Goal: Task Accomplishment & Management: Manage account settings

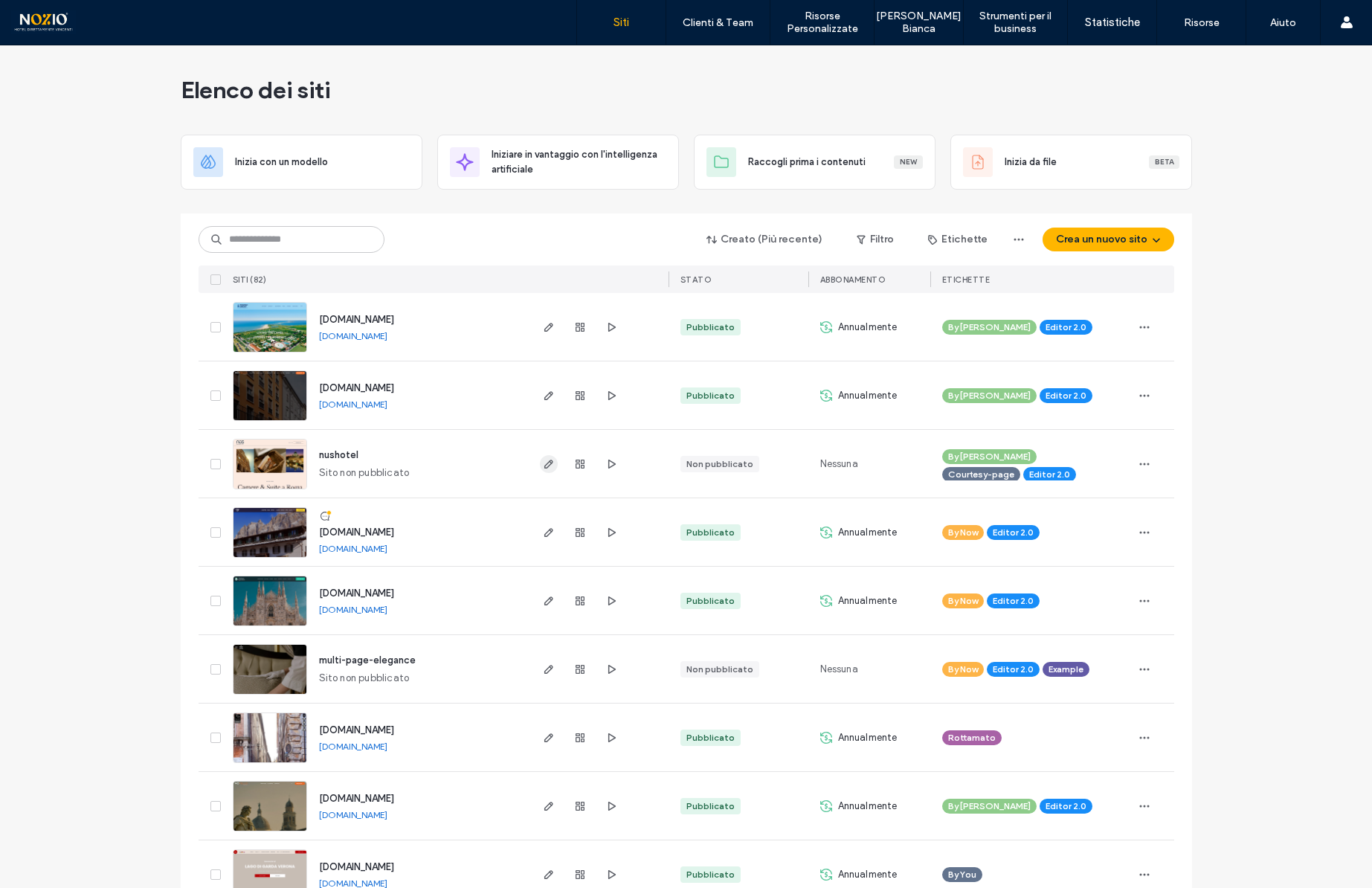
click at [544, 467] on icon "button" at bounding box center [548, 464] width 12 height 12
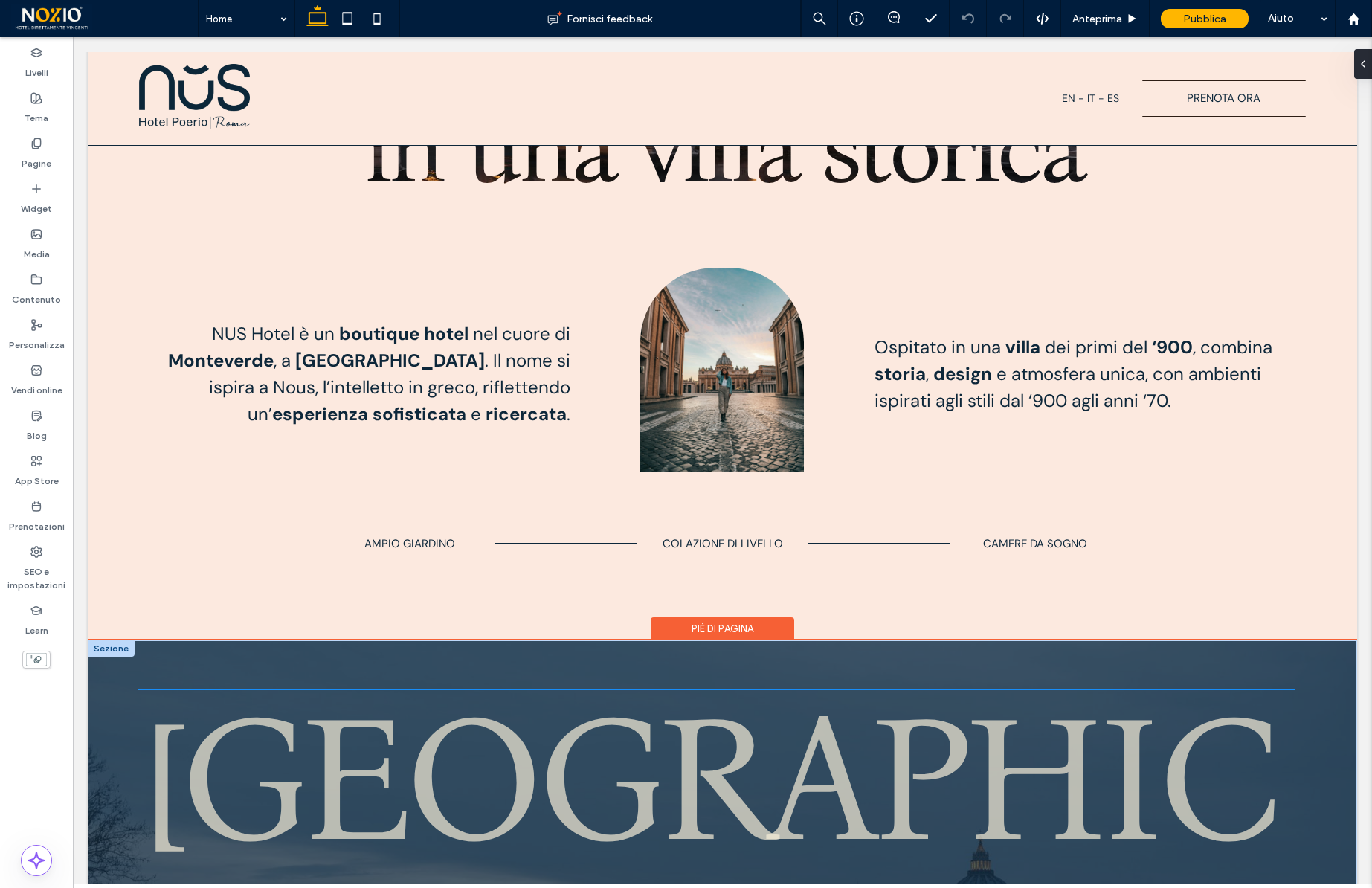
click at [374, 705] on span "Nus Hotel" at bounding box center [706, 868] width 1135 height 392
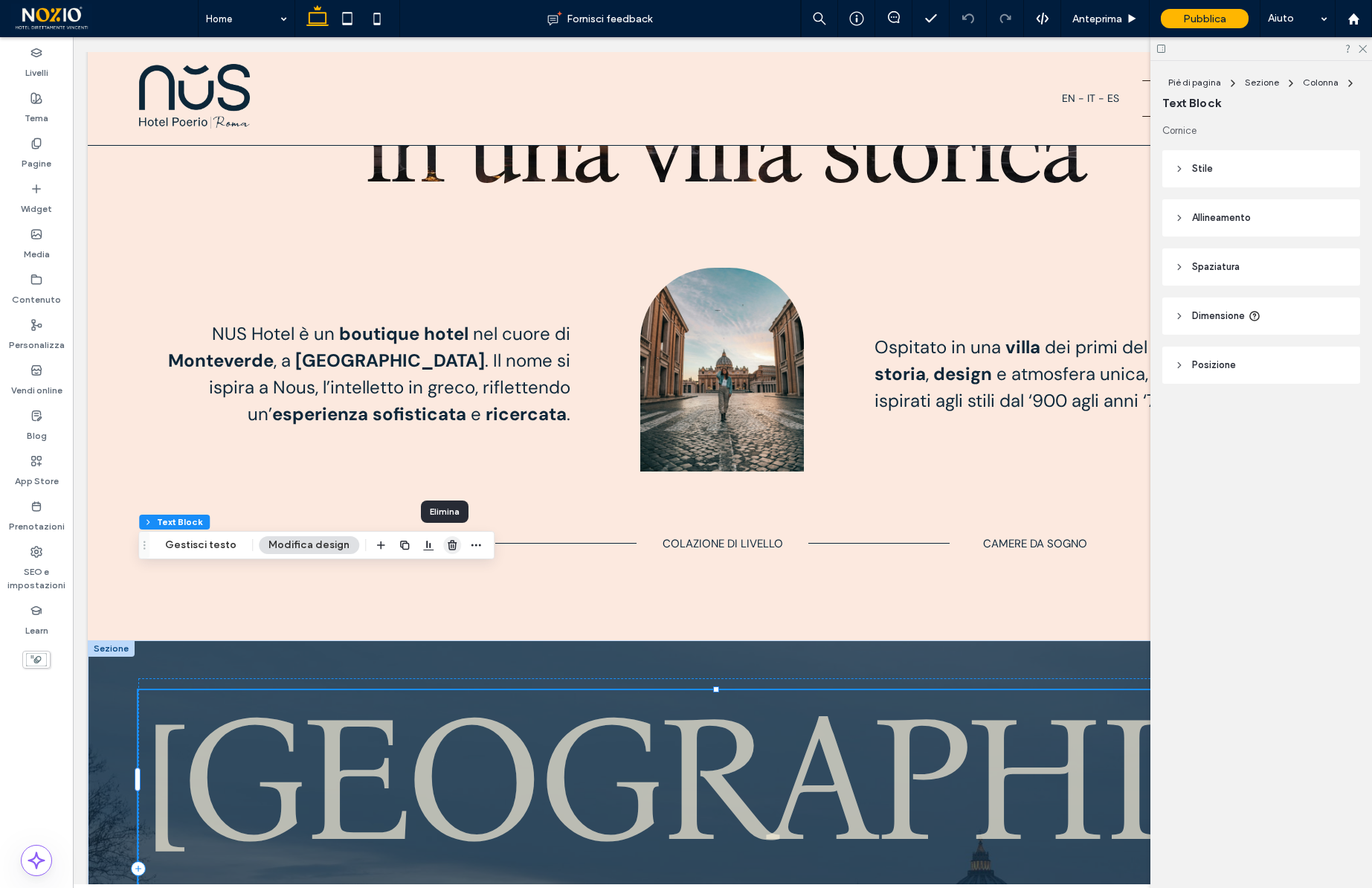
click at [448, 546] on use "button" at bounding box center [452, 545] width 9 height 10
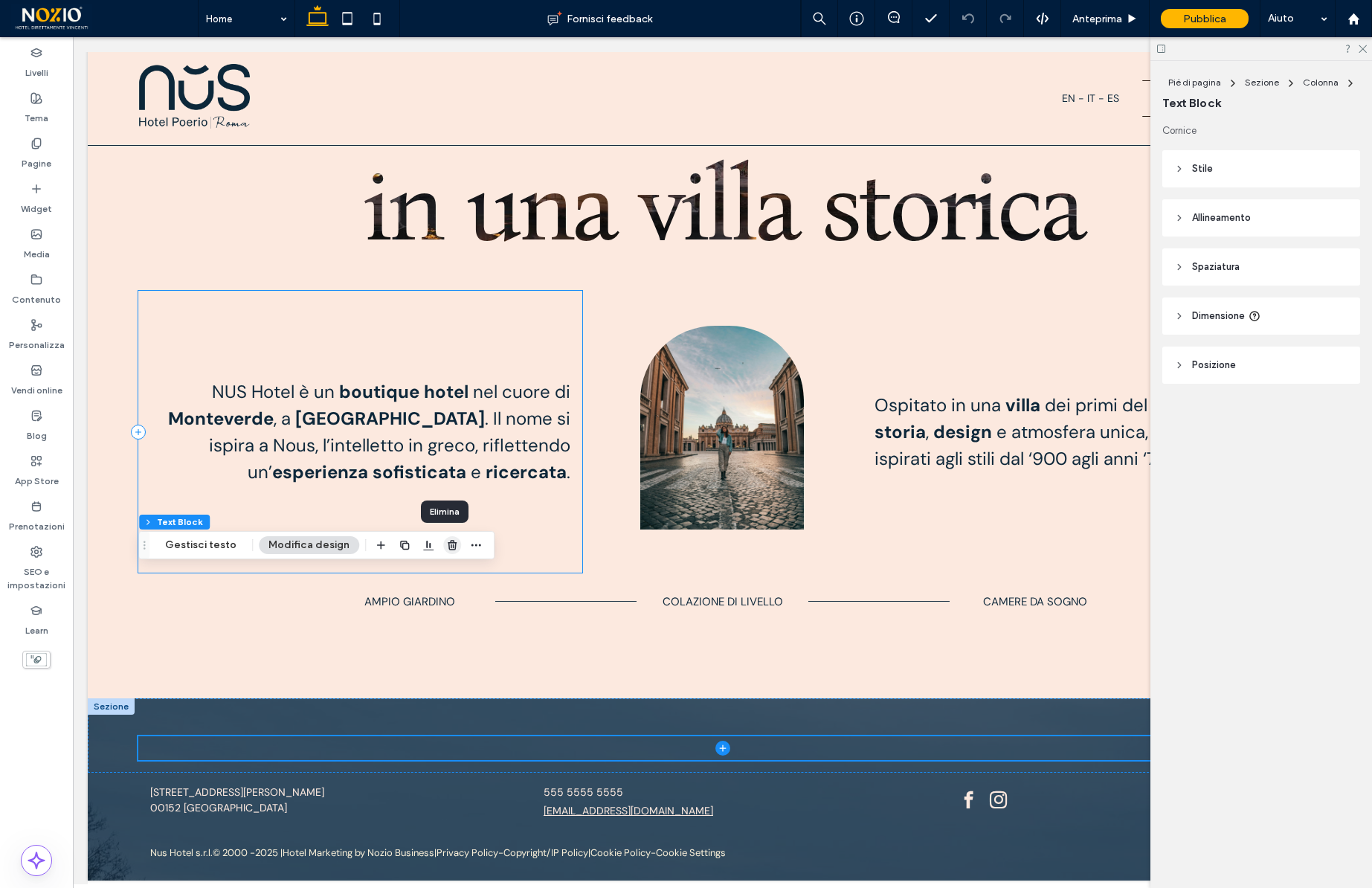
scroll to position [685, 0]
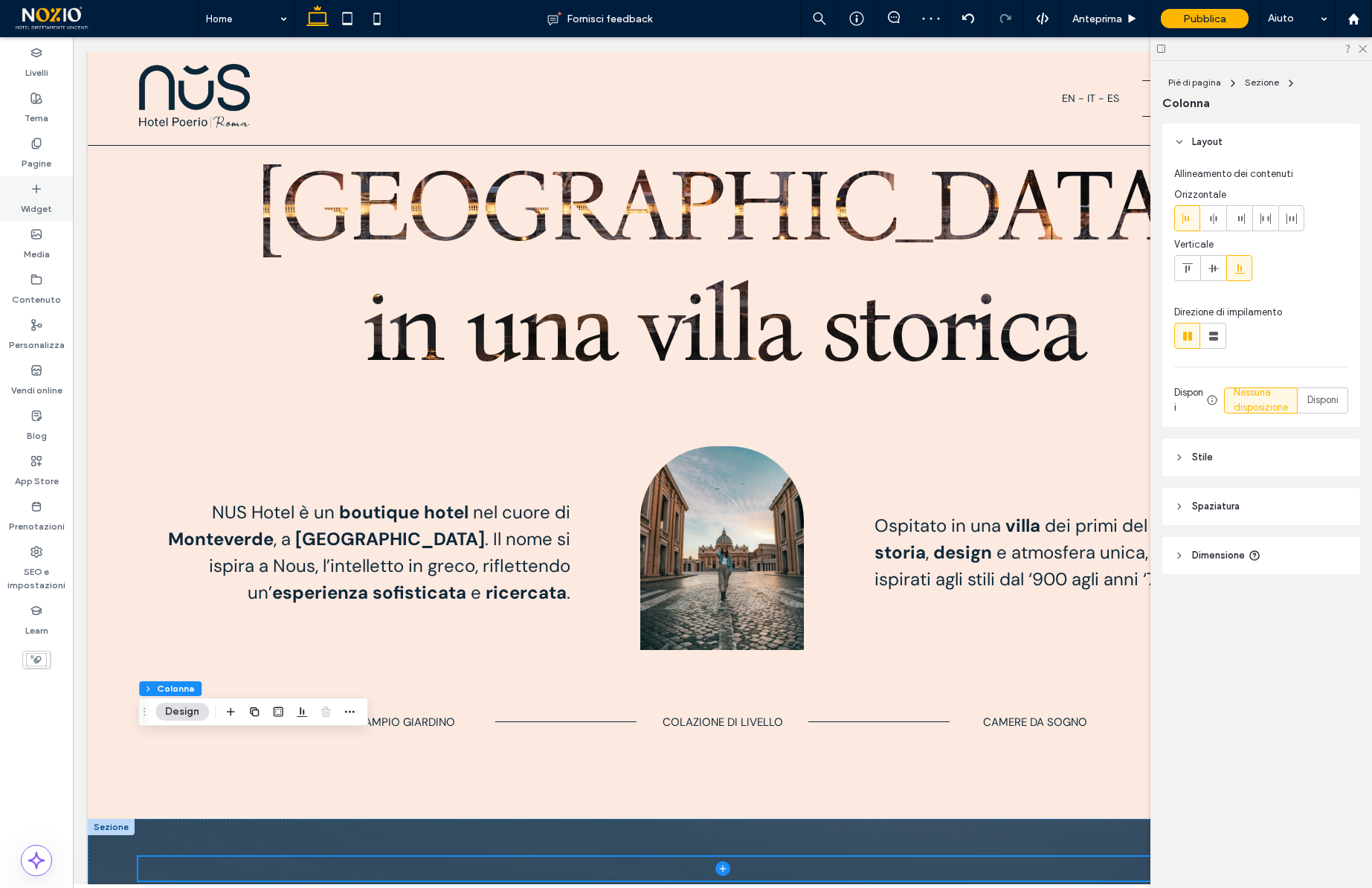
click at [40, 197] on label "Widget" at bounding box center [36, 204] width 31 height 21
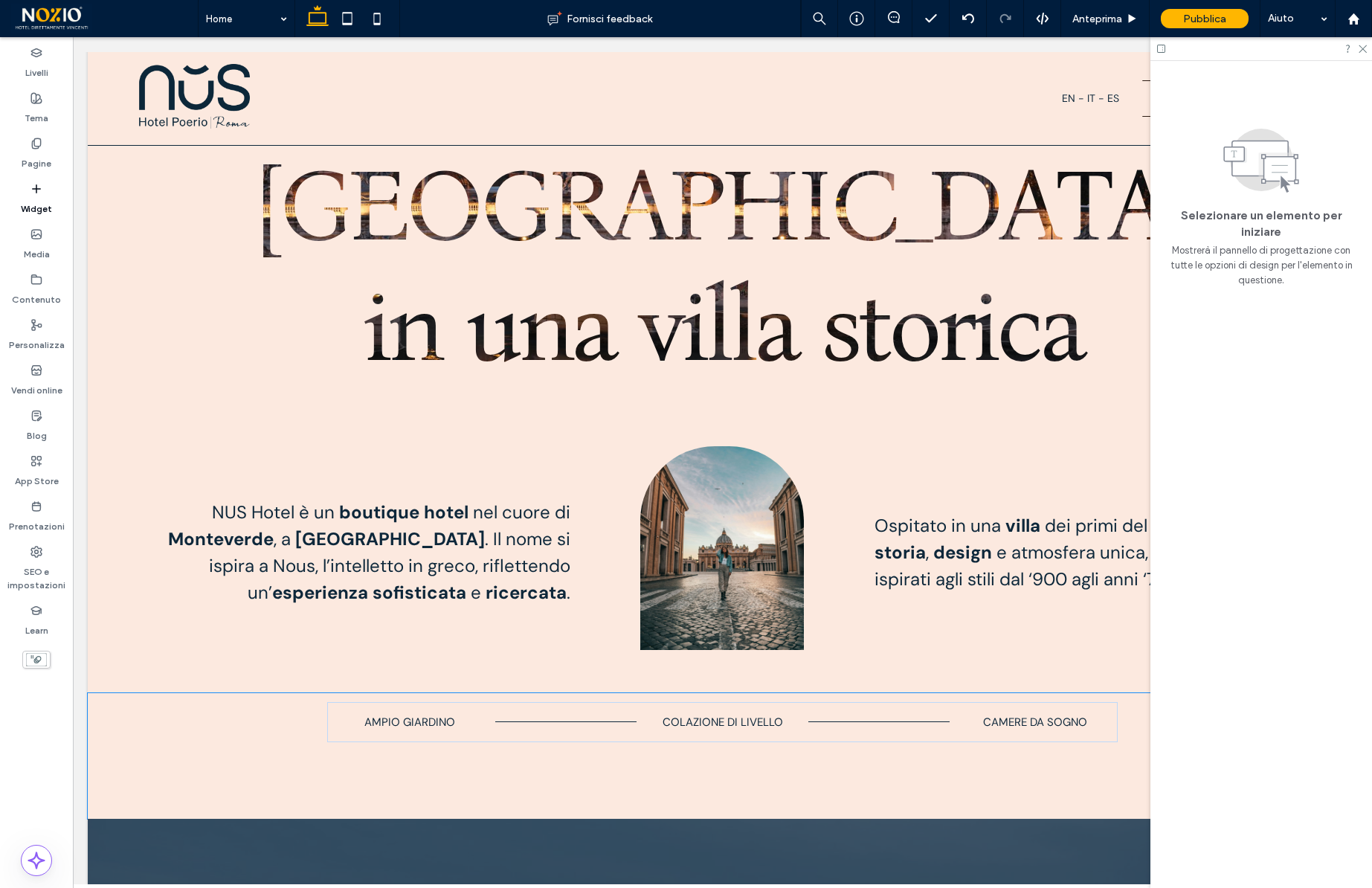
scroll to position [700, 0]
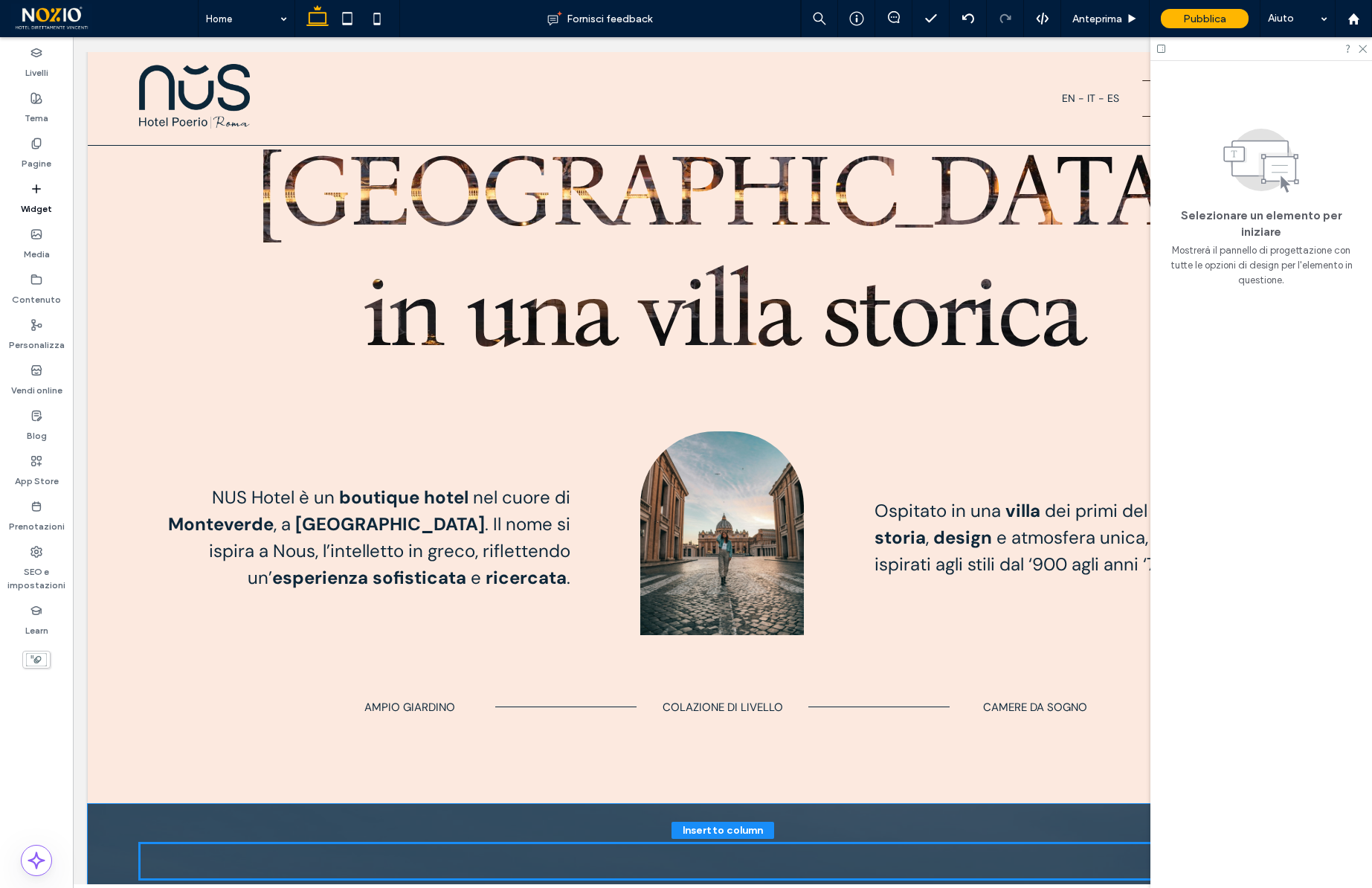
drag, startPoint x: 260, startPoint y: 261, endPoint x: 273, endPoint y: 271, distance: 16.4
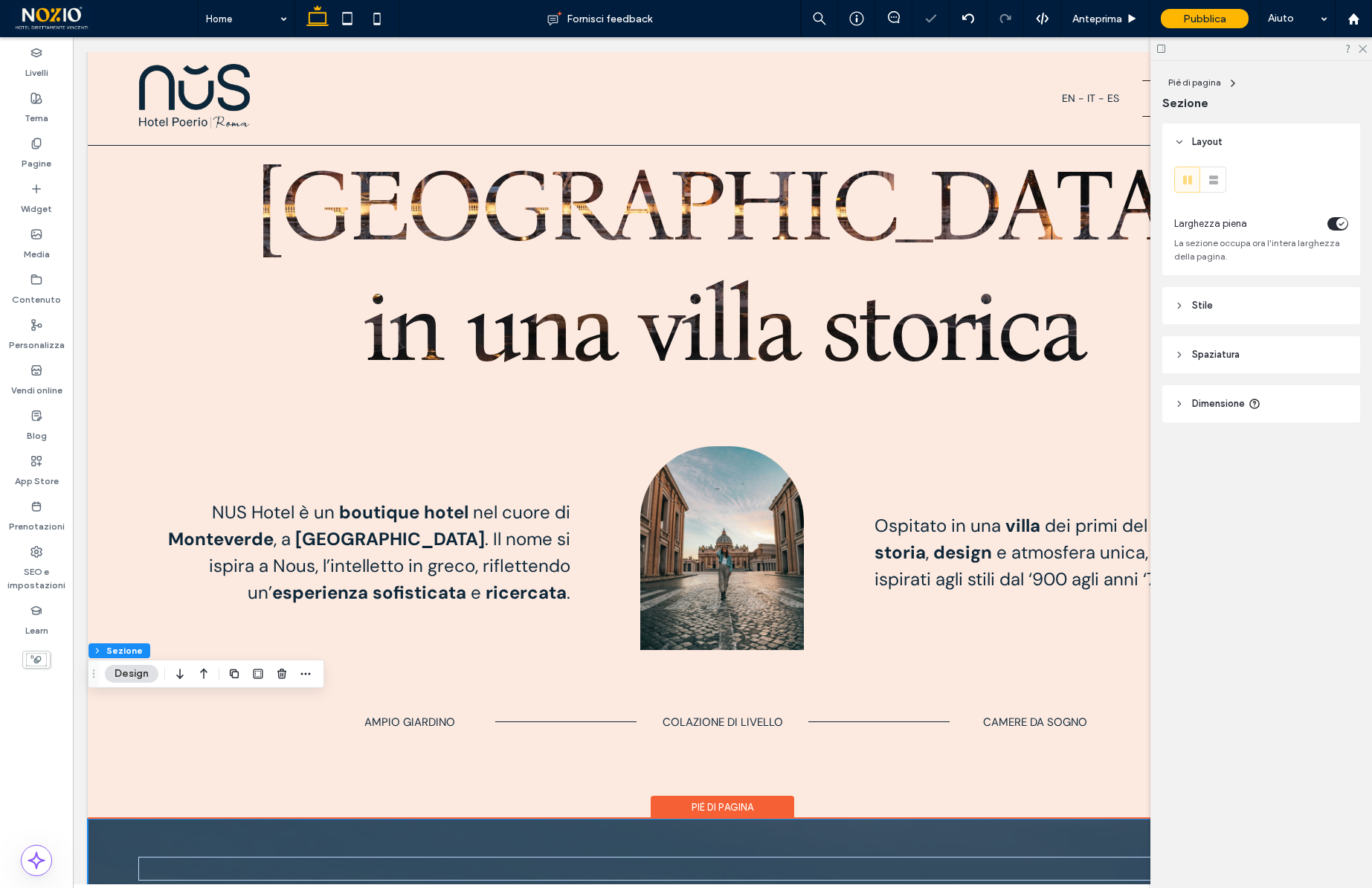
scroll to position [745, 0]
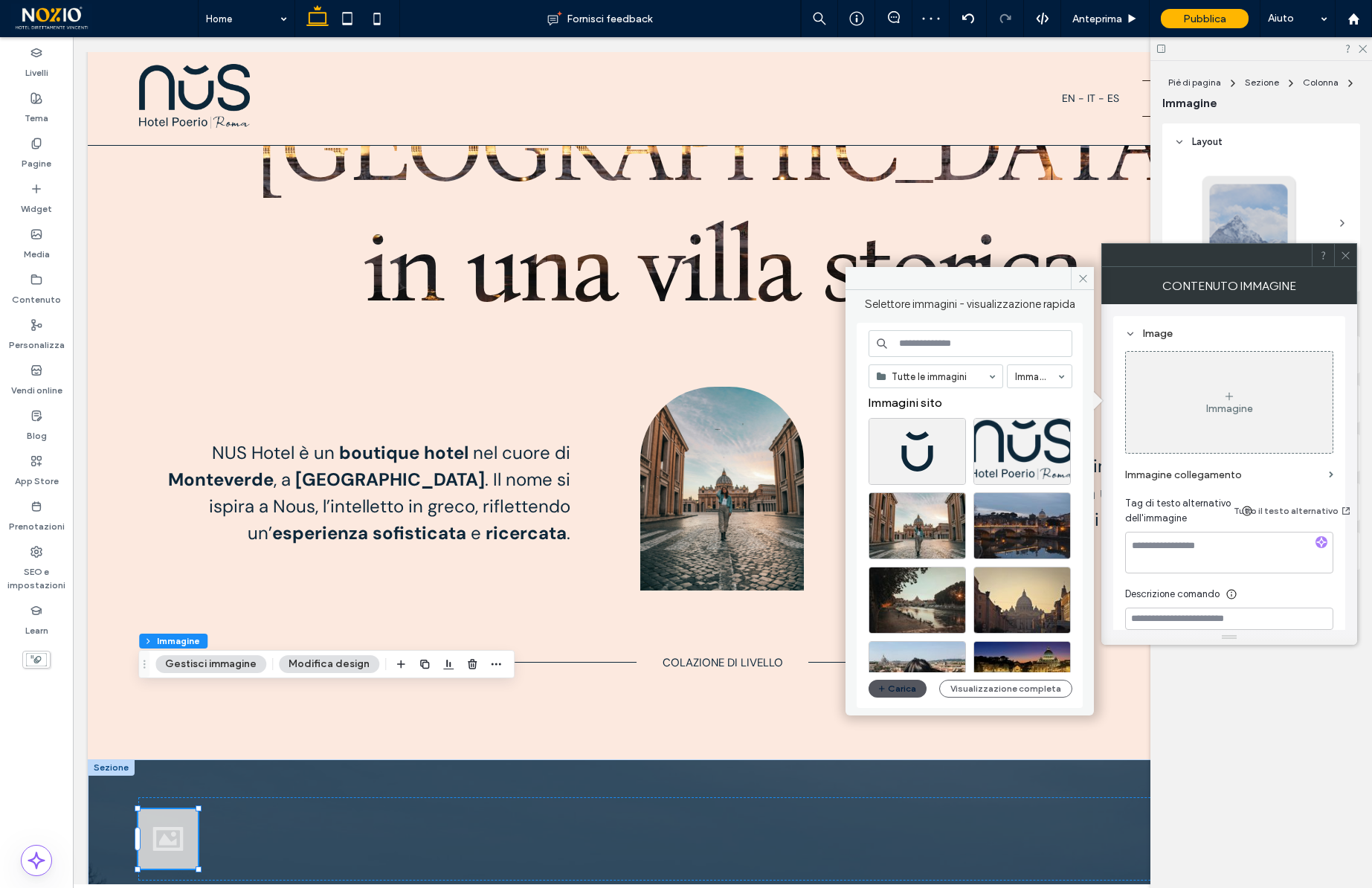
click at [908, 682] on button "Carica" at bounding box center [897, 688] width 58 height 18
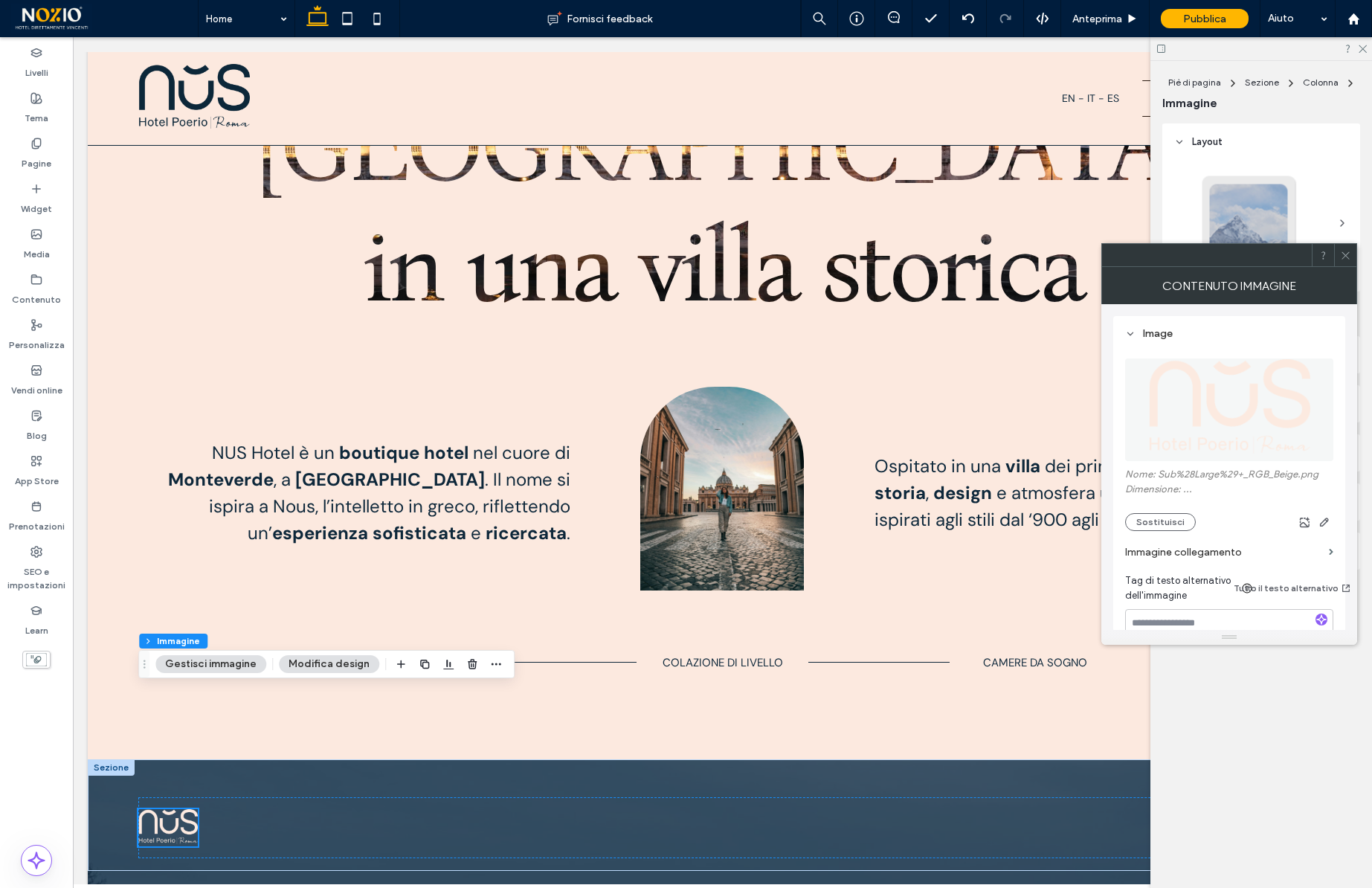
scroll to position [722, 0]
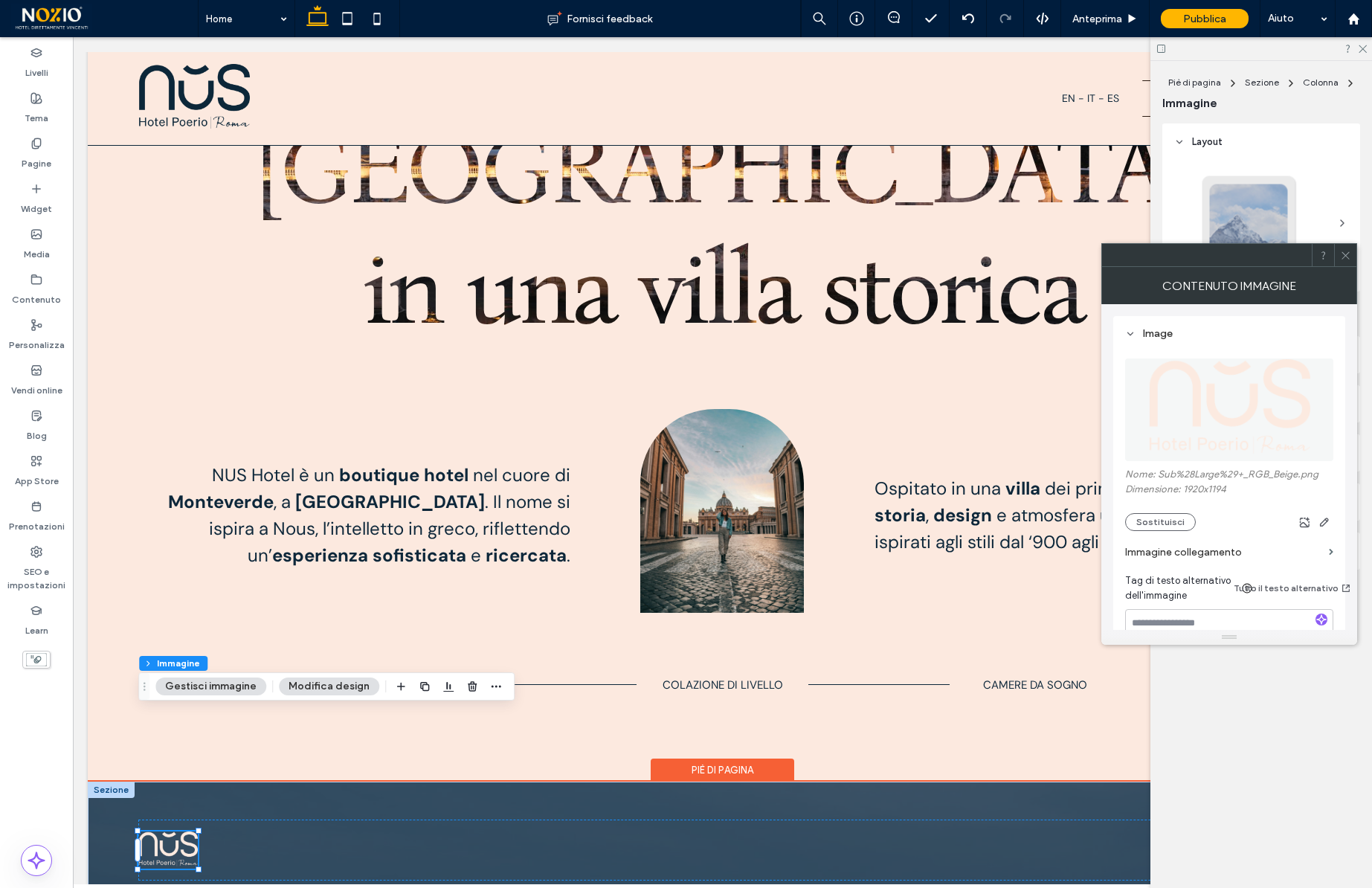
click at [738, 759] on div "Piè di pagina" at bounding box center [722, 770] width 143 height 23
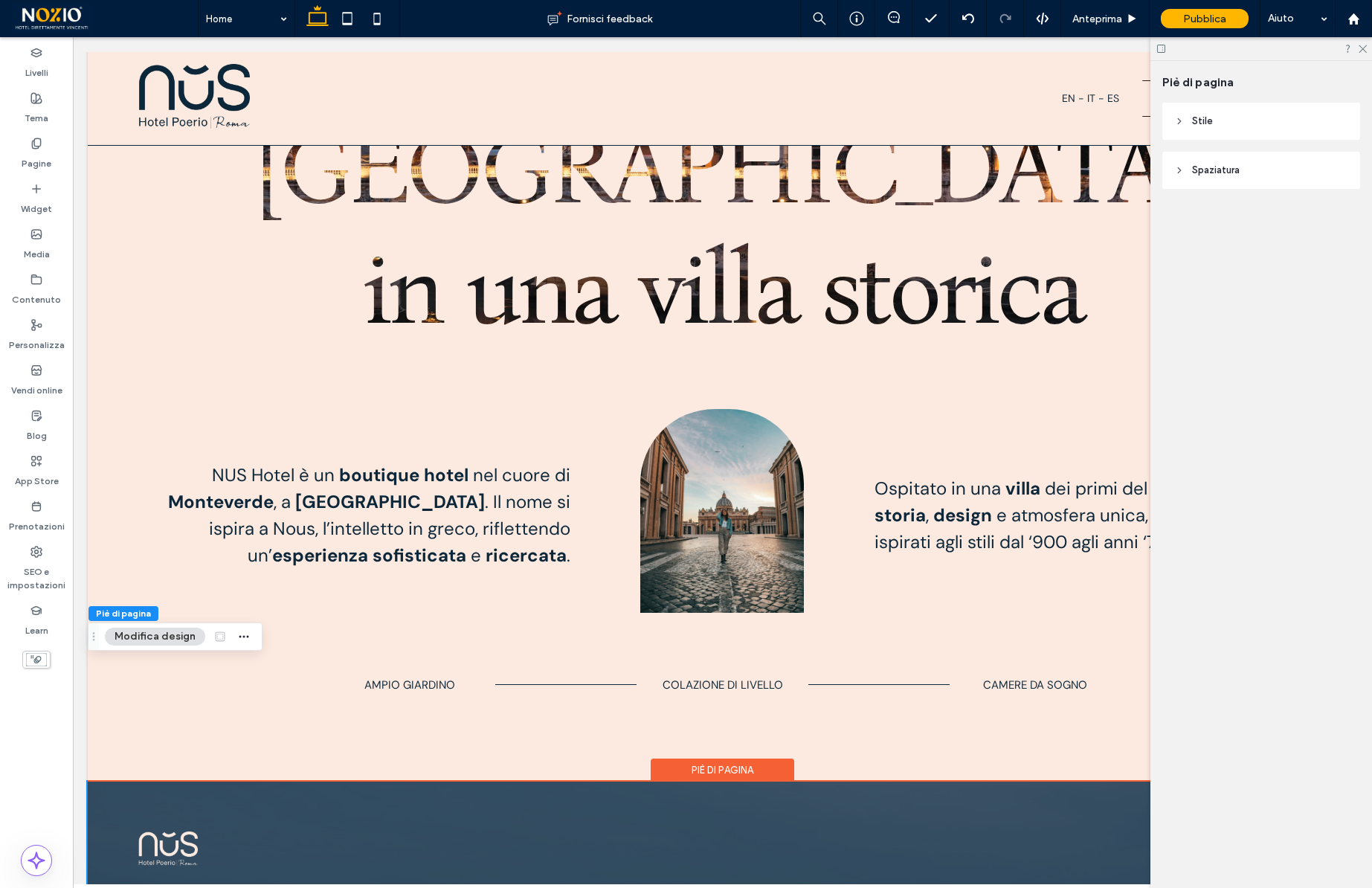
click at [738, 759] on div "Piè di pagina" at bounding box center [722, 770] width 143 height 23
click at [1192, 110] on header "Stile" at bounding box center [1262, 120] width 198 height 37
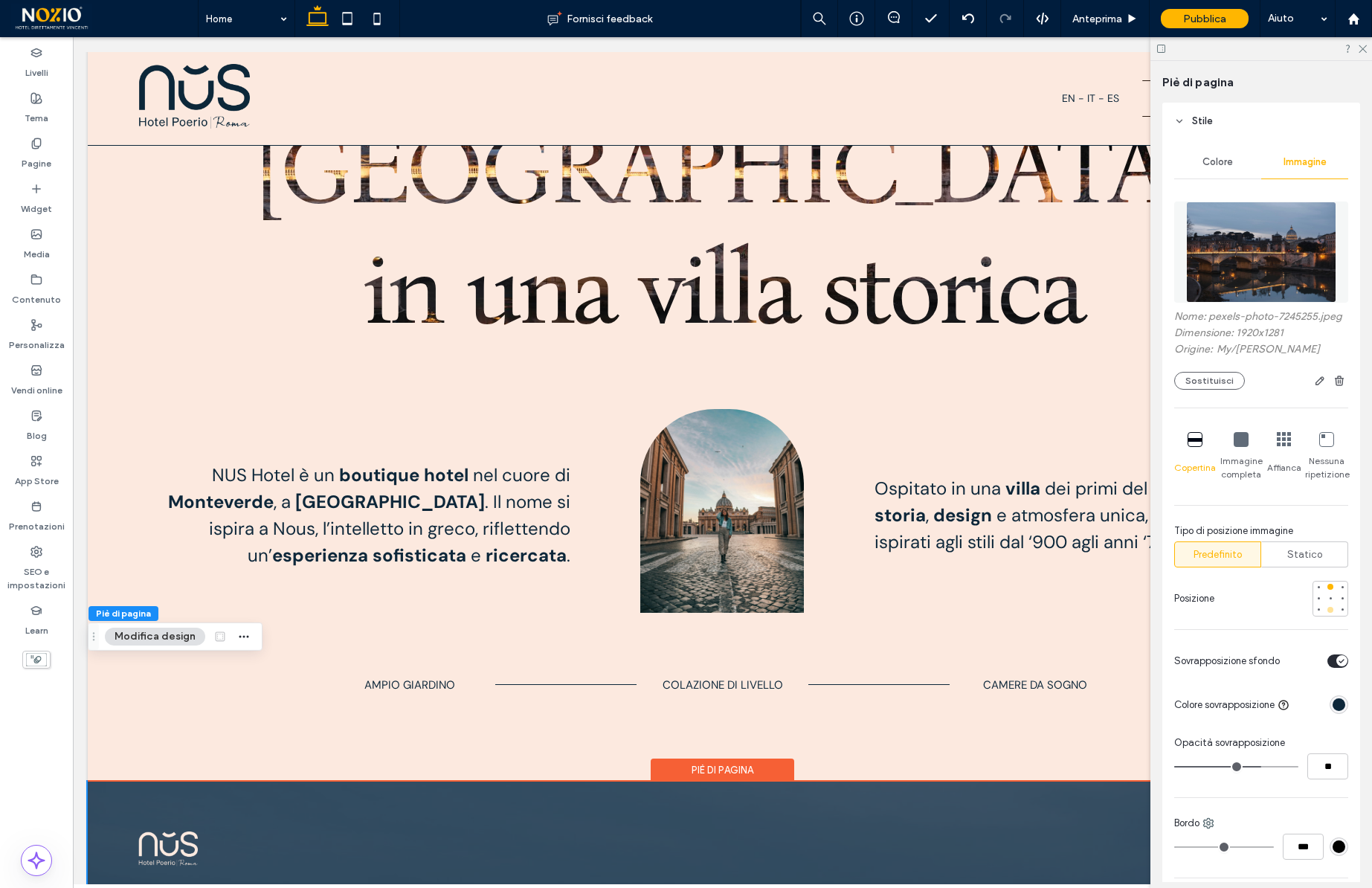
click at [1329, 610] on div at bounding box center [1330, 609] width 6 height 6
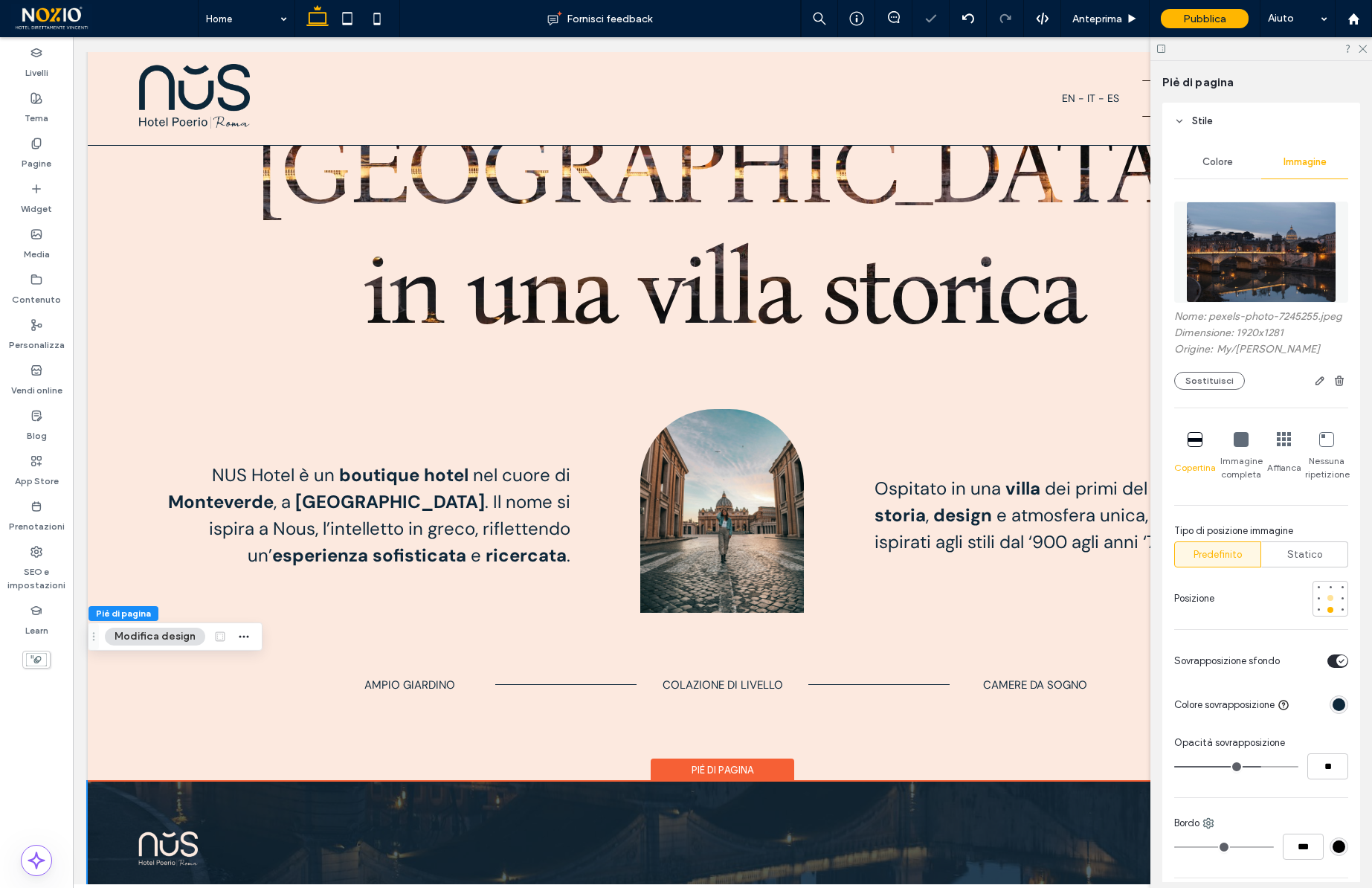
click at [1329, 595] on div at bounding box center [1330, 597] width 6 height 6
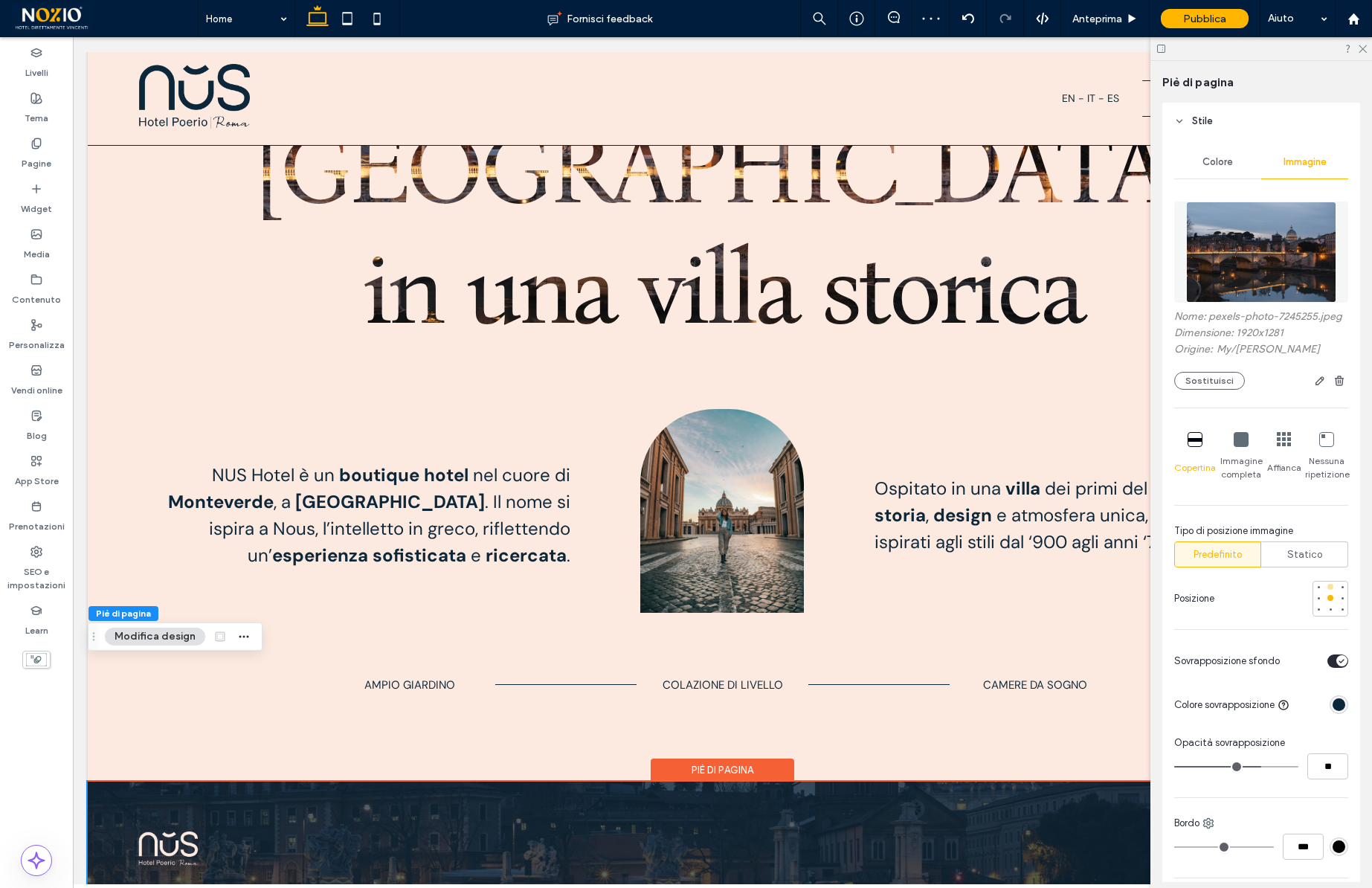
click at [1329, 582] on div at bounding box center [1330, 586] width 11 height 11
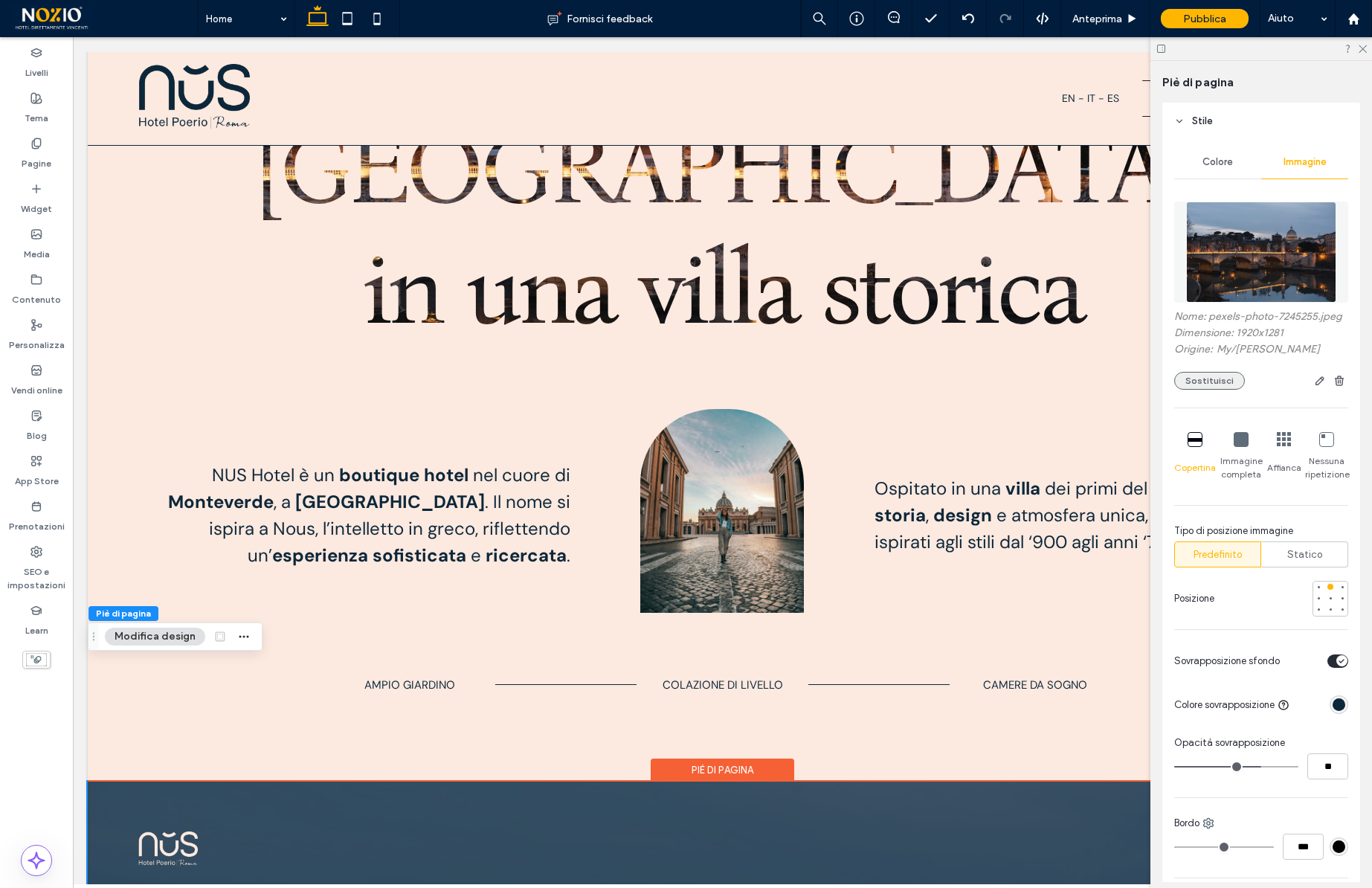
click at [1208, 383] on button "Sostituisci" at bounding box center [1210, 381] width 71 height 18
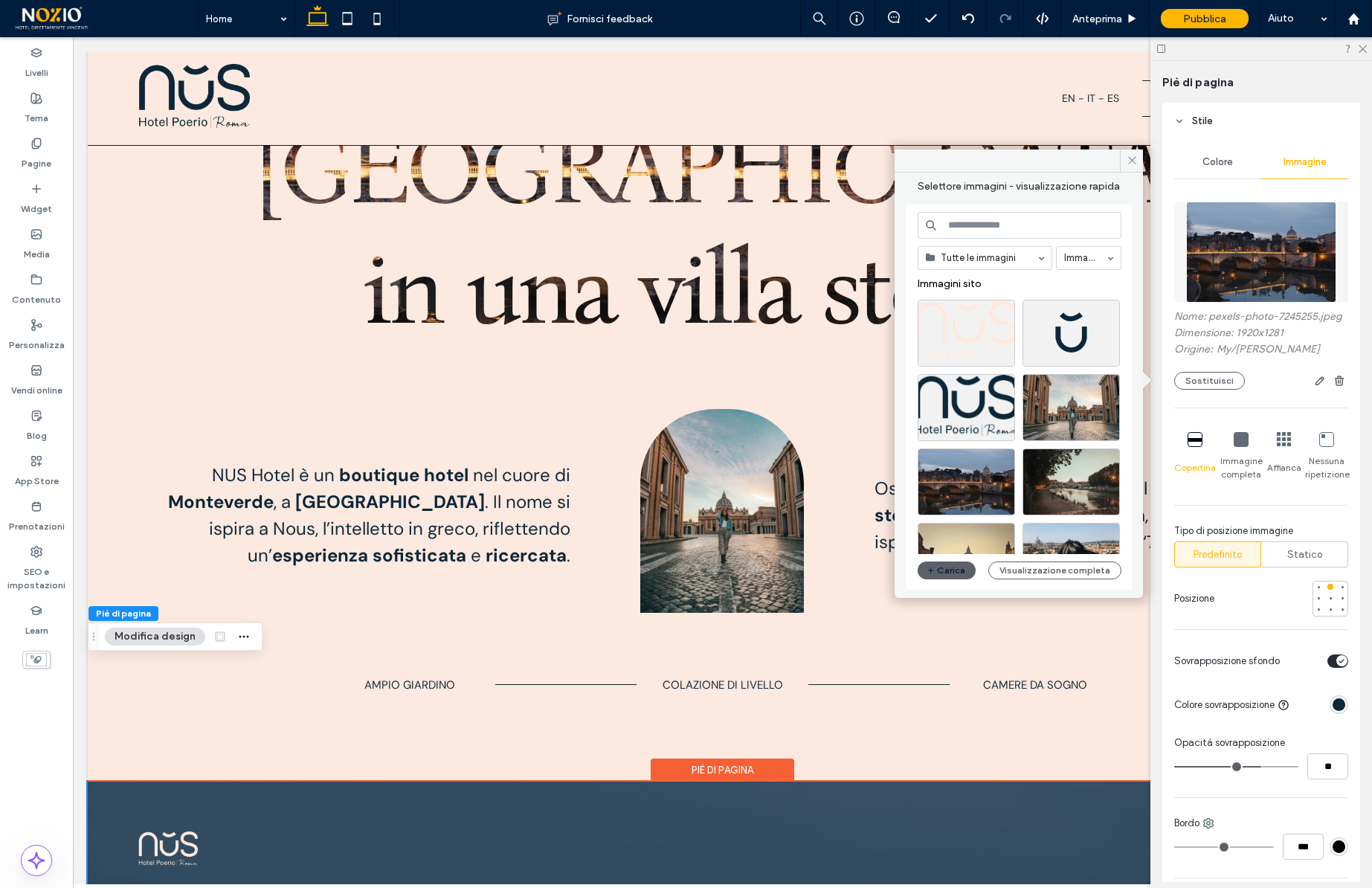
click at [1000, 224] on input at bounding box center [1019, 225] width 204 height 26
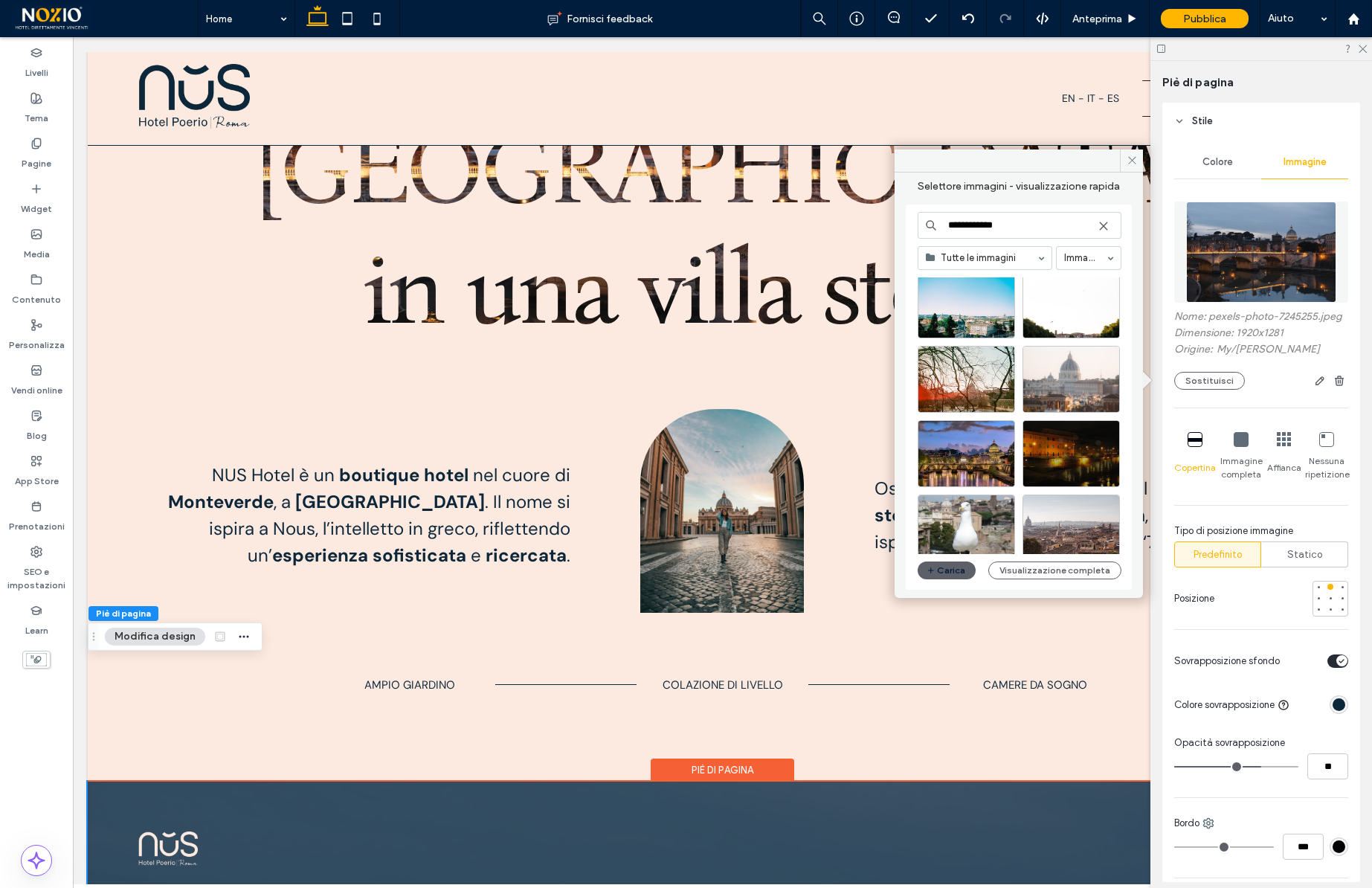
scroll to position [1081, 0]
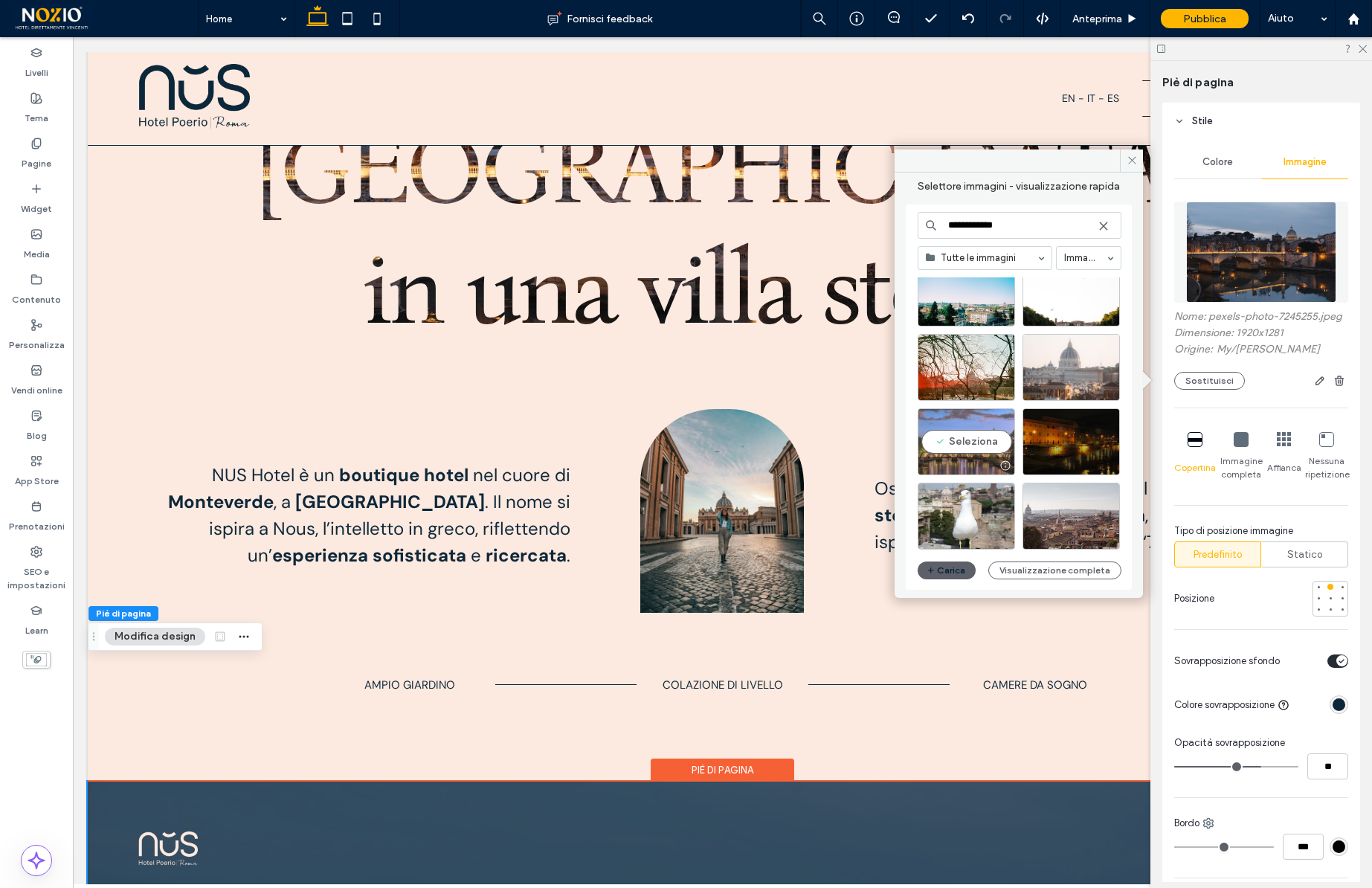
type input "**********"
click at [987, 443] on div "Seleziona" at bounding box center [966, 441] width 97 height 67
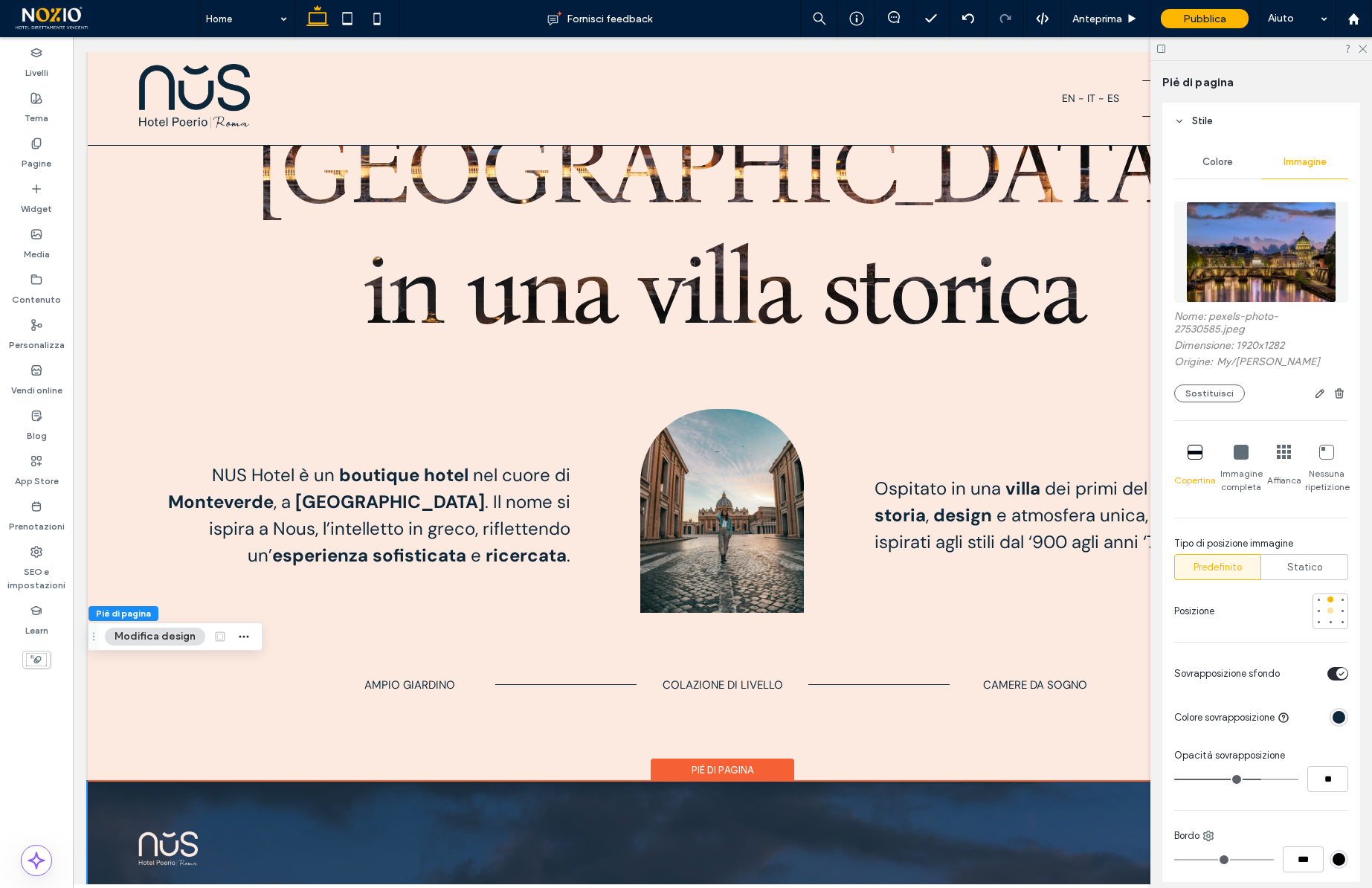
click at [1331, 611] on div at bounding box center [1330, 610] width 6 height 6
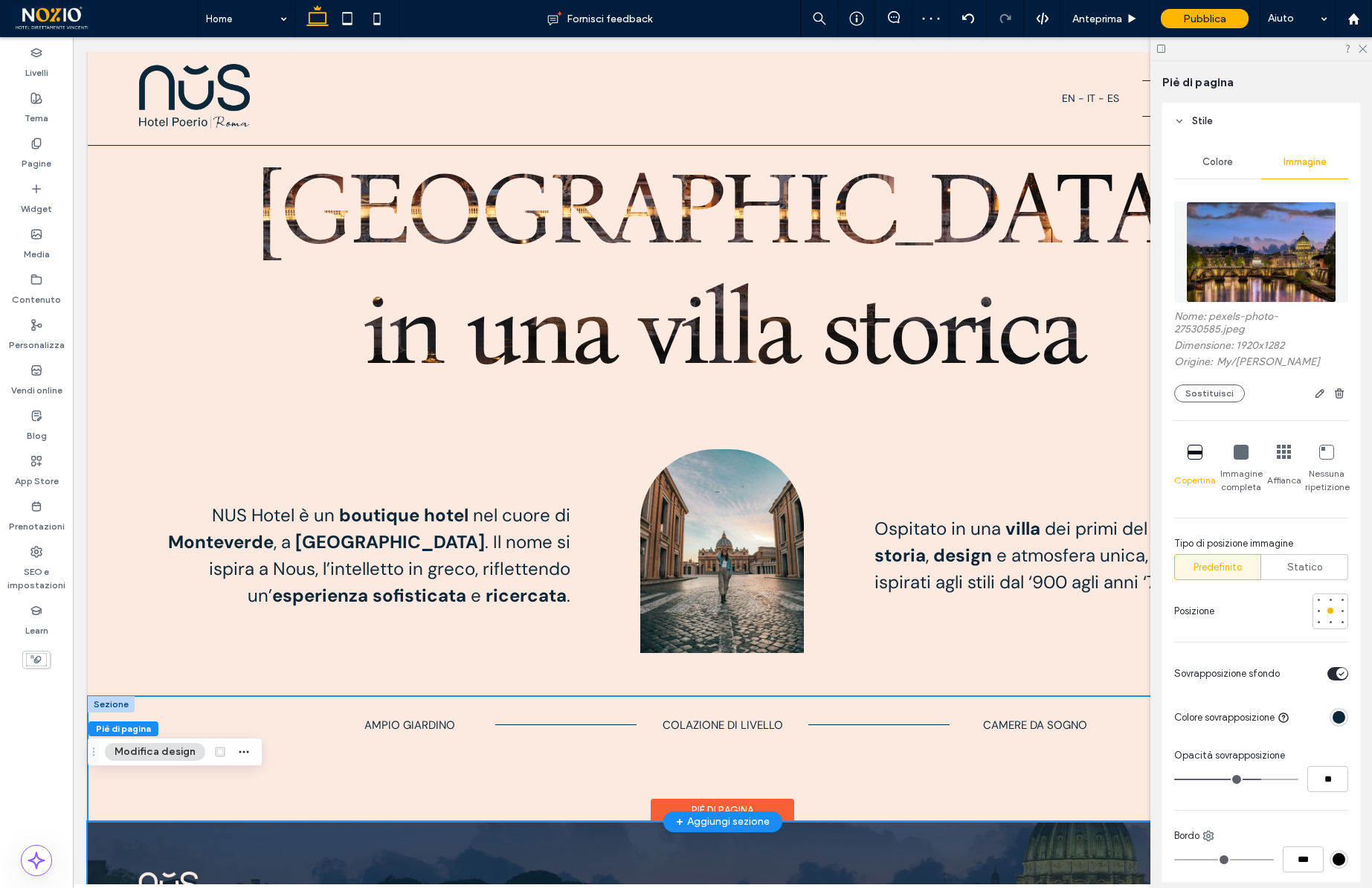
scroll to position [722, 0]
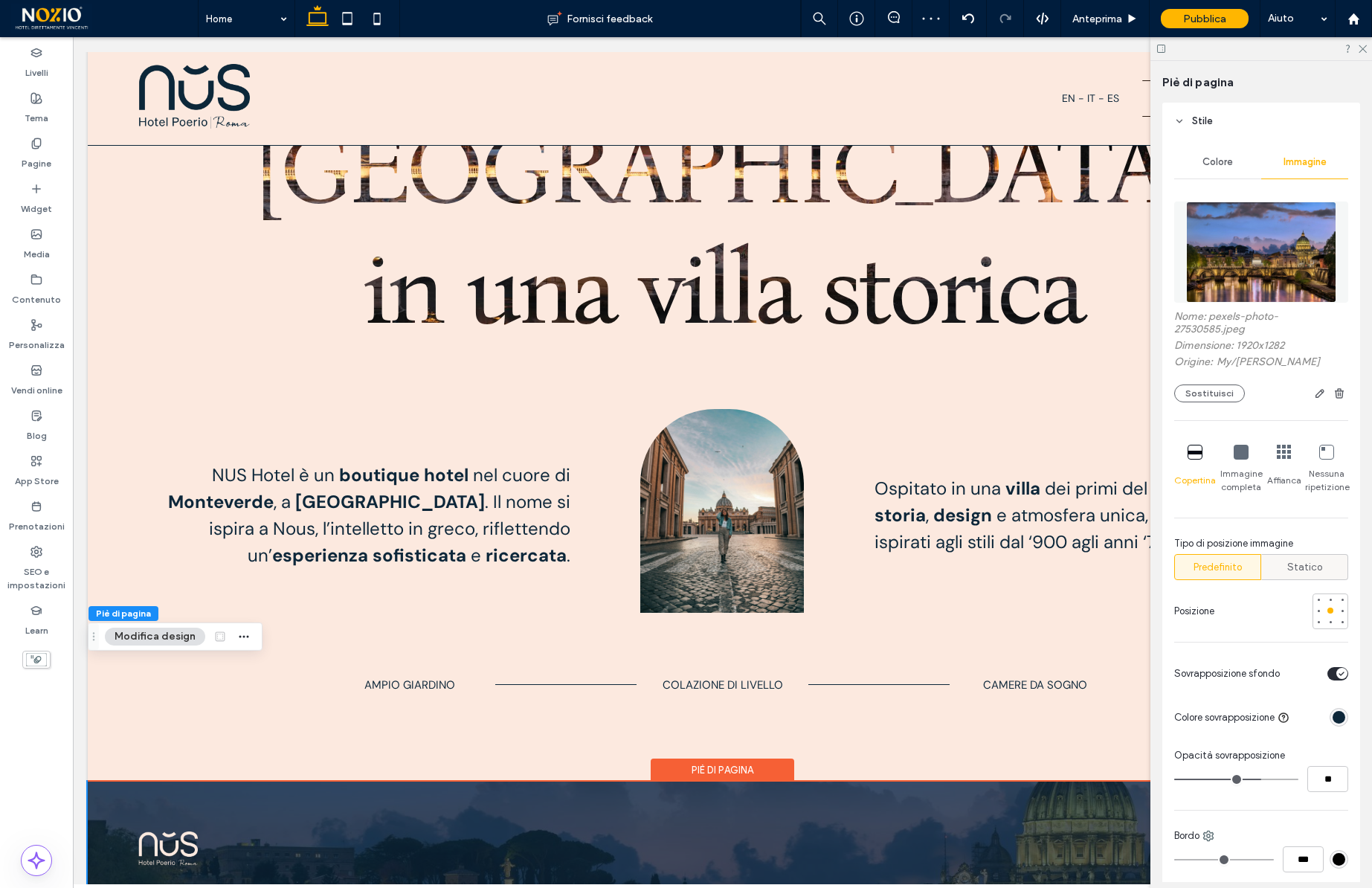
click at [1291, 565] on span "Statico" at bounding box center [1304, 567] width 35 height 15
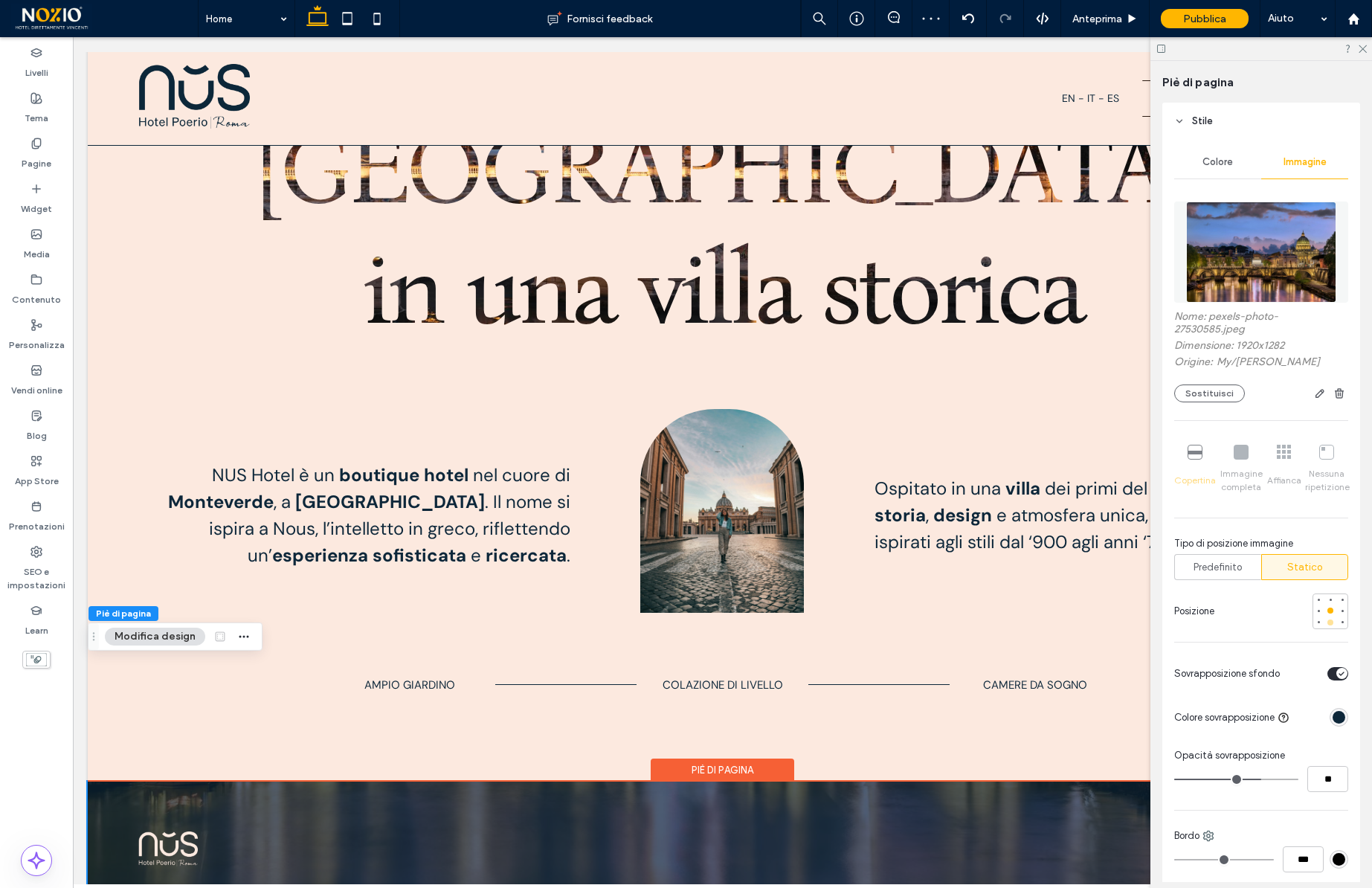
click at [1330, 624] on div at bounding box center [1330, 622] width 6 height 6
click at [1329, 599] on div at bounding box center [1330, 599] width 6 height 6
click at [1231, 573] on span "Predefinito" at bounding box center [1217, 567] width 49 height 15
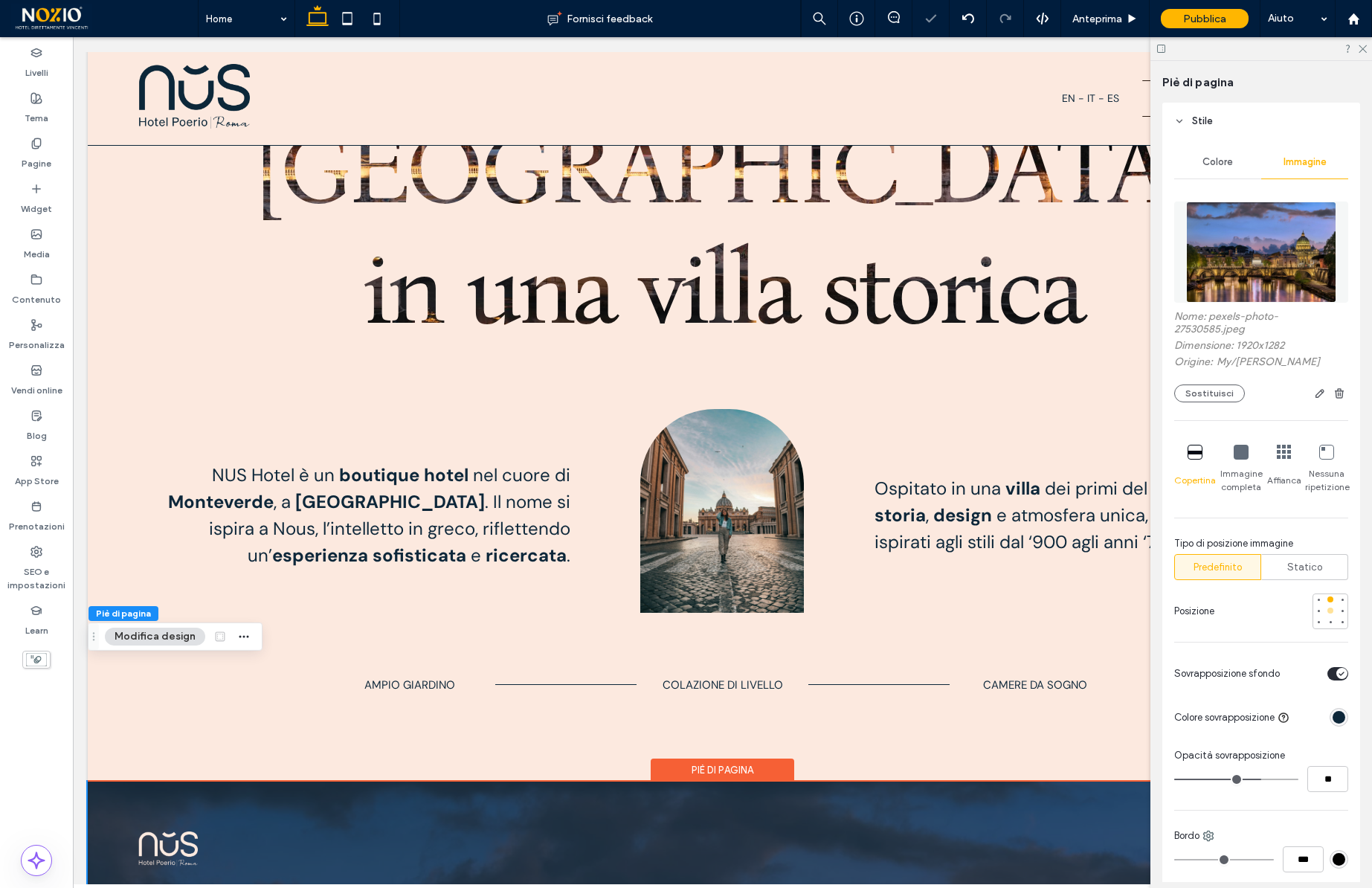
click at [1330, 611] on div at bounding box center [1330, 610] width 6 height 6
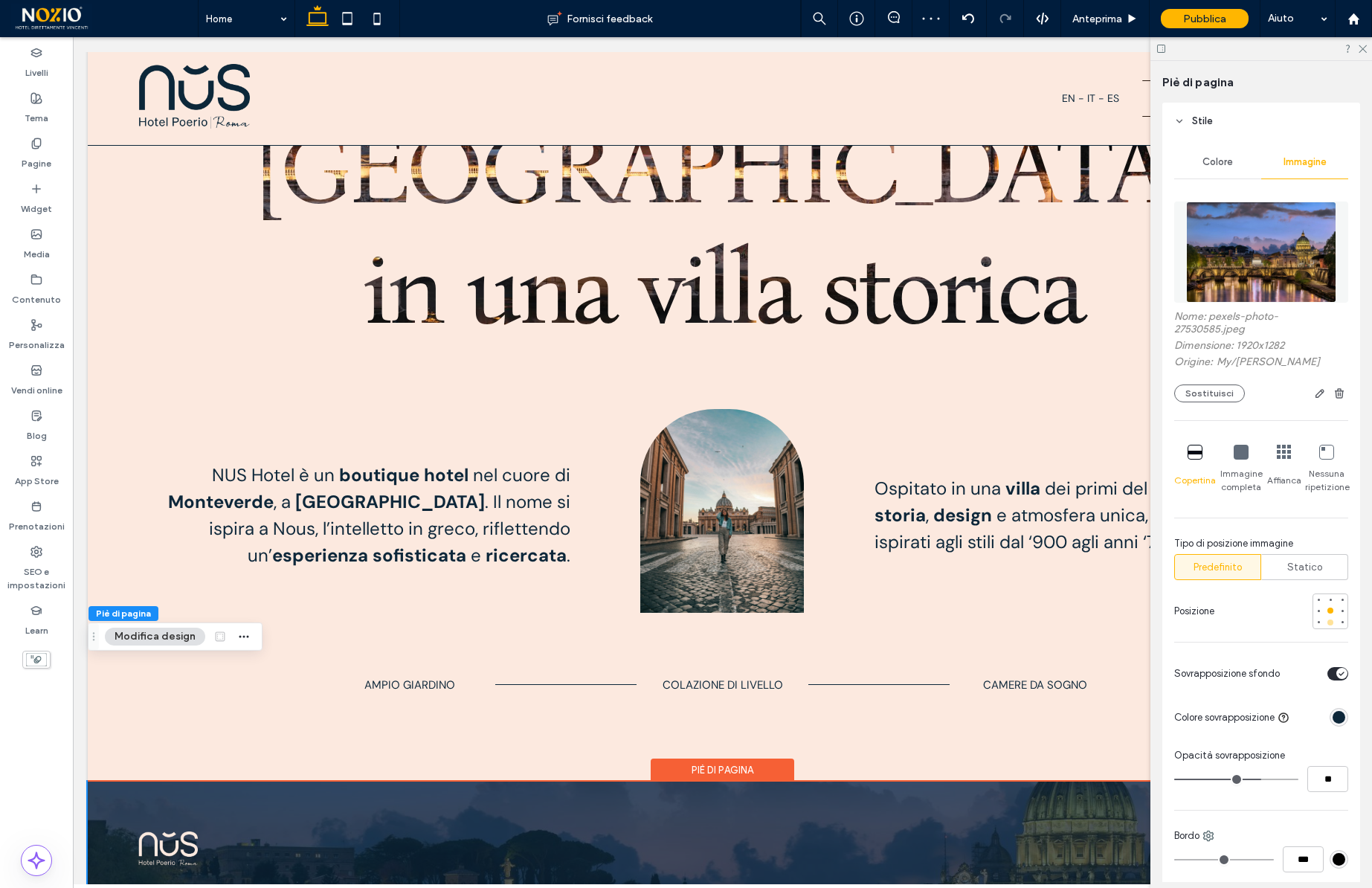
click at [1330, 621] on div at bounding box center [1330, 622] width 6 height 6
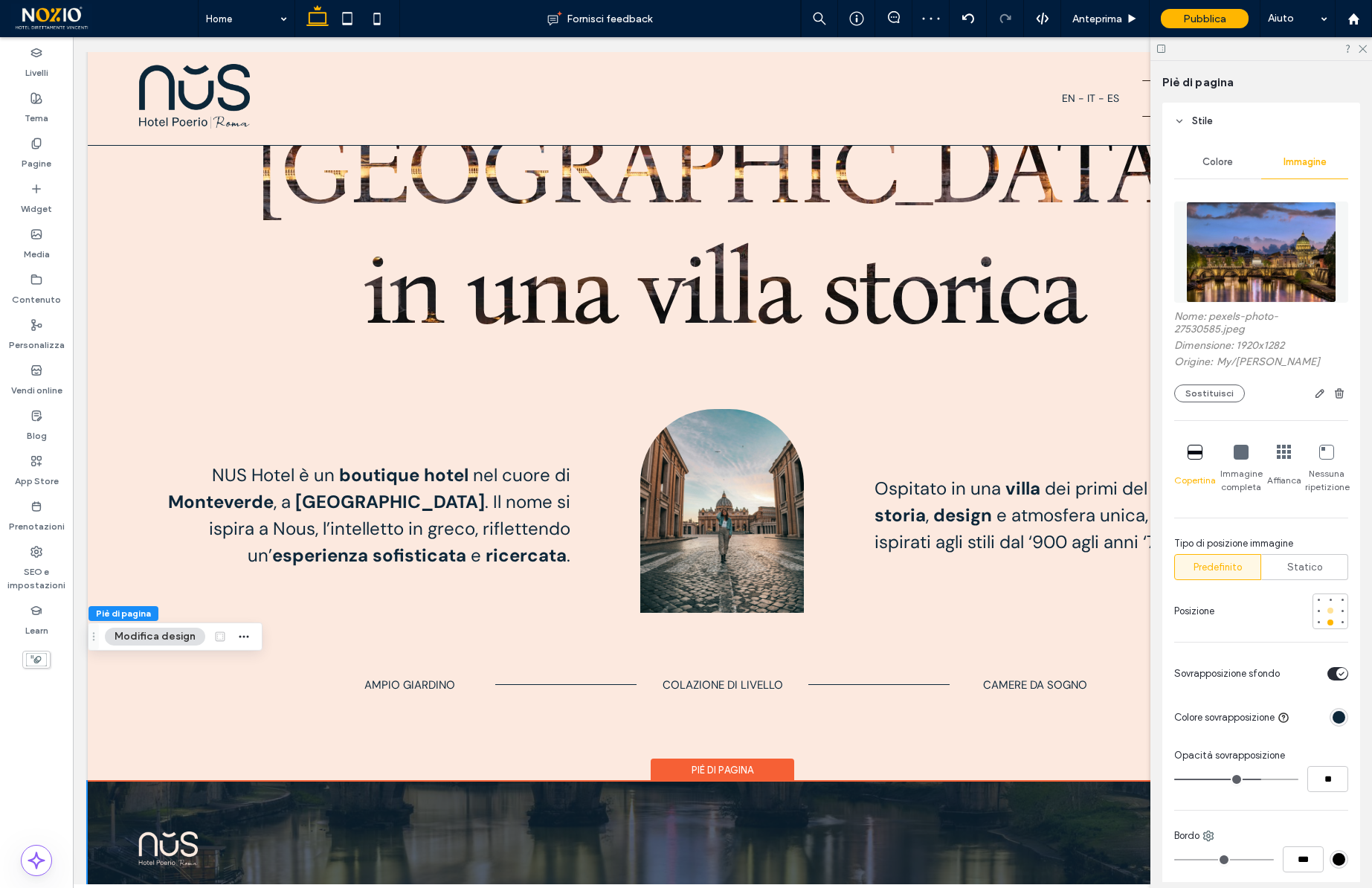
click at [1330, 612] on div at bounding box center [1330, 610] width 6 height 6
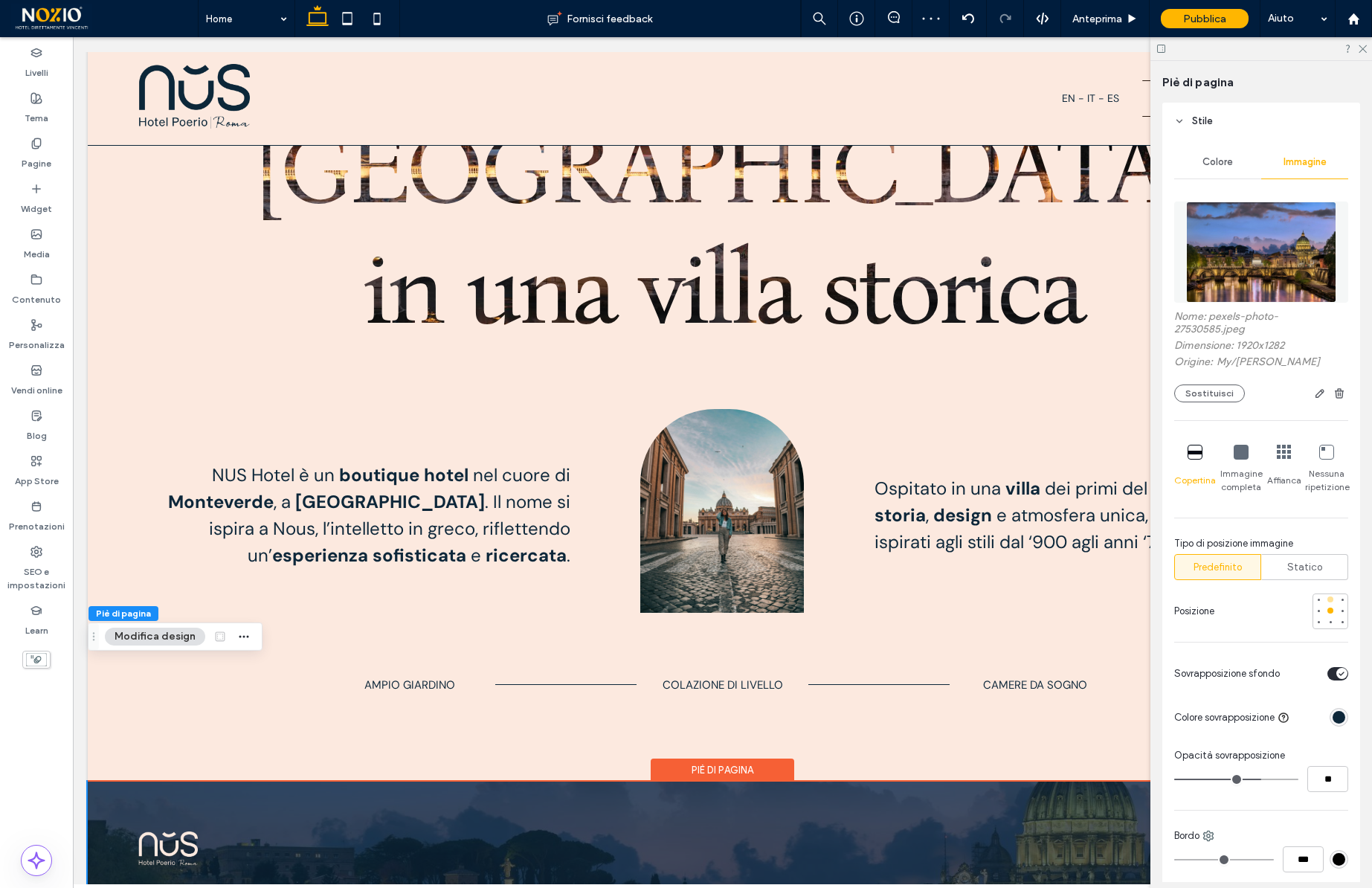
click at [1331, 597] on div at bounding box center [1330, 599] width 6 height 6
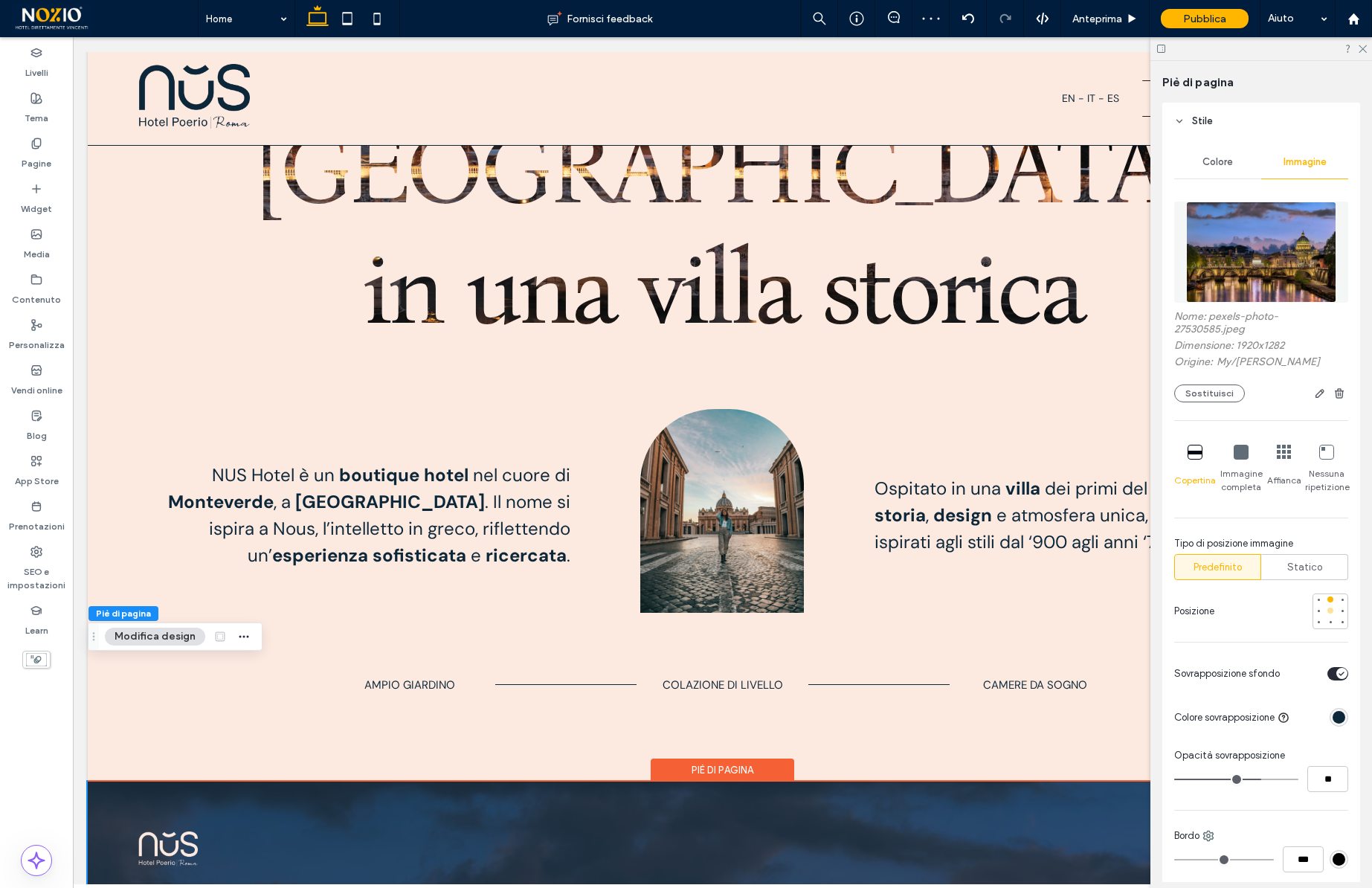
click at [1330, 610] on div at bounding box center [1330, 610] width 6 height 6
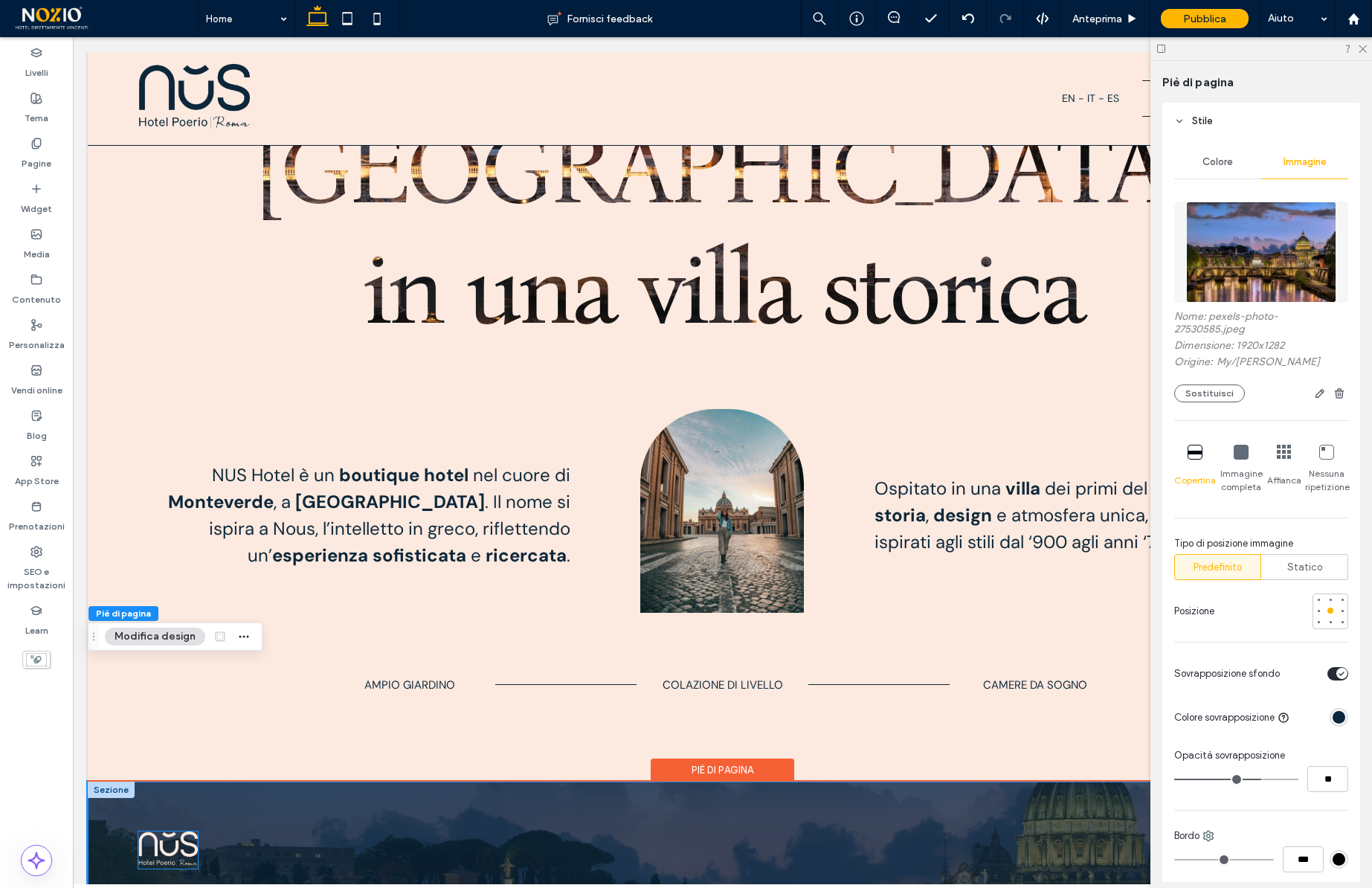
click at [176, 831] on img at bounding box center [168, 849] width 59 height 37
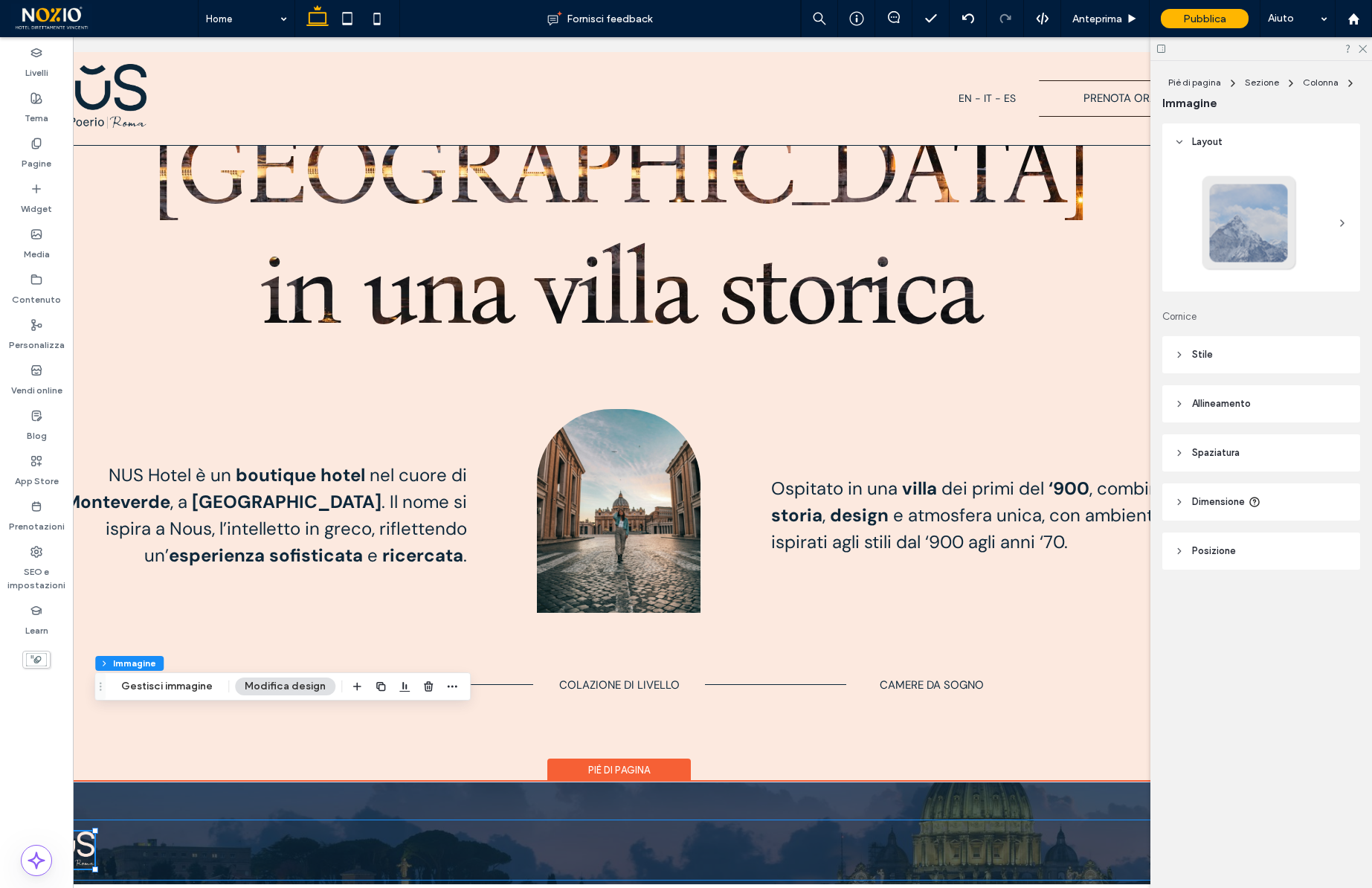
scroll to position [0, 0]
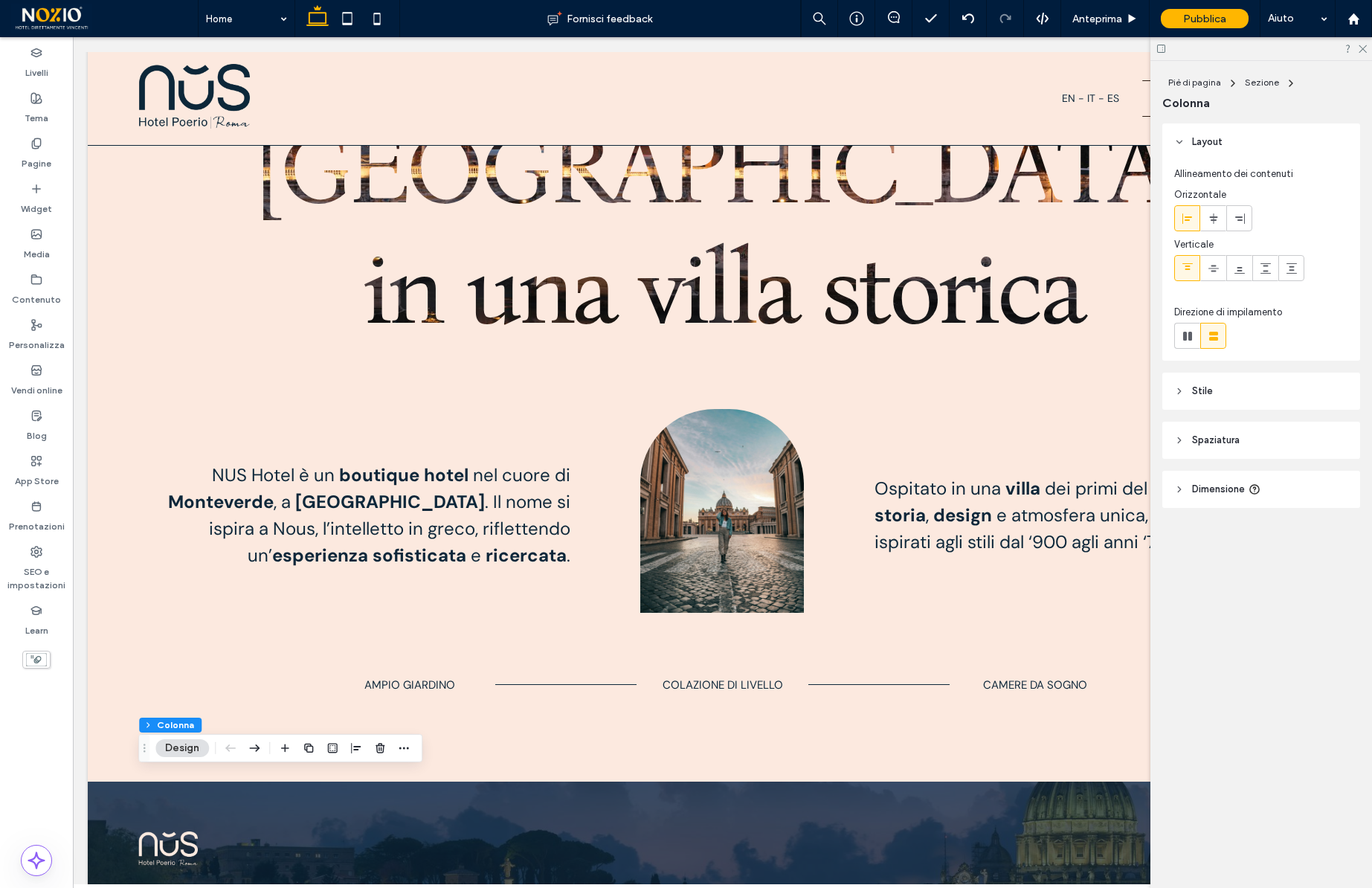
click at [1209, 450] on header "Spaziatura" at bounding box center [1262, 439] width 198 height 37
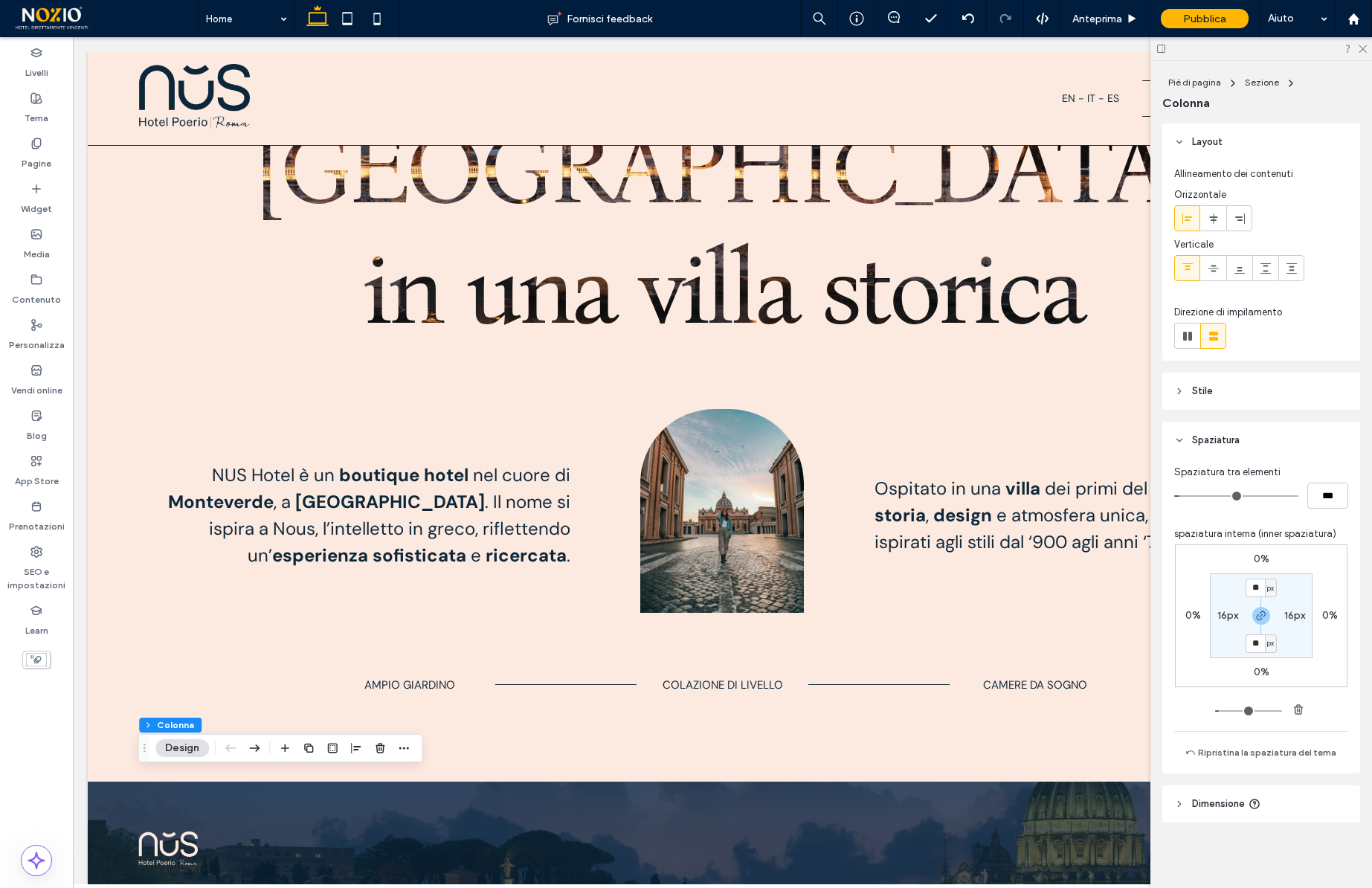
click at [1226, 613] on label "16px" at bounding box center [1227, 615] width 21 height 12
click at [1262, 587] on label "16px" at bounding box center [1261, 587] width 21 height 12
type input "*"
click at [1298, 571] on div "0% 0% 0% 0% ** px 0px px 0px" at bounding box center [1261, 615] width 172 height 143
type input "*"
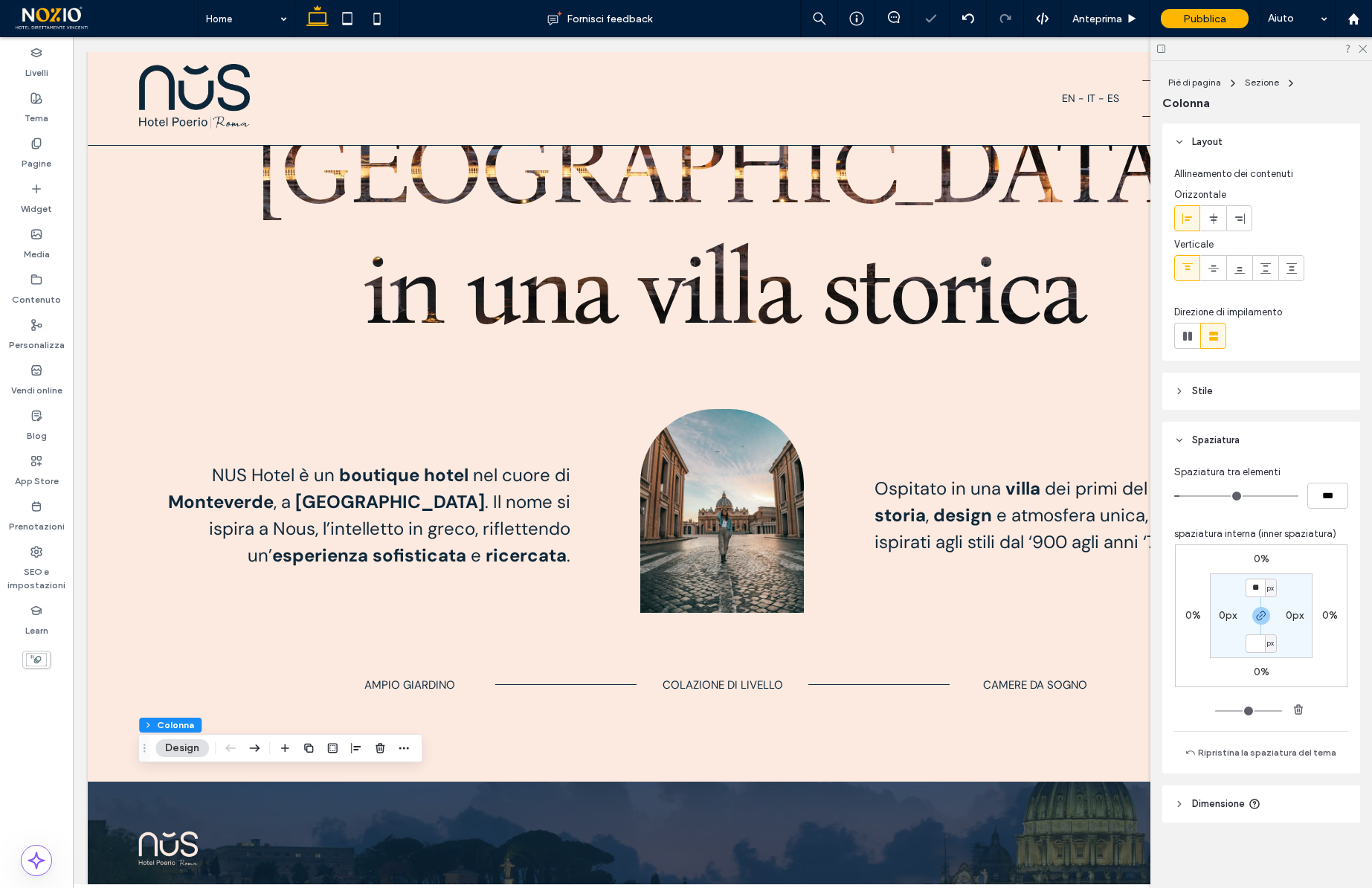
type input "*"
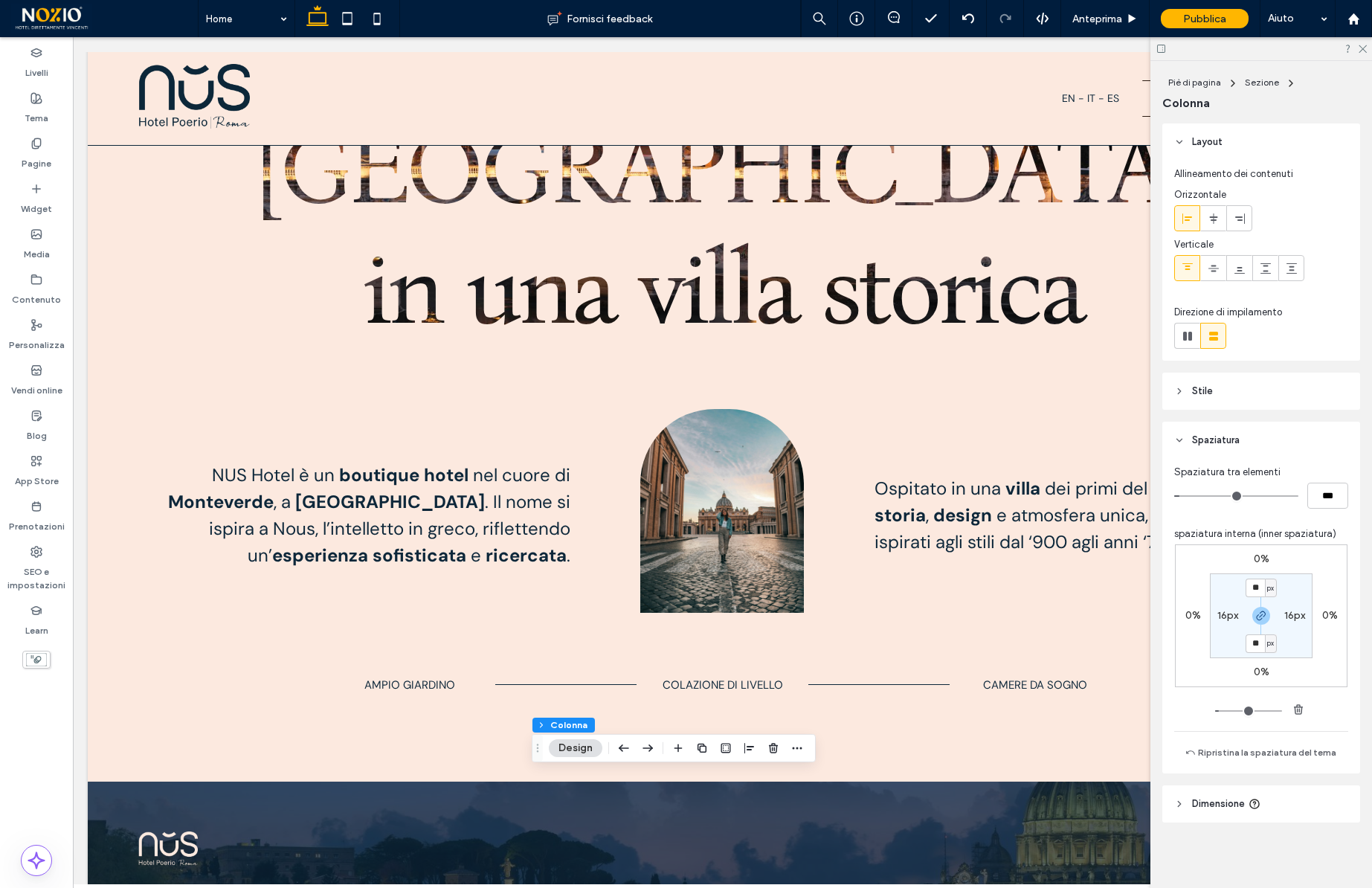
click at [1223, 610] on label "16px" at bounding box center [1227, 615] width 21 height 12
click at [1258, 587] on label "16px" at bounding box center [1261, 587] width 21 height 12
type input "*"
click at [1330, 565] on div "0% 0% 0% 0% ** px 0px px 0px" at bounding box center [1261, 615] width 172 height 143
type input "*"
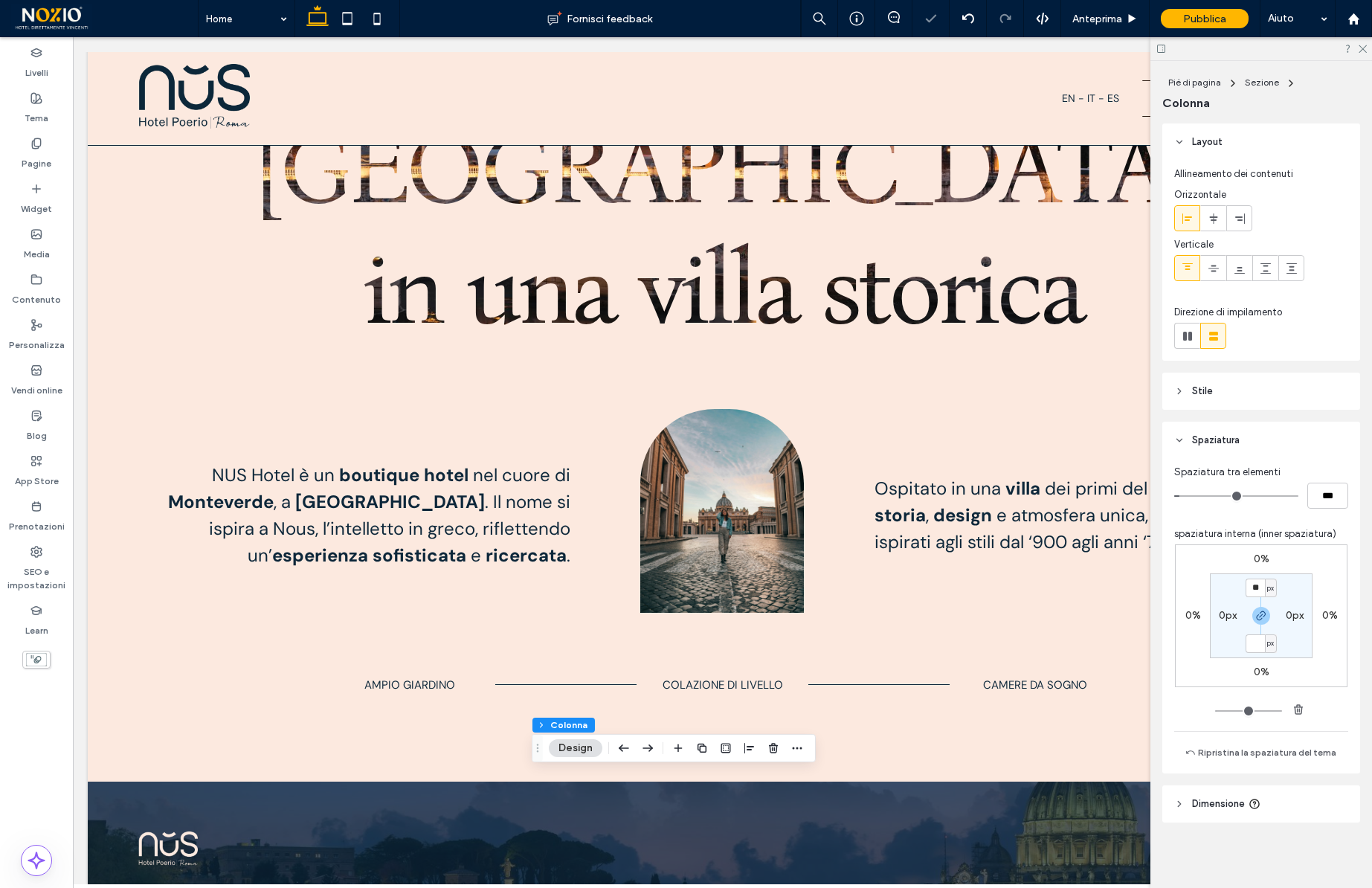
type input "*"
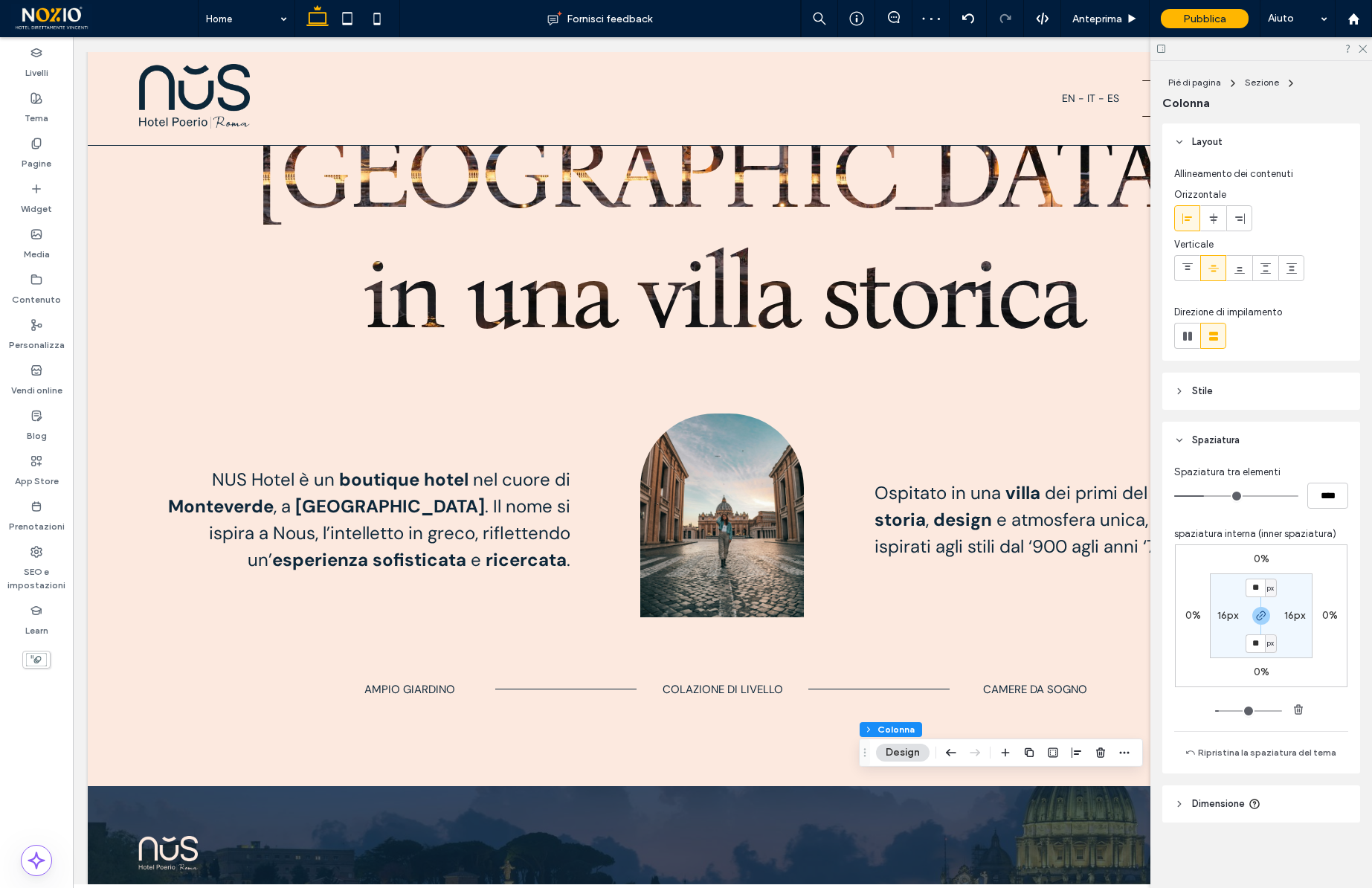
click at [1229, 610] on label "16px" at bounding box center [1227, 615] width 21 height 12
click at [1259, 587] on label "16px" at bounding box center [1261, 587] width 21 height 12
type input "*"
click at [1305, 562] on div "0% 0% 0% 0% ** px 0px px 0px" at bounding box center [1261, 615] width 172 height 143
type input "*"
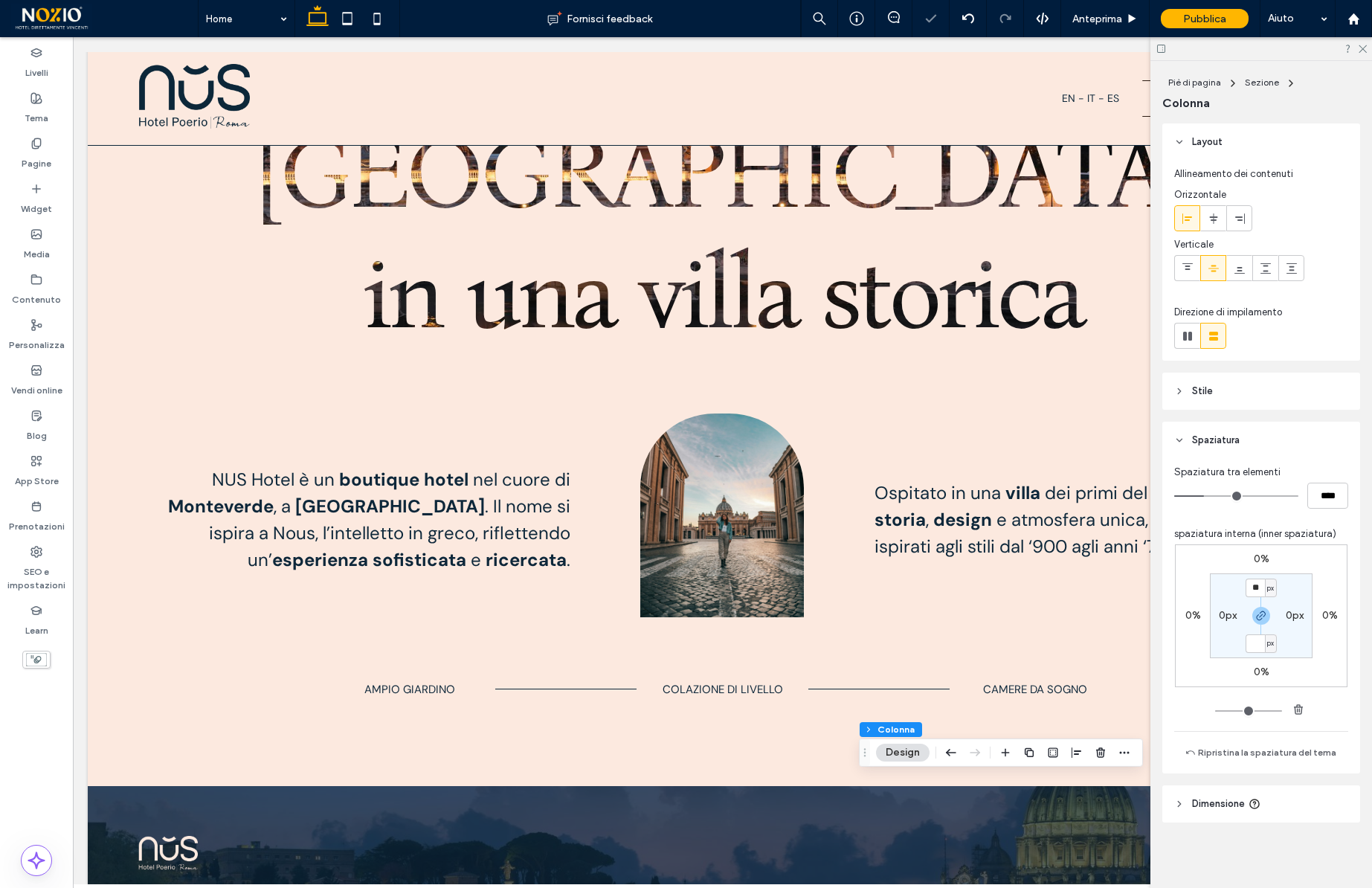
type input "*"
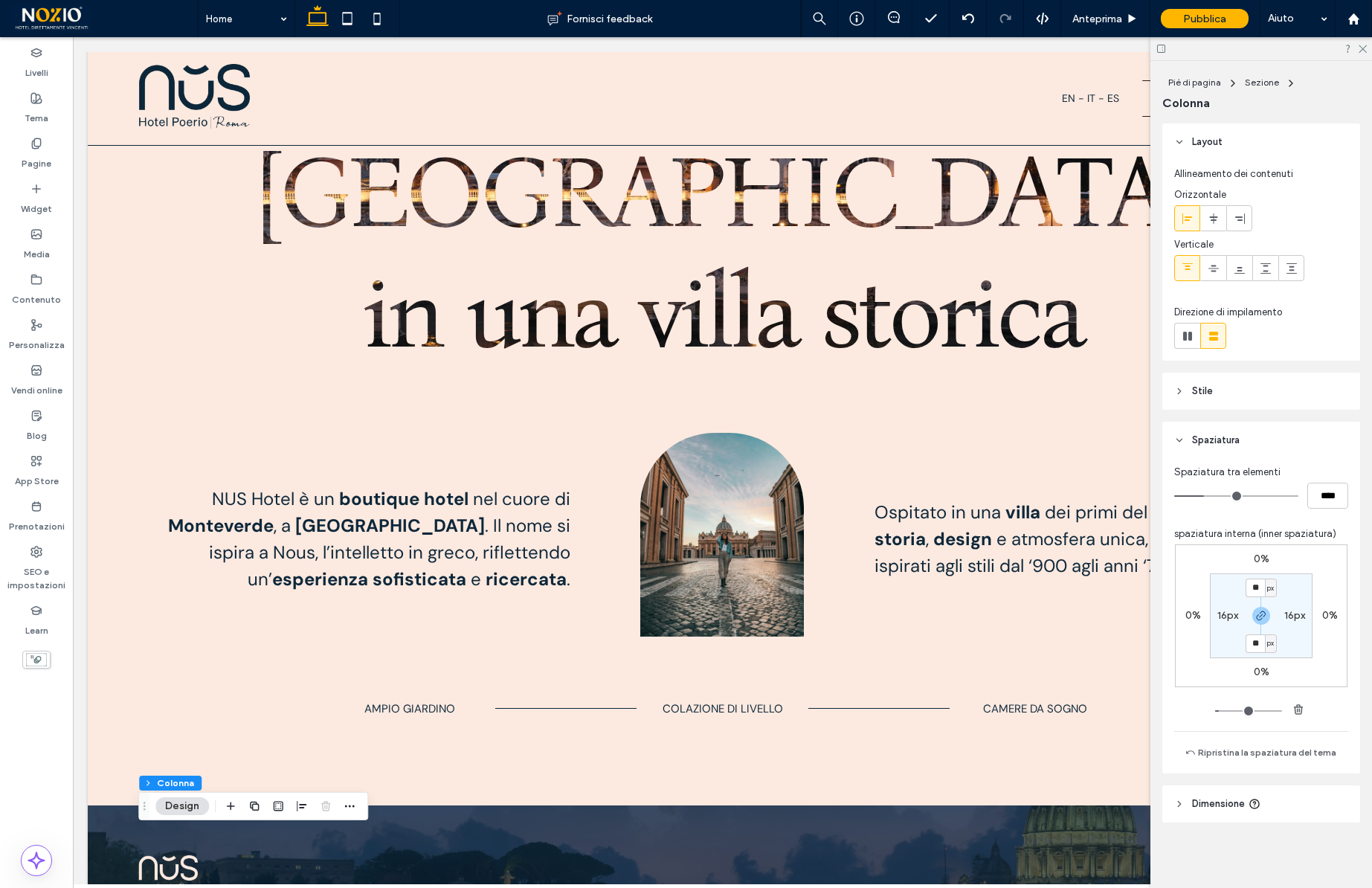
click at [1224, 613] on label "16px" at bounding box center [1227, 615] width 21 height 12
click at [1261, 587] on label "16px" at bounding box center [1261, 587] width 21 height 12
type input "*"
click at [1294, 570] on div "0% 0% 0% 0% ** px 0px px 0px" at bounding box center [1261, 615] width 172 height 143
type input "*"
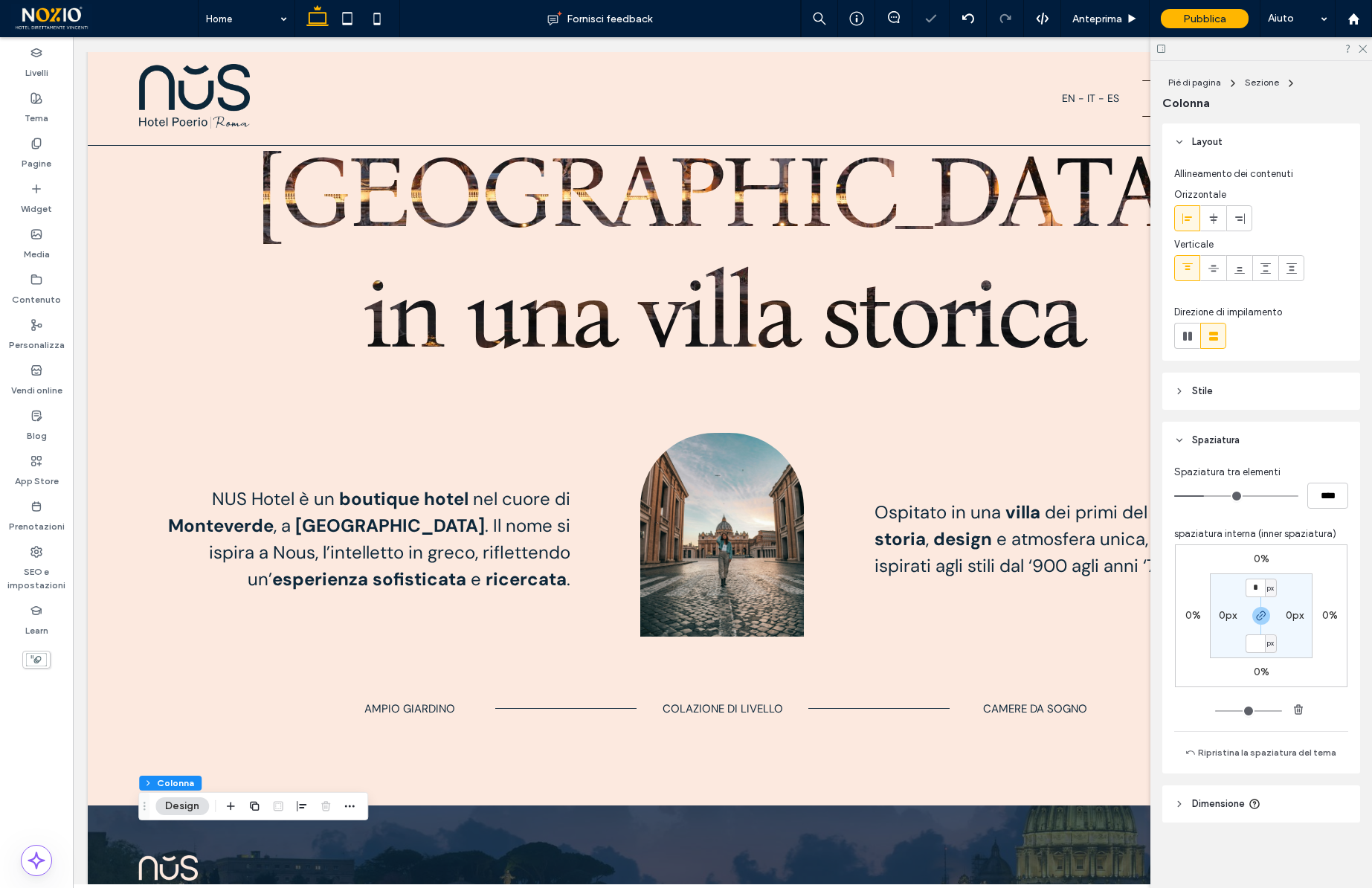
type input "*"
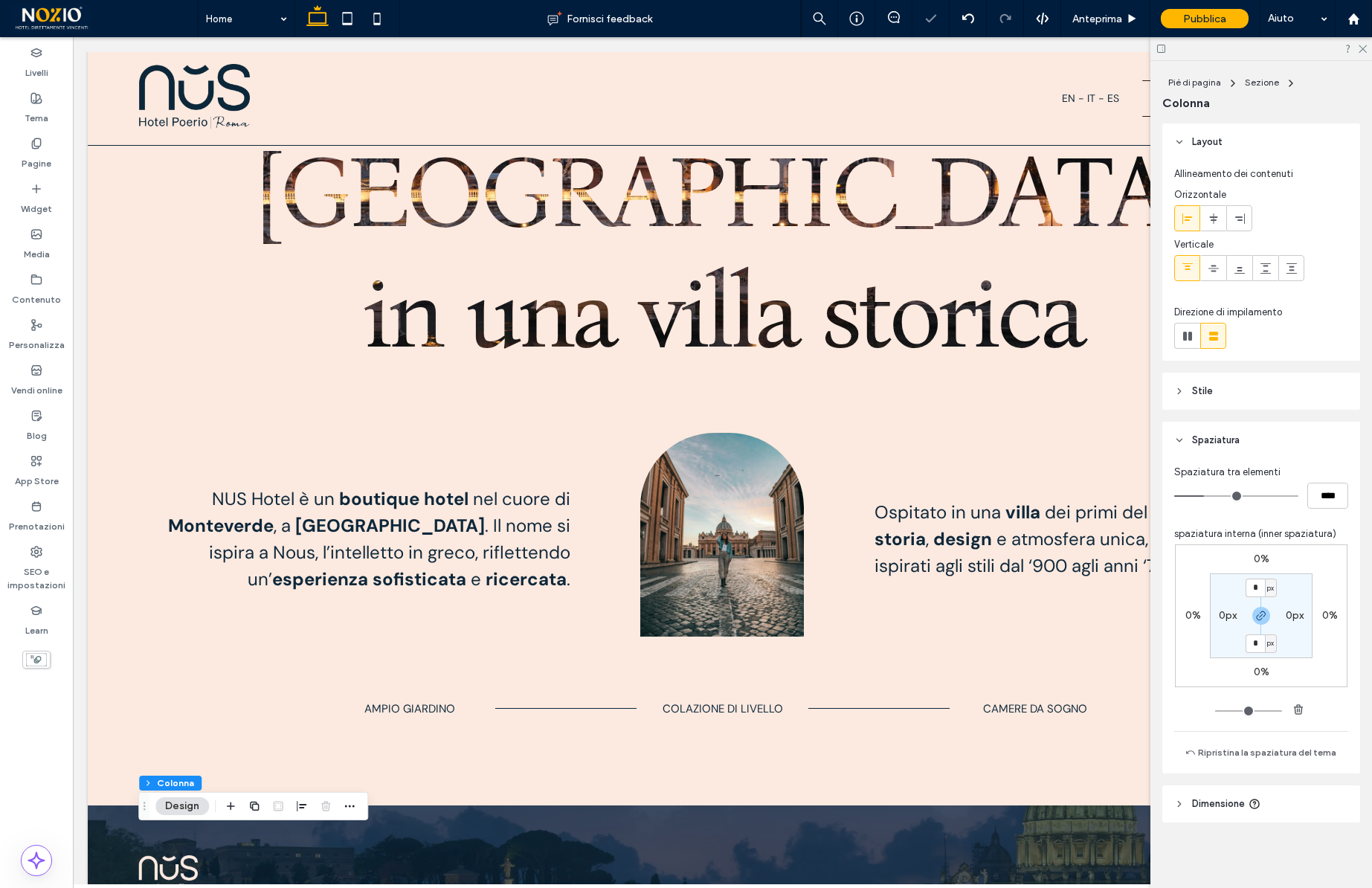
scroll to position [680, 0]
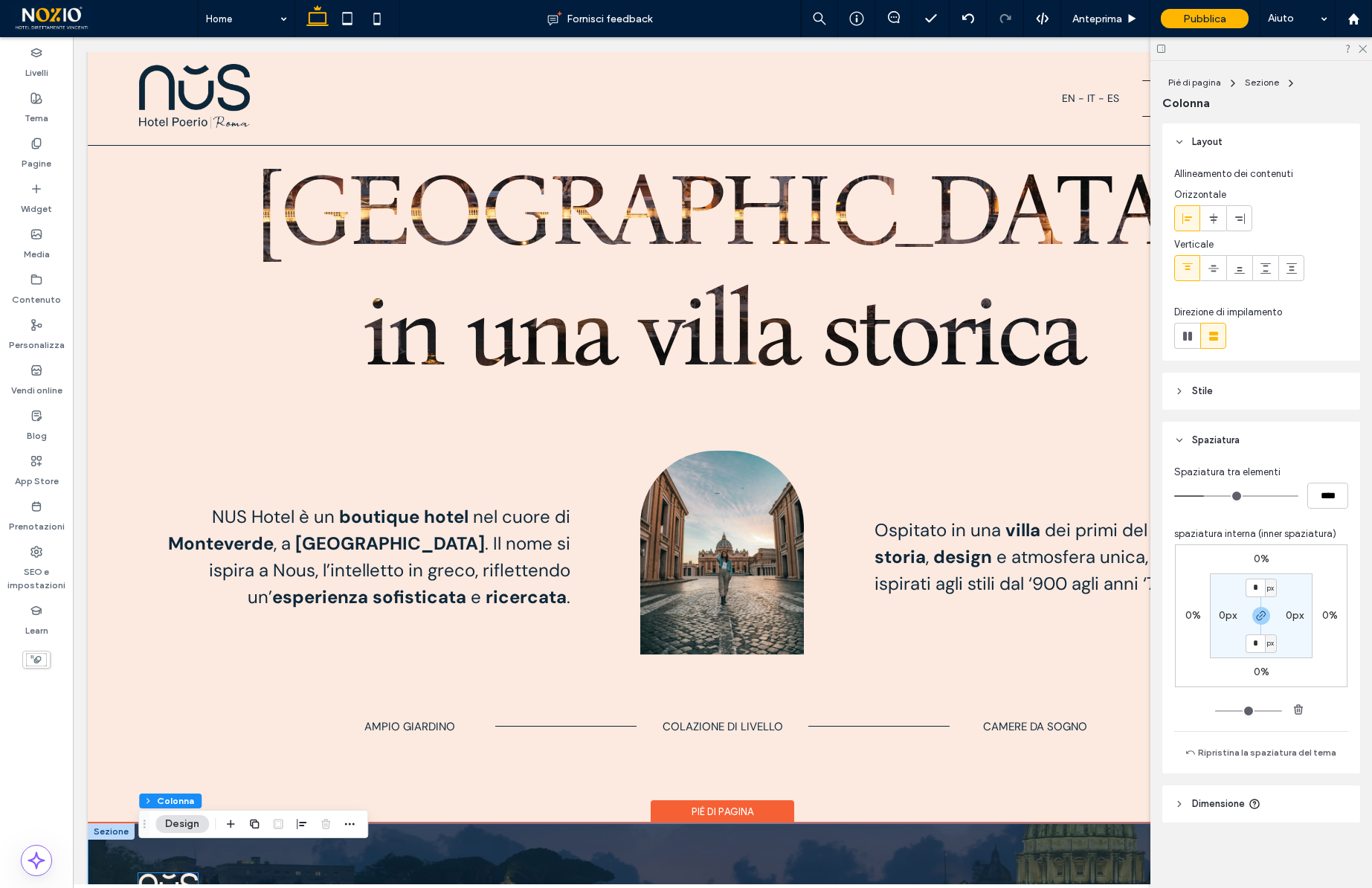
click at [168, 873] on img at bounding box center [168, 891] width 59 height 37
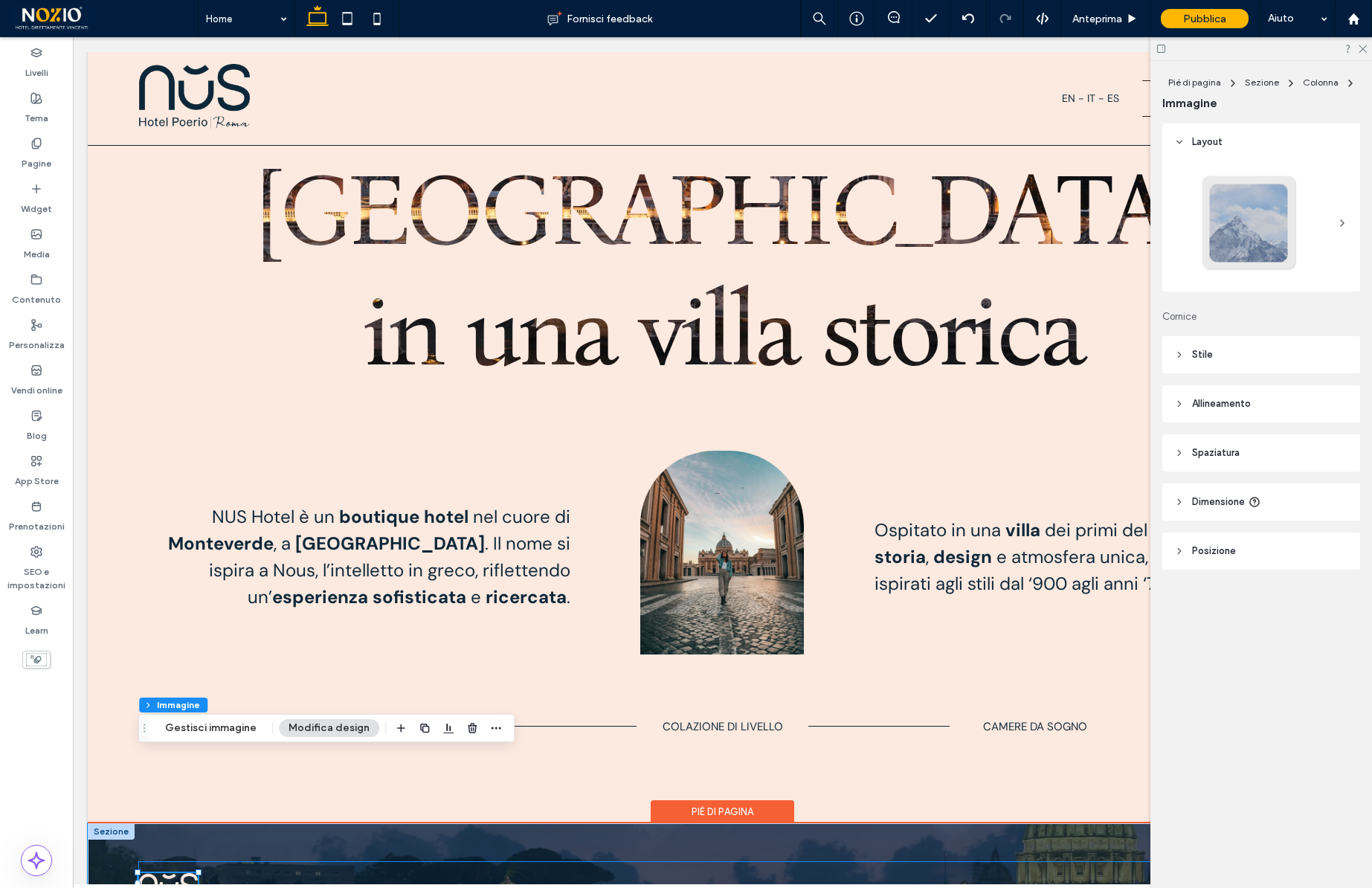
click at [227, 861] on div at bounding box center [722, 891] width 1168 height 61
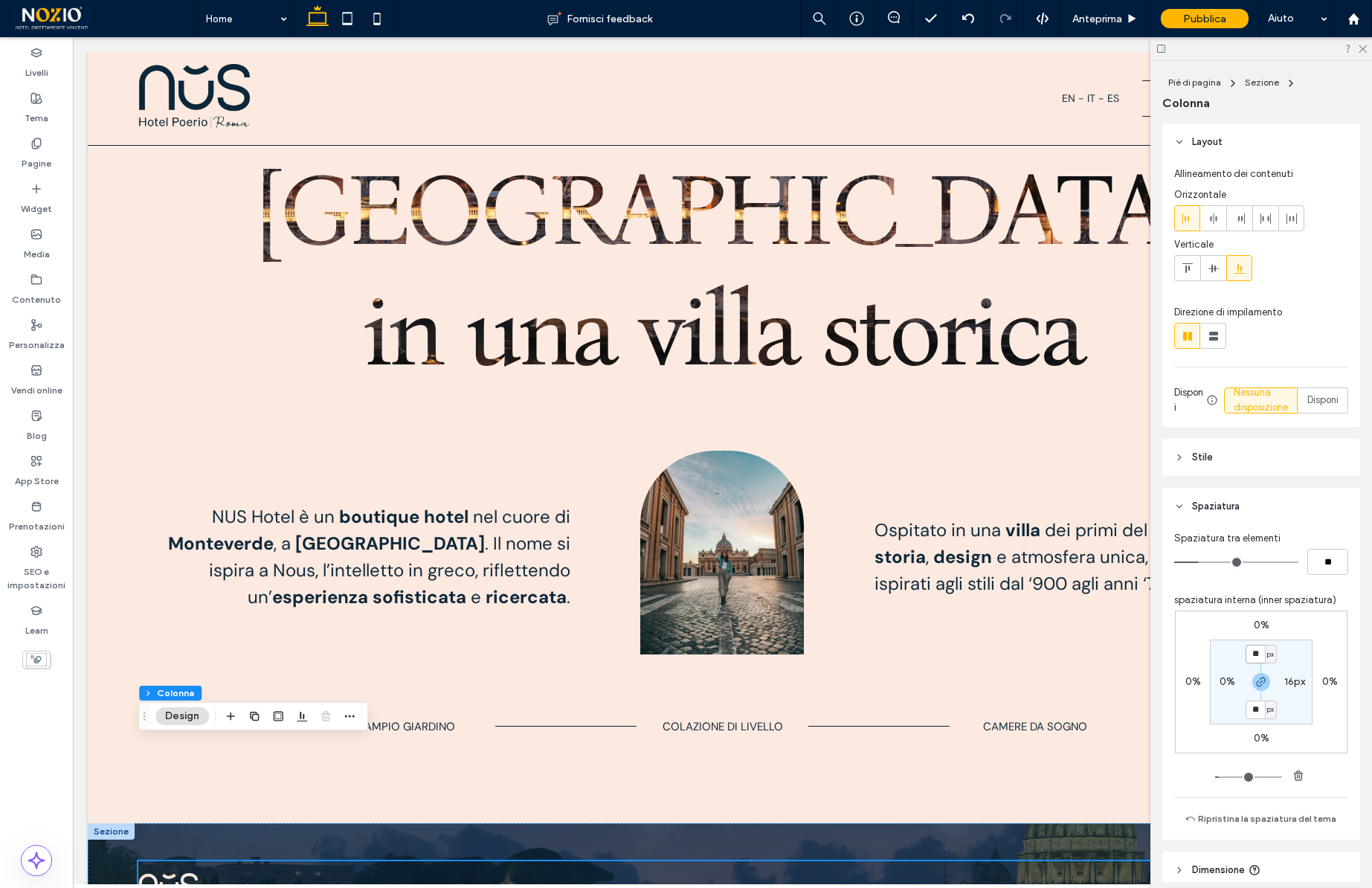
click at [1262, 655] on input "**" at bounding box center [1255, 654] width 19 height 19
click at [1308, 655] on section "px 16px ** px 0%" at bounding box center [1261, 682] width 102 height 85
type input "*"
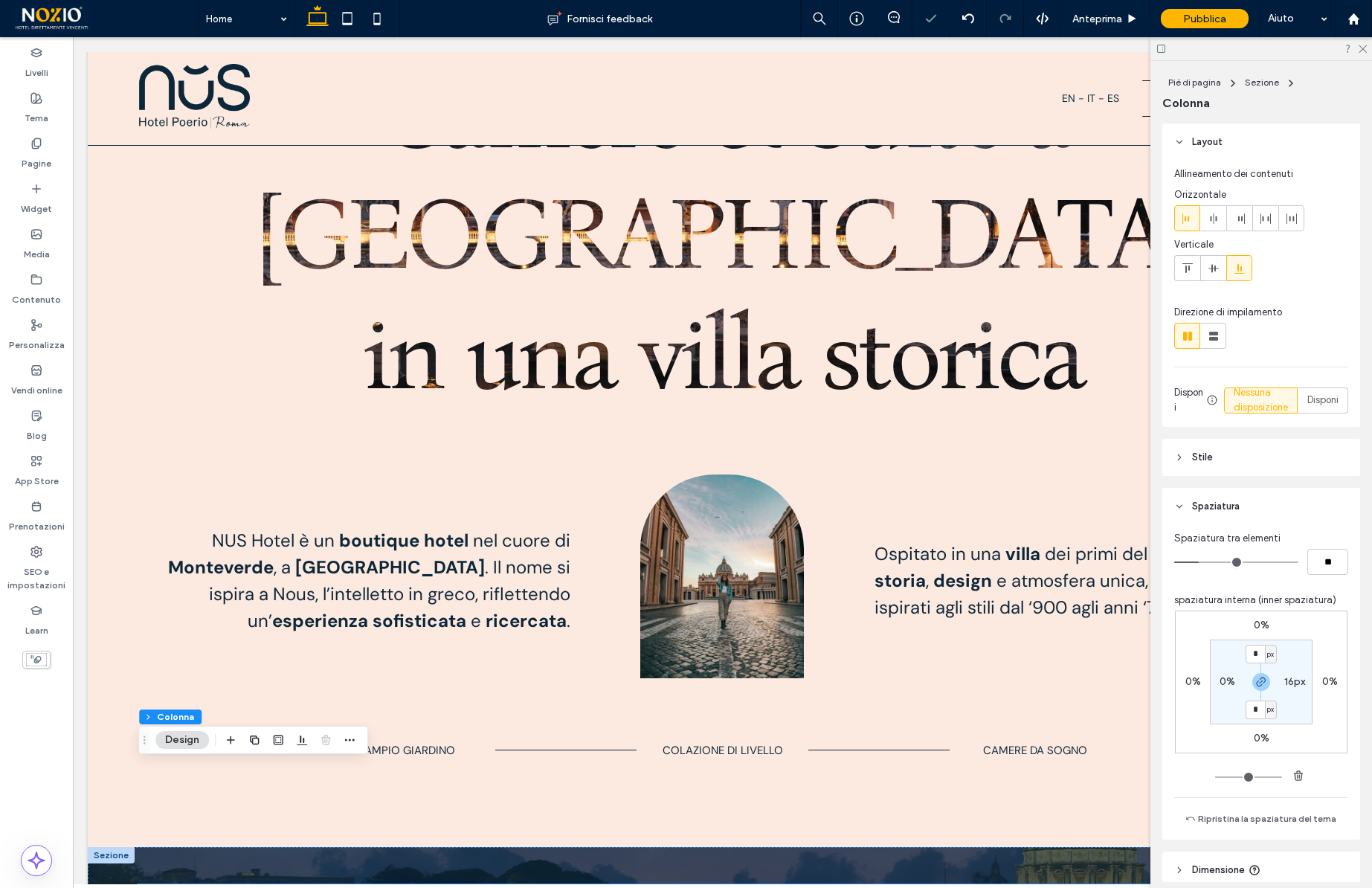
click at [1294, 680] on label "16px" at bounding box center [1294, 681] width 21 height 12
type input "**"
click at [1304, 641] on section "0px ** px 0px %" at bounding box center [1261, 682] width 102 height 85
type input "*"
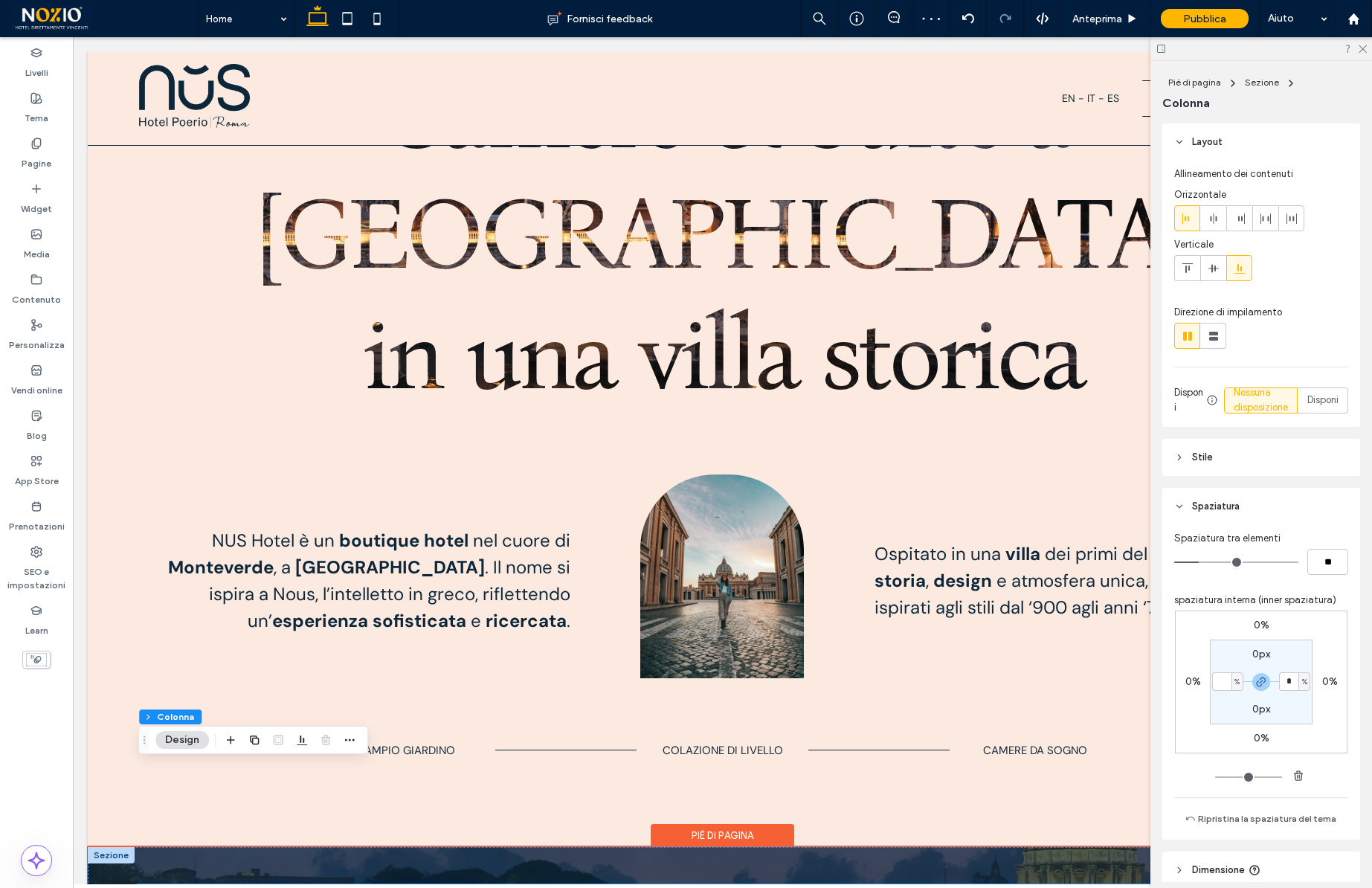
click at [185, 885] on img at bounding box center [168, 903] width 59 height 37
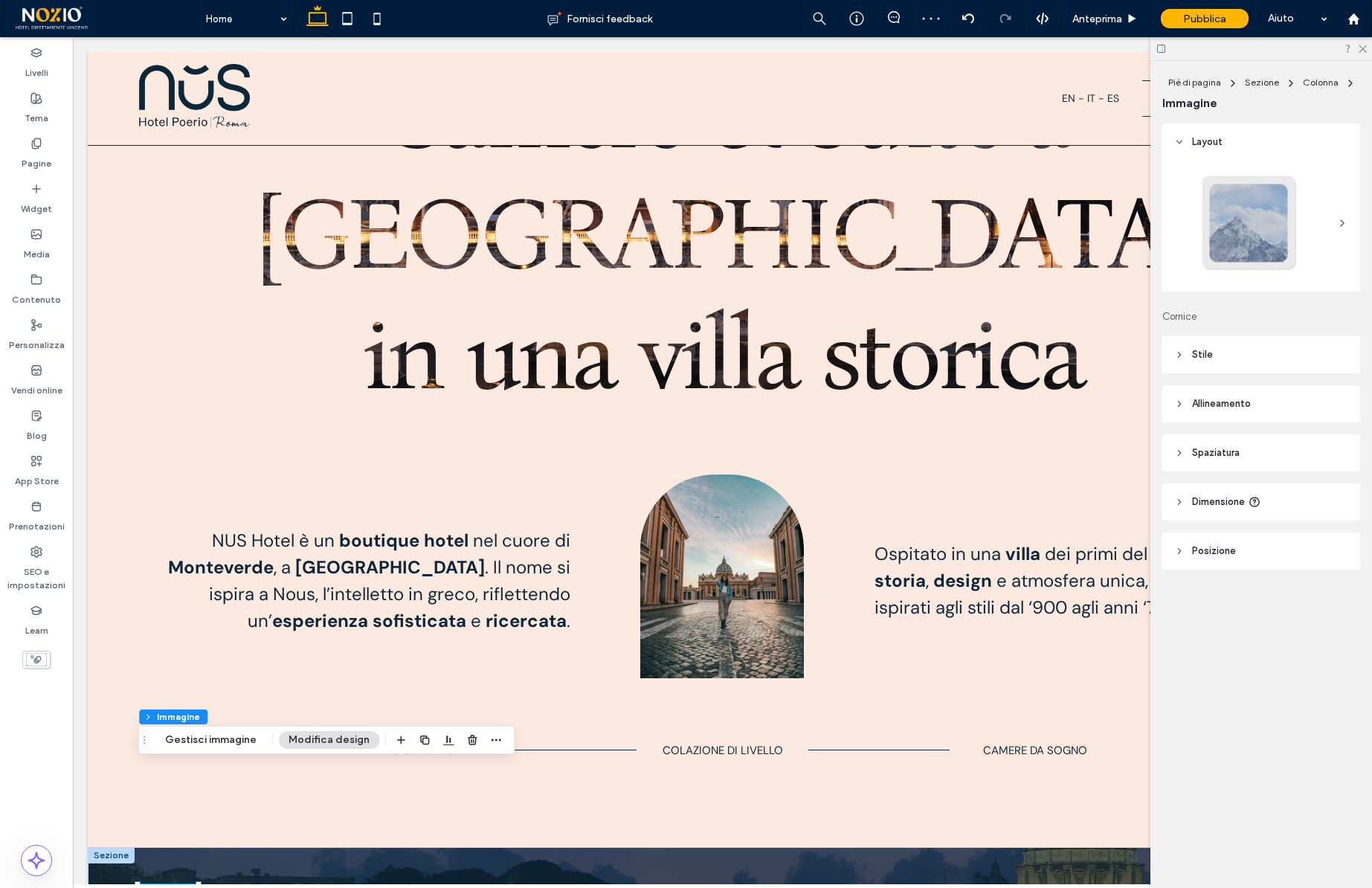
click at [1203, 345] on header "Stile" at bounding box center [1262, 355] width 198 height 37
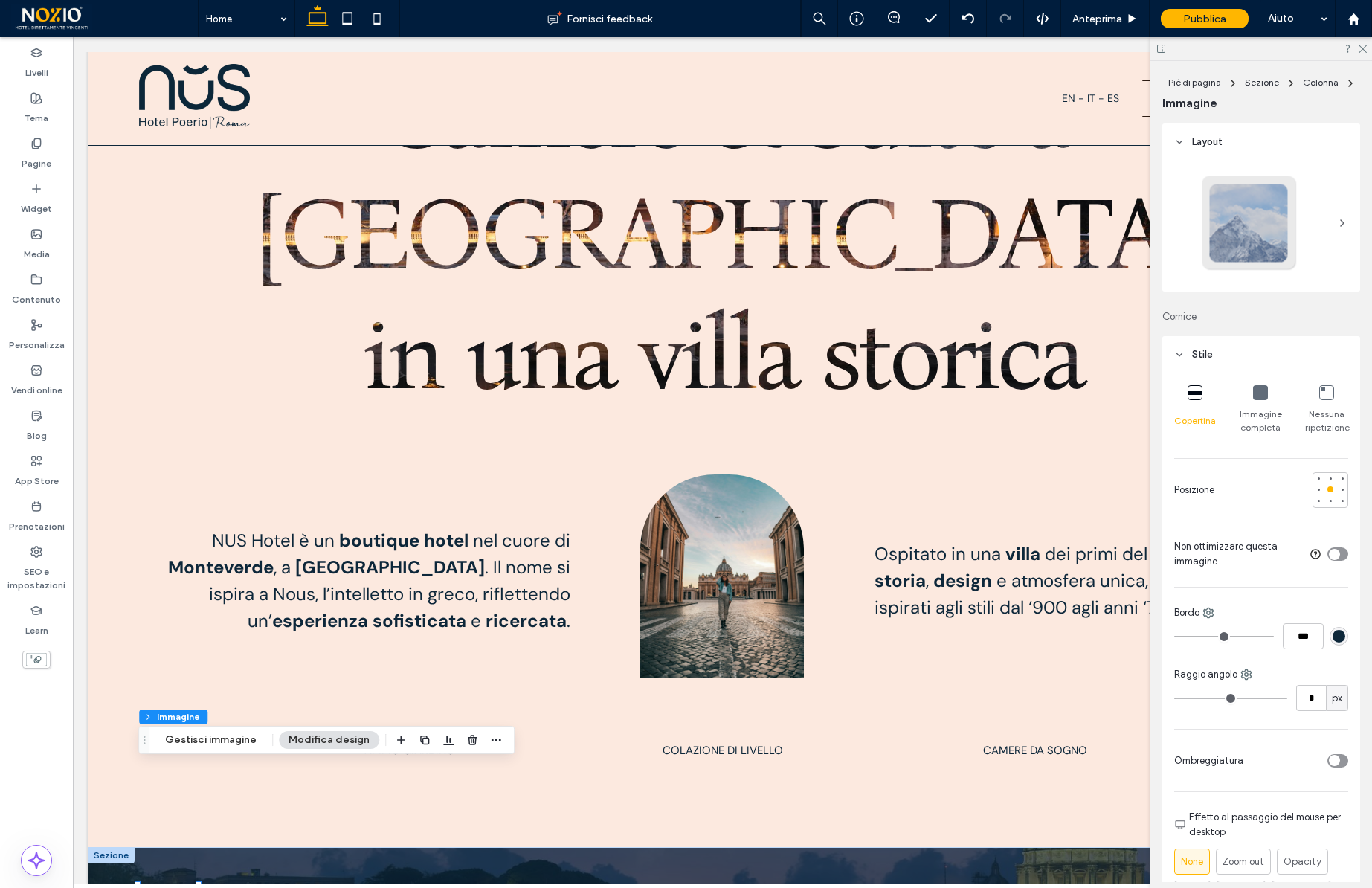
click at [1339, 552] on div "toggle" at bounding box center [1337, 554] width 21 height 13
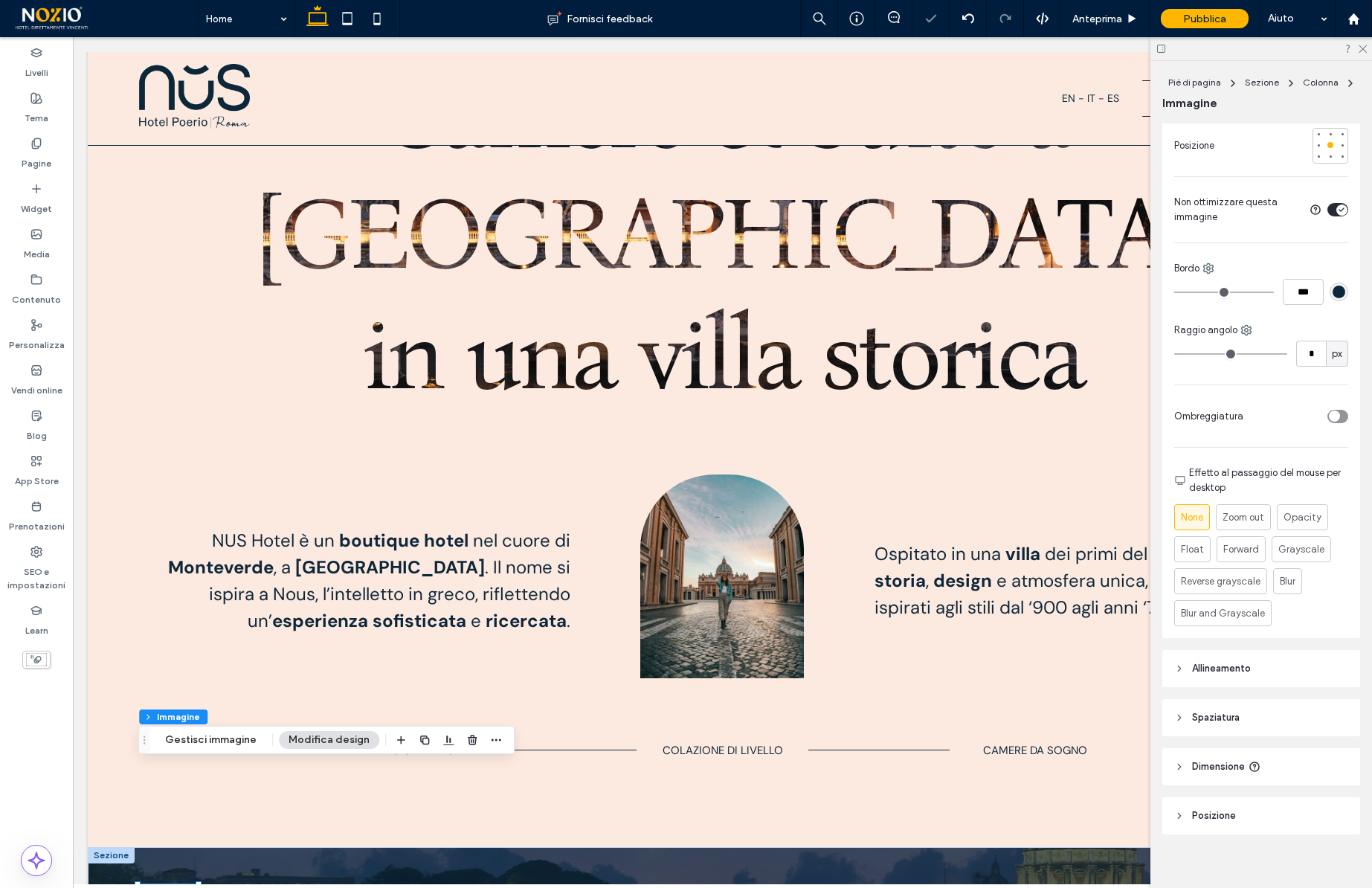
scroll to position [356, 0]
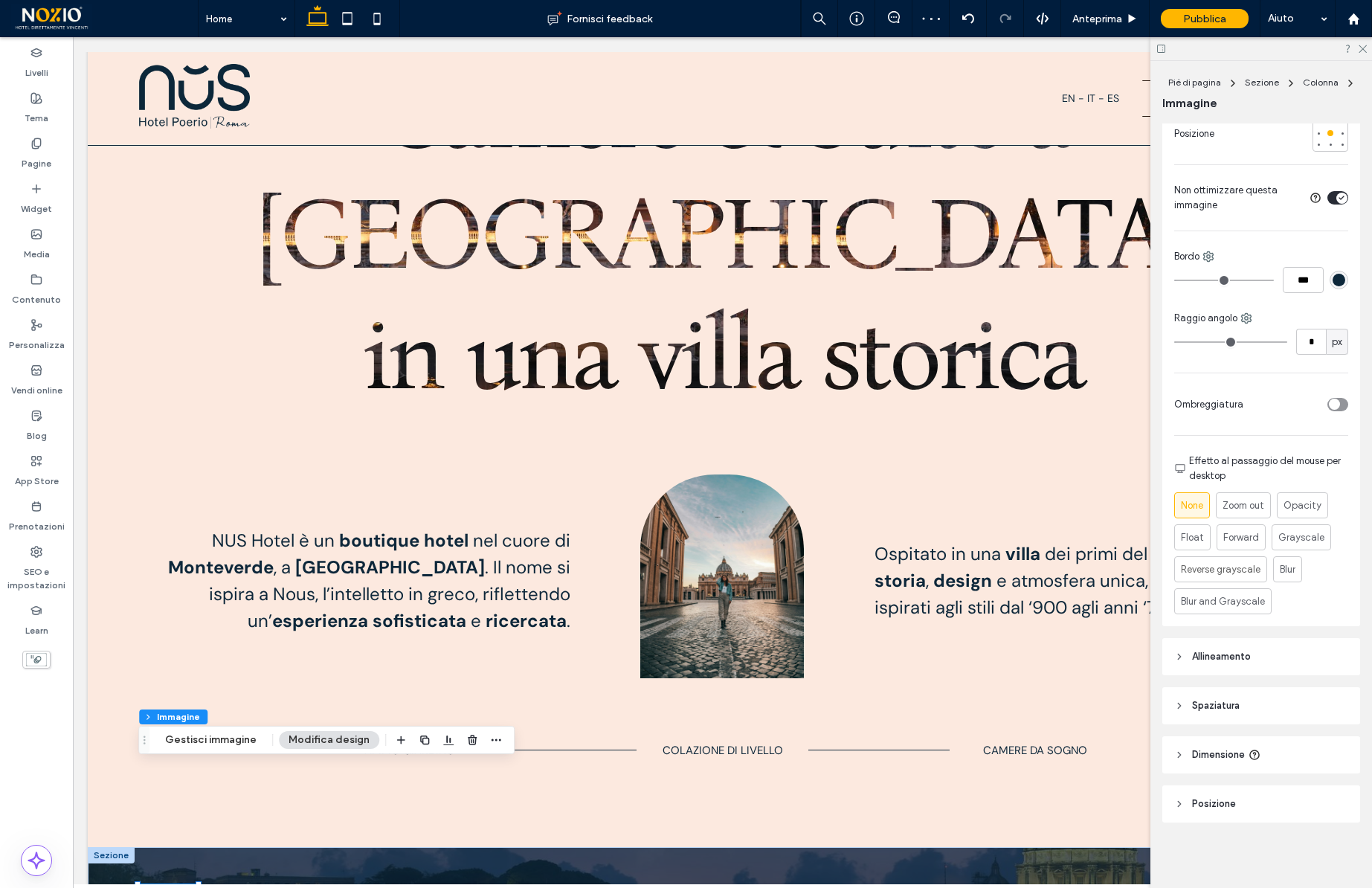
click at [1221, 754] on span "Dimensione" at bounding box center [1219, 754] width 53 height 15
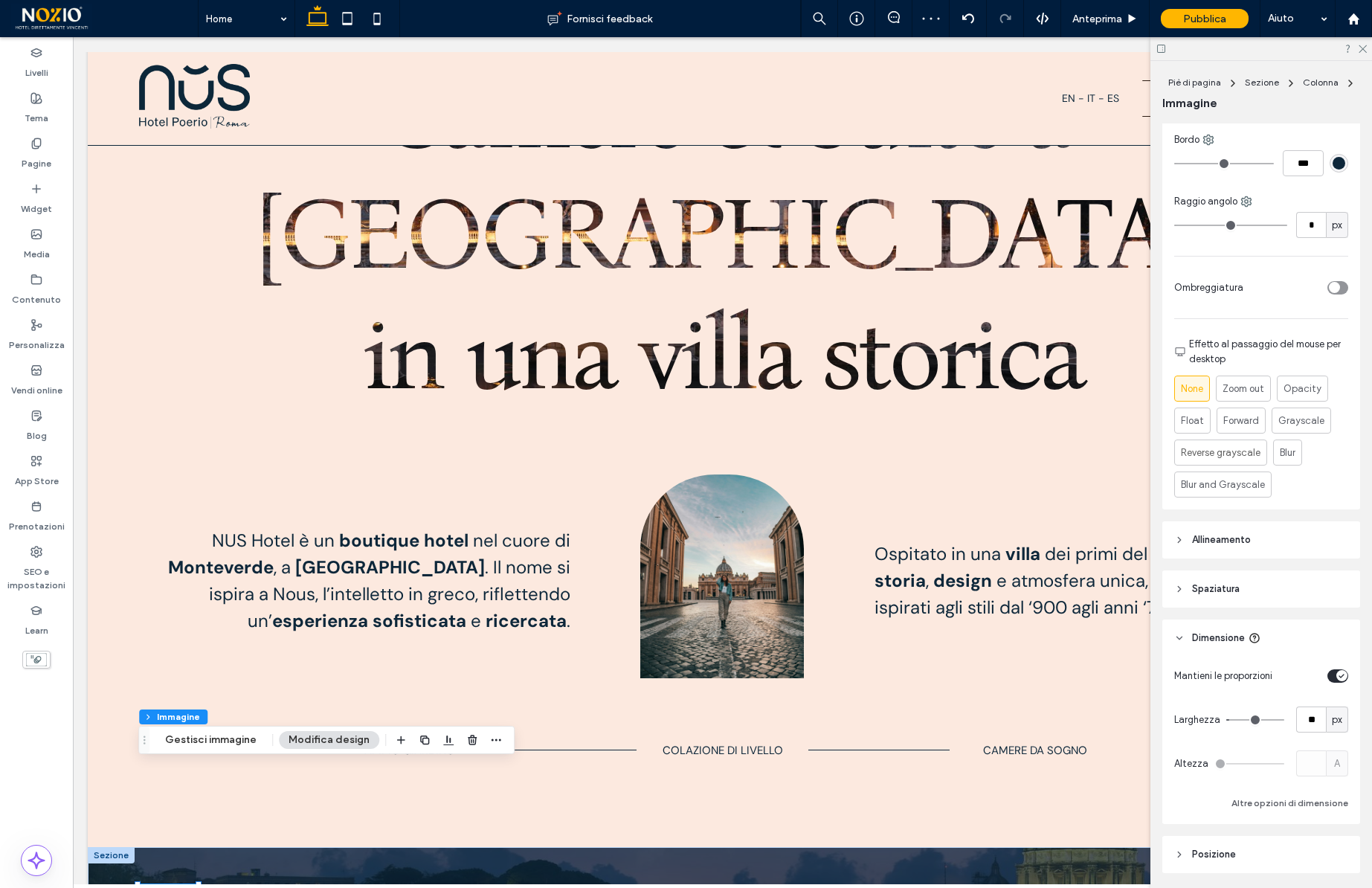
scroll to position [524, 0]
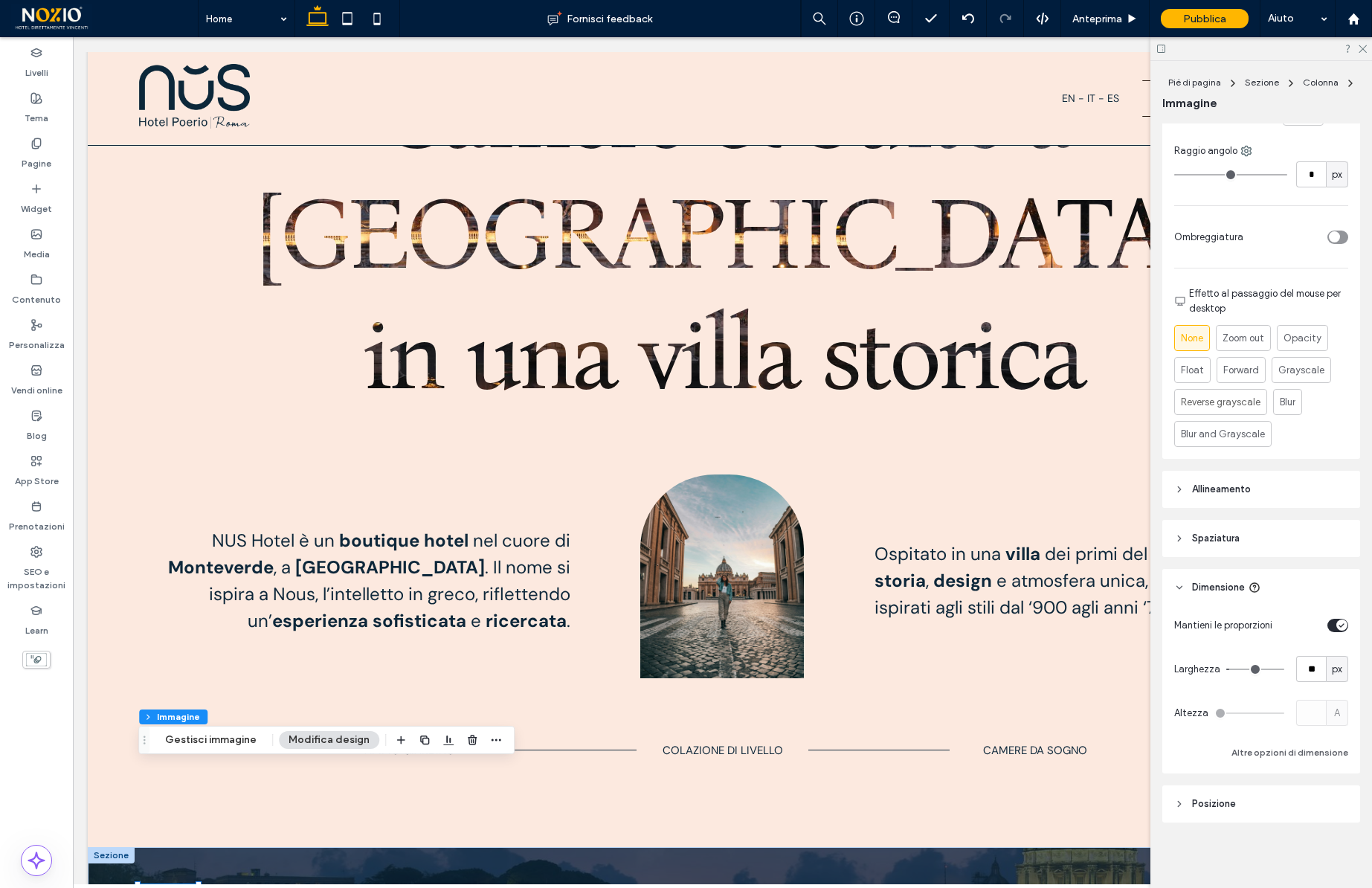
type input "***"
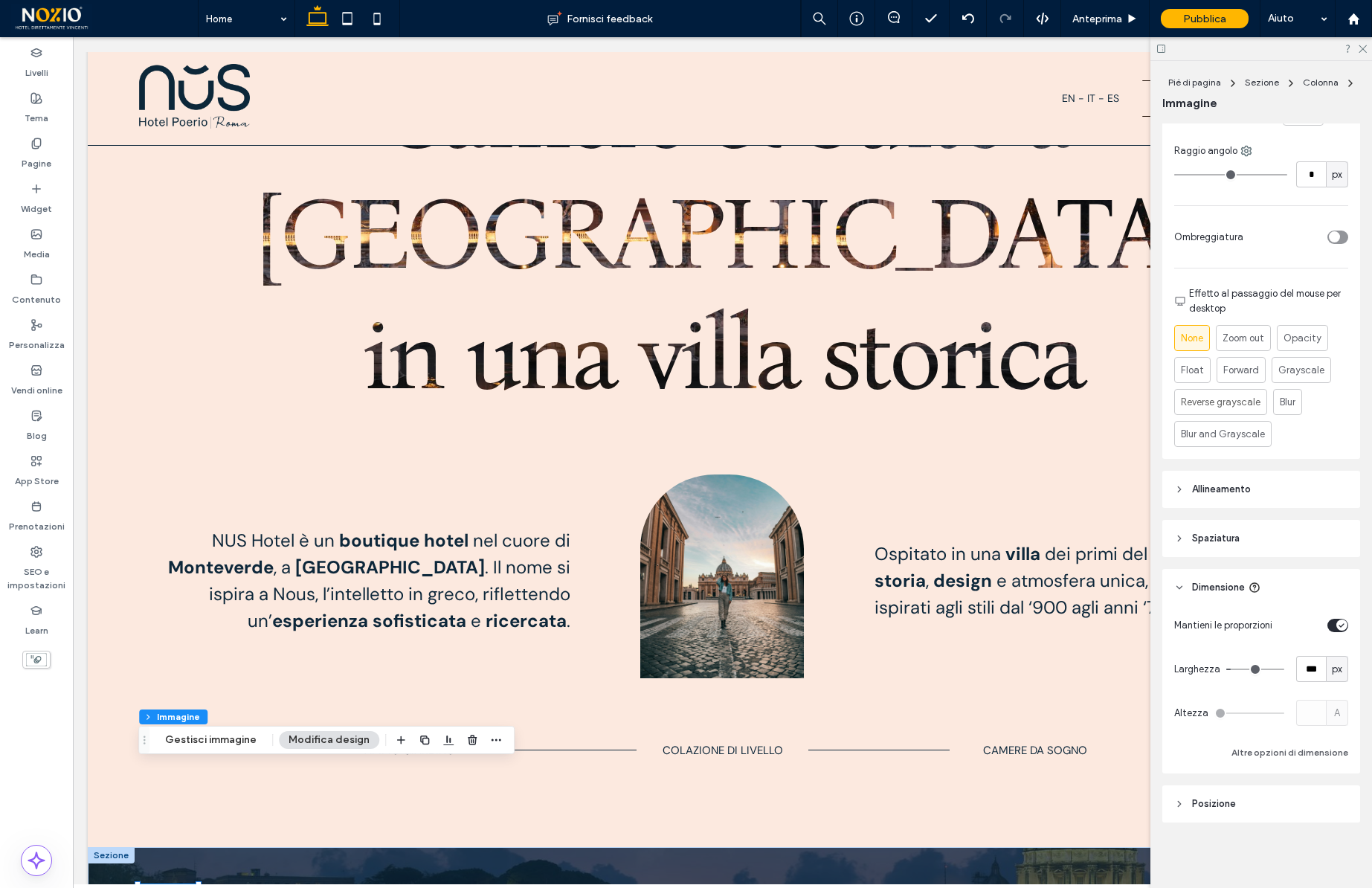
type input "***"
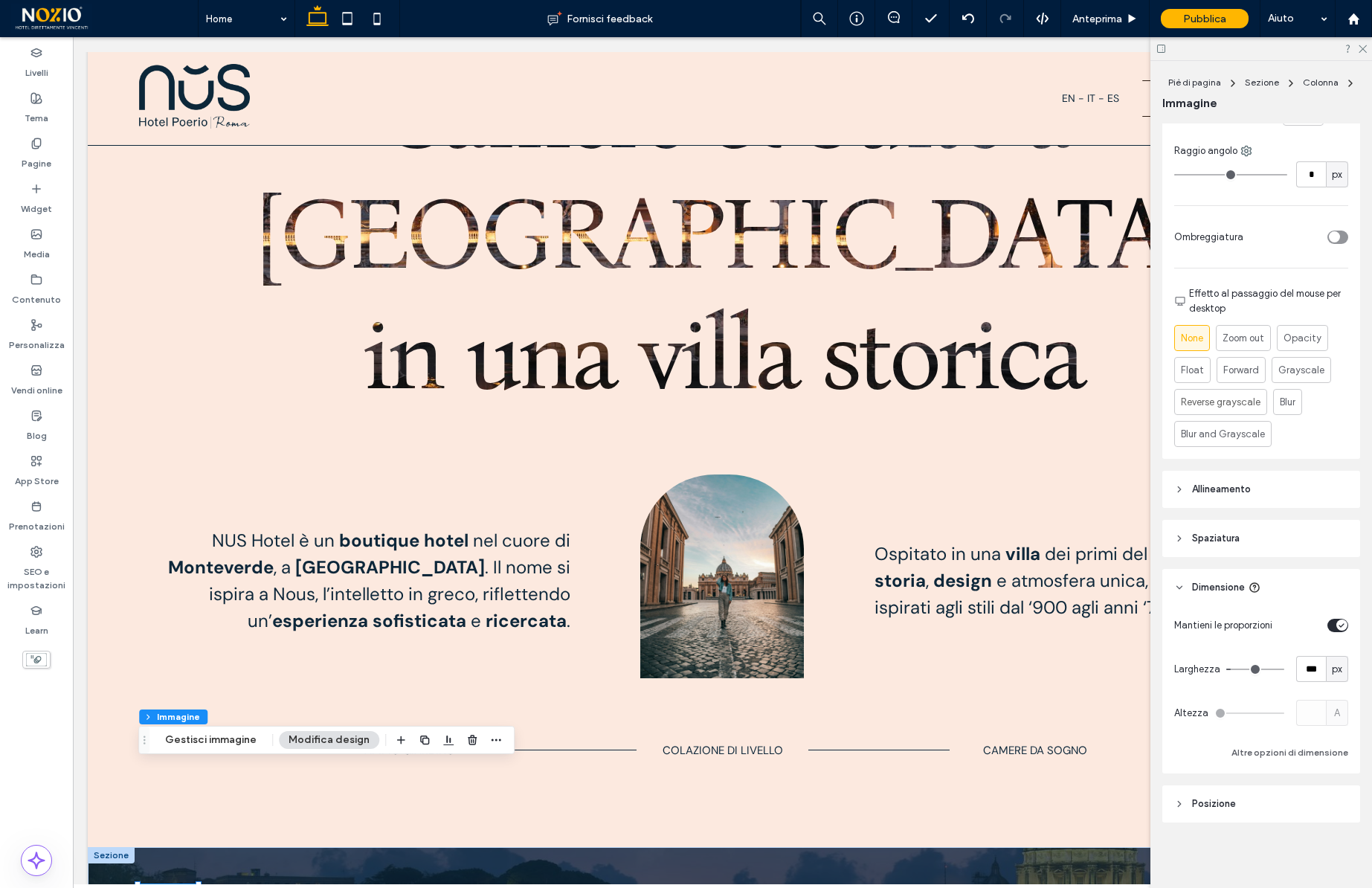
type input "***"
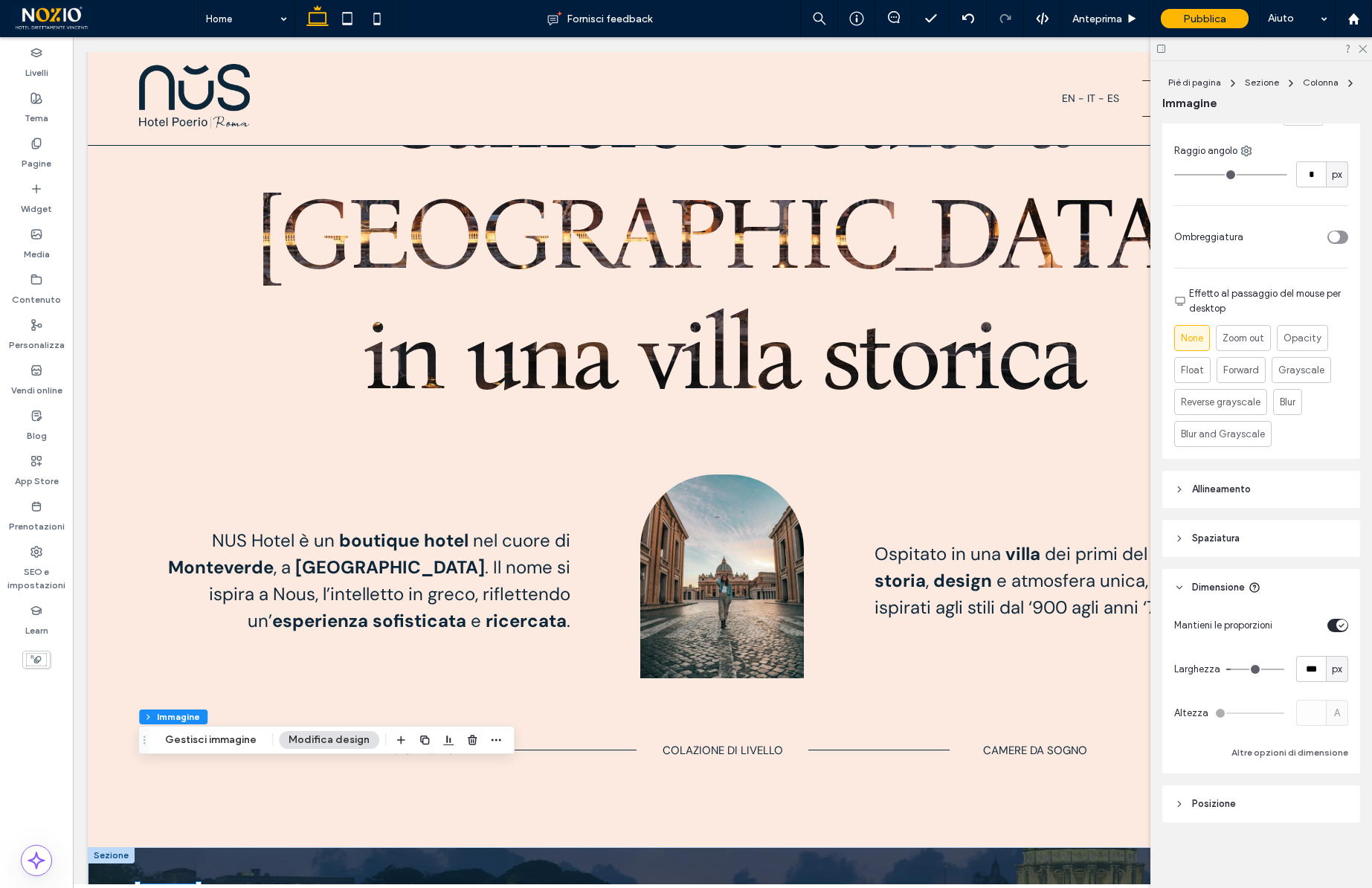
type input "***"
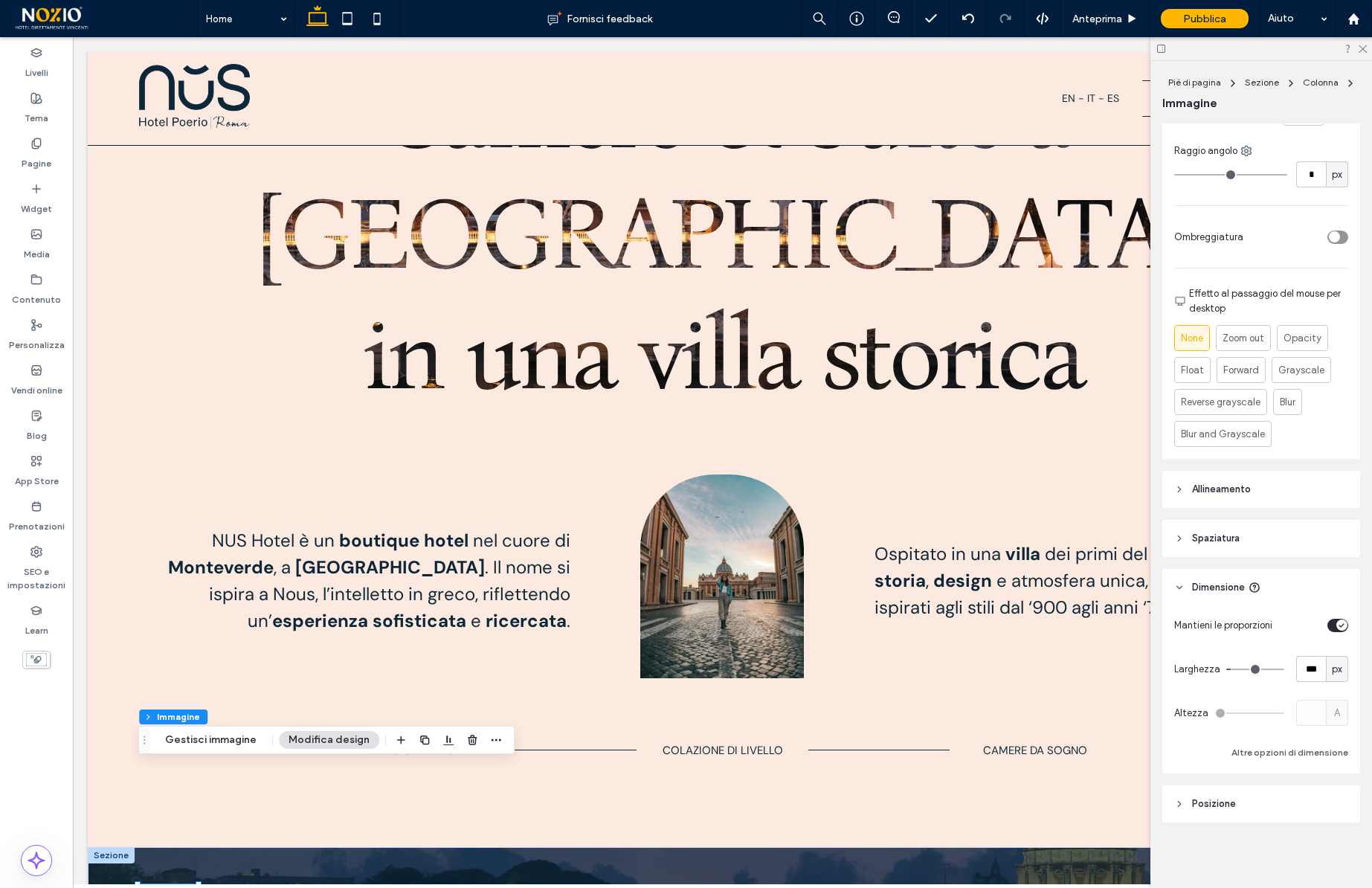
type input "***"
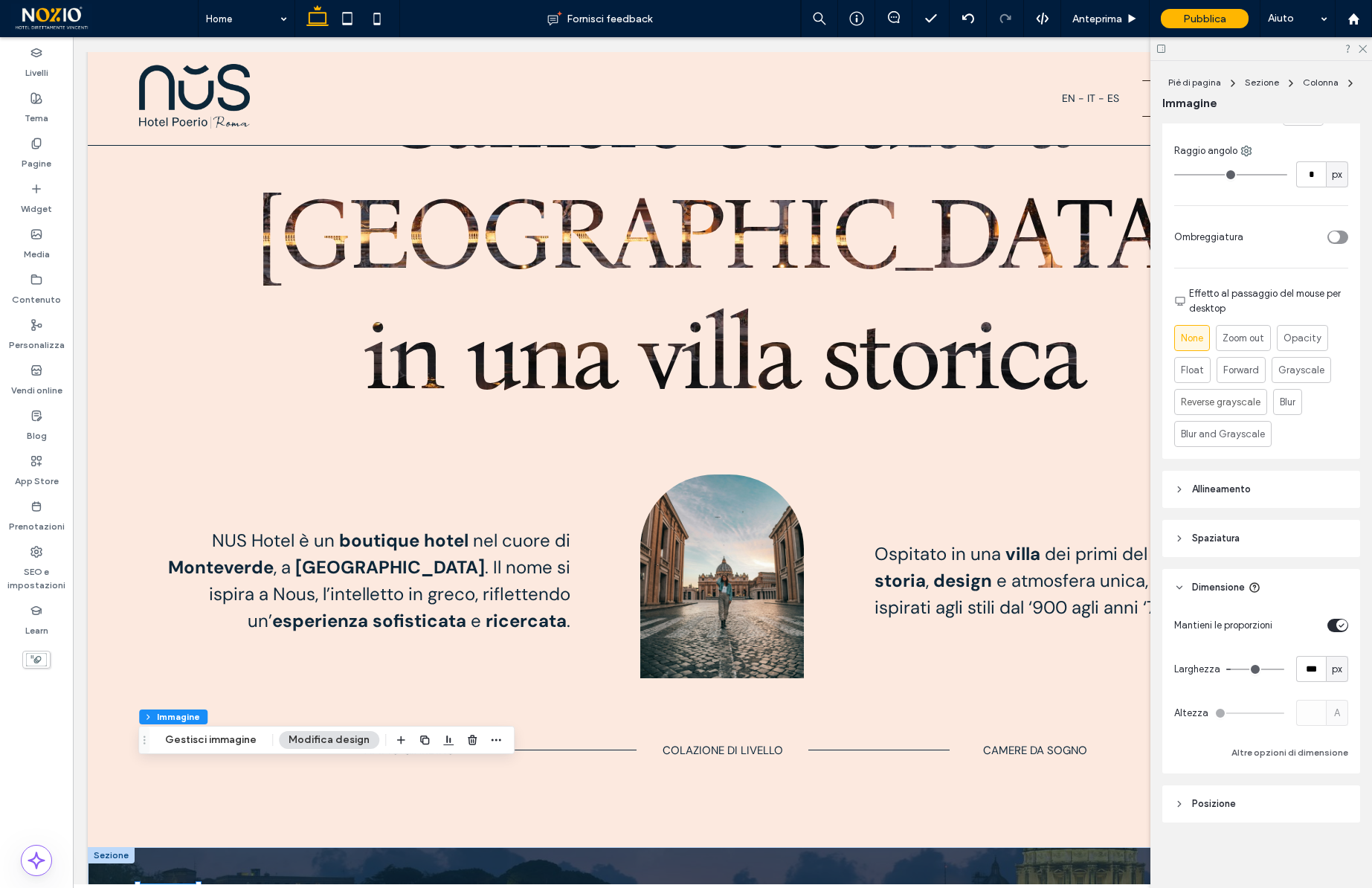
type input "***"
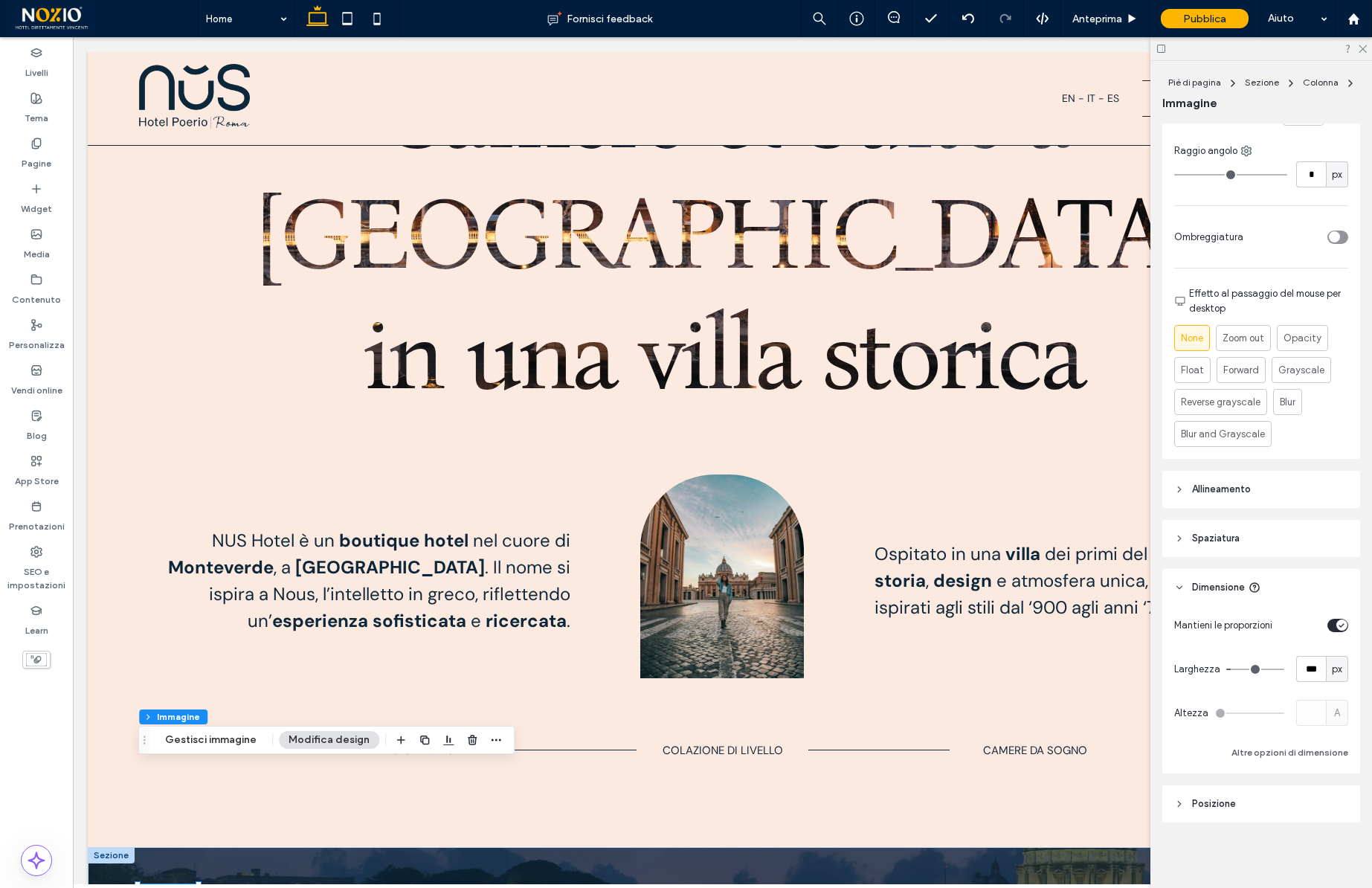
type input "***"
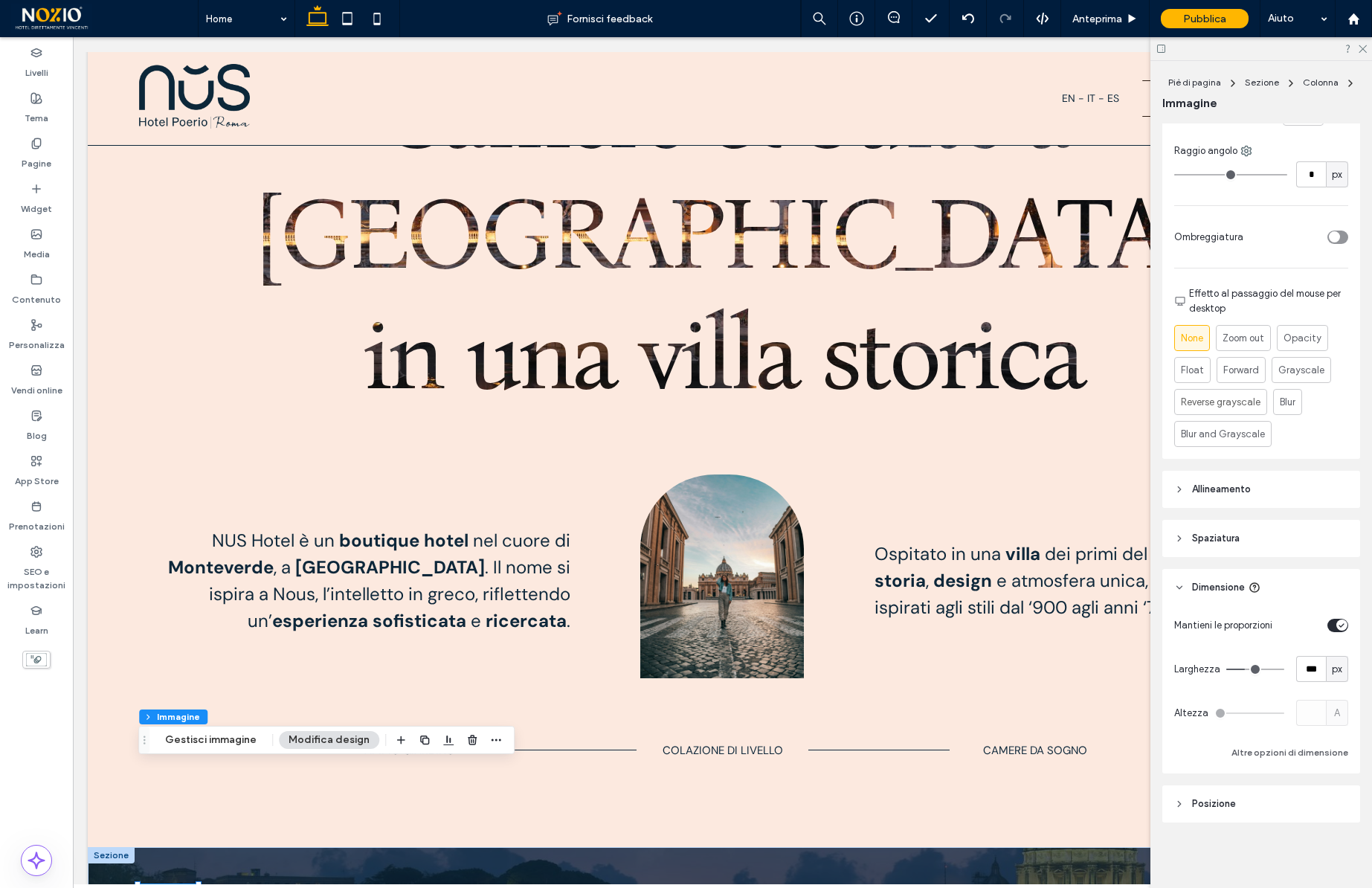
type input "***"
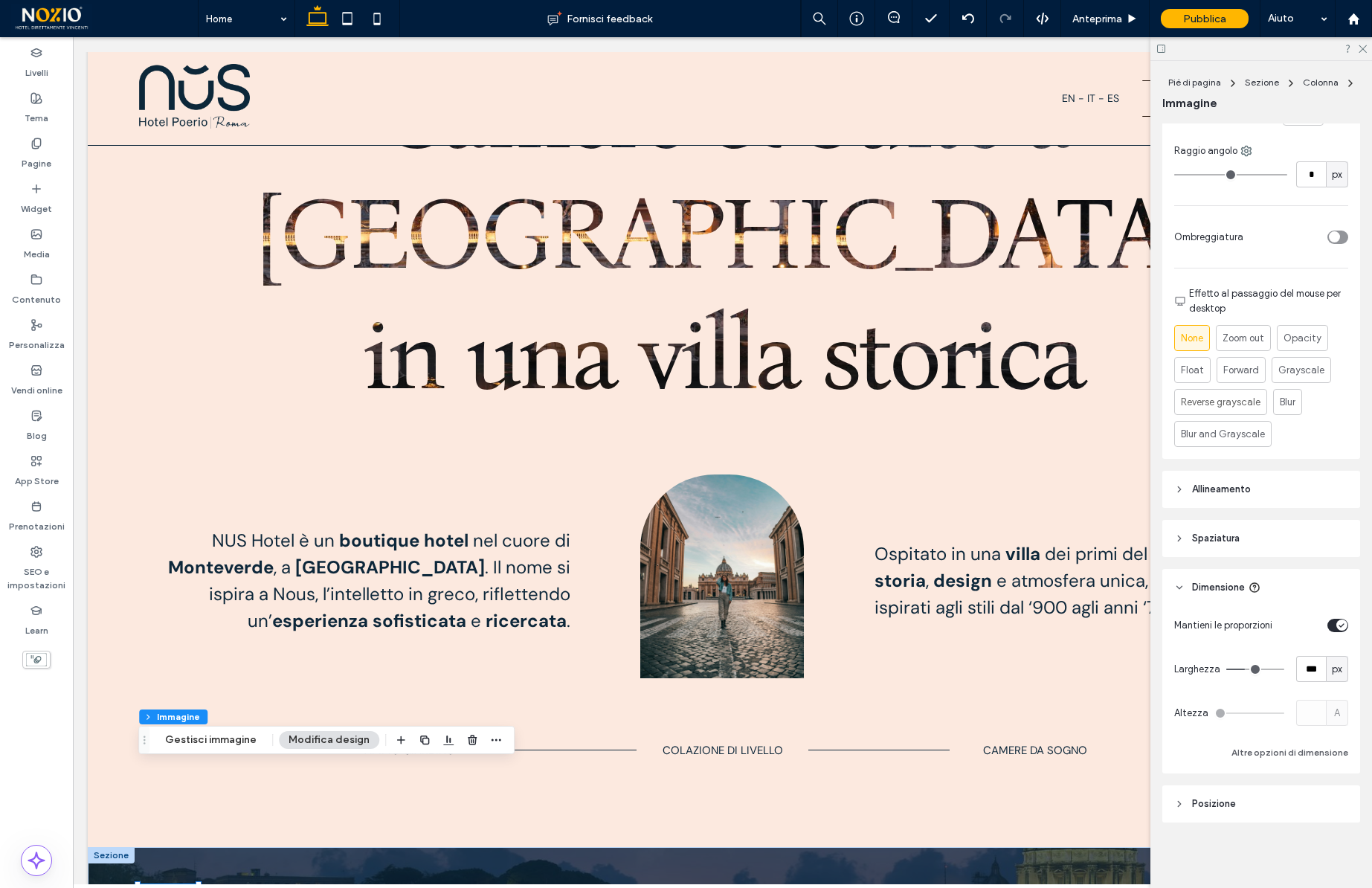
type input "***"
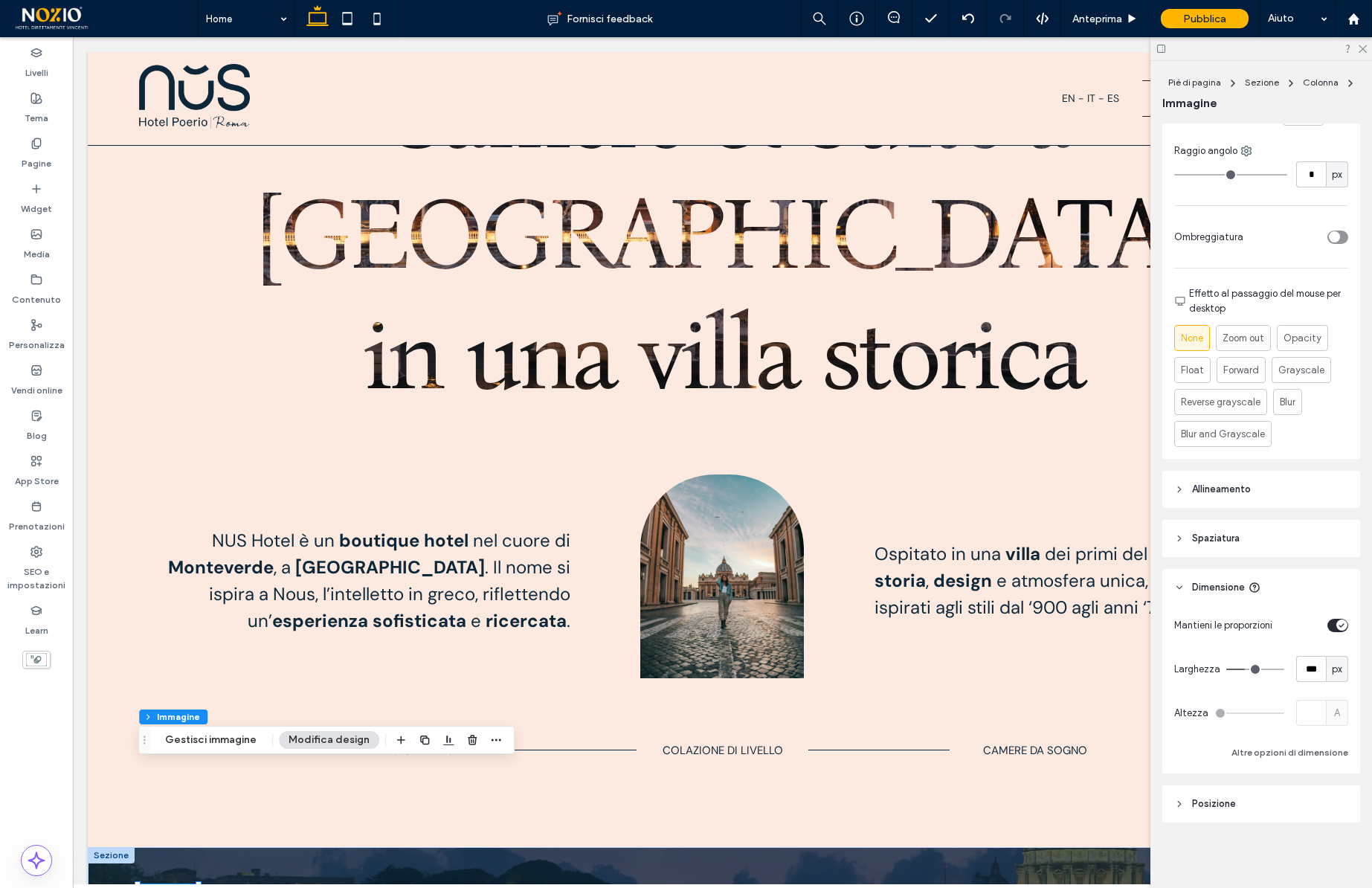
type input "***"
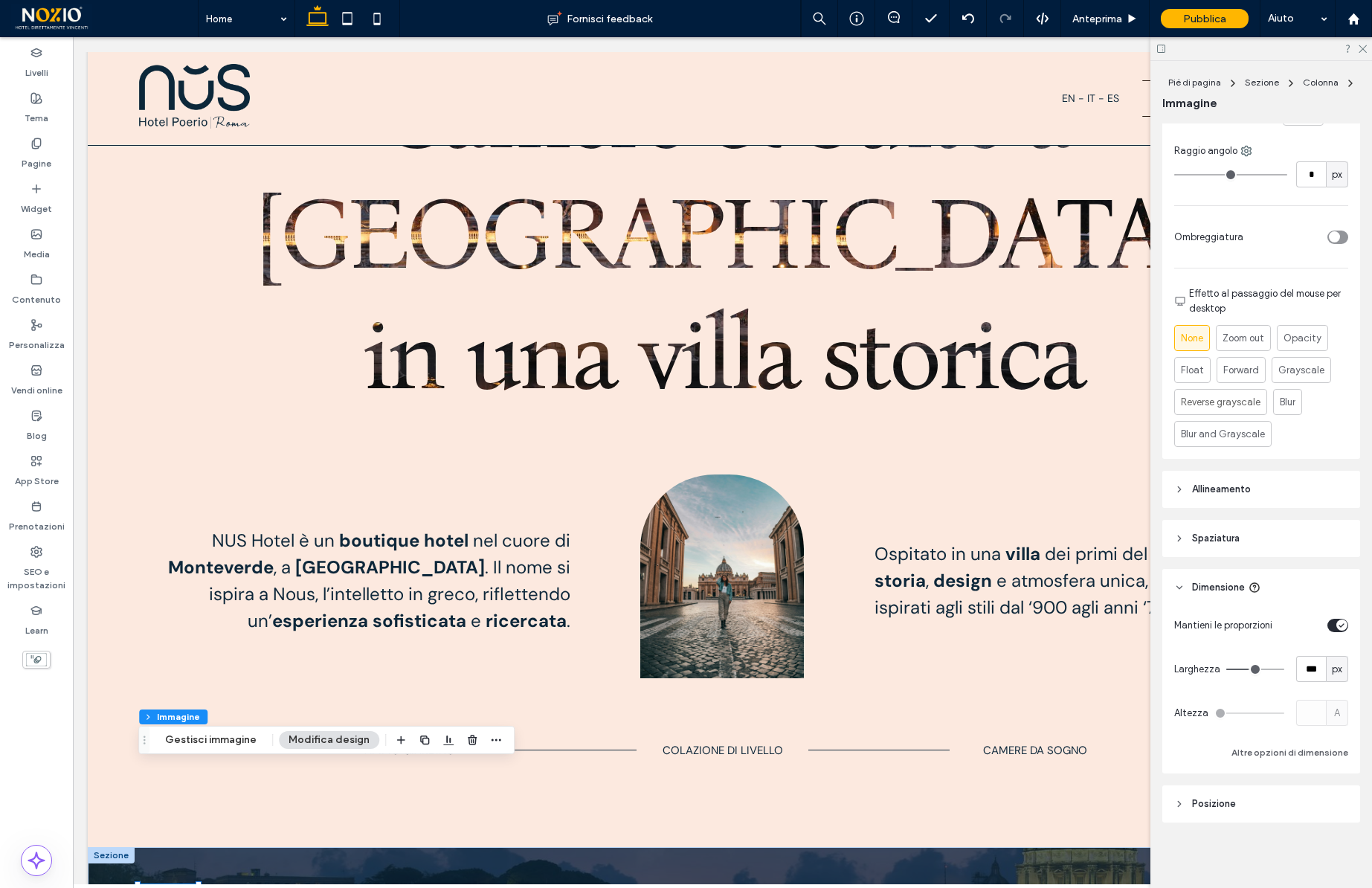
drag, startPoint x: 1234, startPoint y: 670, endPoint x: 1249, endPoint y: 670, distance: 15.0
type input "***"
click at [1249, 670] on input "range" at bounding box center [1255, 670] width 58 height 2
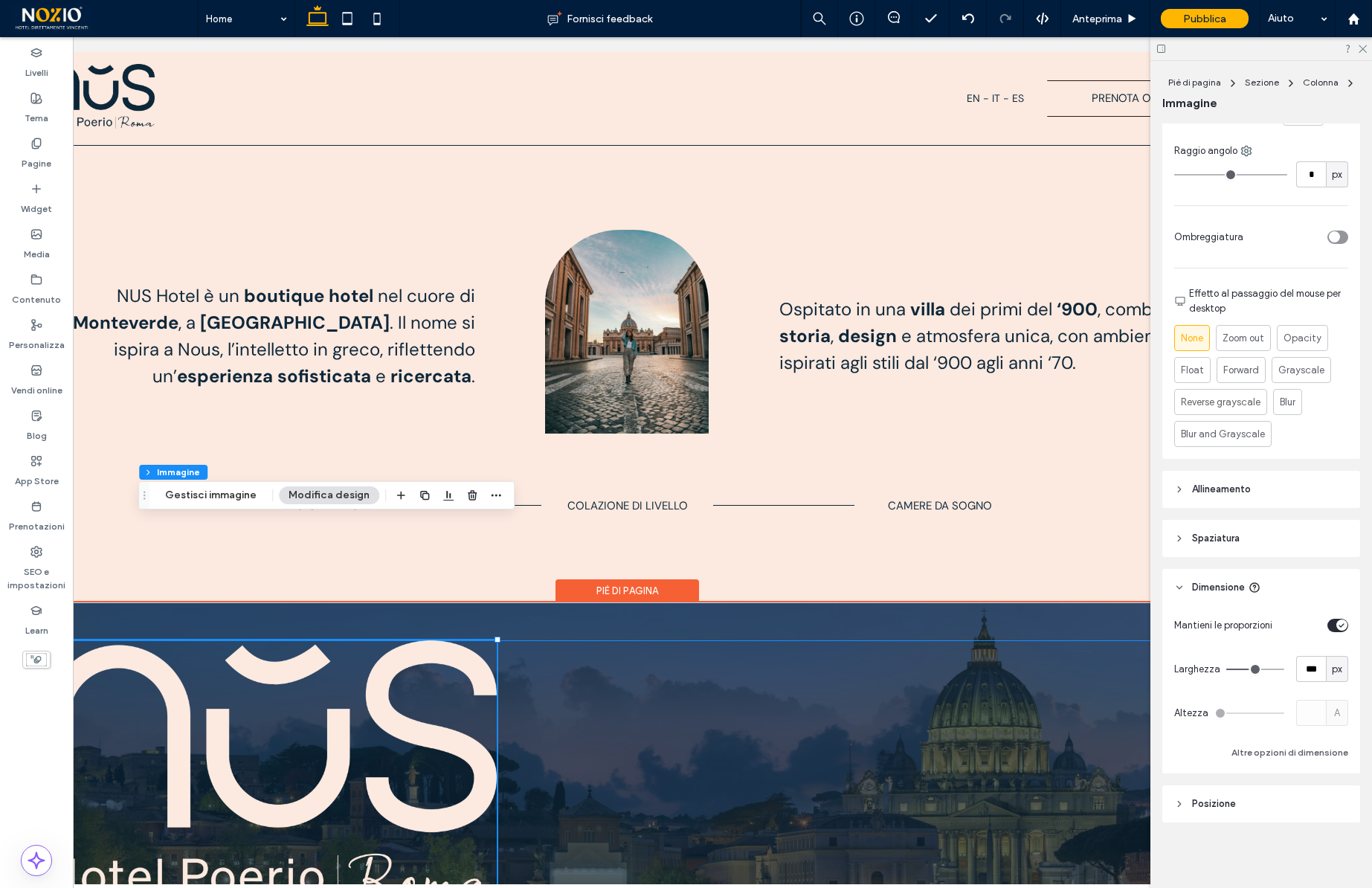
scroll to position [0, 0]
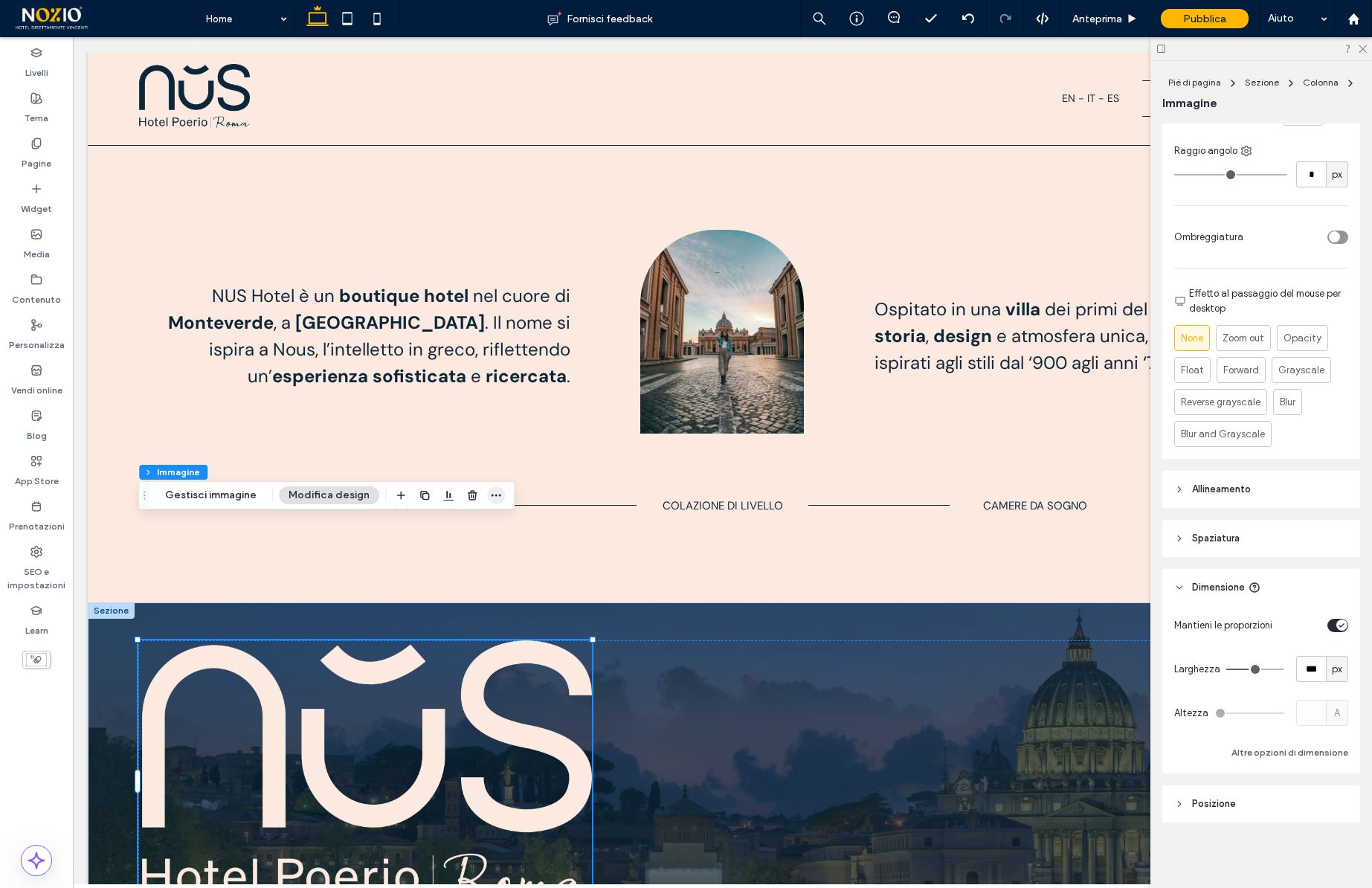
click at [490, 490] on icon "button" at bounding box center [496, 495] width 12 height 12
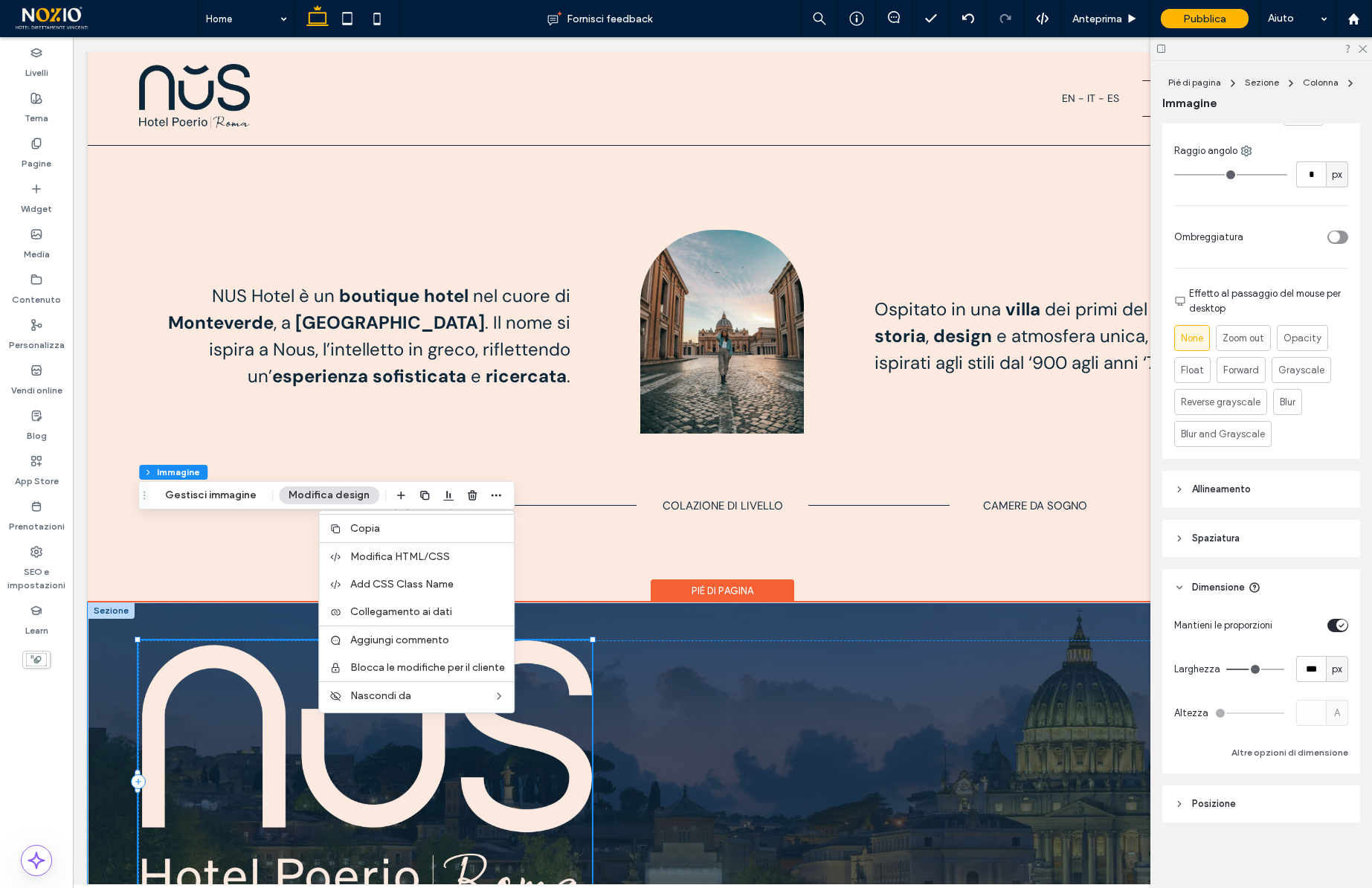
click at [288, 641] on img at bounding box center [365, 782] width 453 height 282
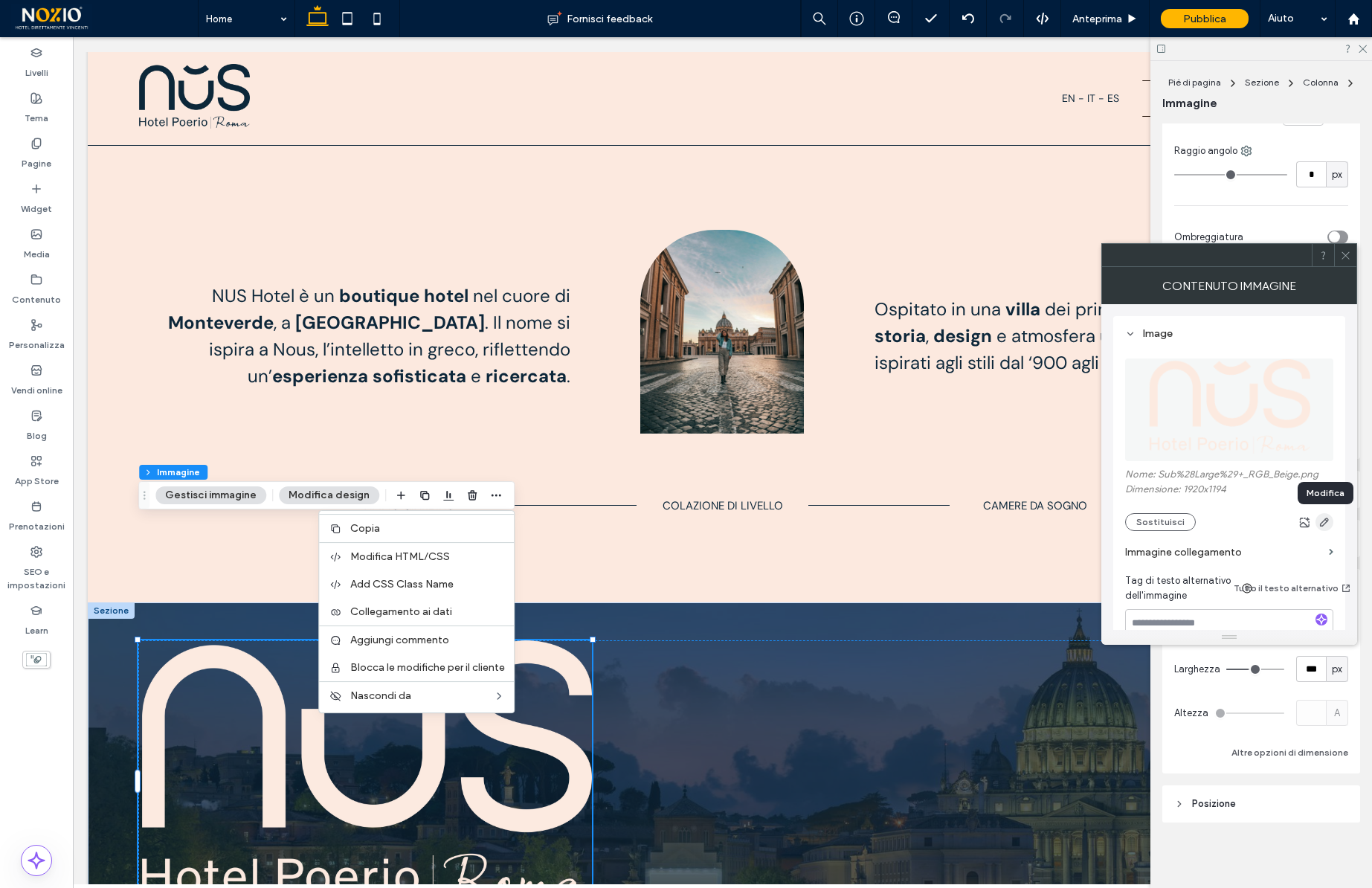
click at [1323, 521] on use "button" at bounding box center [1324, 522] width 9 height 9
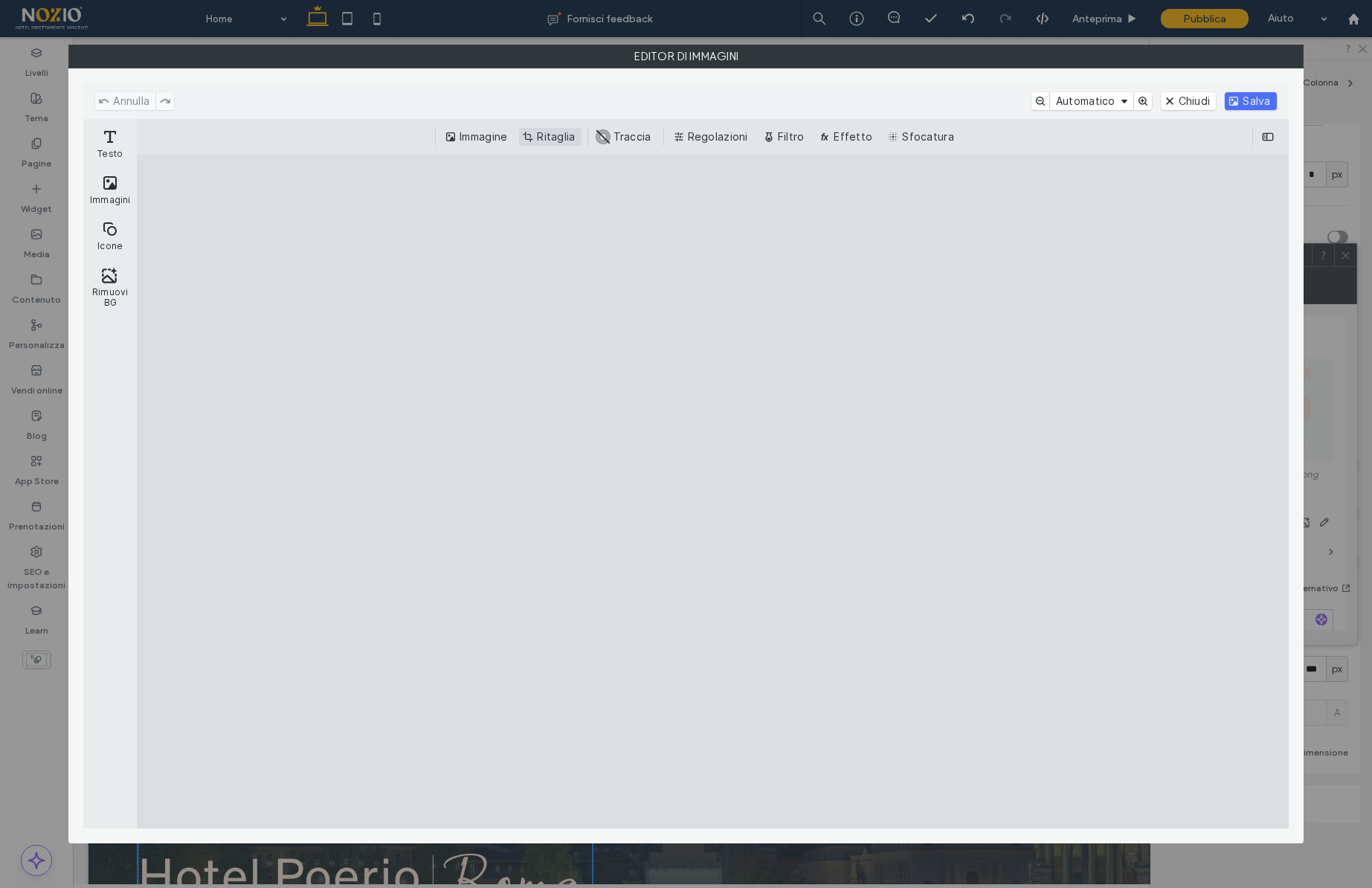
click at [555, 142] on button "Ritaglia" at bounding box center [549, 137] width 62 height 18
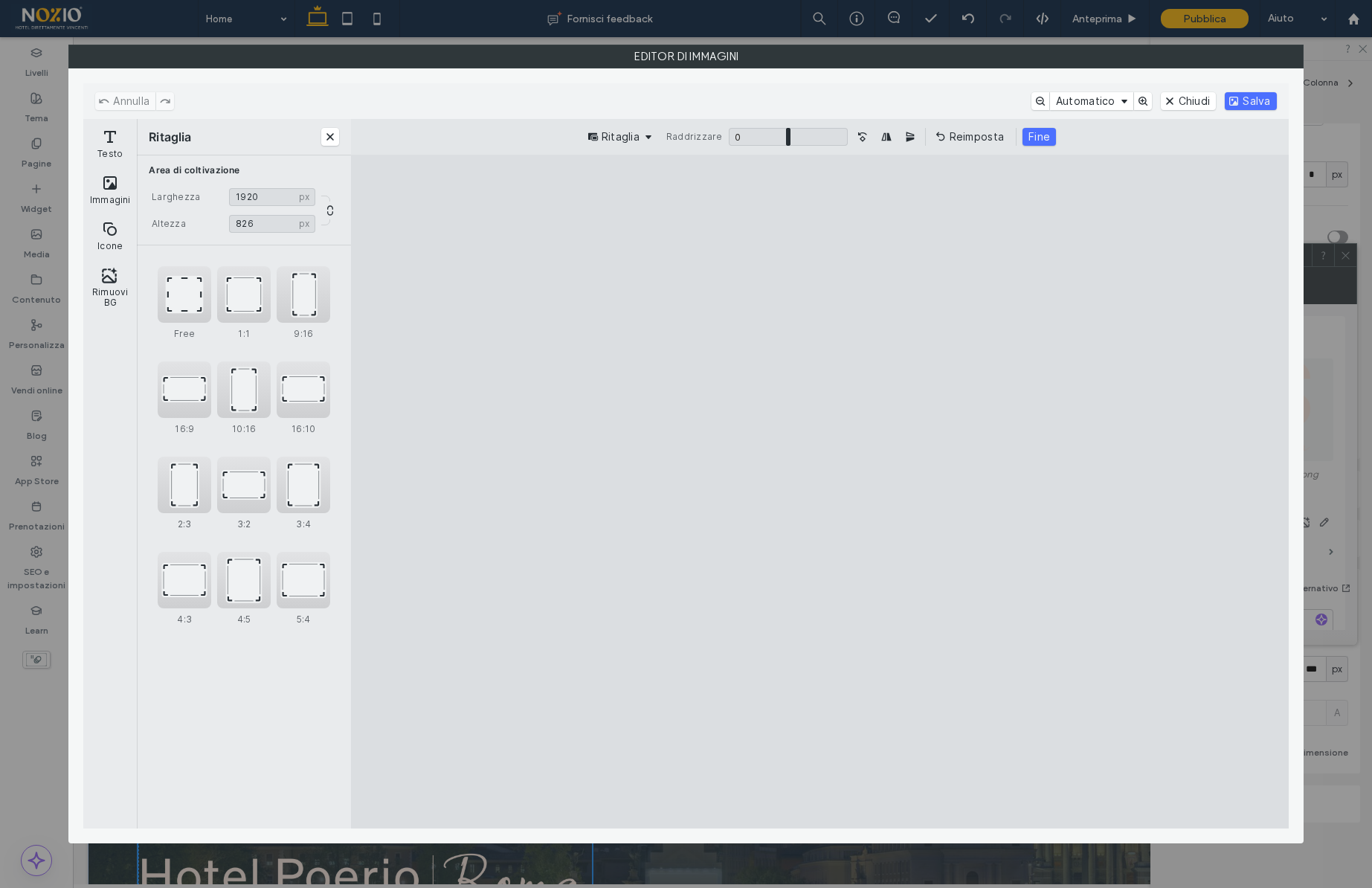
drag, startPoint x: 1243, startPoint y: 768, endPoint x: 1288, endPoint y: 610, distance: 164.3
click at [820, 491] on cesdk-canvas "Editor / piattaforma / website builder canvas" at bounding box center [820, 491] width 0 height 0
type input "***"
click at [611, 139] on button "Ritaglia" at bounding box center [620, 137] width 73 height 18
click at [626, 132] on button "Ritaglia" at bounding box center [620, 137] width 73 height 18
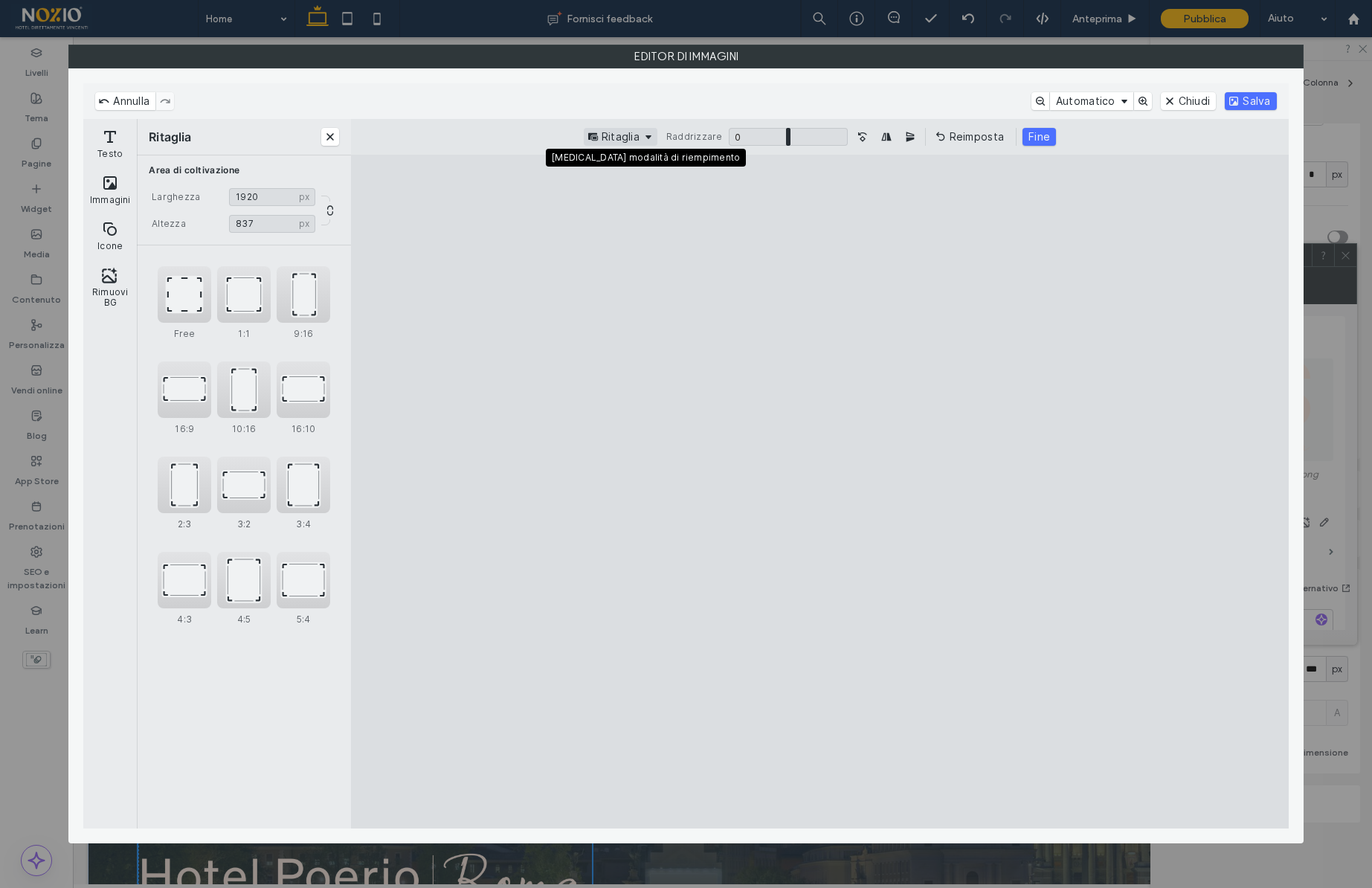
click at [626, 132] on button "Ritaglia" at bounding box center [620, 137] width 73 height 18
click at [1041, 133] on button "Fine" at bounding box center [1039, 137] width 34 height 18
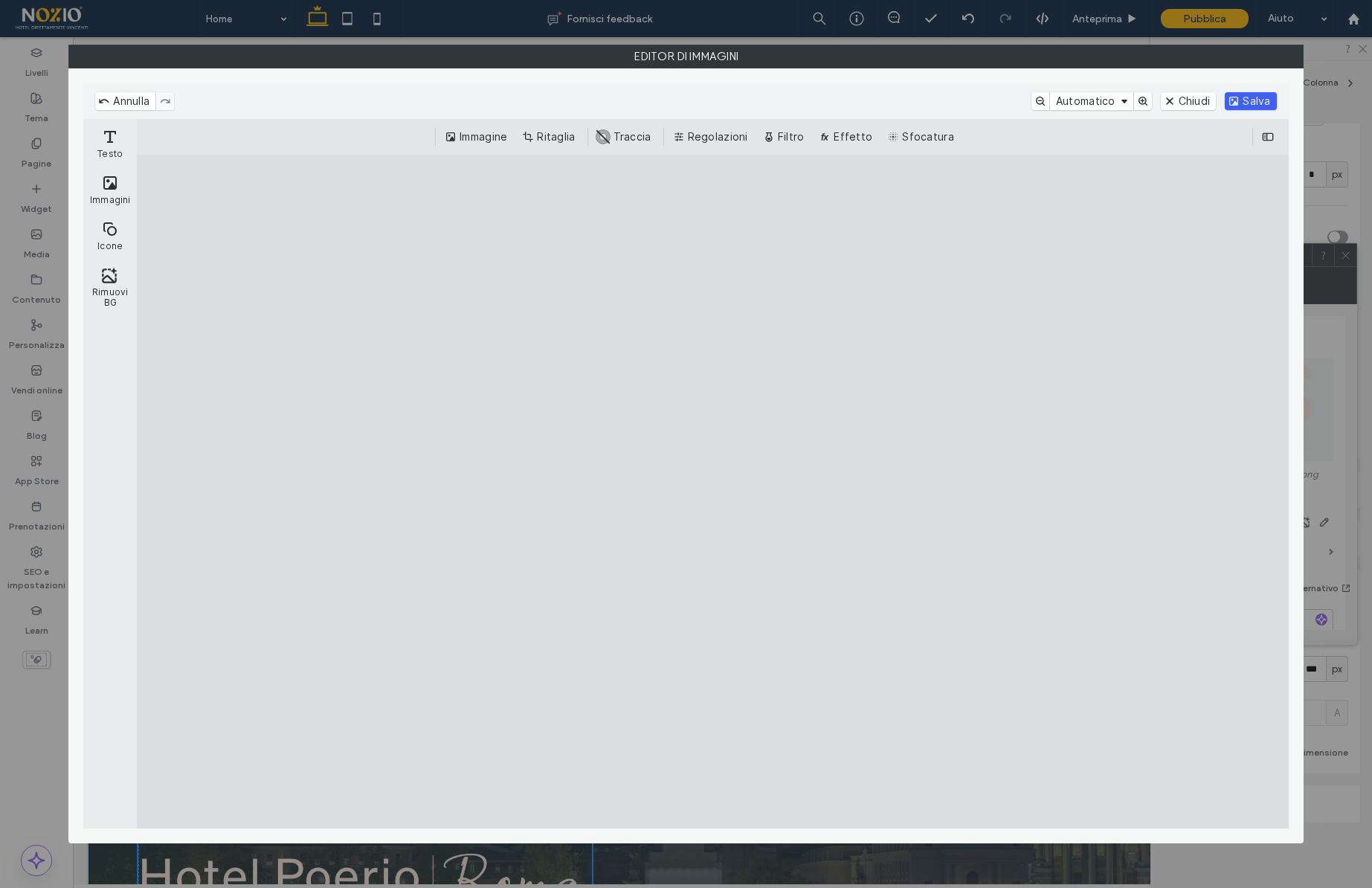
click at [1254, 101] on button "Salva" at bounding box center [1250, 101] width 51 height 18
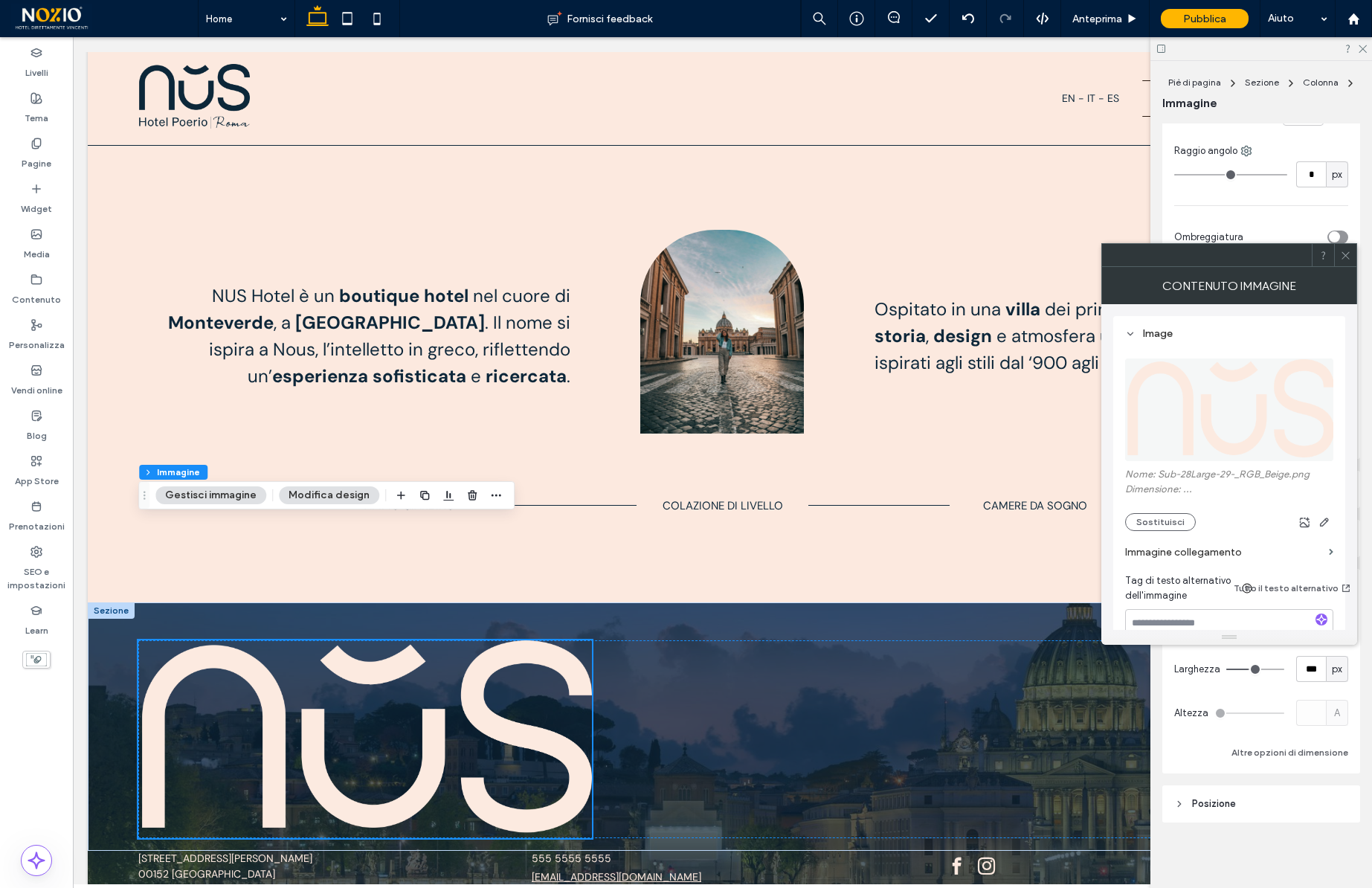
scroll to position [817, 0]
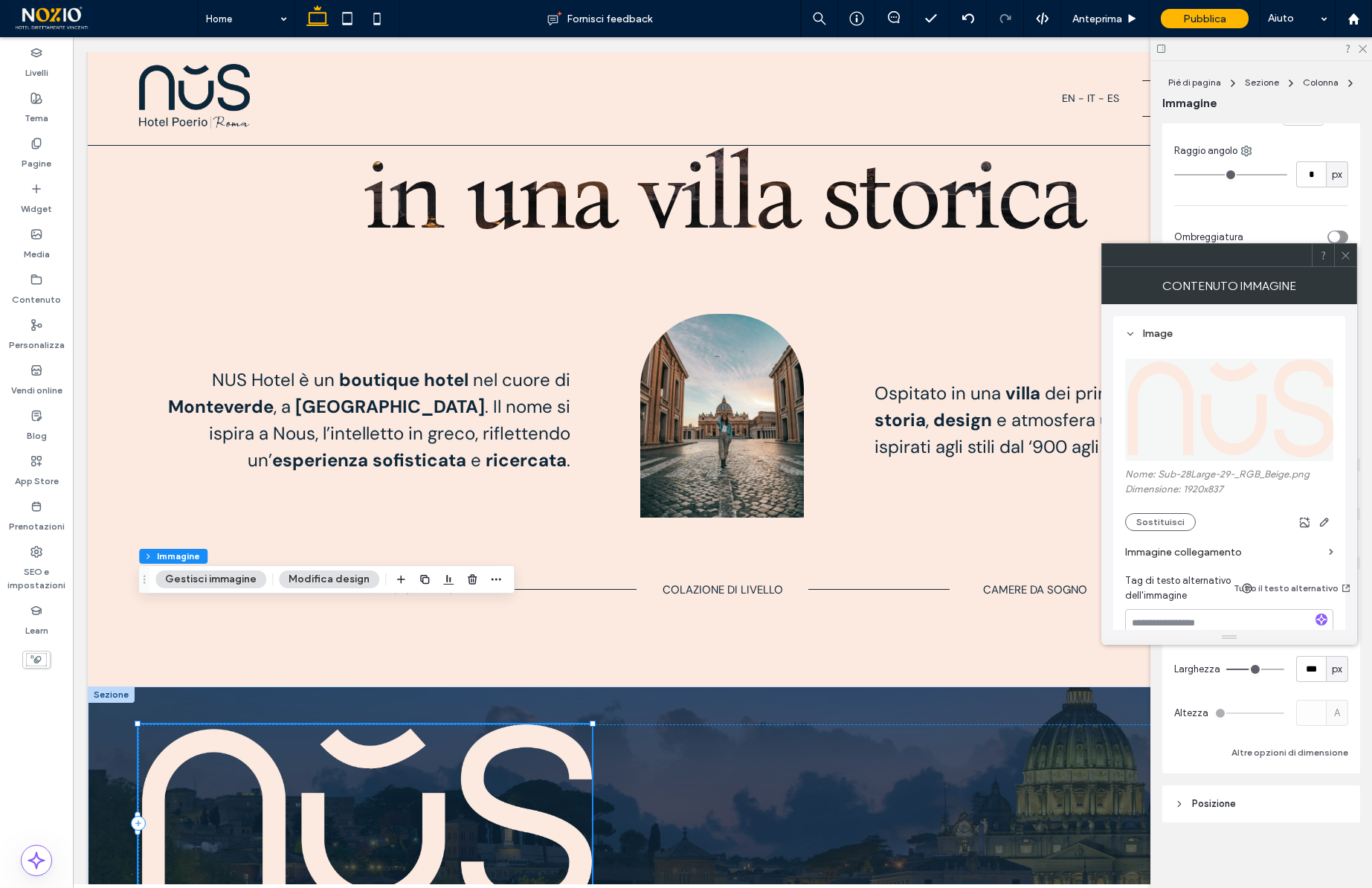
click at [1342, 253] on icon at bounding box center [1346, 256] width 12 height 12
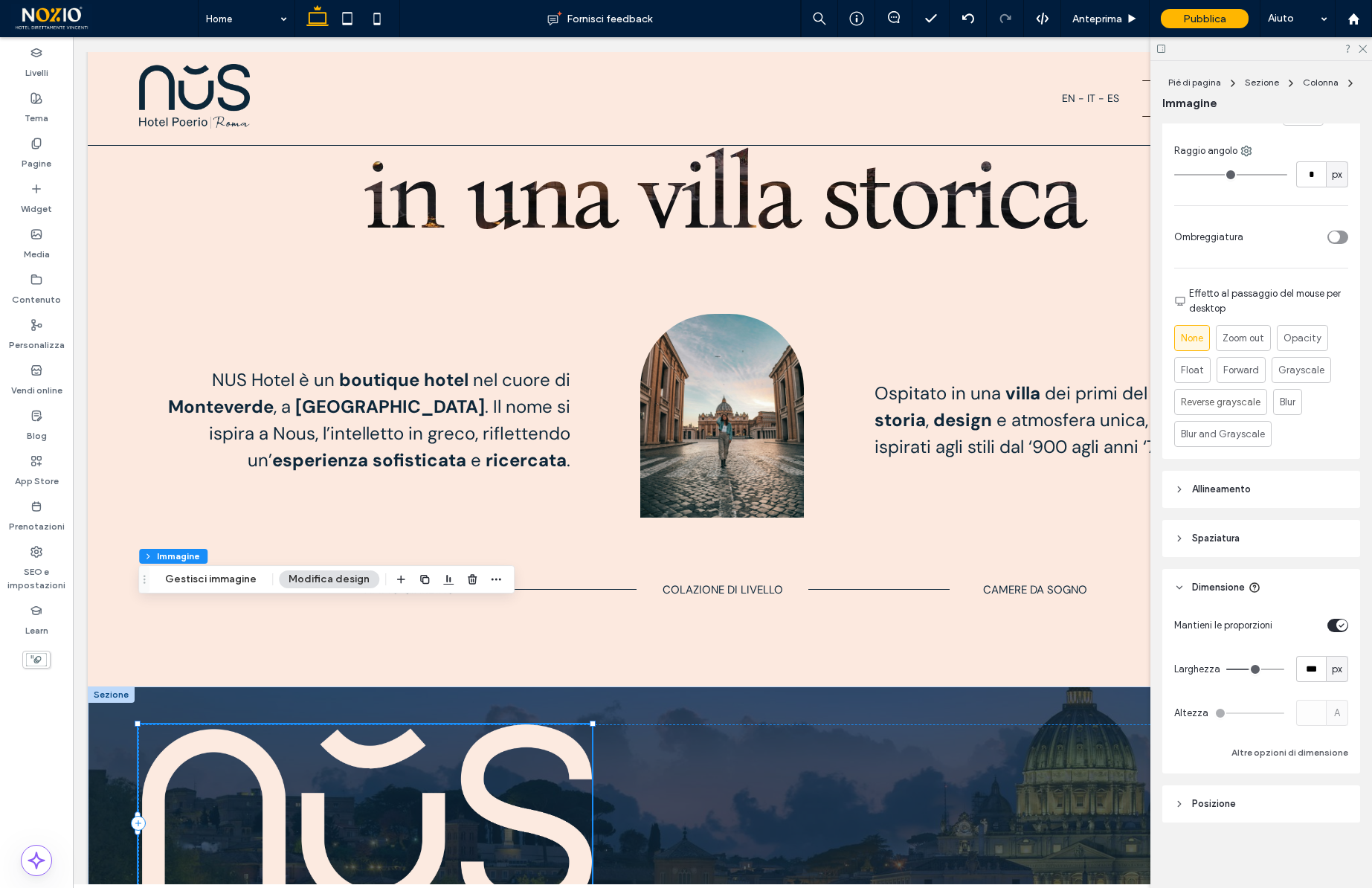
type input "***"
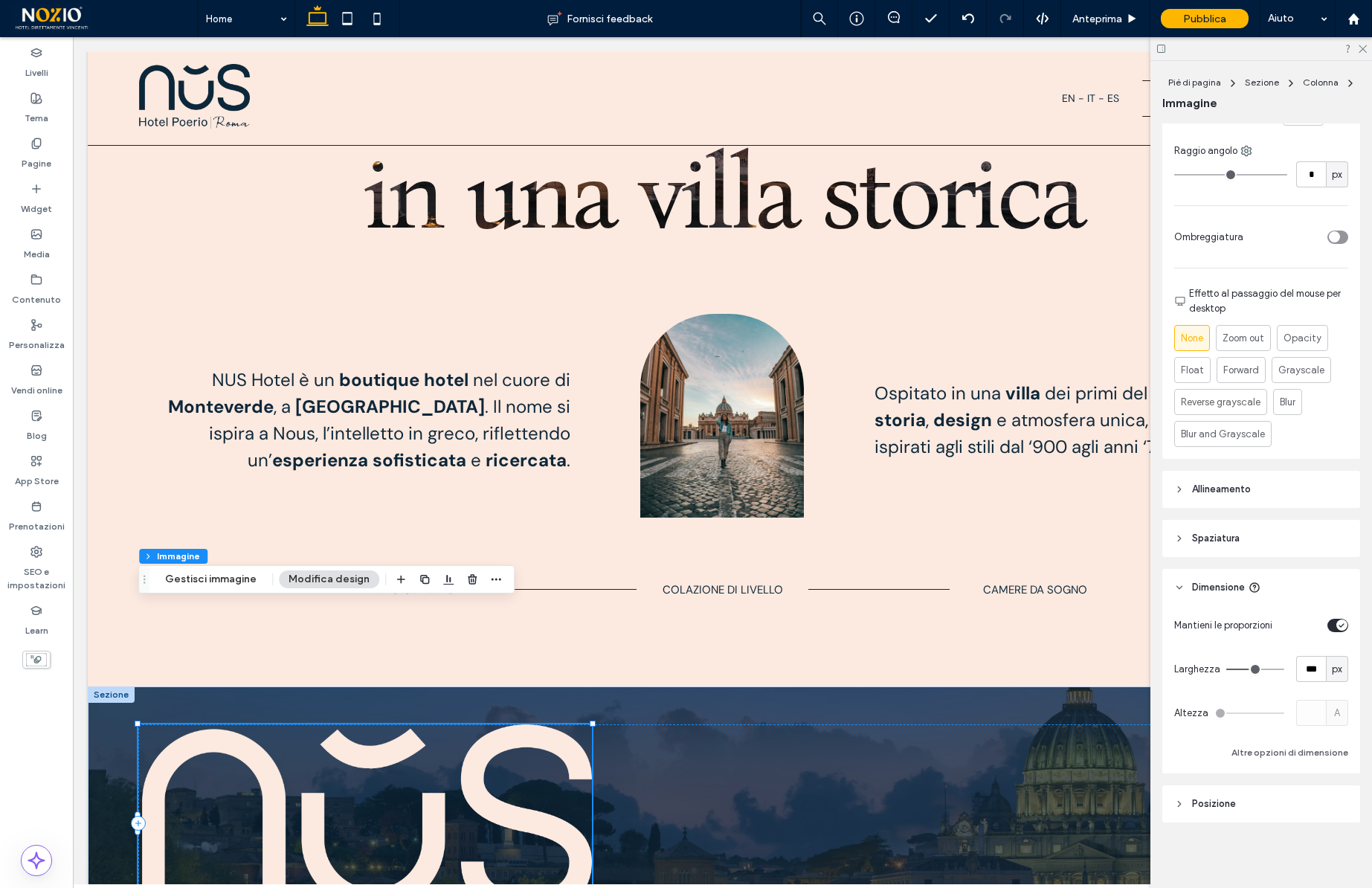
type input "***"
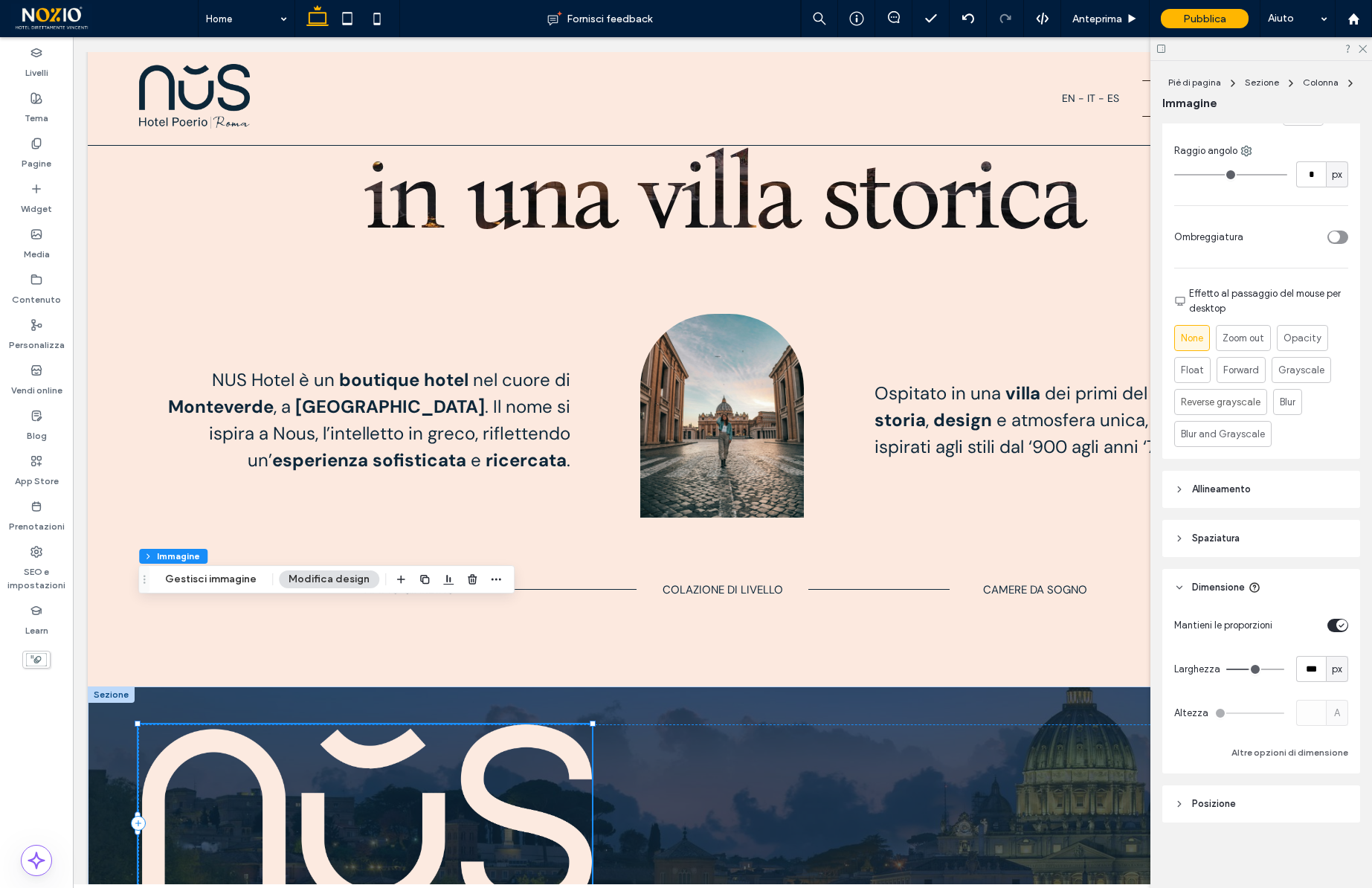
type input "***"
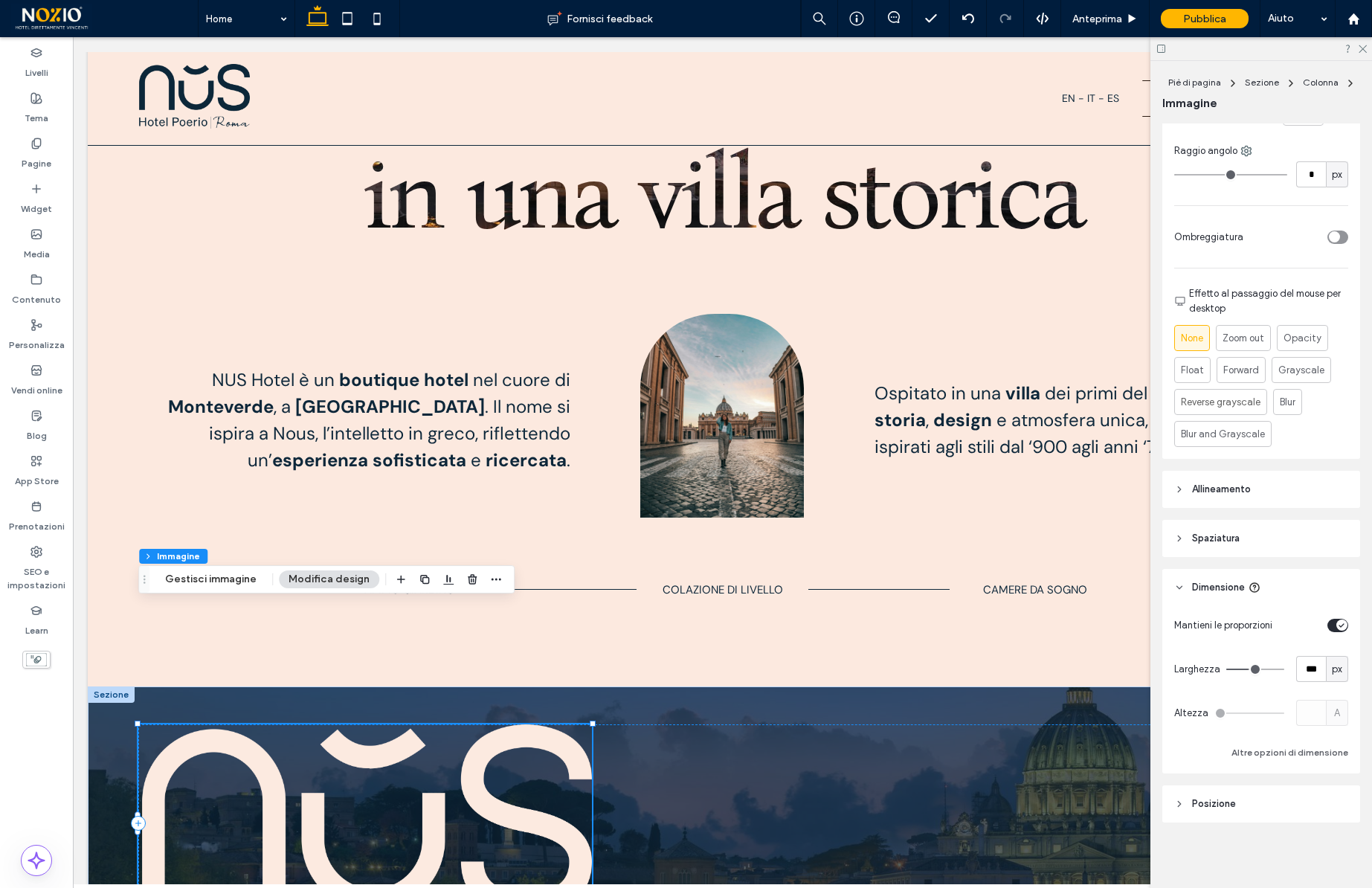
type input "***"
click at [1244, 669] on input "range" at bounding box center [1255, 670] width 58 height 2
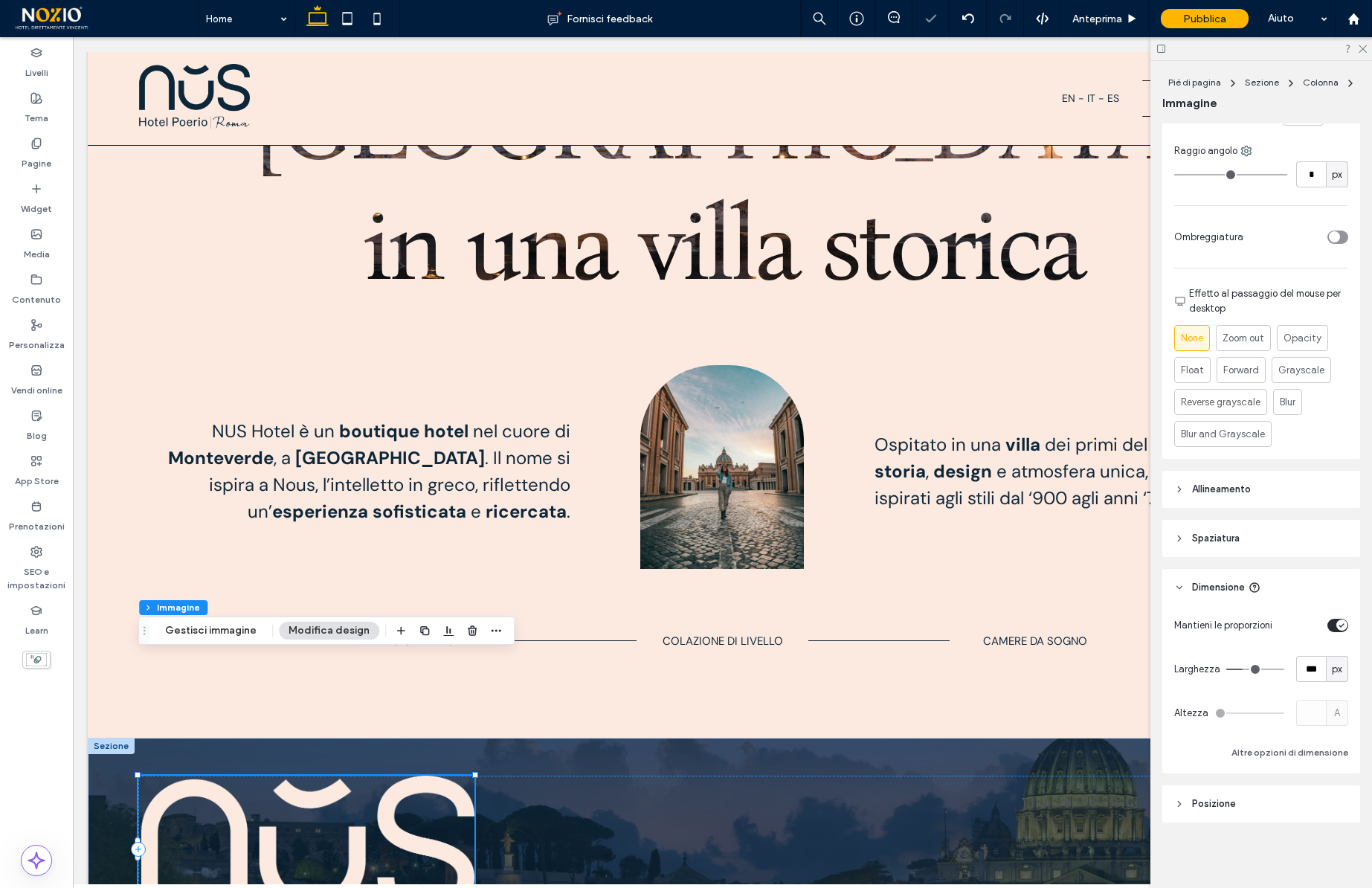
type input "***"
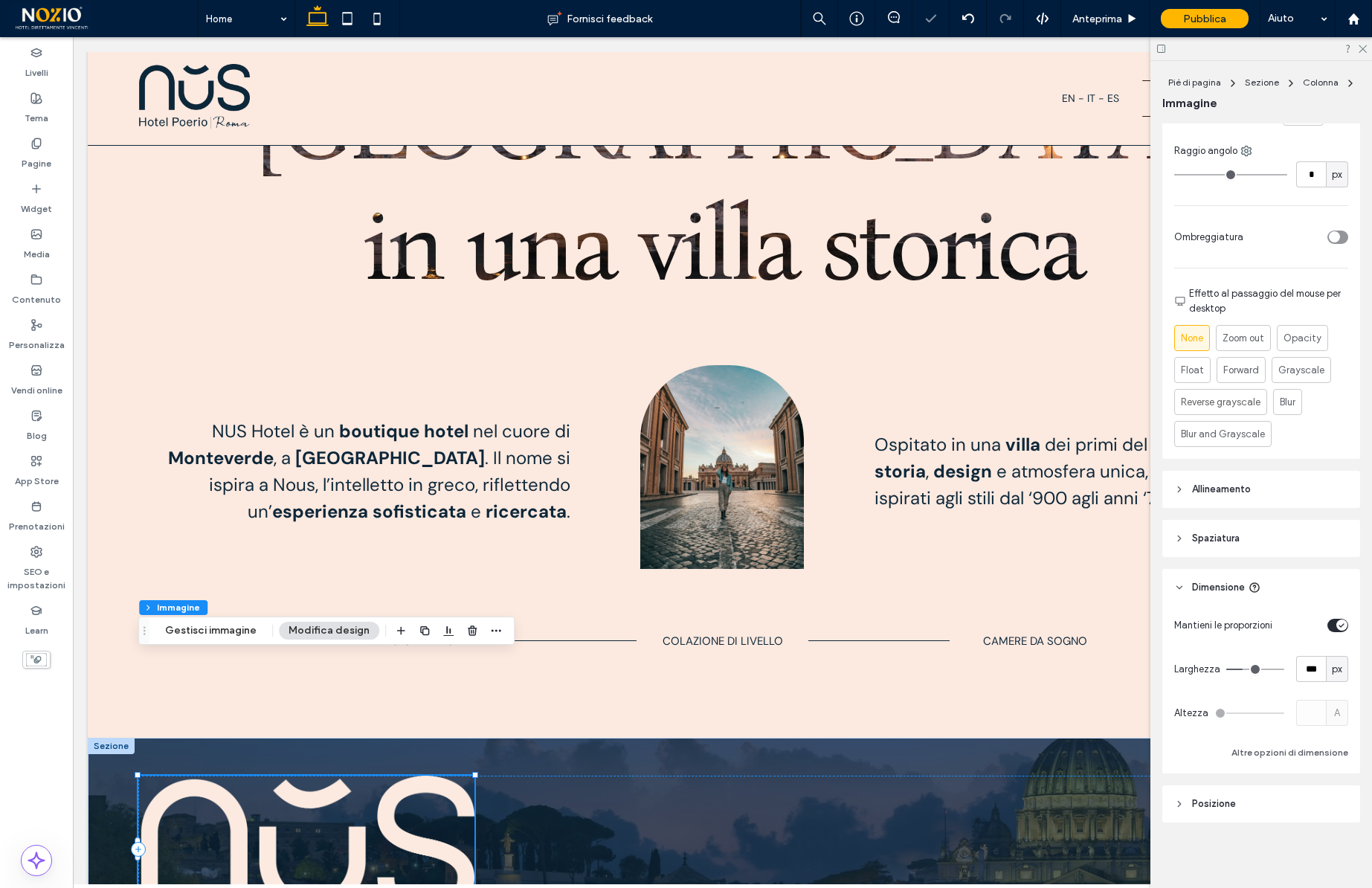
type input "***"
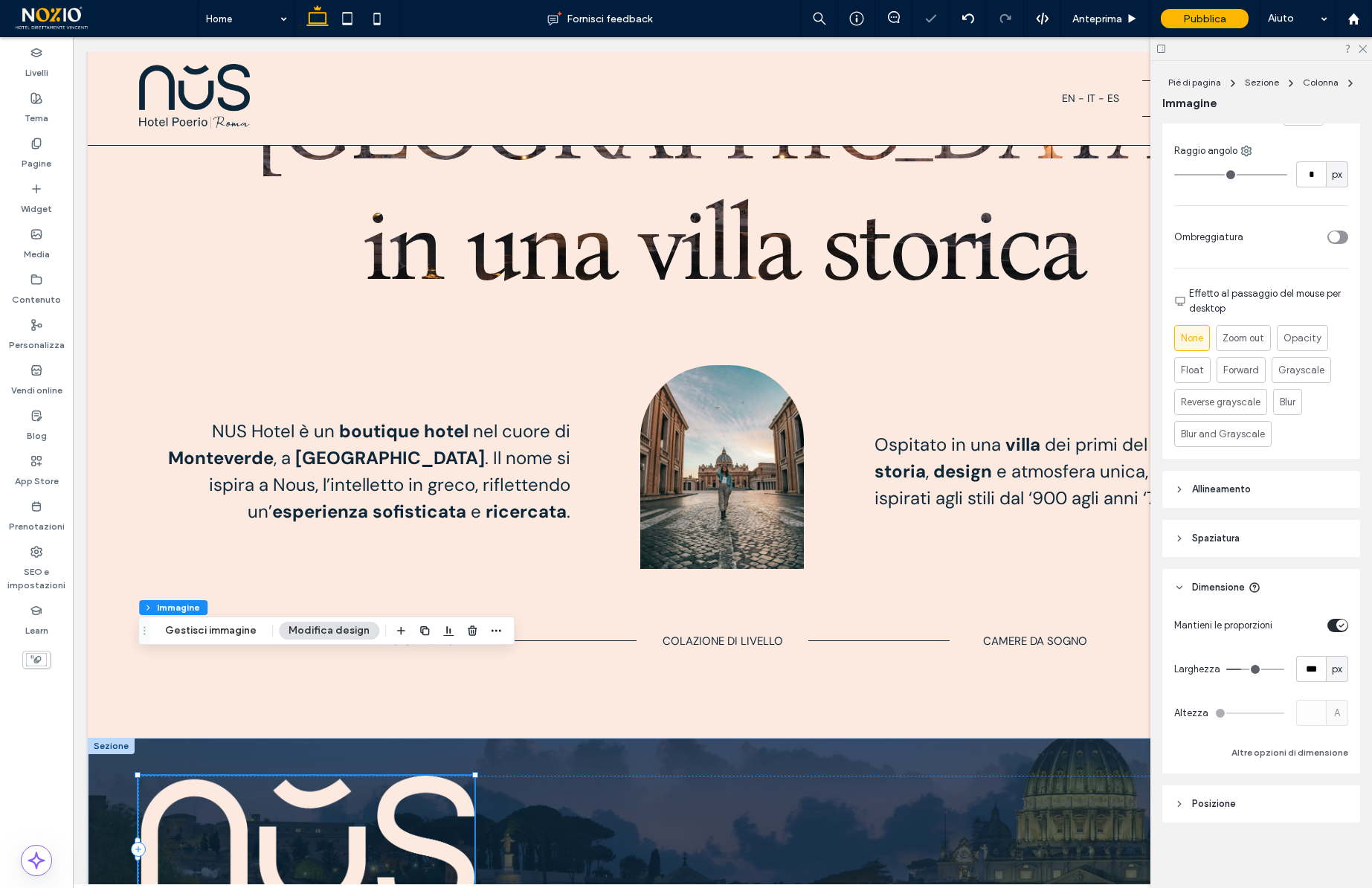
click at [1243, 669] on input "range" at bounding box center [1255, 670] width 58 height 2
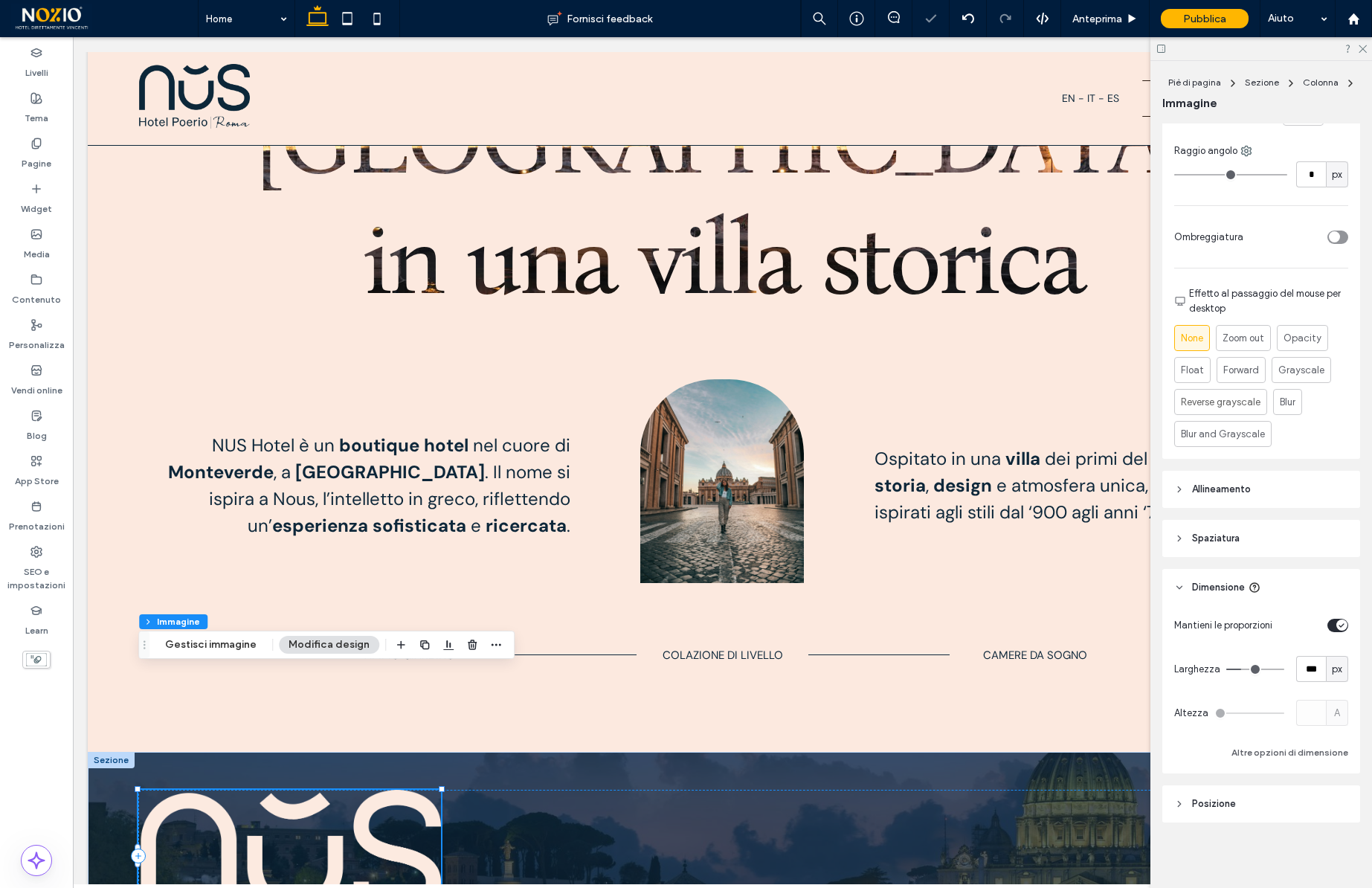
type input "***"
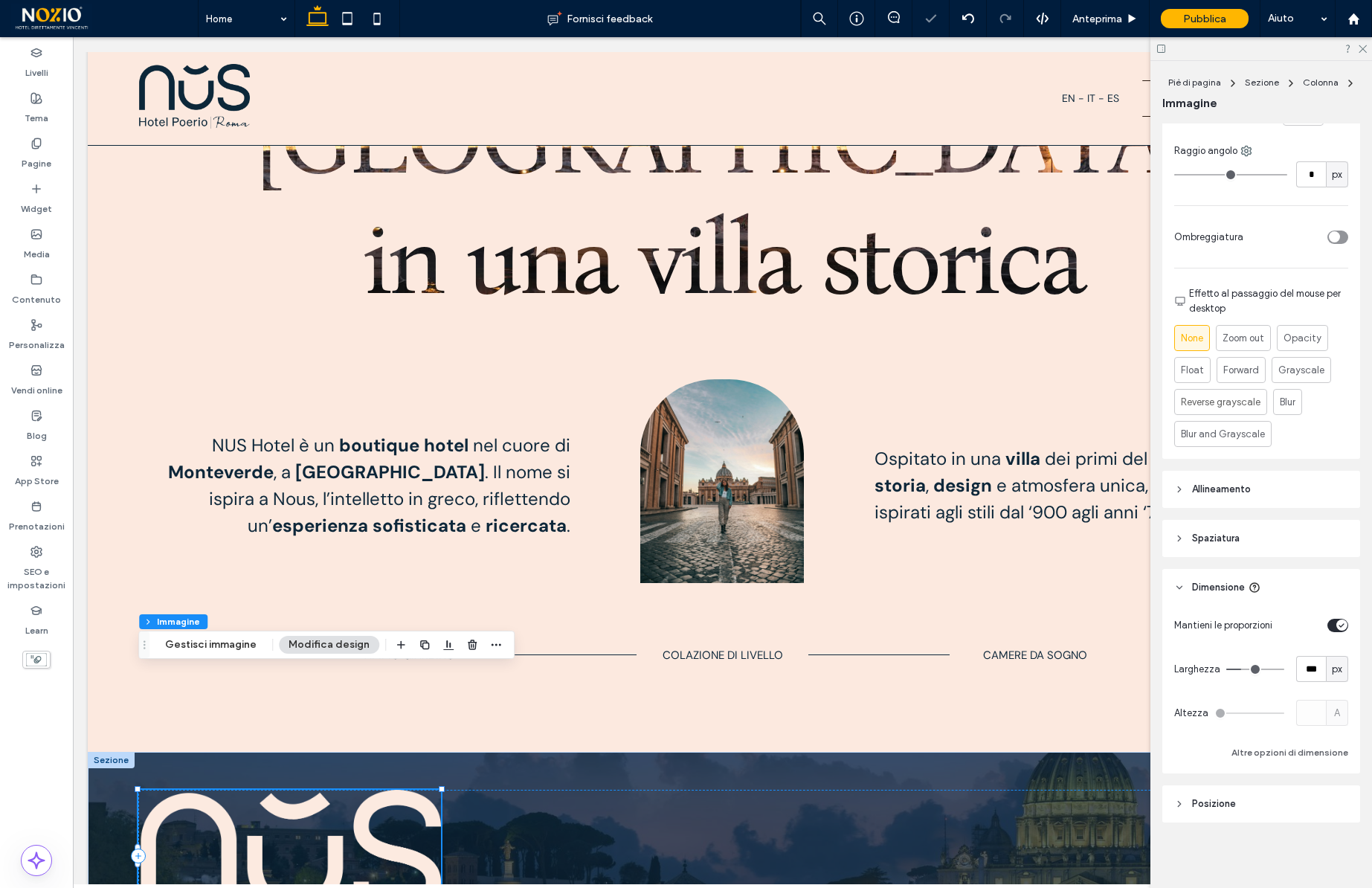
type input "***"
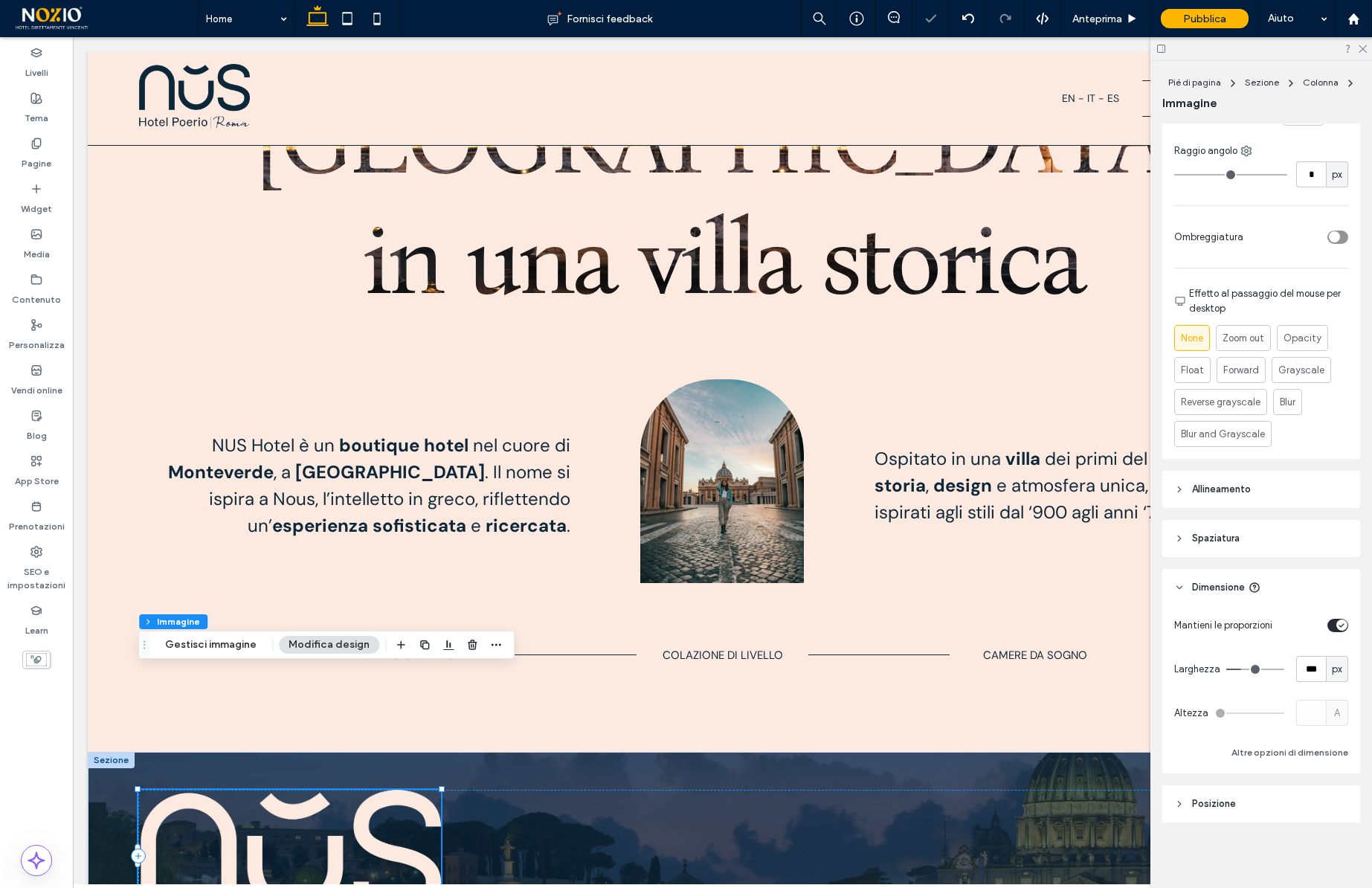
type input "***"
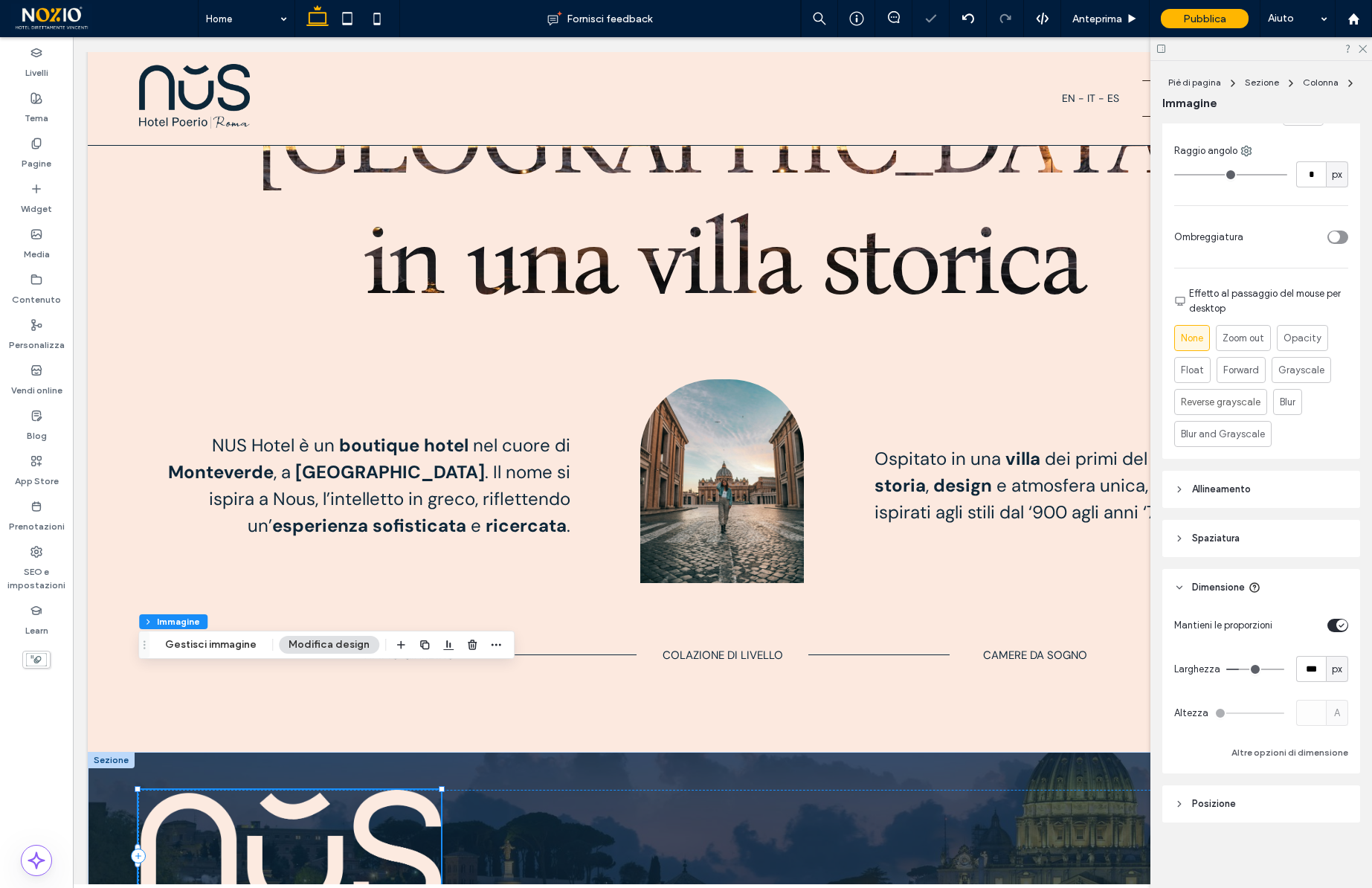
click at [1241, 669] on input "range" at bounding box center [1255, 670] width 58 height 2
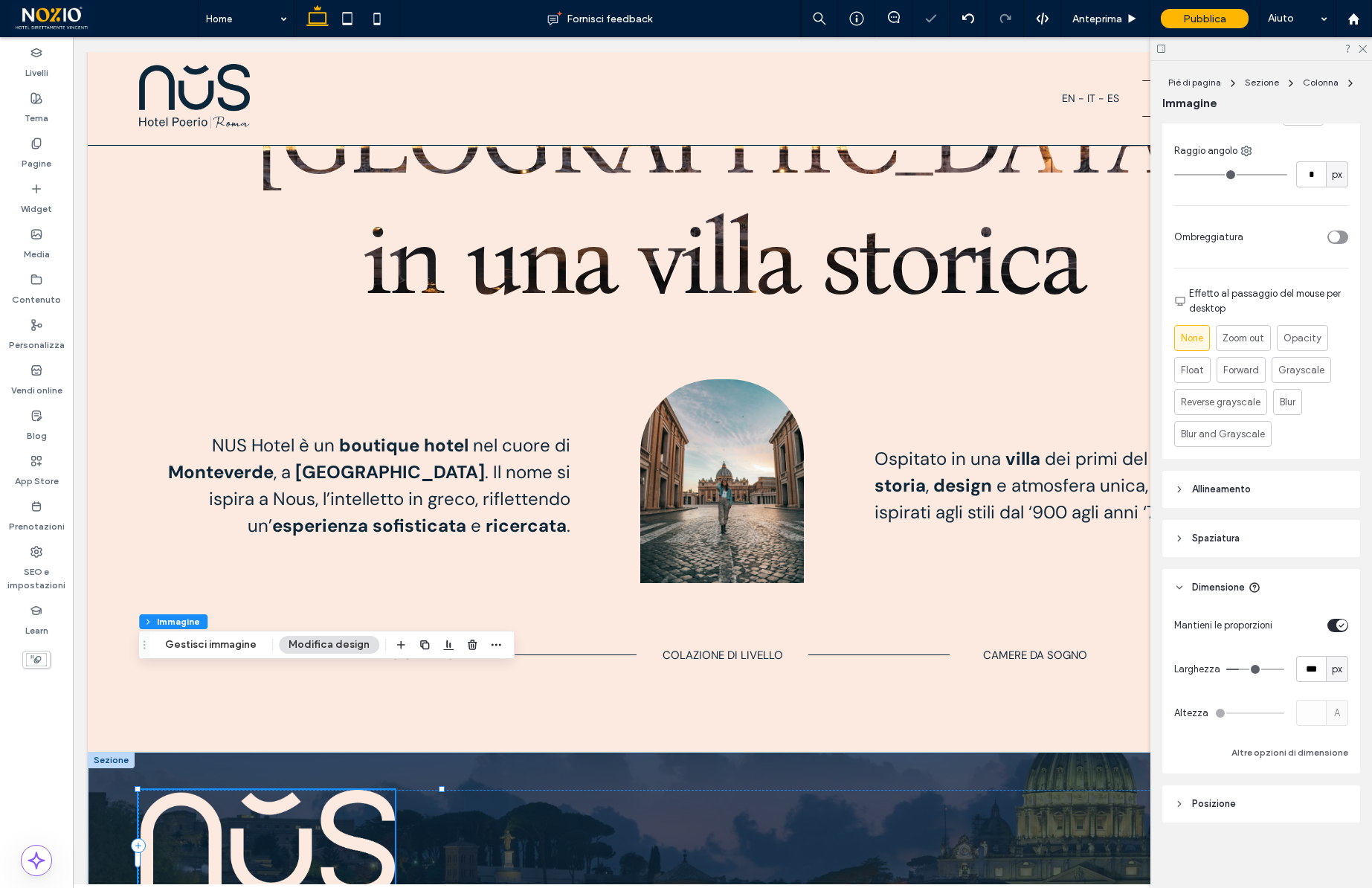
scroll to position [731, 0]
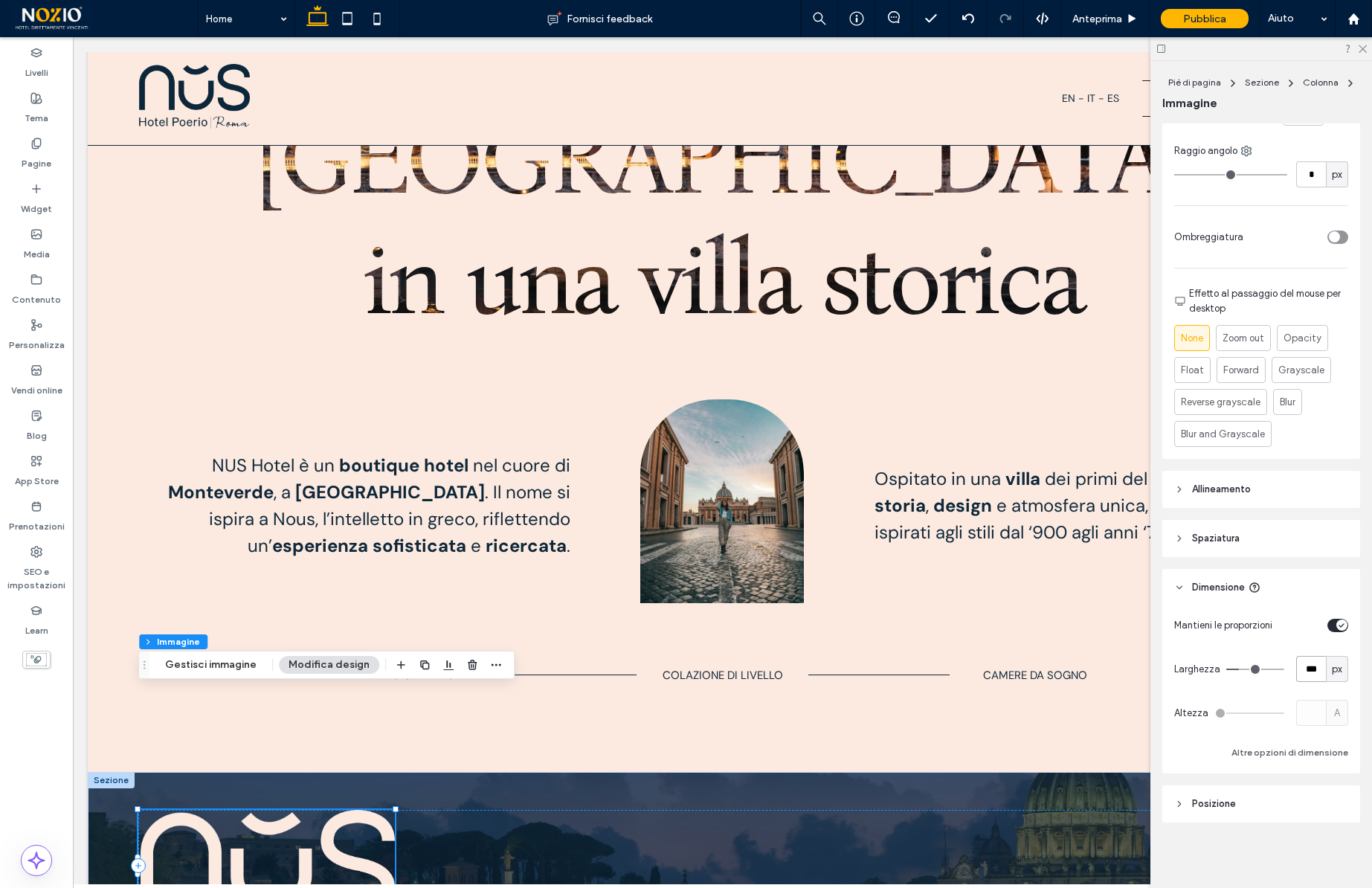
click at [1312, 674] on input "***" at bounding box center [1311, 669] width 30 height 26
type input "***"
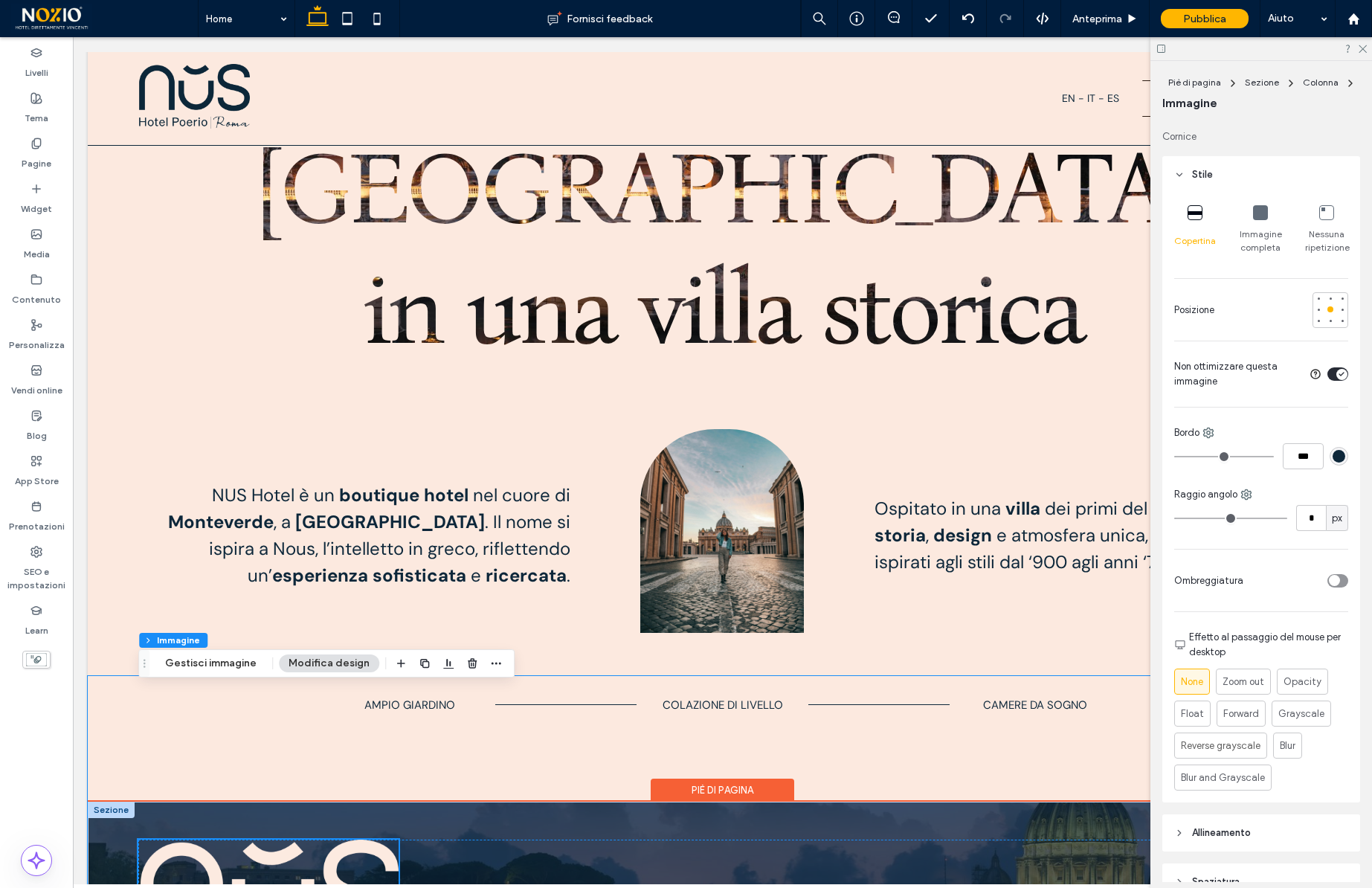
scroll to position [733, 0]
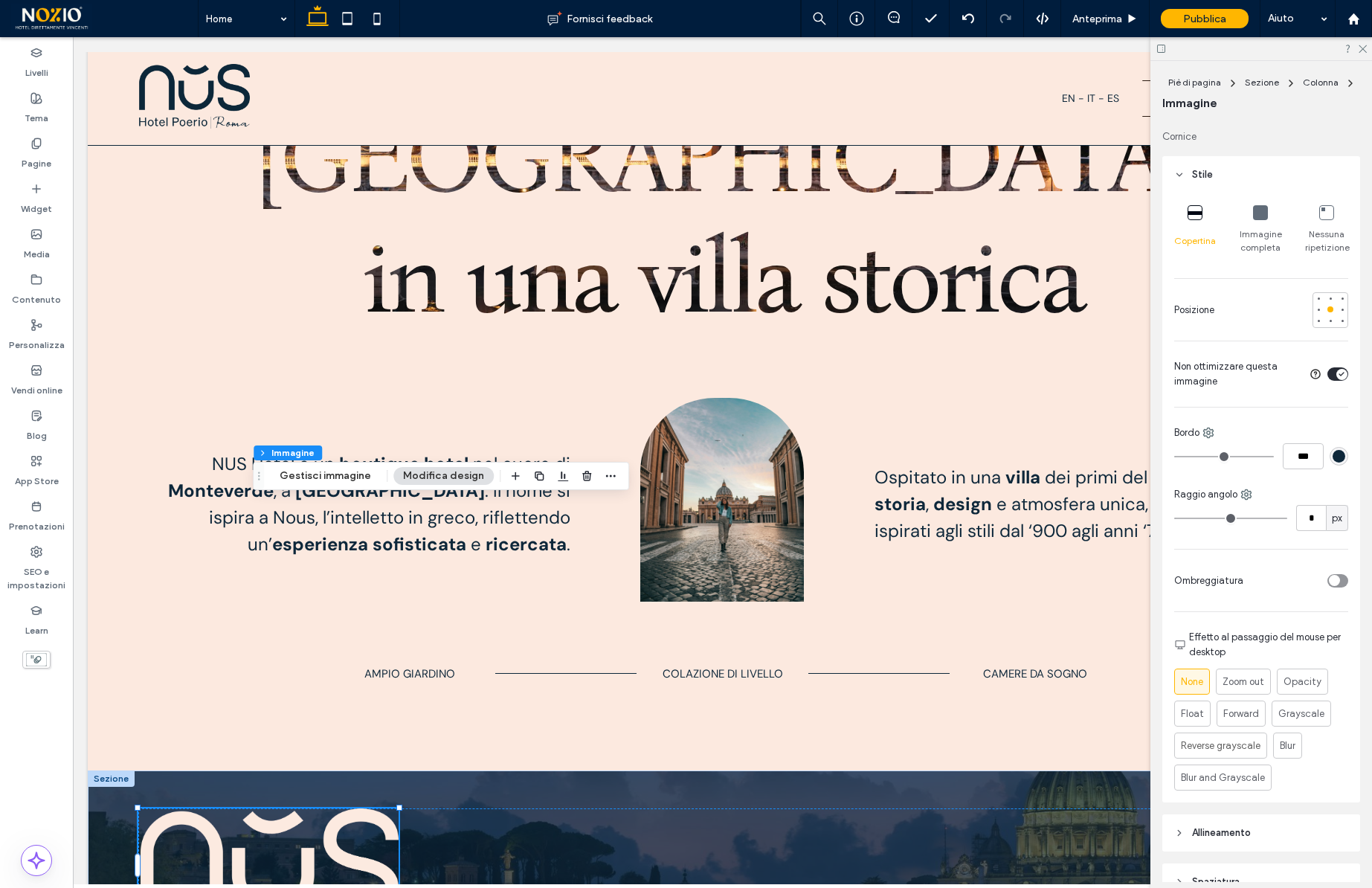
drag, startPoint x: 143, startPoint y: 665, endPoint x: 257, endPoint y: 477, distance: 219.9
click at [257, 477] on icon "Trascina" at bounding box center [259, 476] width 12 height 11
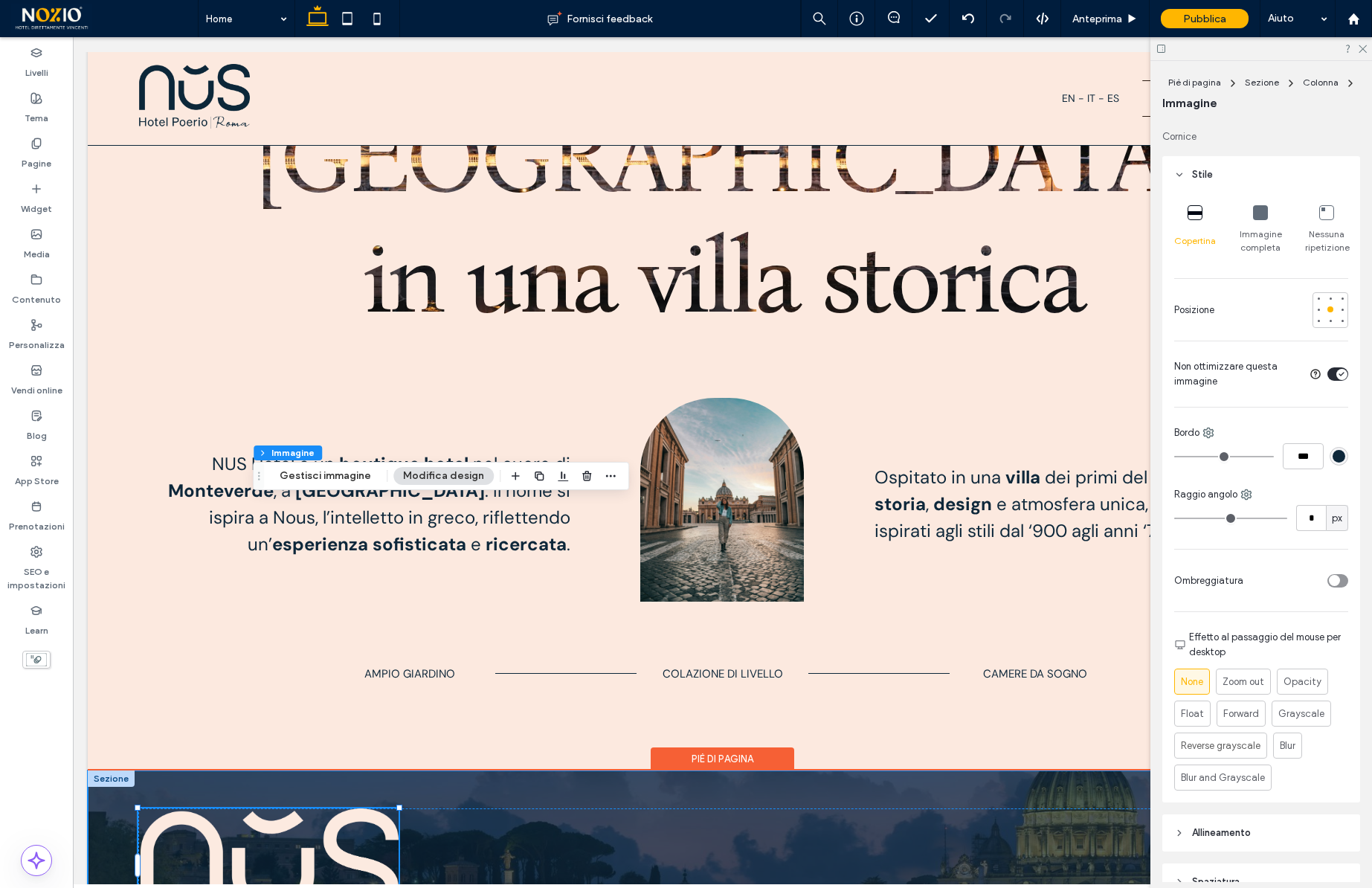
click at [309, 770] on div at bounding box center [721, 852] width 1269 height 164
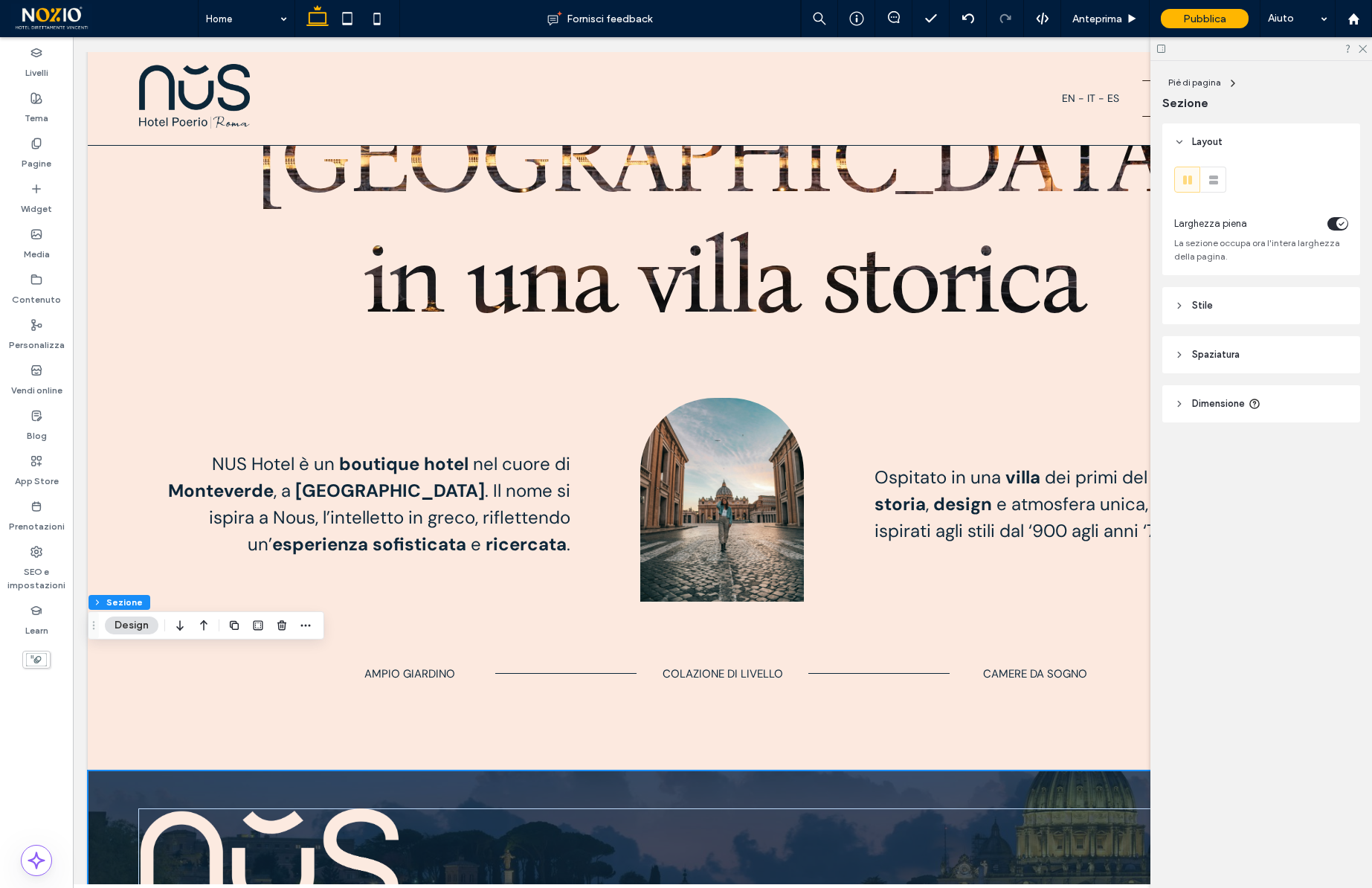
click at [1211, 360] on span "Spaziatura" at bounding box center [1216, 355] width 48 height 15
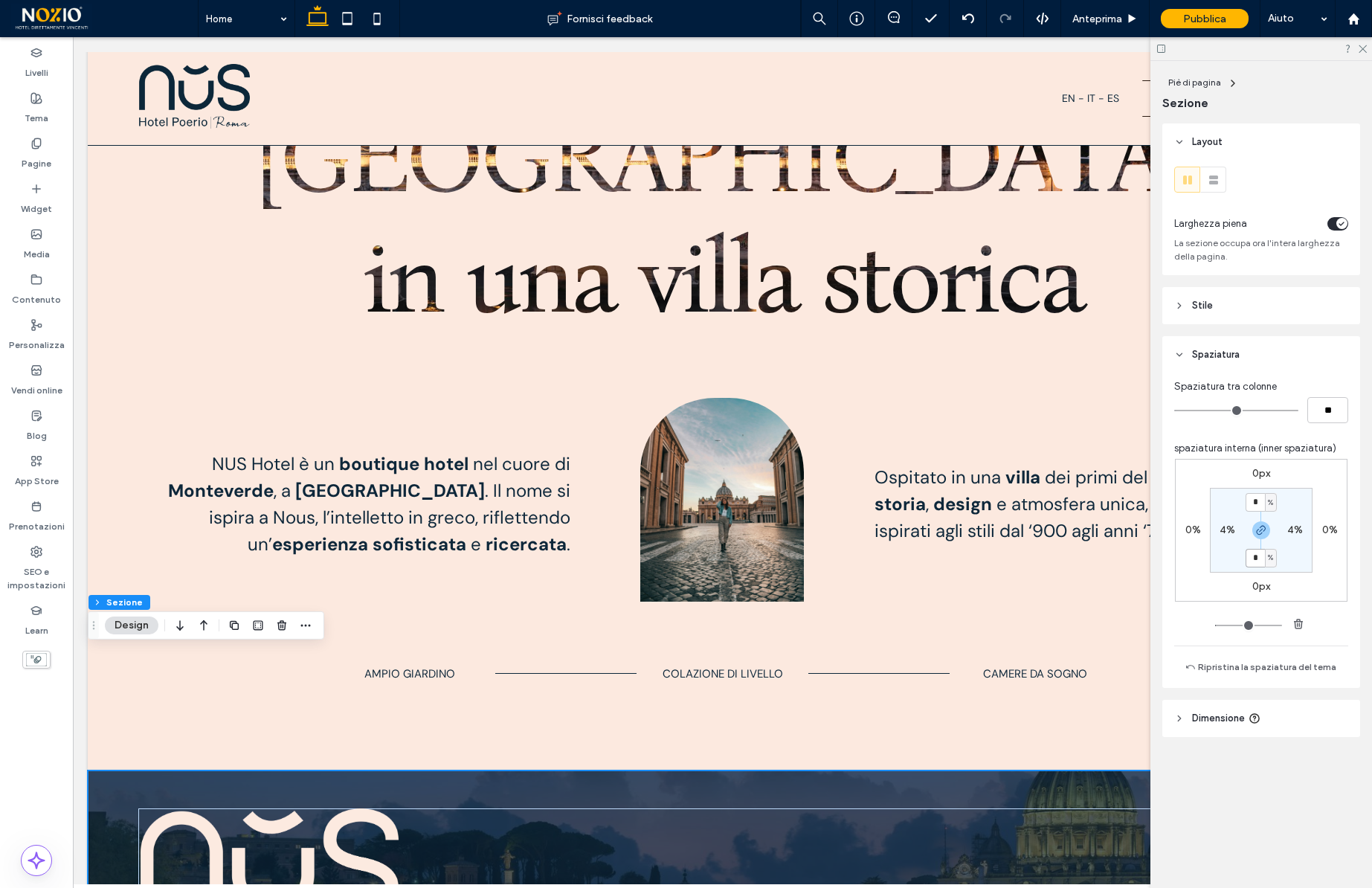
click at [1255, 556] on input "*" at bounding box center [1255, 558] width 19 height 19
type input "*"
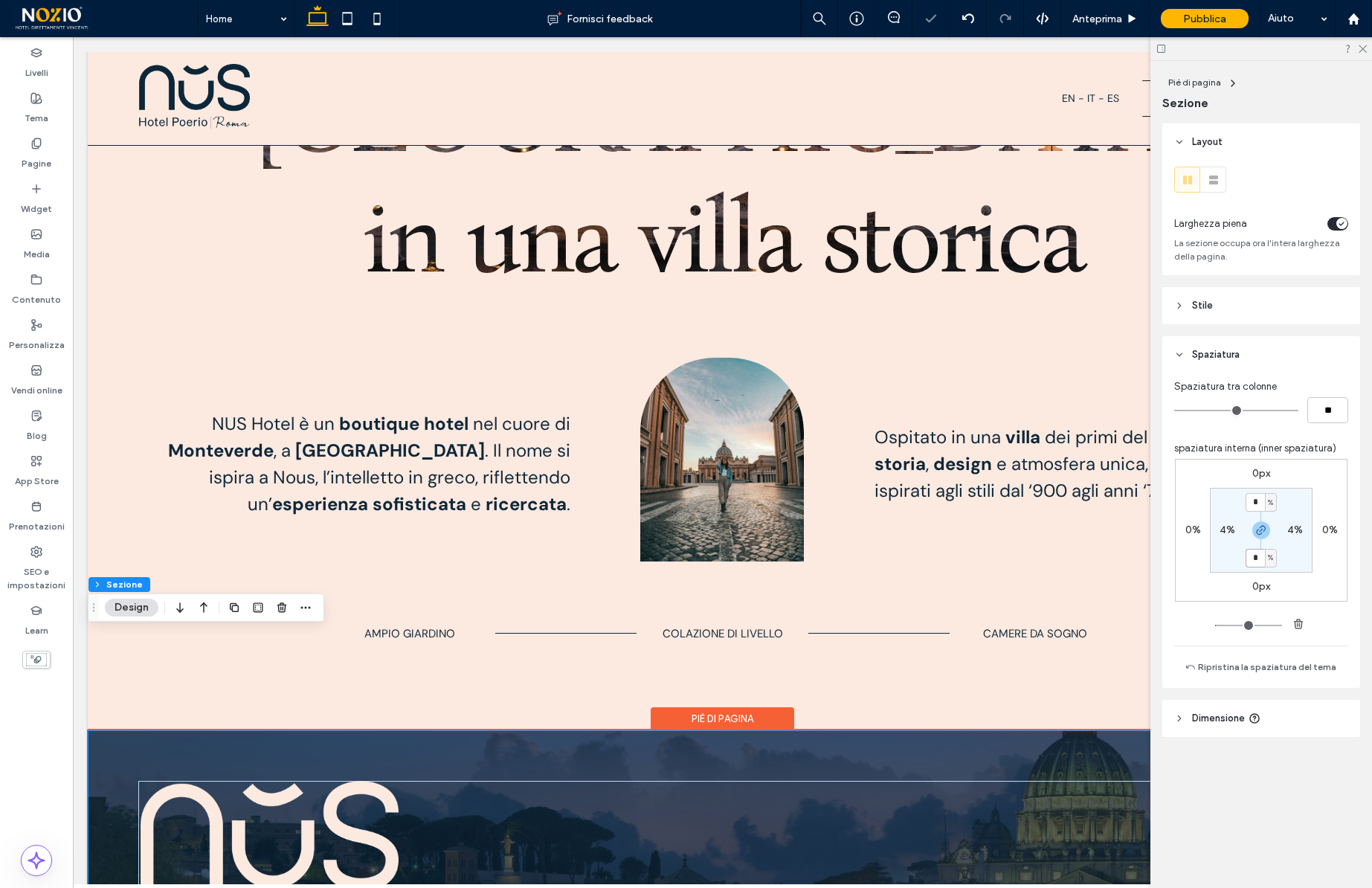
scroll to position [784, 0]
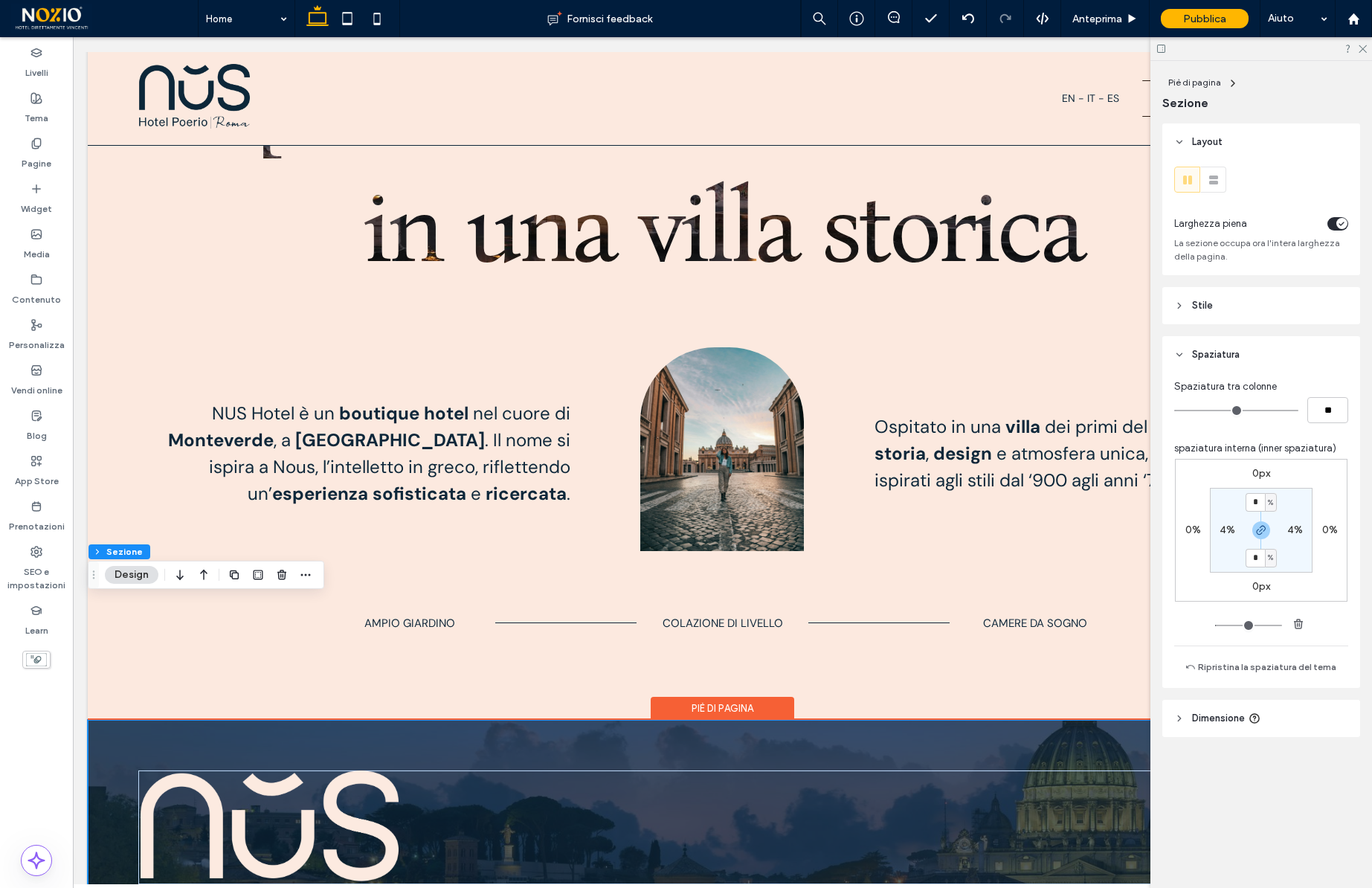
click at [686, 697] on div "Piè di pagina" at bounding box center [722, 708] width 143 height 23
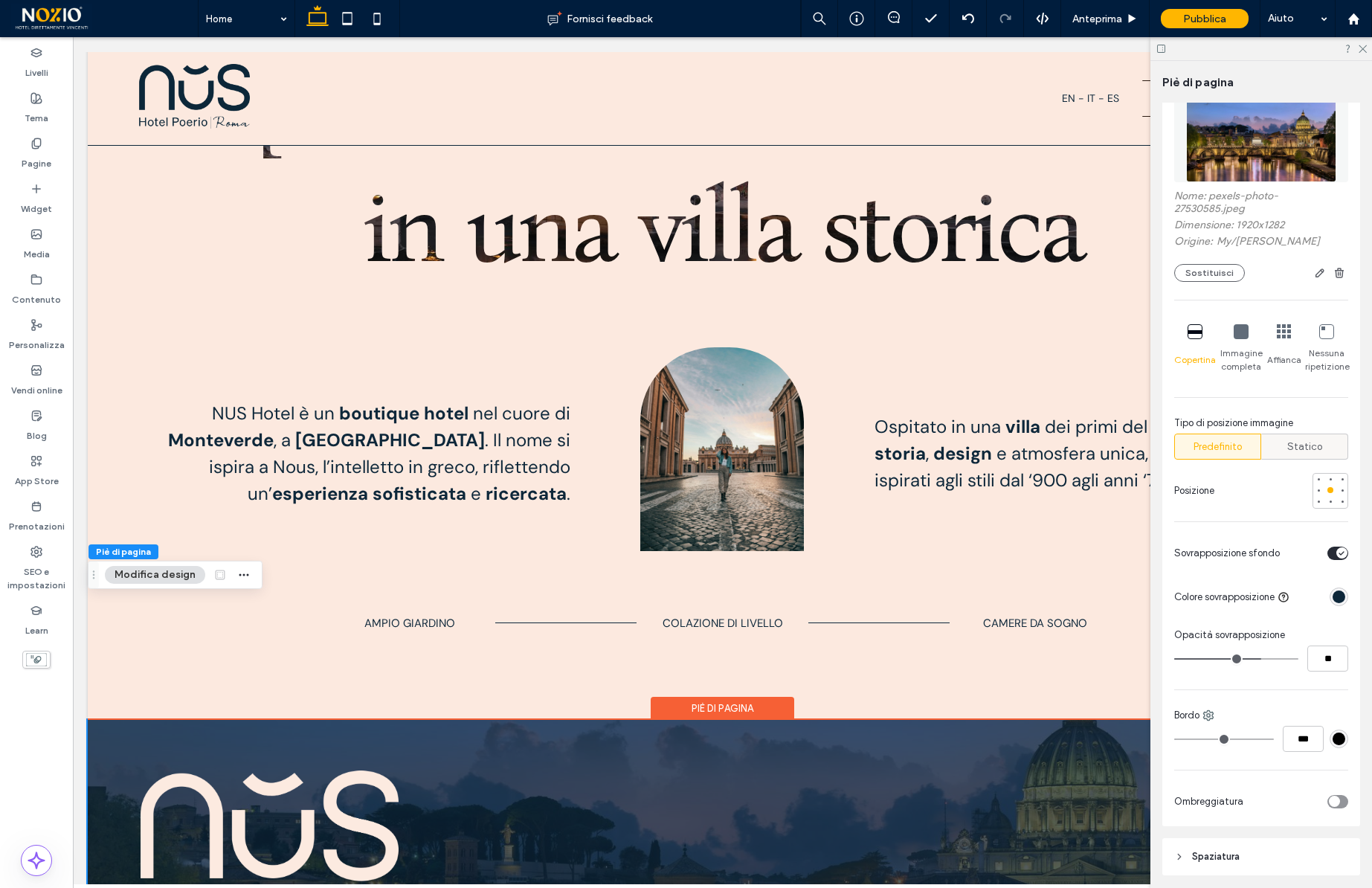
scroll to position [173, 0]
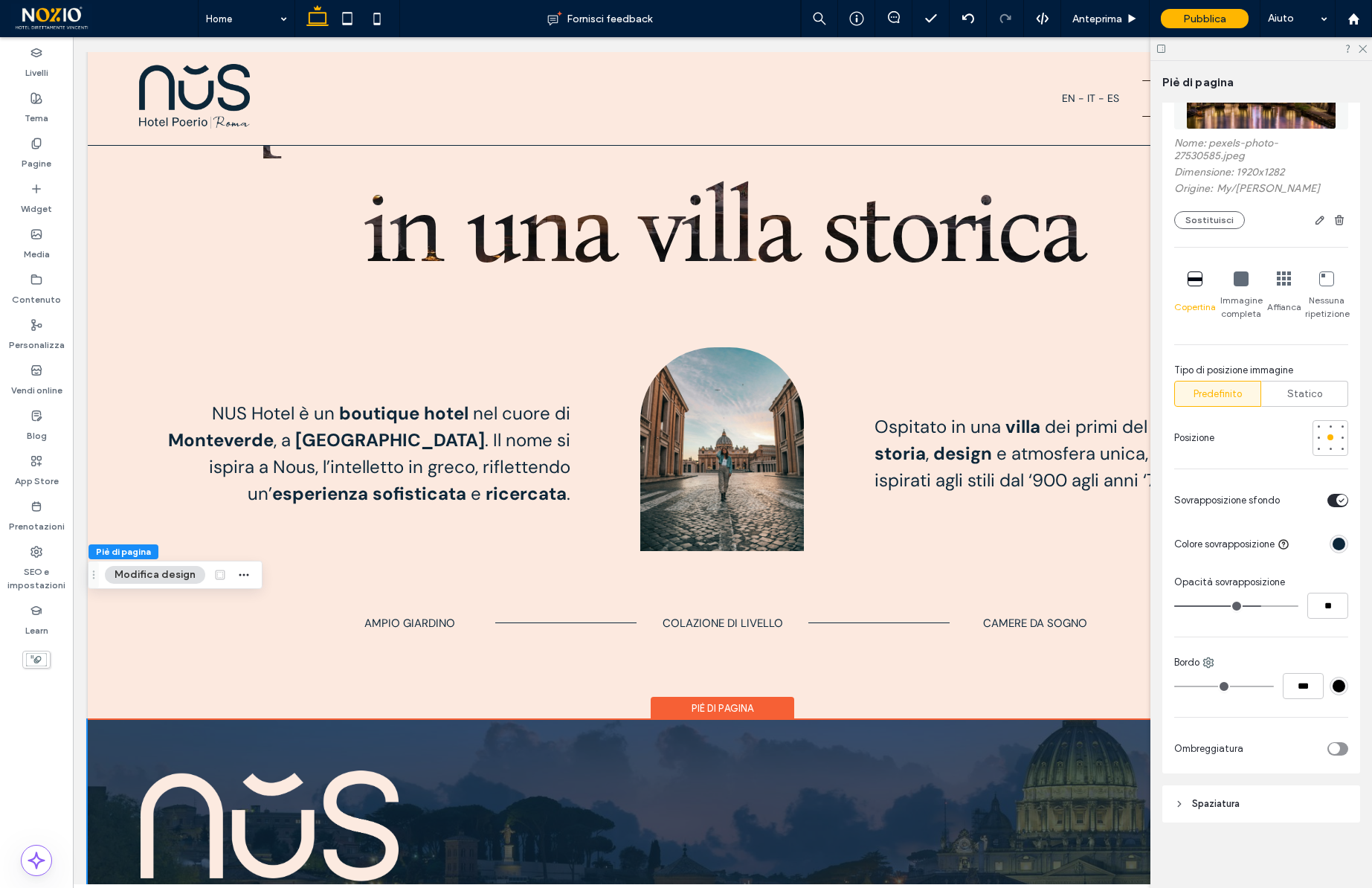
click at [1214, 815] on header "Spaziatura" at bounding box center [1262, 803] width 198 height 37
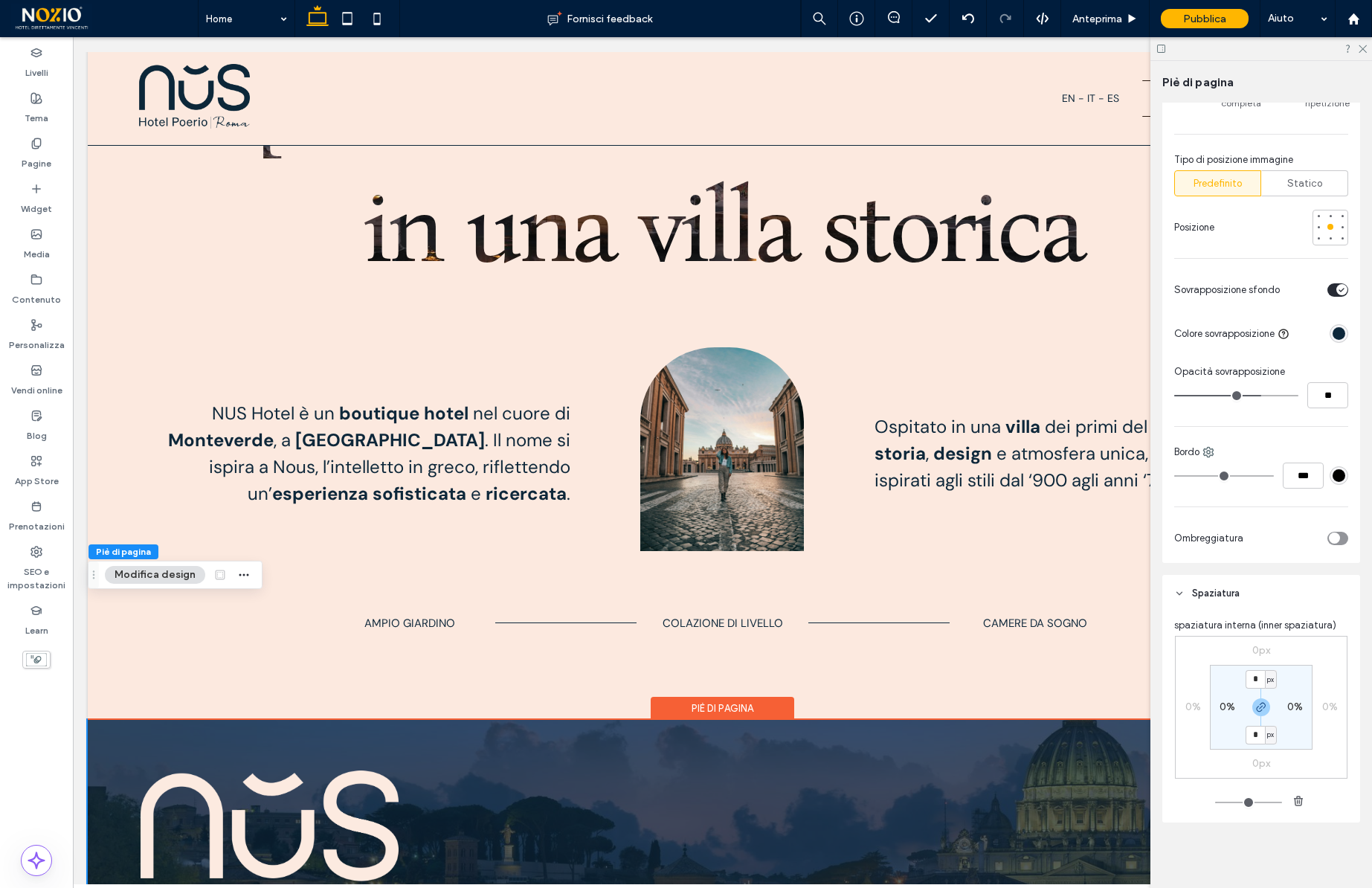
click at [1270, 683] on span "px" at bounding box center [1271, 679] width 7 height 15
click at [1267, 727] on span "%" at bounding box center [1266, 728] width 9 height 15
click at [1262, 706] on icon "button" at bounding box center [1261, 707] width 12 height 12
click at [1261, 730] on label "0%" at bounding box center [1261, 734] width 16 height 12
type input "*"
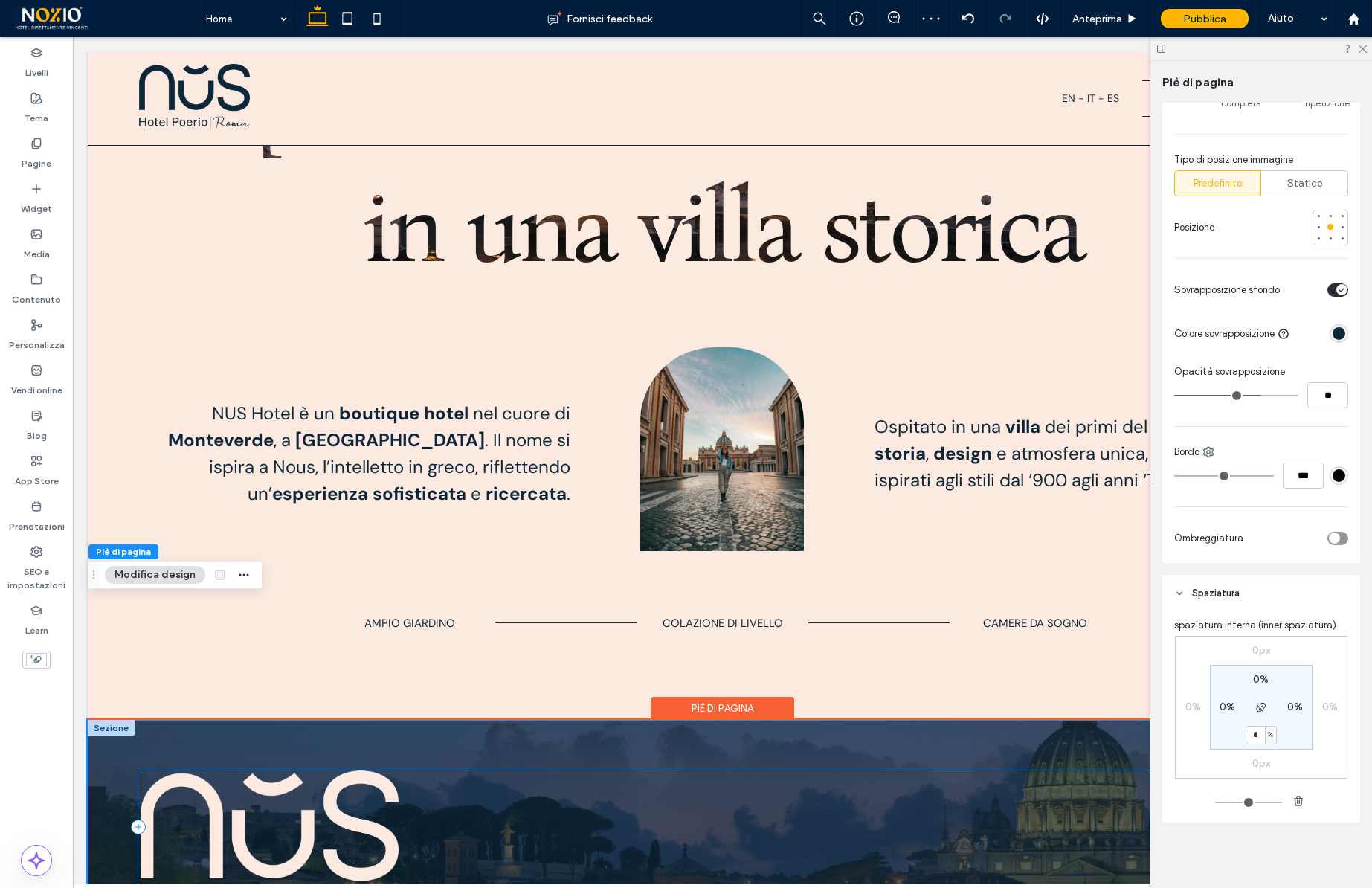
type input "*"
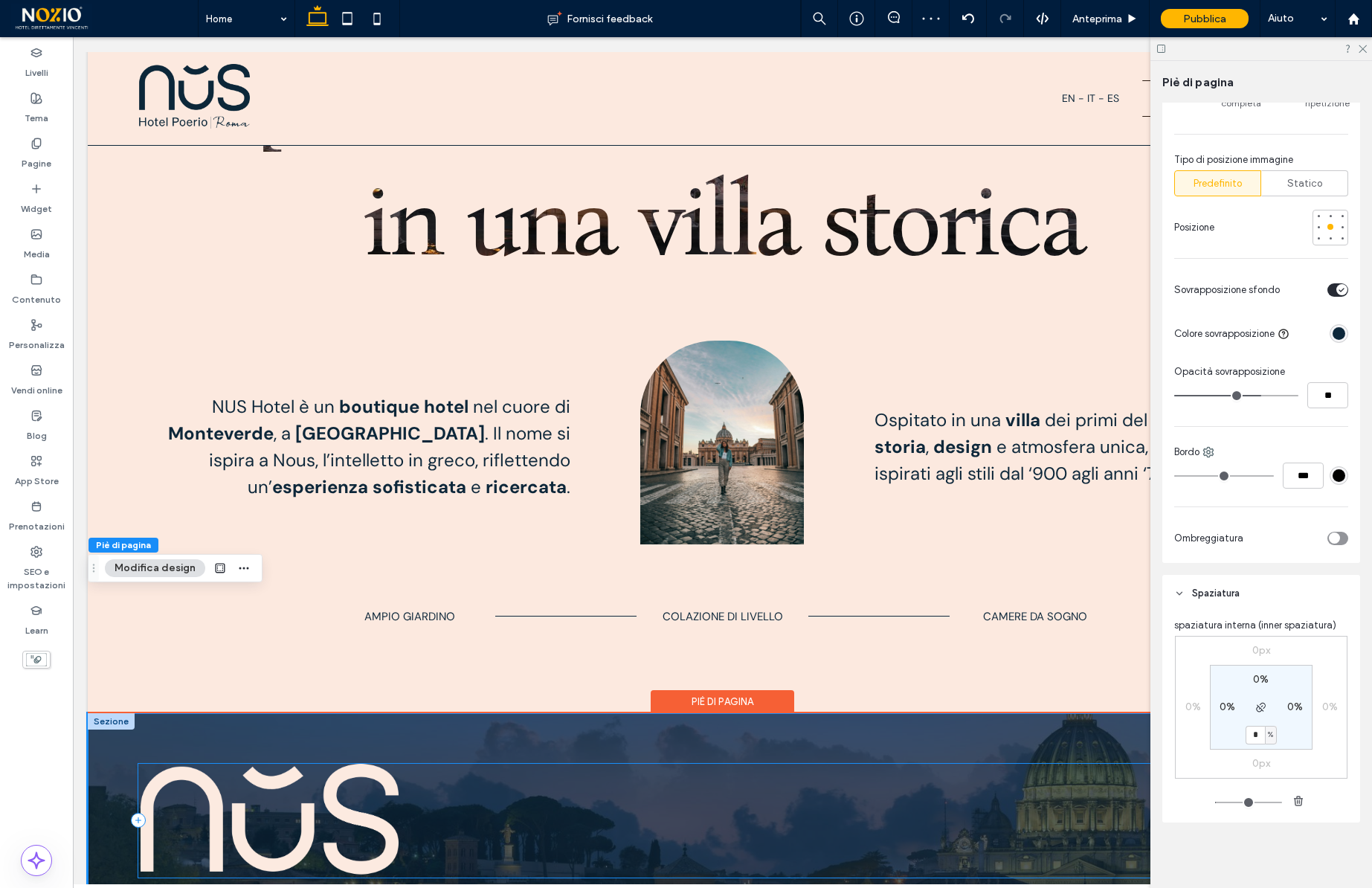
type input "*"
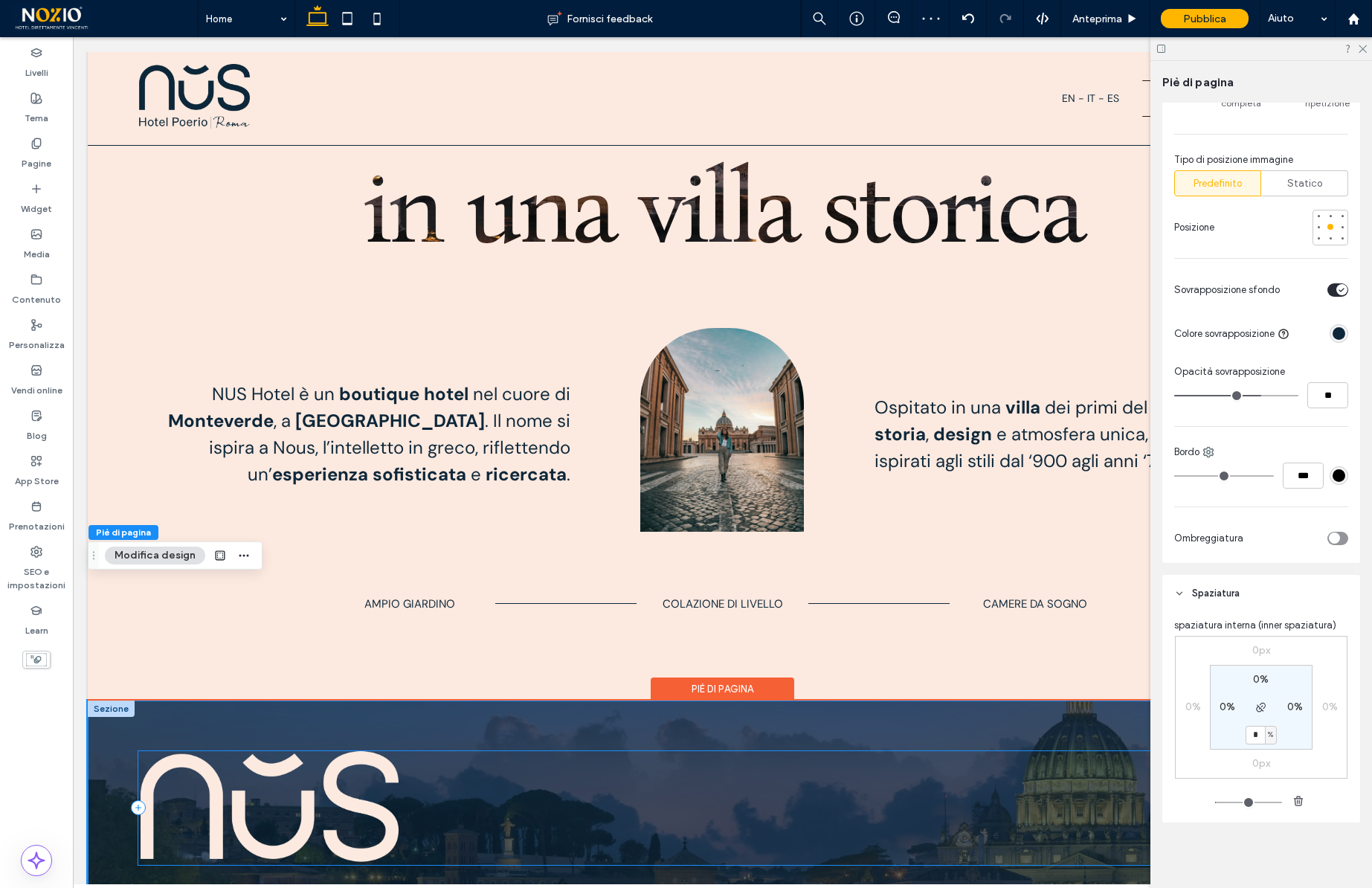
type input "*"
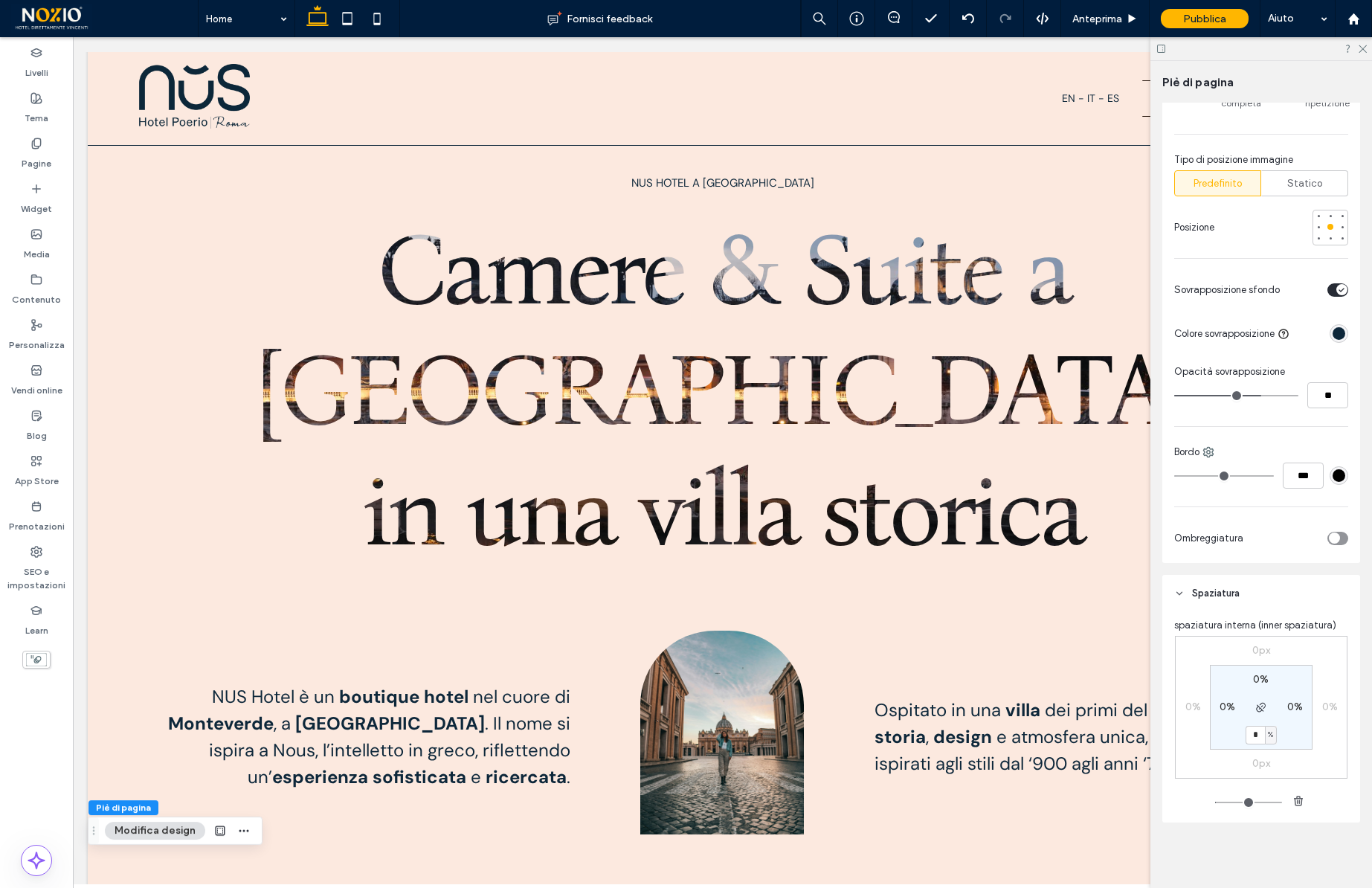
scroll to position [829, 0]
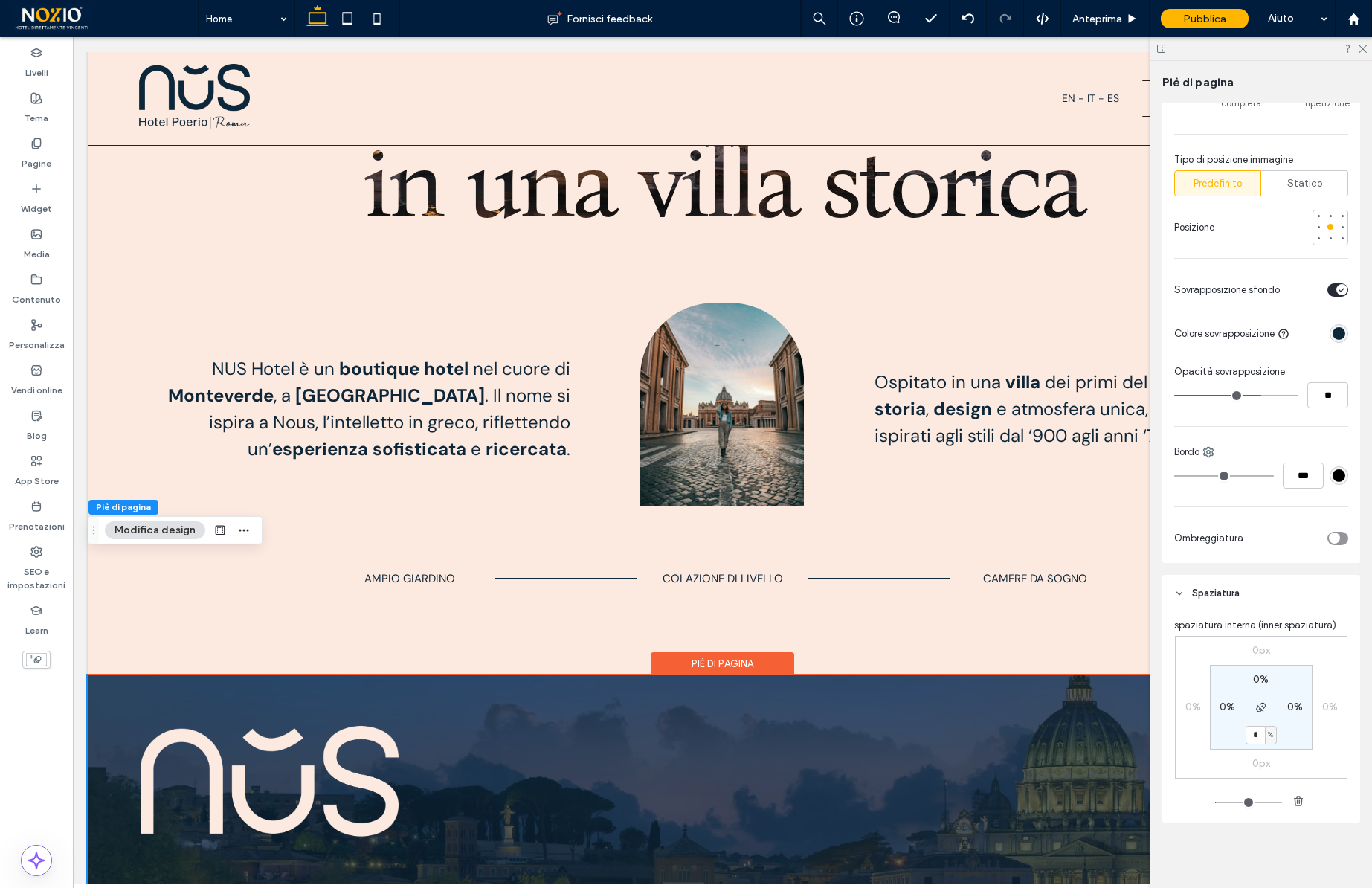
click at [1298, 721] on section "0% 0% * % 0%" at bounding box center [1261, 707] width 102 height 85
click at [1224, 704] on label "0%" at bounding box center [1227, 707] width 16 height 12
type input "*"
click at [1307, 750] on div "0px 0% 0px 0% 0% * % 4% * %" at bounding box center [1261, 707] width 172 height 143
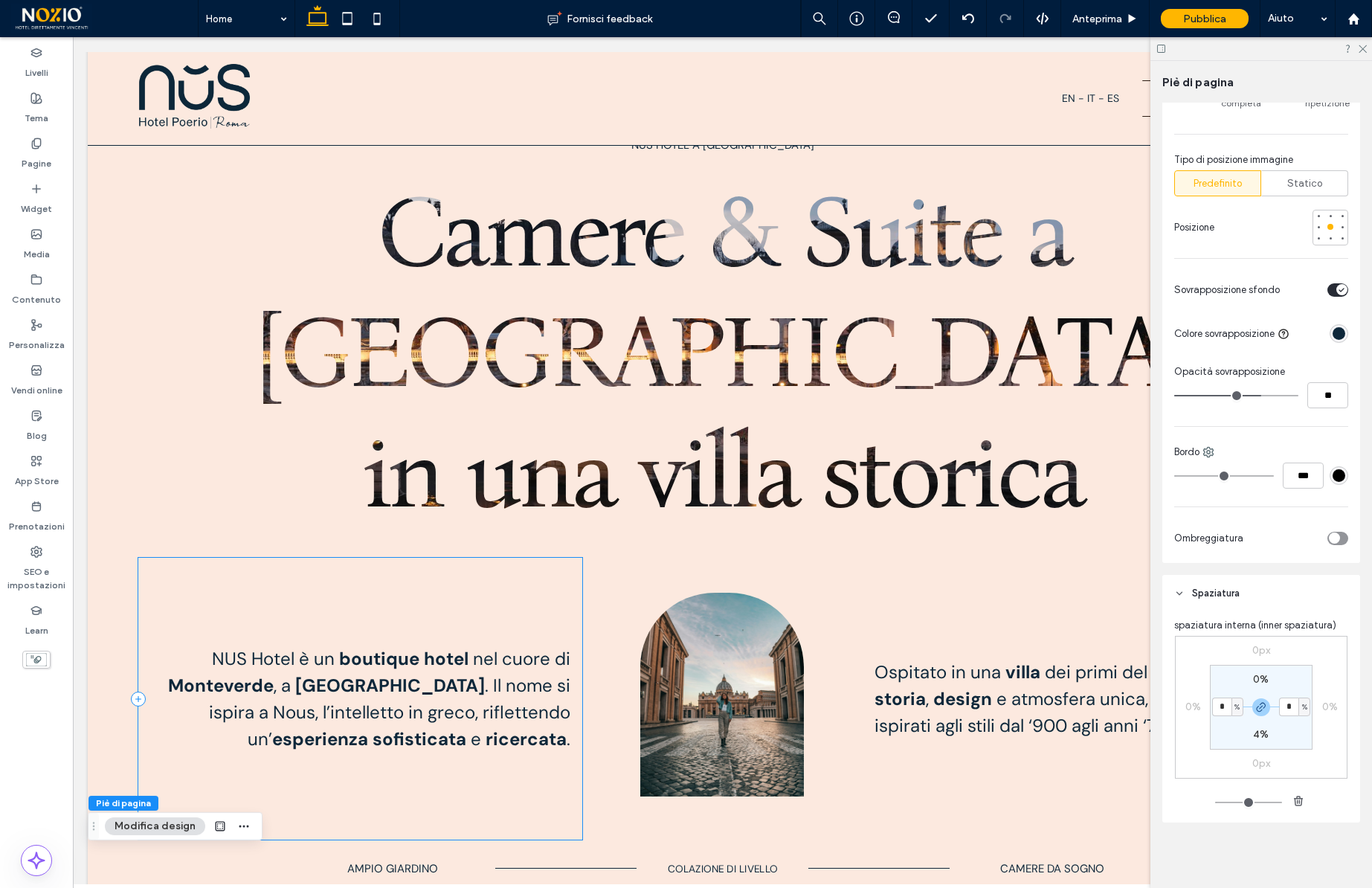
scroll to position [547, 0]
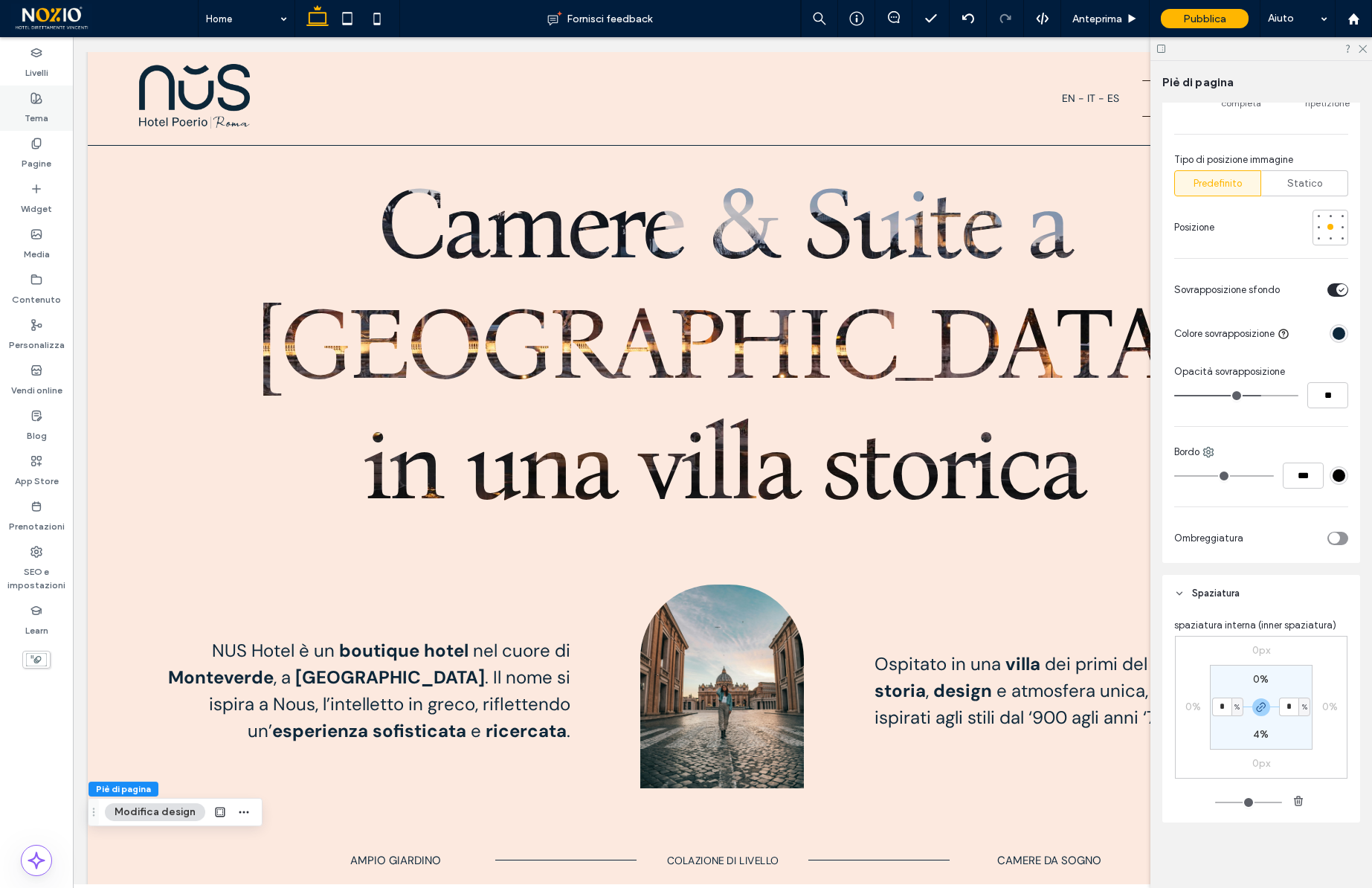
click at [26, 110] on label "Tema" at bounding box center [36, 114] width 24 height 21
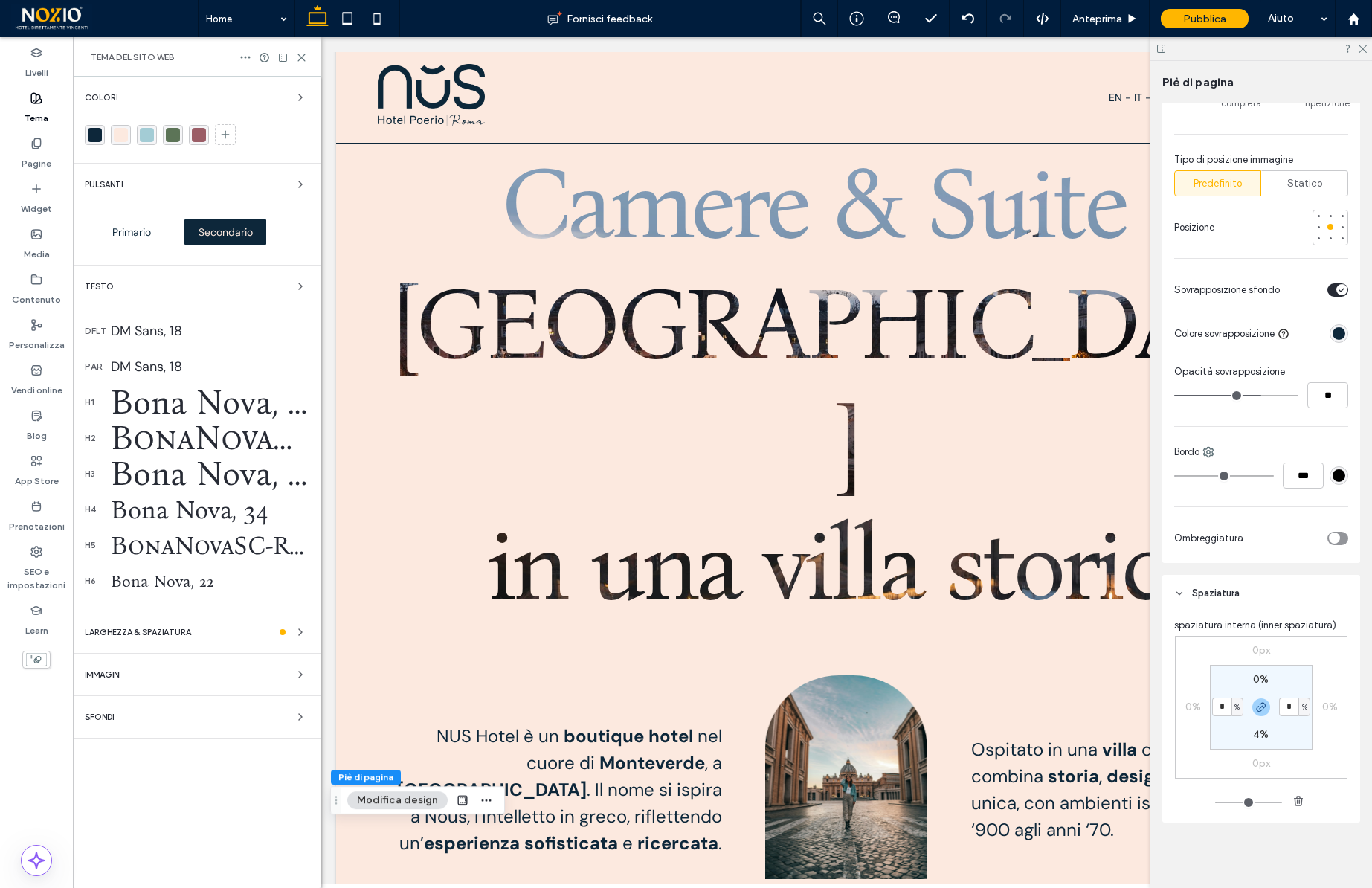
scroll to position [544, 0]
click at [219, 407] on div "Bona Nova, 92" at bounding box center [209, 402] width 199 height 40
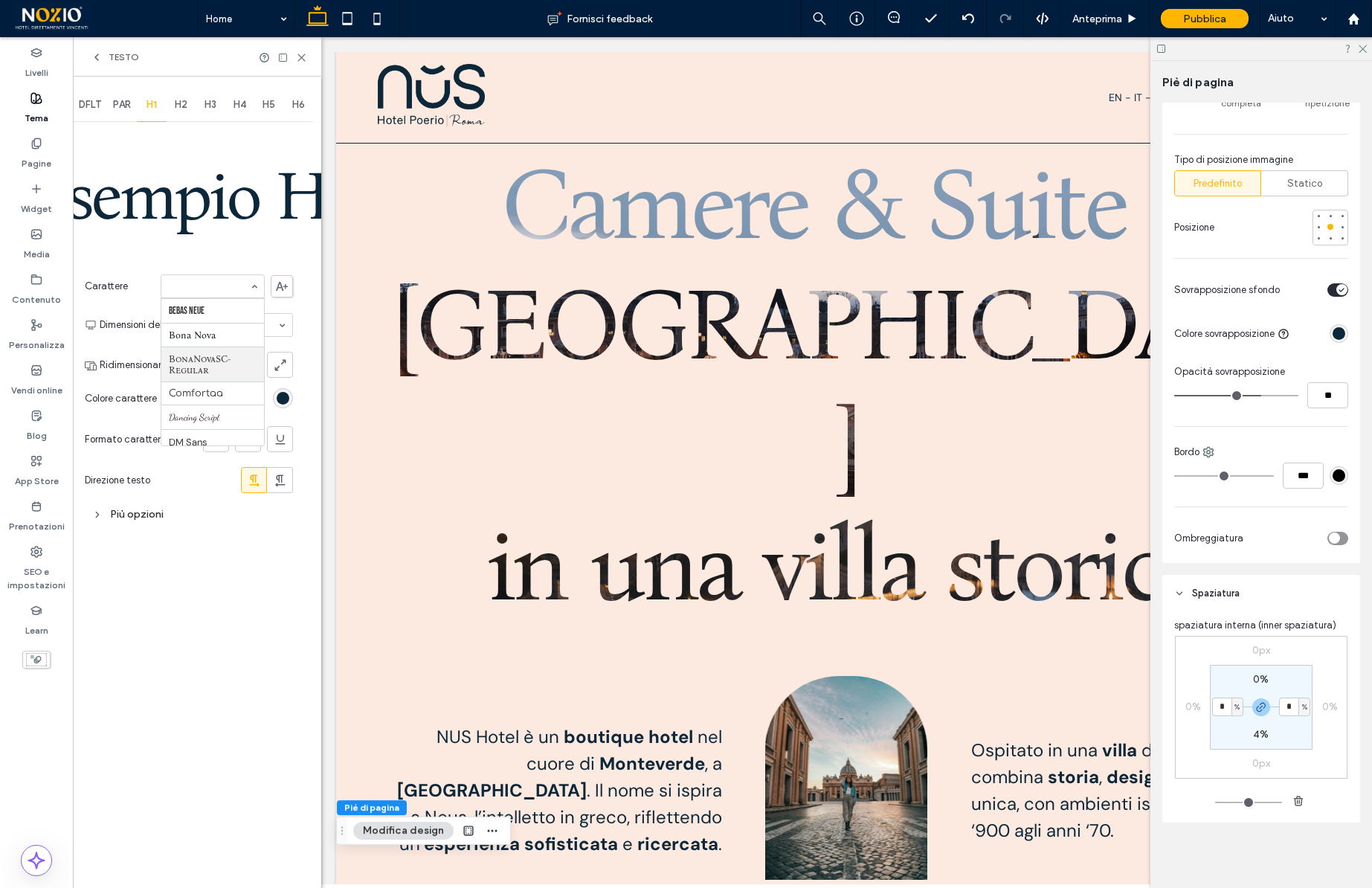
scroll to position [229, 0]
click at [308, 351] on div "DFLT PAR H1 H2 H3 H4 H5 H6 Esempio H1 Carattere Aboreto Abril Fatface Albert Sa…" at bounding box center [196, 482] width 248 height 811
click at [94, 63] on div "Testo" at bounding box center [196, 57] width 248 height 40
click at [98, 49] on div "Testo" at bounding box center [196, 57] width 248 height 40
click at [98, 54] on use at bounding box center [96, 57] width 3 height 6
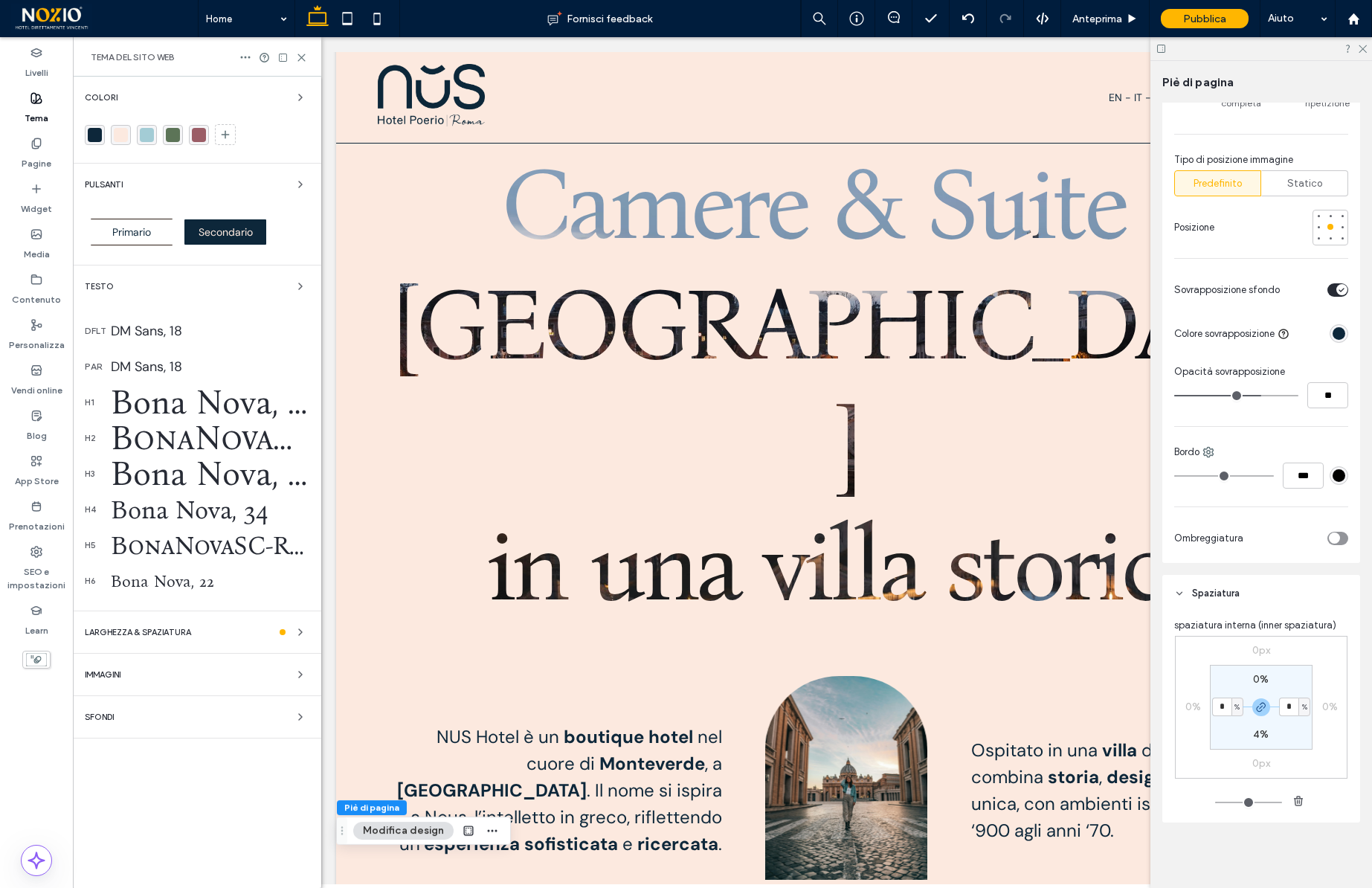
click at [297, 411] on div "Bona Nova, 92" at bounding box center [209, 402] width 199 height 40
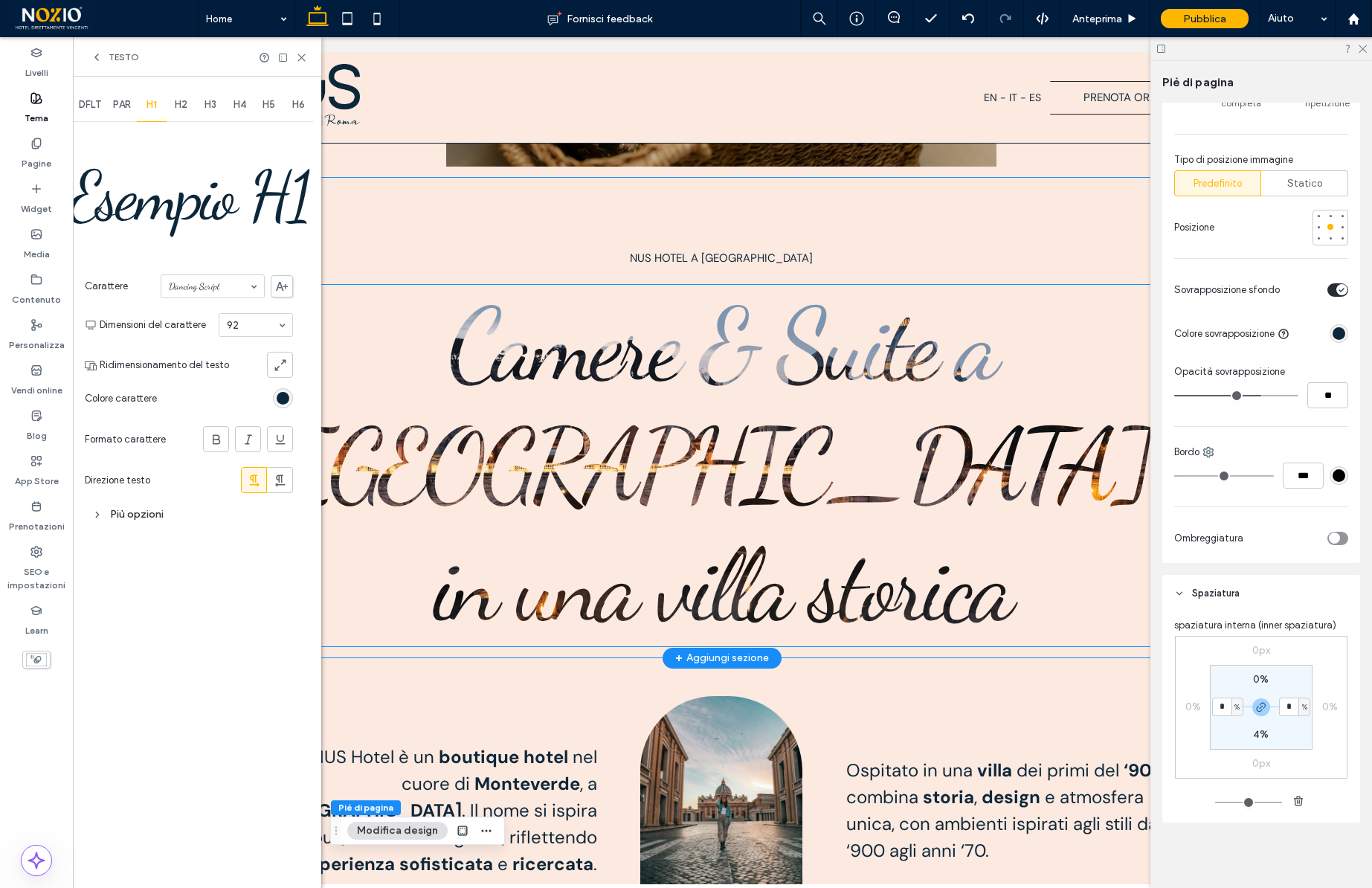
scroll to position [0, 118]
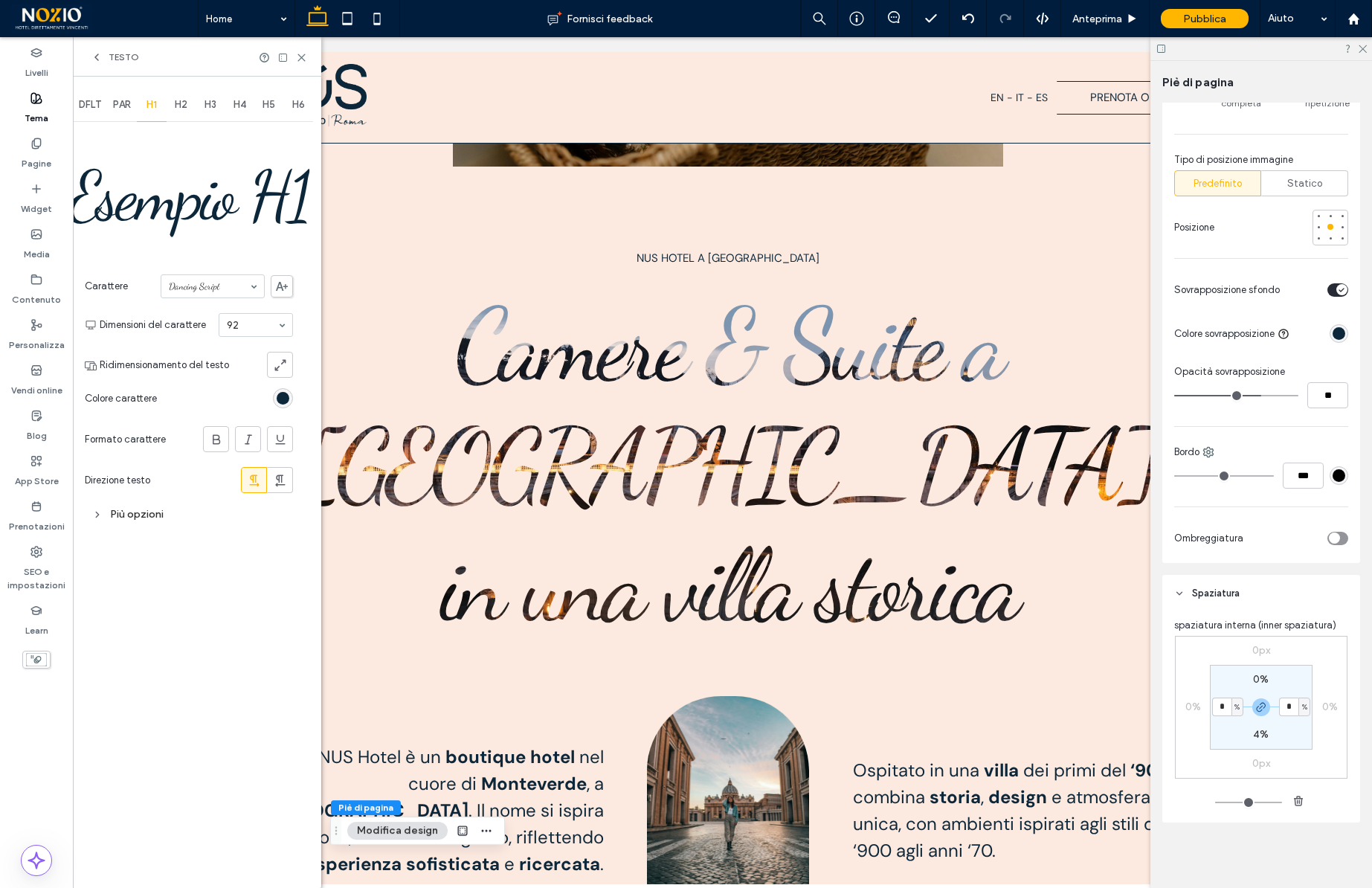
click at [247, 288] on div "Dancing Script" at bounding box center [213, 286] width 104 height 24
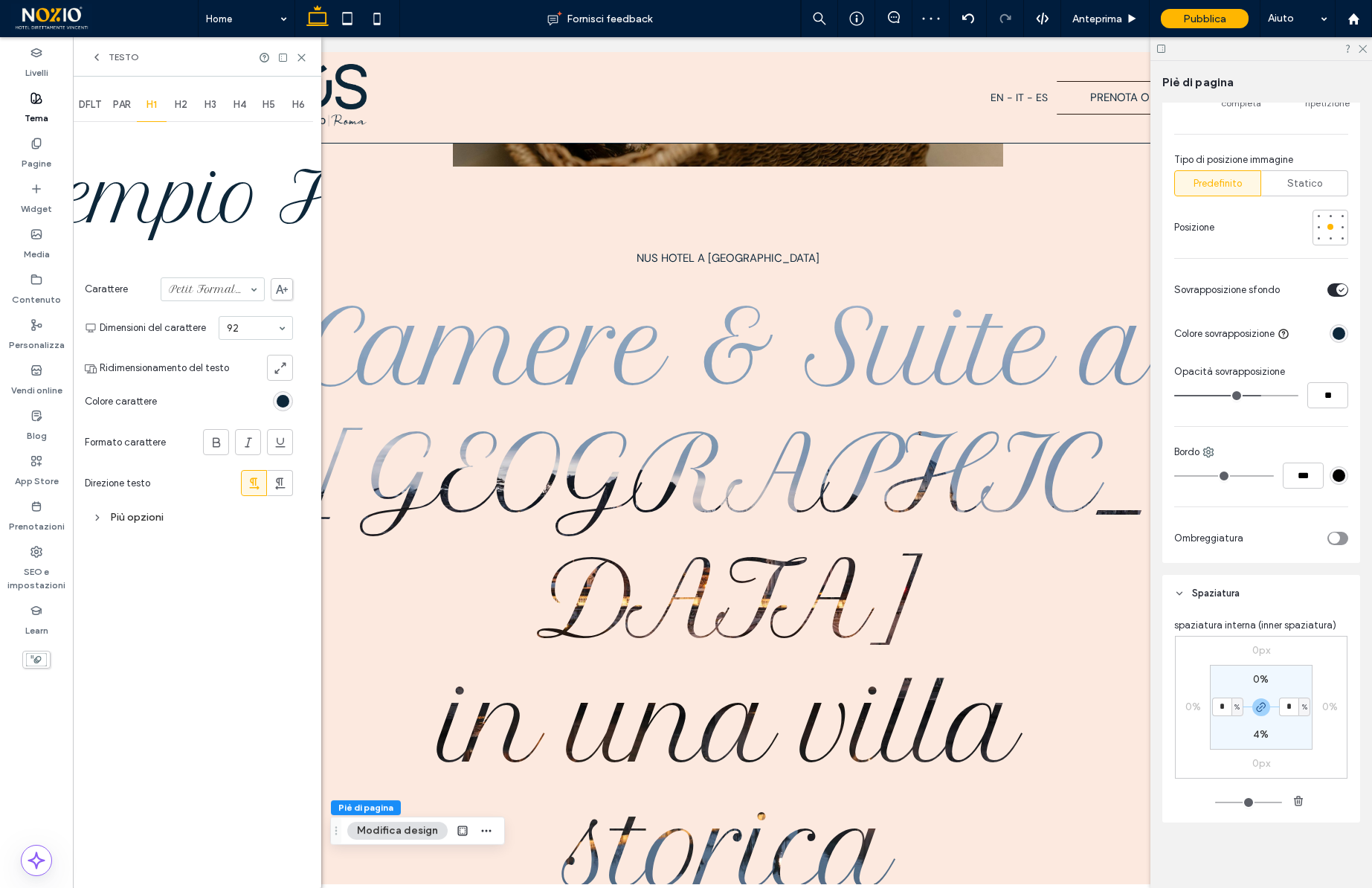
click at [209, 284] on input at bounding box center [209, 289] width 80 height 11
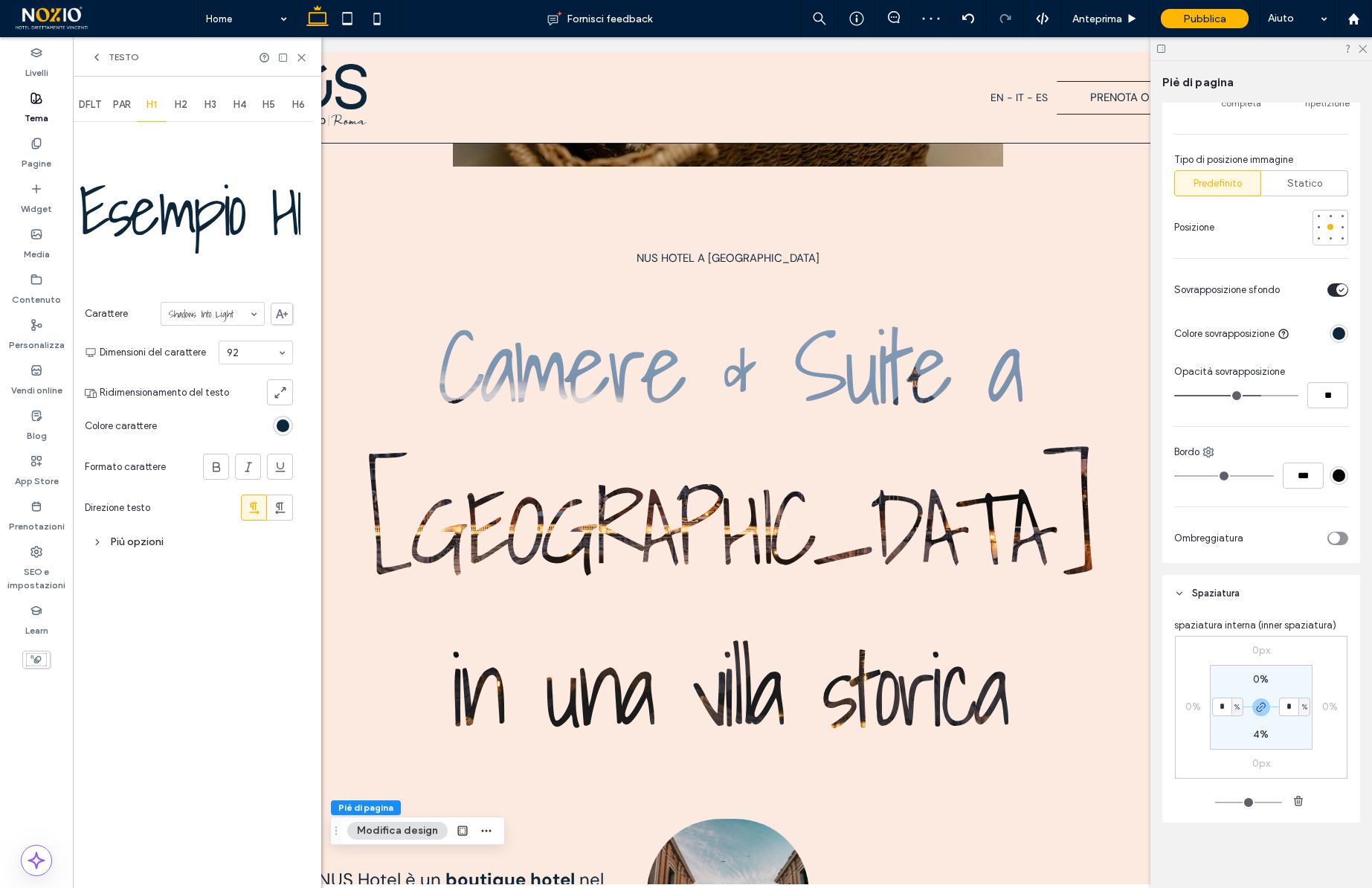
click at [213, 317] on input at bounding box center [209, 313] width 80 height 11
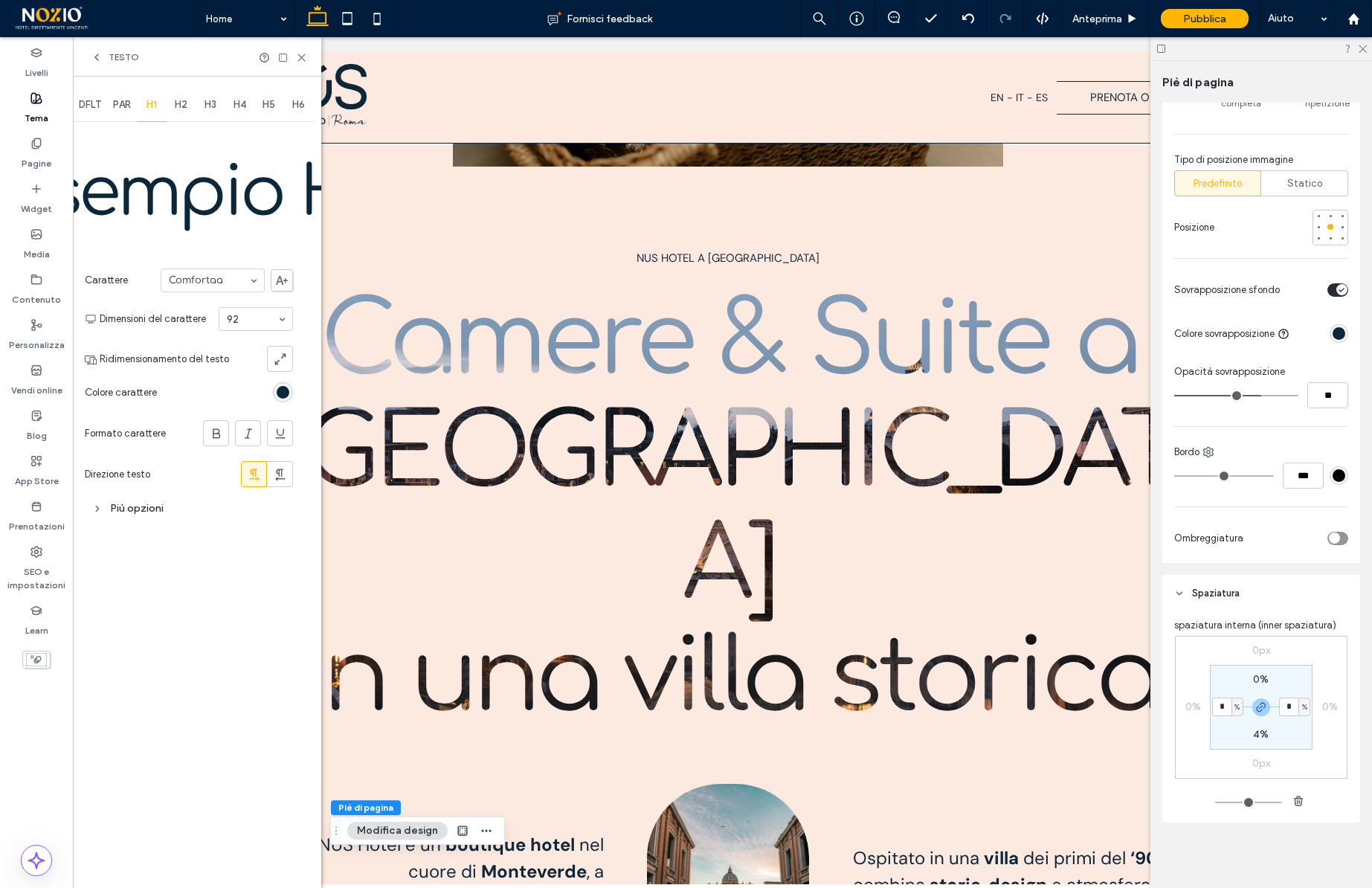
click at [213, 276] on input at bounding box center [209, 280] width 80 height 11
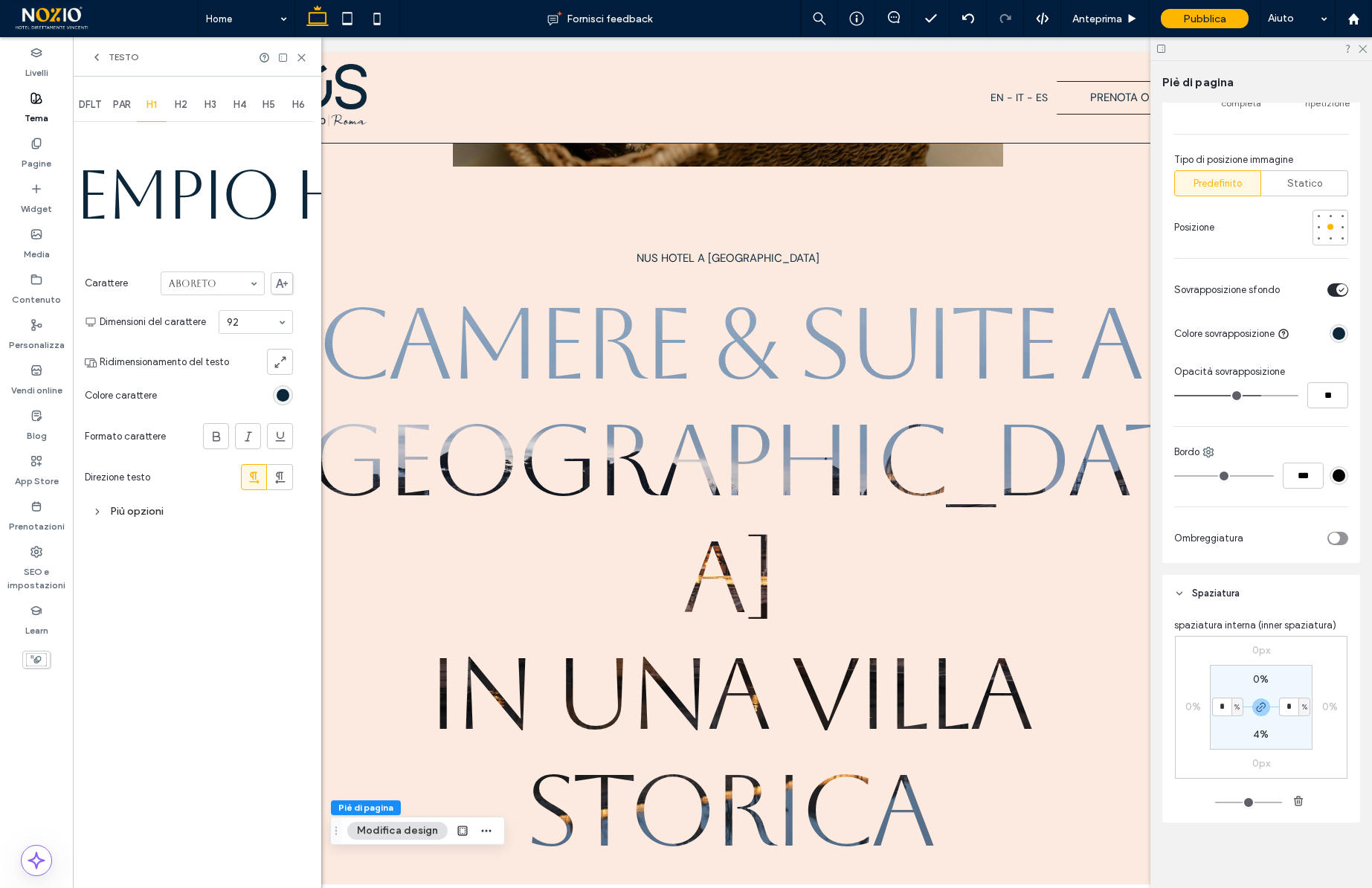
click at [237, 281] on input at bounding box center [209, 283] width 80 height 11
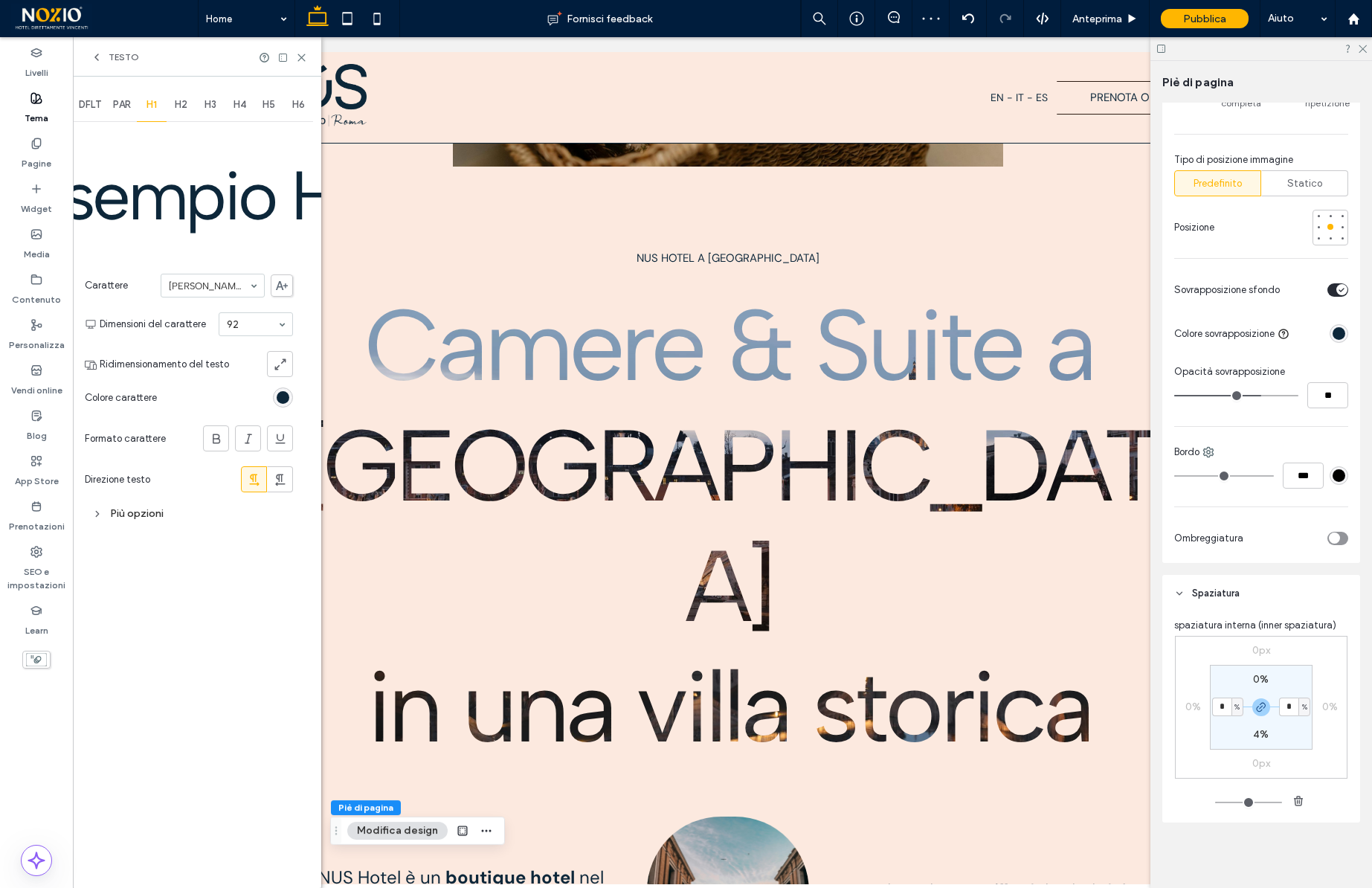
click at [235, 281] on input at bounding box center [209, 285] width 80 height 11
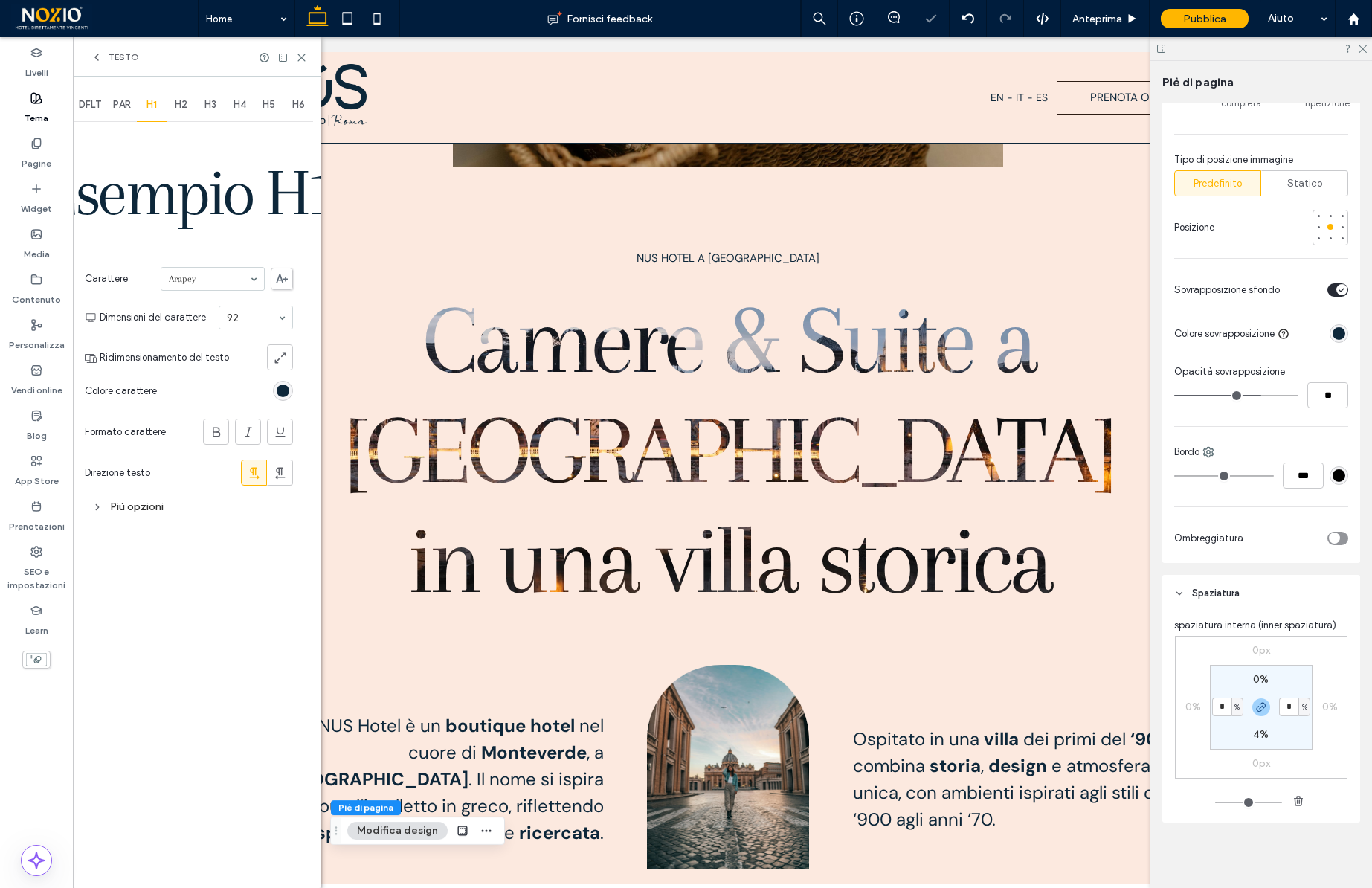
click at [228, 276] on input at bounding box center [209, 279] width 80 height 11
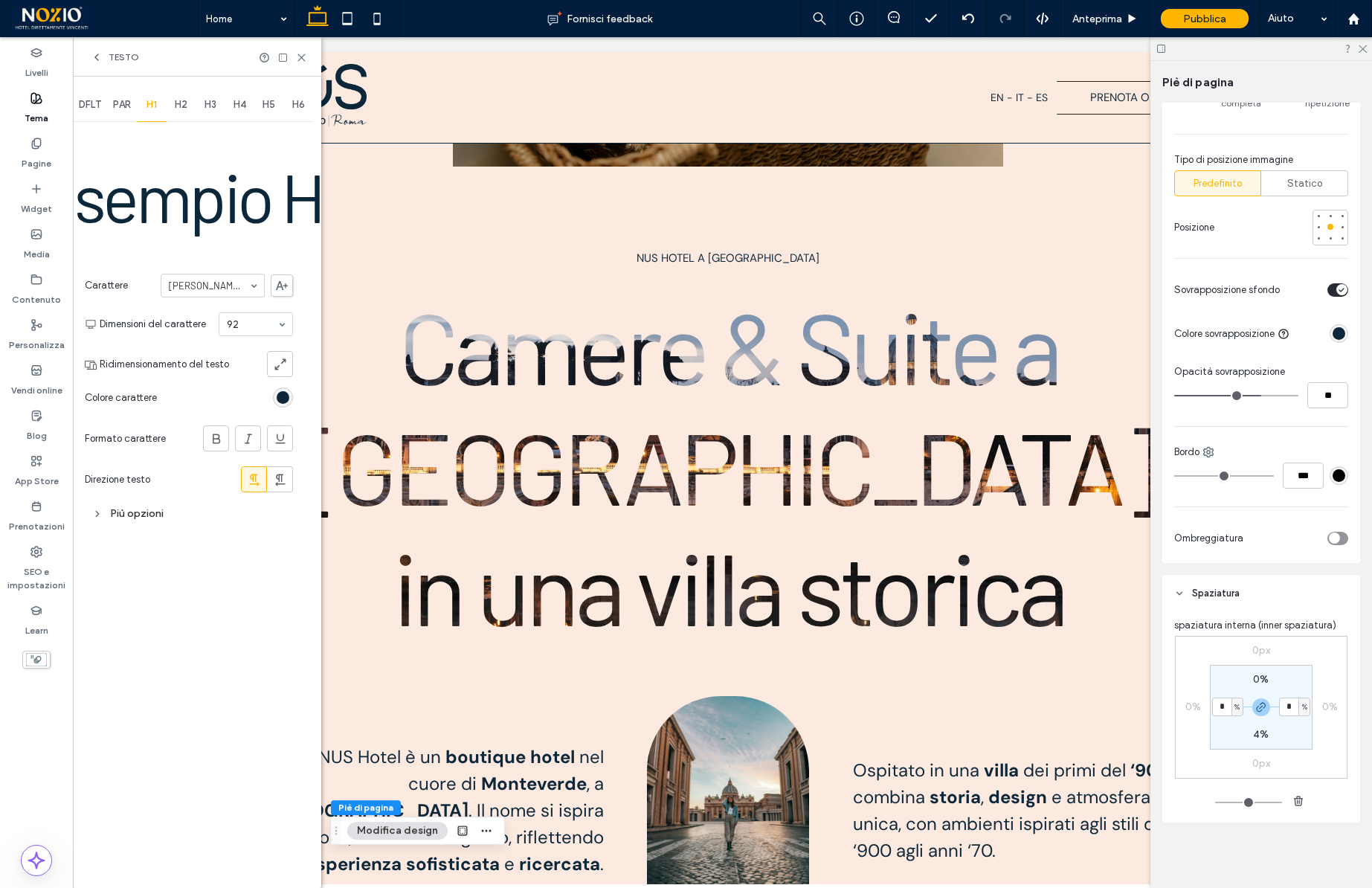
click at [216, 281] on input at bounding box center [209, 285] width 80 height 11
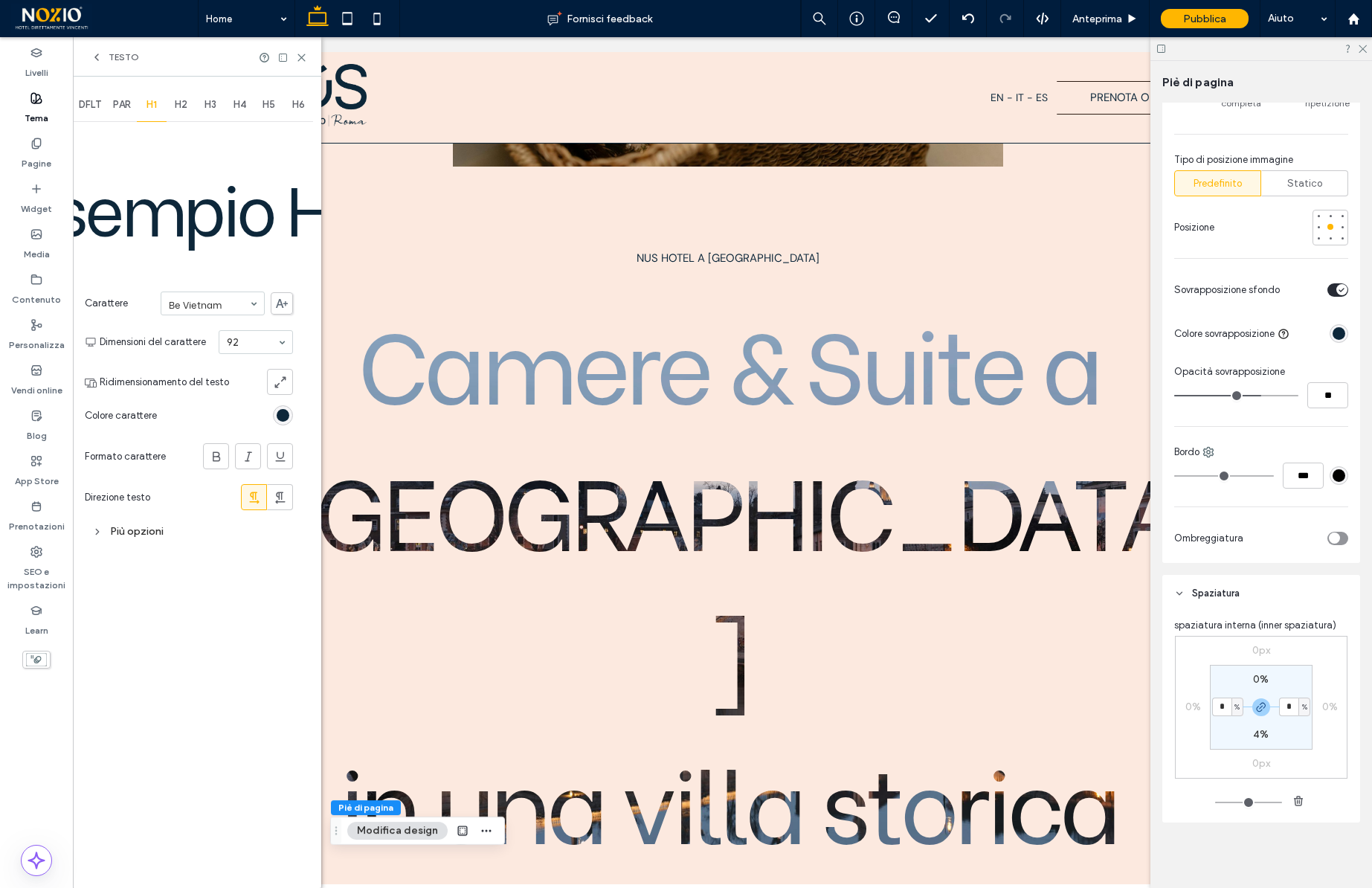
click at [216, 306] on input at bounding box center [209, 303] width 80 height 11
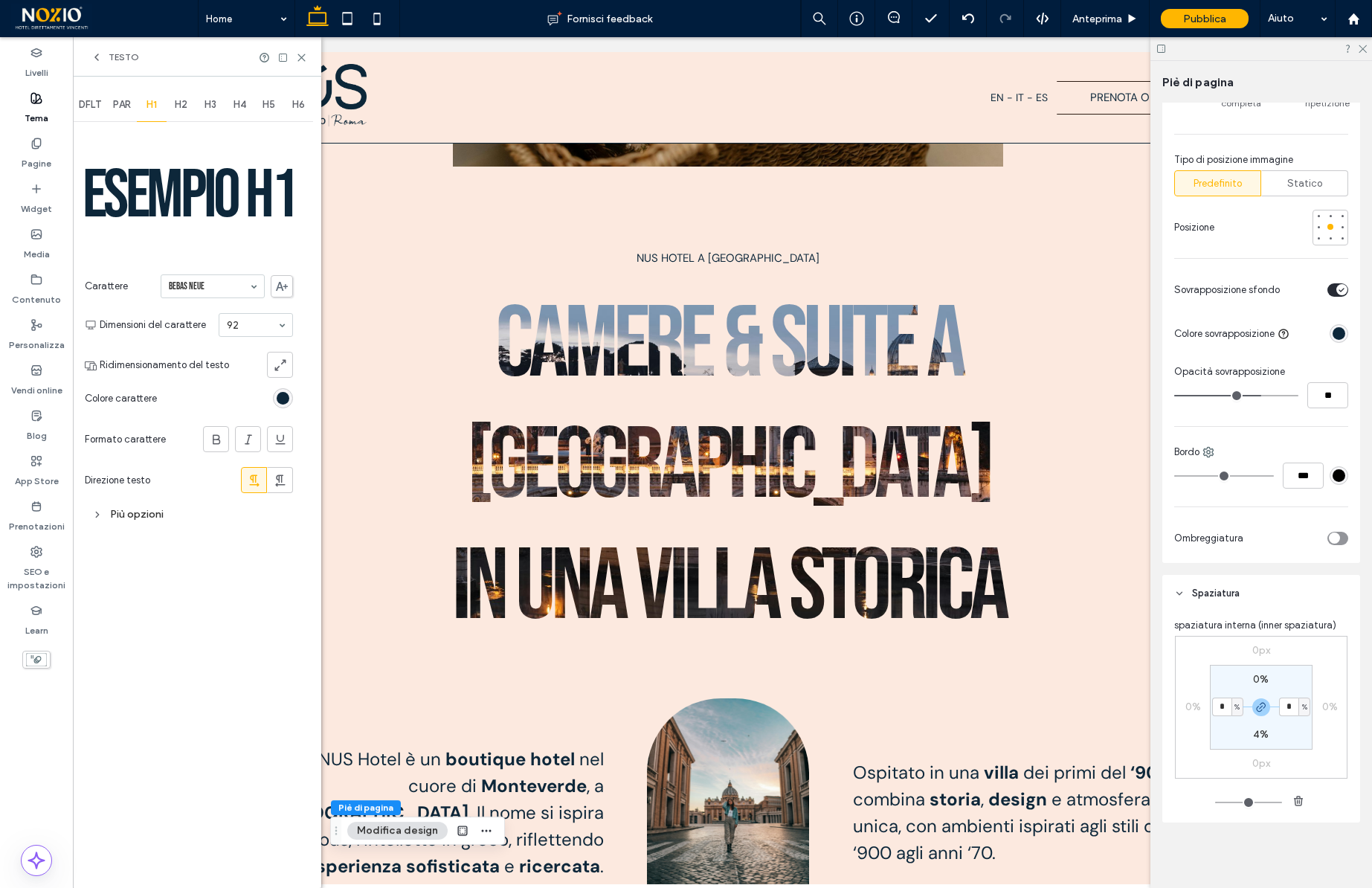
click at [220, 289] on input at bounding box center [209, 286] width 80 height 11
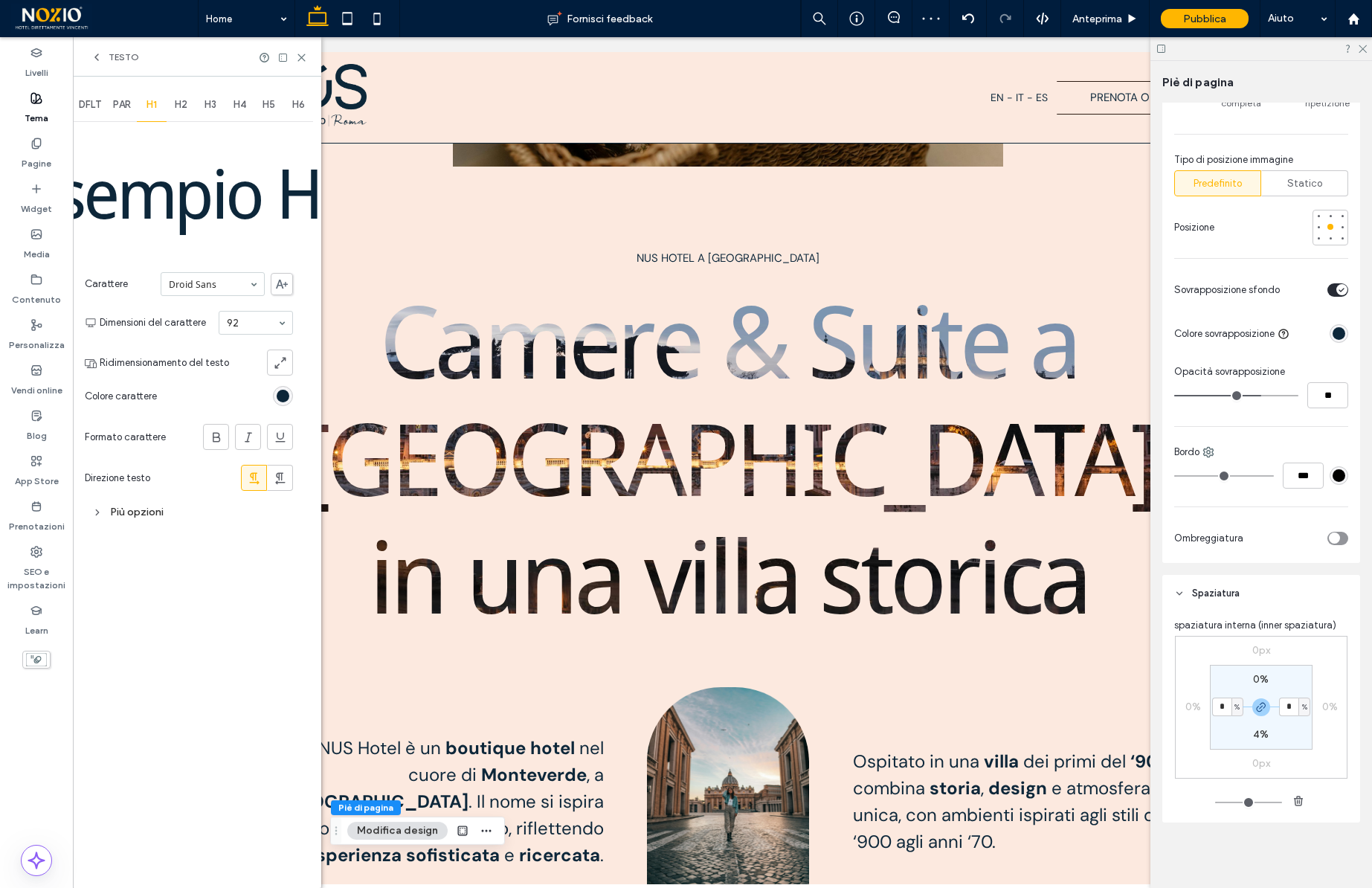
click at [204, 290] on div at bounding box center [213, 284] width 102 height 22
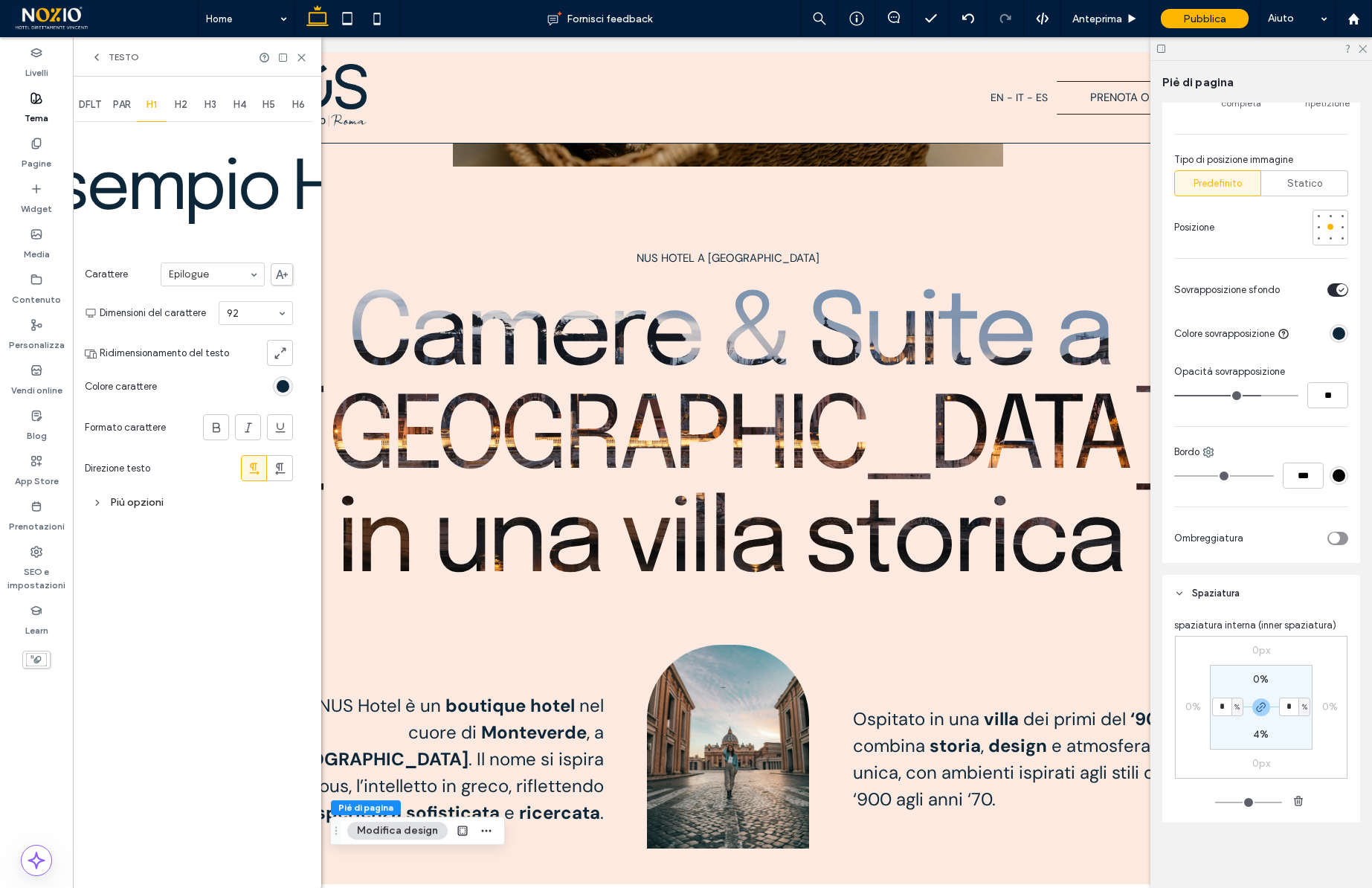
click at [221, 276] on input at bounding box center [209, 274] width 80 height 11
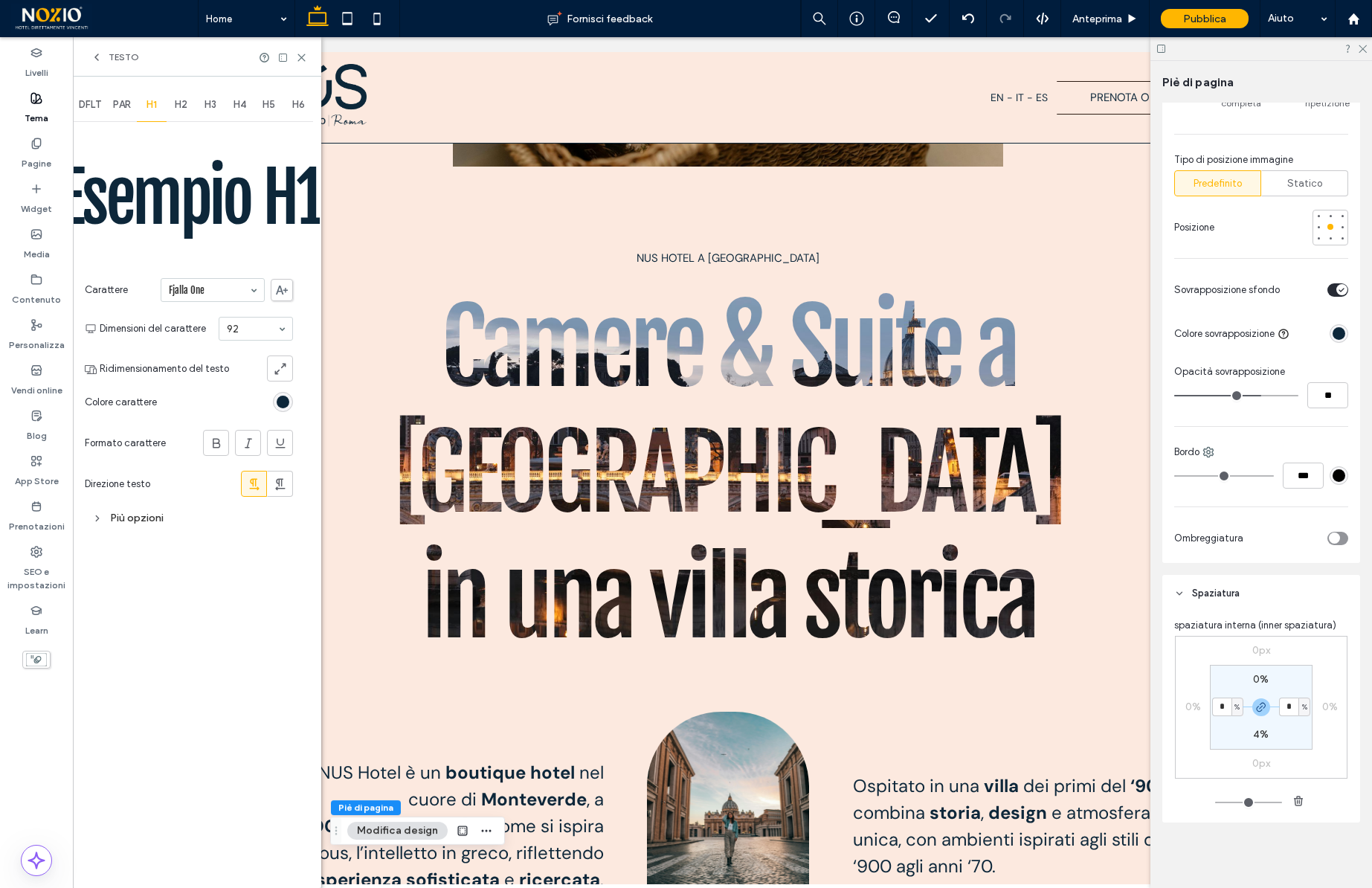
click at [219, 284] on input at bounding box center [209, 289] width 80 height 11
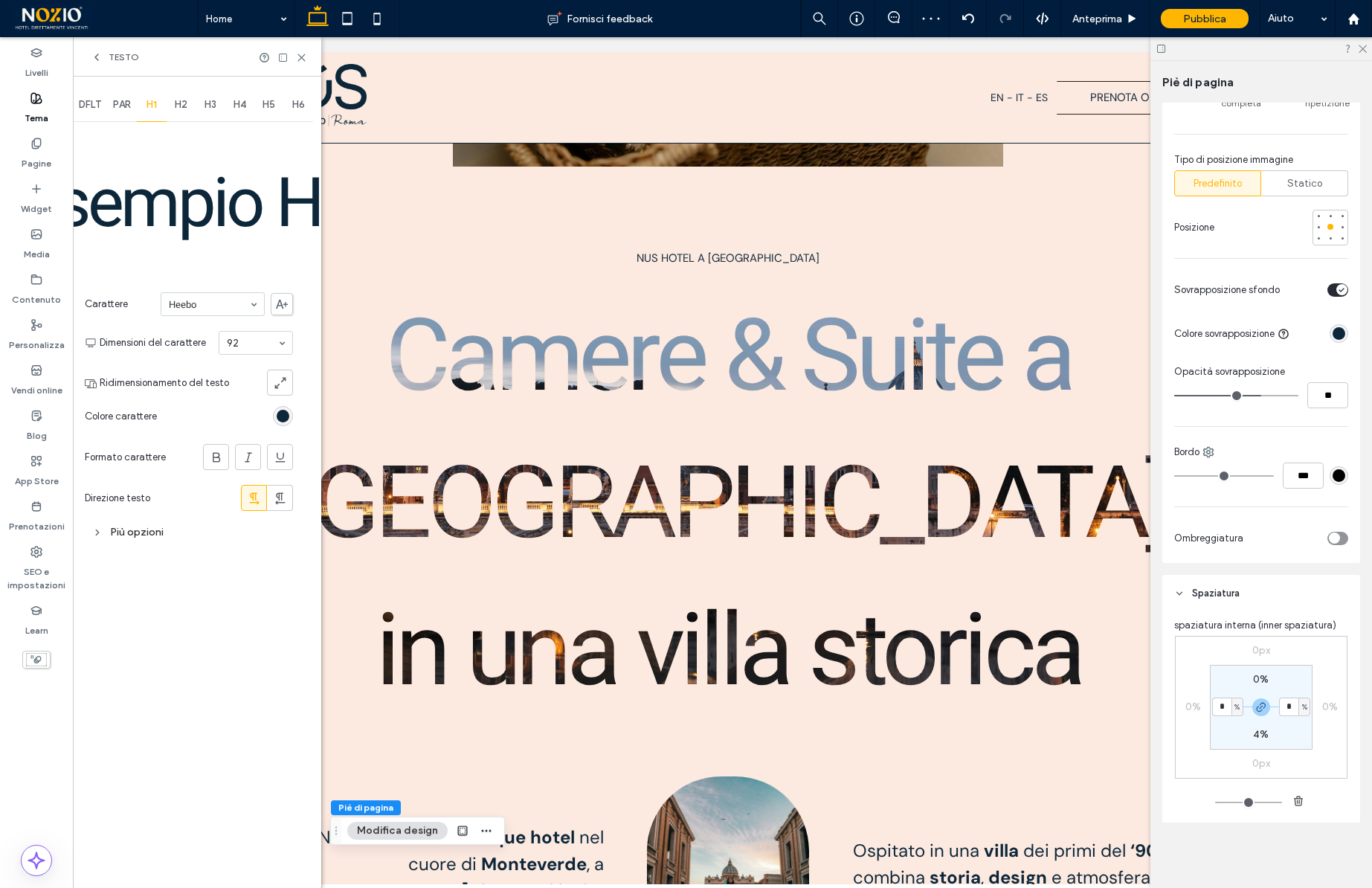
click at [207, 305] on input at bounding box center [209, 304] width 80 height 11
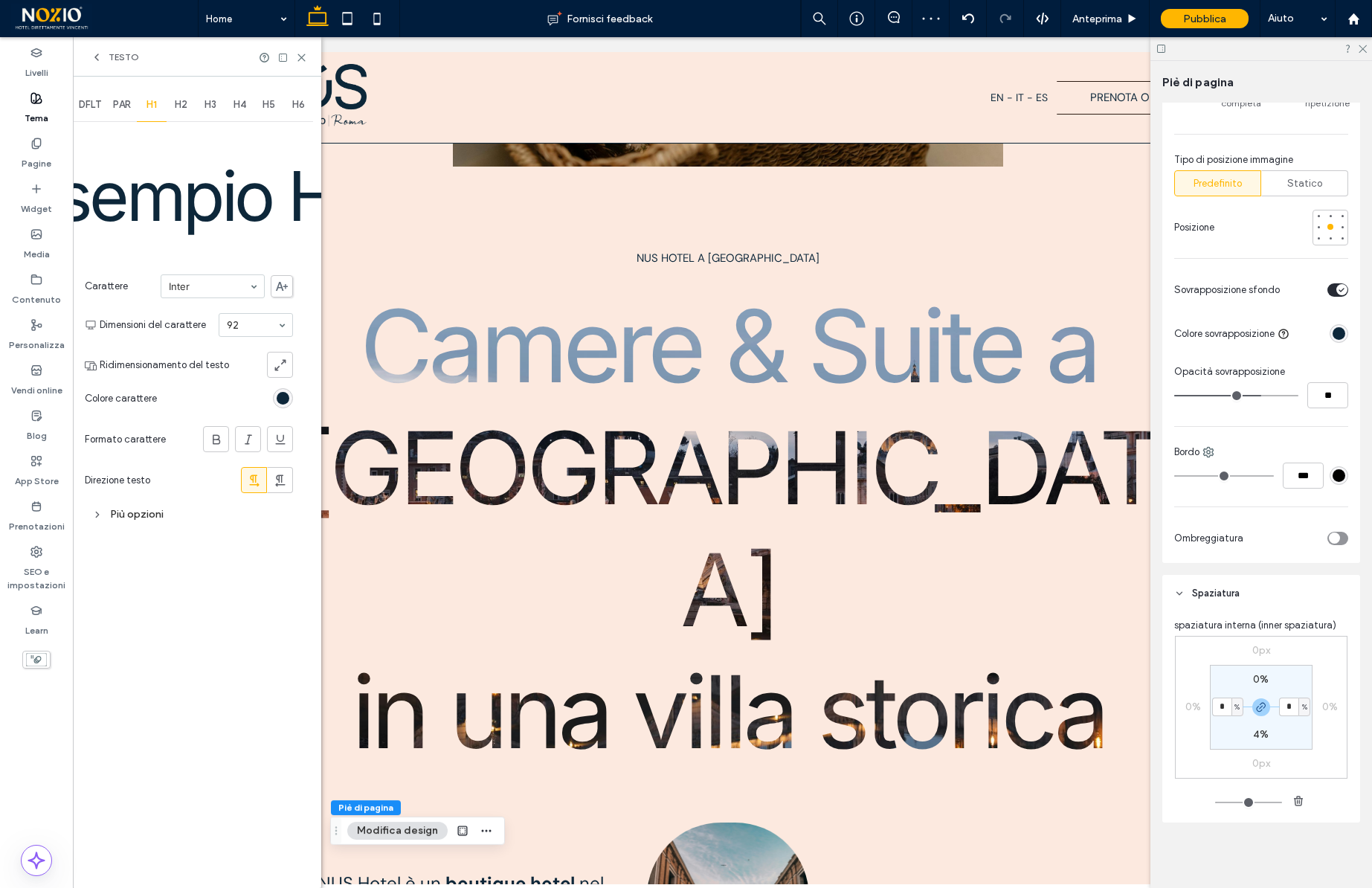
click at [219, 292] on input at bounding box center [209, 286] width 80 height 11
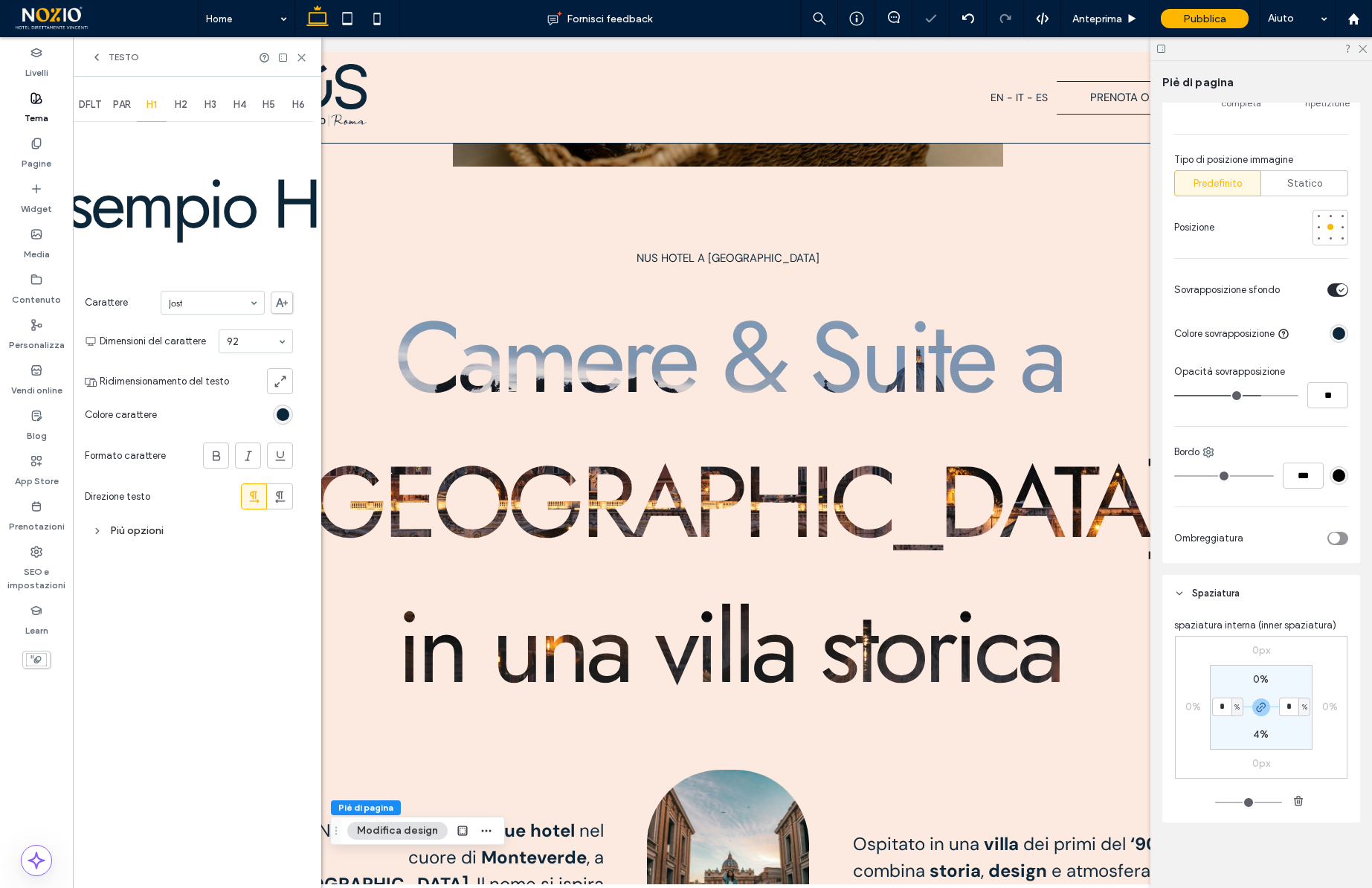
click at [214, 294] on div at bounding box center [213, 303] width 102 height 22
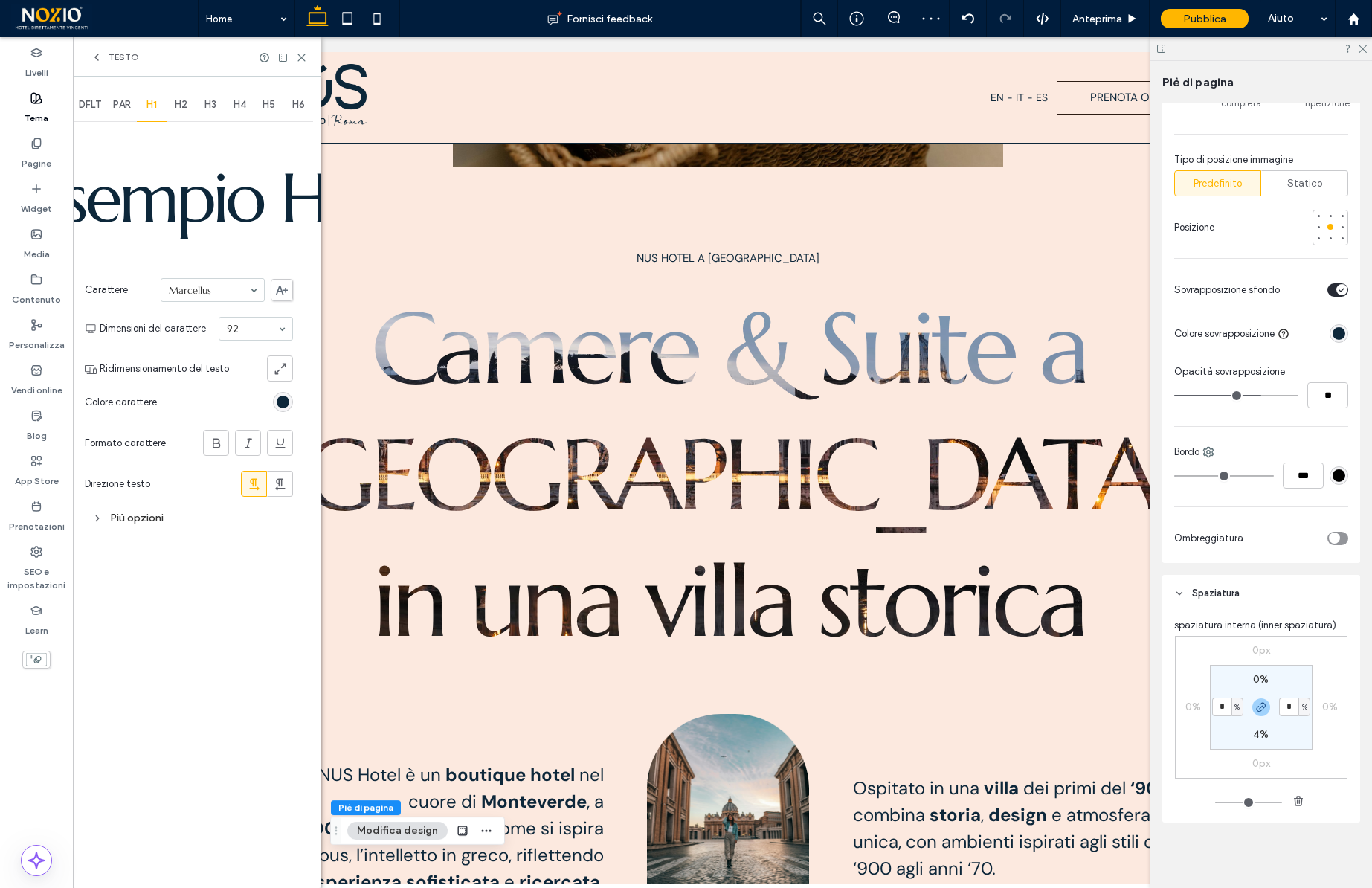
click at [214, 294] on input at bounding box center [209, 289] width 80 height 11
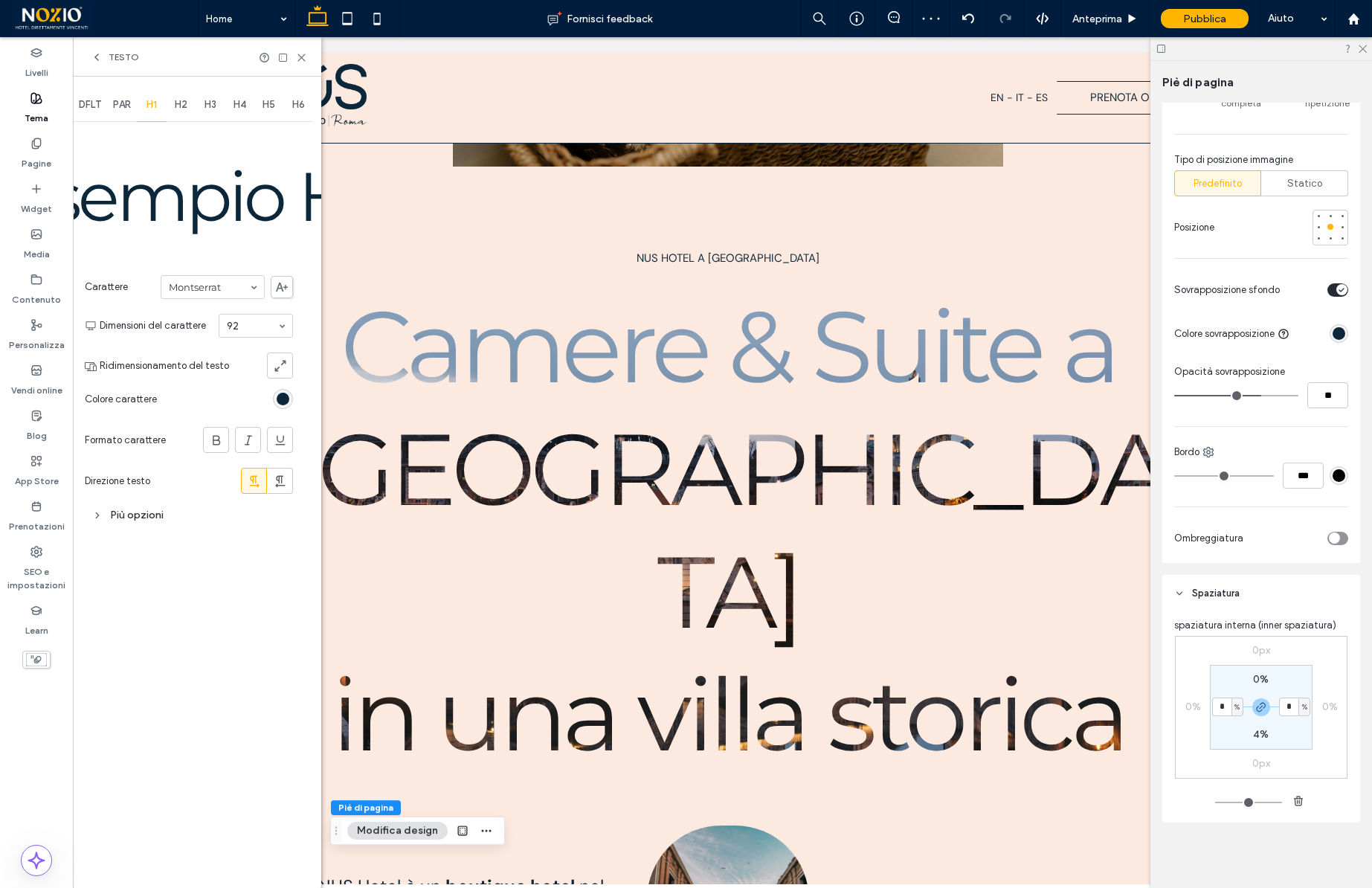
click at [223, 285] on input at bounding box center [209, 287] width 80 height 11
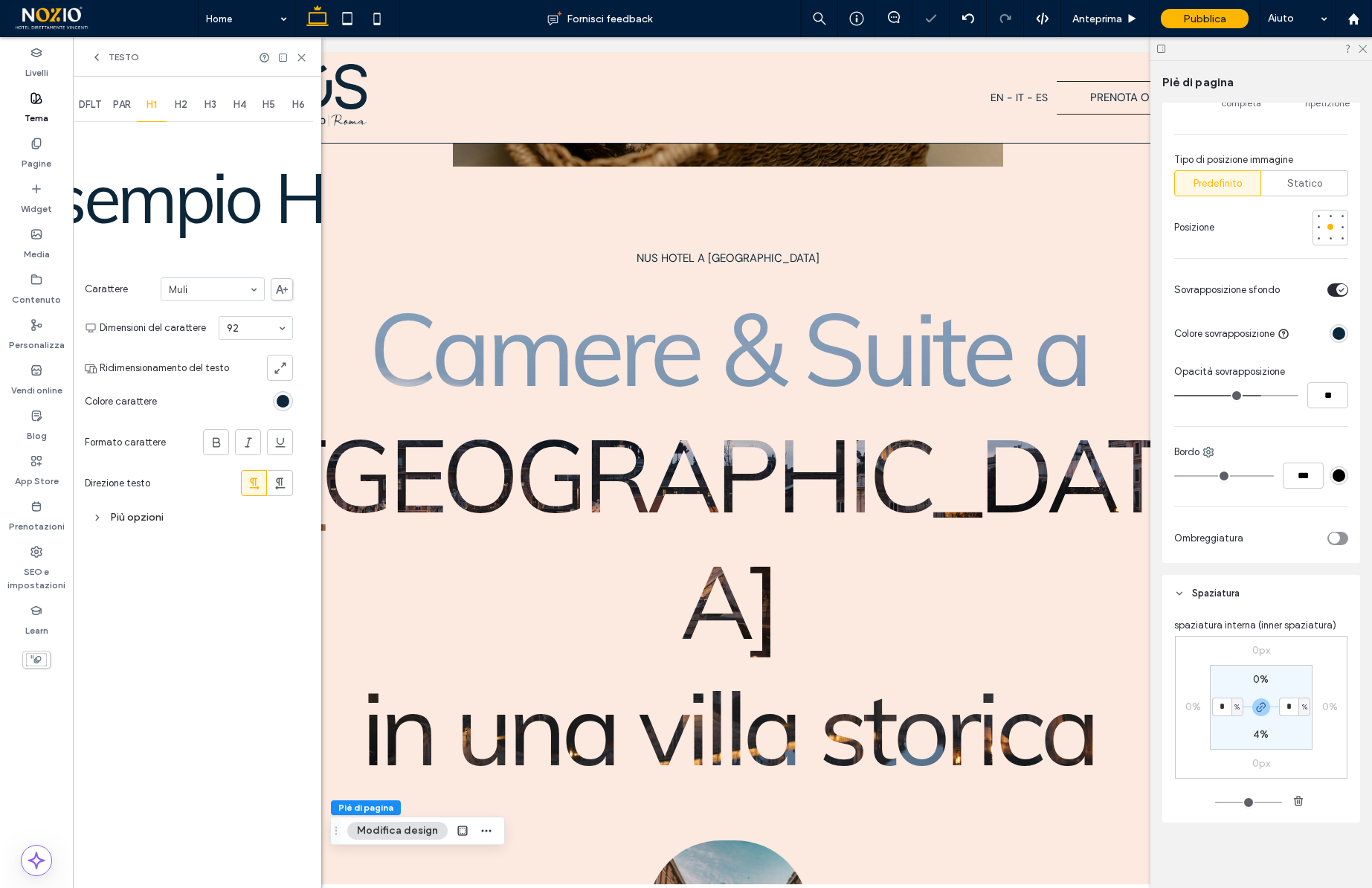
click at [223, 292] on input at bounding box center [209, 289] width 80 height 11
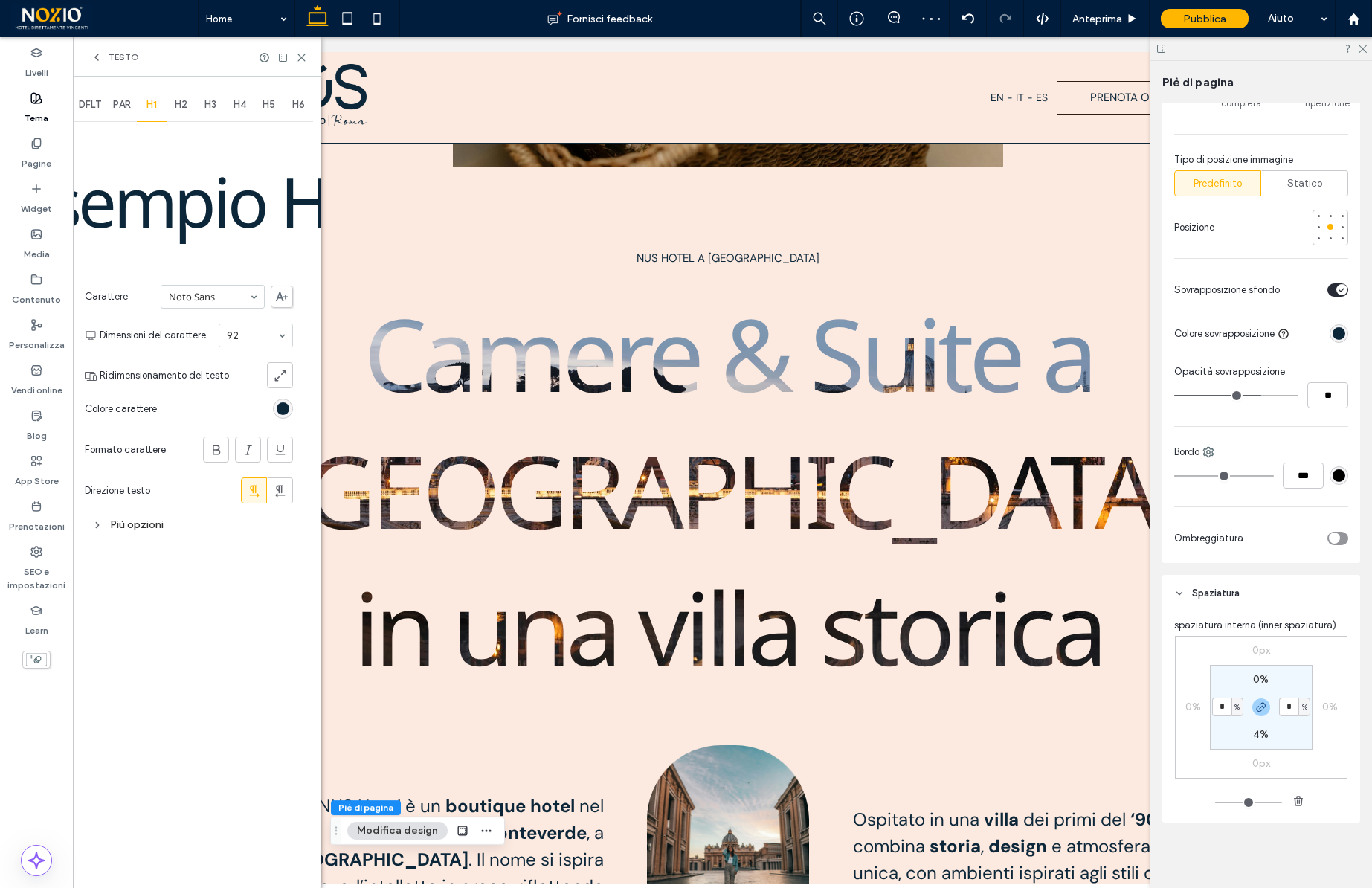
click at [222, 300] on input at bounding box center [209, 297] width 80 height 11
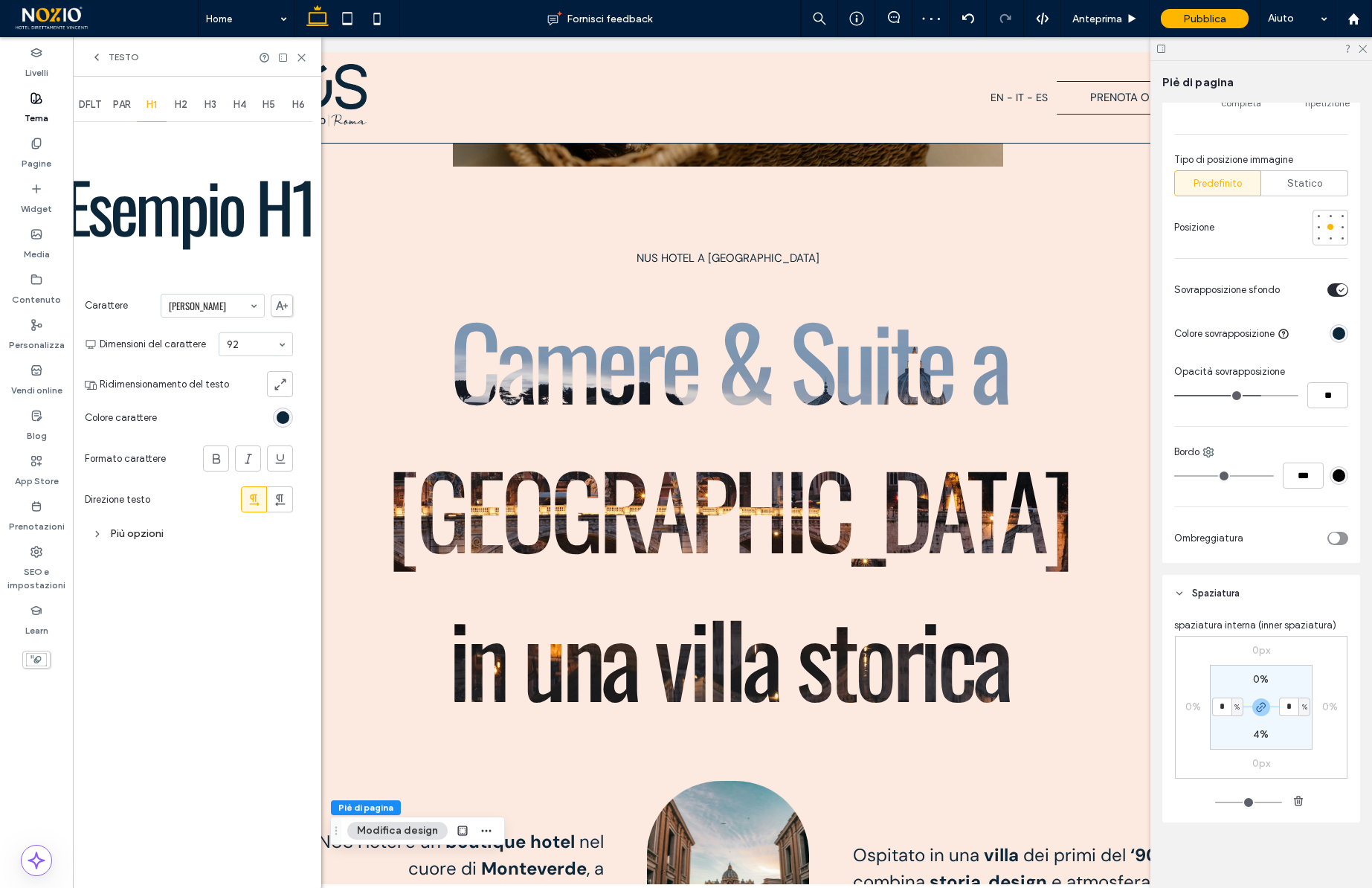
click at [213, 305] on input at bounding box center [209, 305] width 80 height 11
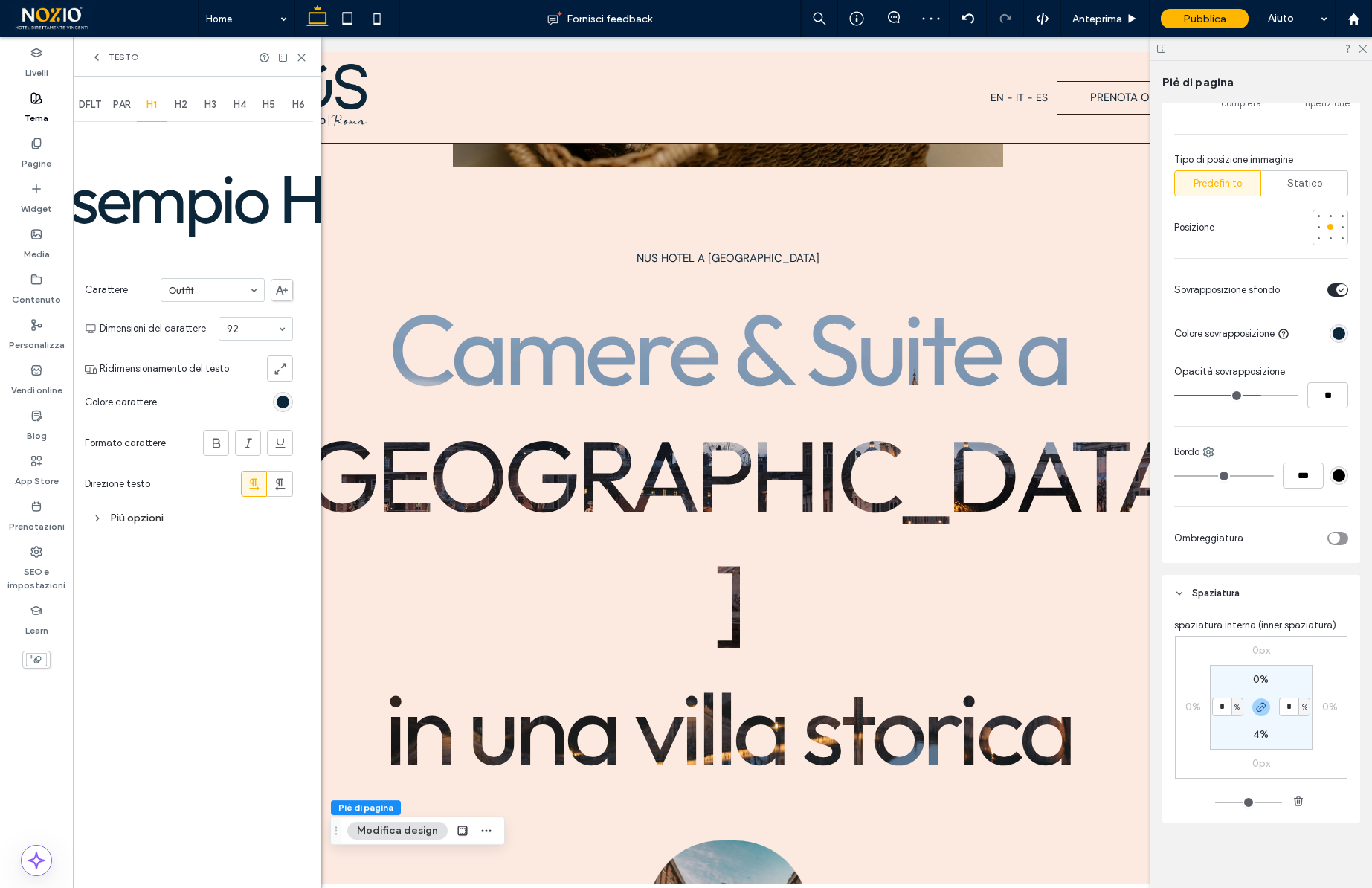
click at [209, 292] on input at bounding box center [209, 289] width 80 height 11
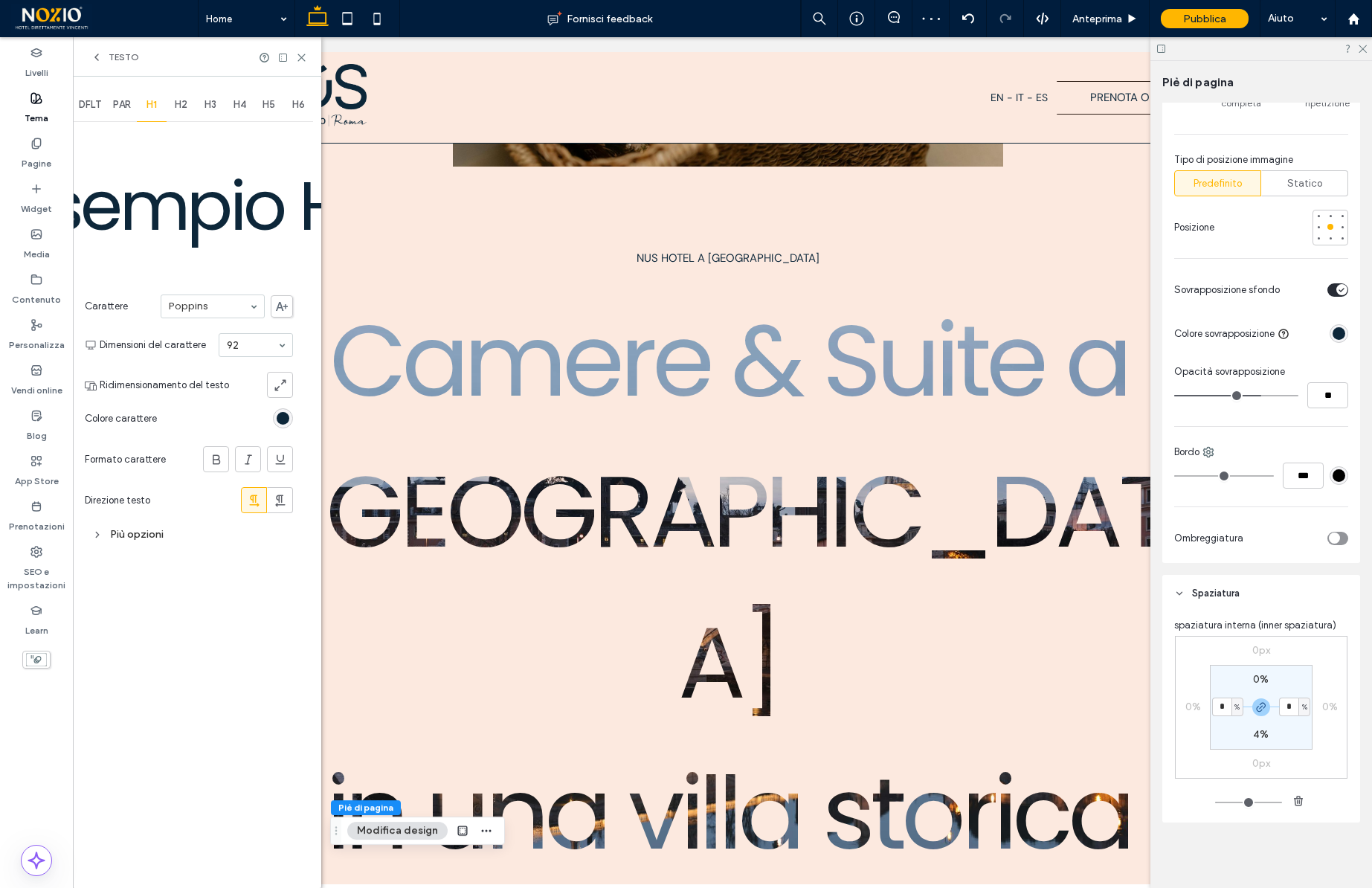
click at [209, 306] on input at bounding box center [209, 306] width 80 height 11
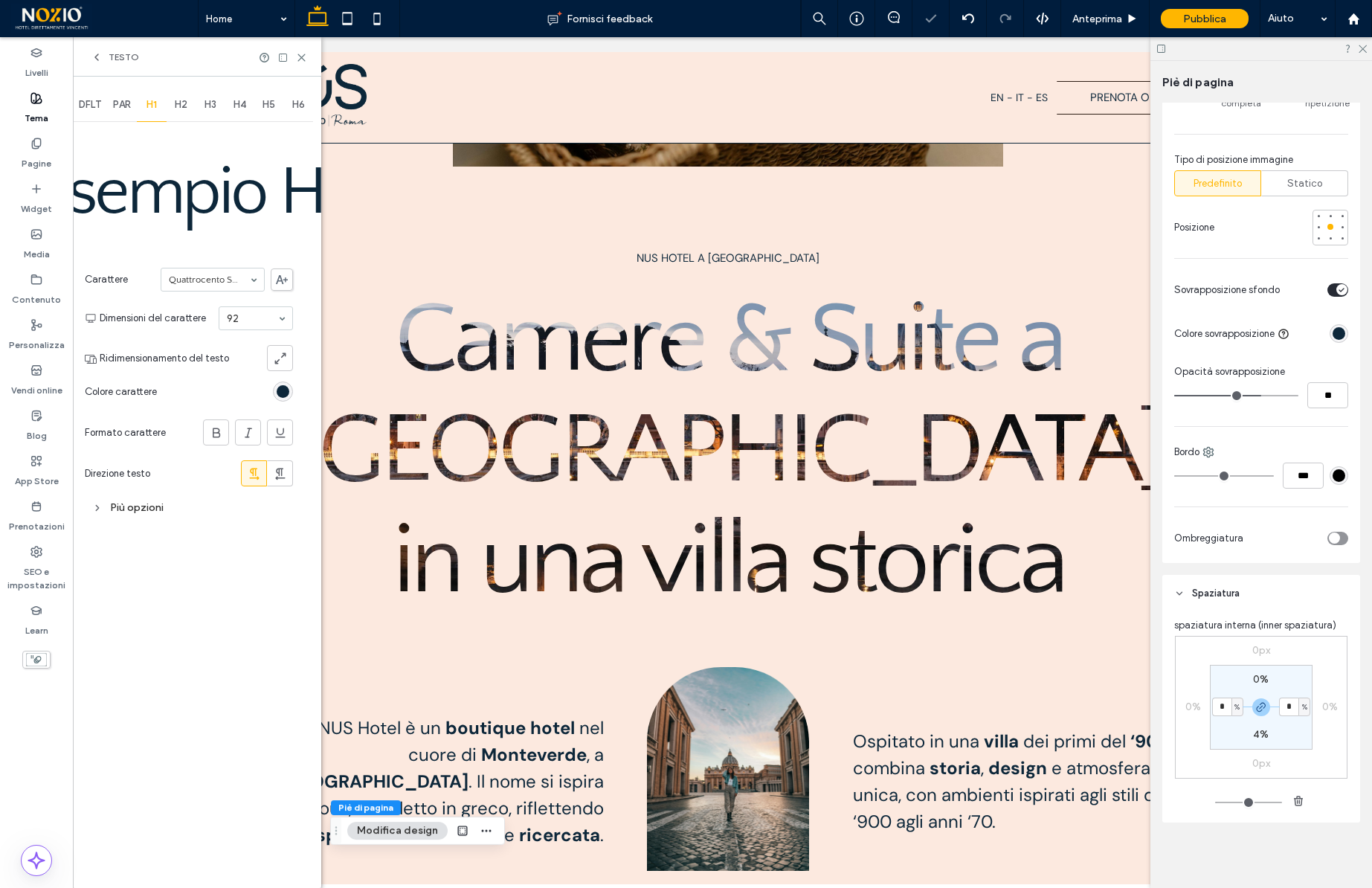
click at [214, 282] on input at bounding box center [209, 280] width 80 height 11
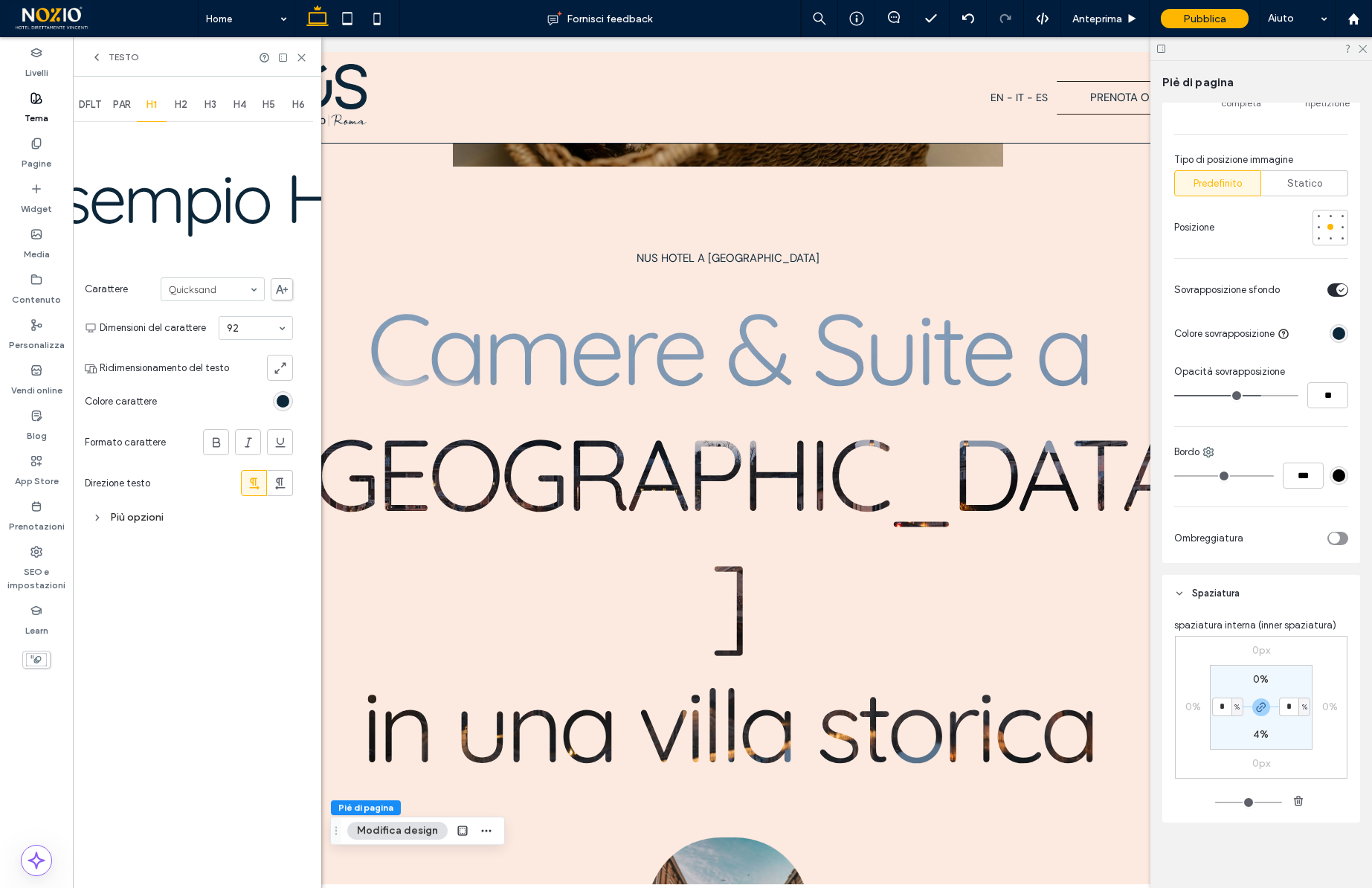
click at [210, 289] on input at bounding box center [209, 289] width 80 height 11
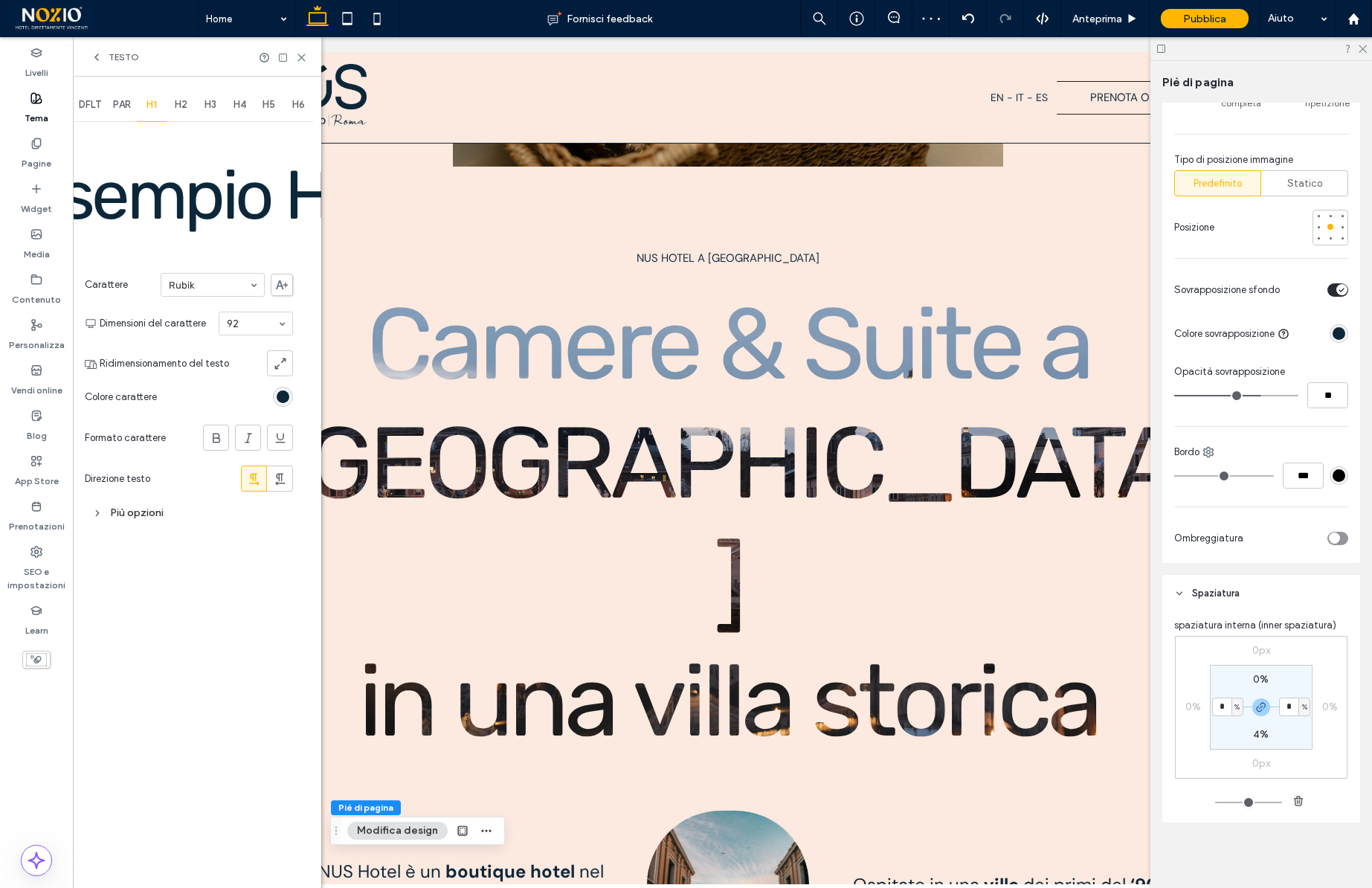
click at [219, 285] on input at bounding box center [209, 284] width 80 height 11
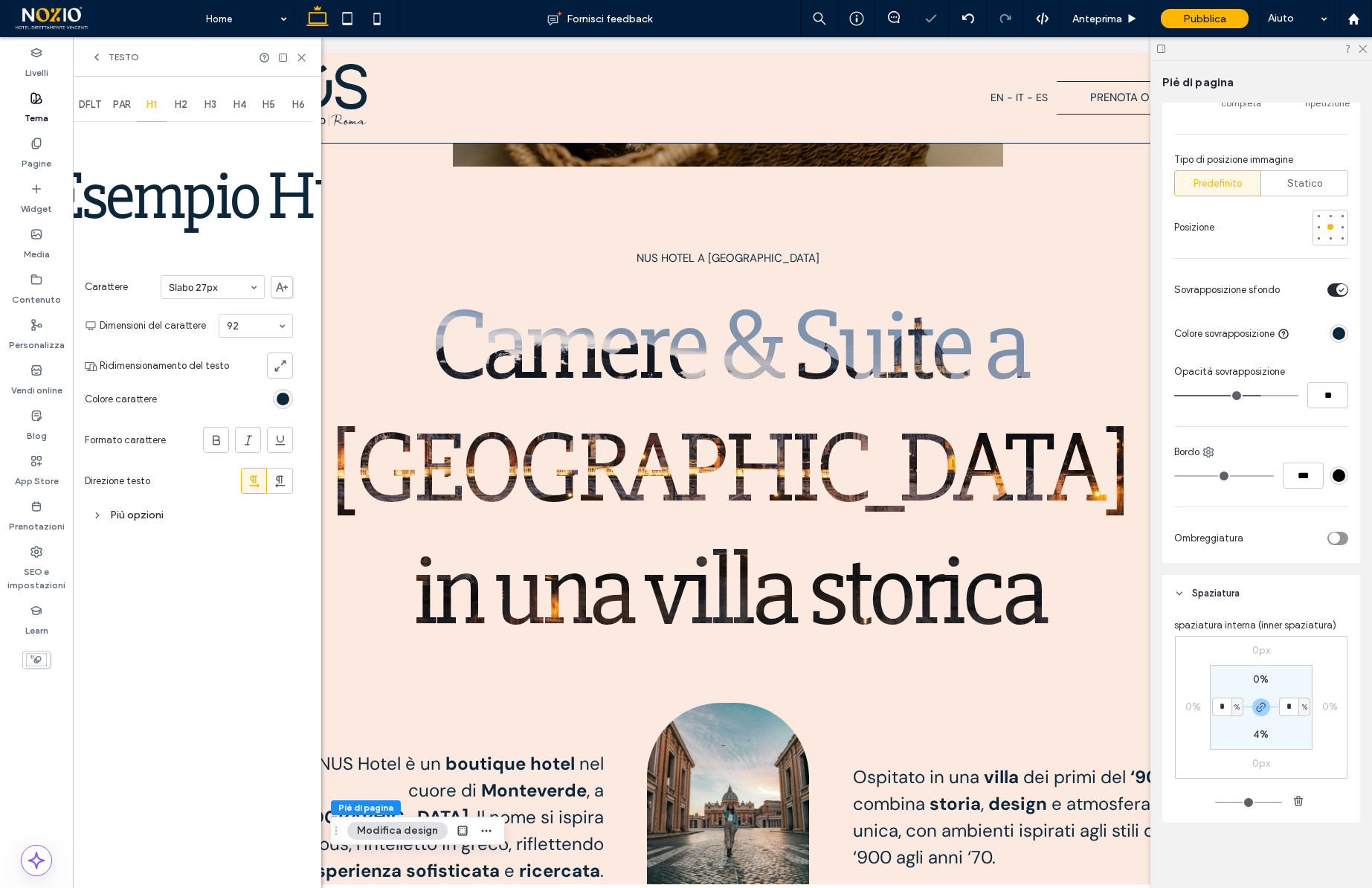
click at [220, 289] on input at bounding box center [209, 287] width 80 height 11
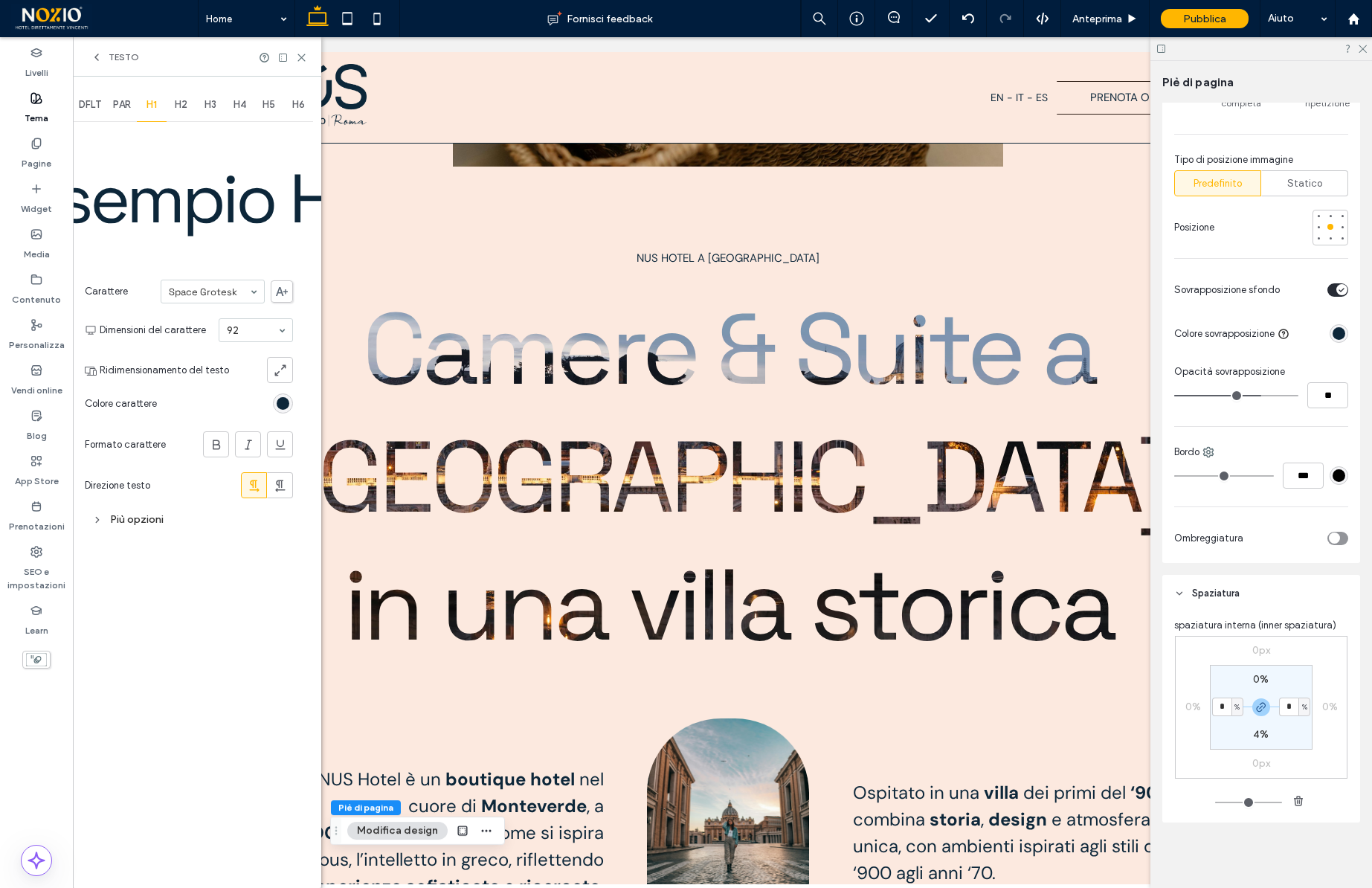
click at [228, 288] on input at bounding box center [209, 291] width 80 height 11
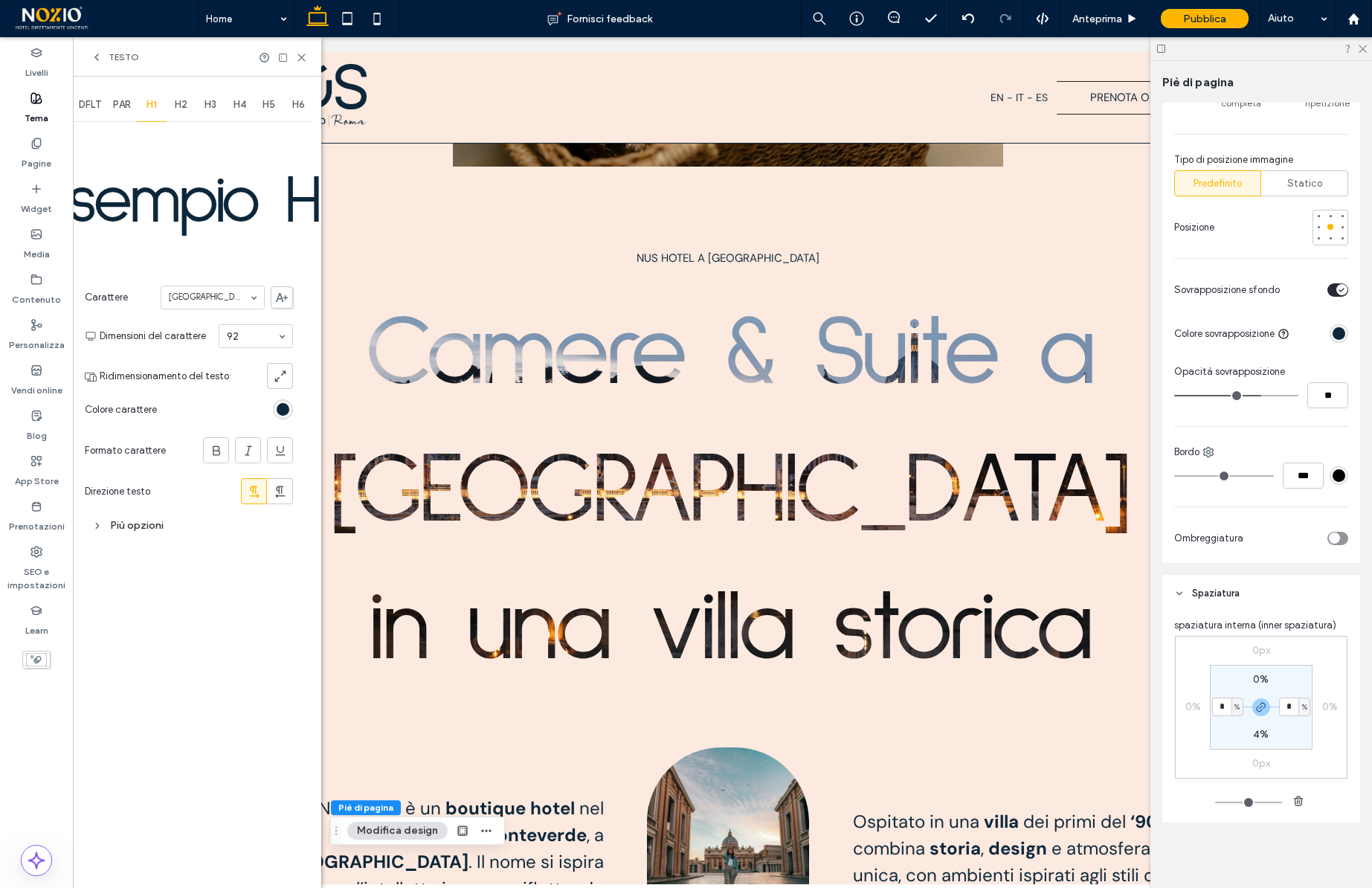
click at [222, 292] on input at bounding box center [209, 297] width 80 height 11
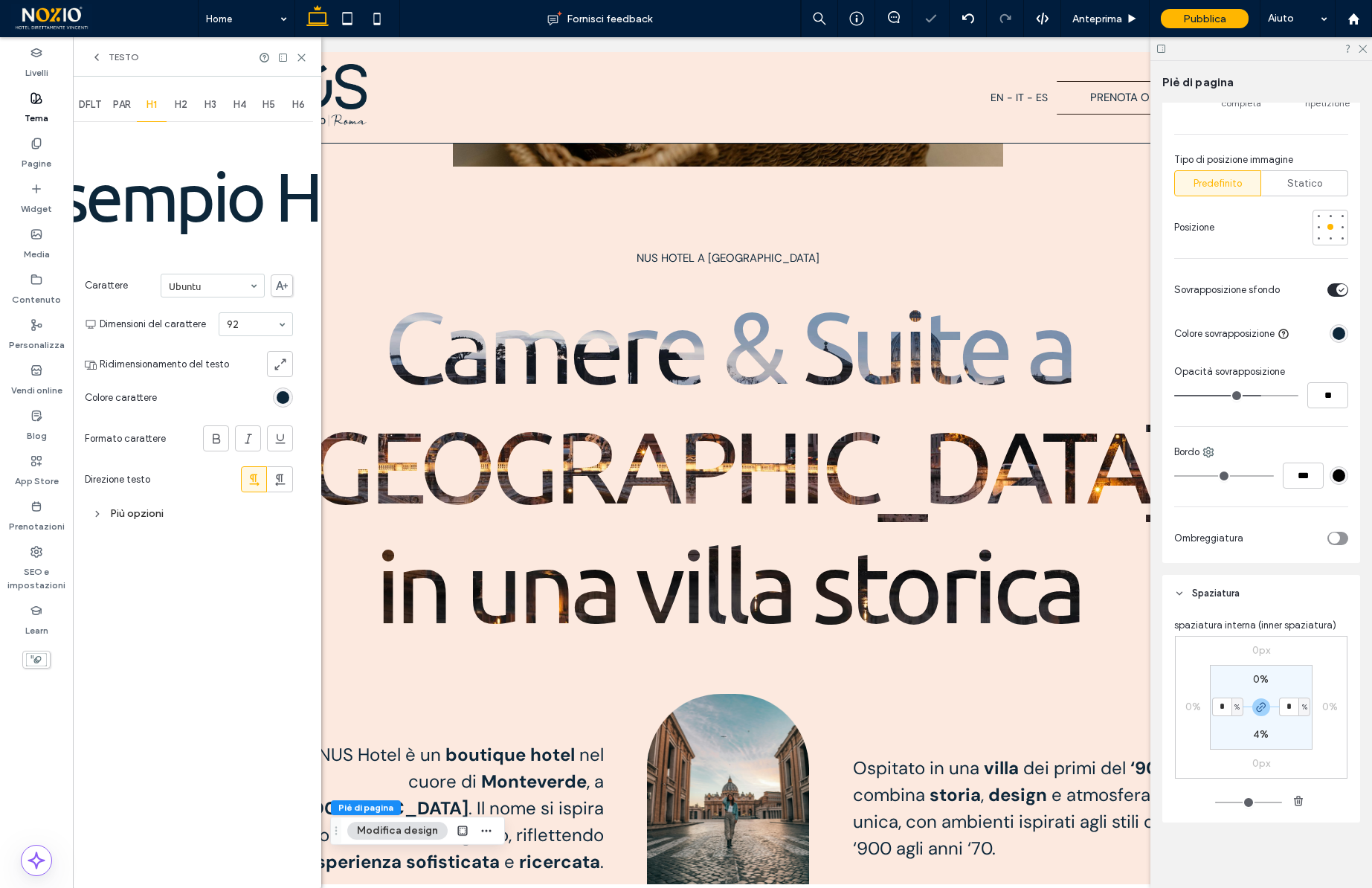
click at [227, 281] on input at bounding box center [209, 285] width 80 height 11
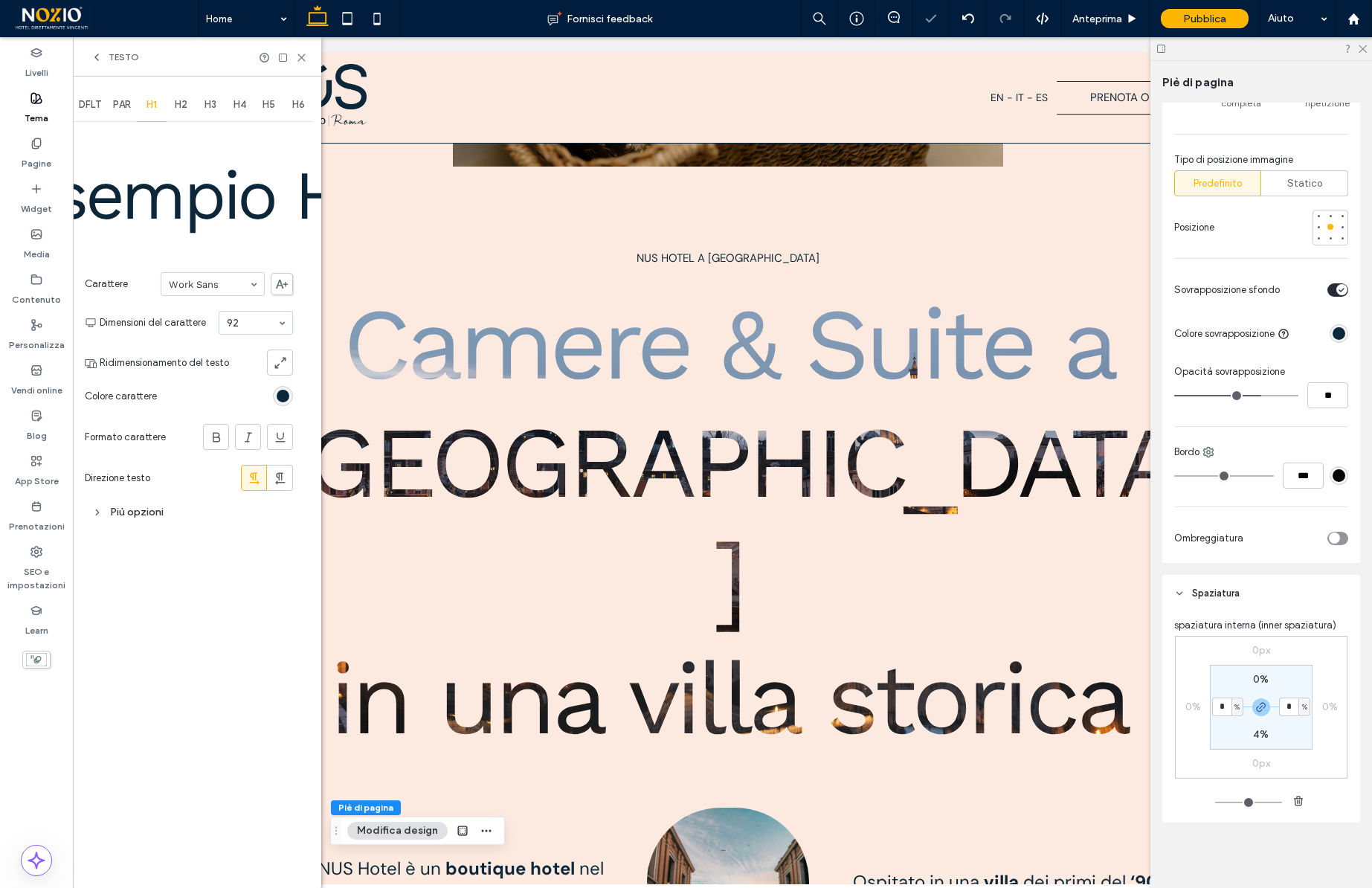
click at [223, 286] on input at bounding box center [209, 284] width 80 height 11
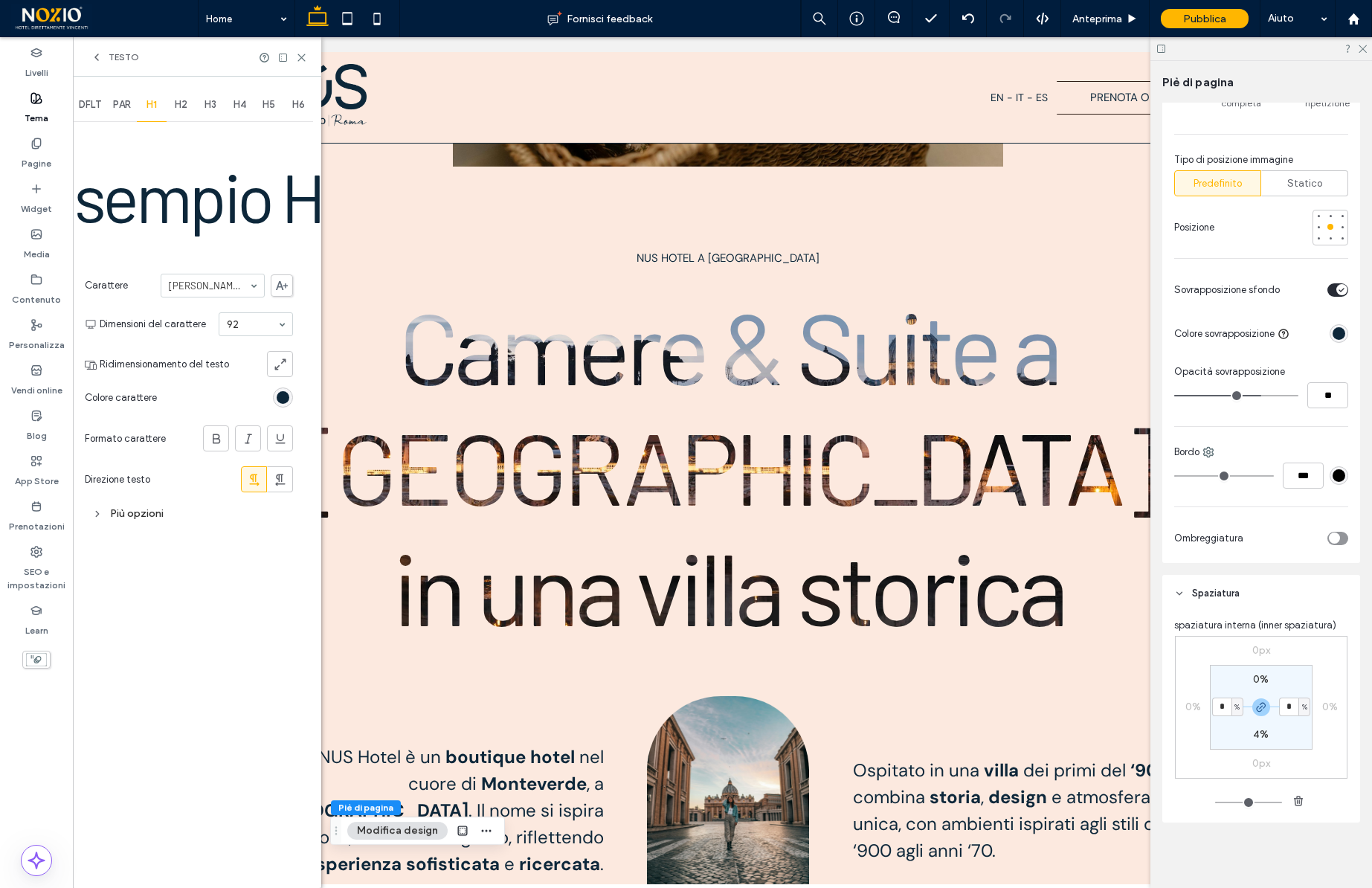
click at [219, 287] on input at bounding box center [209, 285] width 80 height 11
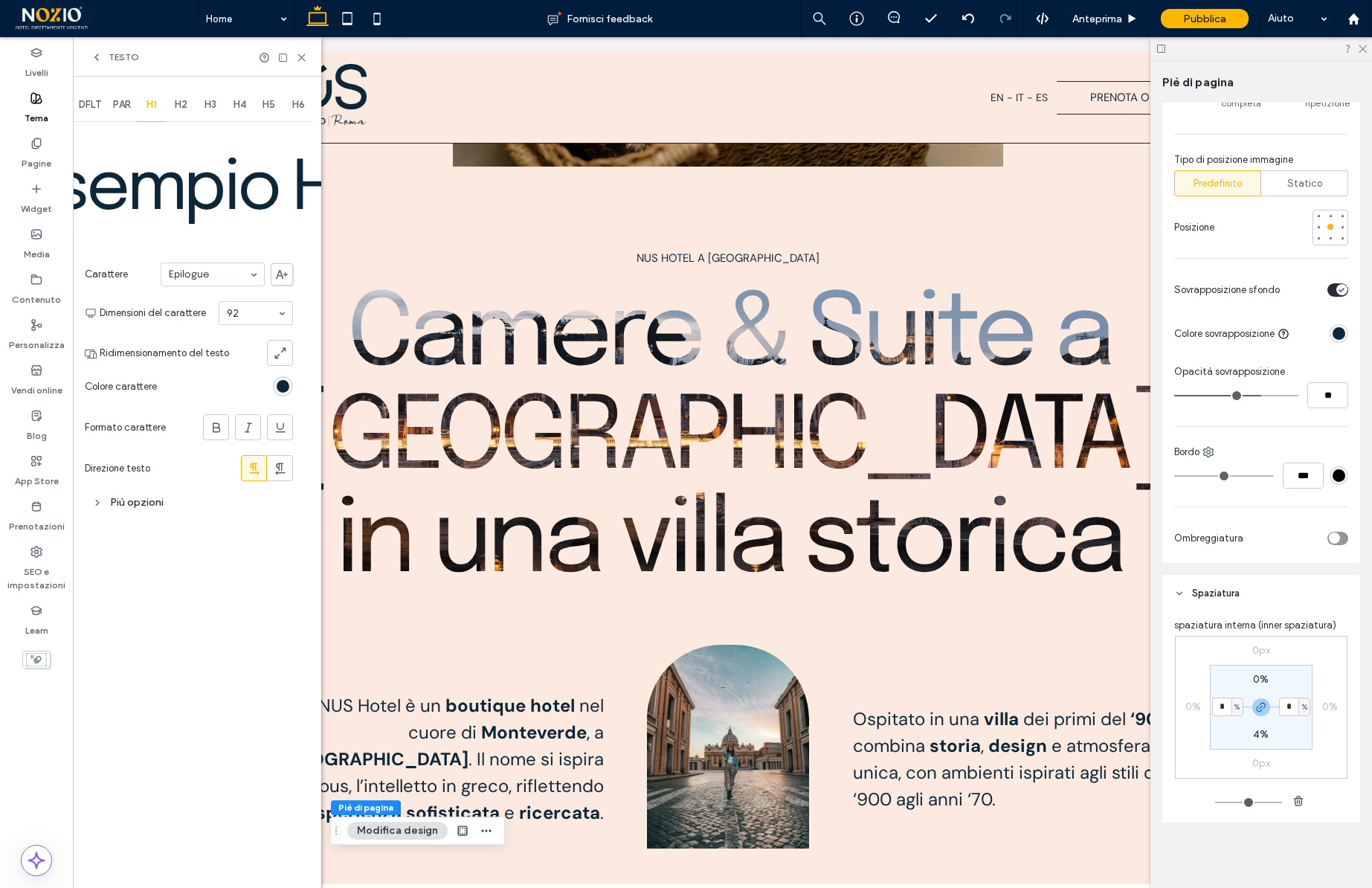
click at [209, 270] on input at bounding box center [209, 274] width 80 height 11
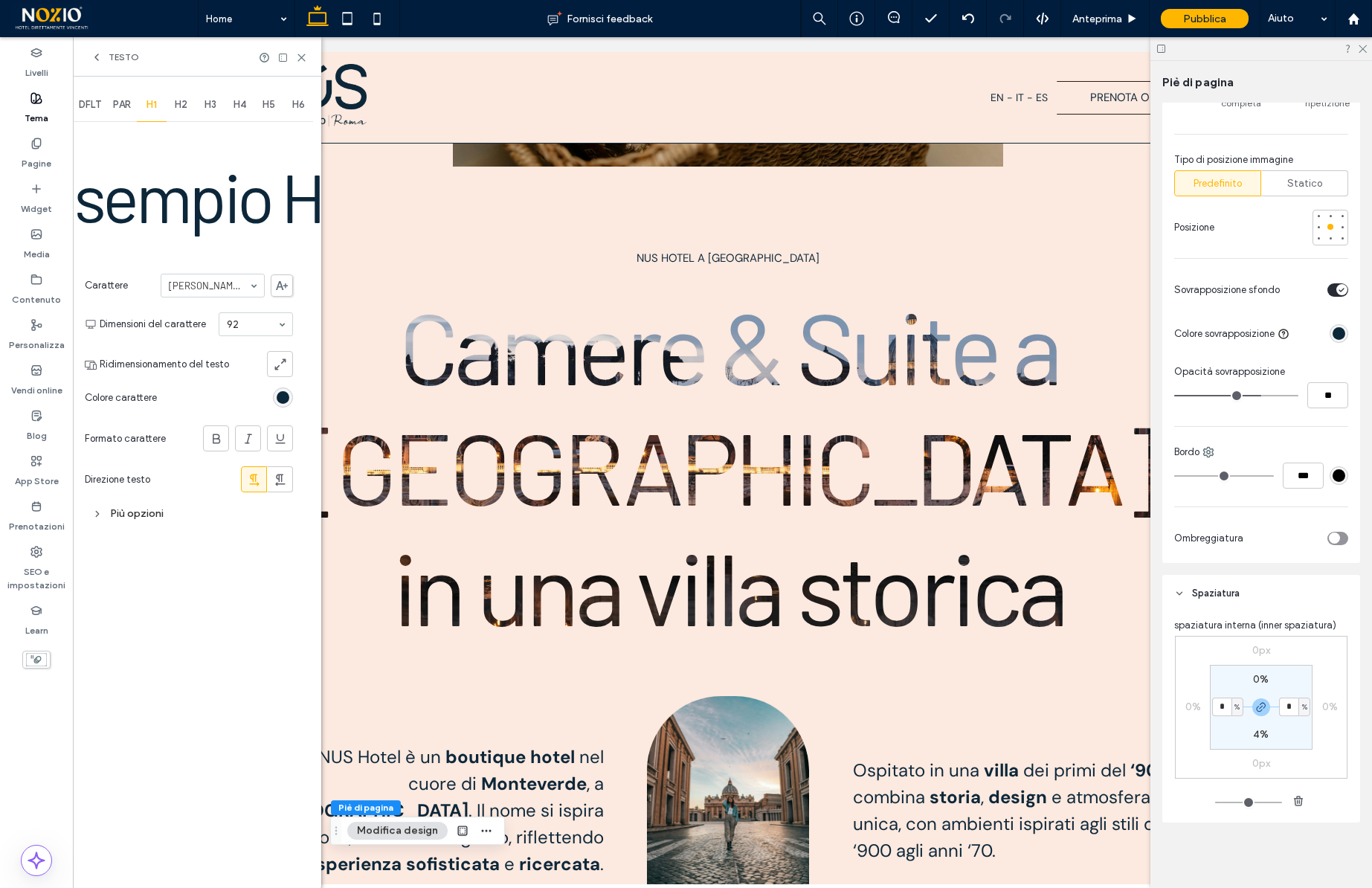
click at [218, 280] on input at bounding box center [209, 285] width 80 height 11
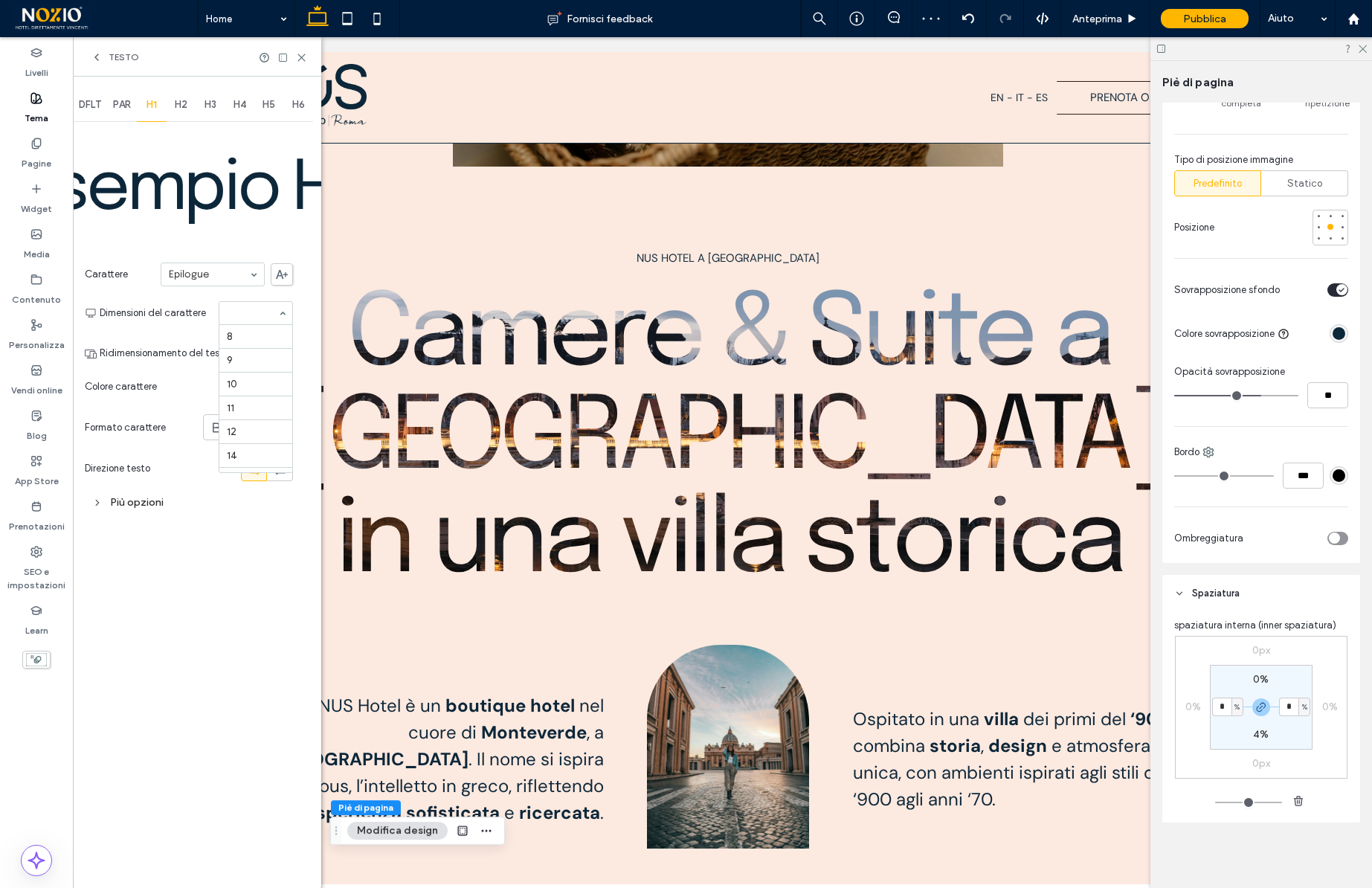
scroll to position [256, 0]
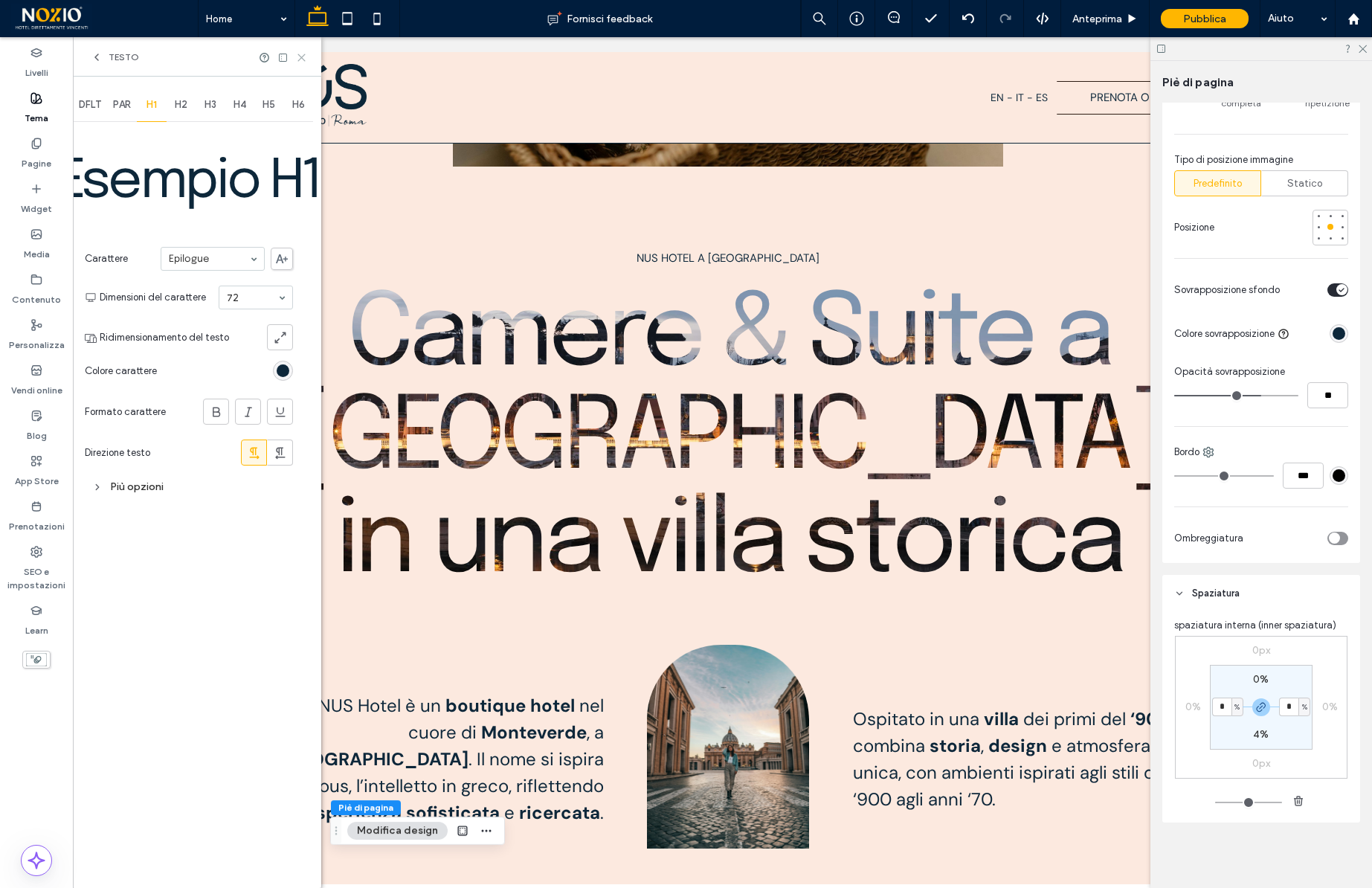
click at [300, 56] on use at bounding box center [302, 58] width 7 height 7
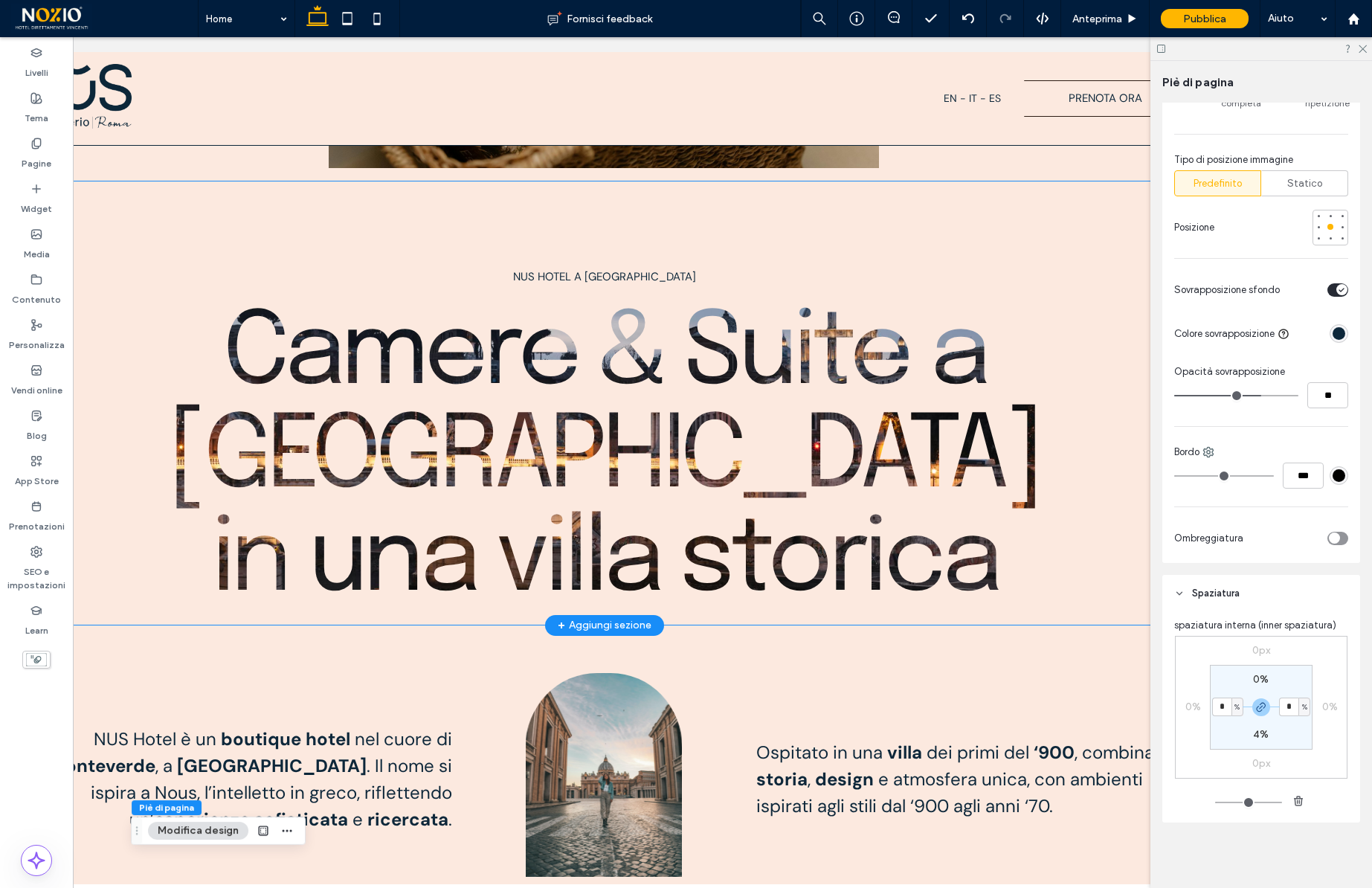
scroll to position [408, 0]
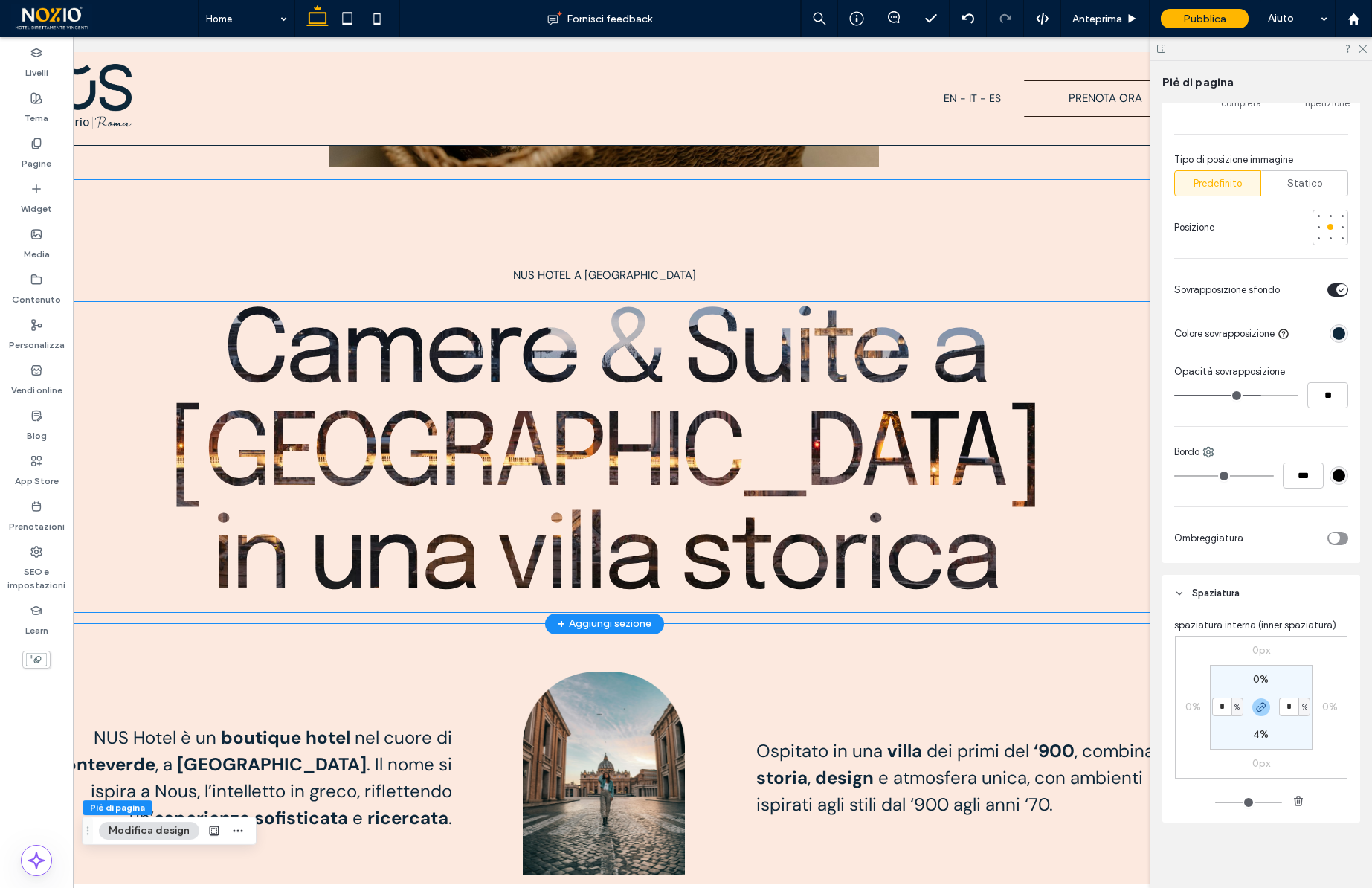
click at [505, 356] on span "Camere & Suite a Roma in una villa storica" at bounding box center [604, 457] width 873 height 310
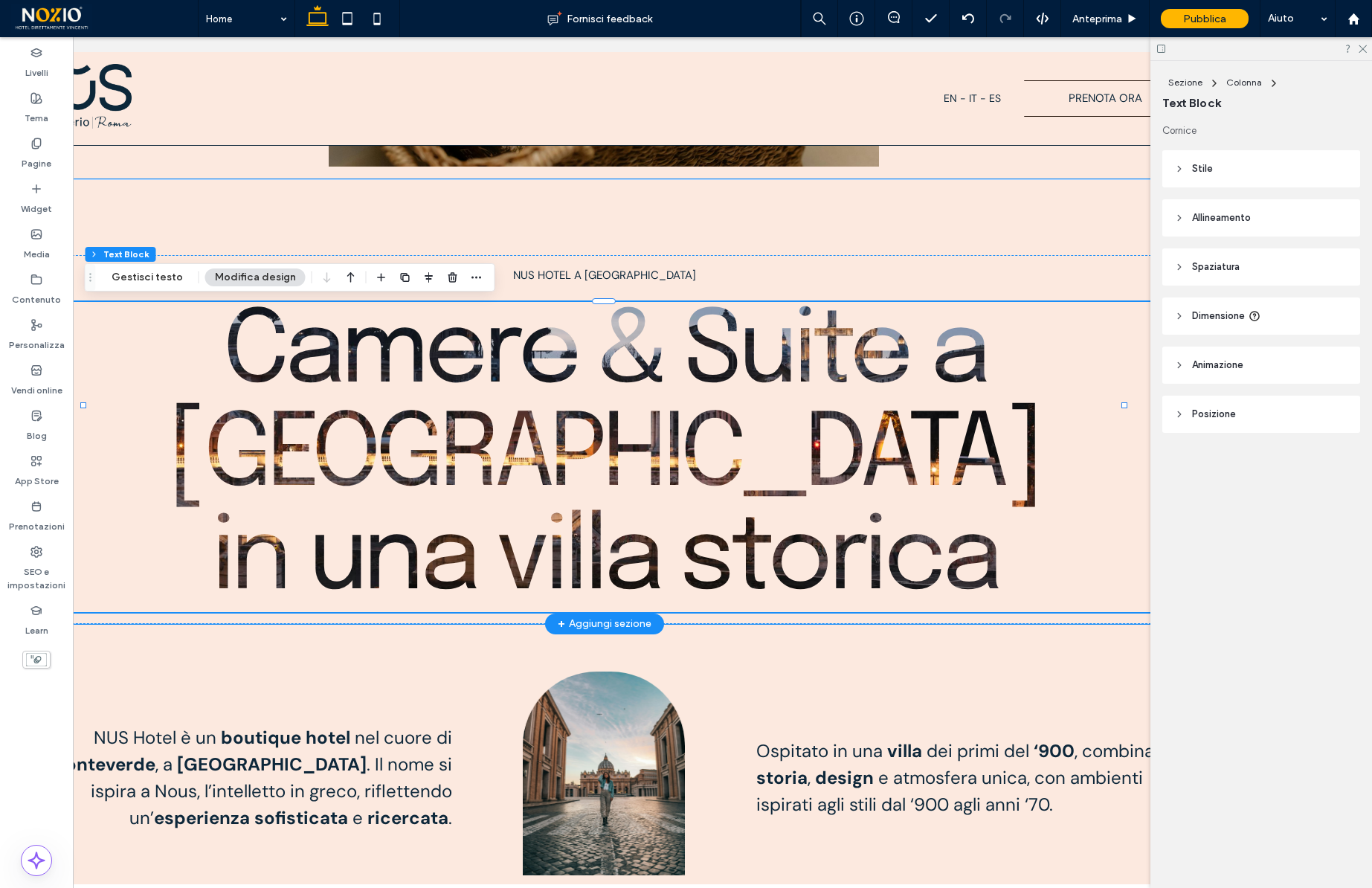
click at [505, 356] on span "Camere & Suite a Roma in una villa storica" at bounding box center [604, 457] width 873 height 310
type input "********"
type input "***"
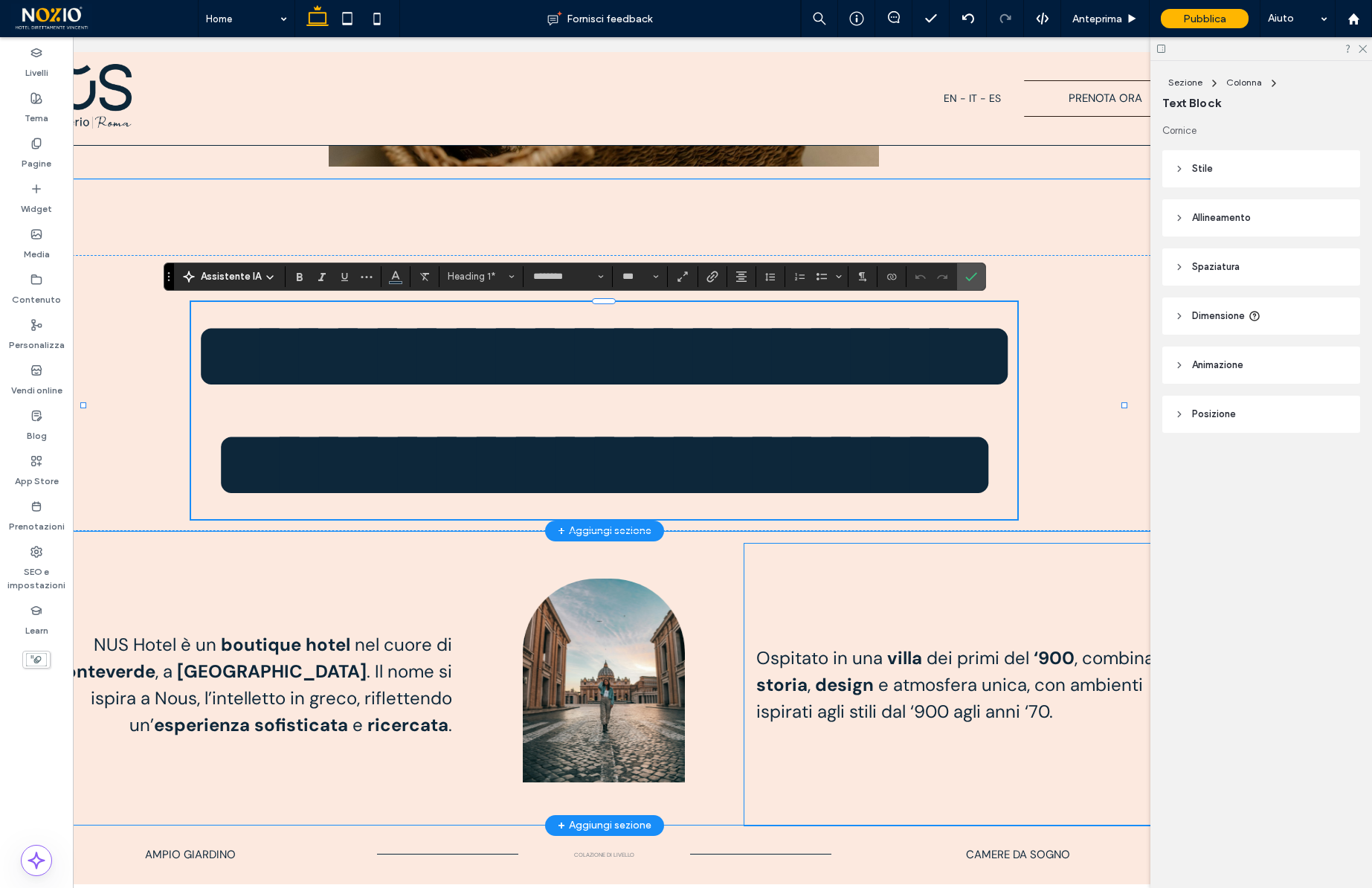
click at [842, 543] on div "Ospitato in una villa dei primi del ‘900 , combina storia , design e atmosfera …" at bounding box center [966, 684] width 444 height 282
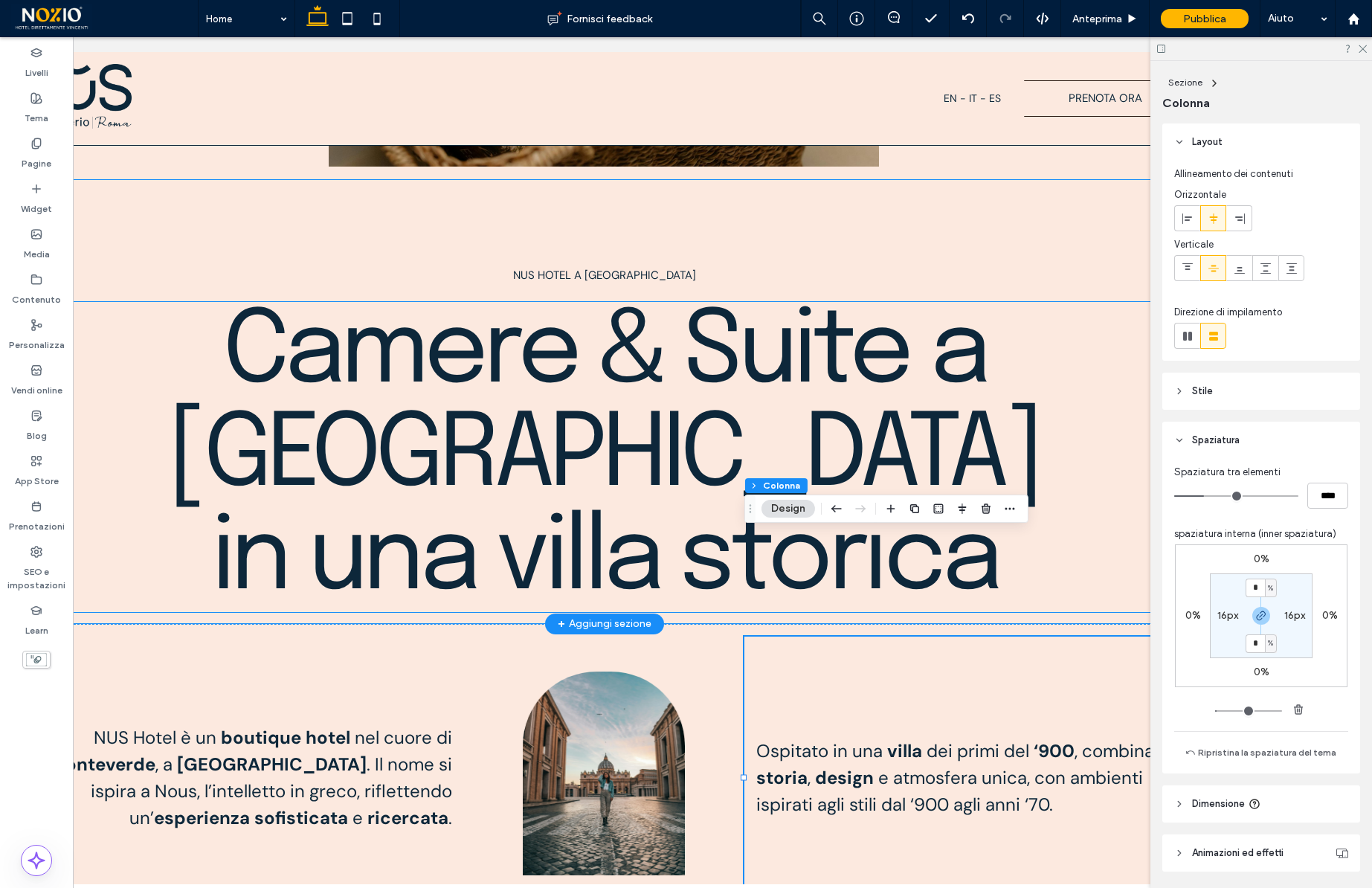
click at [527, 432] on span "Camere & Suite a Roma in una villa storica" at bounding box center [604, 457] width 873 height 310
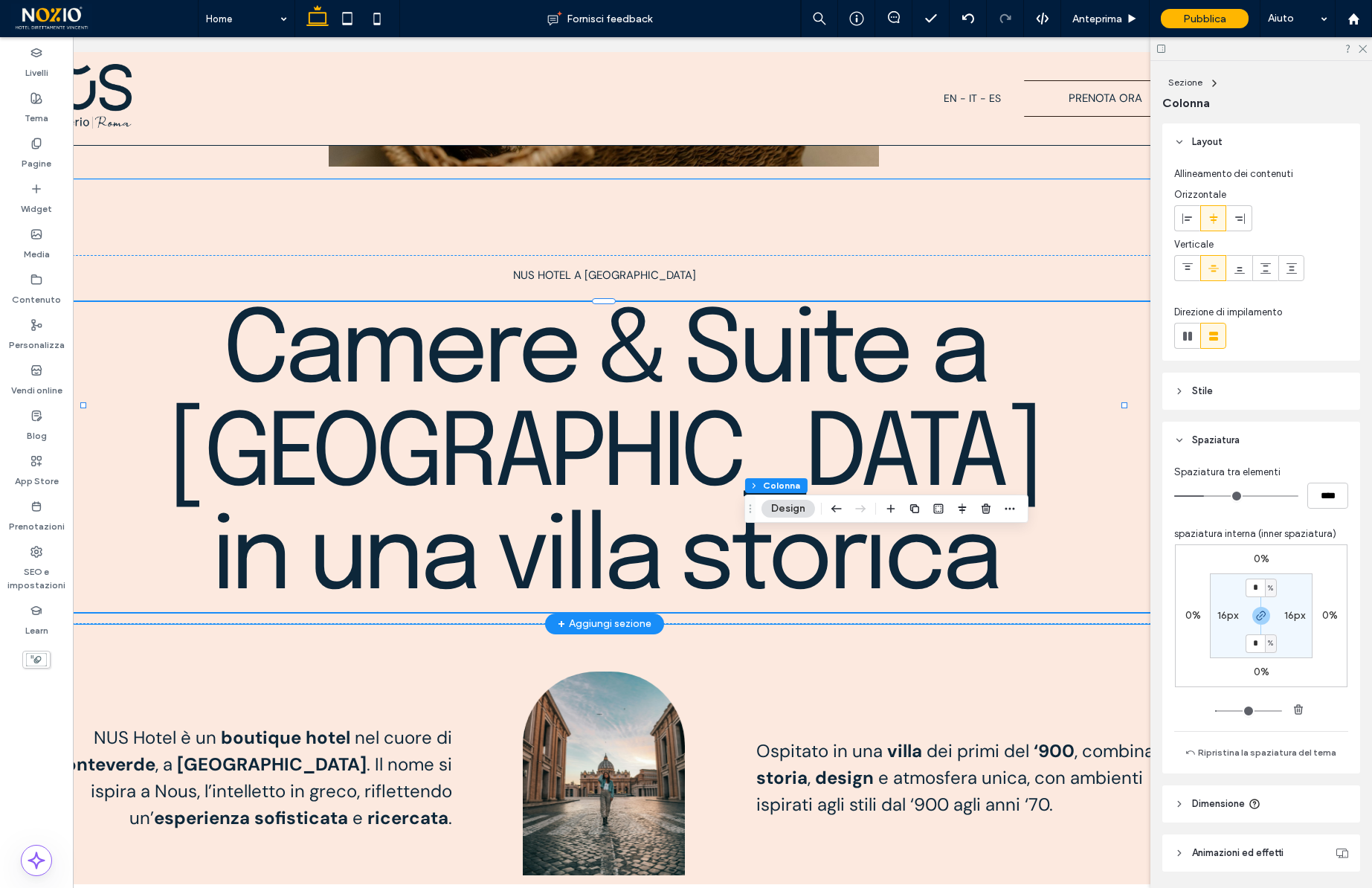
click at [527, 432] on span "Camere & Suite a Roma in una villa storica" at bounding box center [604, 457] width 873 height 310
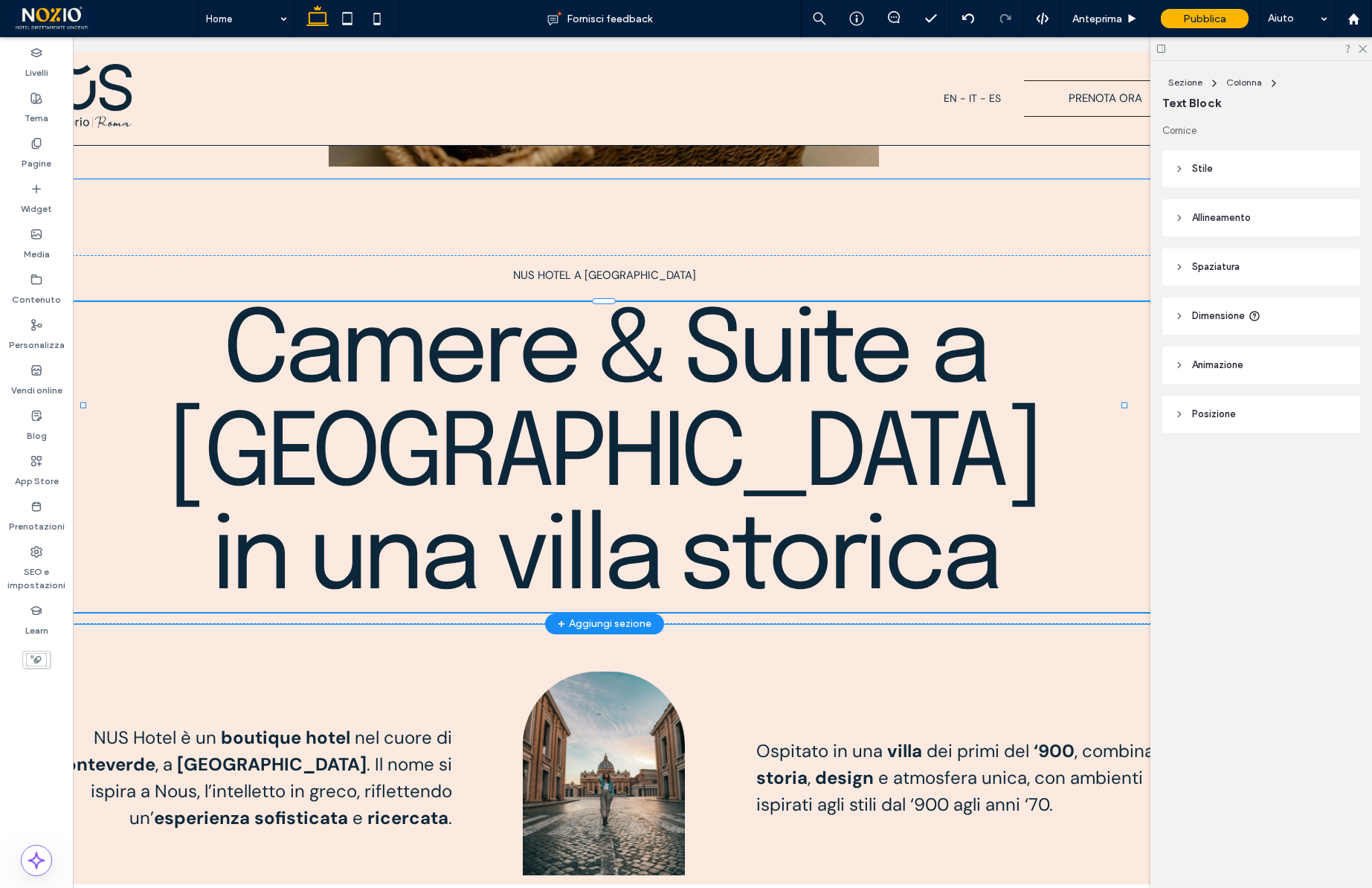
type input "********"
type input "***"
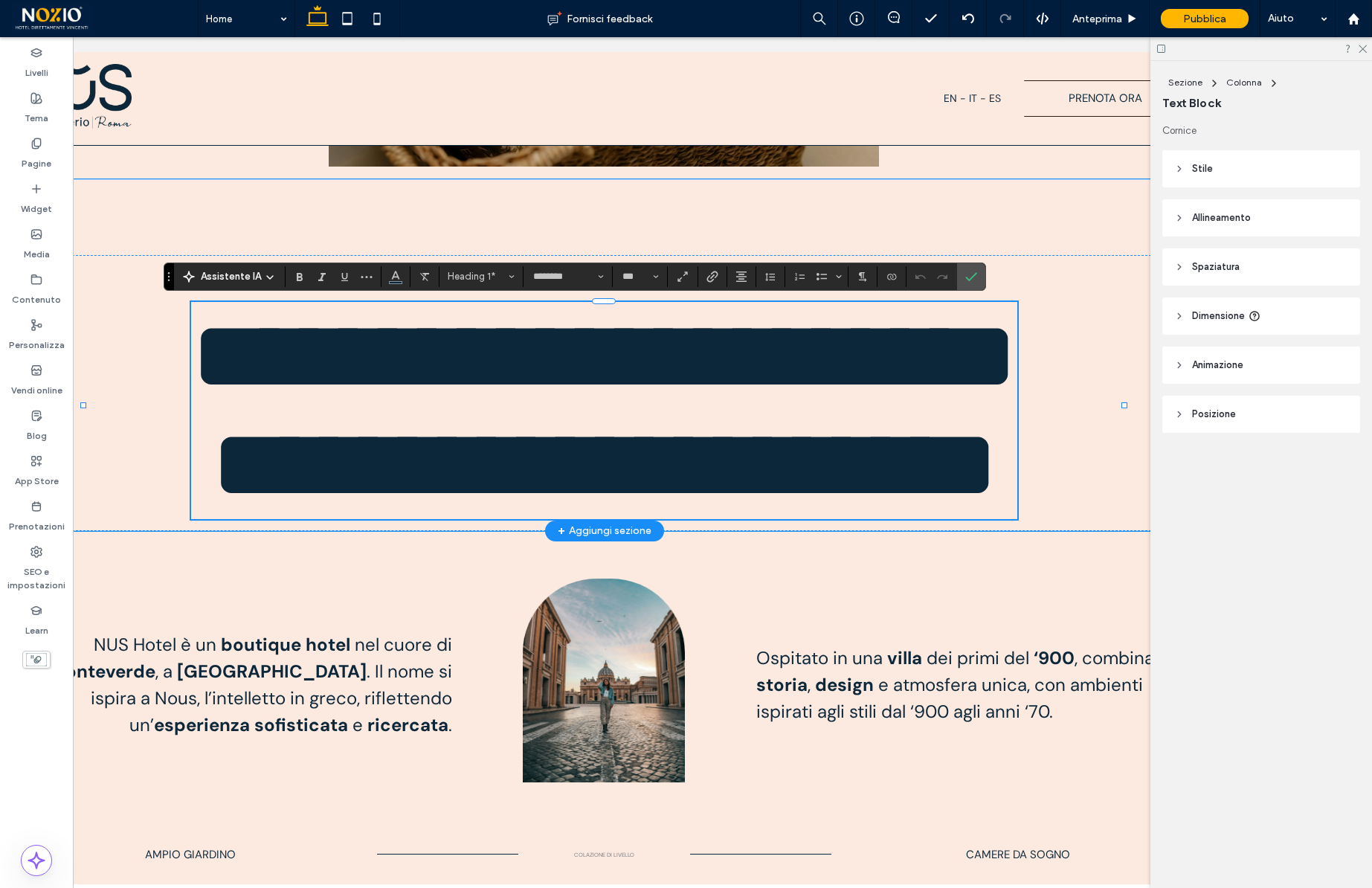
click at [527, 432] on span "**********" at bounding box center [604, 411] width 826 height 208
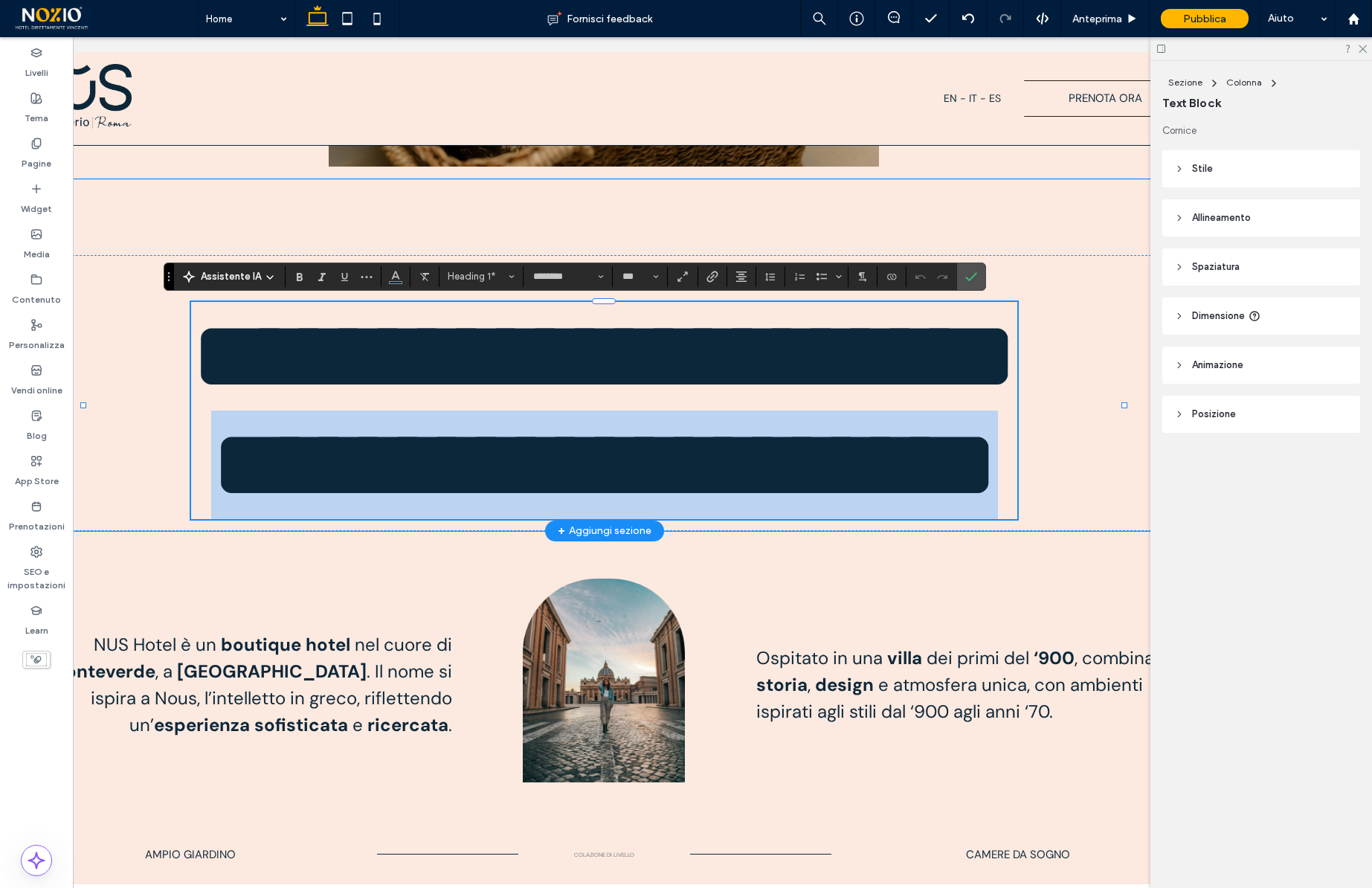
click at [527, 432] on span "**********" at bounding box center [604, 411] width 826 height 208
click at [616, 375] on span "**********" at bounding box center [604, 411] width 826 height 208
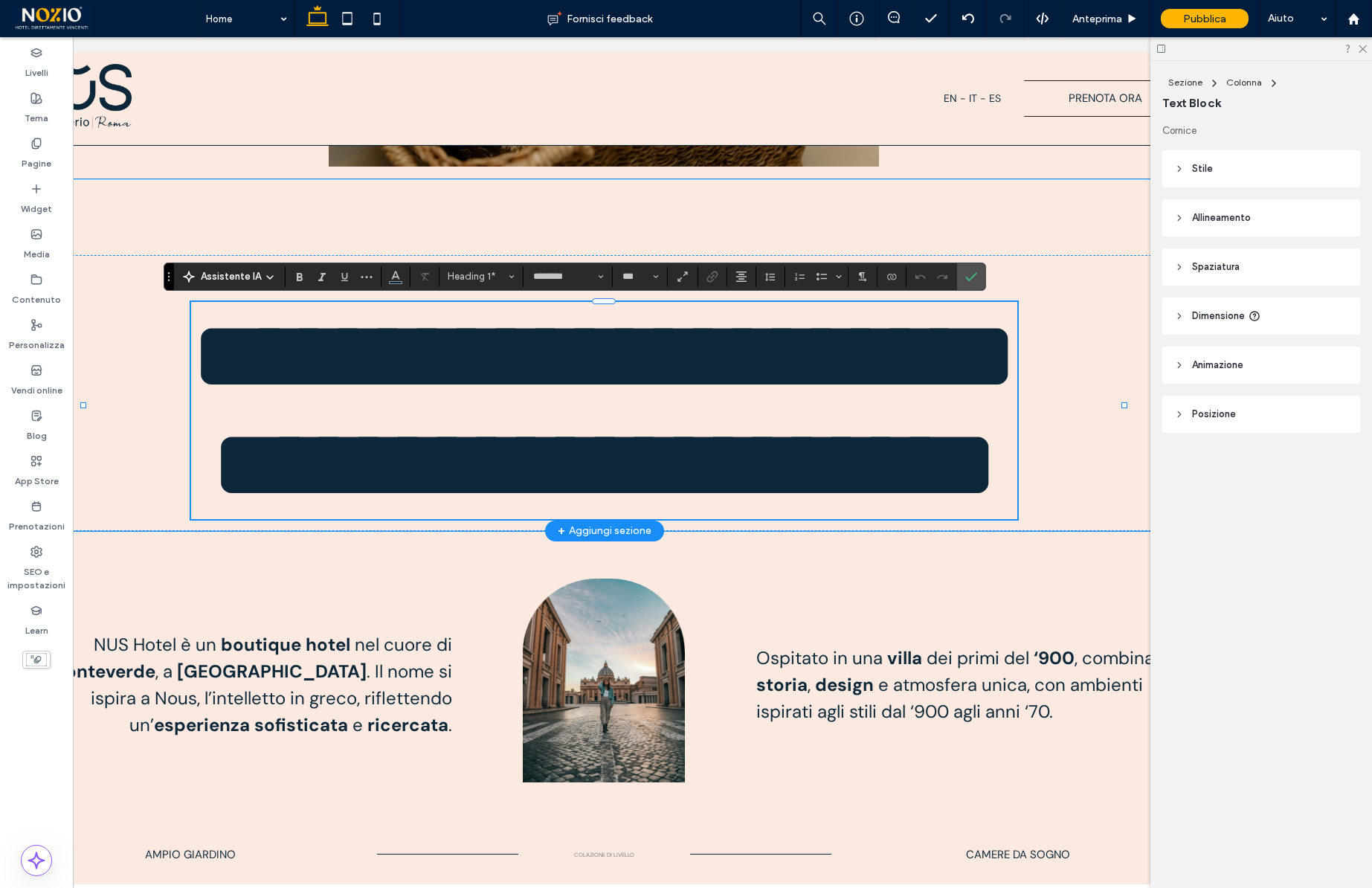
click at [616, 375] on span "**********" at bounding box center [604, 411] width 826 height 208
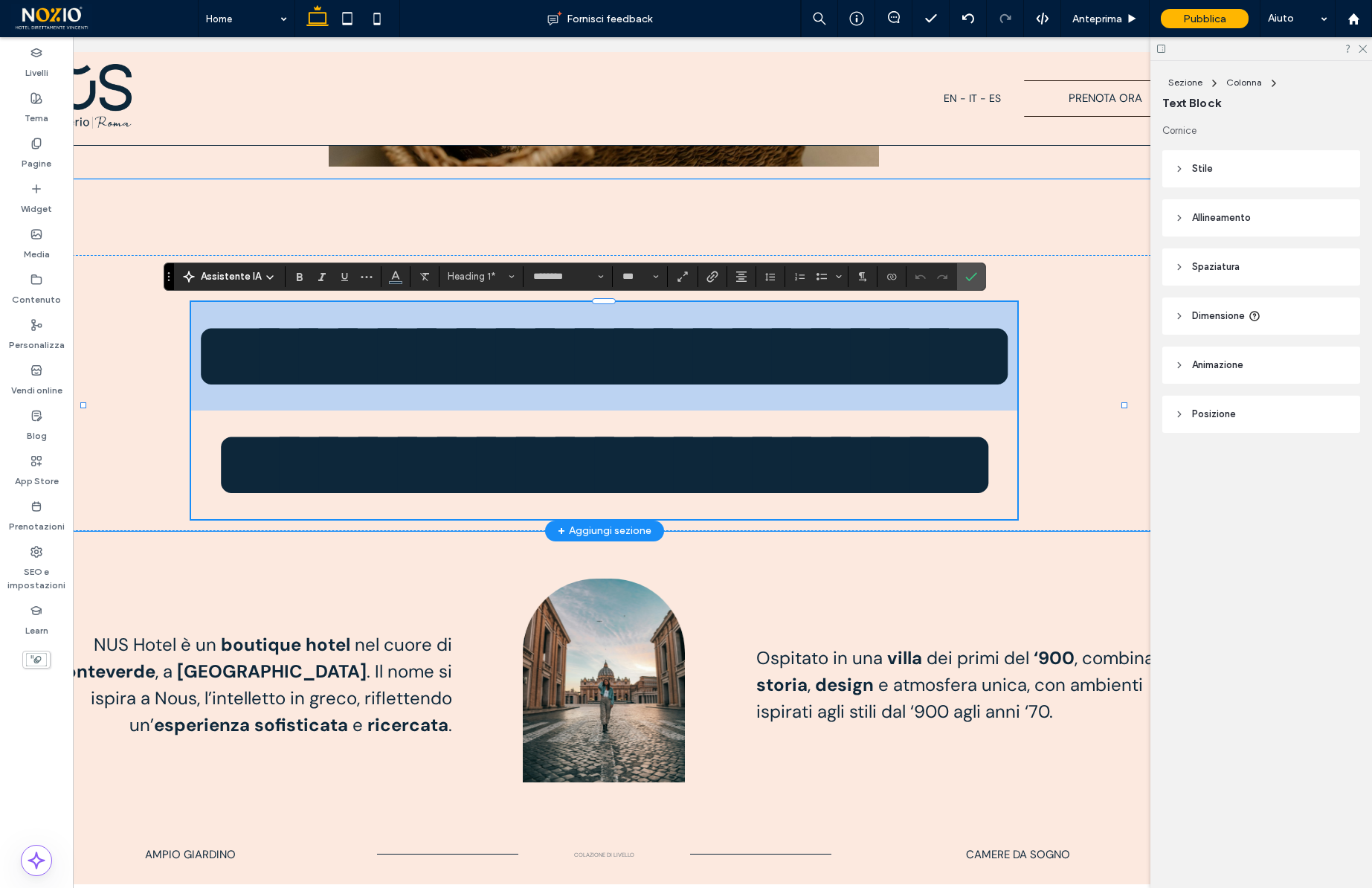
click at [616, 375] on span "**********" at bounding box center [604, 411] width 826 height 208
click at [636, 437] on span "**********" at bounding box center [604, 411] width 826 height 208
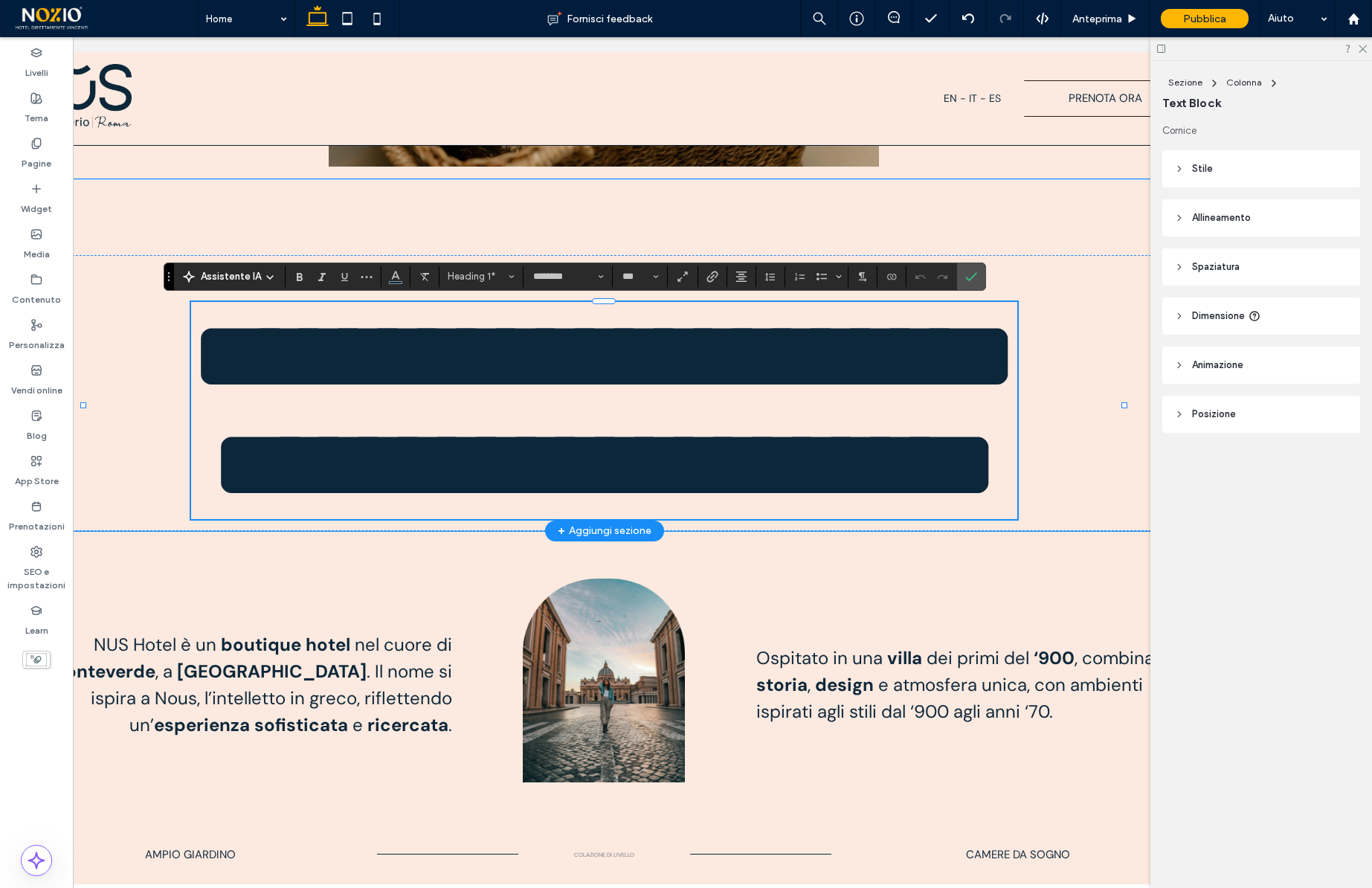
click at [636, 437] on span "**********" at bounding box center [604, 411] width 826 height 208
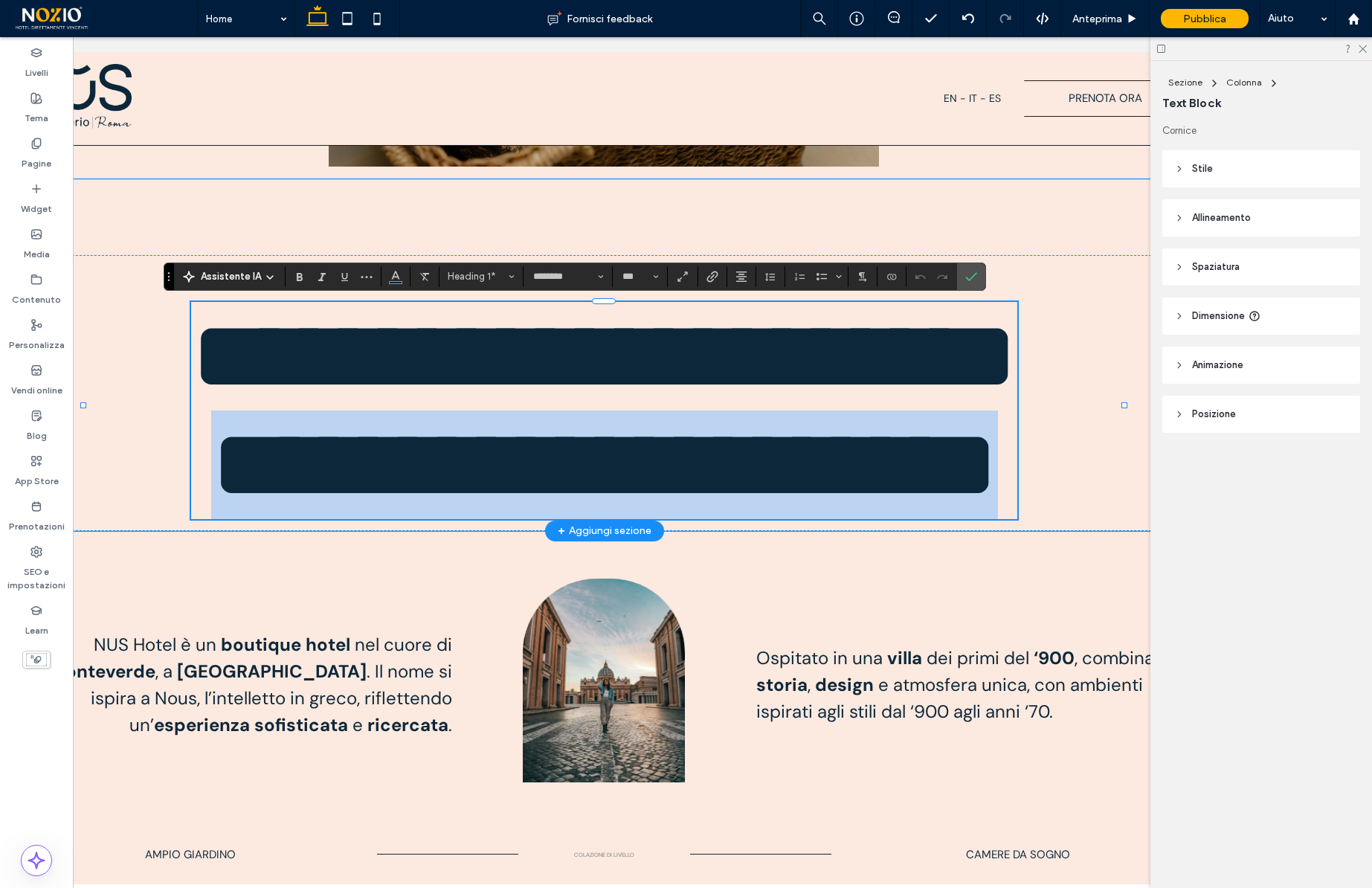
click at [636, 437] on span "**********" at bounding box center [604, 411] width 826 height 208
click at [736, 358] on span "**********" at bounding box center [604, 411] width 826 height 208
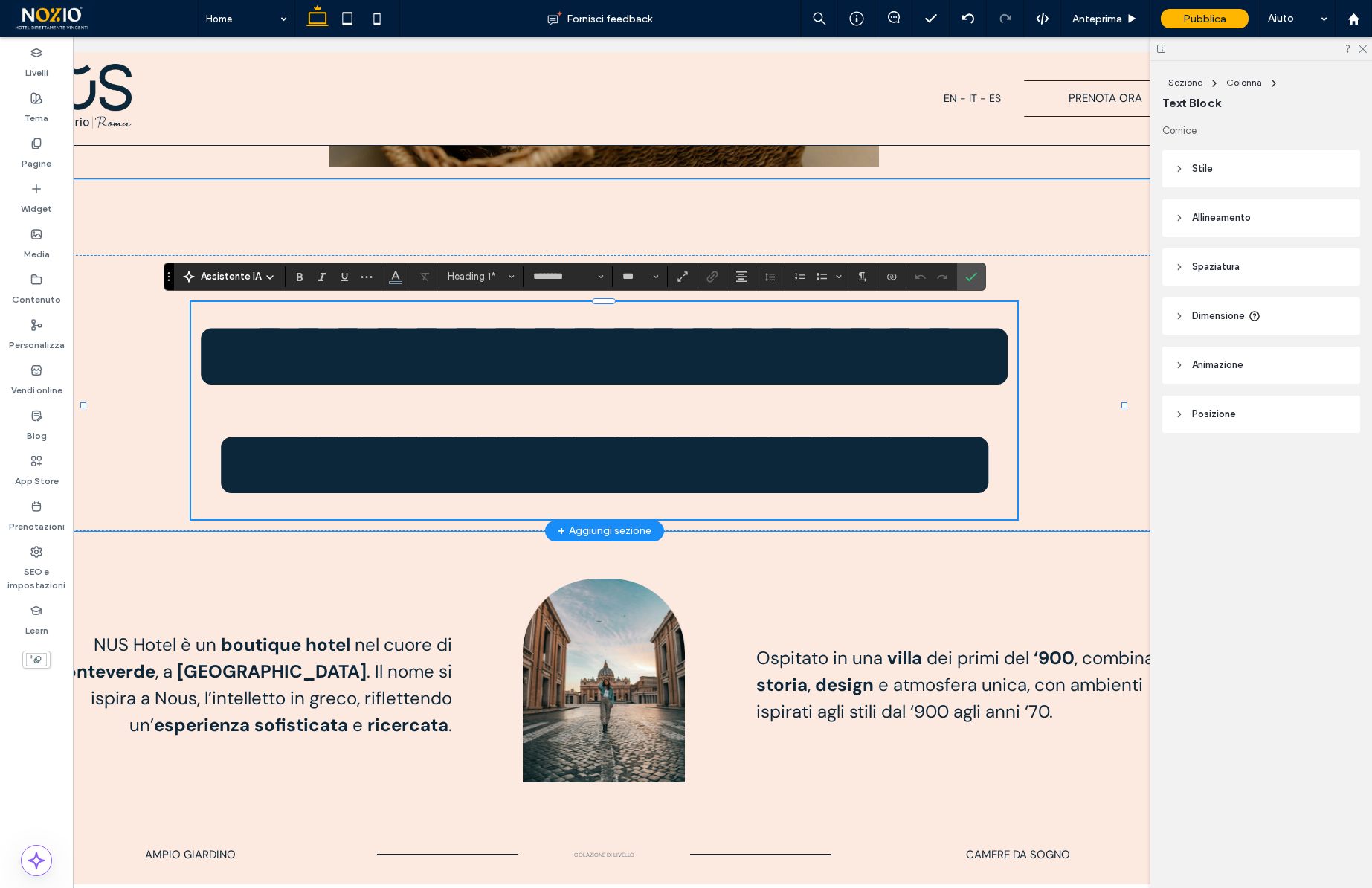
click at [736, 358] on span "**********" at bounding box center [604, 411] width 826 height 208
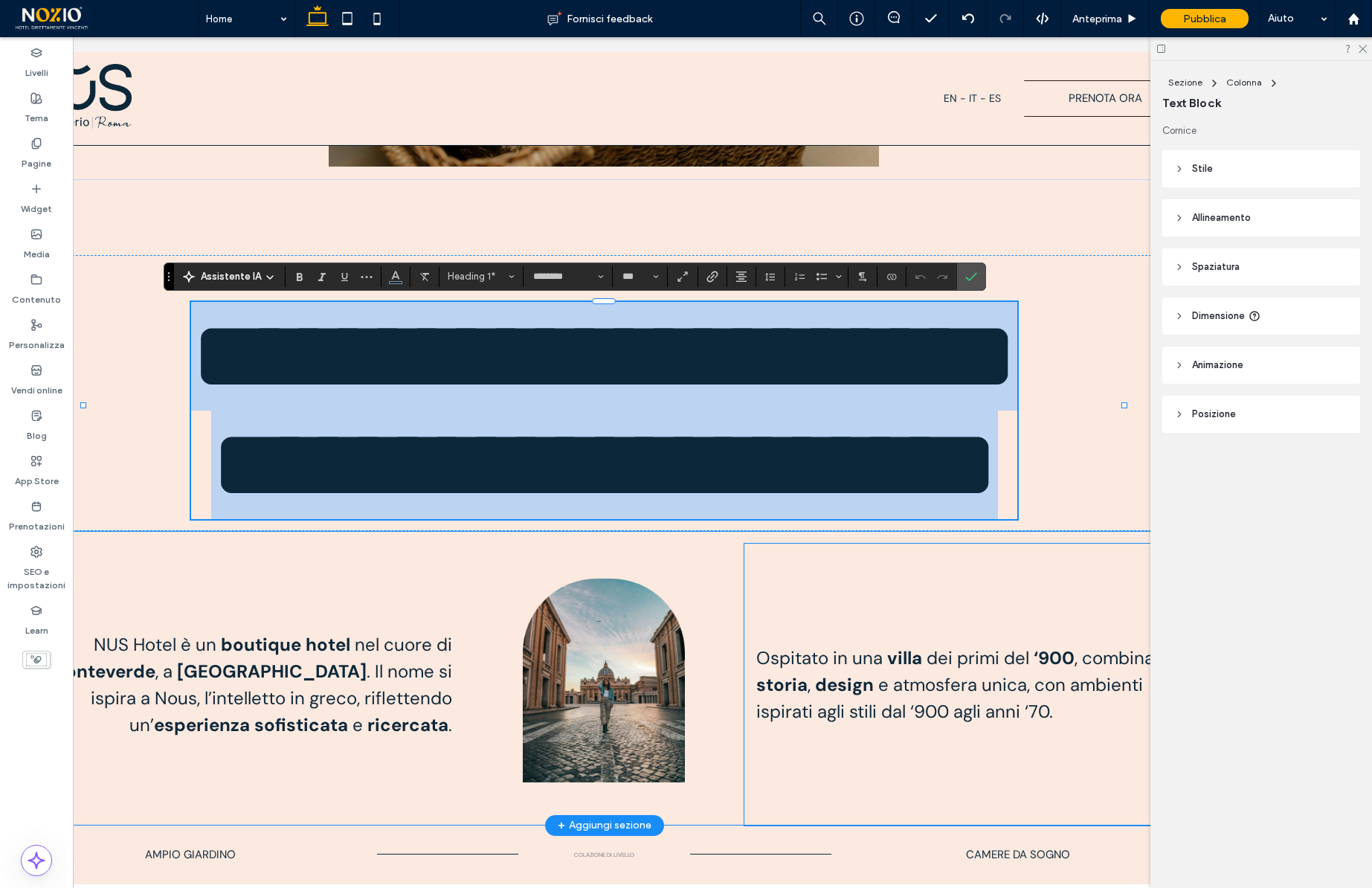
click at [1017, 553] on div "Ospitato in una villa dei primi del ‘900 , combina storia , design e atmosfera …" at bounding box center [966, 684] width 444 height 282
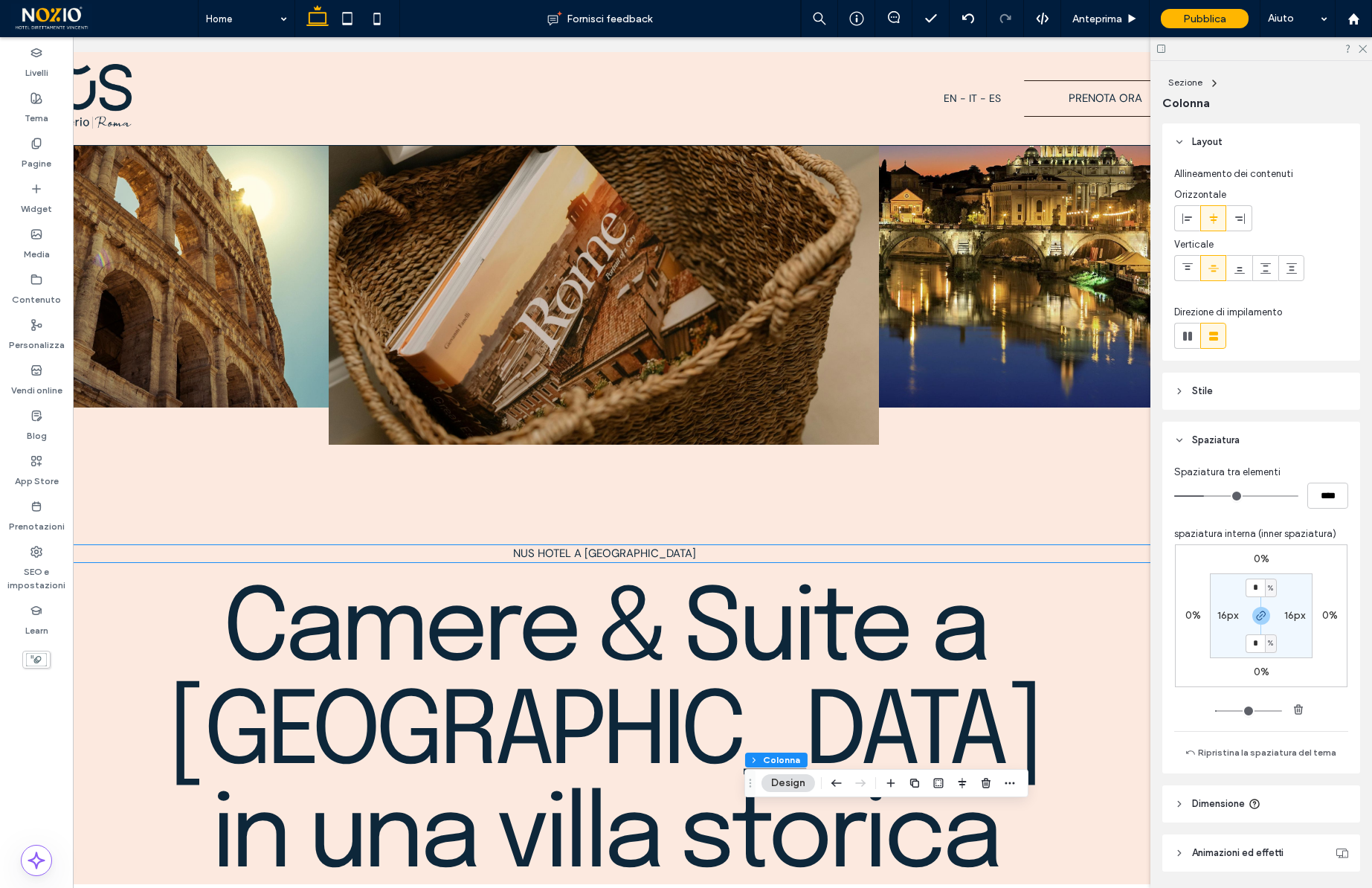
scroll to position [125, 0]
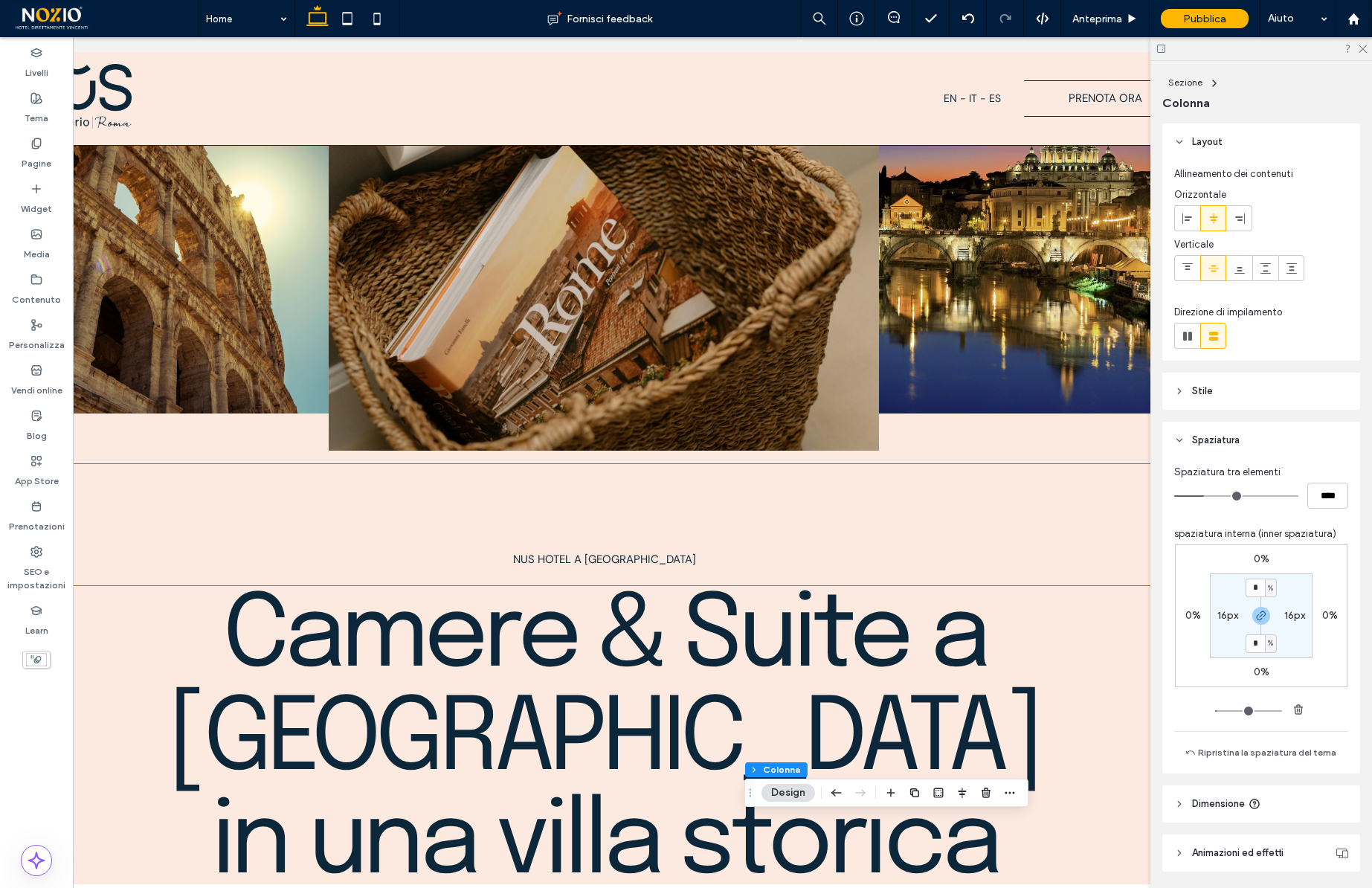
click at [1020, 665] on span "Camere & Suite a Roma in una villa storica" at bounding box center [604, 741] width 873 height 310
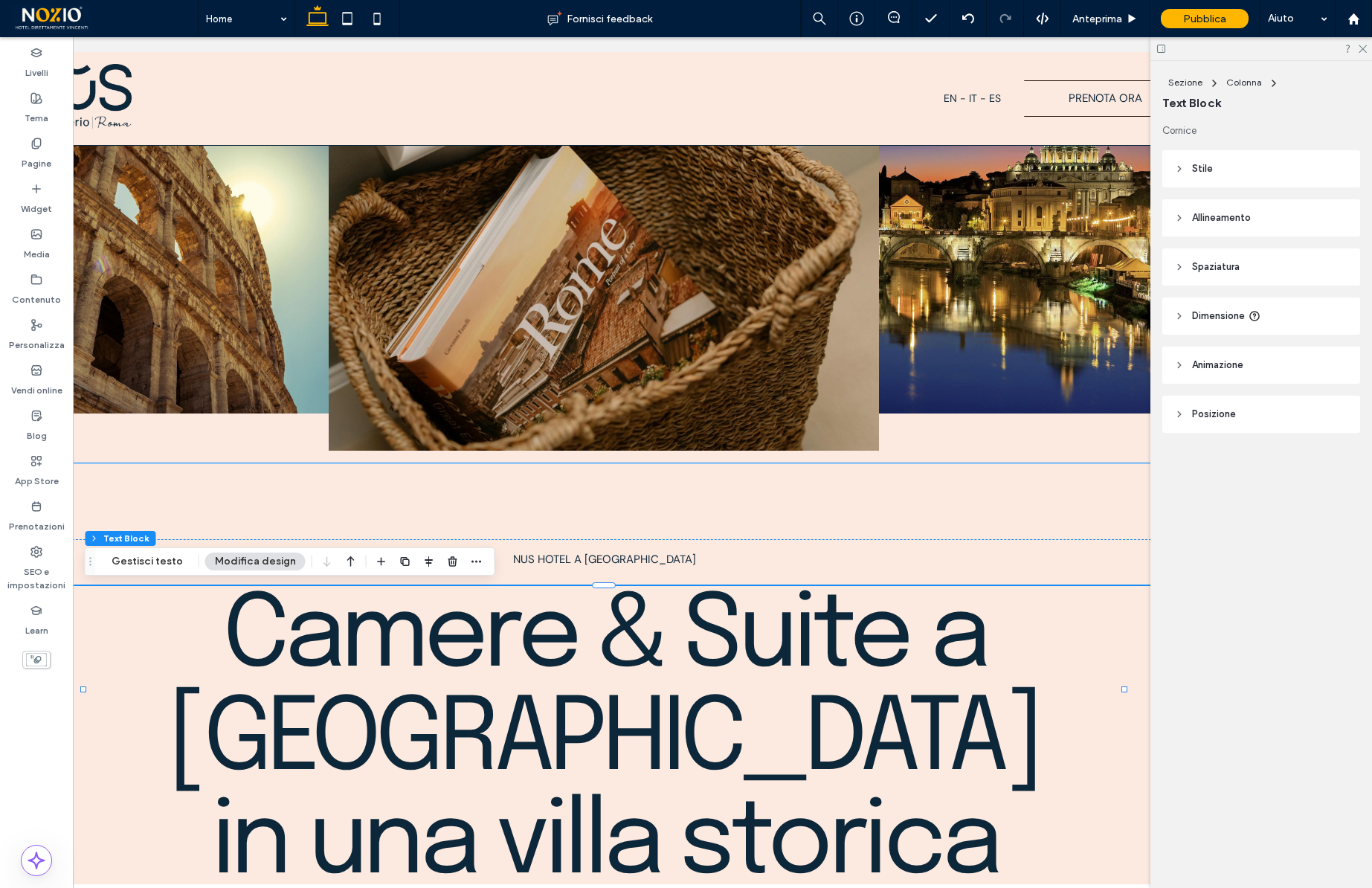
click at [1020, 665] on span "Camere & Suite a Roma in una villa storica" at bounding box center [604, 741] width 873 height 310
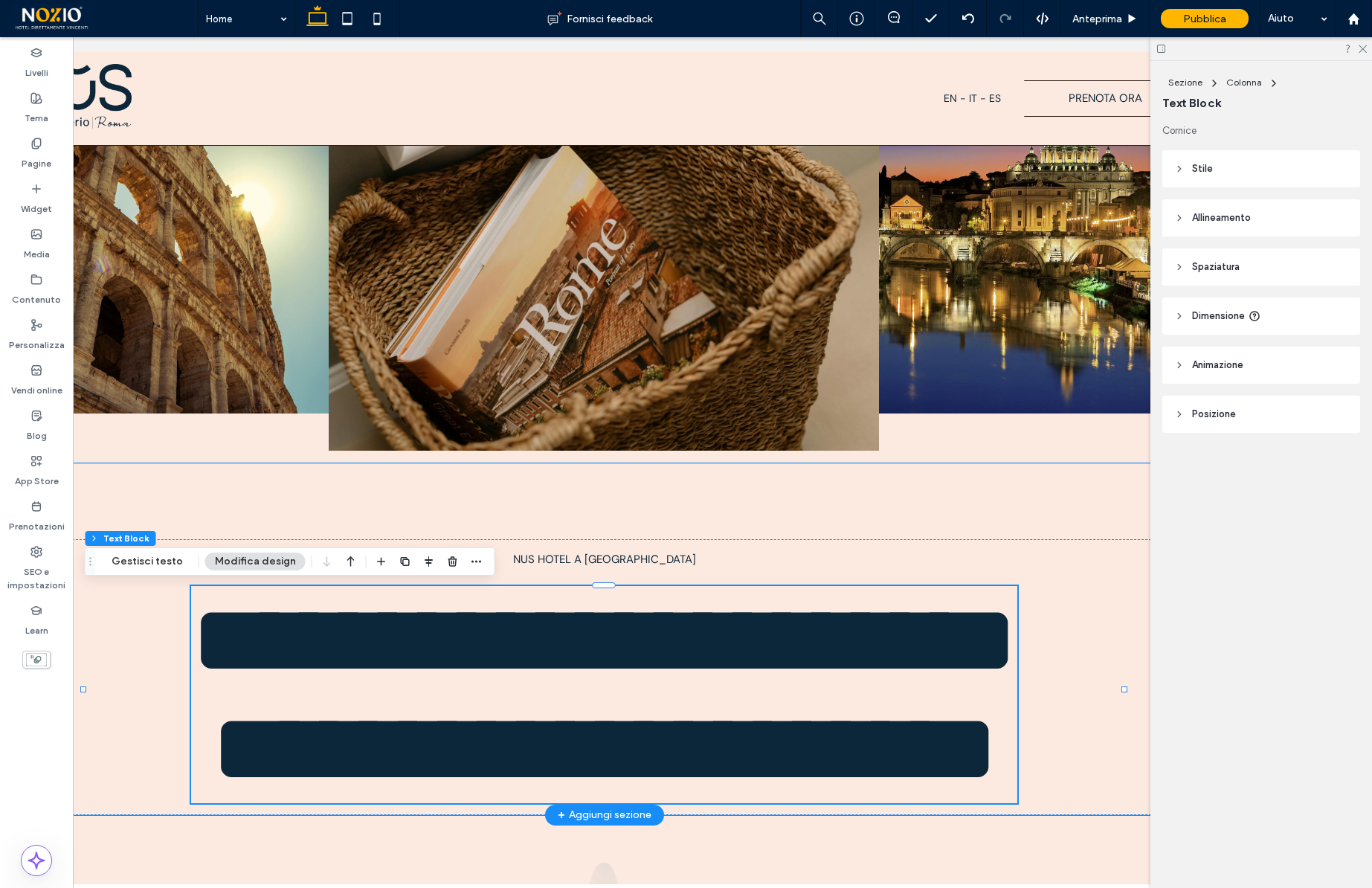
click at [1017, 665] on span "**********" at bounding box center [604, 694] width 826 height 208
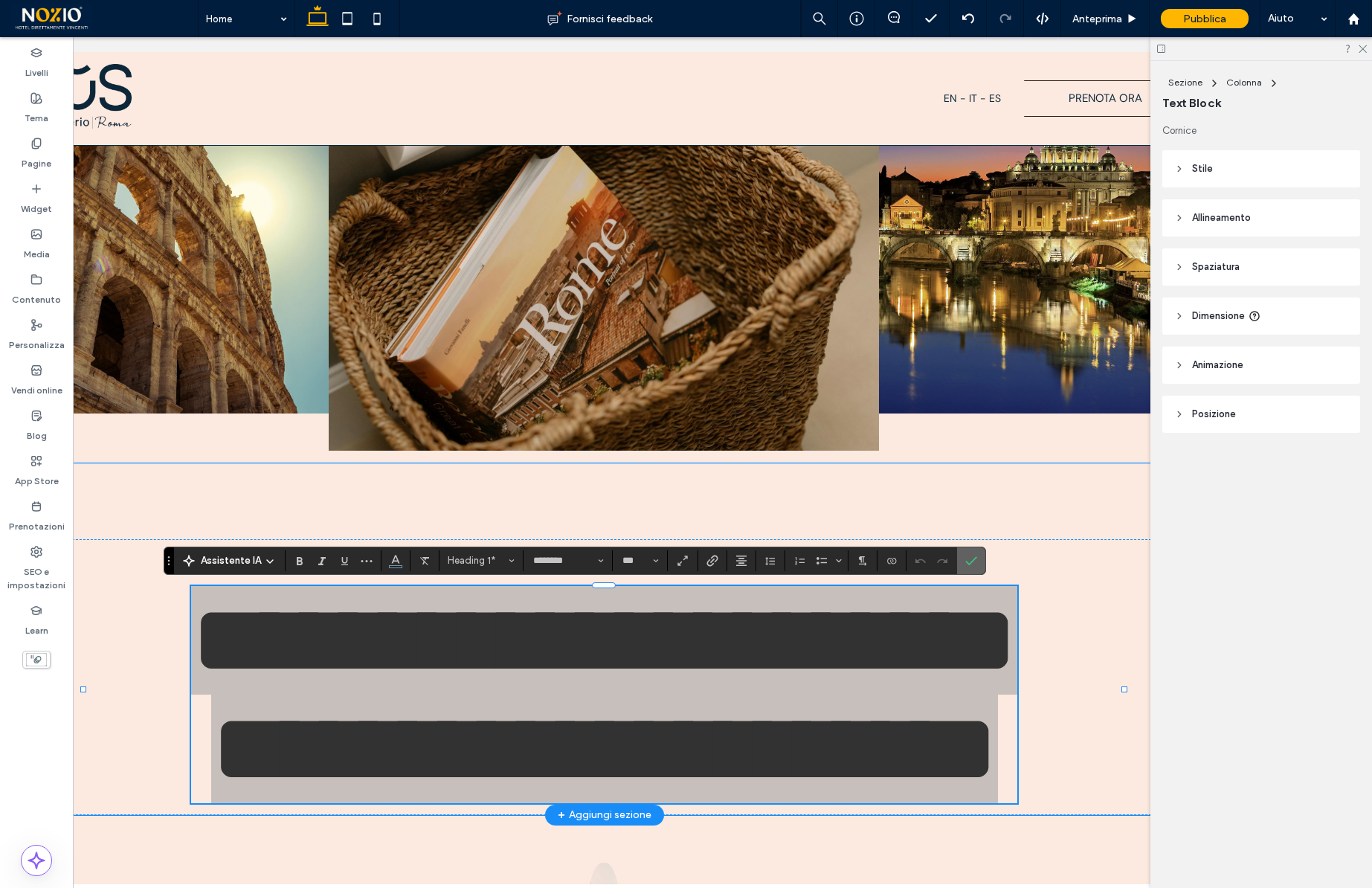
click at [975, 559] on icon "Conferma" at bounding box center [971, 561] width 12 height 12
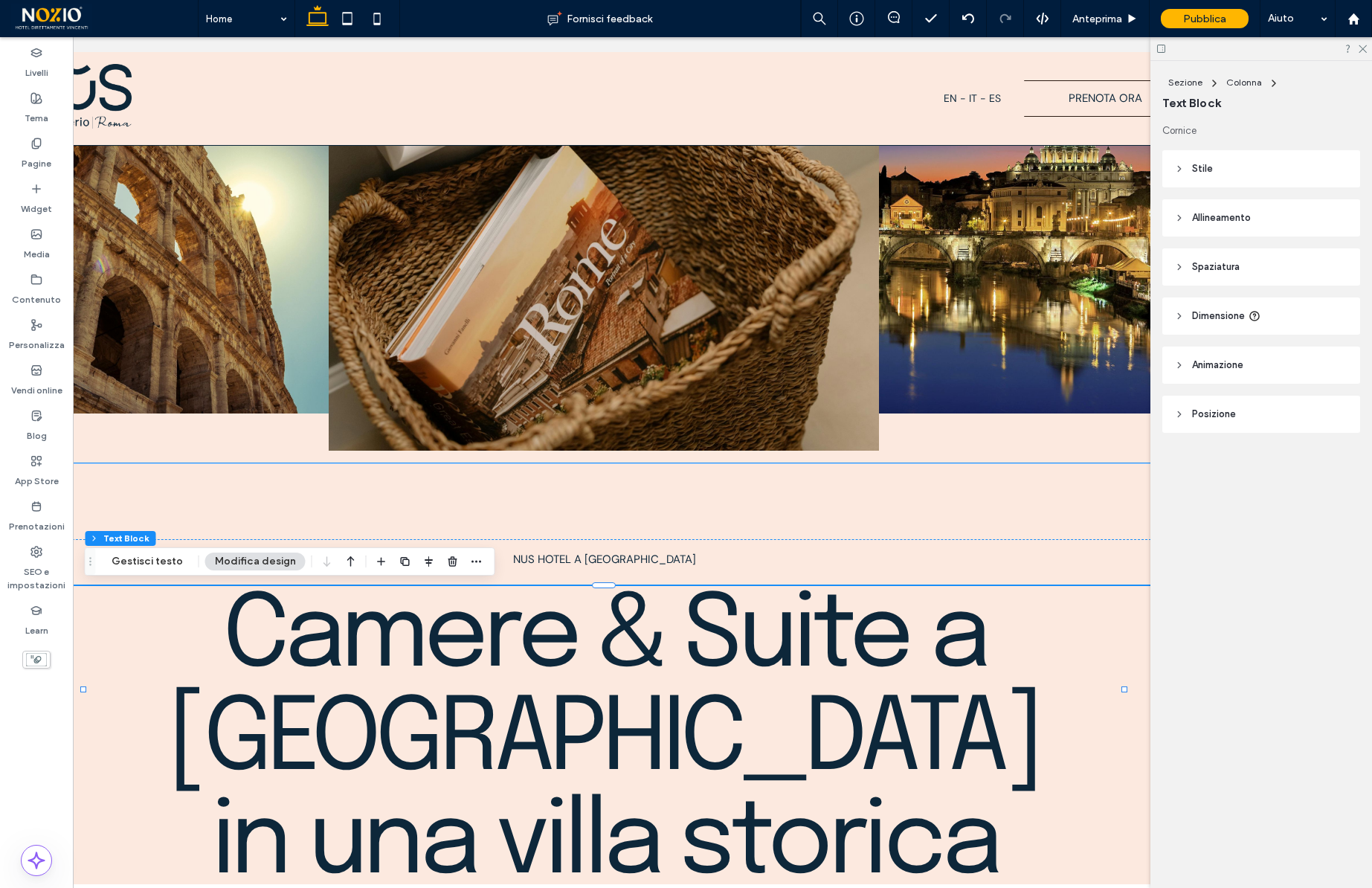
click at [1209, 185] on header "Stile" at bounding box center [1262, 168] width 198 height 37
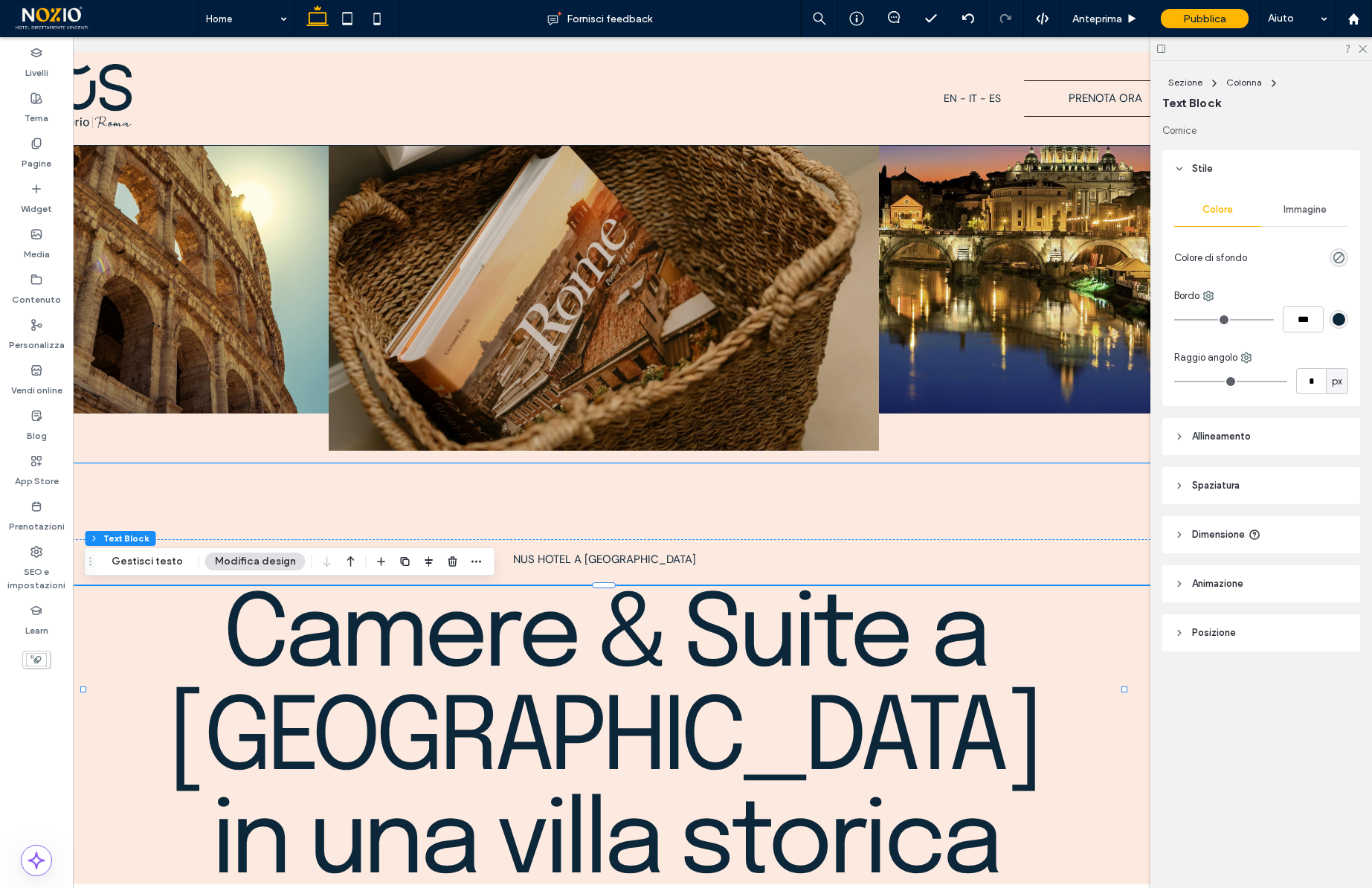
click at [1290, 213] on span "Immagine" at bounding box center [1305, 209] width 43 height 12
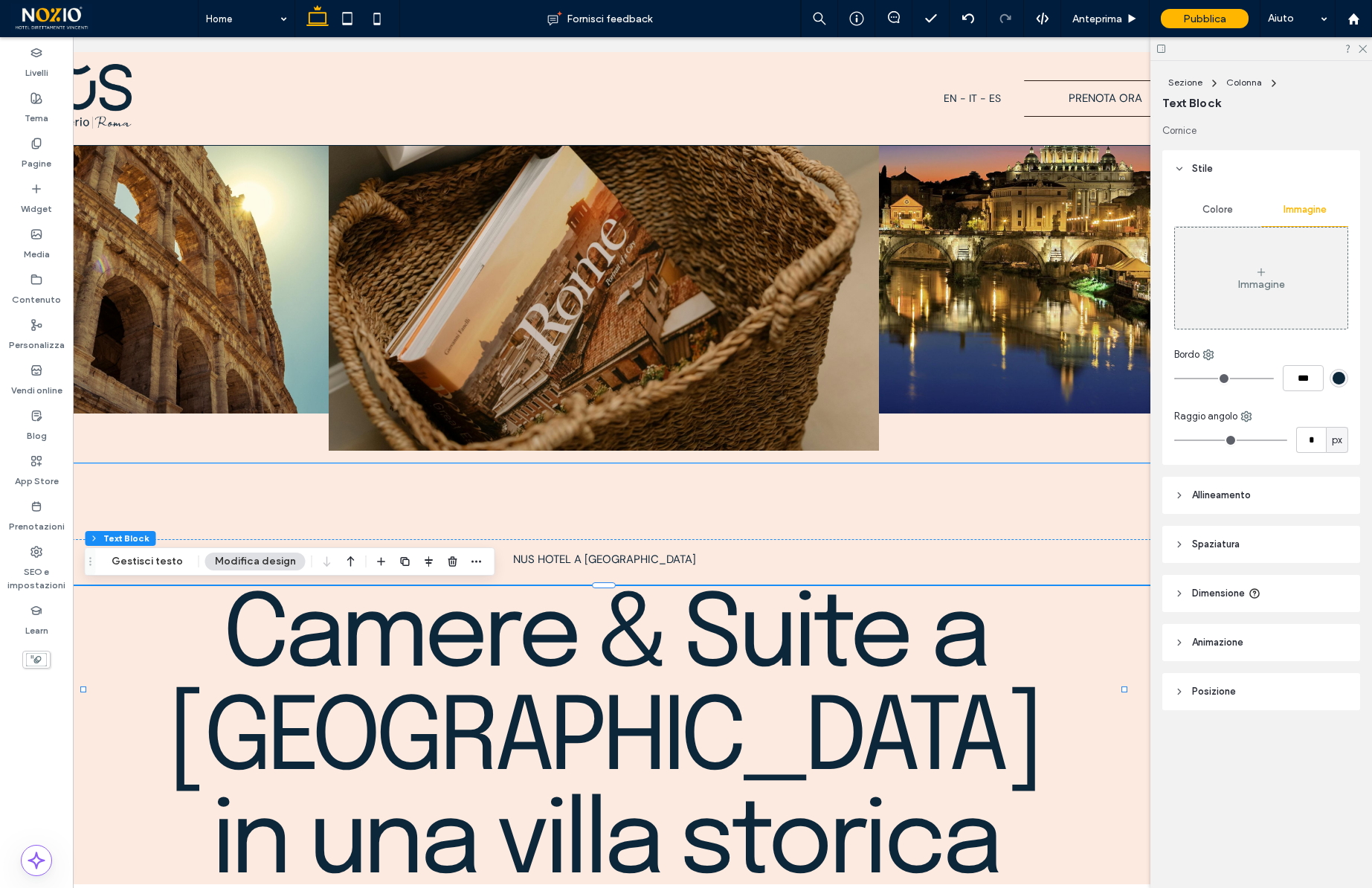
click at [1272, 278] on div "Immagine" at bounding box center [1262, 284] width 47 height 12
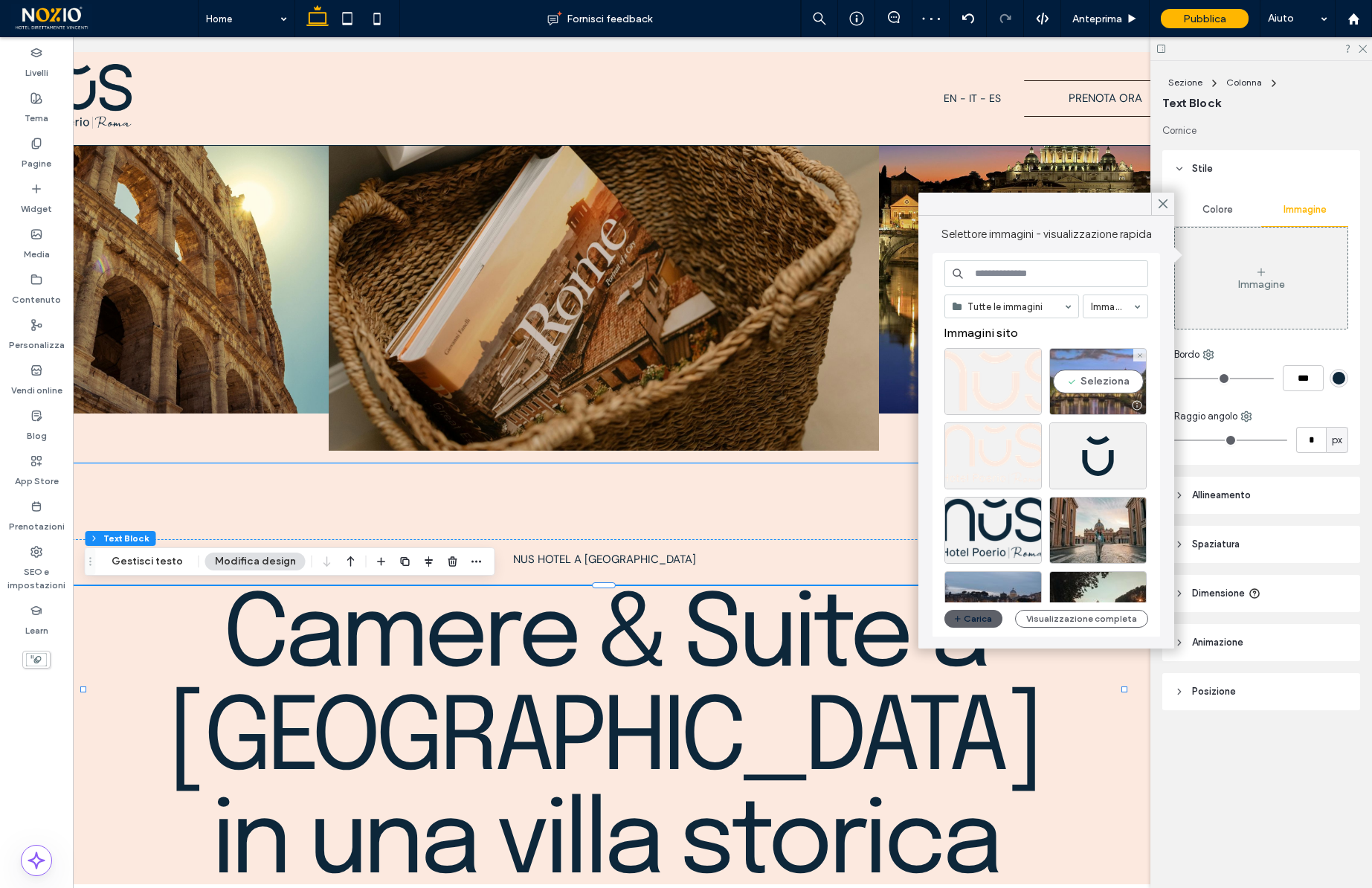
click at [1108, 390] on div "Seleziona" at bounding box center [1098, 381] width 97 height 67
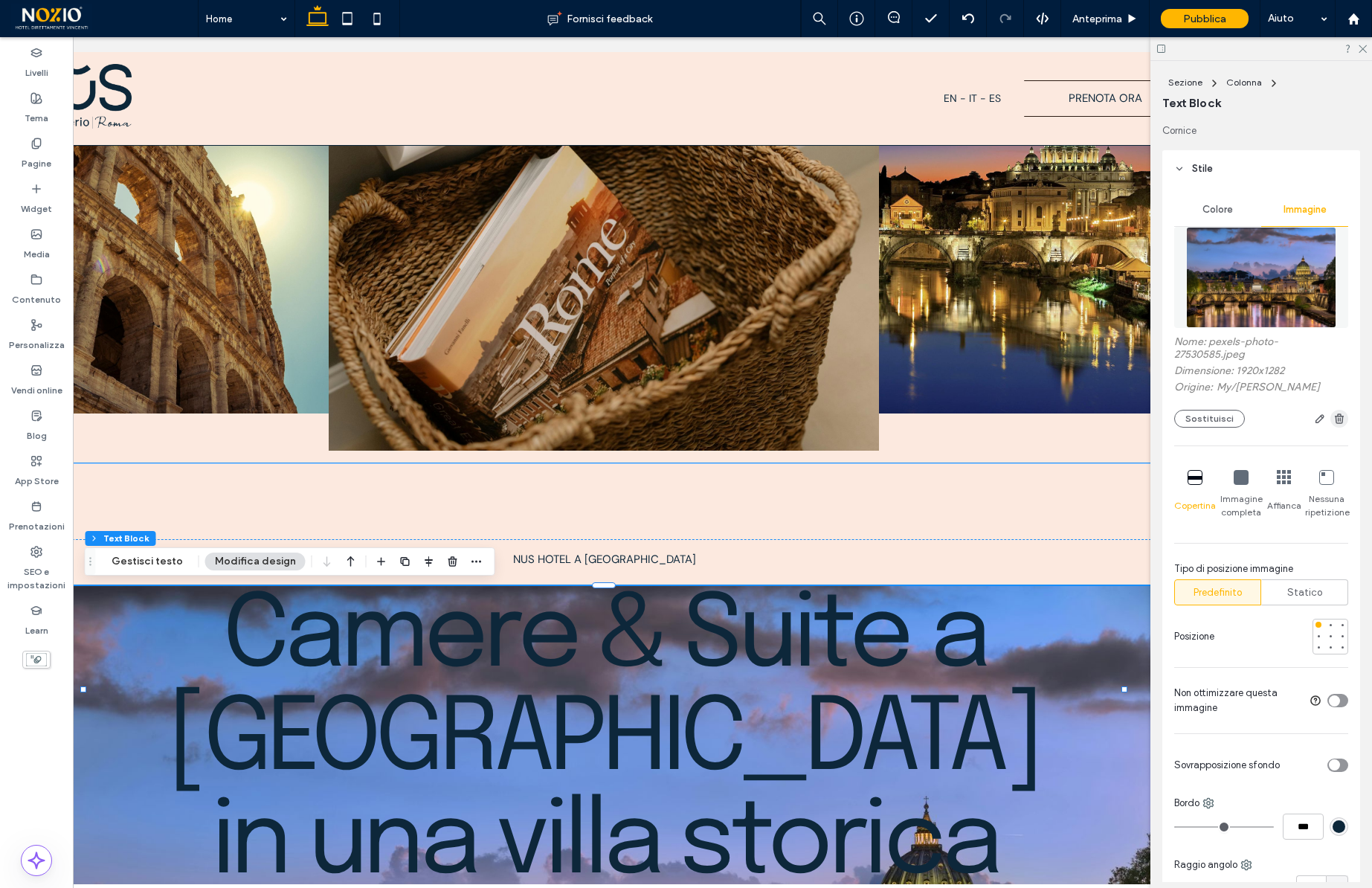
click at [1340, 418] on use "button" at bounding box center [1339, 418] width 9 height 10
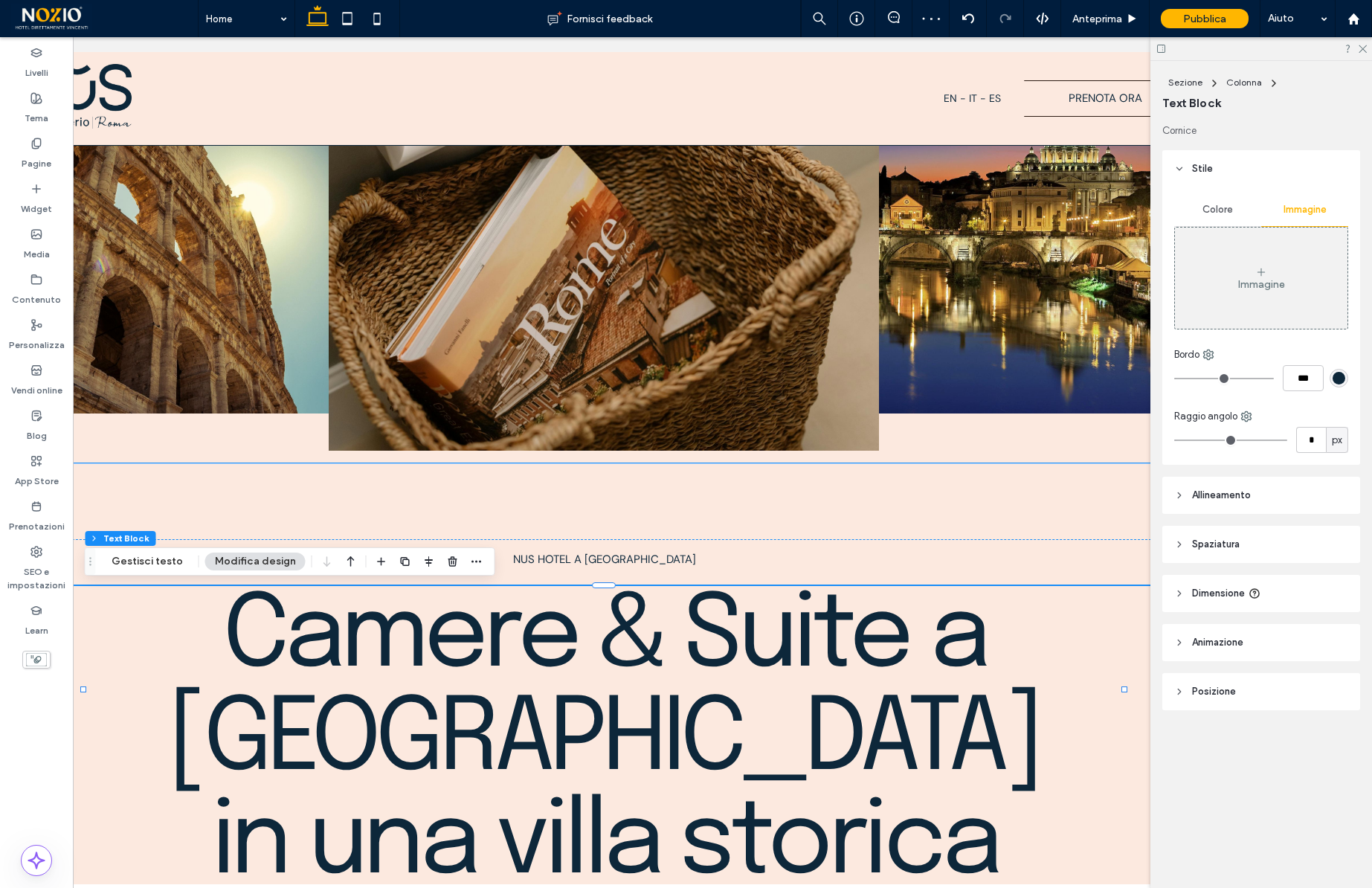
click at [1208, 216] on div "Colore" at bounding box center [1218, 209] width 87 height 33
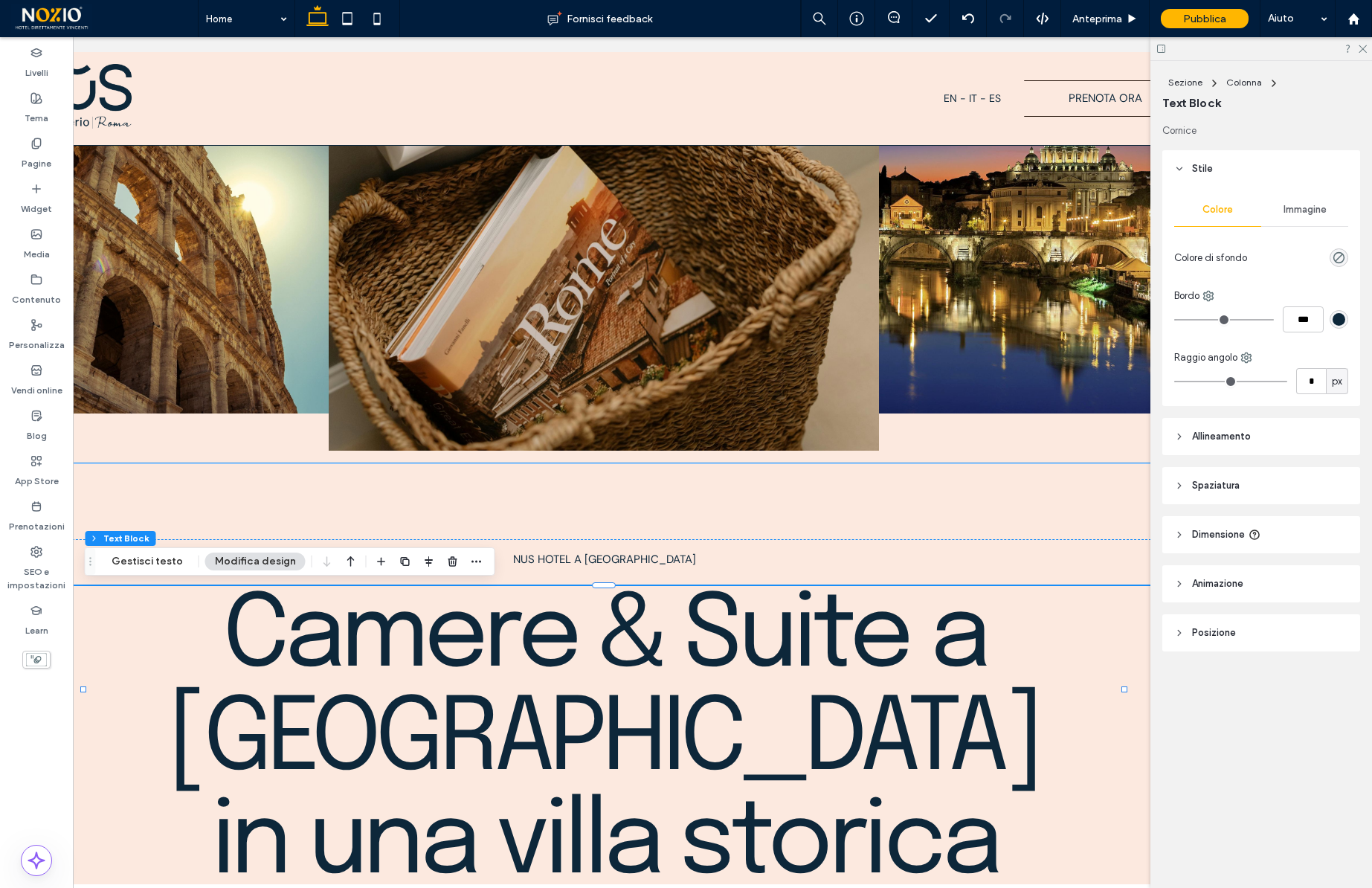
click at [1003, 666] on span "Camere & Suite a Roma in una villa storica" at bounding box center [604, 741] width 873 height 310
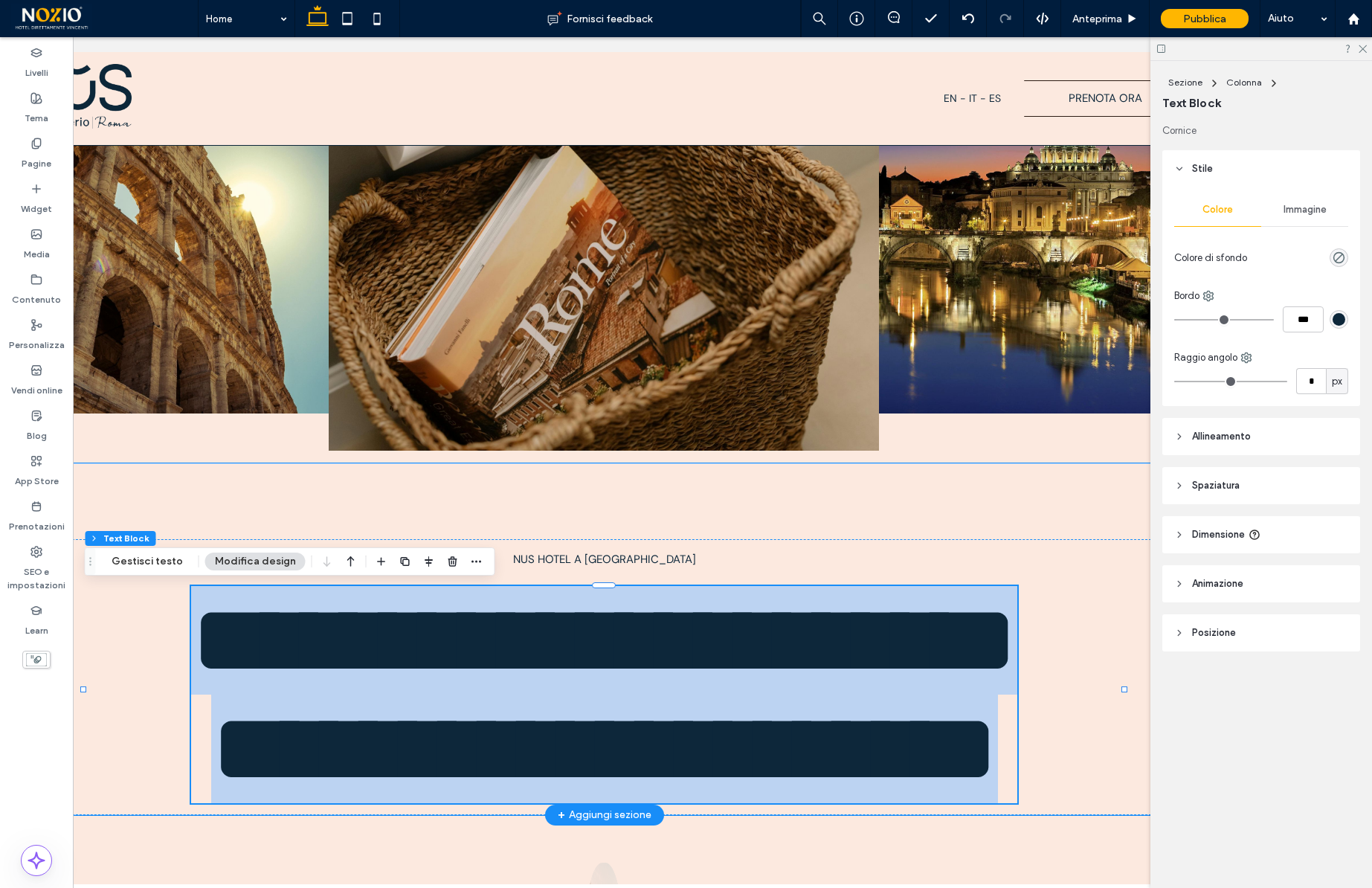
click at [1003, 666] on span "**********" at bounding box center [604, 694] width 826 height 208
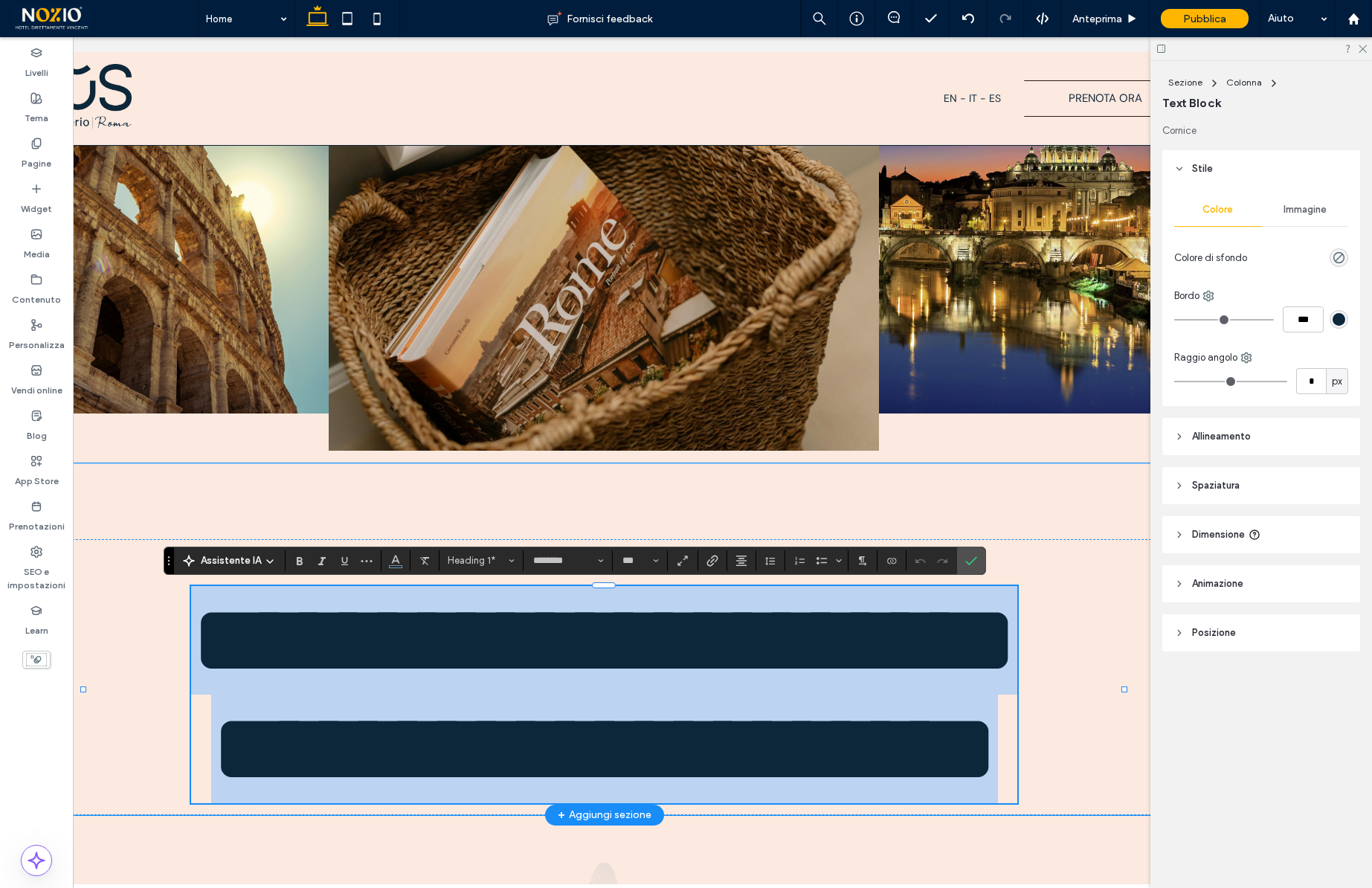
click at [1003, 666] on span "**********" at bounding box center [604, 694] width 826 height 208
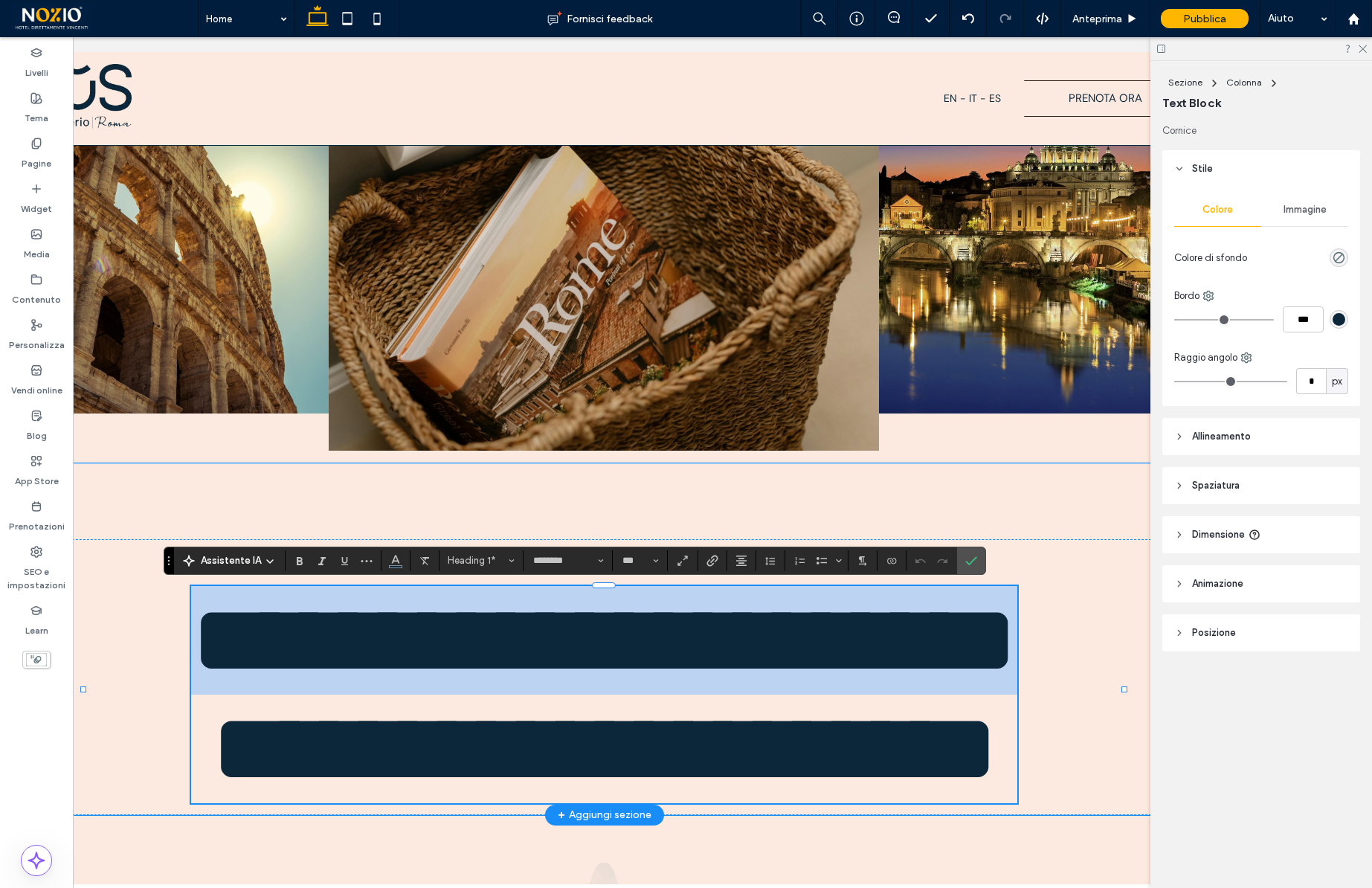
click at [981, 739] on span "**********" at bounding box center [604, 694] width 826 height 208
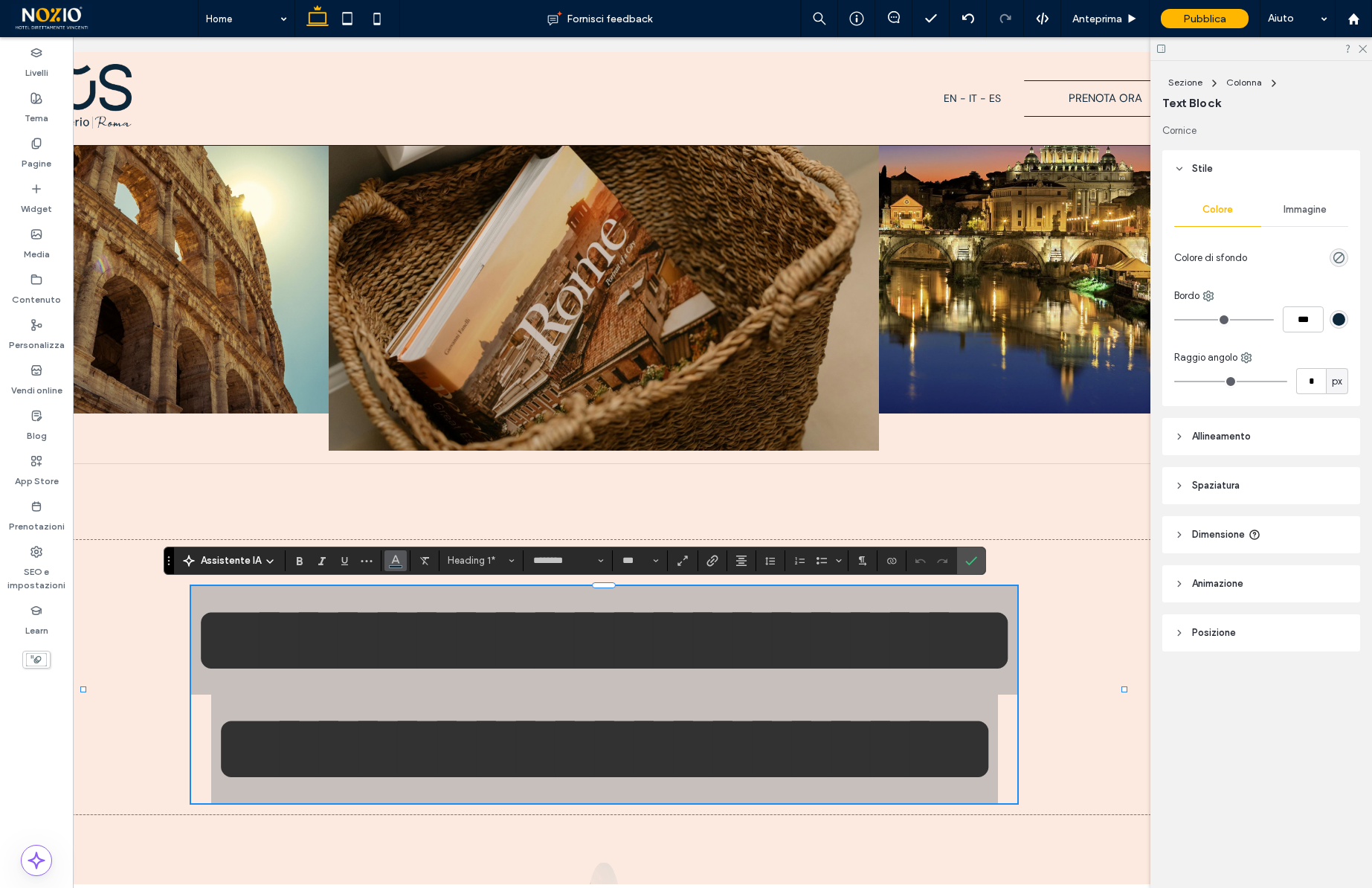
click at [402, 565] on button "Colore" at bounding box center [395, 560] width 22 height 21
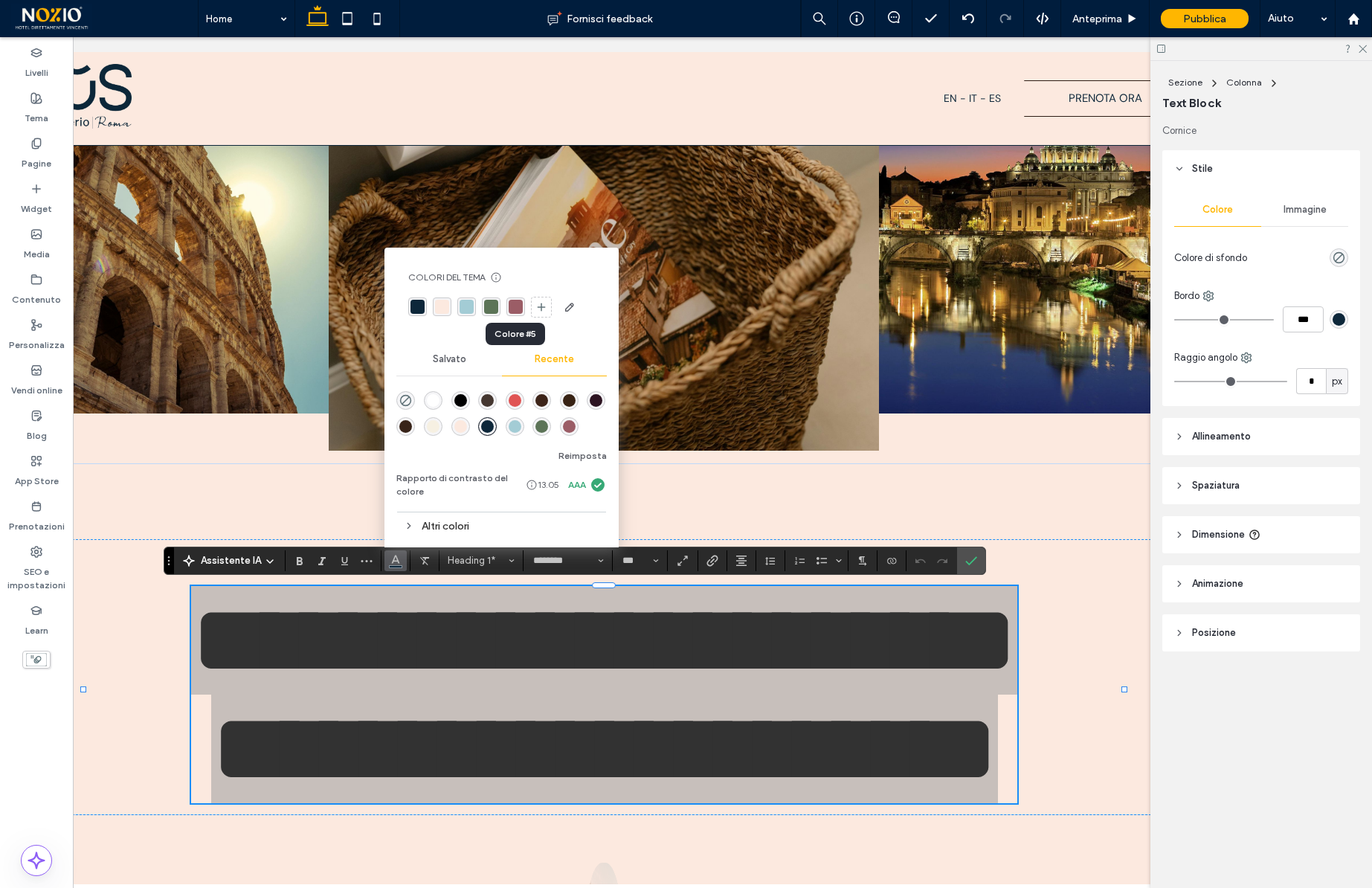
click at [512, 308] on div "rgba(155, 93, 102, 1)" at bounding box center [515, 306] width 14 height 14
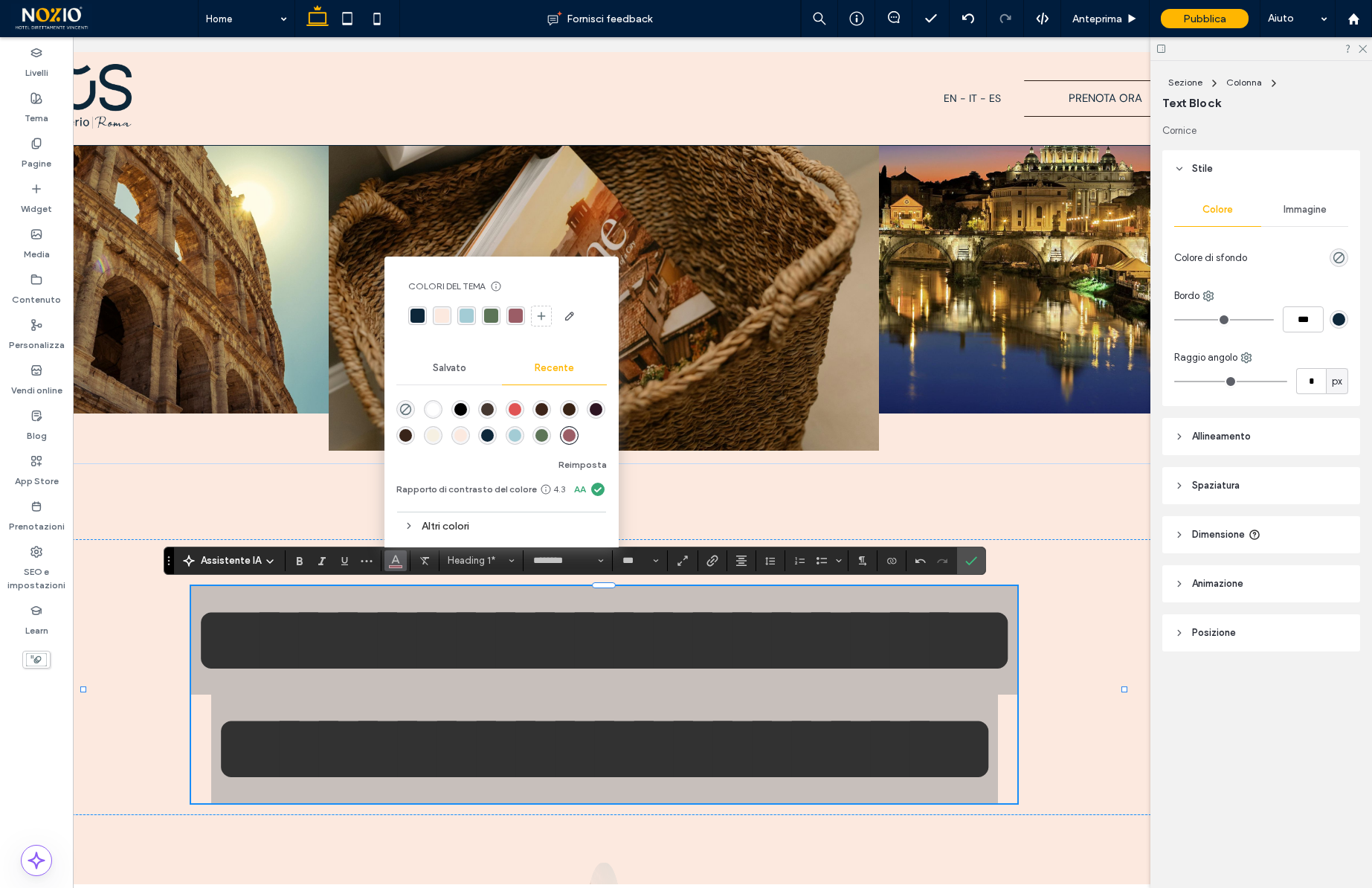
click at [512, 308] on div "rgba(155, 93, 102, 1)" at bounding box center [515, 316] width 19 height 19
click at [494, 308] on div "rgba(92, 116, 87, 1)" at bounding box center [491, 315] width 14 height 14
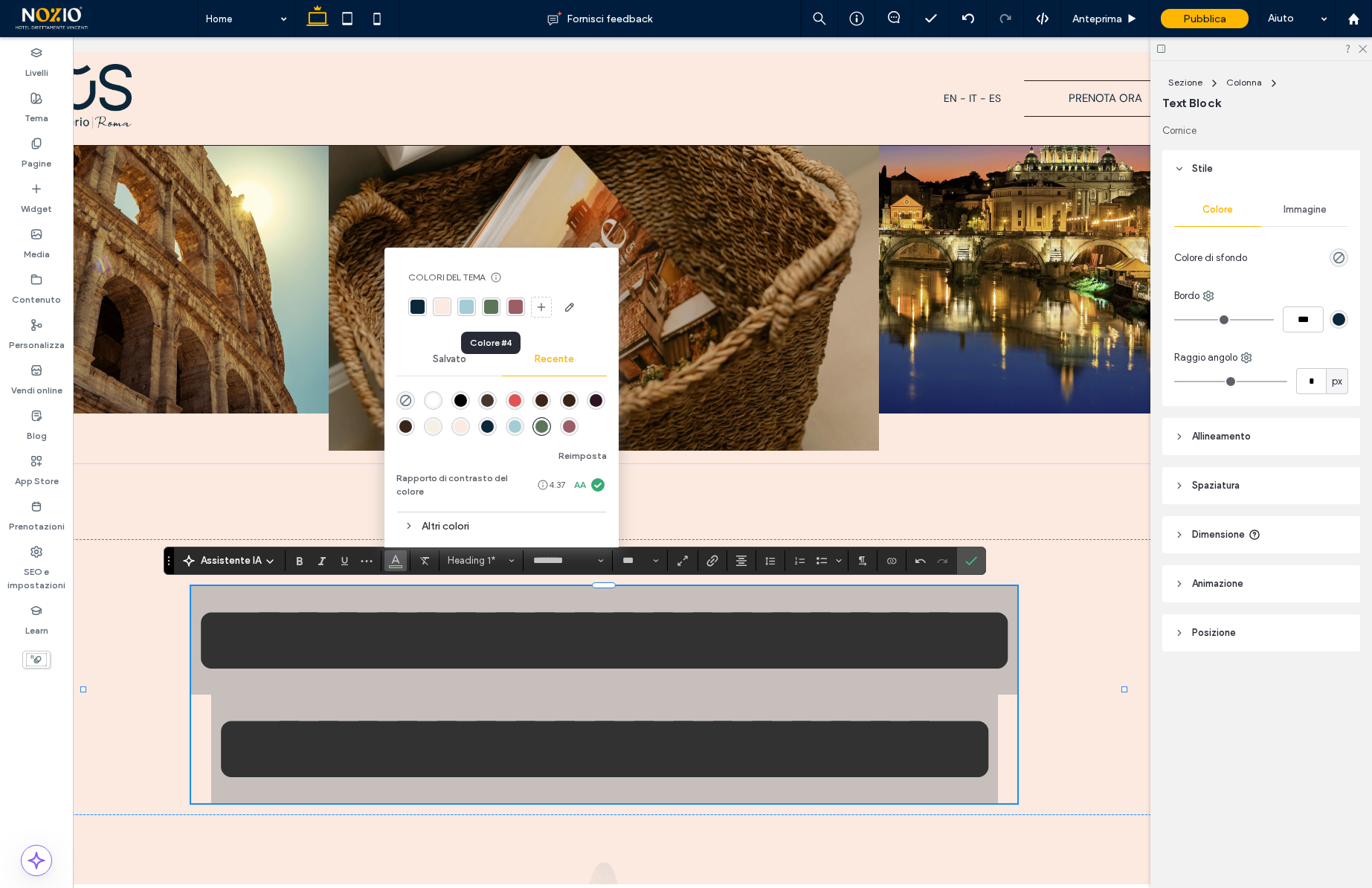
click at [494, 308] on div "rgba(92, 116, 87, 1)" at bounding box center [491, 306] width 14 height 14
click at [419, 314] on div "rgba(13, 39, 58, 1)" at bounding box center [417, 306] width 14 height 14
click at [419, 314] on div "rgba(13, 39, 58, 1)" at bounding box center [417, 307] width 19 height 19
click at [971, 561] on icon "Conferma" at bounding box center [971, 561] width 12 height 12
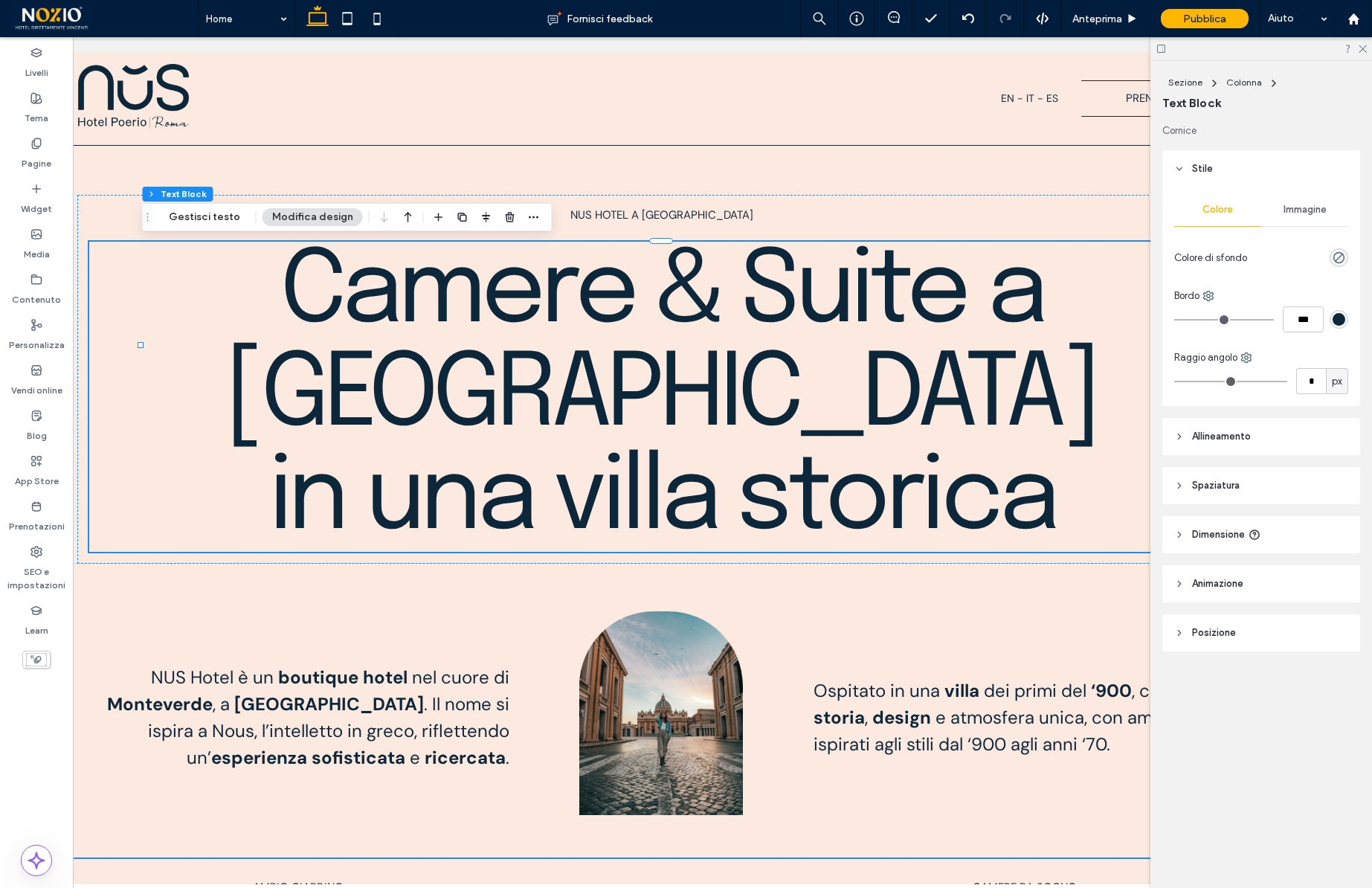
scroll to position [0, 0]
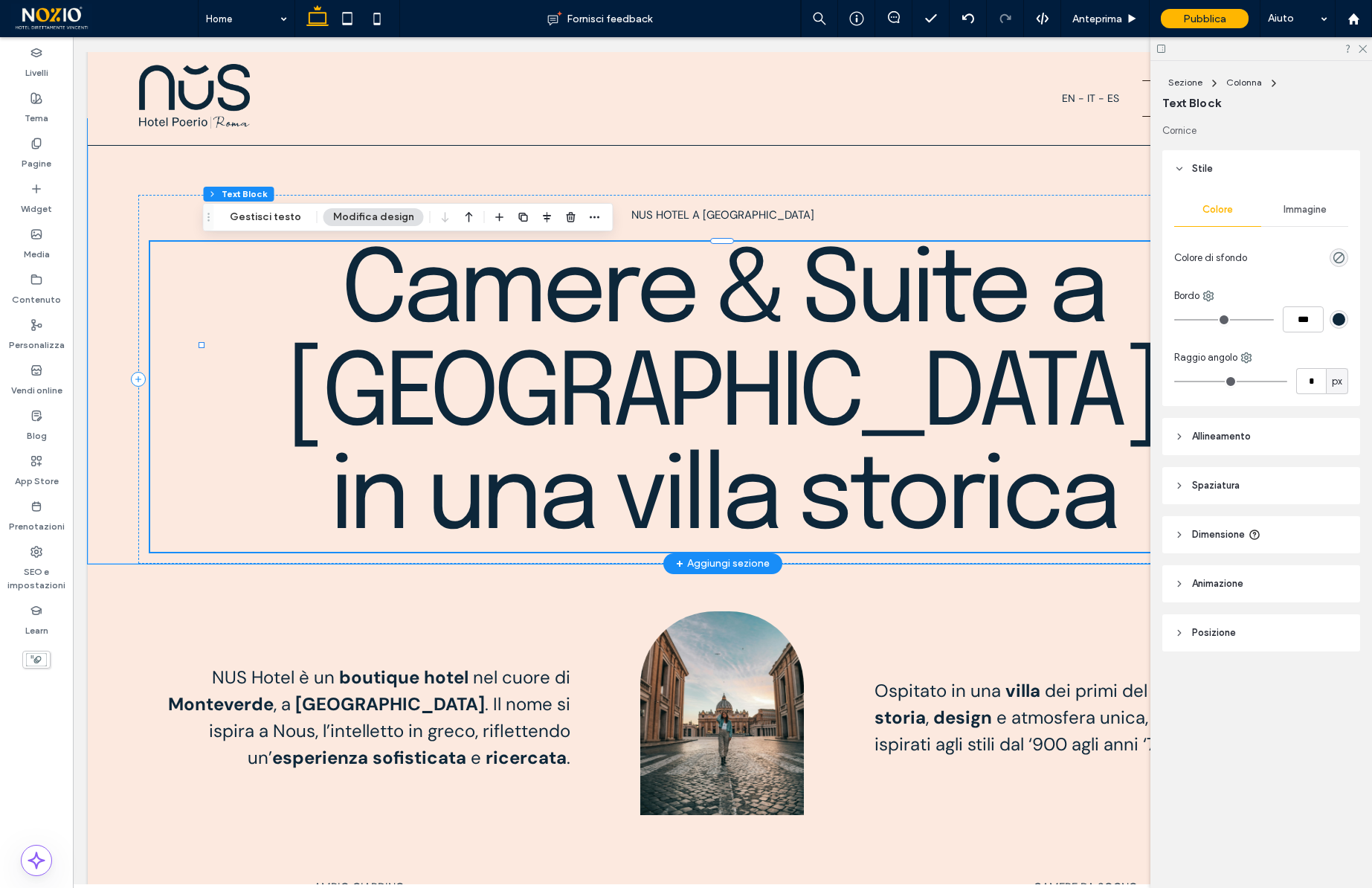
click at [285, 374] on h1 "Camere & Suite a Roma in una villa storica" at bounding box center [721, 397] width 1144 height 310
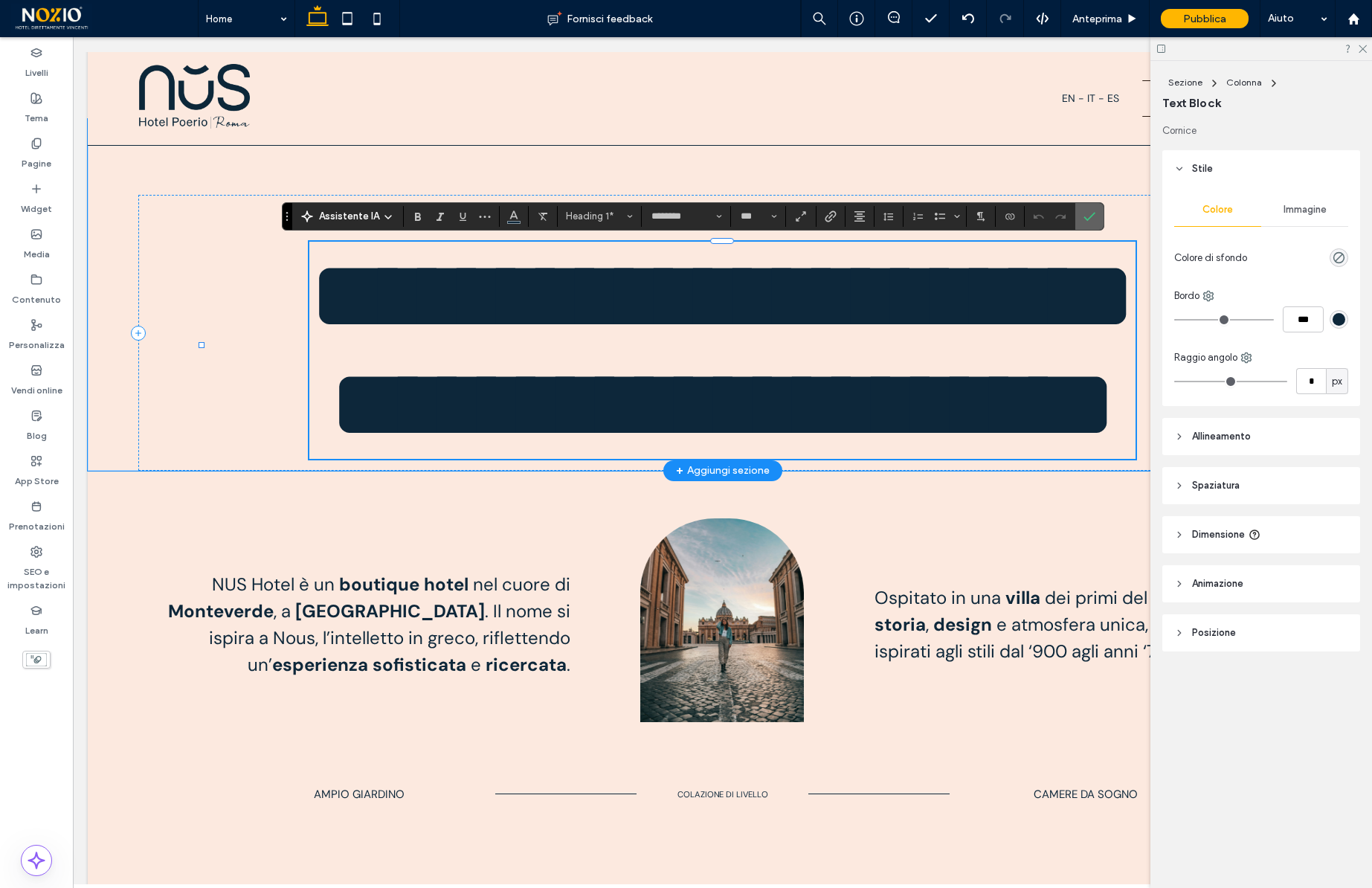
click at [1085, 218] on use "Conferma" at bounding box center [1089, 216] width 12 height 9
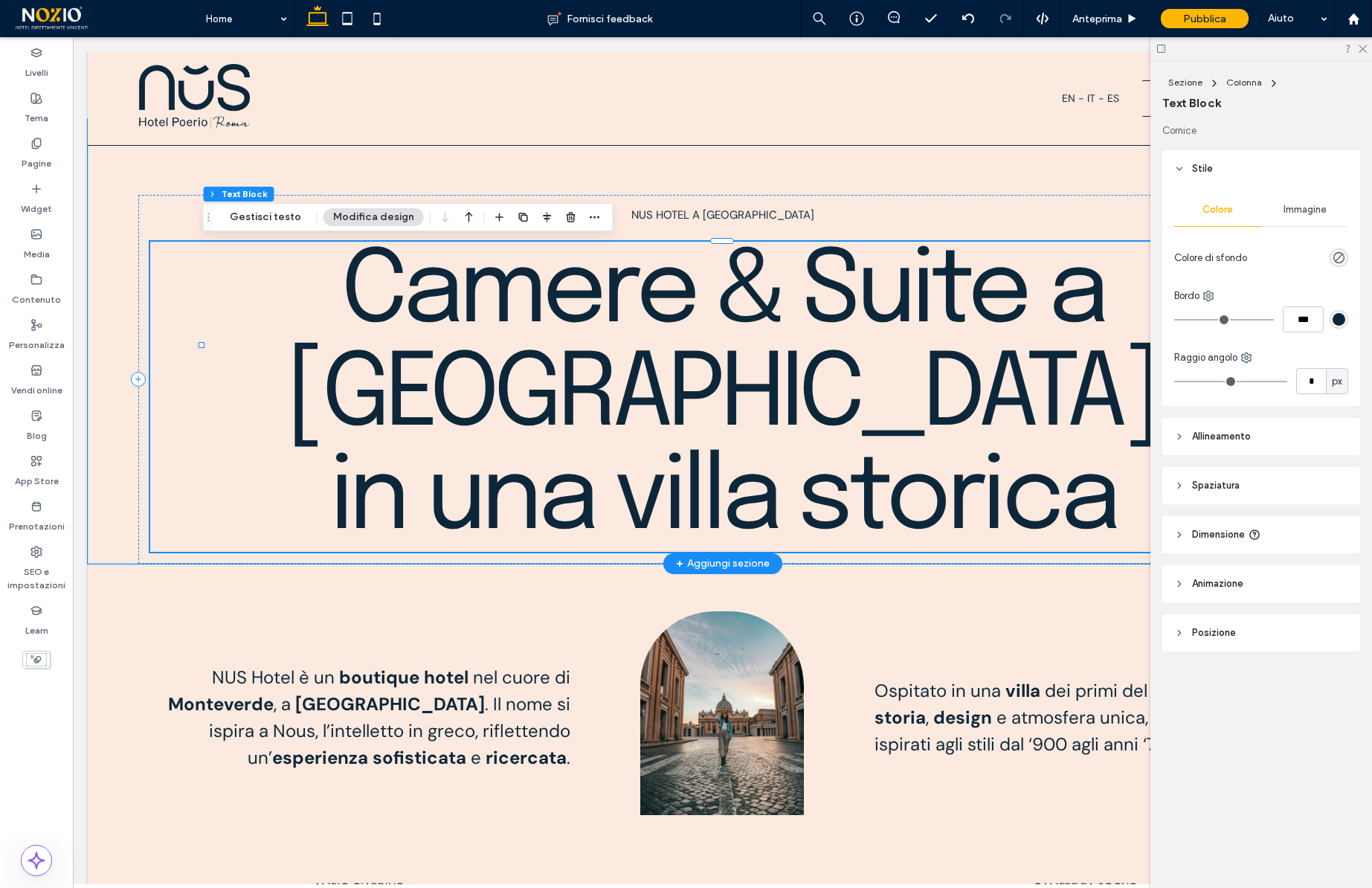
click at [1216, 539] on span "Dimensione" at bounding box center [1219, 534] width 53 height 15
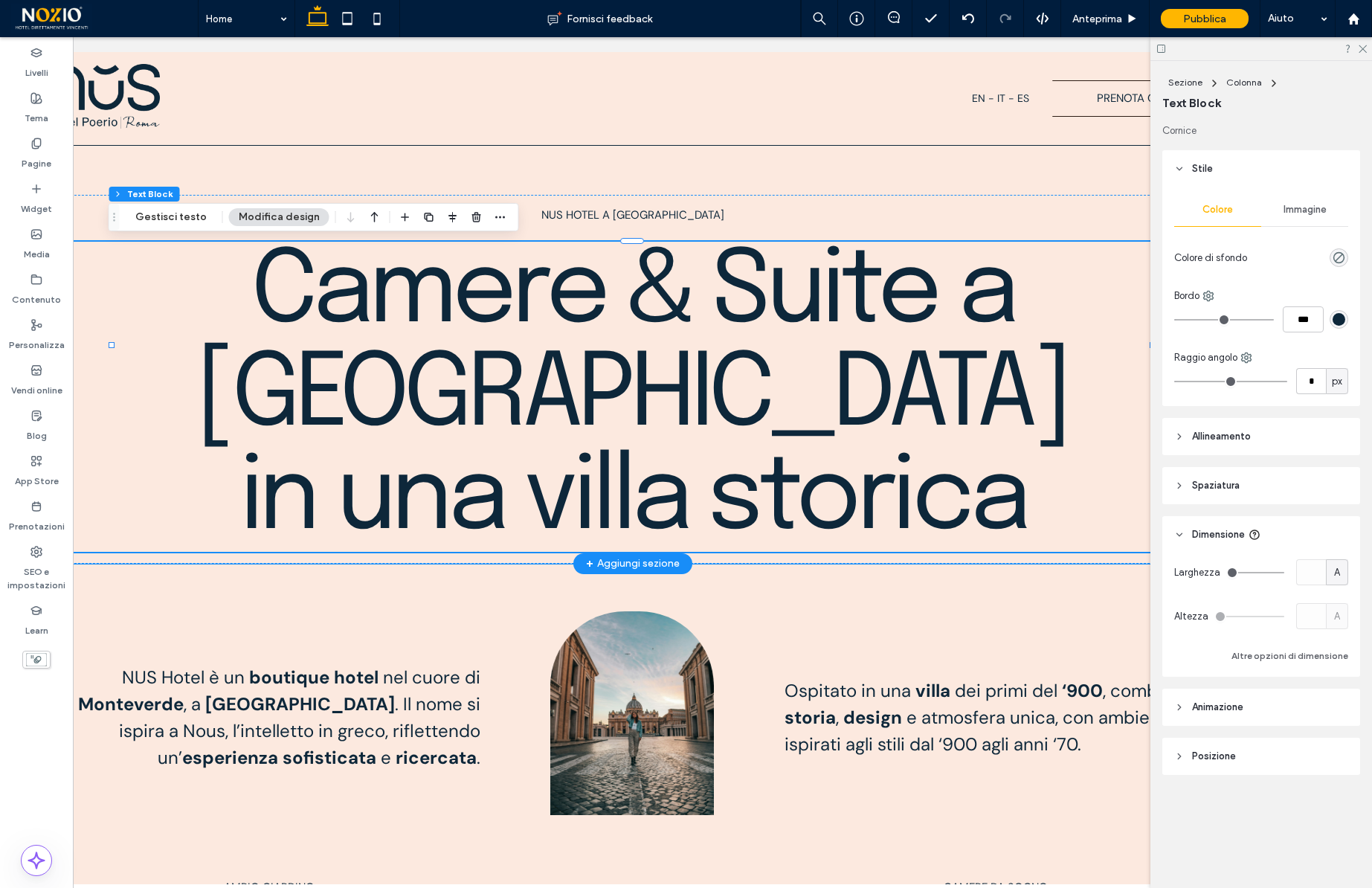
scroll to position [0, 95]
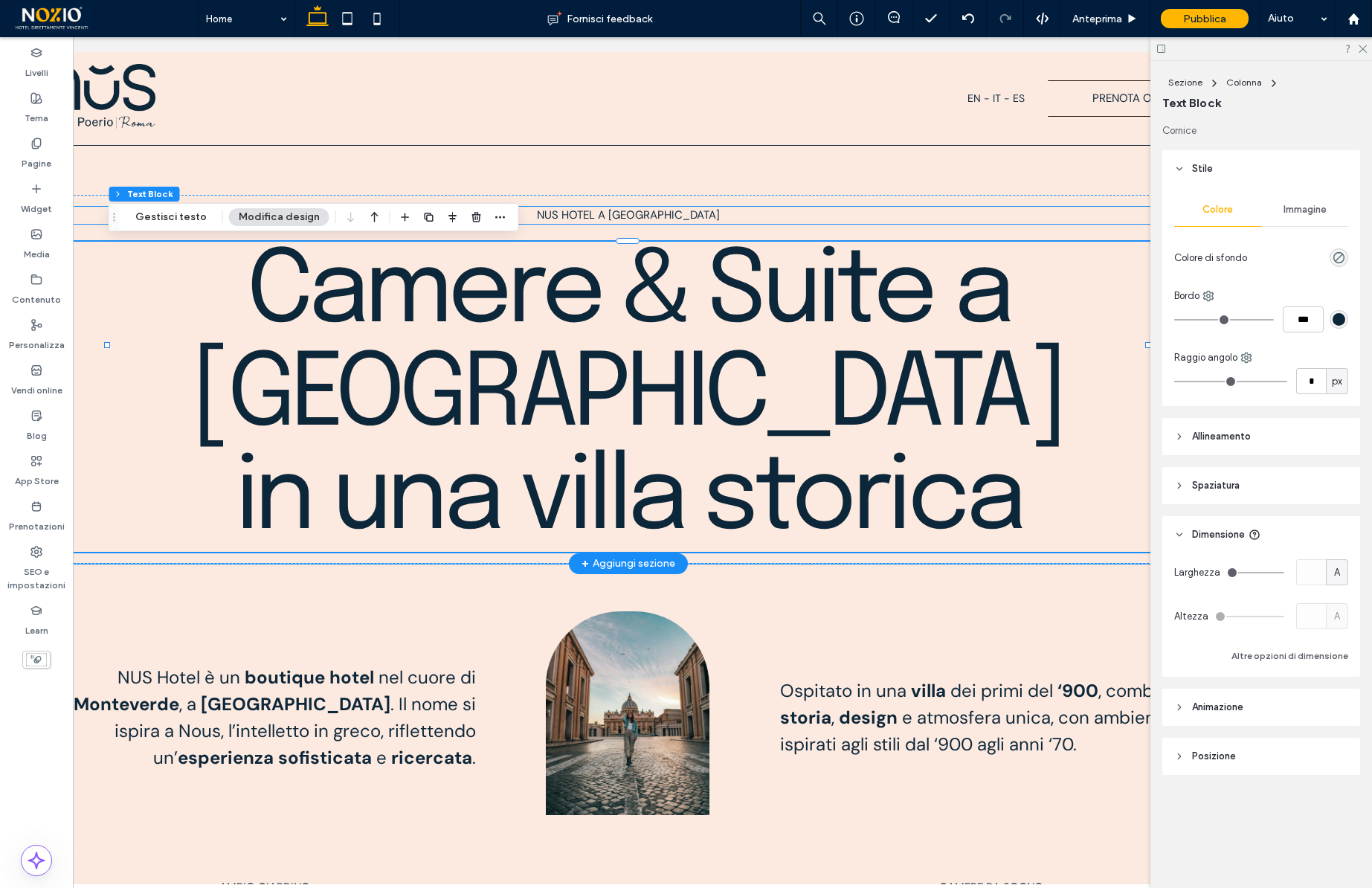
click at [652, 219] on span "Nus Hotel A Roma" at bounding box center [628, 215] width 183 height 15
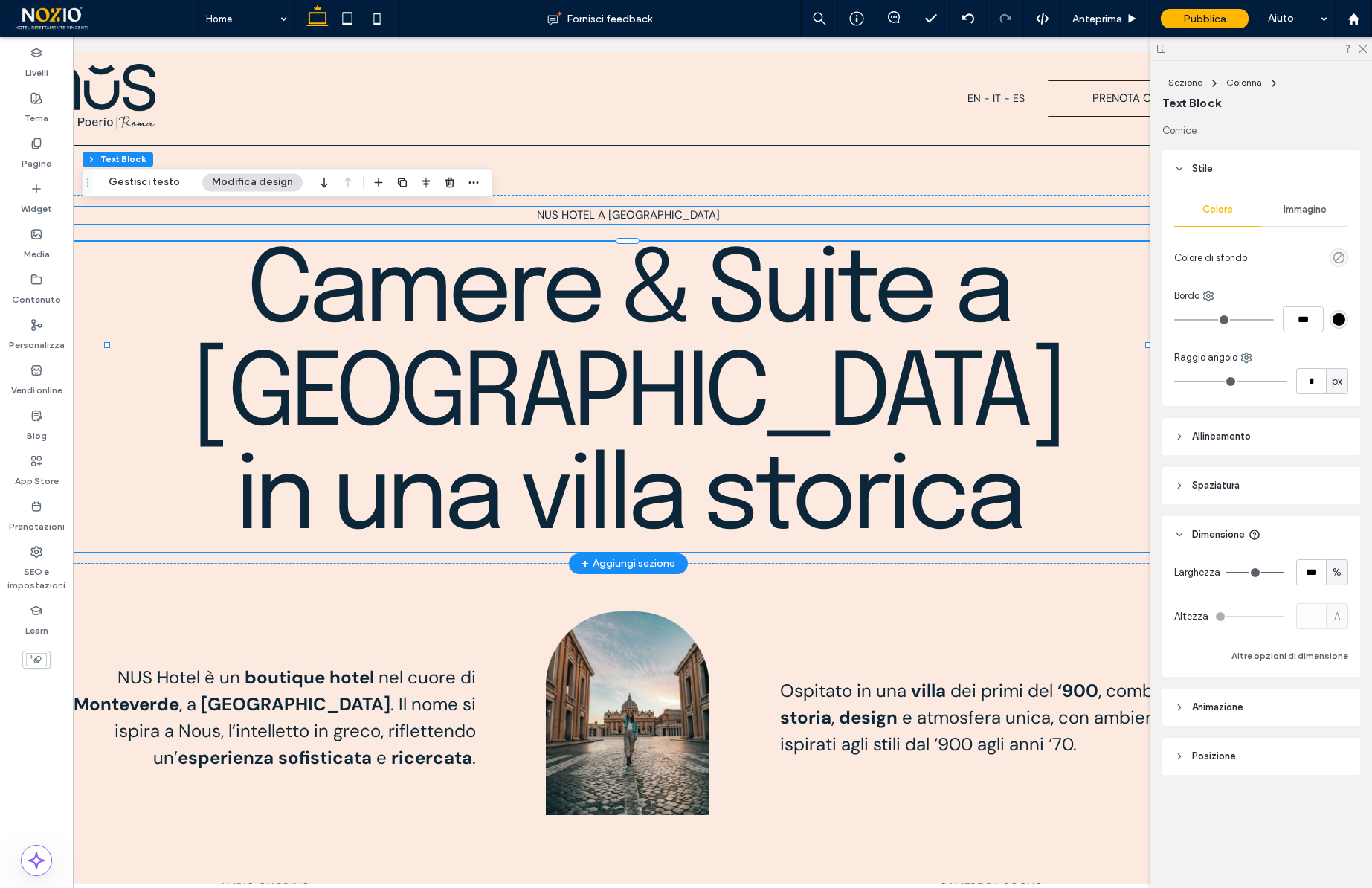
click at [652, 219] on span "Nus Hotel A Roma" at bounding box center [628, 215] width 183 height 15
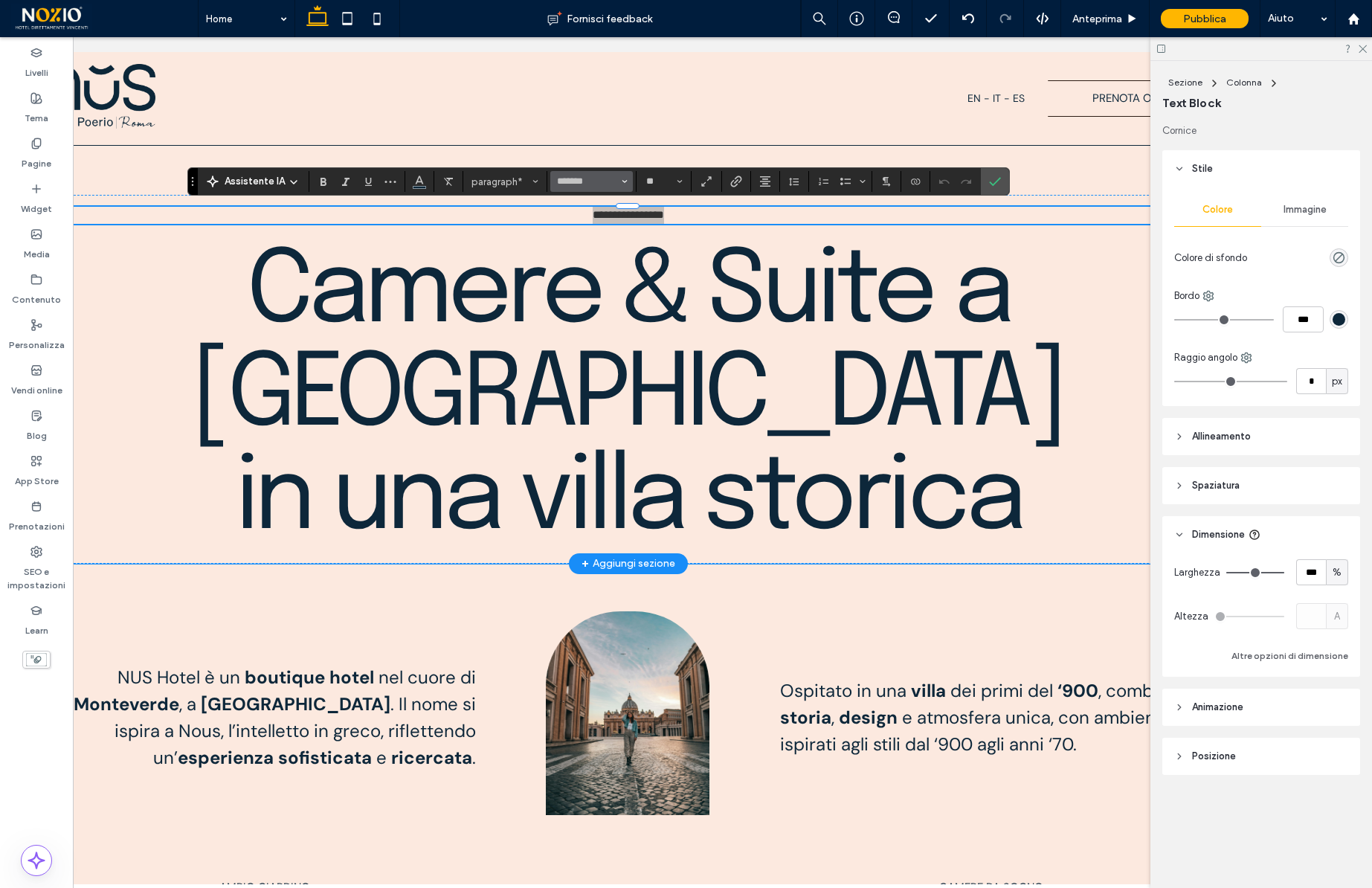
click at [623, 182] on use "Carattere e spessore del carattere" at bounding box center [624, 182] width 5 height 3
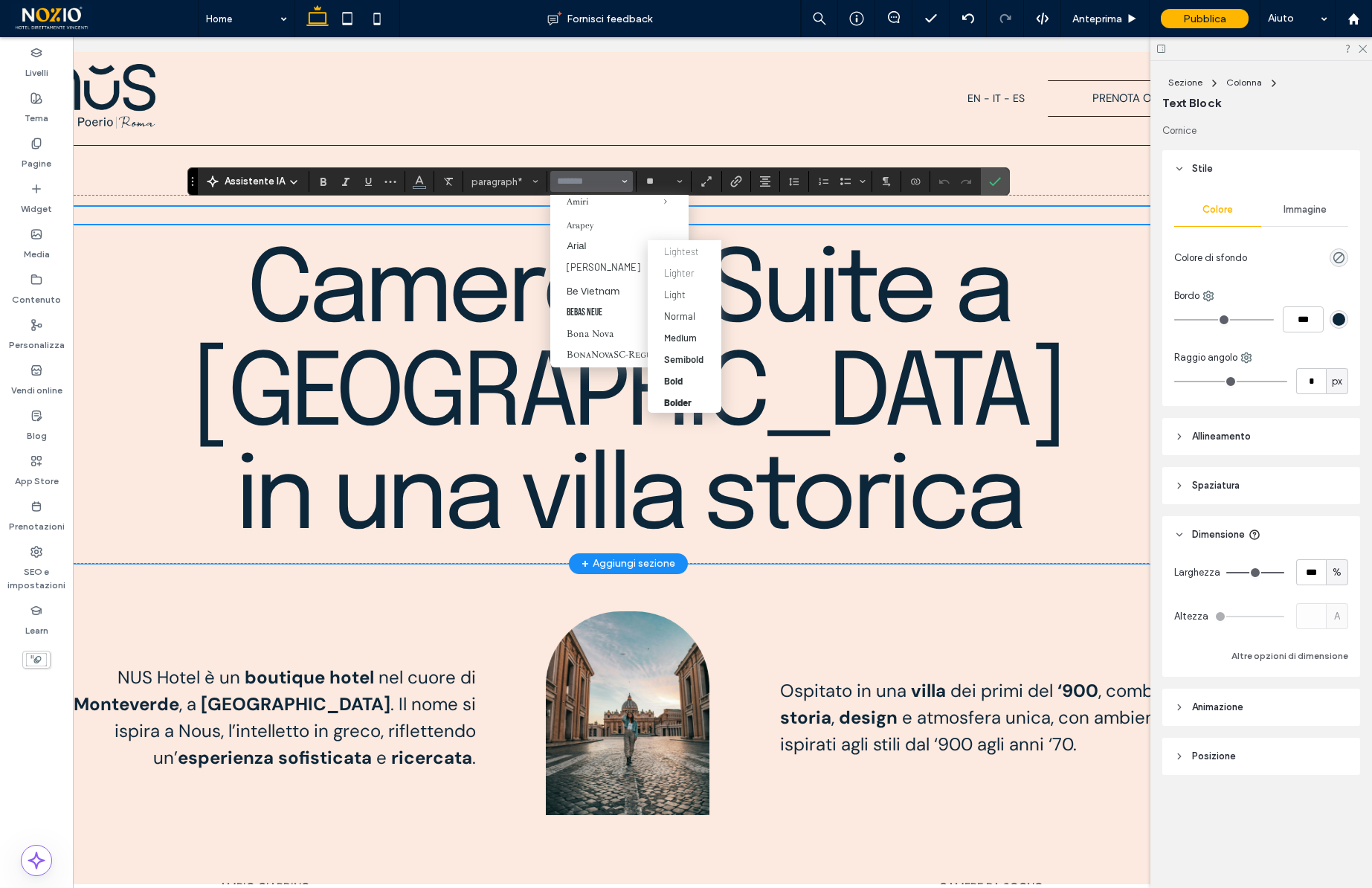
scroll to position [190, 0]
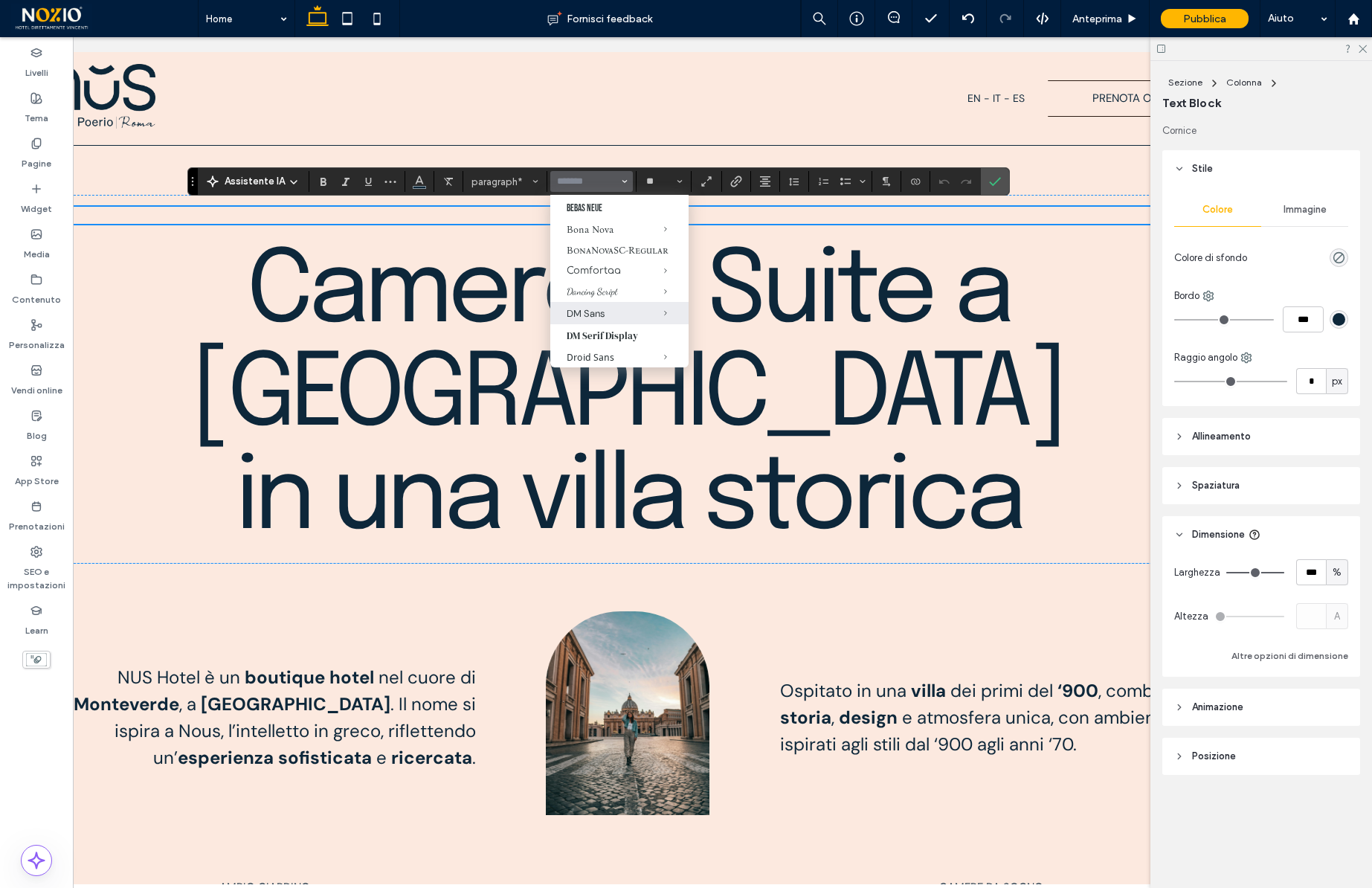
scroll to position [272, 0]
click at [686, 289] on div "Normal" at bounding box center [677, 290] width 26 height 12
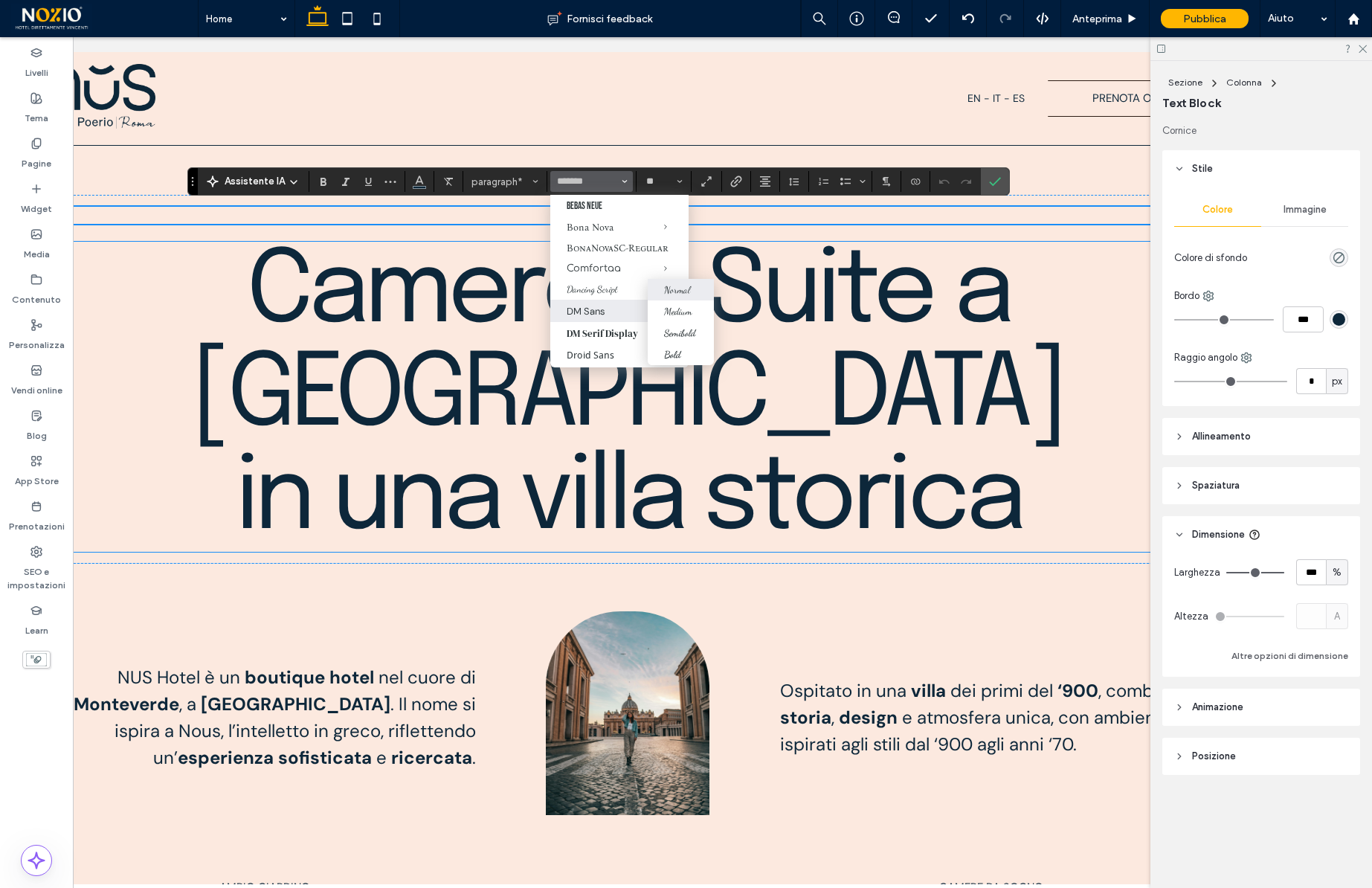
type input "**********"
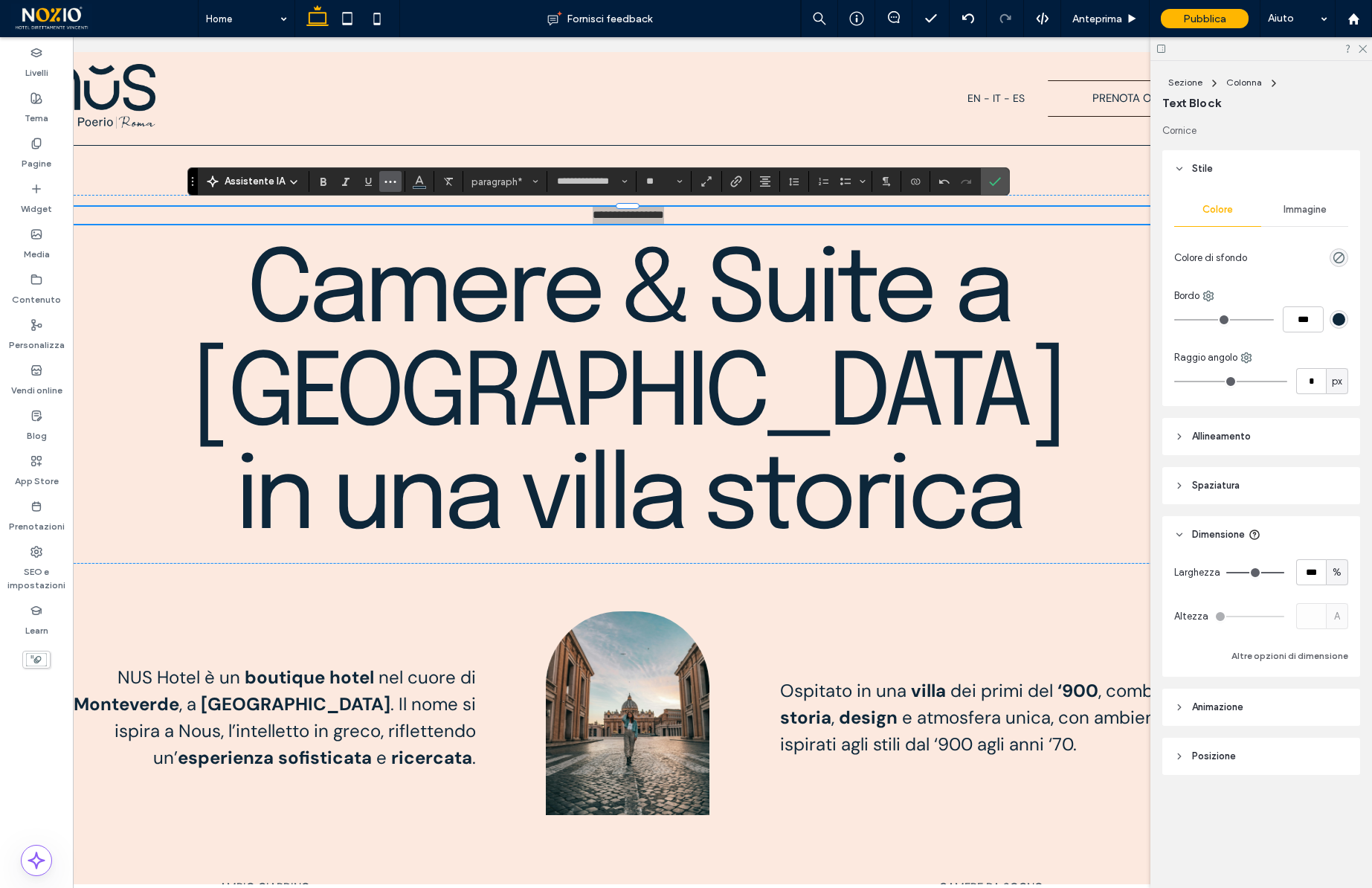
click at [392, 184] on icon "Altro" at bounding box center [390, 181] width 12 height 12
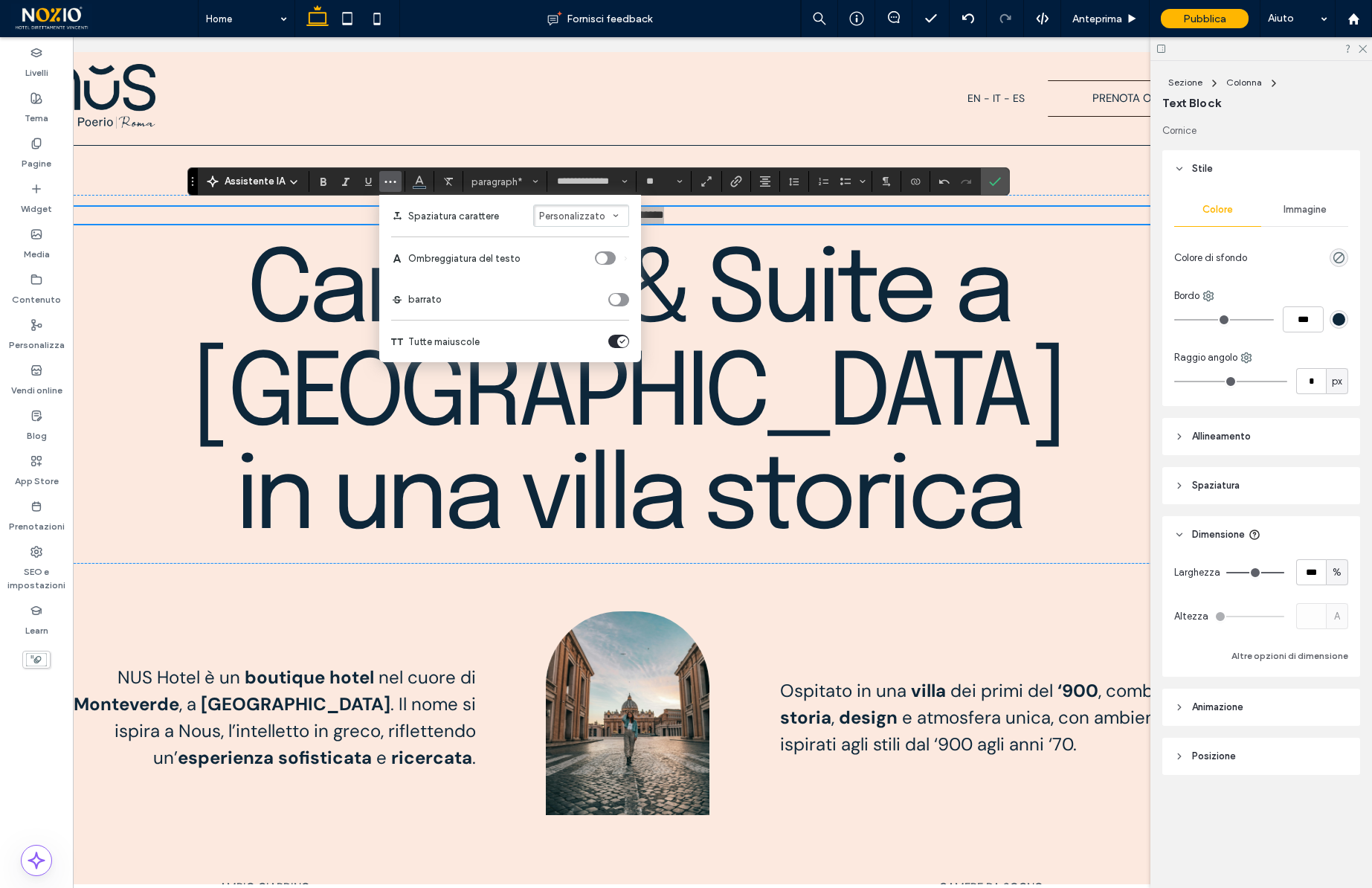
click at [618, 337] on div "toggle" at bounding box center [623, 342] width 12 height 12
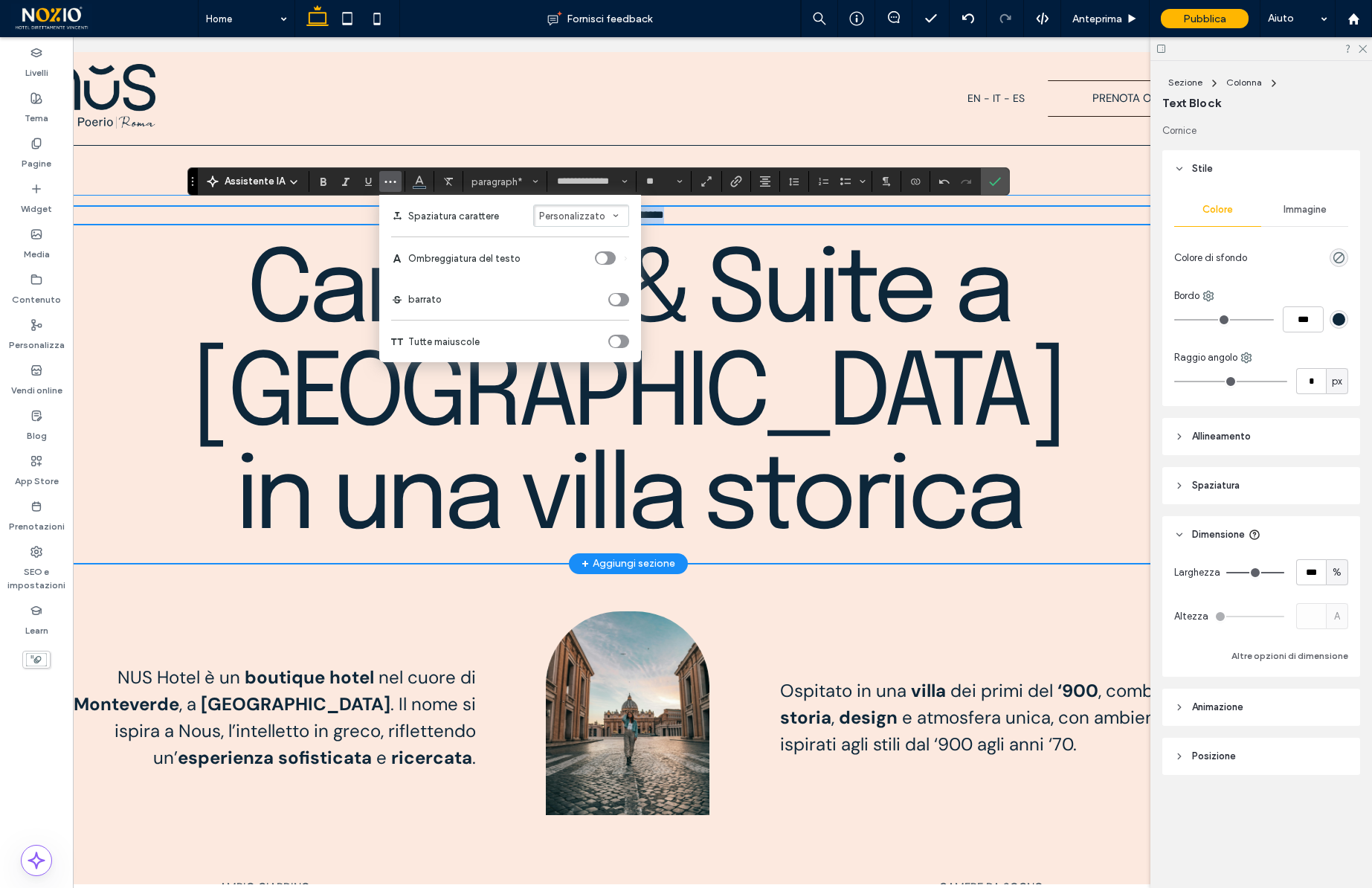
click at [895, 227] on div "**********" at bounding box center [627, 378] width 1168 height 369
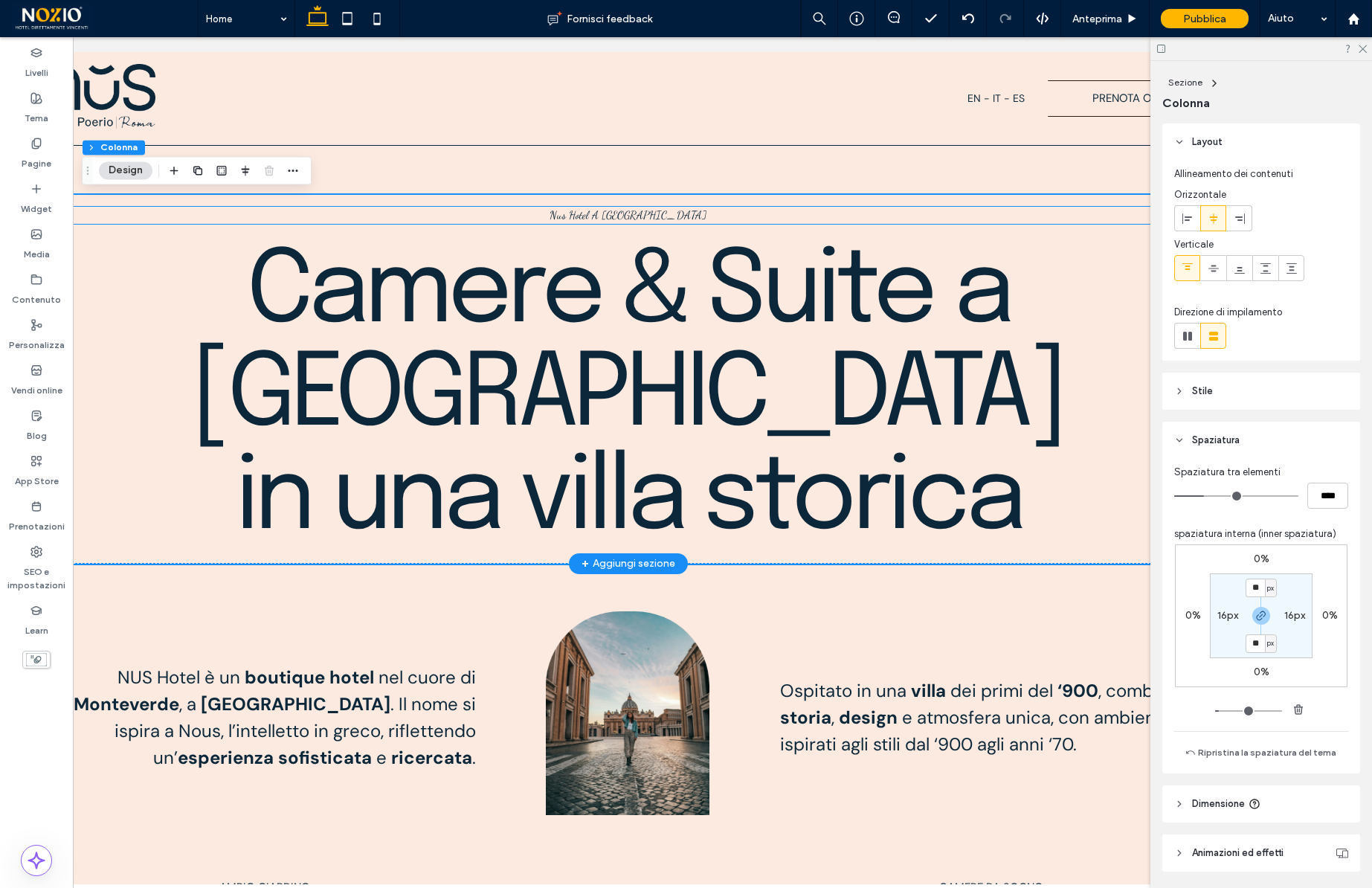
click at [679, 216] on p "Nus Hotel A Roma" at bounding box center [627, 215] width 1144 height 17
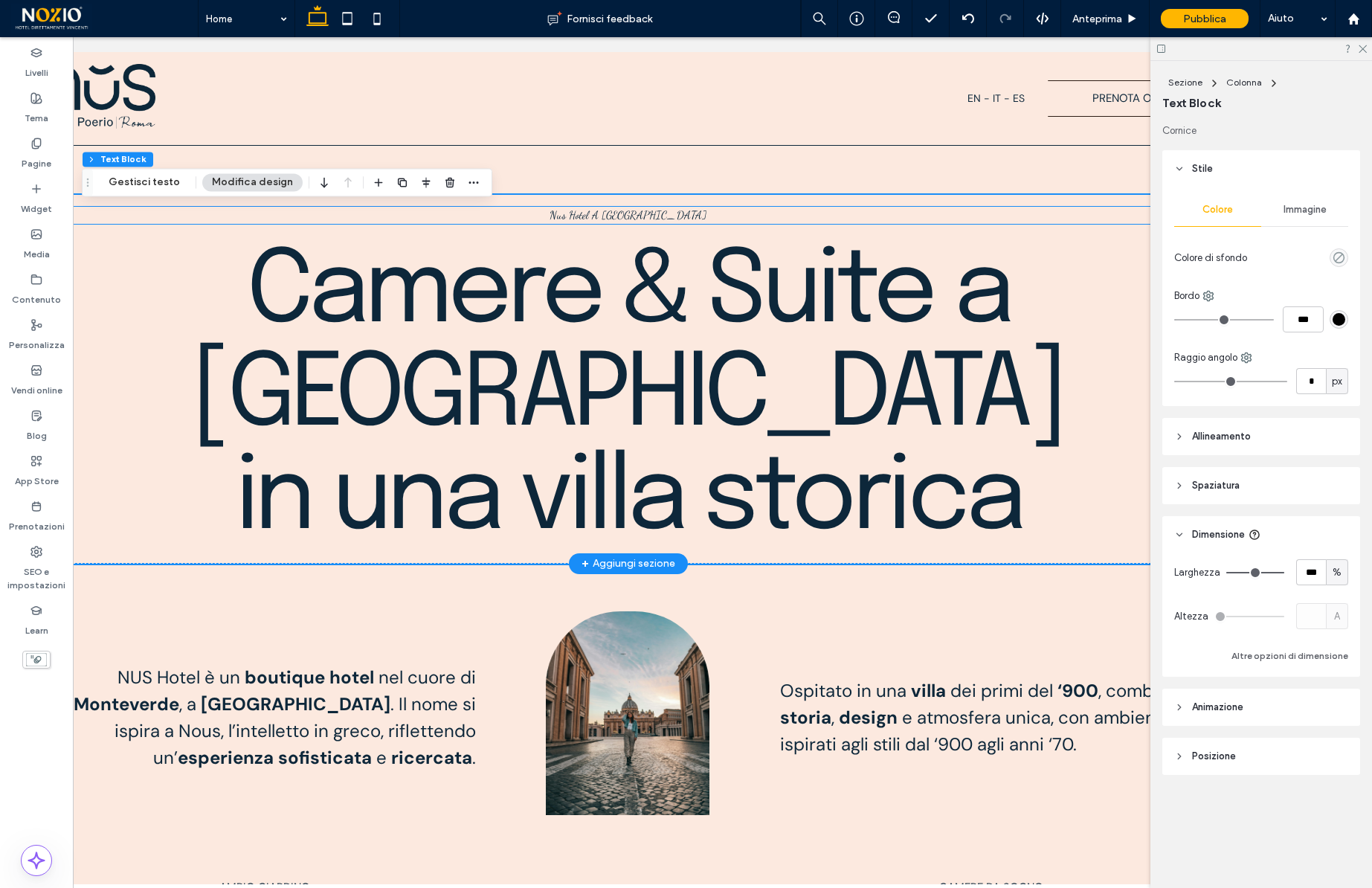
click at [679, 216] on p "Nus Hotel A Roma" at bounding box center [627, 215] width 1144 height 17
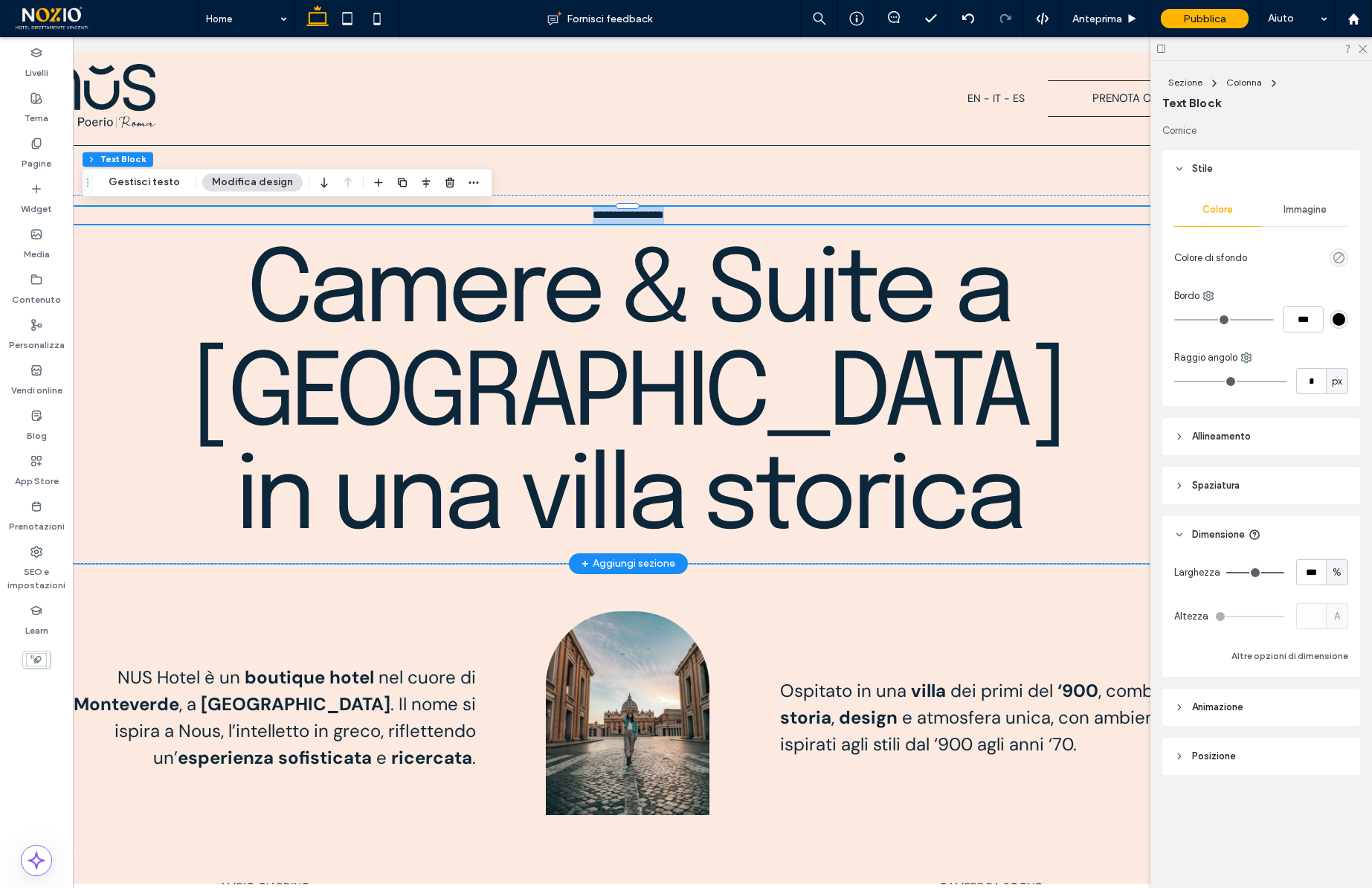
click at [679, 216] on p "**********" at bounding box center [627, 215] width 1144 height 17
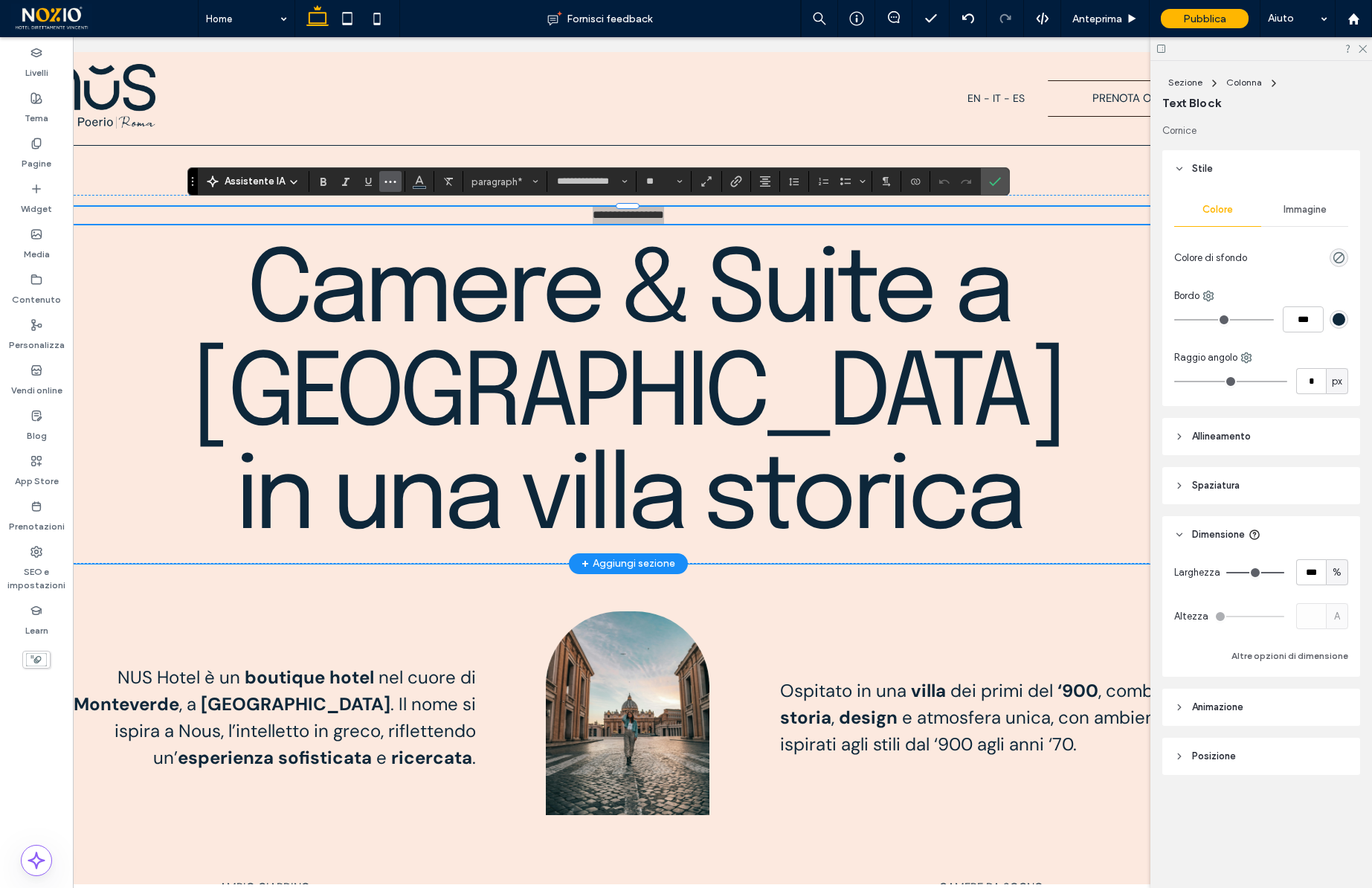
click at [387, 183] on icon "Altro" at bounding box center [390, 181] width 12 height 12
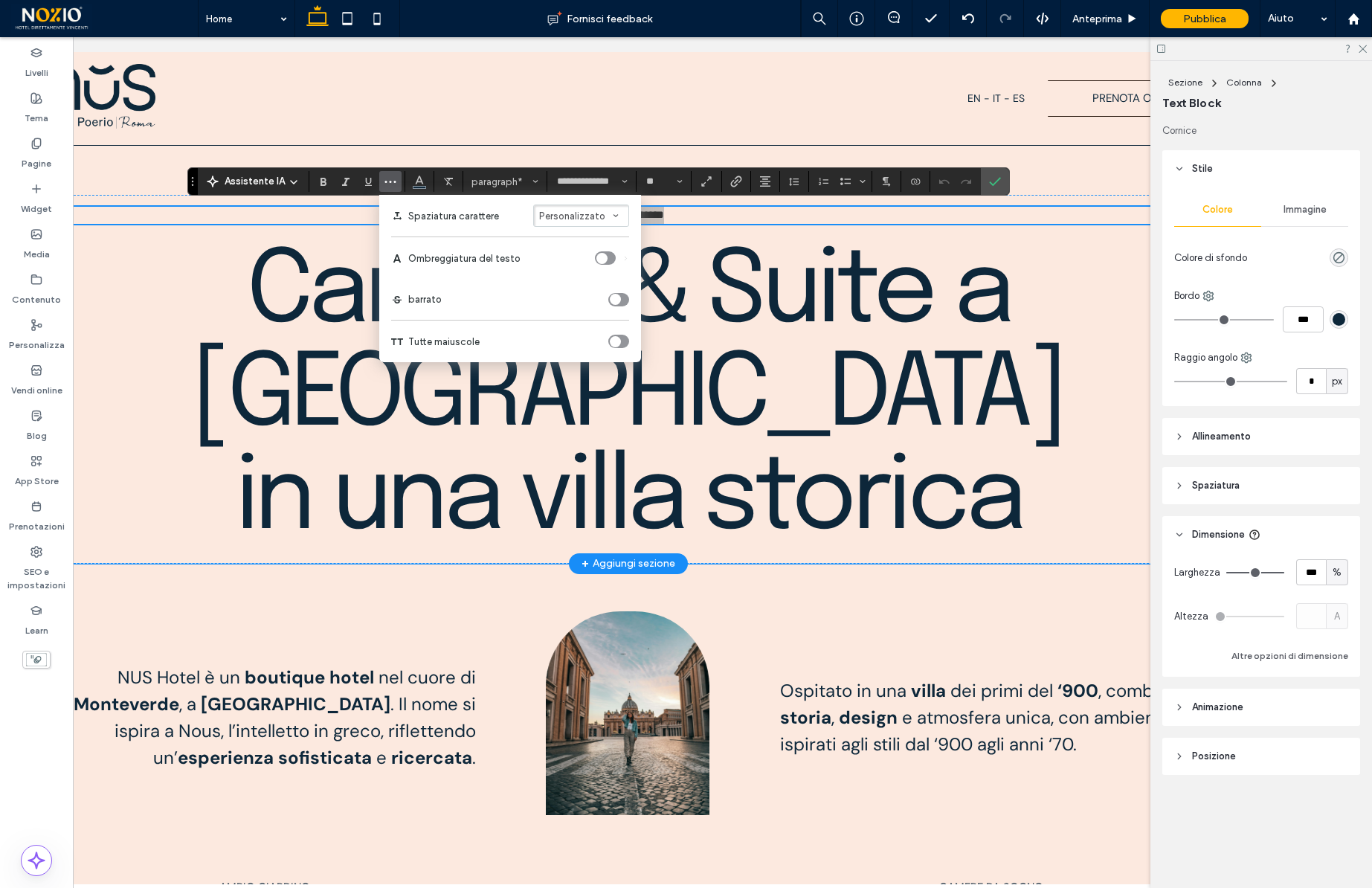
click at [622, 336] on div "toggle" at bounding box center [618, 341] width 21 height 13
click at [623, 177] on span "Carattere e spessore del carattere" at bounding box center [624, 181] width 6 height 19
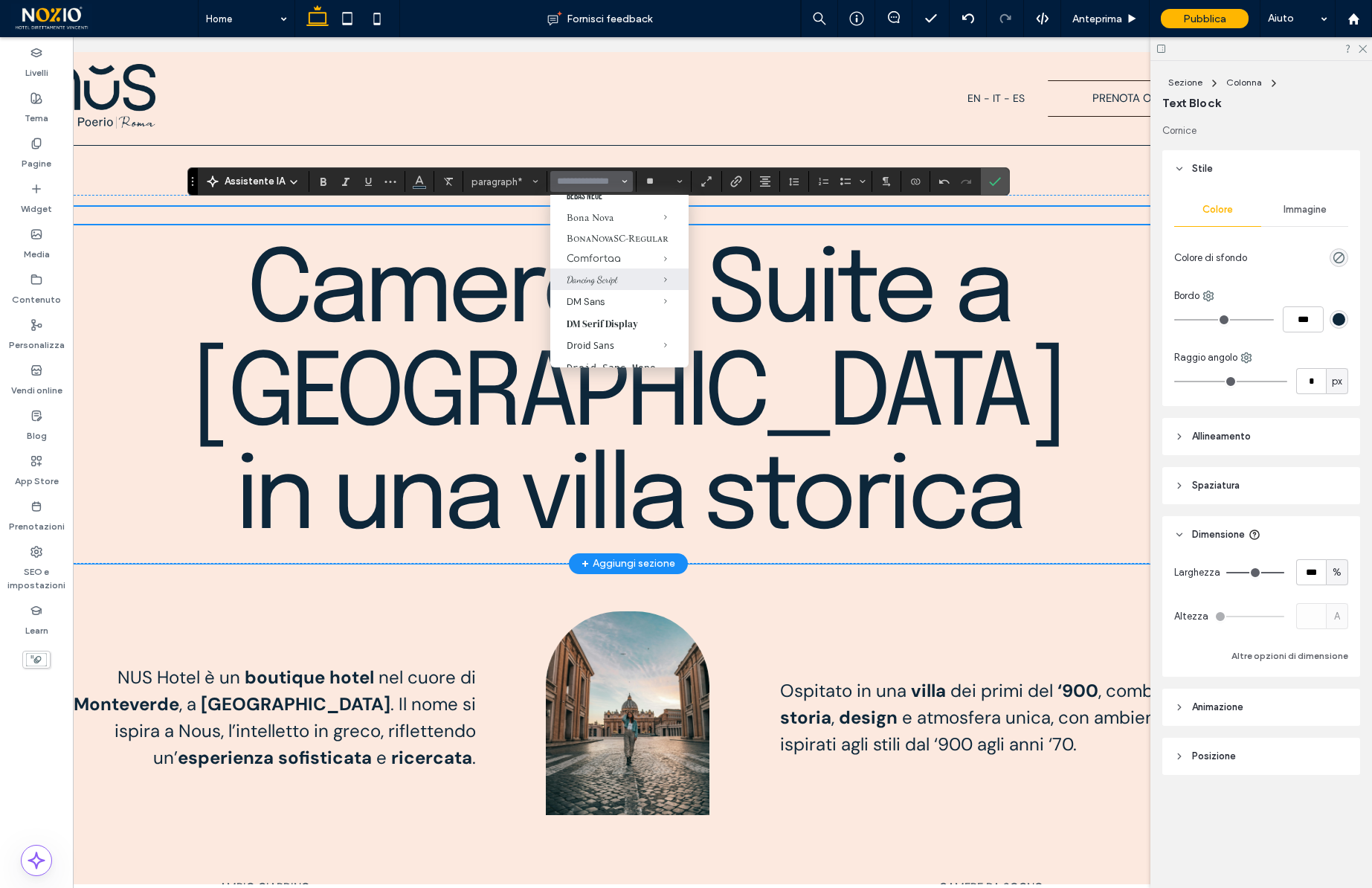
scroll to position [283, 0]
click at [682, 350] on div "Light" at bounding box center [674, 355] width 21 height 12
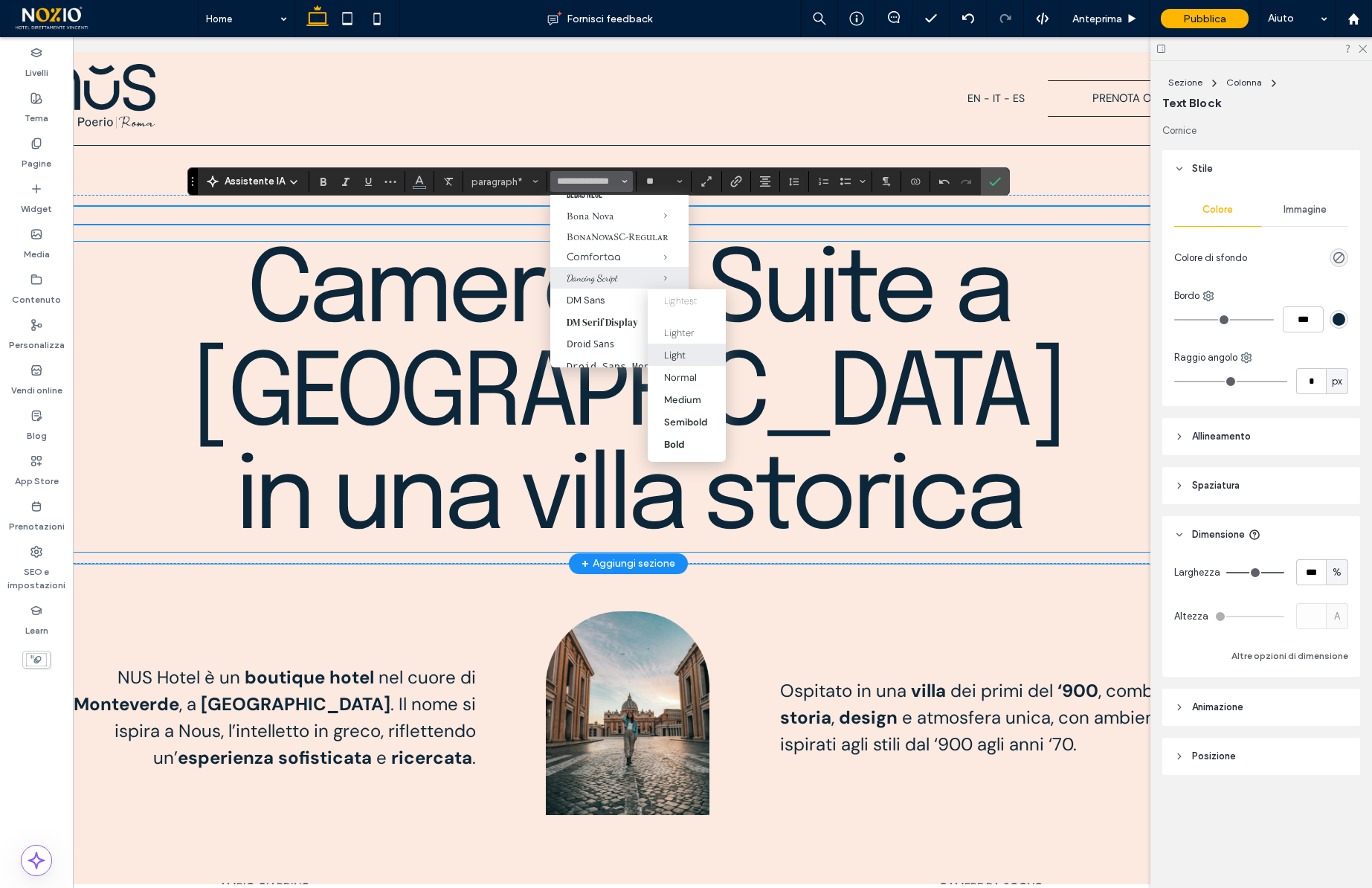
type input "*******"
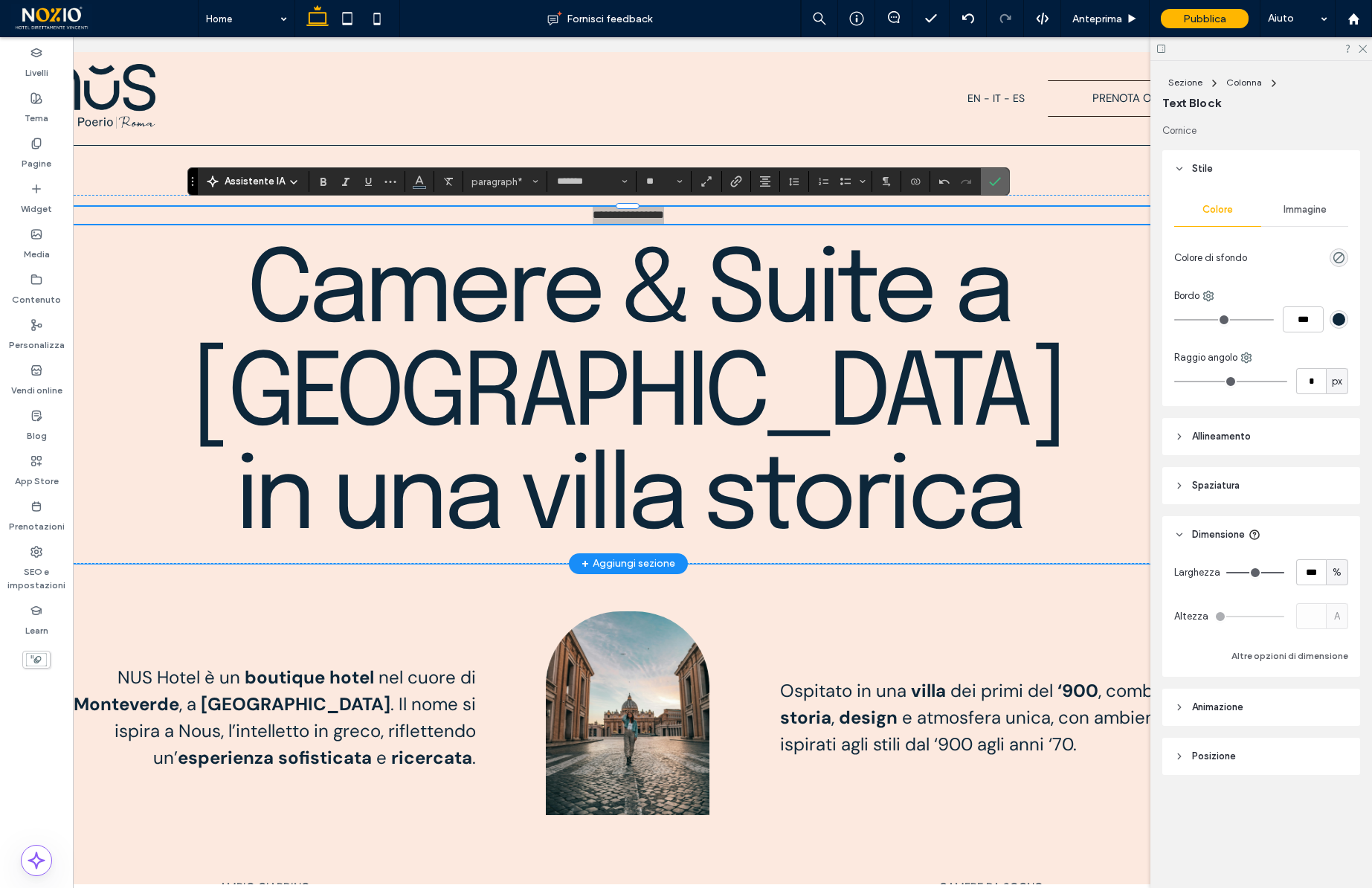
click at [996, 186] on icon "Conferma" at bounding box center [994, 181] width 12 height 12
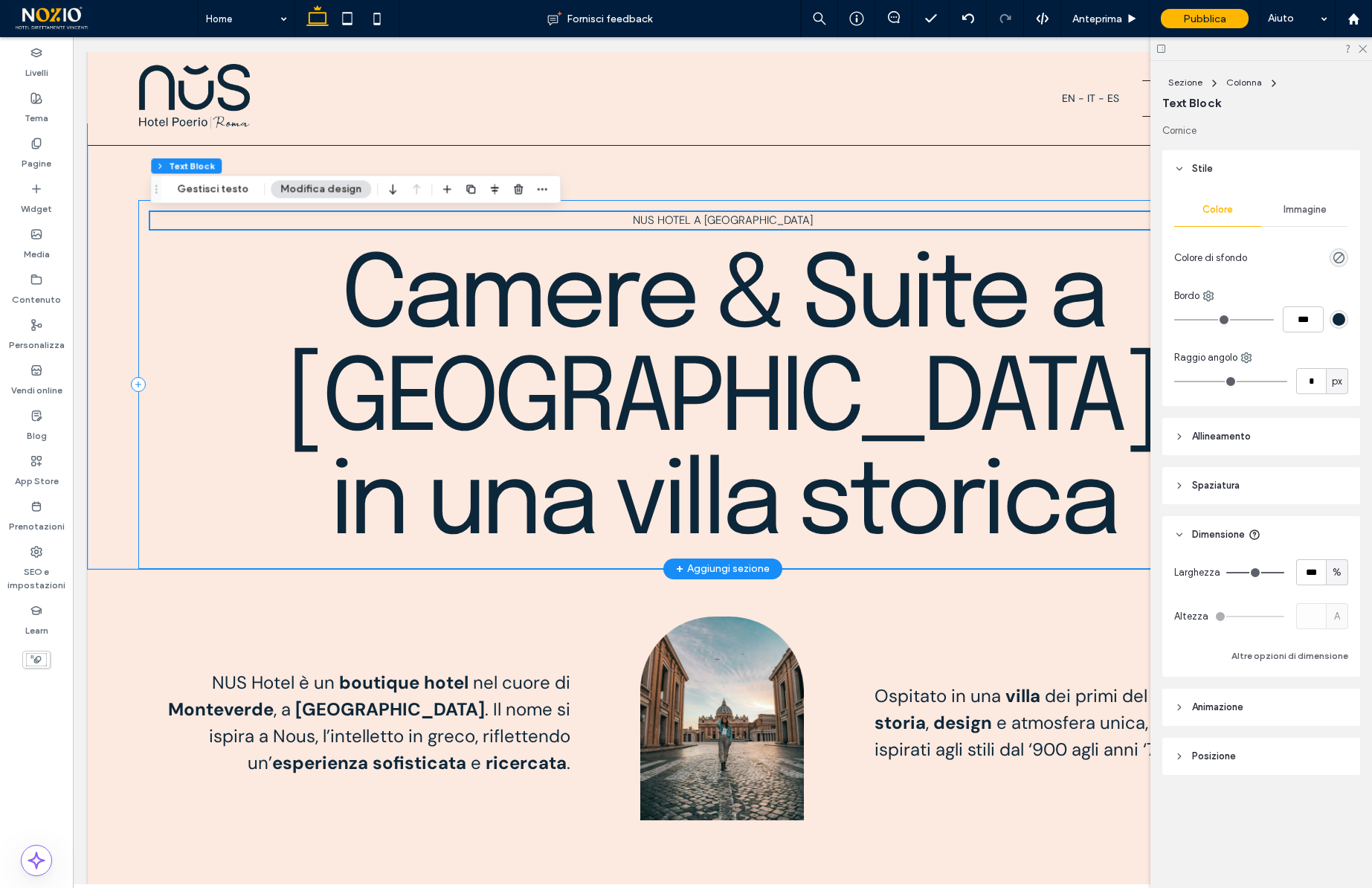
scroll to position [458, 0]
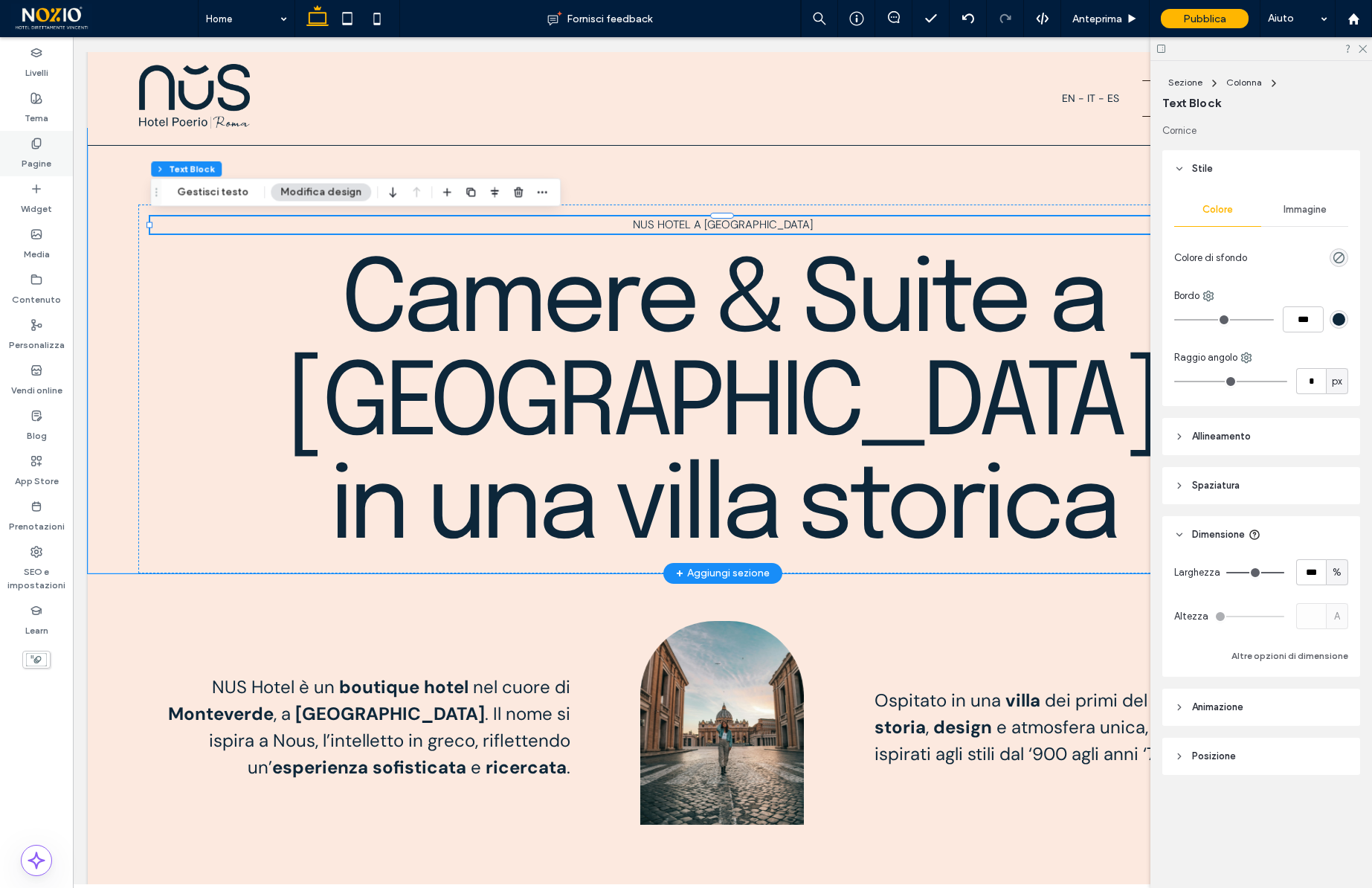
click at [34, 157] on label "Pagine" at bounding box center [36, 159] width 30 height 21
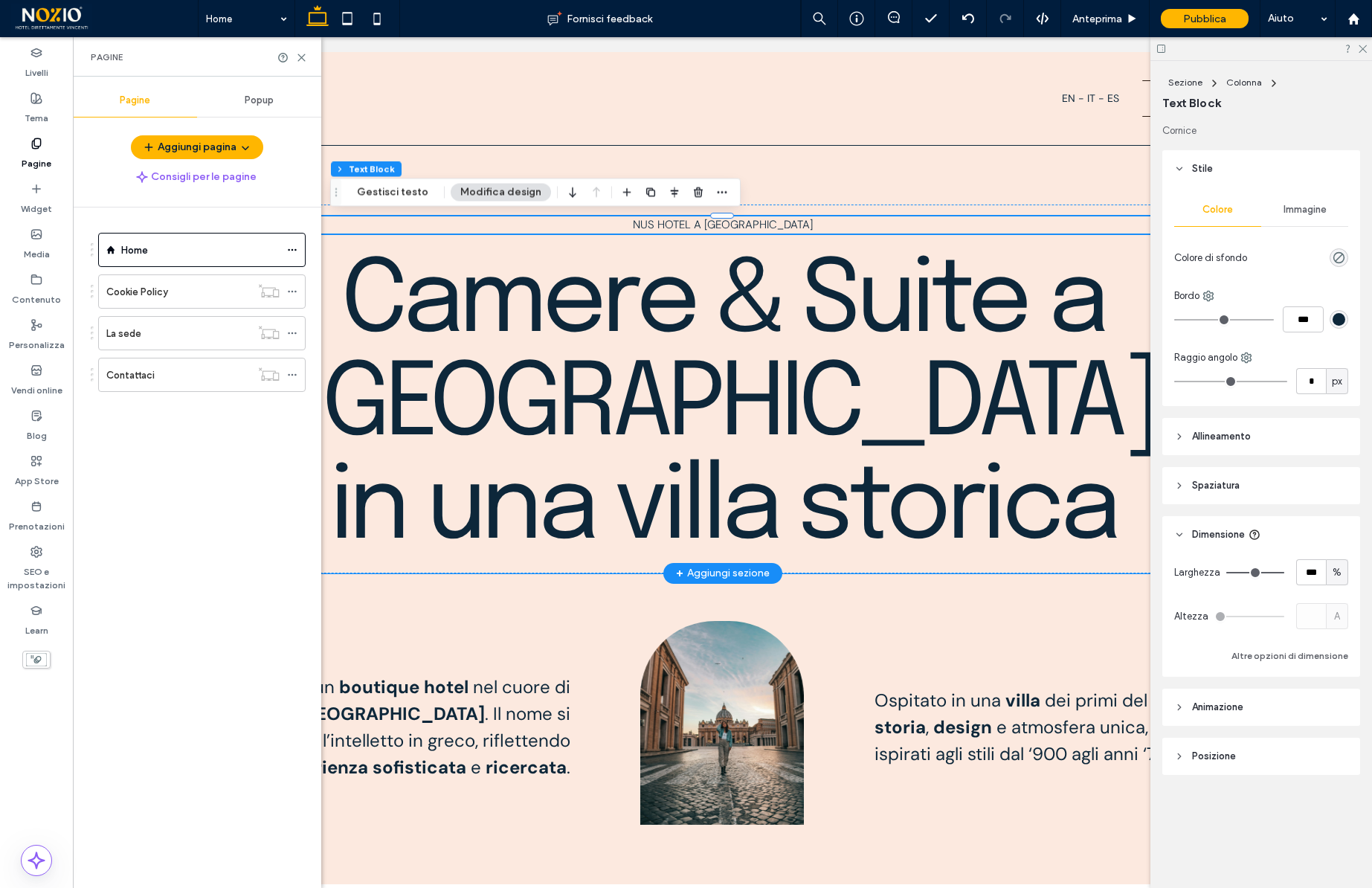
click at [34, 157] on label "Pagine" at bounding box center [36, 159] width 30 height 21
click at [20, 129] on div "Tema" at bounding box center [36, 108] width 73 height 45
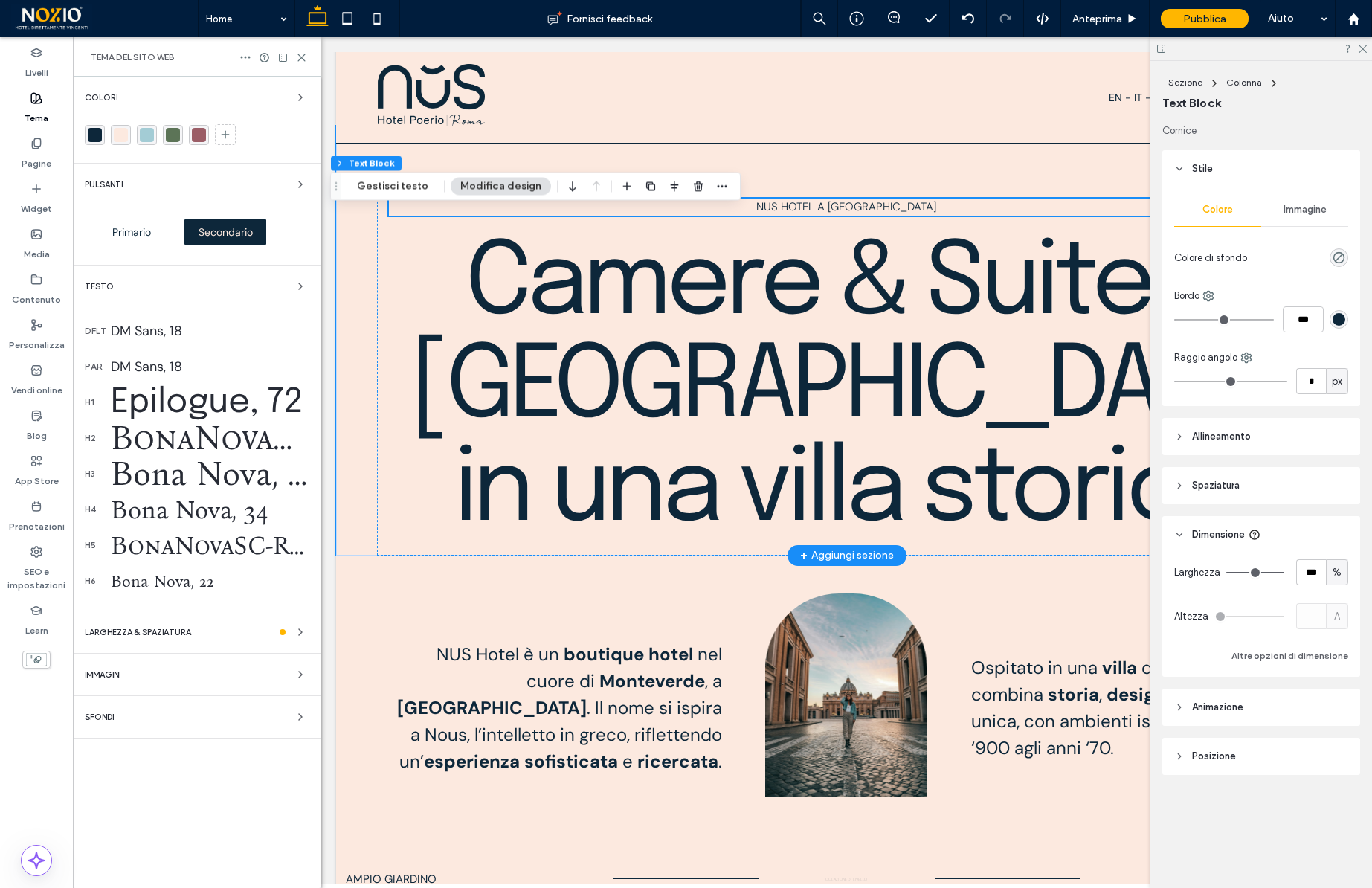
scroll to position [454, 0]
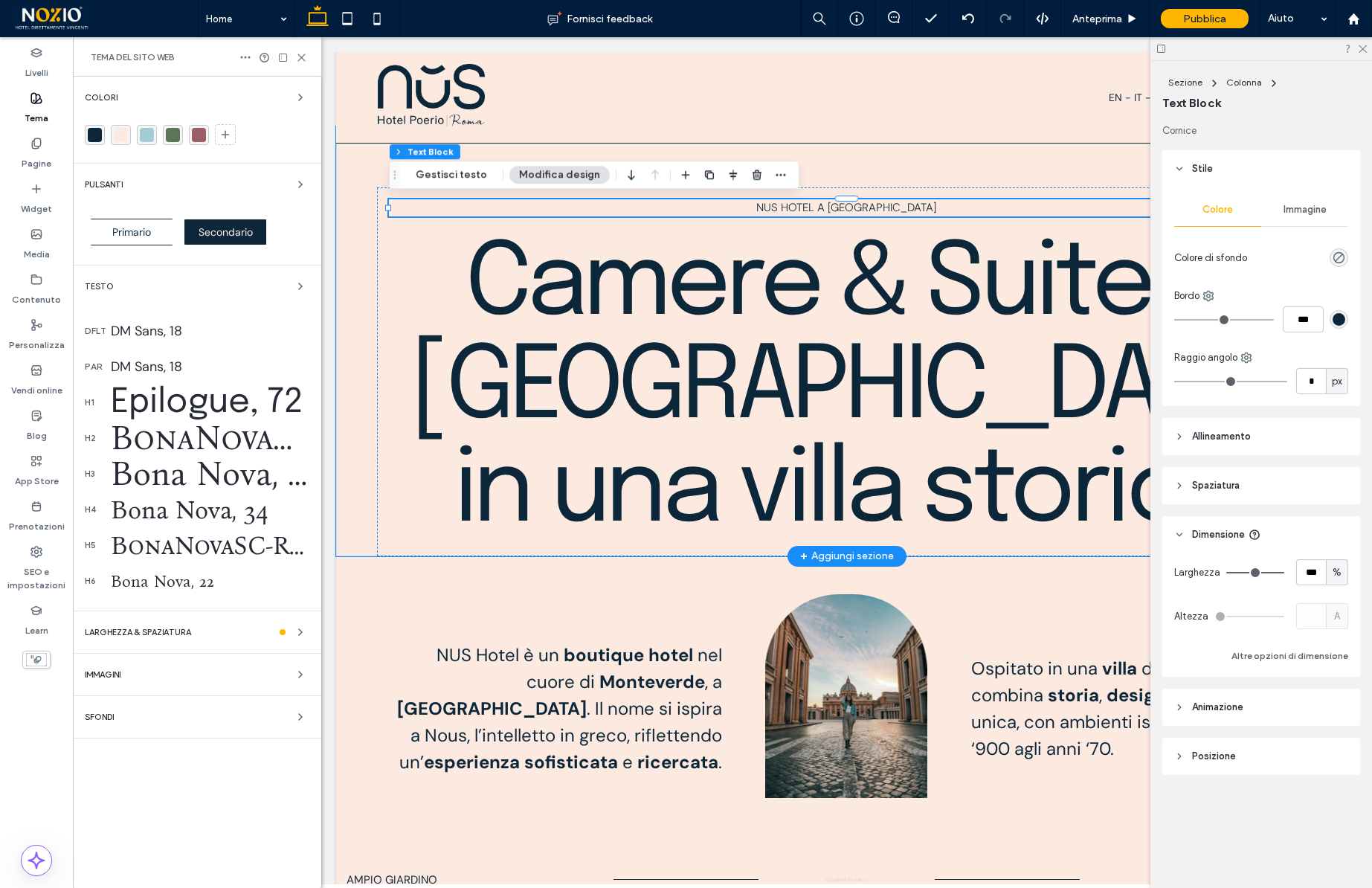
click at [192, 431] on div "BonaNovaSC-Regular, 72" at bounding box center [209, 438] width 199 height 40
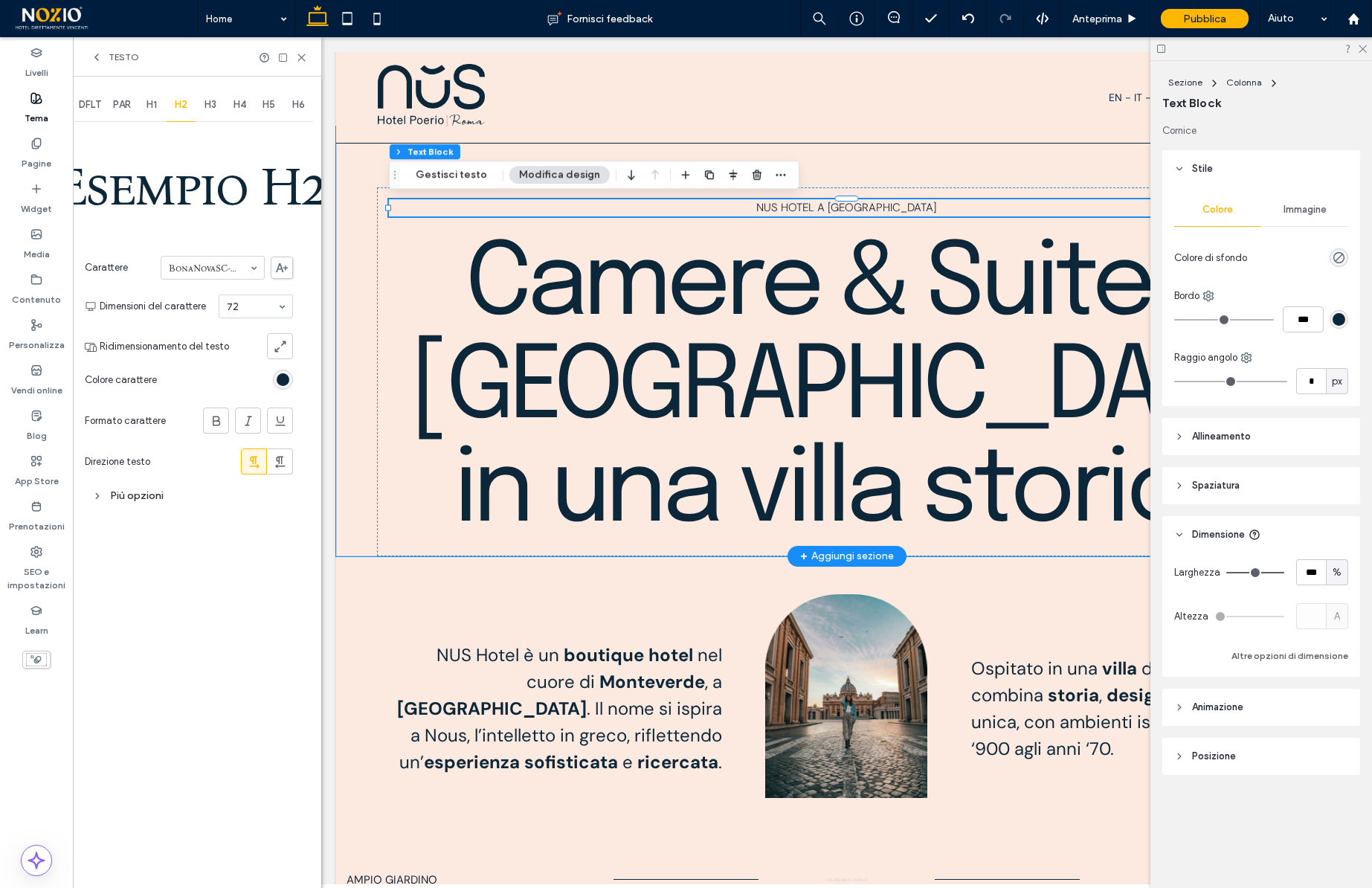
click at [155, 106] on span "H1" at bounding box center [152, 105] width 11 height 12
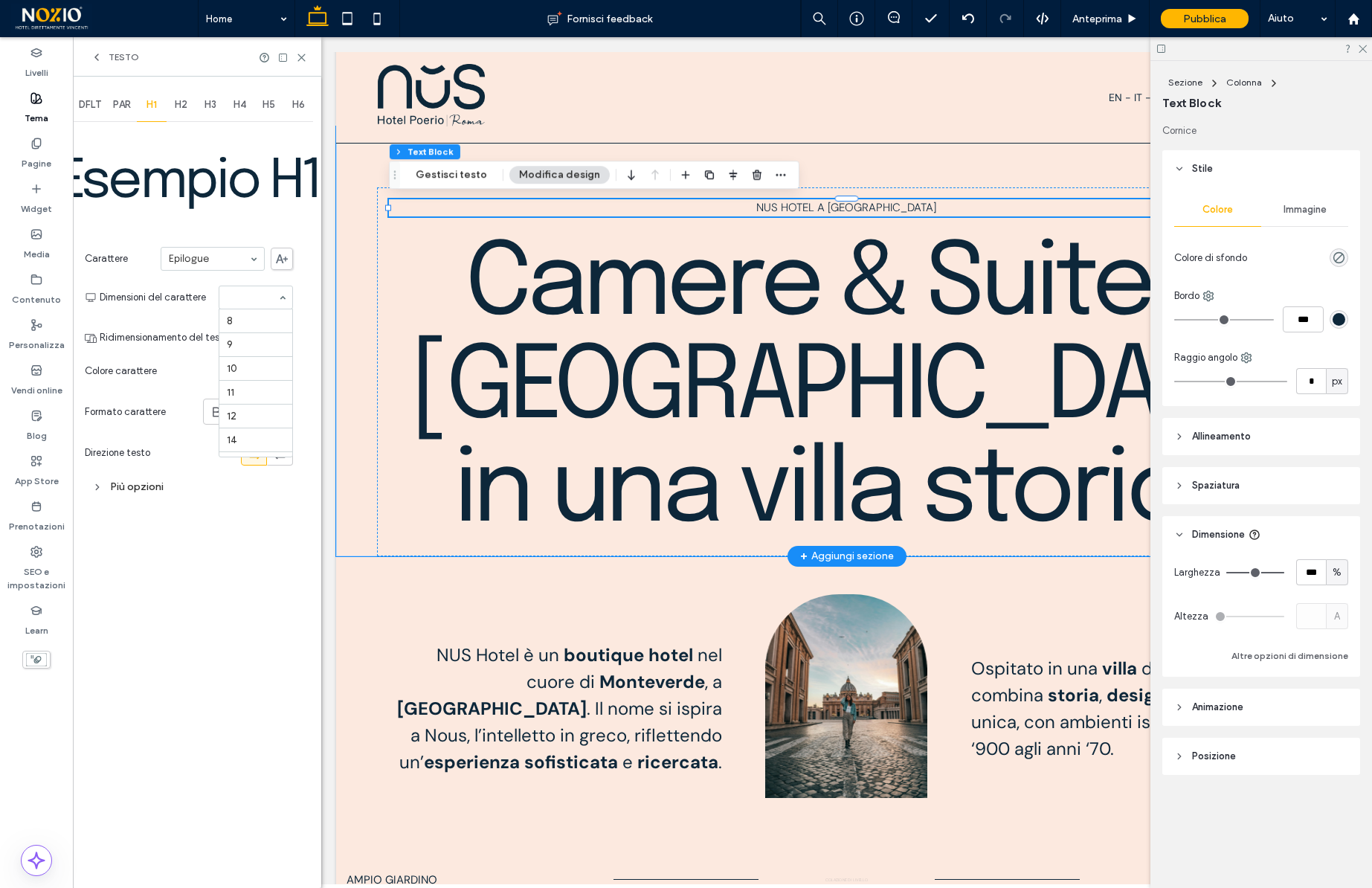
scroll to position [233, 0]
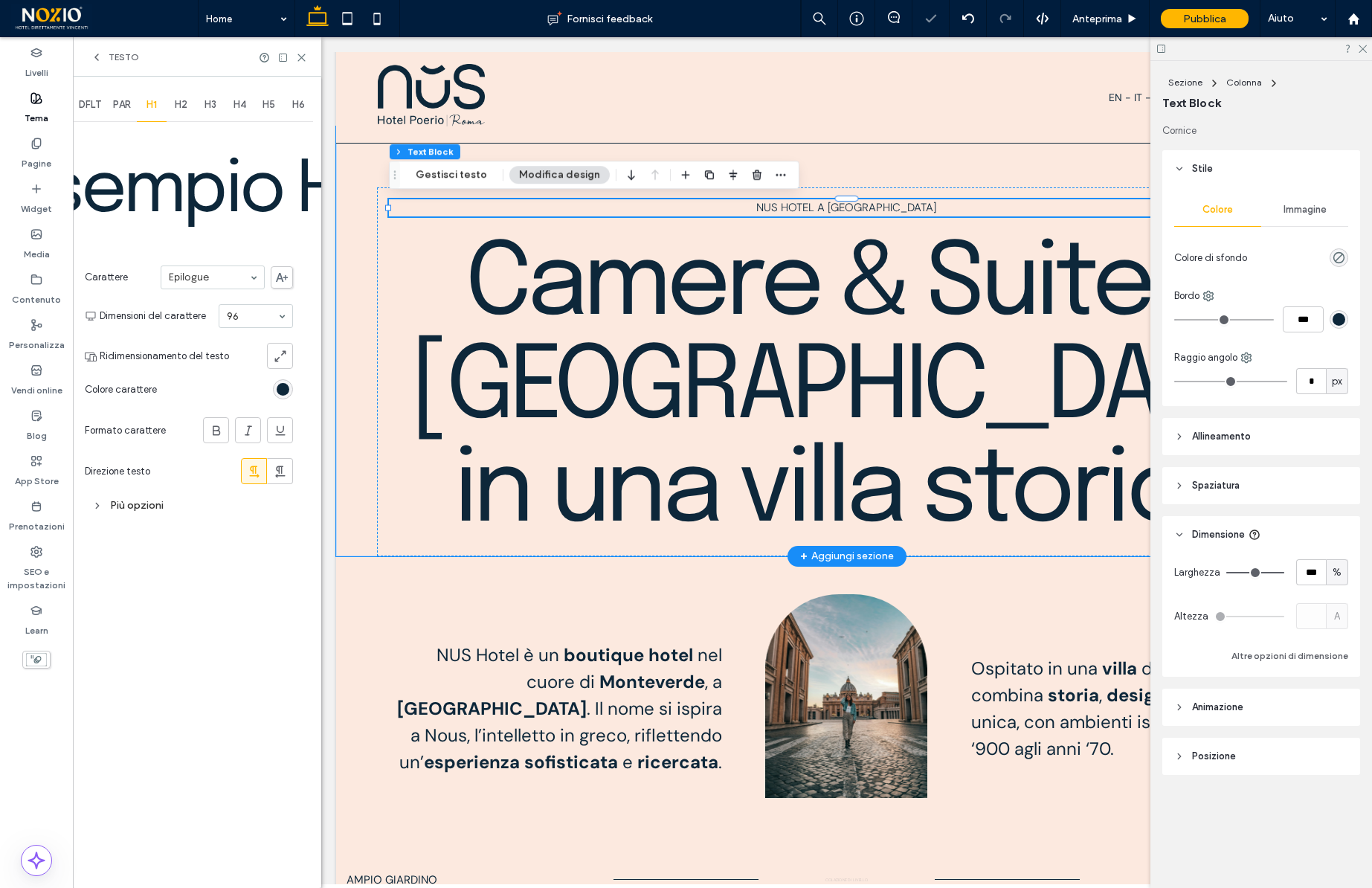
click at [179, 100] on span "H2" at bounding box center [181, 105] width 12 height 12
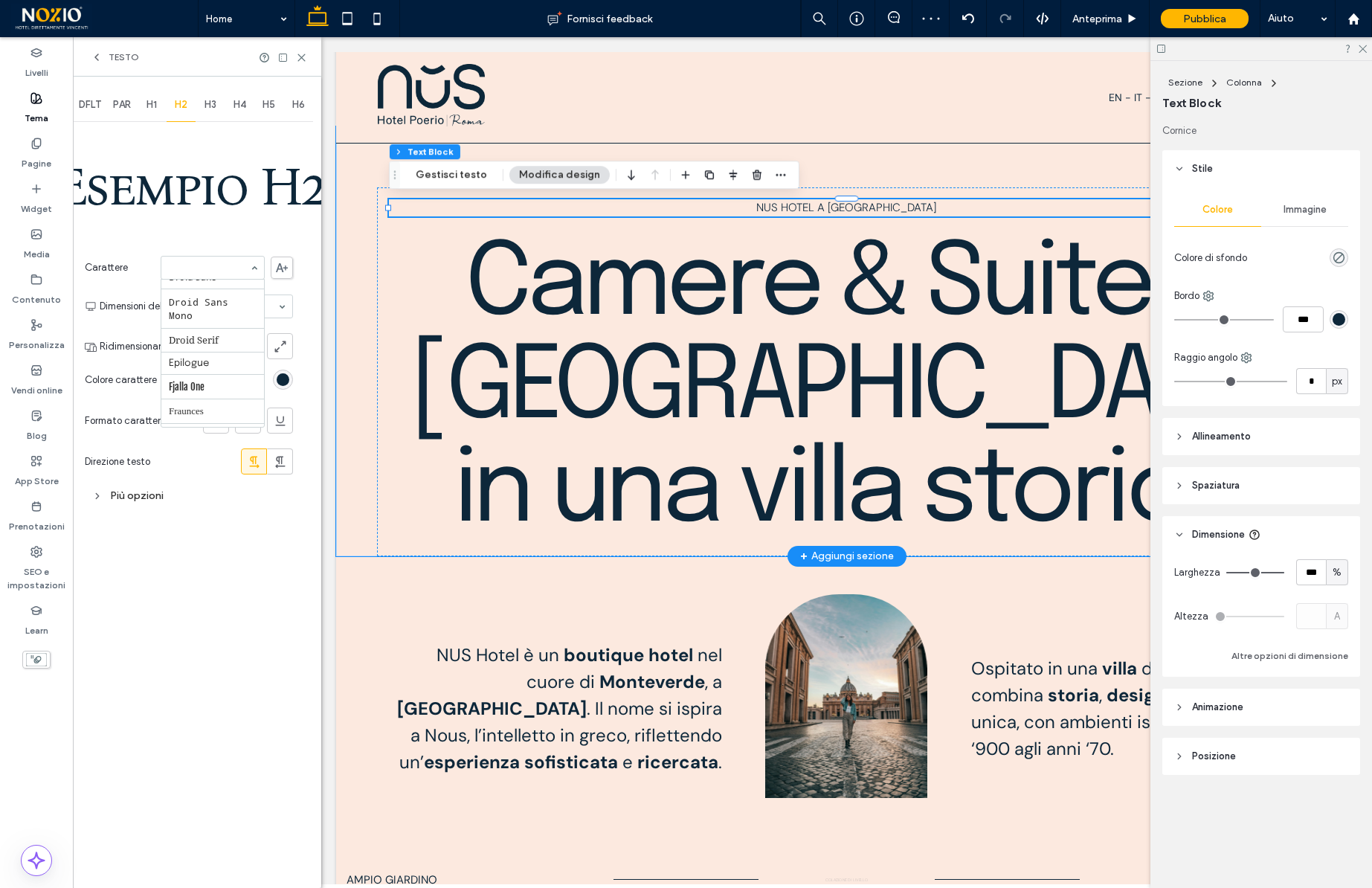
scroll to position [444, 0]
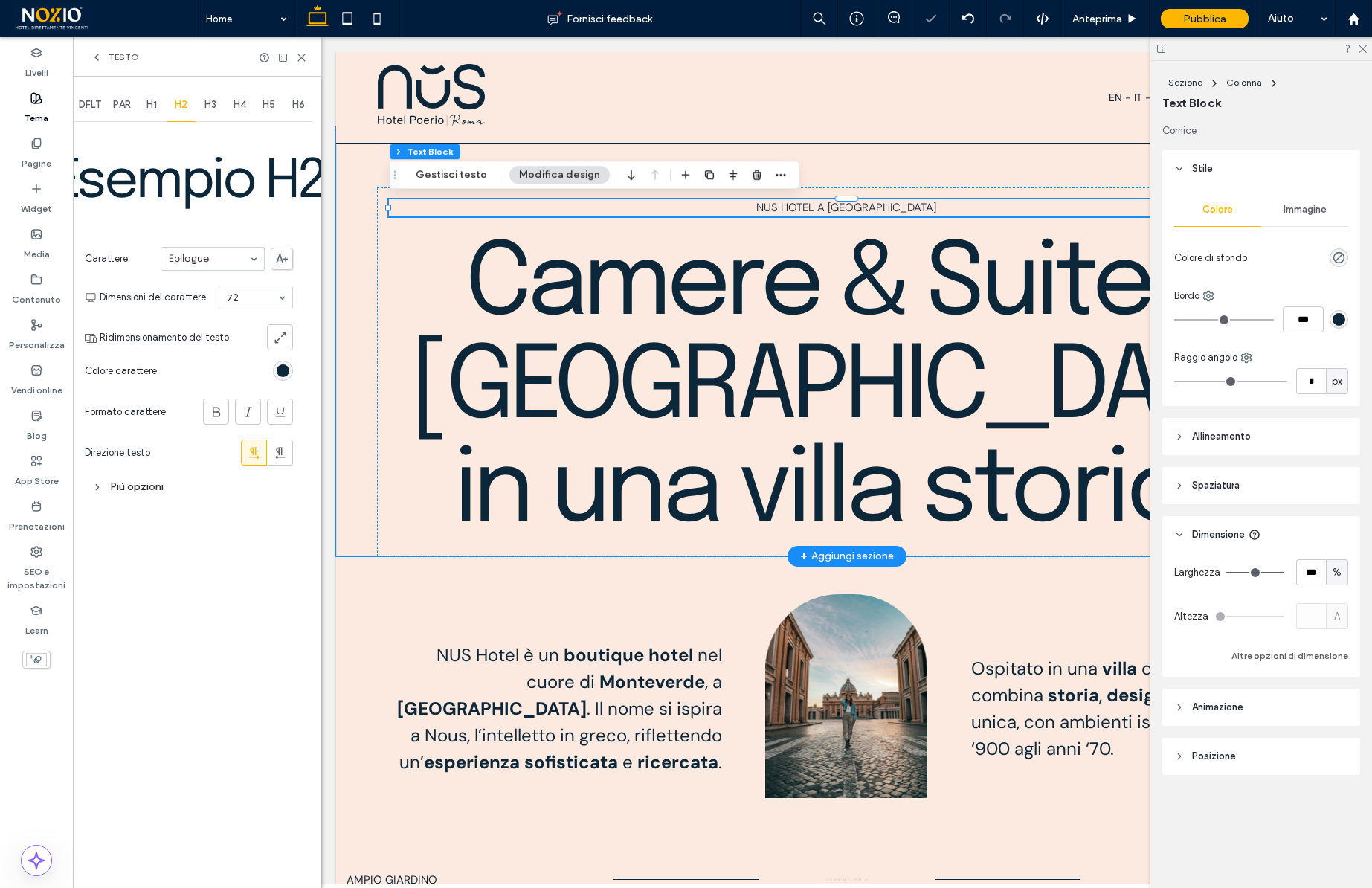
click at [209, 106] on span "H3" at bounding box center [210, 105] width 12 height 12
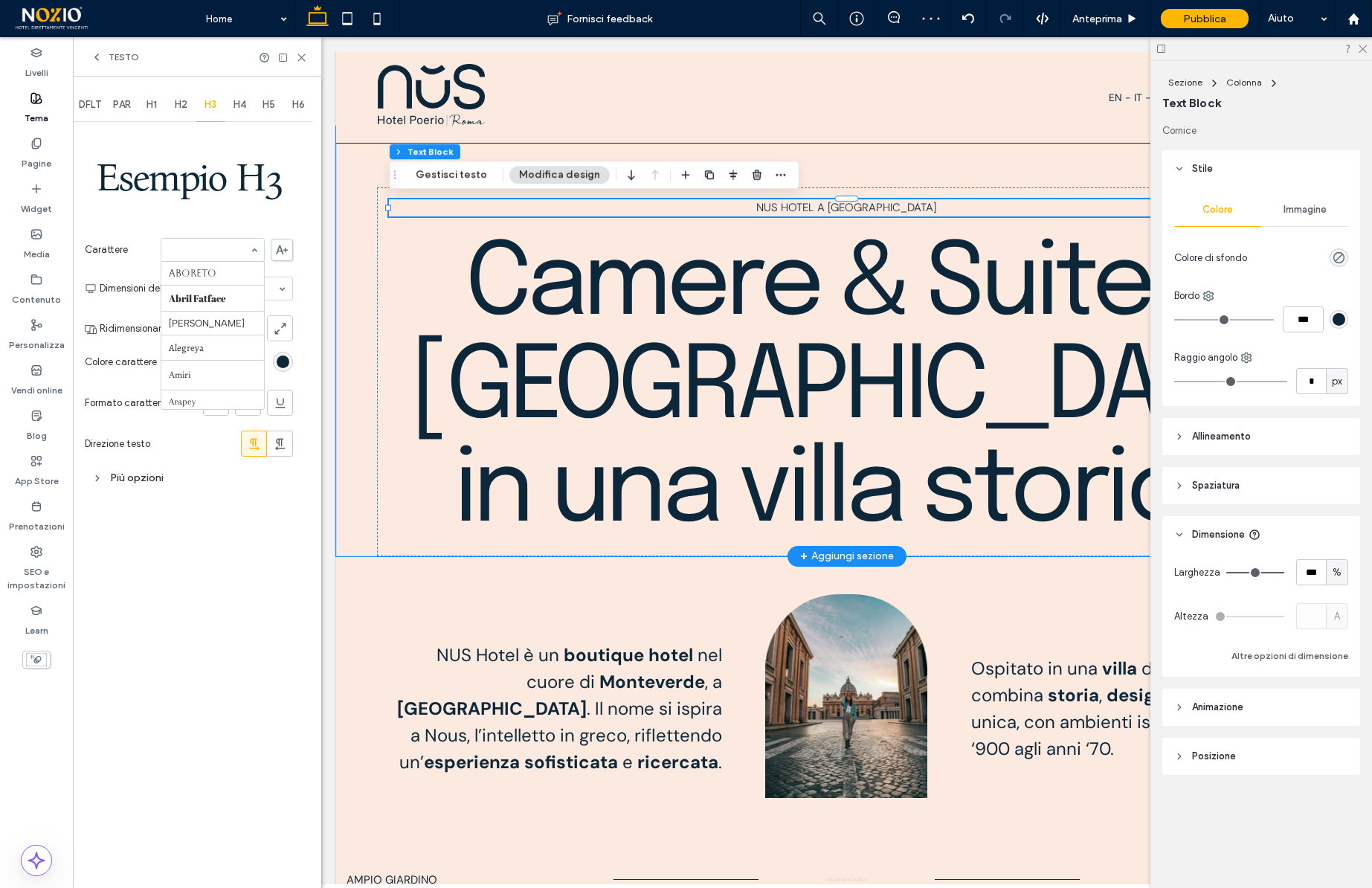
scroll to position [496, 0]
click at [280, 364] on div "rgb(13, 39, 58)" at bounding box center [282, 359] width 12 height 12
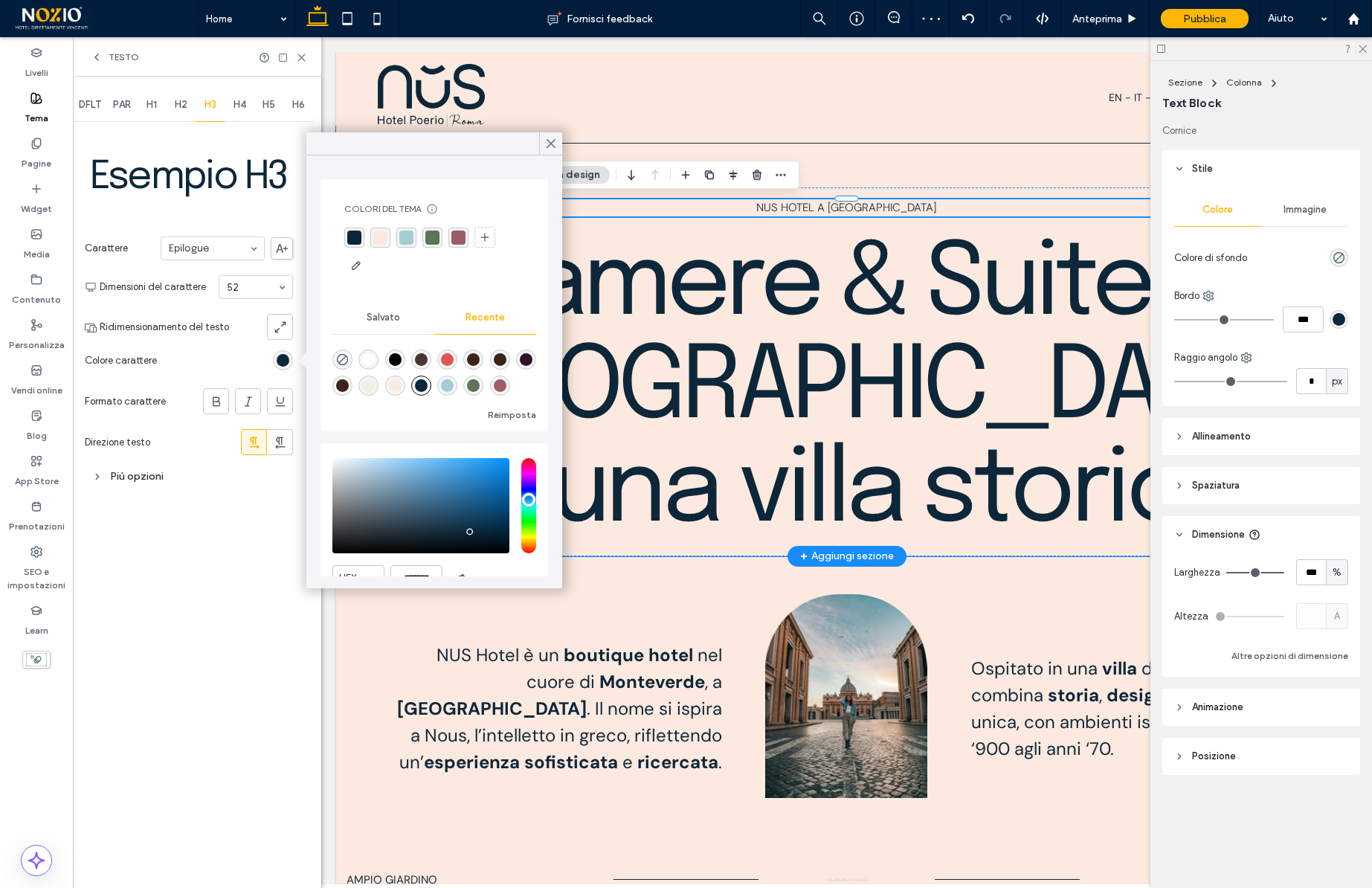
click at [355, 238] on div "rgba(13, 39, 58, 1)" at bounding box center [354, 237] width 14 height 14
click at [547, 143] on icon at bounding box center [551, 143] width 13 height 13
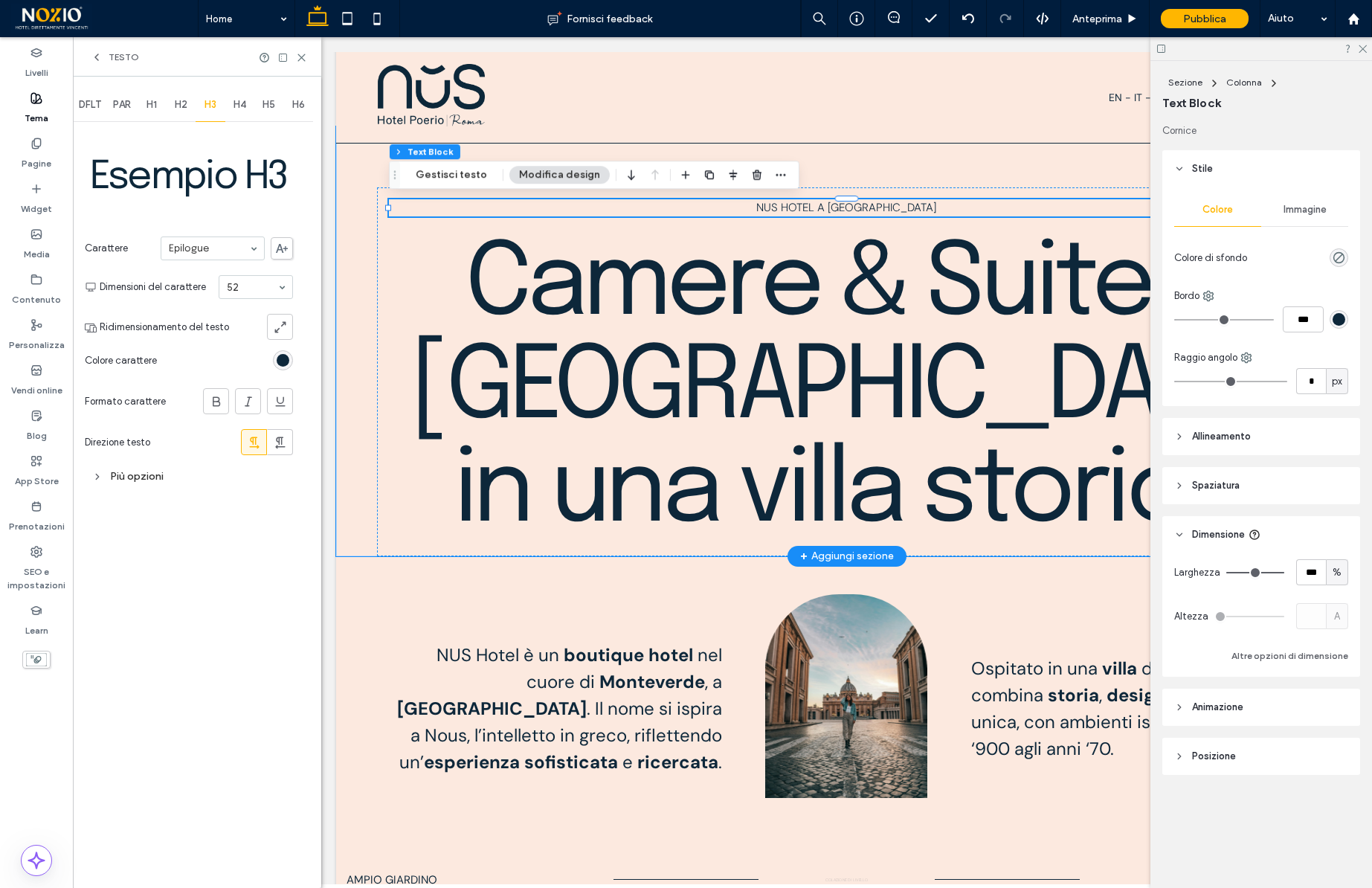
click at [120, 105] on span "PAR" at bounding box center [122, 105] width 18 height 12
click at [88, 105] on span "DFLT" at bounding box center [90, 105] width 22 height 12
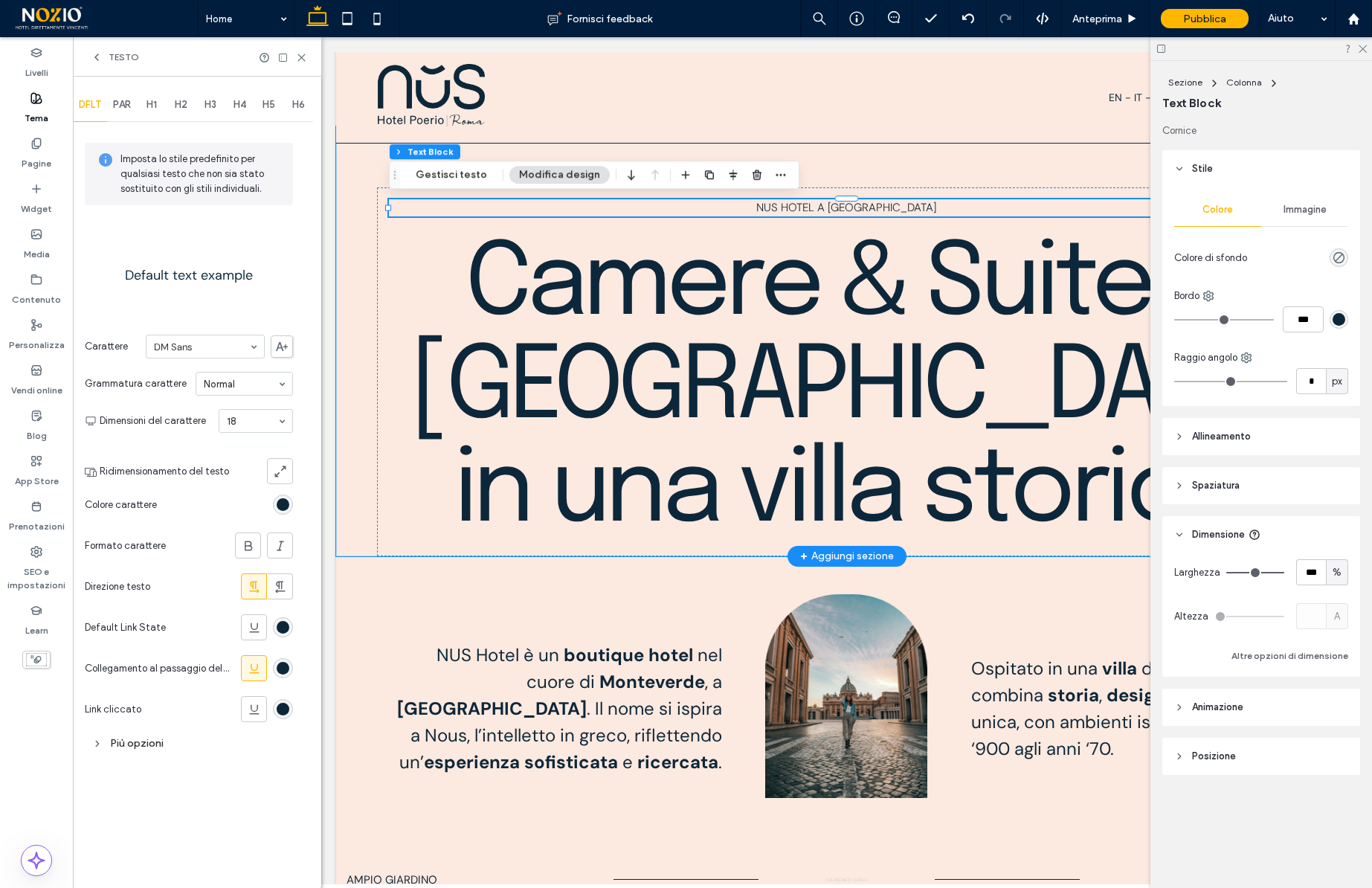
click at [281, 507] on div "rgb(13, 39, 58)" at bounding box center [282, 504] width 12 height 12
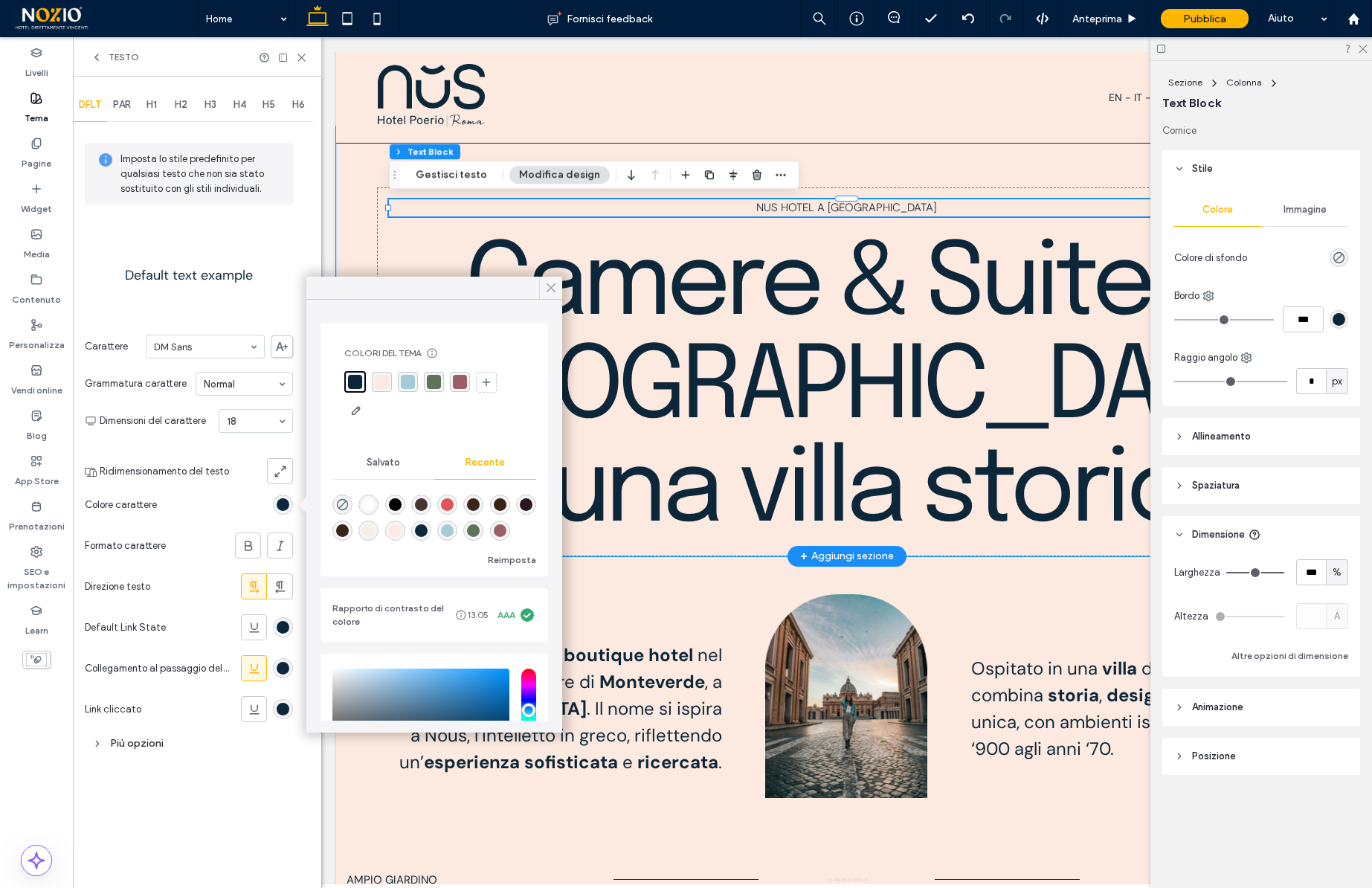
click at [550, 291] on icon at bounding box center [551, 288] width 13 height 13
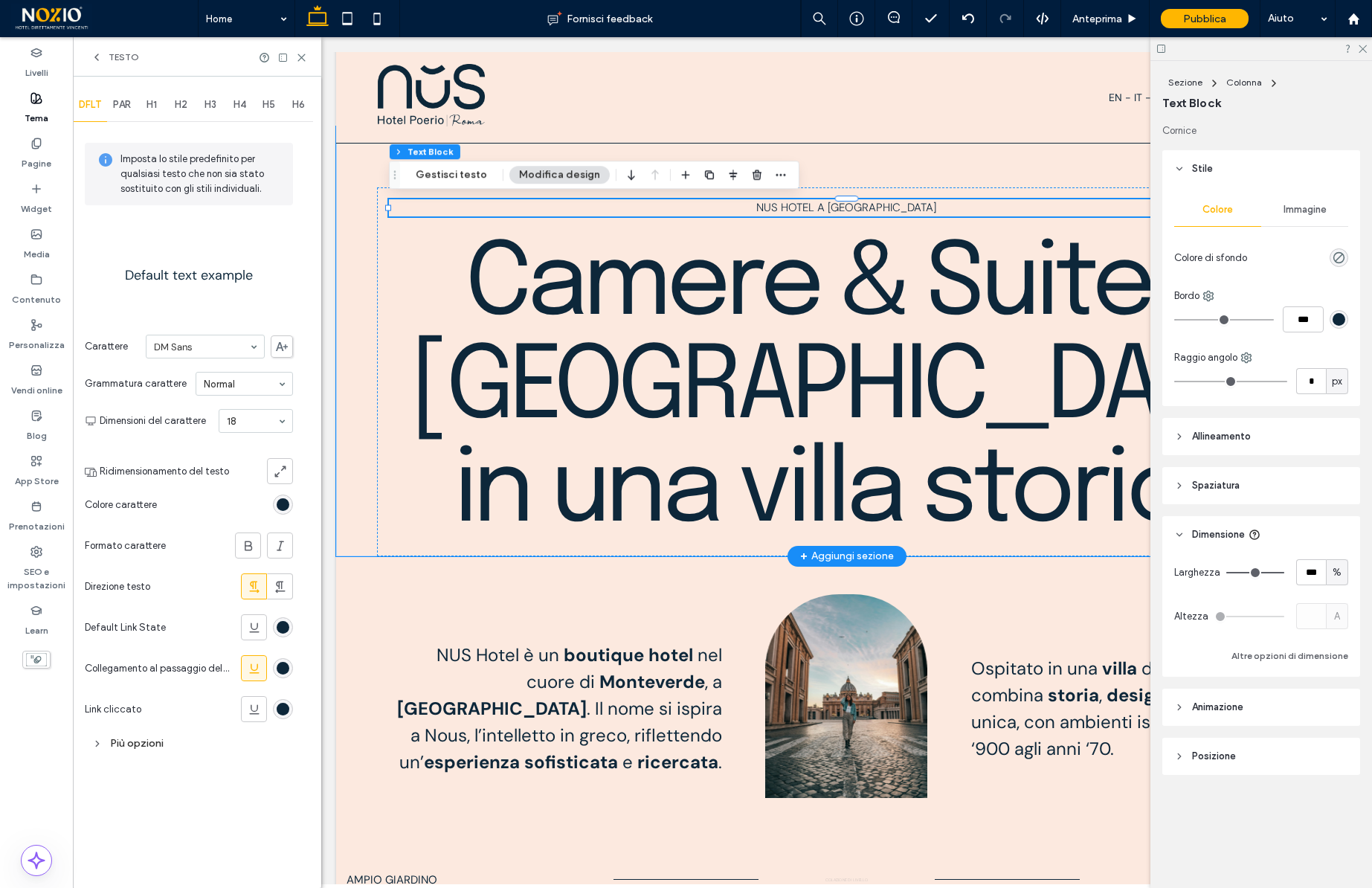
click at [283, 627] on div "rgb(13, 39, 58)" at bounding box center [282, 627] width 12 height 12
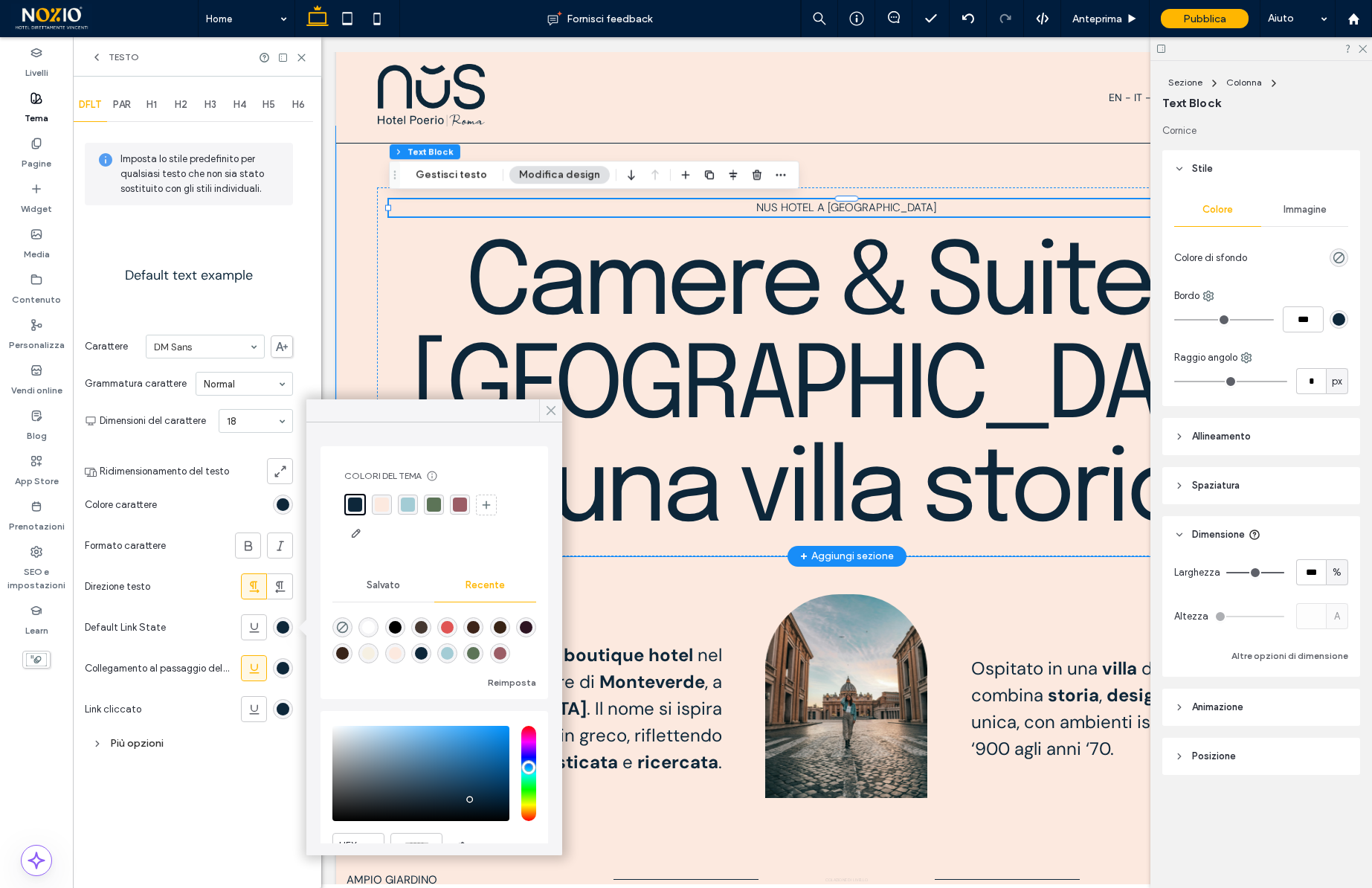
click at [548, 409] on icon at bounding box center [551, 411] width 13 height 13
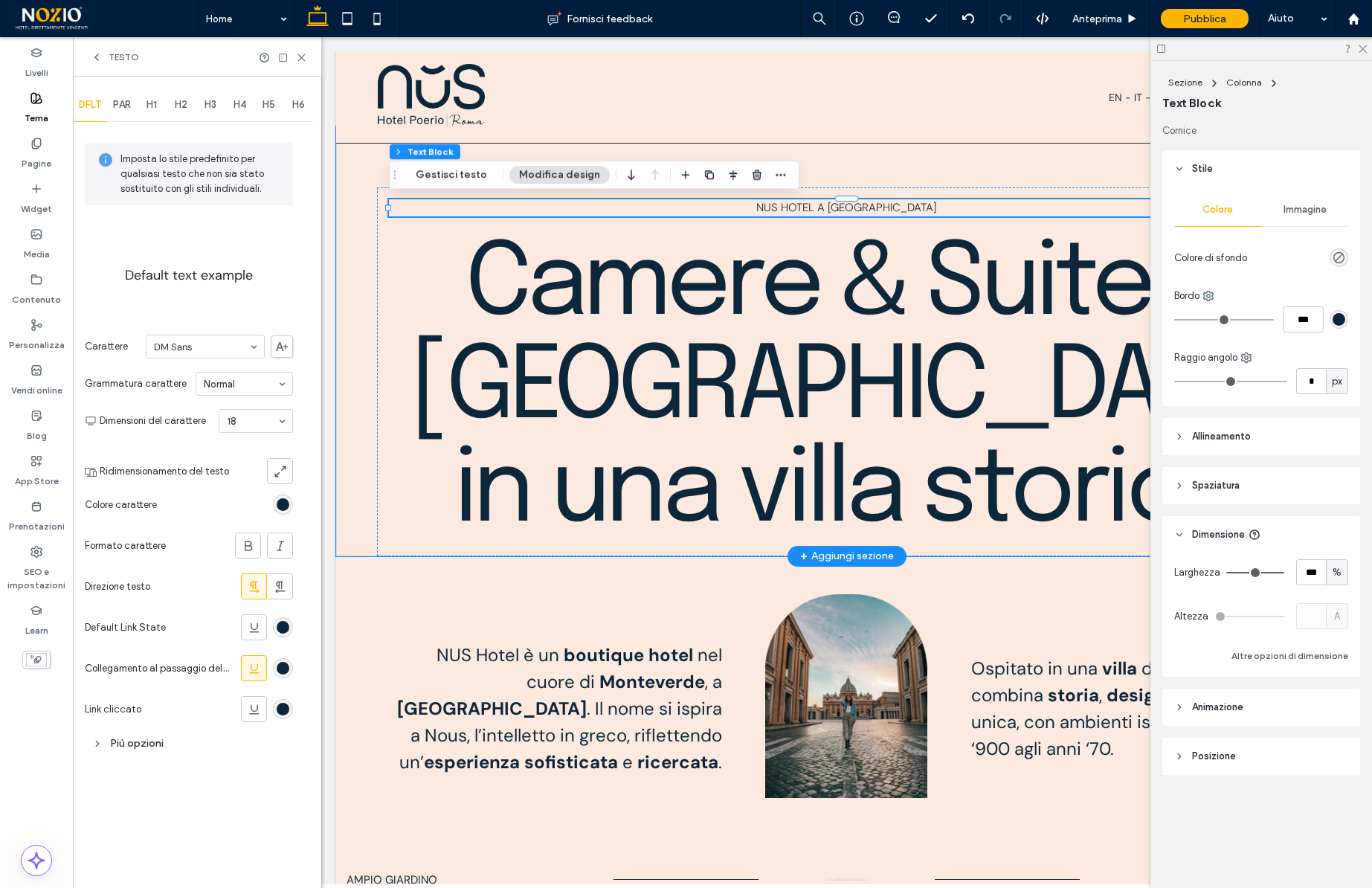
click at [128, 112] on div "PAR" at bounding box center [122, 105] width 30 height 33
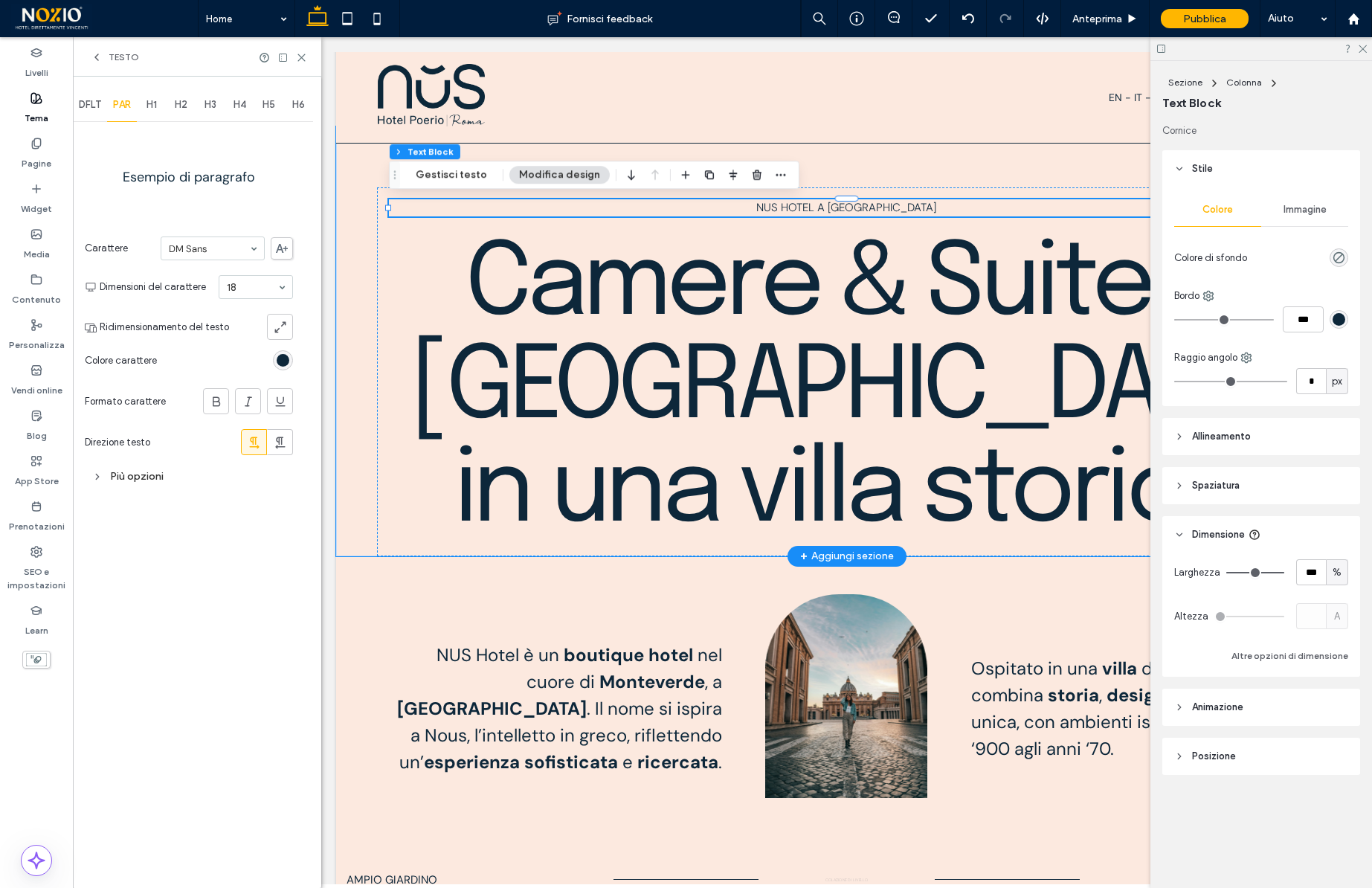
click at [288, 366] on div "rgb(13, 39, 58)" at bounding box center [282, 359] width 12 height 12
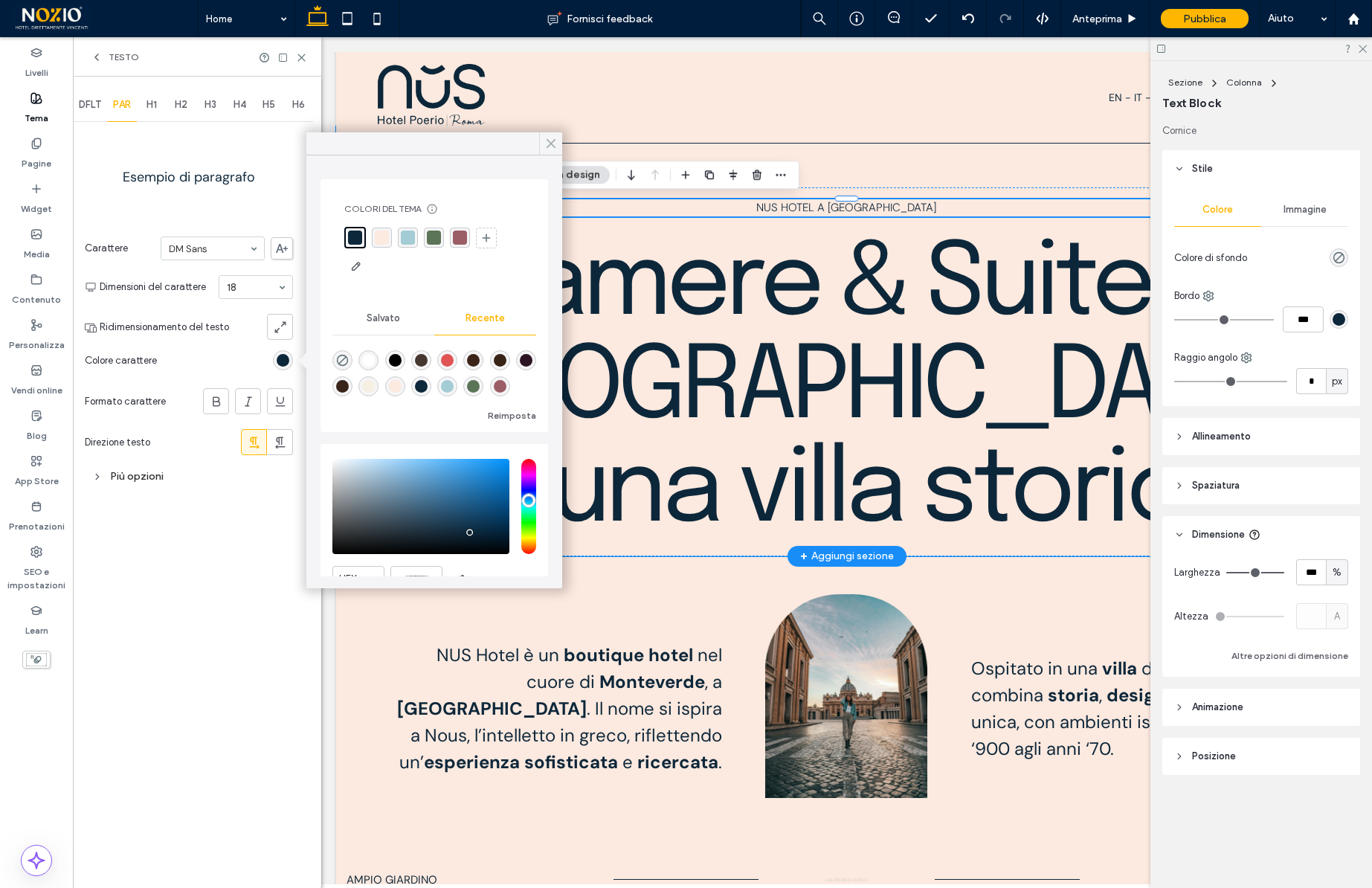
click at [549, 148] on icon at bounding box center [551, 143] width 13 height 13
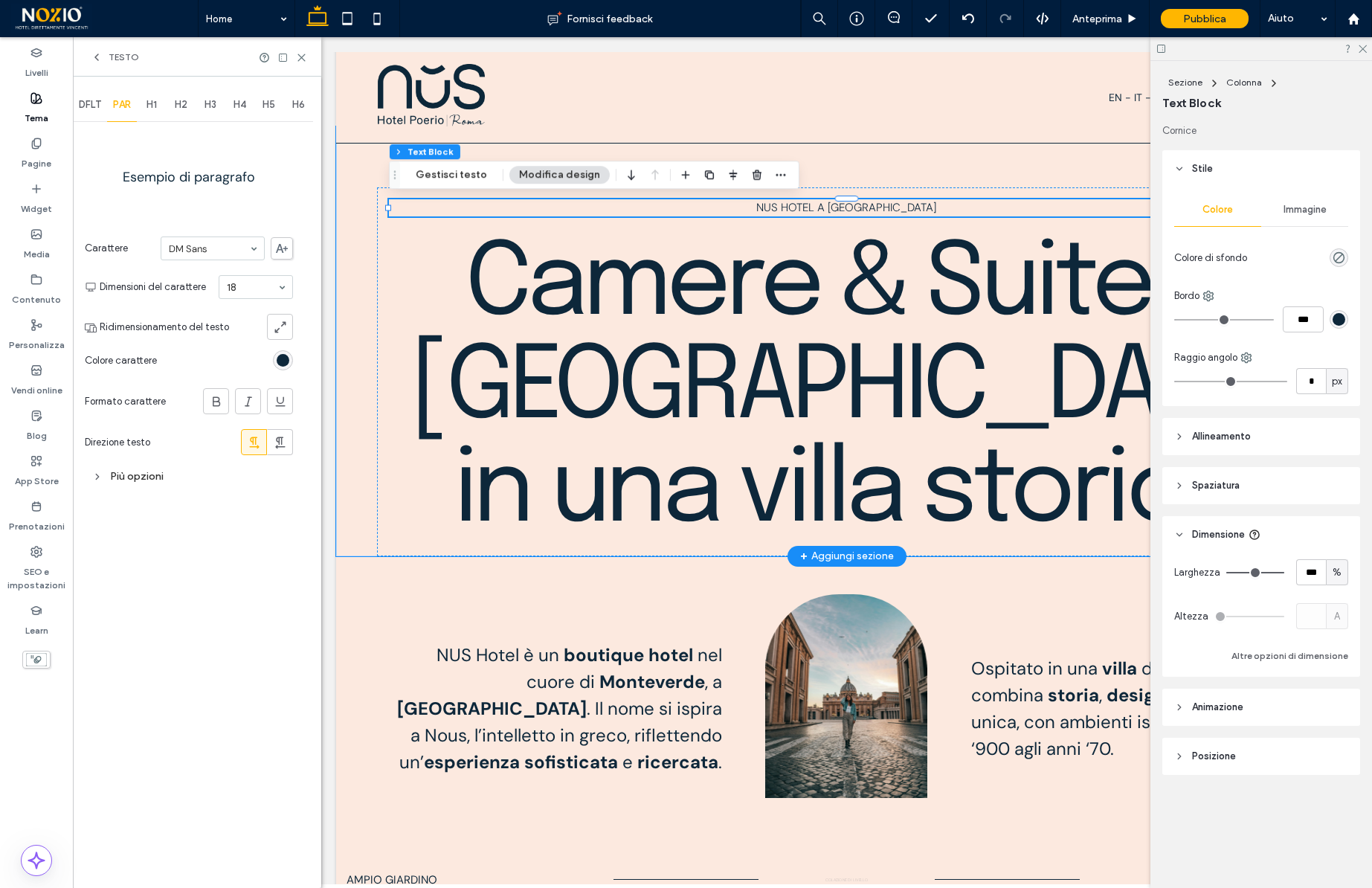
click at [159, 101] on div "H1" at bounding box center [152, 105] width 30 height 33
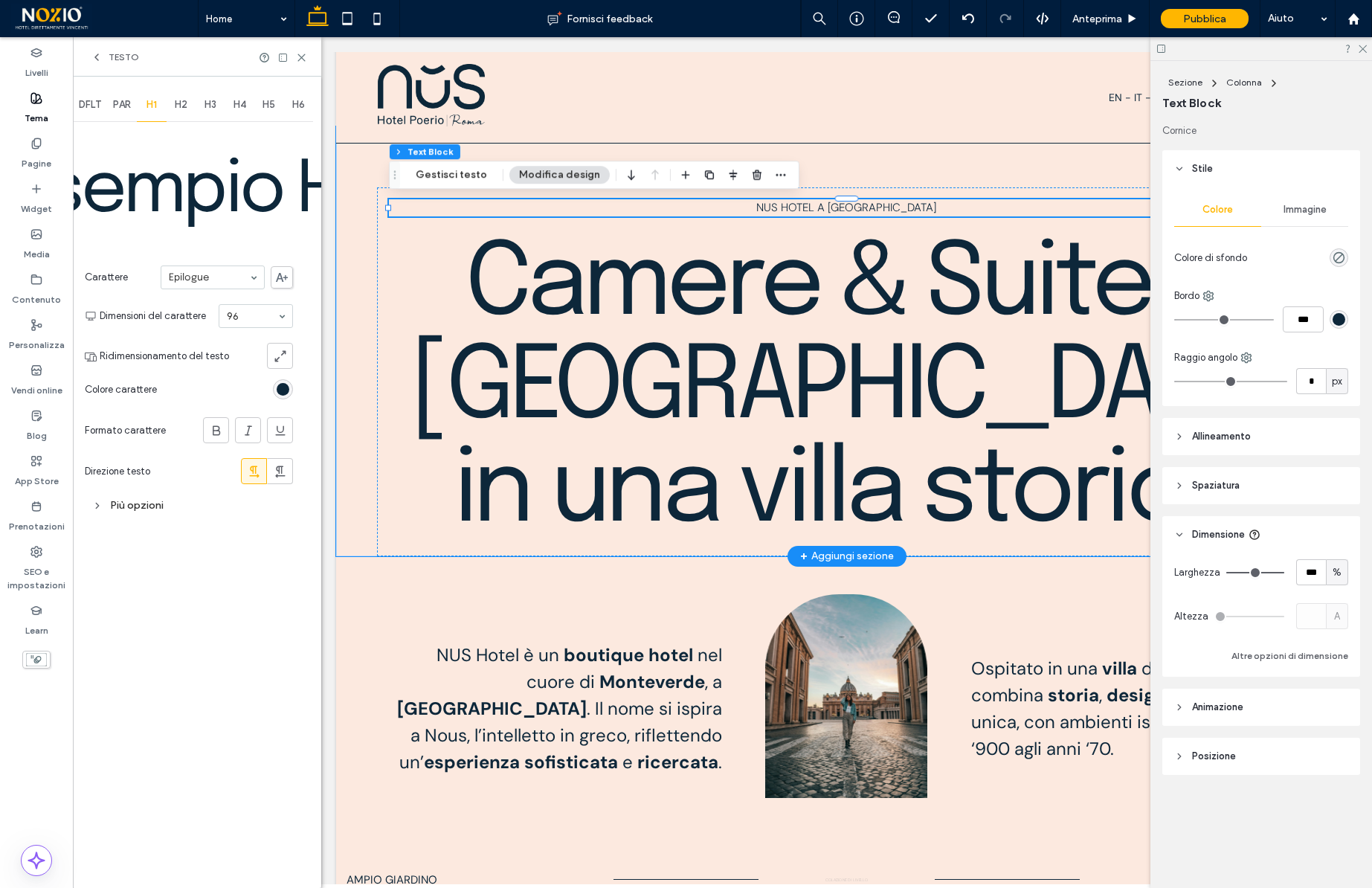
click at [280, 381] on div "rgb(13, 39, 58)" at bounding box center [283, 389] width 20 height 20
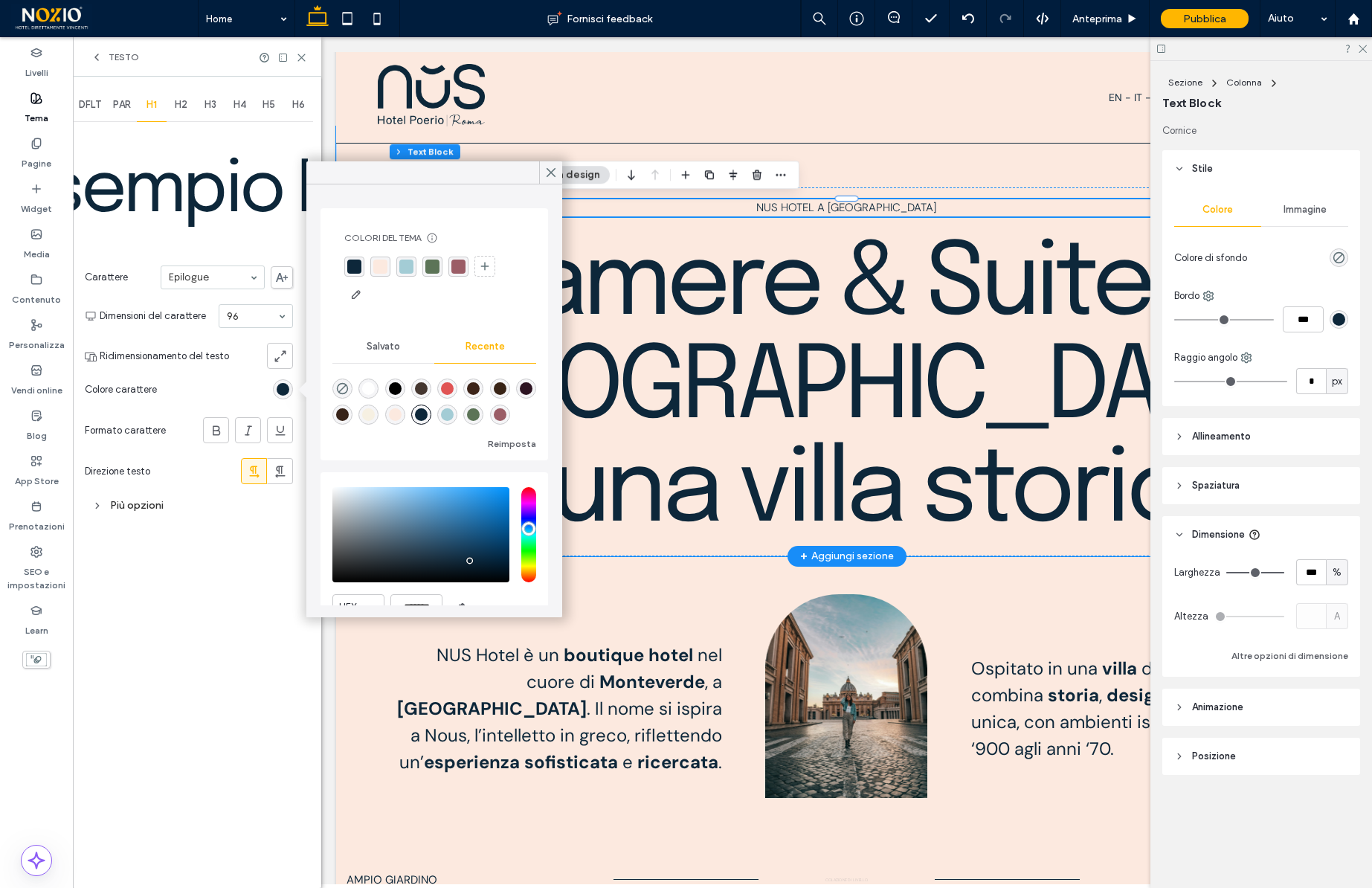
click at [352, 272] on div "rgba(13, 39, 58, 1)" at bounding box center [354, 266] width 14 height 14
click at [554, 173] on icon at bounding box center [551, 172] width 13 height 13
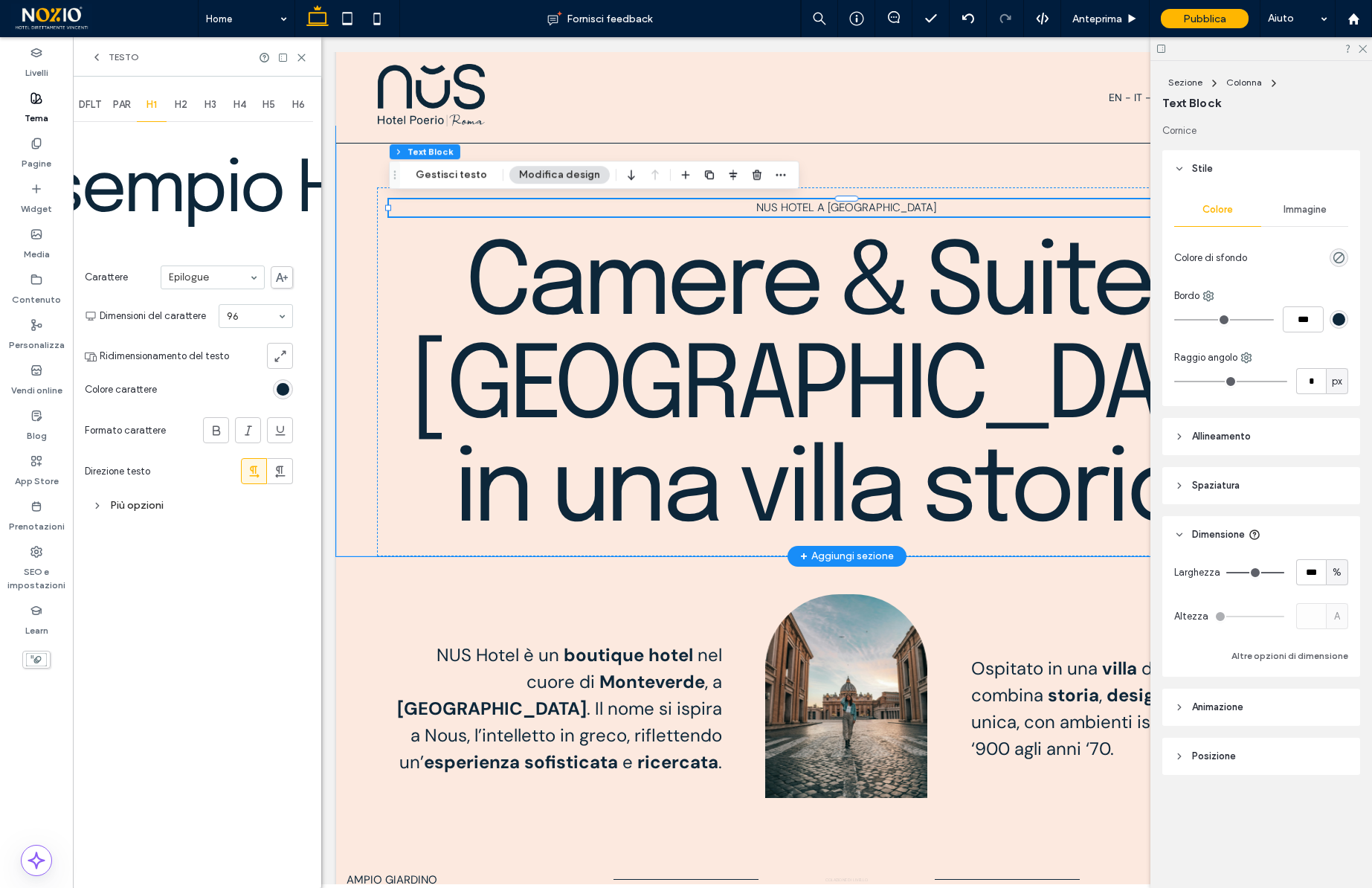
click at [181, 108] on span "H2" at bounding box center [181, 105] width 12 height 12
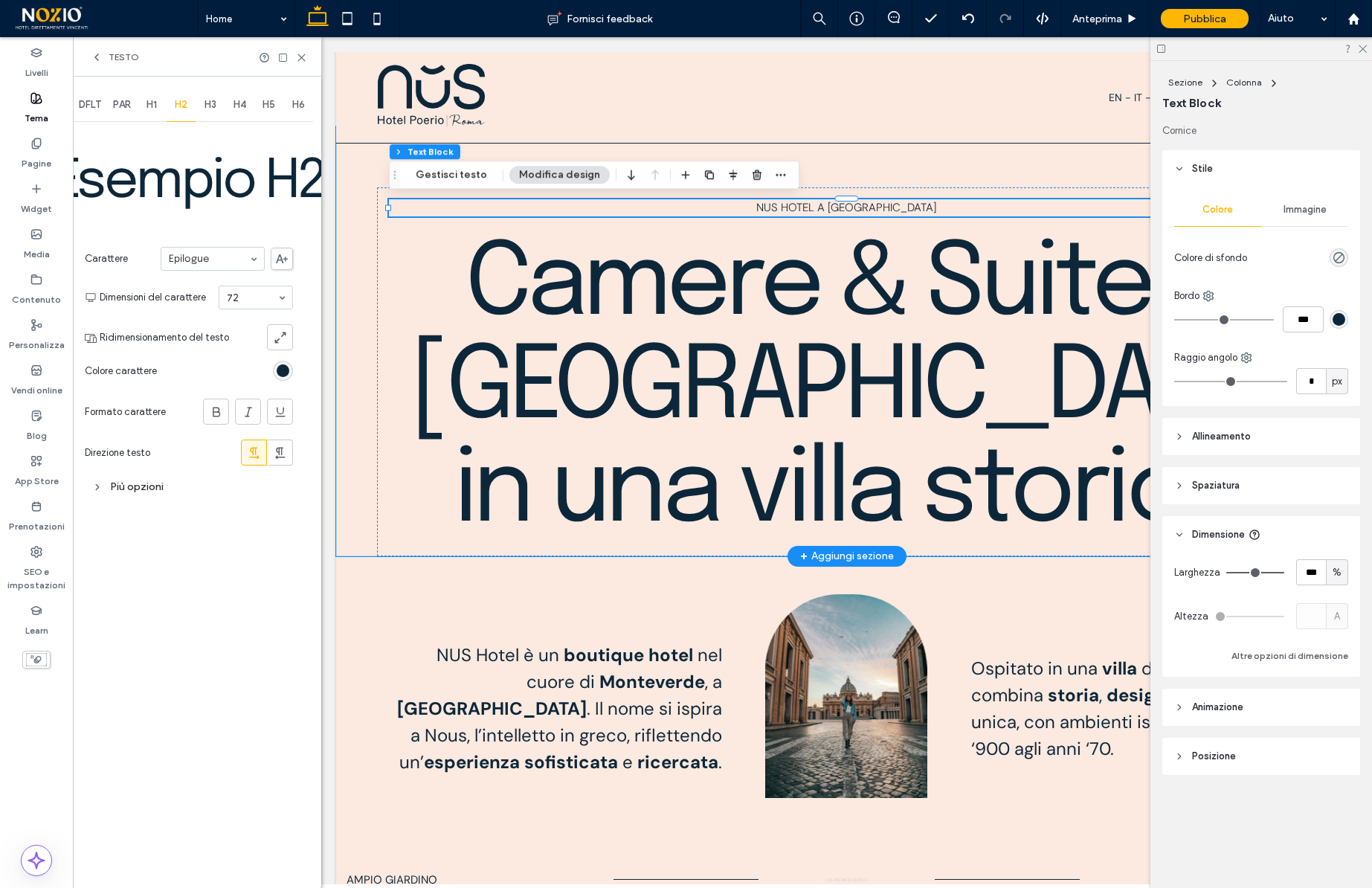
click at [285, 372] on div "rgb(13, 39, 58)" at bounding box center [282, 370] width 12 height 12
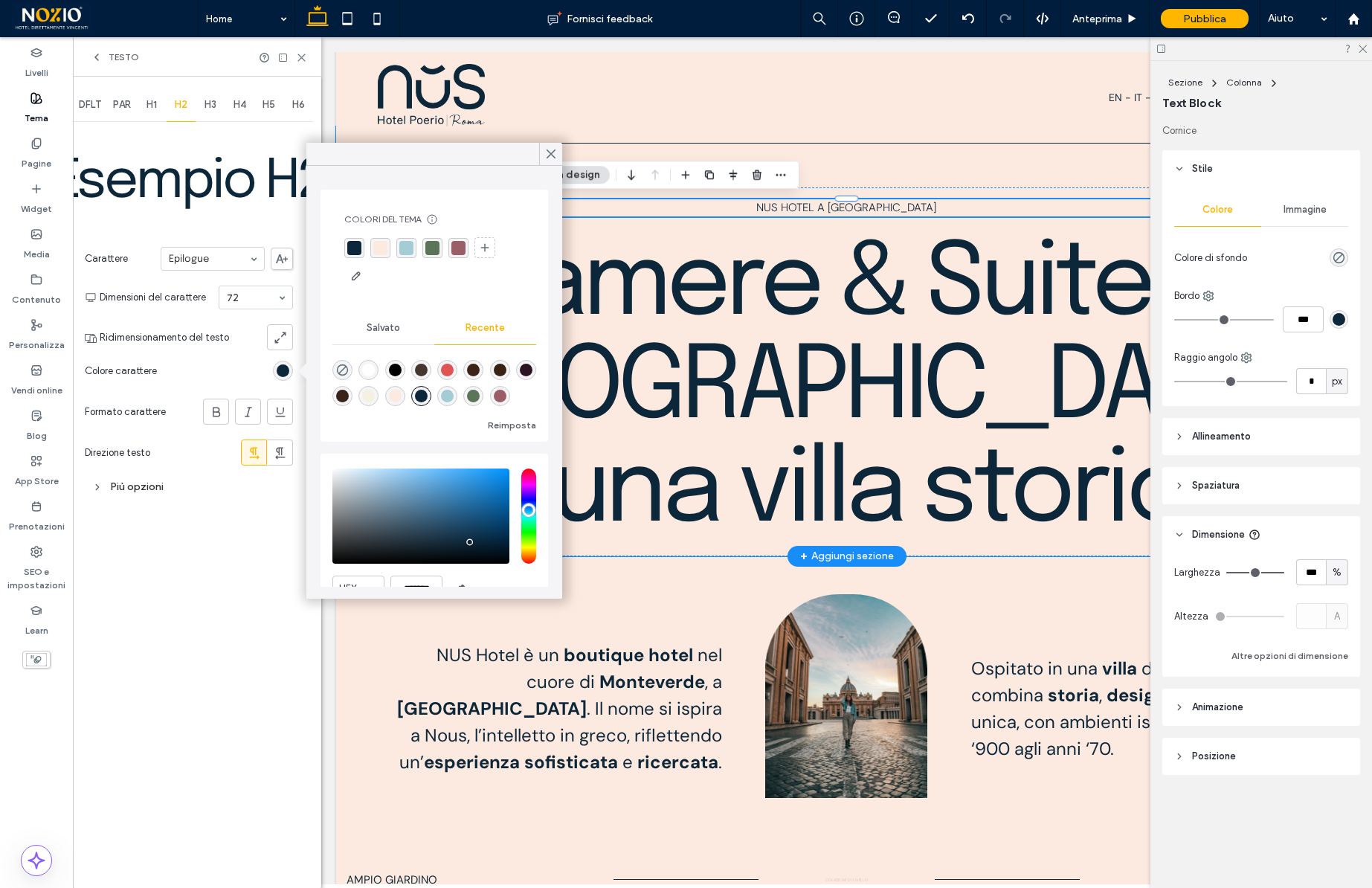
click at [357, 247] on div "rgba(13, 39, 58, 1)" at bounding box center [354, 247] width 14 height 14
click at [549, 160] on icon at bounding box center [551, 154] width 13 height 13
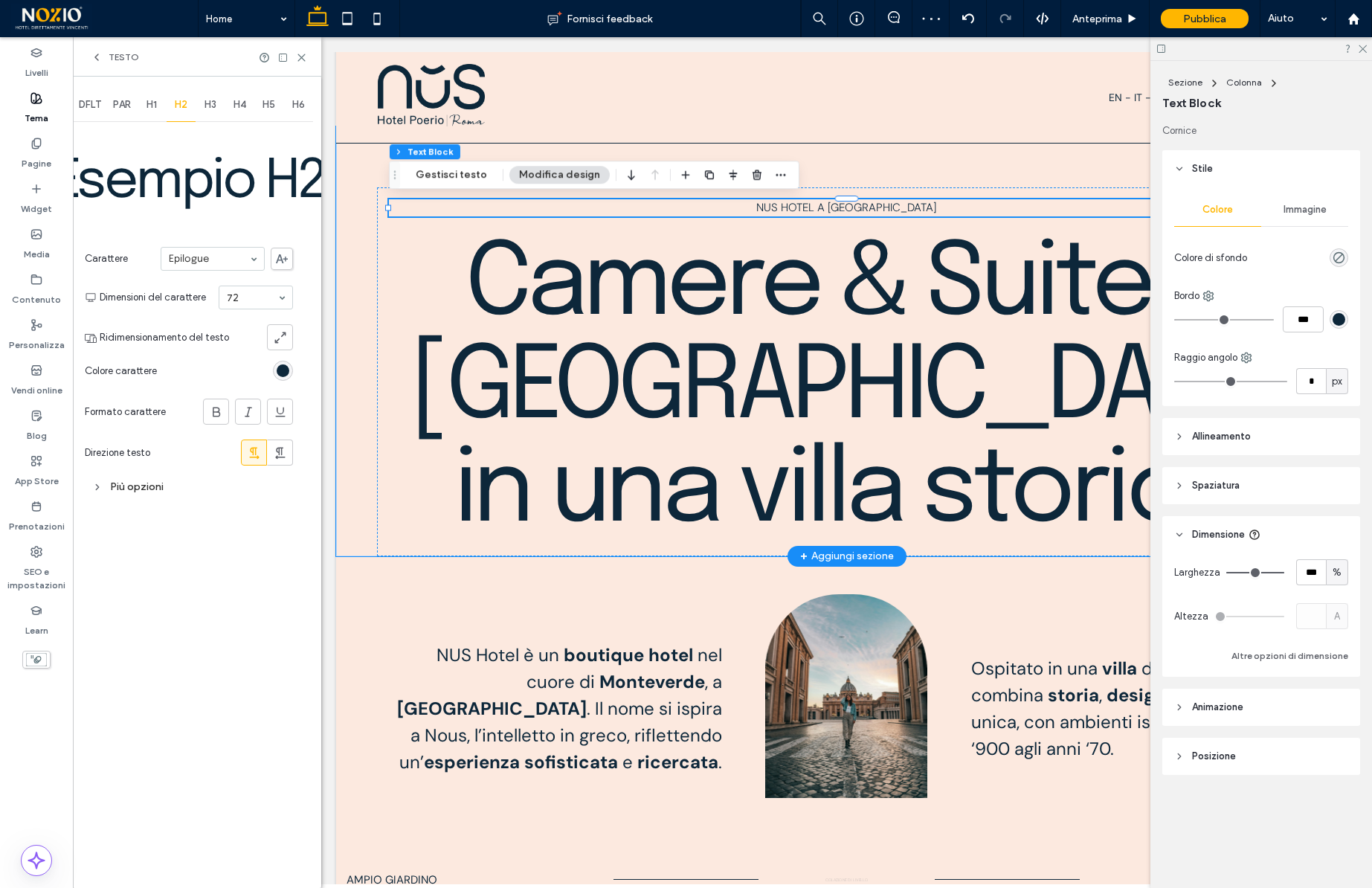
click at [213, 113] on div "H3" at bounding box center [210, 105] width 30 height 33
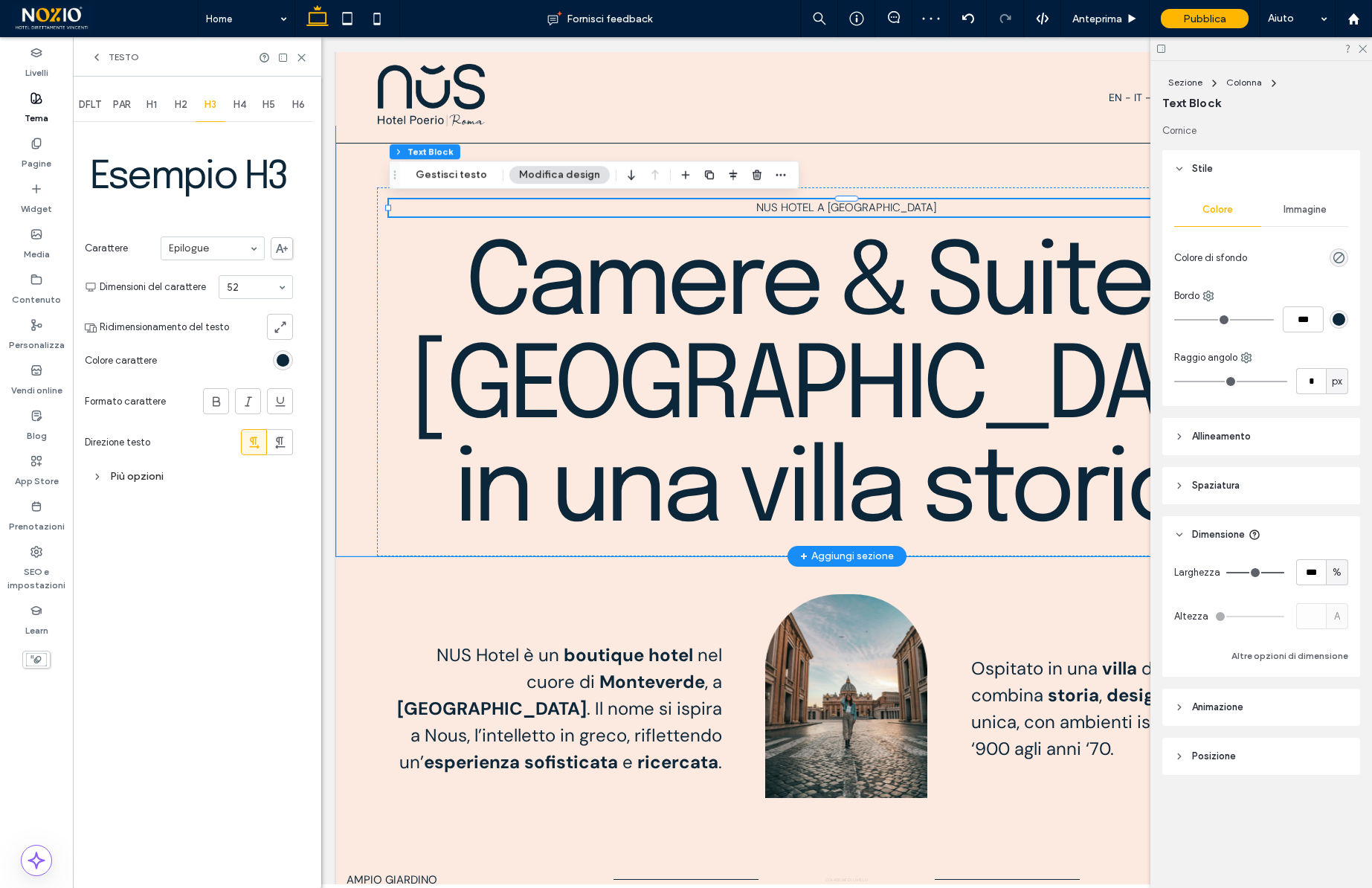
click at [282, 358] on div "rgb(13, 39, 58)" at bounding box center [282, 359] width 12 height 12
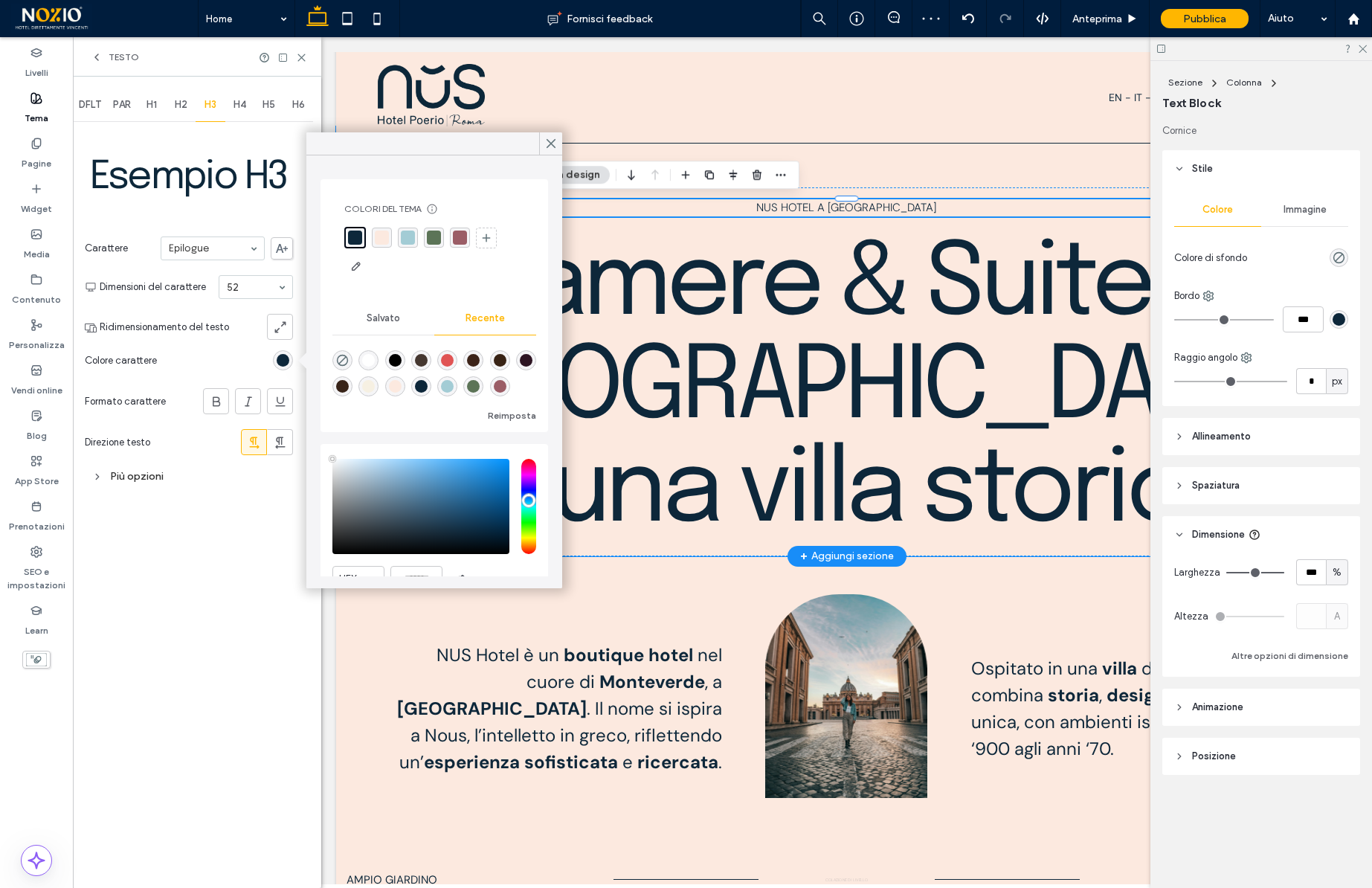
type input "****"
click at [551, 144] on use at bounding box center [551, 144] width 7 height 8
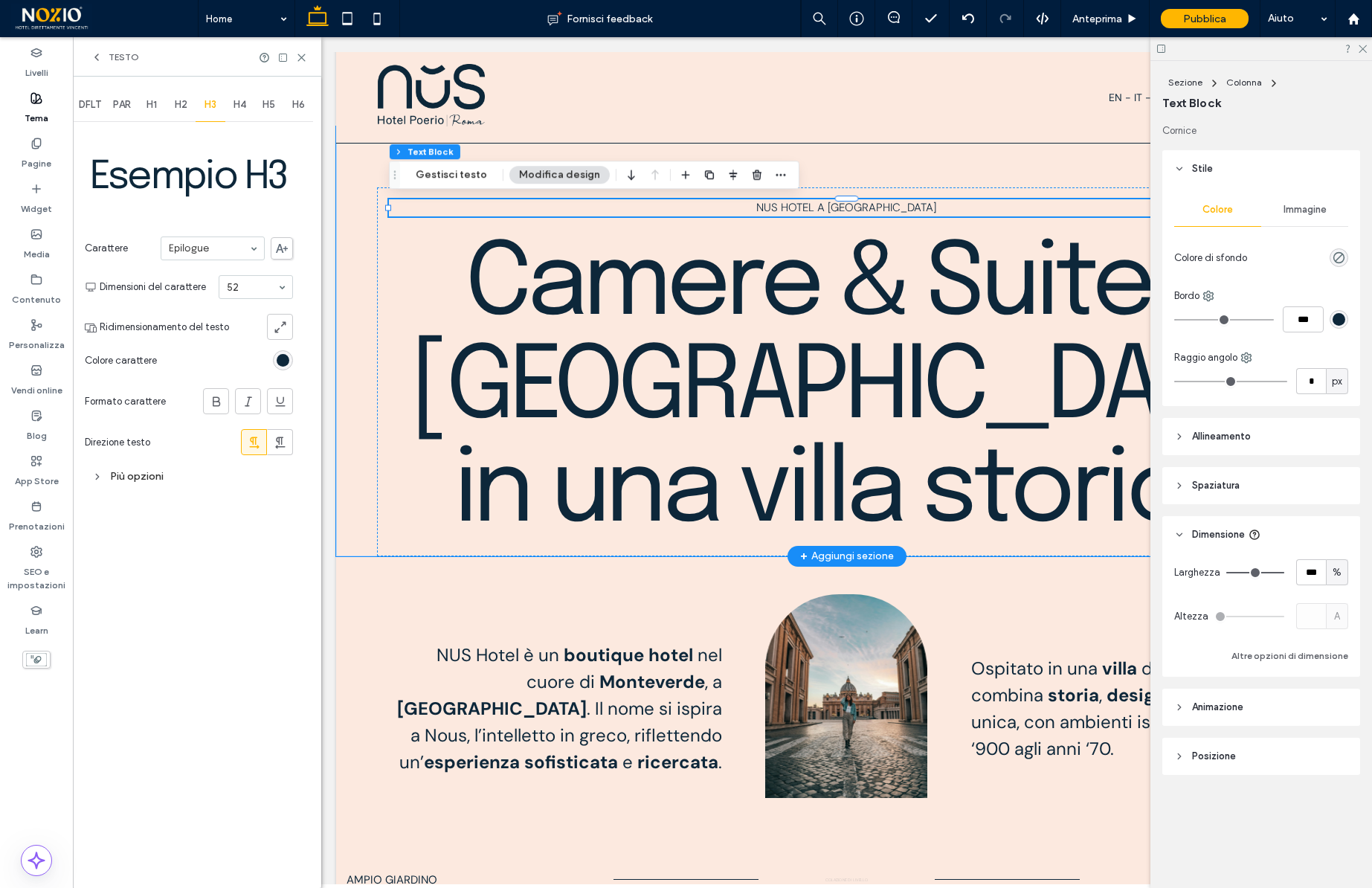
click at [235, 107] on span "H4" at bounding box center [239, 105] width 12 height 12
click at [284, 355] on div "rgb(13, 39, 58)" at bounding box center [282, 359] width 12 height 12
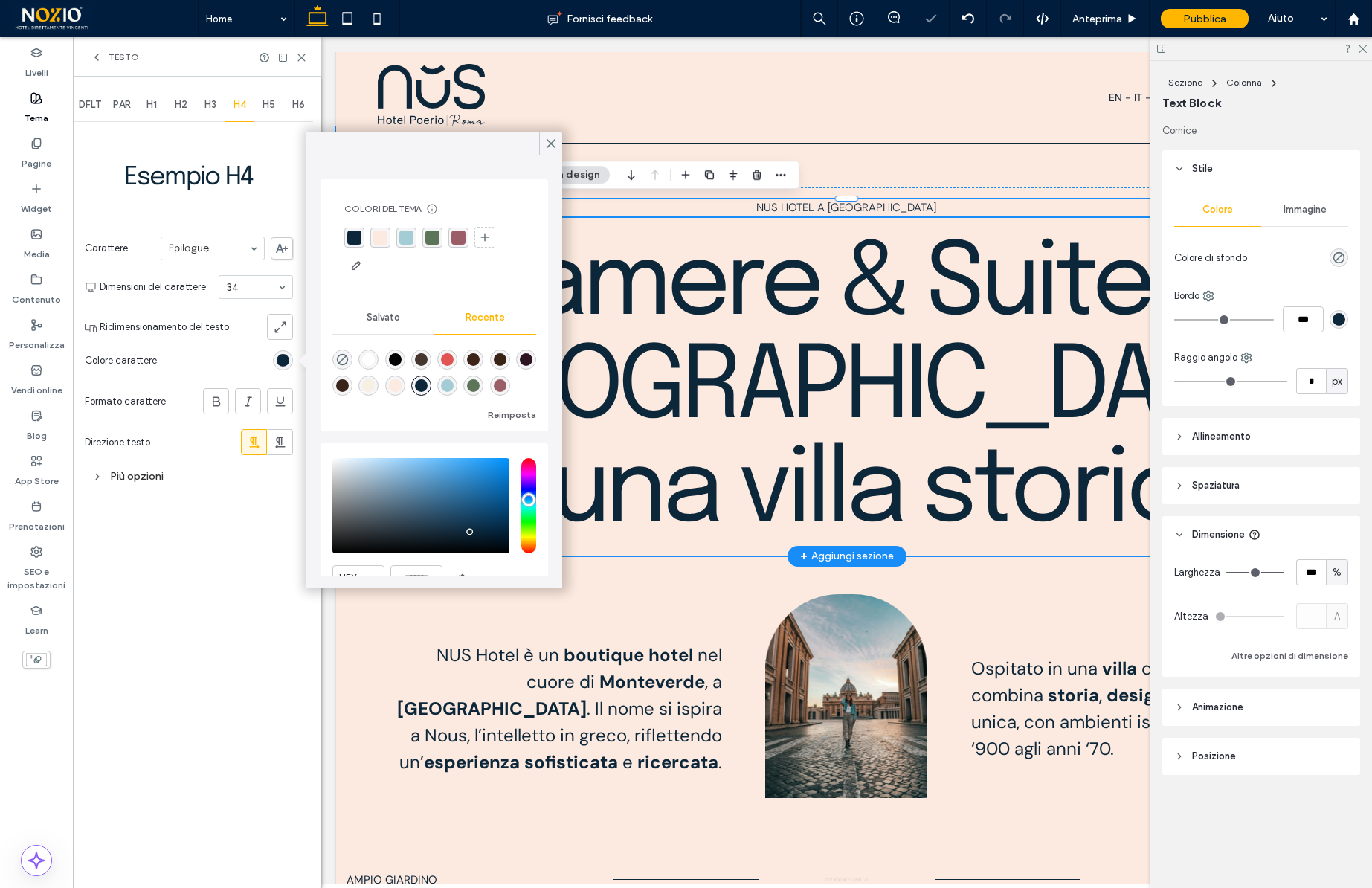
click at [353, 232] on div "rgba(13, 39, 58, 1)" at bounding box center [354, 237] width 14 height 14
click at [550, 143] on use at bounding box center [551, 144] width 7 height 8
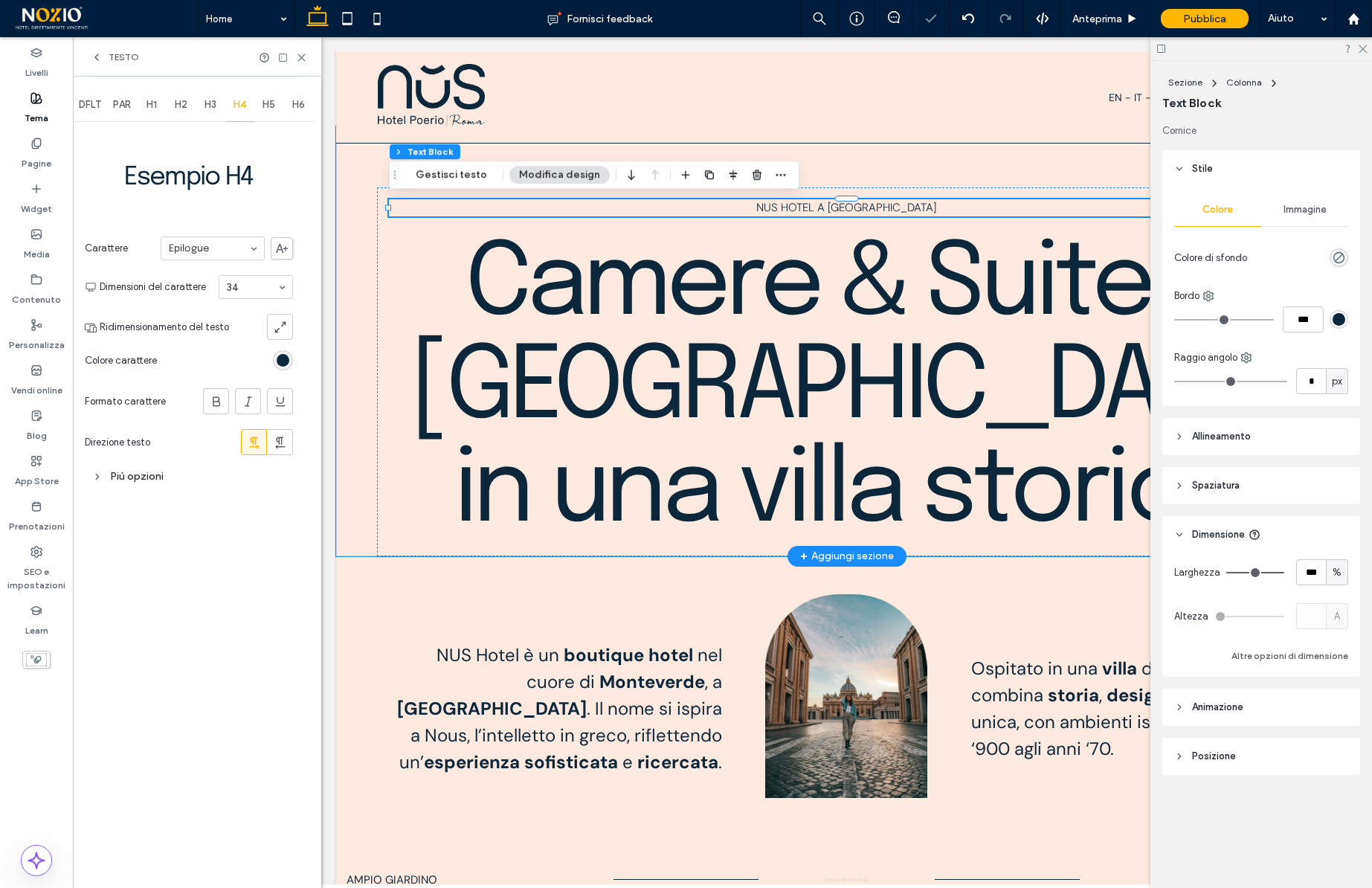
click at [268, 106] on span "H5" at bounding box center [268, 105] width 12 height 12
click at [284, 366] on div "rgb(13, 39, 58)" at bounding box center [282, 359] width 12 height 12
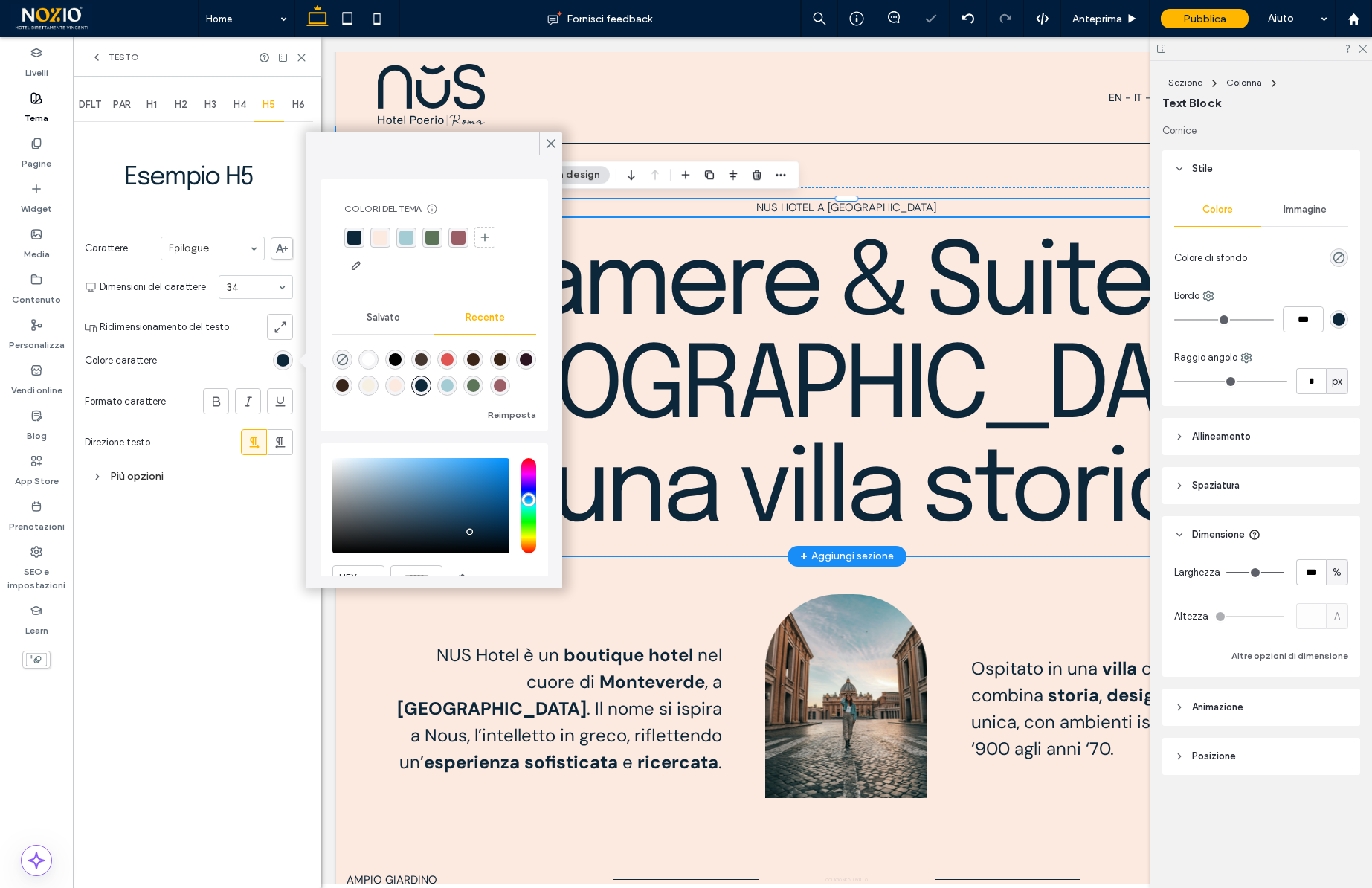
click at [357, 240] on div "rgba(13, 39, 58, 1)" at bounding box center [354, 237] width 14 height 14
click at [552, 143] on use at bounding box center [551, 144] width 7 height 8
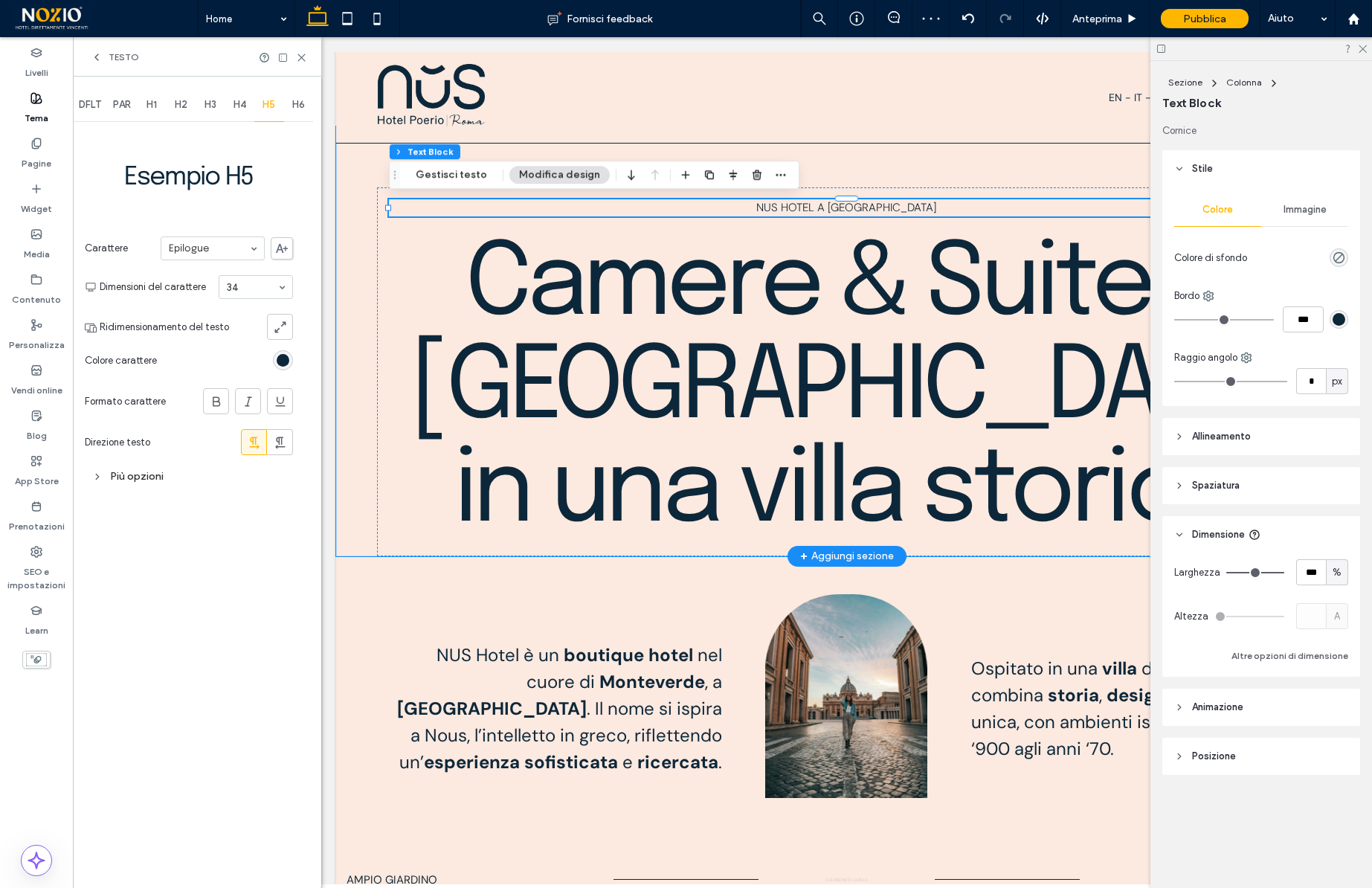
click at [299, 101] on span "H6" at bounding box center [298, 105] width 12 height 12
click at [284, 355] on div "rgb(13, 39, 58)" at bounding box center [282, 359] width 12 height 12
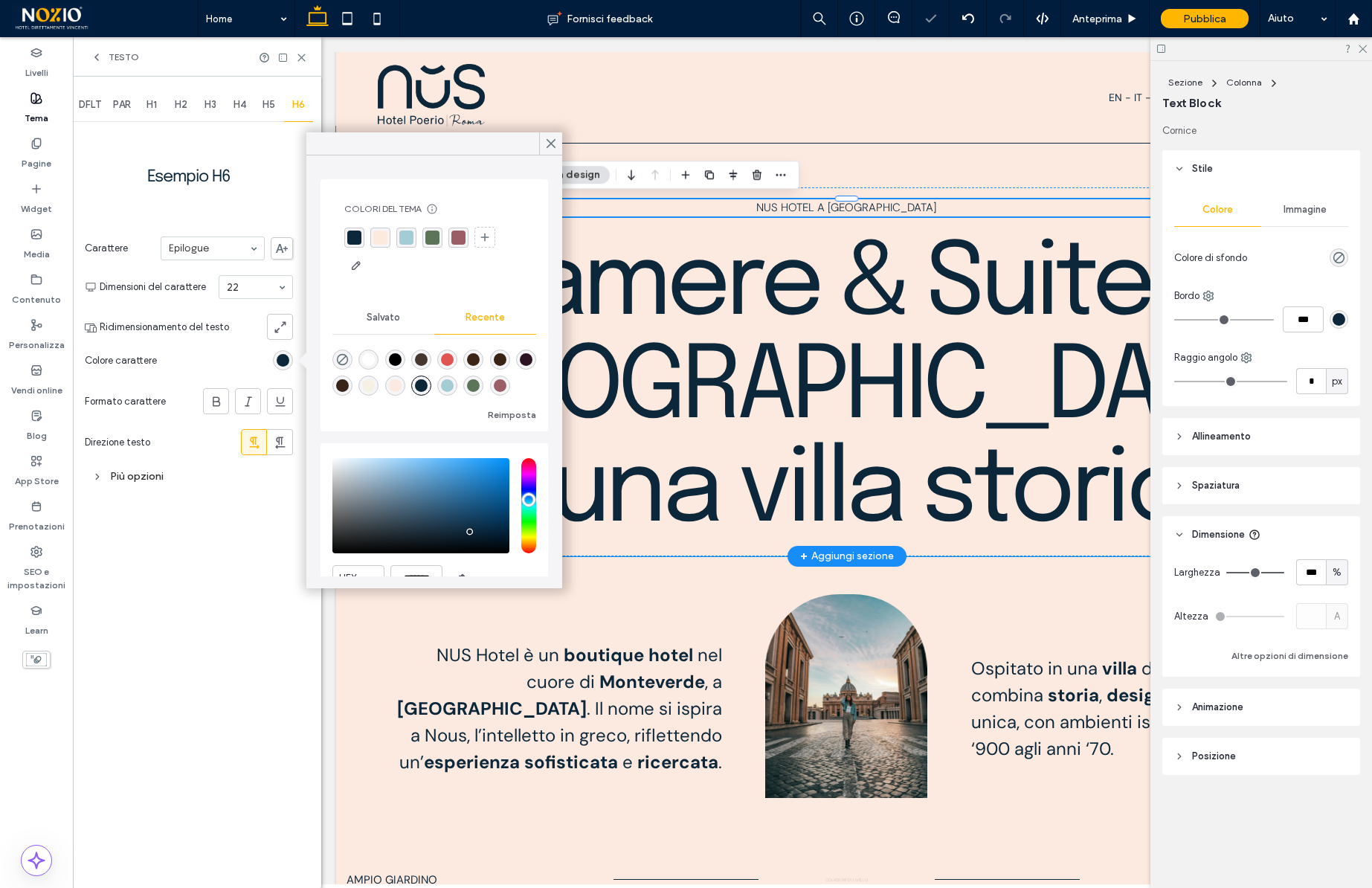
click at [352, 233] on div "rgba(13, 39, 58, 1)" at bounding box center [354, 237] width 14 height 14
click at [549, 144] on use at bounding box center [551, 144] width 7 height 8
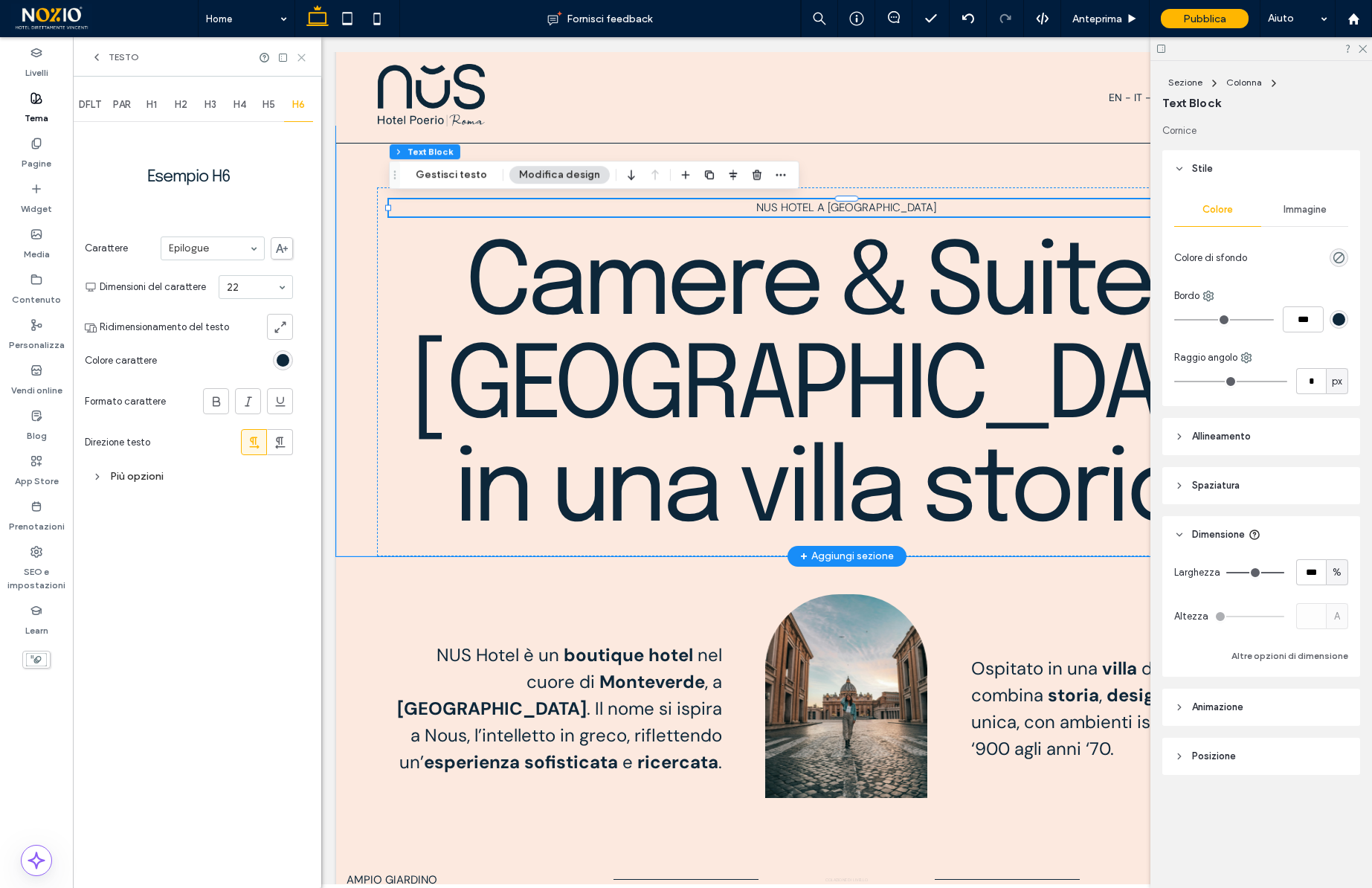
click at [304, 59] on icon at bounding box center [302, 58] width 12 height 12
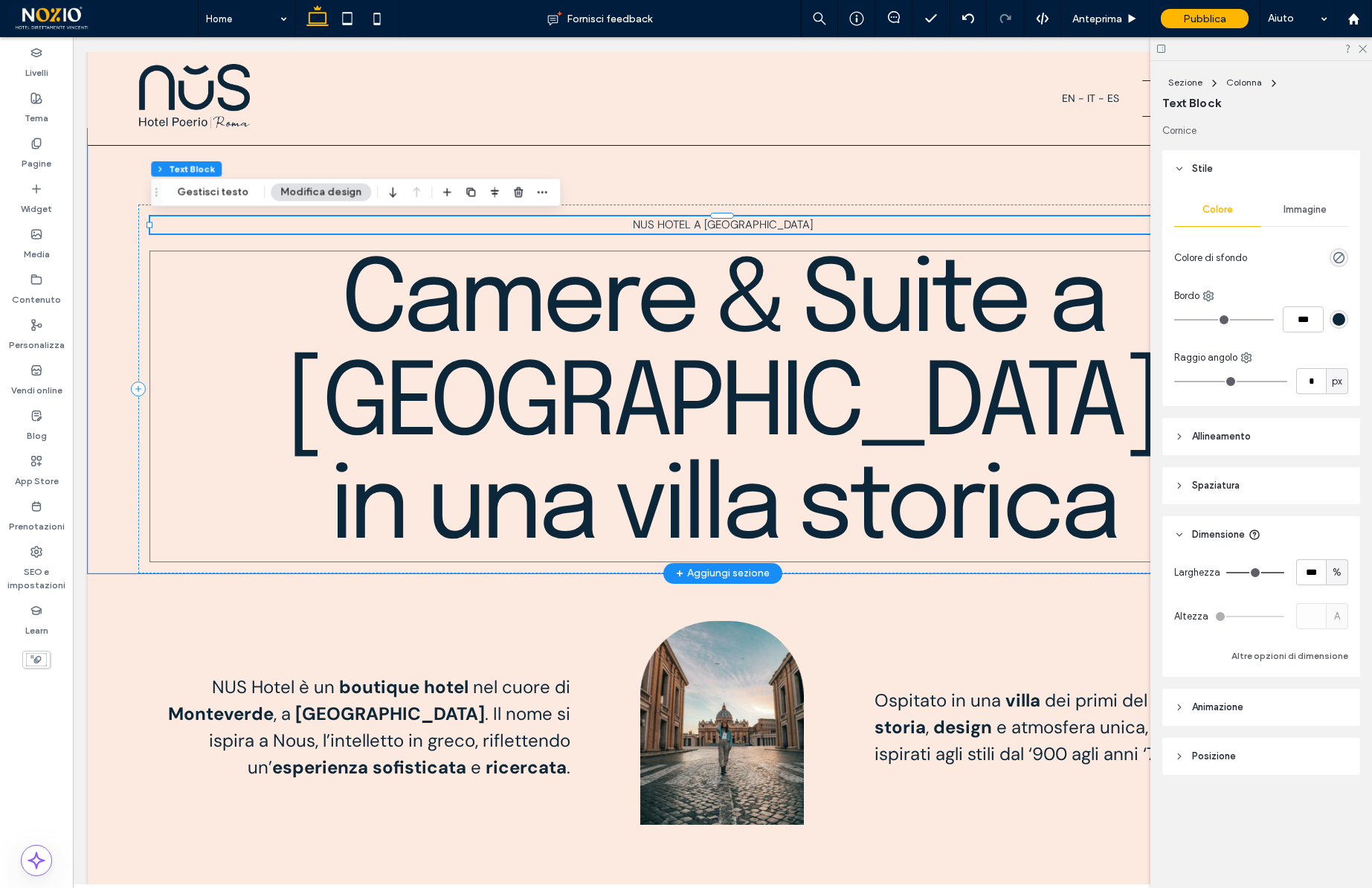
click at [606, 381] on span "Camere & Suite a Roma in una villa storica" at bounding box center [721, 406] width 873 height 310
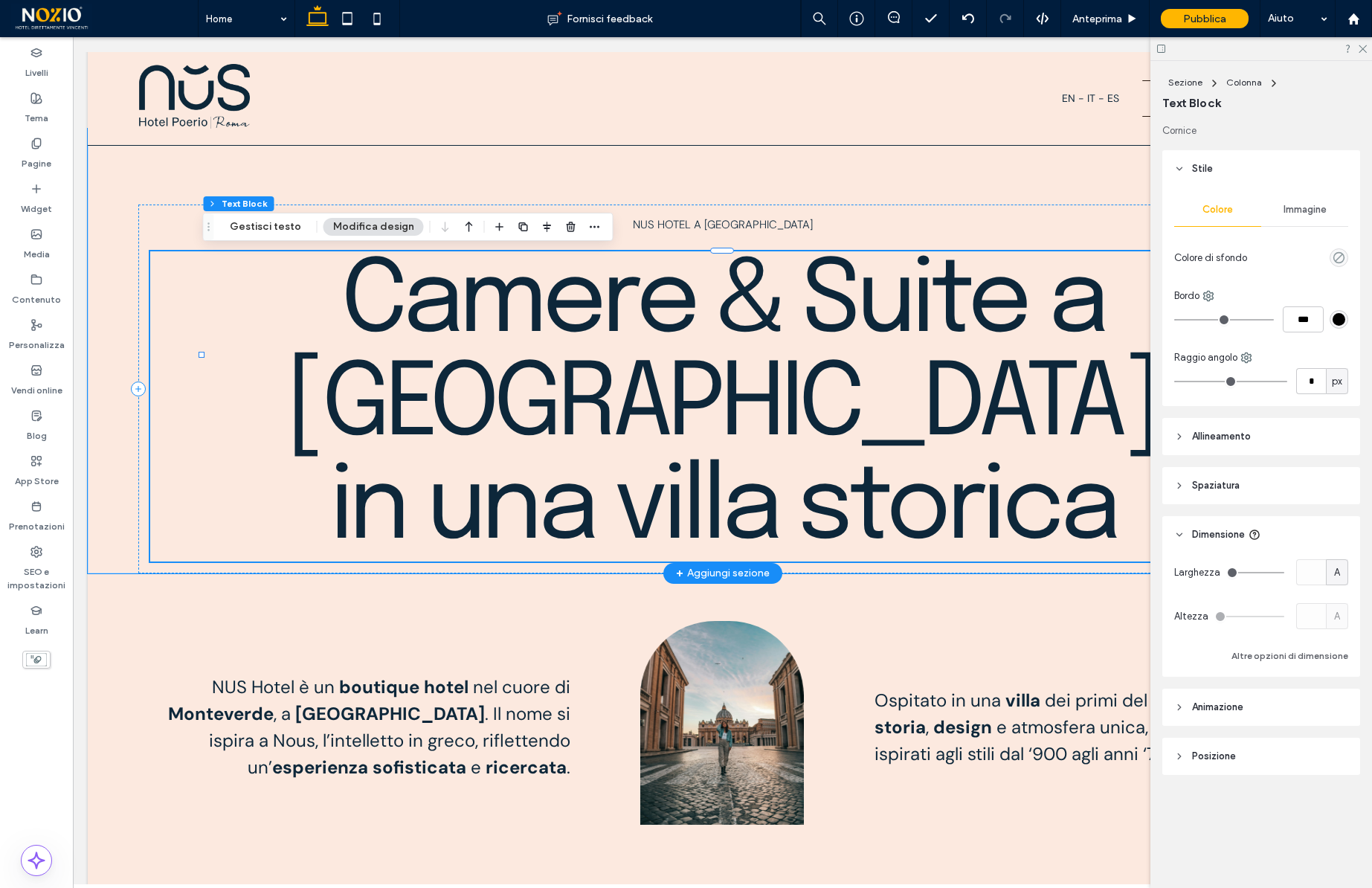
click at [606, 381] on span "Camere & Suite a Roma in una villa storica" at bounding box center [721, 406] width 873 height 310
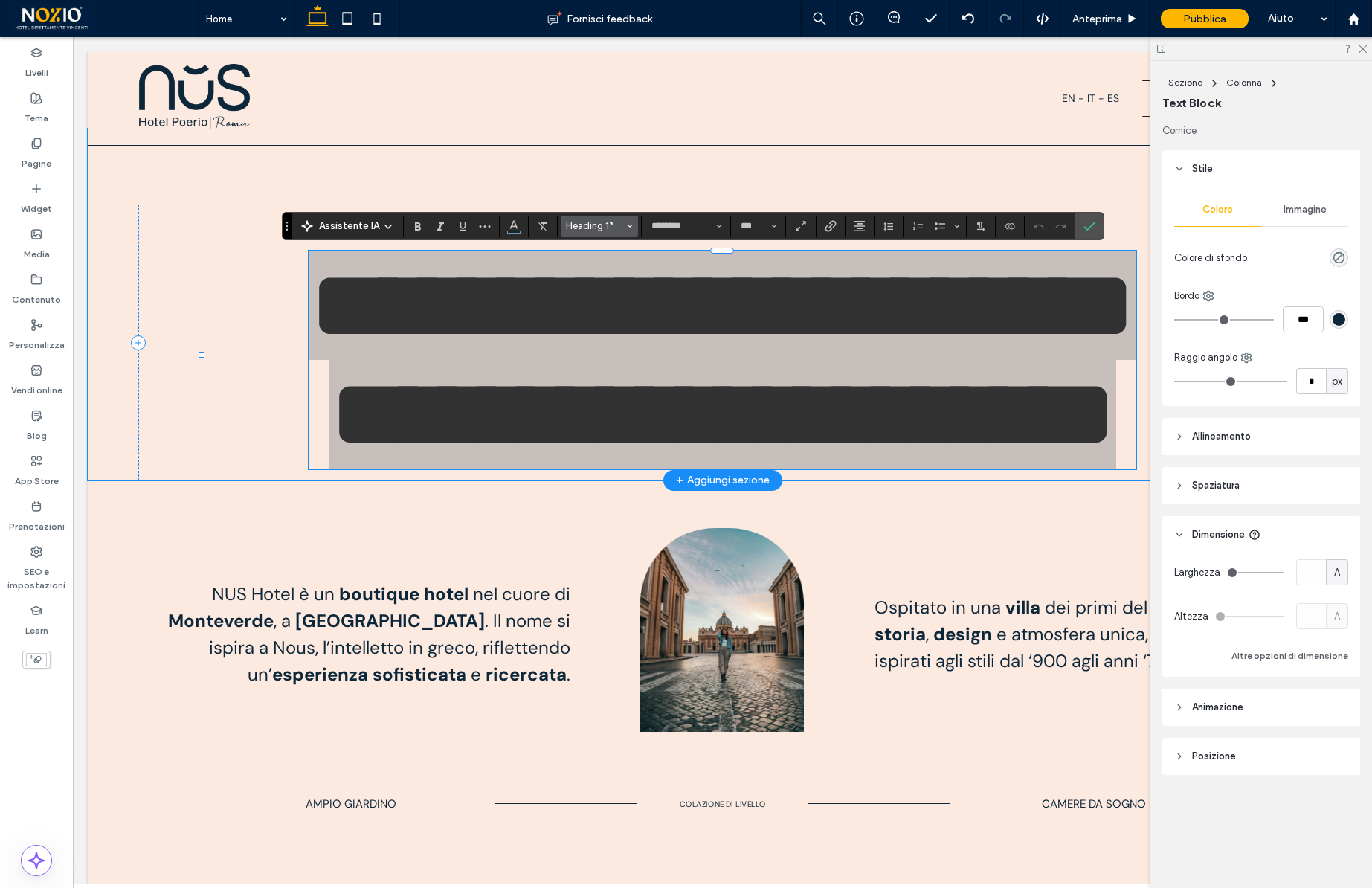
click at [600, 223] on span "Heading 1*" at bounding box center [594, 226] width 58 height 12
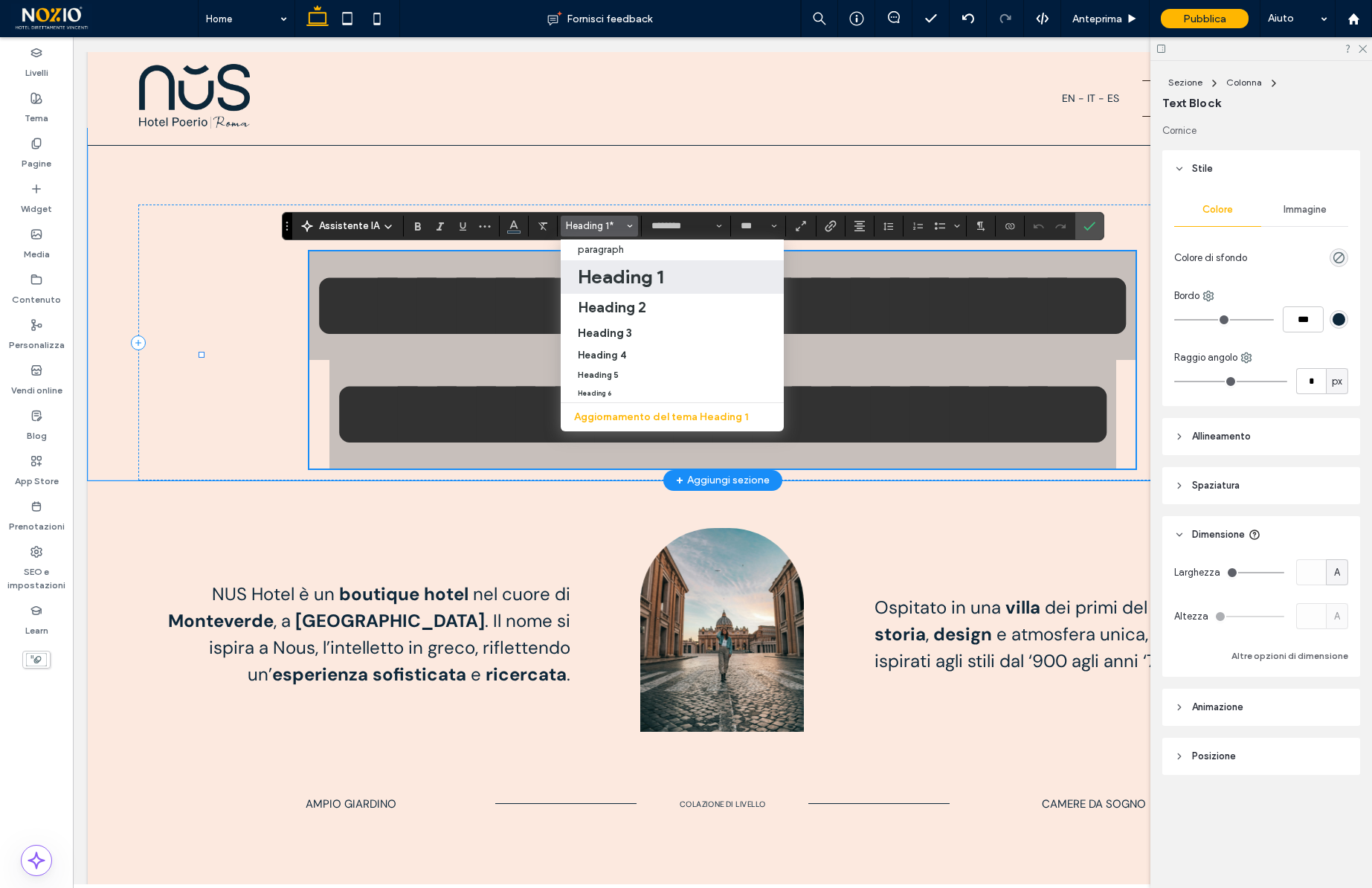
click at [621, 276] on h1 "Heading 1" at bounding box center [621, 276] width 86 height 24
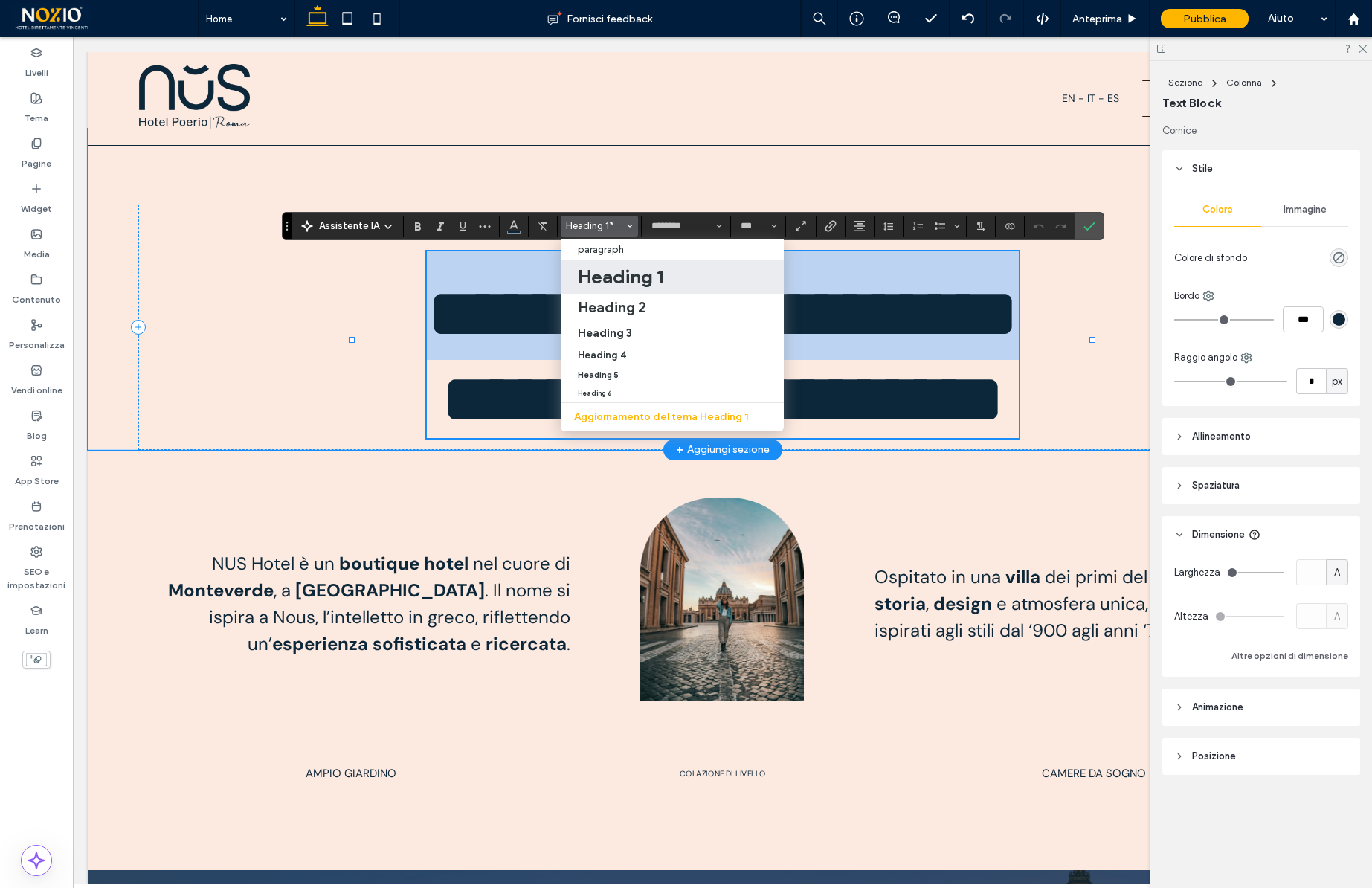
type input "**"
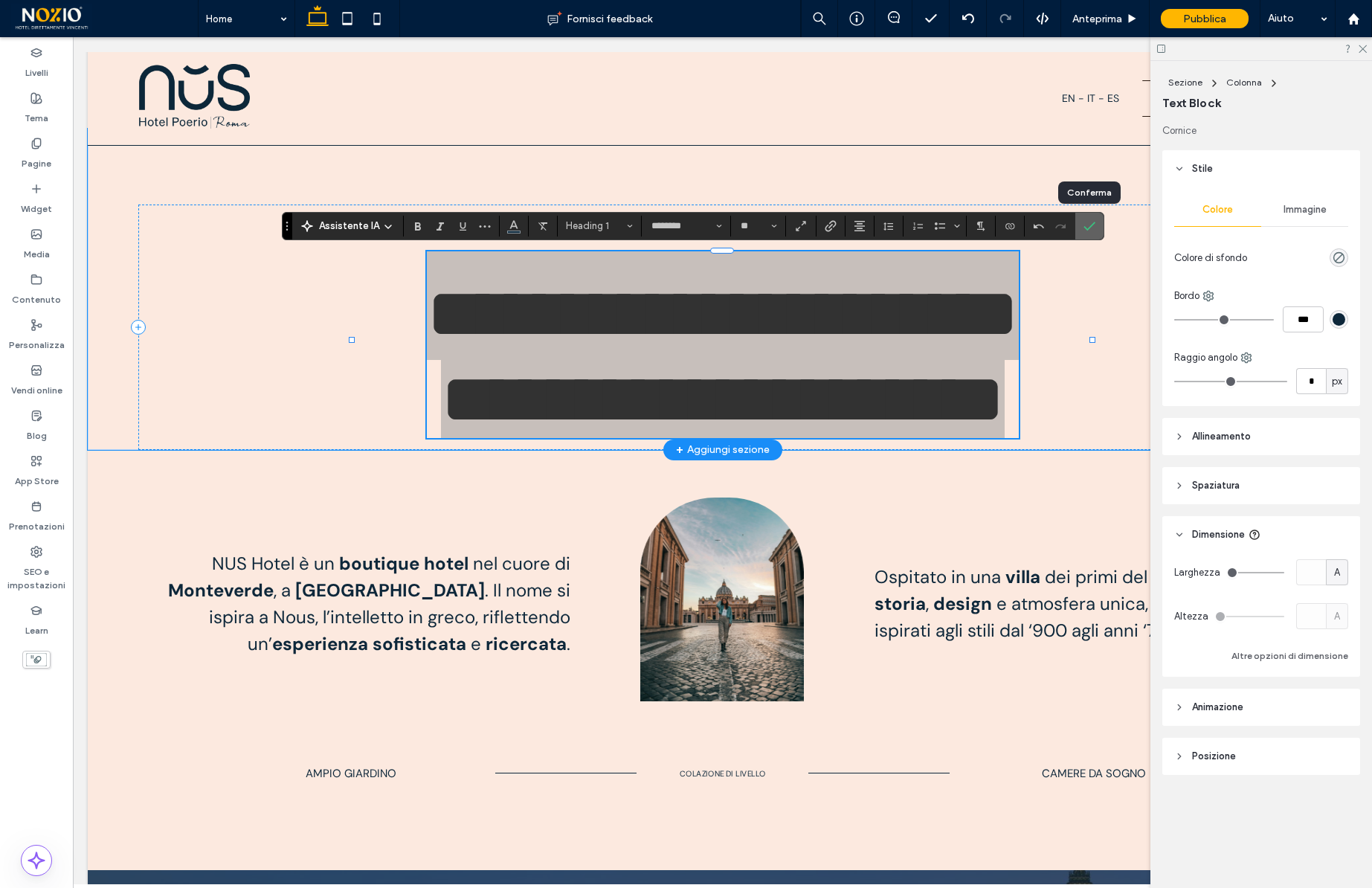
click at [1083, 224] on icon "Conferma" at bounding box center [1089, 226] width 12 height 12
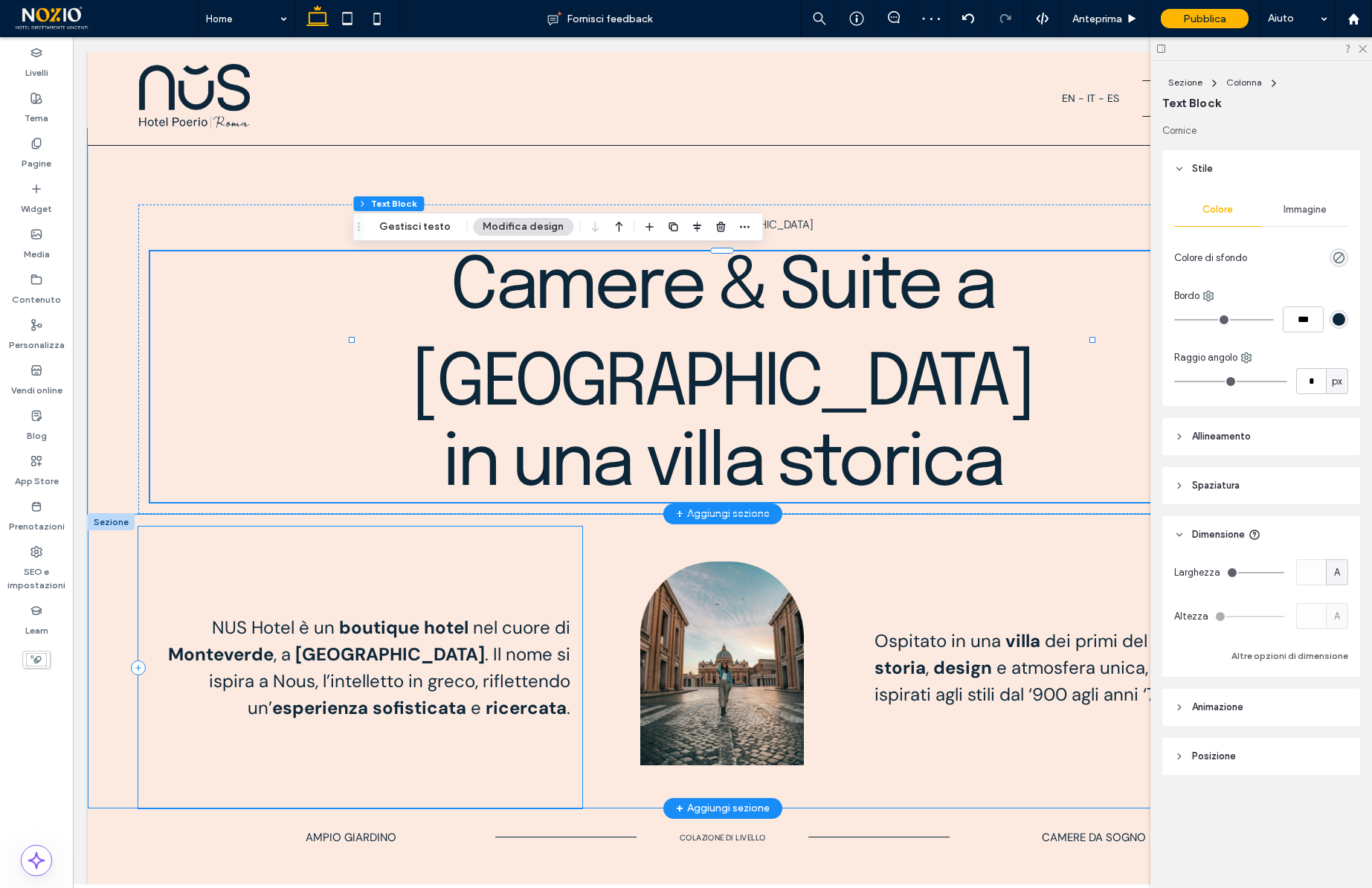
click at [354, 707] on div "NUS Hotel è un boutique hotel nel cuore di Monteverde , a Roma . Il nome si isp…" at bounding box center [360, 668] width 444 height 282
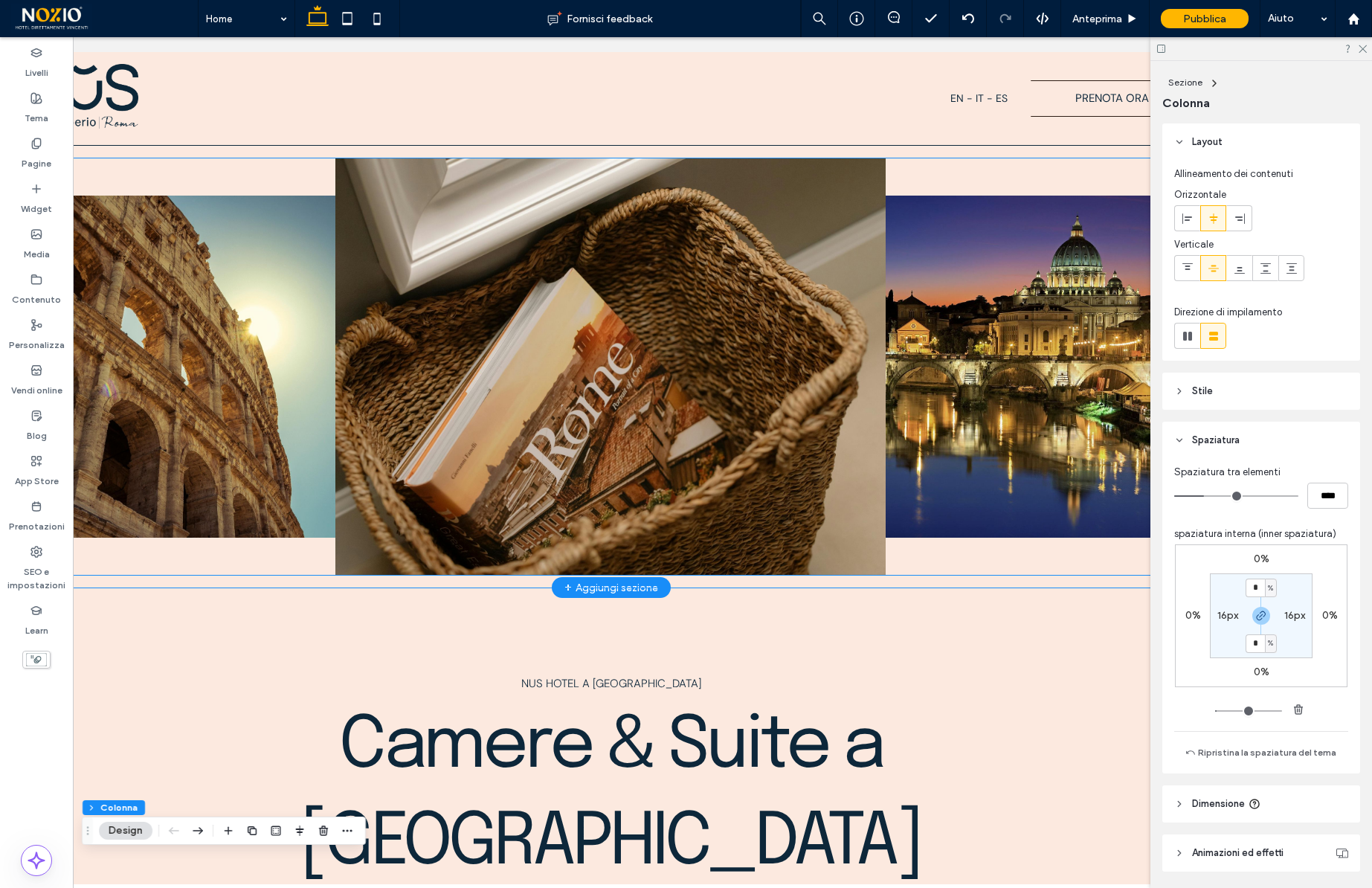
scroll to position [0, 174]
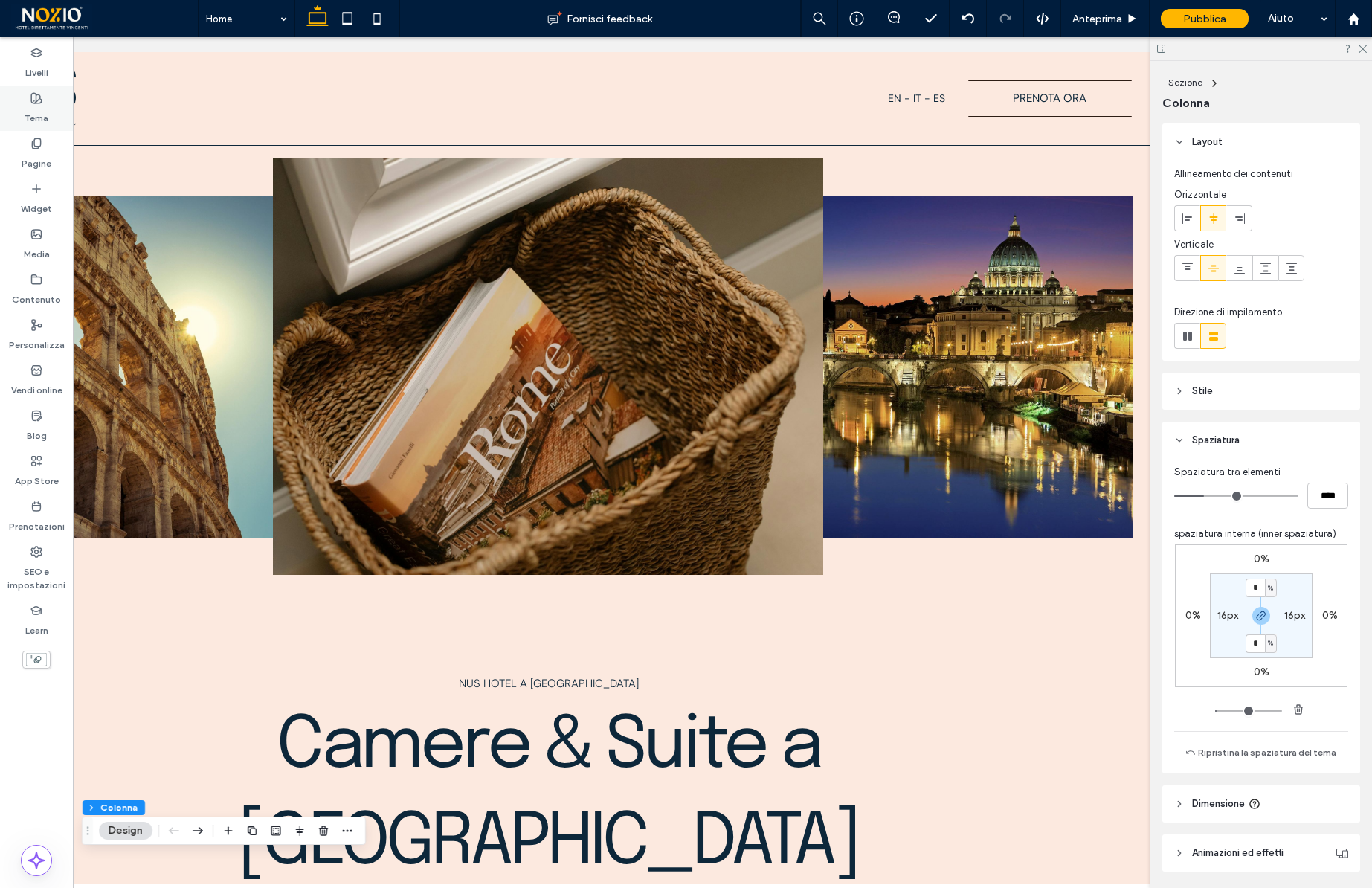
click at [43, 115] on label "Tema" at bounding box center [36, 114] width 24 height 21
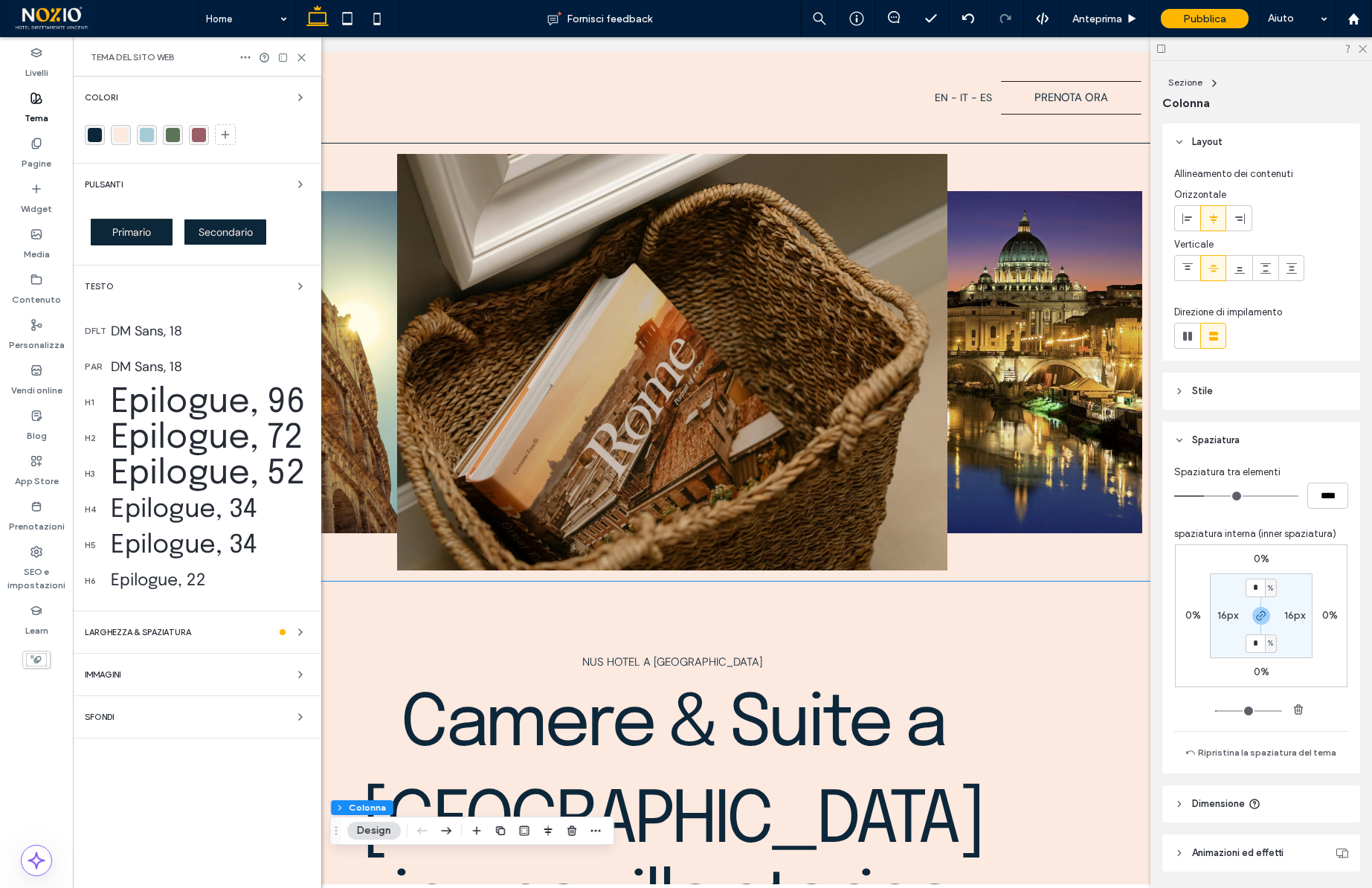
click at [131, 247] on div "Primario" at bounding box center [132, 232] width 94 height 42
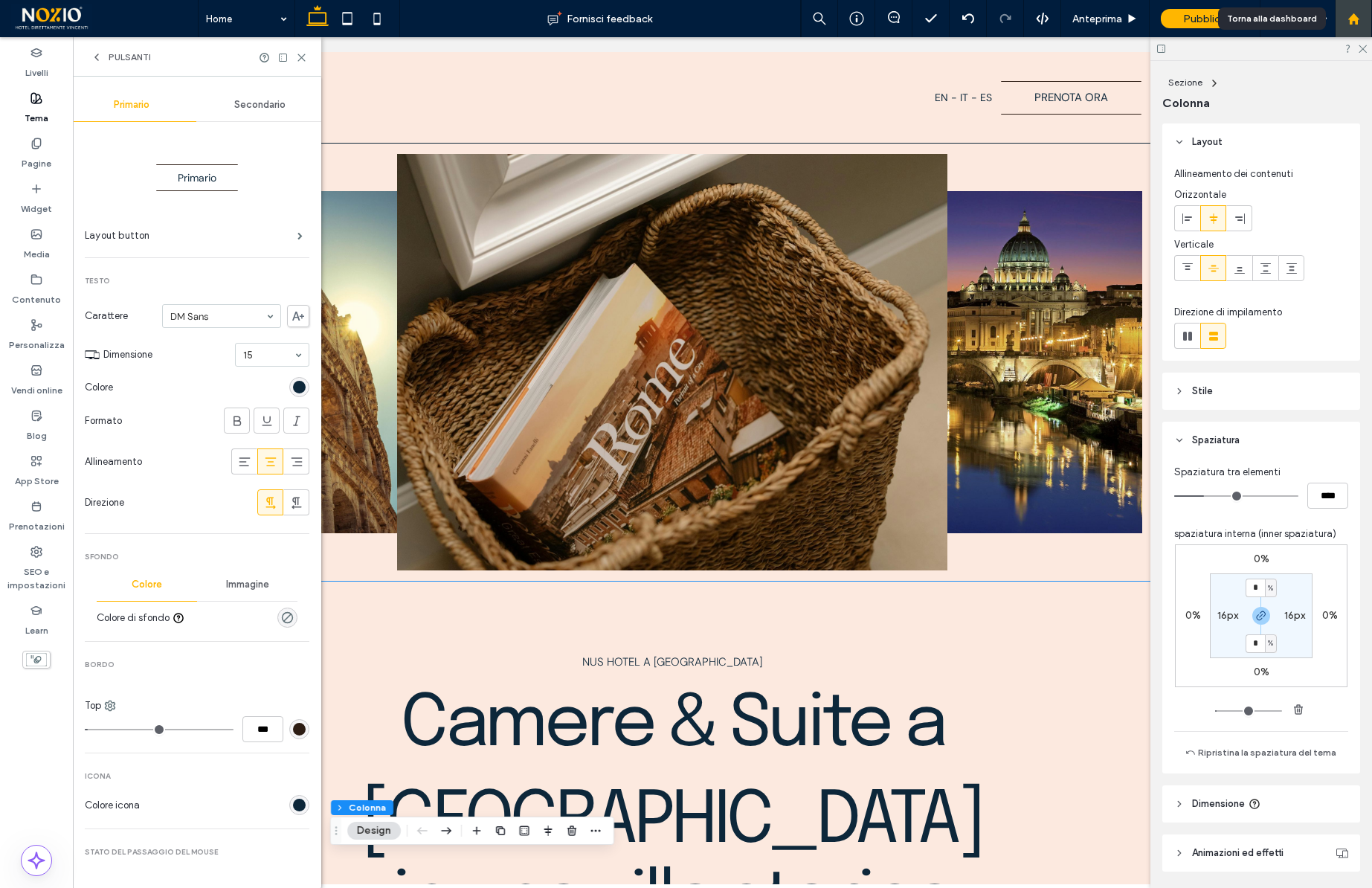
click at [1361, 19] on div at bounding box center [1353, 18] width 35 height 12
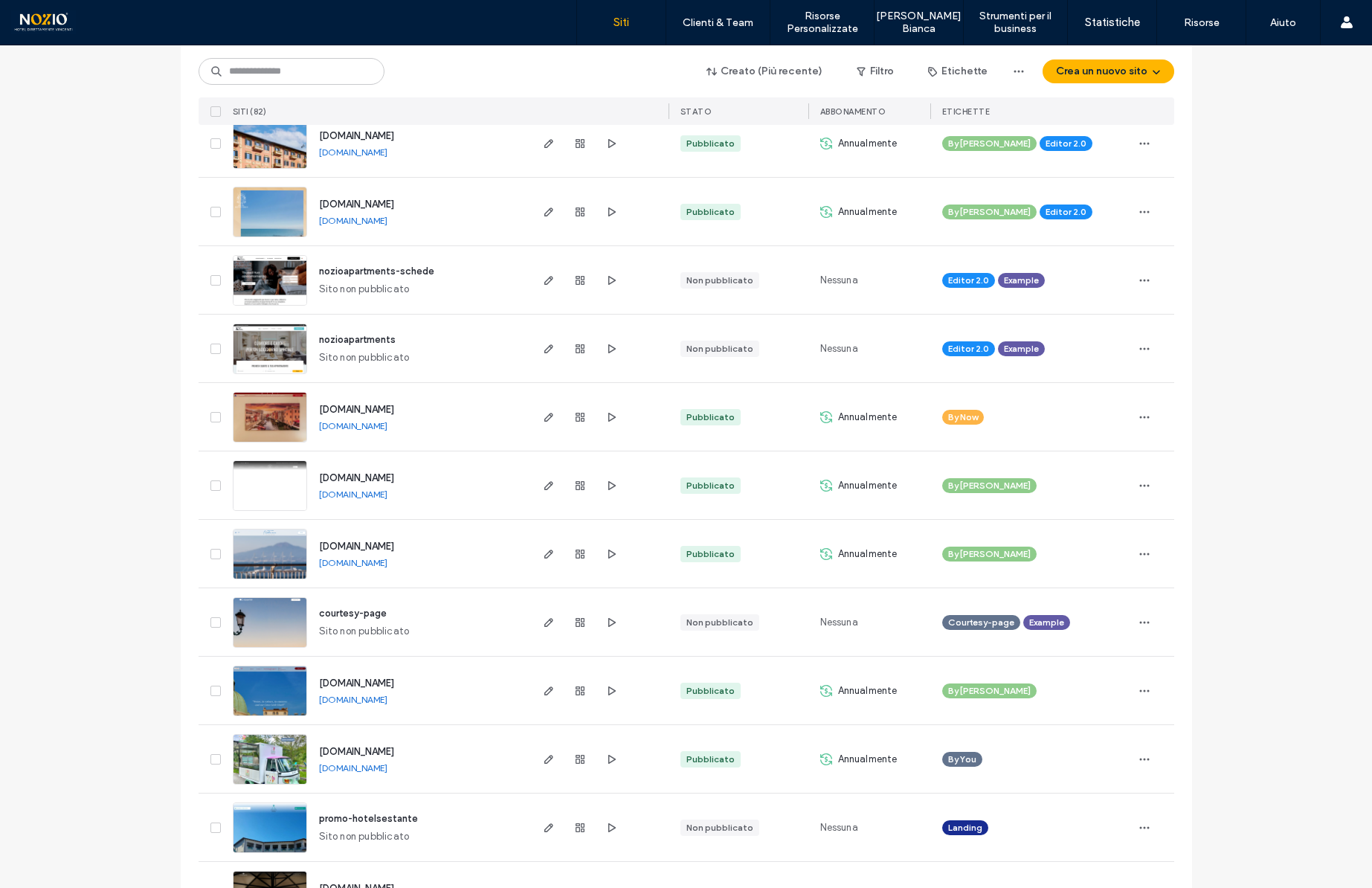
scroll to position [1417, 0]
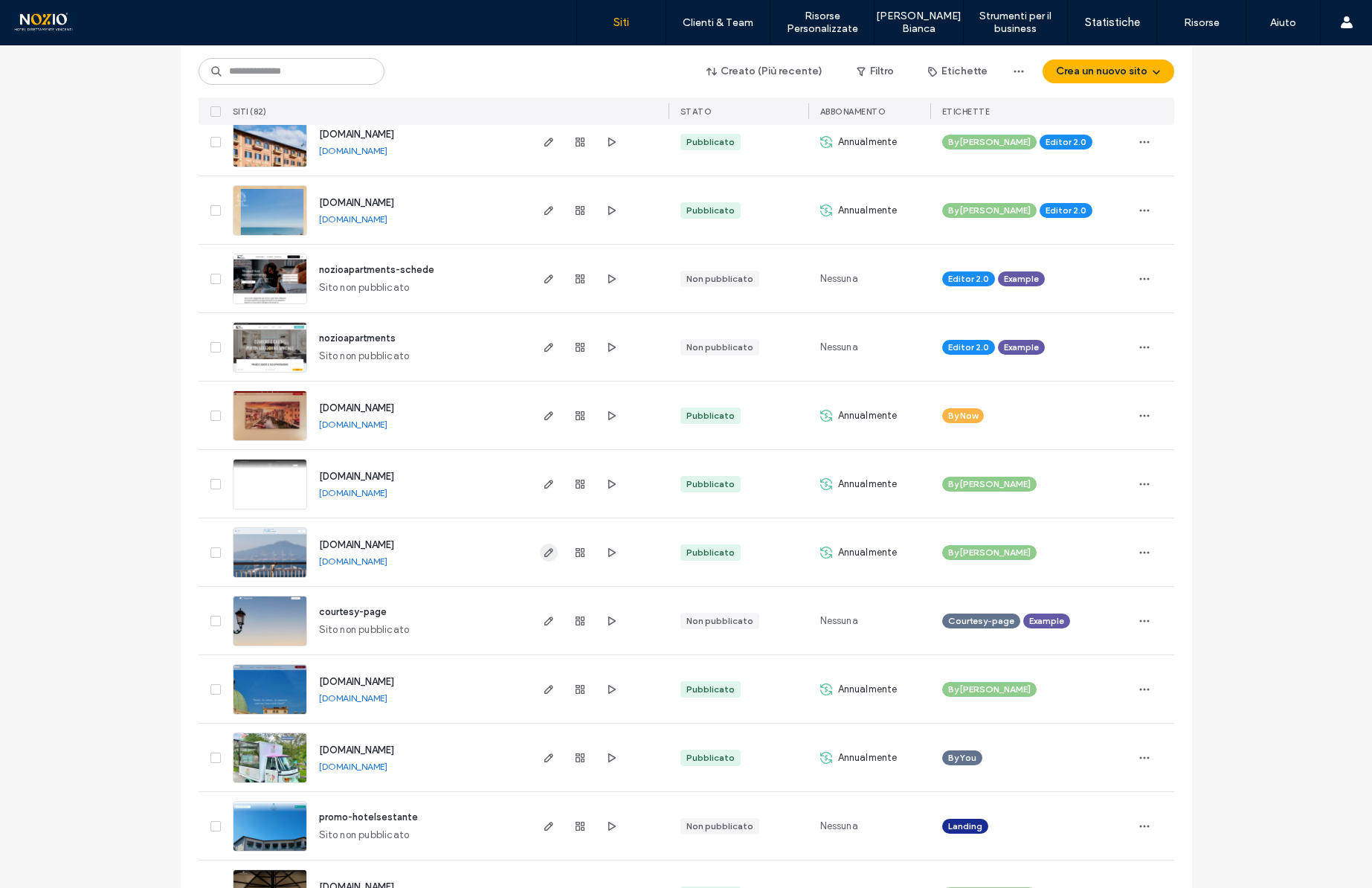
click at [543, 552] on icon "button" at bounding box center [548, 552] width 12 height 12
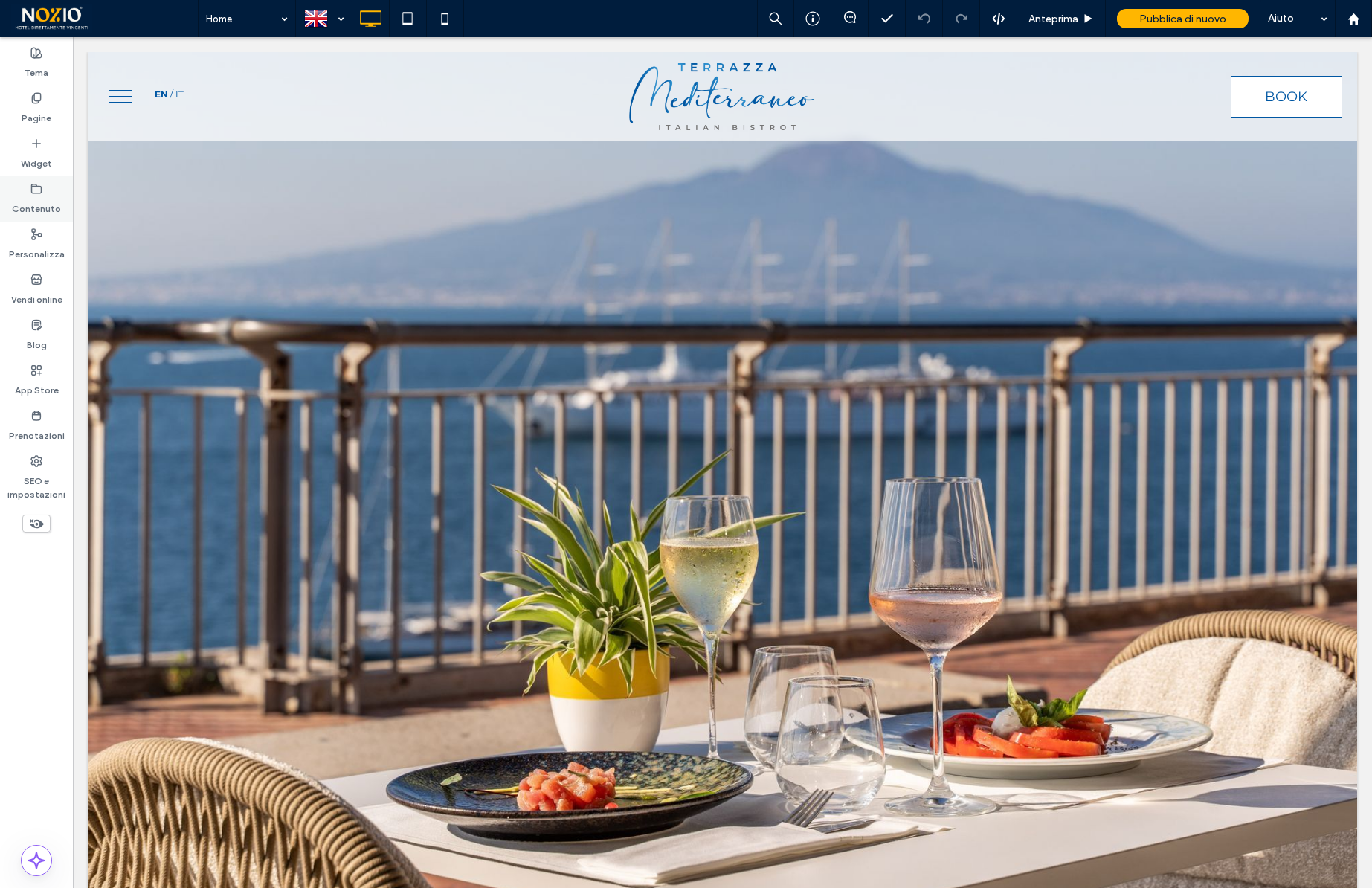
click at [35, 202] on label "Contenuto" at bounding box center [36, 204] width 49 height 21
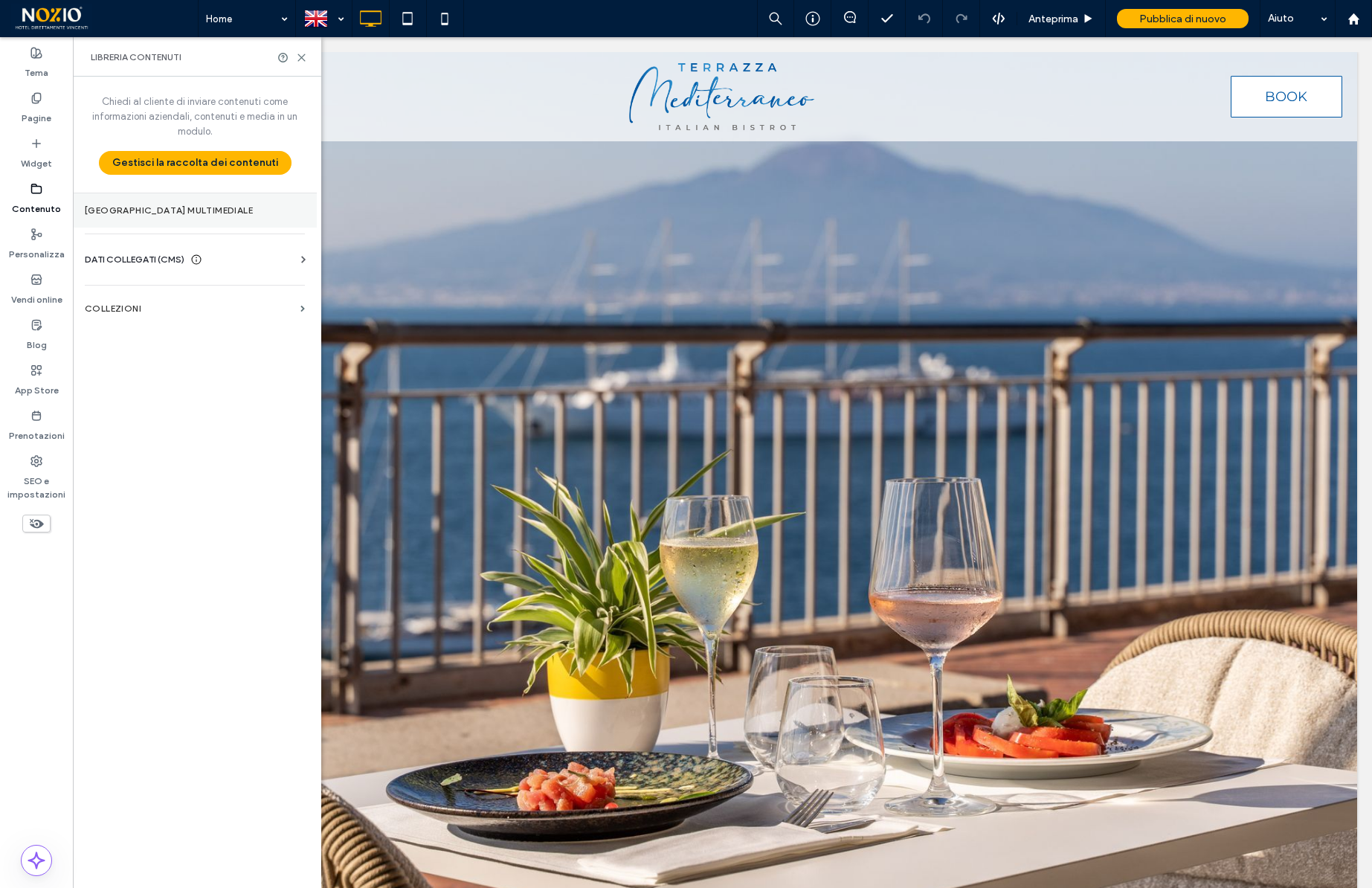
click at [149, 210] on label "Gestore multimediale" at bounding box center [195, 210] width 220 height 11
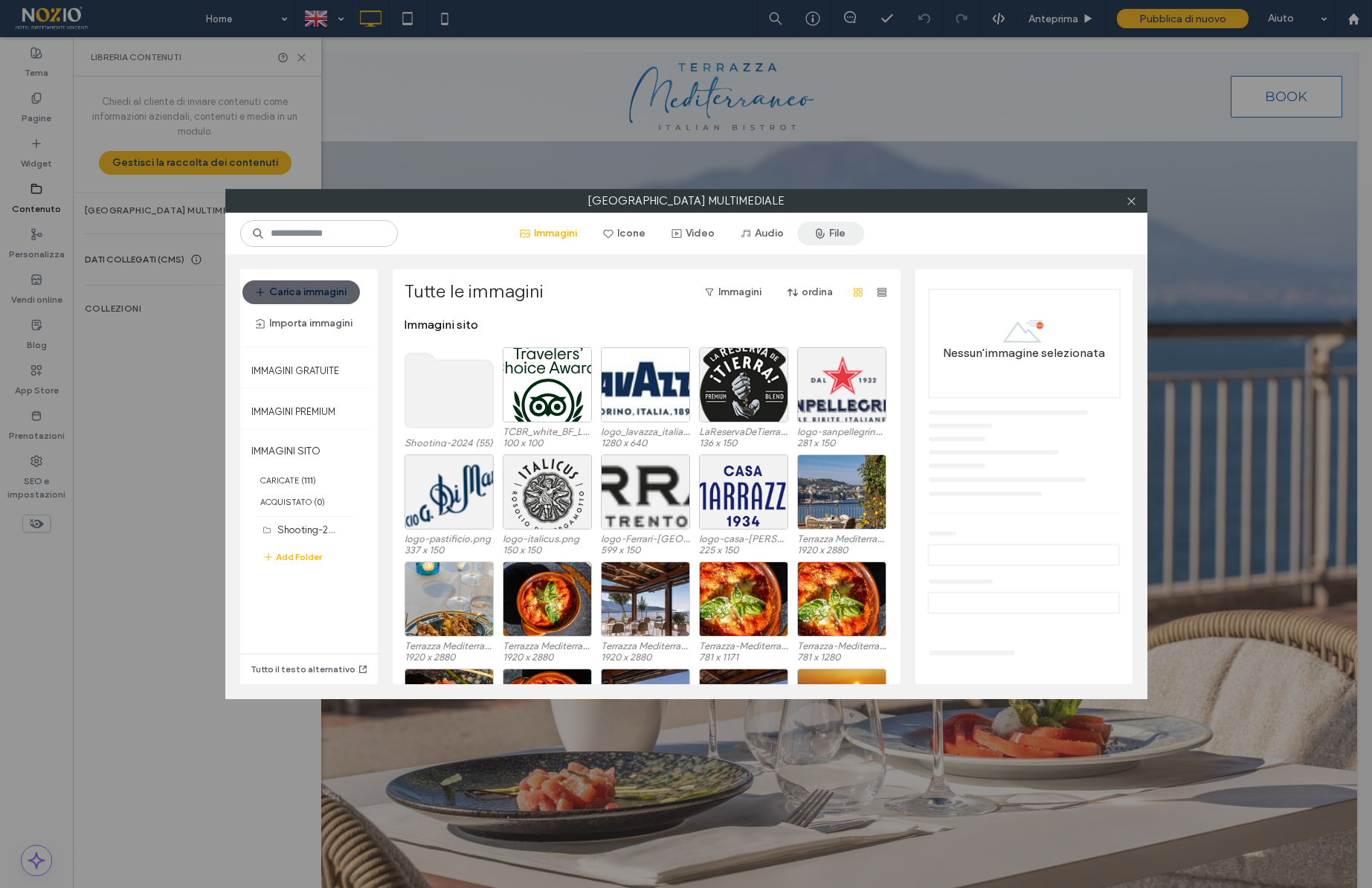
click at [848, 227] on button "File" at bounding box center [830, 233] width 67 height 24
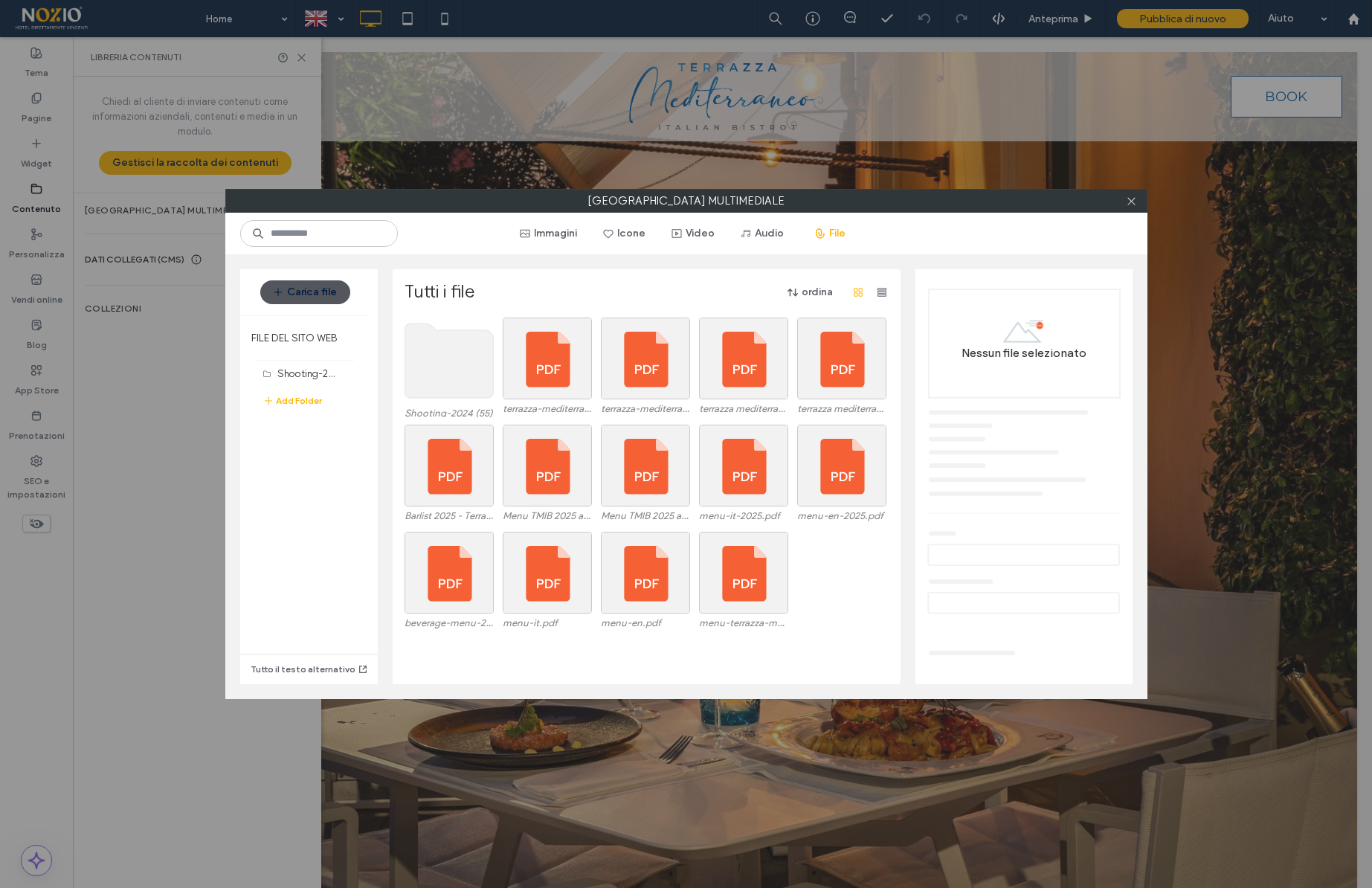
click at [299, 289] on button "Carica file" at bounding box center [305, 292] width 90 height 24
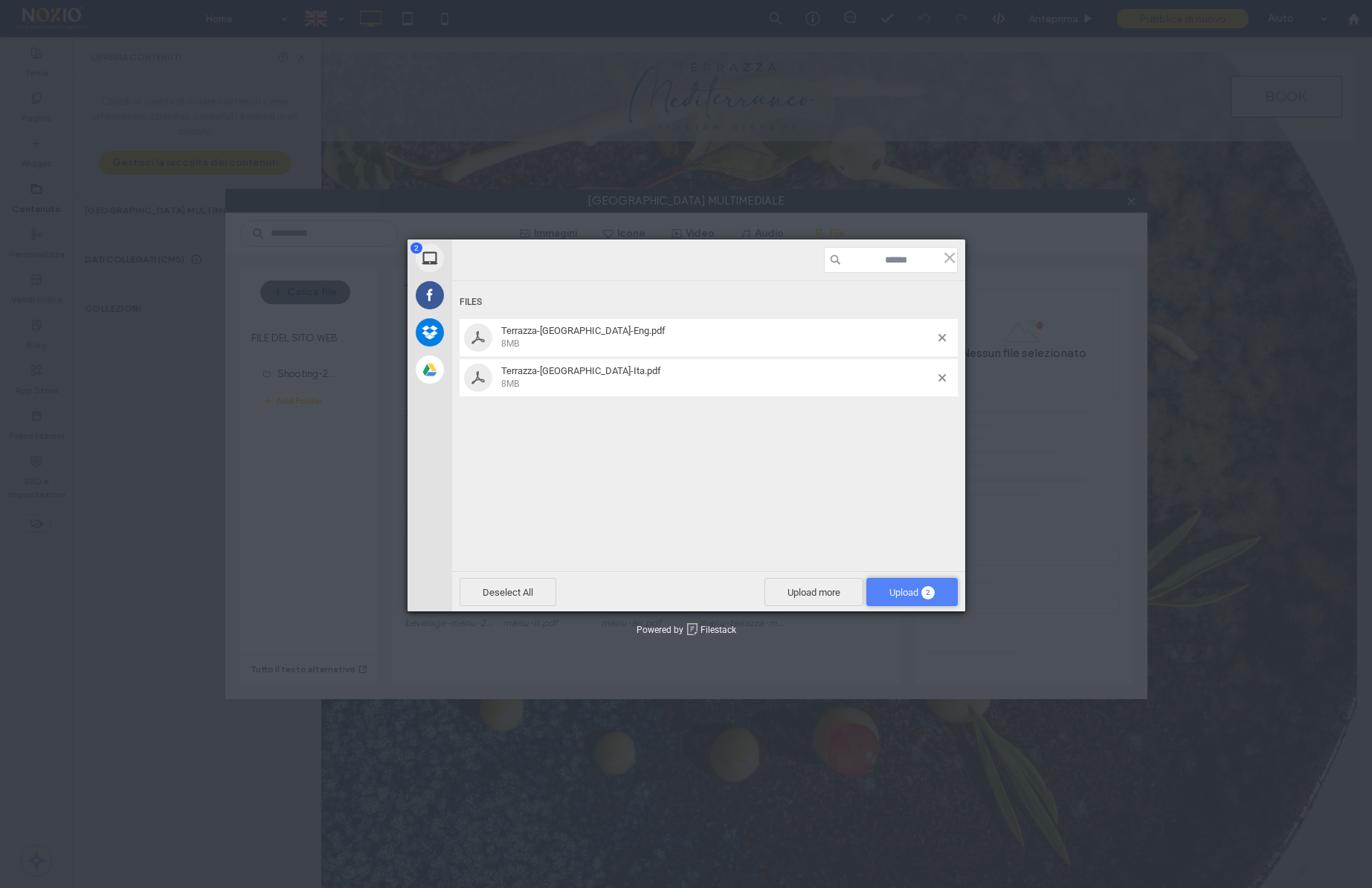
click at [916, 593] on span "Upload 2" at bounding box center [912, 593] width 45 height 12
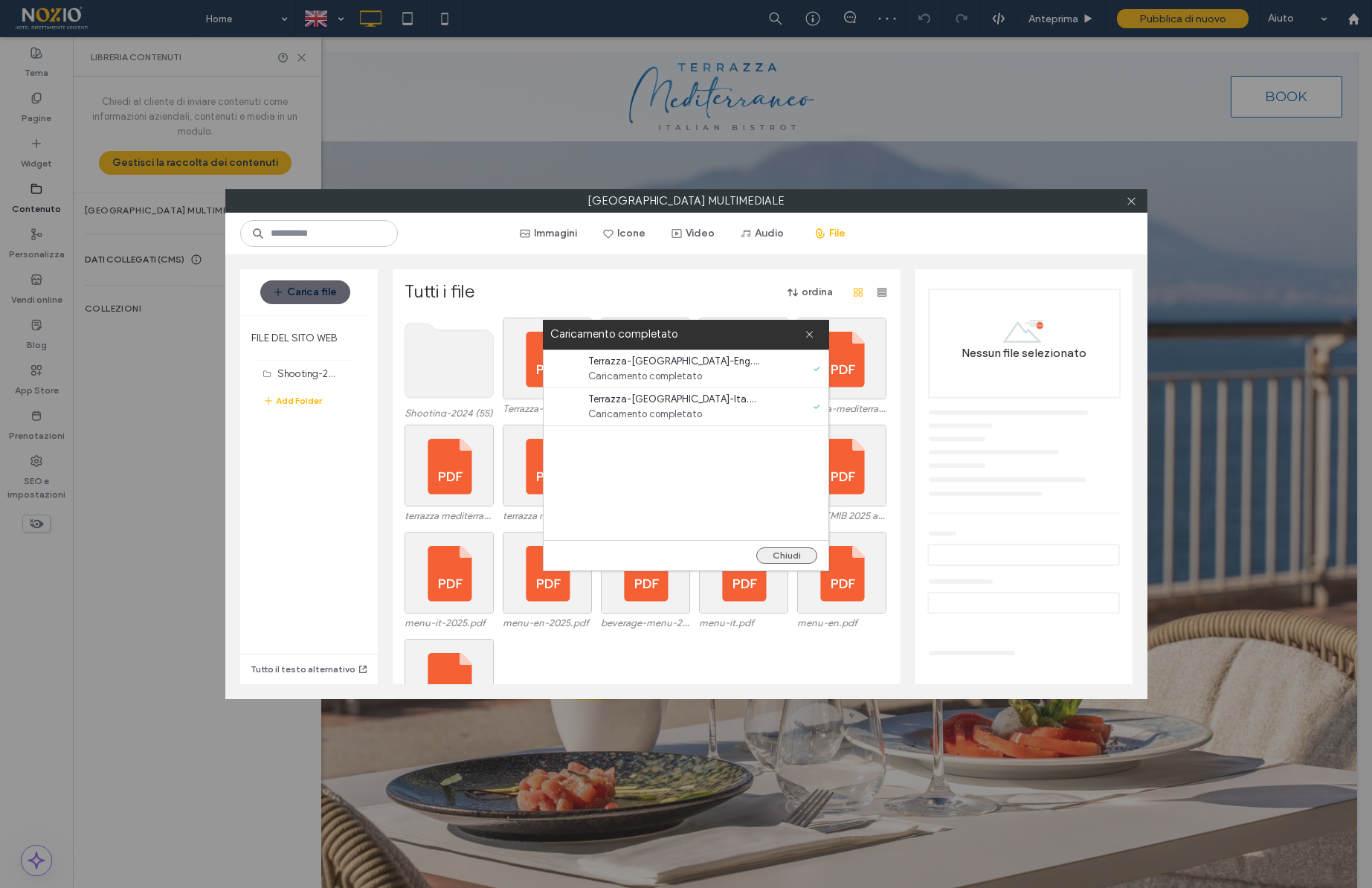
click at [783, 557] on button "Chiudi" at bounding box center [787, 556] width 61 height 16
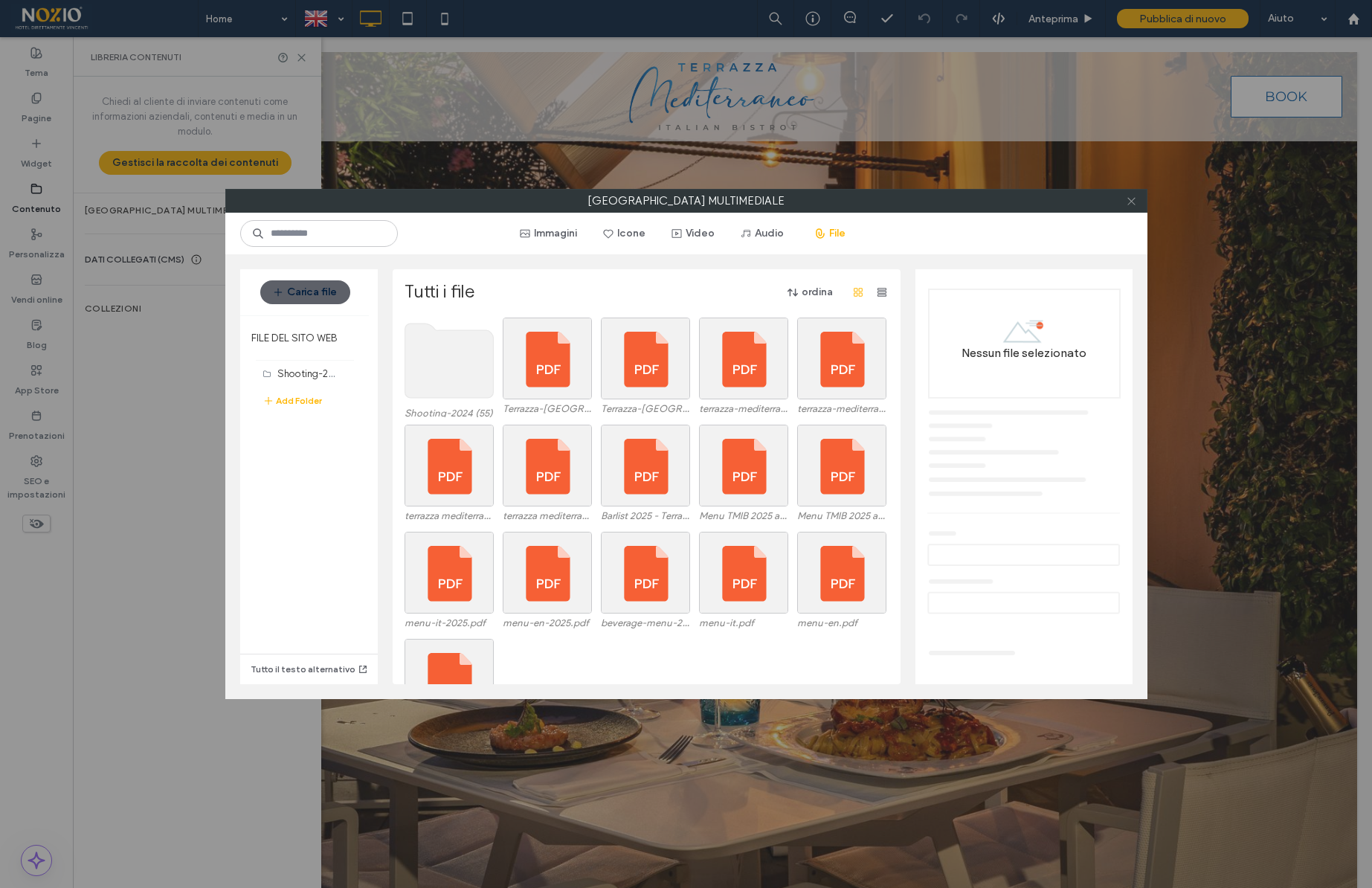
click at [1130, 200] on use at bounding box center [1130, 200] width 7 height 7
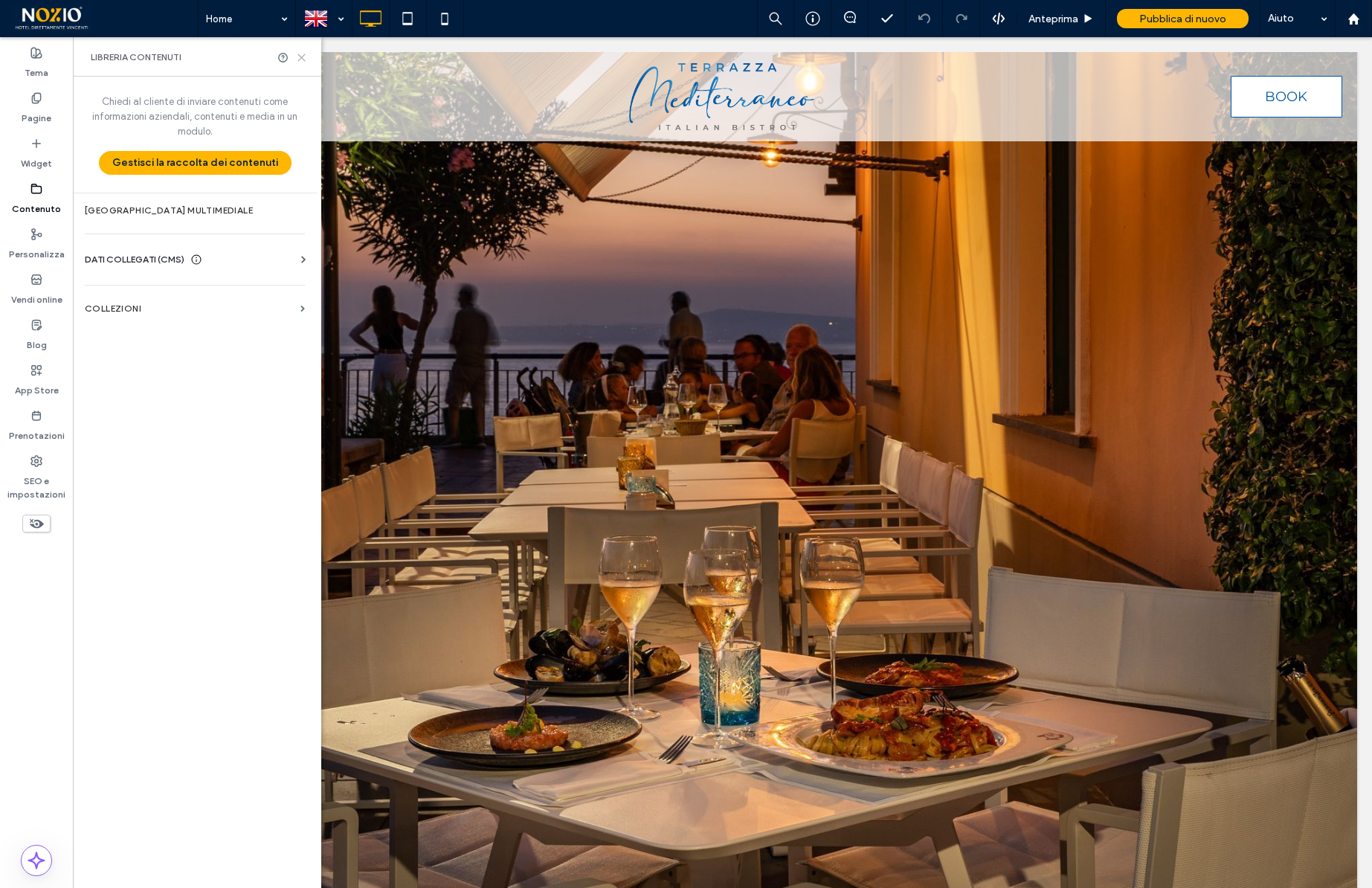
click at [305, 57] on icon at bounding box center [302, 58] width 12 height 12
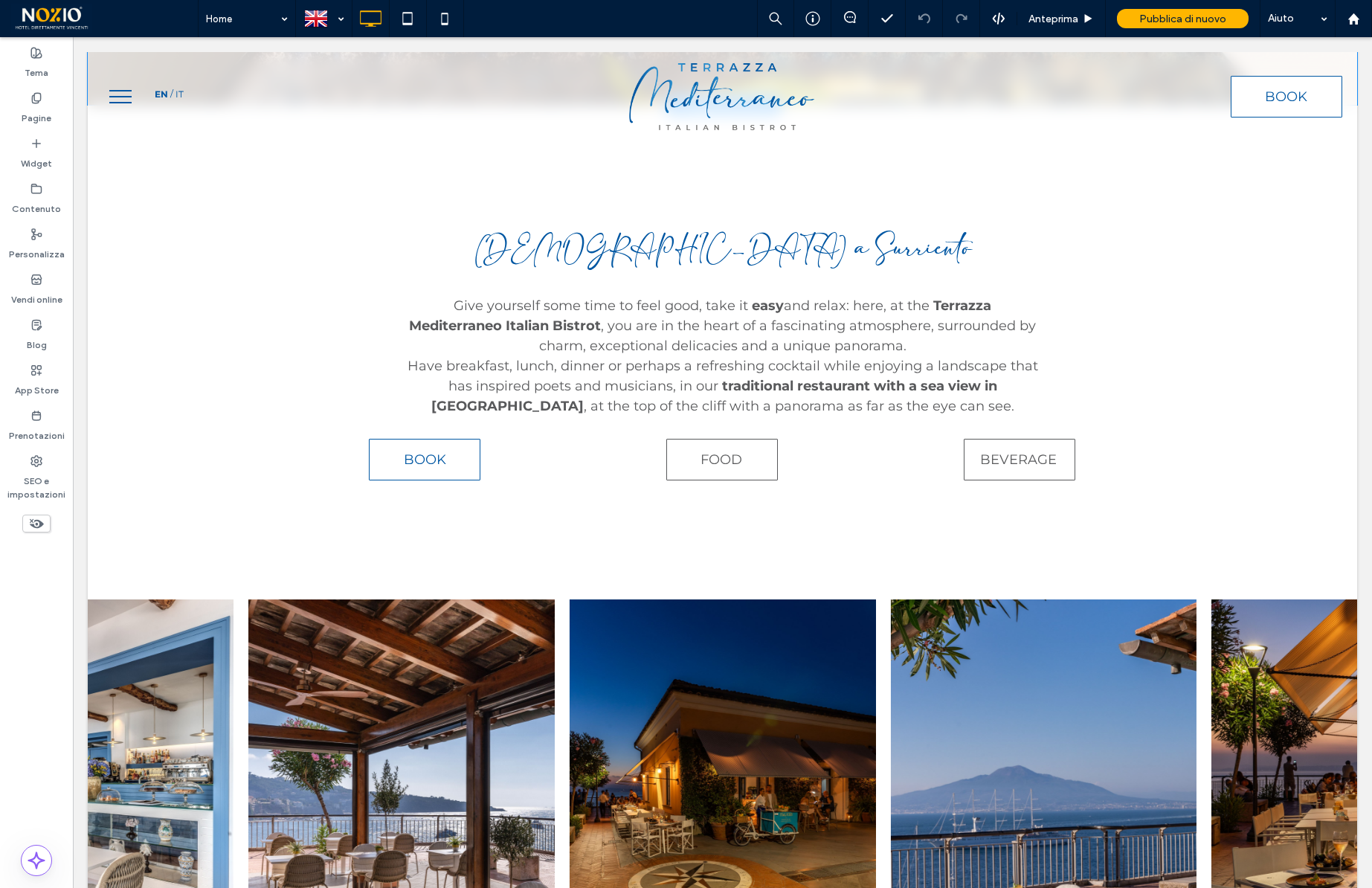
scroll to position [800, 0]
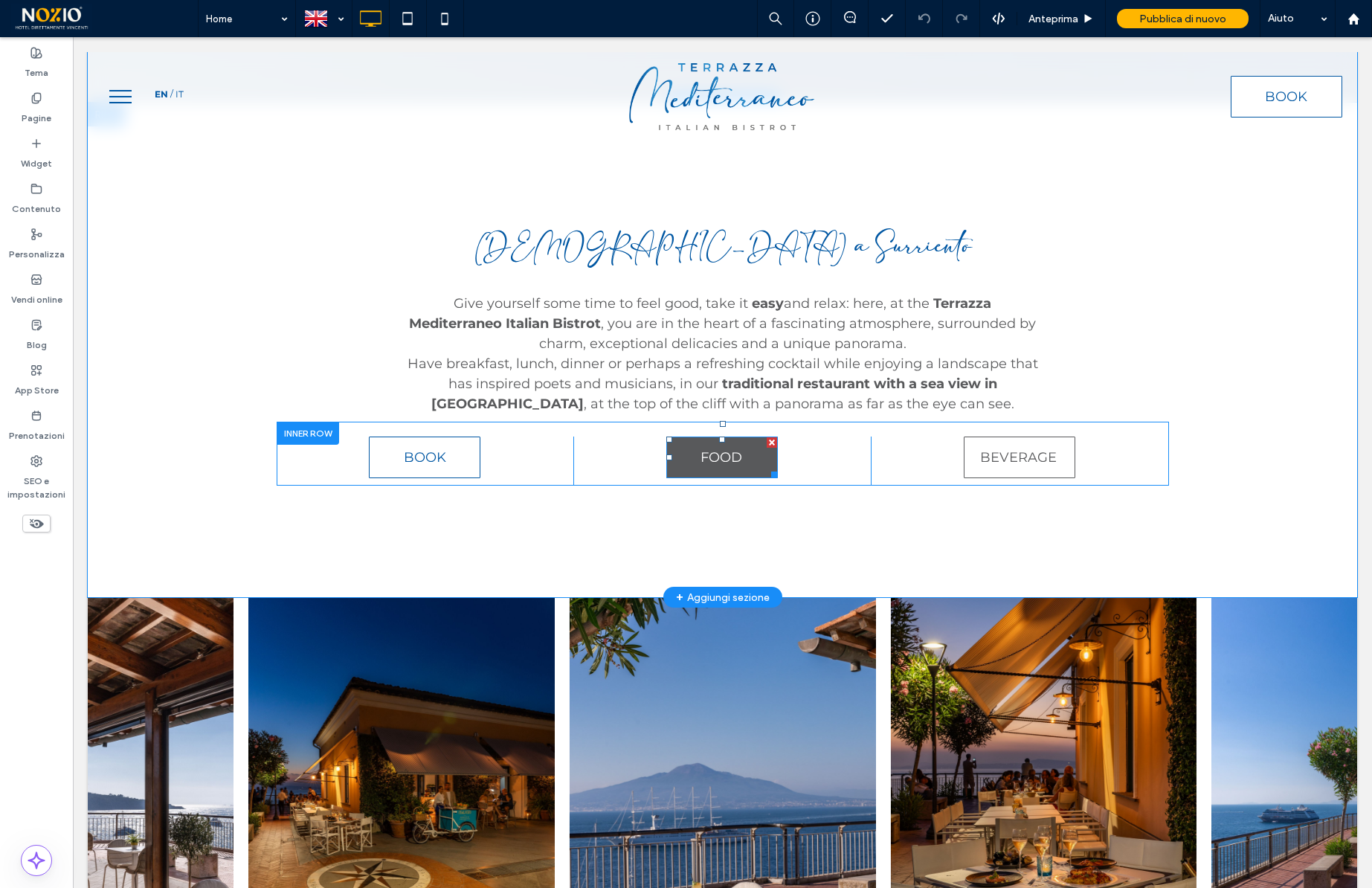
click at [731, 460] on span "FOOD" at bounding box center [721, 458] width 42 height 16
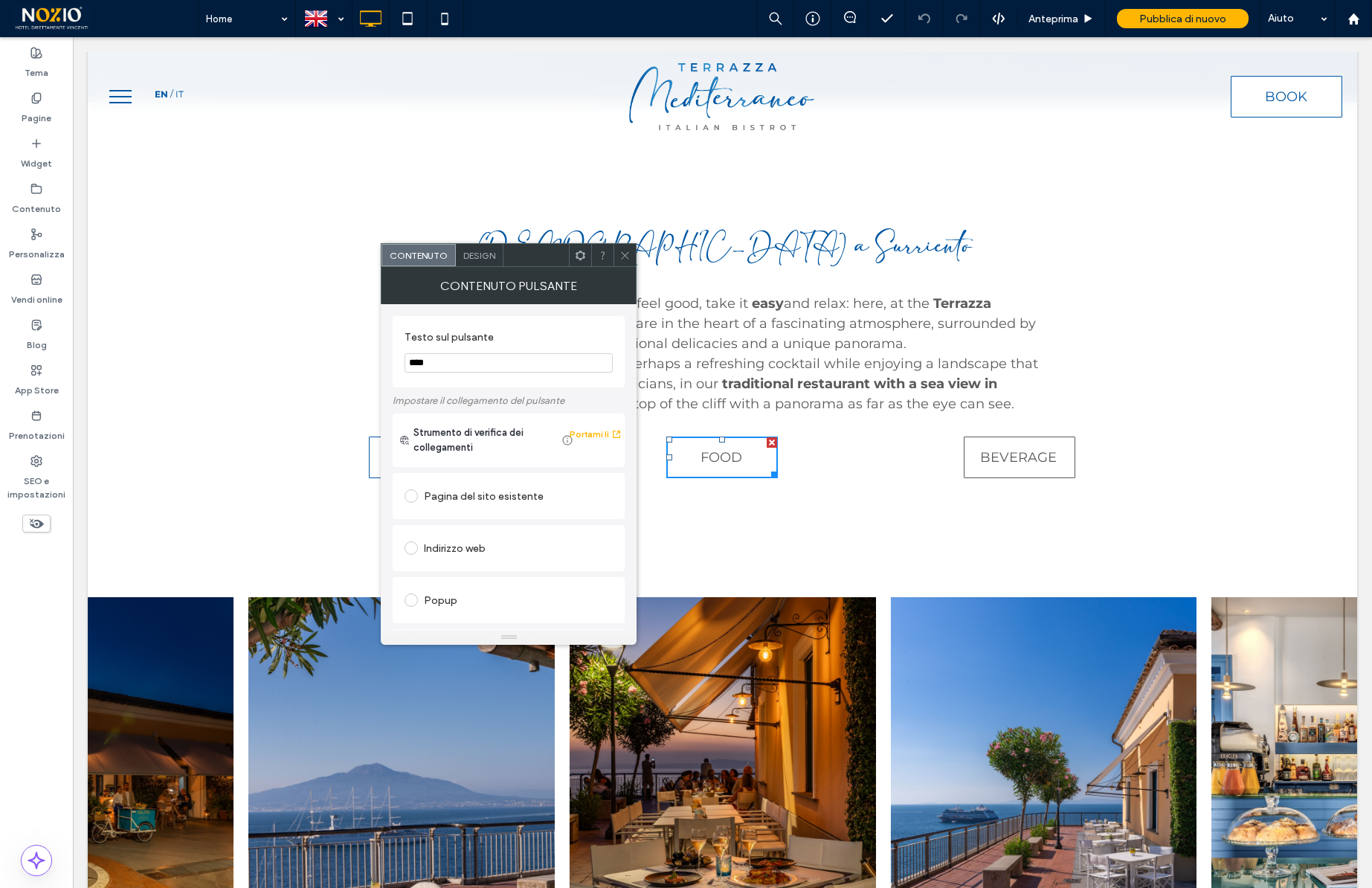
scroll to position [248, 0]
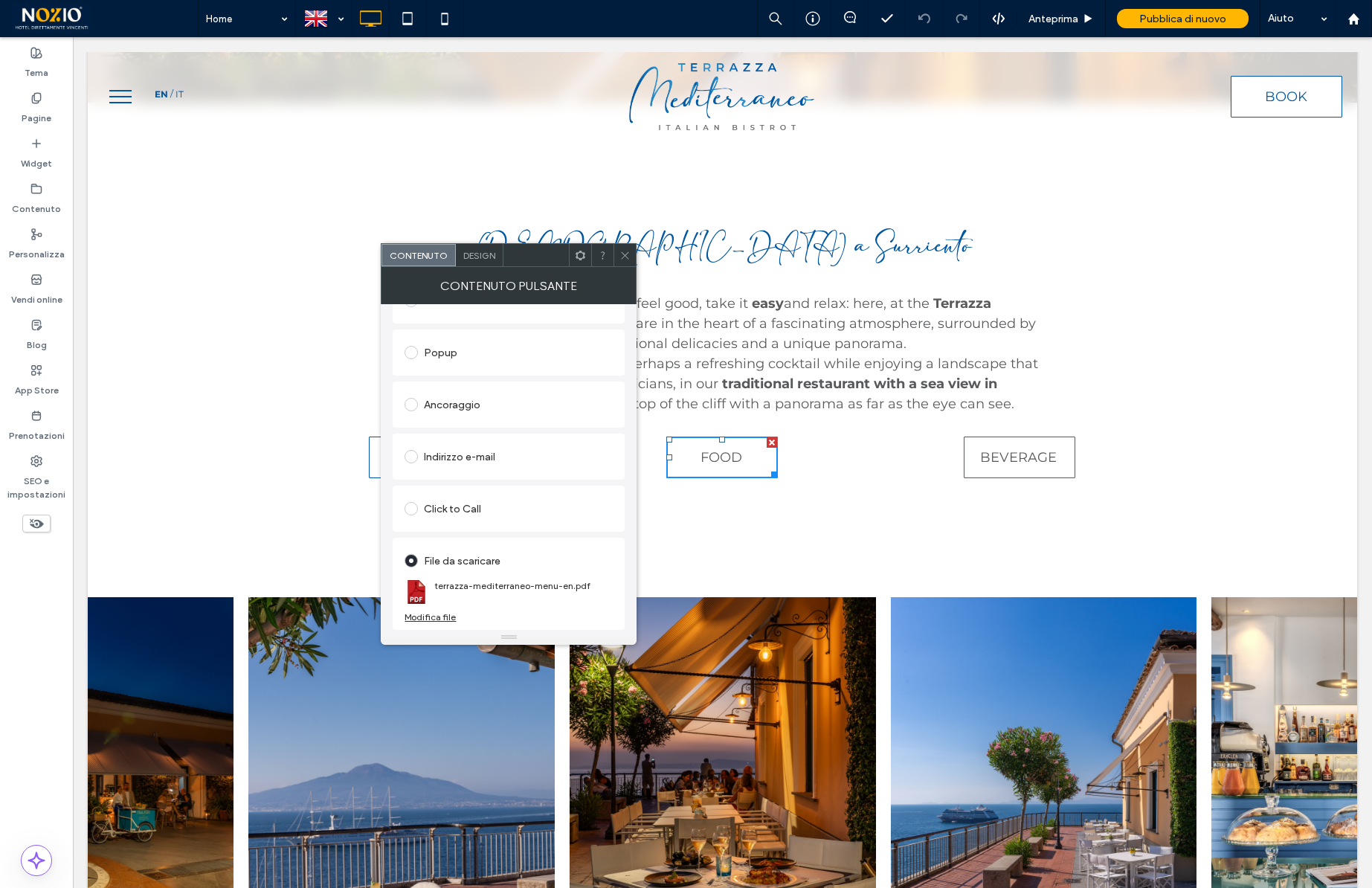
click at [433, 621] on div "Modifica file" at bounding box center [430, 617] width 51 height 12
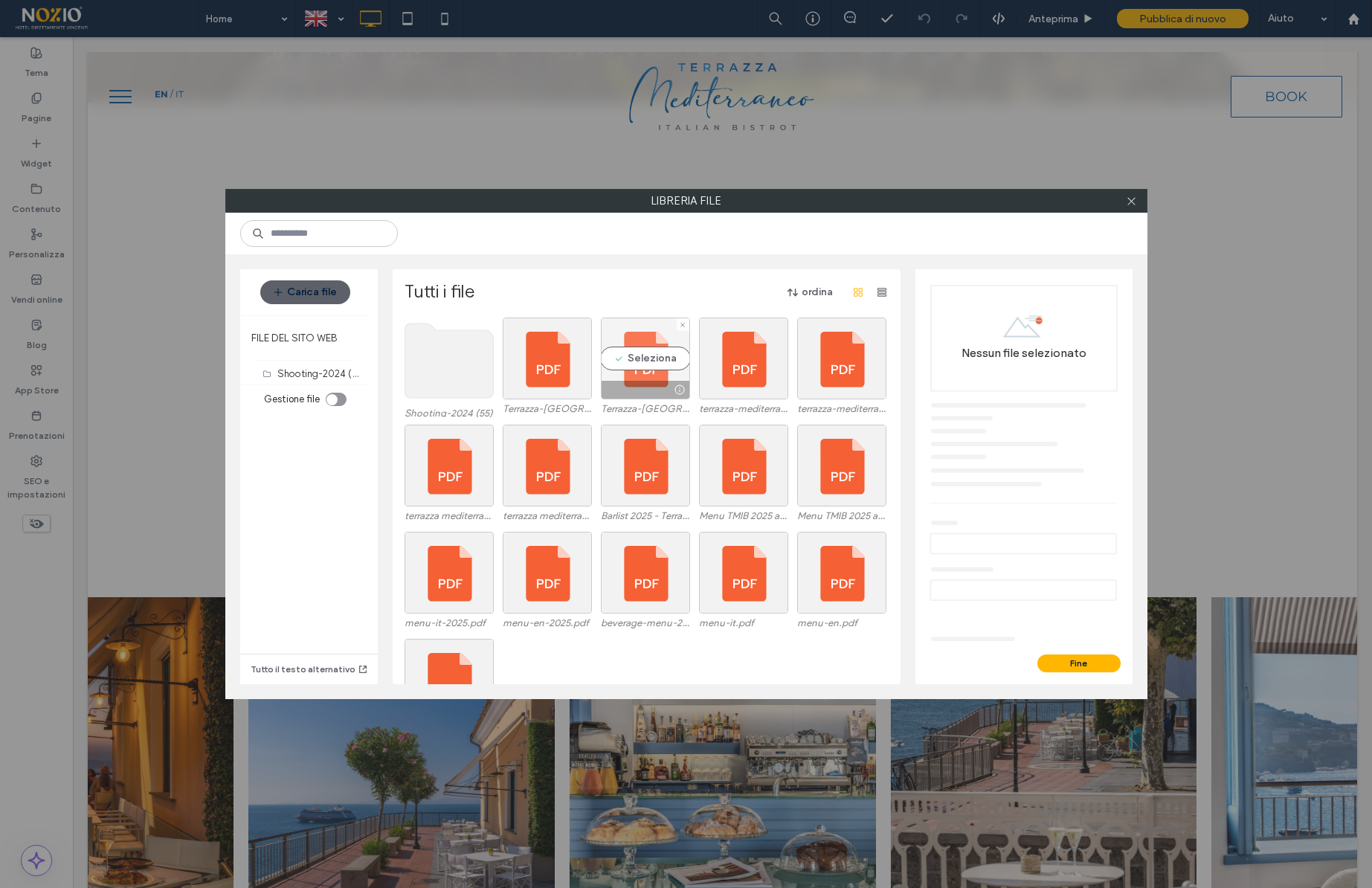
click at [637, 359] on div "Seleziona" at bounding box center [646, 358] width 89 height 82
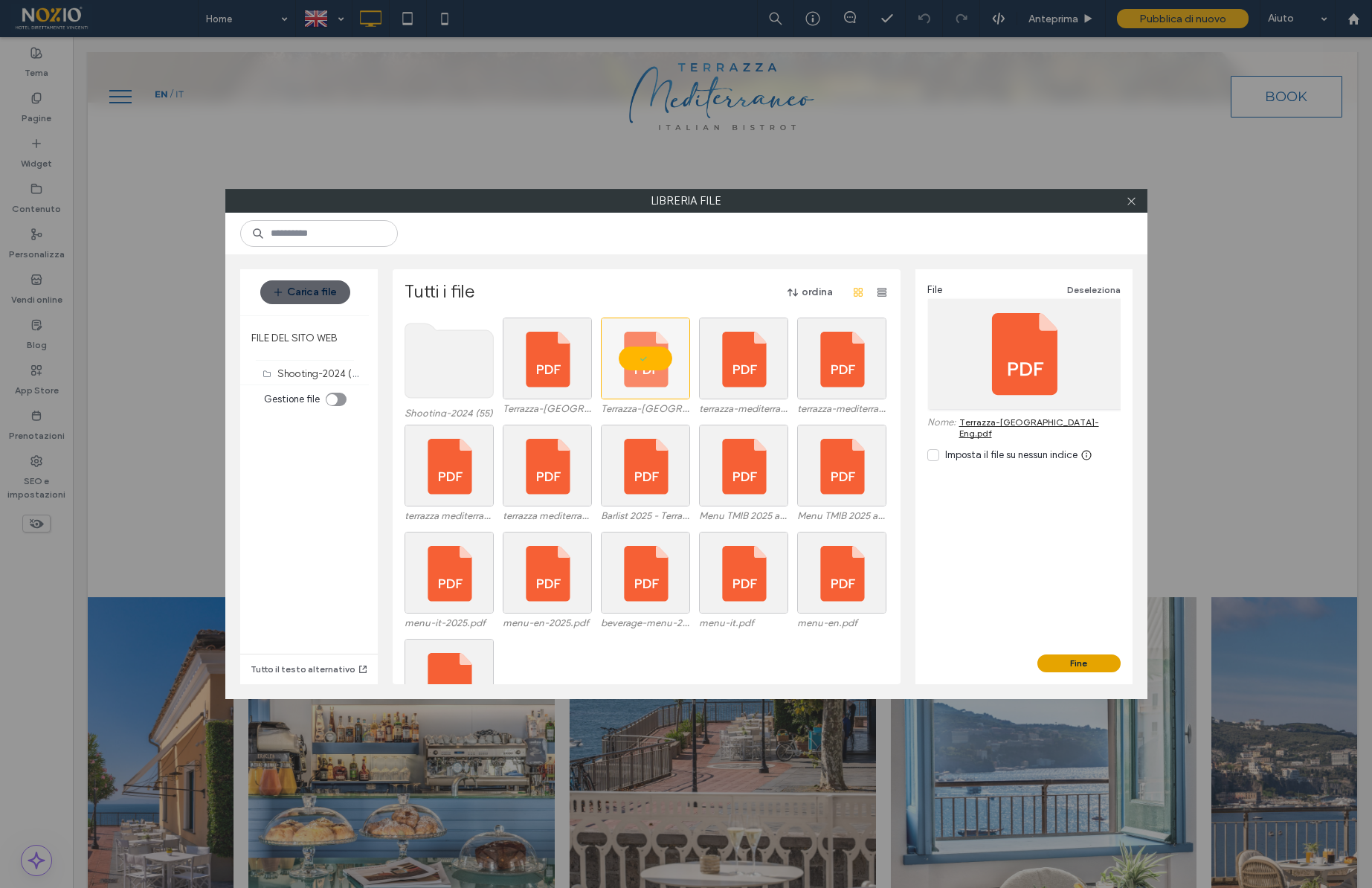
click at [1095, 664] on button "Fine" at bounding box center [1078, 664] width 83 height 18
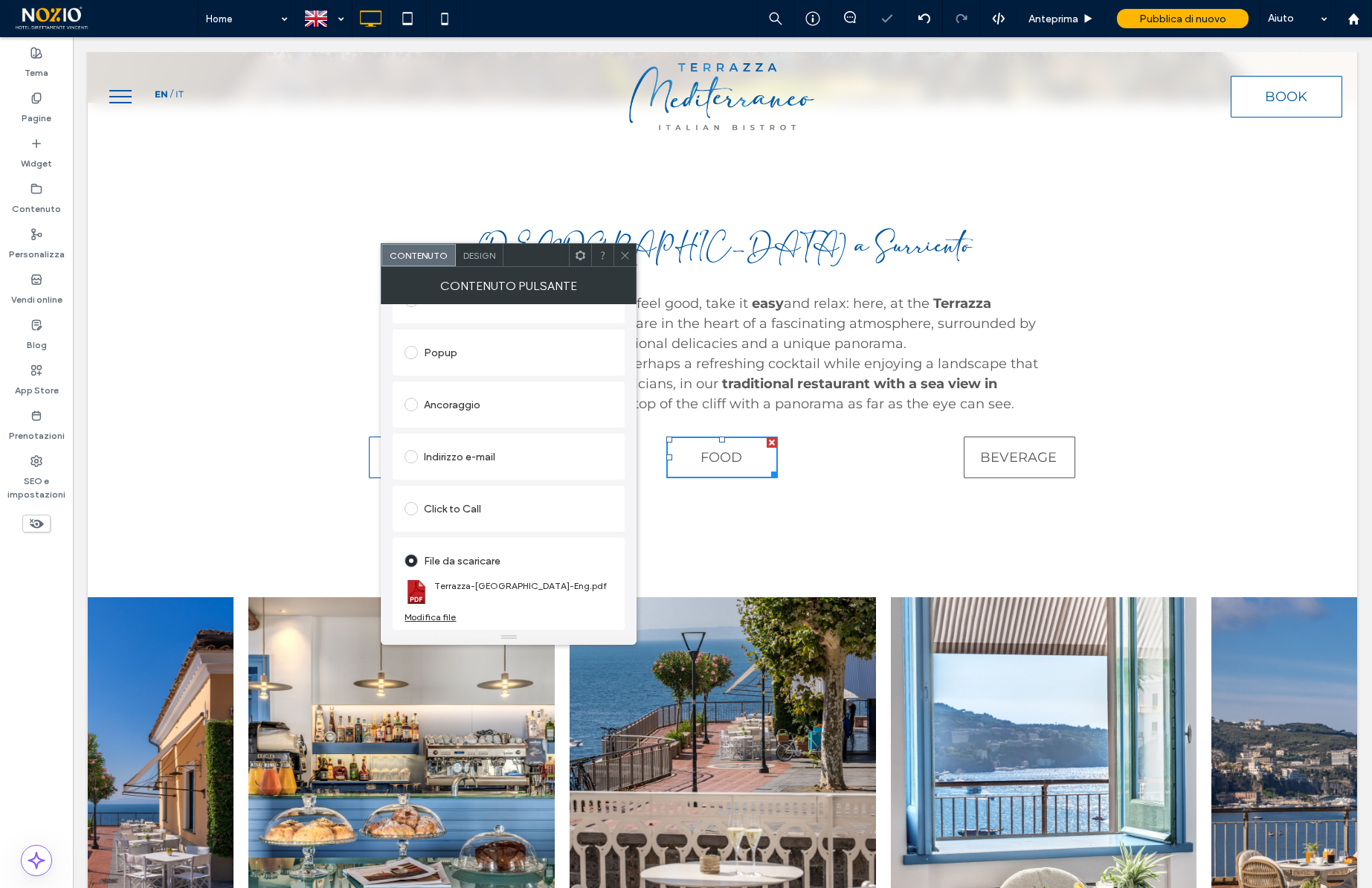
click at [627, 256] on icon at bounding box center [625, 256] width 12 height 12
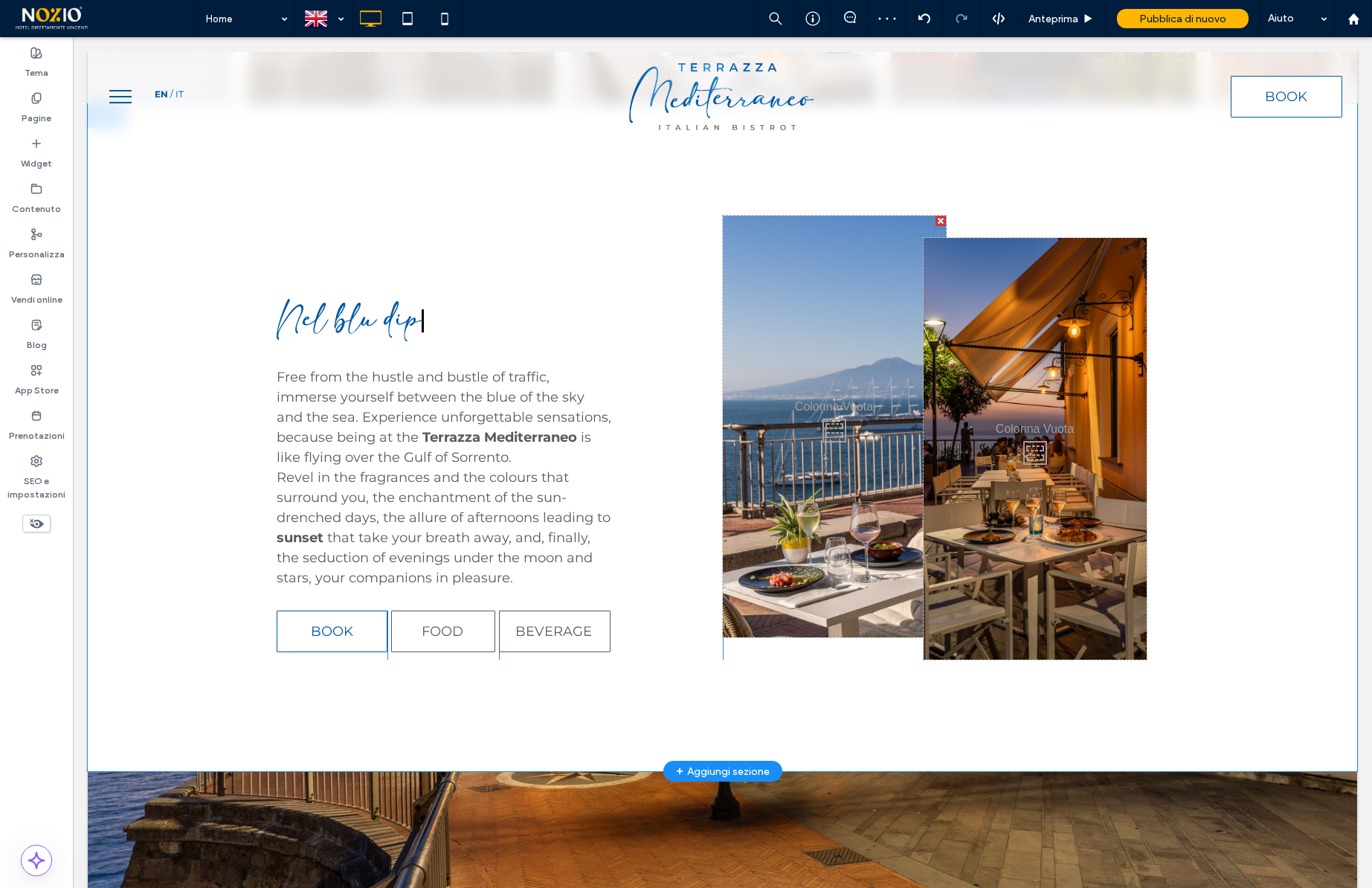
scroll to position [1670, 0]
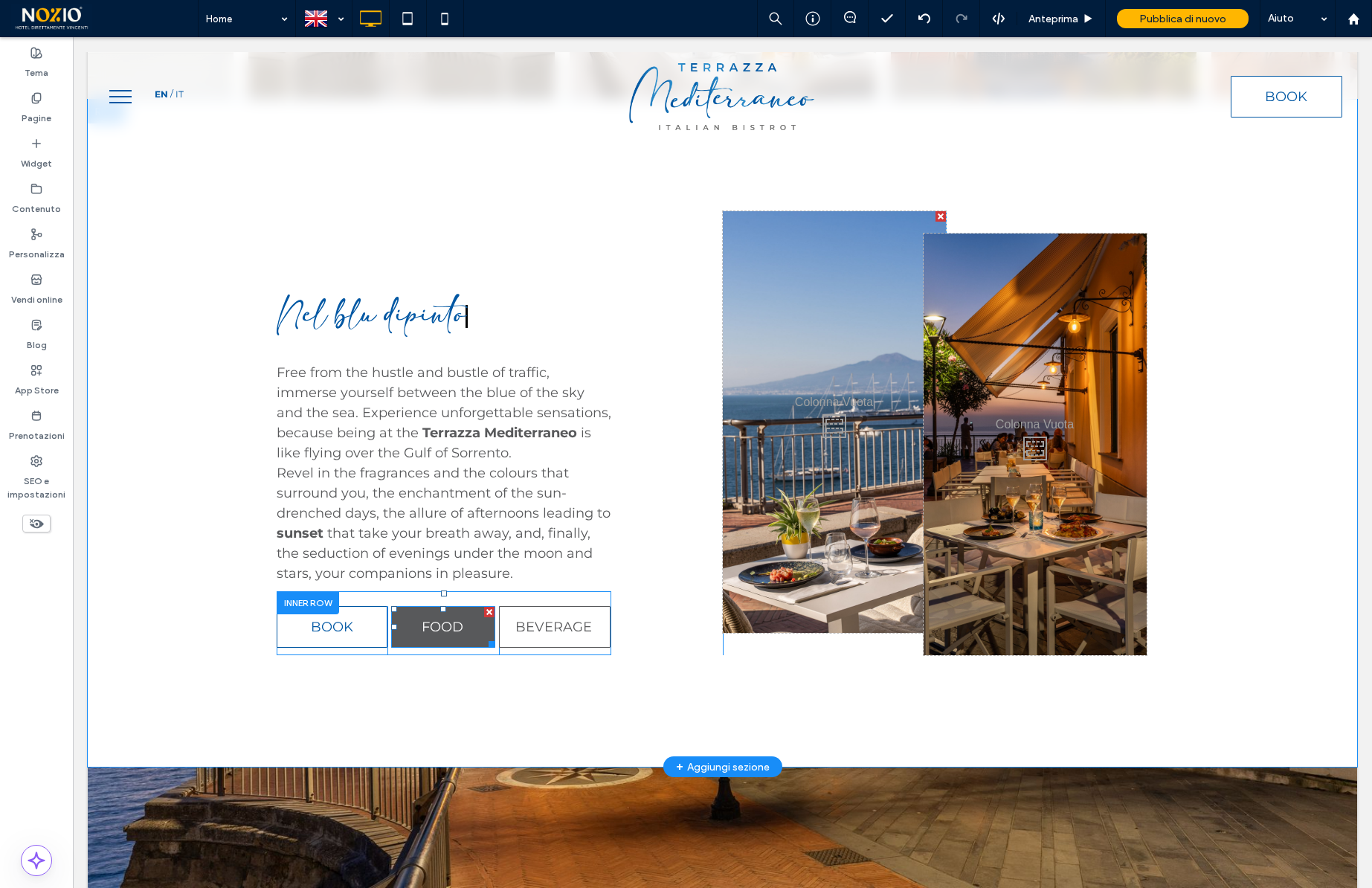
click at [468, 627] on link "FOOD" at bounding box center [443, 627] width 104 height 42
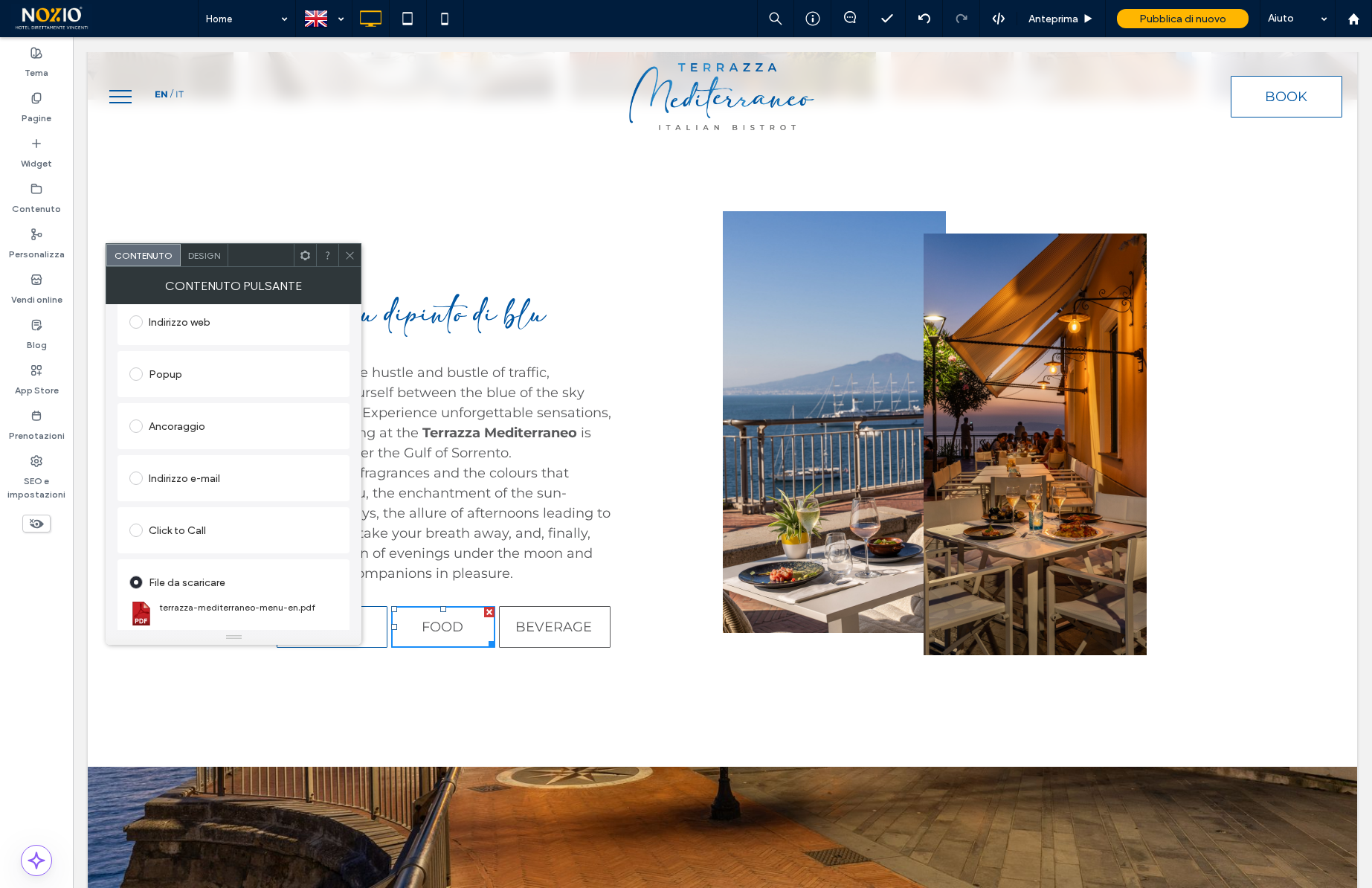
scroll to position [248, 0]
click at [147, 619] on div "Modifica file" at bounding box center [155, 617] width 51 height 12
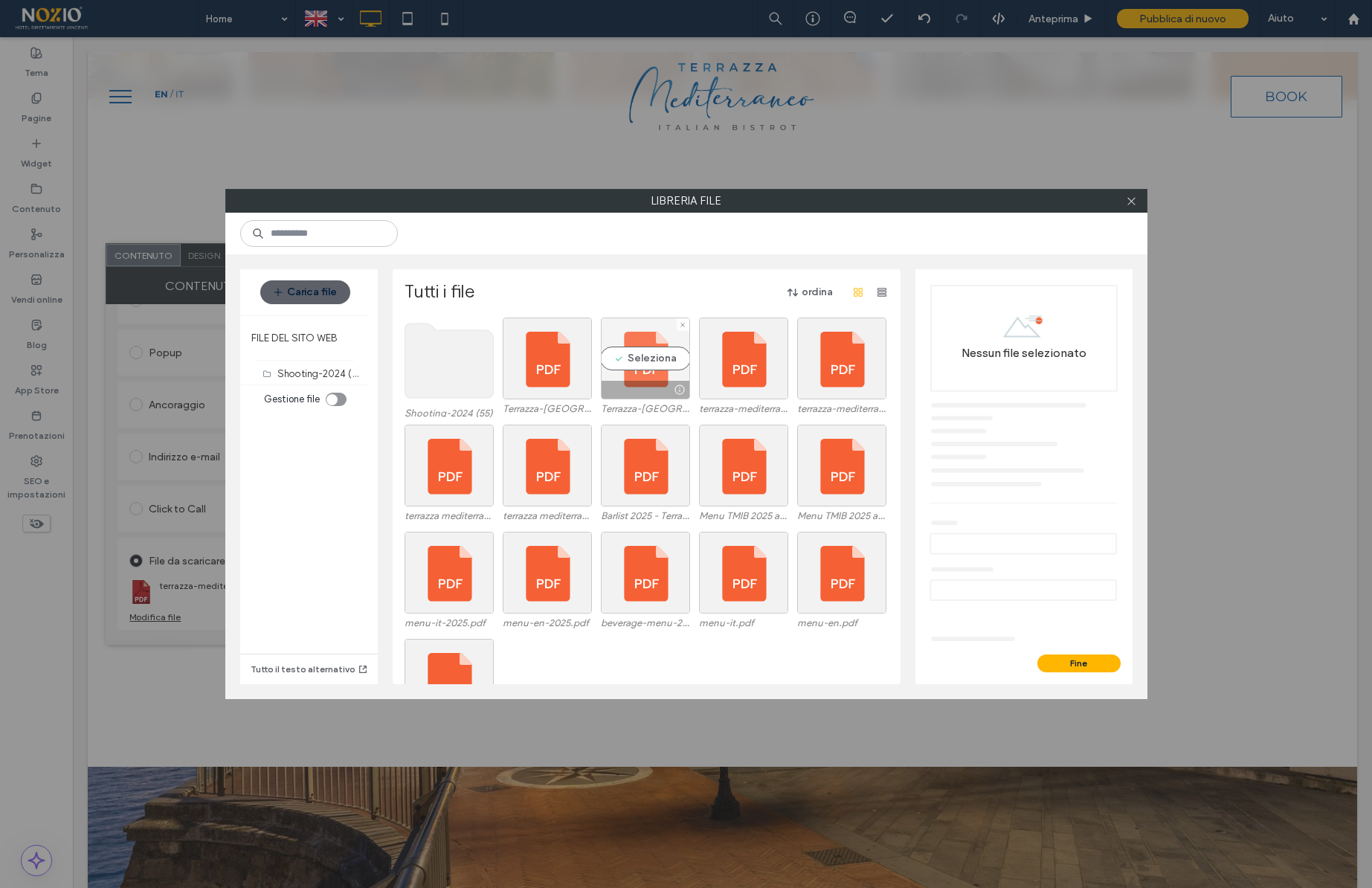
click at [637, 355] on div "Seleziona" at bounding box center [646, 358] width 89 height 82
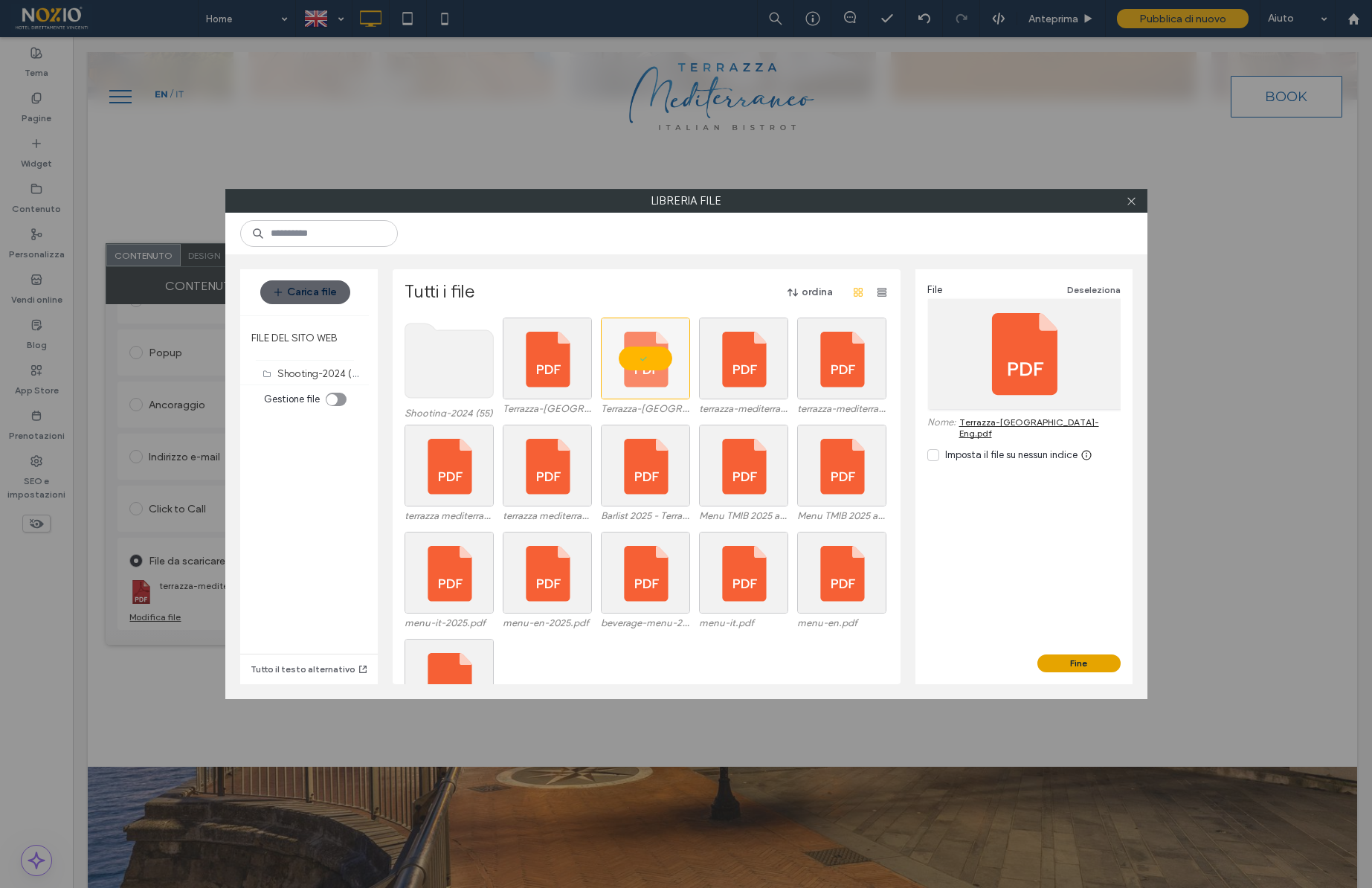
click at [1085, 661] on button "Fine" at bounding box center [1078, 664] width 83 height 18
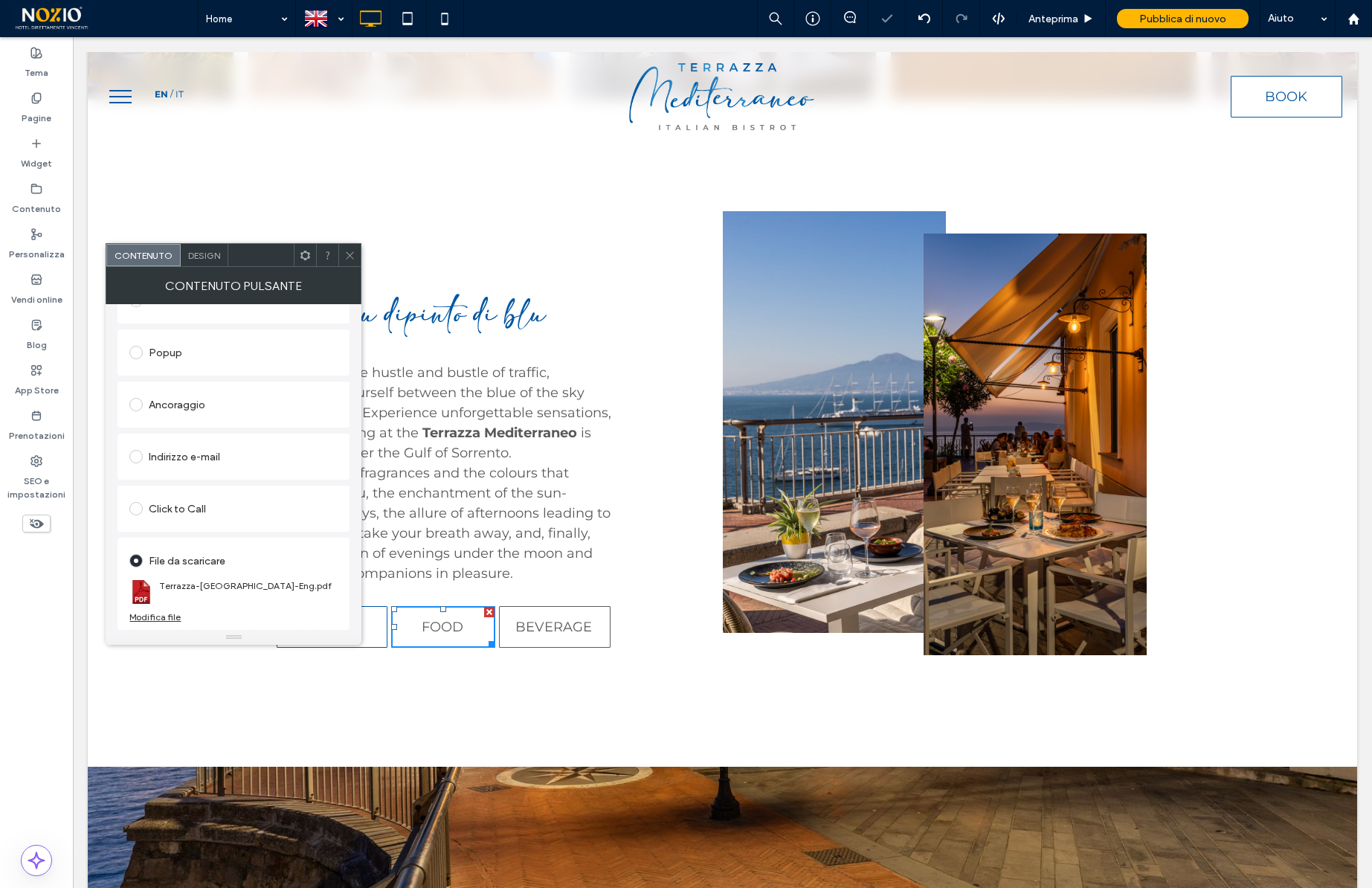
click at [344, 258] on div at bounding box center [349, 255] width 22 height 22
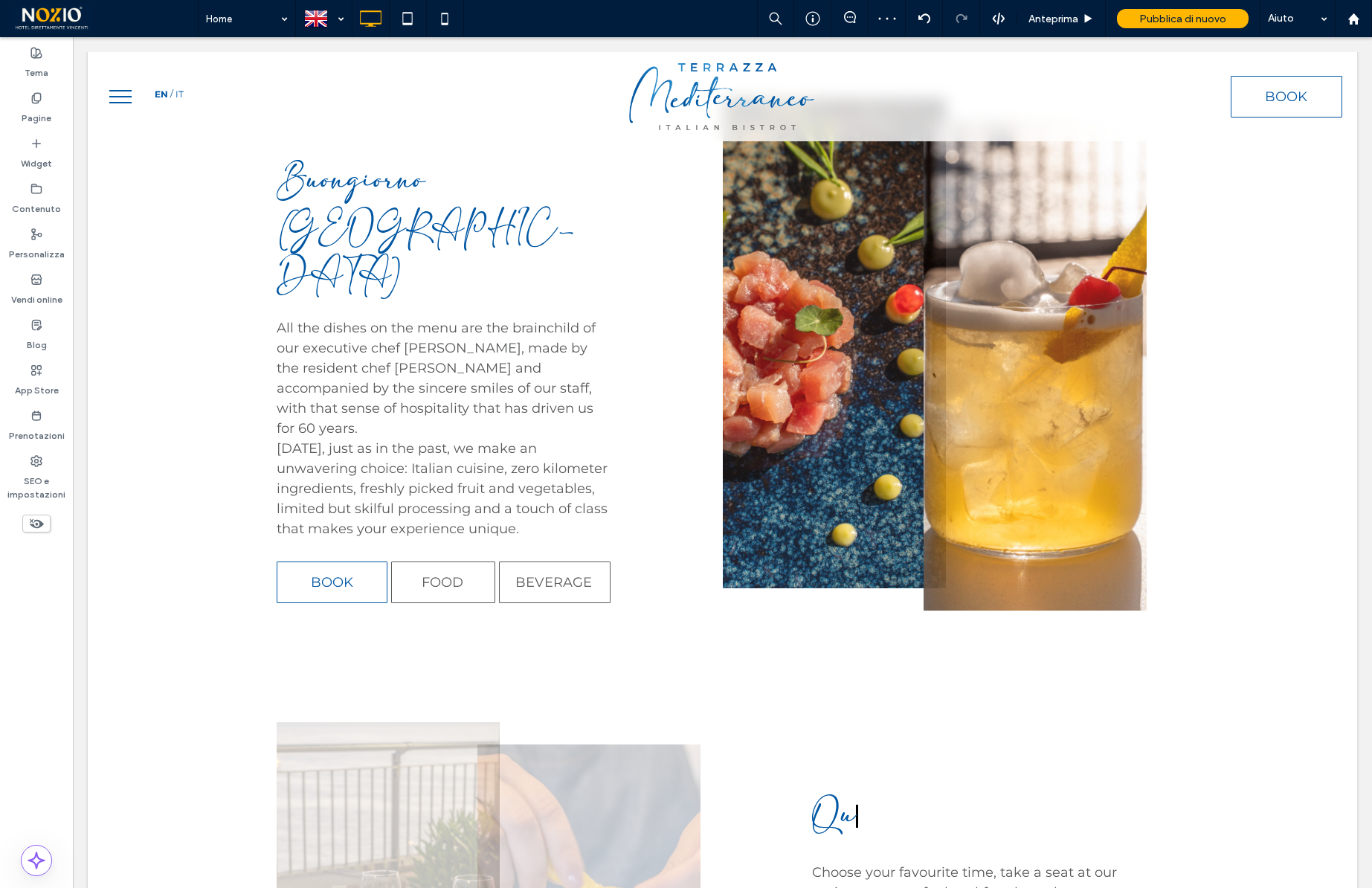
scroll to position [3315, 0]
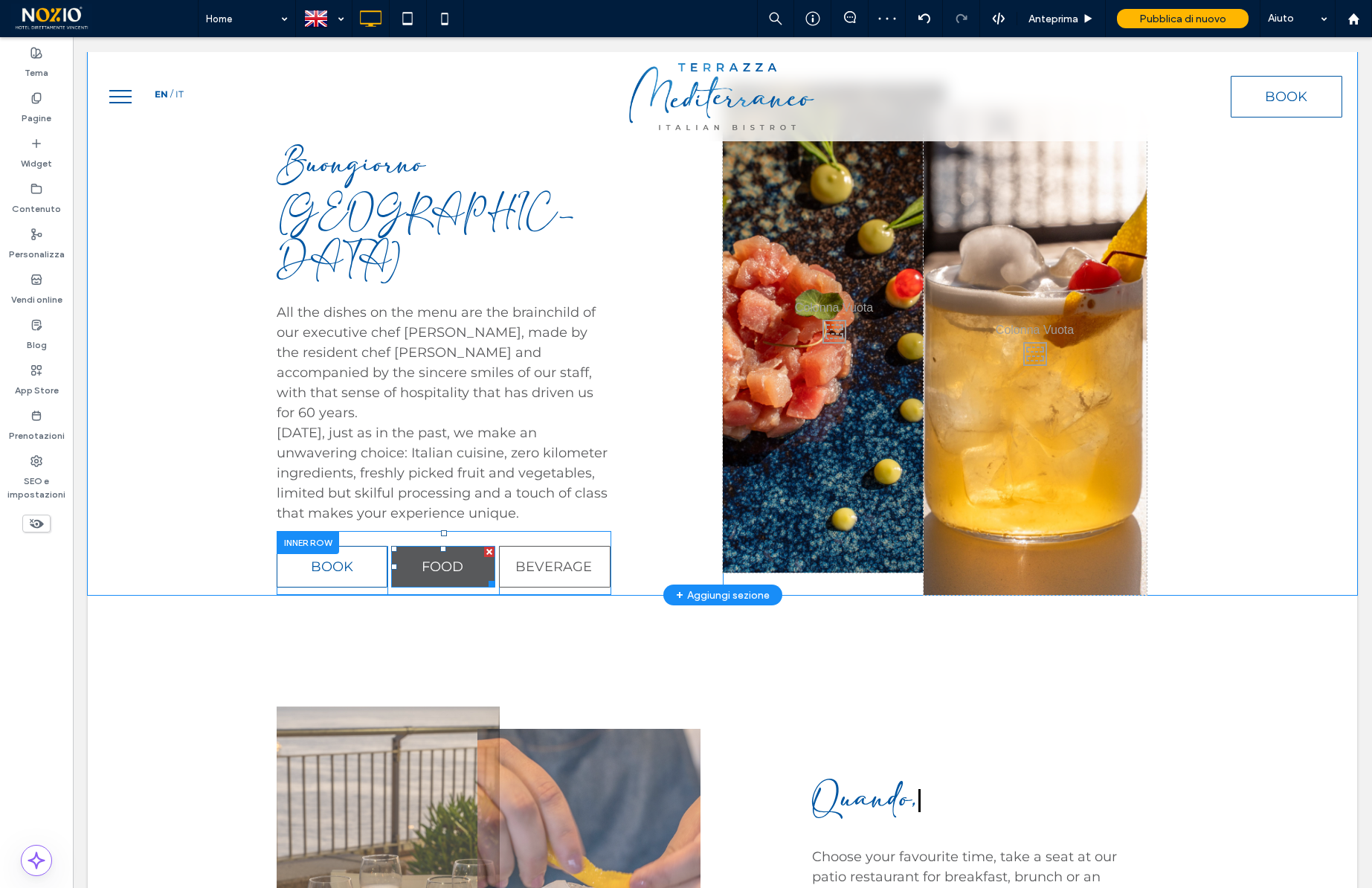
click at [453, 558] on span "FOOD" at bounding box center [442, 566] width 42 height 16
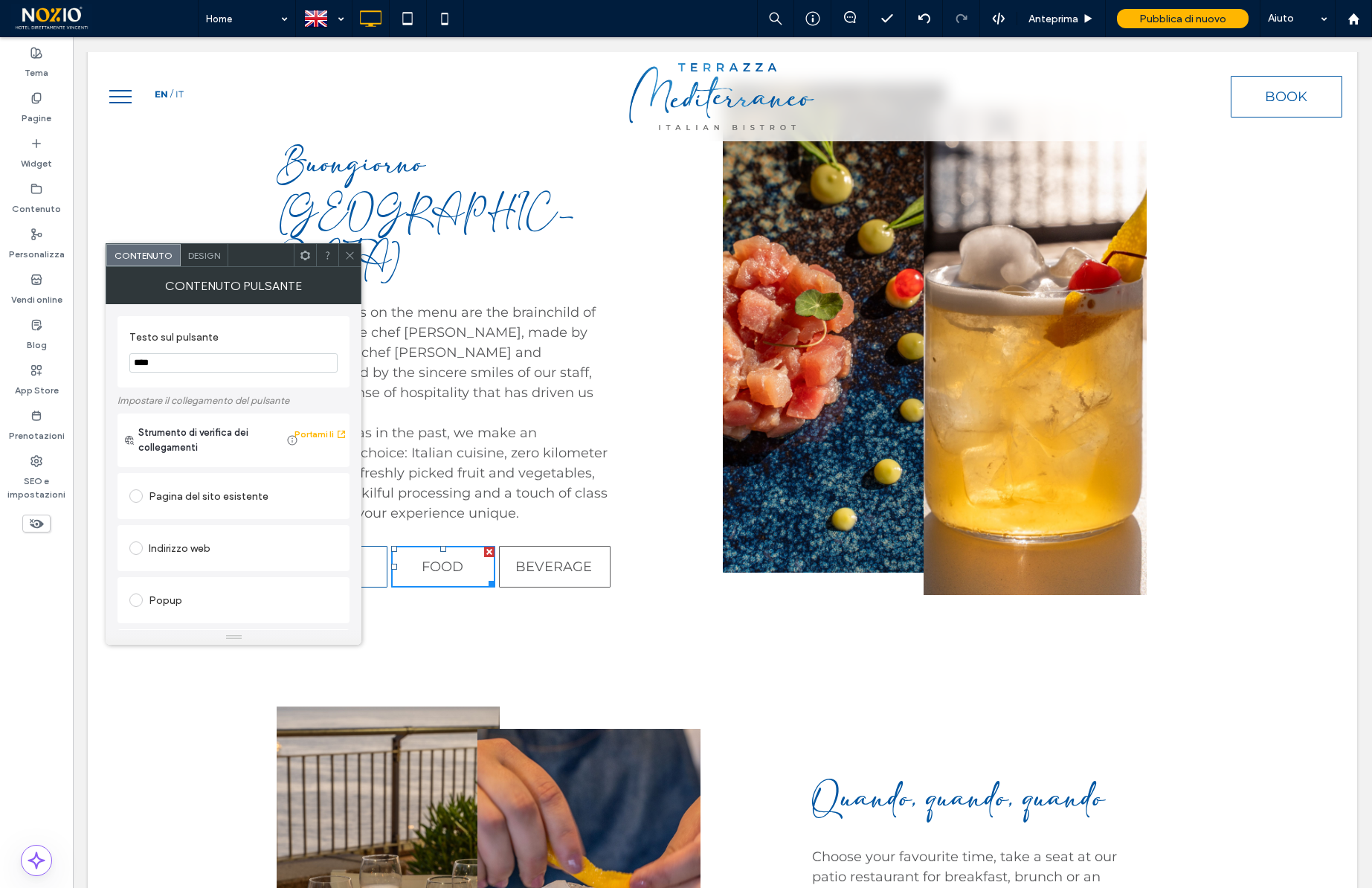
scroll to position [248, 0]
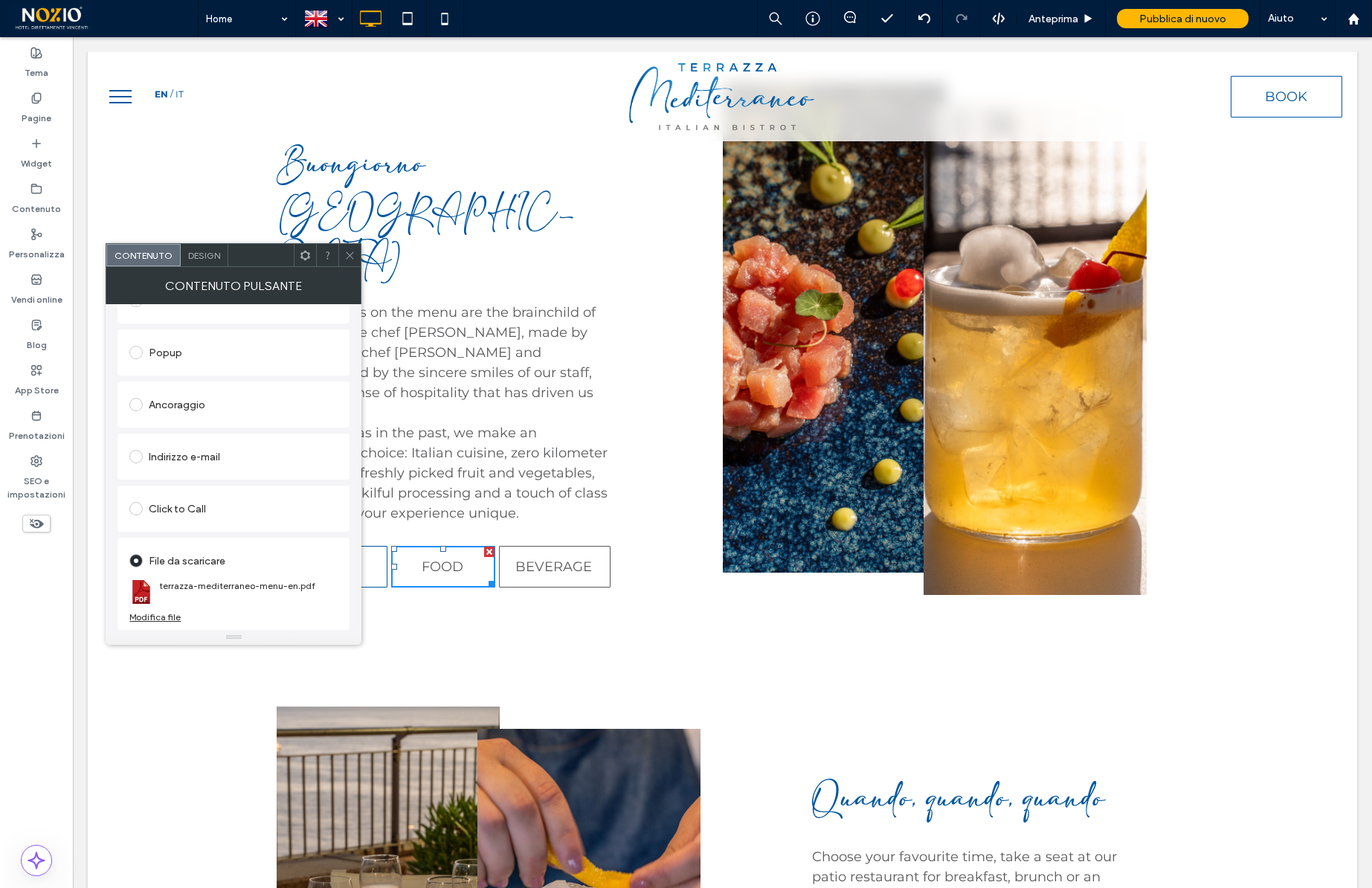
click at [155, 618] on div "Modifica file" at bounding box center [155, 617] width 51 height 12
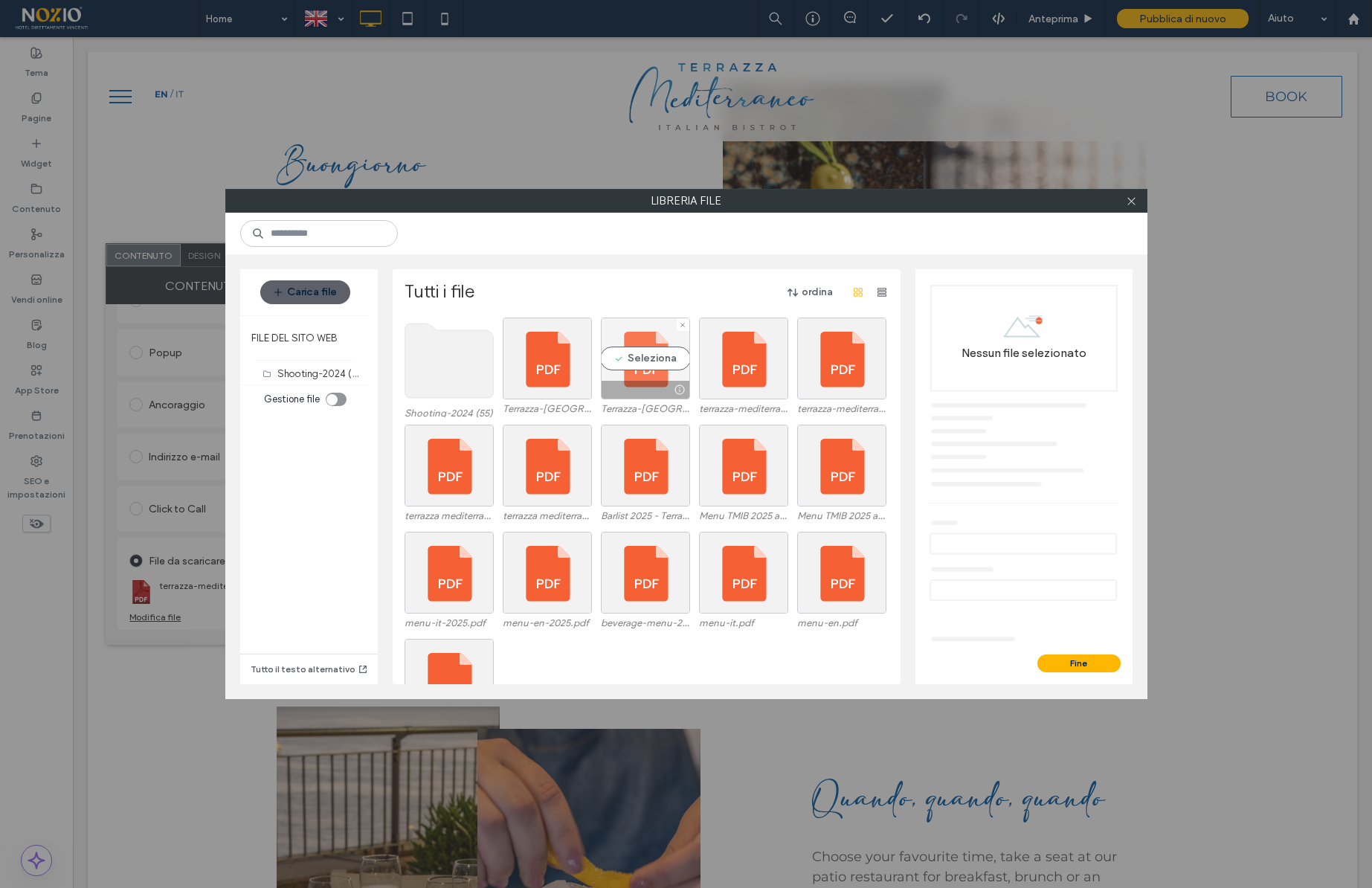
click at [637, 361] on div "Seleziona" at bounding box center [646, 358] width 89 height 82
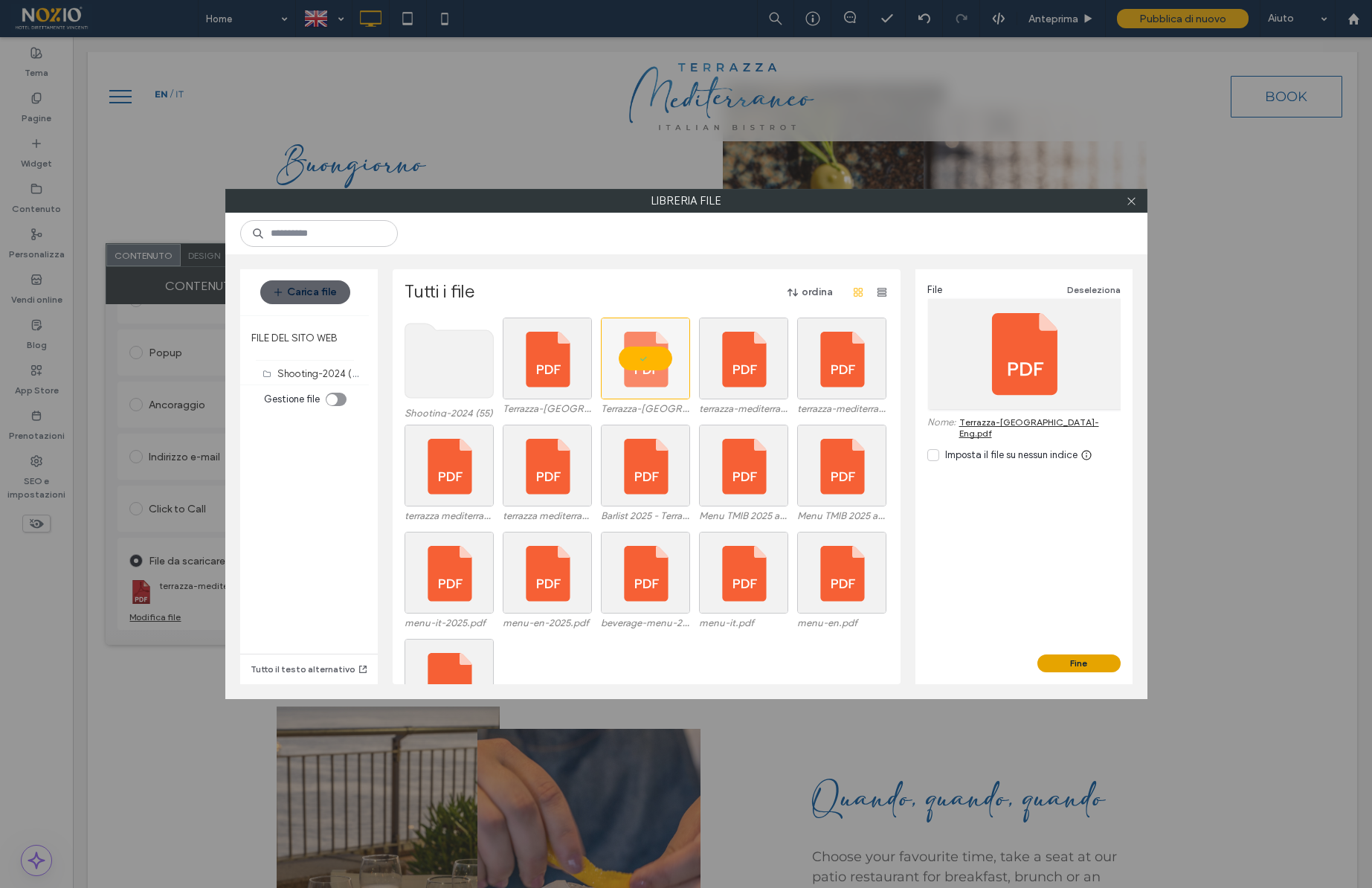
click at [1071, 655] on button "Fine" at bounding box center [1078, 664] width 83 height 18
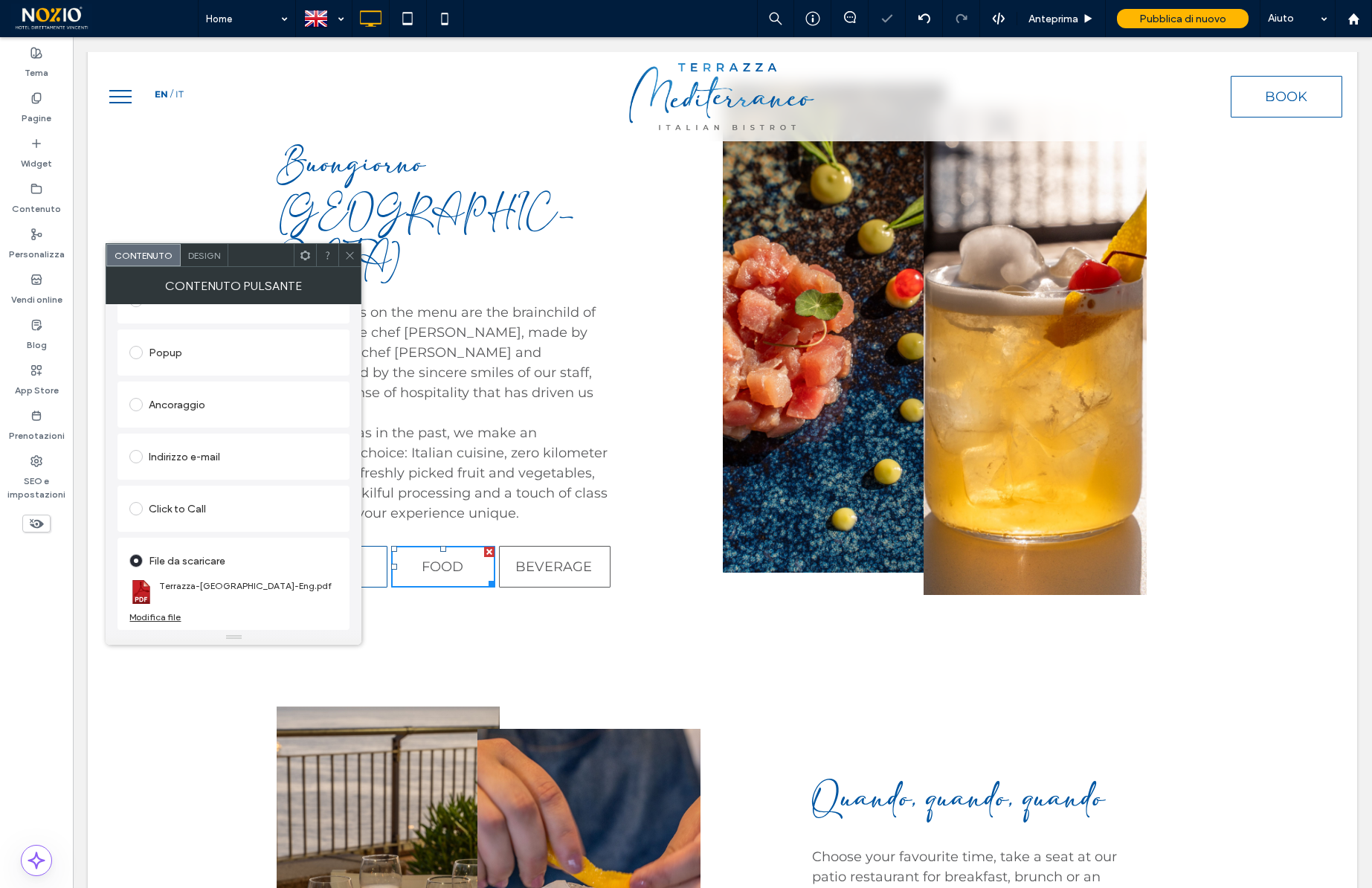
click at [350, 252] on icon at bounding box center [350, 256] width 12 height 12
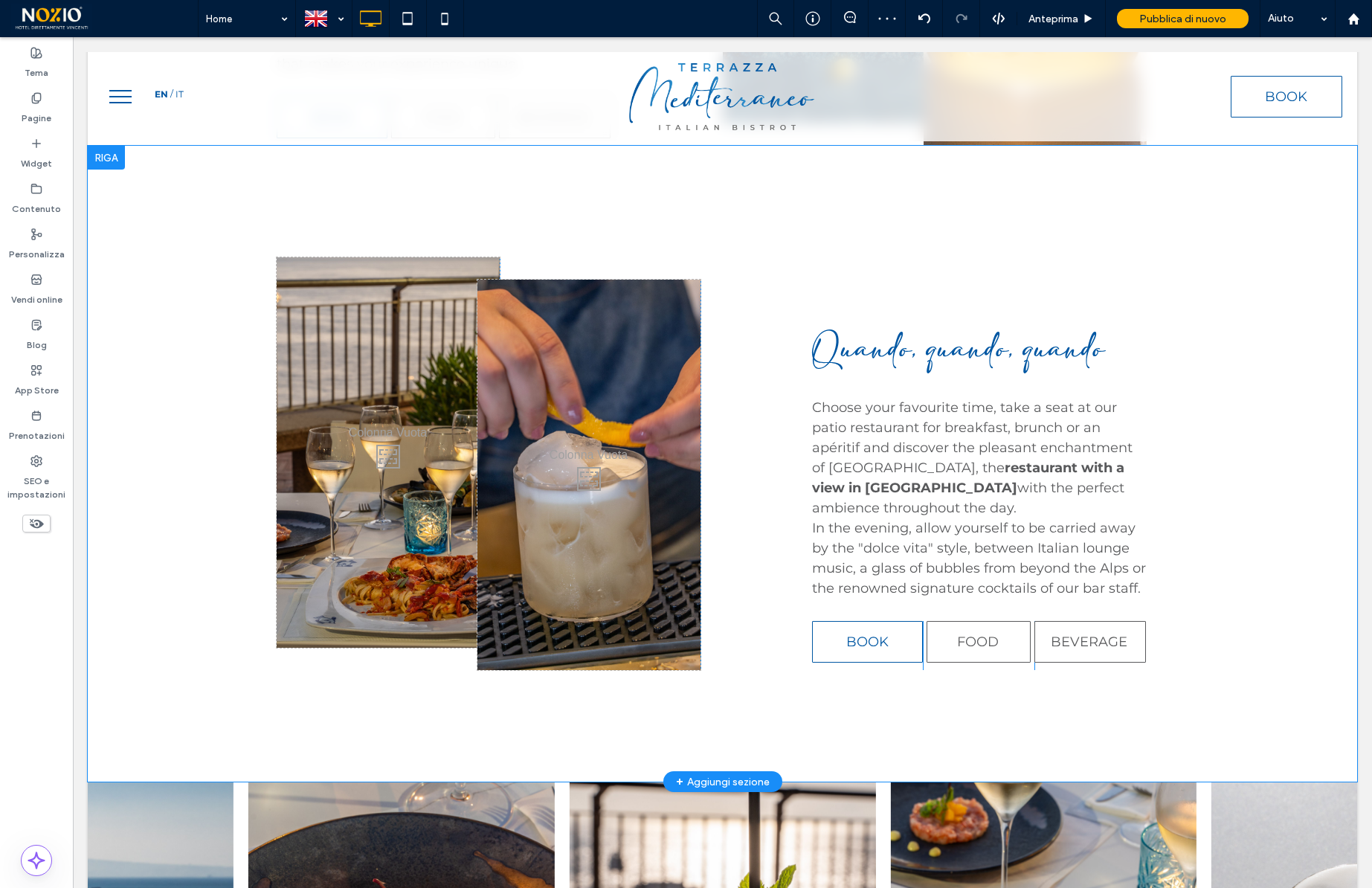
scroll to position [3790, 0]
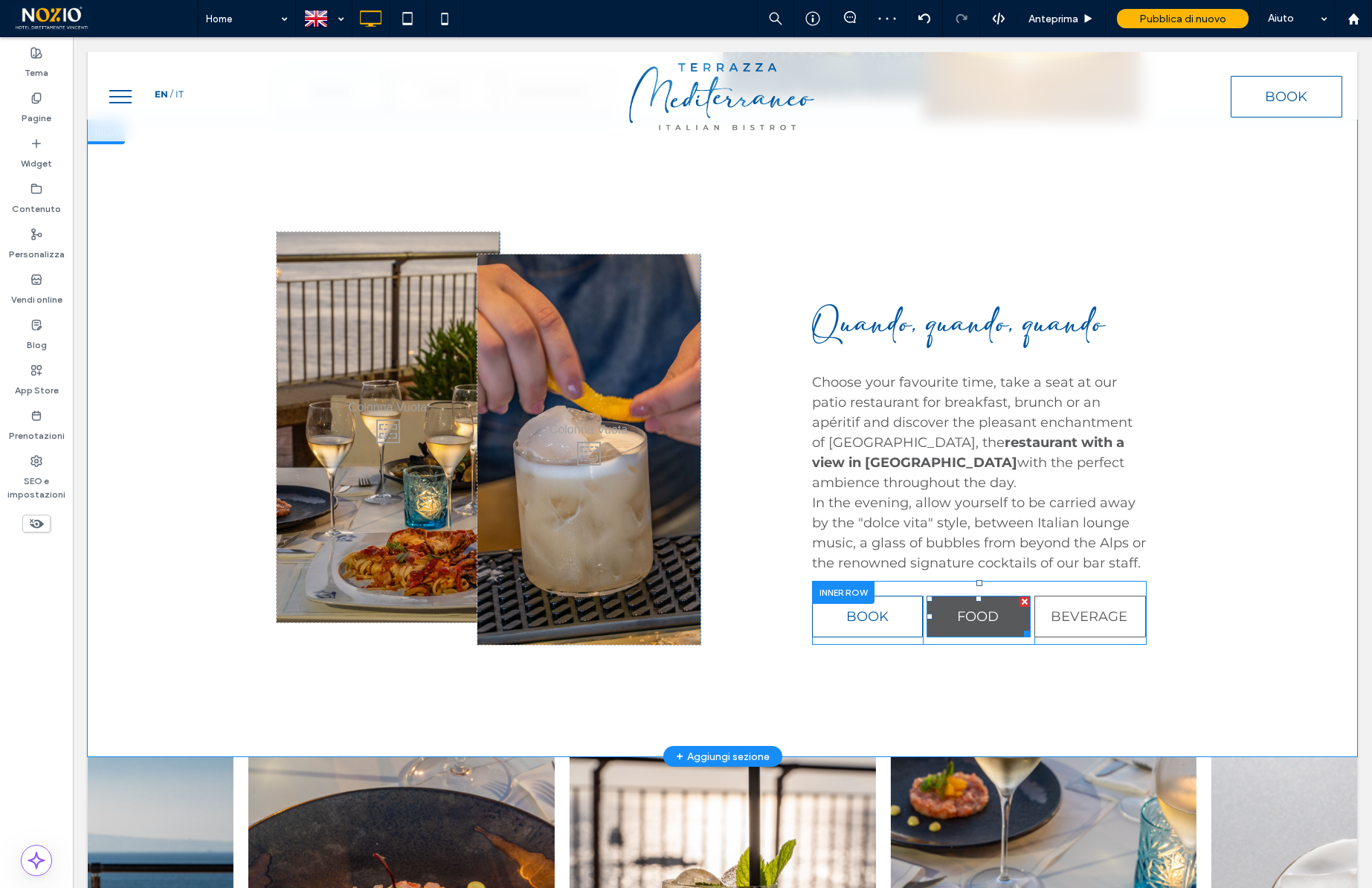
click at [977, 608] on span "FOOD" at bounding box center [978, 617] width 42 height 16
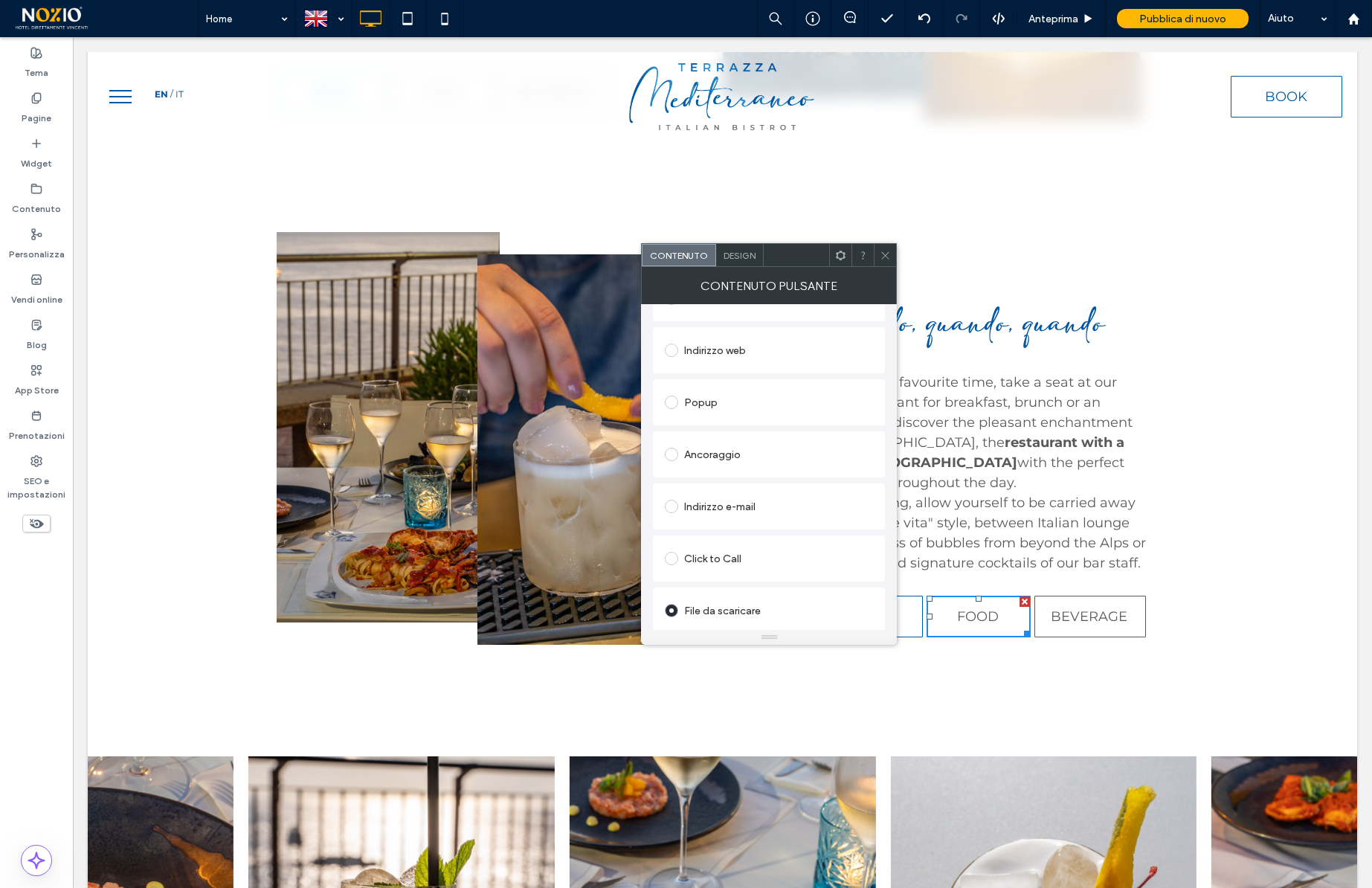
scroll to position [248, 0]
click at [697, 617] on div "Modifica file" at bounding box center [690, 617] width 51 height 12
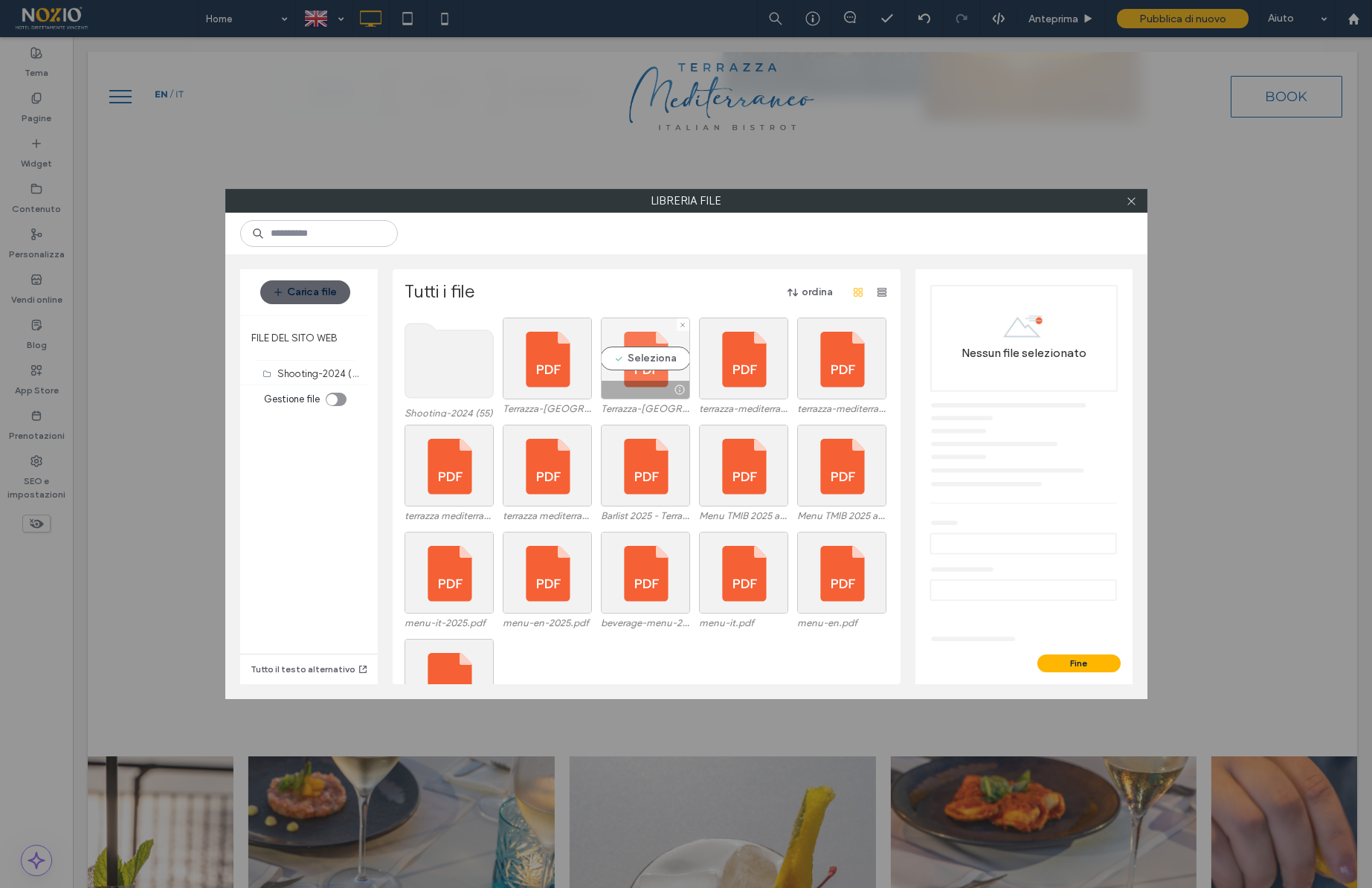
click at [636, 361] on div "Seleziona" at bounding box center [646, 358] width 89 height 82
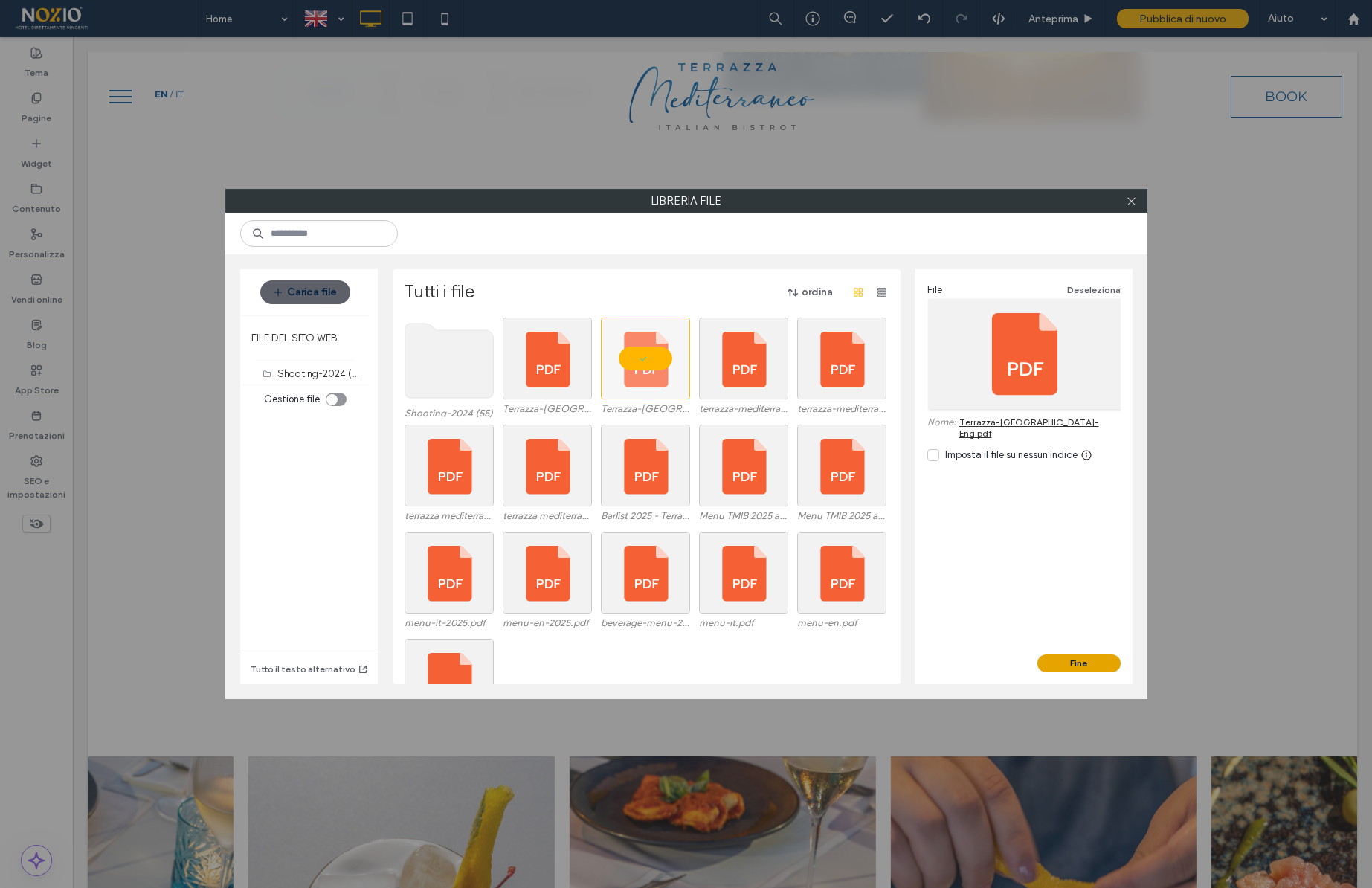
click at [1072, 665] on button "Fine" at bounding box center [1078, 664] width 83 height 18
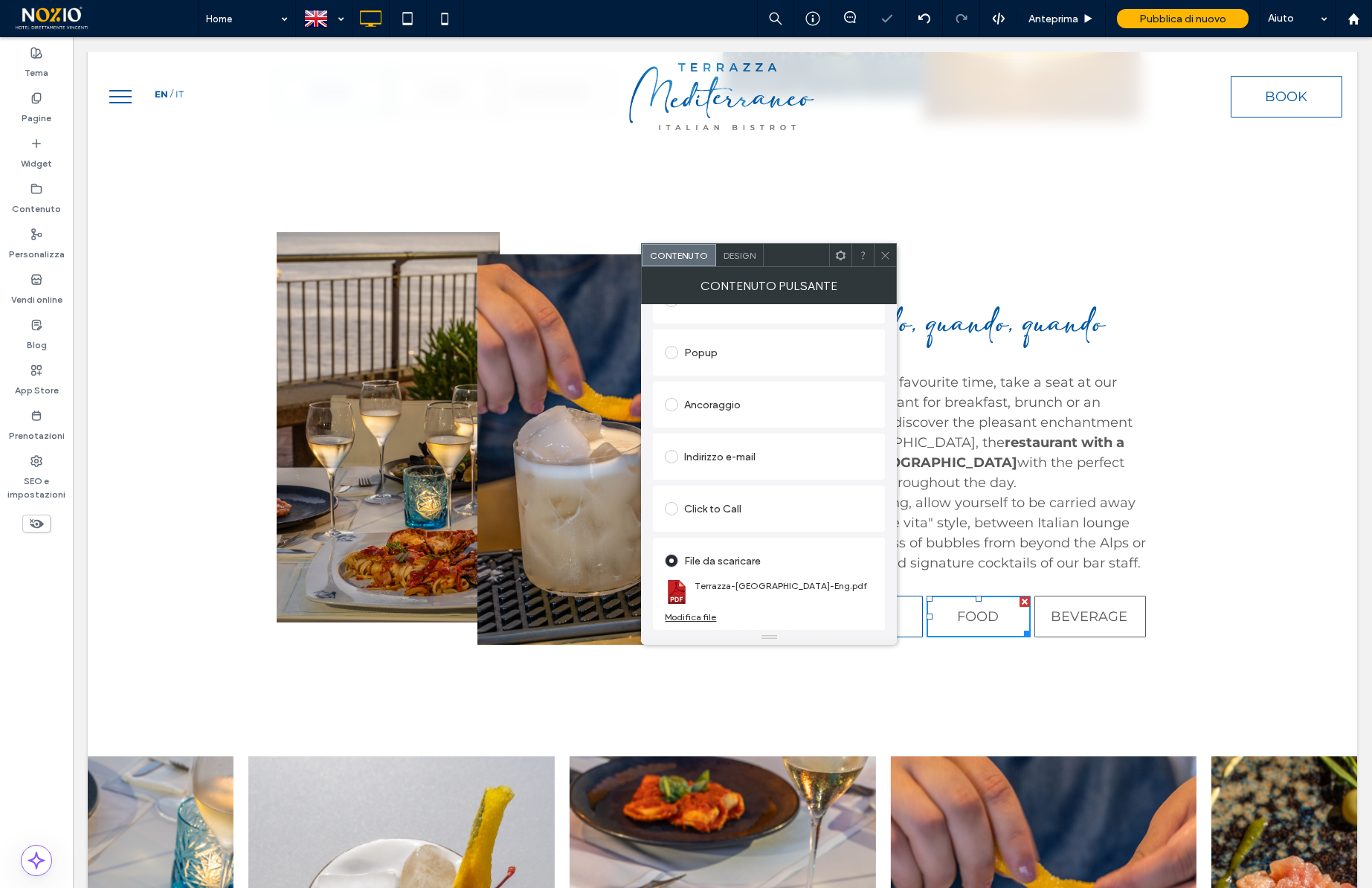
click at [885, 254] on icon at bounding box center [886, 256] width 12 height 12
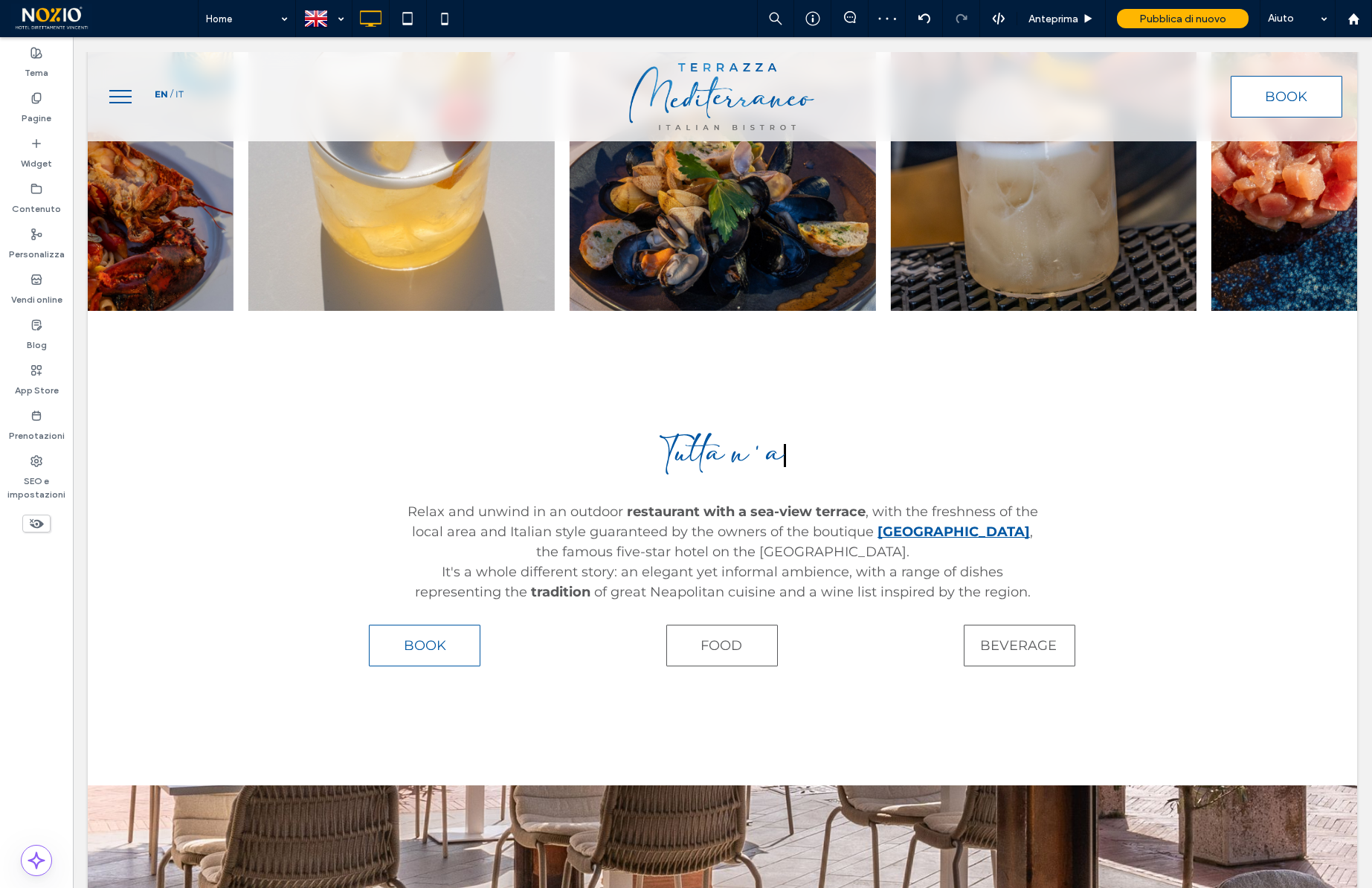
scroll to position [4644, 0]
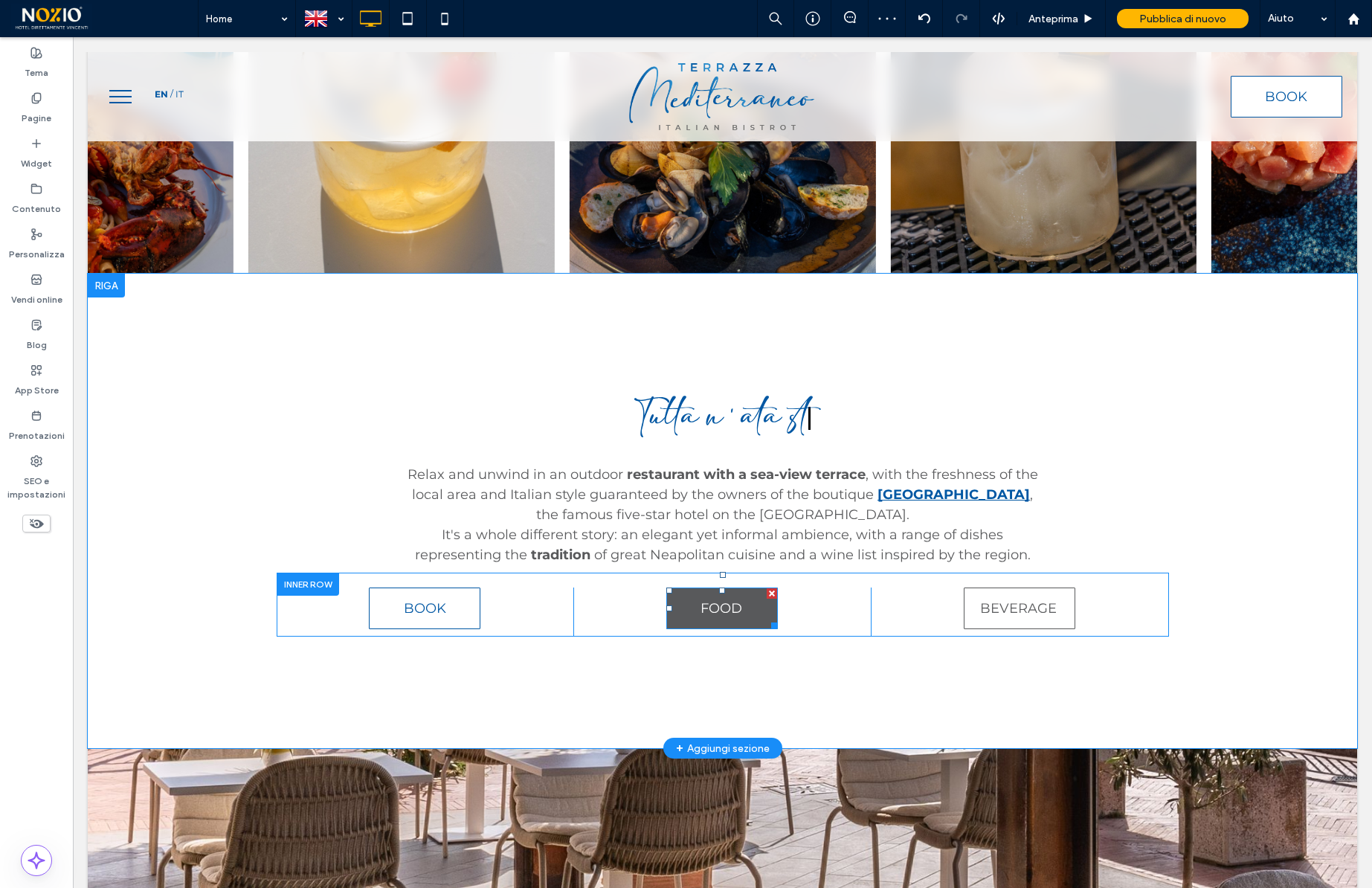
click at [729, 600] on span "FOOD" at bounding box center [721, 608] width 42 height 16
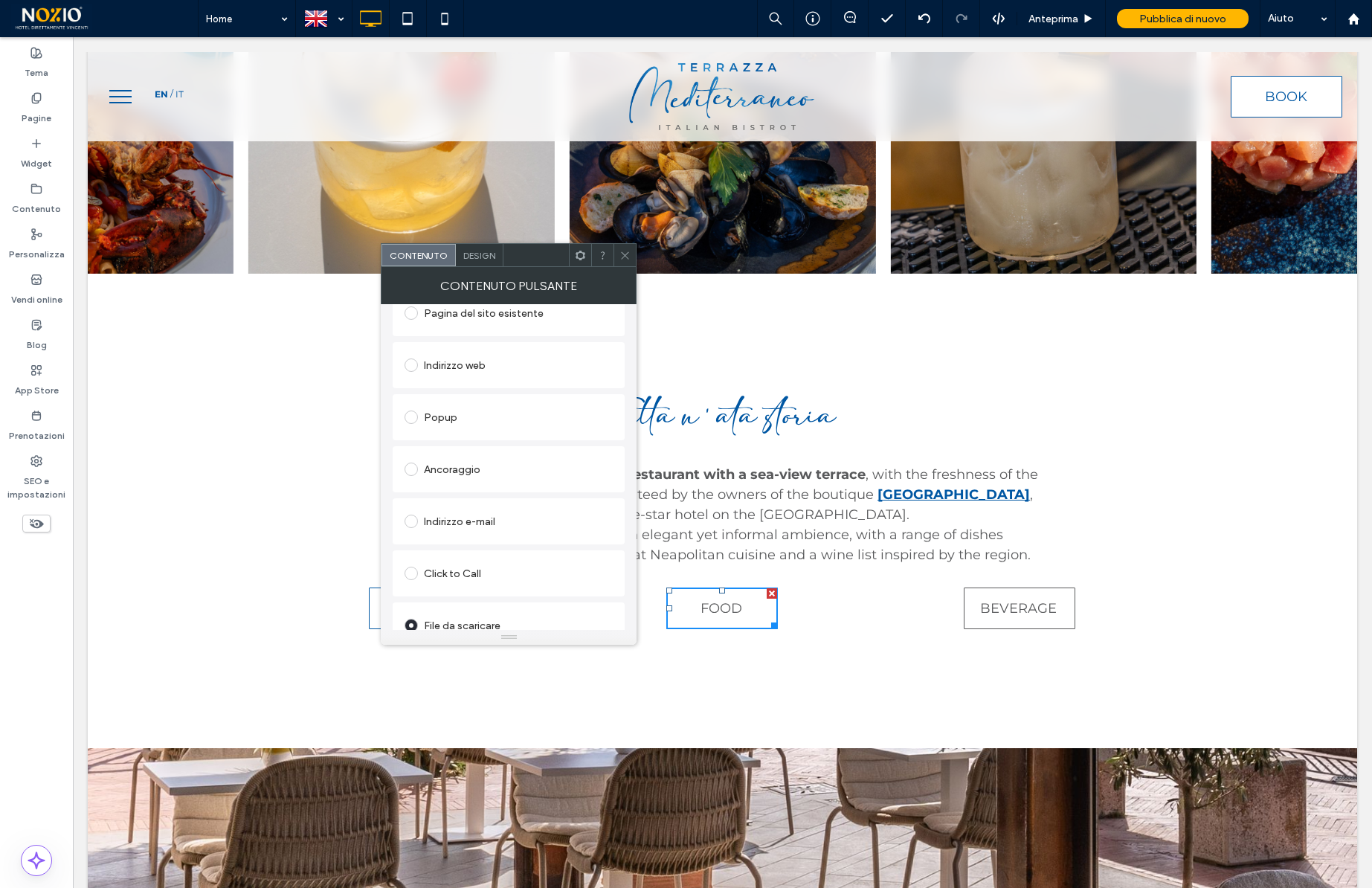
scroll to position [248, 0]
click at [435, 618] on div "Modifica file" at bounding box center [430, 617] width 51 height 12
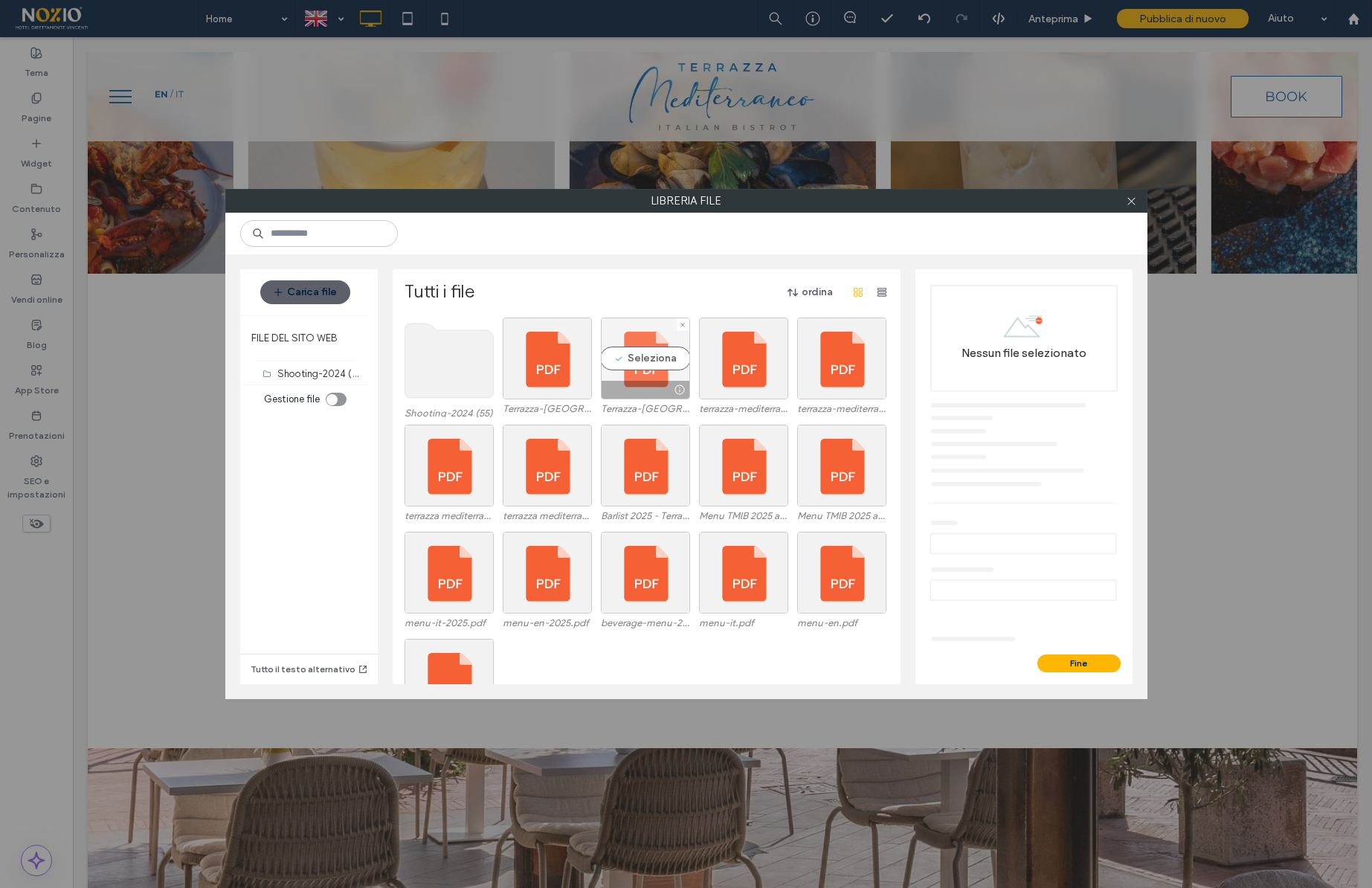
click at [646, 360] on div "Seleziona" at bounding box center [646, 358] width 89 height 82
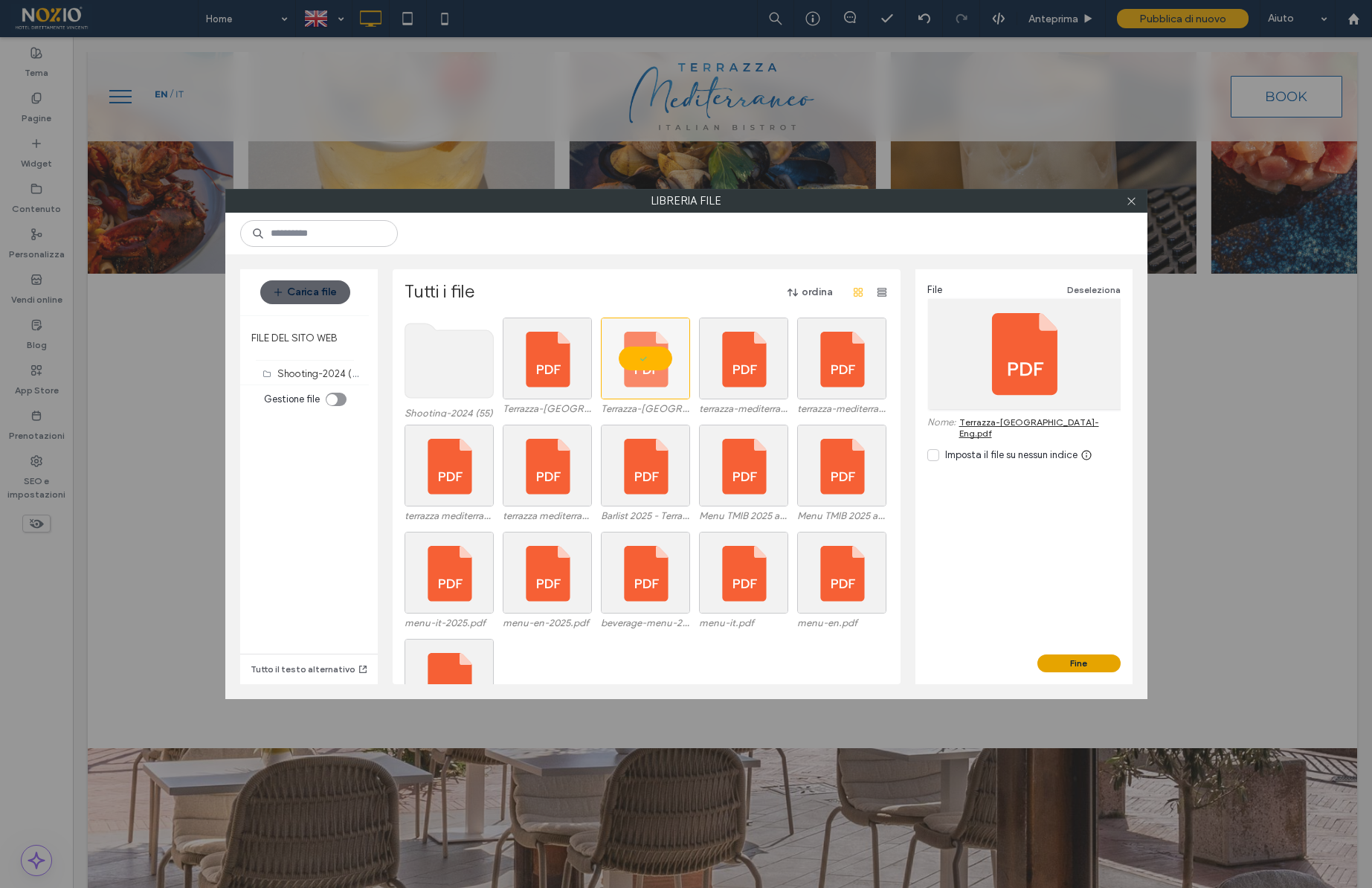
click at [1084, 656] on button "Fine" at bounding box center [1078, 664] width 83 height 18
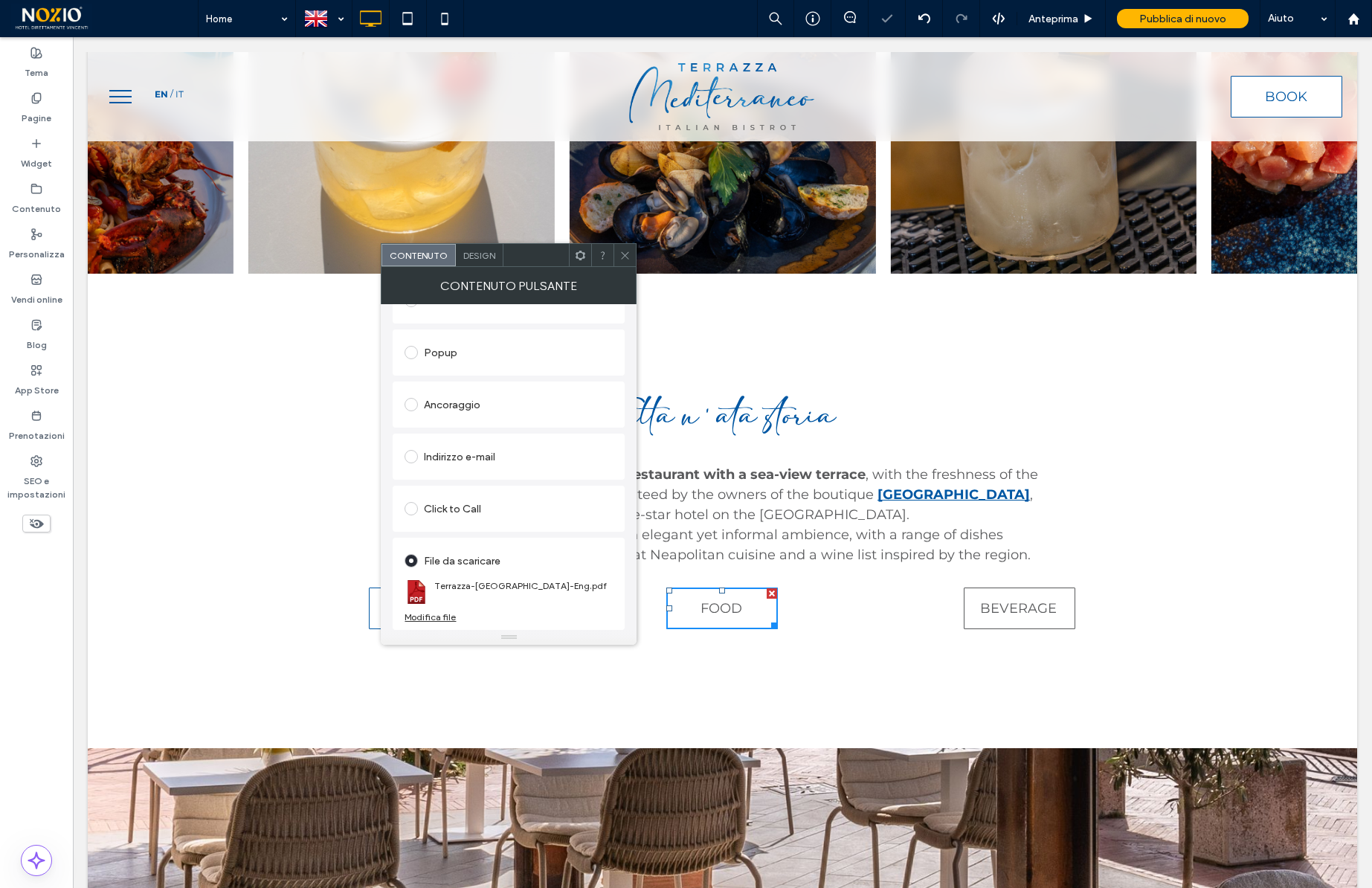
click at [618, 255] on div at bounding box center [624, 255] width 22 height 22
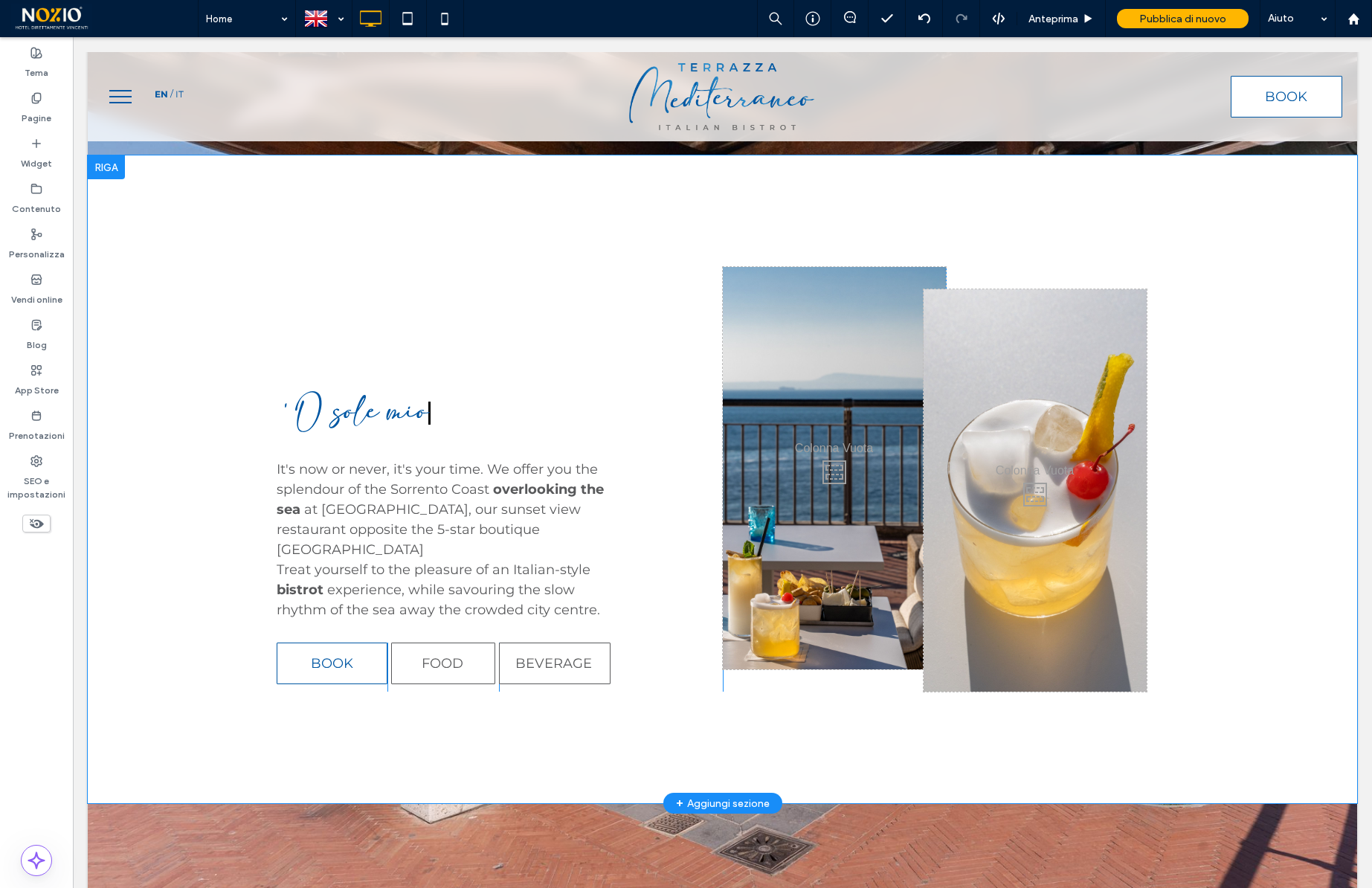
scroll to position [6148, 0]
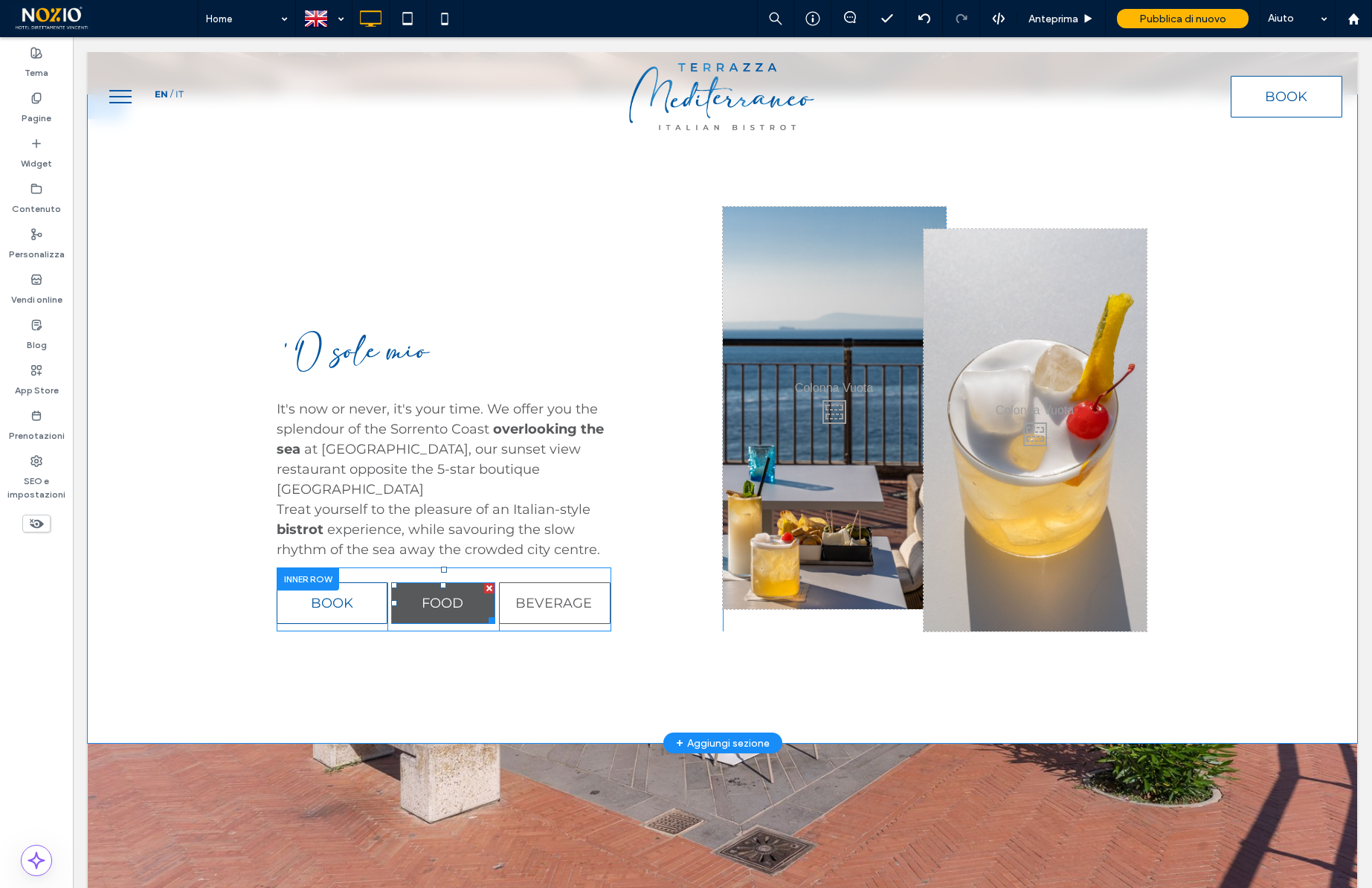
click at [444, 594] on span "FOOD" at bounding box center [442, 603] width 42 height 16
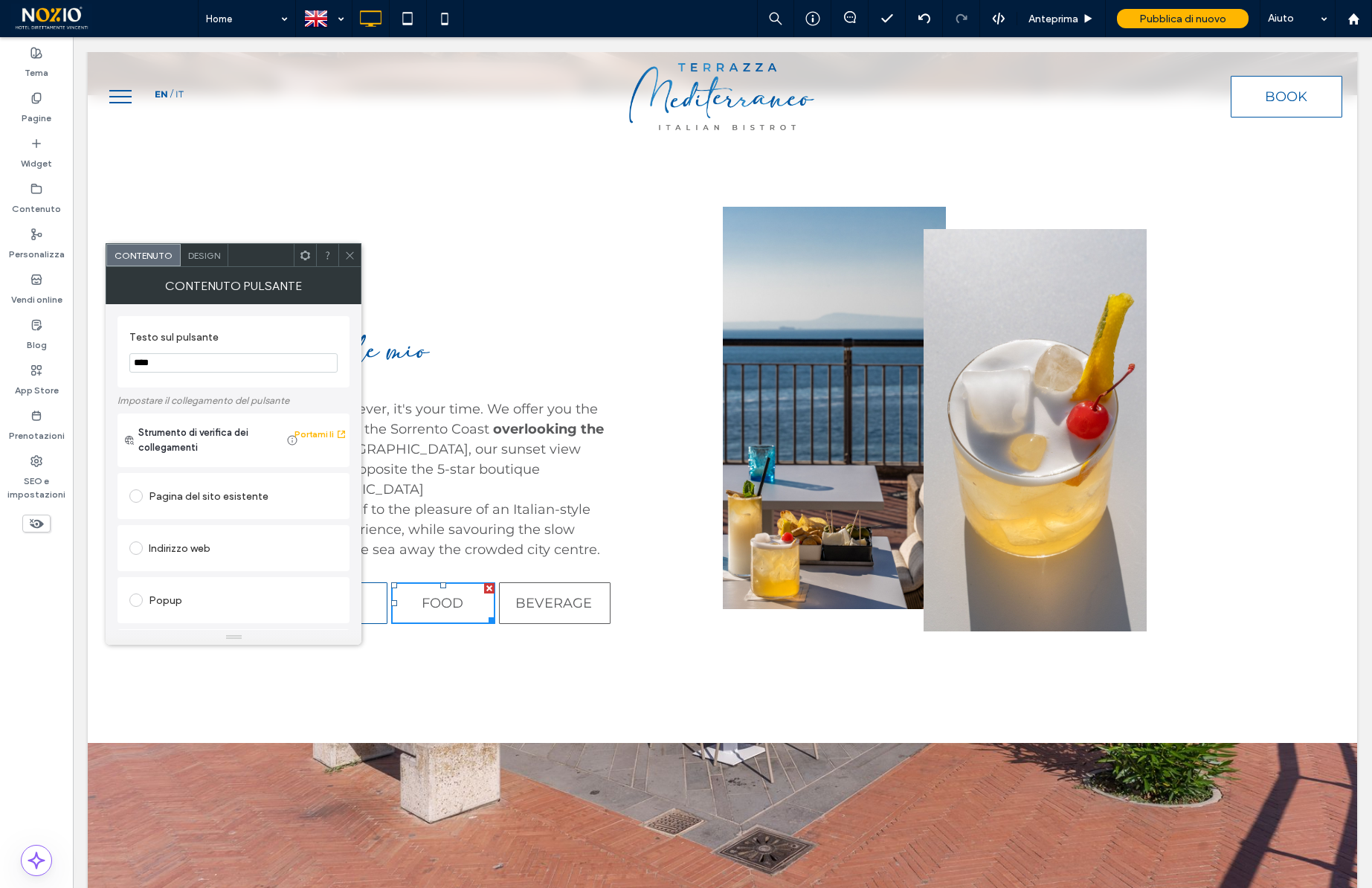
scroll to position [248, 0]
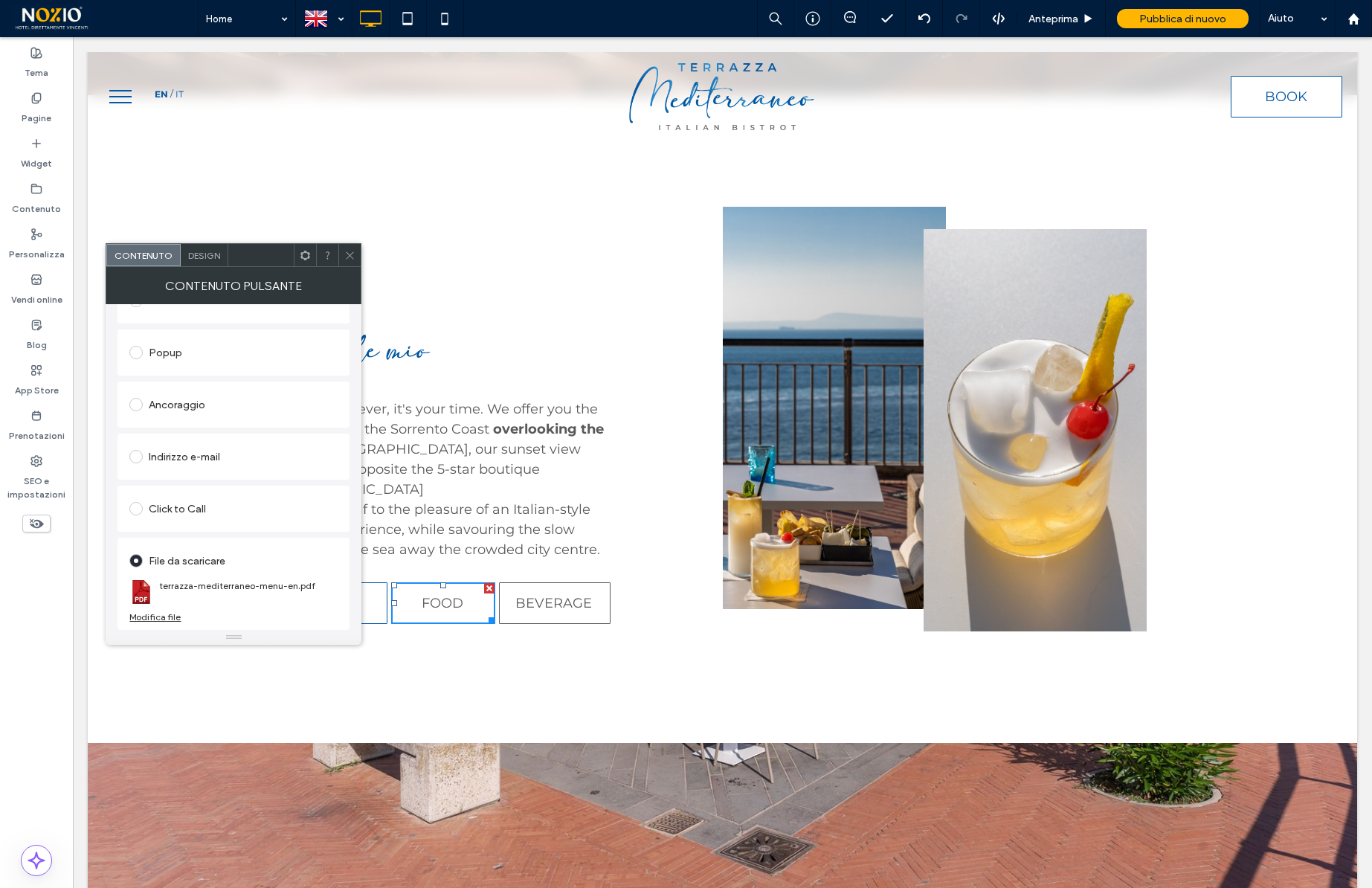
click at [159, 618] on div "Modifica file" at bounding box center [155, 617] width 51 height 12
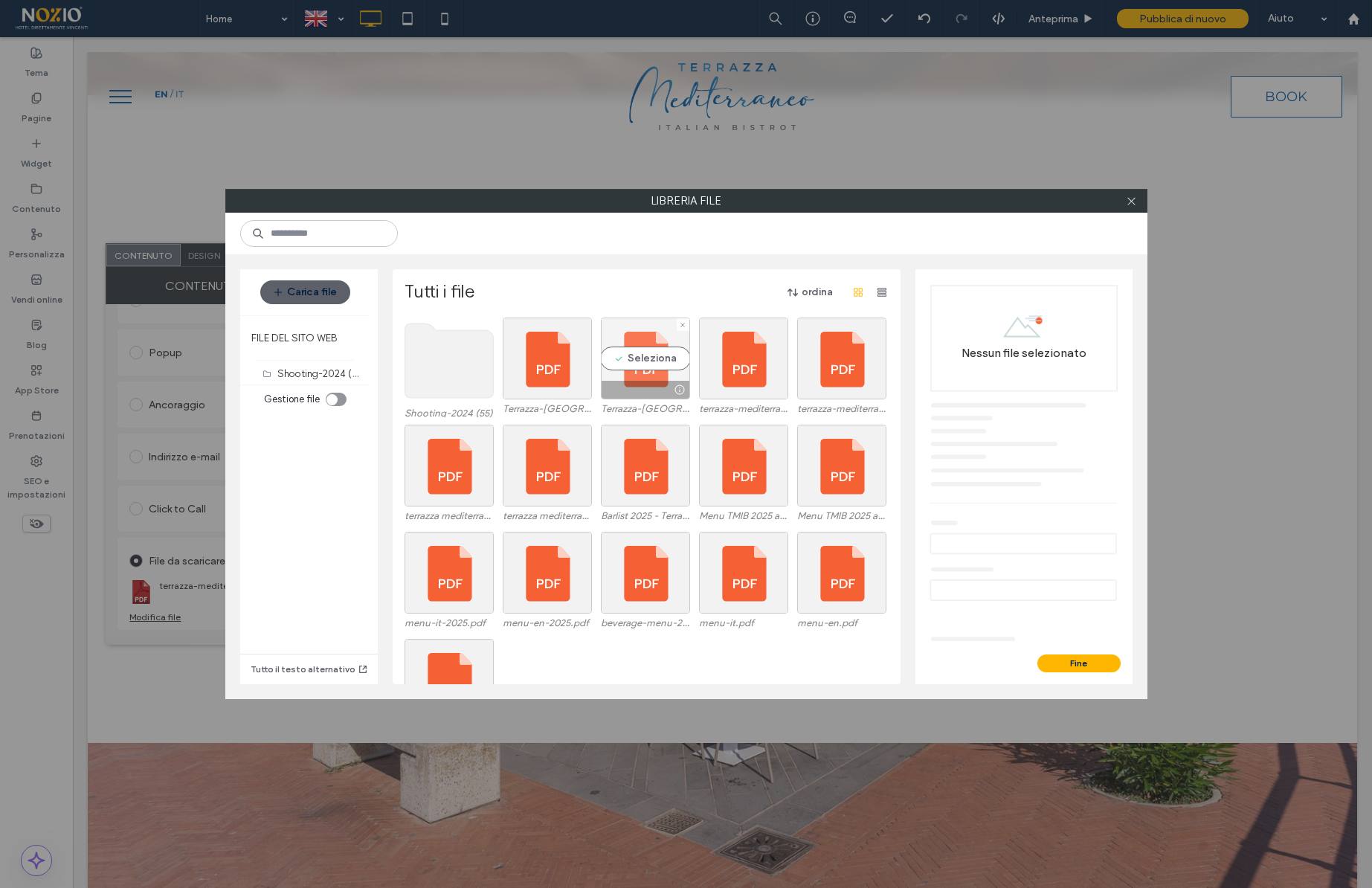
click at [638, 358] on div "Seleziona" at bounding box center [646, 358] width 89 height 82
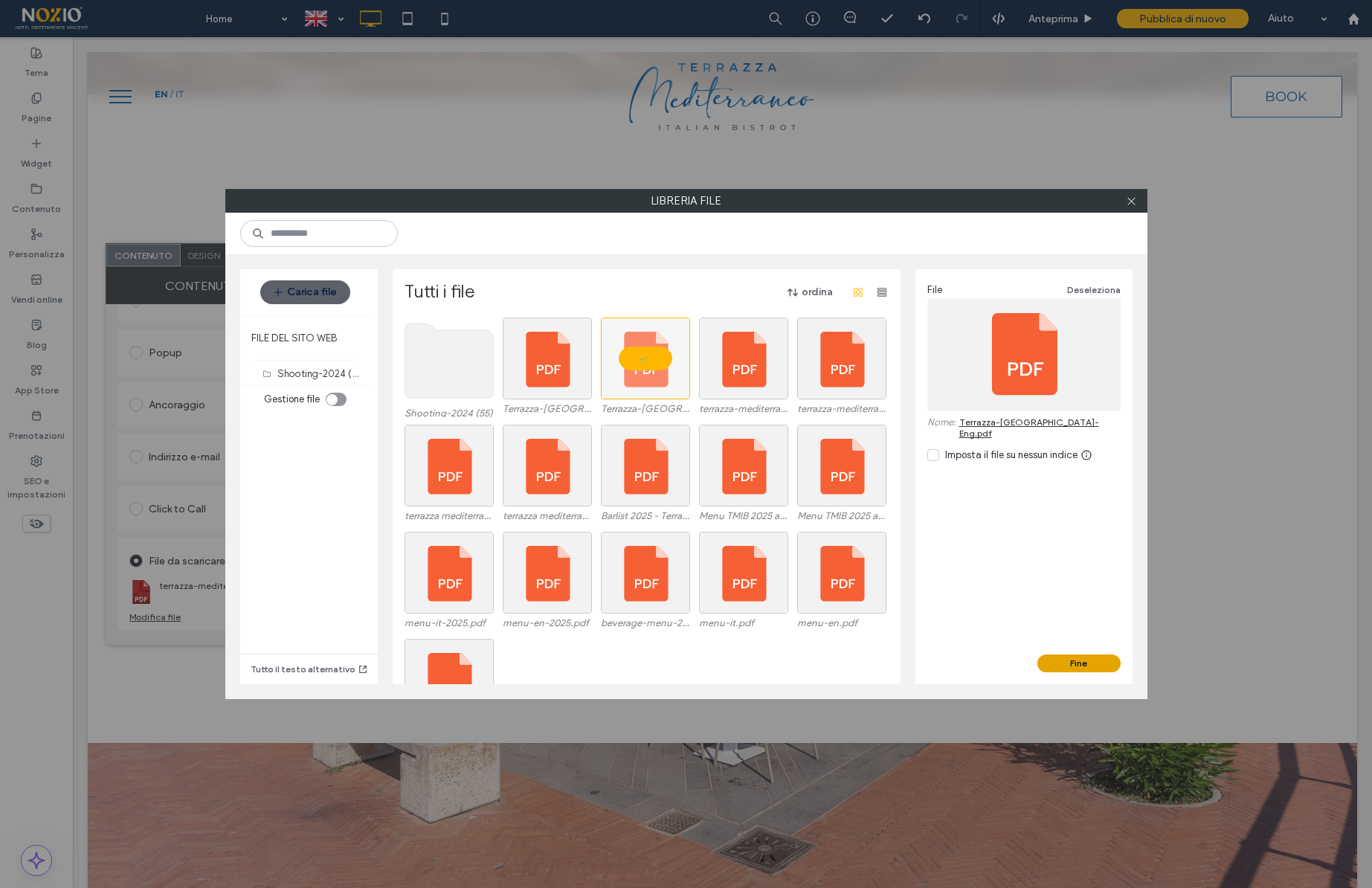
click at [1057, 661] on button "Fine" at bounding box center [1078, 664] width 83 height 18
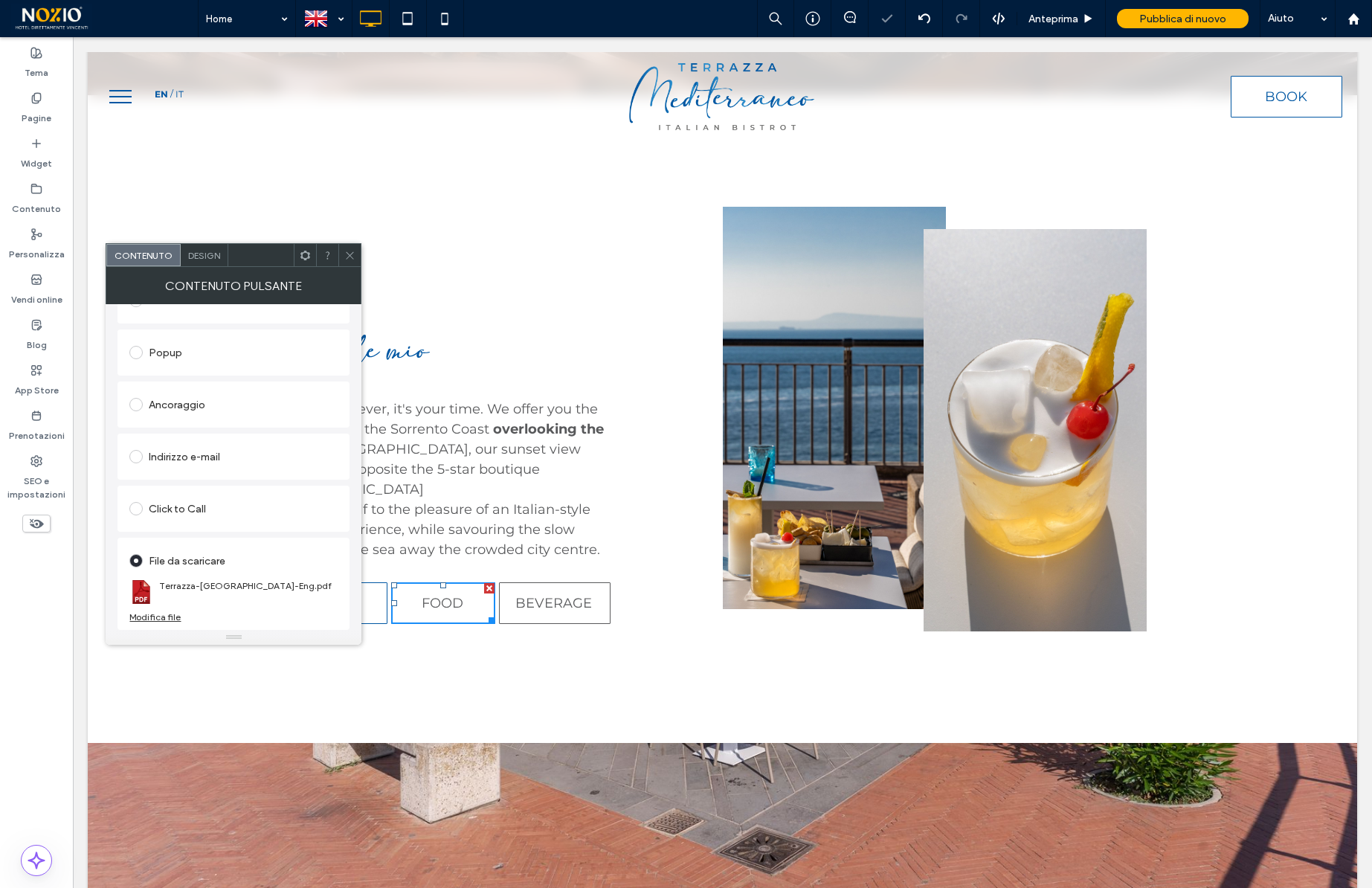
click at [350, 258] on icon at bounding box center [350, 256] width 12 height 12
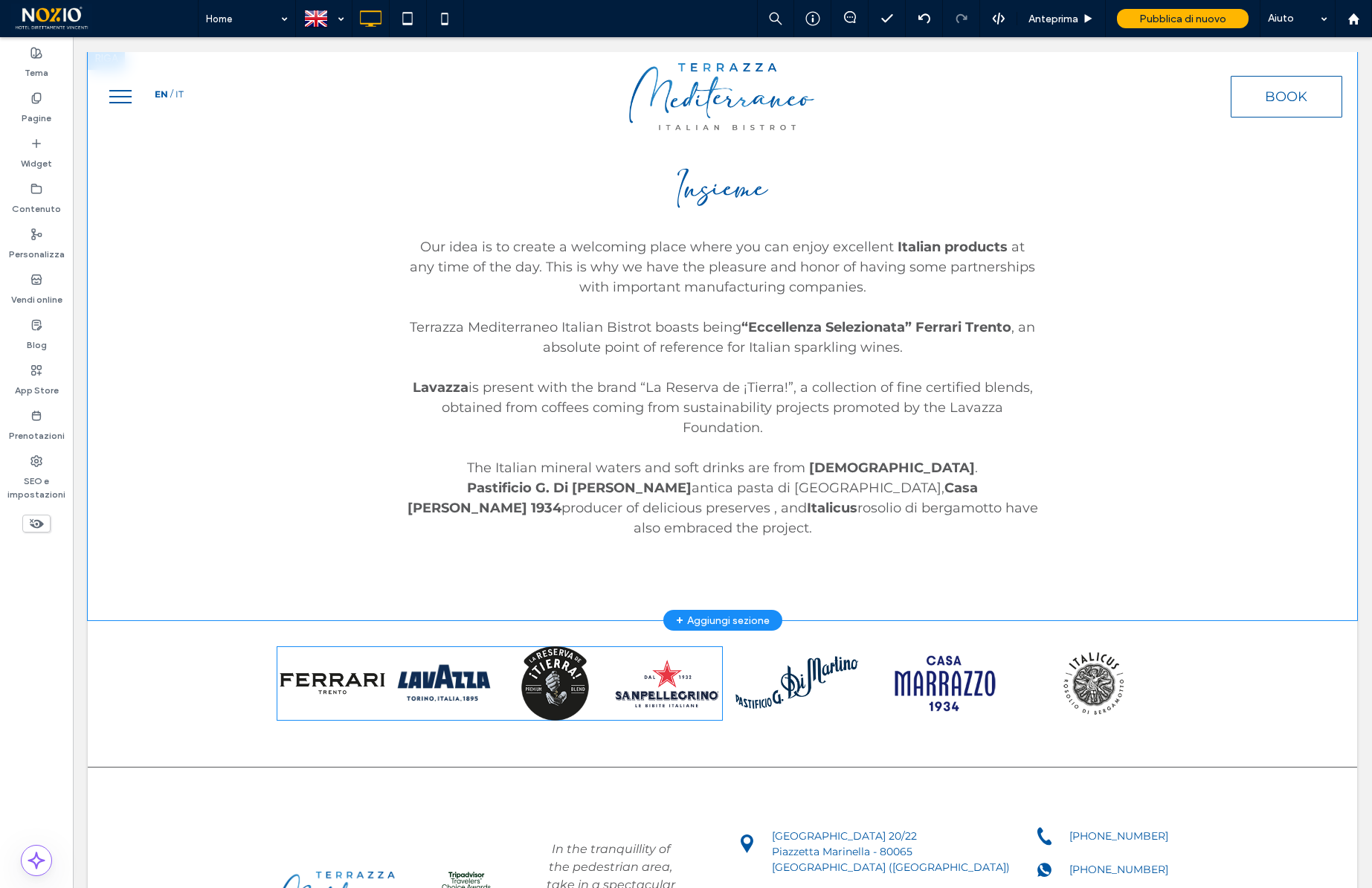
scroll to position [7743, 0]
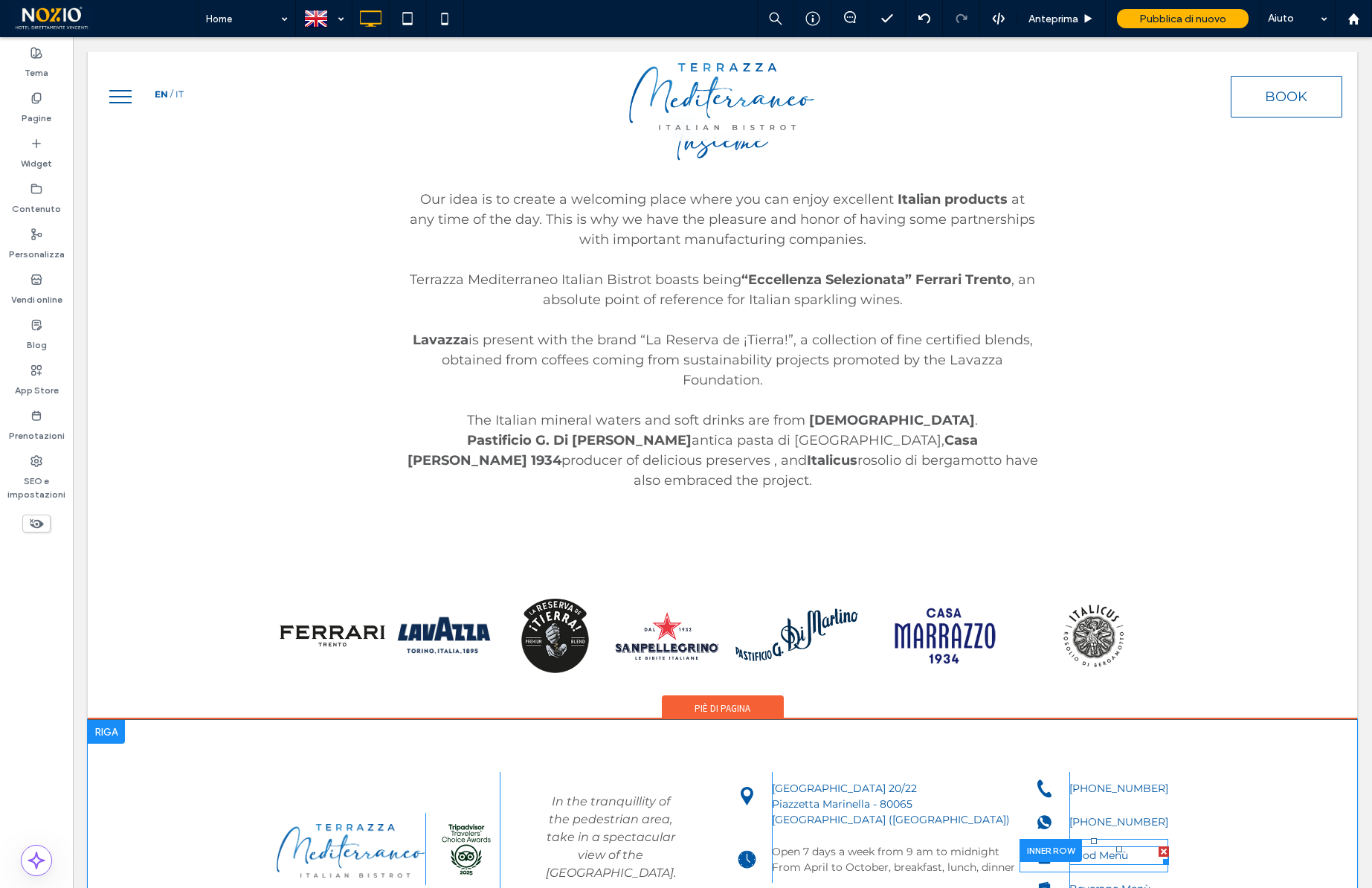
click at [1144, 848] on p "Food Menù" at bounding box center [1119, 855] width 99 height 16
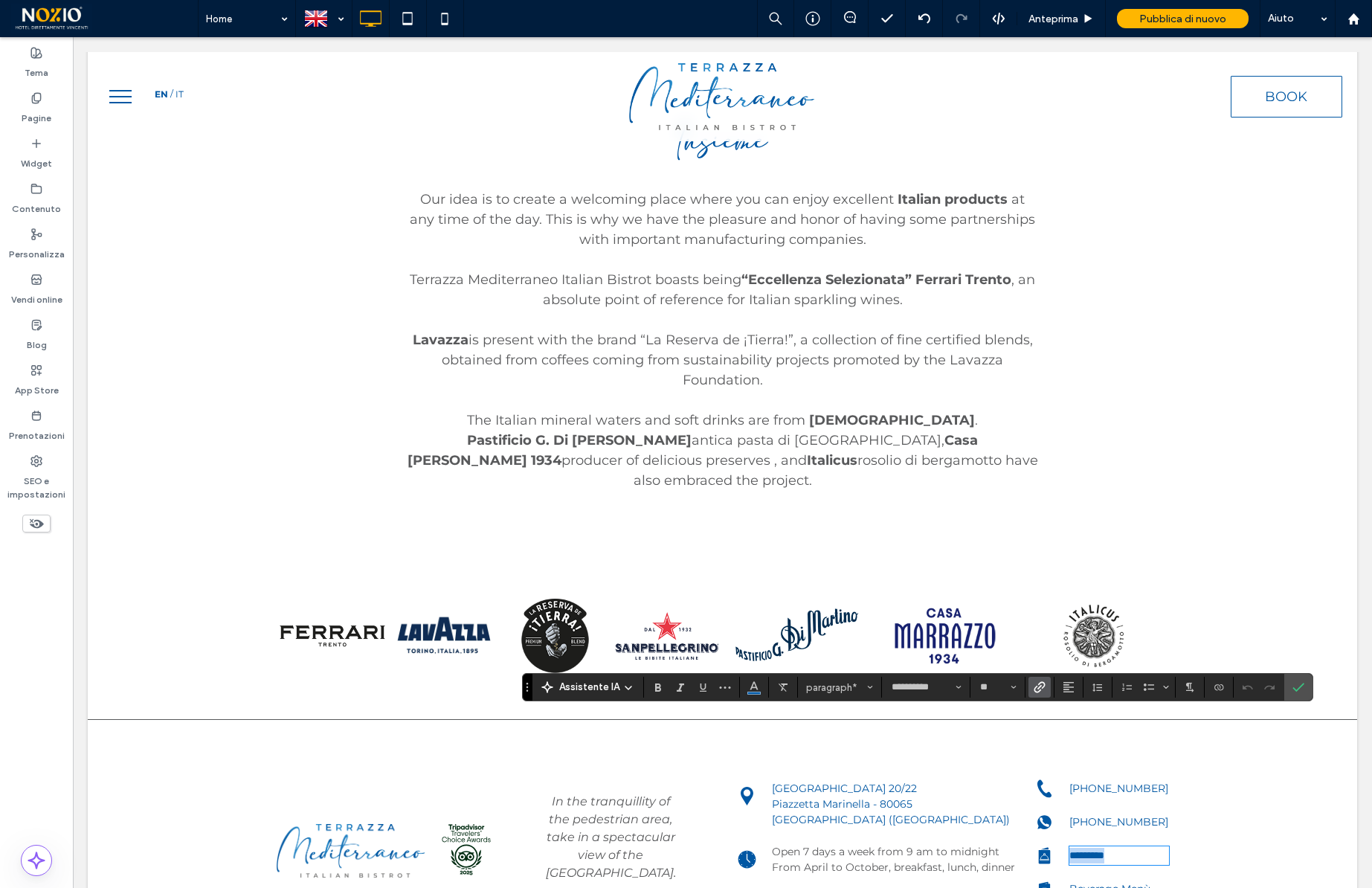
click at [1139, 848] on p "*********" at bounding box center [1119, 855] width 99 height 16
drag, startPoint x: 1139, startPoint y: 721, endPoint x: 1045, endPoint y: 721, distance: 94.0
click at [1045, 839] on div "Click To Paste ********* Click To Paste" at bounding box center [1093, 855] width 148 height 34
click at [1039, 686] on use "Collegamento" at bounding box center [1040, 687] width 12 height 12
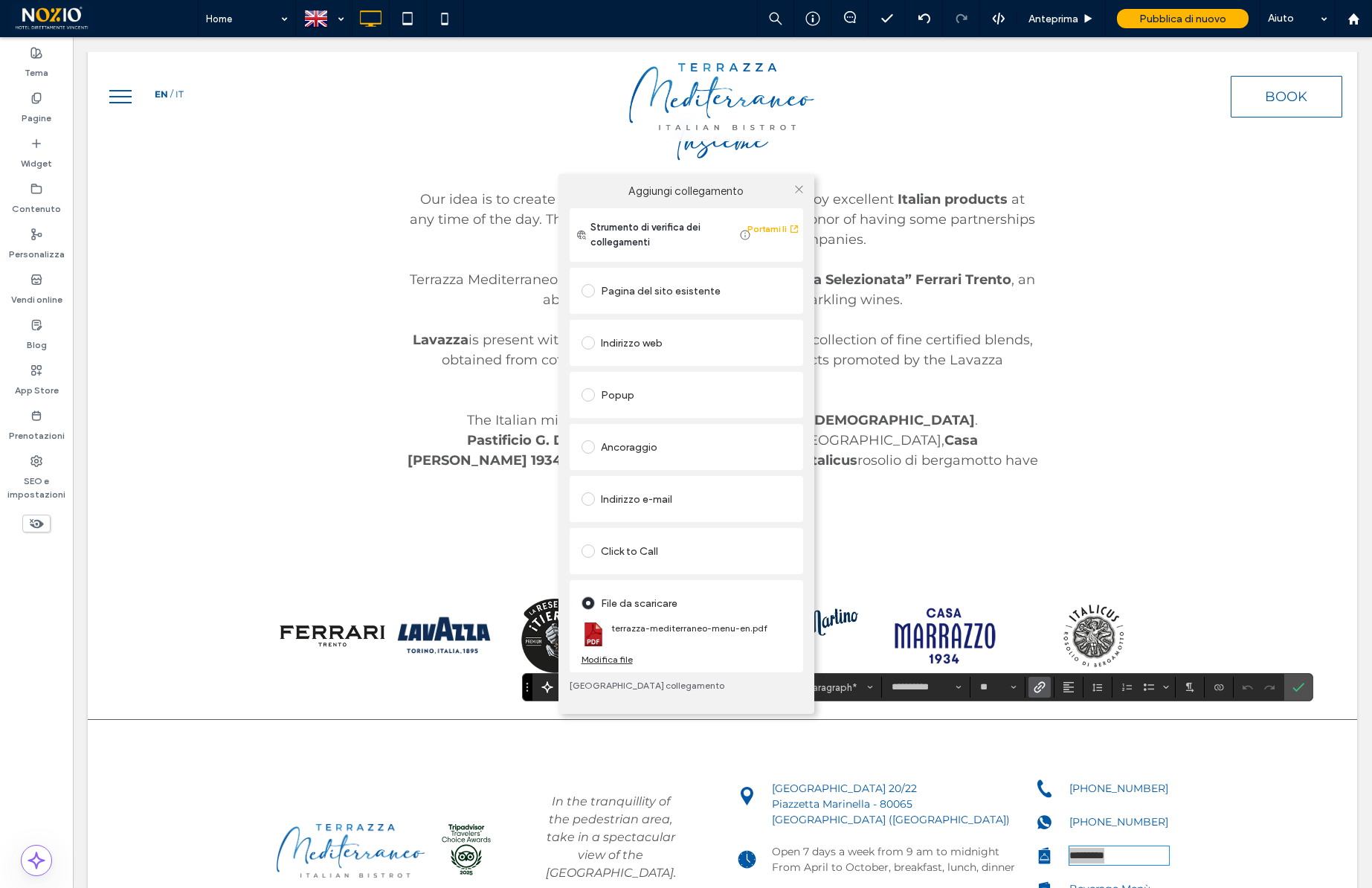
click at [604, 657] on div "Modifica file" at bounding box center [607, 660] width 51 height 12
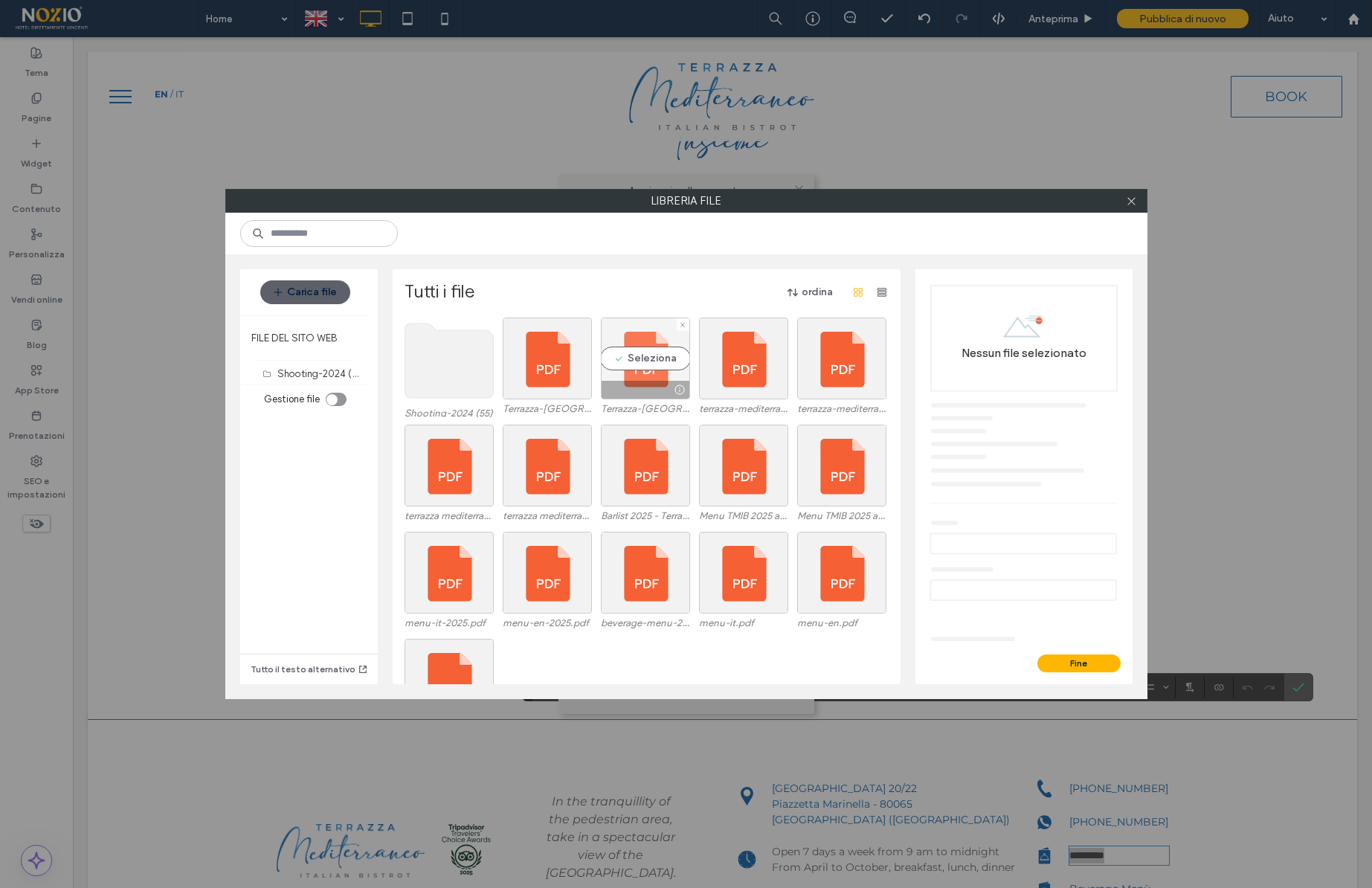
click at [638, 361] on div "Seleziona" at bounding box center [646, 358] width 89 height 82
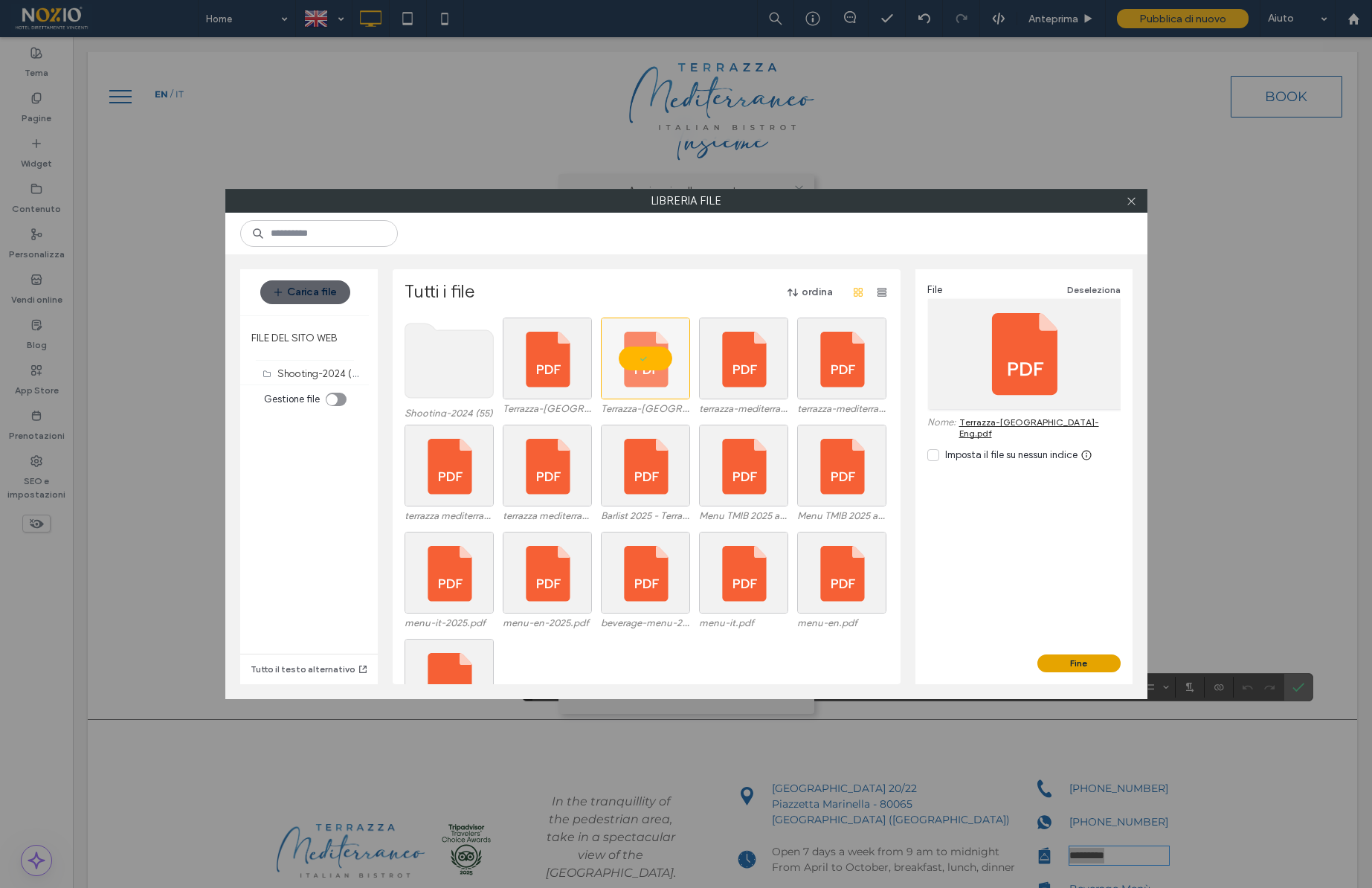
click at [1065, 657] on button "Fine" at bounding box center [1078, 664] width 83 height 18
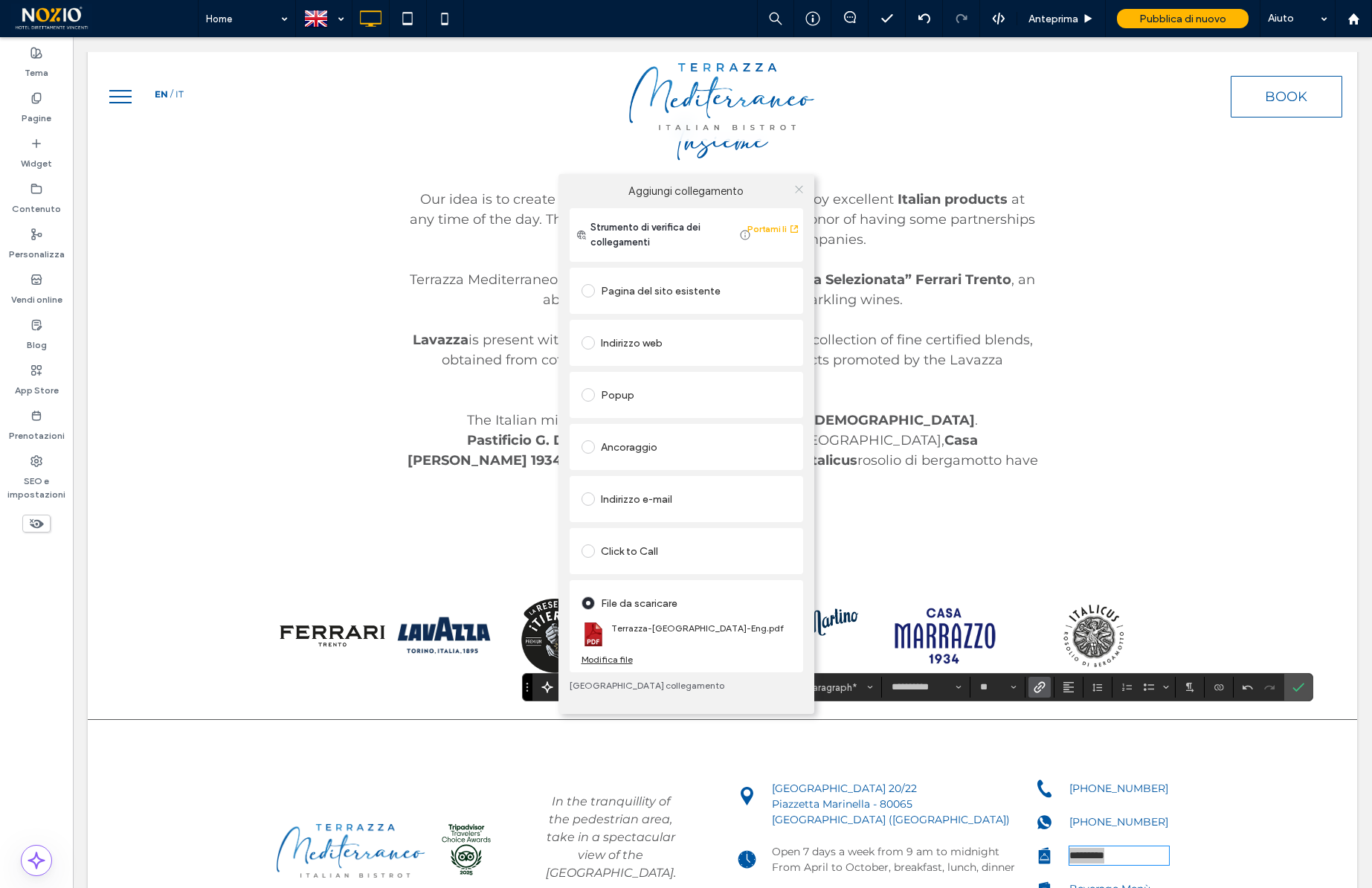
click at [799, 187] on icon at bounding box center [799, 190] width 12 height 12
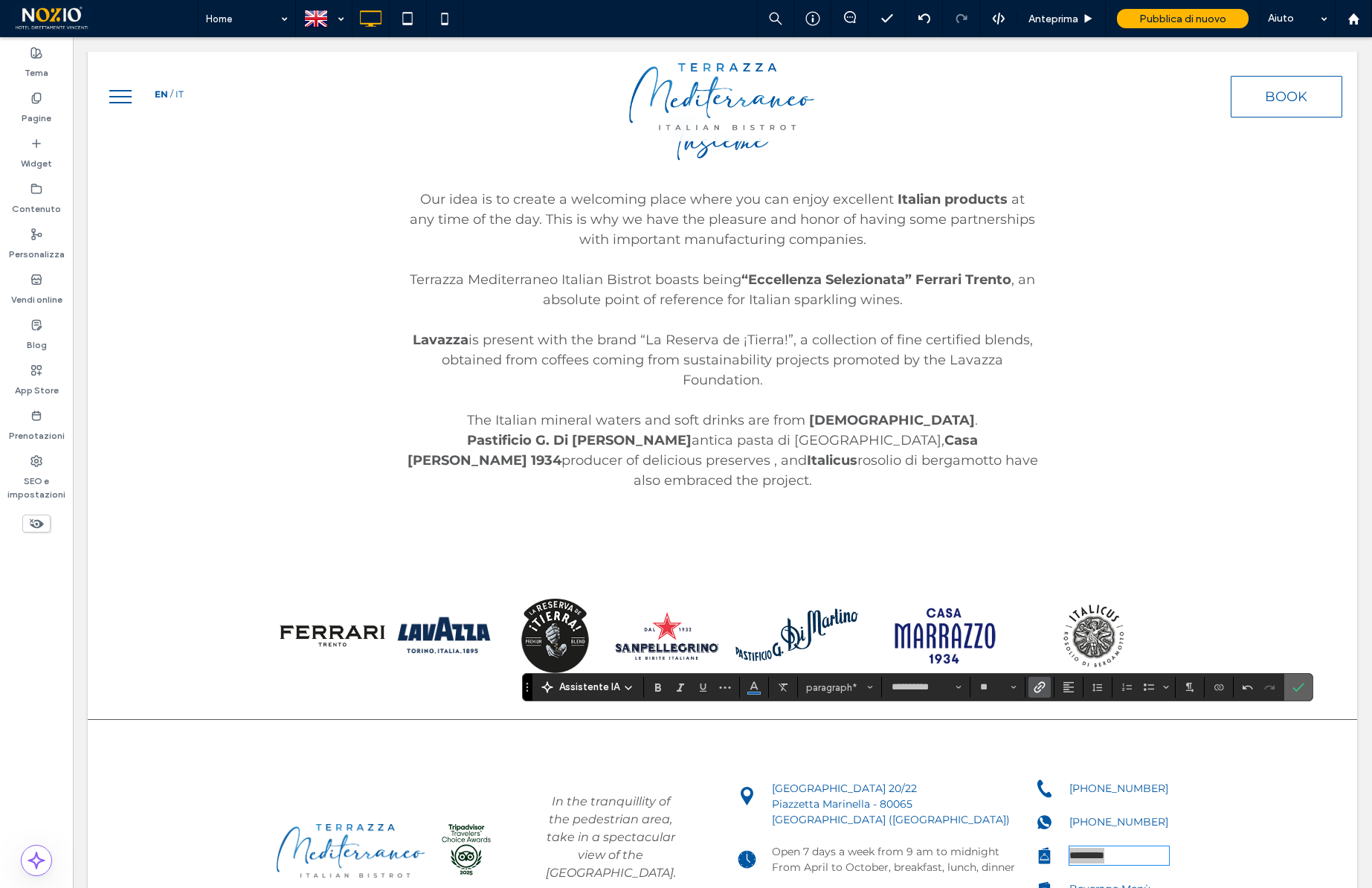
click at [1296, 689] on use "Conferma" at bounding box center [1298, 687] width 12 height 9
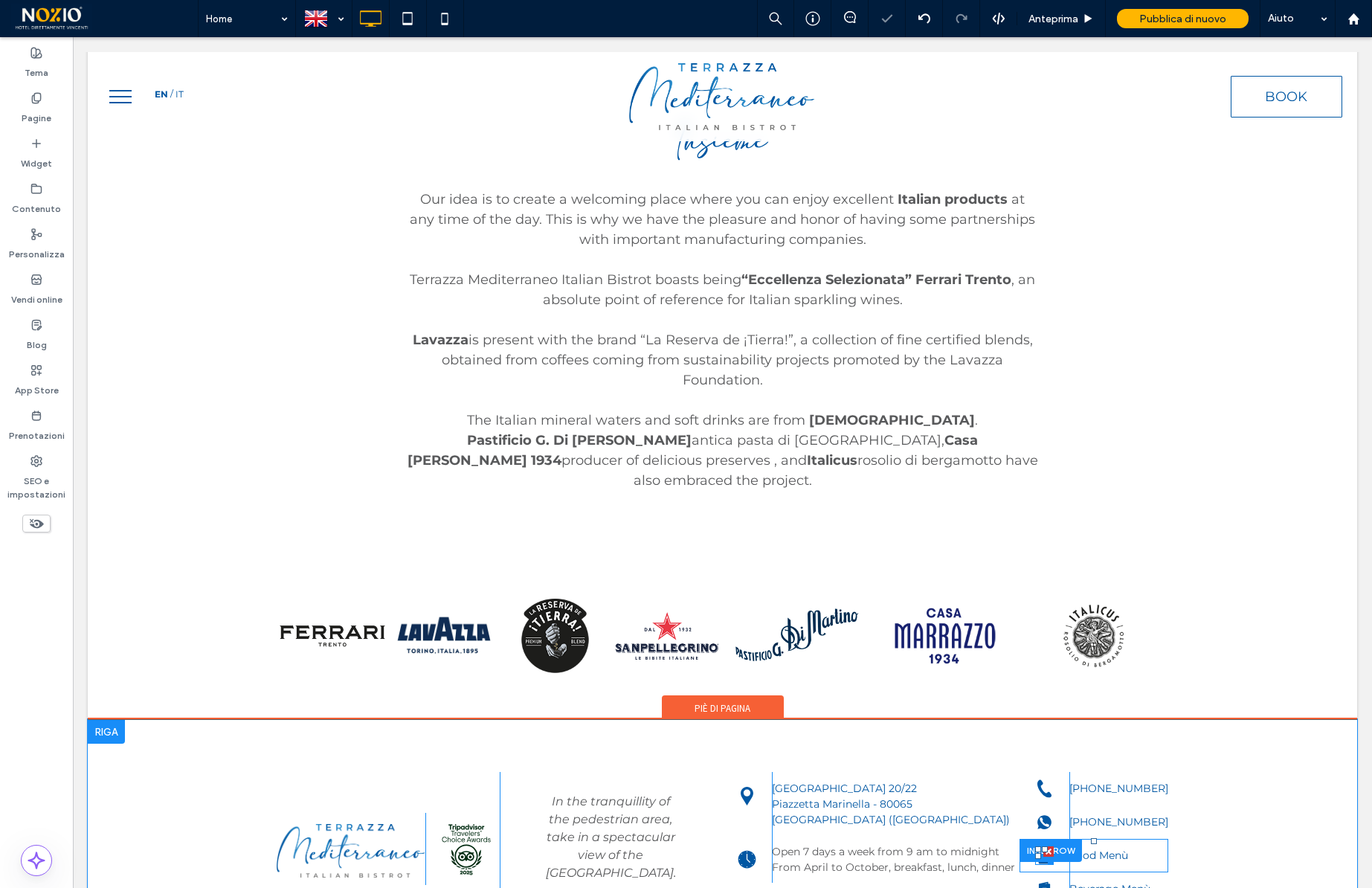
click at [1048, 853] on div at bounding box center [1048, 859] width 12 height 12
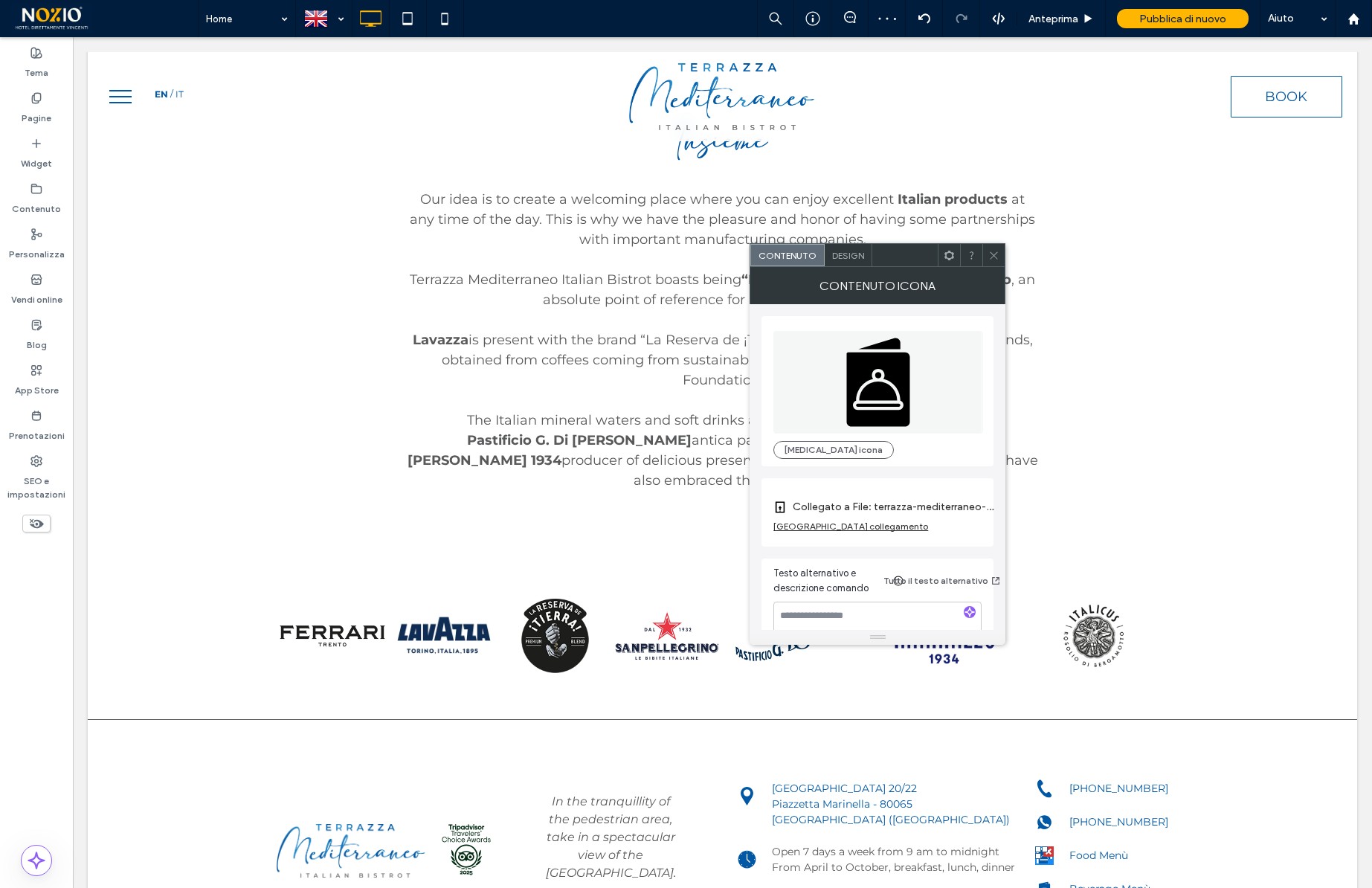
click at [886, 505] on label "Collegato a File: terrazza-mediterraneo-menu-en.pdf" at bounding box center [896, 506] width 209 height 27
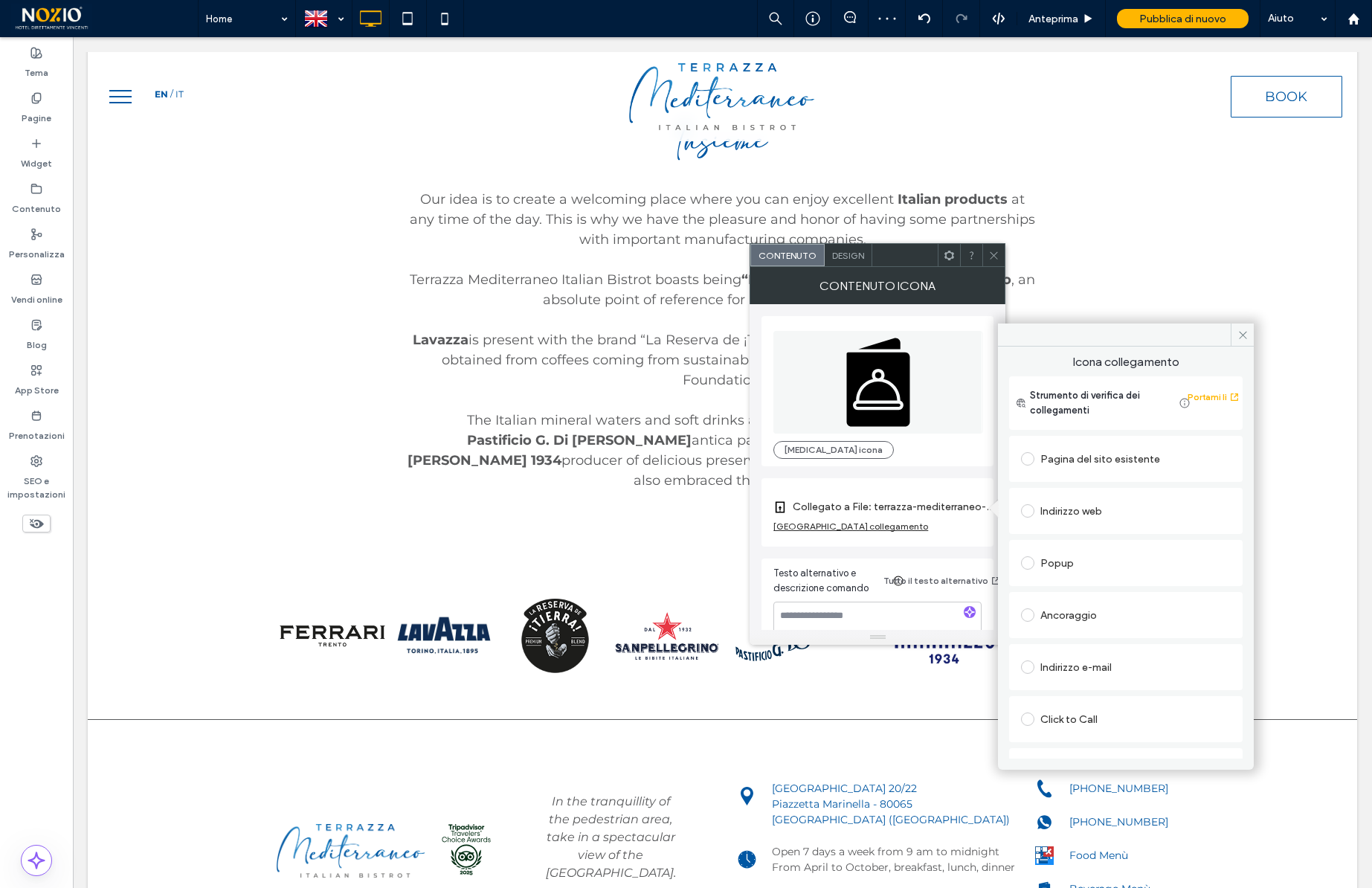
scroll to position [109, 0]
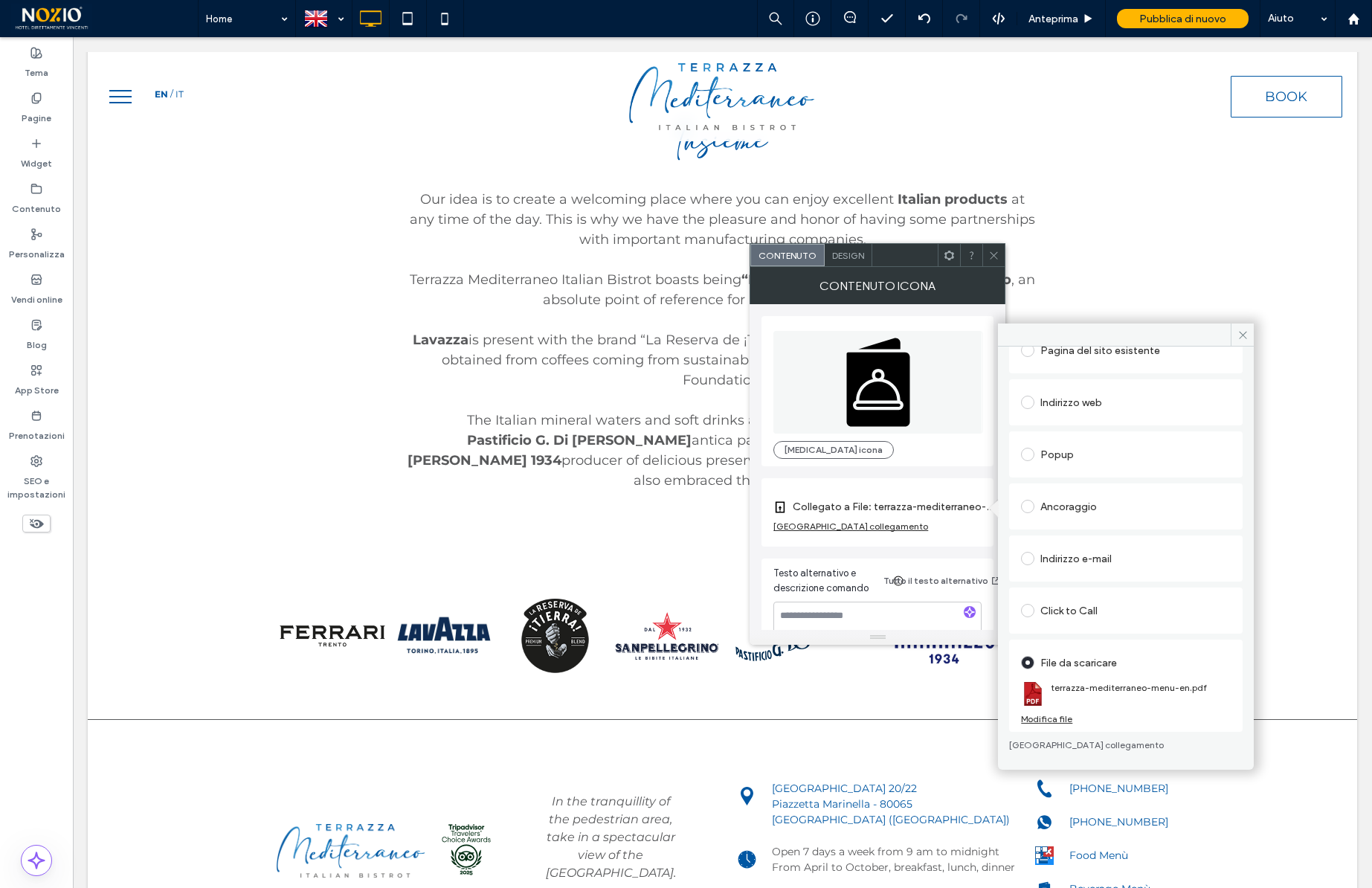
click at [1053, 717] on div "Modifica file" at bounding box center [1046, 719] width 51 height 12
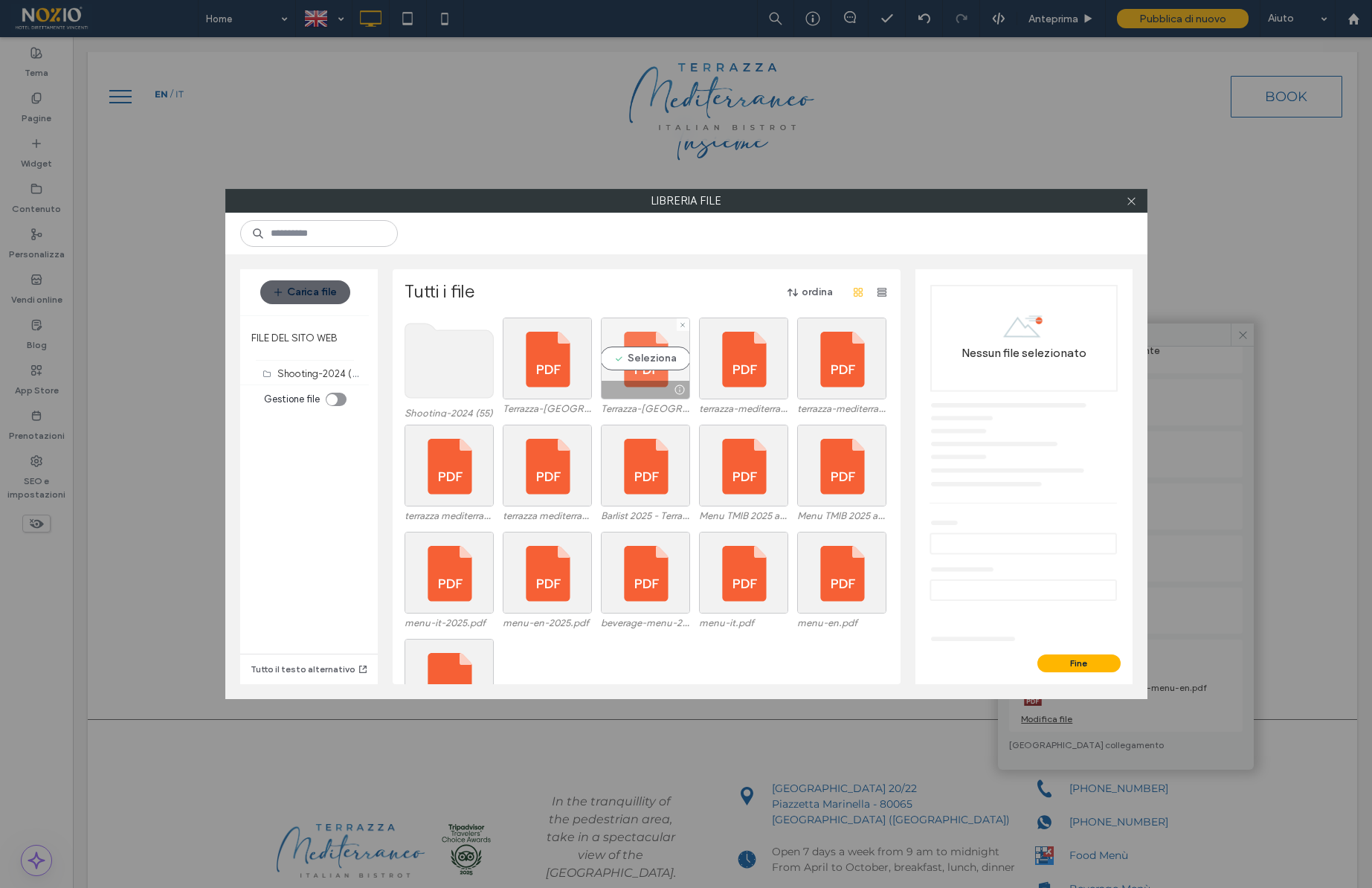
click at [651, 357] on div "Seleziona" at bounding box center [646, 358] width 89 height 82
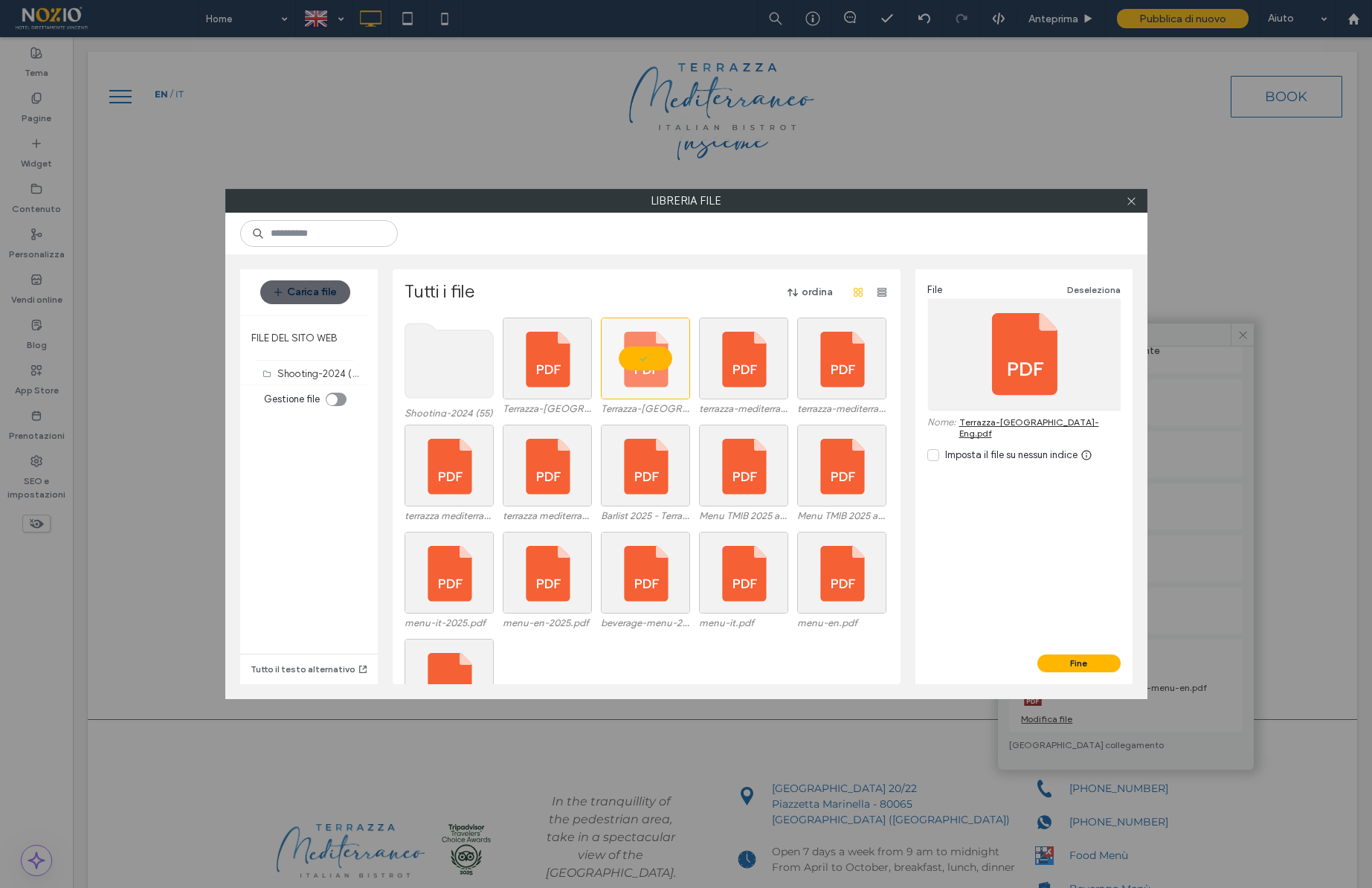
click at [1069, 653] on div "File Deseleziona Nome: Terrazza-Mediterraneo-Eng.pdf Imposta il file su nessun …" at bounding box center [1023, 461] width 217 height 385
click at [1072, 660] on button "Fine" at bounding box center [1078, 664] width 83 height 18
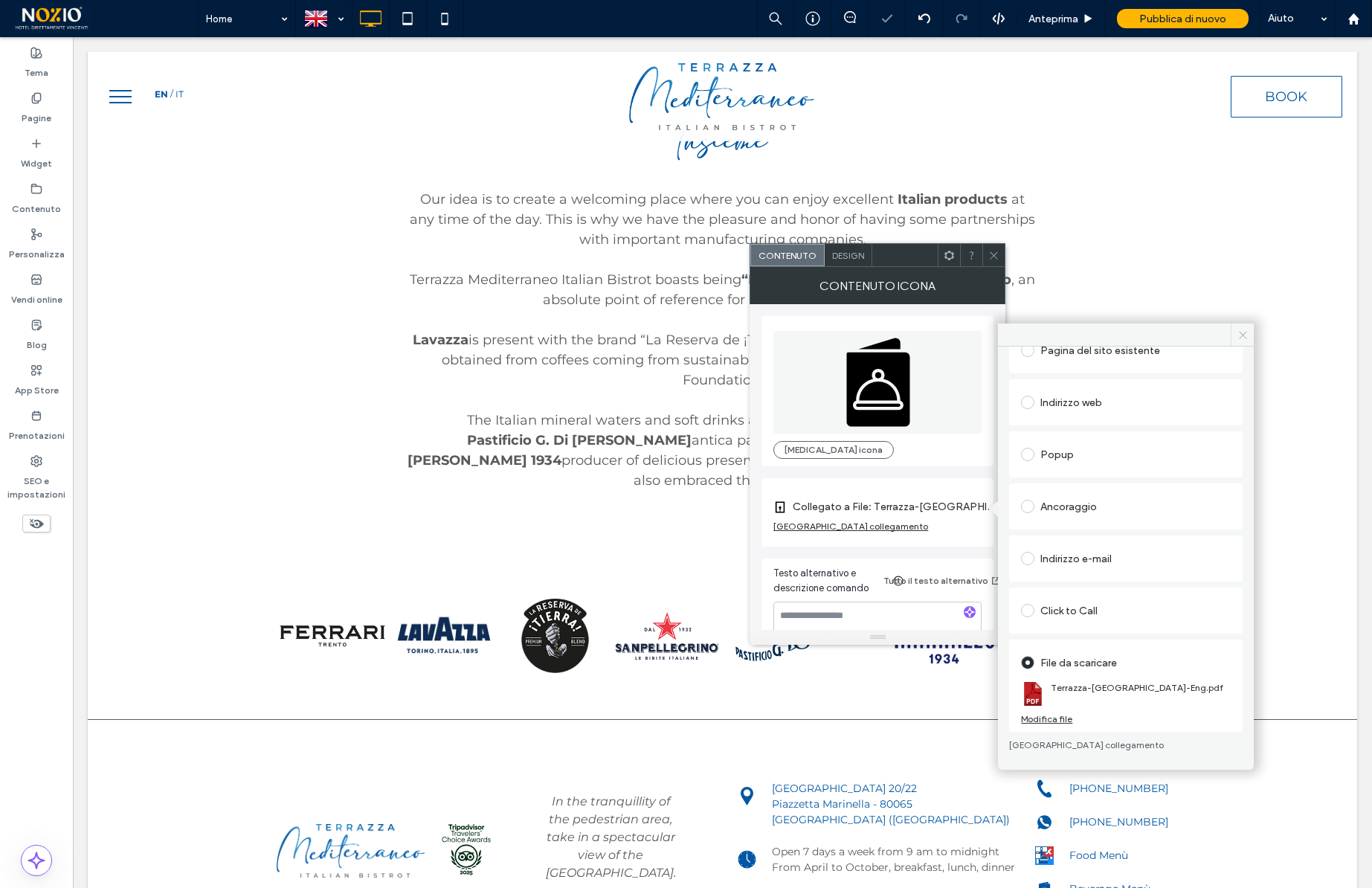
click at [1239, 336] on icon at bounding box center [1243, 336] width 12 height 12
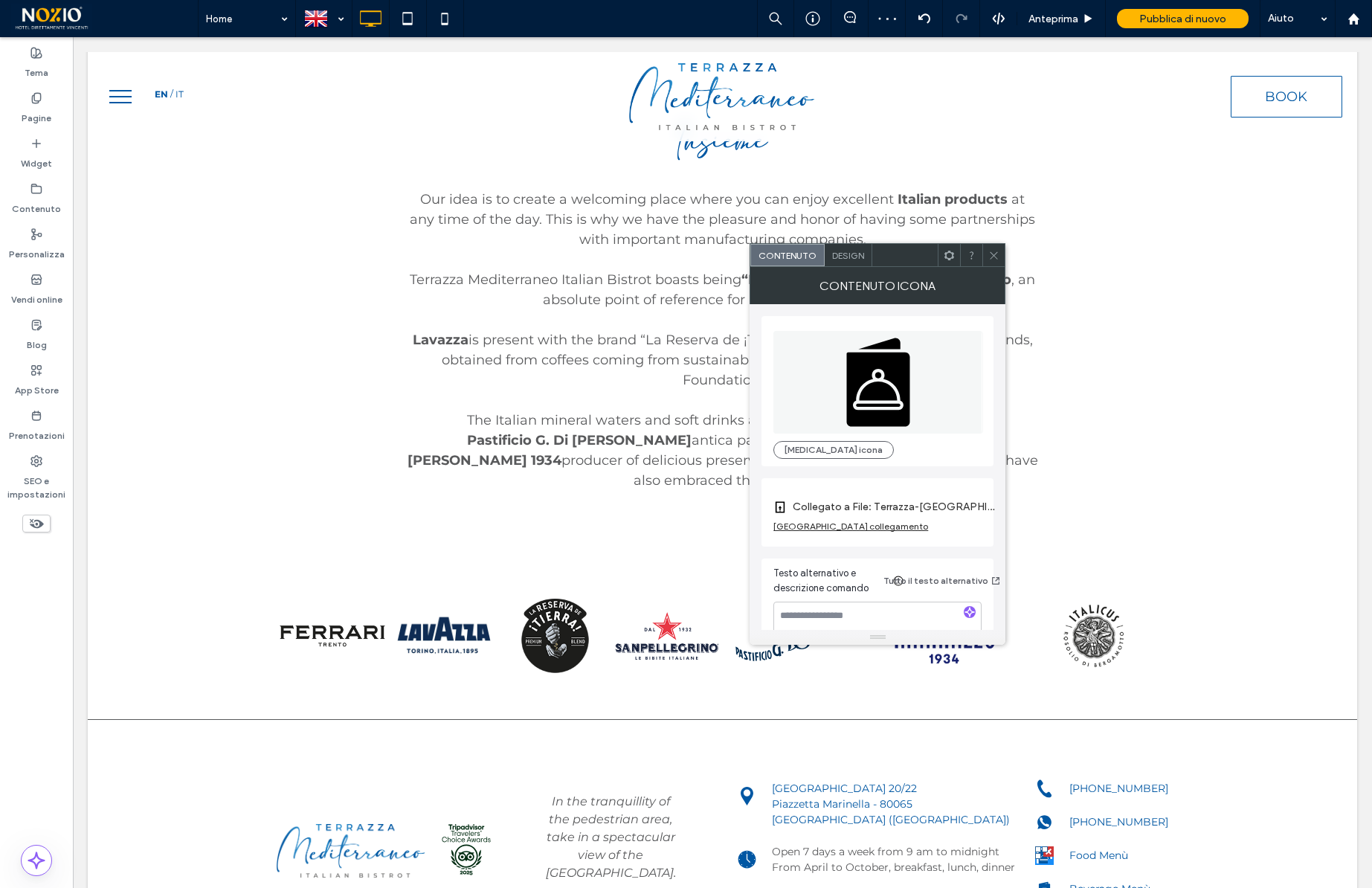
click at [991, 253] on use at bounding box center [994, 255] width 7 height 7
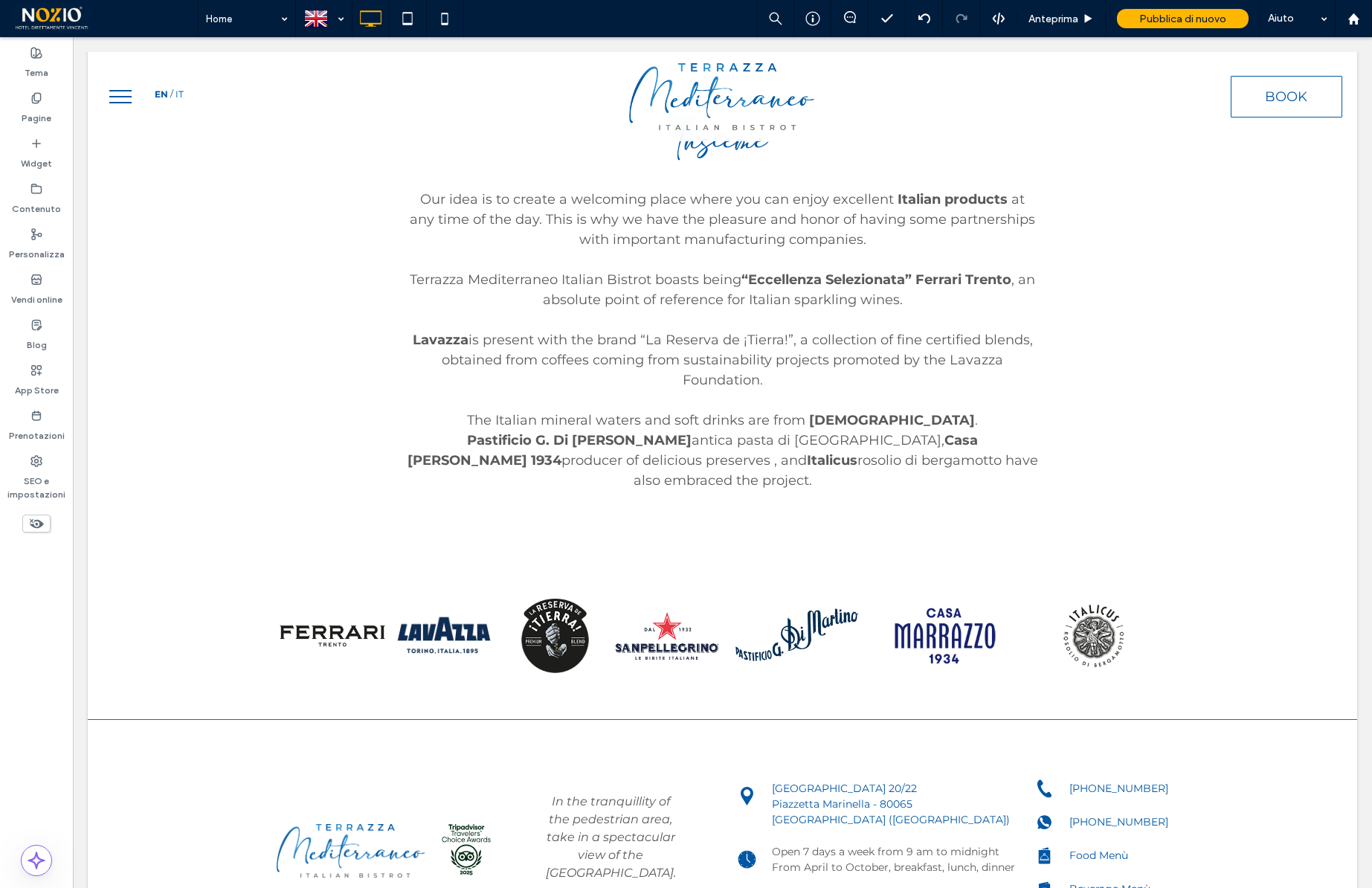
click at [124, 96] on span "menu" at bounding box center [120, 96] width 22 height 2
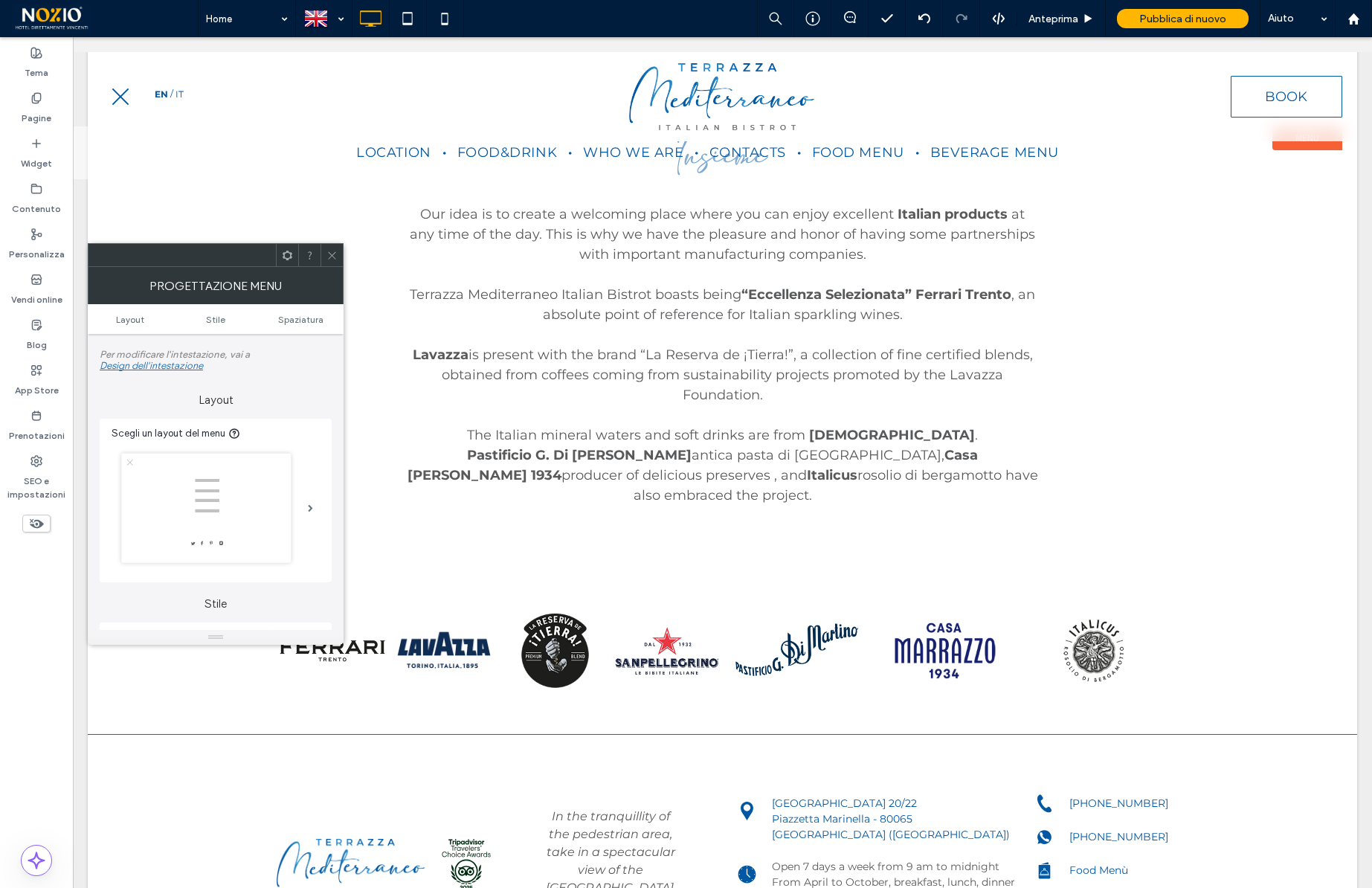
click at [336, 252] on icon at bounding box center [332, 256] width 12 height 12
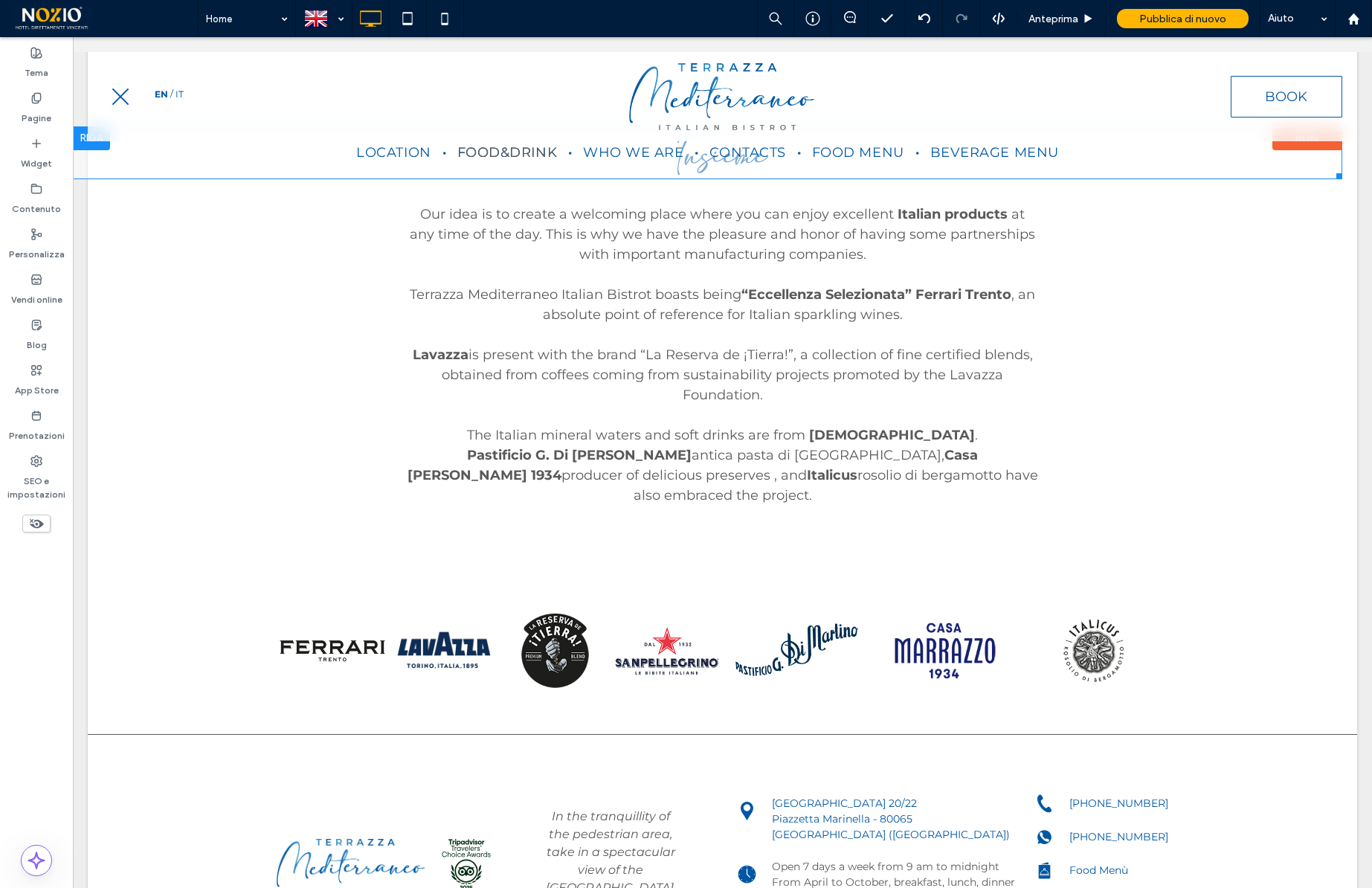
click at [559, 154] on link "Food&Drink" at bounding box center [507, 153] width 122 height 53
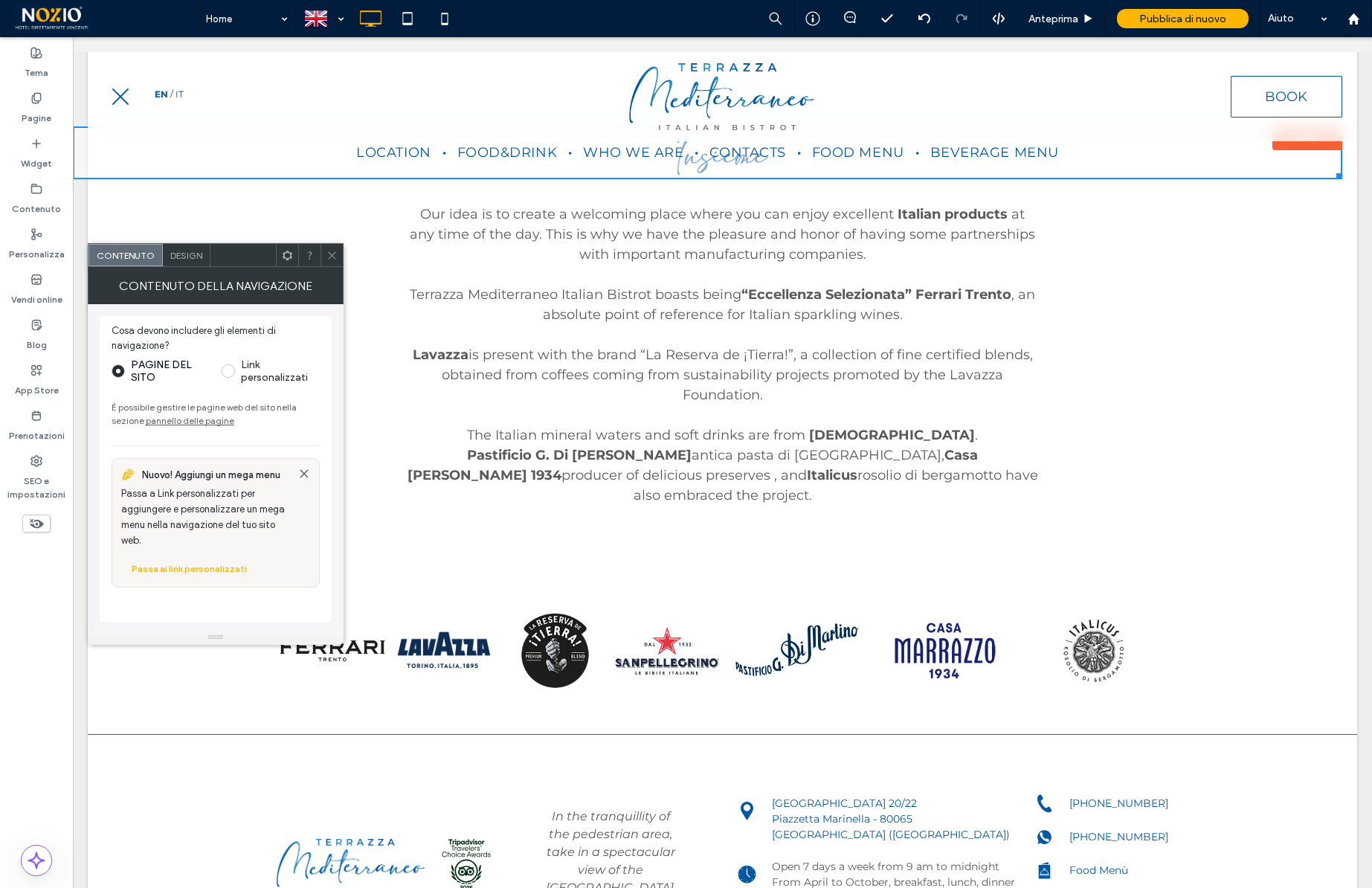
click at [334, 257] on use at bounding box center [331, 255] width 7 height 7
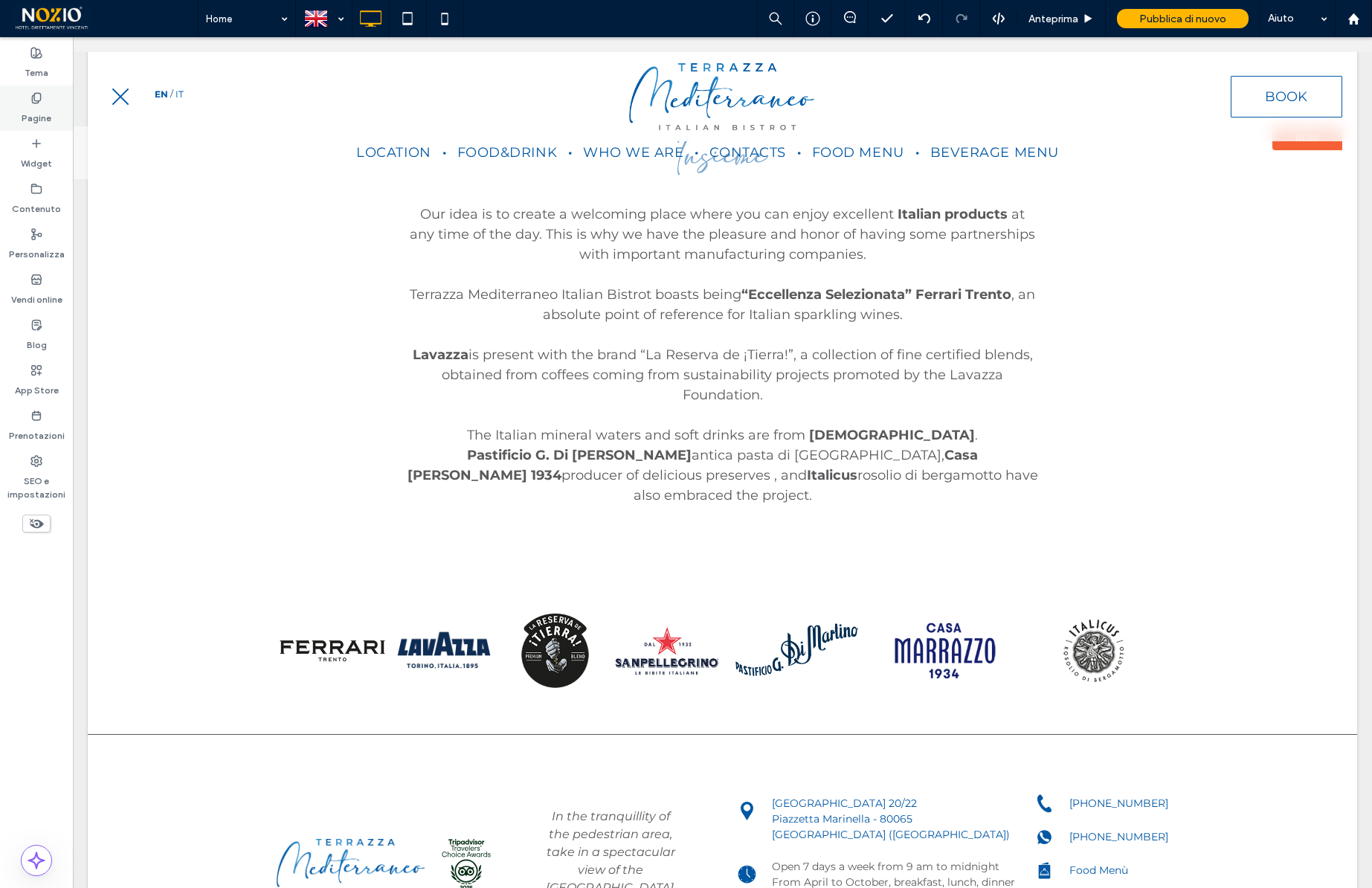
click at [46, 108] on label "Pagine" at bounding box center [36, 114] width 30 height 21
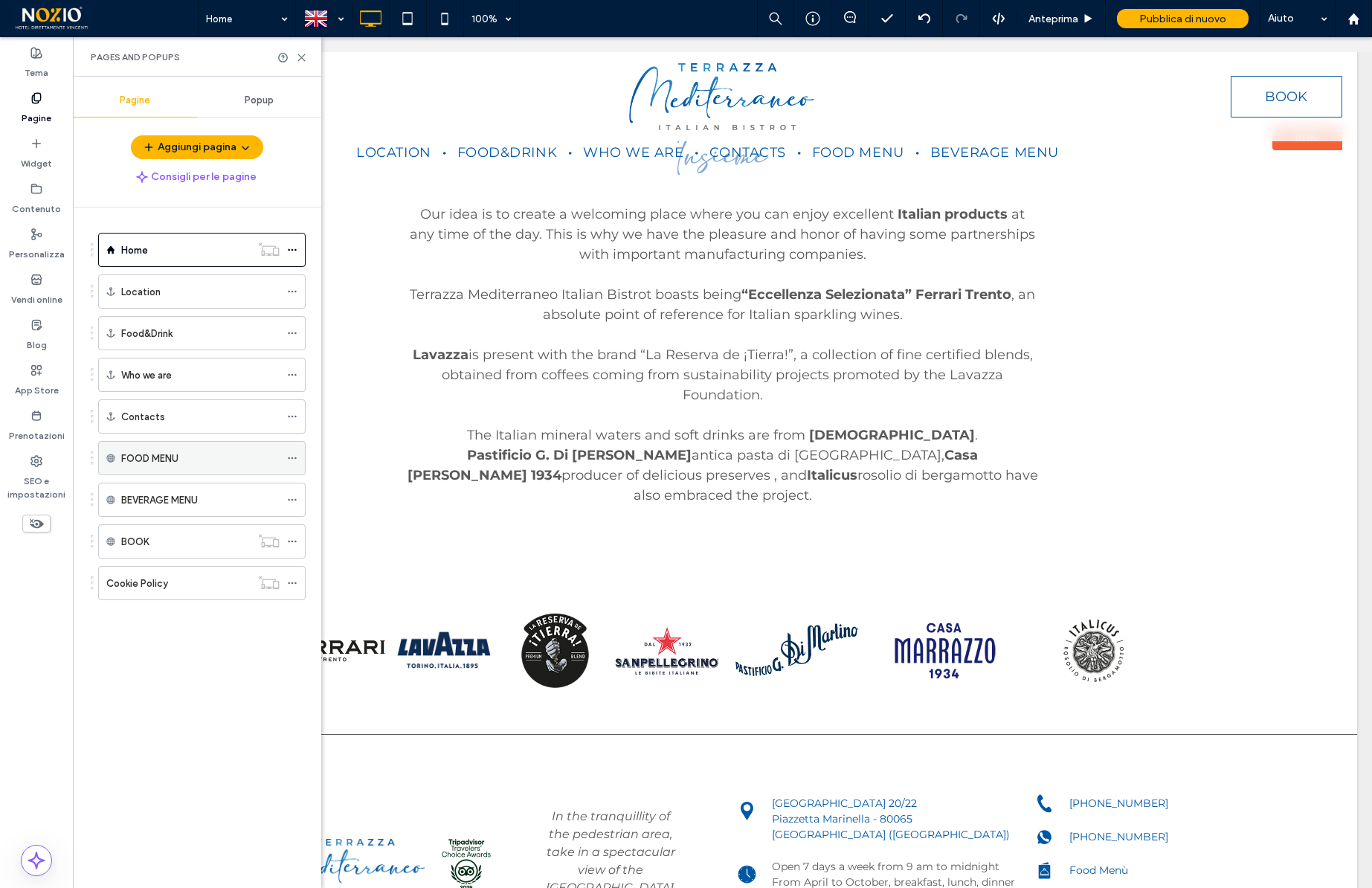
click at [294, 459] on icon at bounding box center [292, 458] width 11 height 11
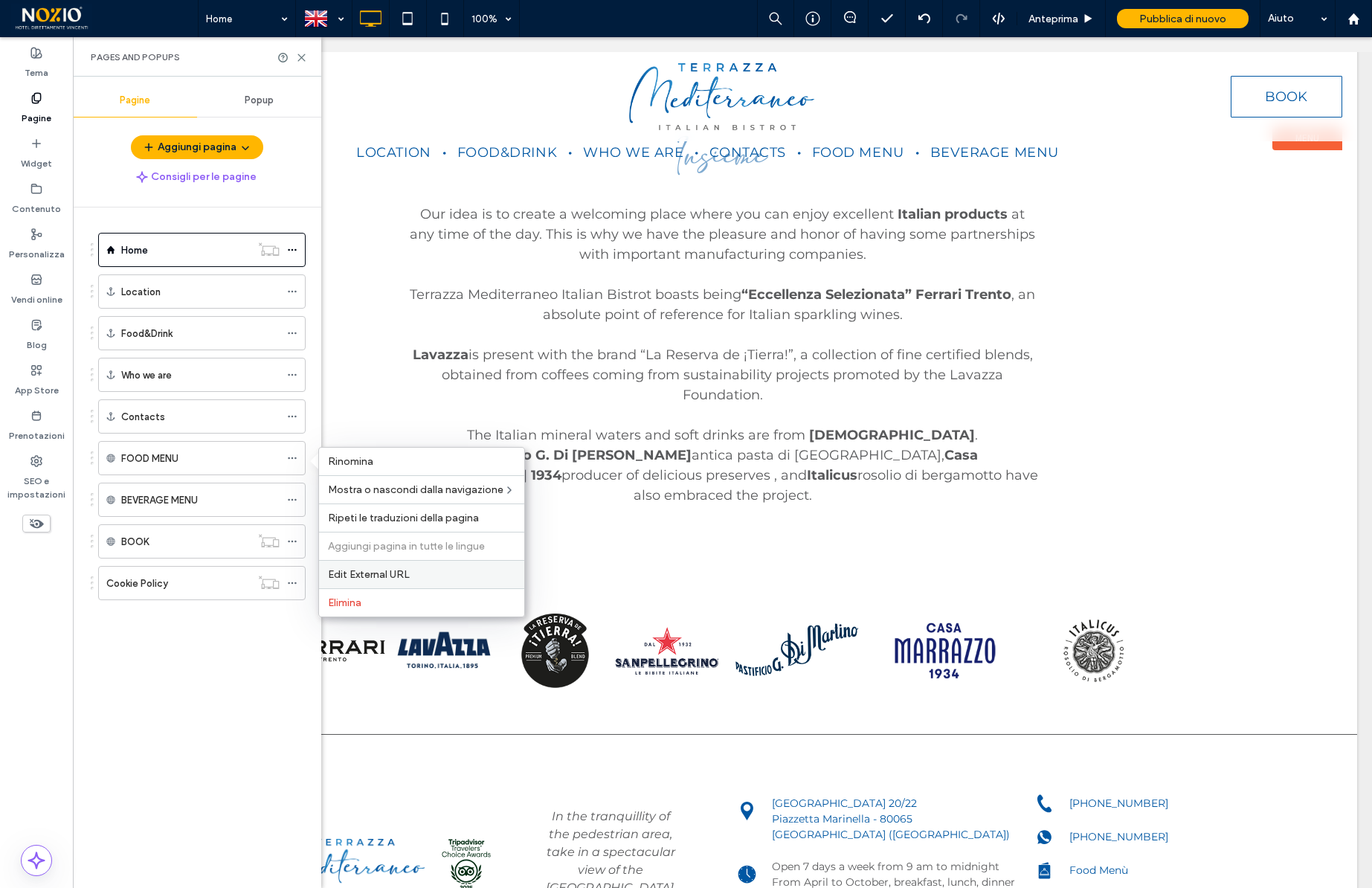
click at [374, 563] on div "Edit External URL" at bounding box center [421, 574] width 205 height 28
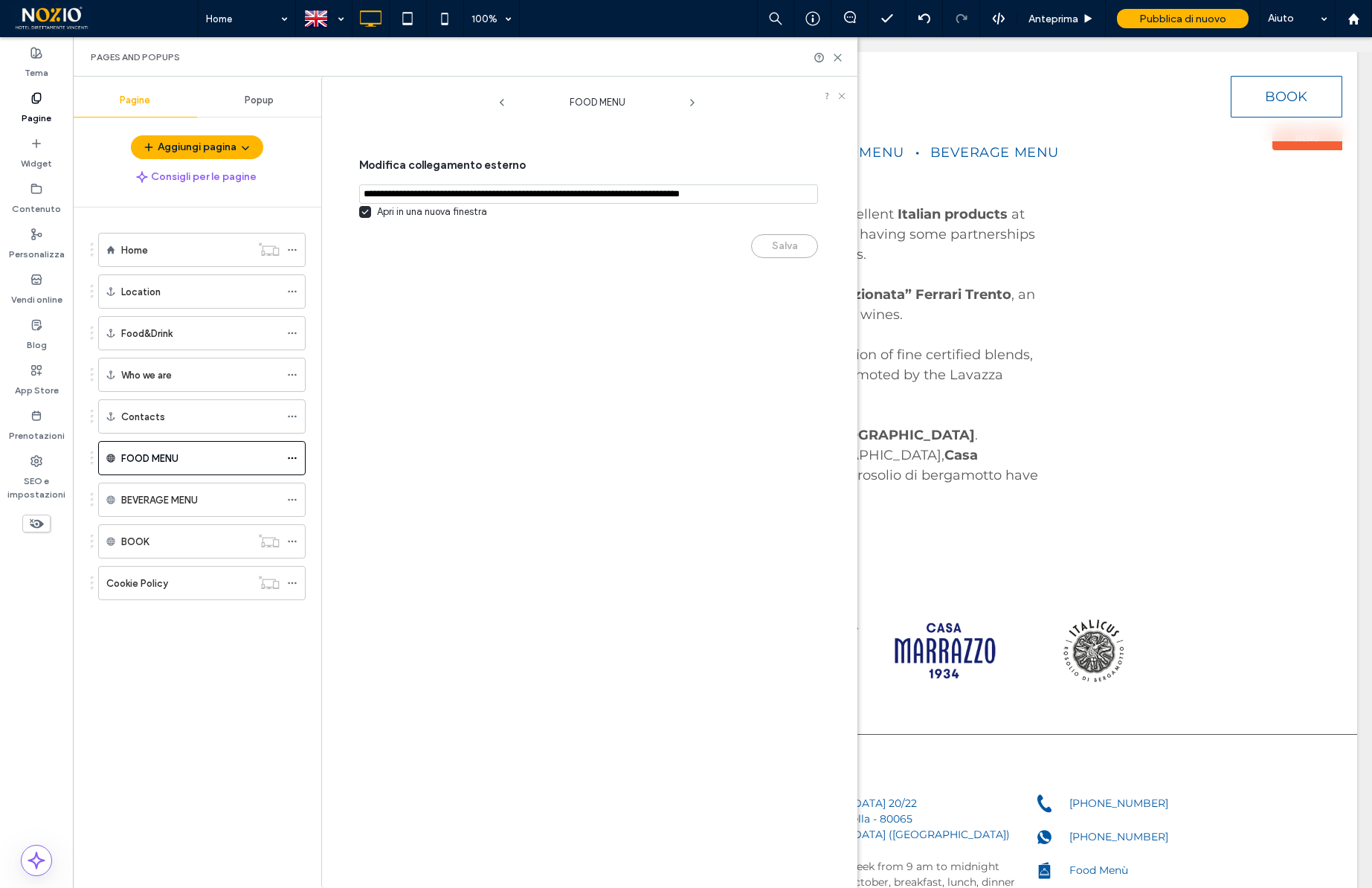
click at [618, 197] on input "notEmpty,url" at bounding box center [589, 194] width 458 height 19
click at [655, 198] on input "notEmpty,url" at bounding box center [589, 194] width 458 height 19
click at [761, 196] on input "notEmpty,url" at bounding box center [589, 194] width 458 height 19
type input "**********"
click at [797, 247] on button "Salva" at bounding box center [784, 246] width 67 height 24
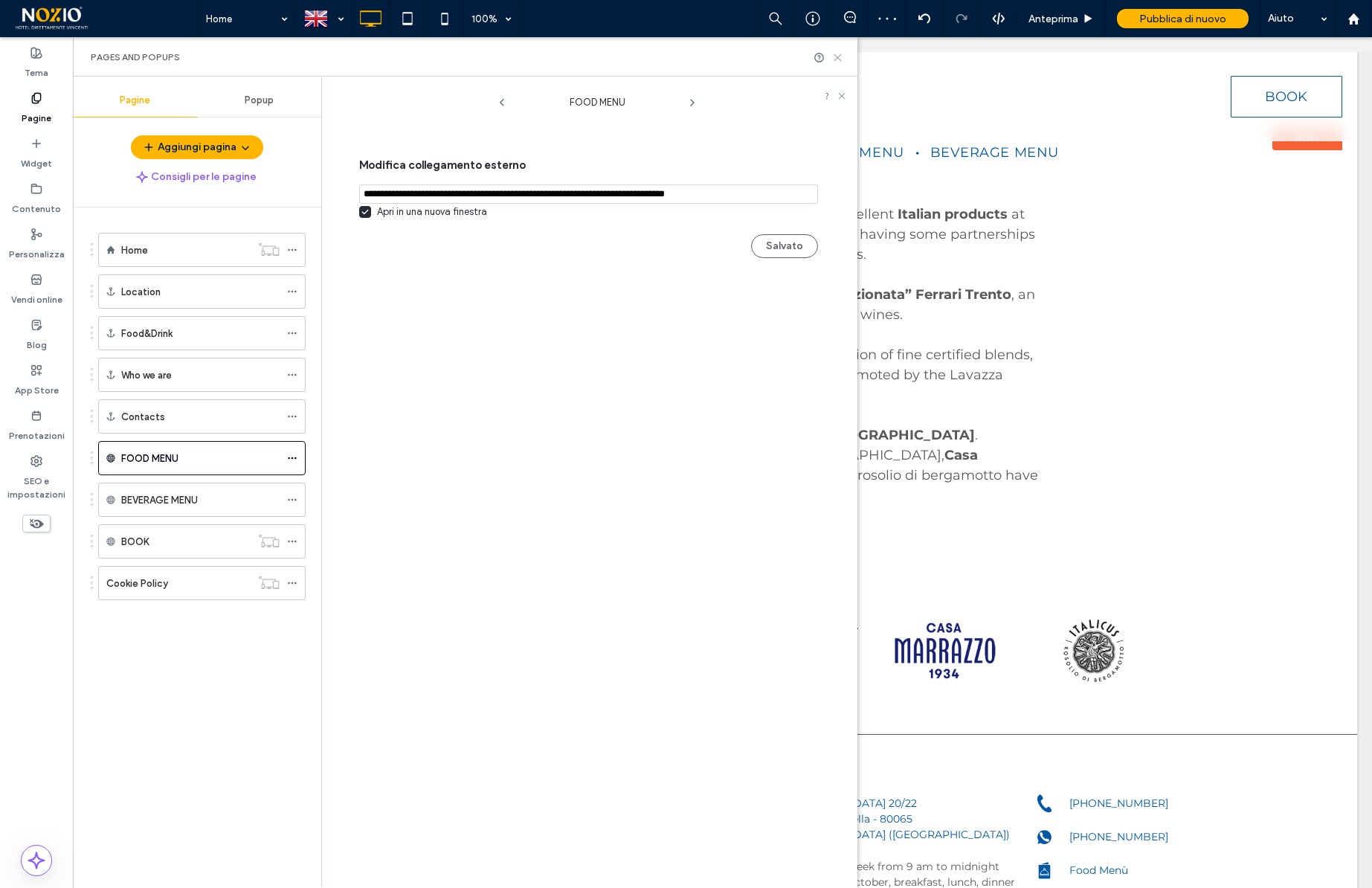
click at [837, 60] on icon at bounding box center [838, 58] width 12 height 12
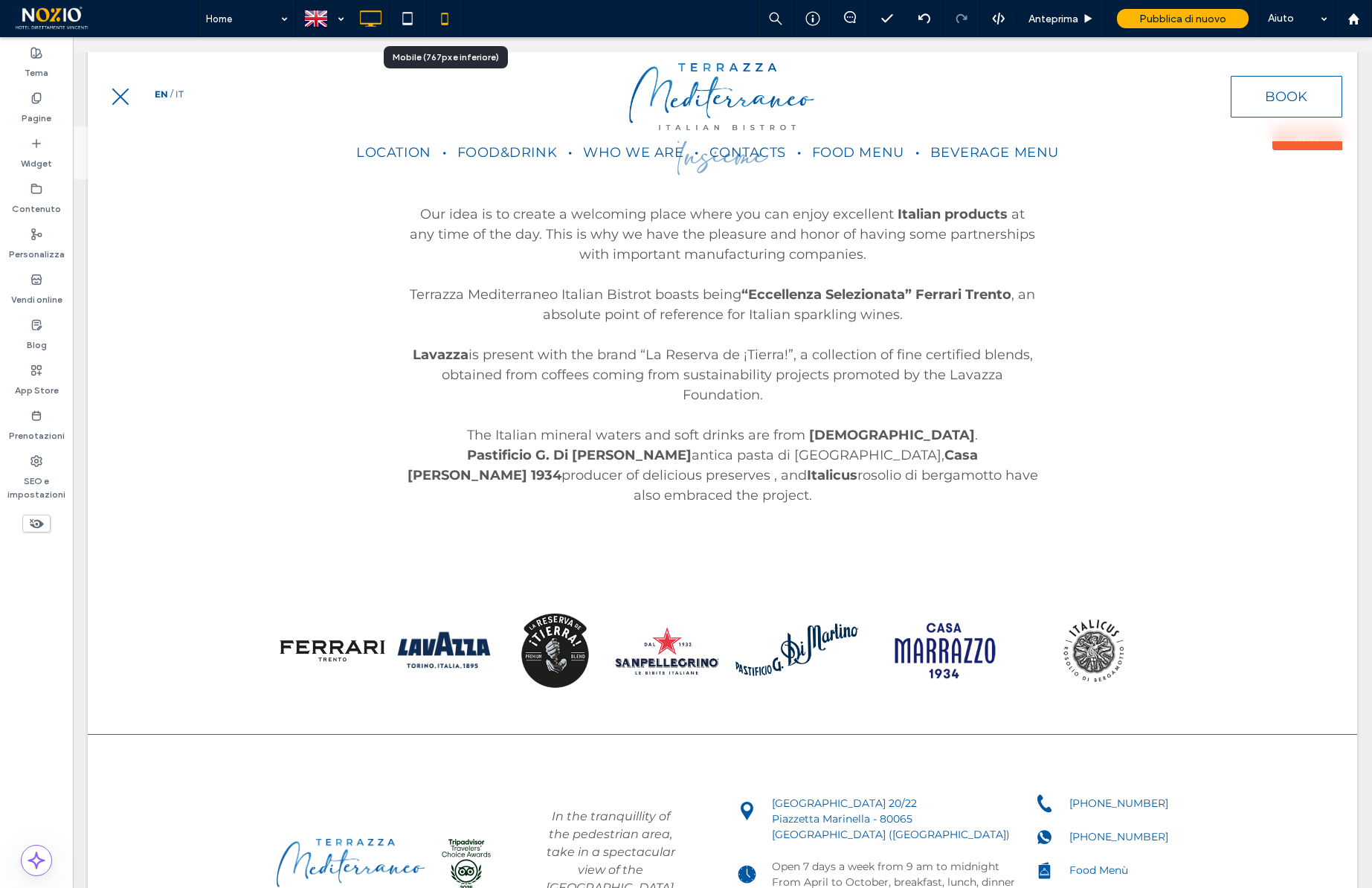
click at [443, 26] on icon at bounding box center [444, 19] width 30 height 30
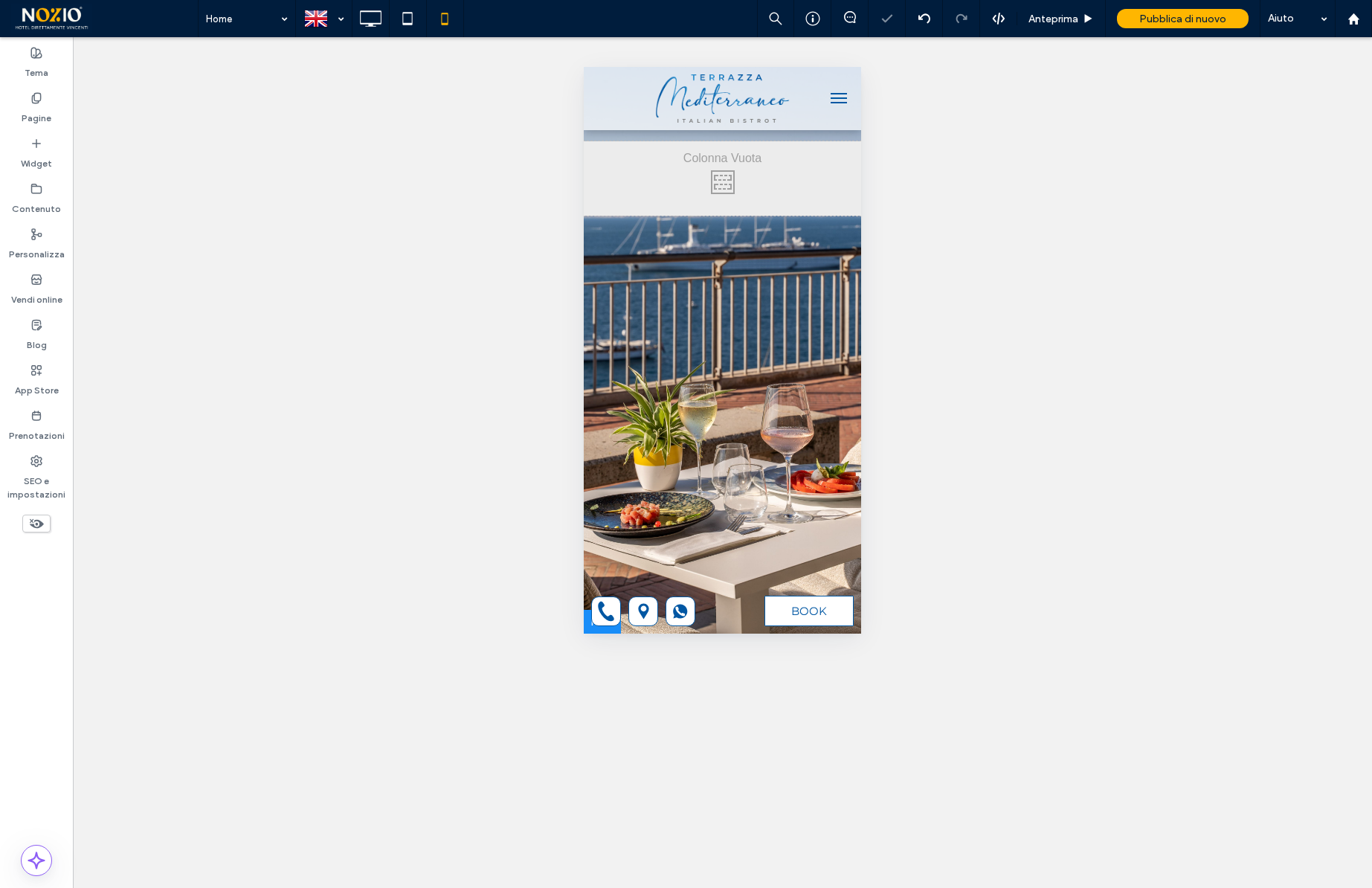
scroll to position [0, 0]
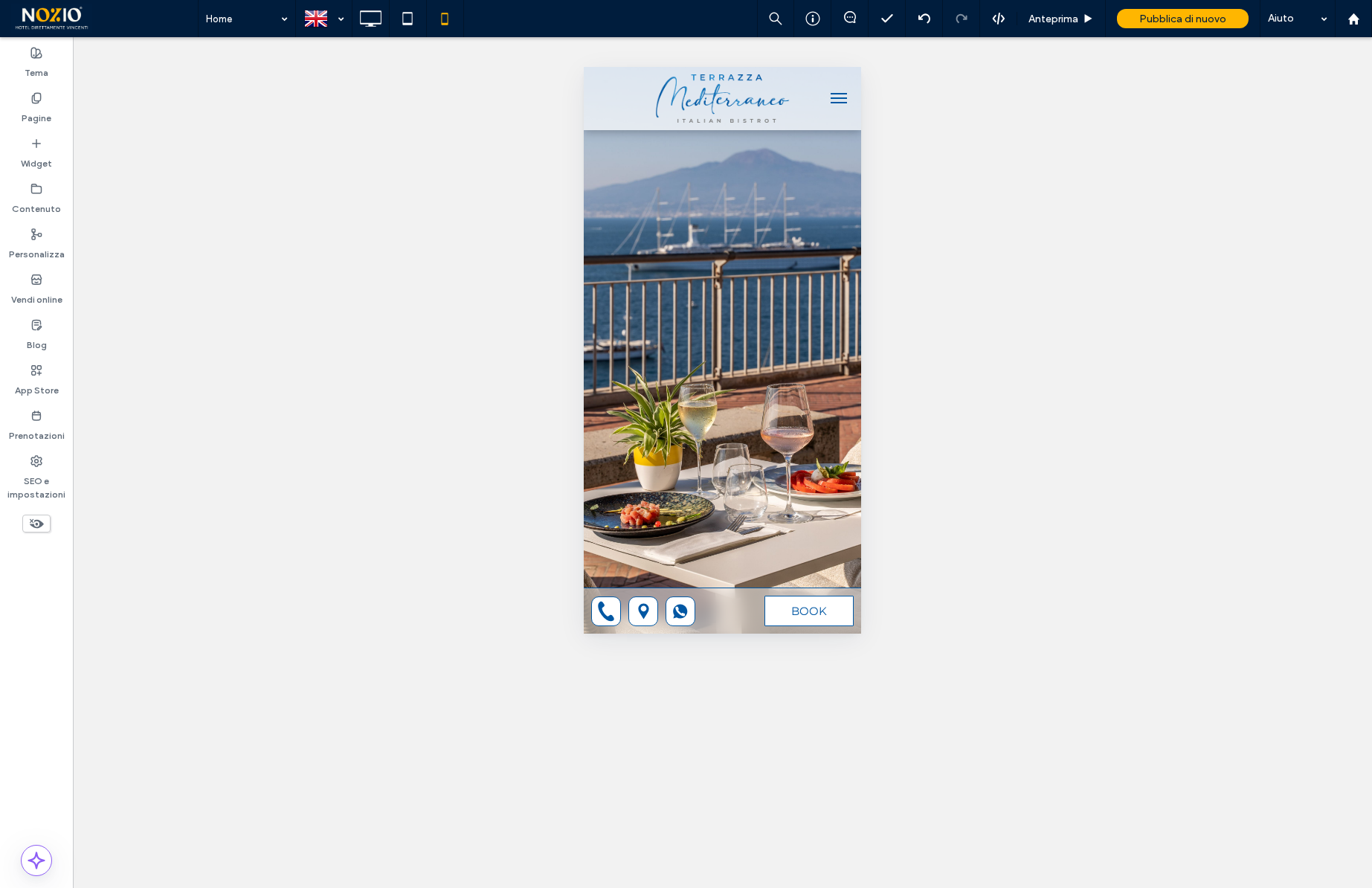
click at [839, 91] on button "menu" at bounding box center [839, 98] width 30 height 30
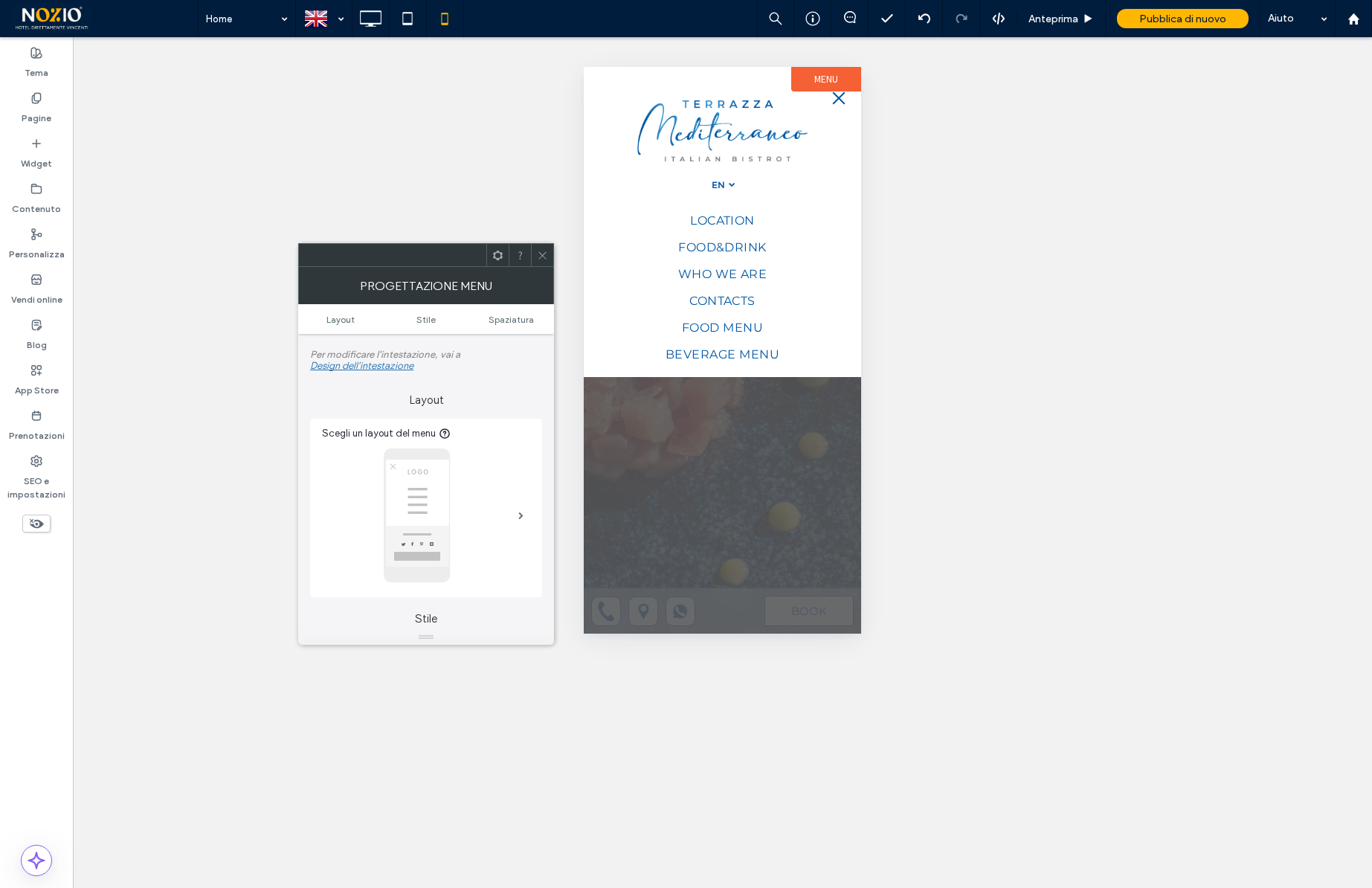
click at [543, 254] on use at bounding box center [542, 255] width 7 height 7
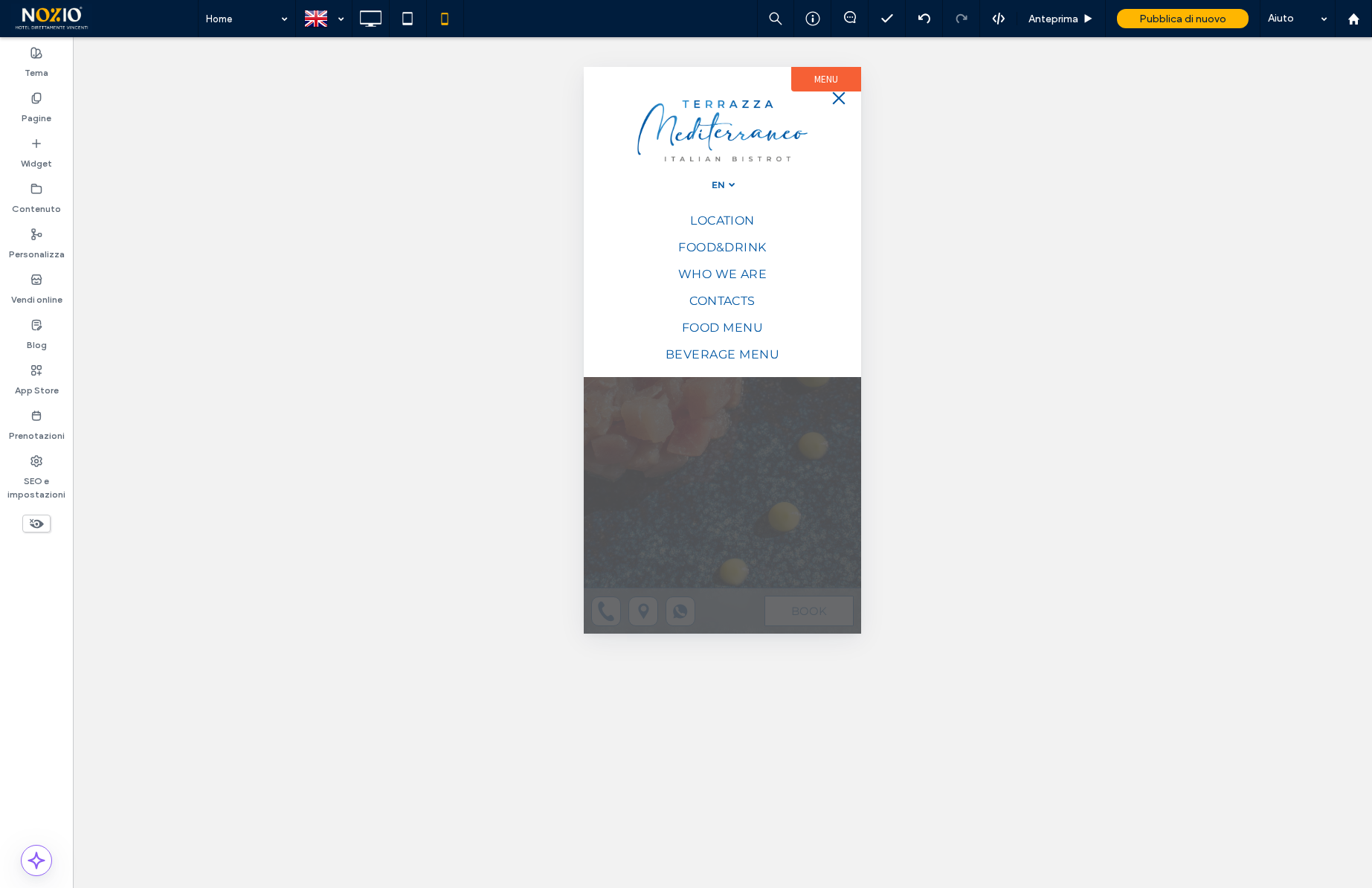
click at [837, 96] on span "menu" at bounding box center [839, 98] width 12 height 12
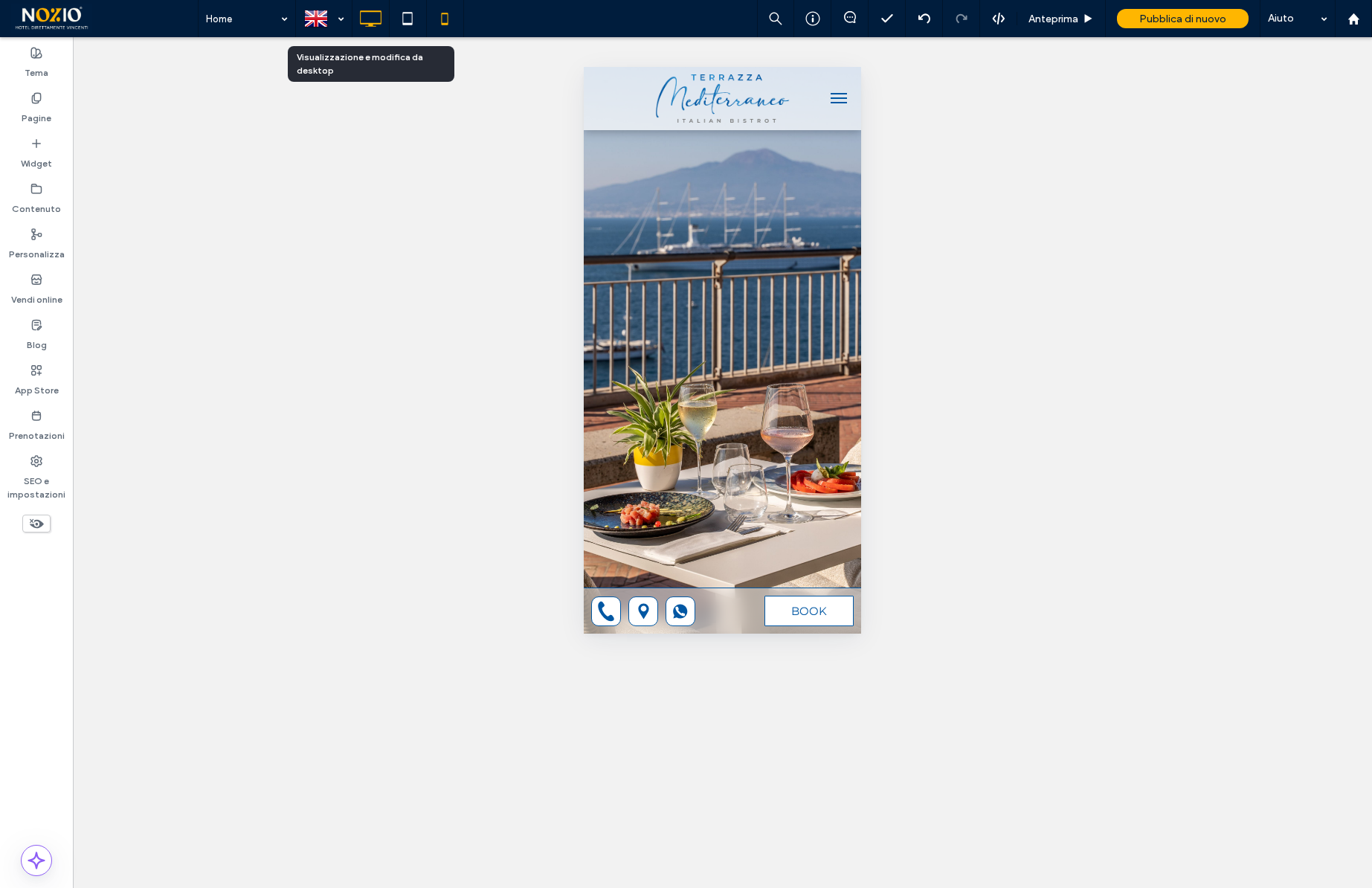
click at [369, 21] on icon at bounding box center [370, 19] width 30 height 30
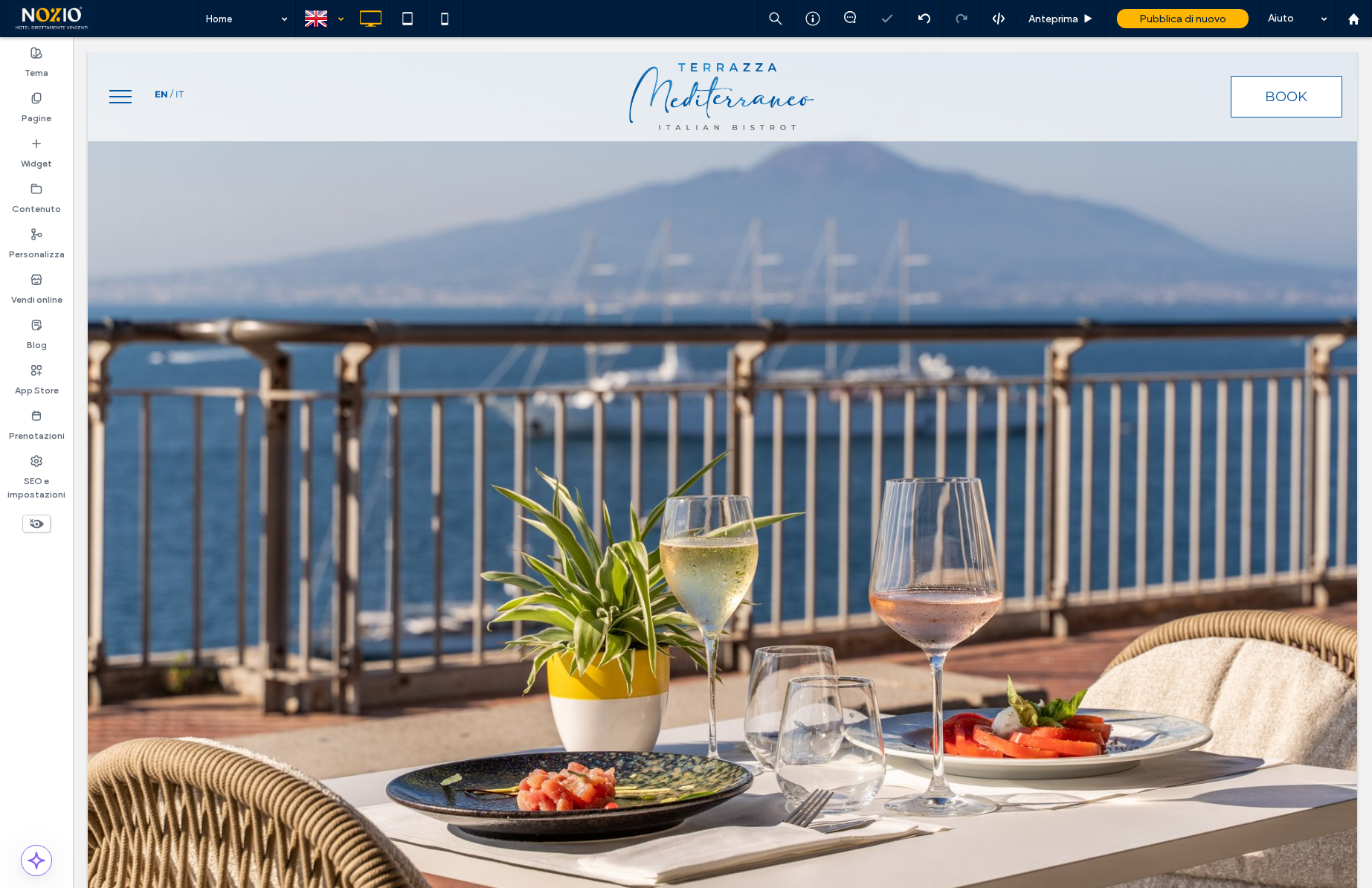
click at [337, 21] on div at bounding box center [324, 18] width 54 height 35
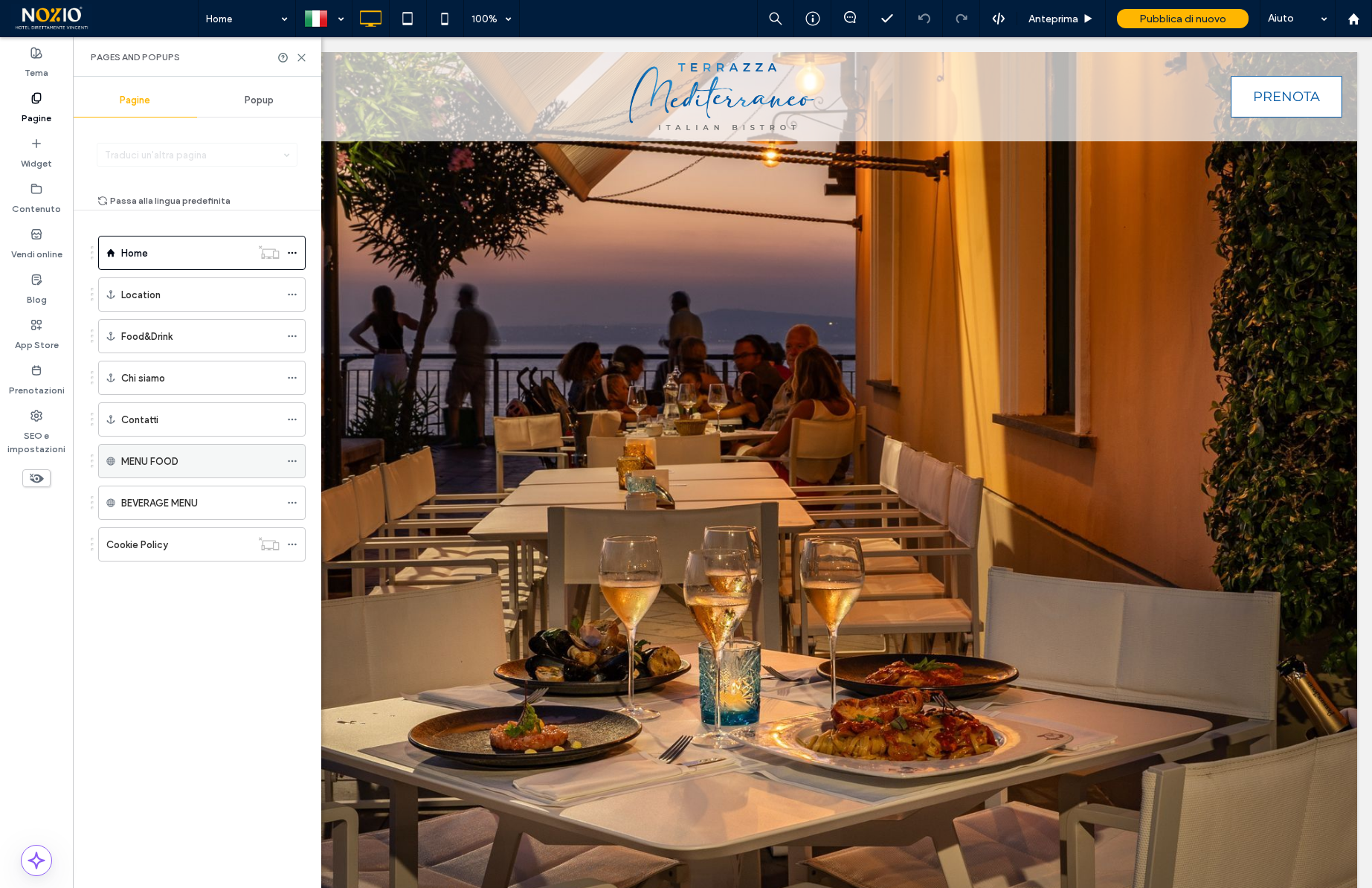
click at [295, 458] on icon at bounding box center [292, 461] width 11 height 11
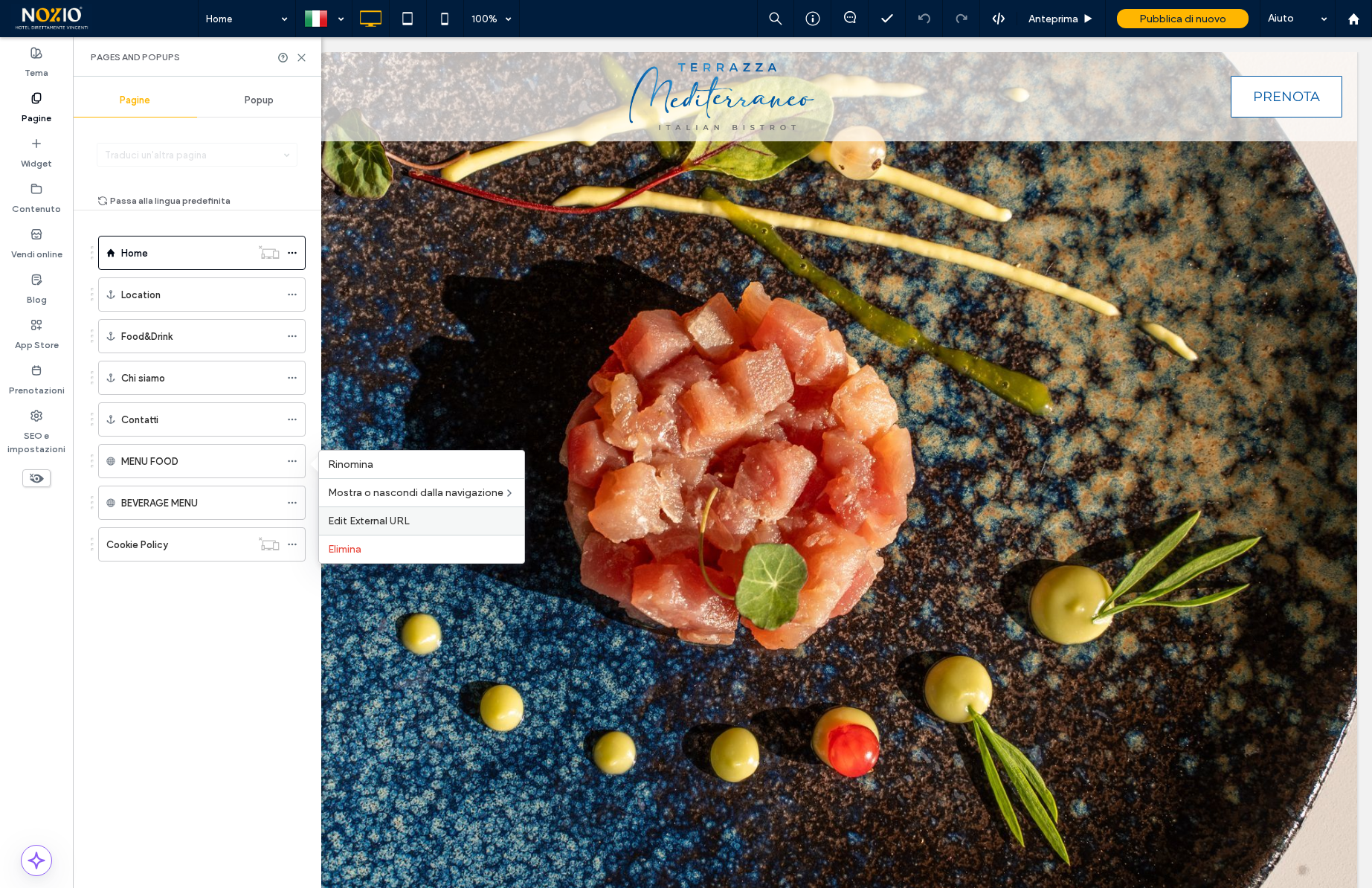
click at [360, 519] on span "Edit External URL" at bounding box center [369, 520] width 82 height 12
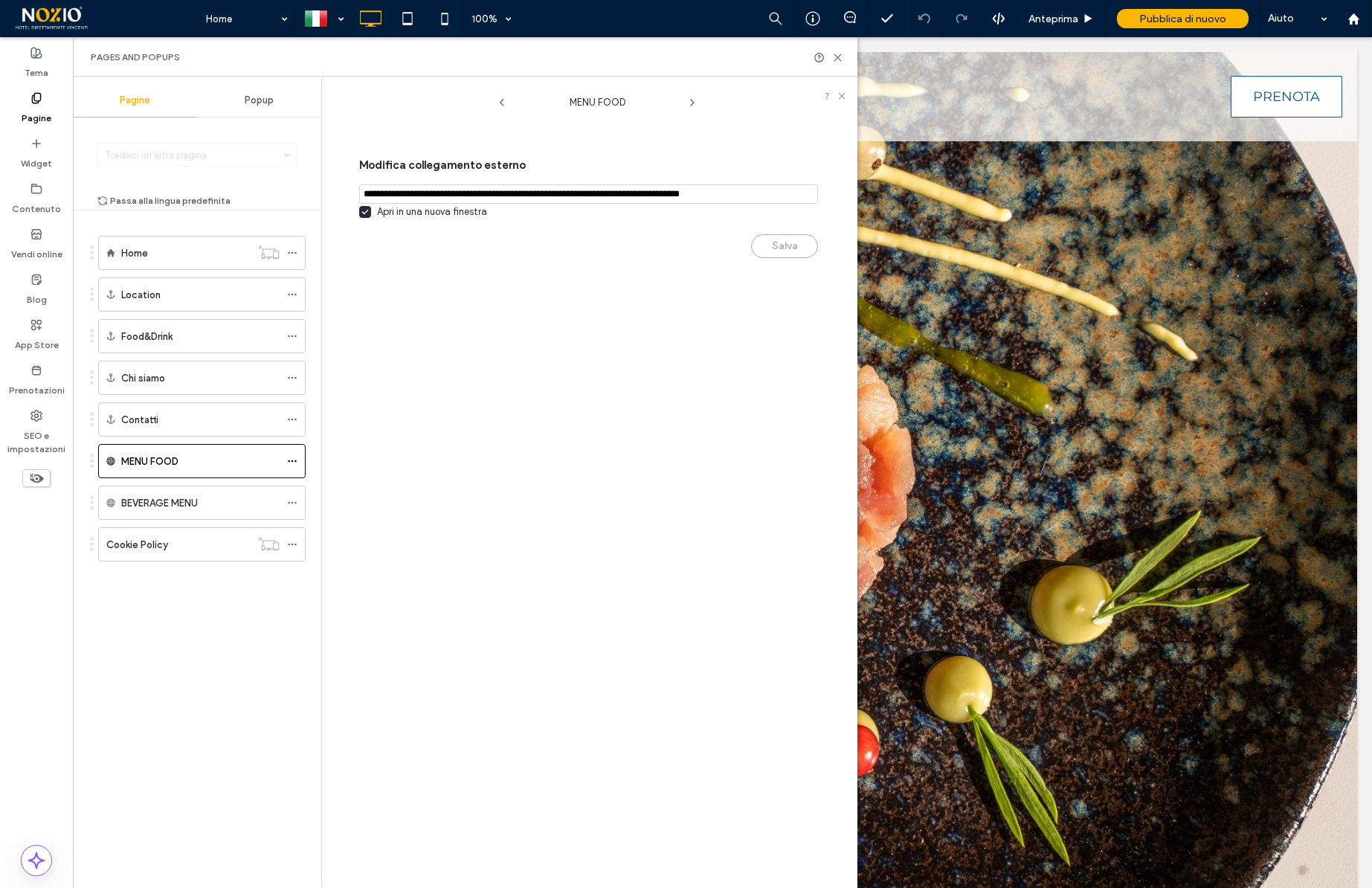
click at [617, 193] on input "notEmpty,url" at bounding box center [589, 194] width 458 height 19
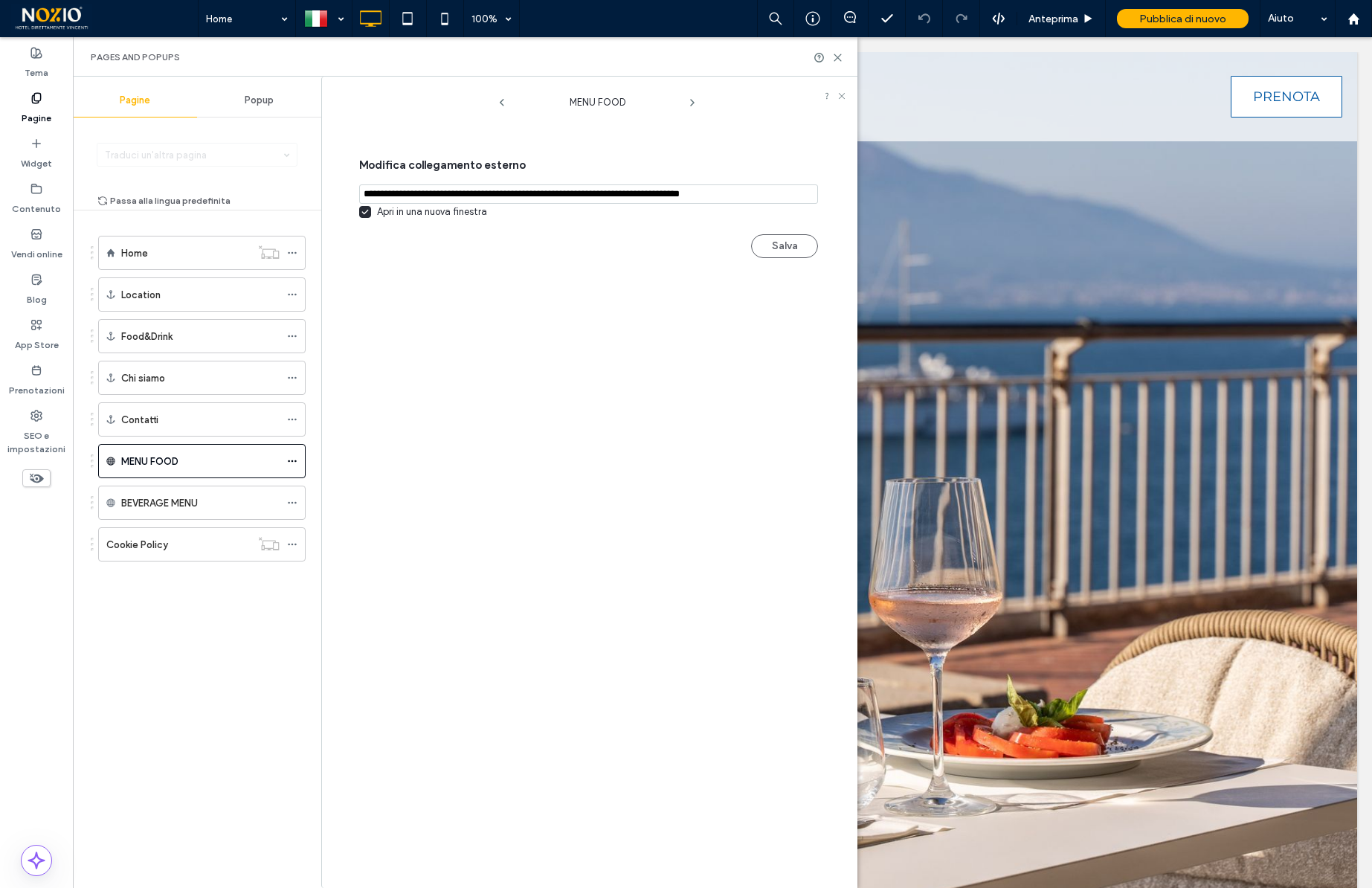
click at [663, 195] on input "notEmpty,url" at bounding box center [589, 194] width 458 height 19
click at [748, 194] on input "notEmpty,url" at bounding box center [589, 194] width 458 height 19
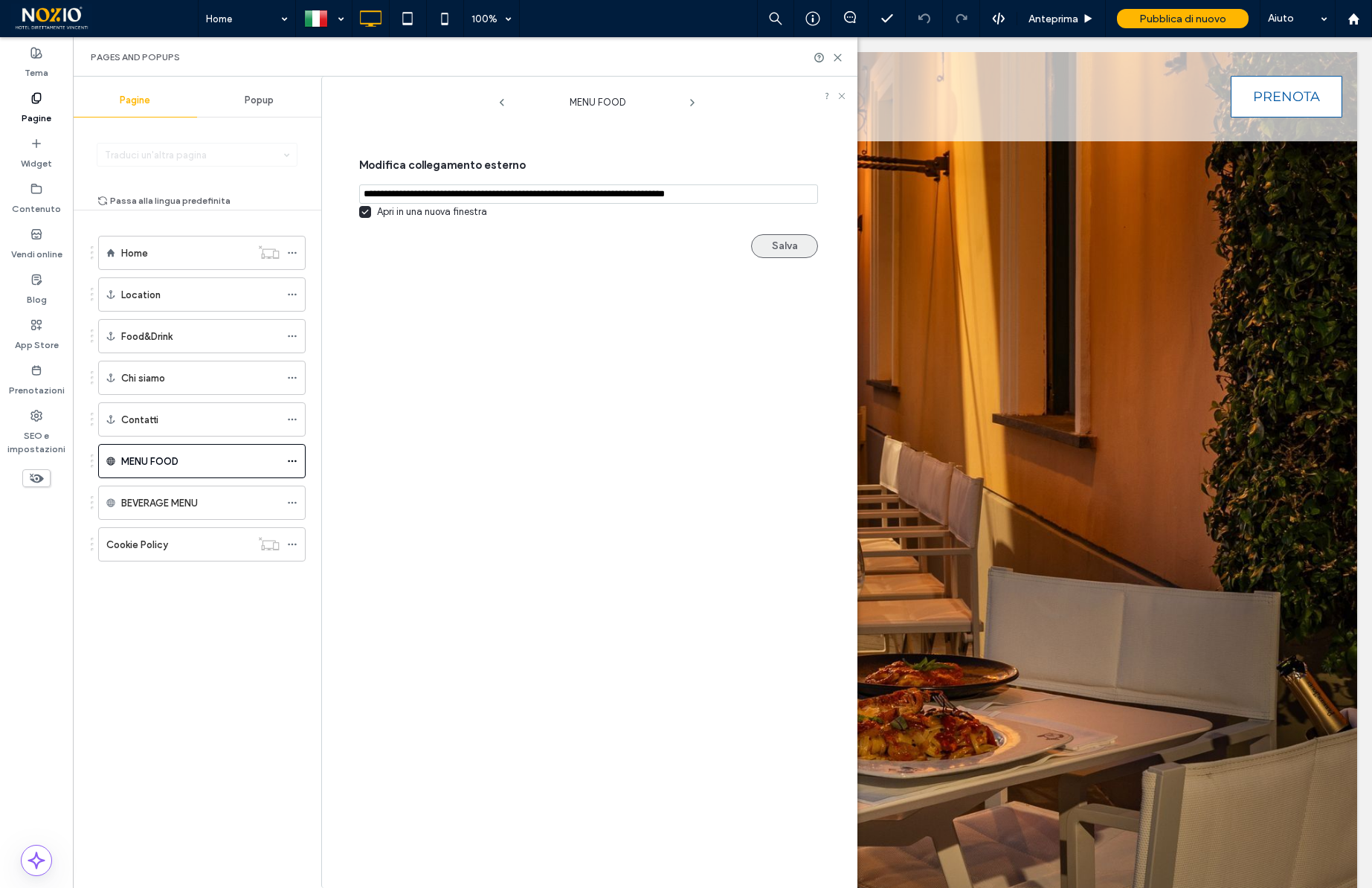
type input "**********"
click at [792, 248] on button "Salva" at bounding box center [784, 246] width 67 height 24
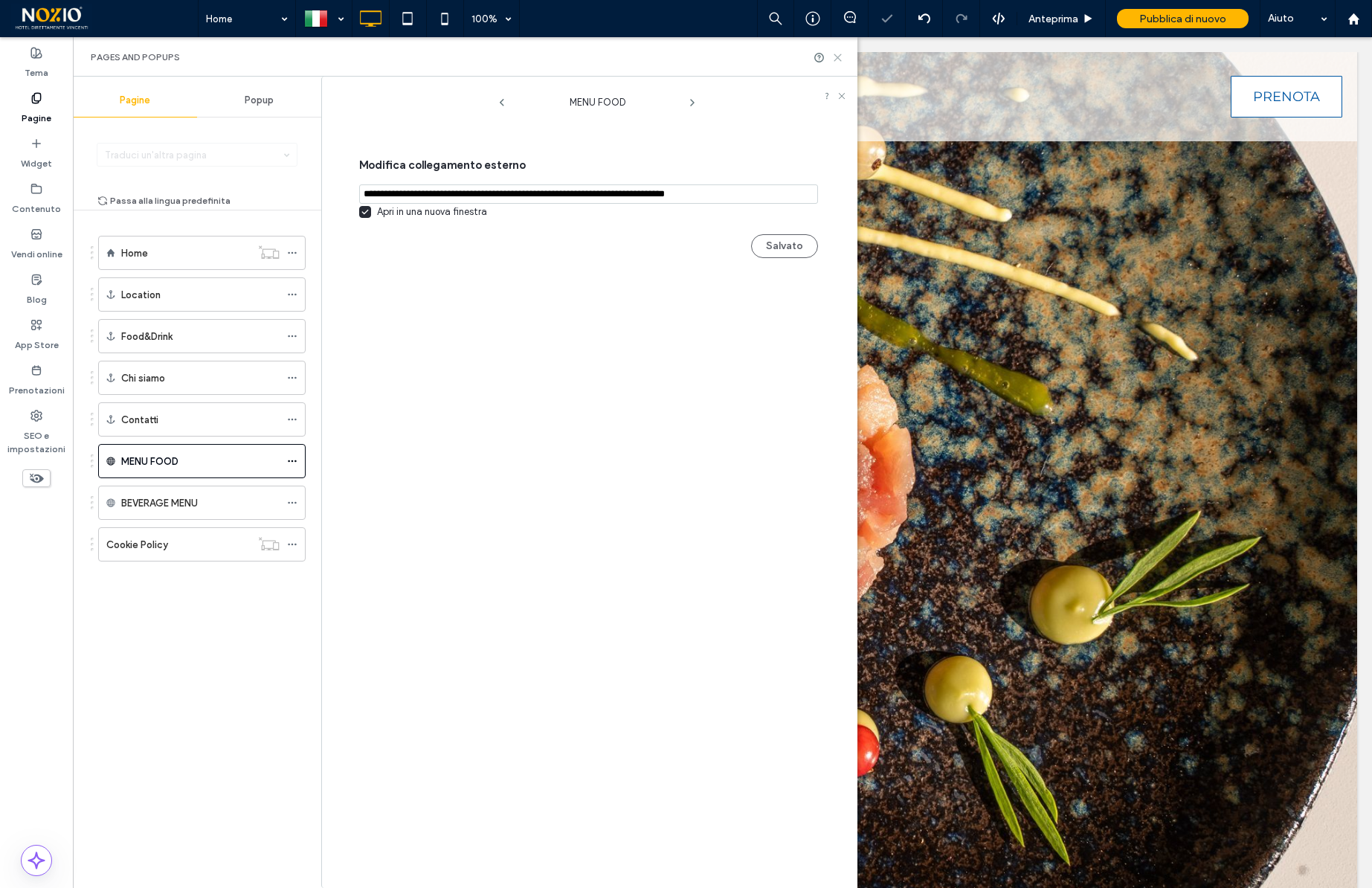
click at [837, 59] on icon at bounding box center [838, 58] width 12 height 12
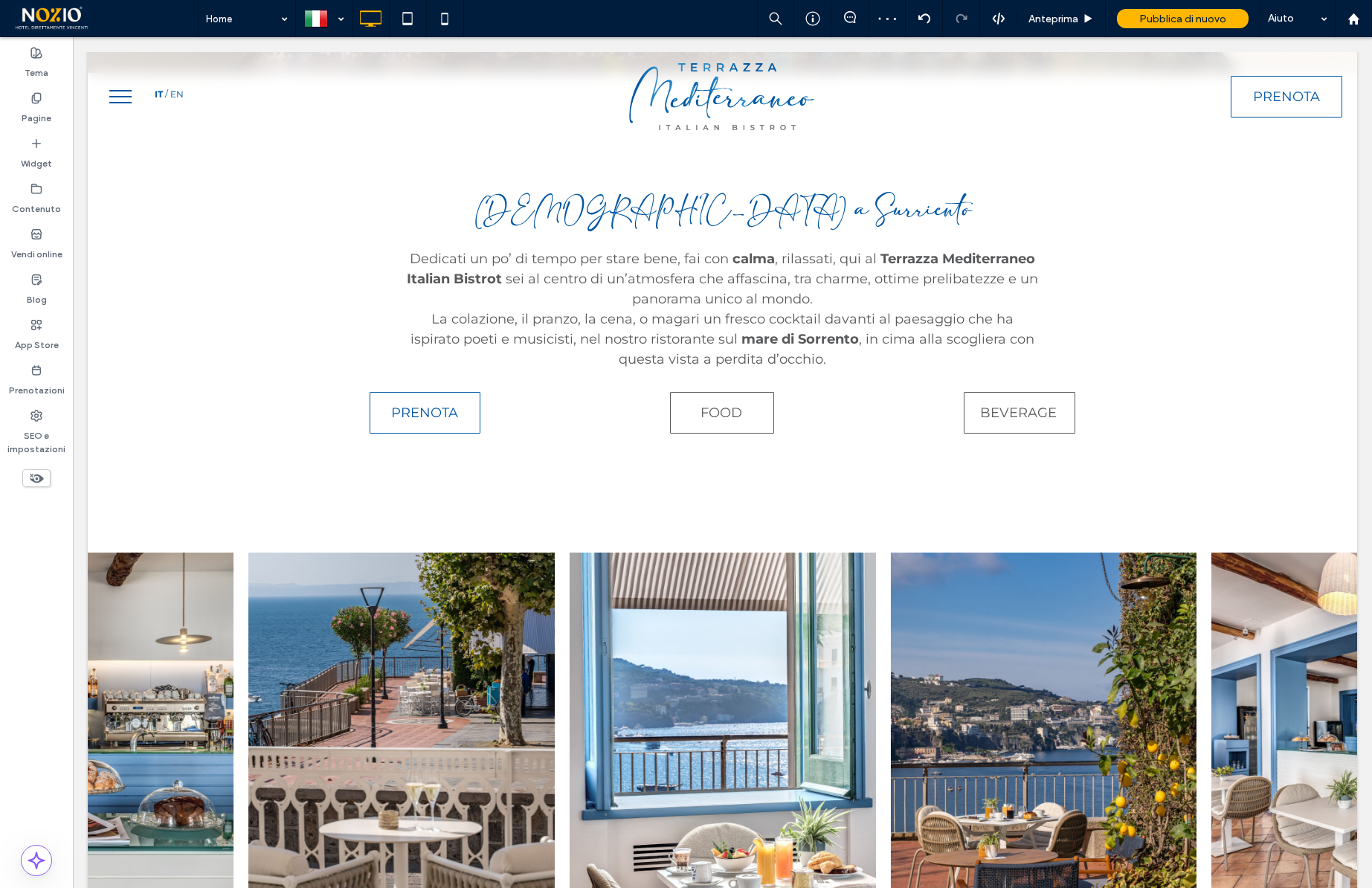
scroll to position [847, 0]
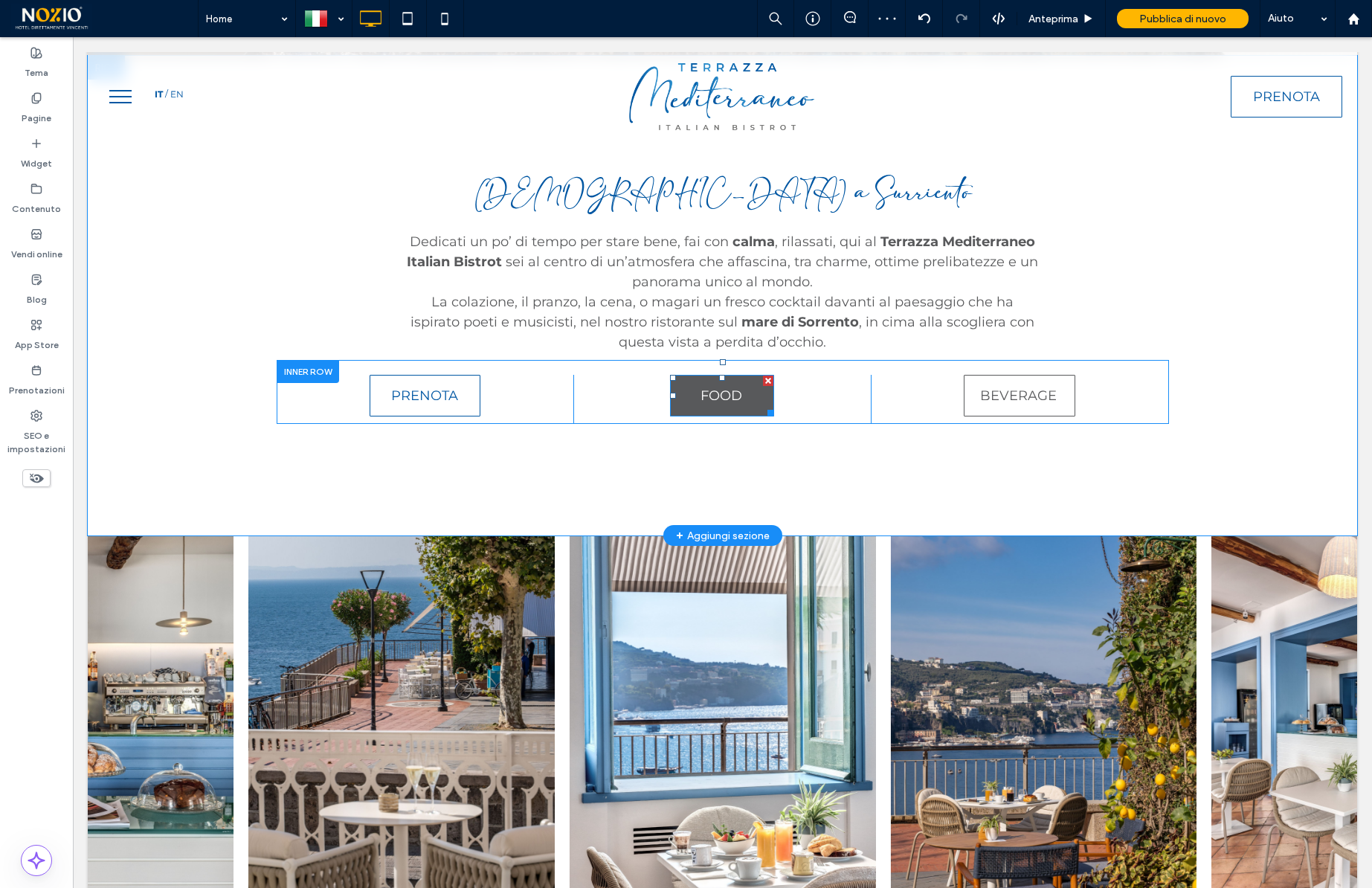
click at [726, 389] on span "FOOD" at bounding box center [721, 396] width 42 height 16
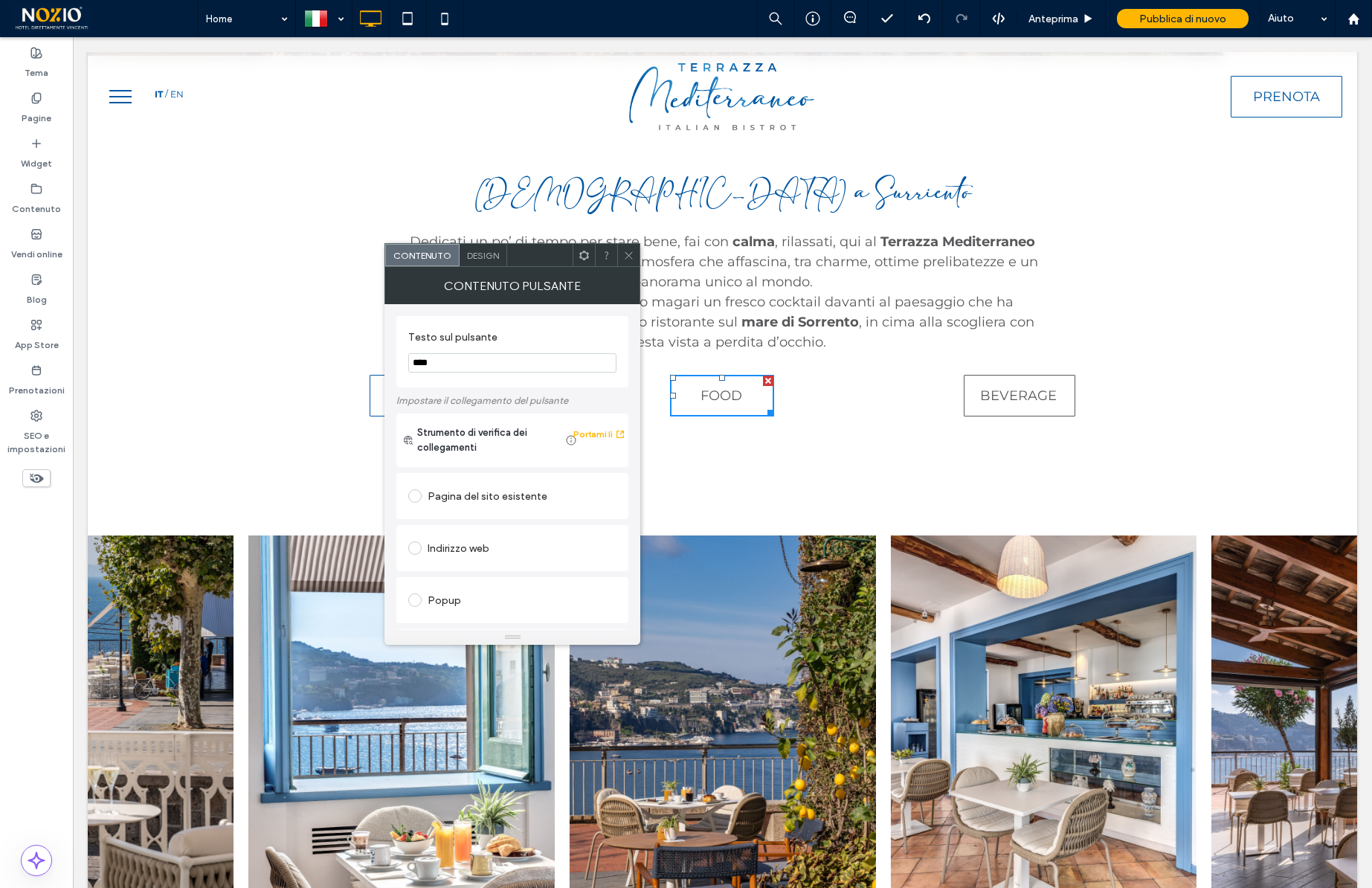
scroll to position [248, 0]
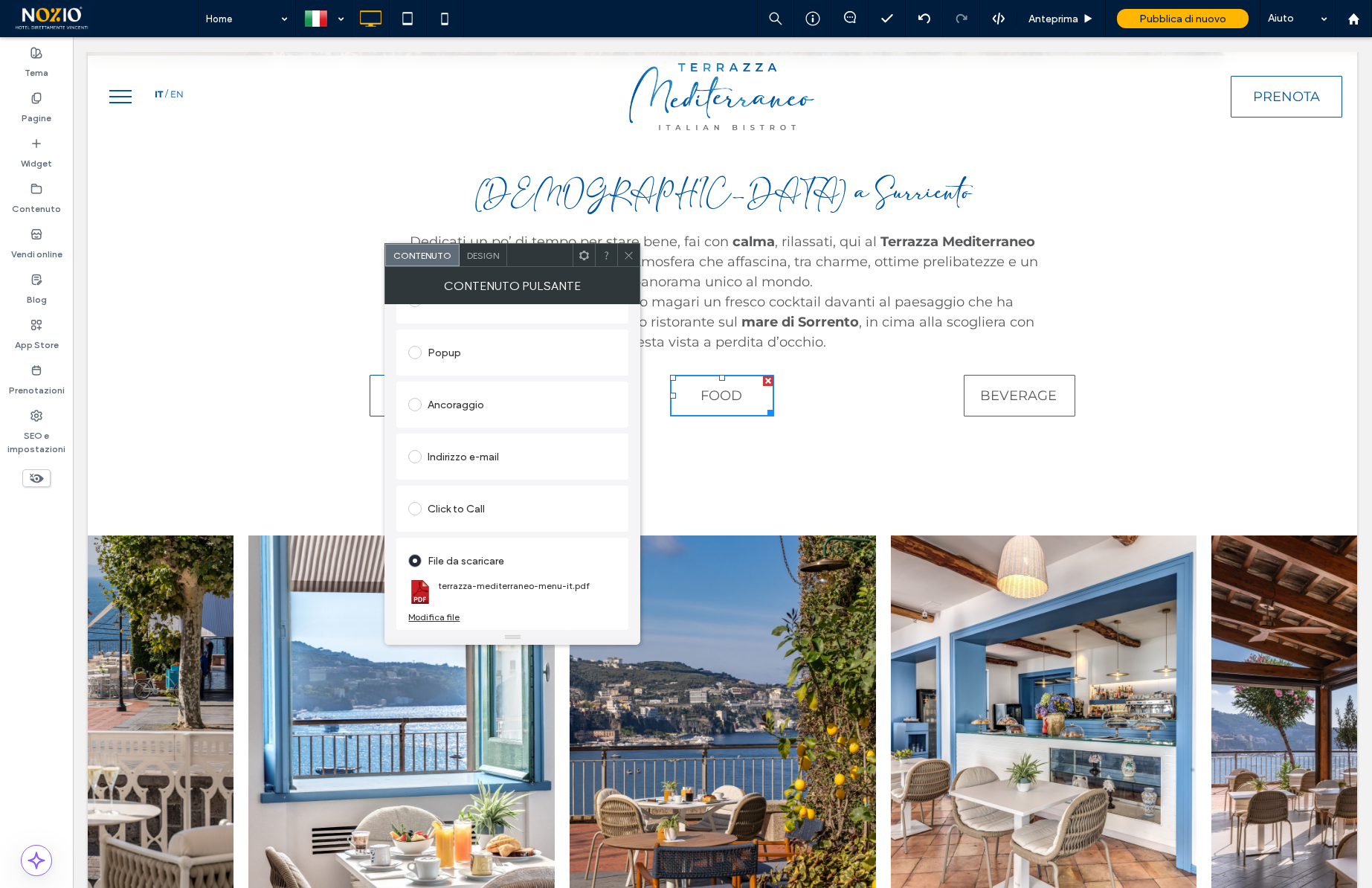
click at [443, 617] on div "Modifica file" at bounding box center [434, 617] width 51 height 12
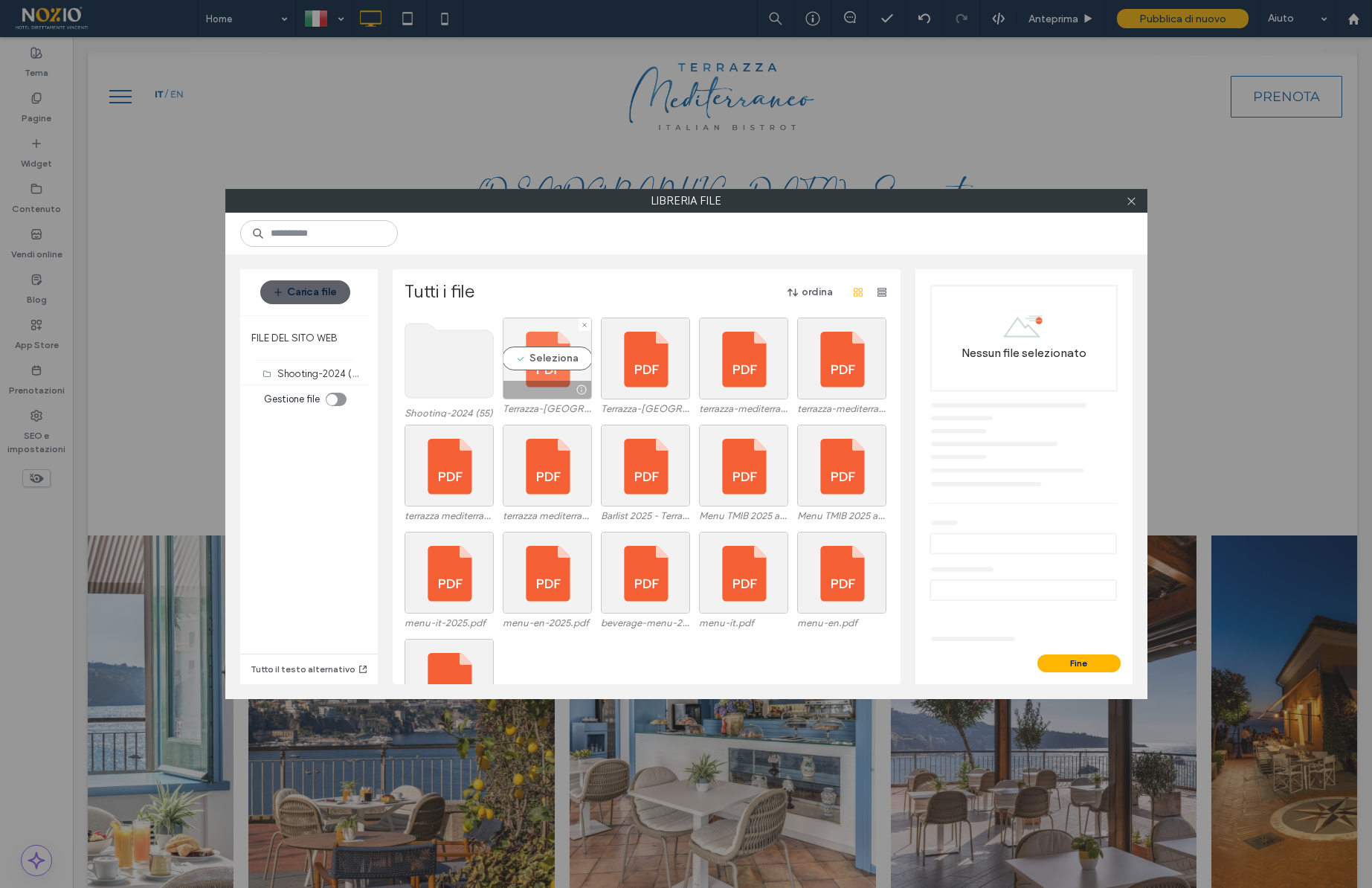
click at [562, 359] on div "Seleziona" at bounding box center [547, 358] width 89 height 82
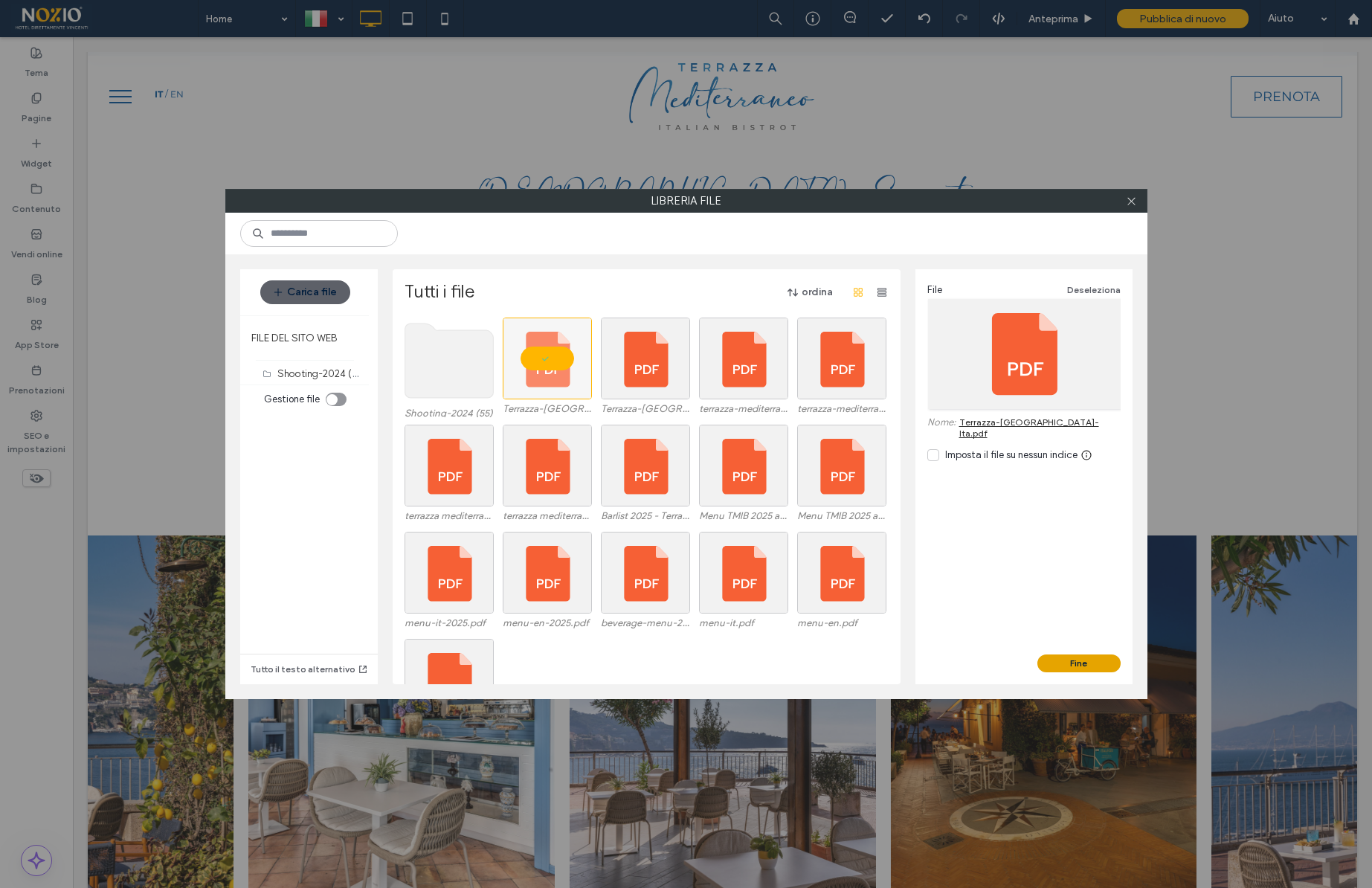
click at [1082, 665] on button "Fine" at bounding box center [1078, 664] width 83 height 18
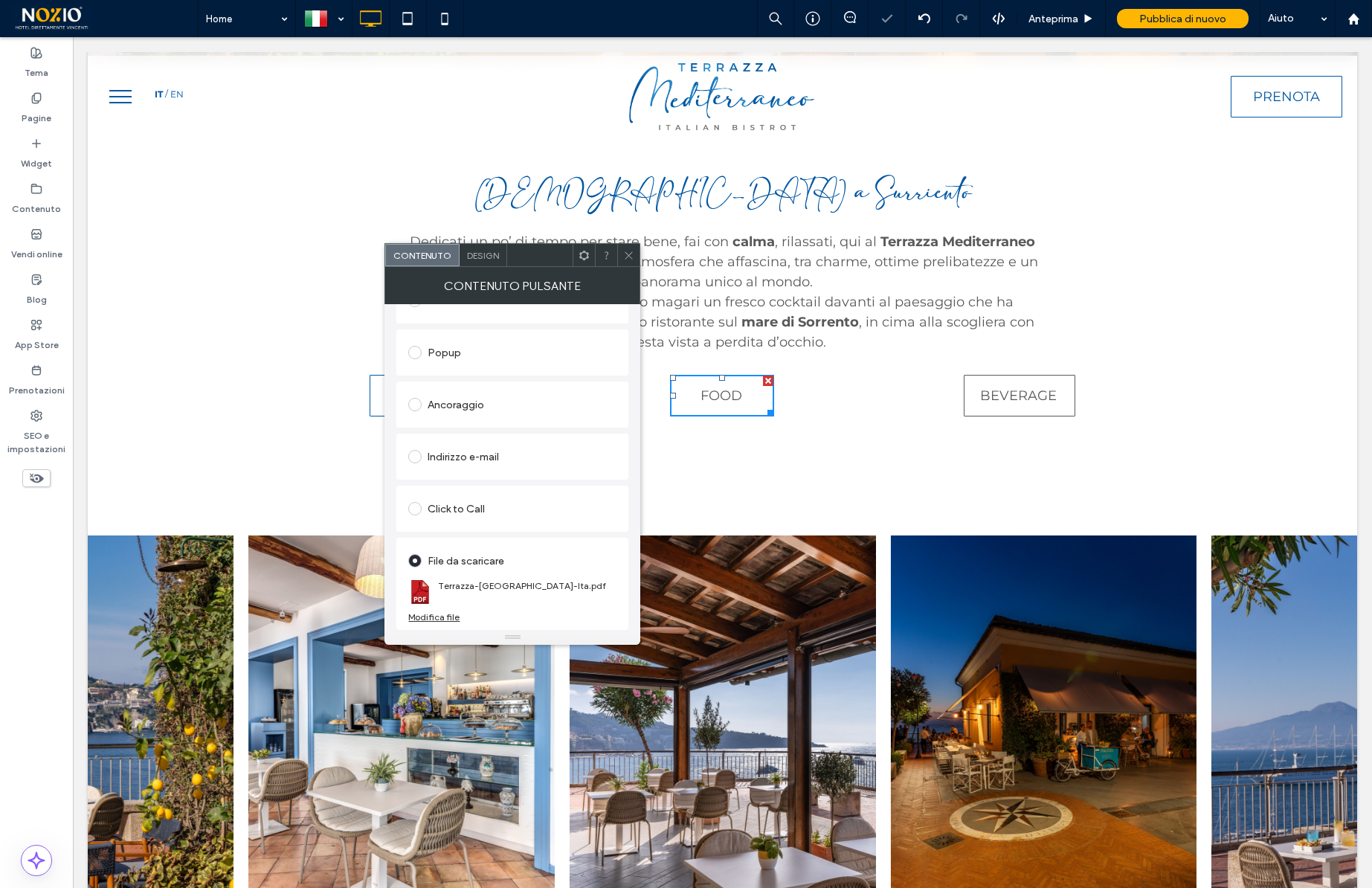
click at [625, 258] on icon at bounding box center [629, 256] width 12 height 12
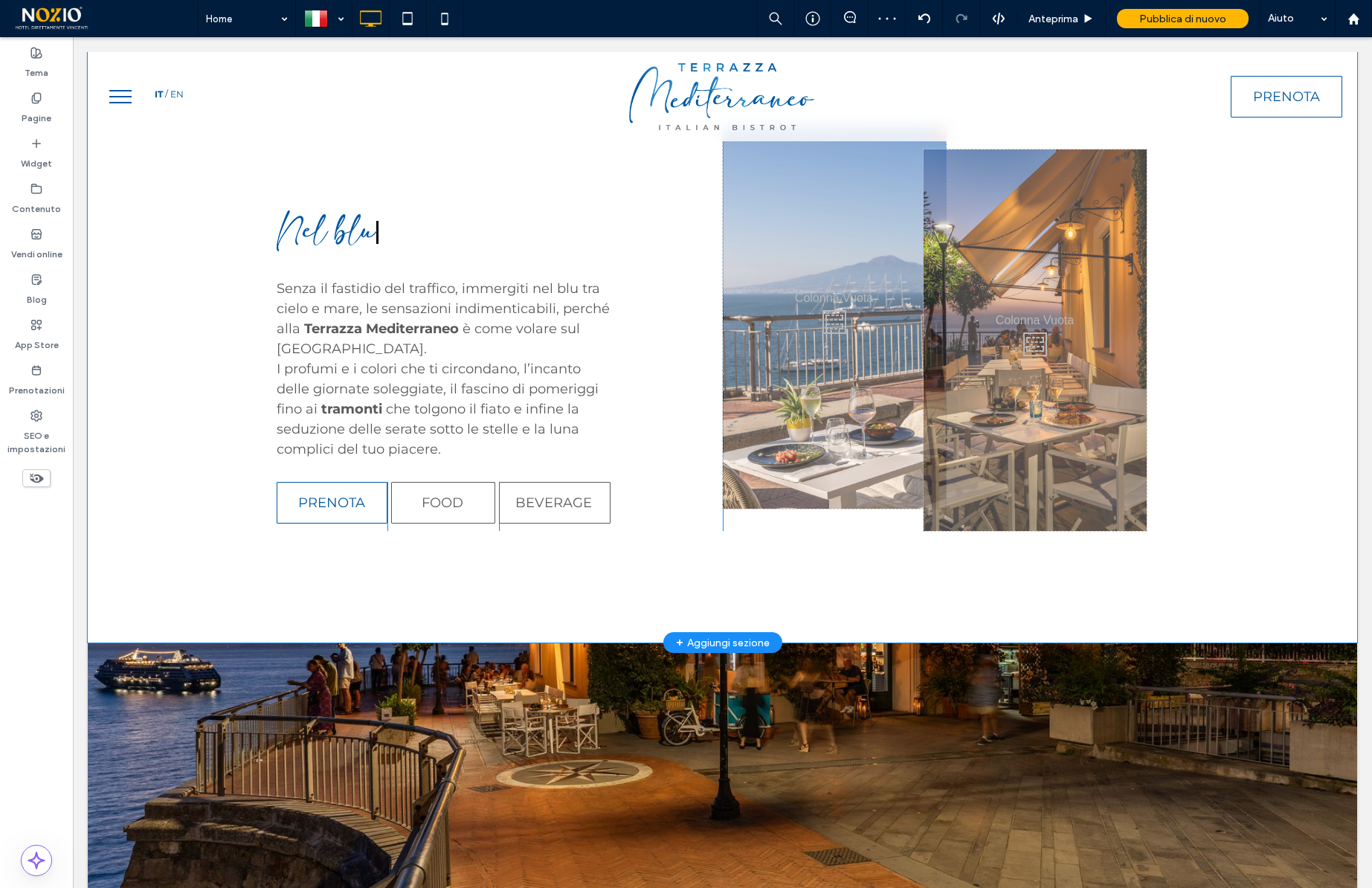
scroll to position [1747, 0]
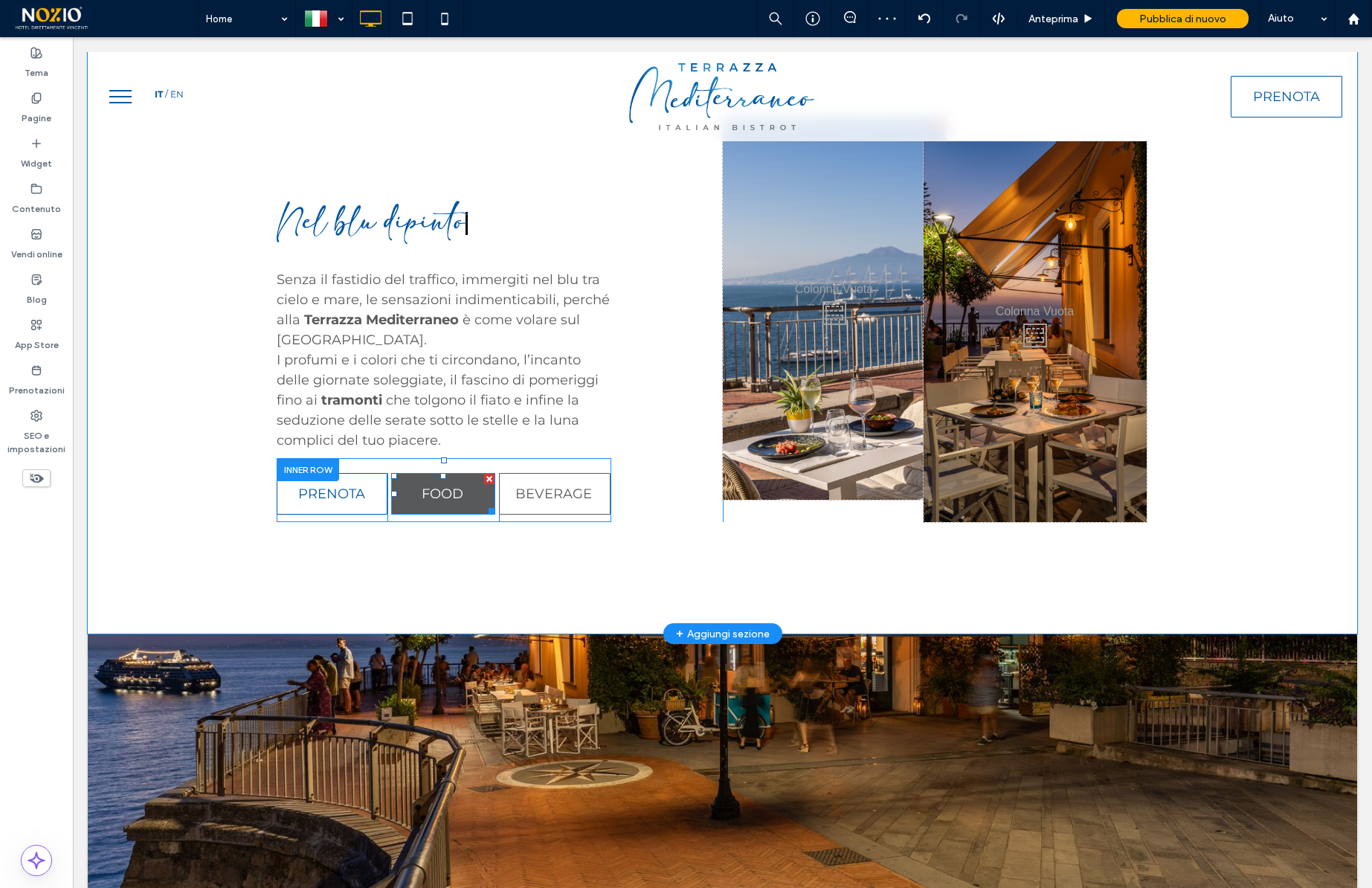
click at [441, 505] on link "FOOD" at bounding box center [443, 494] width 104 height 42
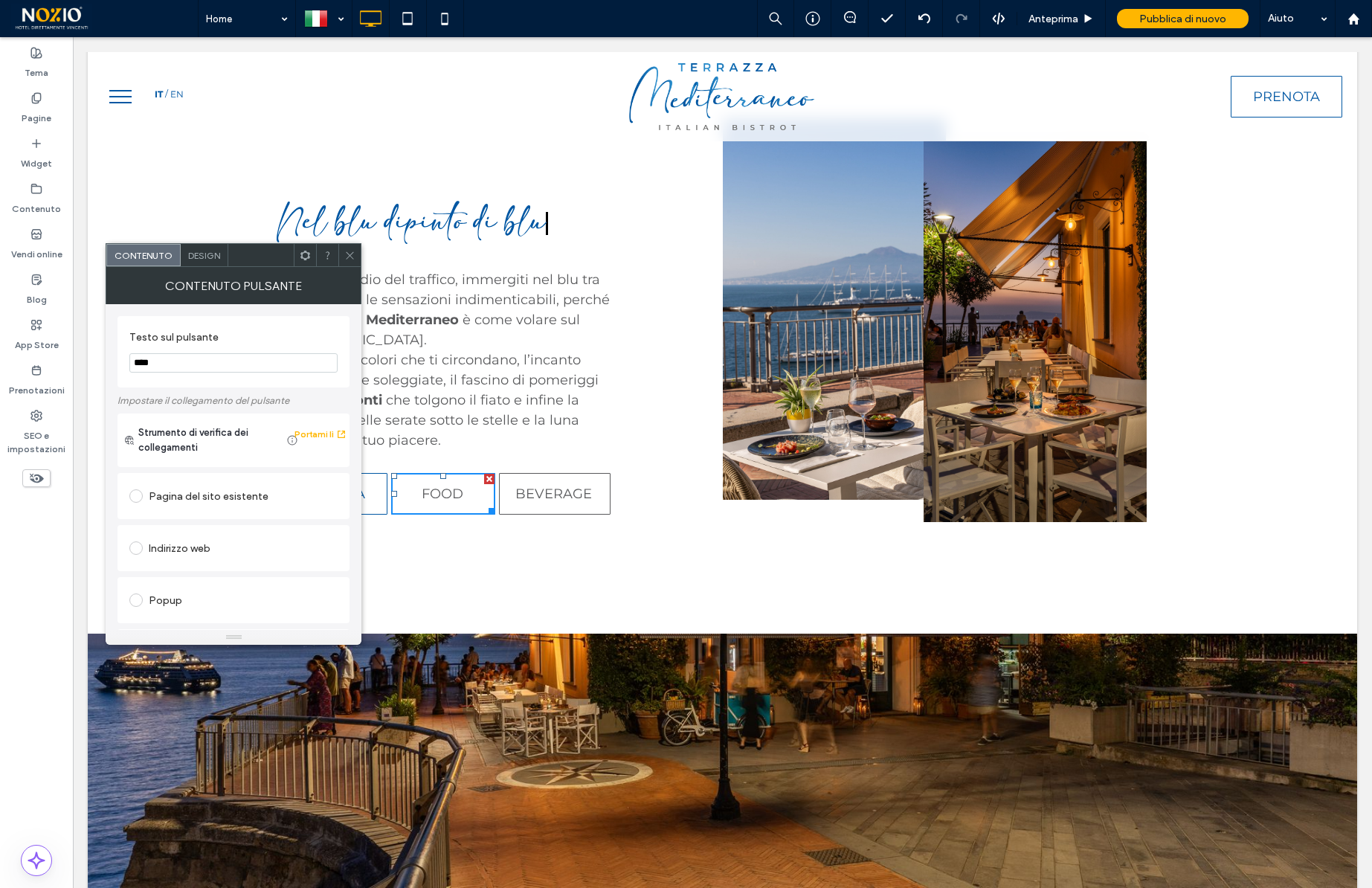
scroll to position [248, 0]
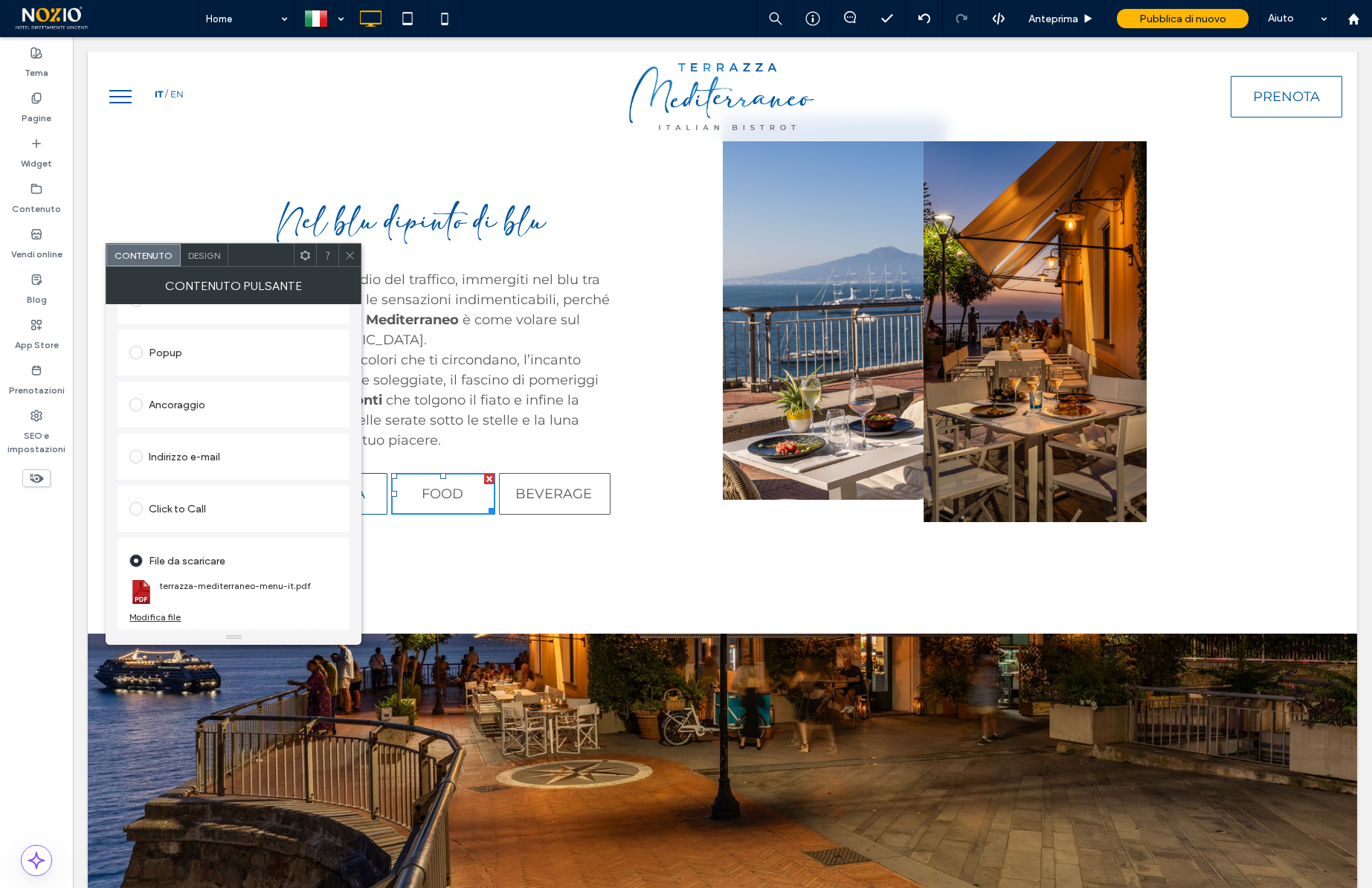
click at [171, 620] on div "Modifica file" at bounding box center [155, 617] width 51 height 12
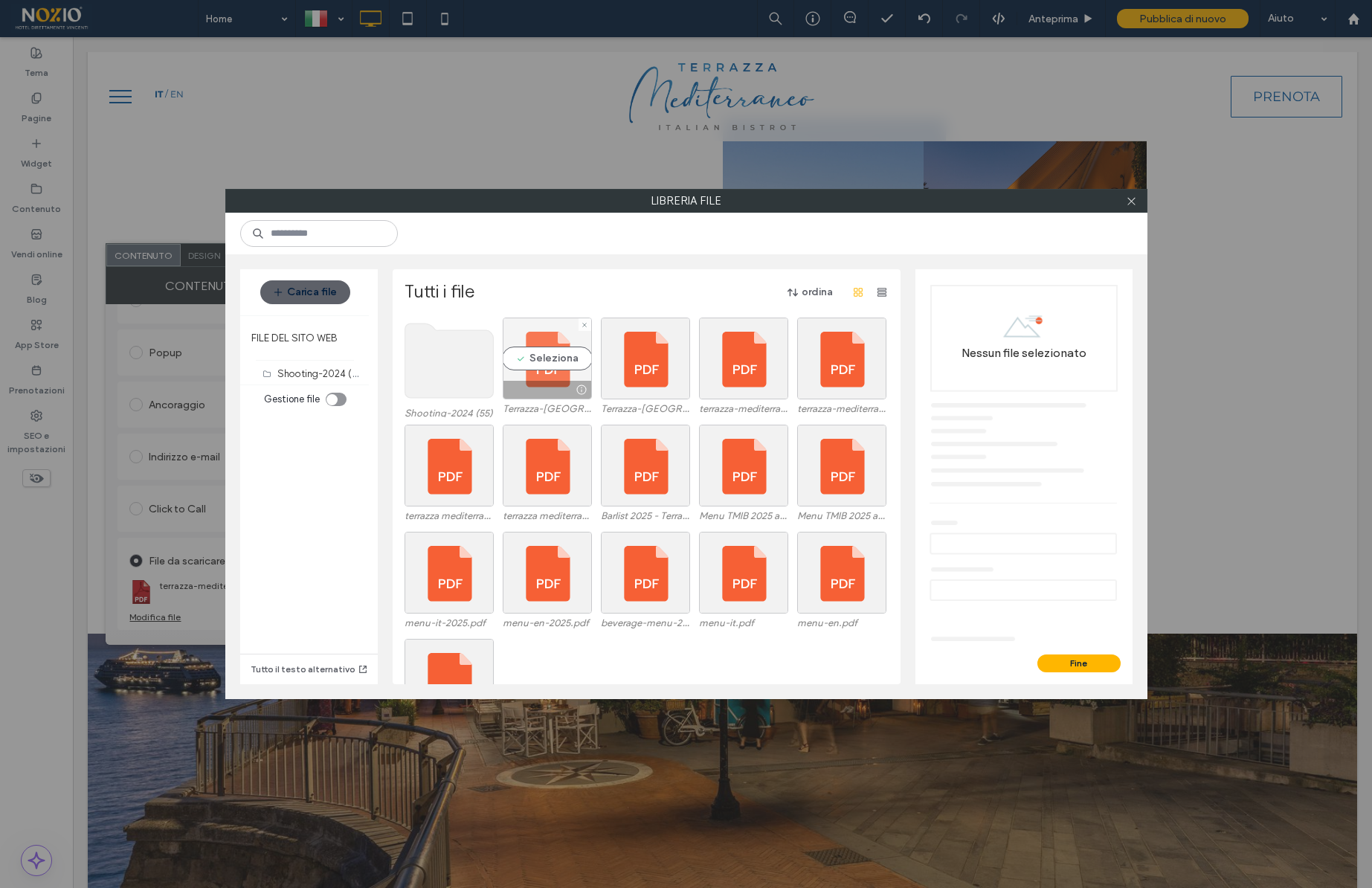
click at [564, 358] on div "Seleziona" at bounding box center [547, 358] width 89 height 82
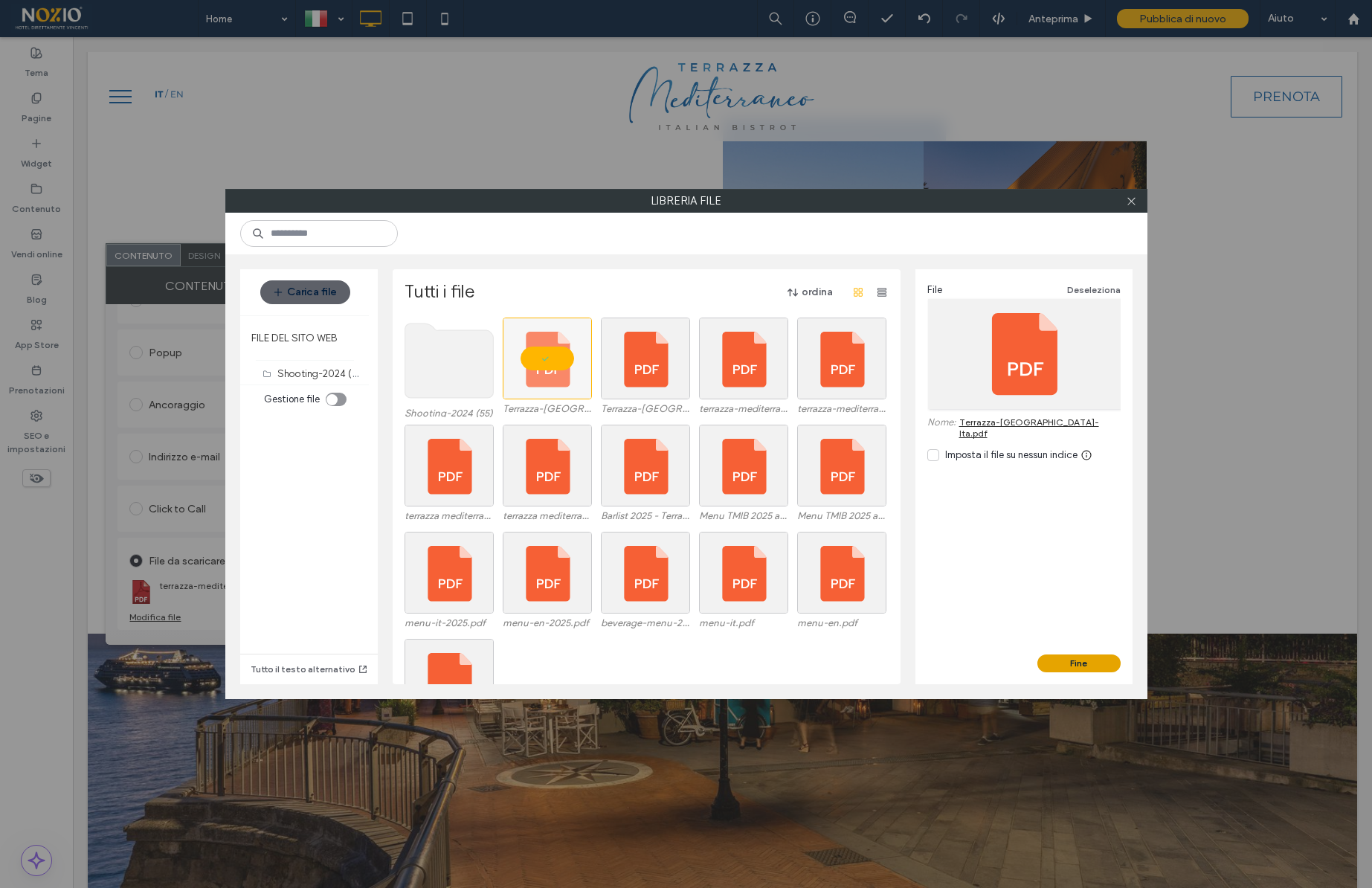
click at [1060, 658] on button "Fine" at bounding box center [1078, 664] width 83 height 18
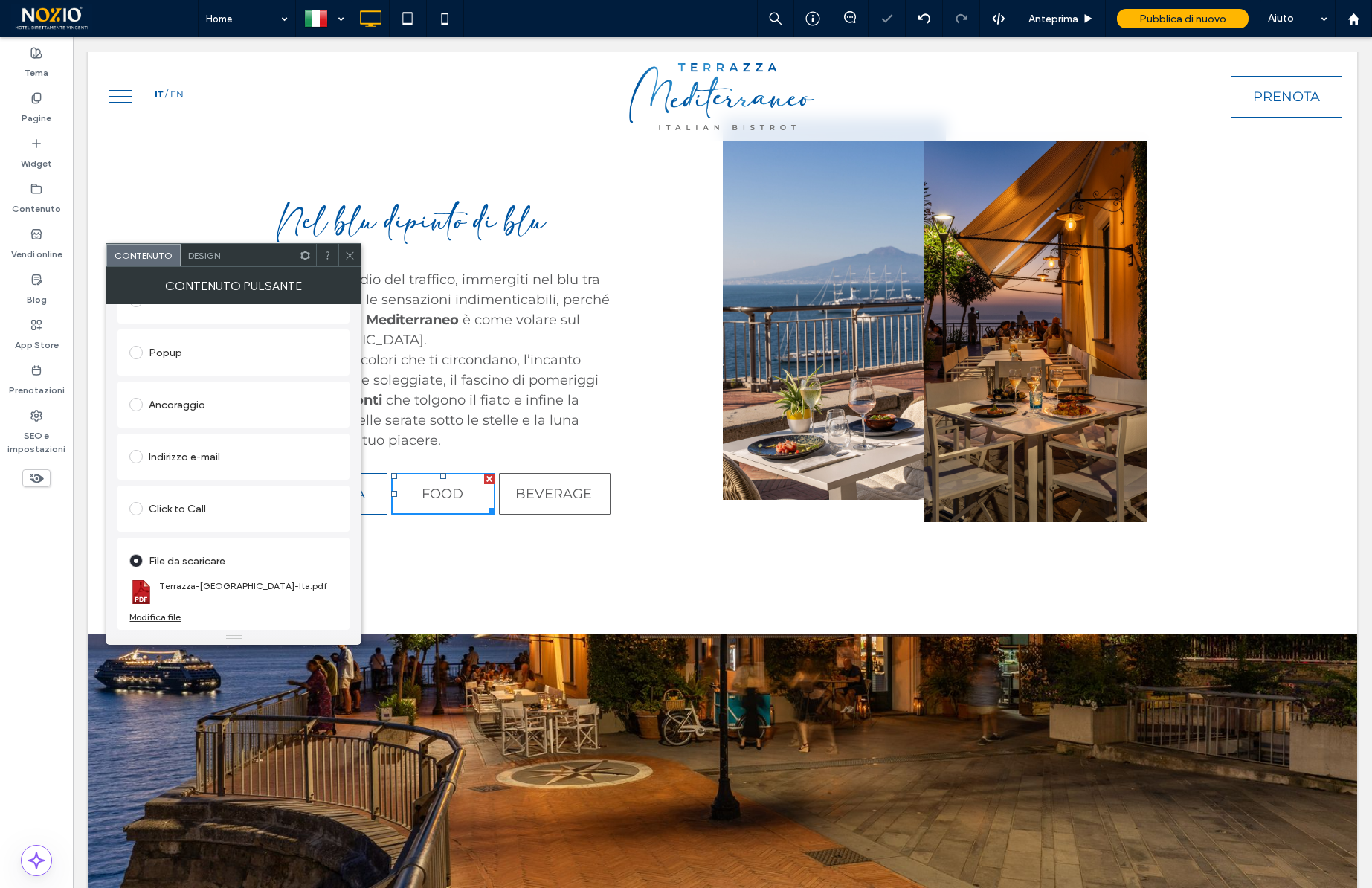
click at [349, 254] on use at bounding box center [350, 255] width 7 height 7
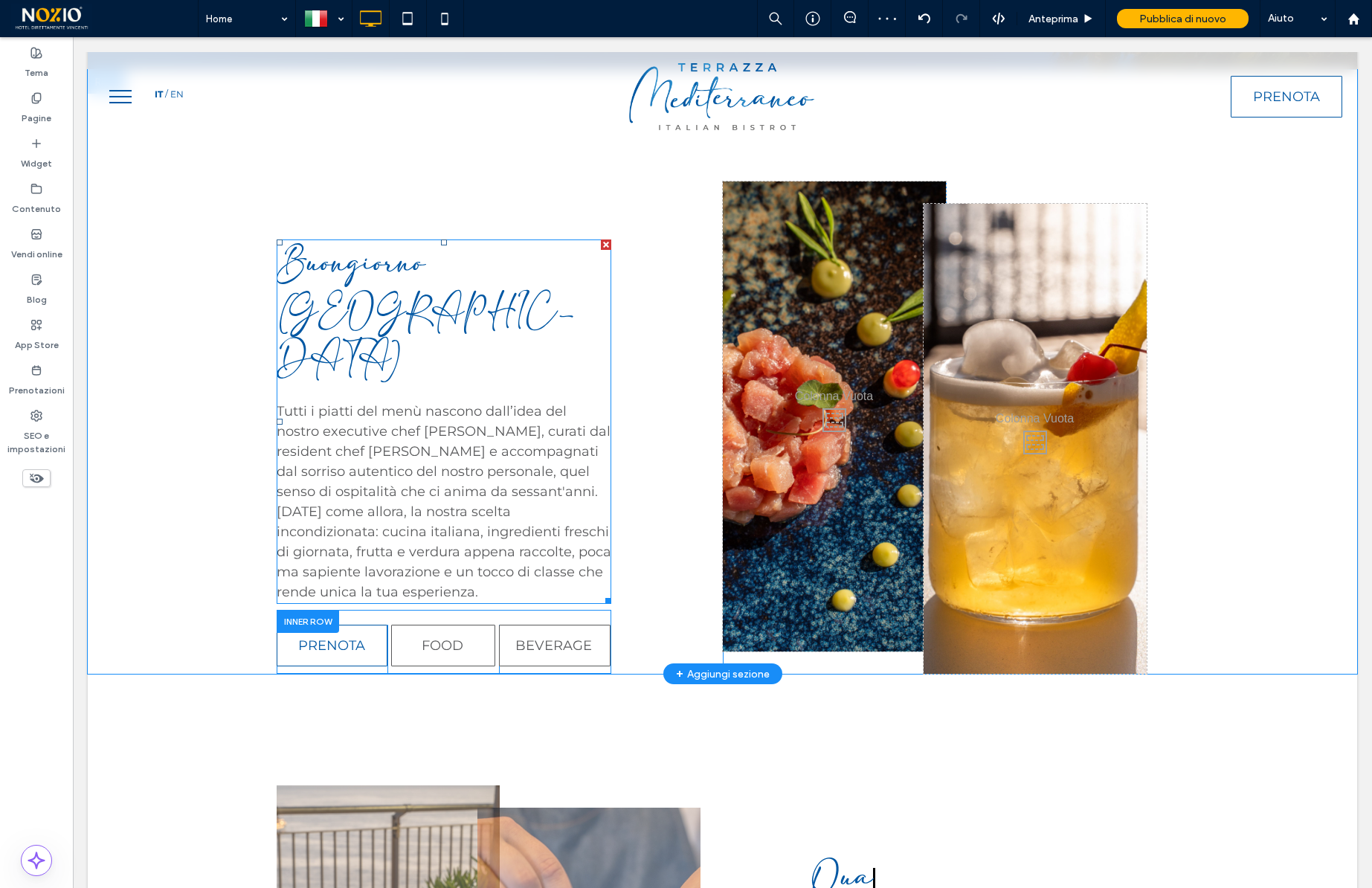
scroll to position [3174, 0]
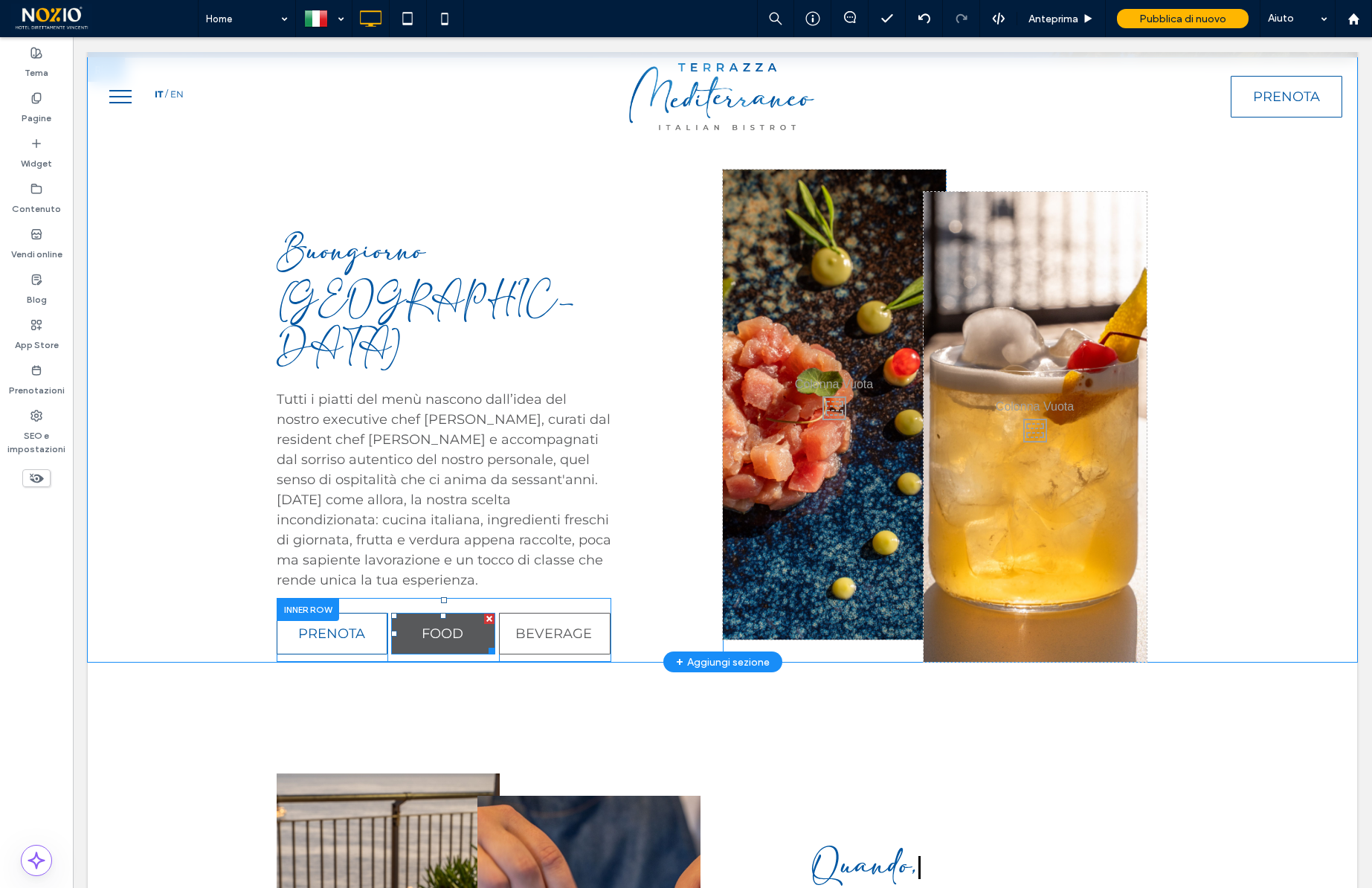
click at [475, 613] on link "FOOD" at bounding box center [443, 633] width 104 height 42
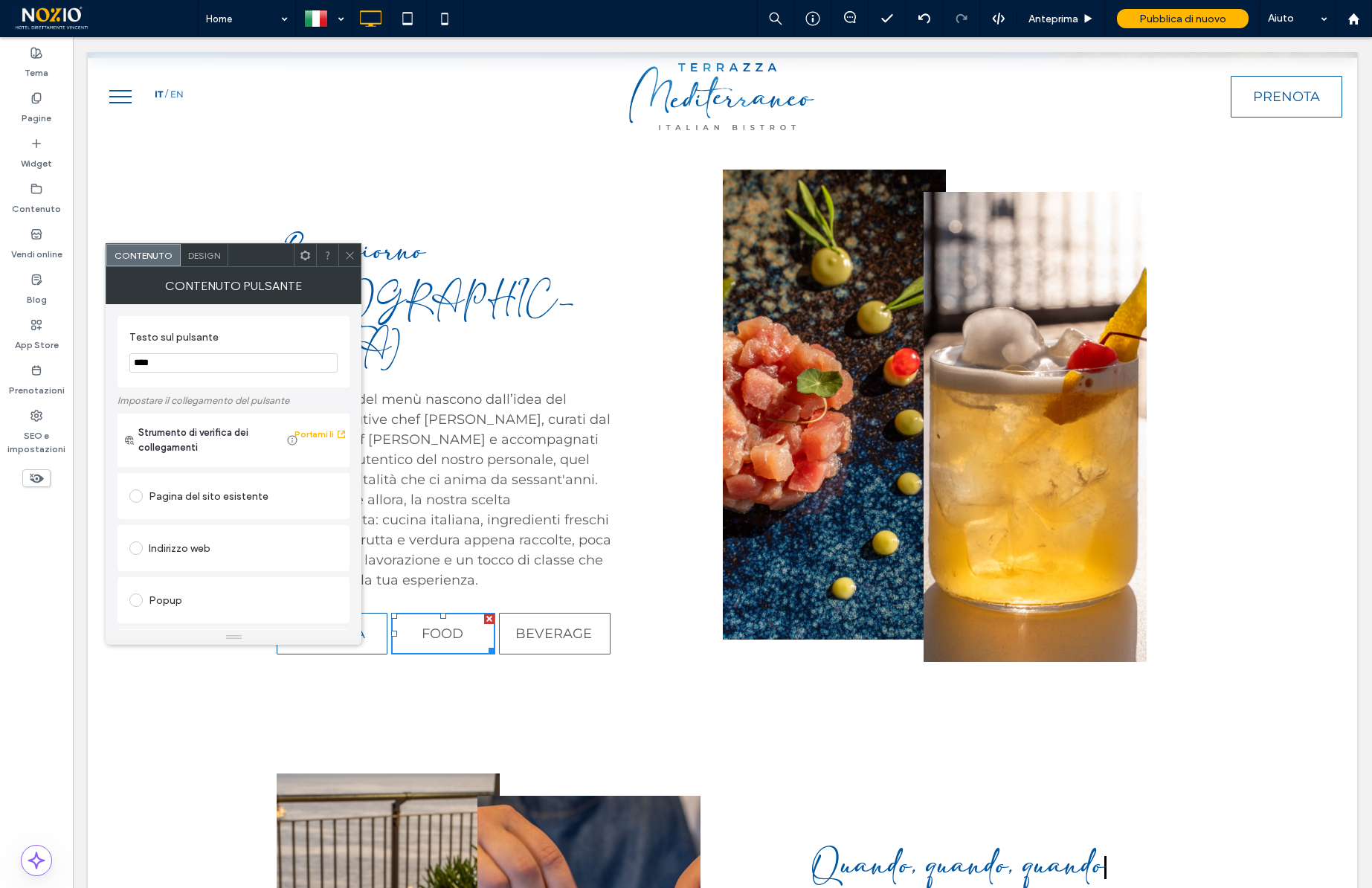
scroll to position [248, 0]
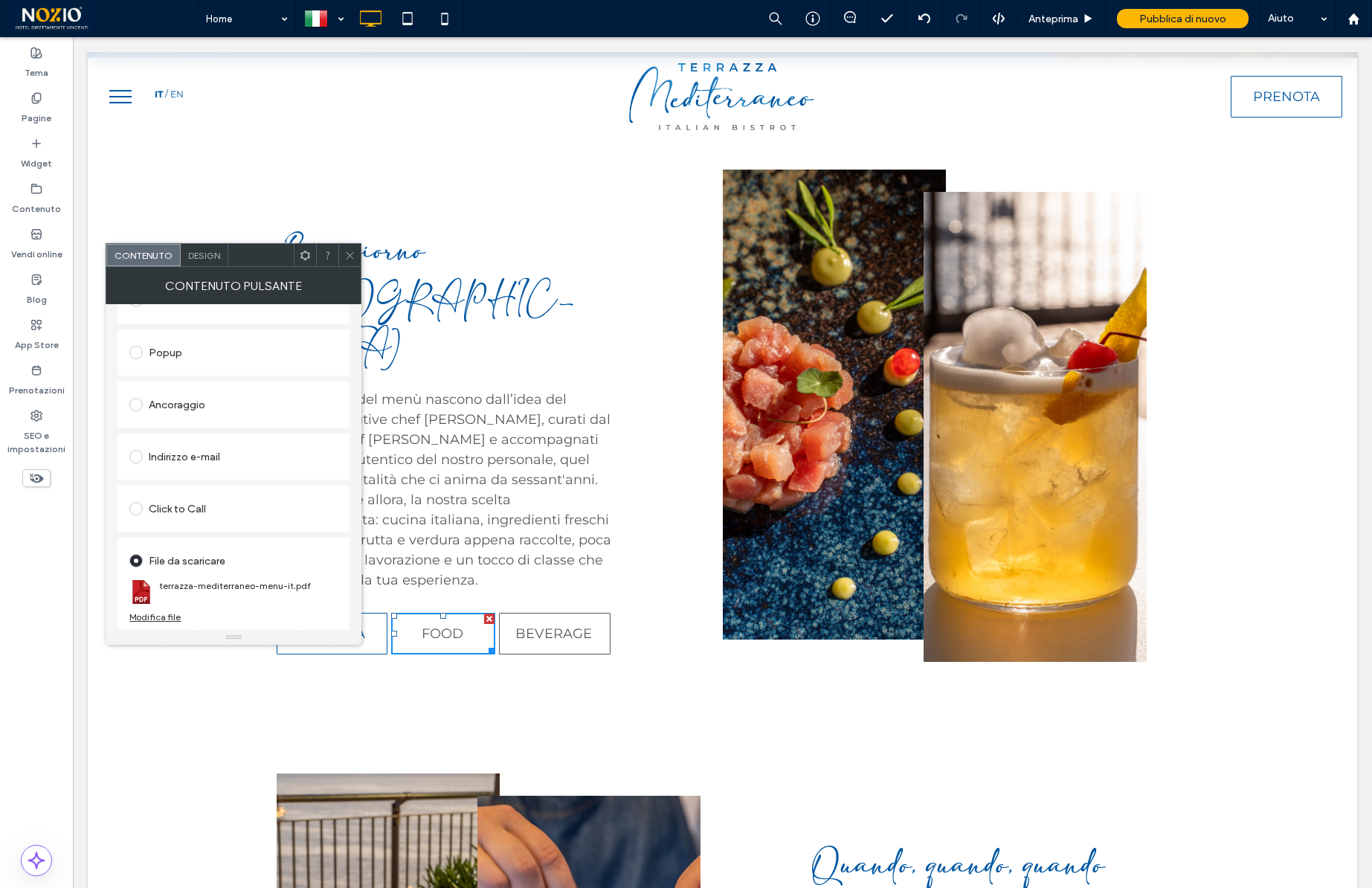
click at [163, 617] on div "Modifica file" at bounding box center [155, 617] width 51 height 12
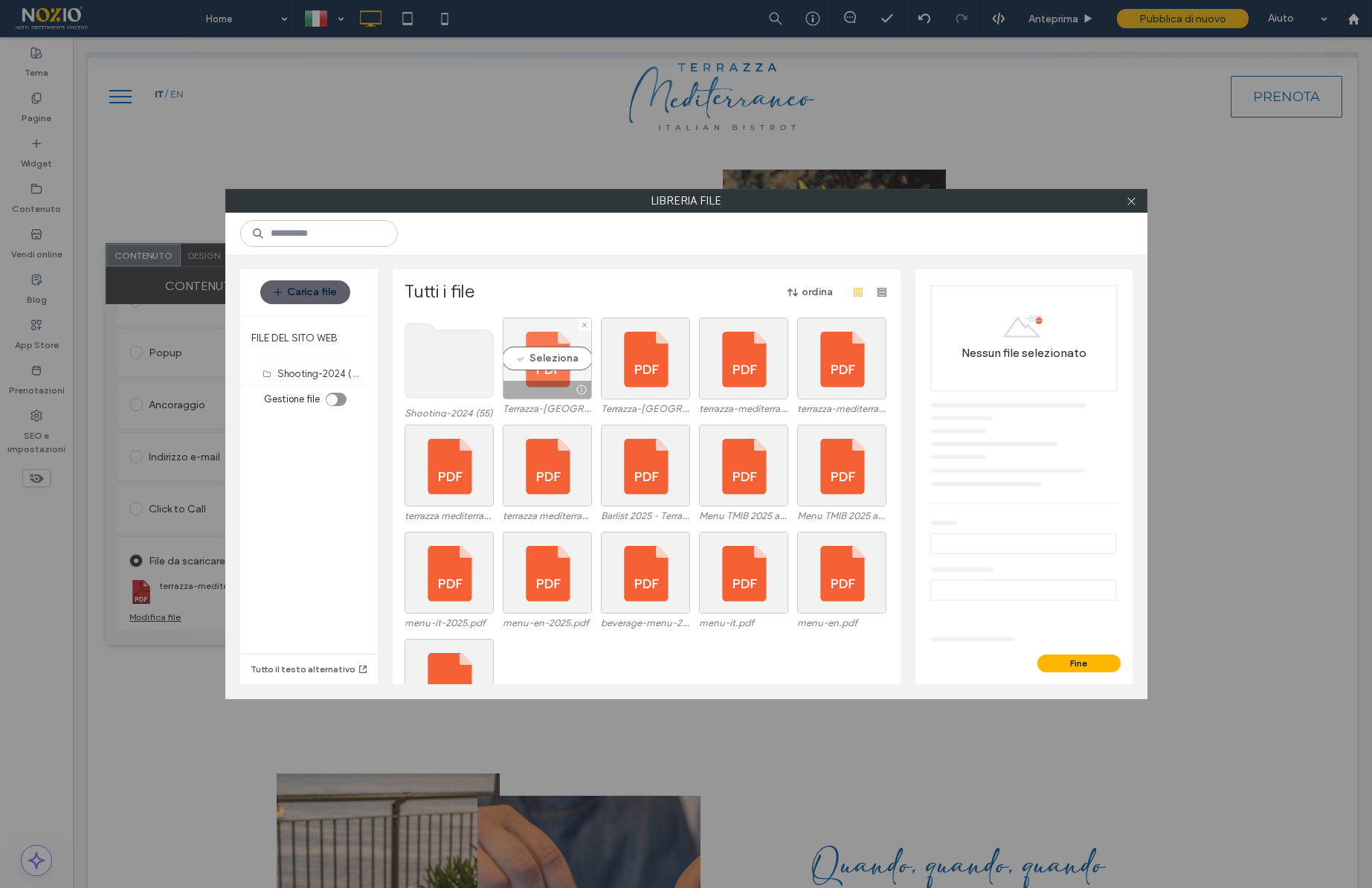
click at [552, 348] on div "Seleziona" at bounding box center [547, 358] width 89 height 82
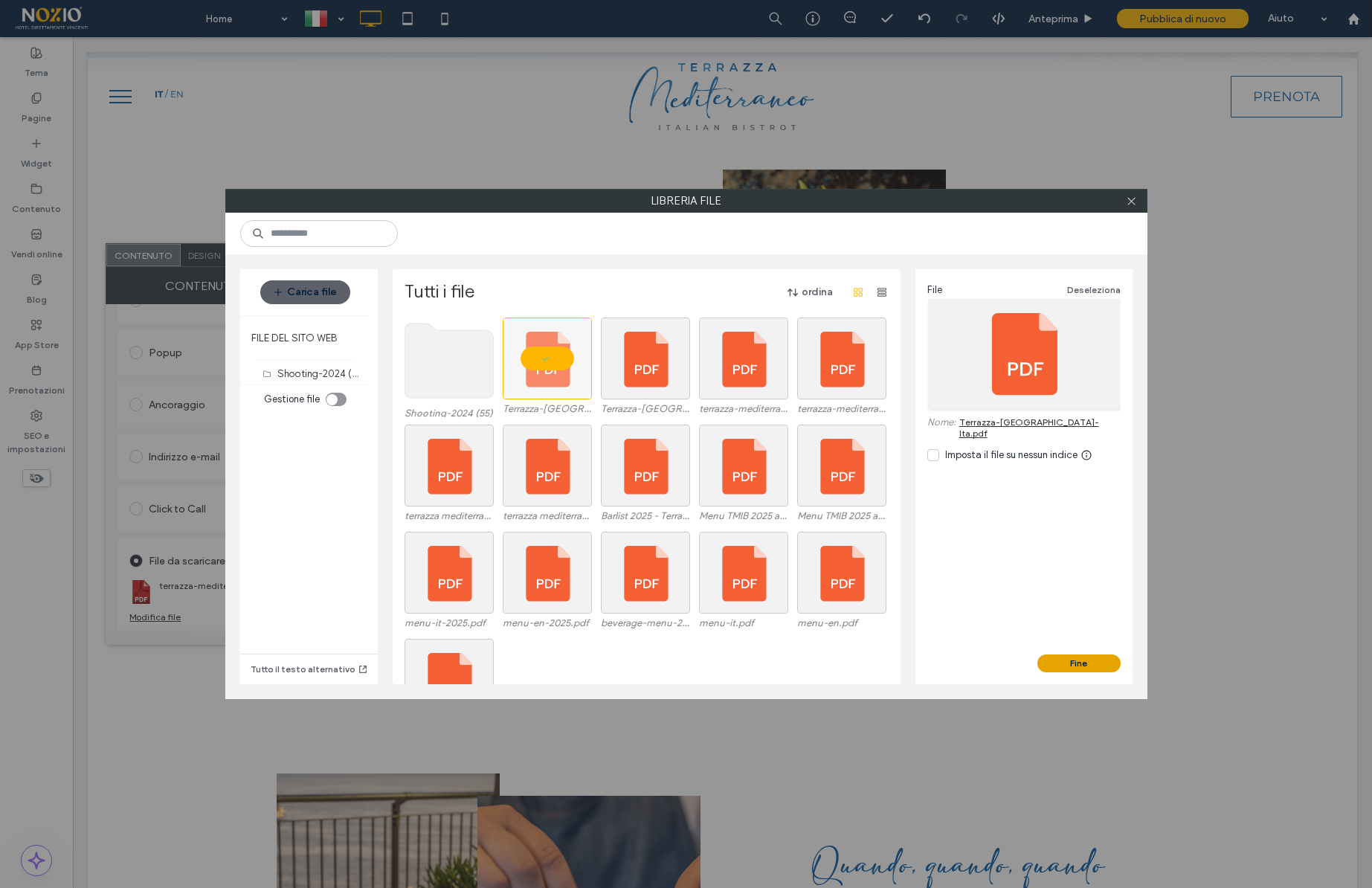
click at [1069, 660] on button "Fine" at bounding box center [1078, 664] width 83 height 18
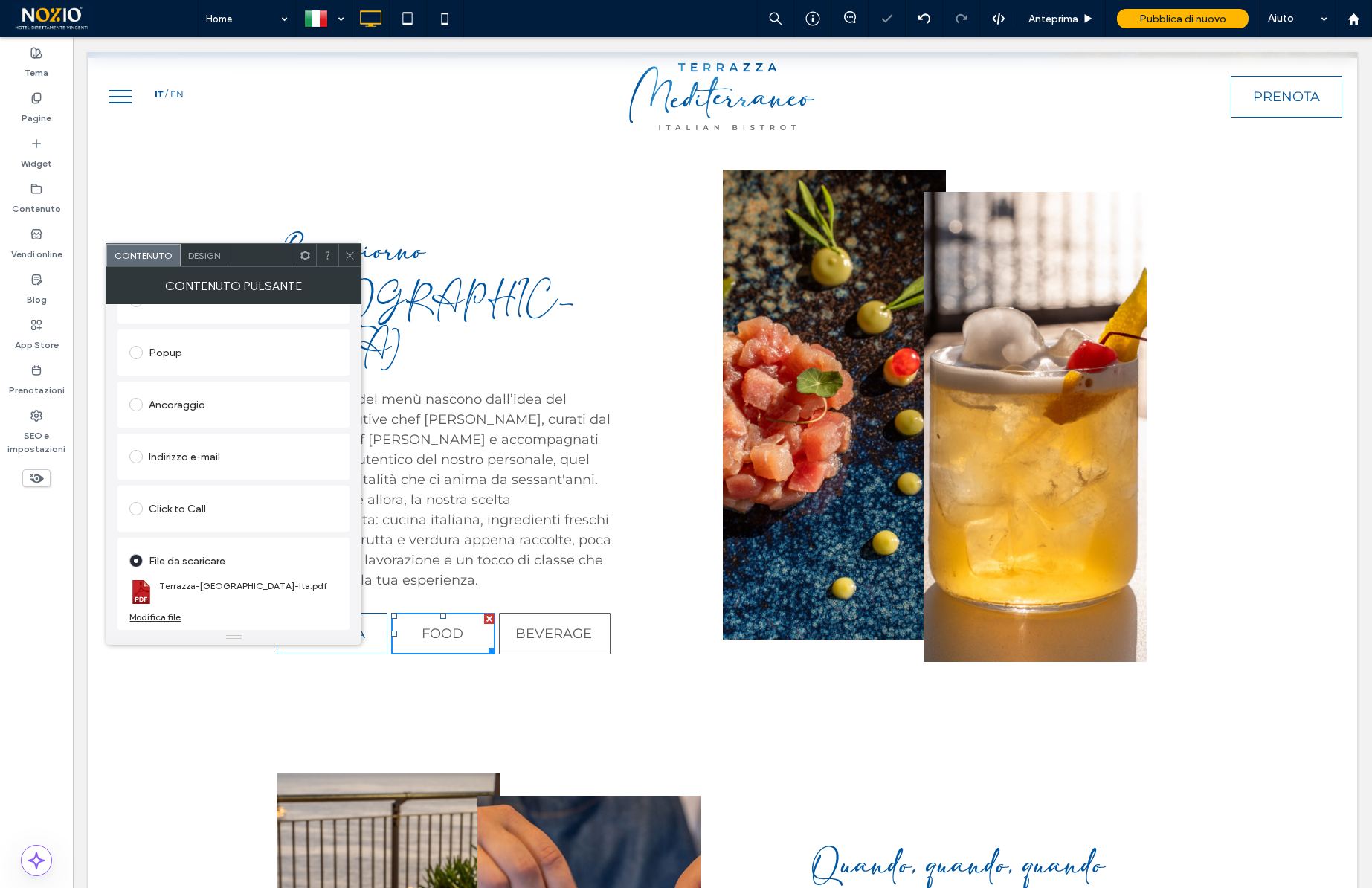
click at [350, 251] on icon at bounding box center [350, 256] width 12 height 12
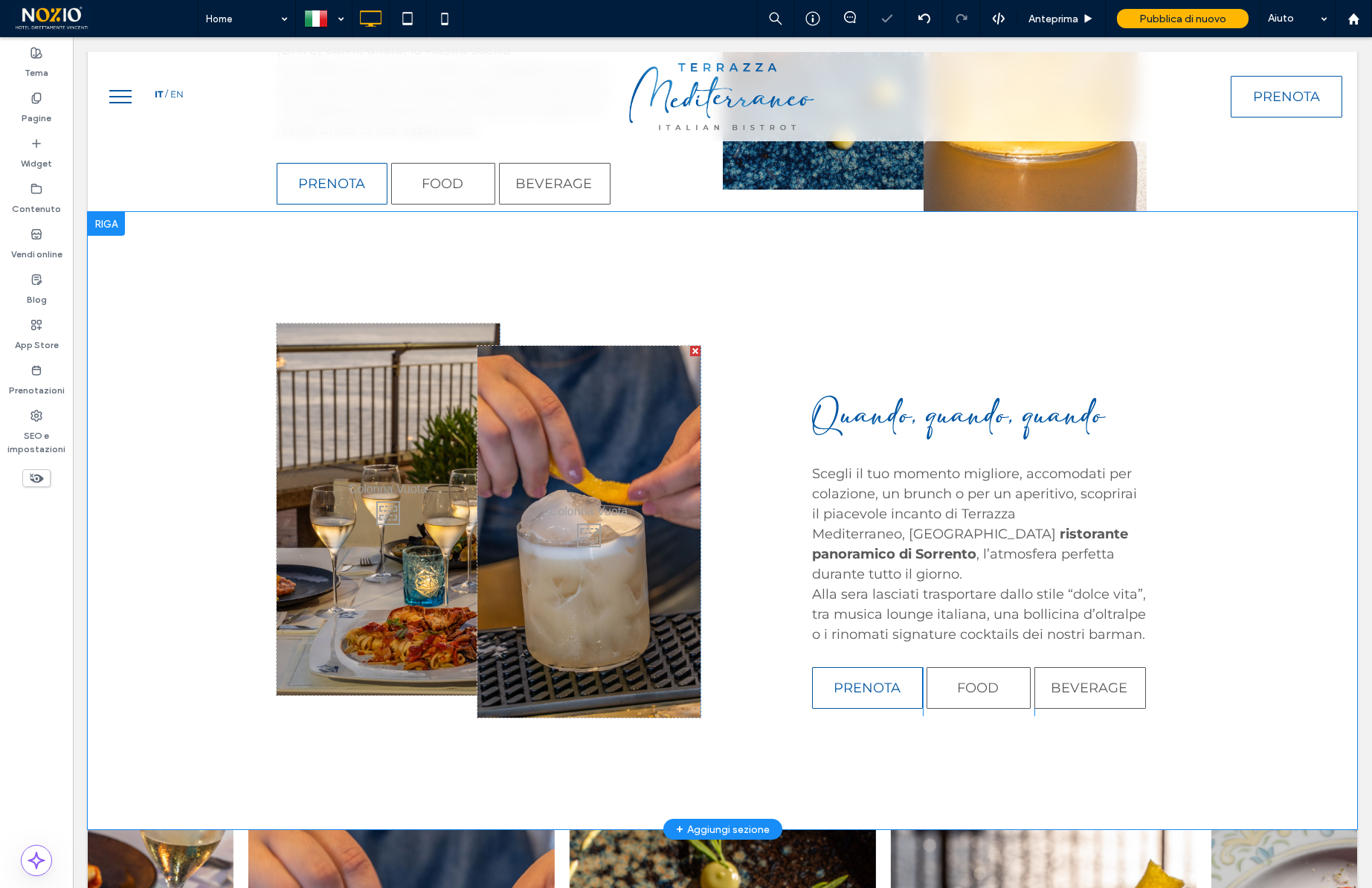
scroll to position [3678, 0]
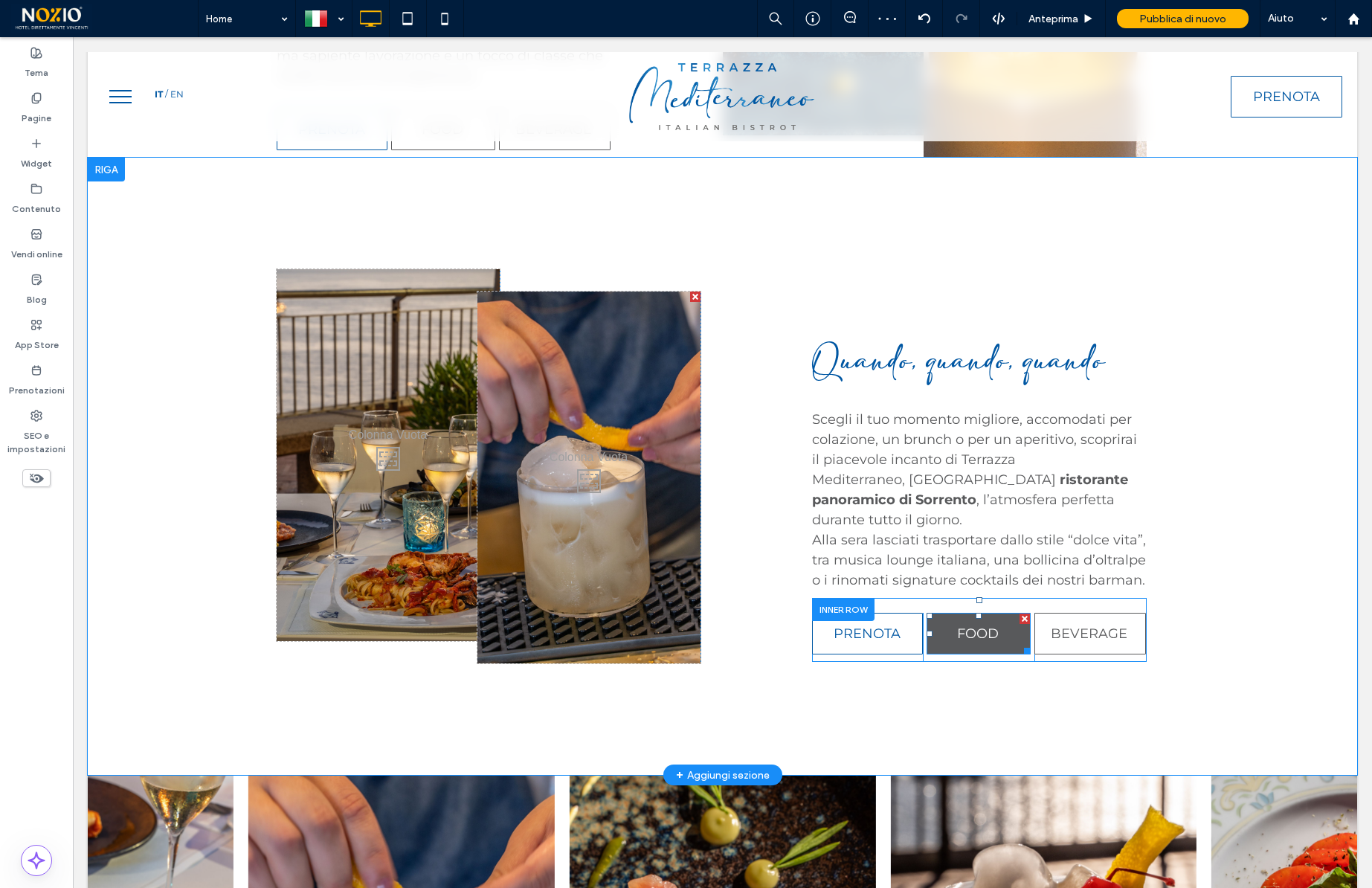
click at [965, 625] on span "FOOD" at bounding box center [978, 633] width 42 height 16
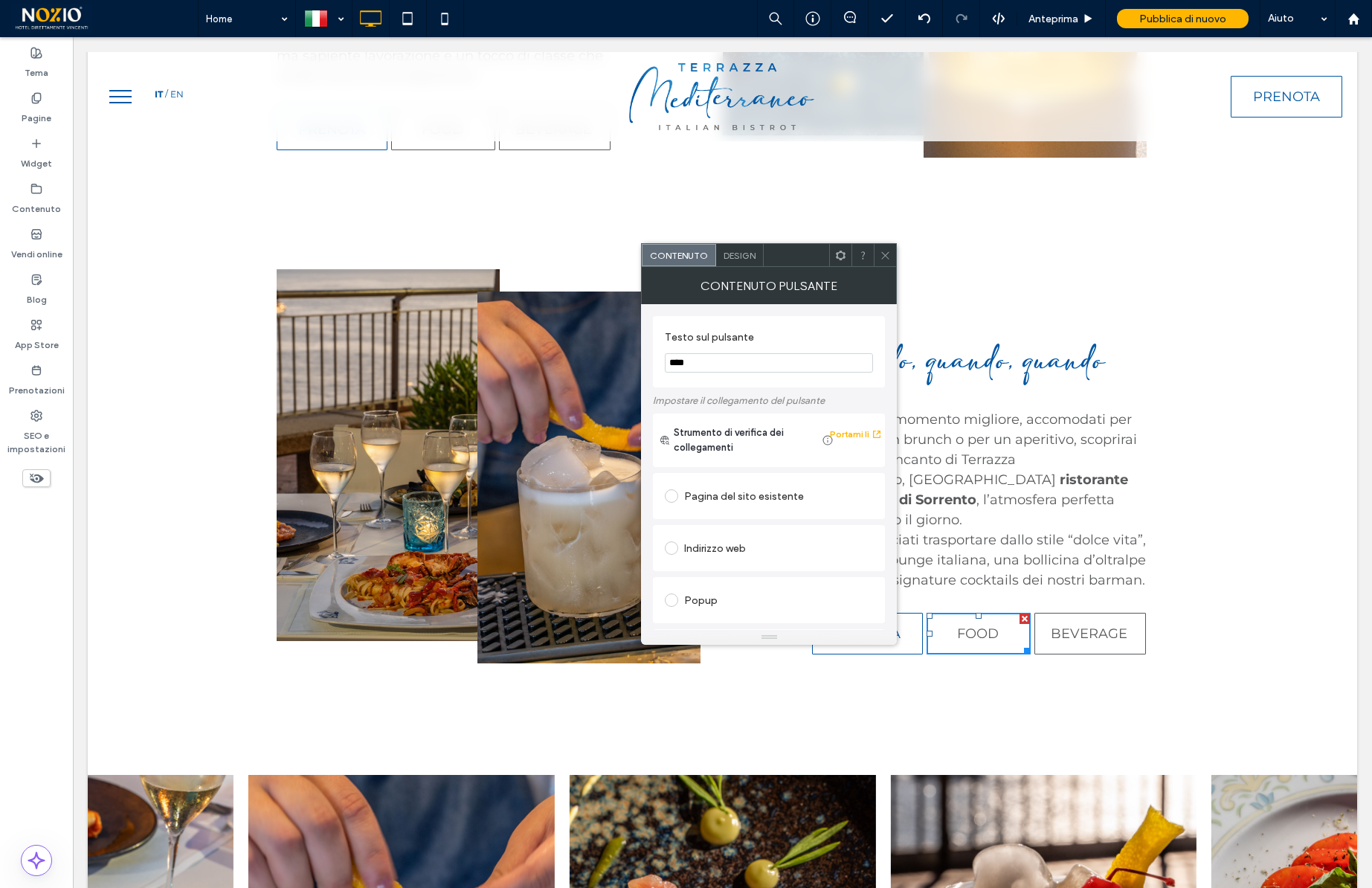
scroll to position [248, 0]
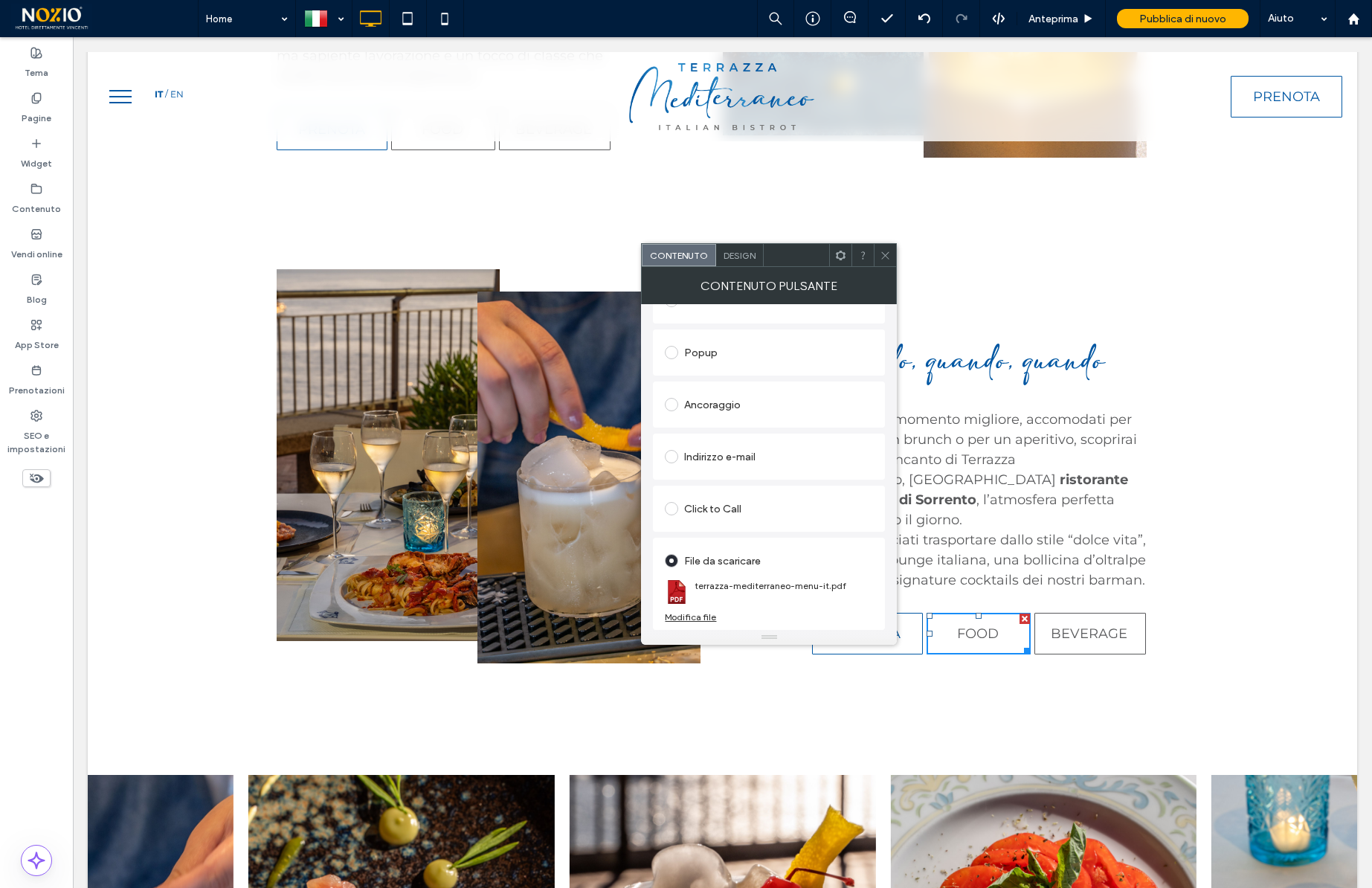
click at [702, 617] on div "Modifica file" at bounding box center [690, 617] width 51 height 12
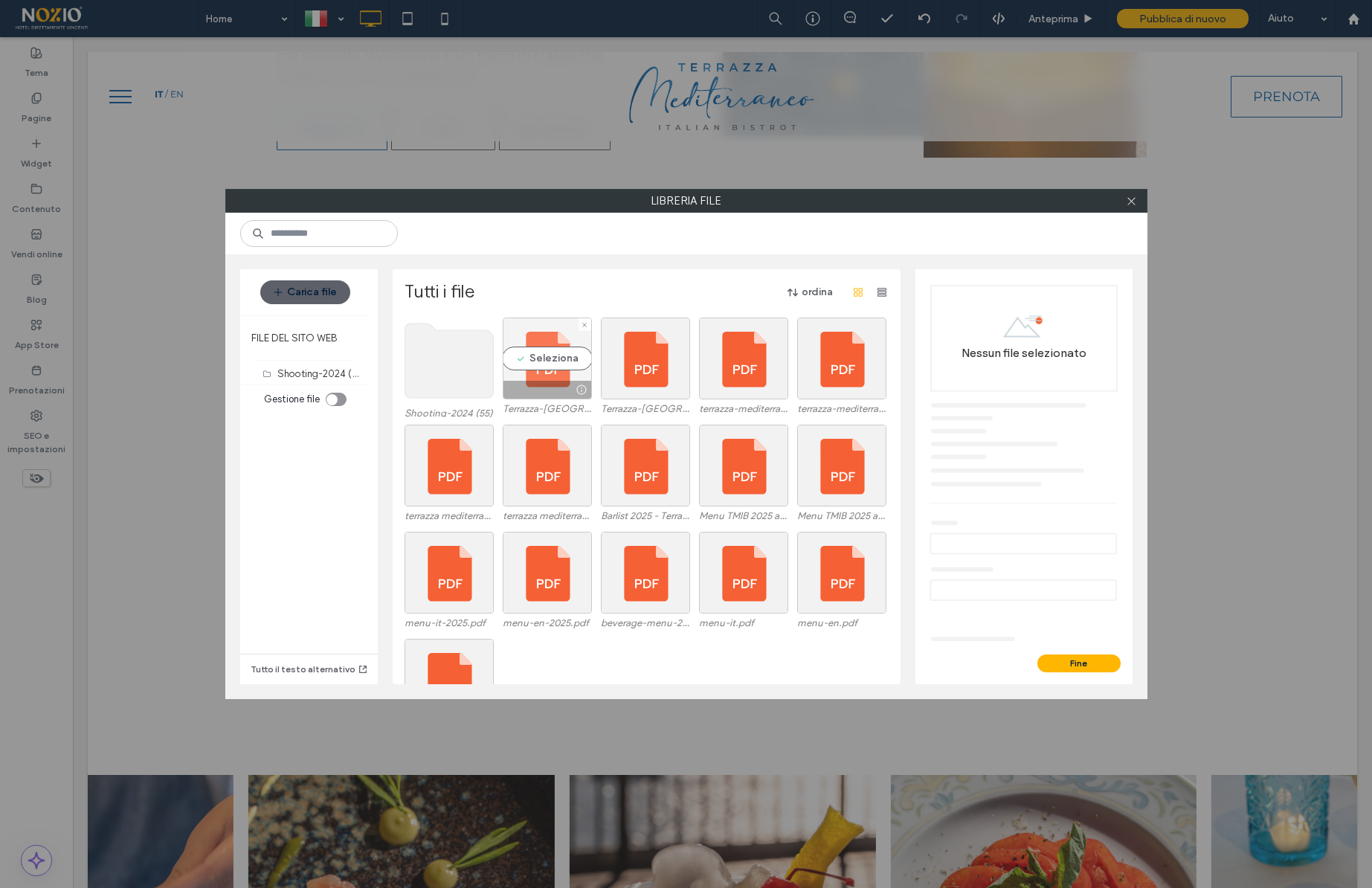
click at [561, 359] on div "Seleziona" at bounding box center [547, 358] width 89 height 82
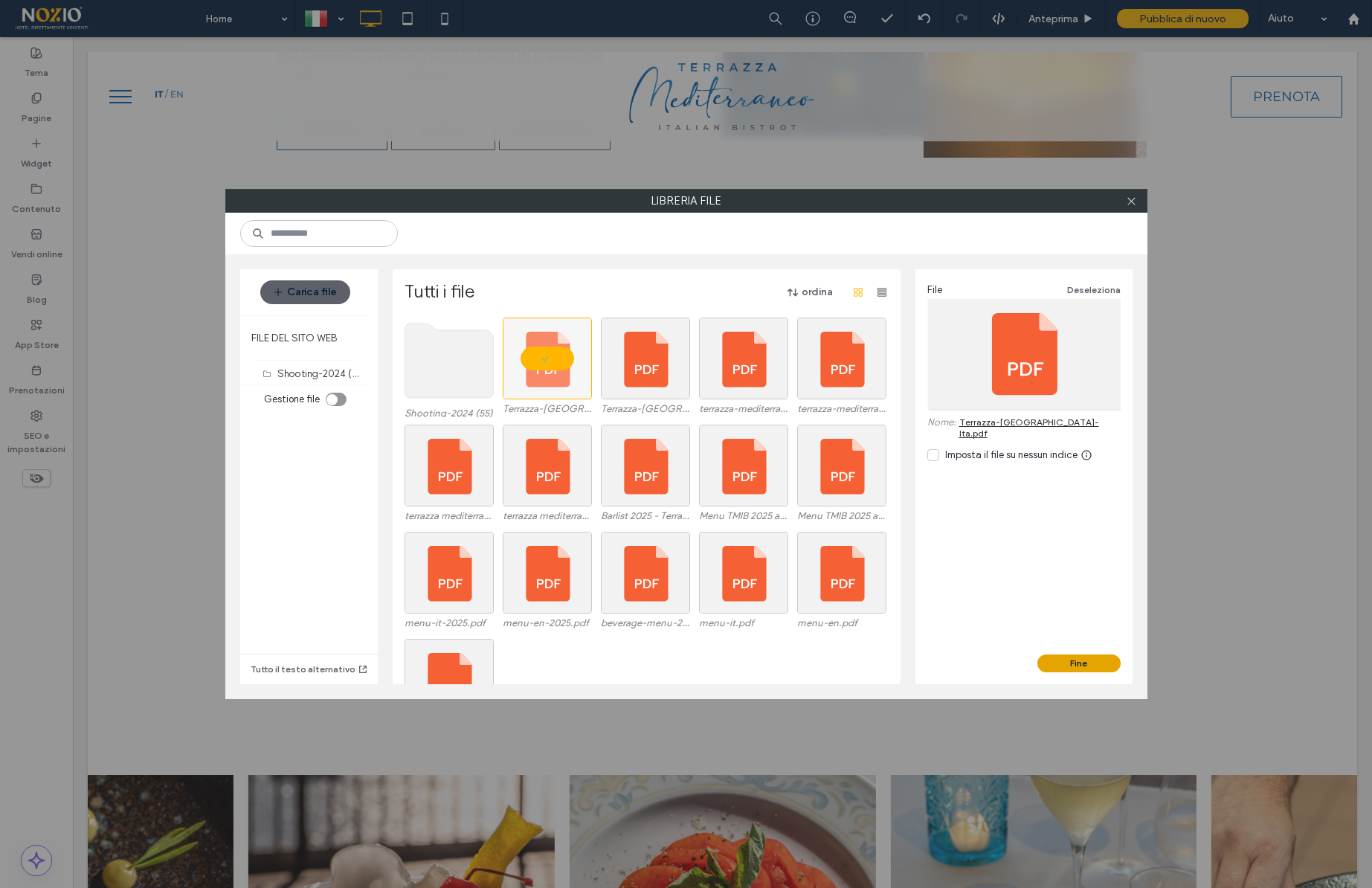
click at [1071, 663] on button "Fine" at bounding box center [1078, 664] width 83 height 18
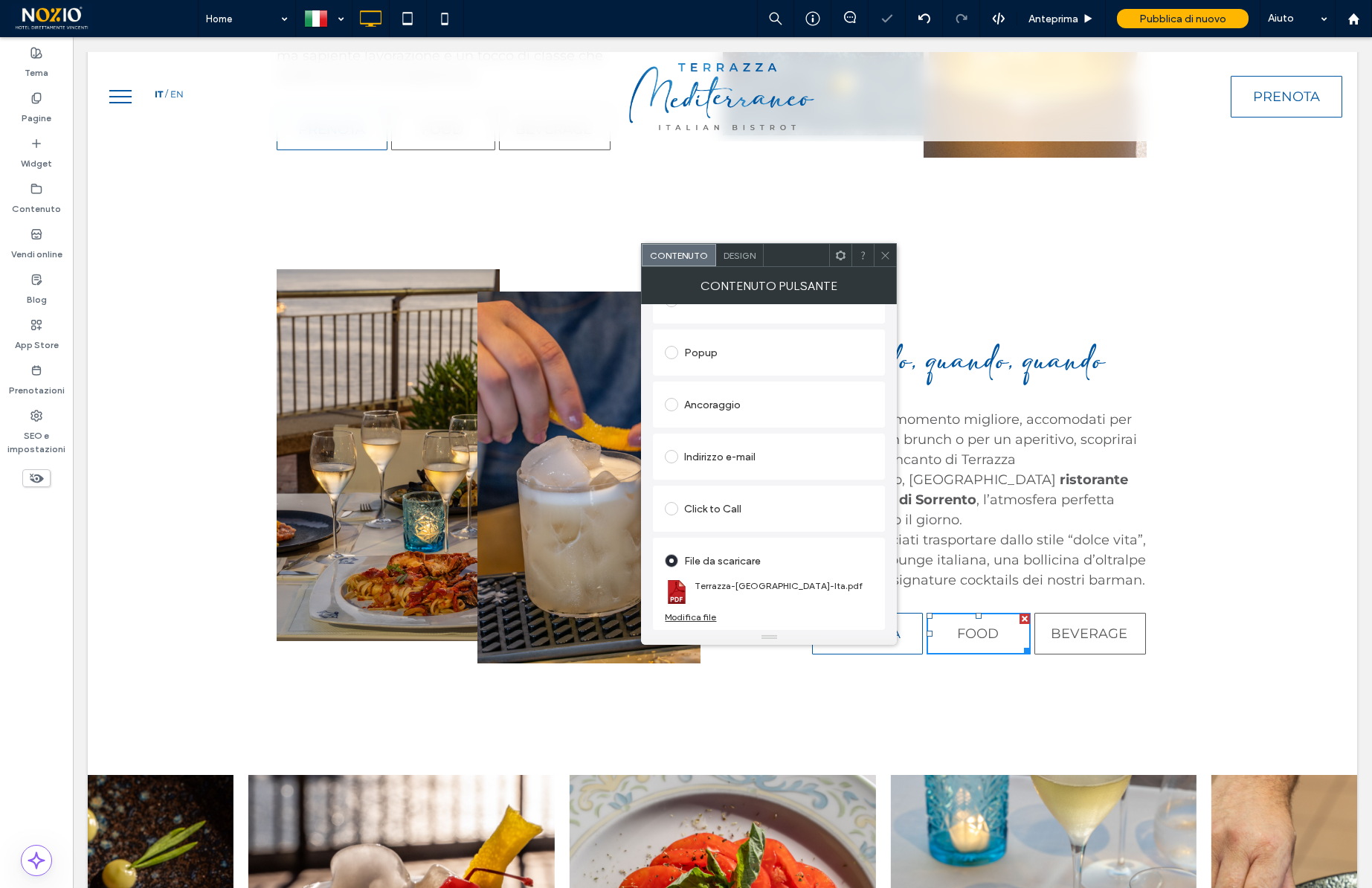
click at [886, 256] on icon at bounding box center [886, 256] width 12 height 12
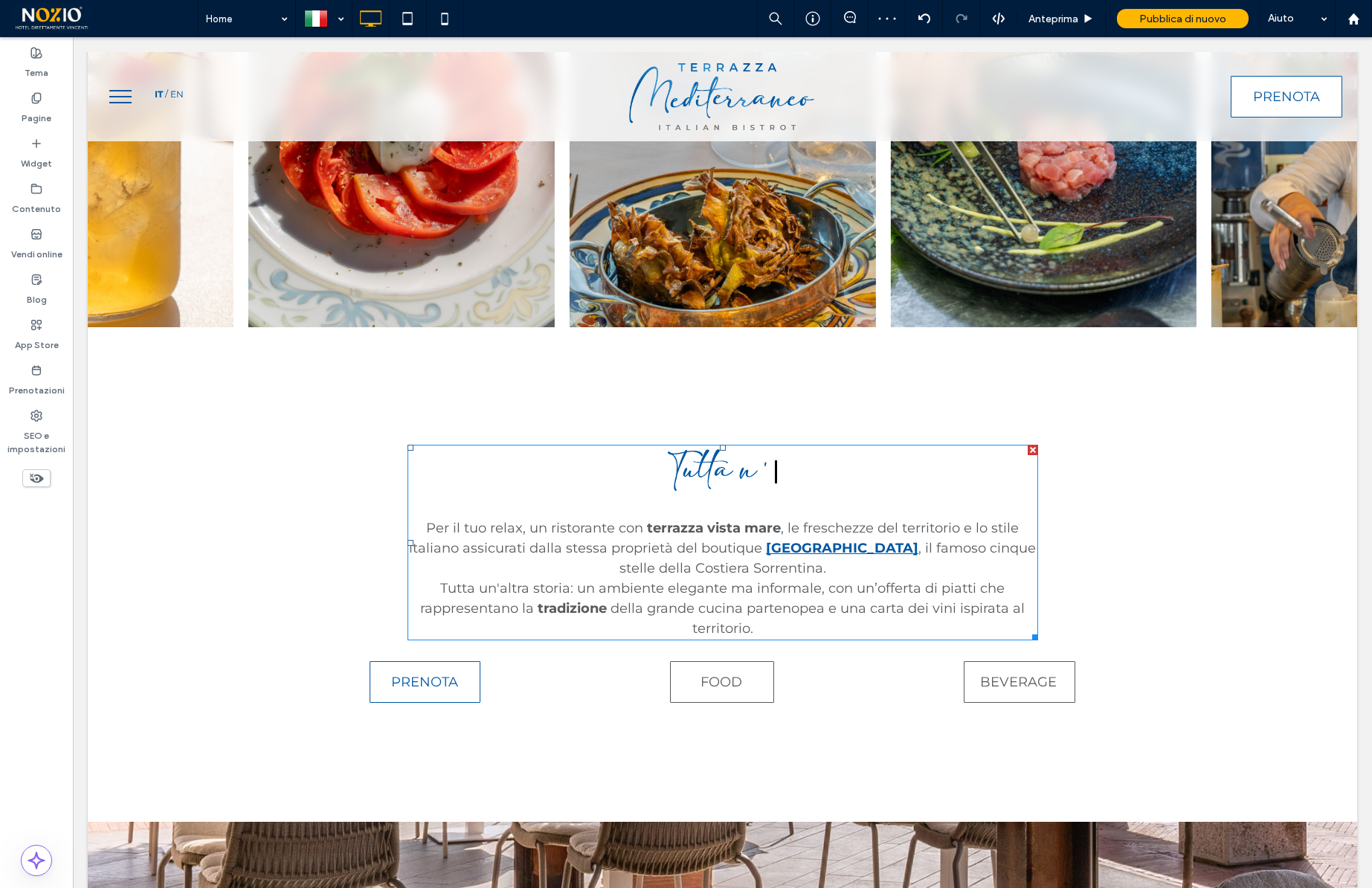
scroll to position [4527, 0]
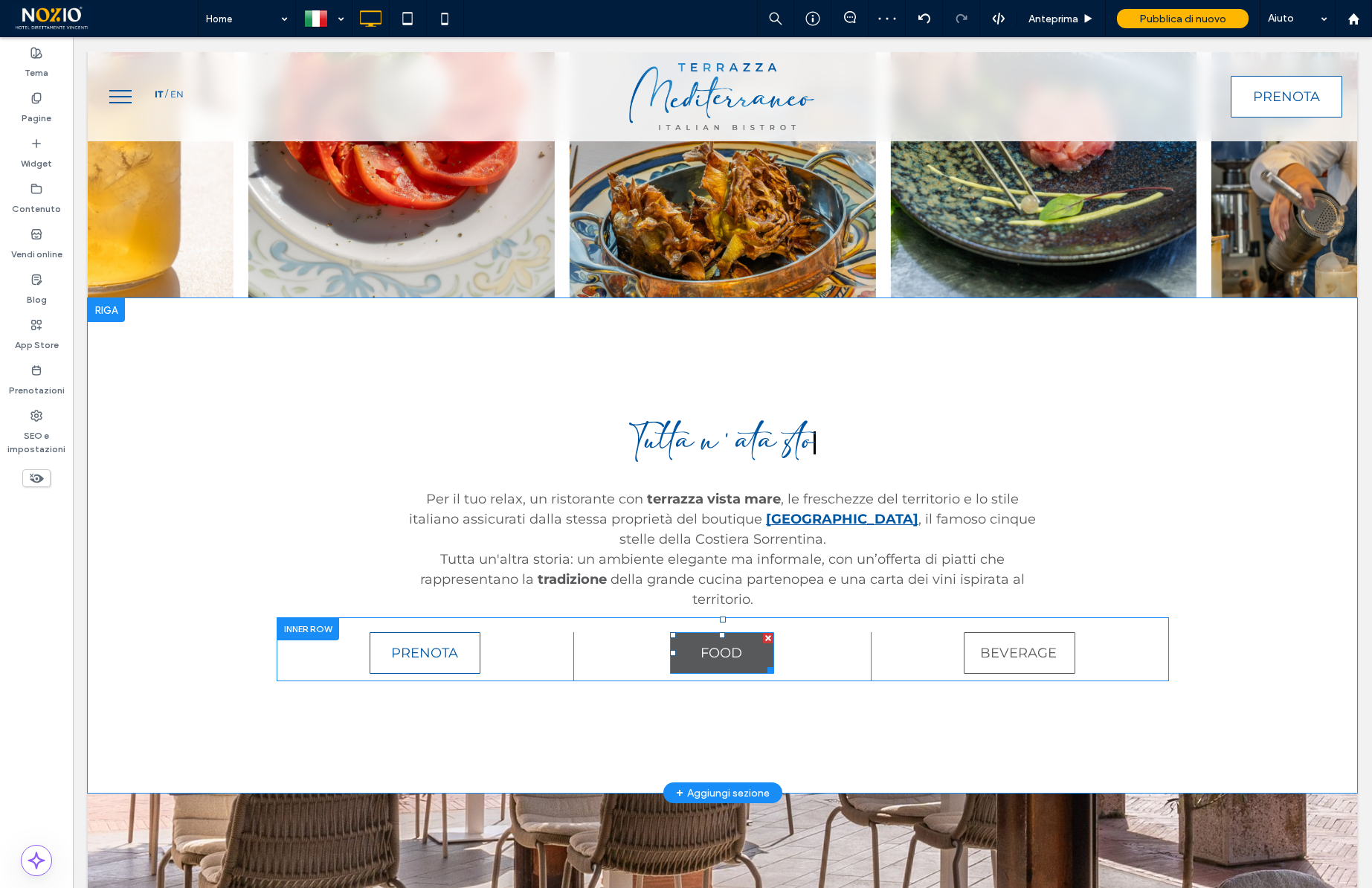
click at [721, 645] on span "FOOD" at bounding box center [721, 653] width 42 height 16
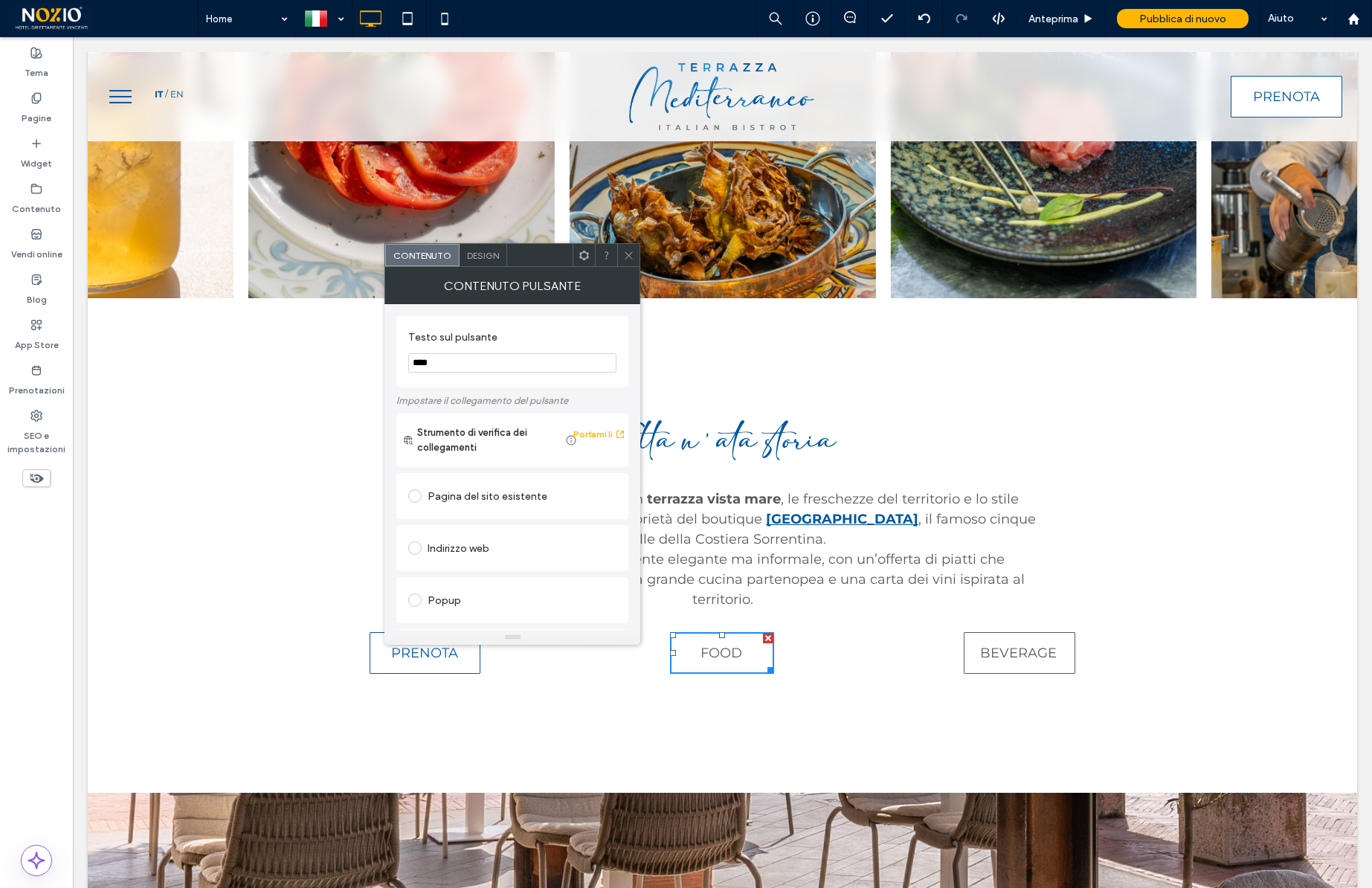
scroll to position [248, 0]
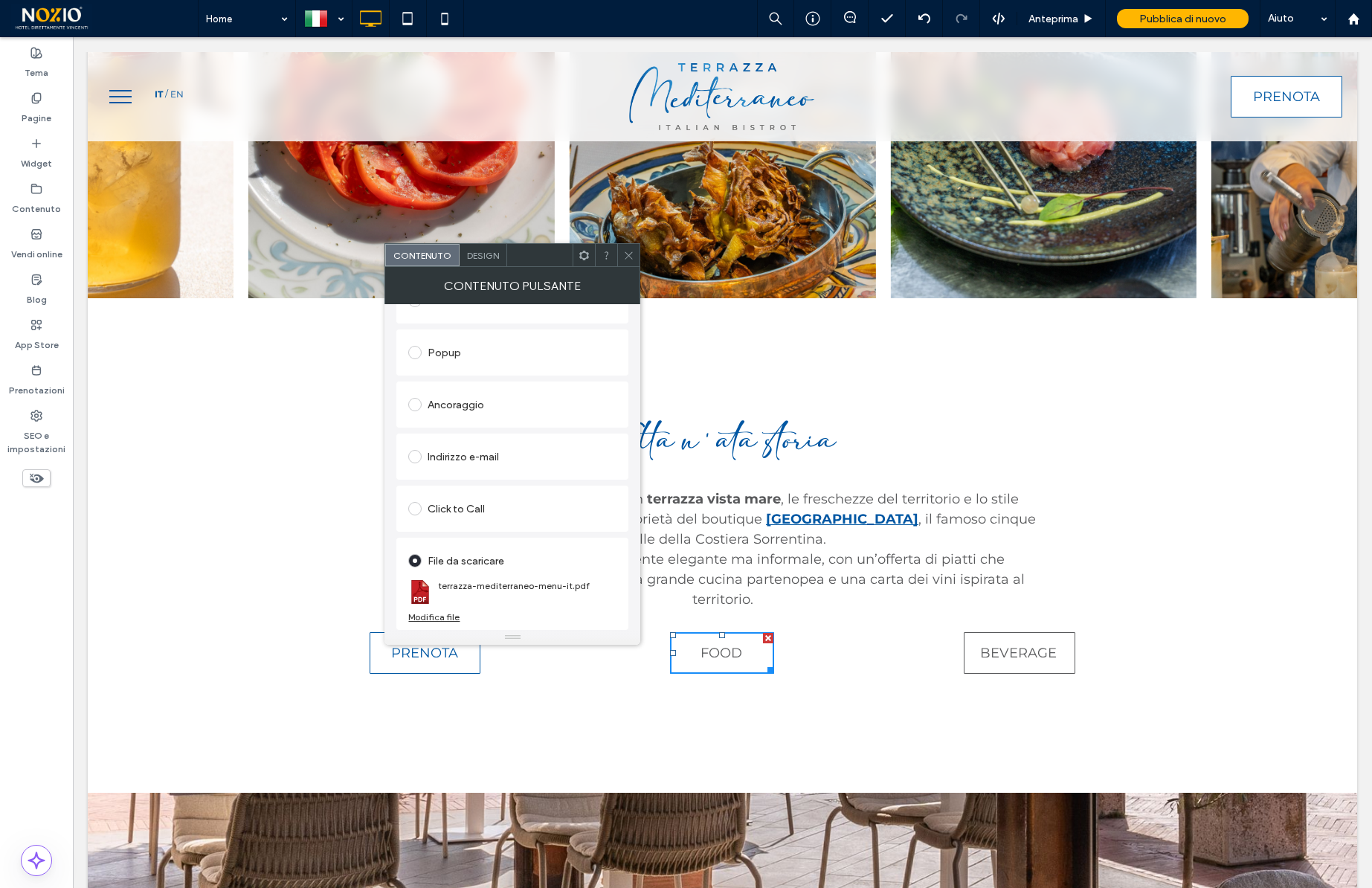
click at [441, 618] on div "Modifica file" at bounding box center [434, 617] width 51 height 12
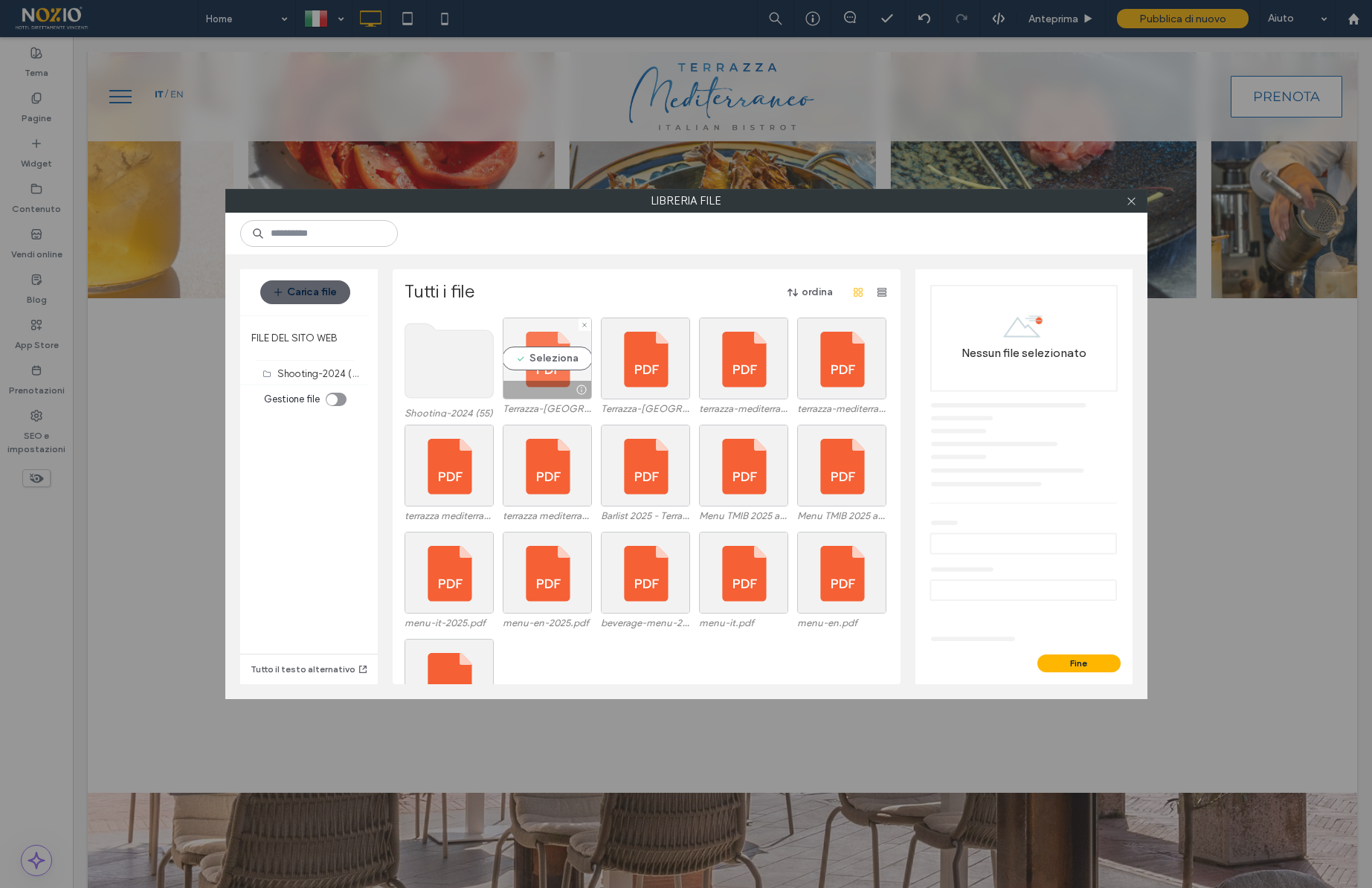
click at [546, 356] on div "Seleziona" at bounding box center [547, 358] width 89 height 82
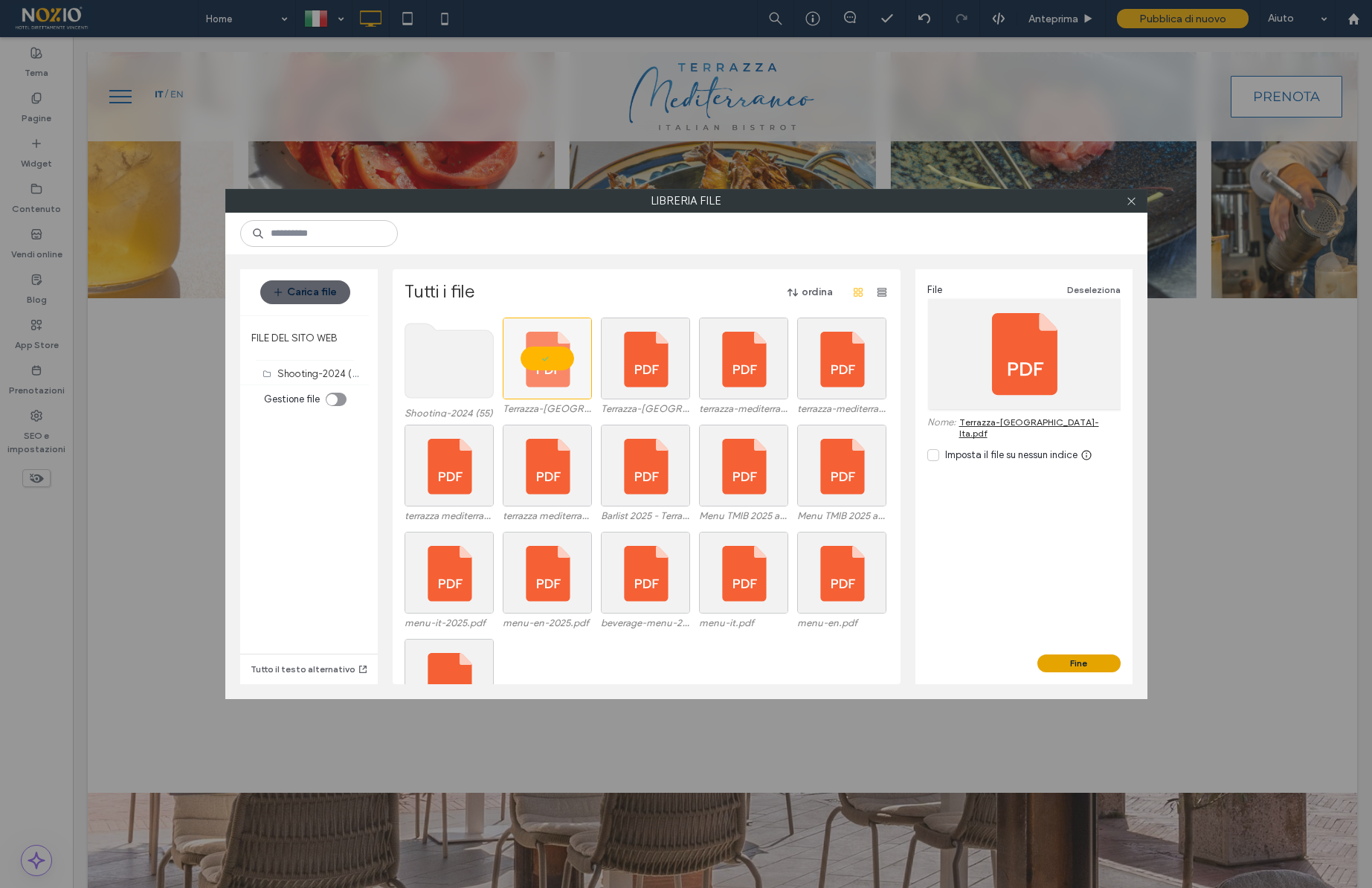
click at [1076, 655] on button "Fine" at bounding box center [1078, 664] width 83 height 18
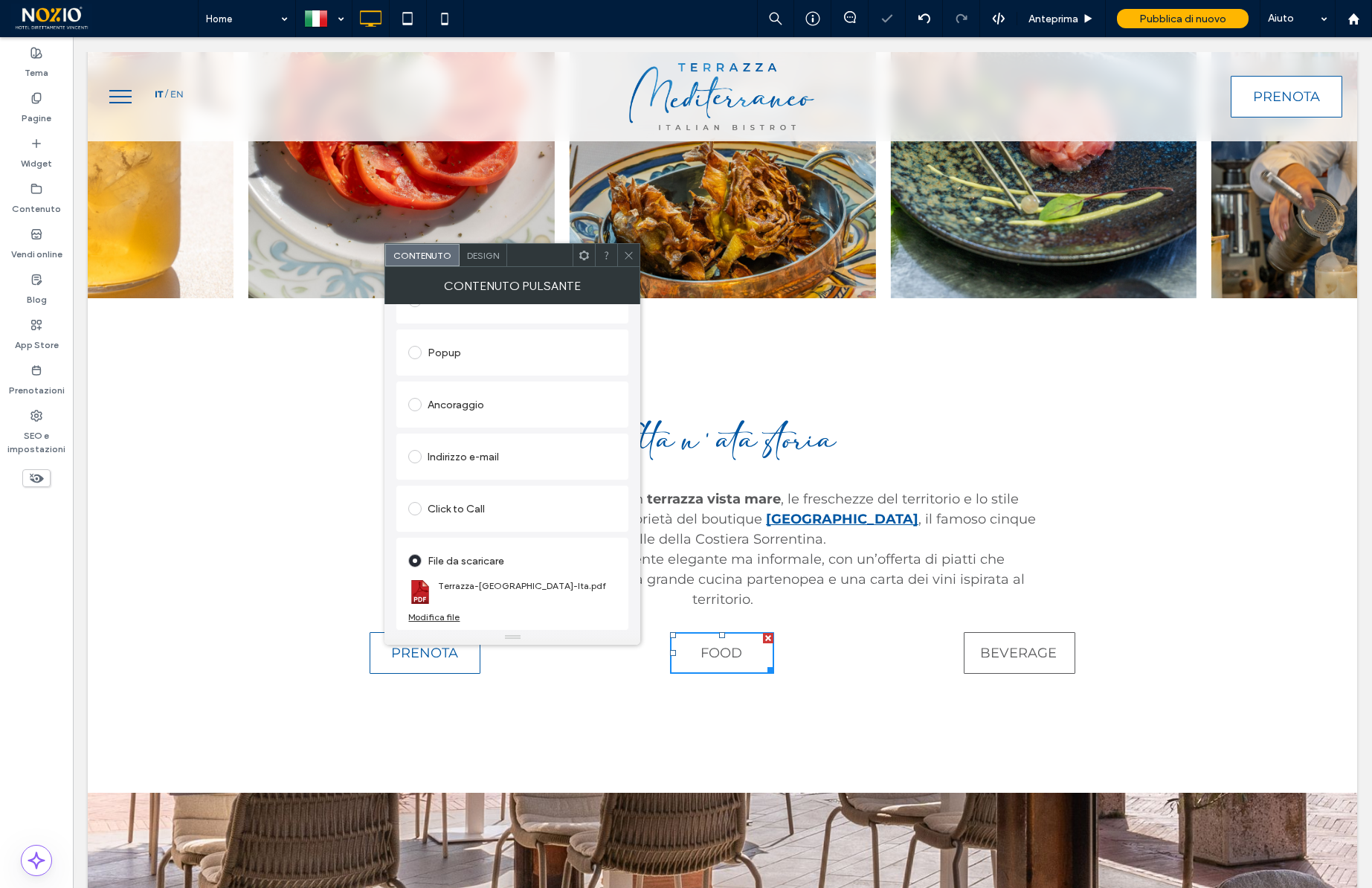
click at [628, 256] on use at bounding box center [628, 255] width 7 height 7
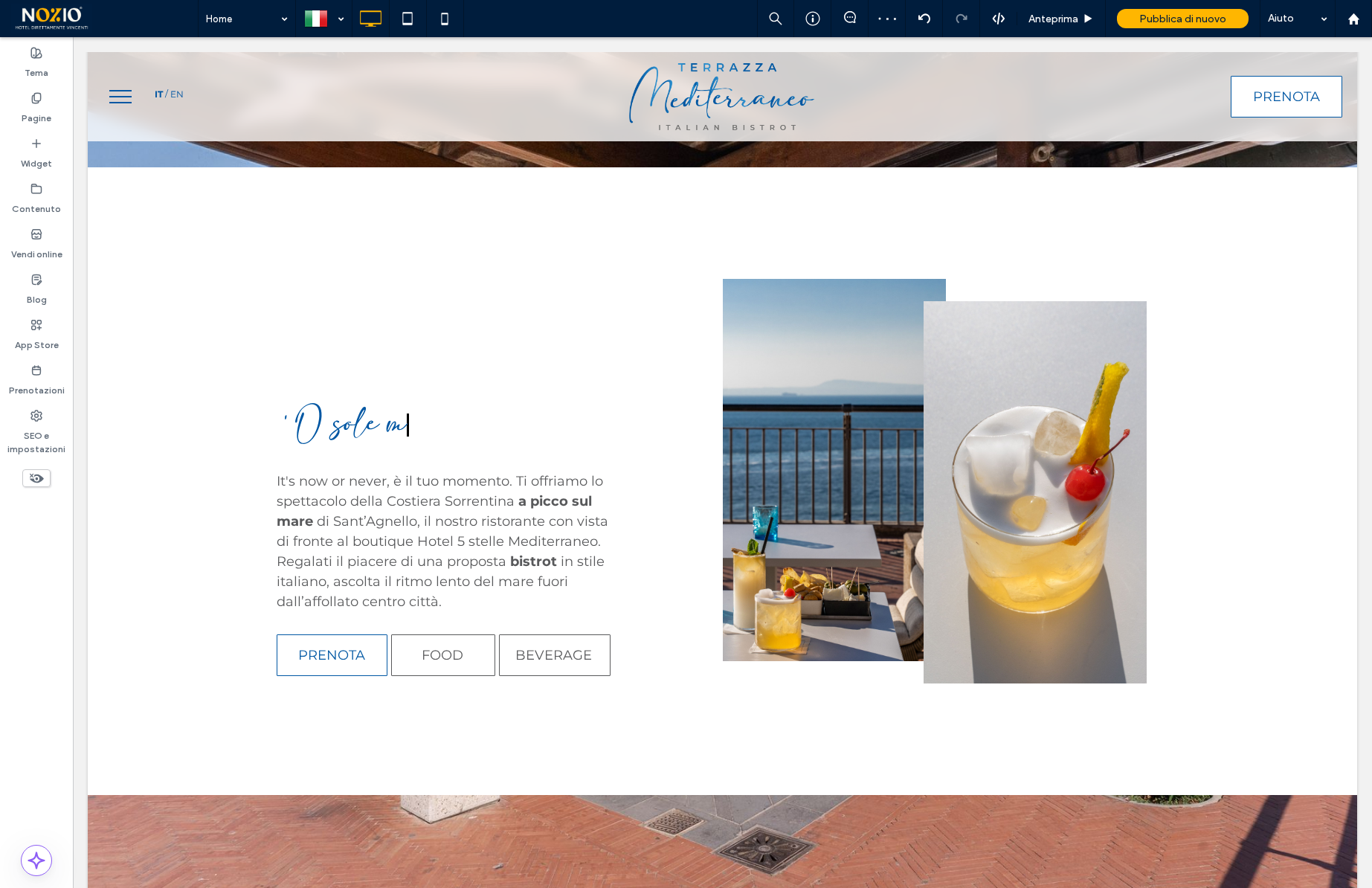
scroll to position [6029, 0]
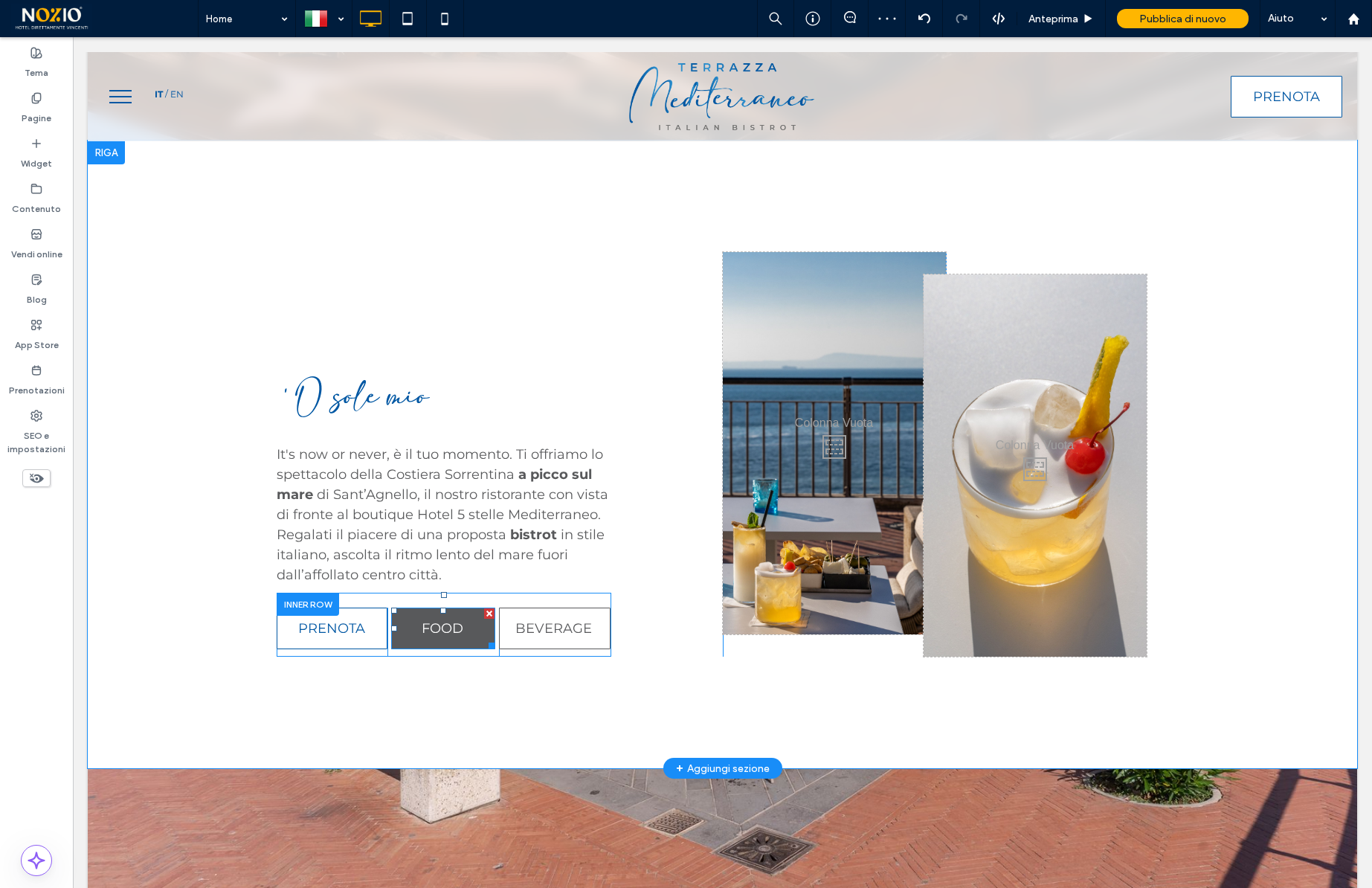
click at [449, 620] on span "FOOD" at bounding box center [442, 628] width 42 height 16
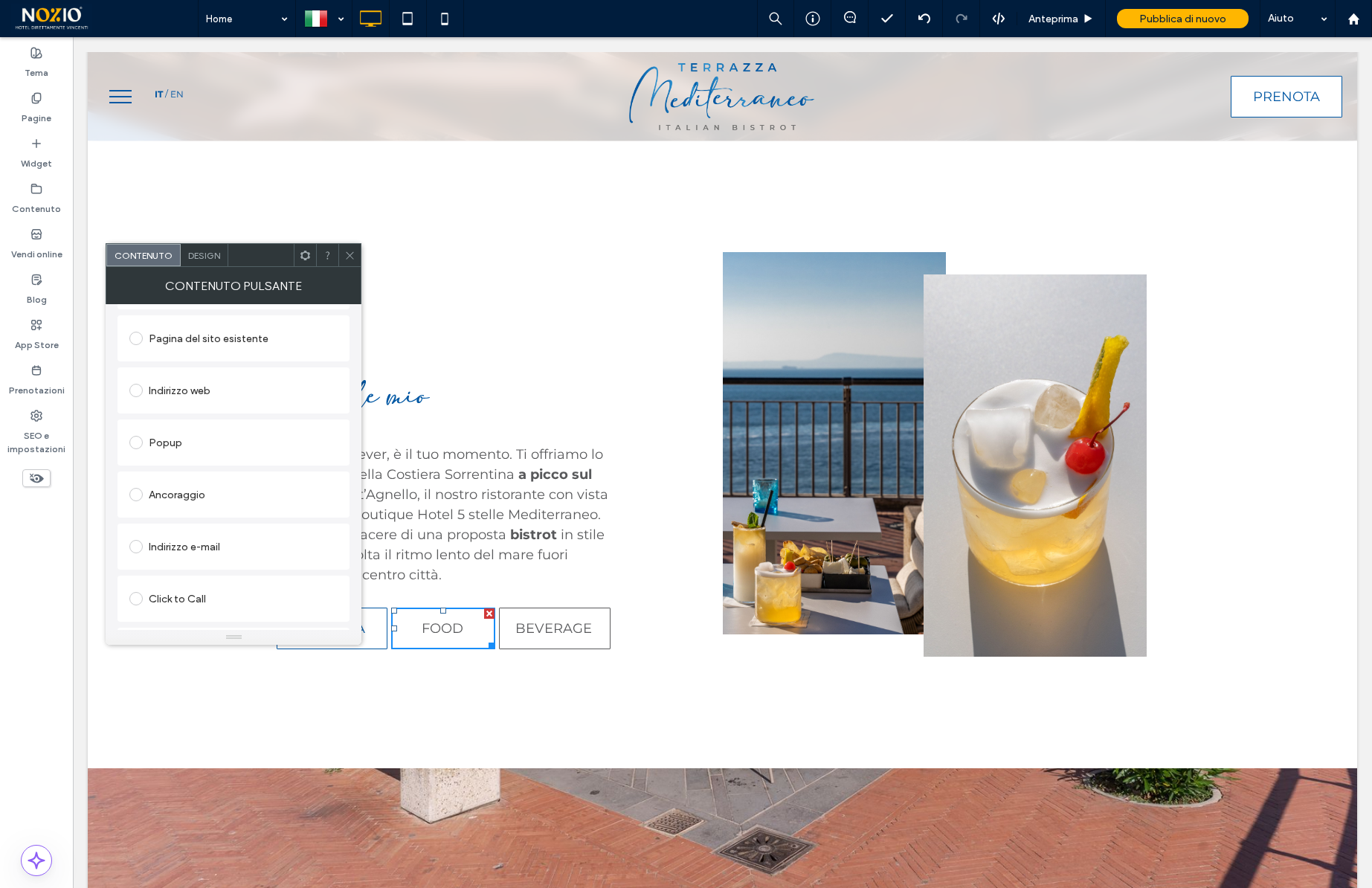
scroll to position [248, 0]
click at [148, 615] on div "Modifica file" at bounding box center [155, 617] width 51 height 12
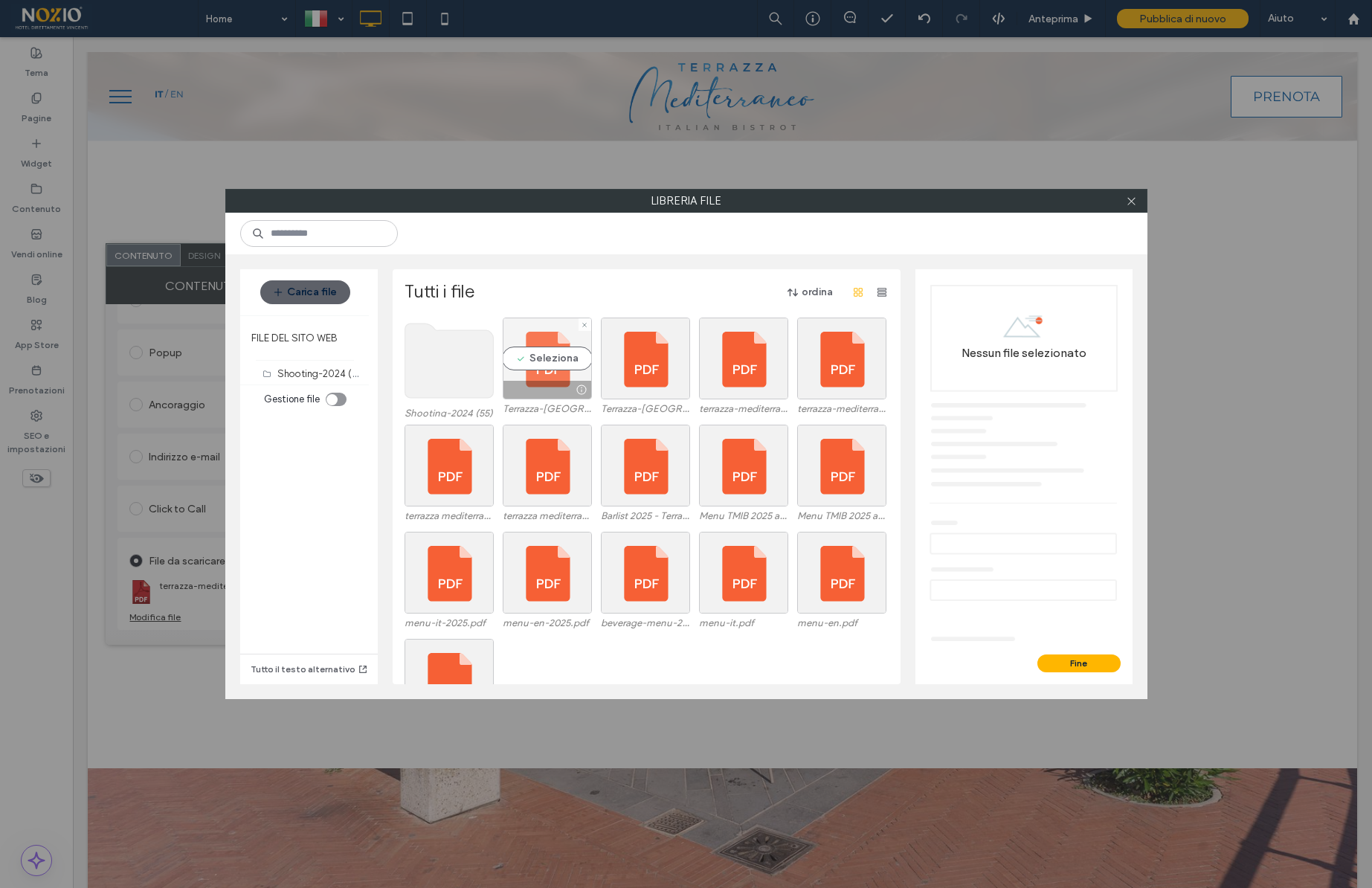
click at [550, 355] on div "Seleziona" at bounding box center [547, 358] width 89 height 82
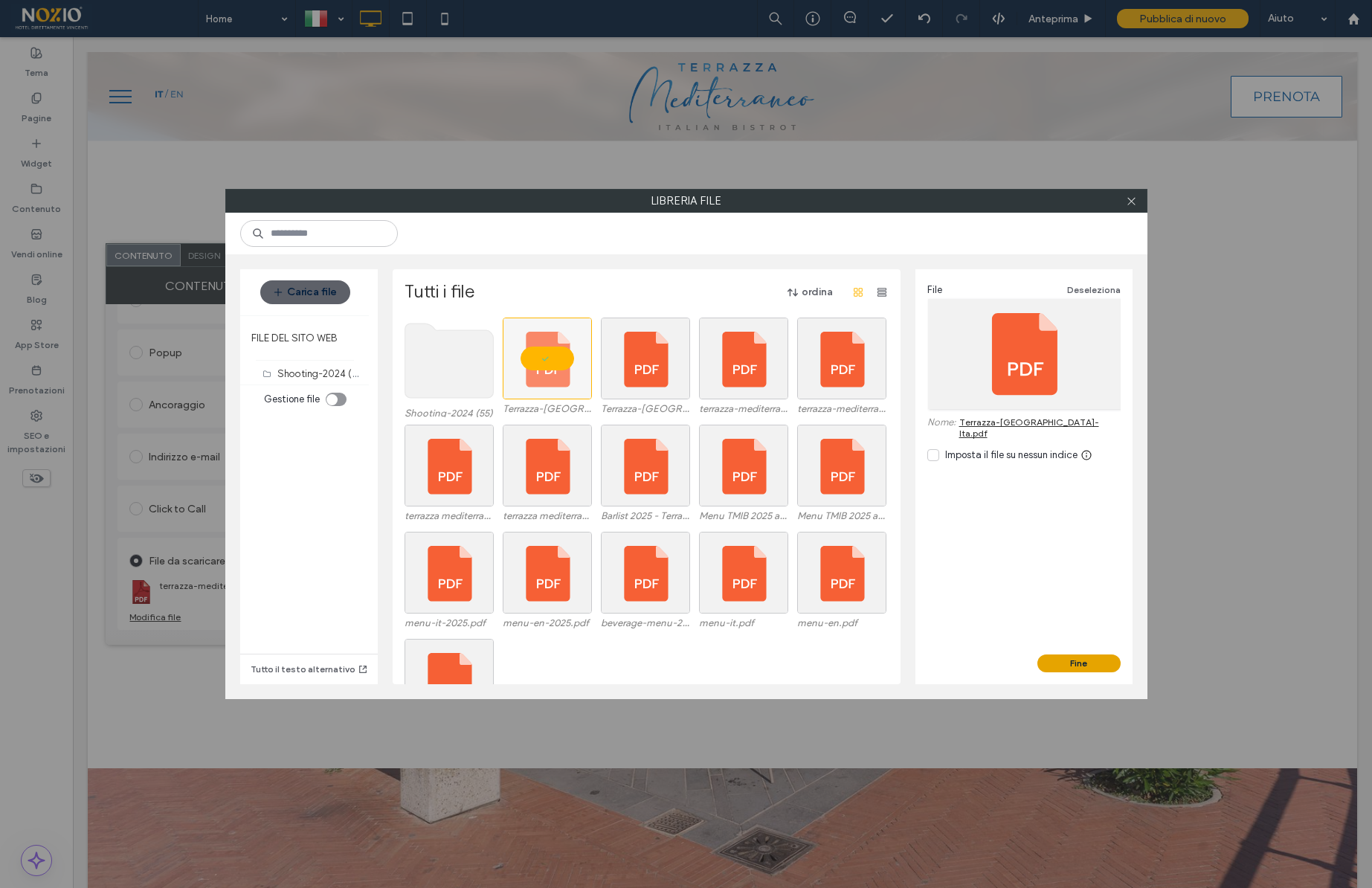
click at [1050, 656] on button "Fine" at bounding box center [1078, 664] width 83 height 18
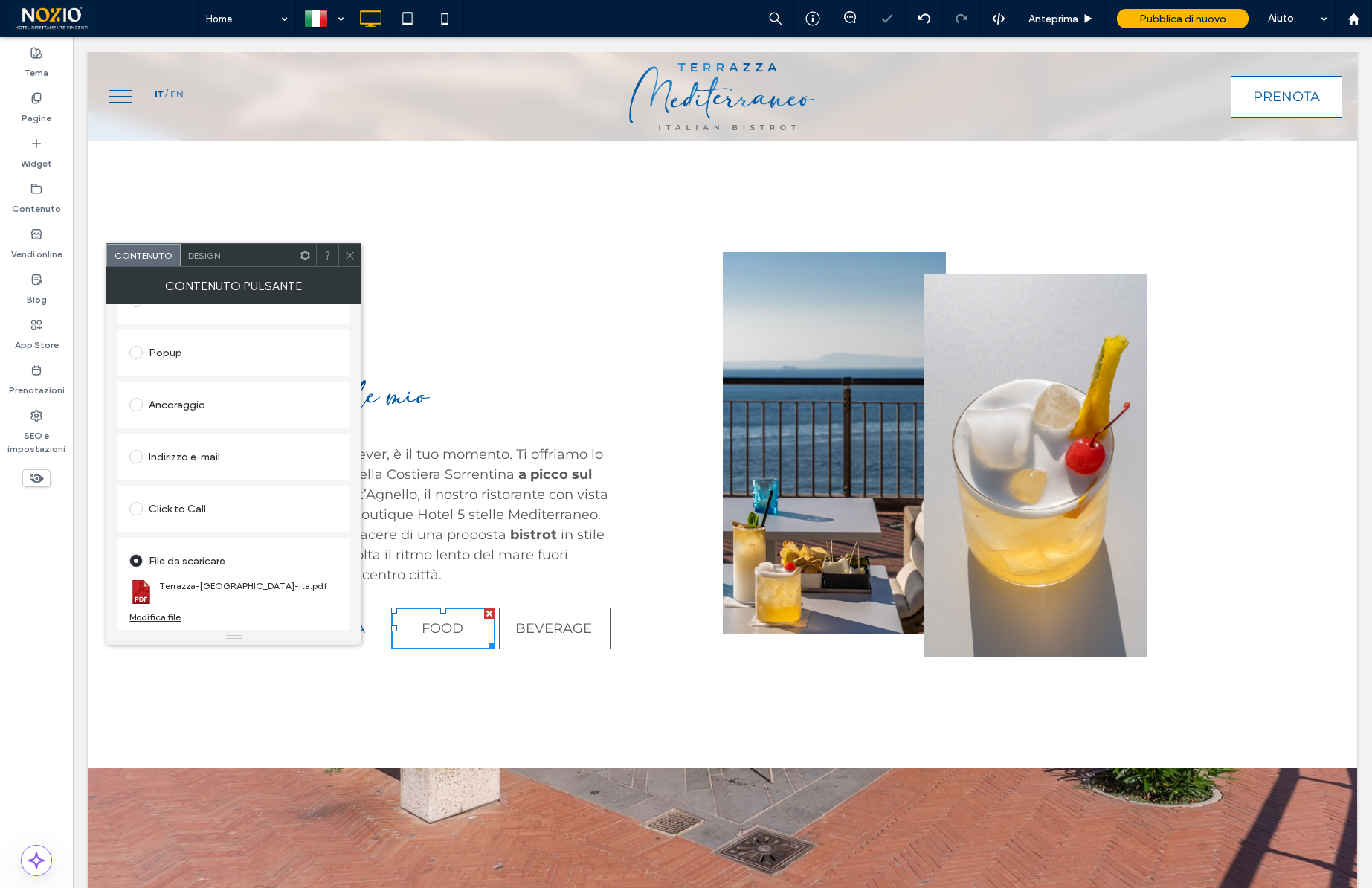
click at [348, 256] on use at bounding box center [350, 255] width 7 height 7
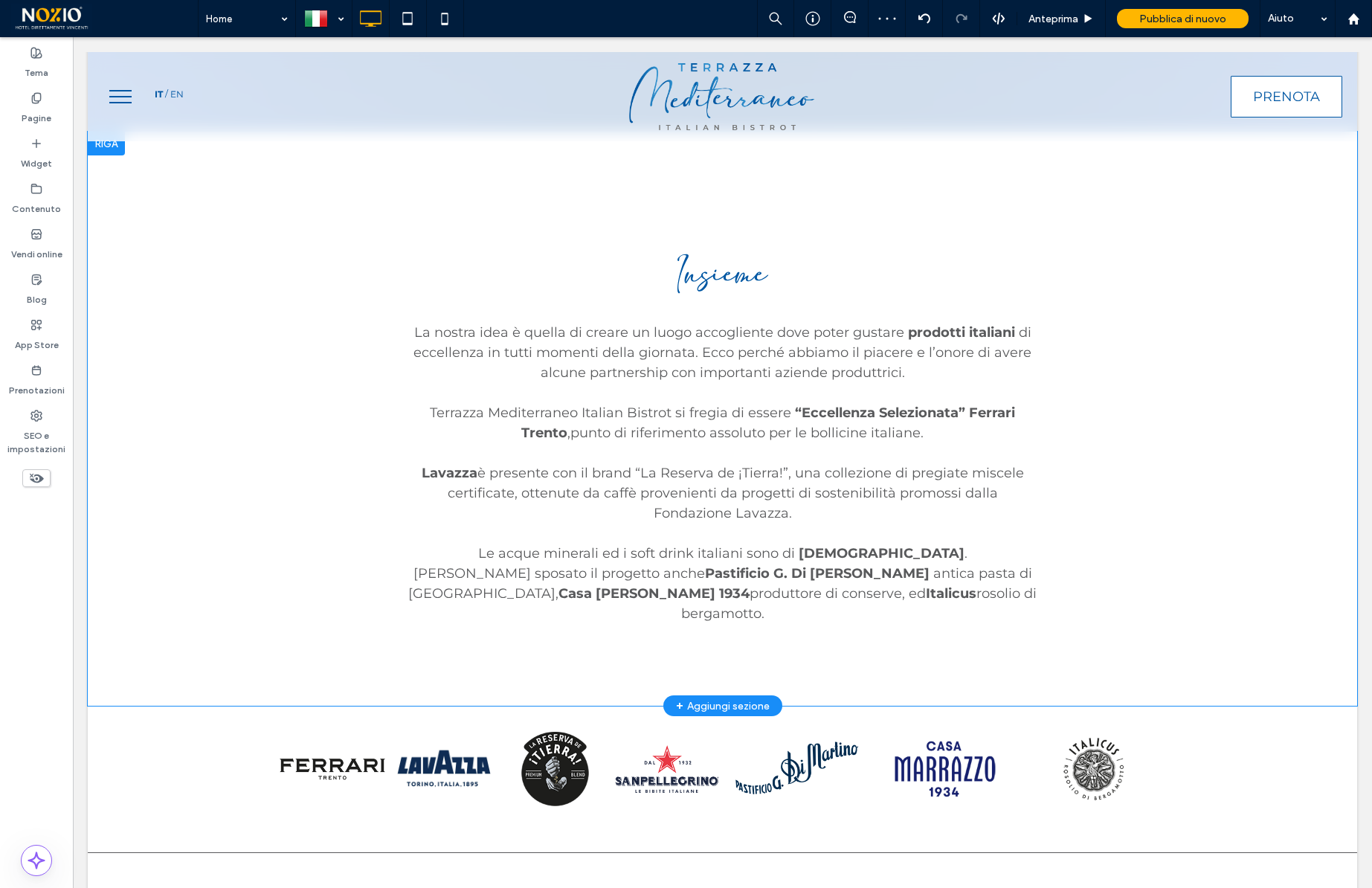
scroll to position [7689, 0]
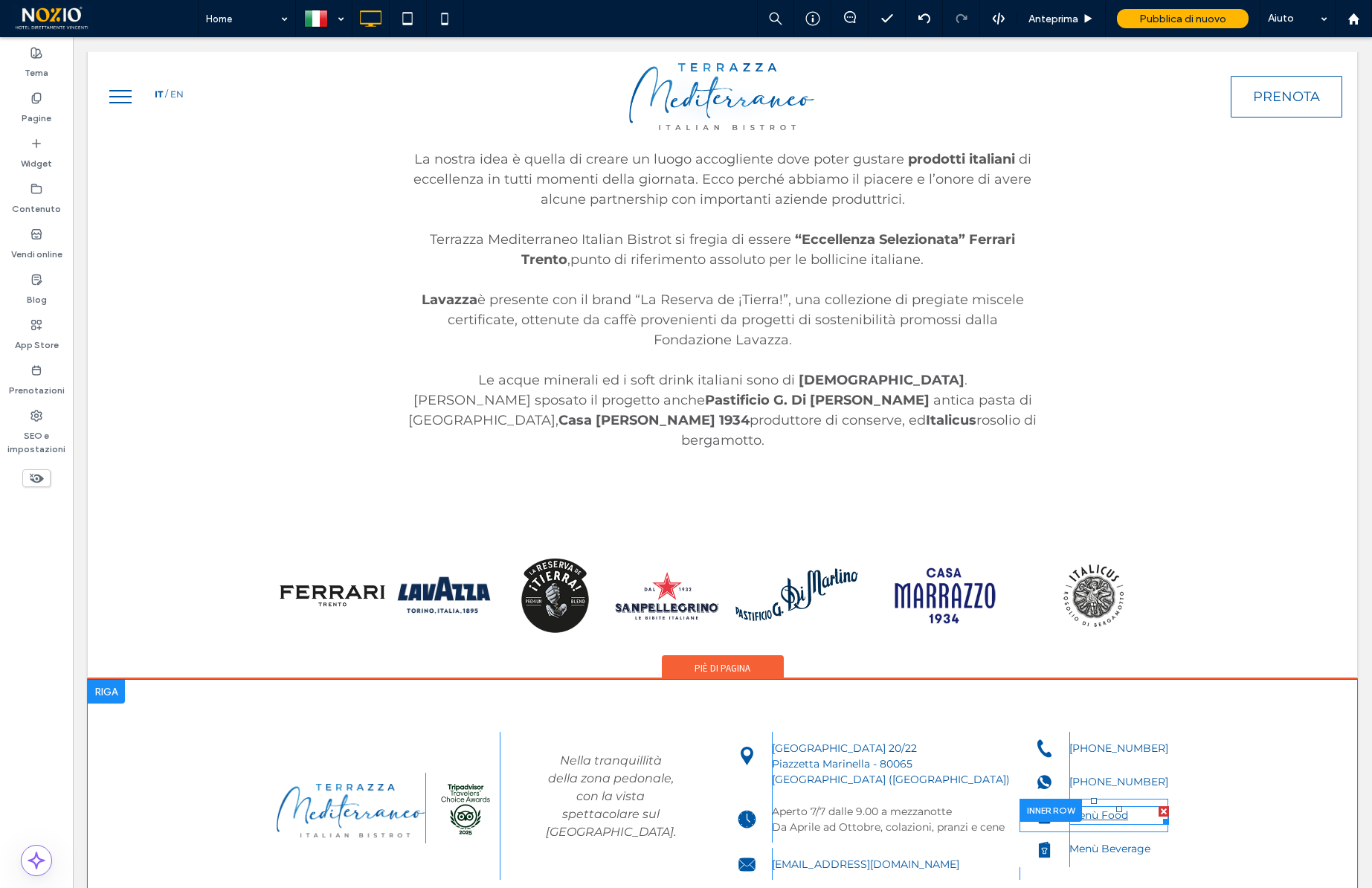
click at [1122, 808] on link "Menù Food" at bounding box center [1098, 815] width 59 height 13
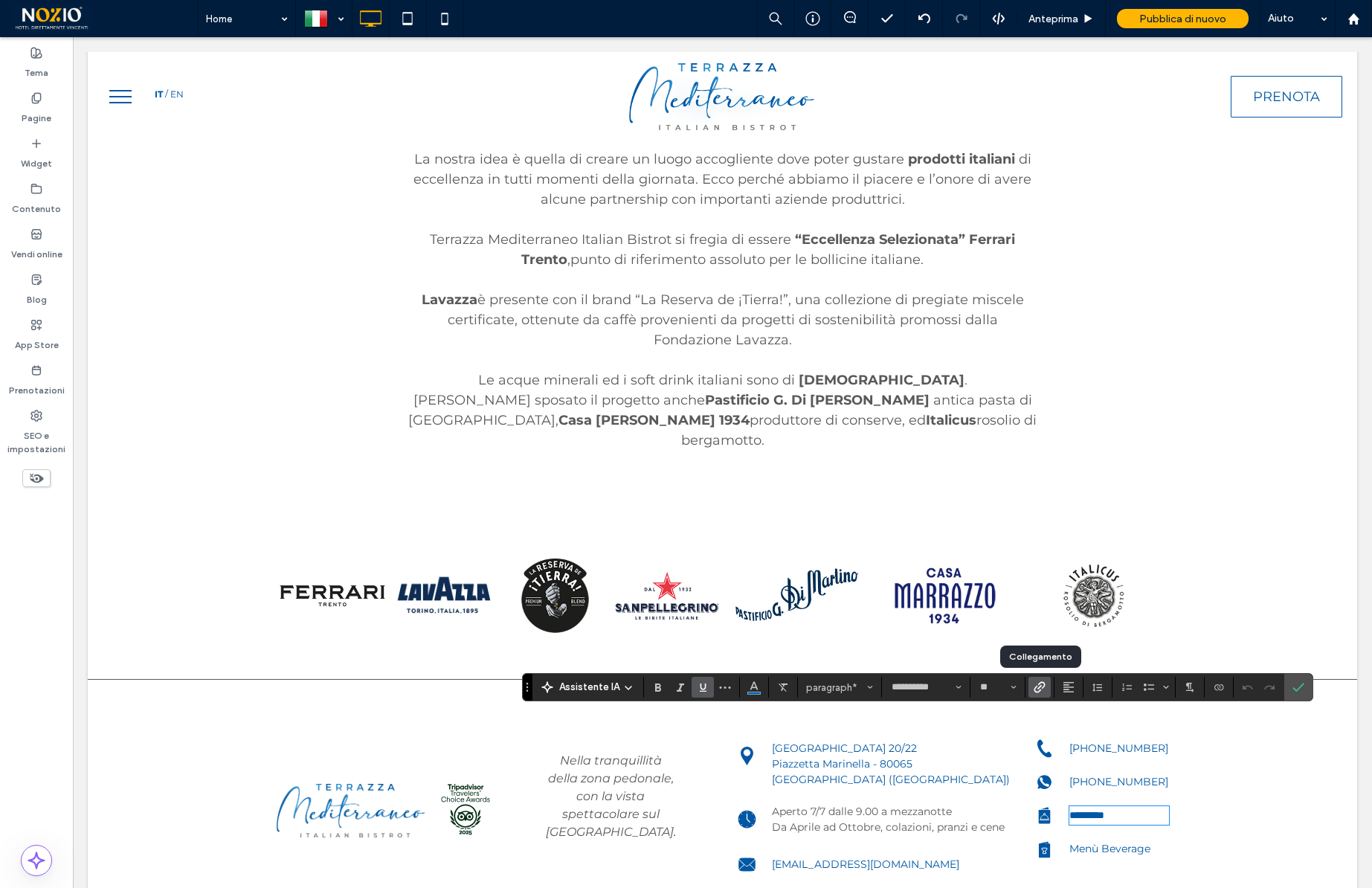
click at [1036, 686] on icon "Collegamento" at bounding box center [1040, 687] width 12 height 12
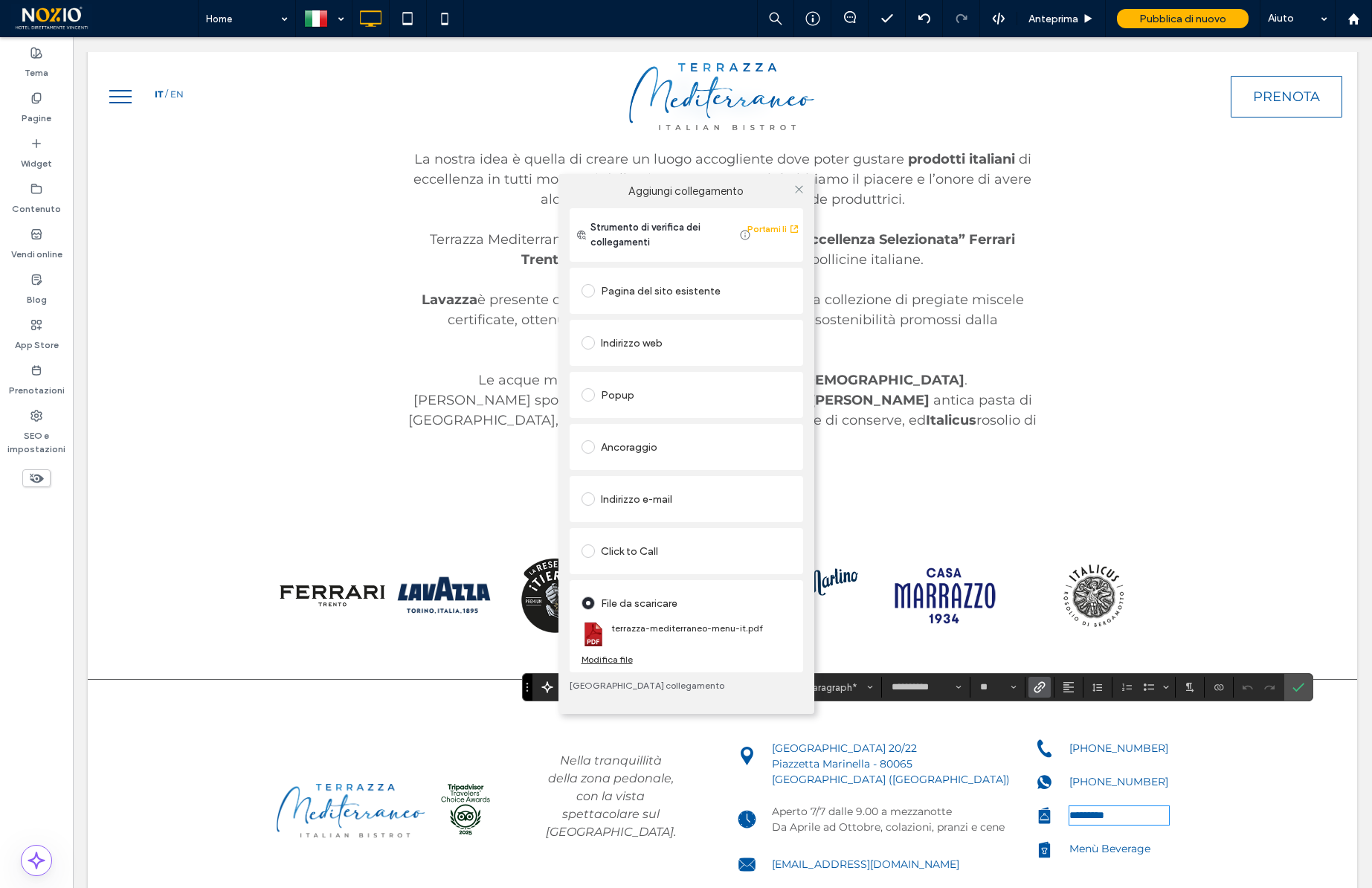
click at [616, 660] on div "Modifica file" at bounding box center [607, 660] width 51 height 12
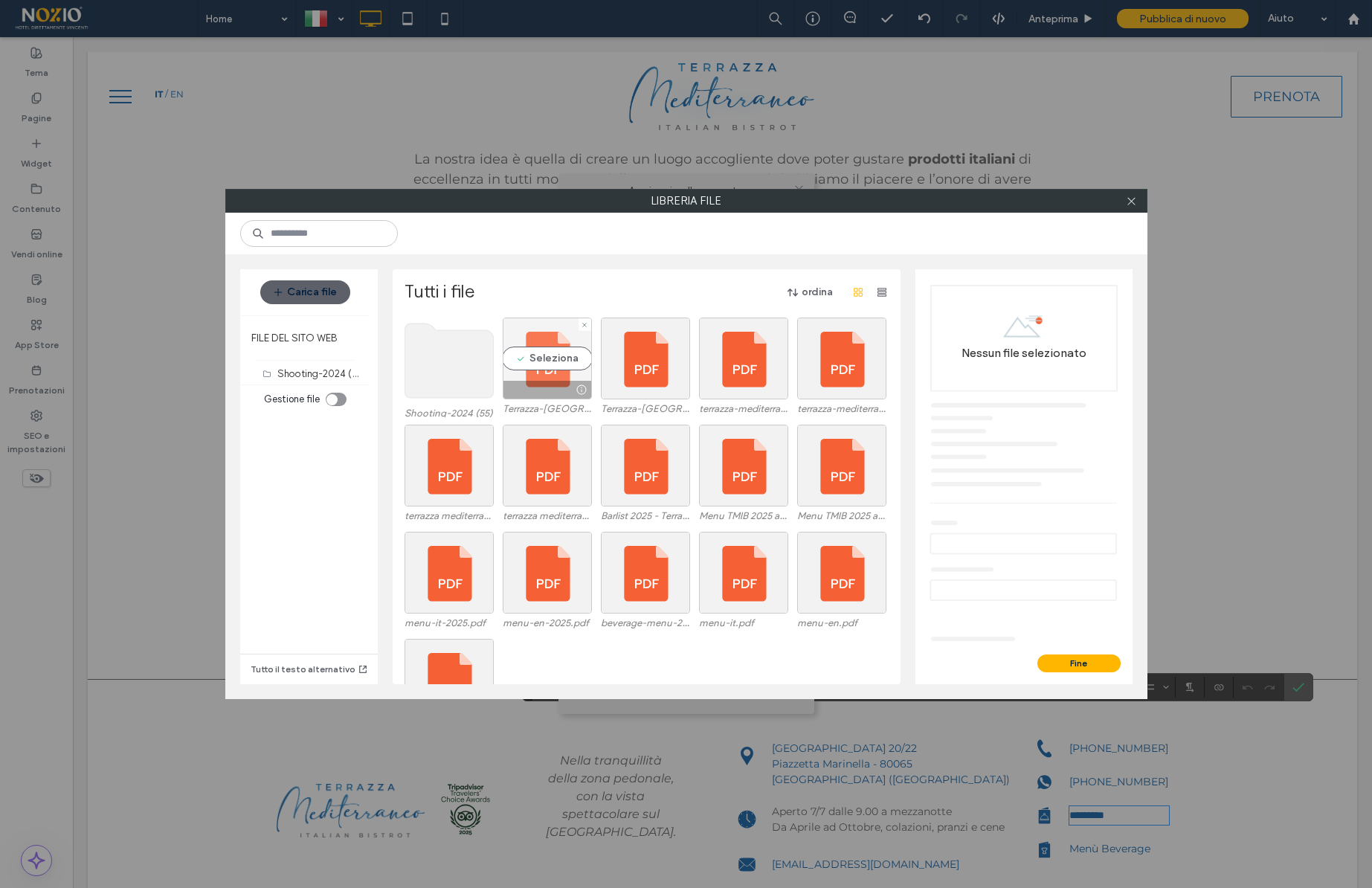
click at [557, 368] on div "Seleziona" at bounding box center [547, 358] width 89 height 82
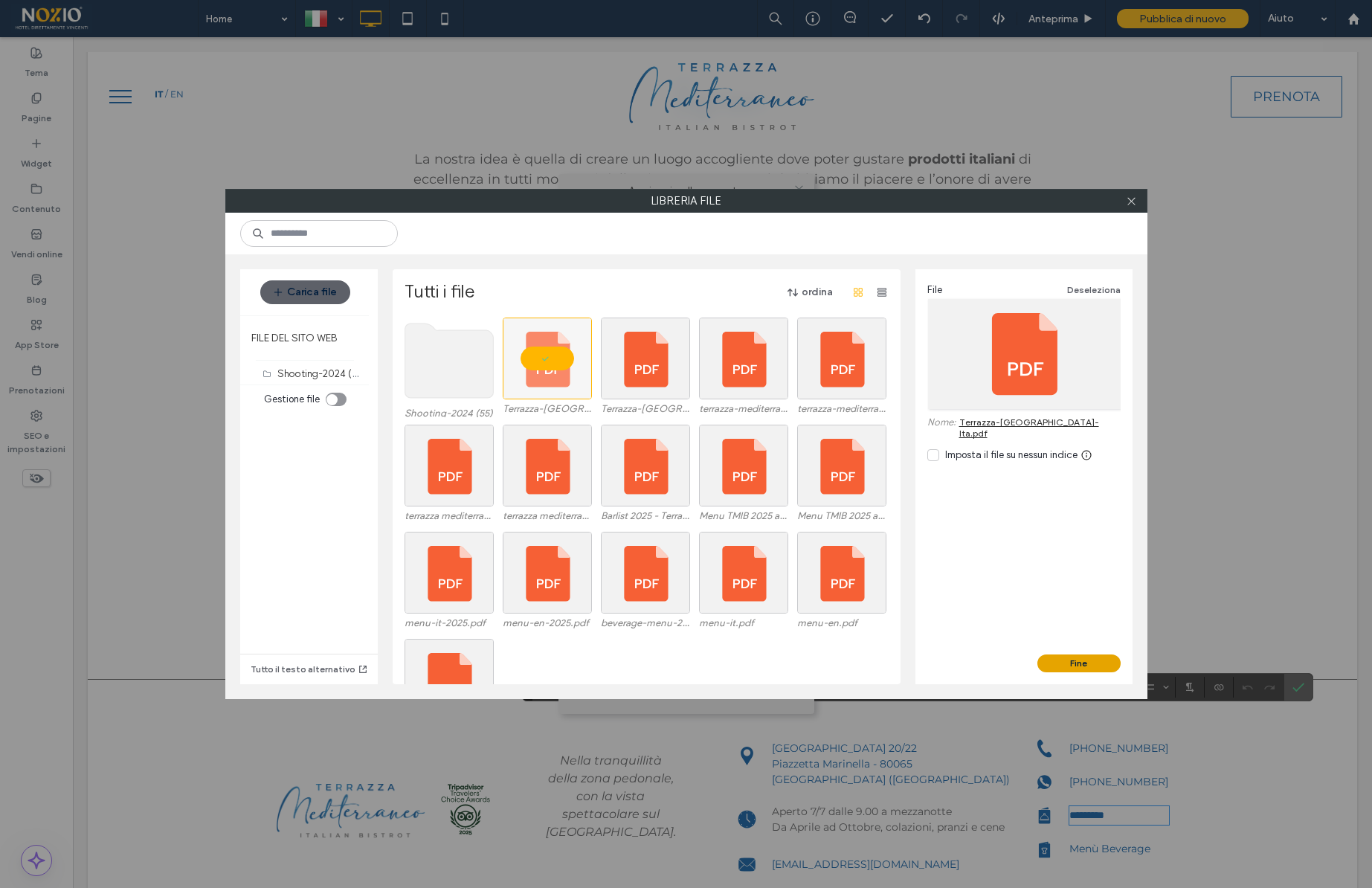
click at [1072, 660] on button "Fine" at bounding box center [1078, 664] width 83 height 18
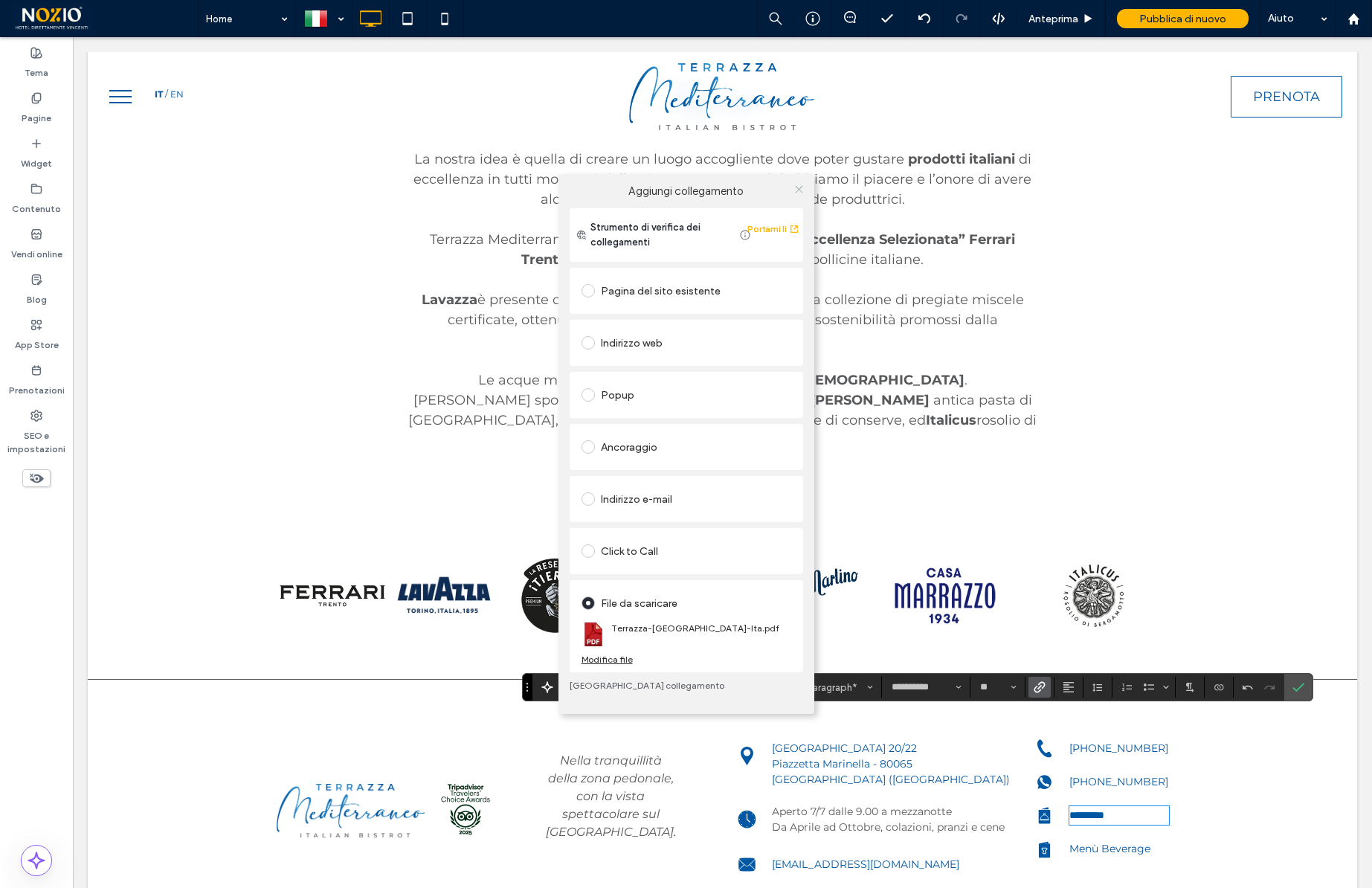
click at [801, 186] on icon at bounding box center [799, 190] width 12 height 12
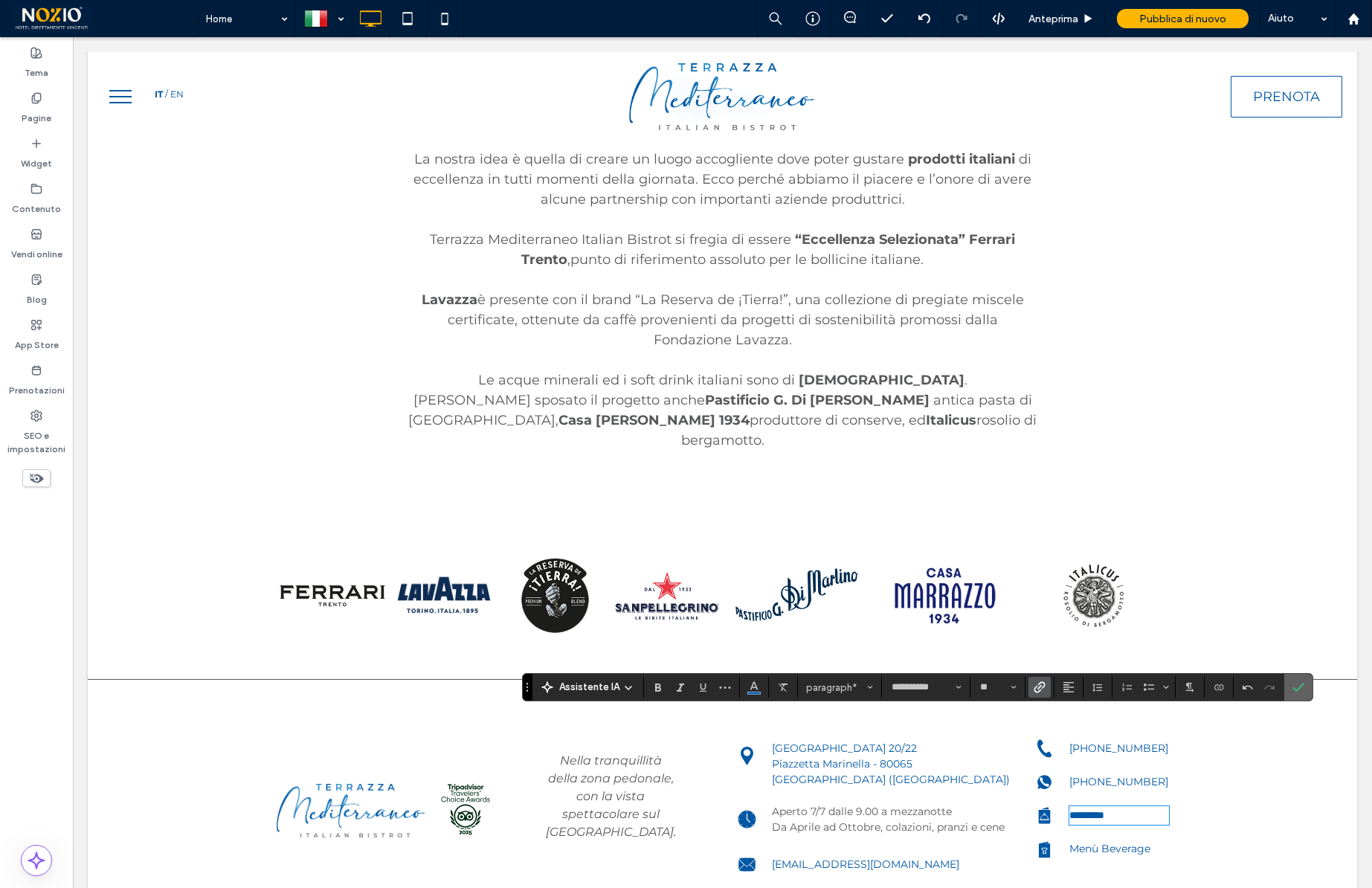
click at [1298, 687] on use "Conferma" at bounding box center [1298, 687] width 12 height 9
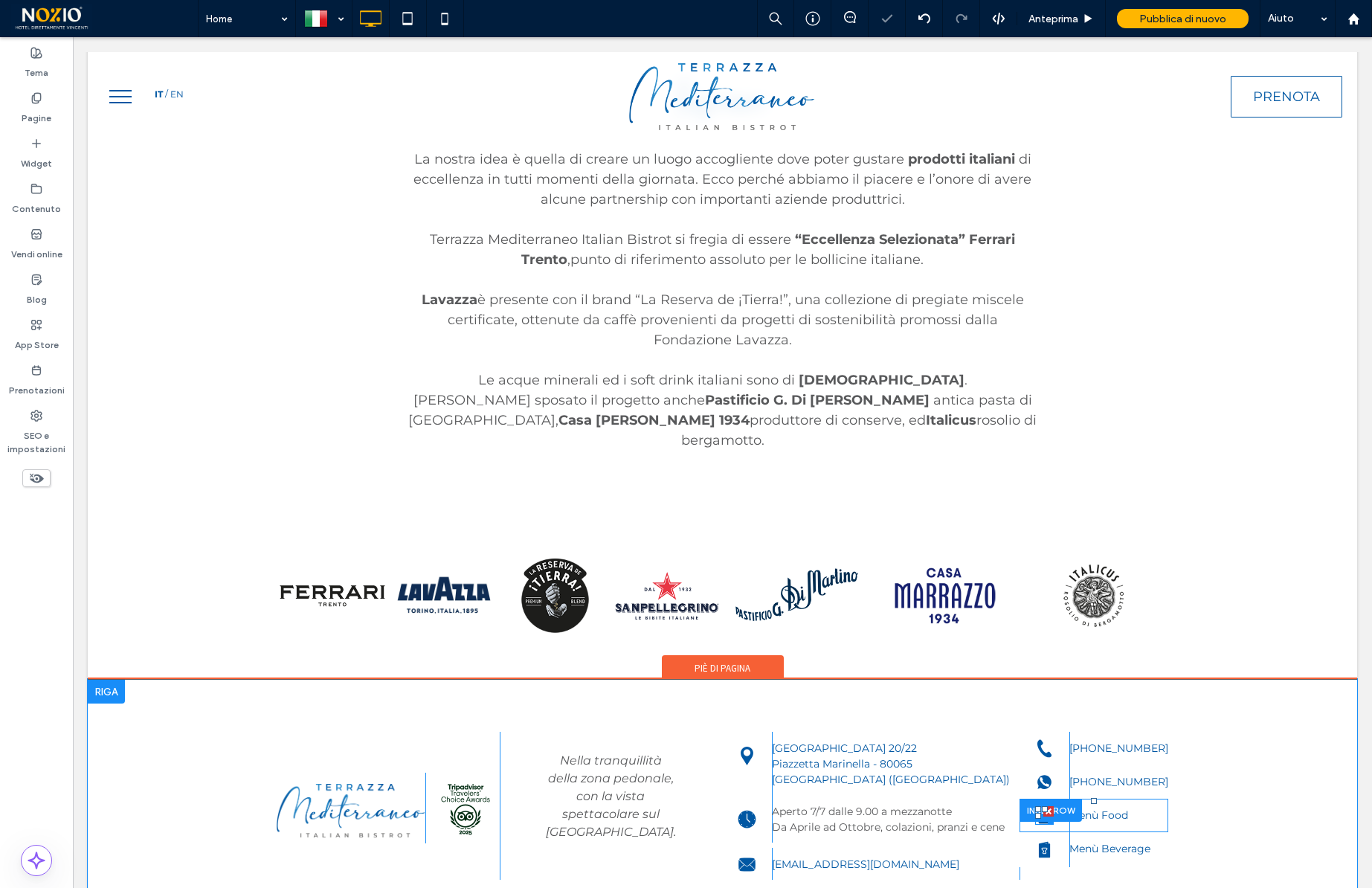
click at [1045, 814] on div at bounding box center [1048, 820] width 12 height 12
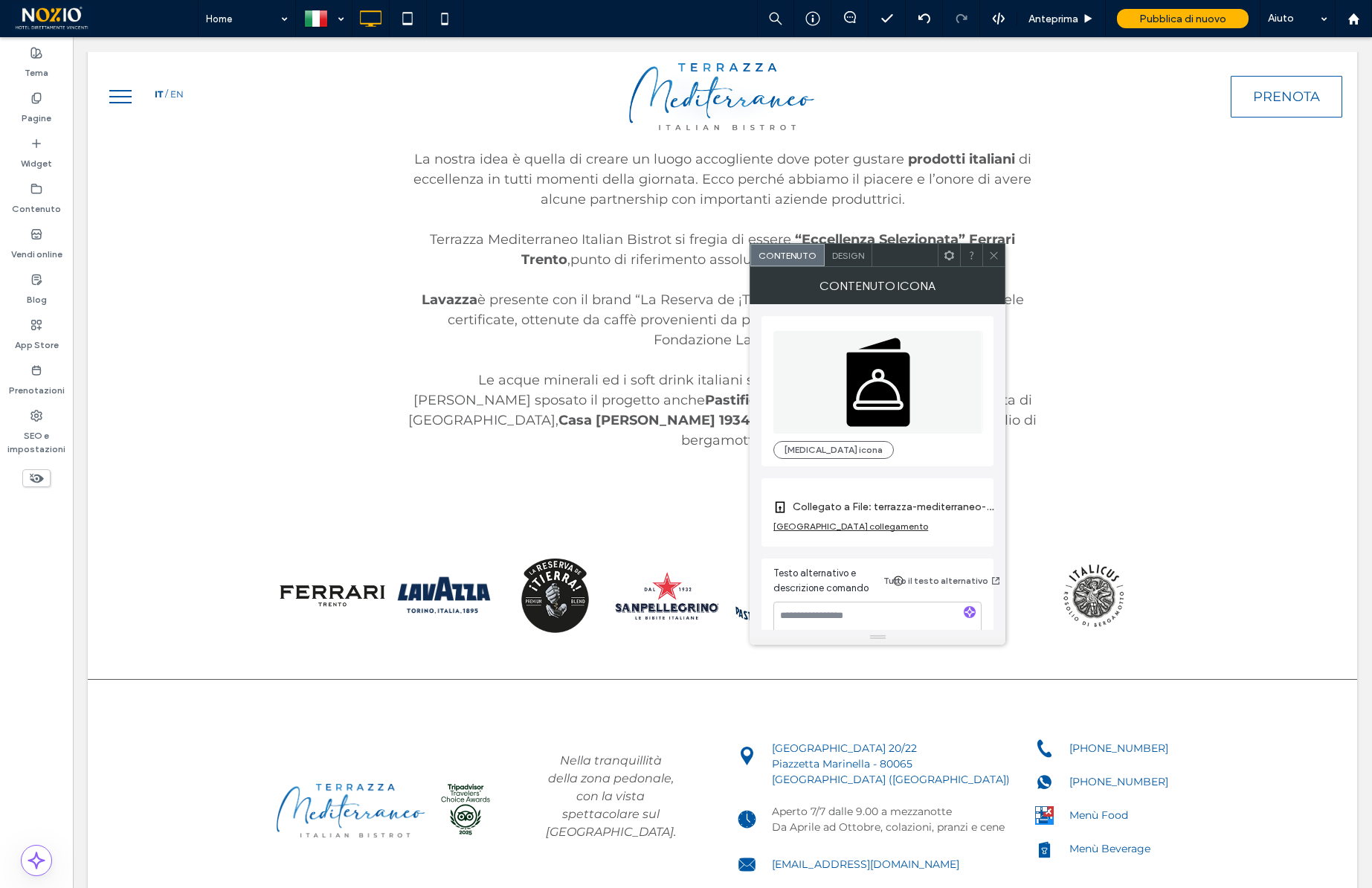
click at [839, 505] on label "Collegato a File: terrazza-mediterraneo-menu-it.pdf" at bounding box center [896, 506] width 209 height 27
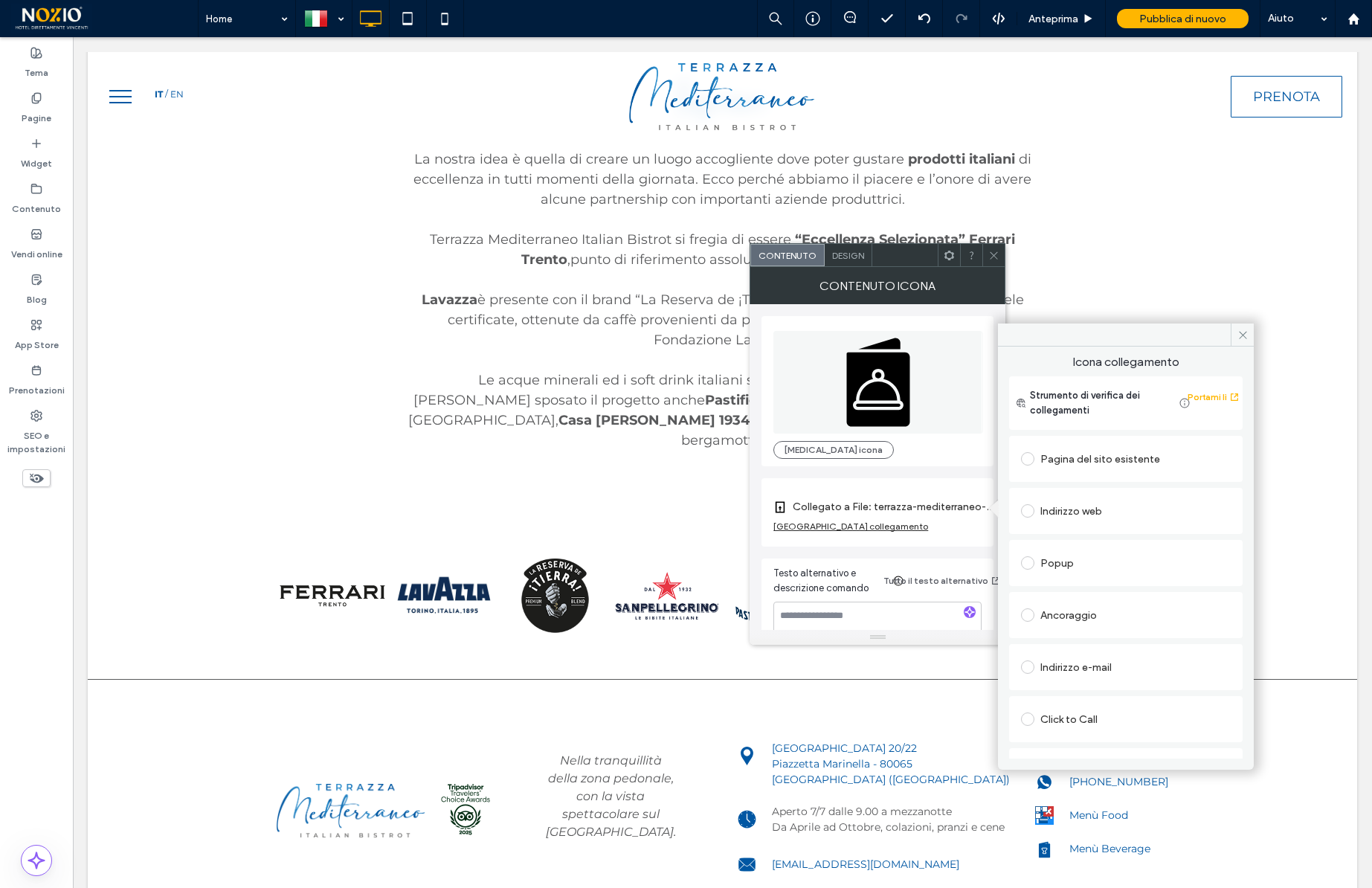
scroll to position [109, 0]
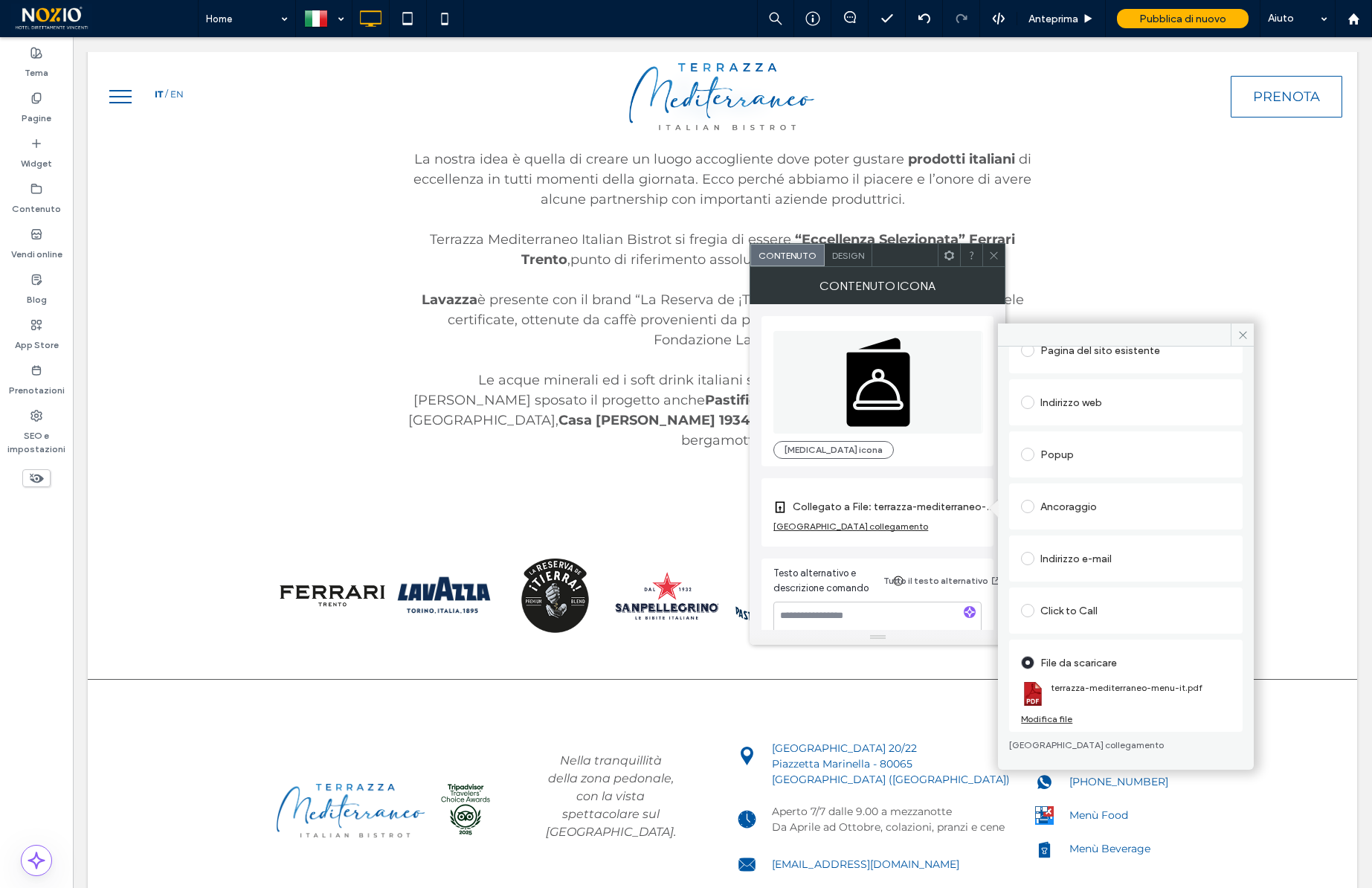
click at [1055, 722] on div "Modifica file" at bounding box center [1046, 719] width 51 height 12
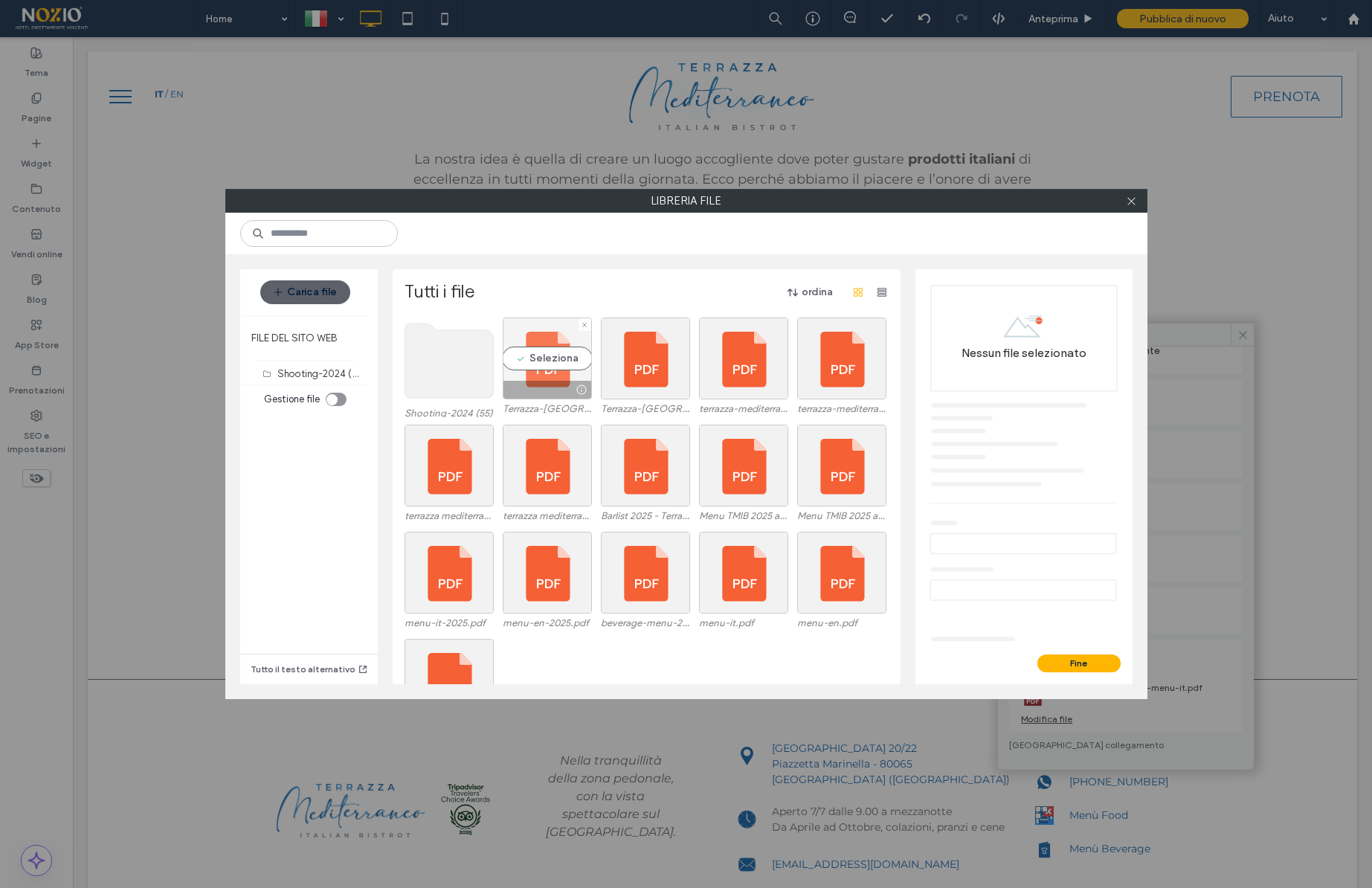
click at [530, 365] on div "Seleziona" at bounding box center [547, 358] width 89 height 82
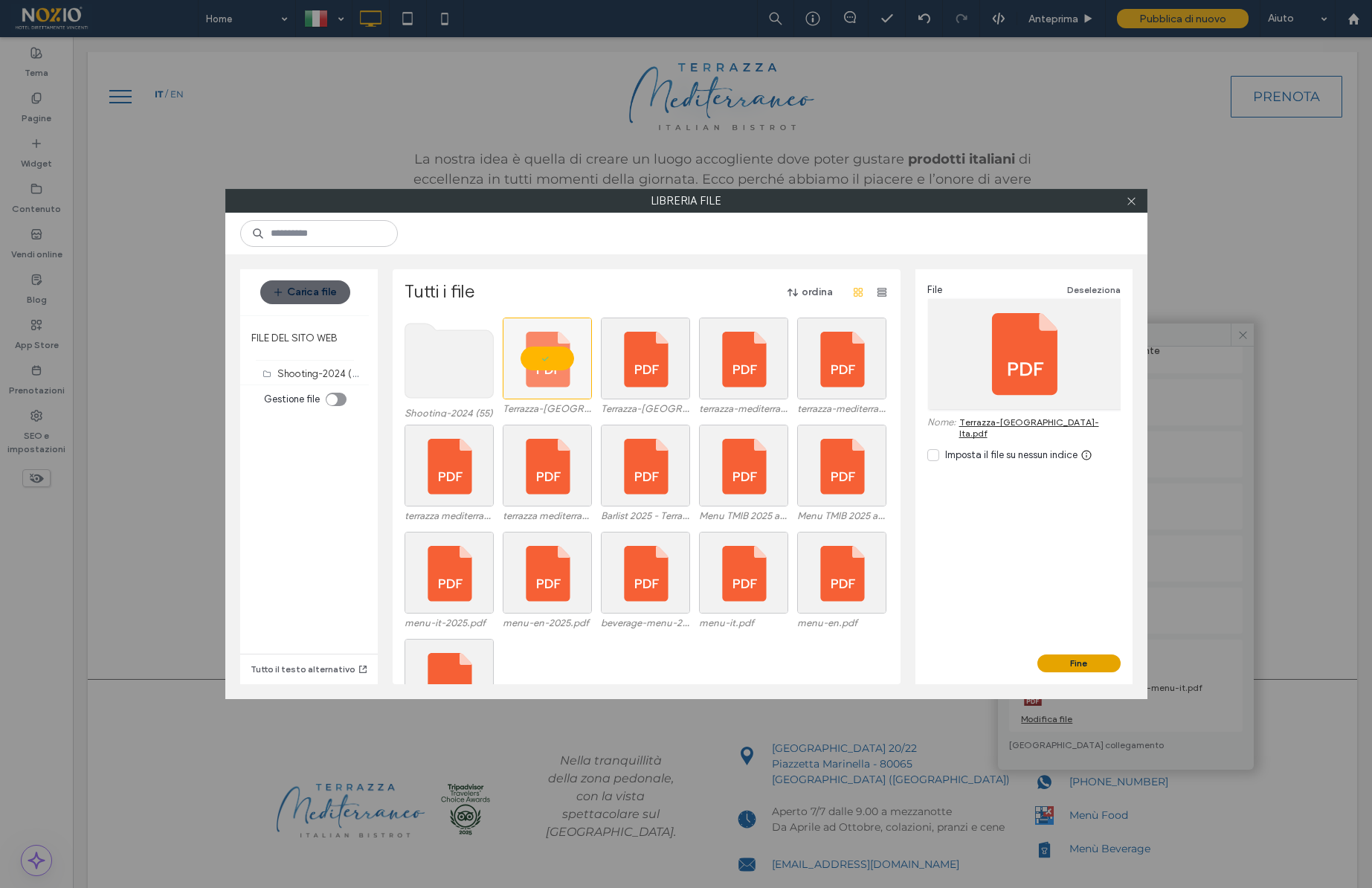
click at [1074, 668] on button "Fine" at bounding box center [1078, 664] width 83 height 18
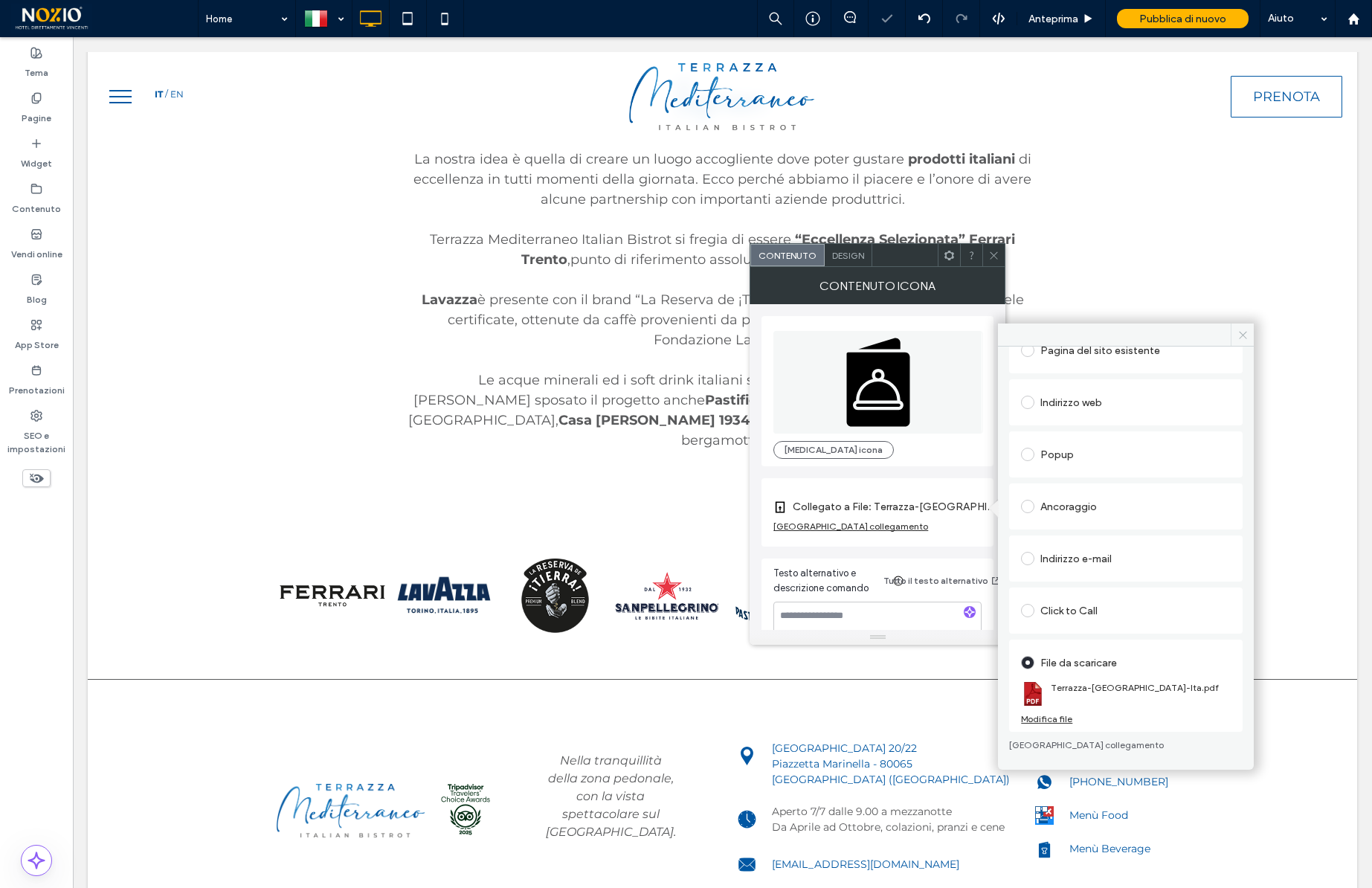
click at [1234, 335] on span at bounding box center [1243, 334] width 23 height 22
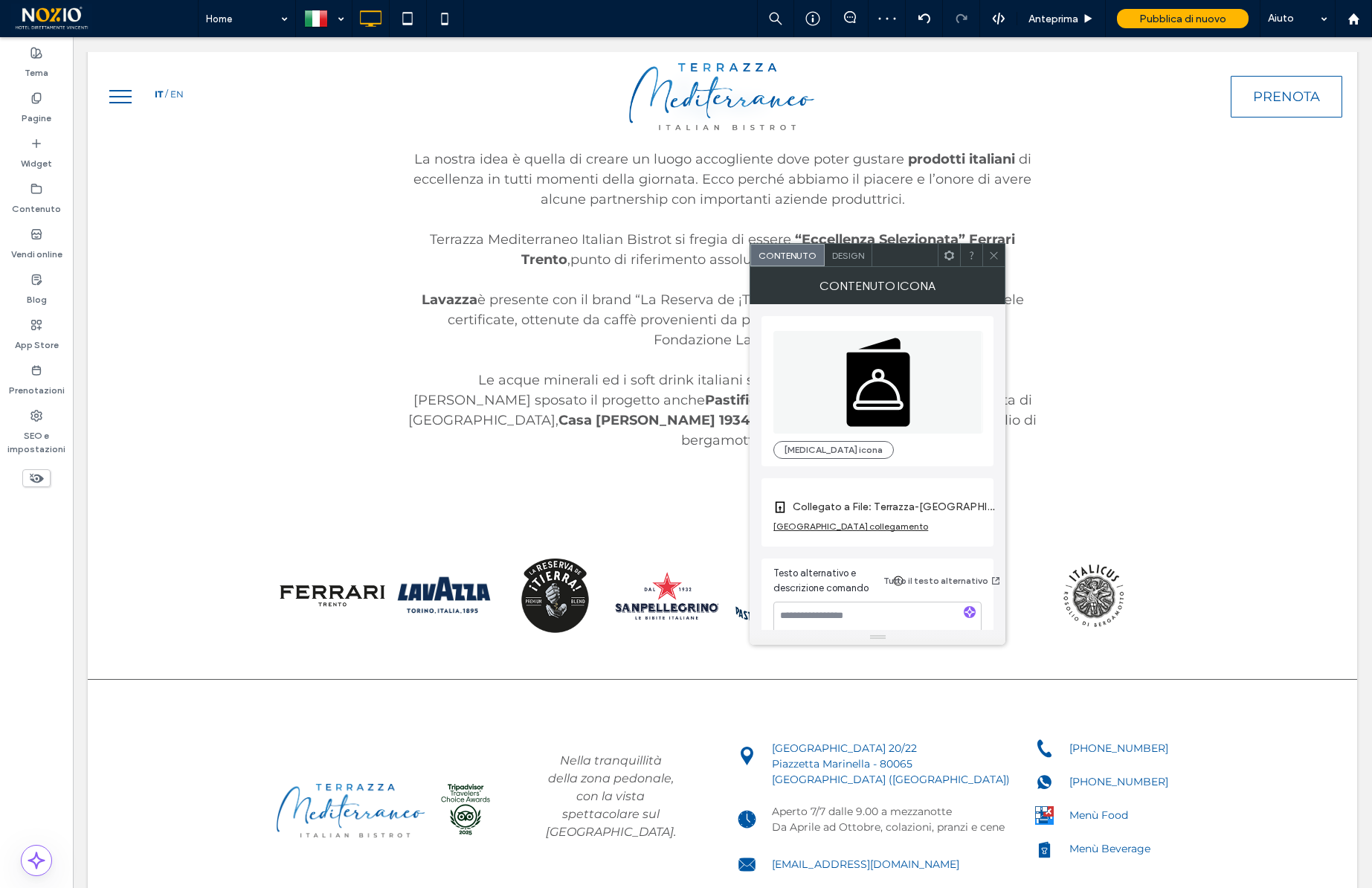
click at [997, 254] on icon at bounding box center [994, 256] width 12 height 12
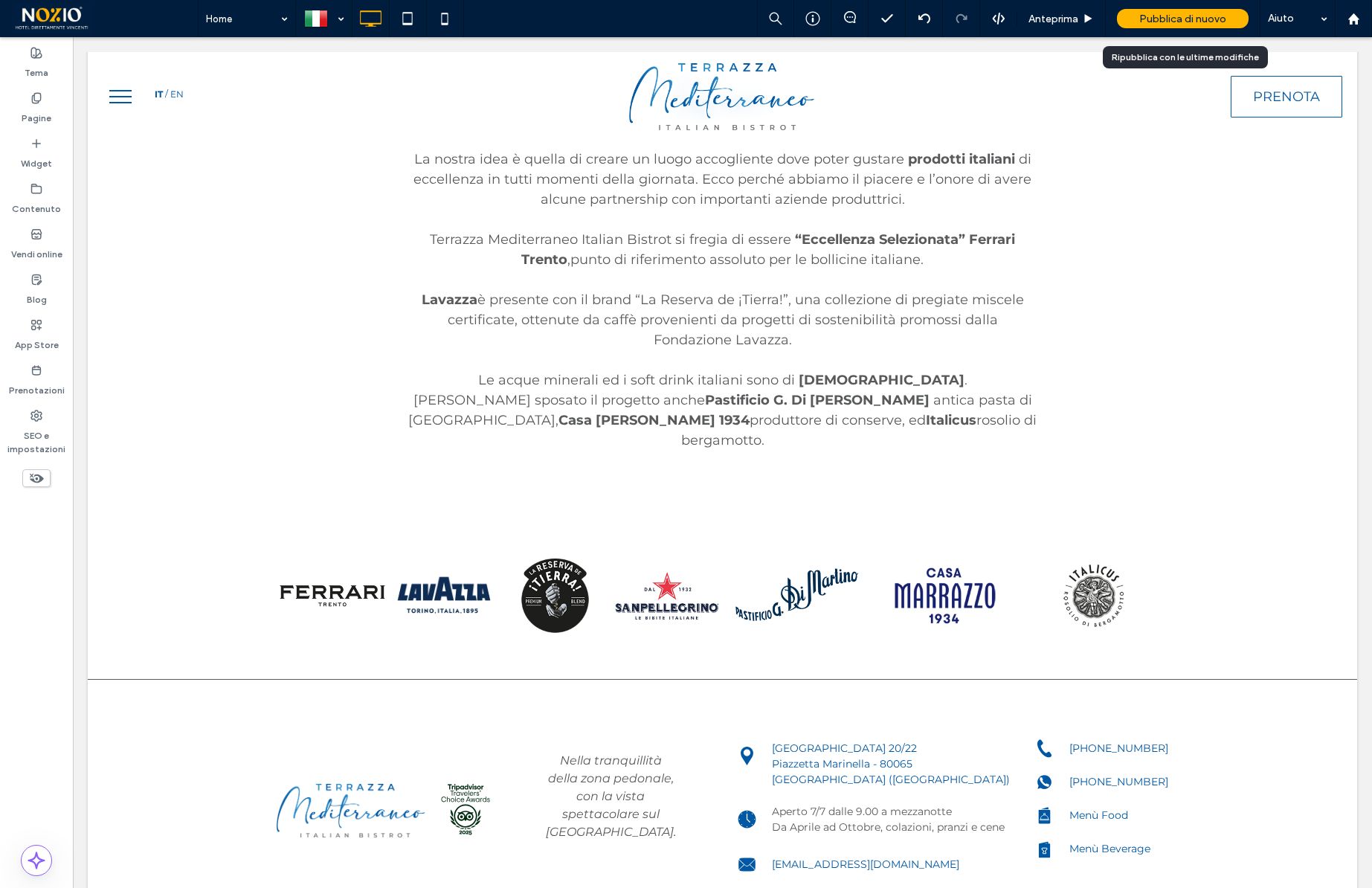
click at [1155, 19] on span "Pubblica di nuovo" at bounding box center [1183, 18] width 87 height 12
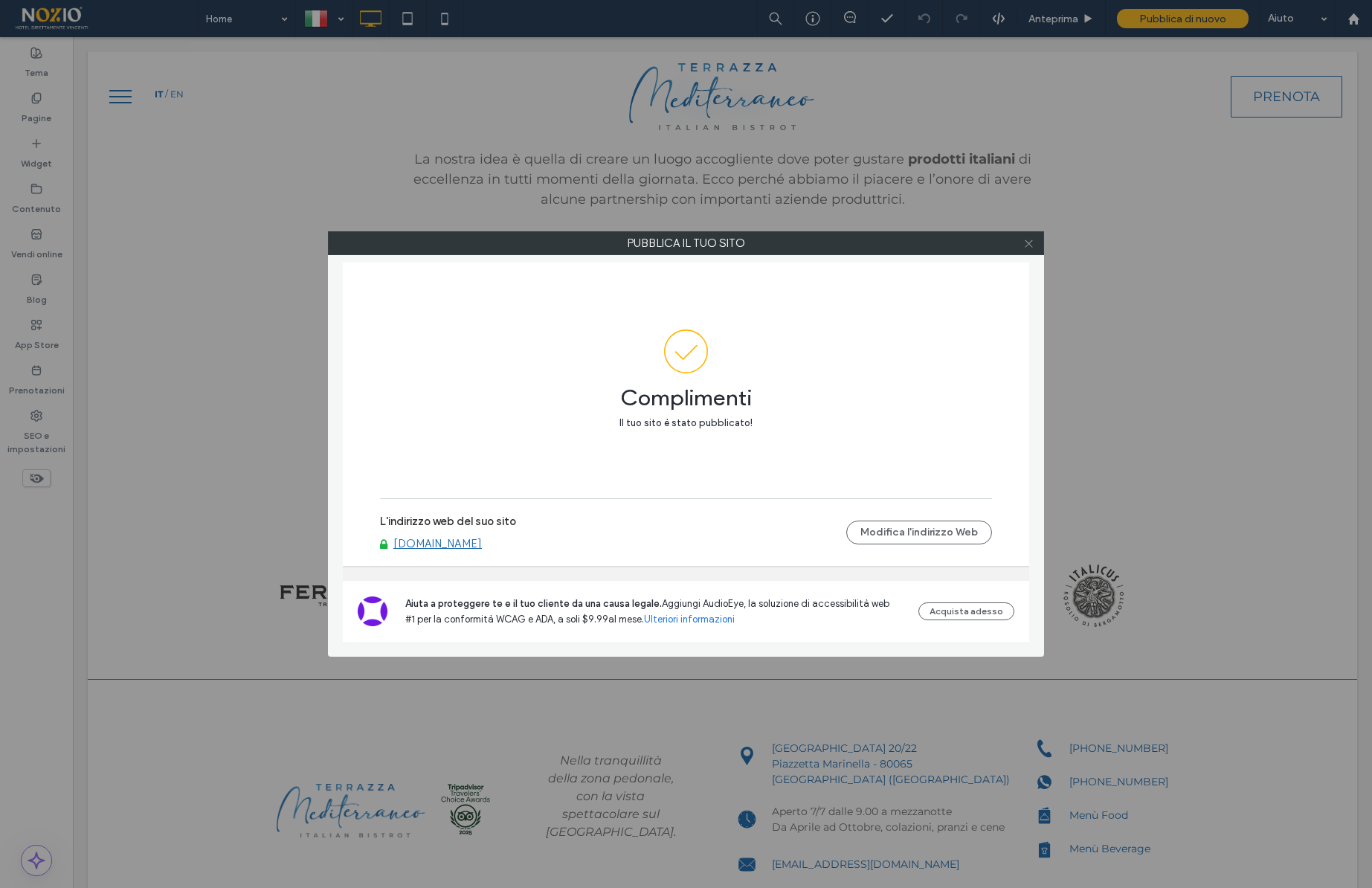
click at [1032, 247] on icon at bounding box center [1029, 244] width 12 height 12
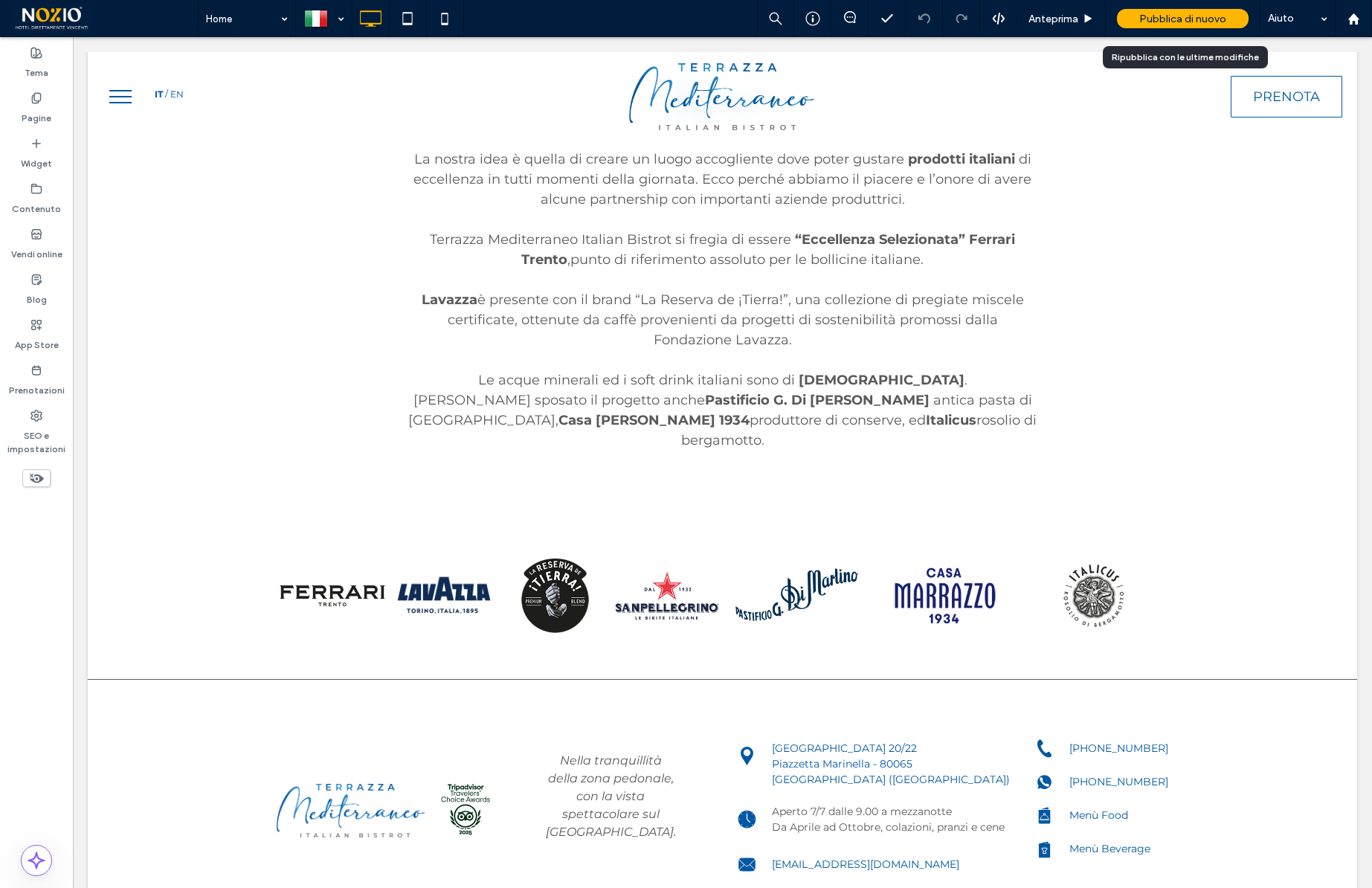
click at [1205, 17] on span "Pubblica di nuovo" at bounding box center [1183, 18] width 87 height 12
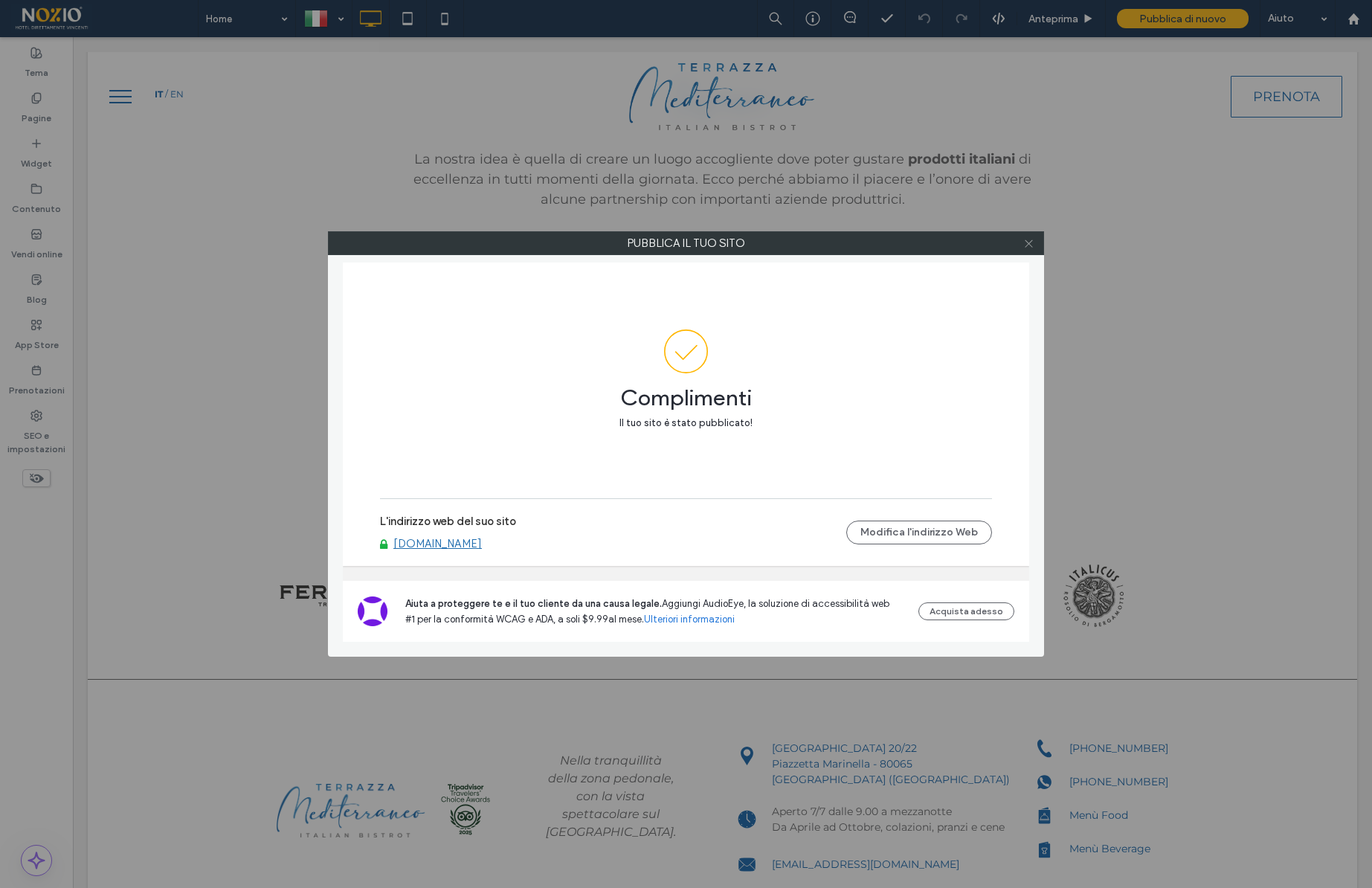
click at [1027, 245] on icon at bounding box center [1029, 244] width 12 height 12
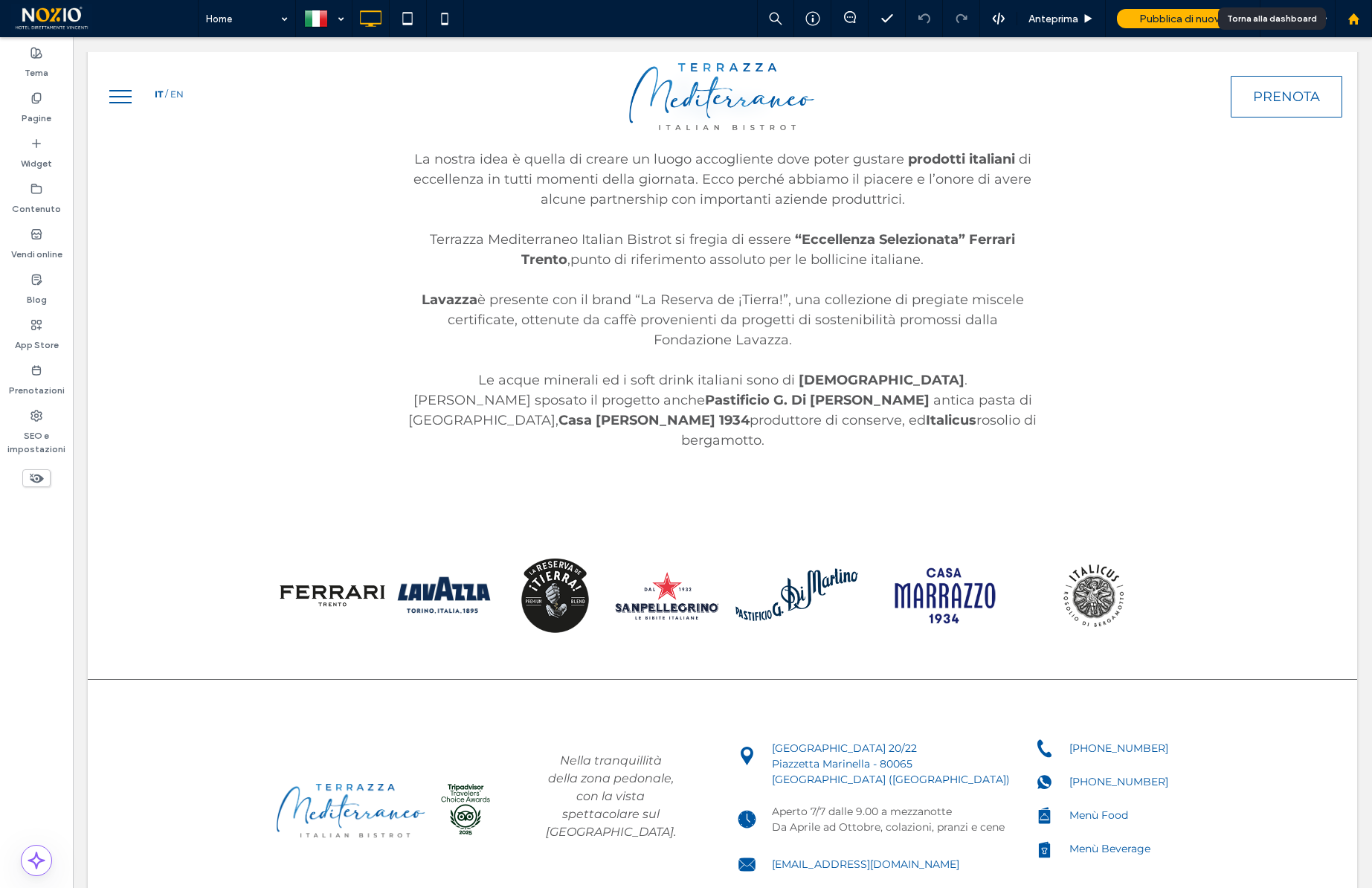
click at [1351, 17] on use at bounding box center [1353, 18] width 12 height 12
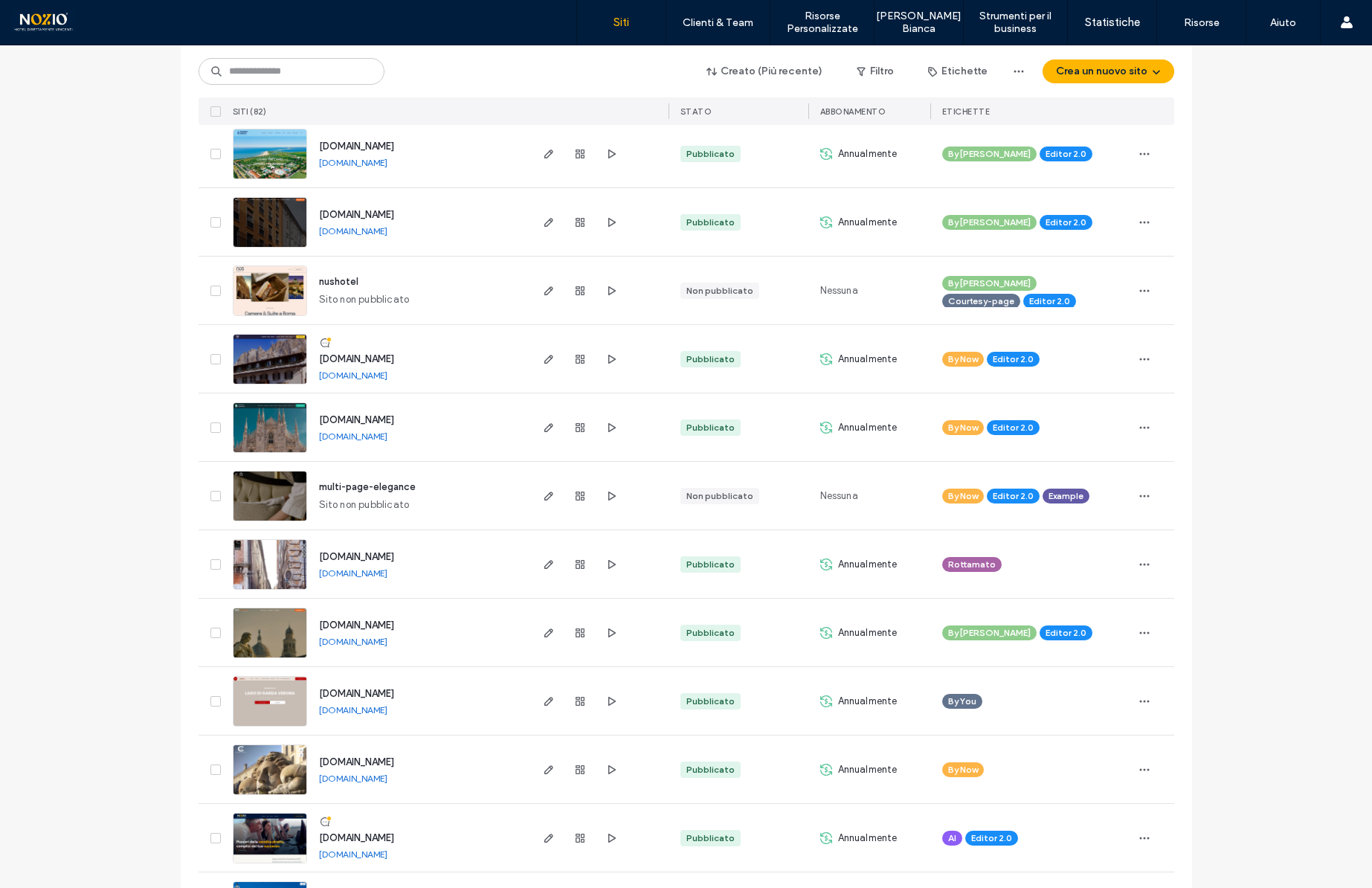
scroll to position [209, 0]
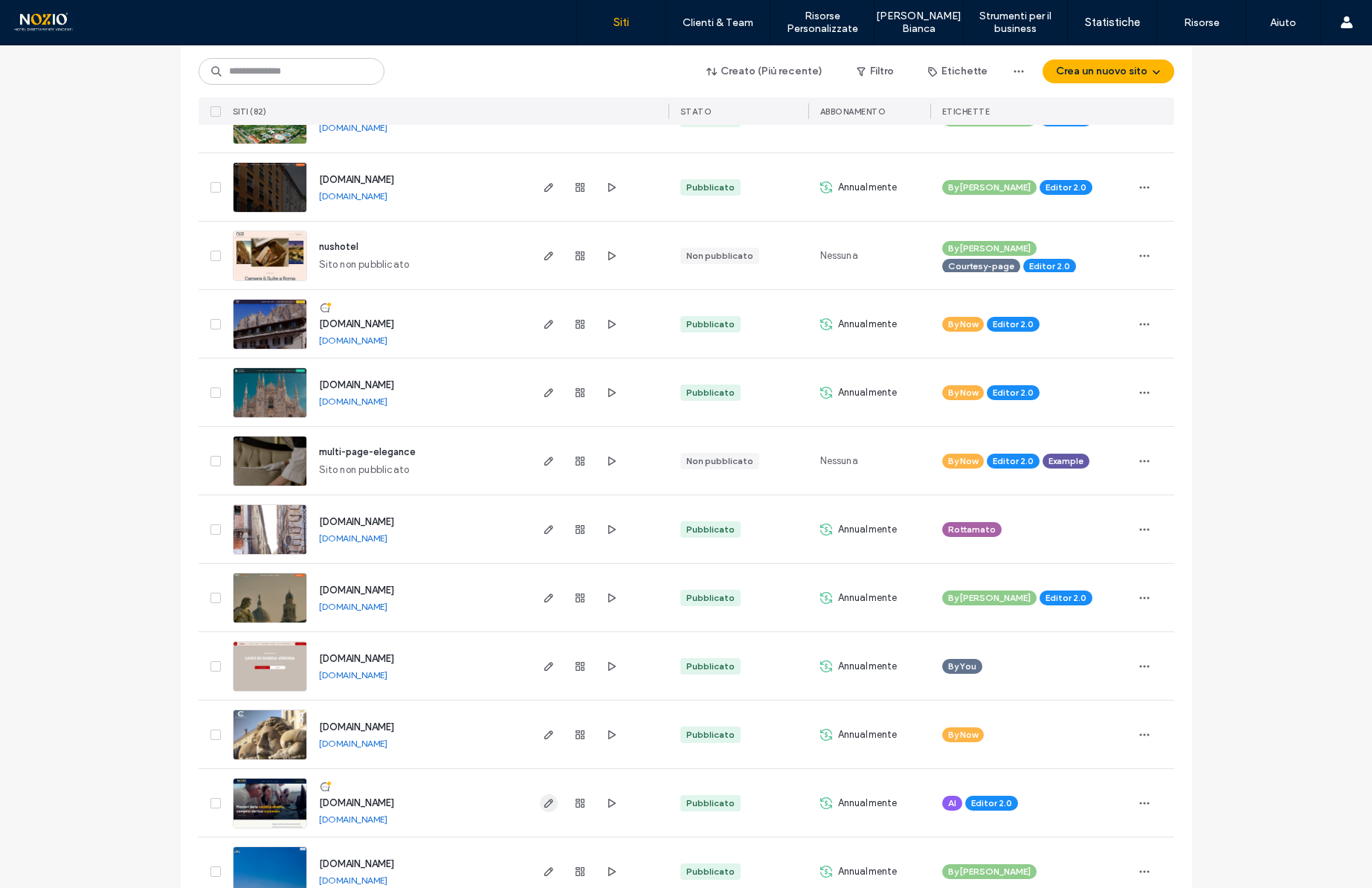
click at [546, 801] on use "button" at bounding box center [547, 803] width 9 height 9
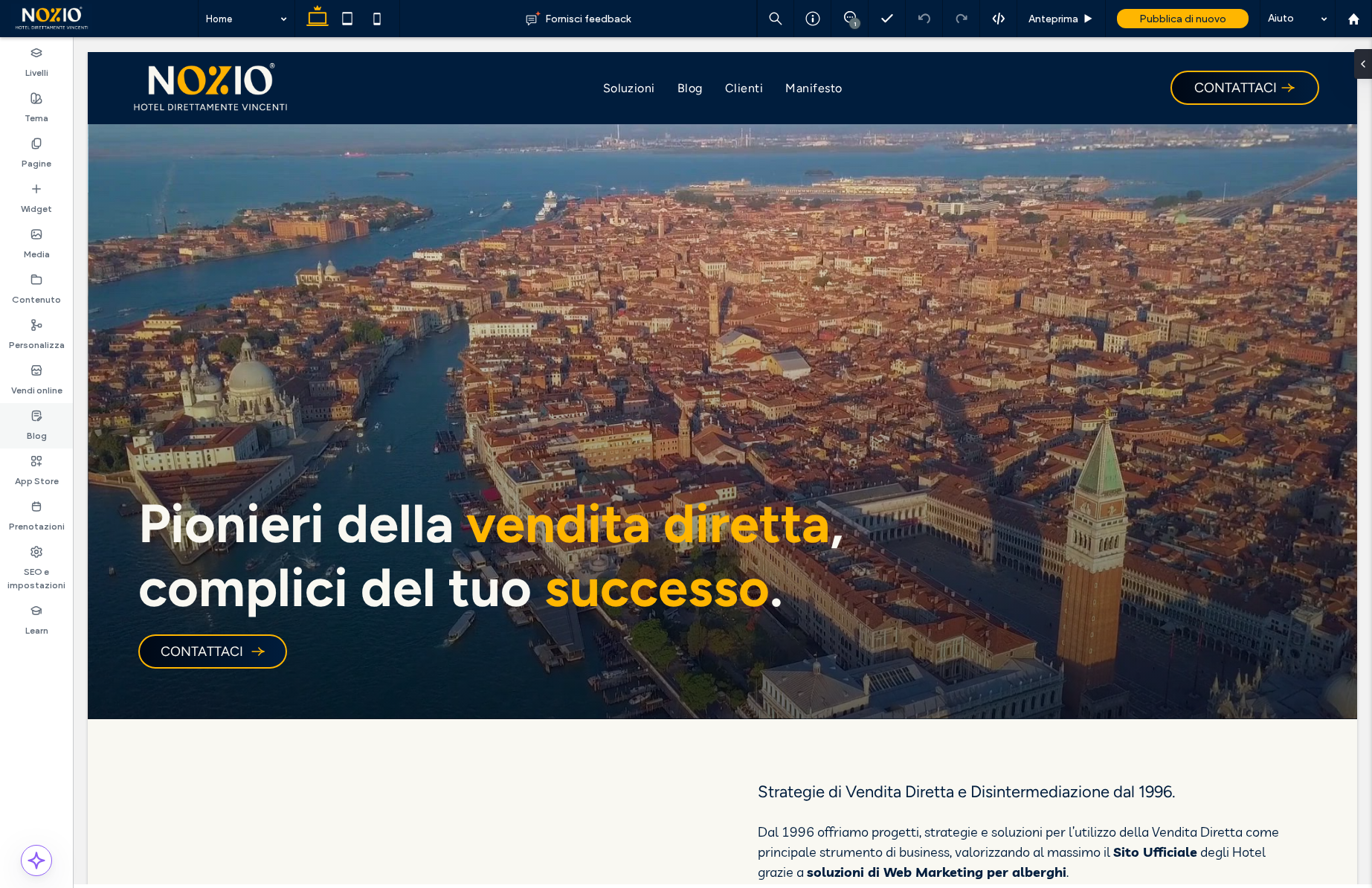
click at [42, 424] on label "Blog" at bounding box center [36, 431] width 20 height 21
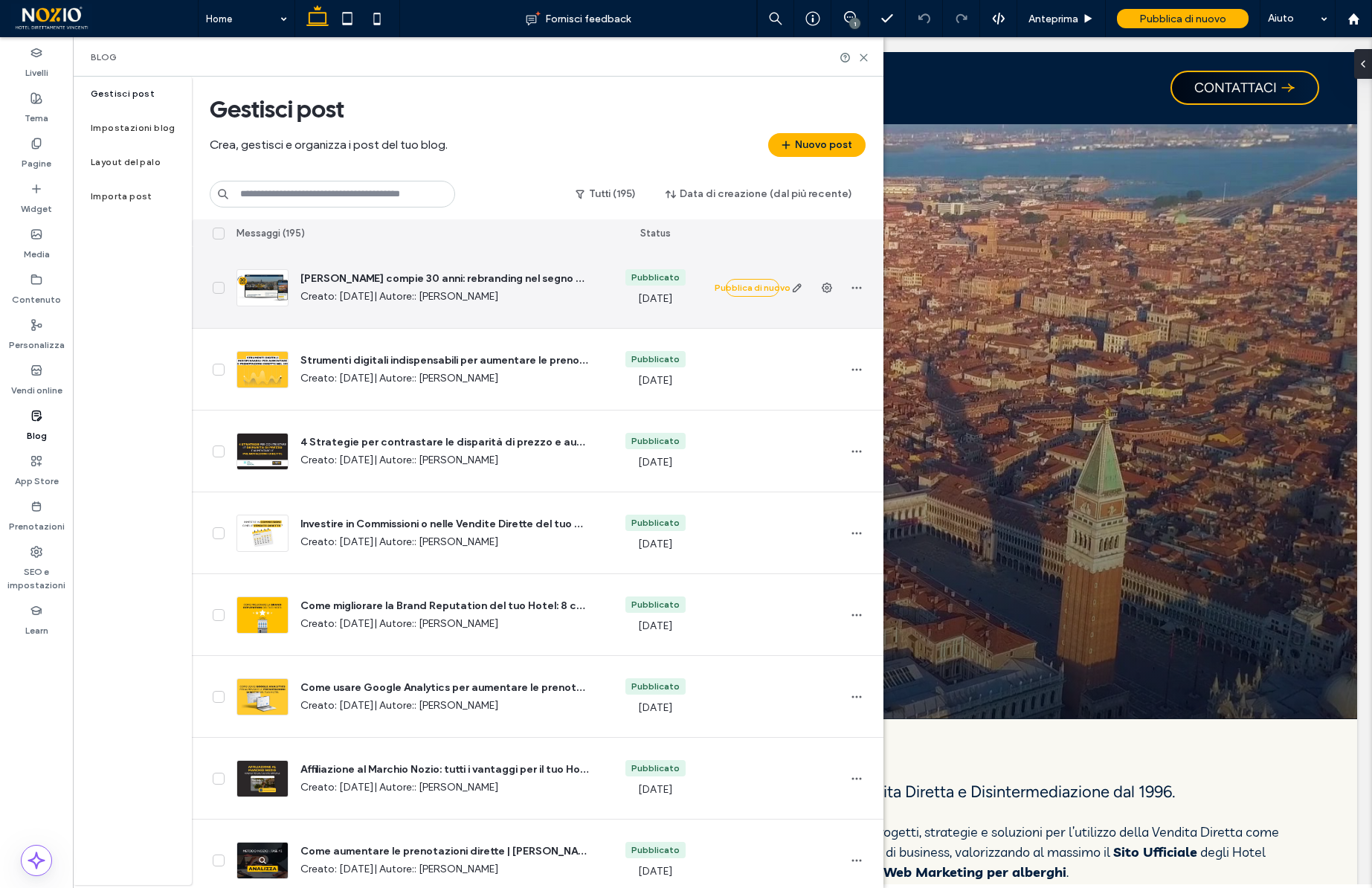
click at [262, 292] on div at bounding box center [262, 287] width 52 height 37
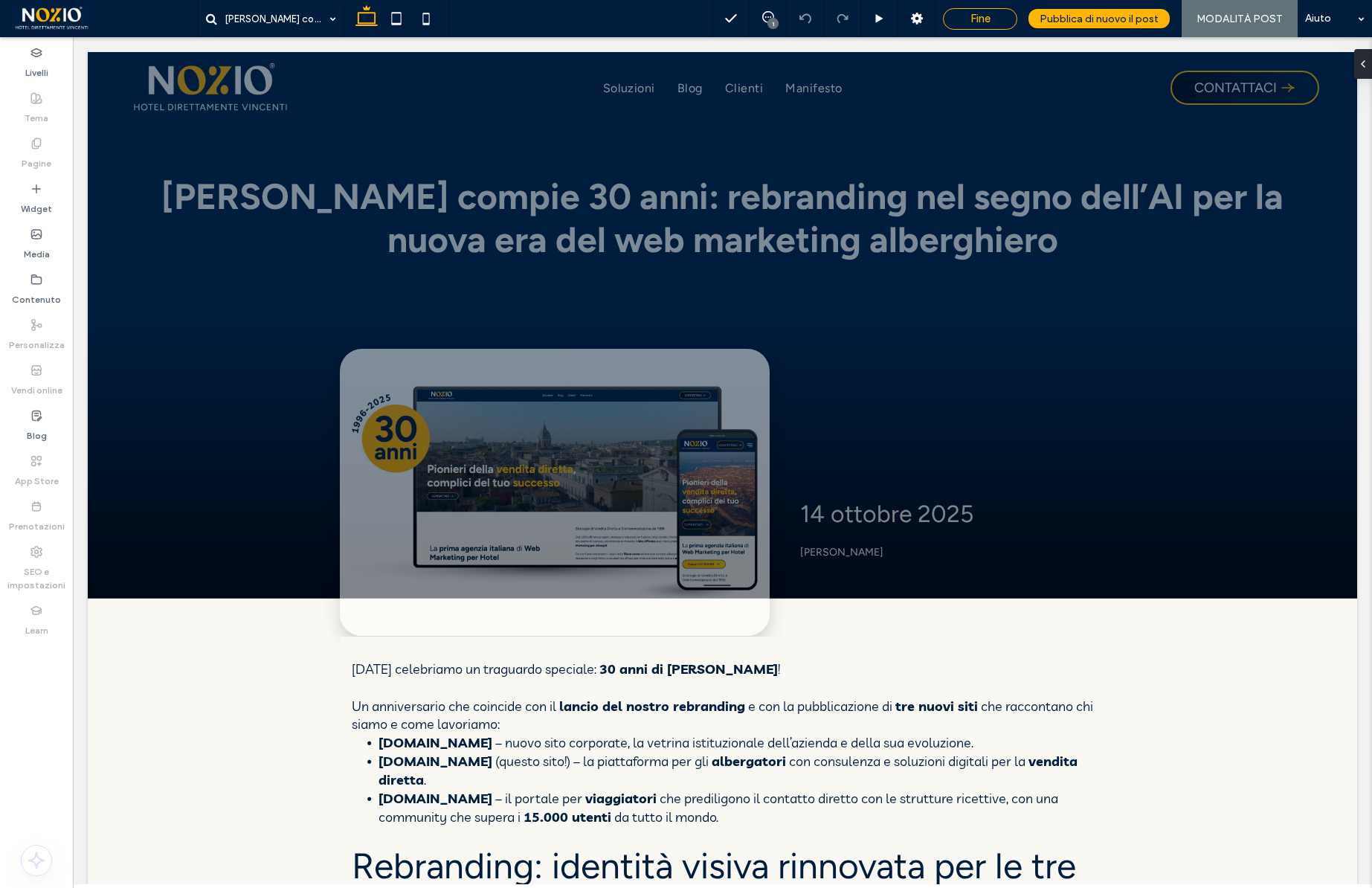
click at [1010, 16] on div "Fine" at bounding box center [980, 18] width 73 height 13
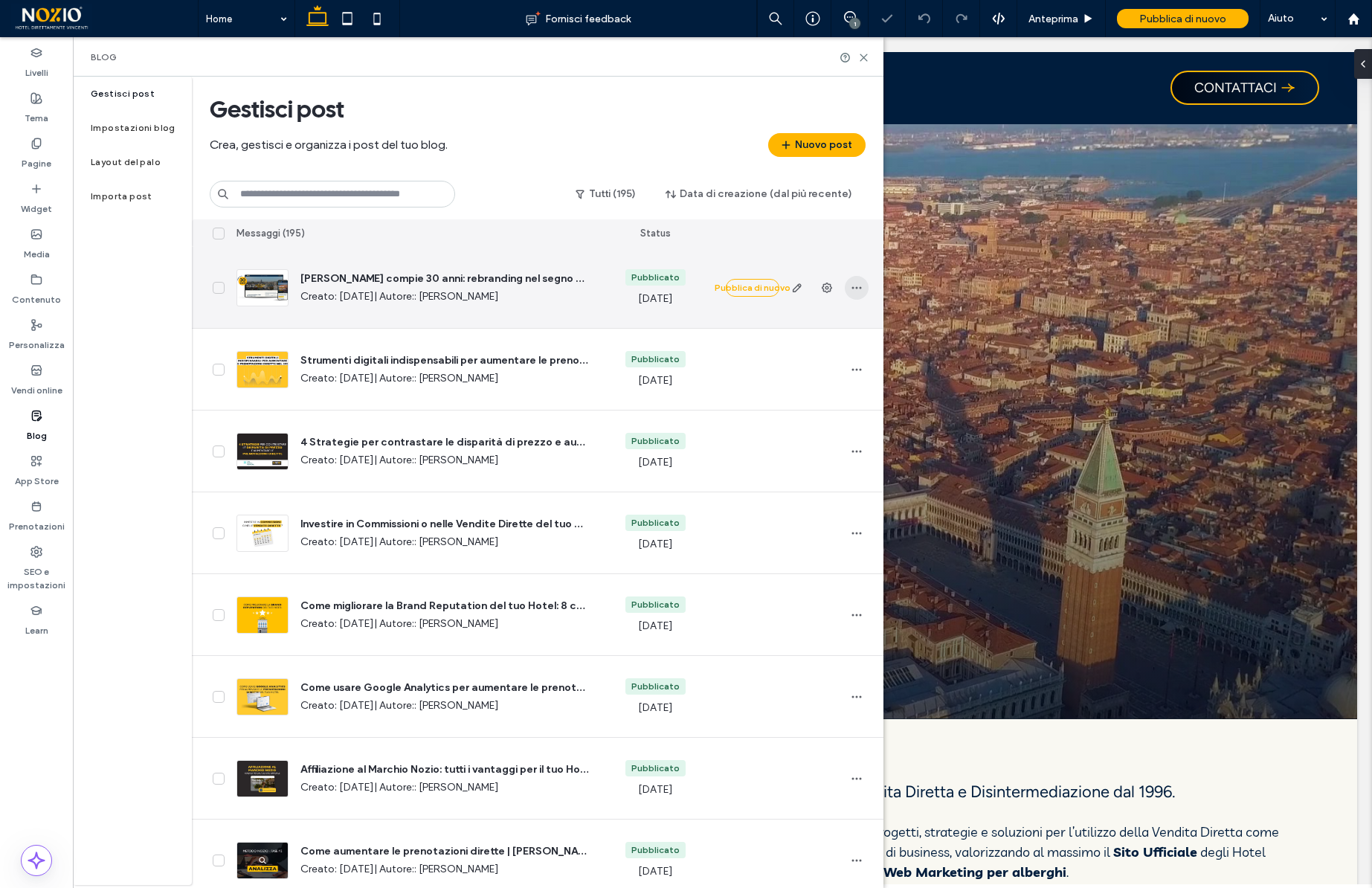
click at [854, 286] on icon "button" at bounding box center [857, 288] width 12 height 12
click at [823, 286] on icon "button" at bounding box center [827, 288] width 12 height 12
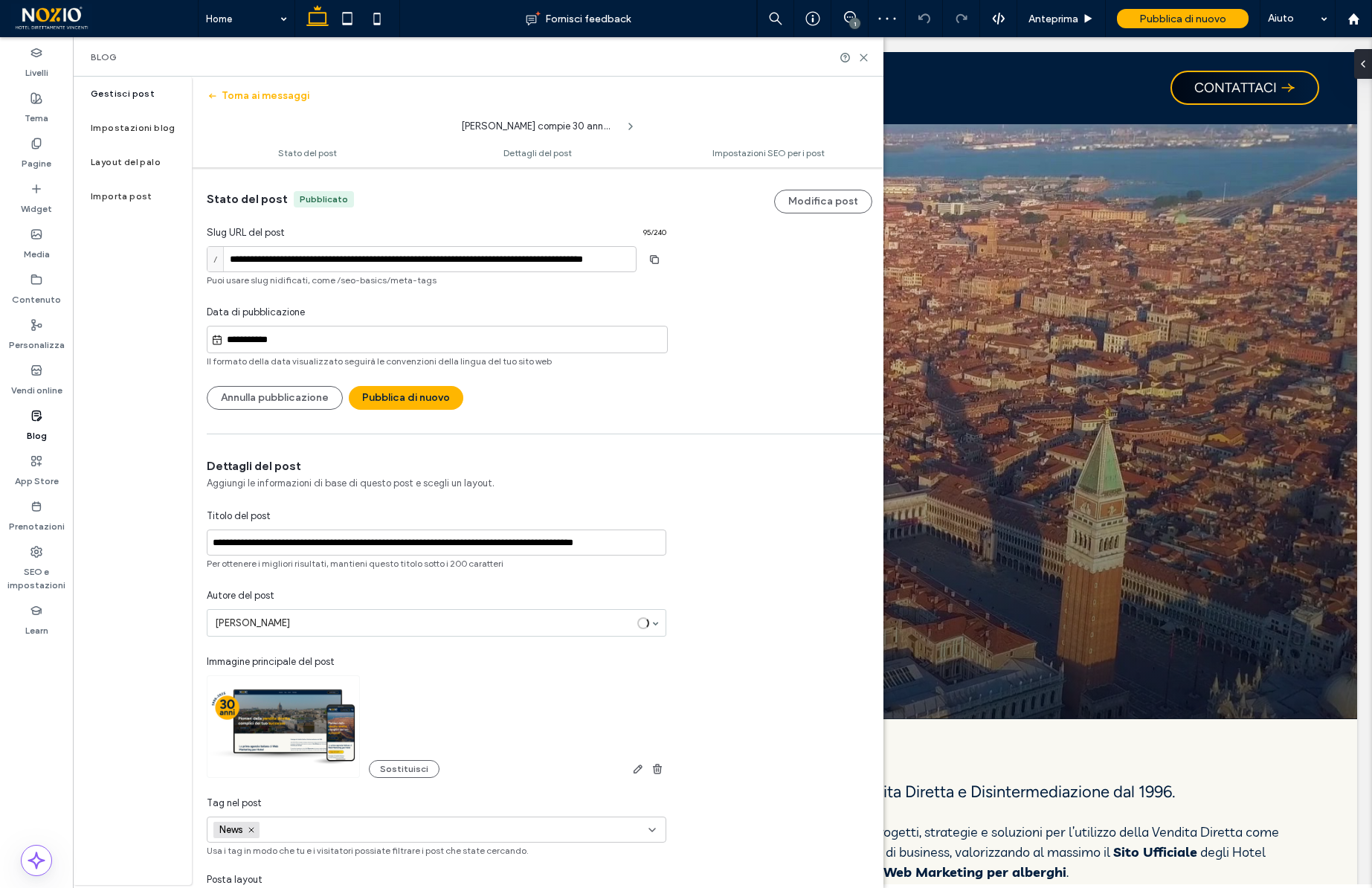
scroll to position [1, 0]
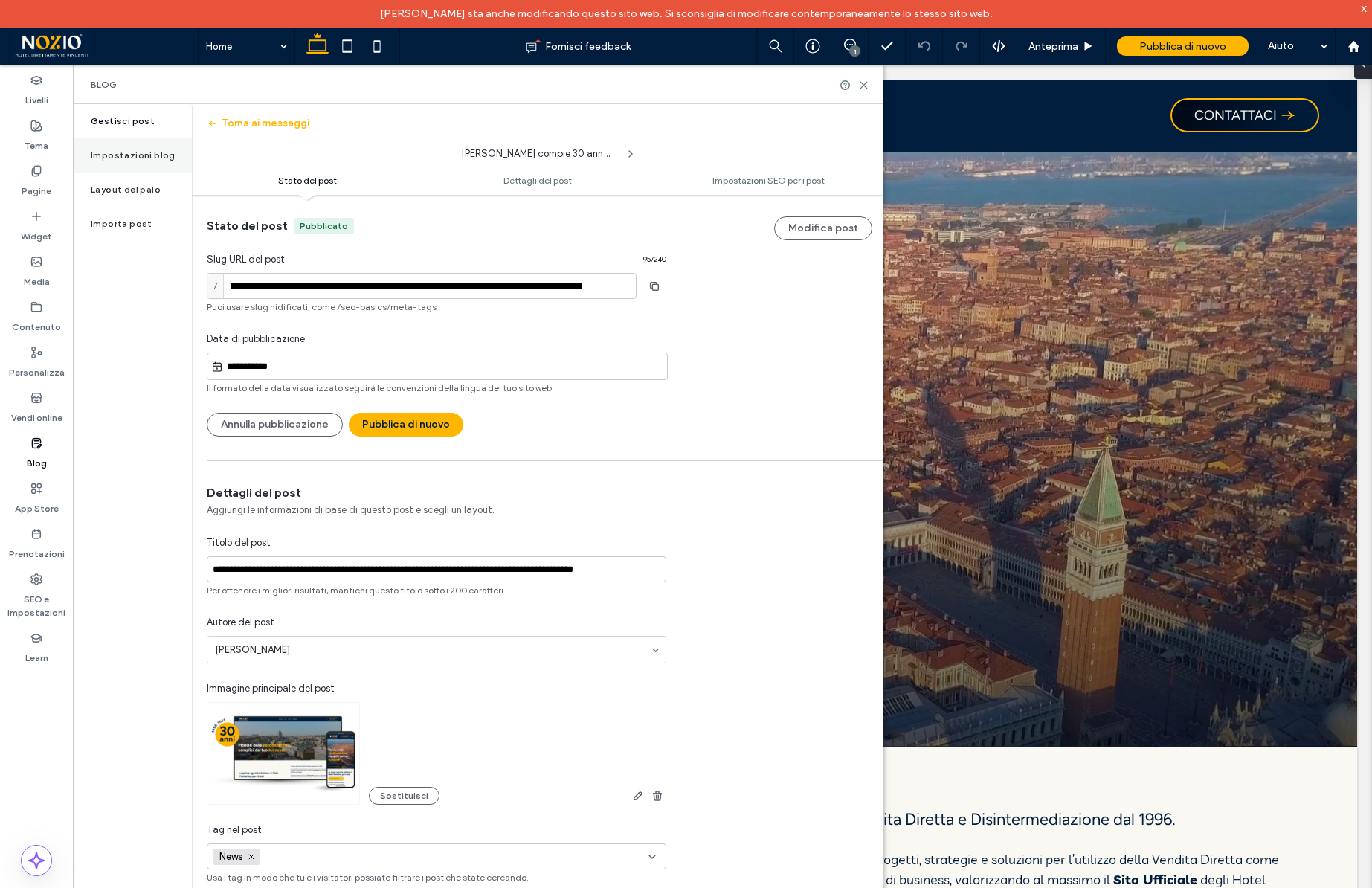
click at [155, 156] on label "Impostazioni blog" at bounding box center [133, 155] width 85 height 11
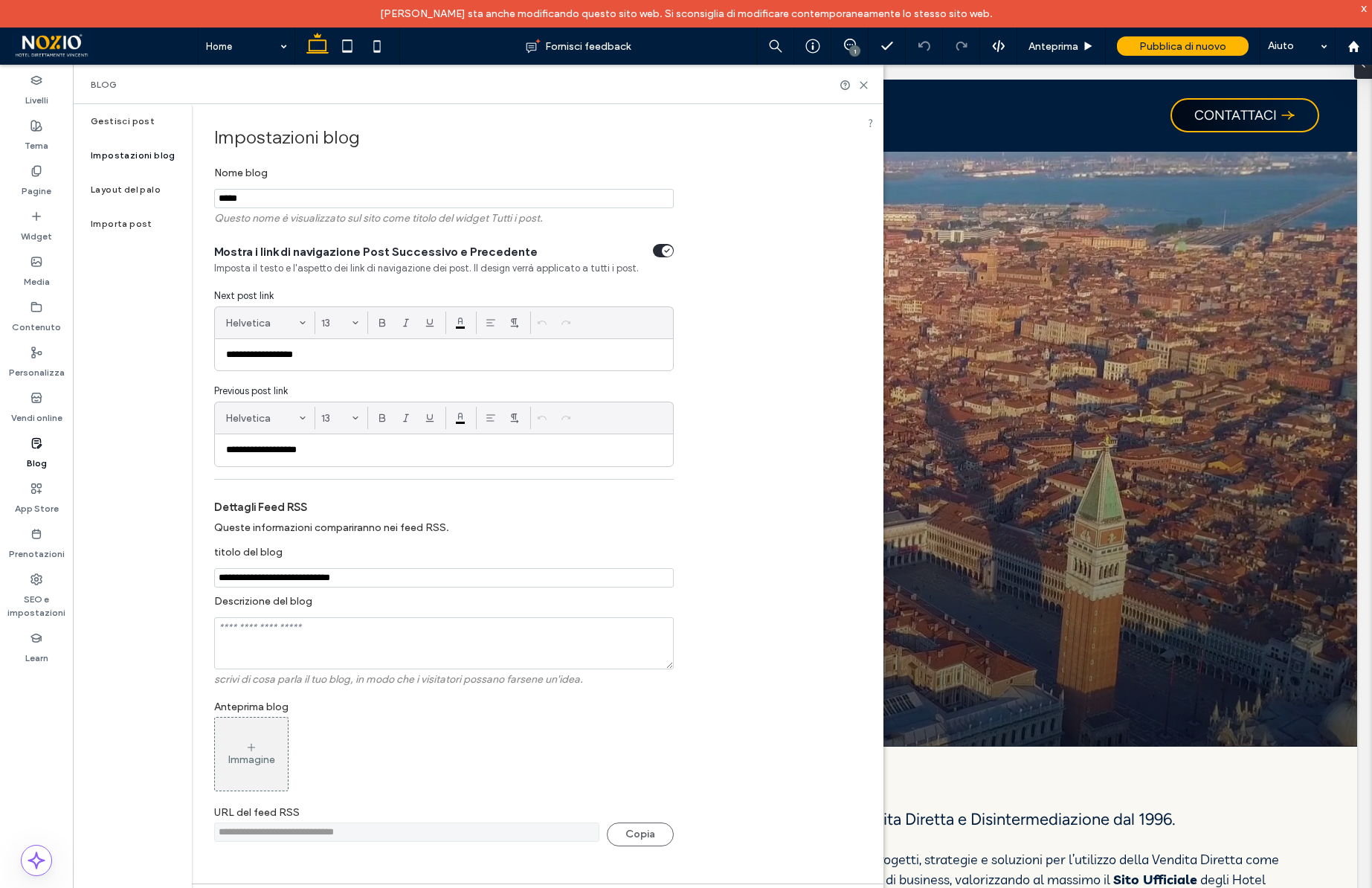
click at [221, 200] on input "*****" at bounding box center [444, 198] width 459 height 19
click at [263, 201] on input "**********" at bounding box center [444, 198] width 459 height 19
click at [280, 199] on input "**********" at bounding box center [444, 198] width 459 height 19
click at [271, 197] on input "**********" at bounding box center [444, 198] width 459 height 19
type input "**********"
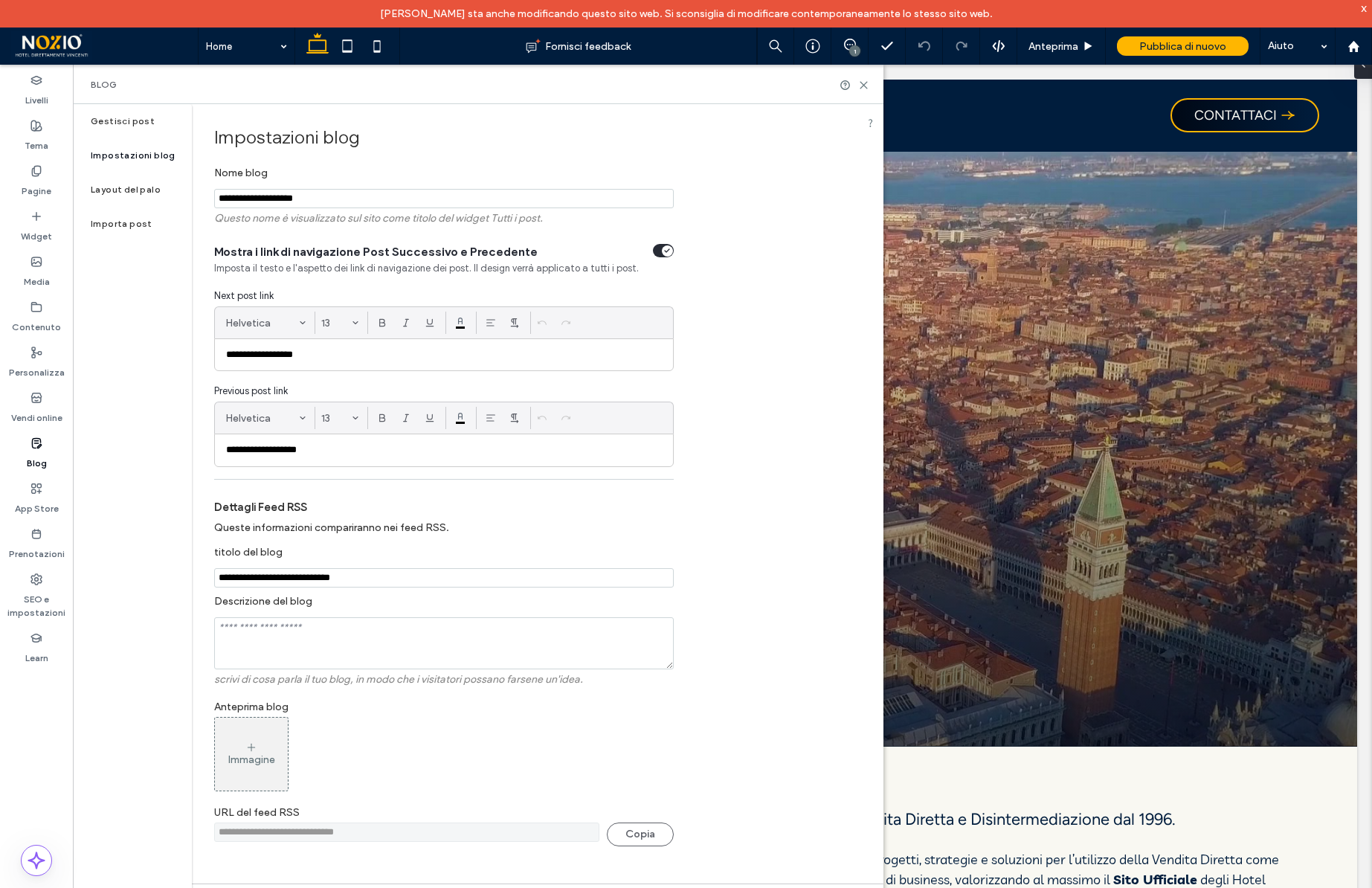
click at [703, 316] on div "**********" at bounding box center [538, 493] width 692 height 779
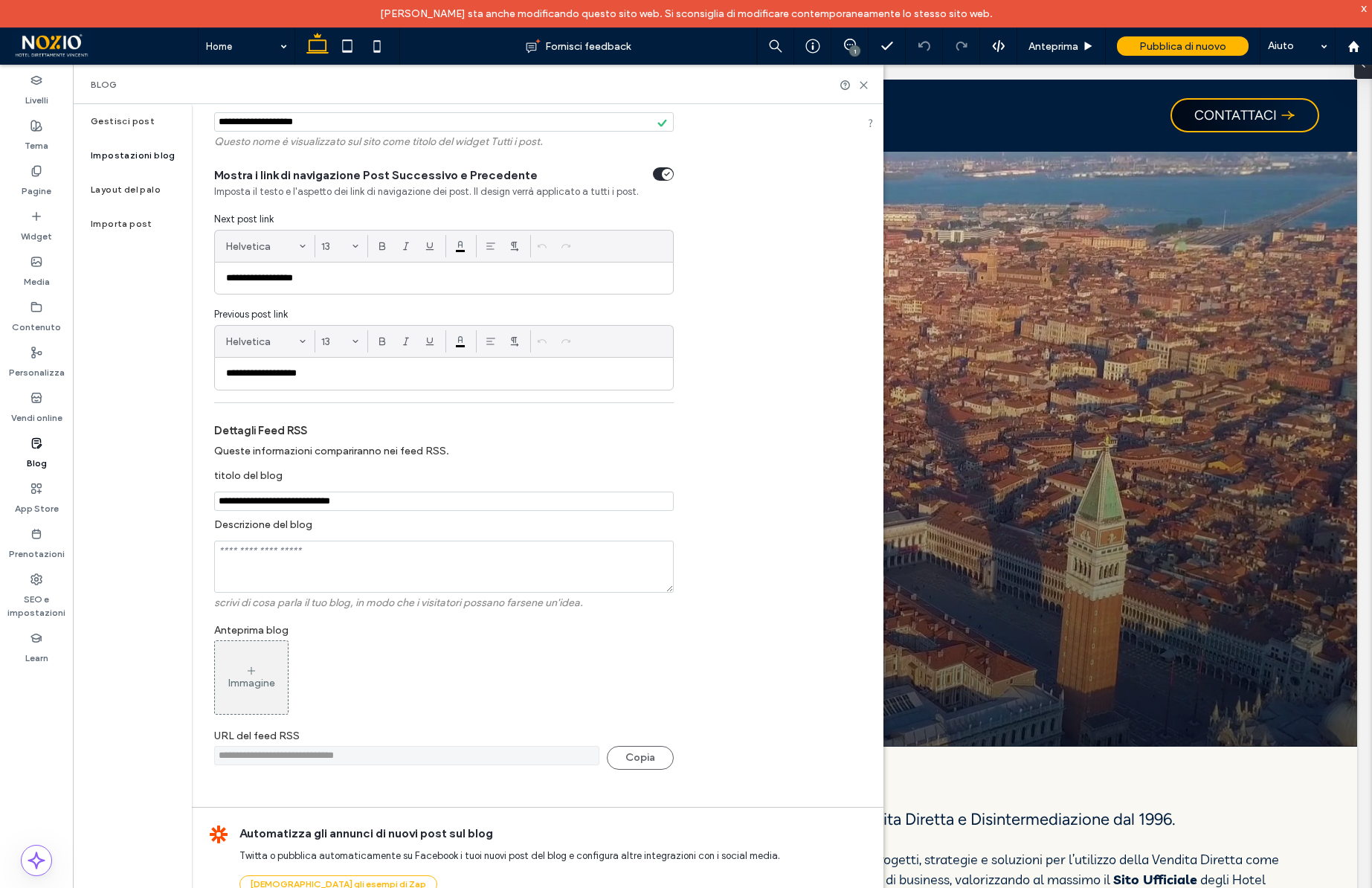
scroll to position [78, 0]
drag, startPoint x: 337, startPoint y: 501, endPoint x: 398, endPoint y: 501, distance: 61.0
click at [398, 501] on input "**********" at bounding box center [444, 500] width 459 height 19
click at [254, 504] on input "**********" at bounding box center [444, 500] width 459 height 19
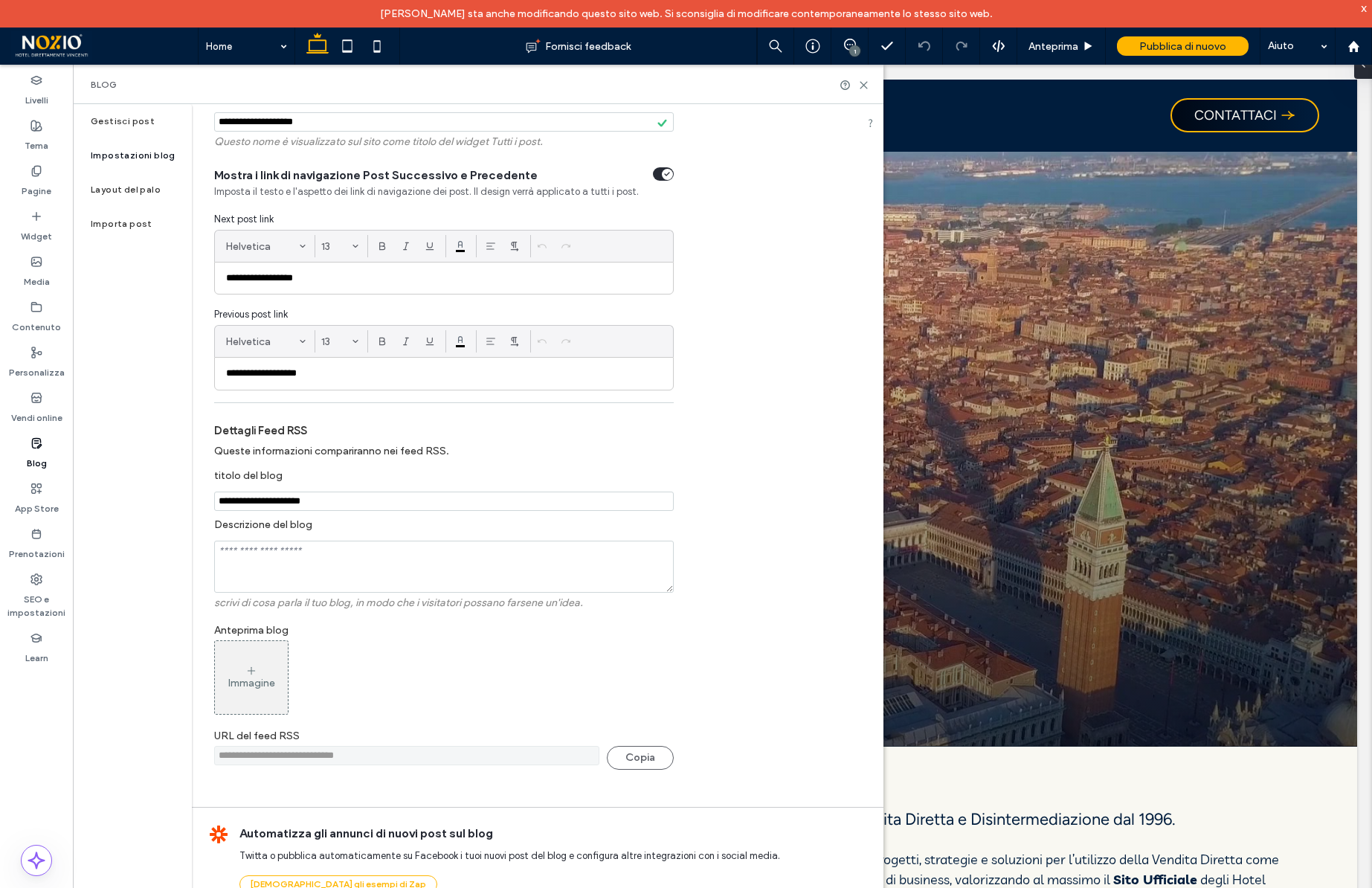
click at [222, 501] on input "**********" at bounding box center [444, 500] width 459 height 19
type input "**********"
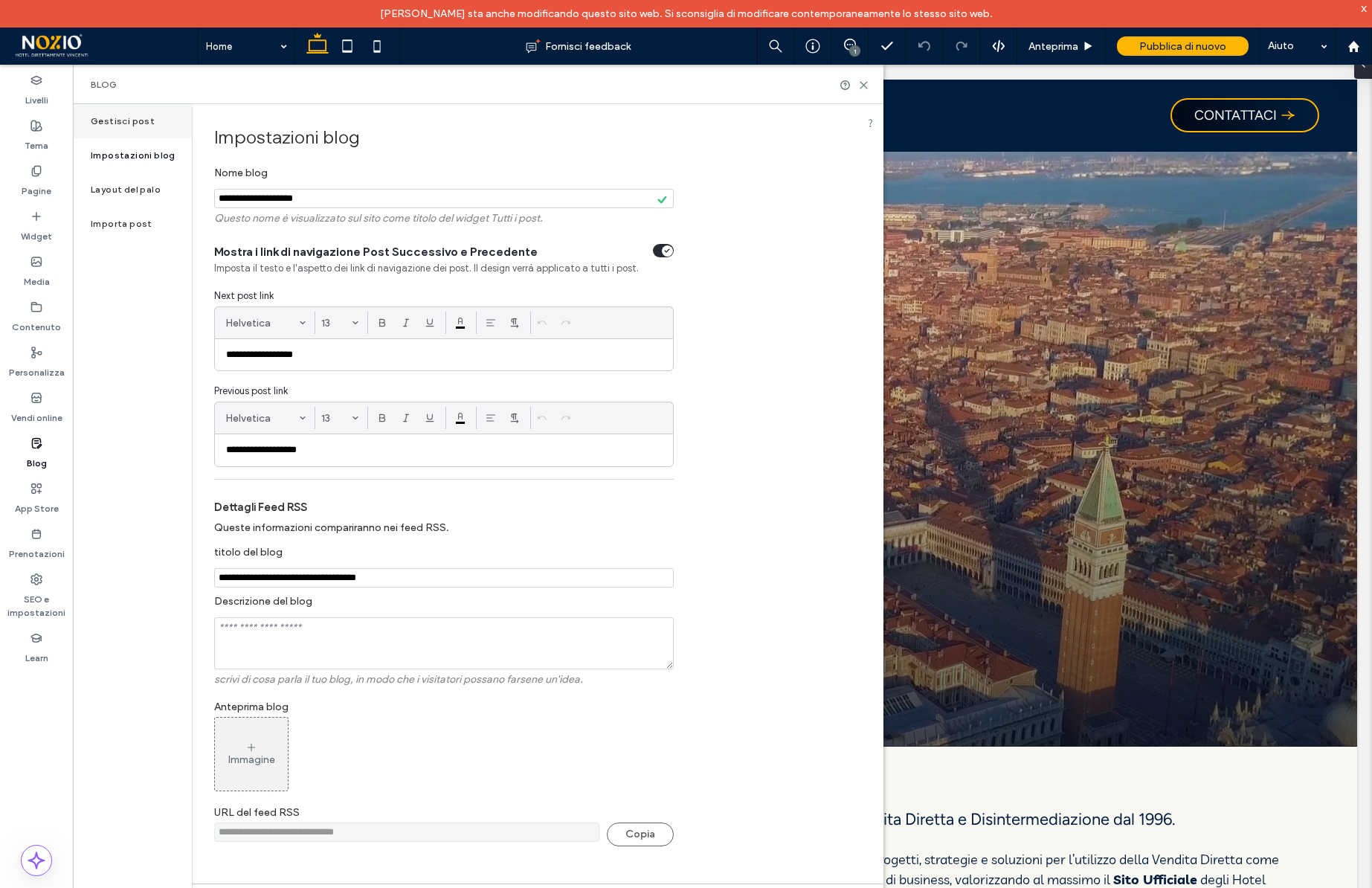
click at [140, 122] on label "Gestisci post" at bounding box center [123, 121] width 64 height 11
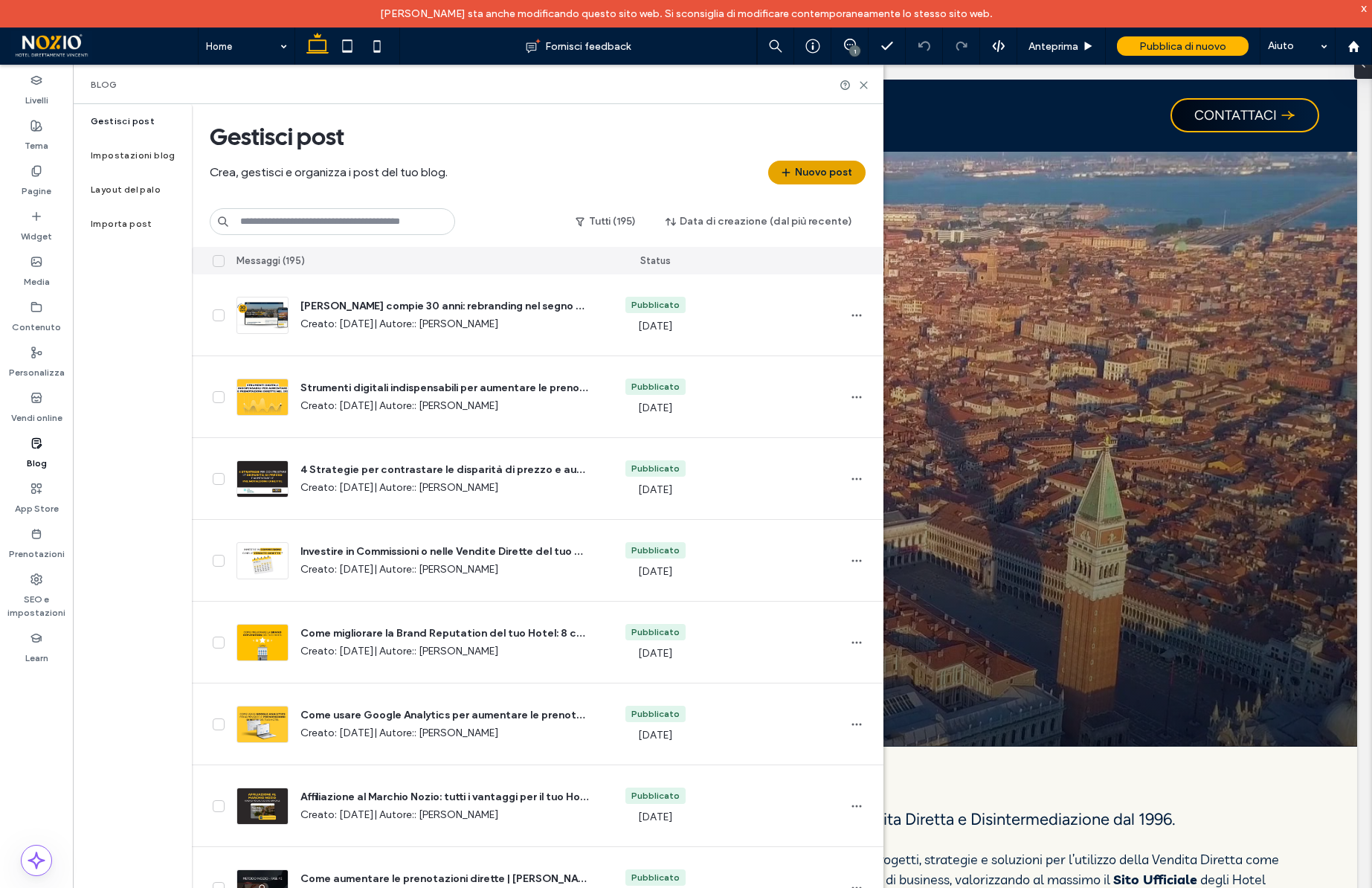
click at [834, 180] on button "Nuovo post" at bounding box center [817, 172] width 97 height 24
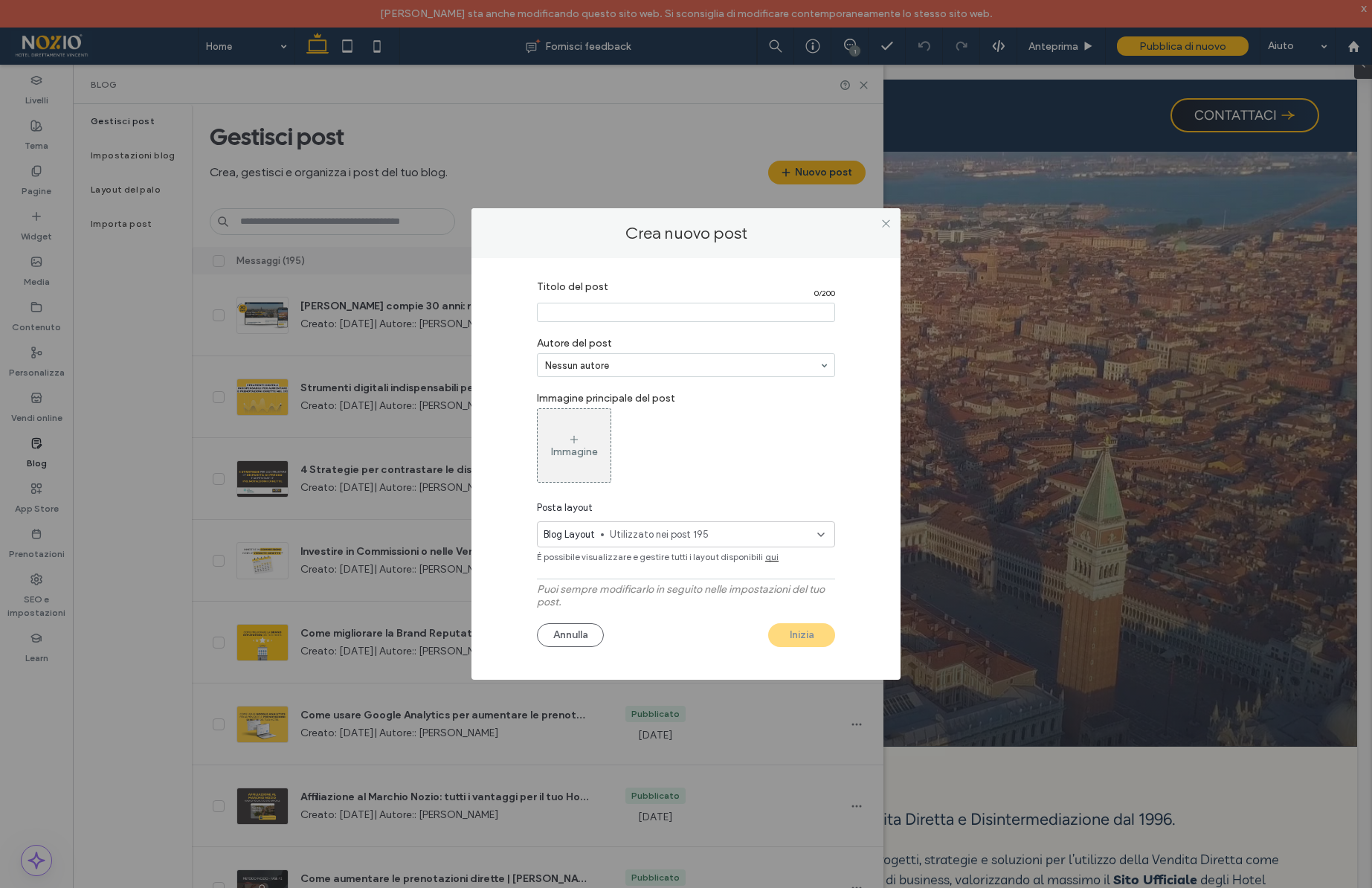
click at [573, 313] on input "Titolo del post" at bounding box center [686, 312] width 298 height 19
type input "****"
click at [806, 537] on span "Utilizzato nei post 195" at bounding box center [714, 534] width 208 height 15
click at [659, 564] on span "Blog Layout" at bounding box center [642, 565] width 91 height 15
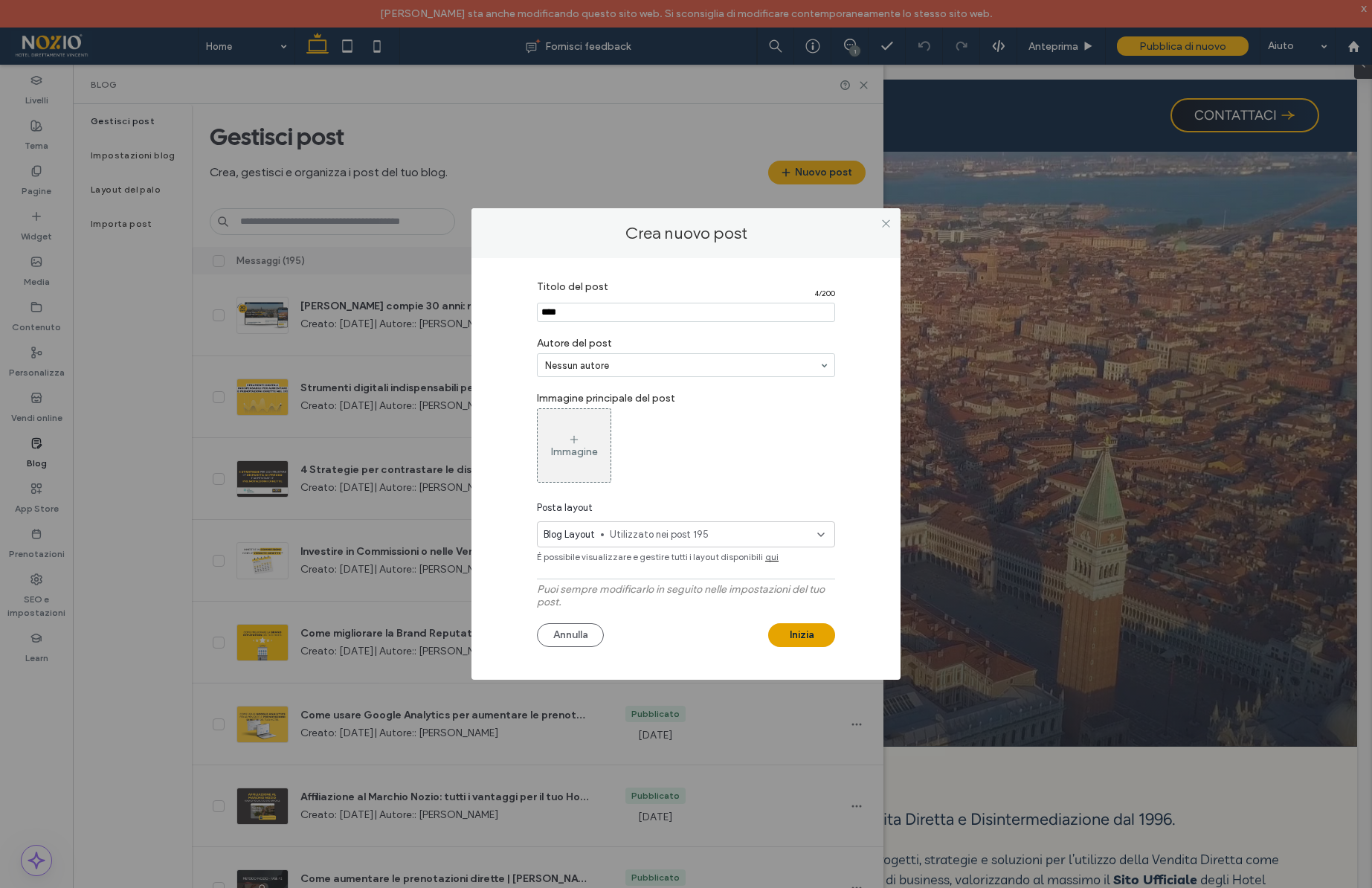
click at [802, 635] on button "Inizia" at bounding box center [801, 635] width 67 height 24
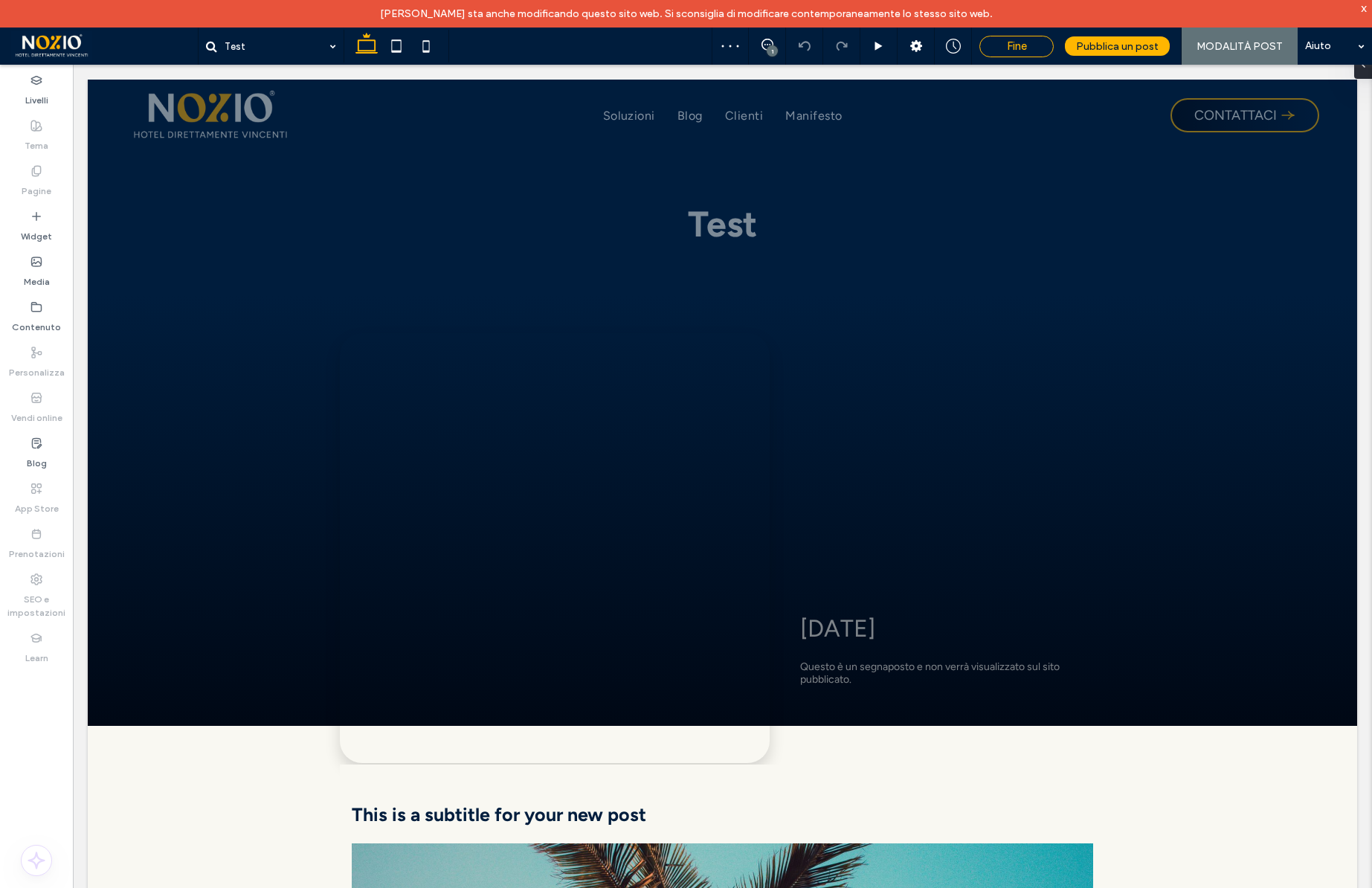
click at [1027, 43] on span "Fine" at bounding box center [1017, 46] width 20 height 13
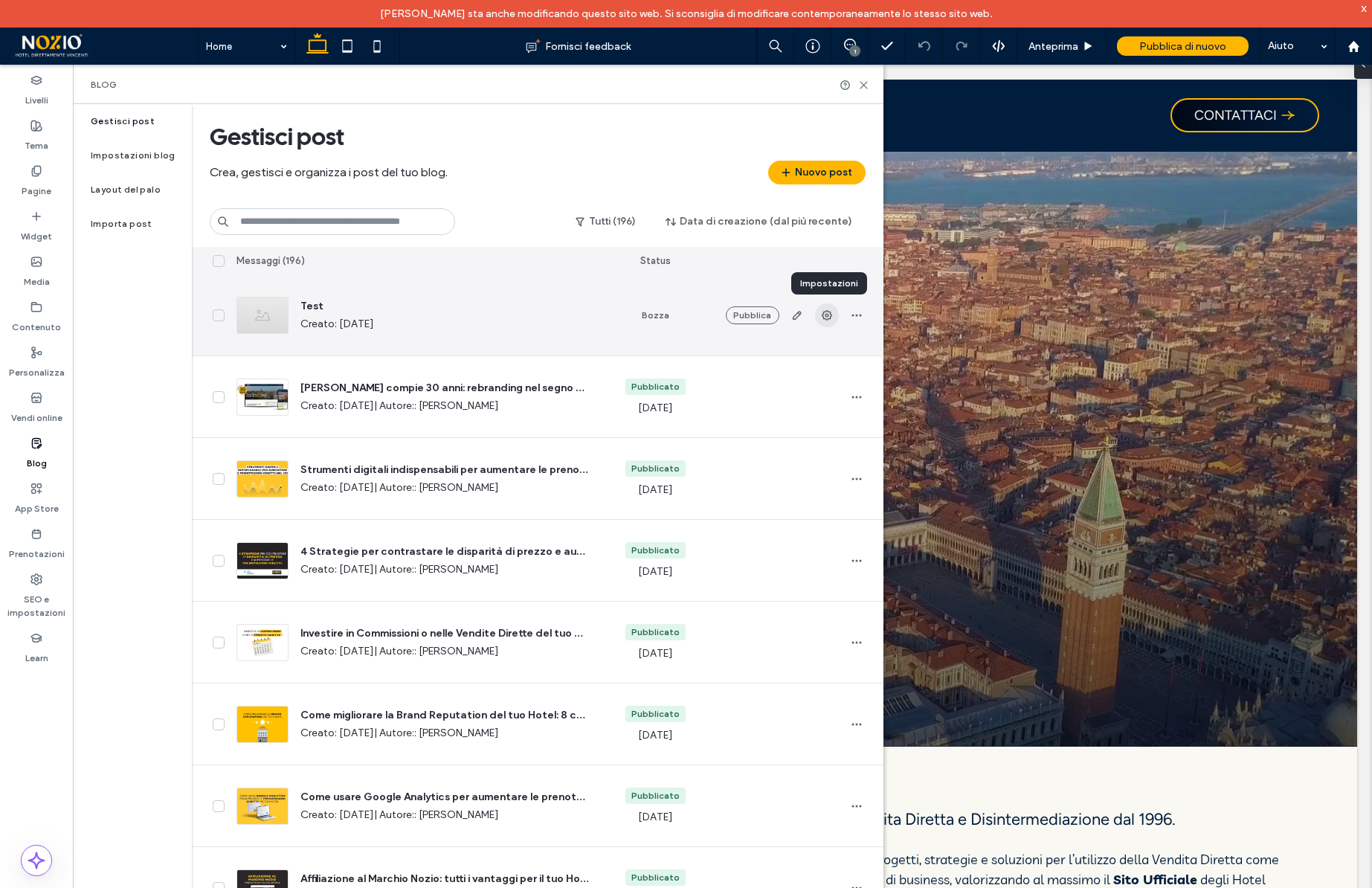
click at [821, 317] on icon "button" at bounding box center [827, 315] width 12 height 12
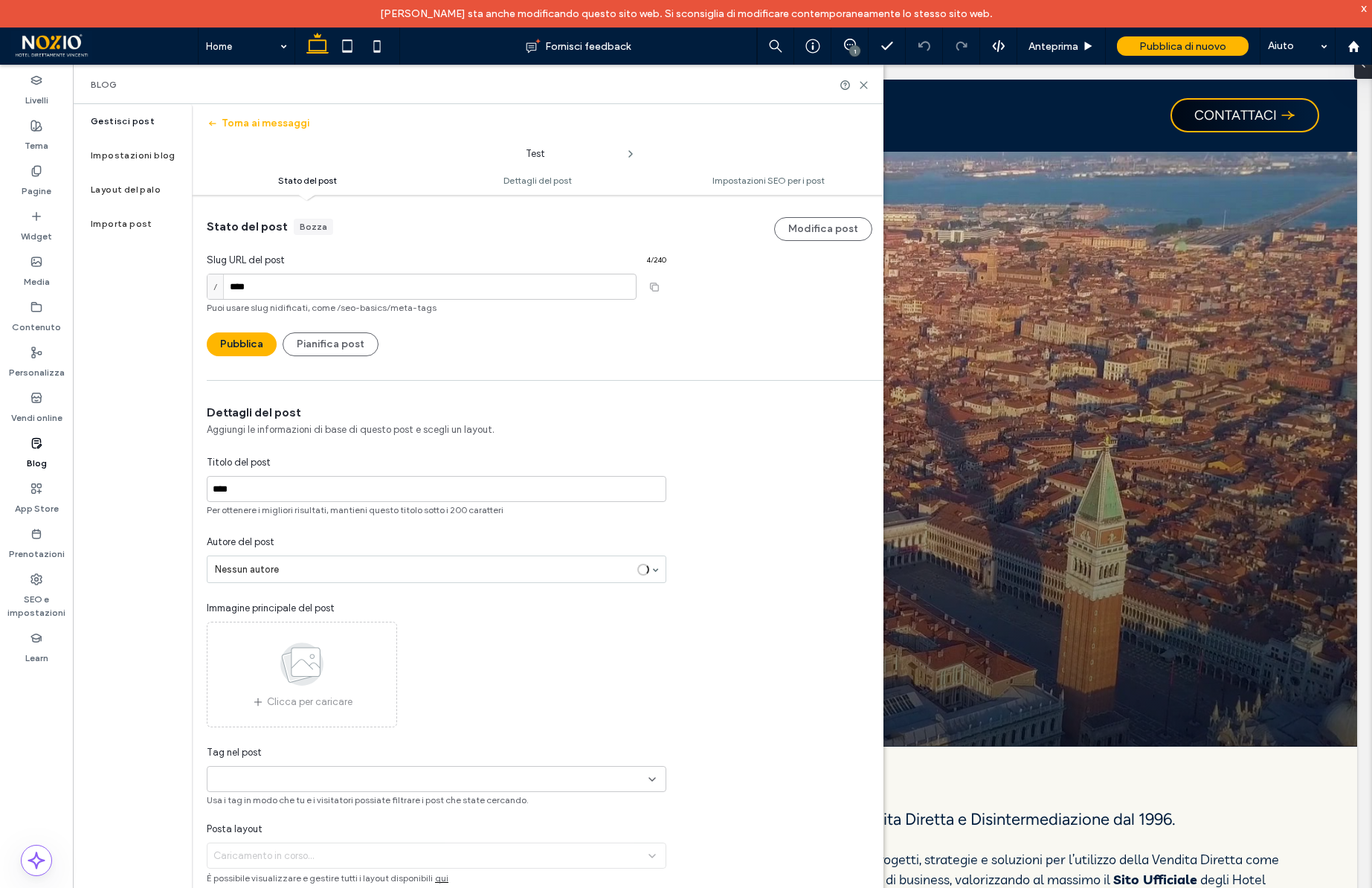
scroll to position [1, 0]
click at [127, 122] on label "Gestisci post" at bounding box center [123, 121] width 64 height 11
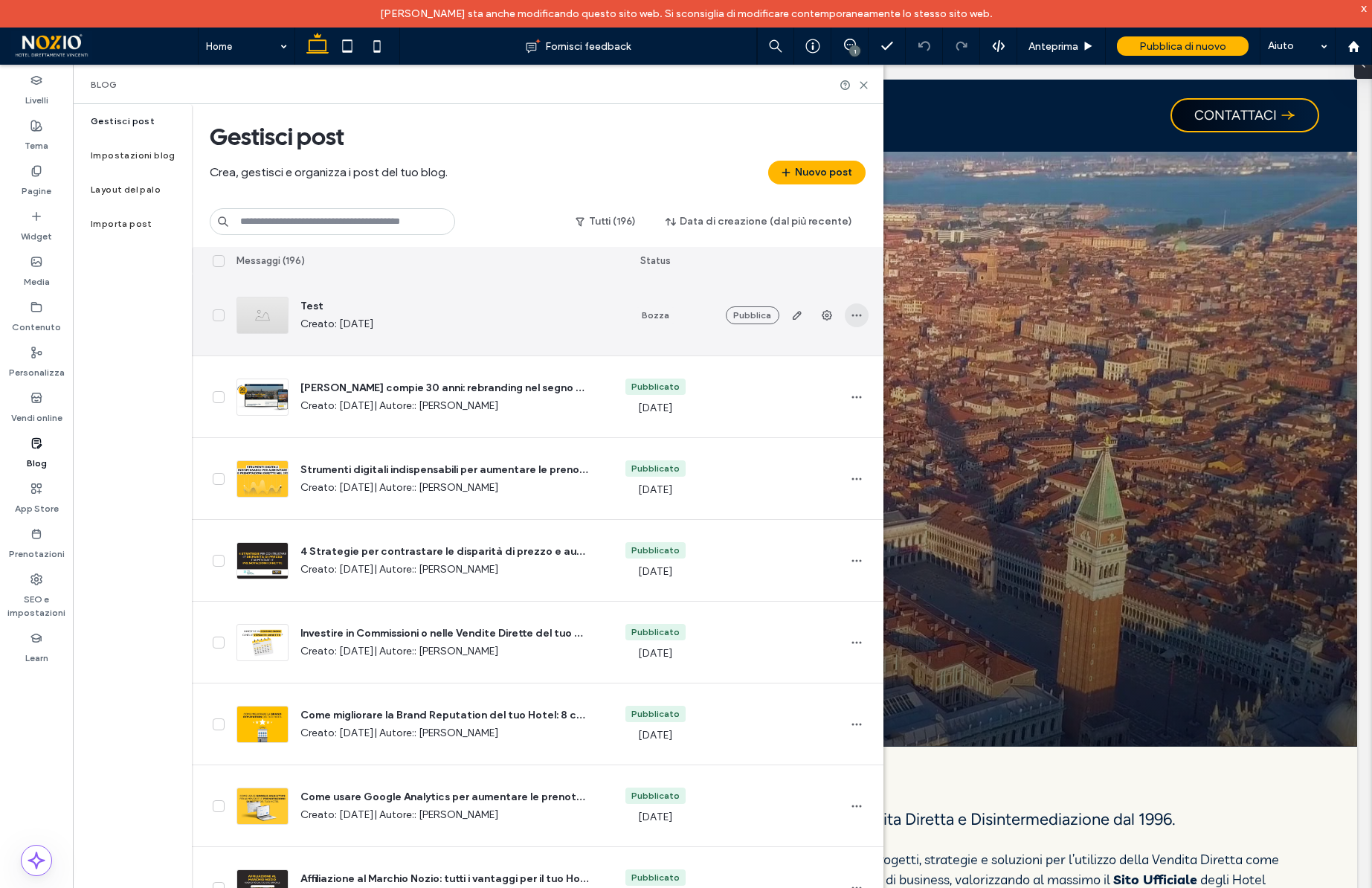
click at [852, 312] on icon "button" at bounding box center [857, 315] width 12 height 12
click at [782, 406] on span "Elimina" at bounding box center [781, 411] width 31 height 15
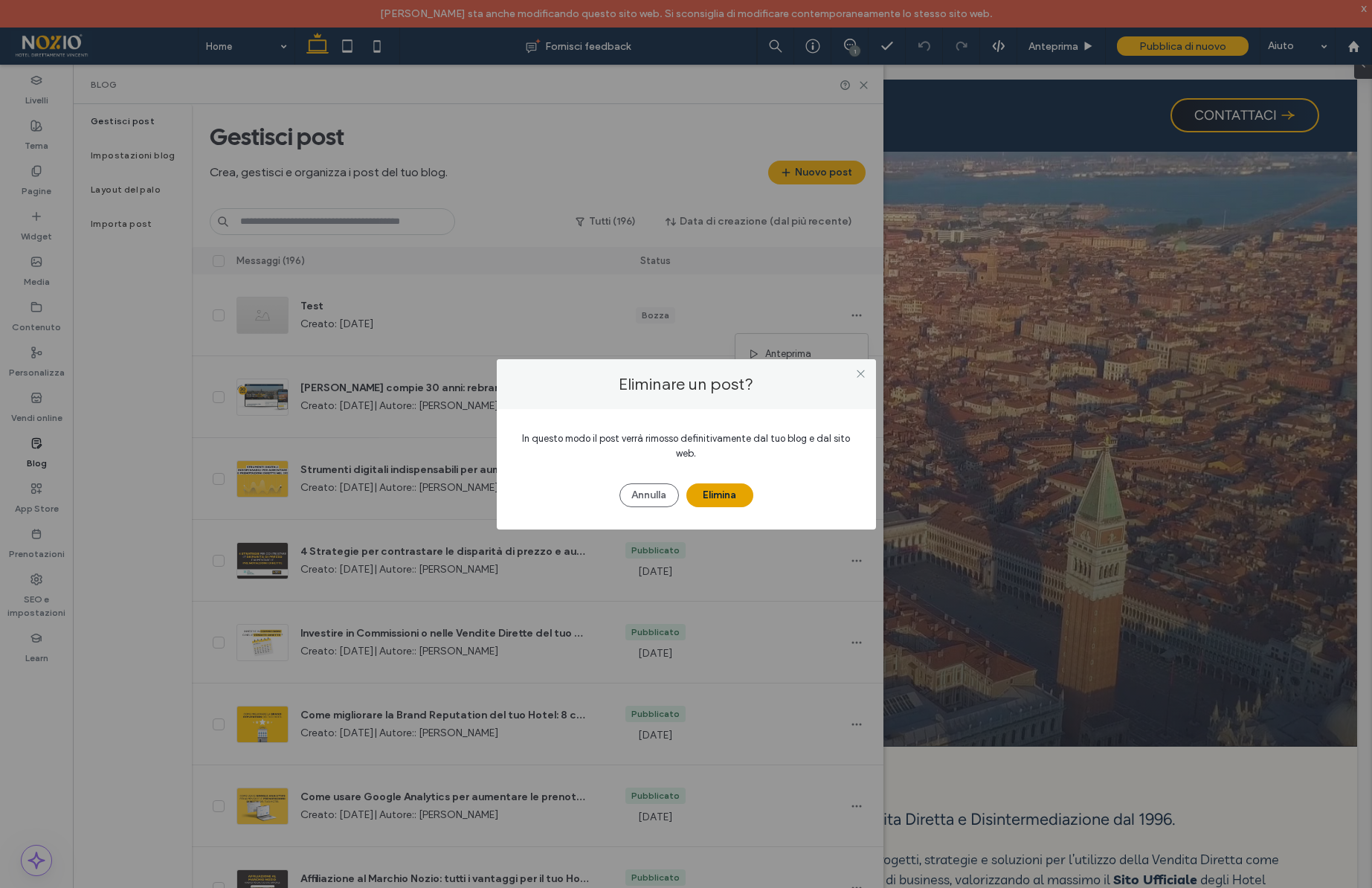
click at [724, 492] on button "Elimina" at bounding box center [719, 495] width 67 height 24
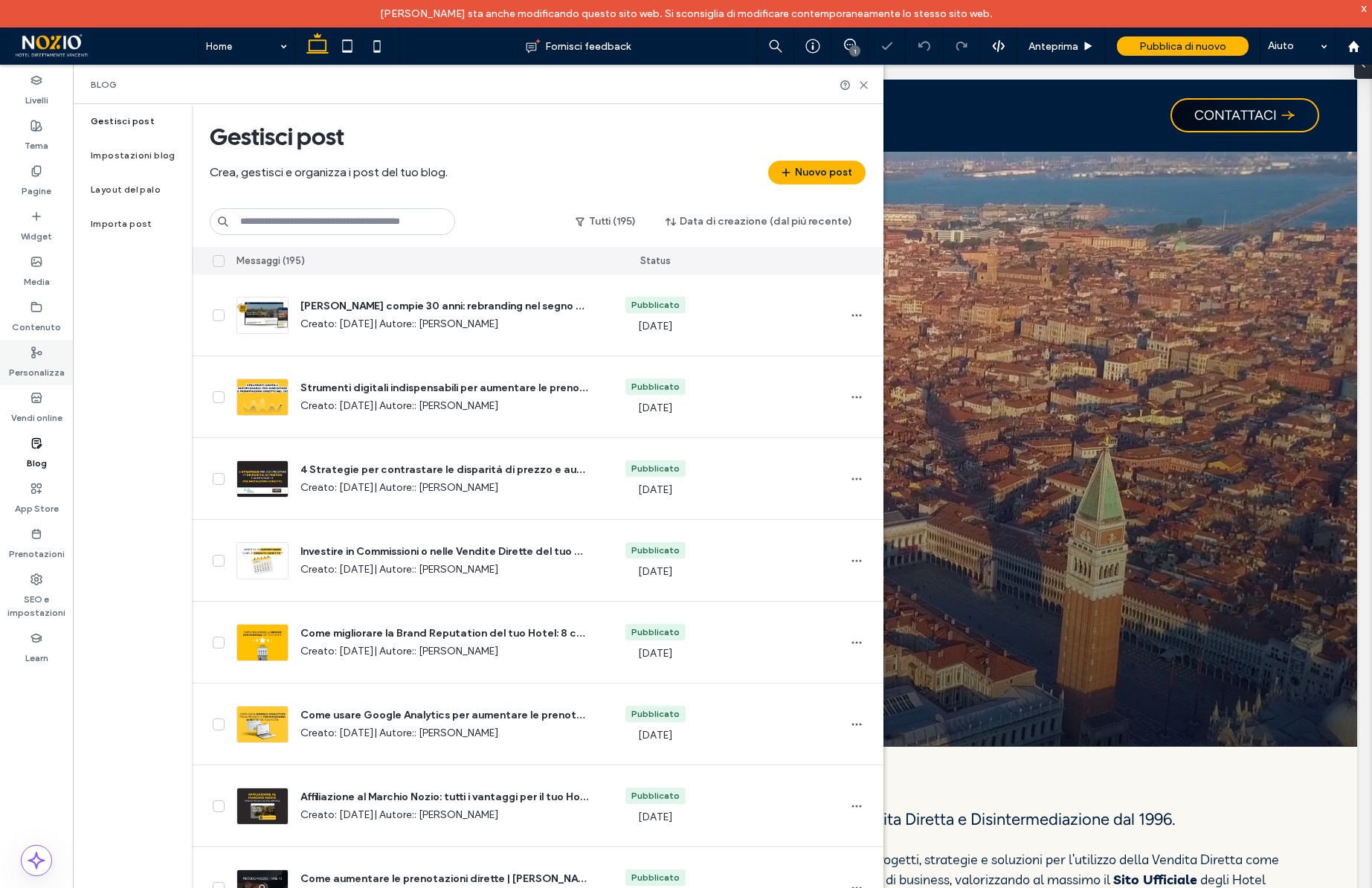
scroll to position [0, 0]
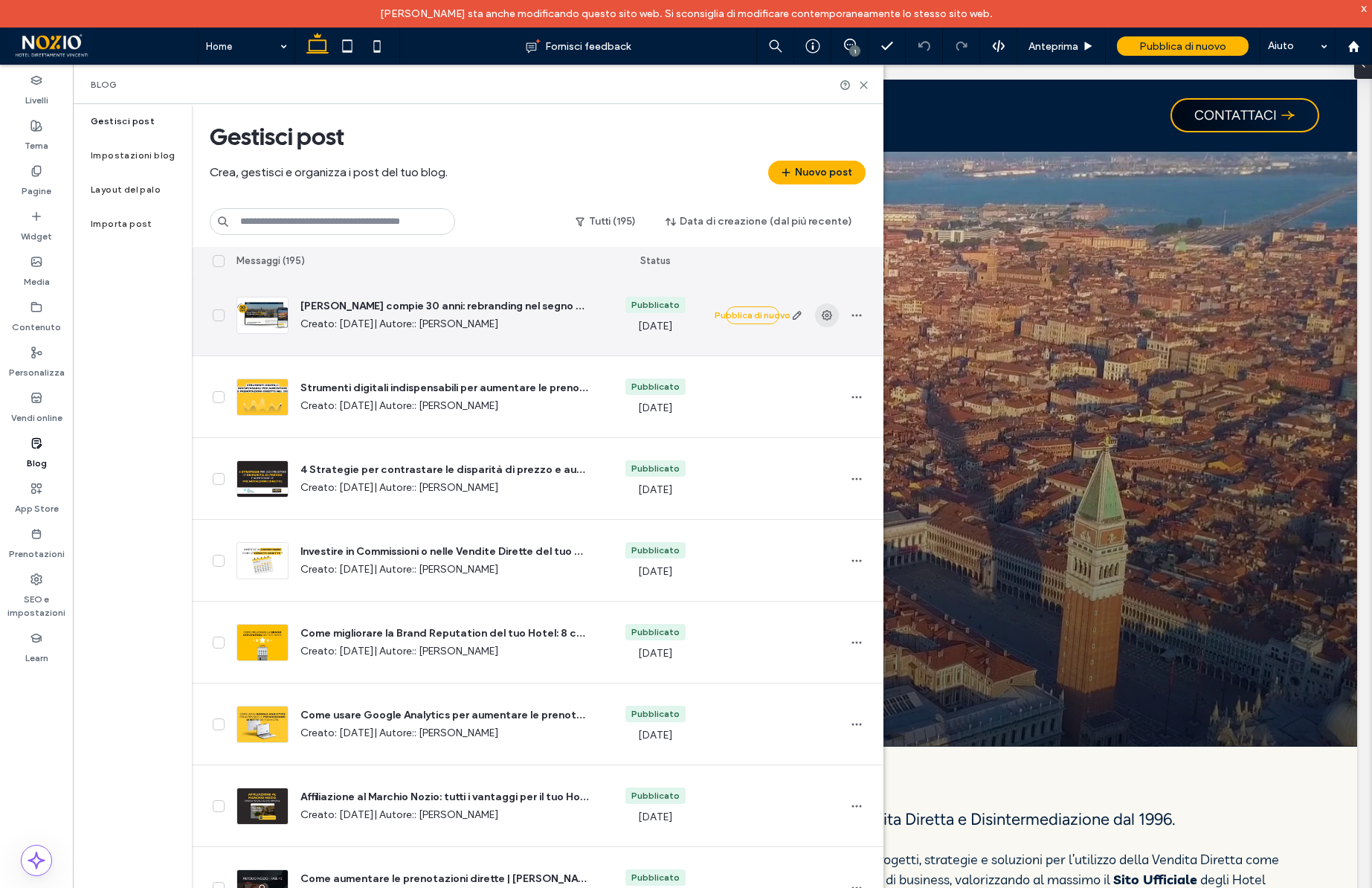
click at [821, 314] on icon "button" at bounding box center [827, 315] width 12 height 12
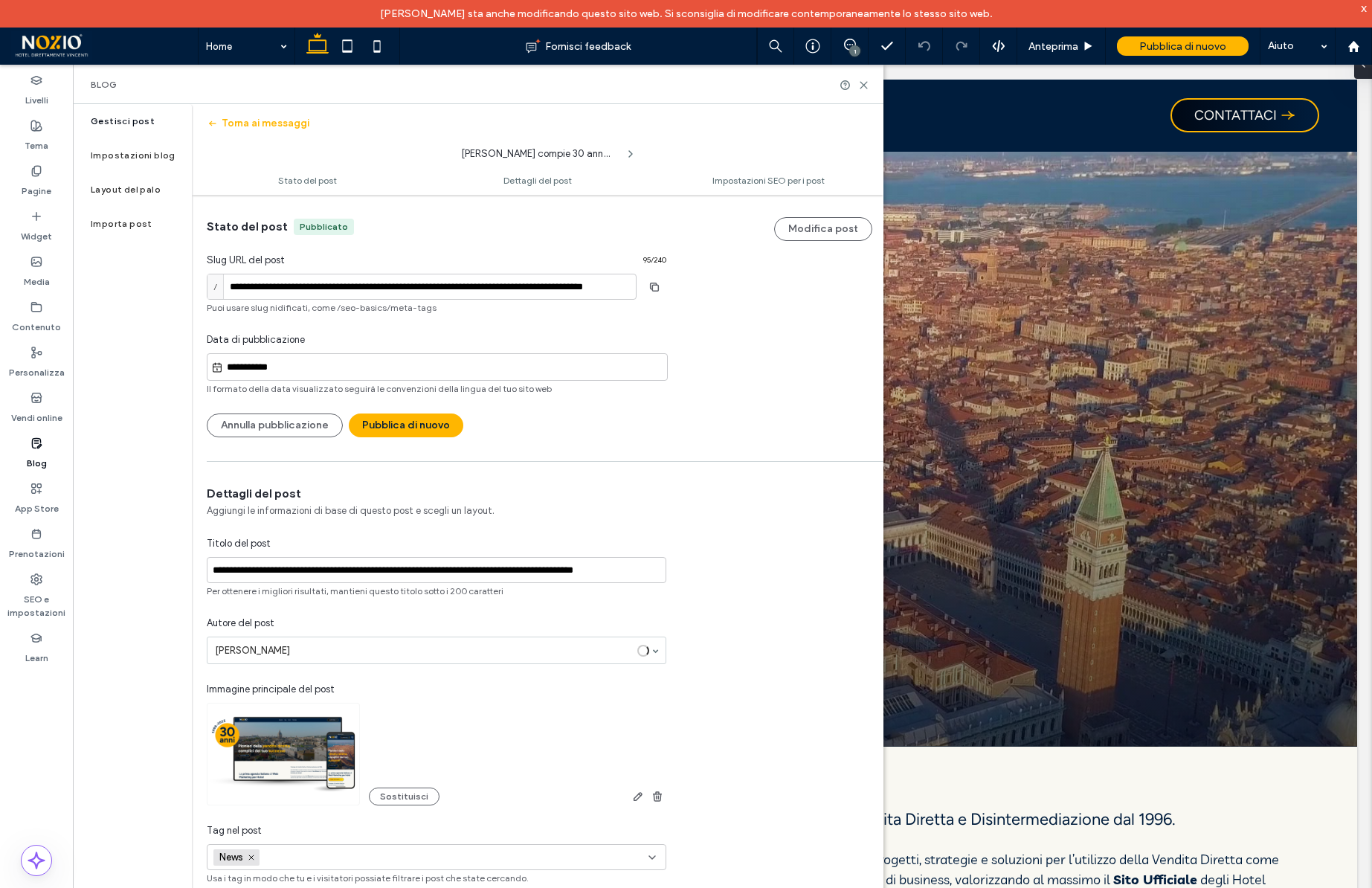
scroll to position [1, 0]
click at [231, 288] on input "**********" at bounding box center [421, 286] width 430 height 26
type input "**********"
click at [748, 378] on div "**********" at bounding box center [538, 315] width 692 height 242
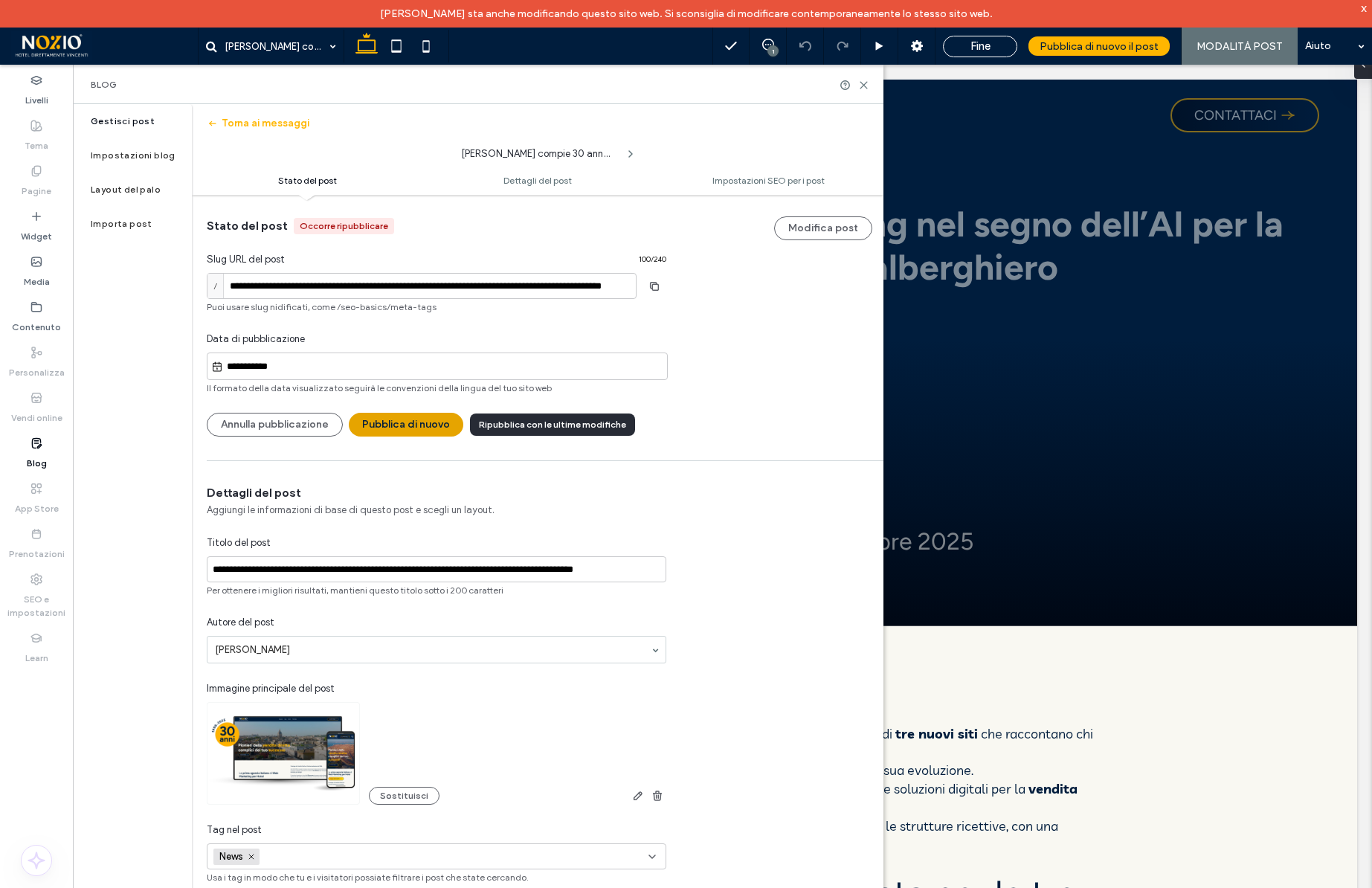
click at [397, 430] on button "Pubblica di nuovo" at bounding box center [406, 425] width 115 height 24
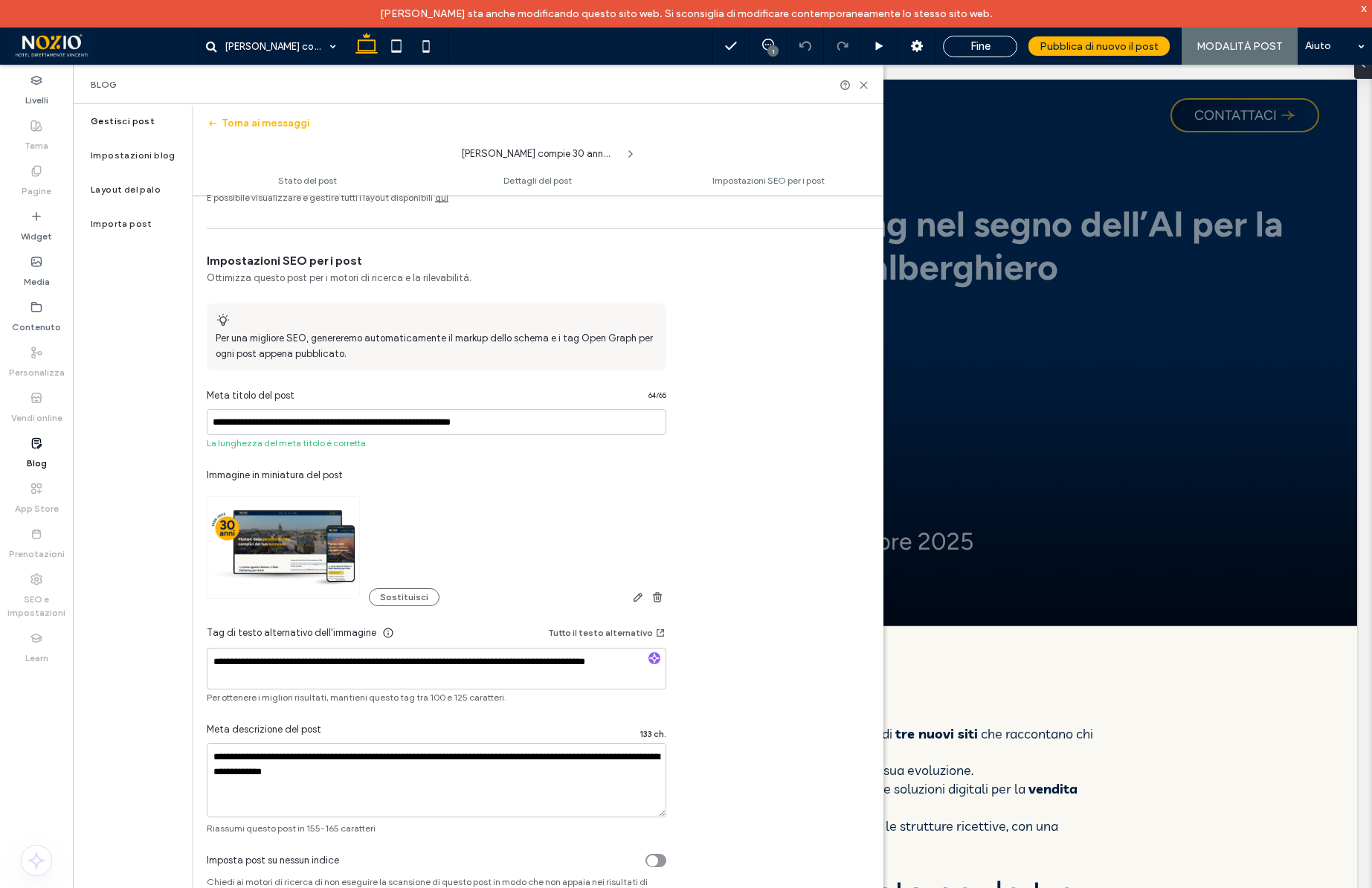
scroll to position [773, 0]
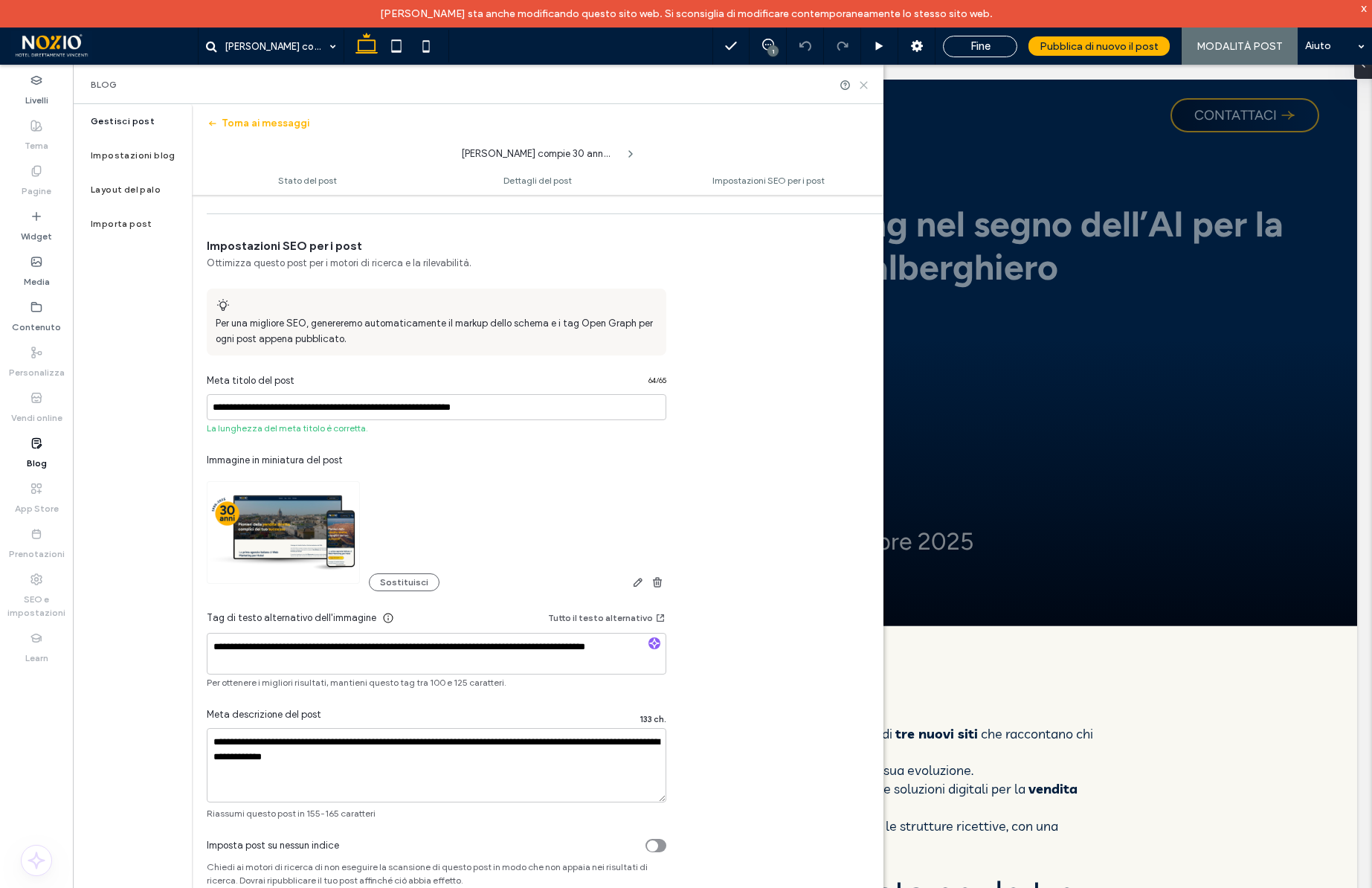
click at [864, 85] on icon at bounding box center [864, 85] width 12 height 12
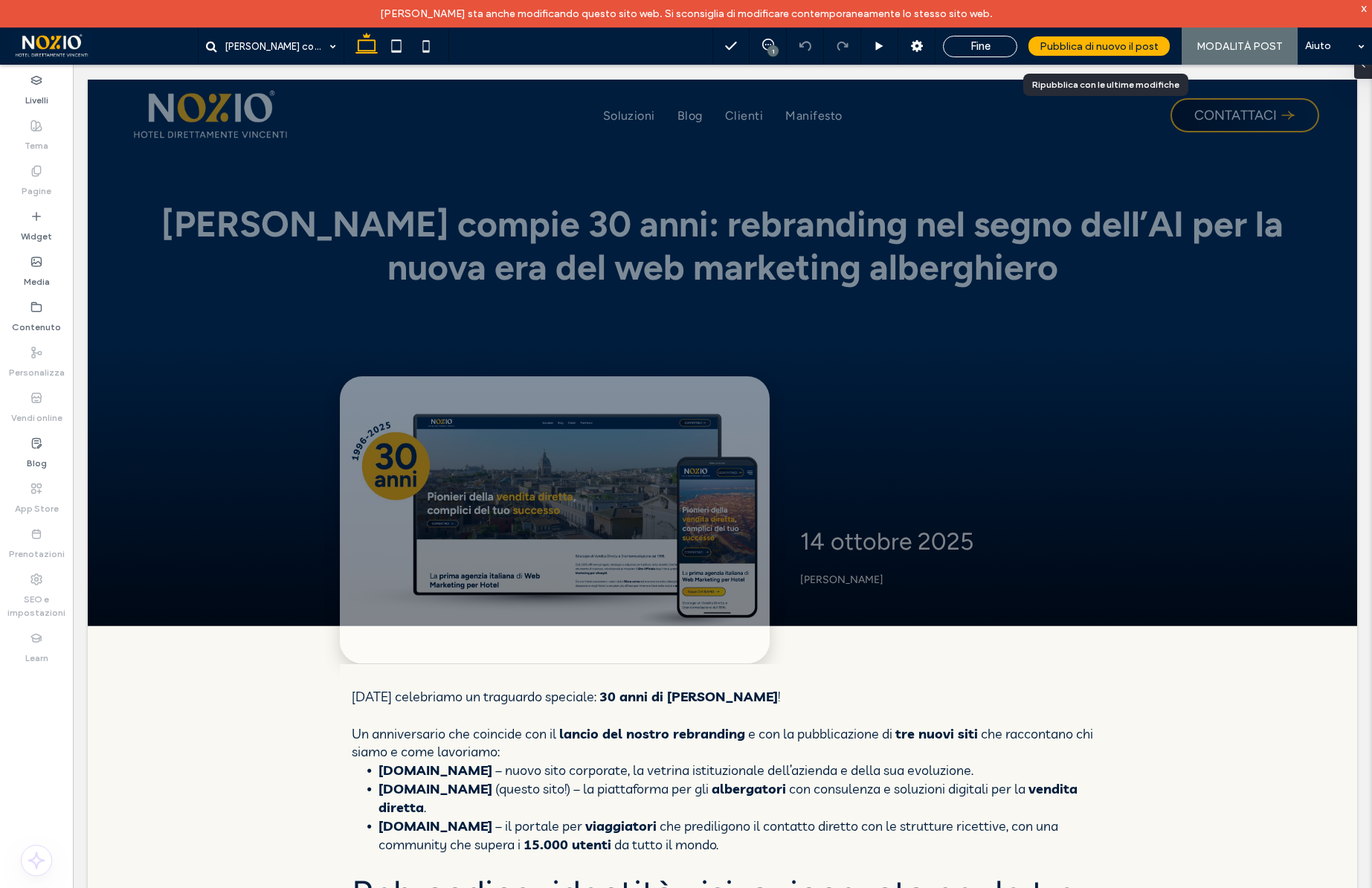
click at [1120, 45] on span "Pubblica di nuovo il post" at bounding box center [1099, 46] width 119 height 12
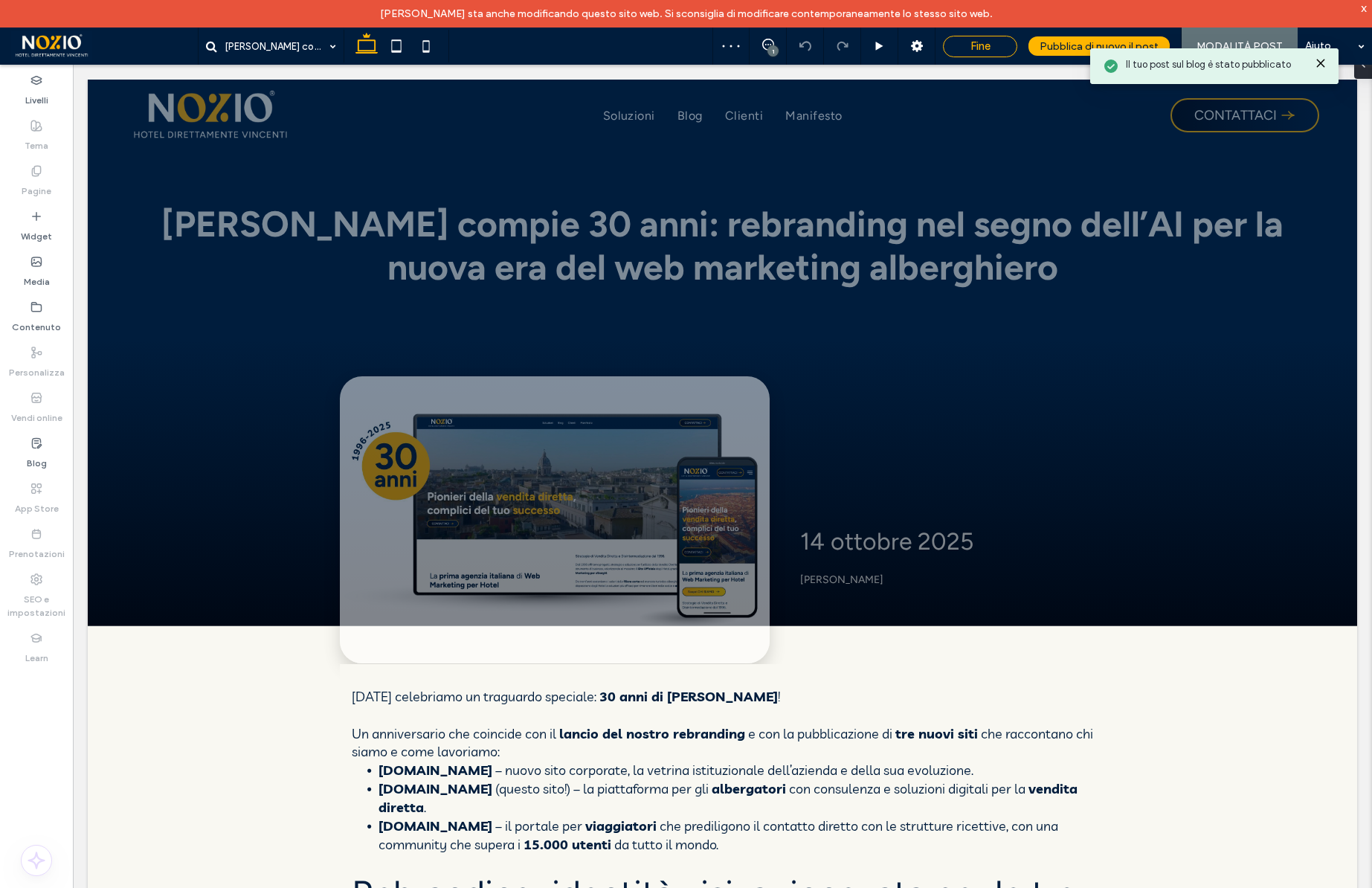
click at [978, 45] on span "Fine" at bounding box center [980, 46] width 20 height 13
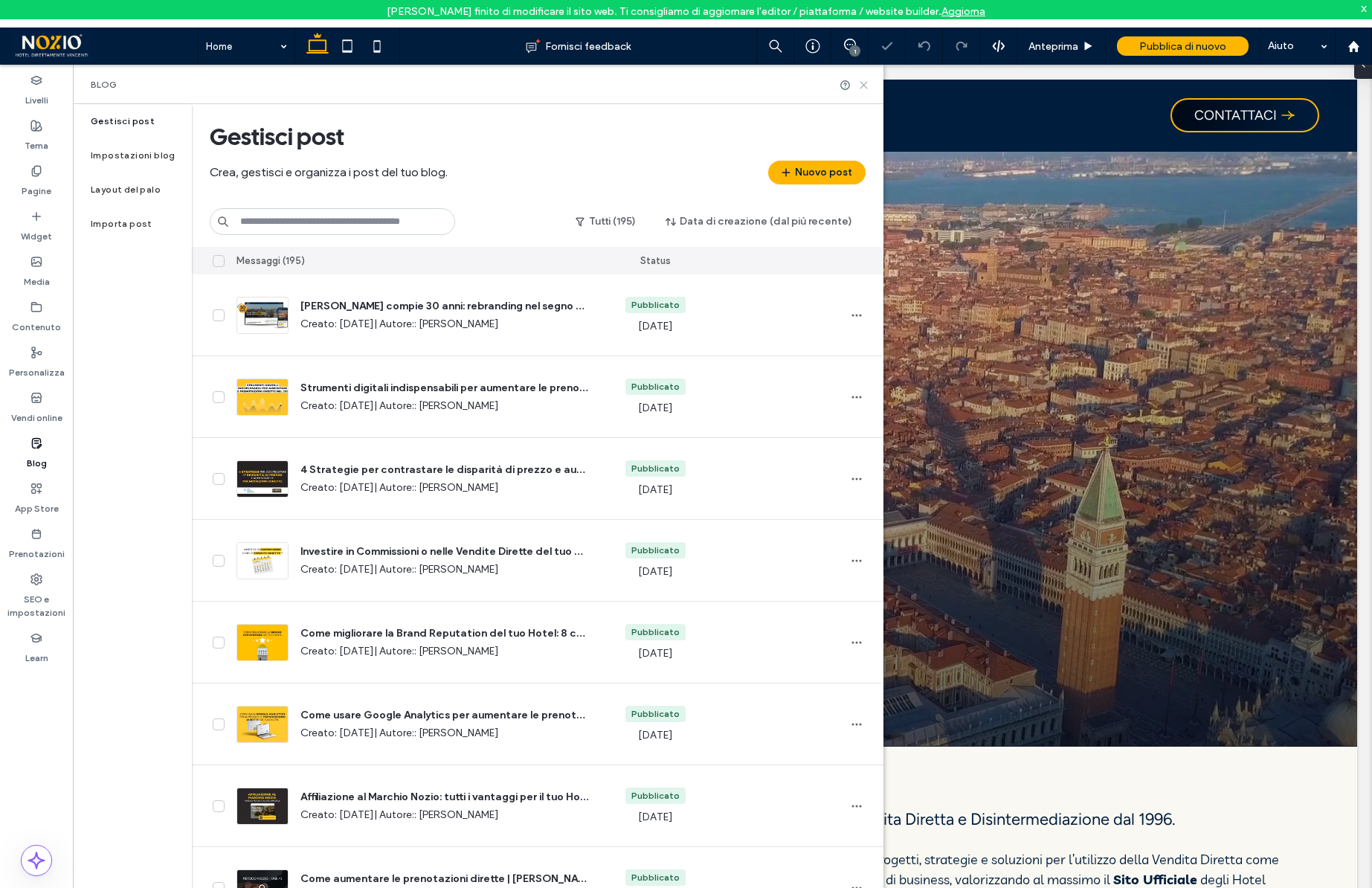
click at [866, 83] on icon at bounding box center [864, 85] width 12 height 12
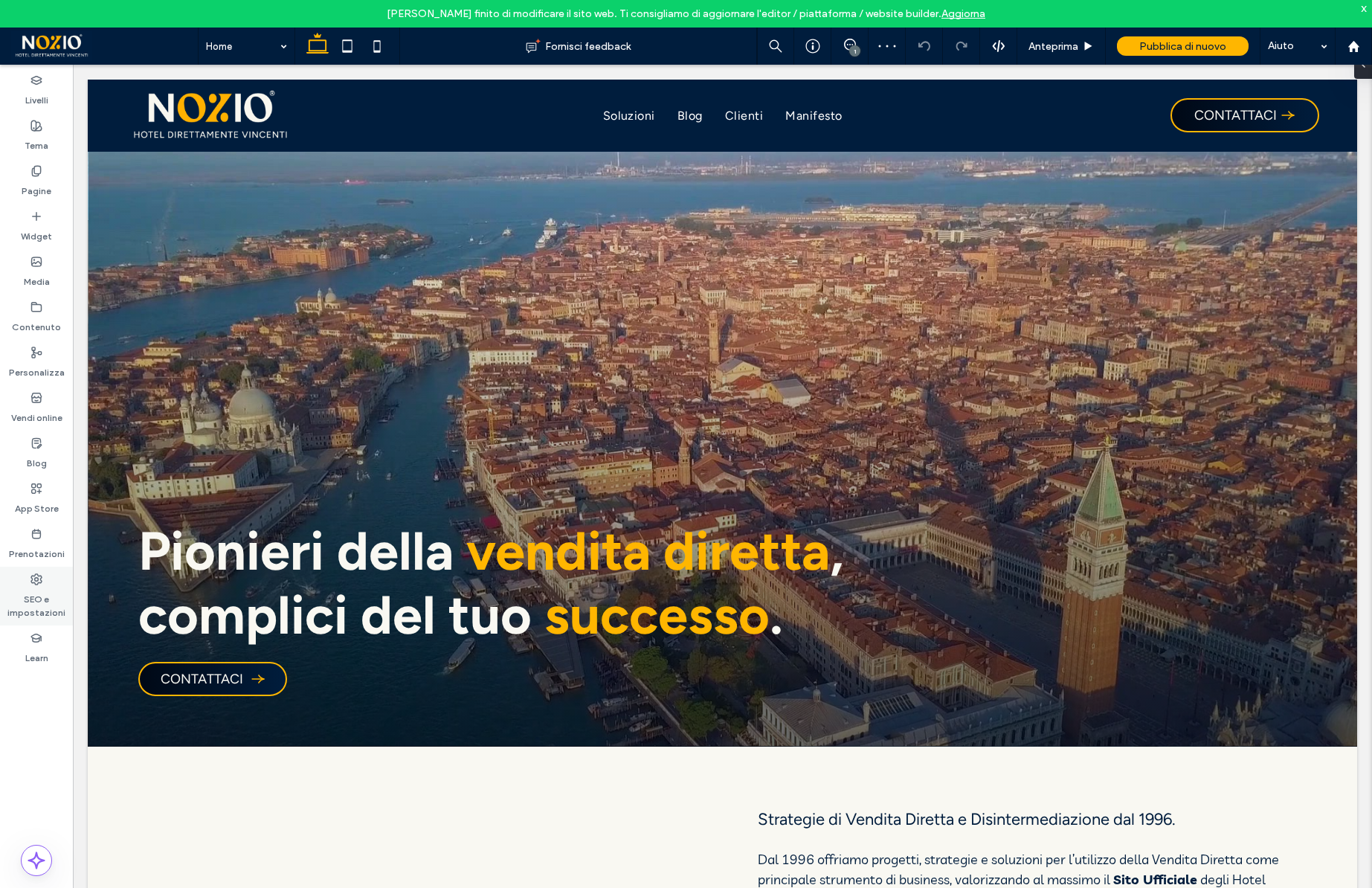
click at [30, 601] on label "SEO e impostazioni" at bounding box center [36, 602] width 73 height 34
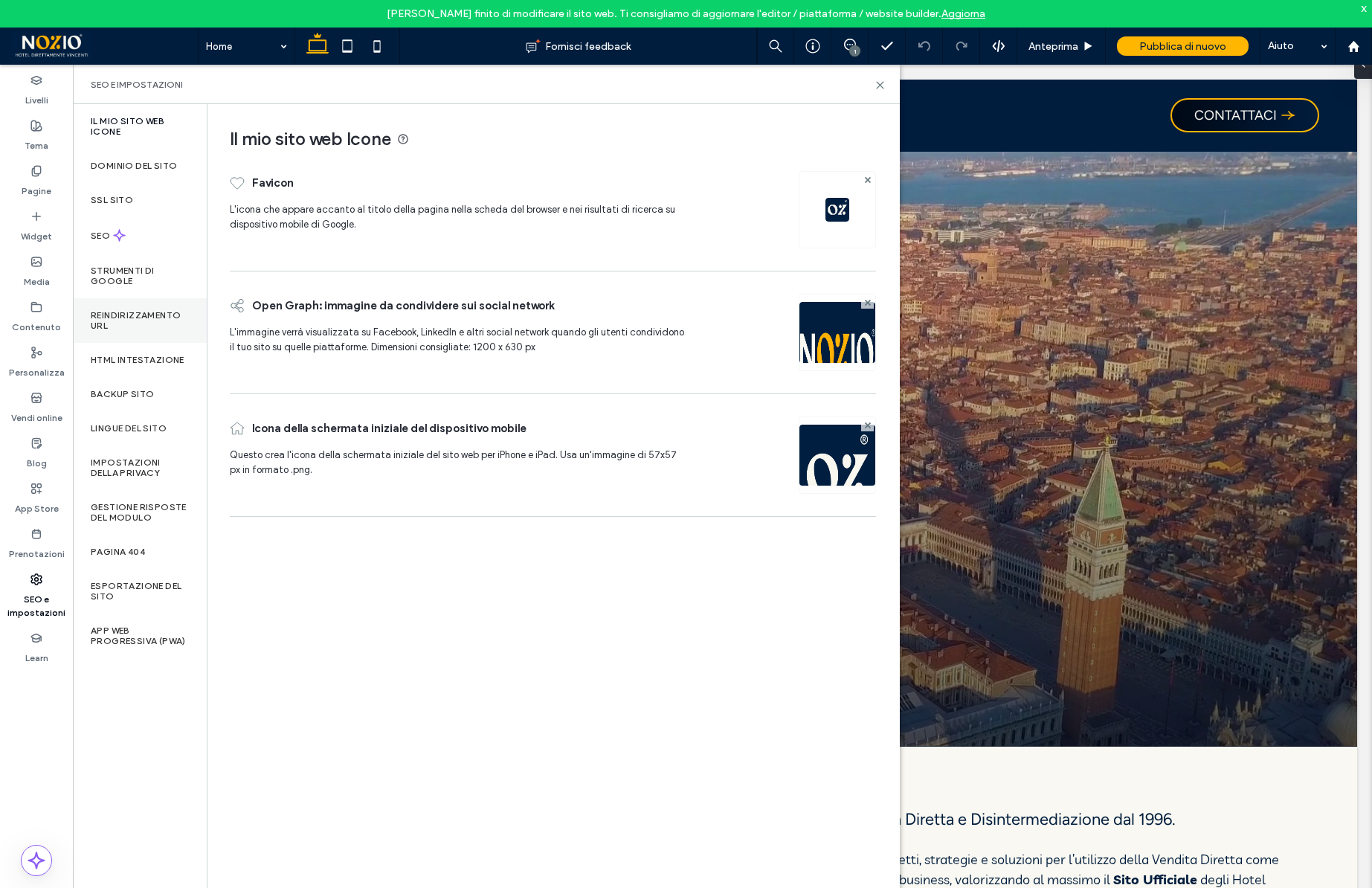
click at [131, 317] on label "Reindirizzamento URL" at bounding box center [139, 320] width 98 height 21
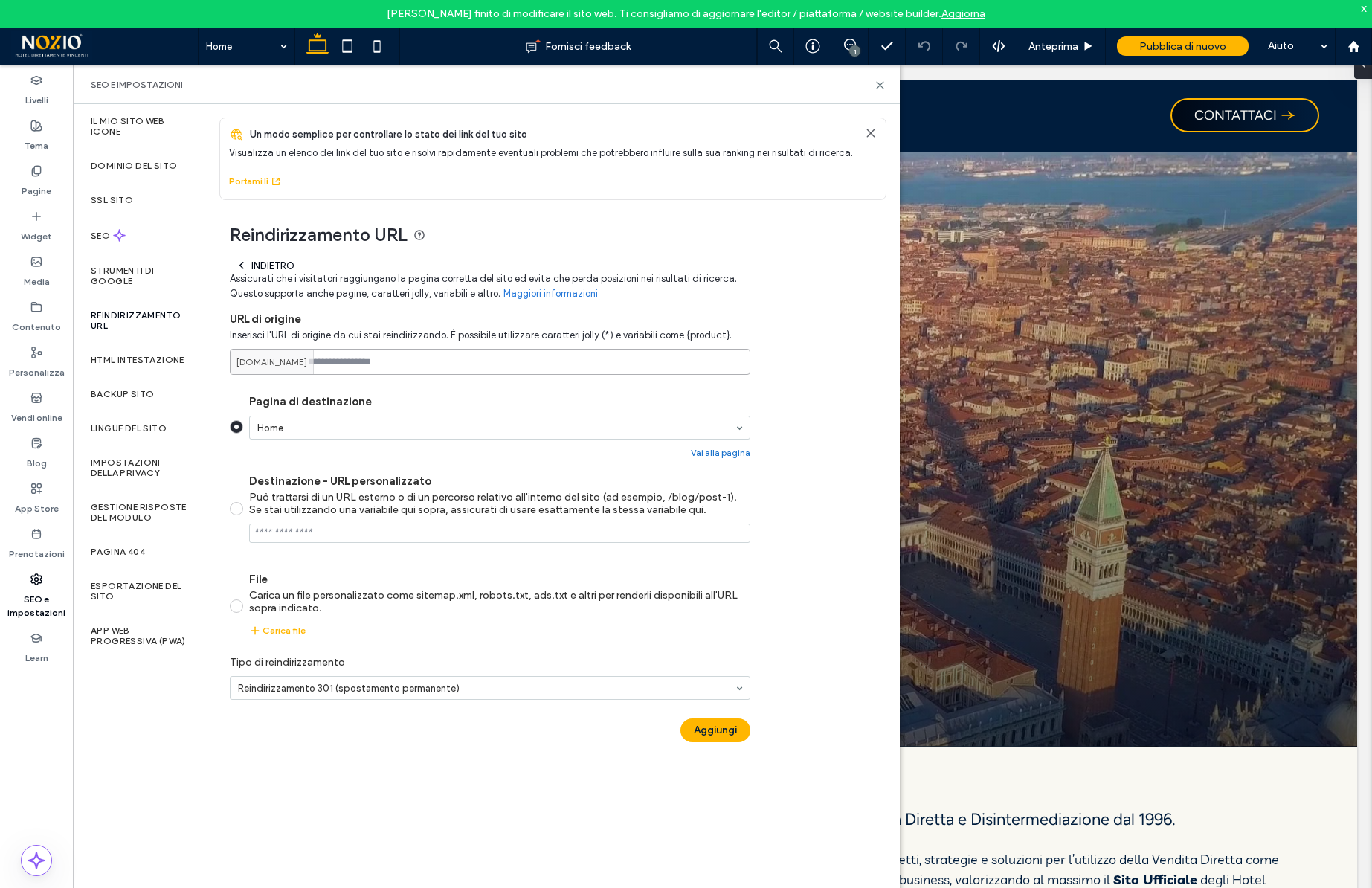
click at [352, 359] on input at bounding box center [490, 362] width 520 height 26
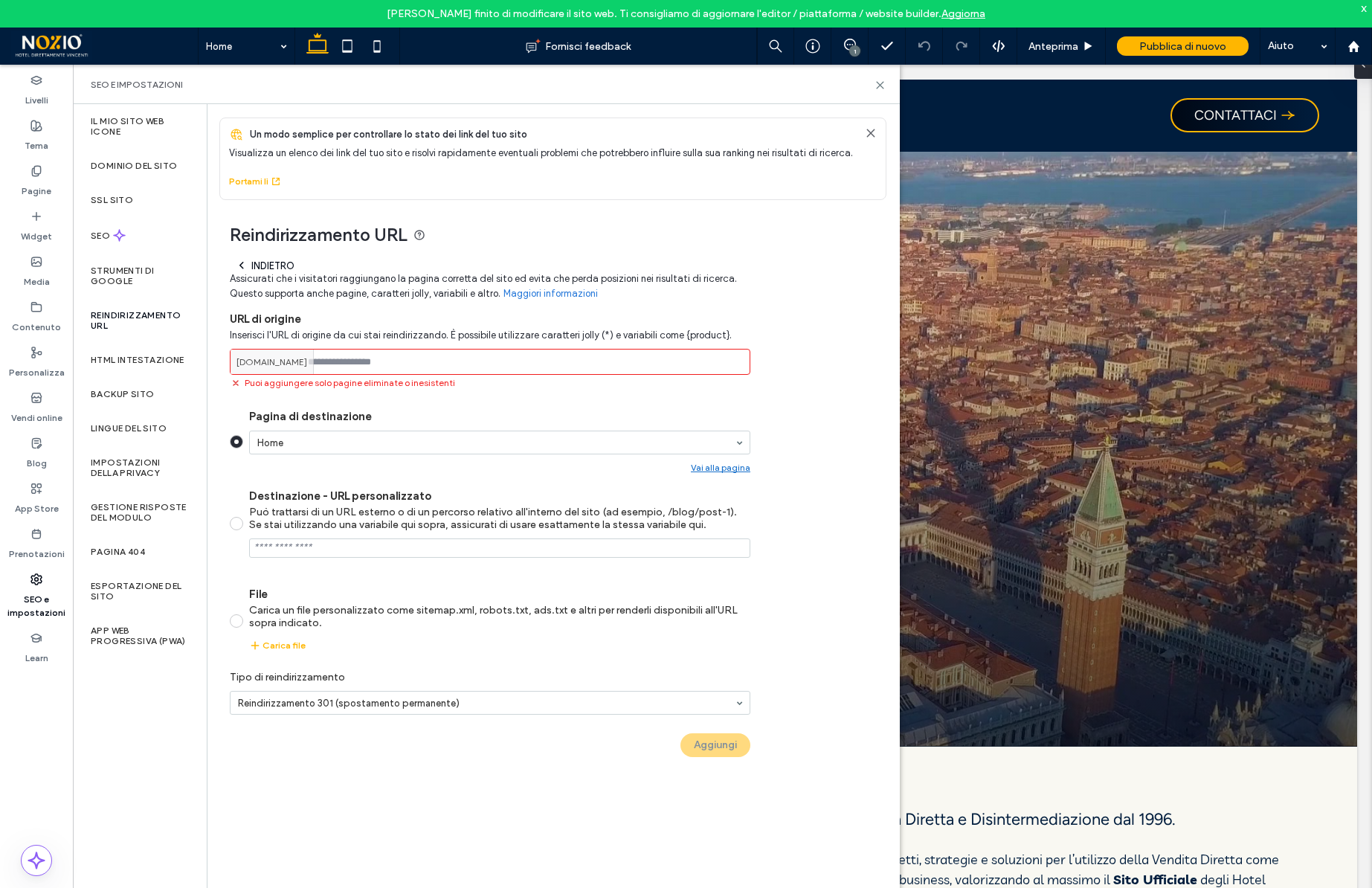
click at [340, 363] on input at bounding box center [490, 362] width 520 height 26
paste input "**********"
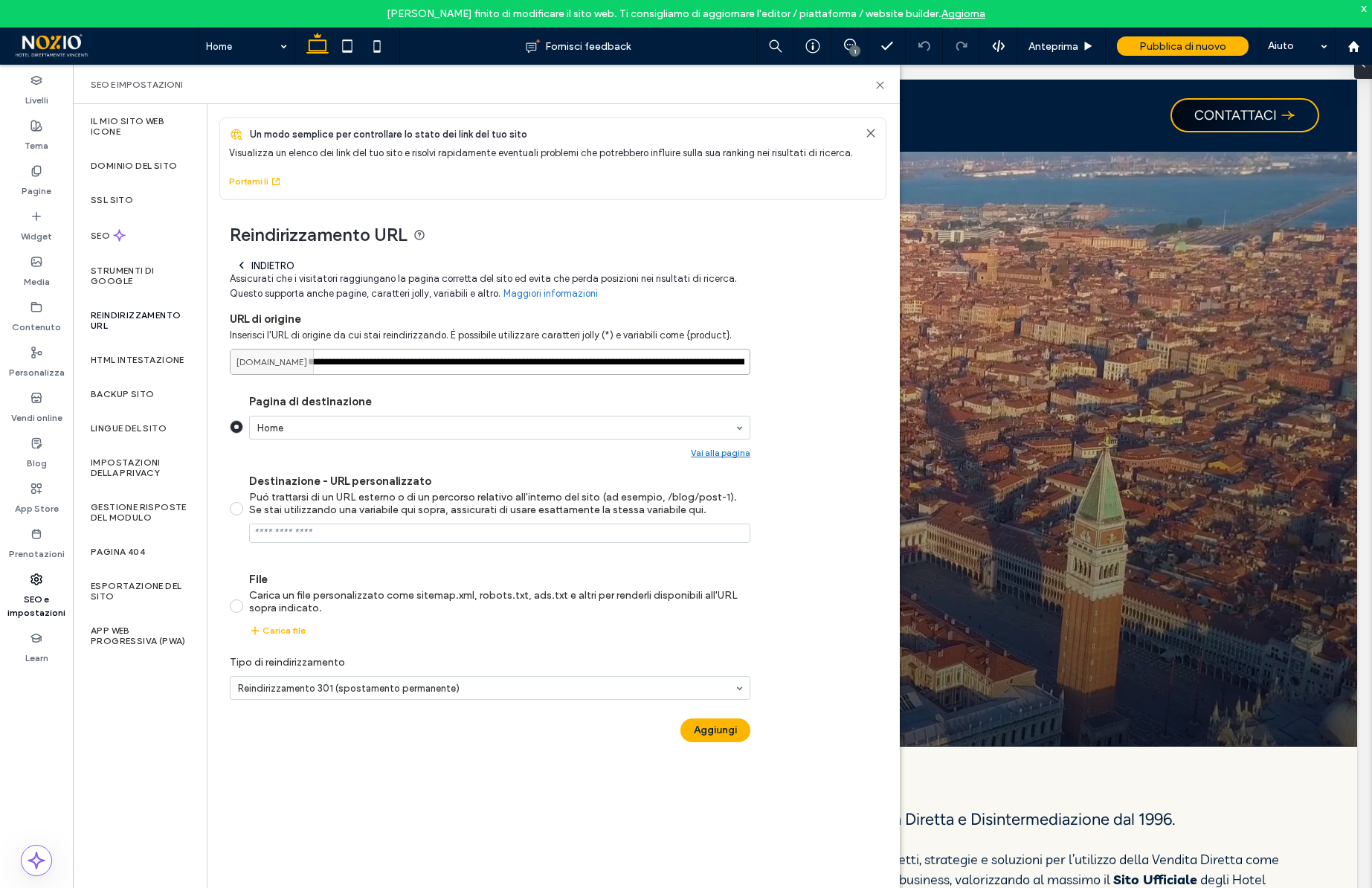
drag, startPoint x: 340, startPoint y: 363, endPoint x: 277, endPoint y: 363, distance: 63.0
click at [277, 363] on div "**********" at bounding box center [490, 362] width 520 height 26
click at [504, 368] on input "**********" at bounding box center [490, 362] width 520 height 26
drag, startPoint x: 437, startPoint y: 363, endPoint x: 218, endPoint y: 360, distance: 219.0
click at [218, 360] on div "**********" at bounding box center [547, 478] width 679 height 557
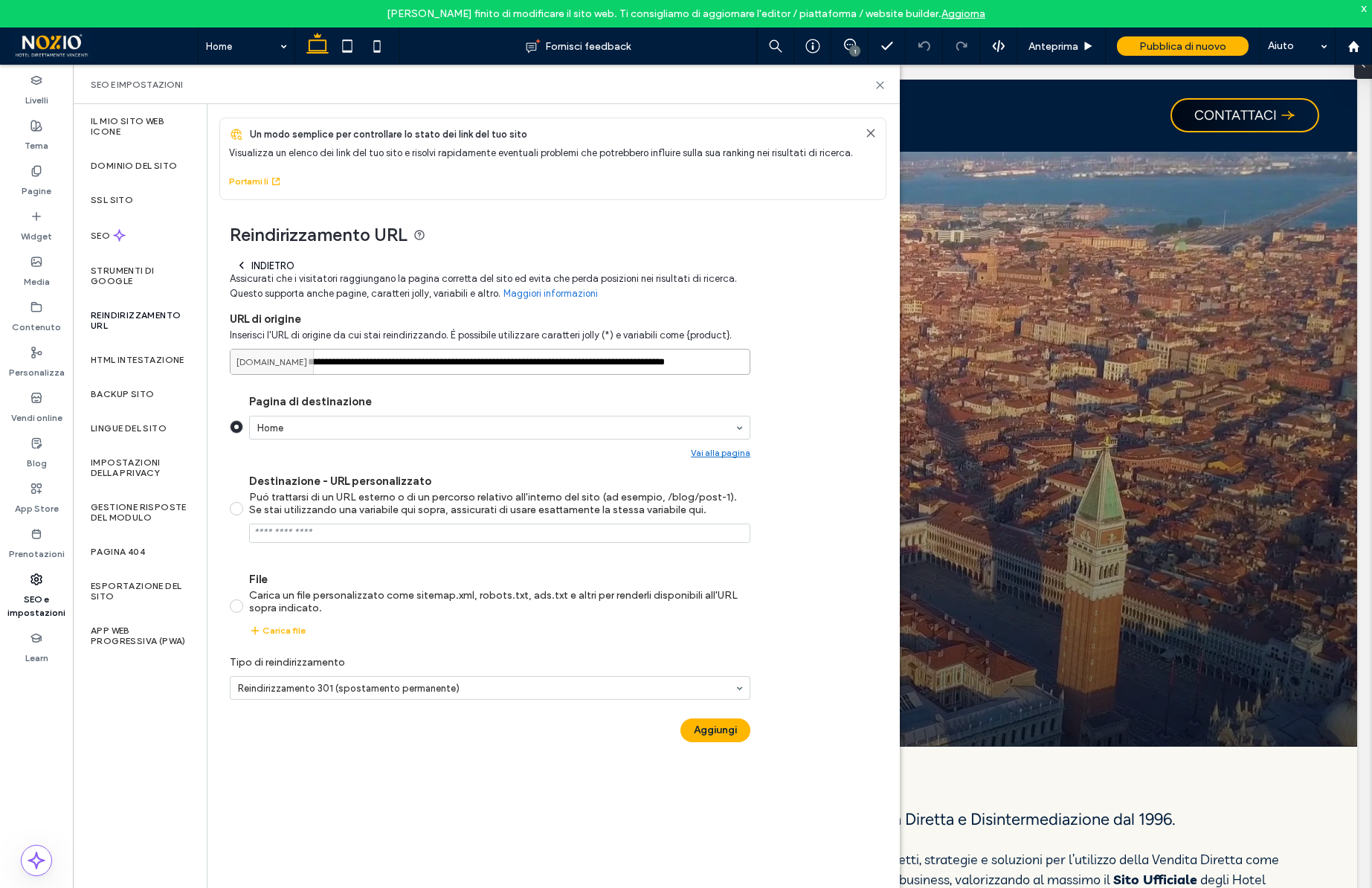
type input "**********"
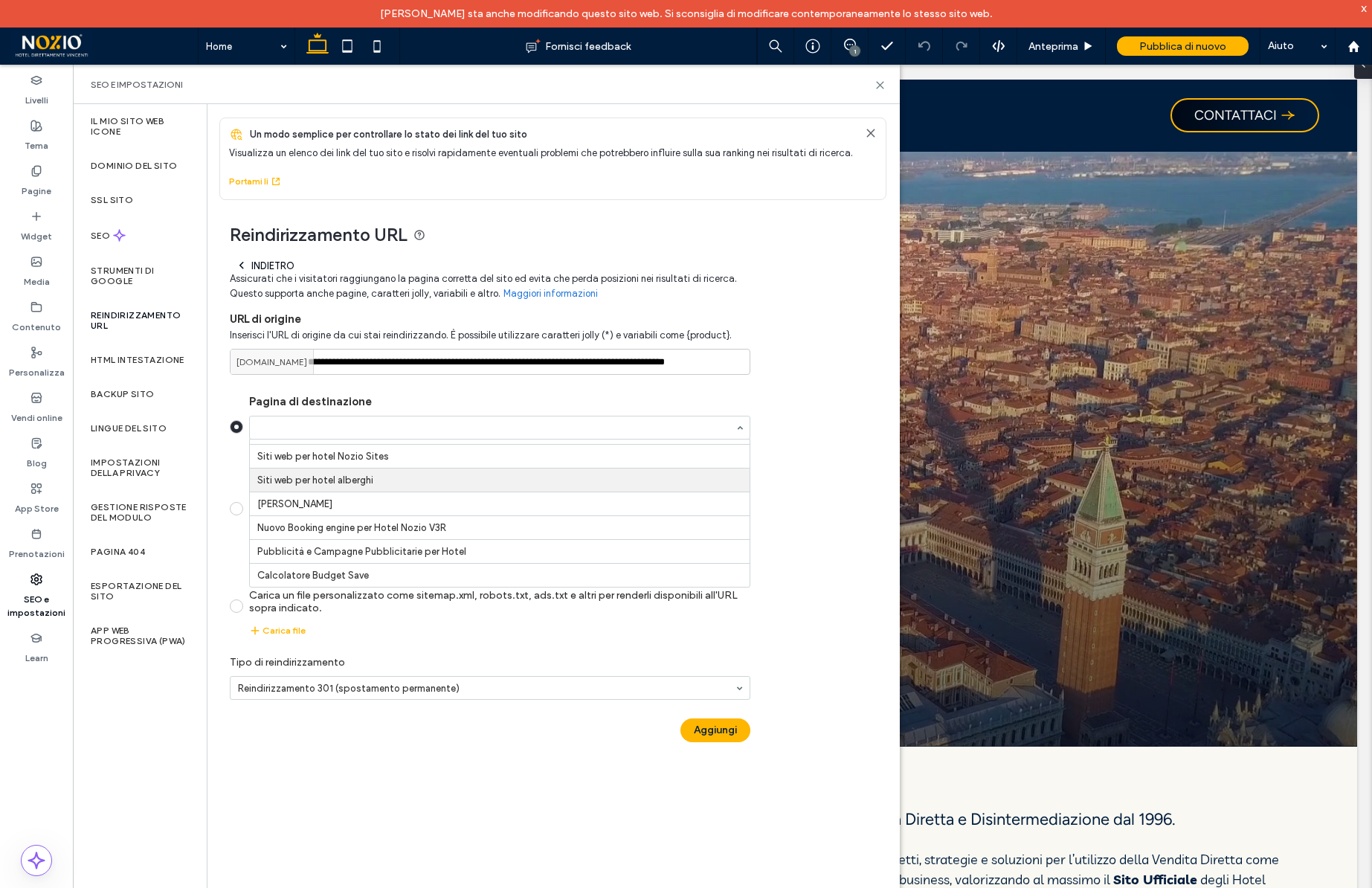
scroll to position [12, 0]
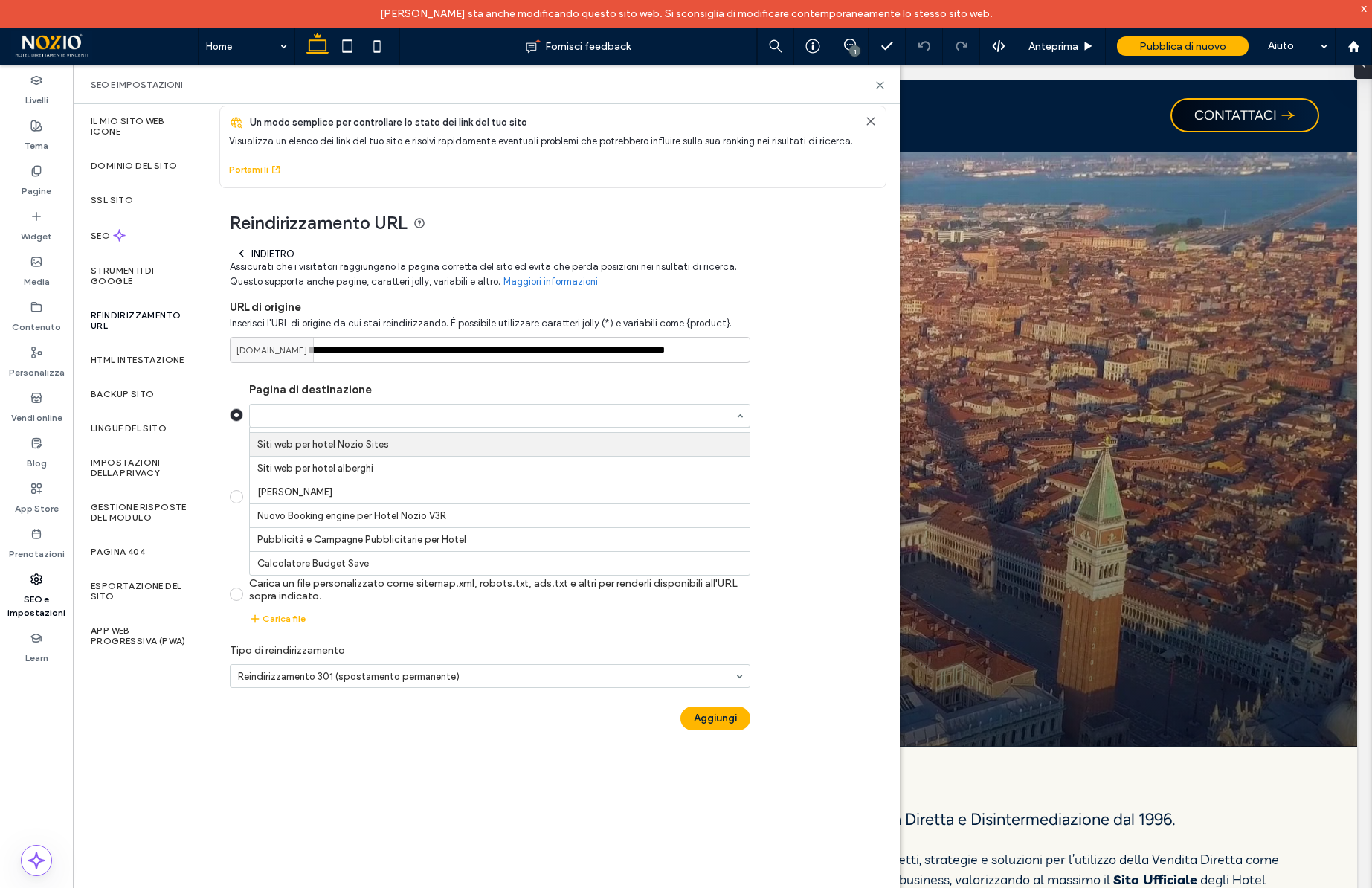
click at [796, 425] on div "**********" at bounding box center [547, 466] width 679 height 557
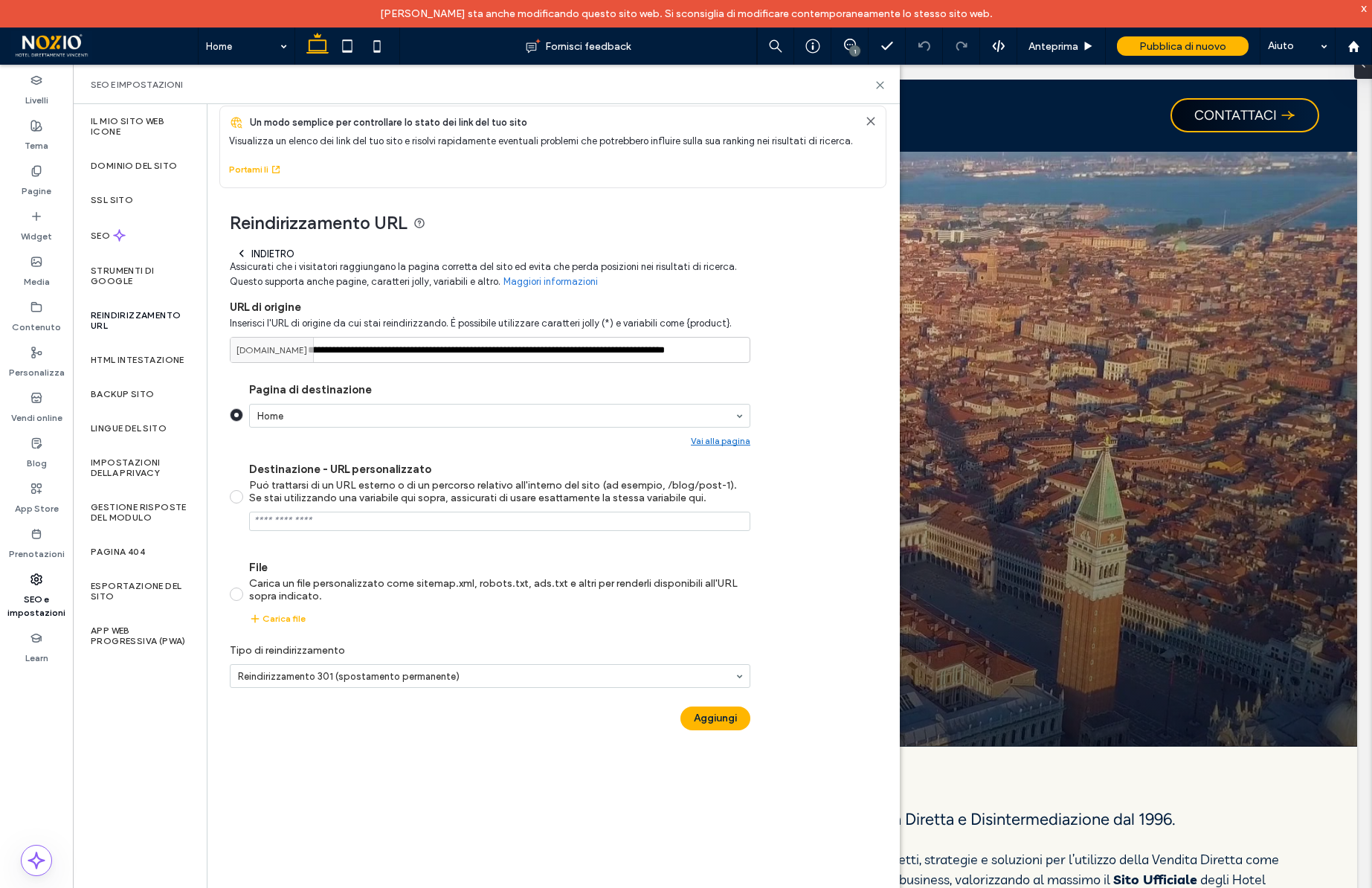
click at [237, 496] on span at bounding box center [237, 496] width 13 height 13
click at [308, 519] on input "Destinazione - URL personalizzato Può trattarsi di un URL esterno o di un perco…" at bounding box center [500, 520] width 501 height 19
paste input "**********"
type input "**********"
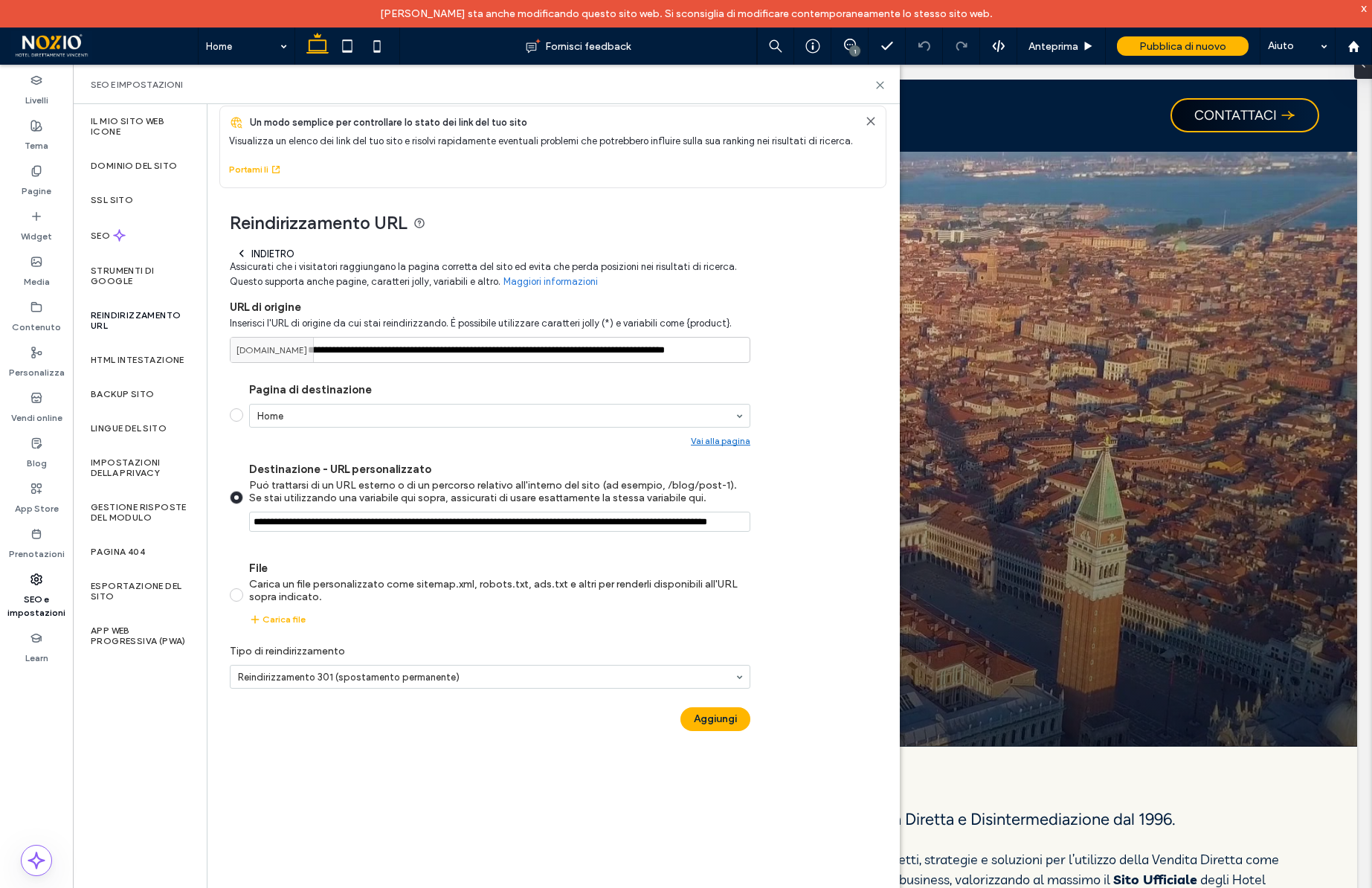
click at [793, 532] on div "**********" at bounding box center [547, 467] width 679 height 557
click at [734, 722] on button "Aggiungi" at bounding box center [715, 719] width 70 height 24
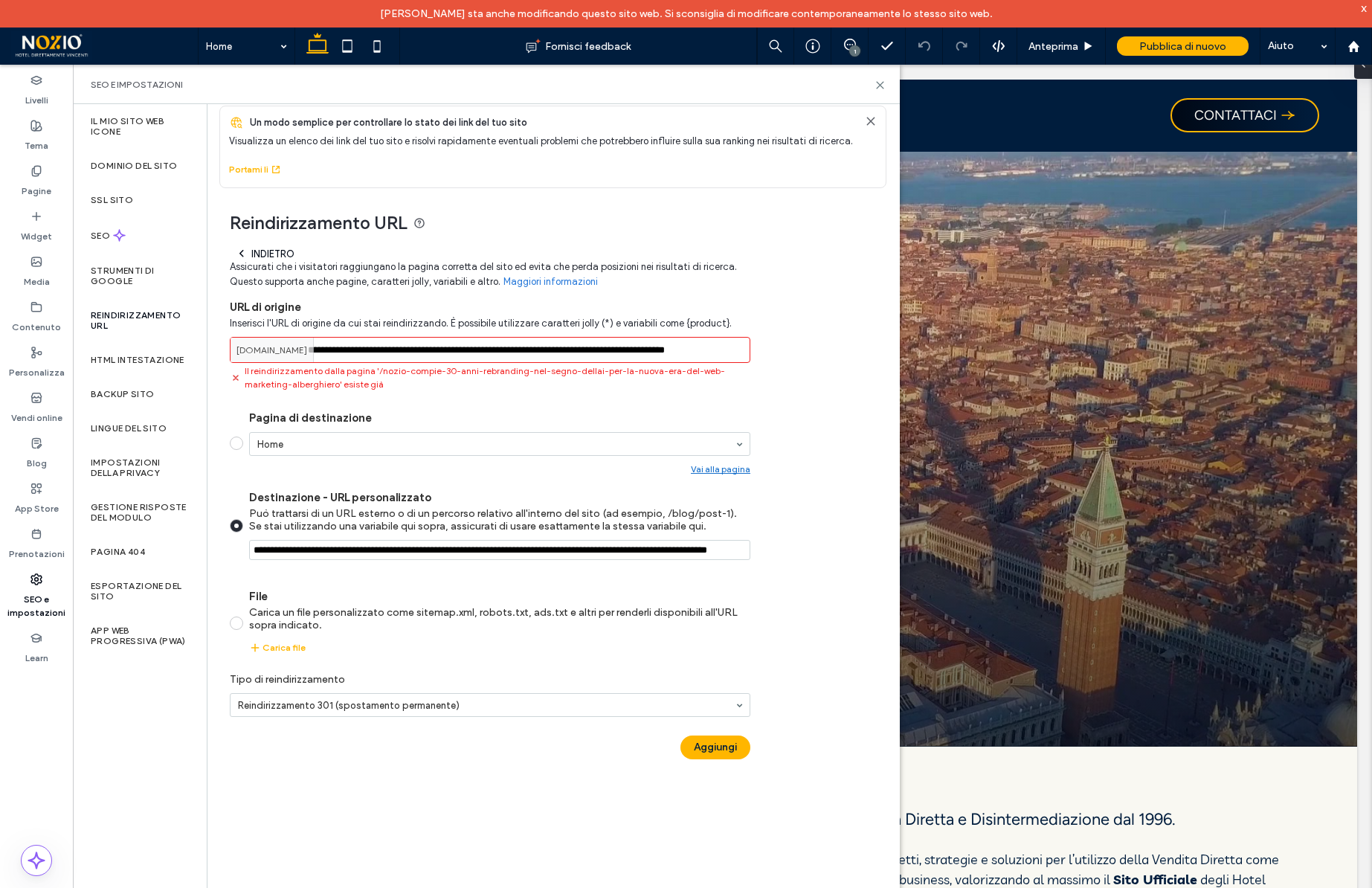
click at [242, 252] on icon at bounding box center [242, 253] width 12 height 12
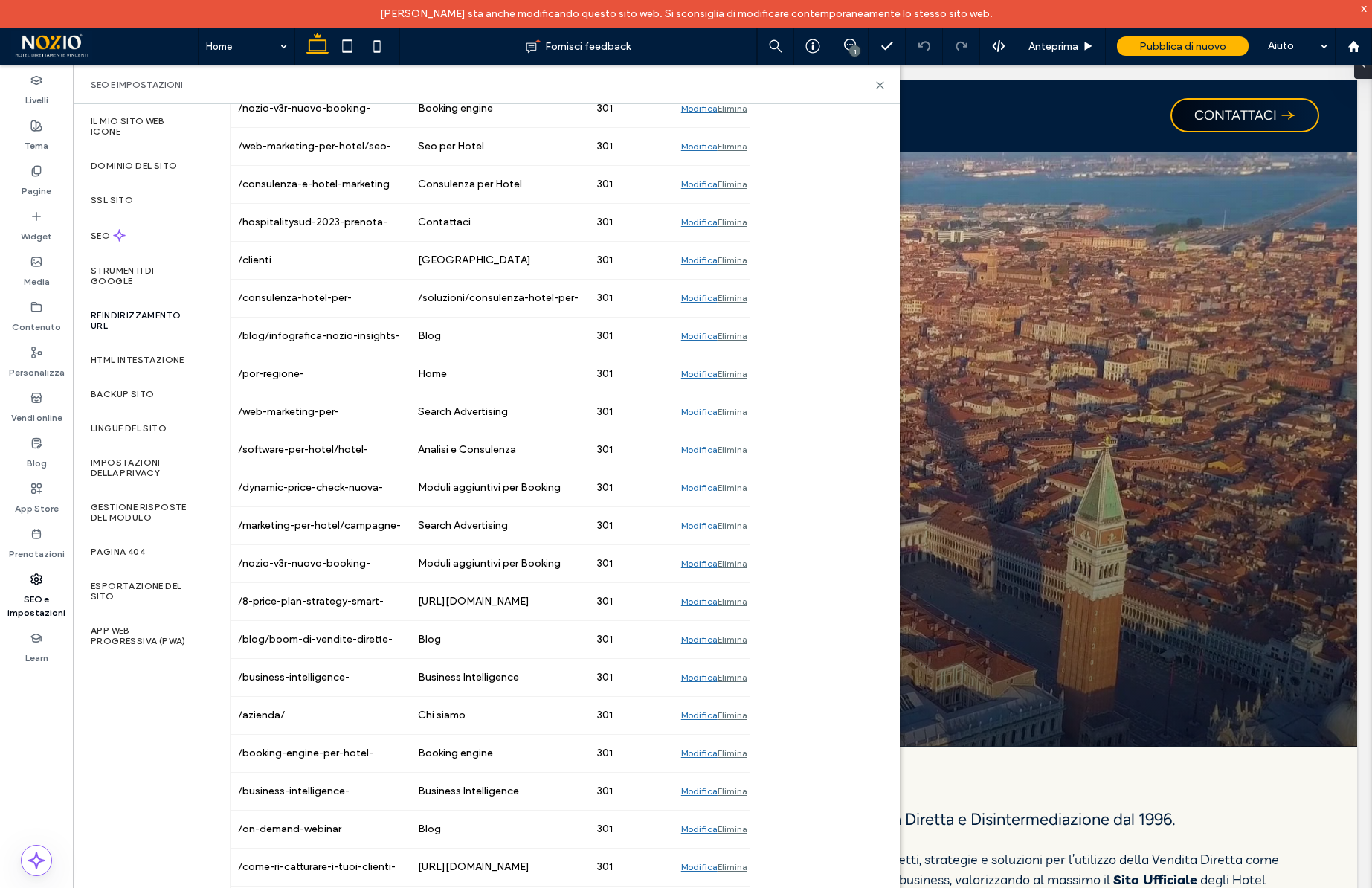
scroll to position [2222, 0]
click at [880, 82] on icon at bounding box center [881, 85] width 12 height 12
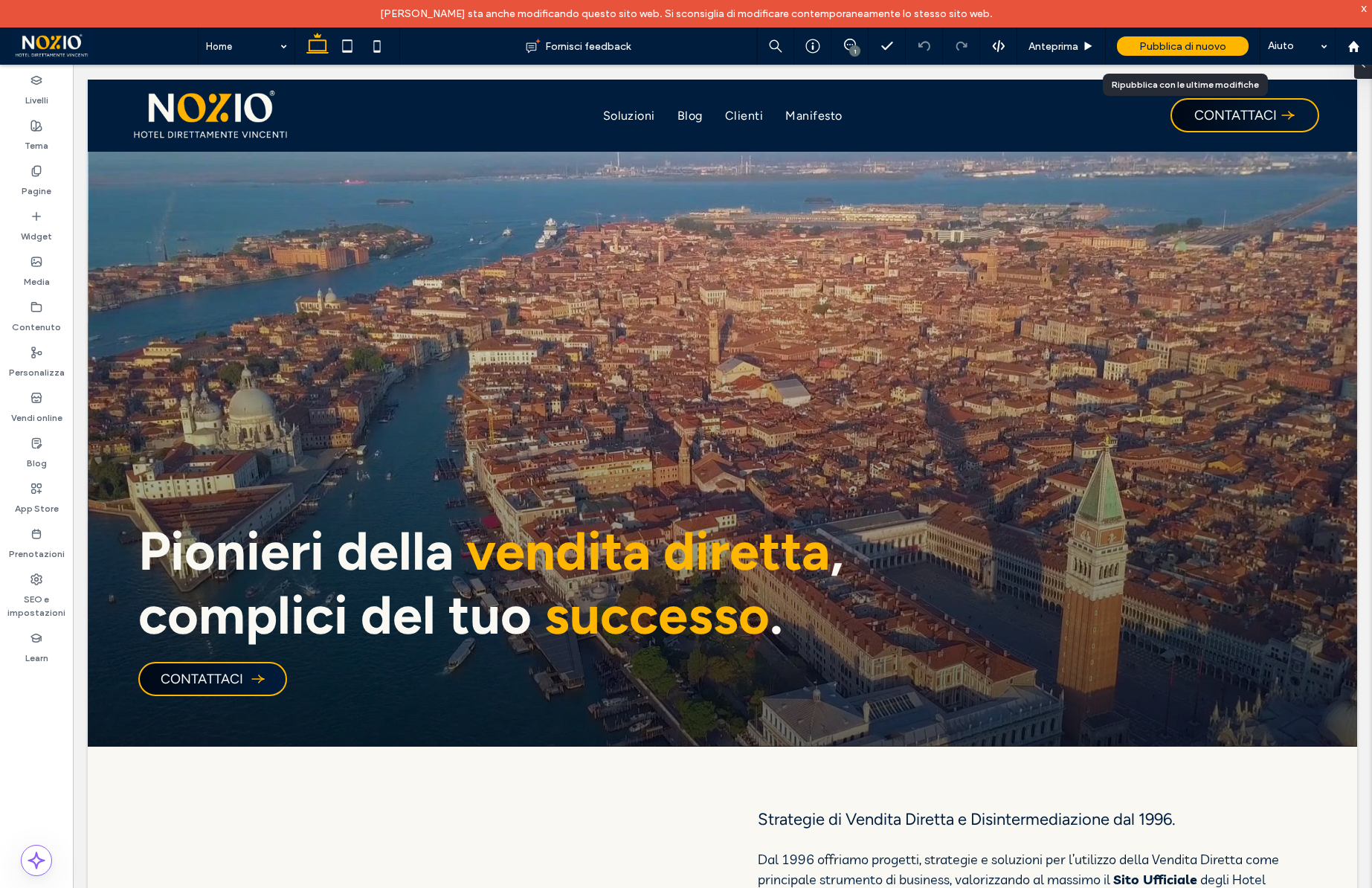
click at [1188, 41] on span "Pubblica di nuovo" at bounding box center [1183, 46] width 87 height 12
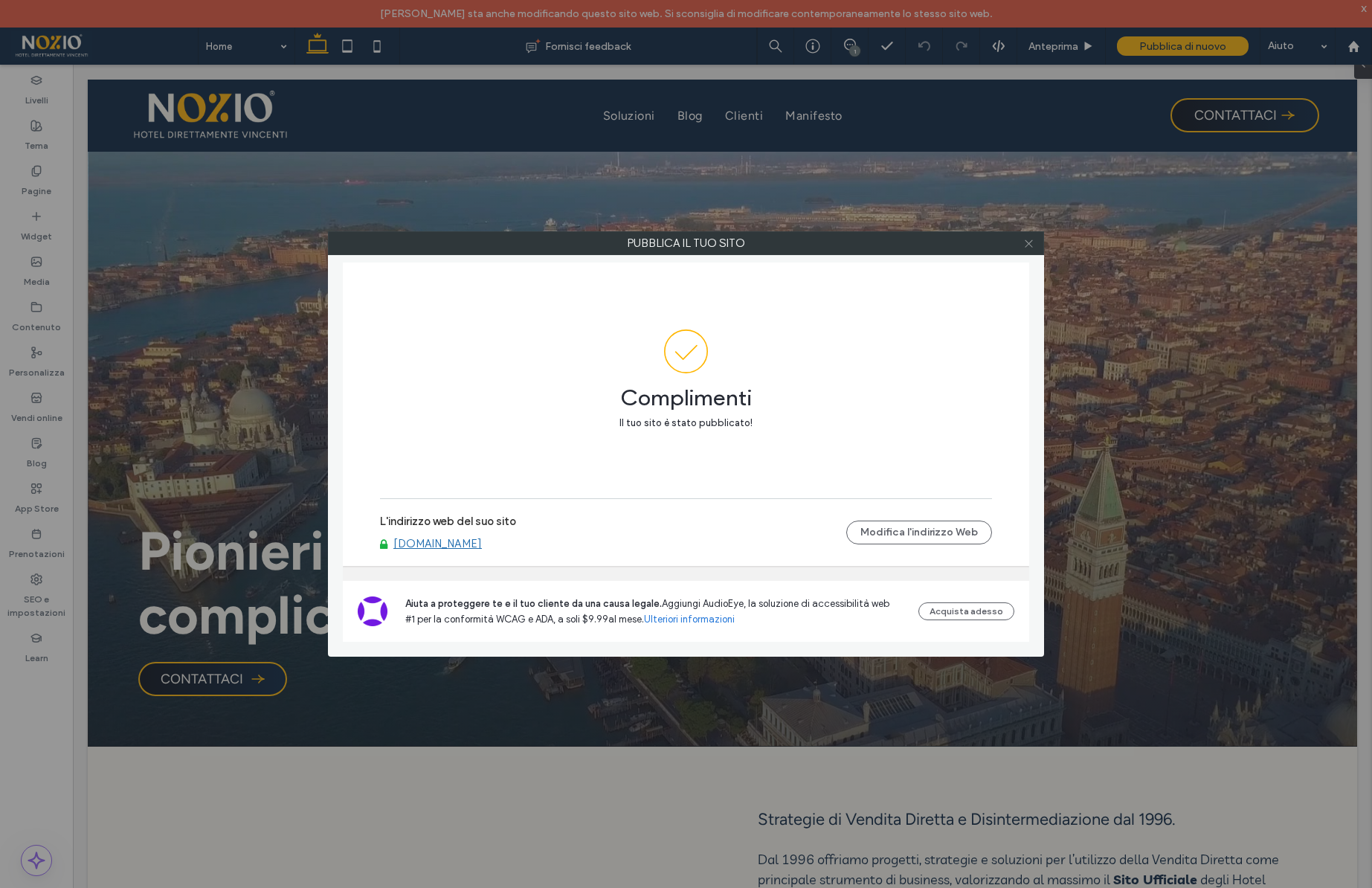
click at [1031, 245] on icon at bounding box center [1029, 244] width 12 height 12
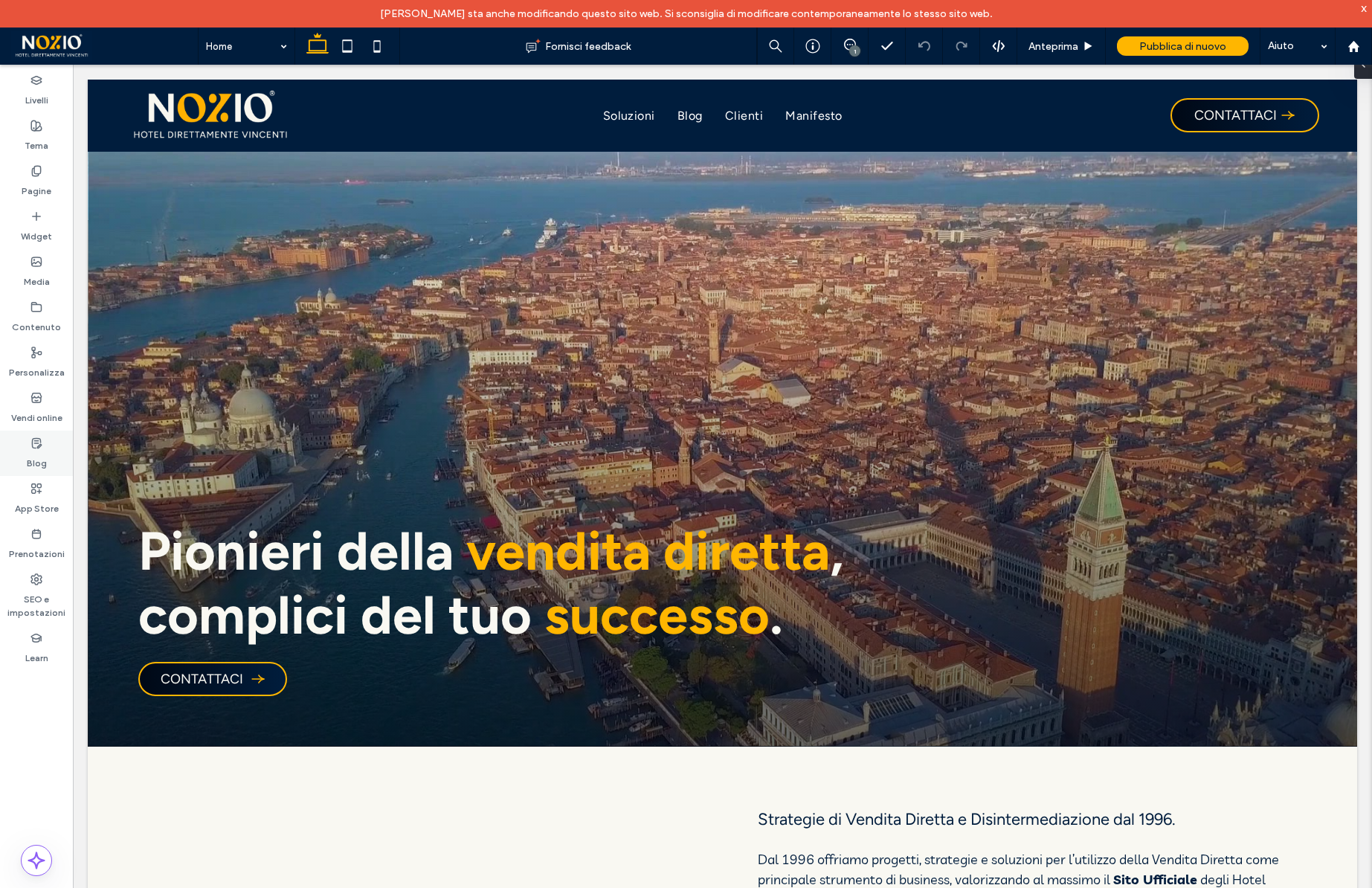
click at [49, 463] on div "Blog" at bounding box center [36, 453] width 73 height 45
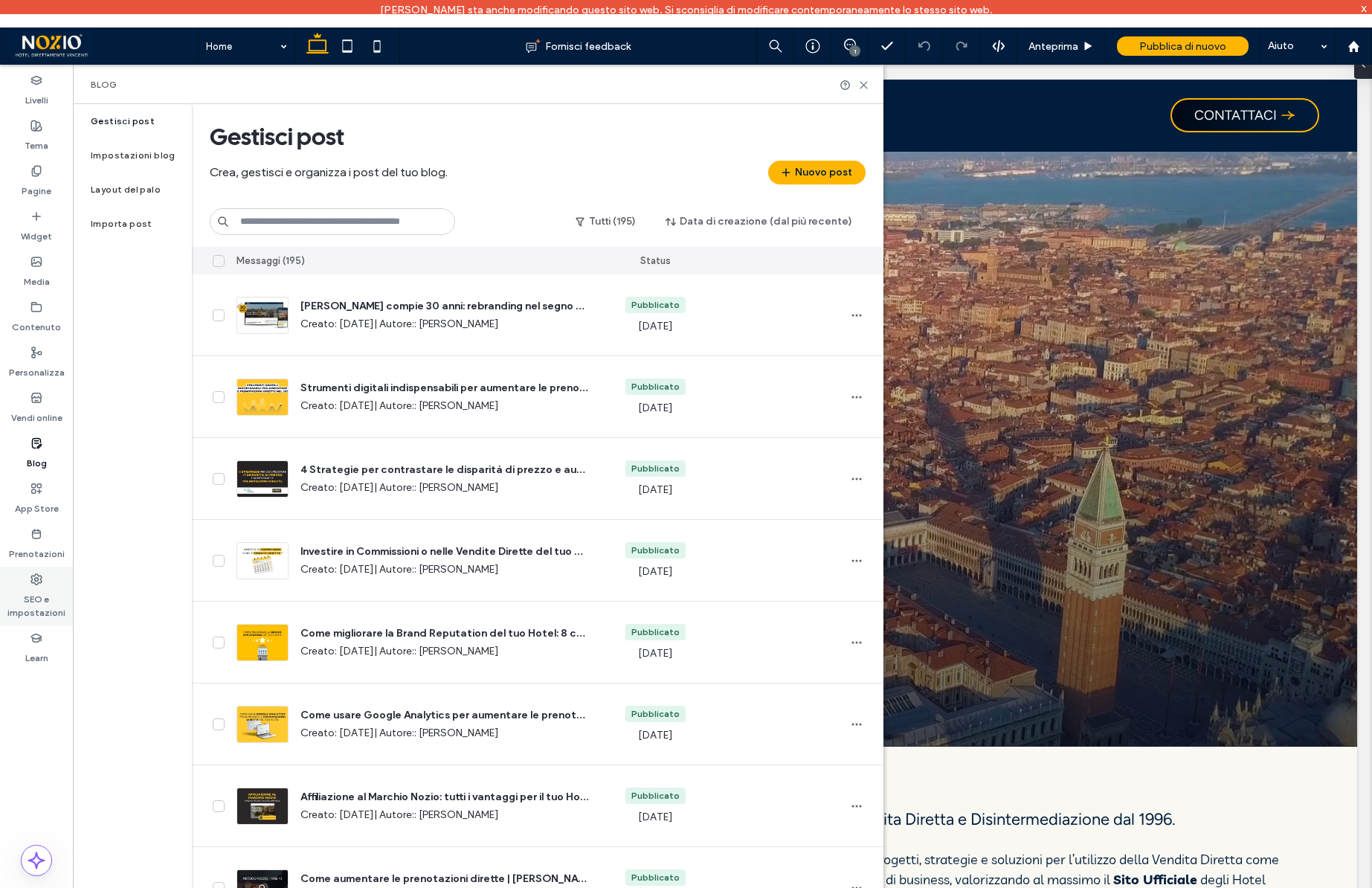
click at [44, 581] on div "SEO e impostazioni" at bounding box center [36, 595] width 73 height 59
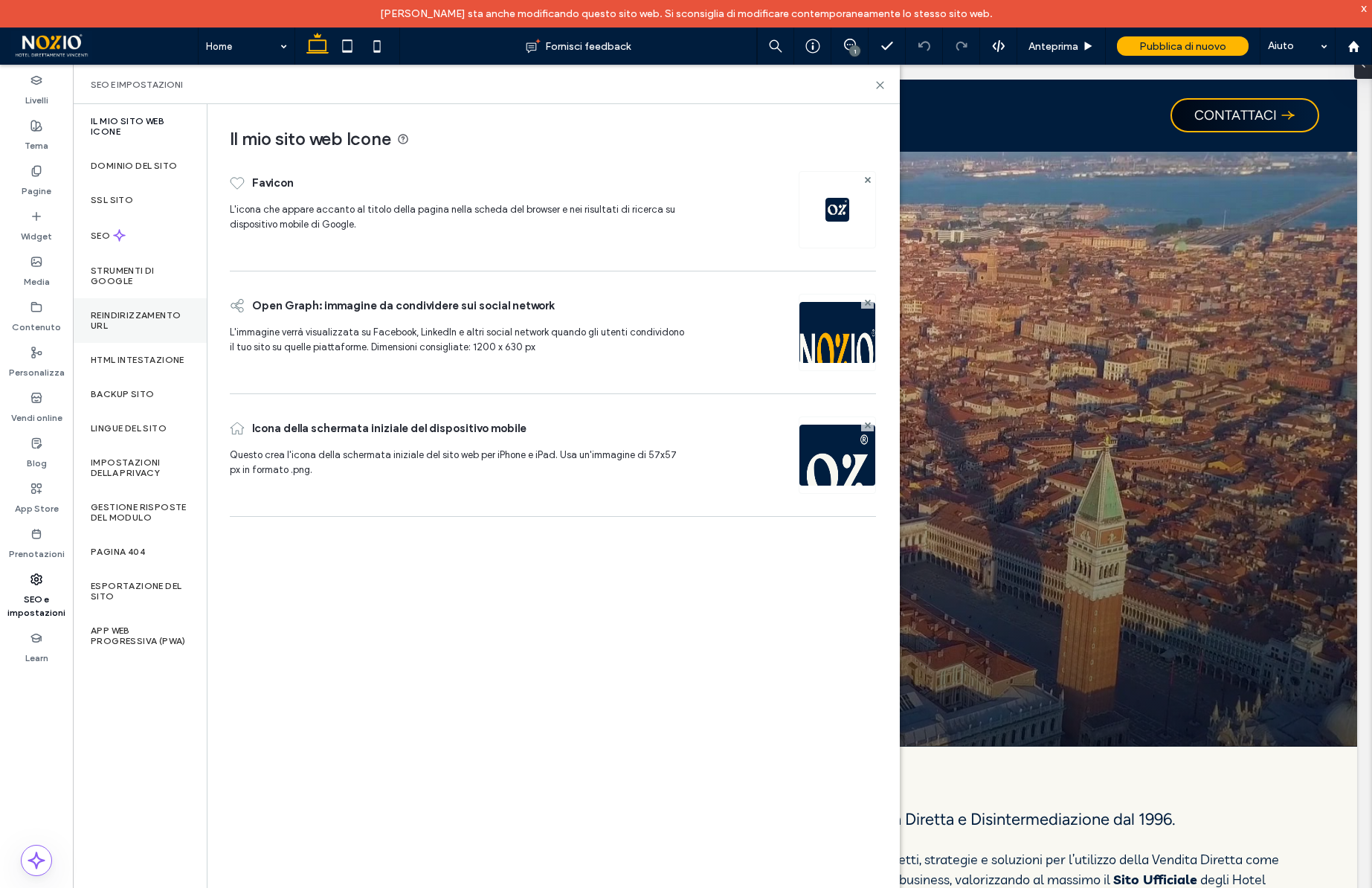
click at [136, 331] on div "Reindirizzamento URL" at bounding box center [139, 321] width 134 height 45
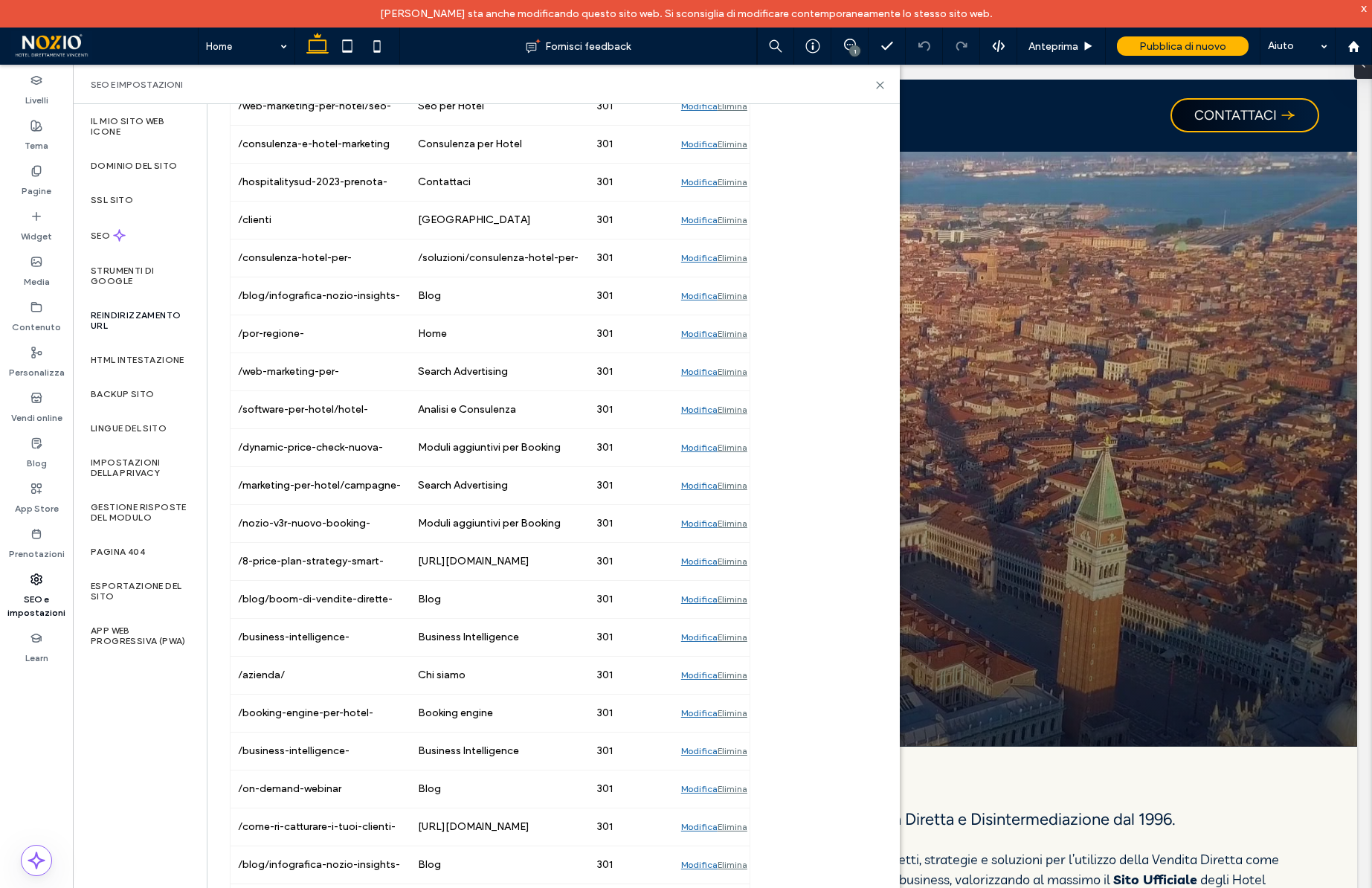
scroll to position [2273, 0]
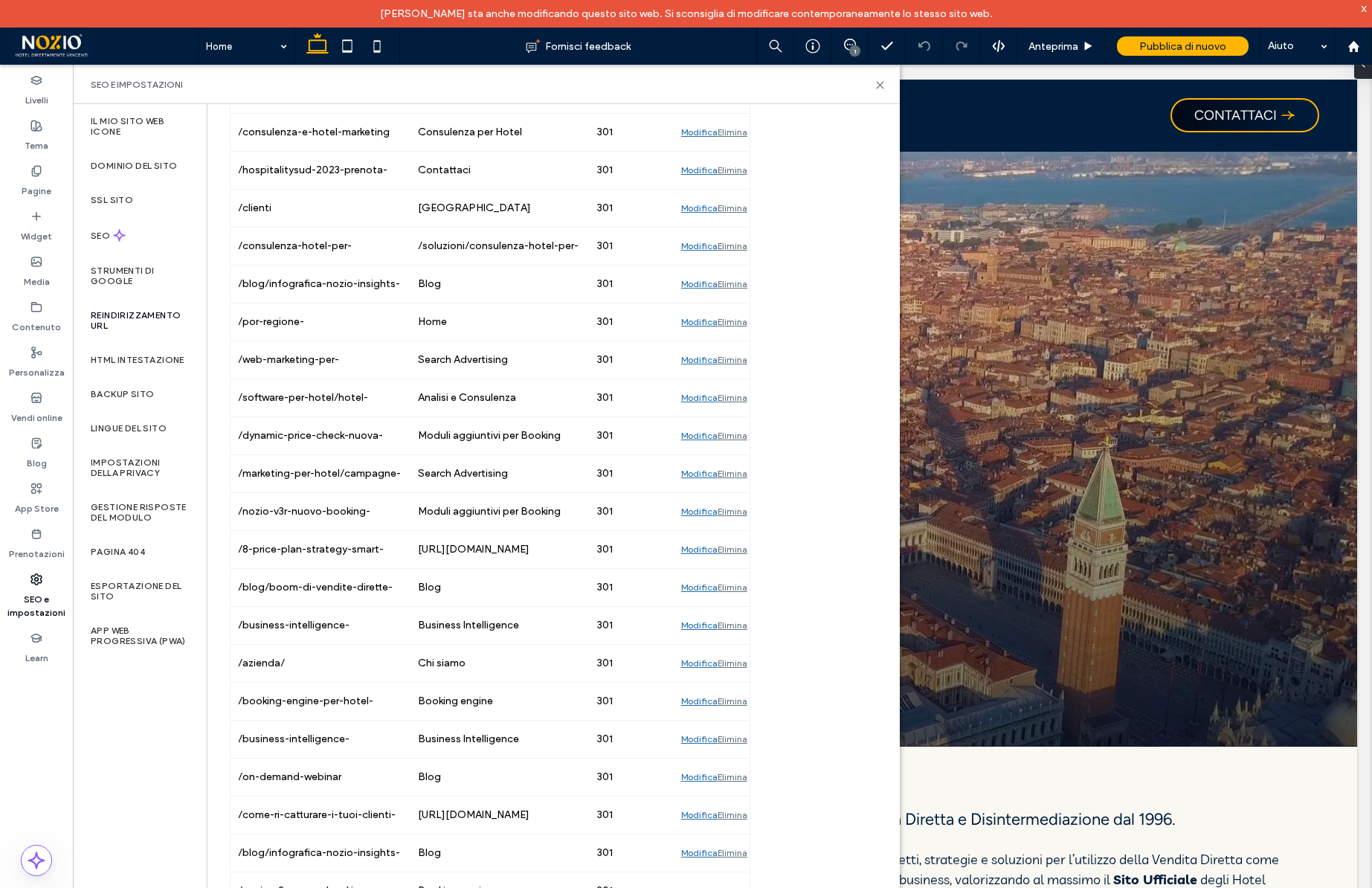
click at [1366, 8] on div "x" at bounding box center [1364, 7] width 7 height 12
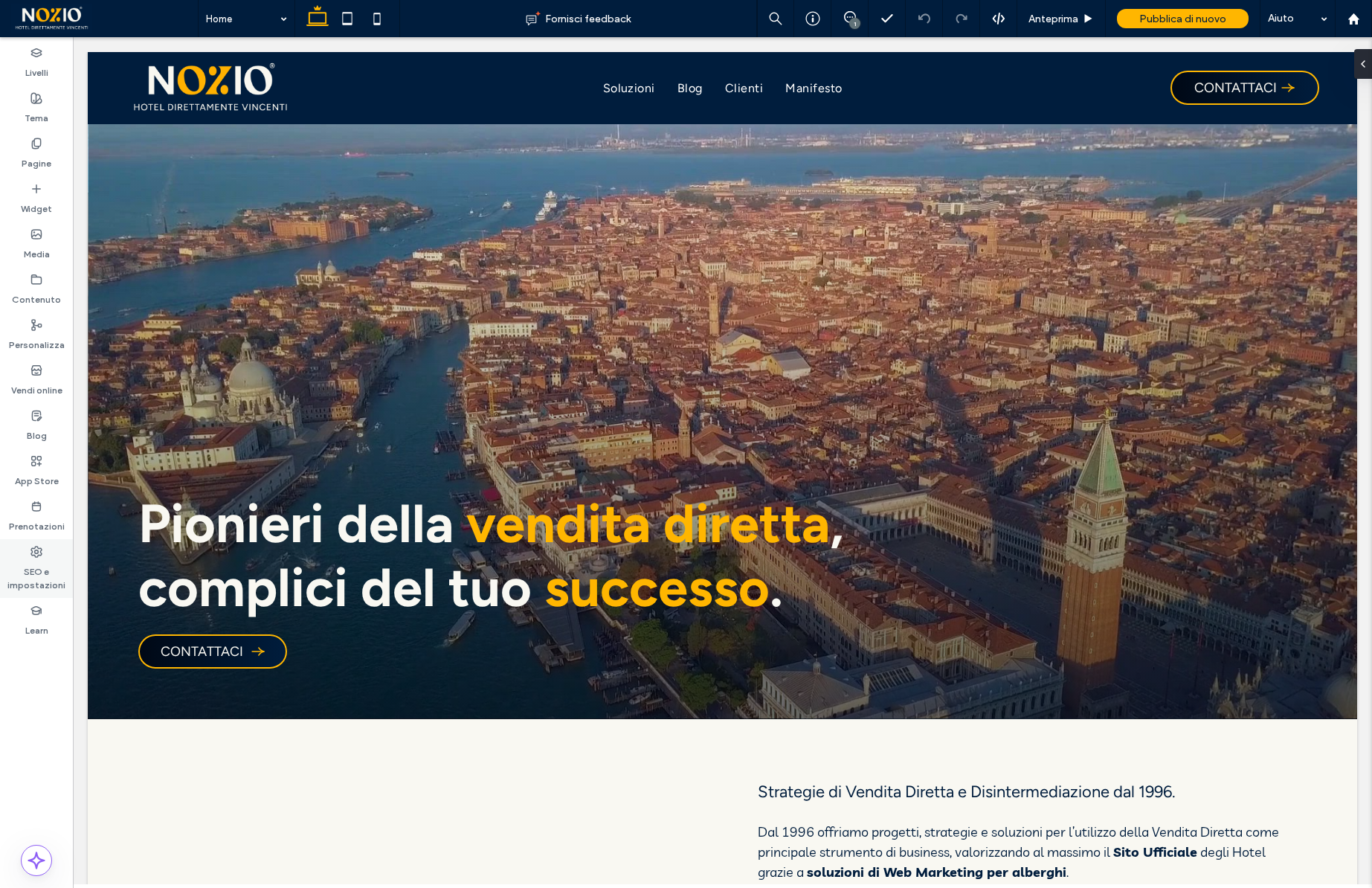
click at [42, 572] on label "SEO e impostazioni" at bounding box center [36, 574] width 73 height 34
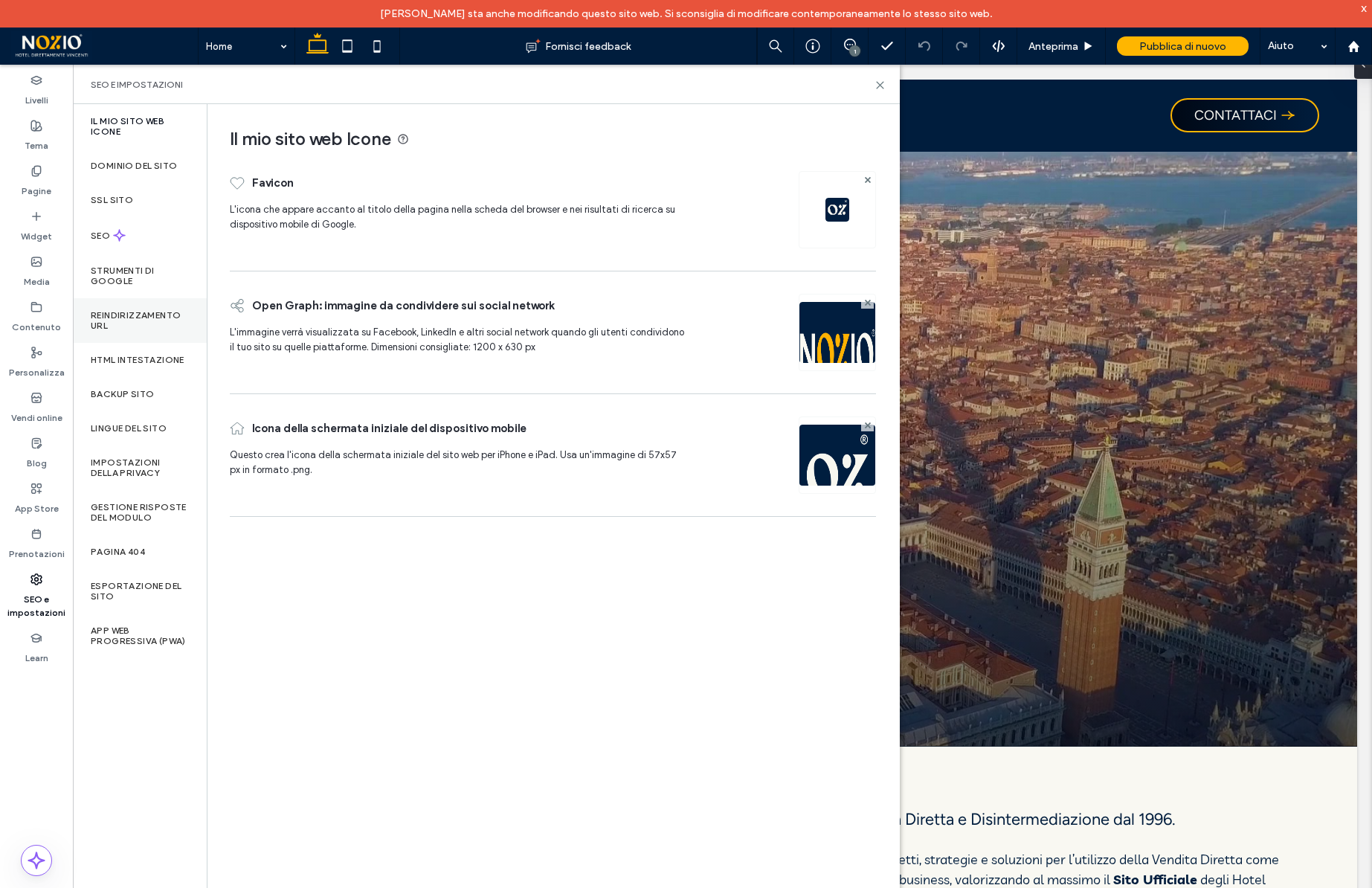
click at [124, 313] on label "Reindirizzamento URL" at bounding box center [139, 320] width 98 height 21
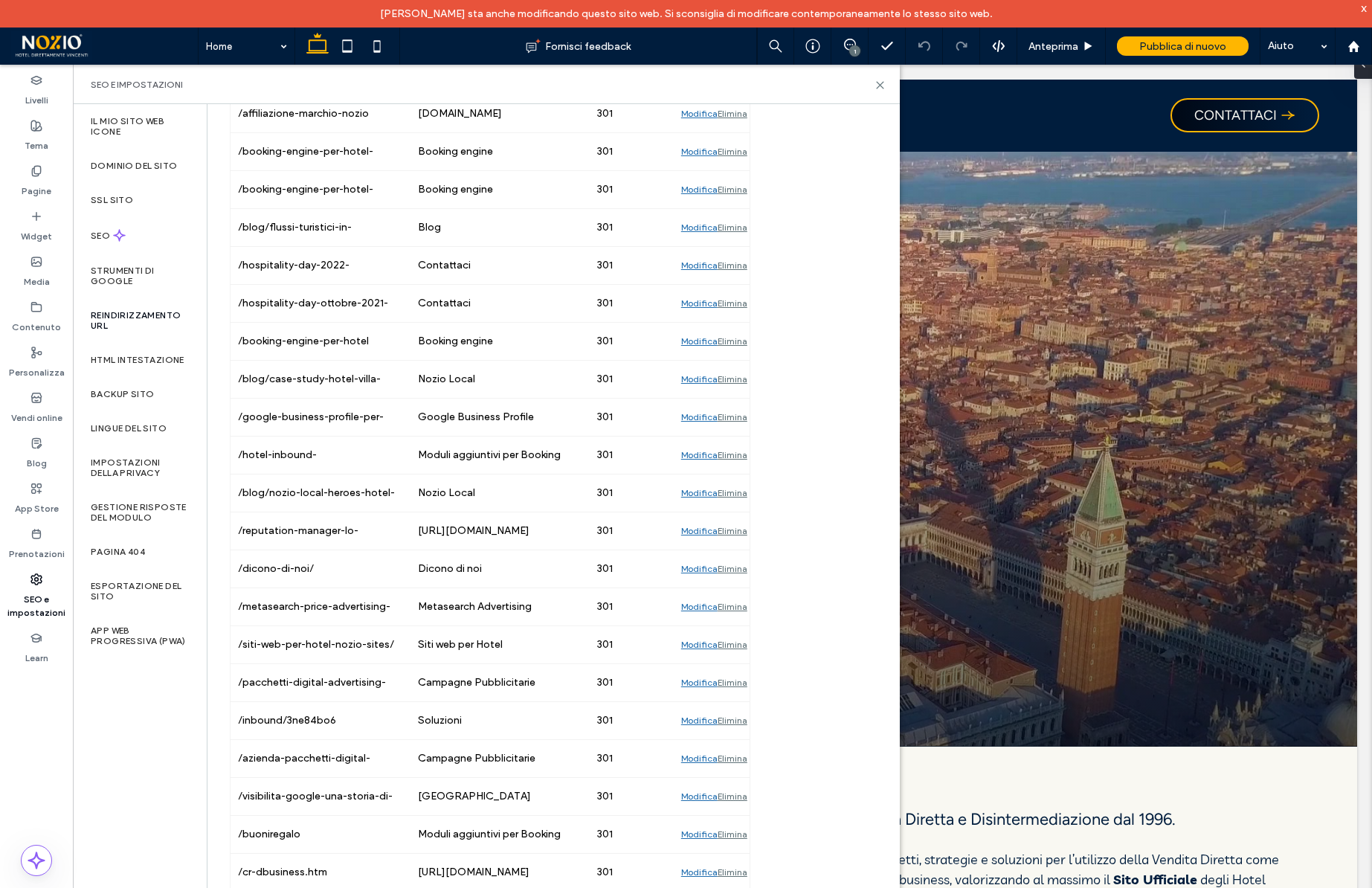
scroll to position [0, 0]
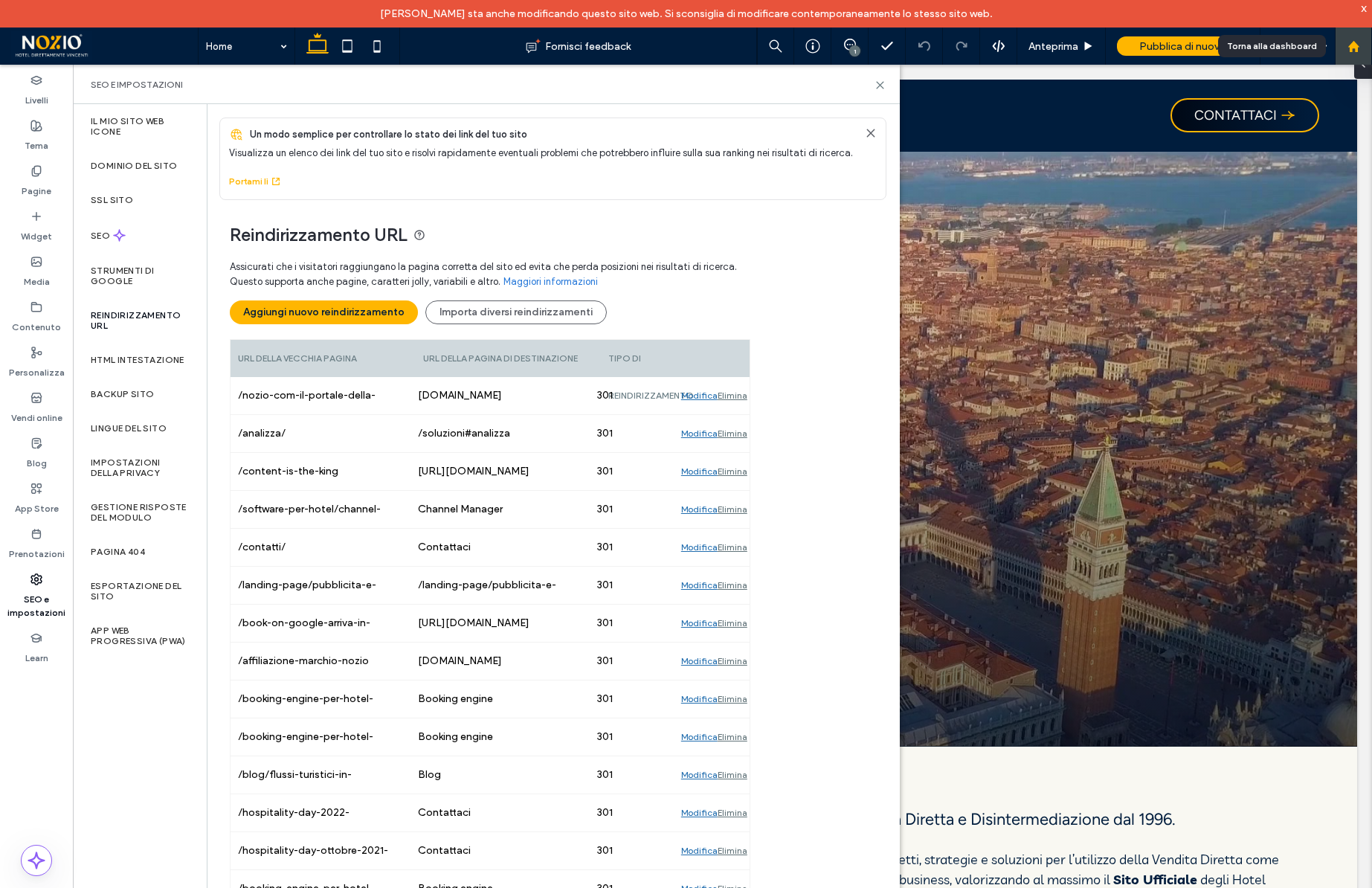
click at [1356, 40] on icon at bounding box center [1353, 46] width 12 height 12
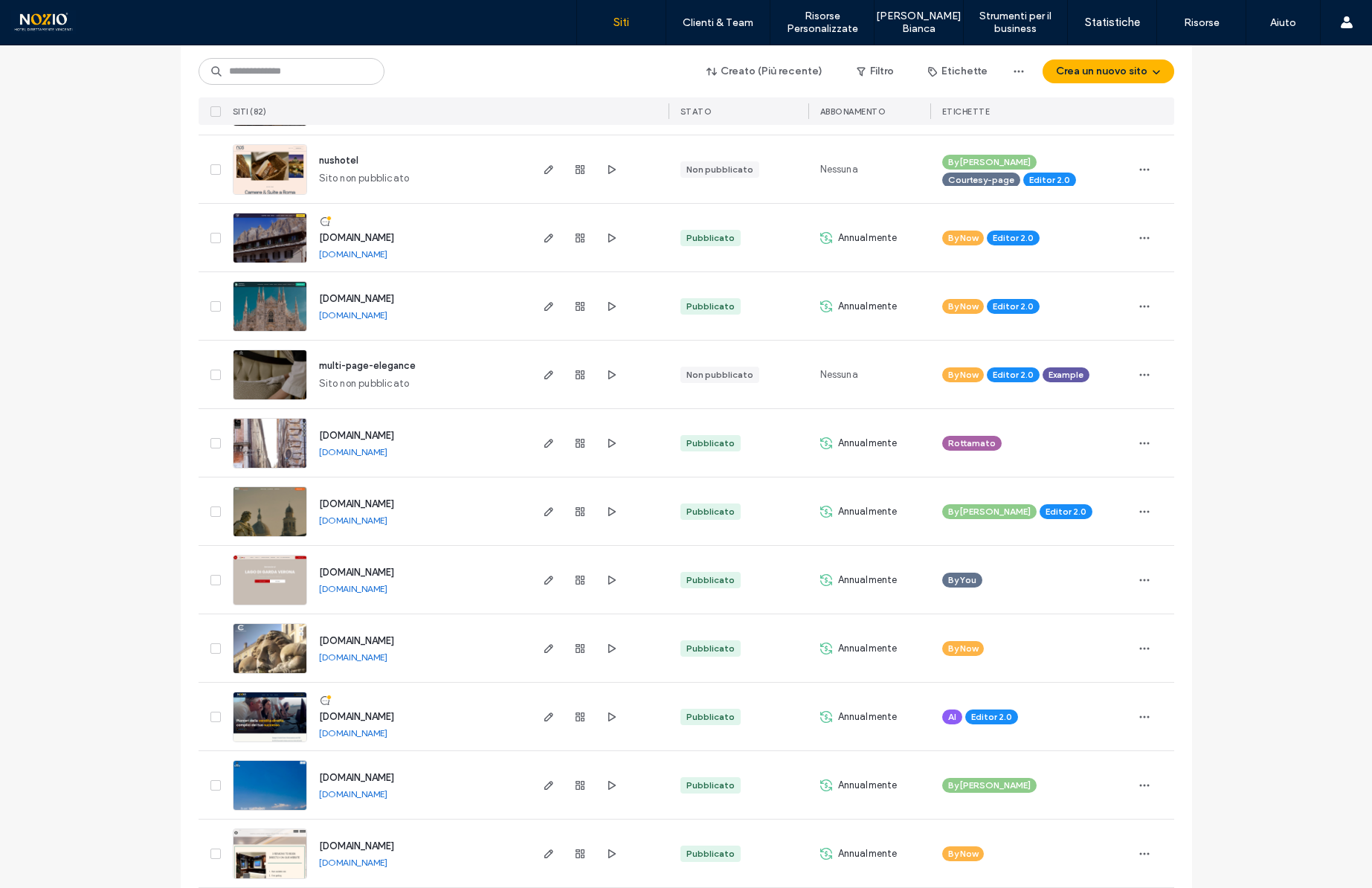
scroll to position [312, 0]
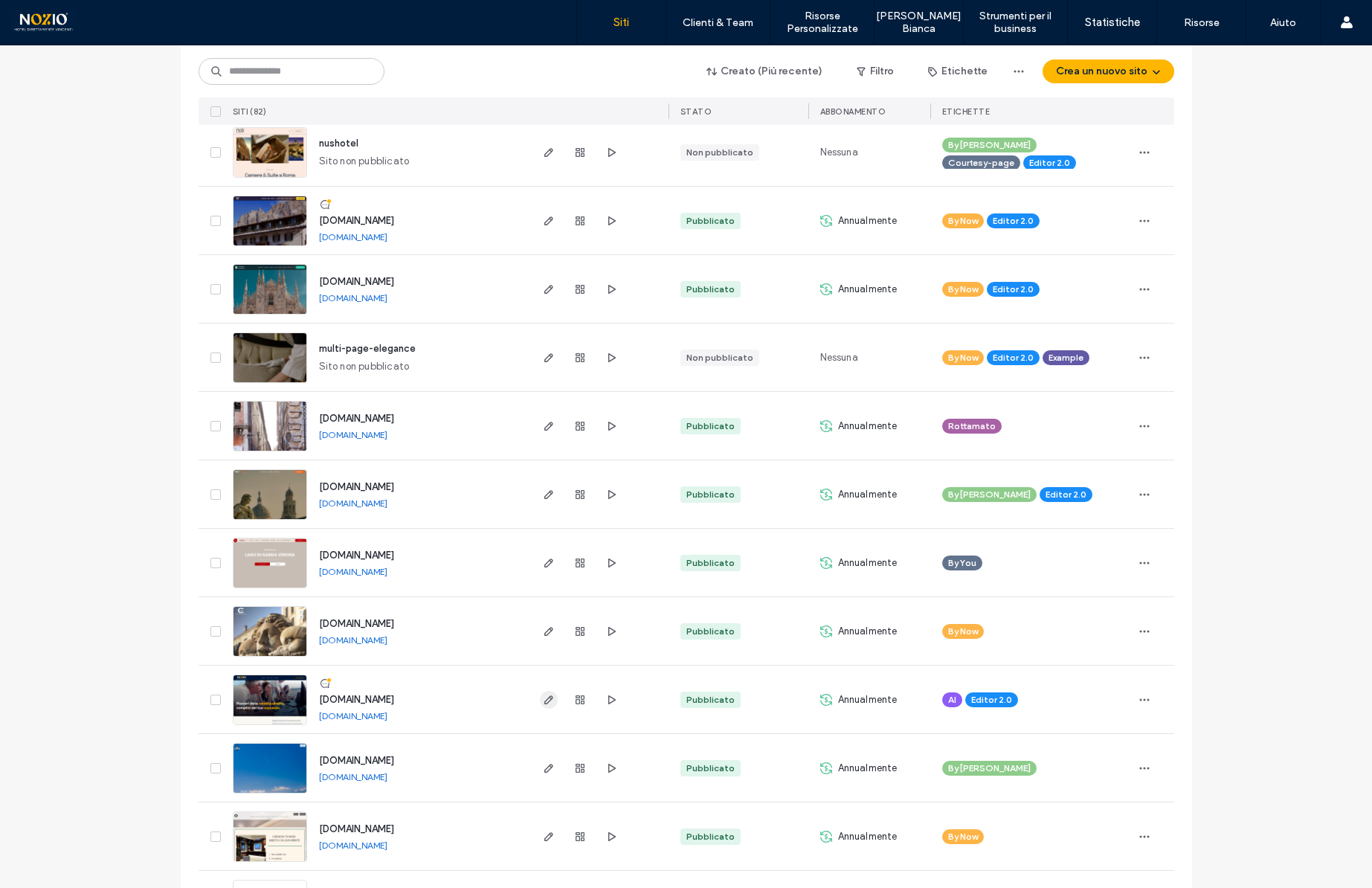
click at [543, 701] on icon "button" at bounding box center [548, 699] width 12 height 12
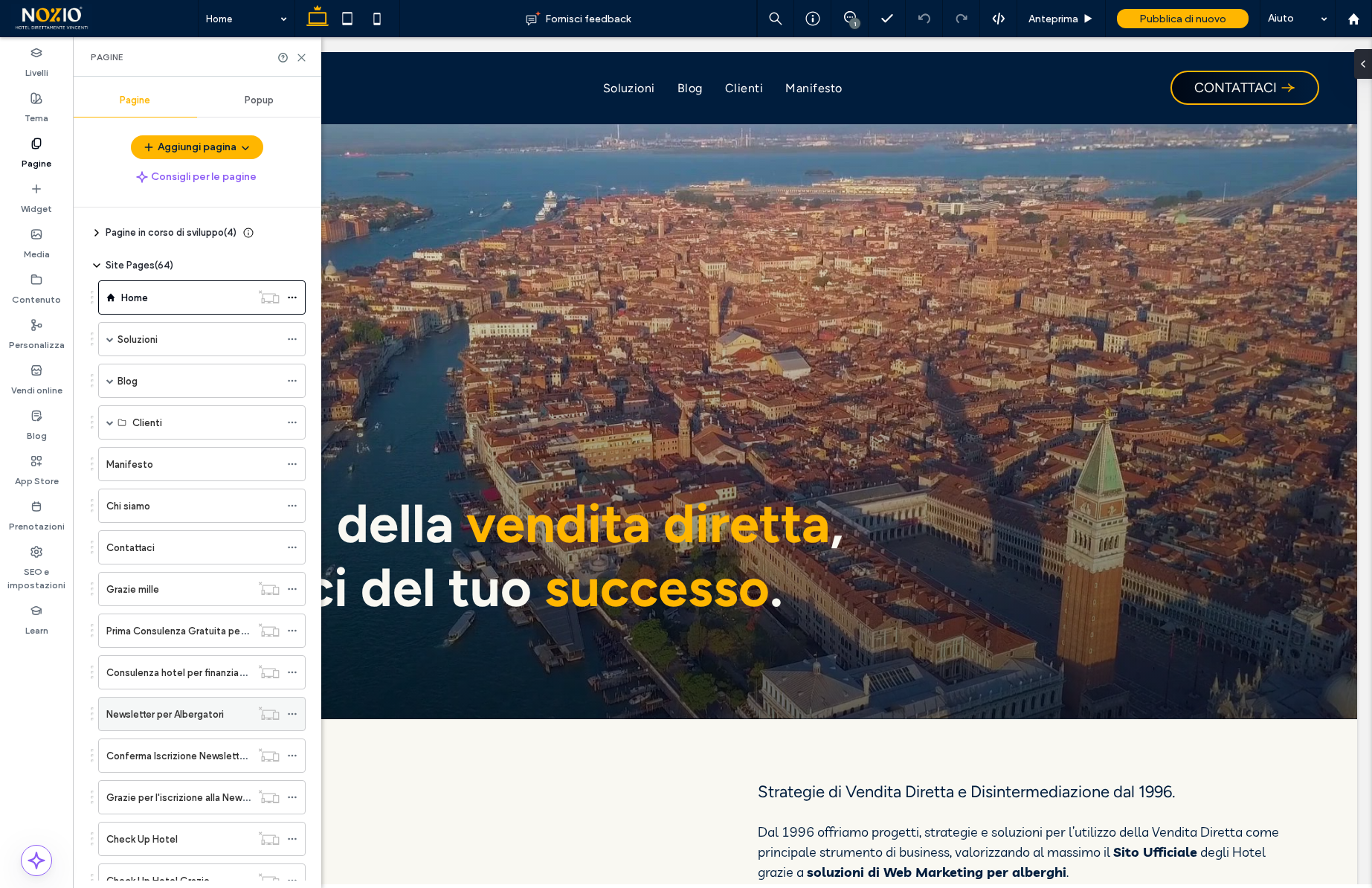
scroll to position [183, 0]
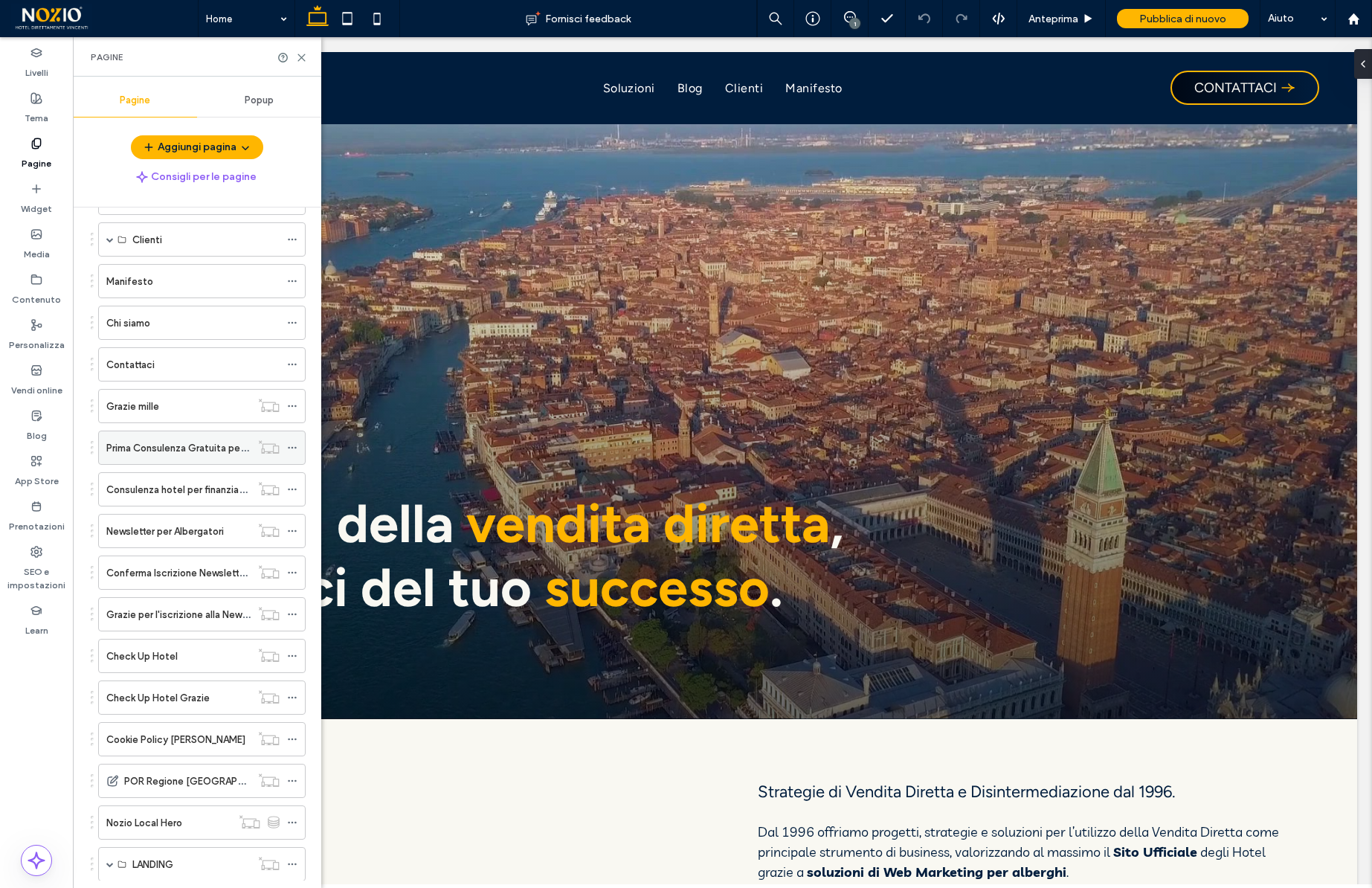
click at [188, 457] on div "Prima Consulenza Gratuita per Hotel" at bounding box center [178, 448] width 144 height 33
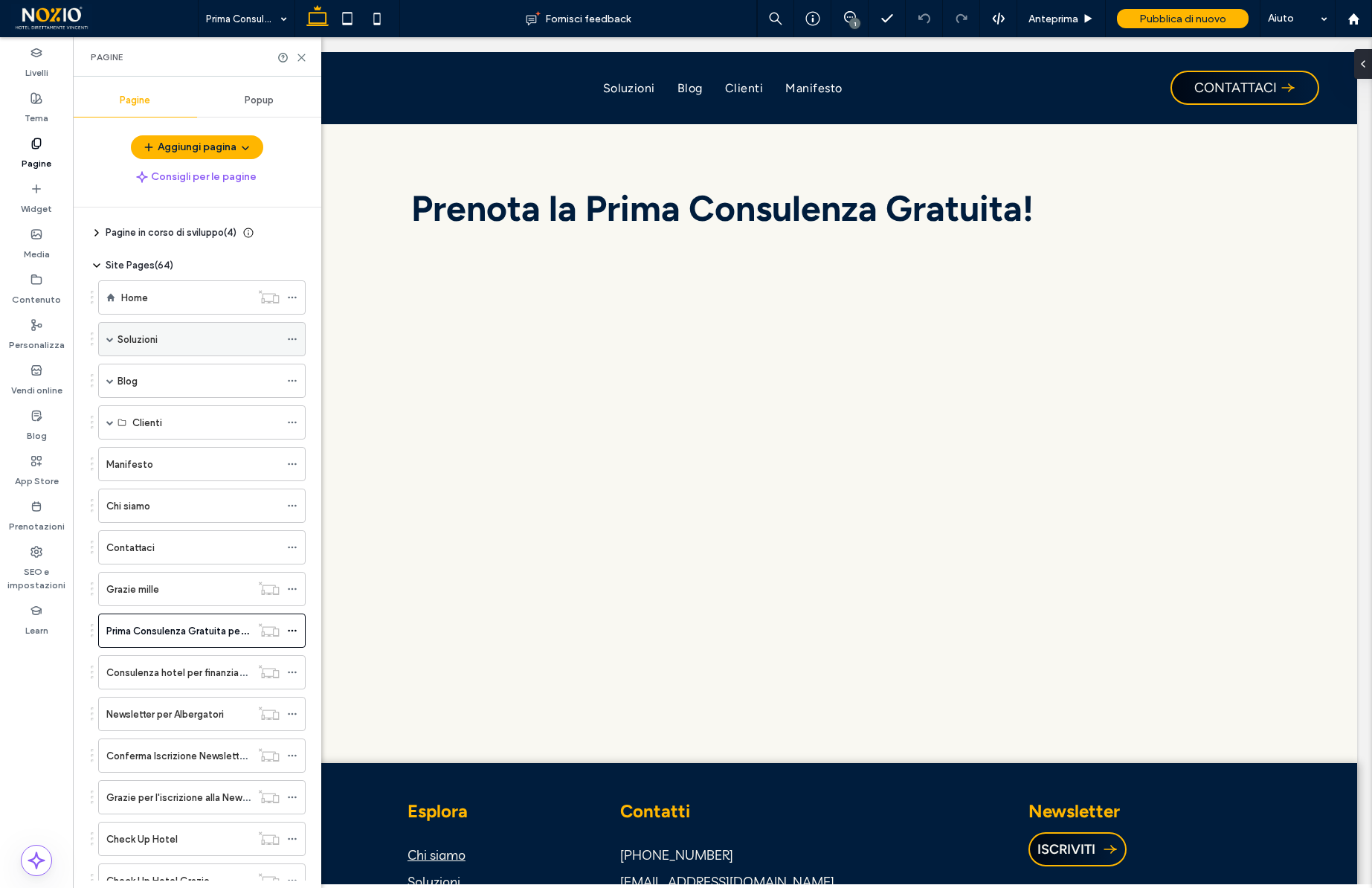
click at [109, 334] on span at bounding box center [110, 339] width 7 height 33
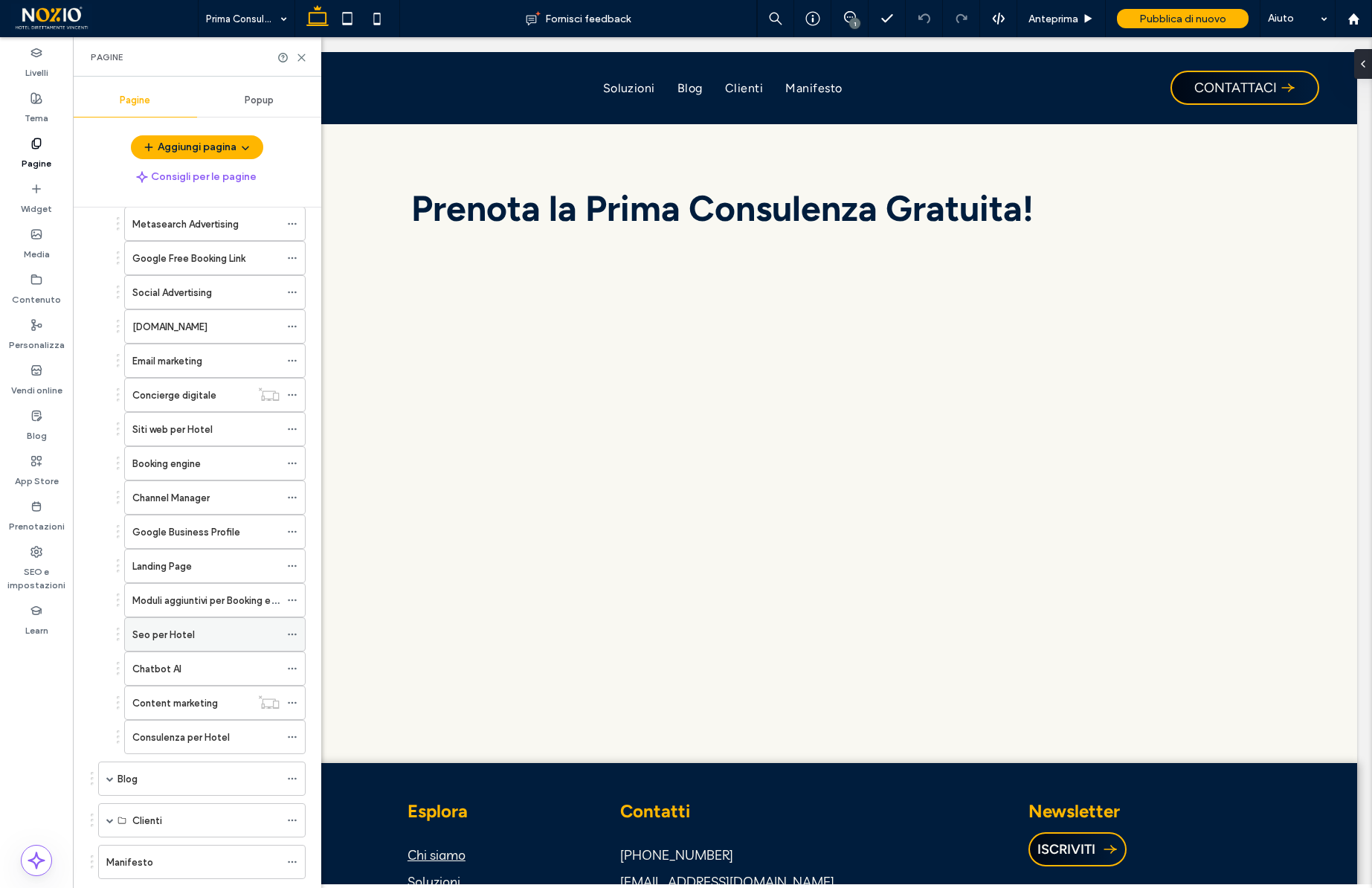
scroll to position [381, 0]
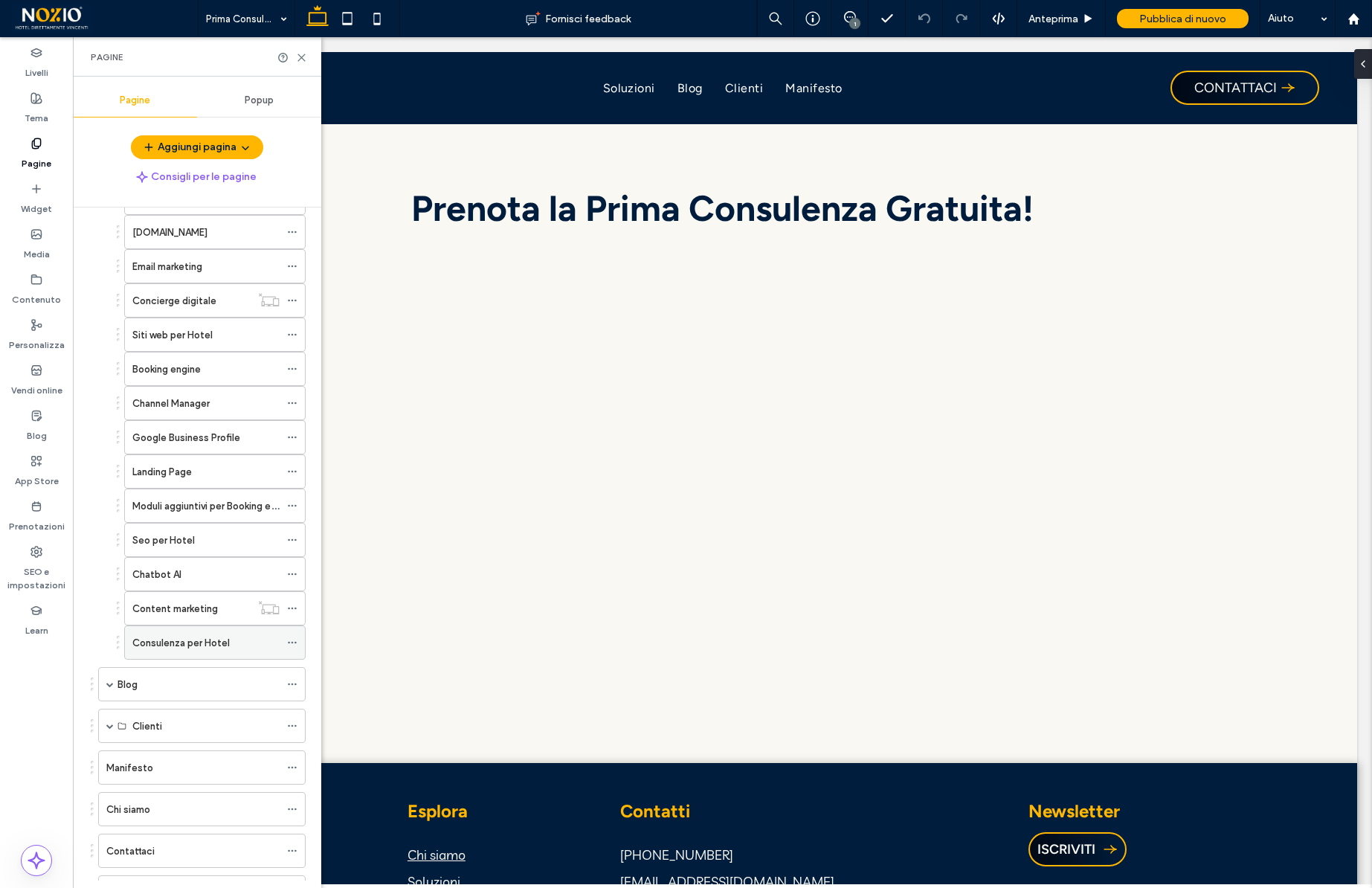
click at [192, 637] on label "Consulenza per Hotel" at bounding box center [181, 643] width 97 height 26
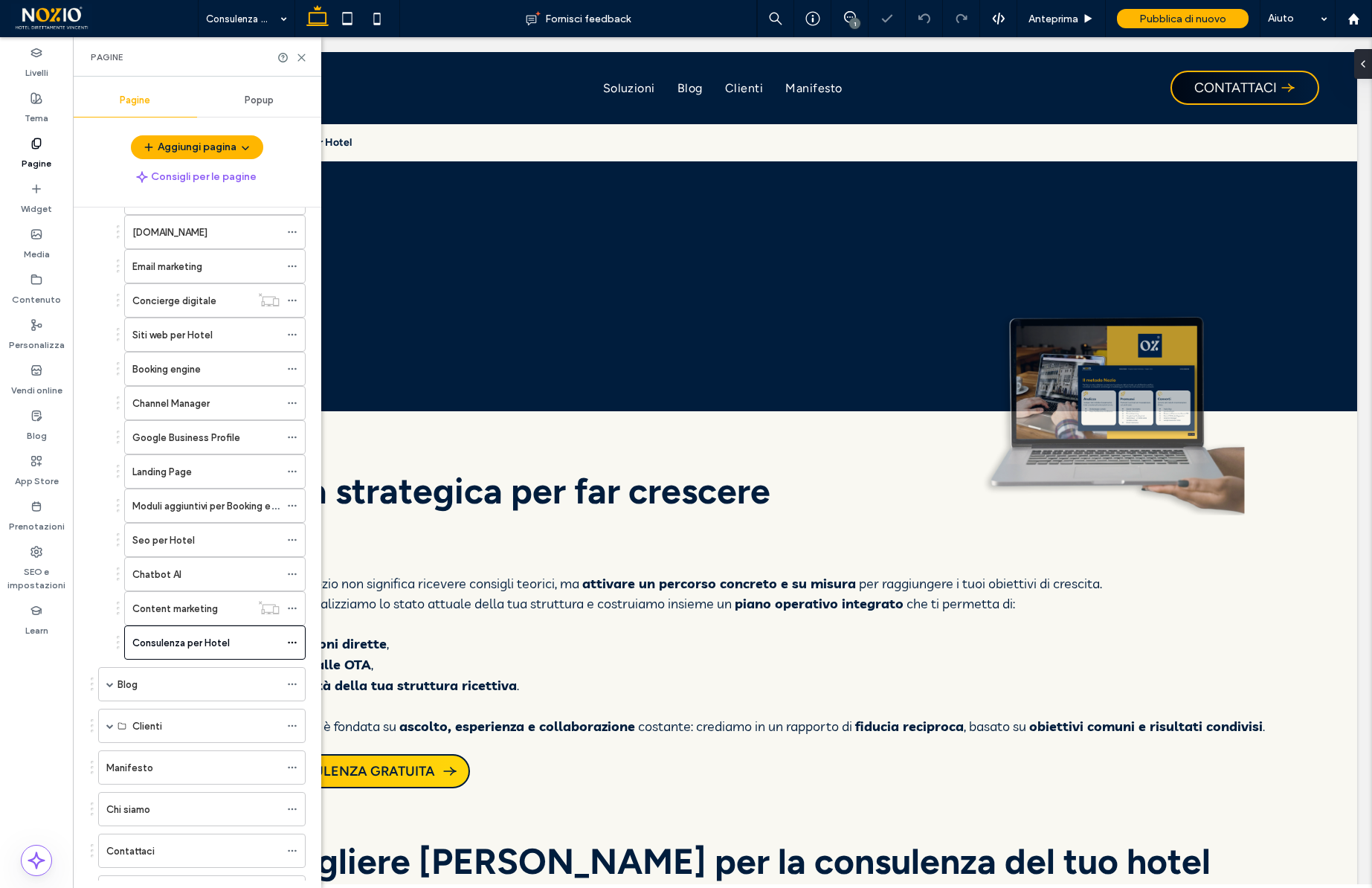
click at [303, 57] on icon at bounding box center [302, 58] width 12 height 12
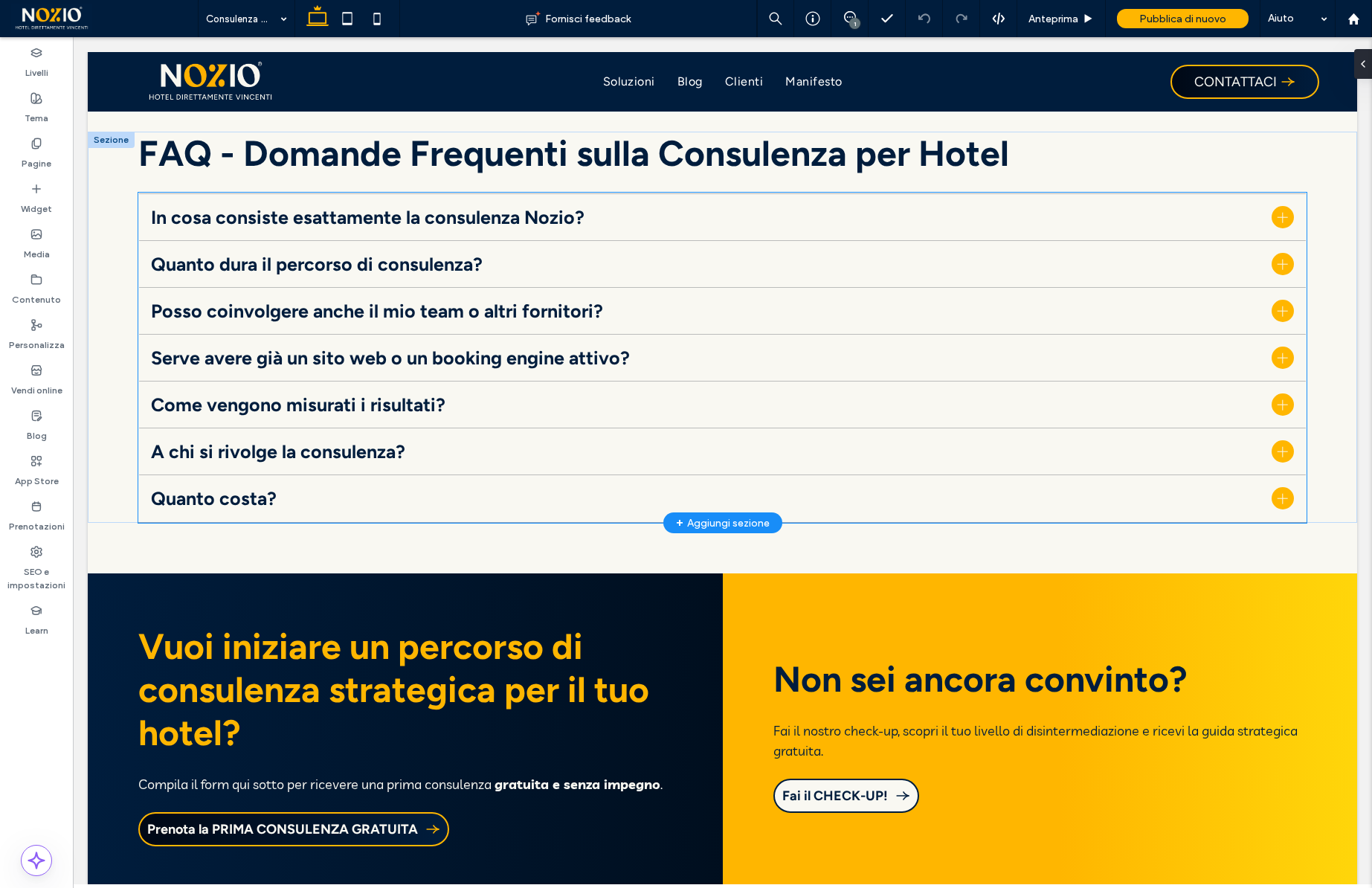
scroll to position [3605, 0]
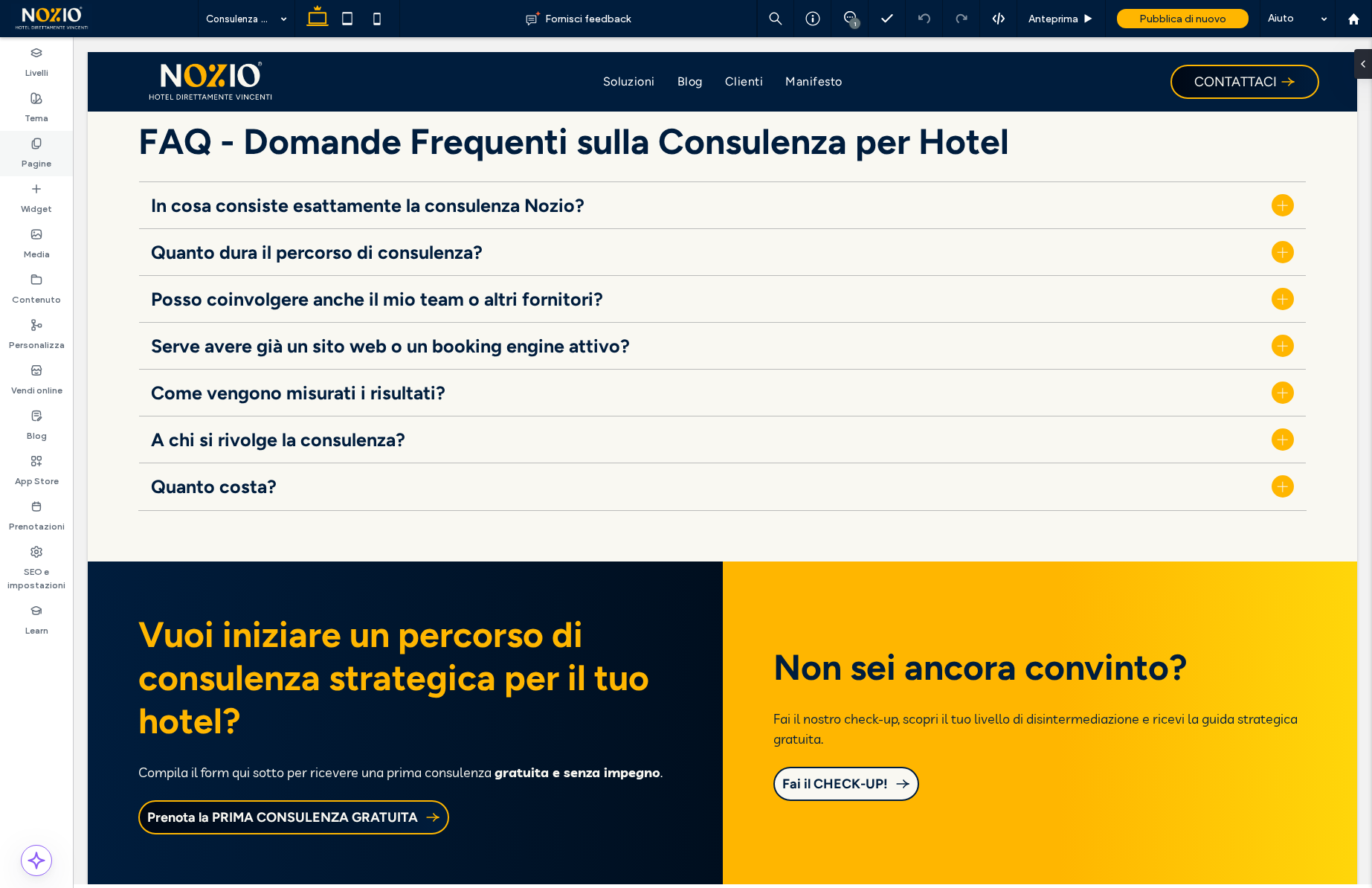
click at [40, 153] on label "Pagine" at bounding box center [36, 159] width 30 height 21
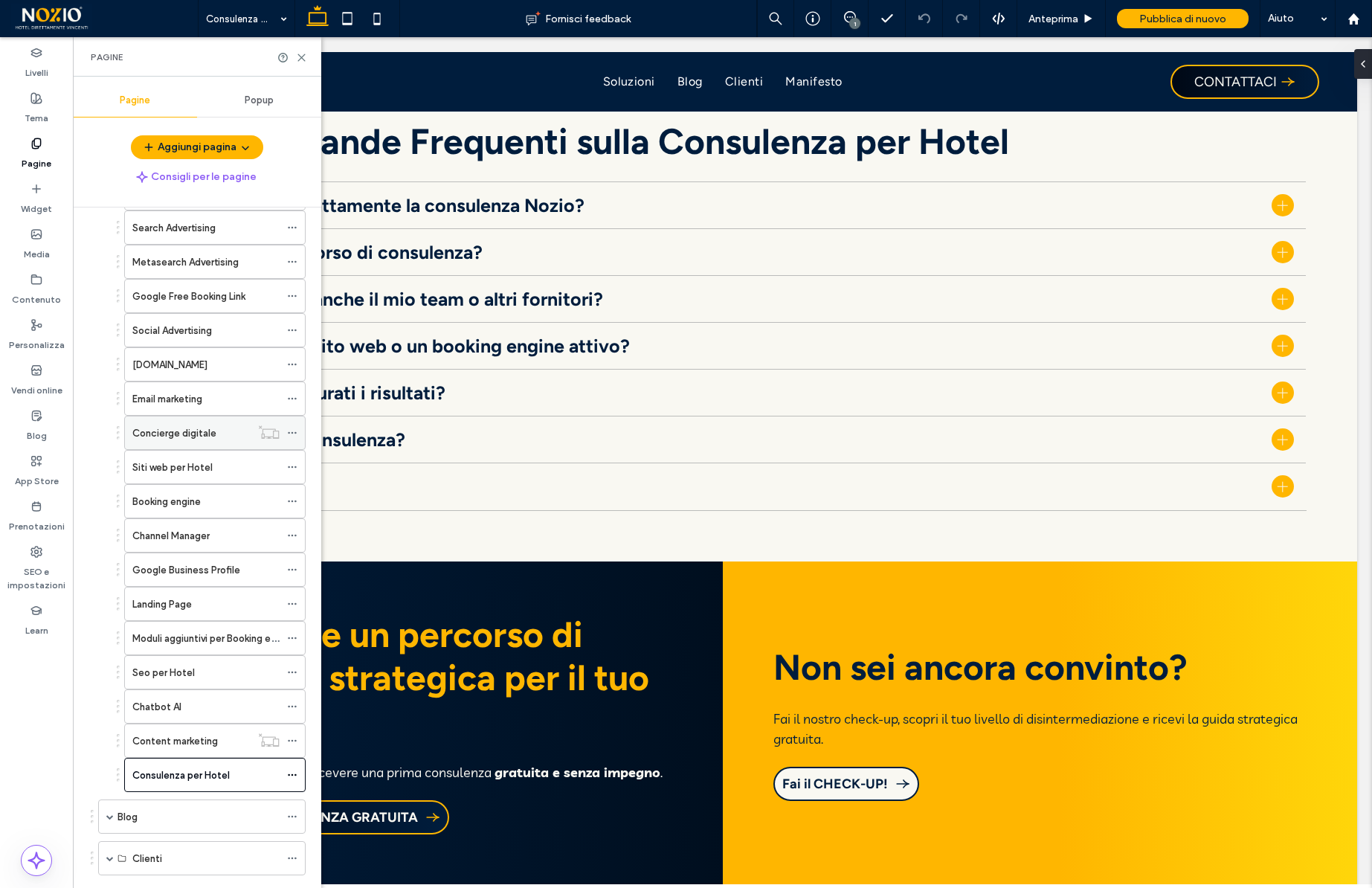
scroll to position [496, 0]
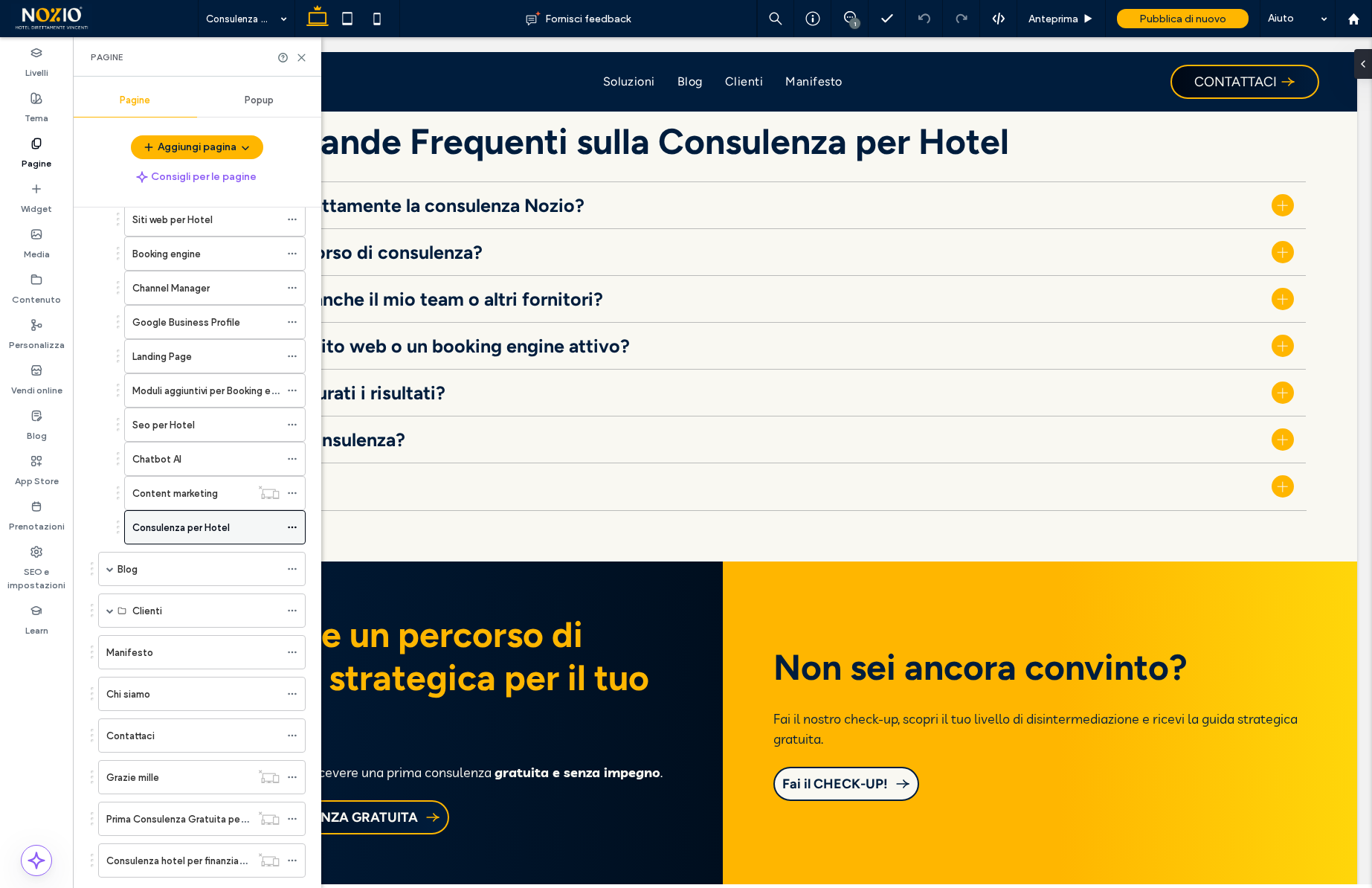
click at [294, 532] on icon at bounding box center [292, 527] width 11 height 11
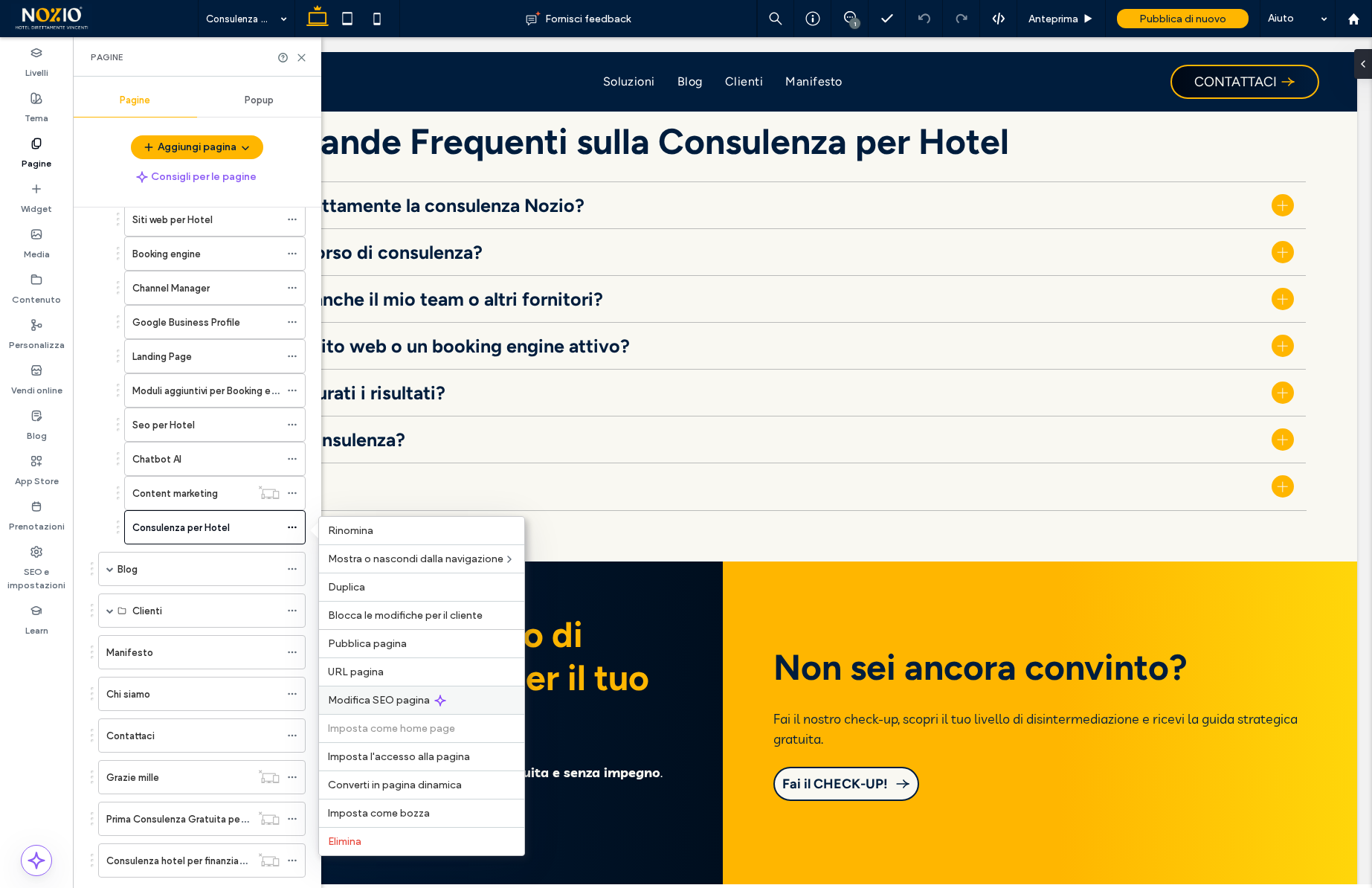
click at [383, 702] on span "Modifica SEO pagina" at bounding box center [379, 699] width 102 height 12
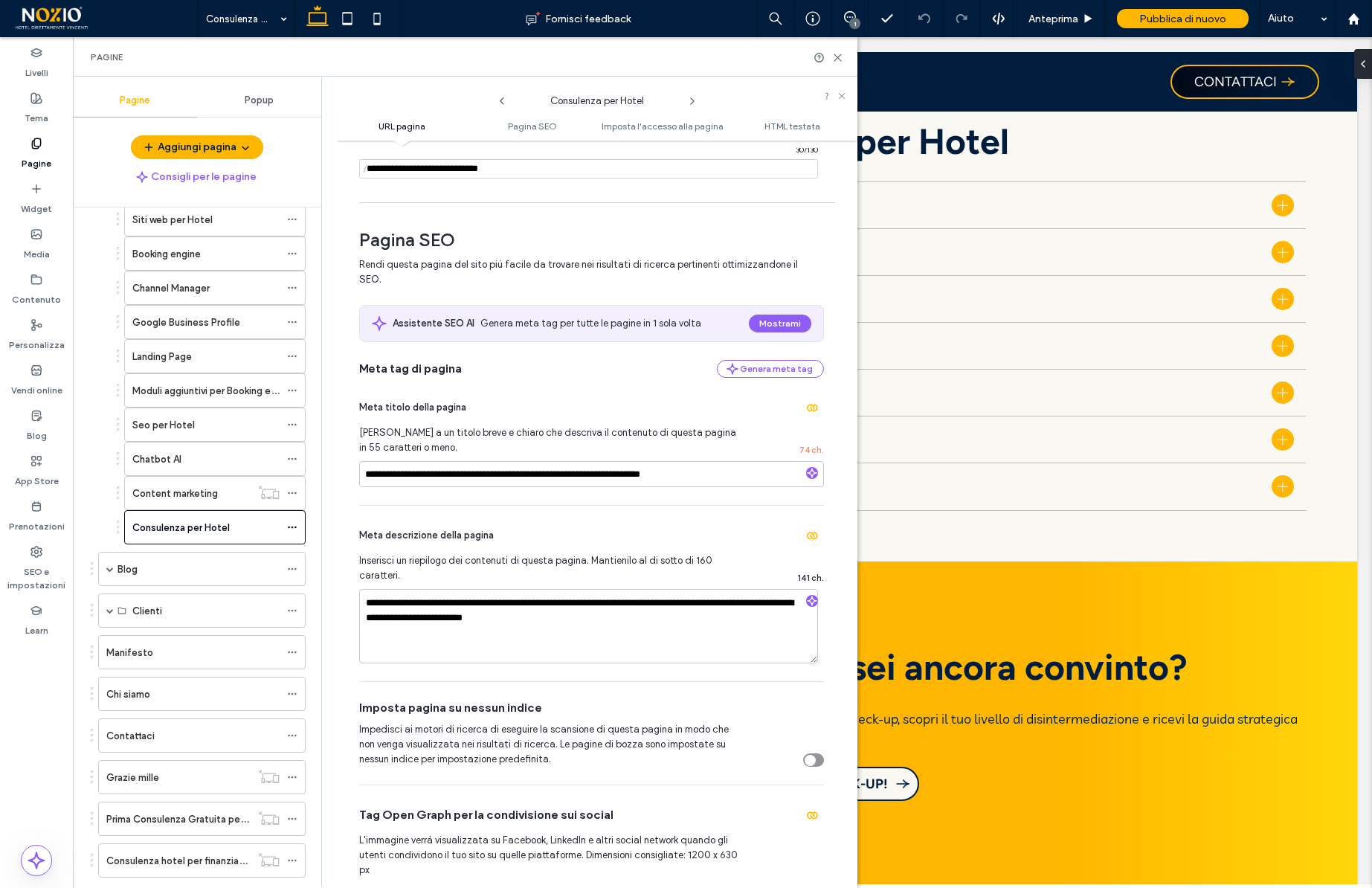
scroll to position [143, 0]
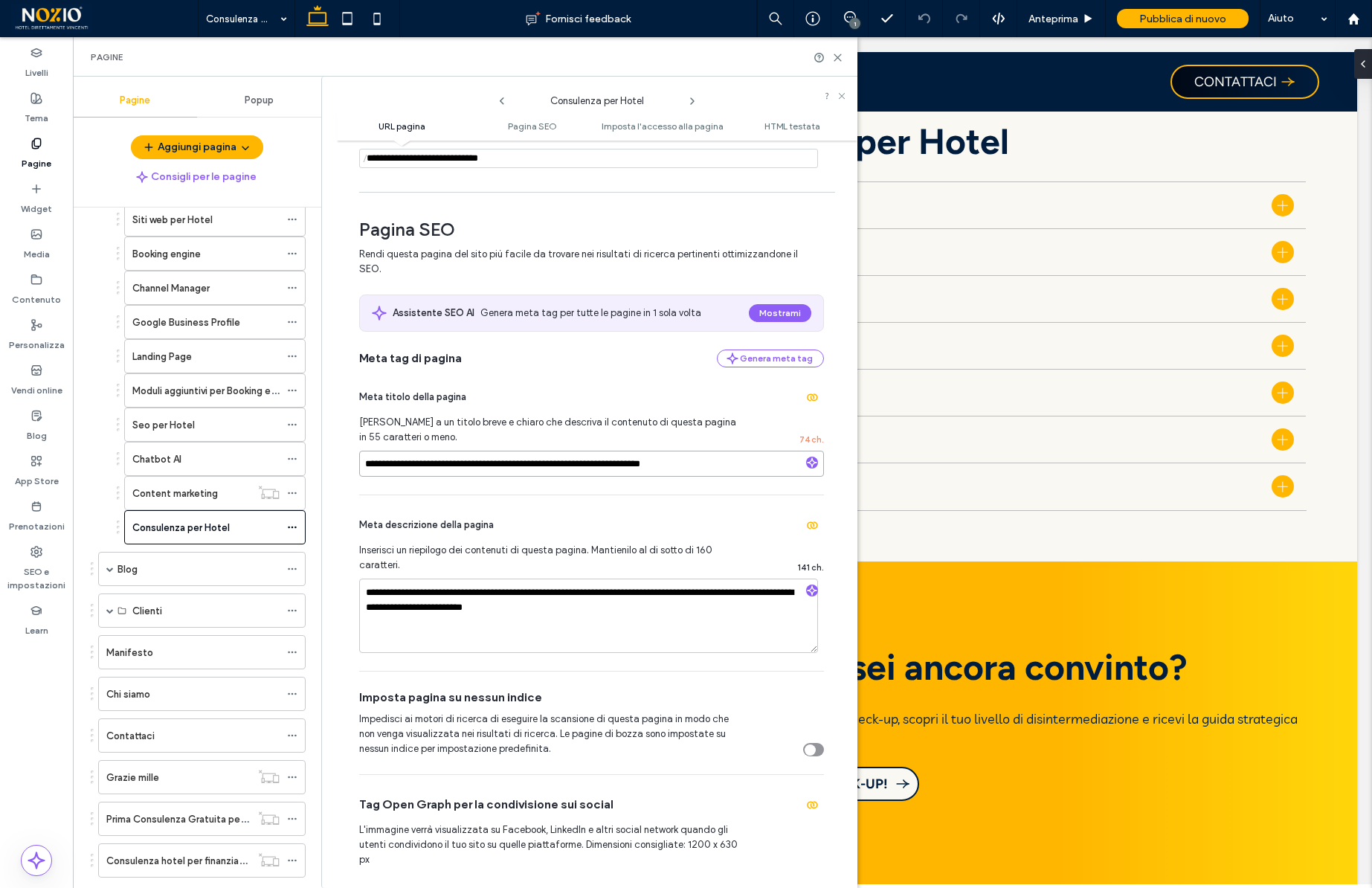
click at [594, 468] on input "**********" at bounding box center [592, 464] width 465 height 26
paste input
type input "**********"
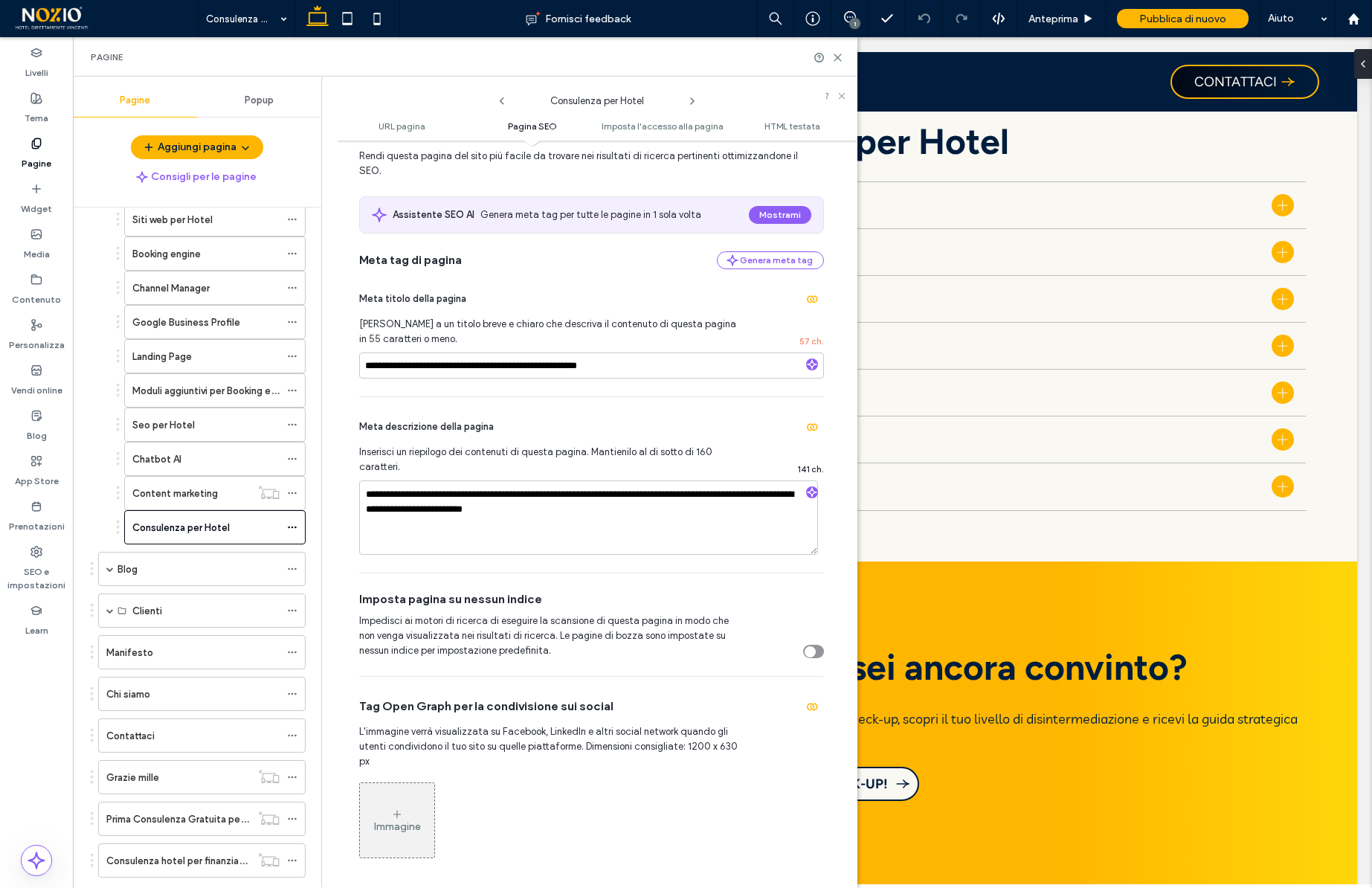
scroll to position [244, 0]
click at [476, 518] on textarea "**********" at bounding box center [589, 515] width 458 height 74
paste textarea "**********"
type textarea "**********"
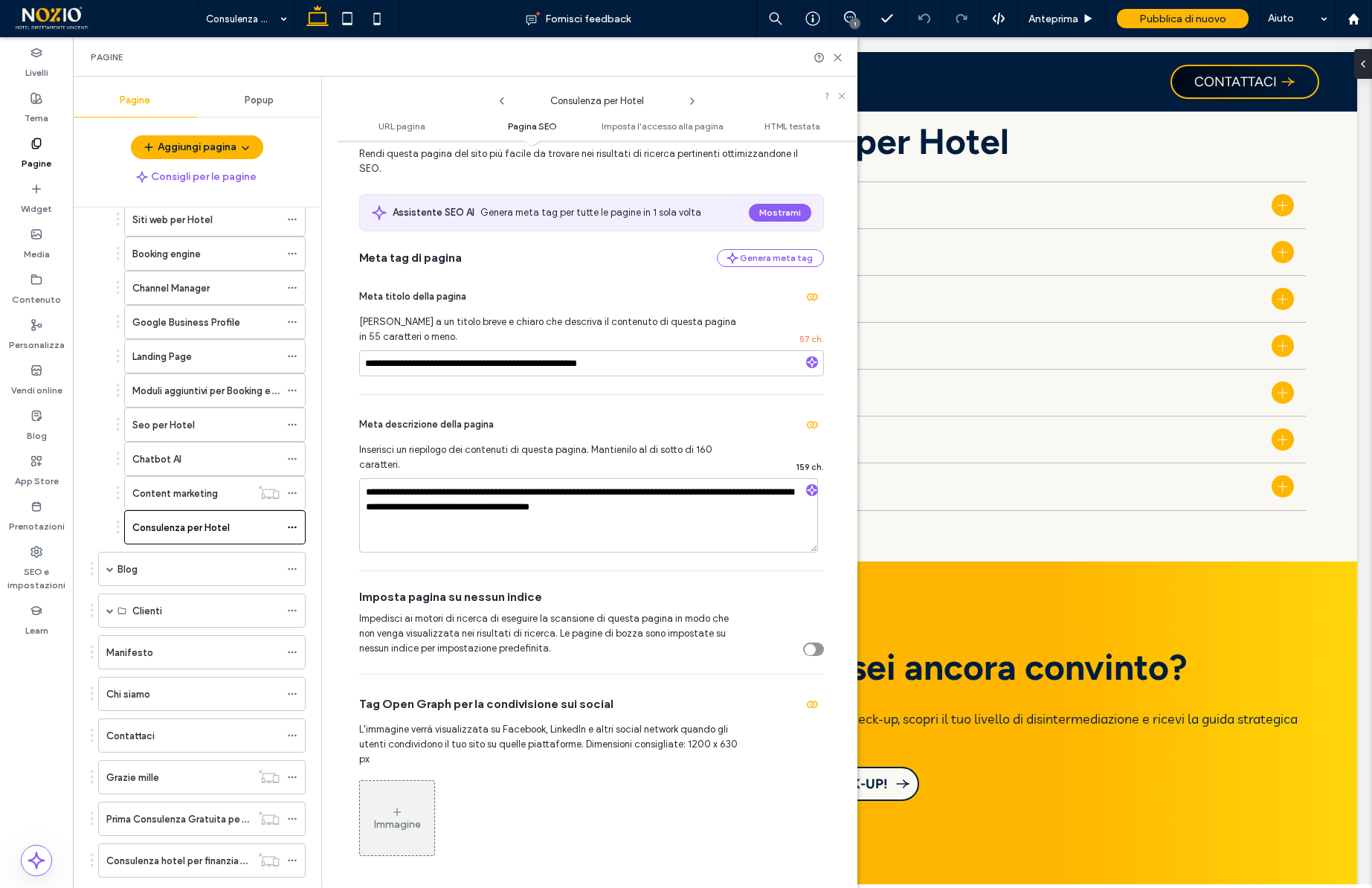
click at [840, 550] on div "**********" at bounding box center [597, 514] width 520 height 732
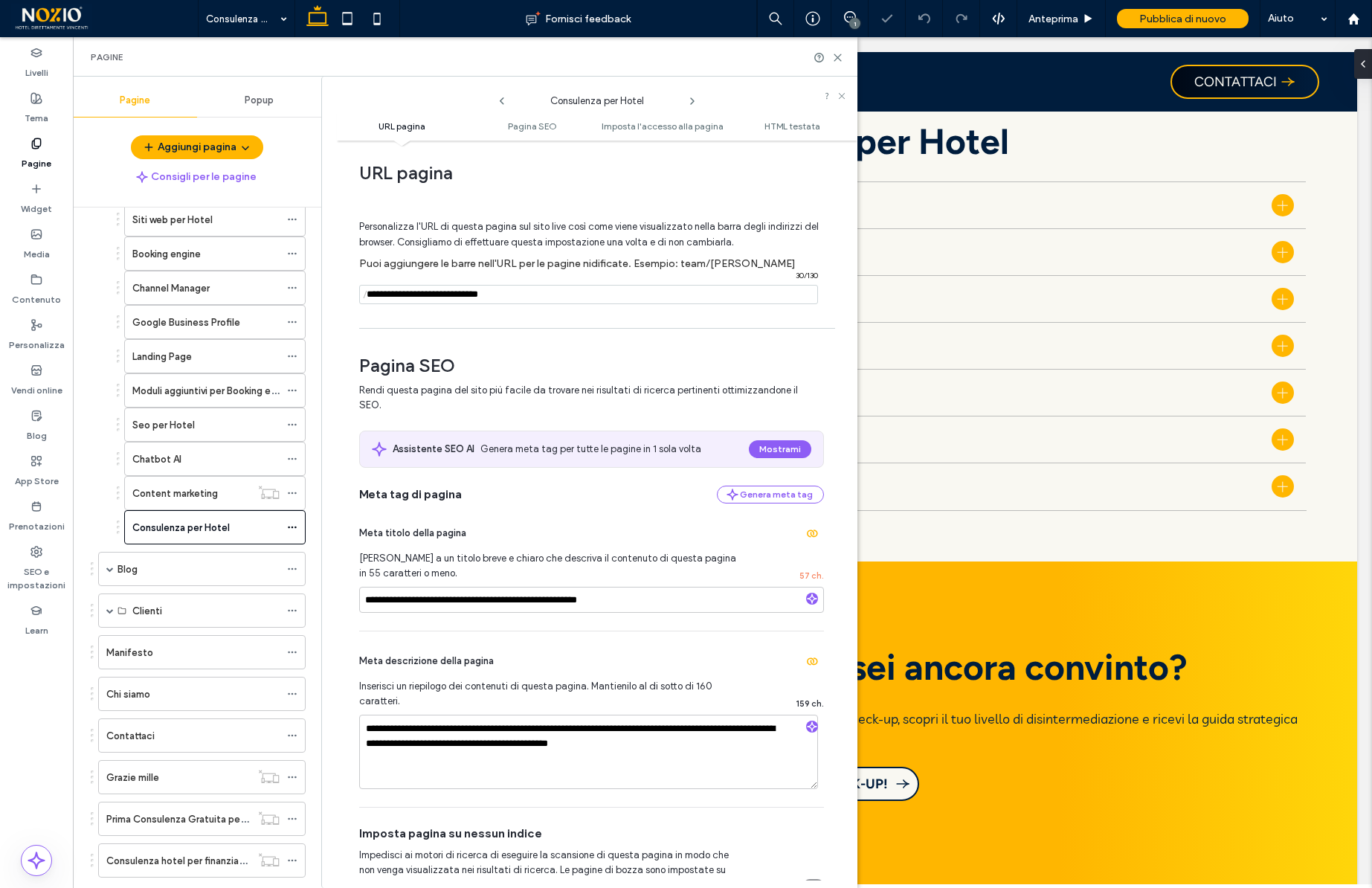
scroll to position [0, 0]
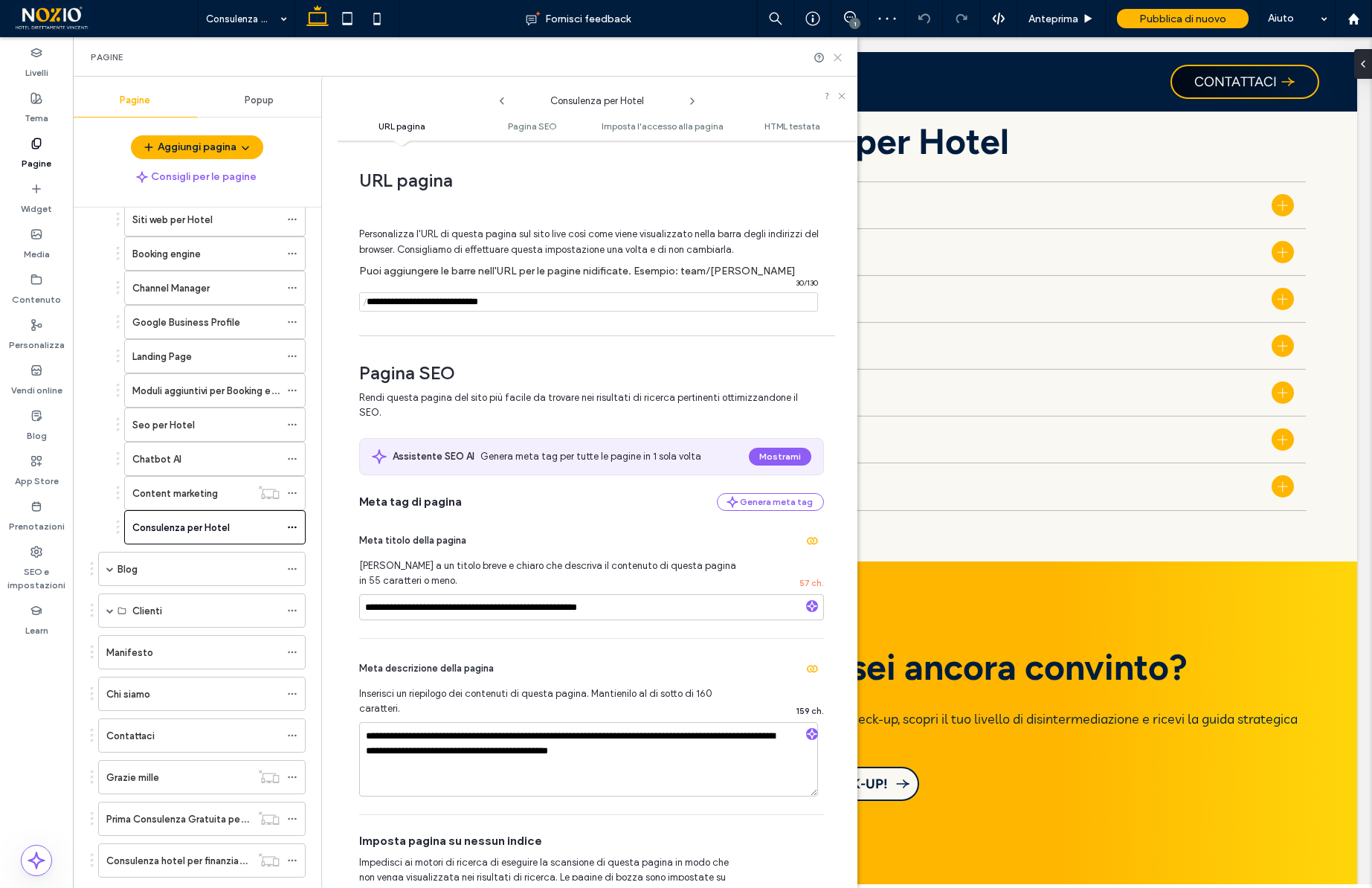
click at [841, 57] on icon at bounding box center [838, 58] width 12 height 12
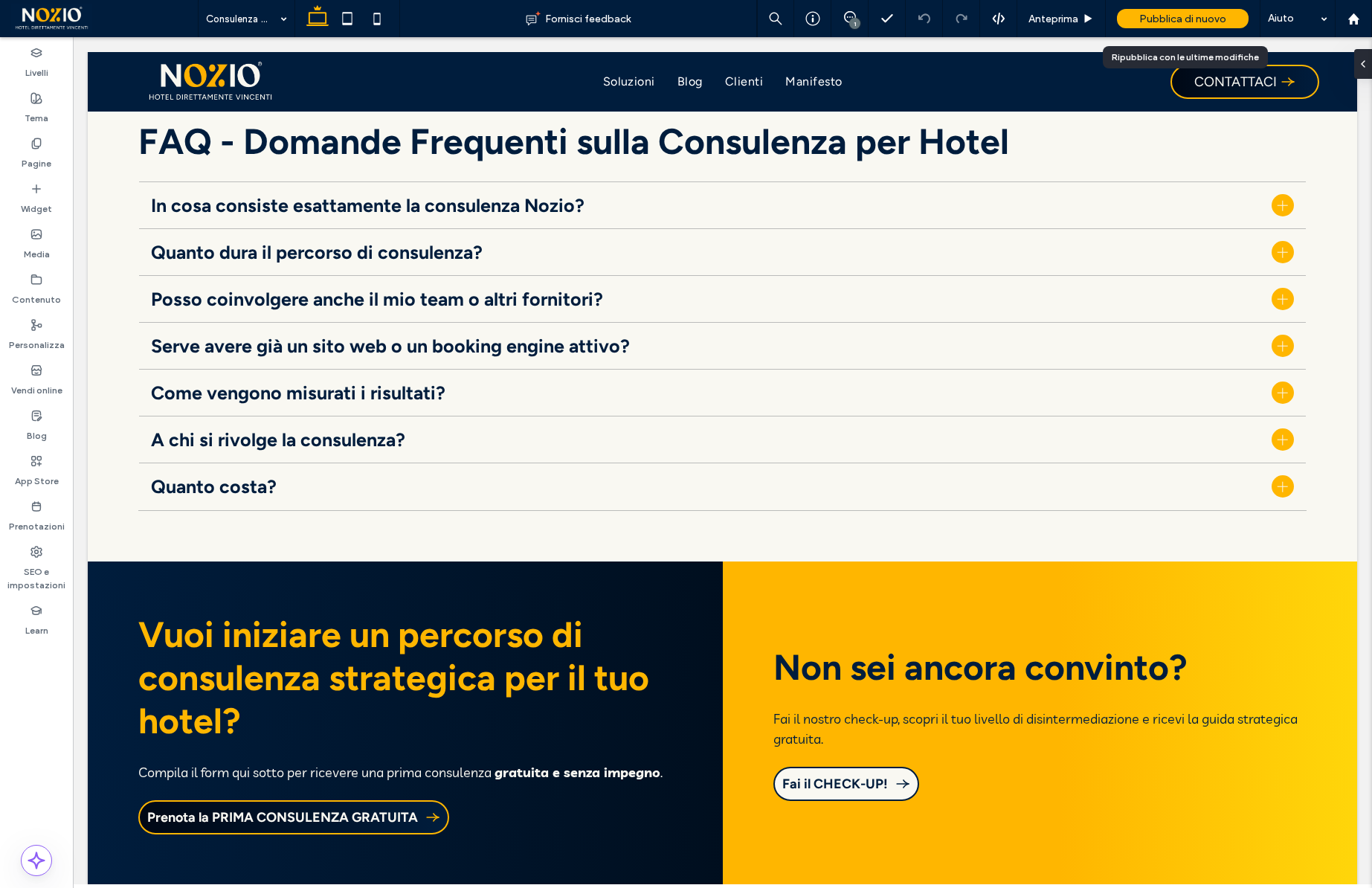
click at [1191, 16] on span "Pubblica di nuovo" at bounding box center [1183, 18] width 87 height 12
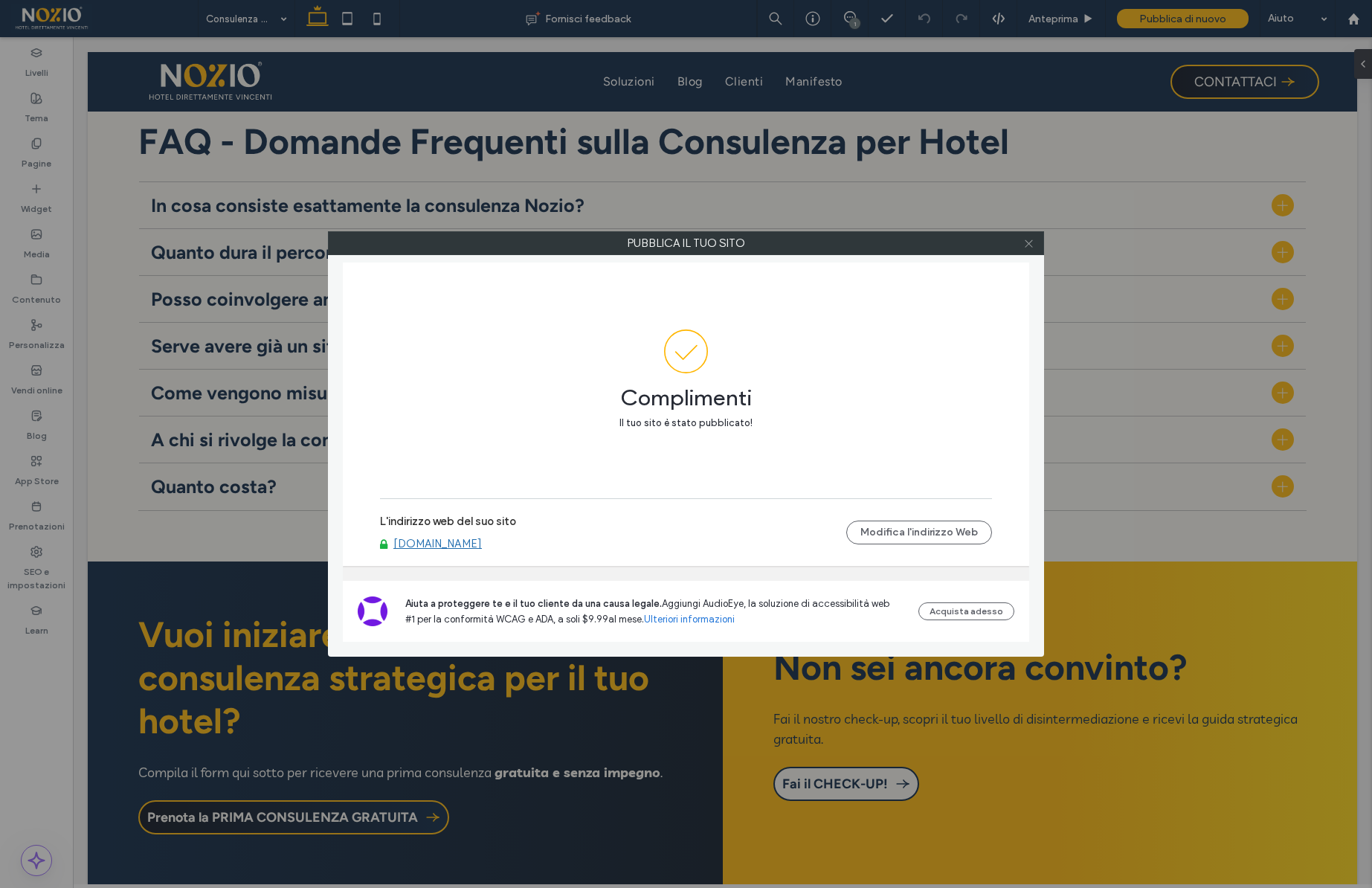
click at [1025, 245] on icon at bounding box center [1029, 244] width 12 height 12
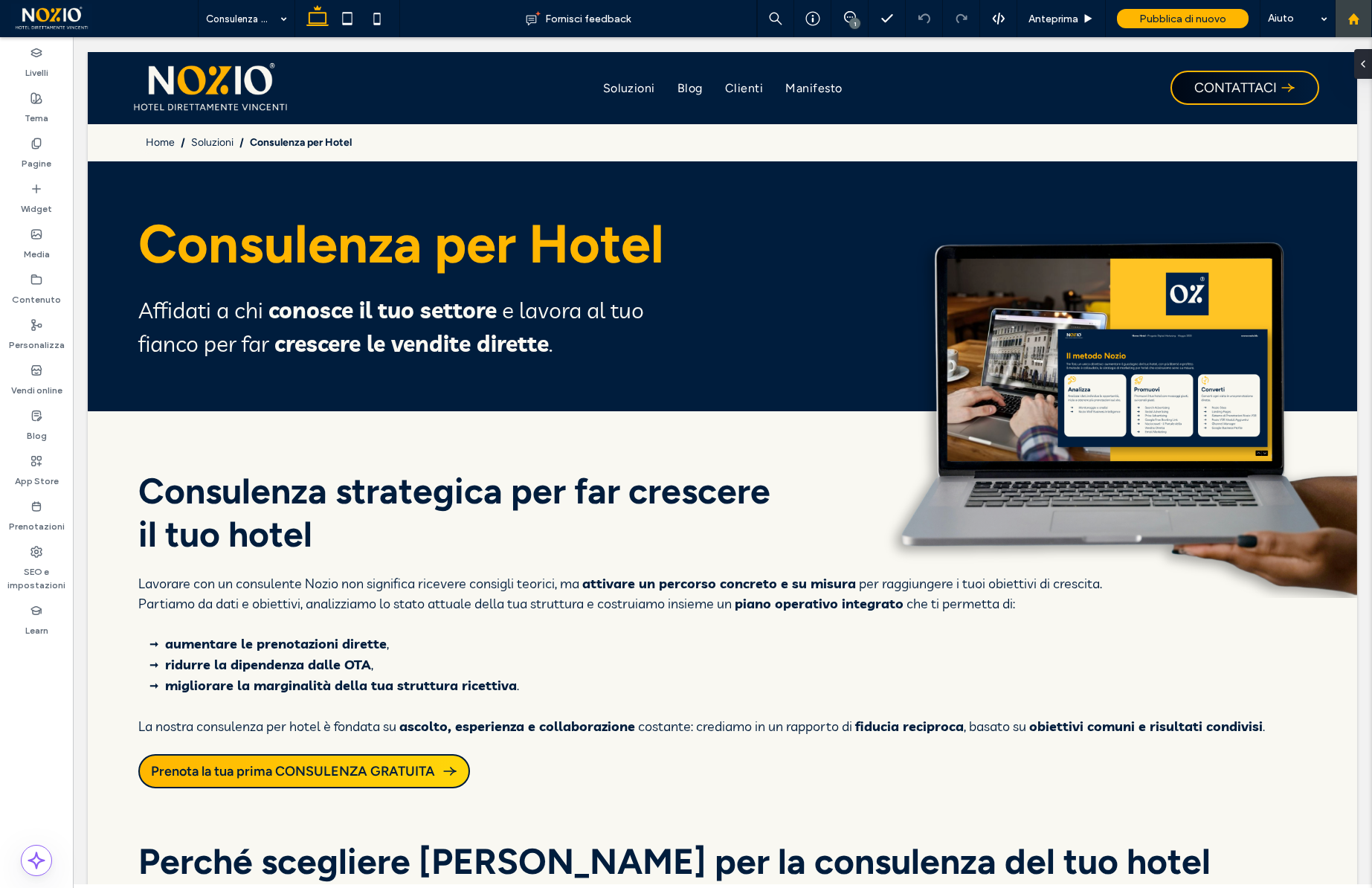
click at [1355, 19] on use at bounding box center [1353, 18] width 12 height 12
